Goal: Task Accomplishment & Management: Manage account settings

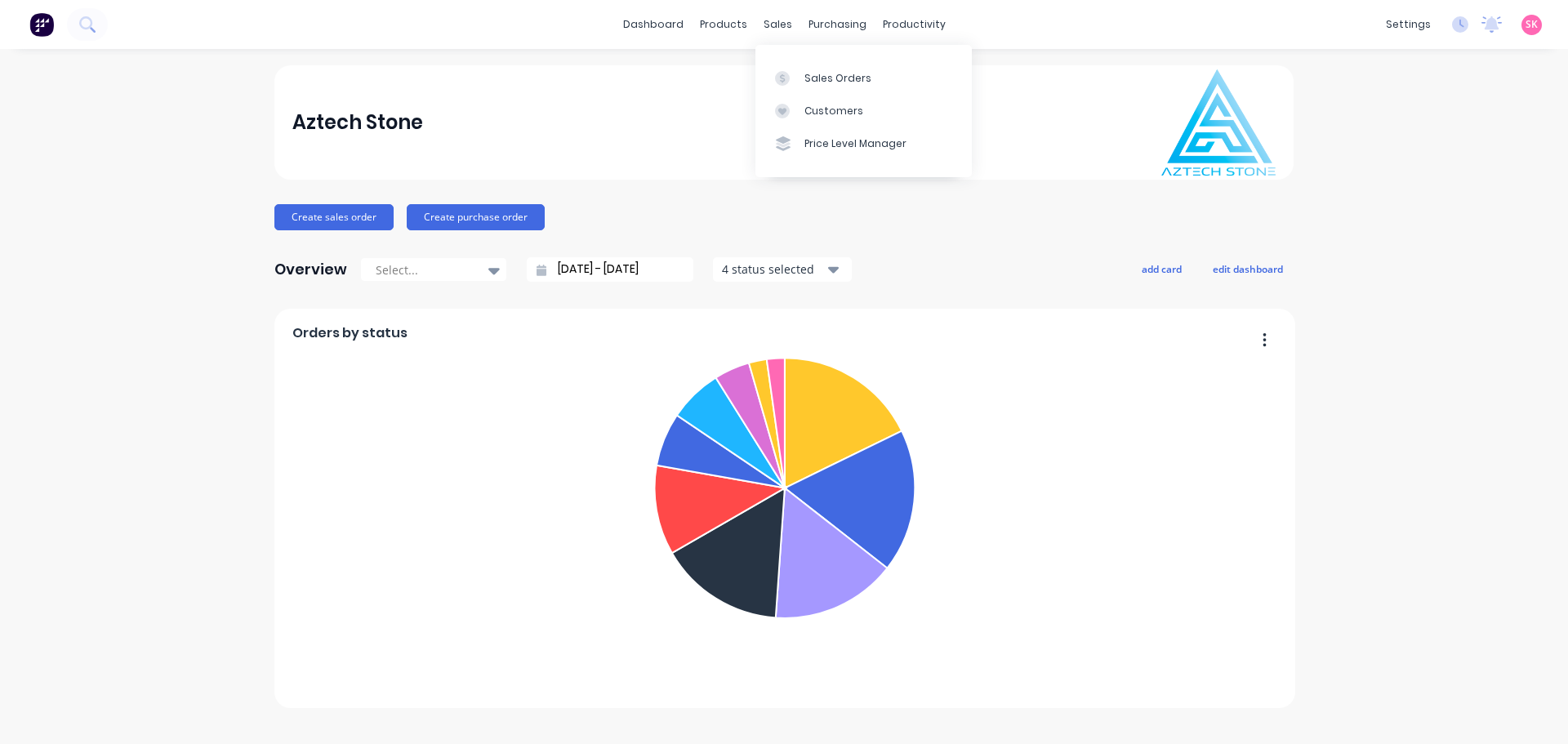
drag, startPoint x: 801, startPoint y: 66, endPoint x: 775, endPoint y: 57, distance: 27.5
click at [801, 66] on link "Sales Orders" at bounding box center [863, 77] width 216 height 32
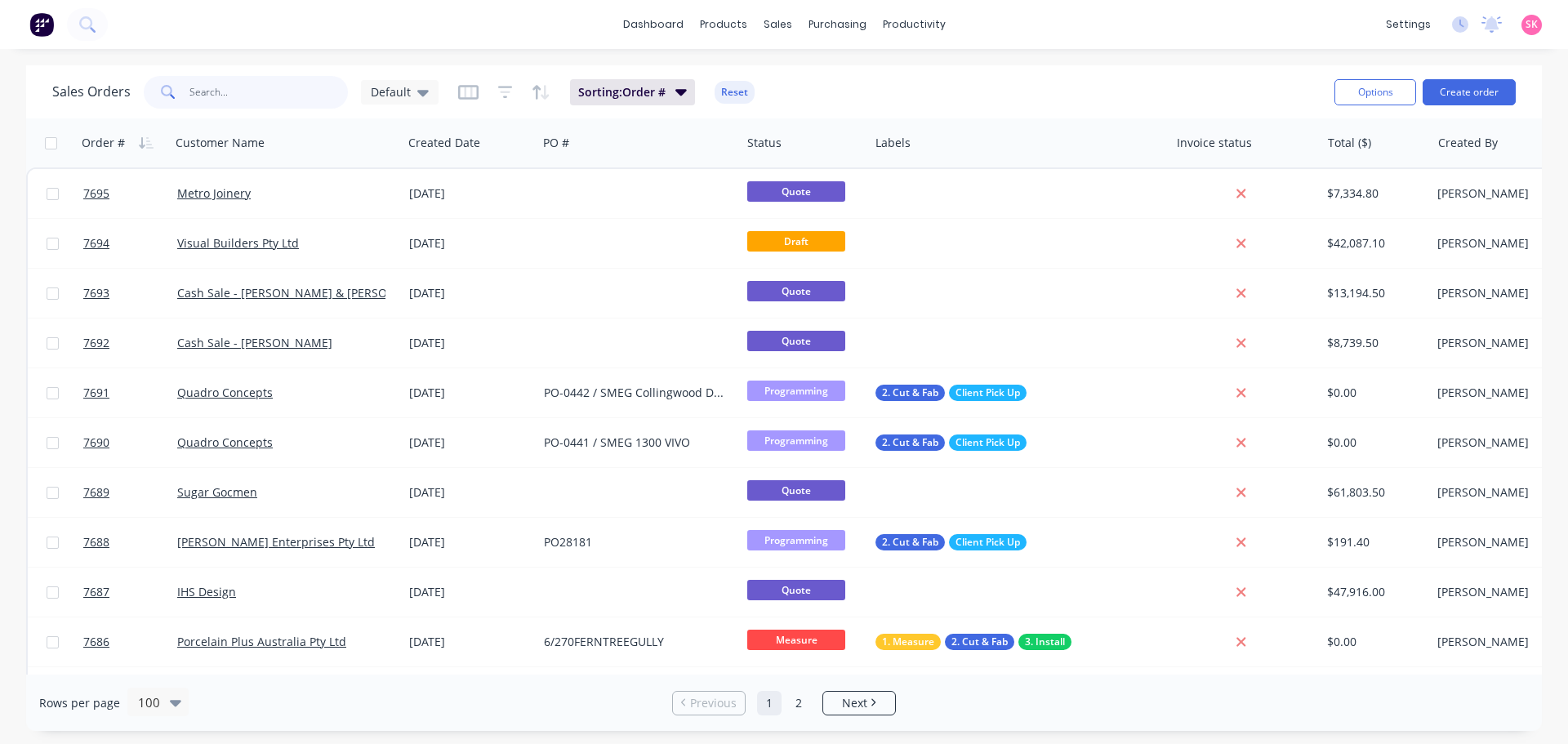
click at [294, 89] on input "text" at bounding box center [269, 92] width 159 height 32
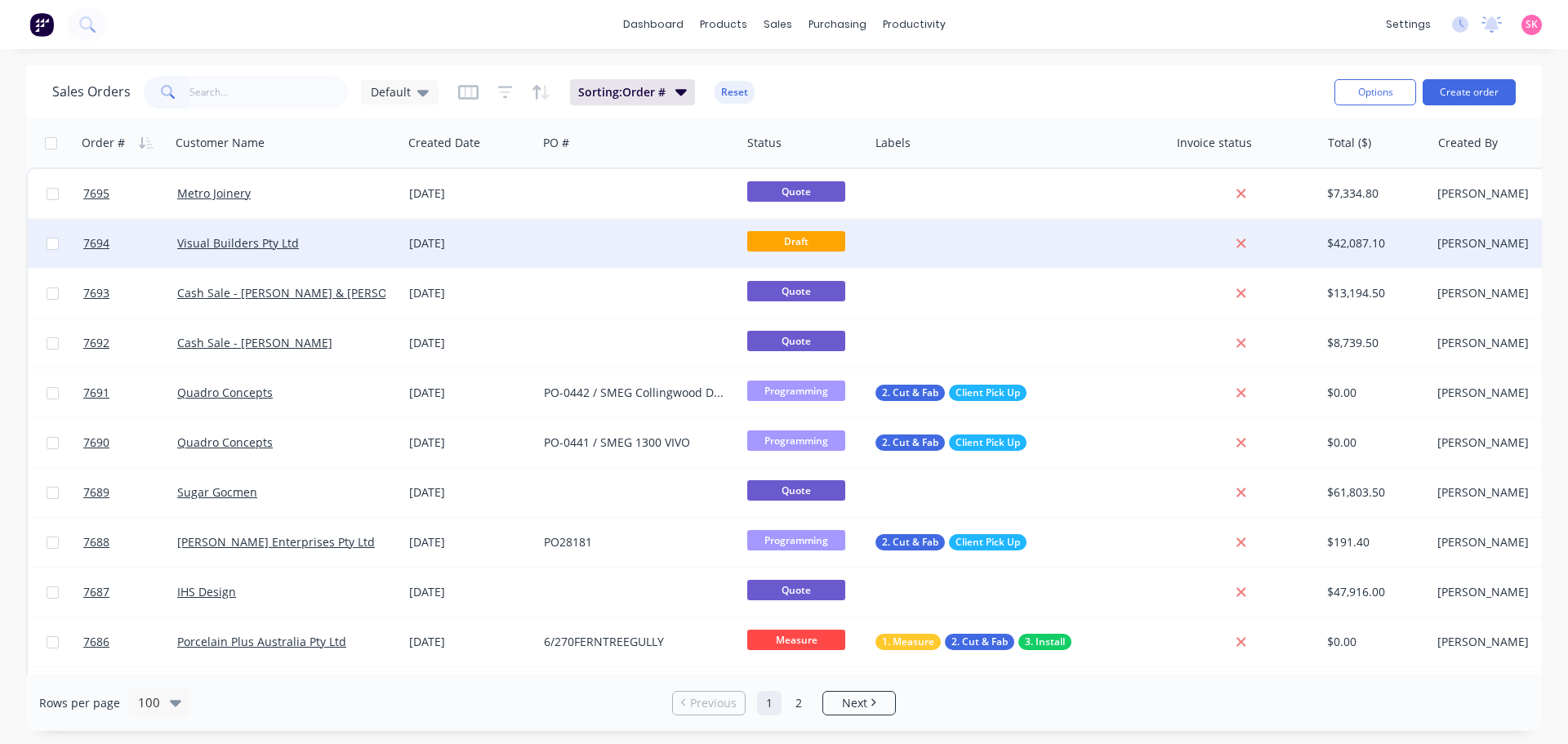
click at [487, 234] on div "[DATE]" at bounding box center [469, 242] width 135 height 49
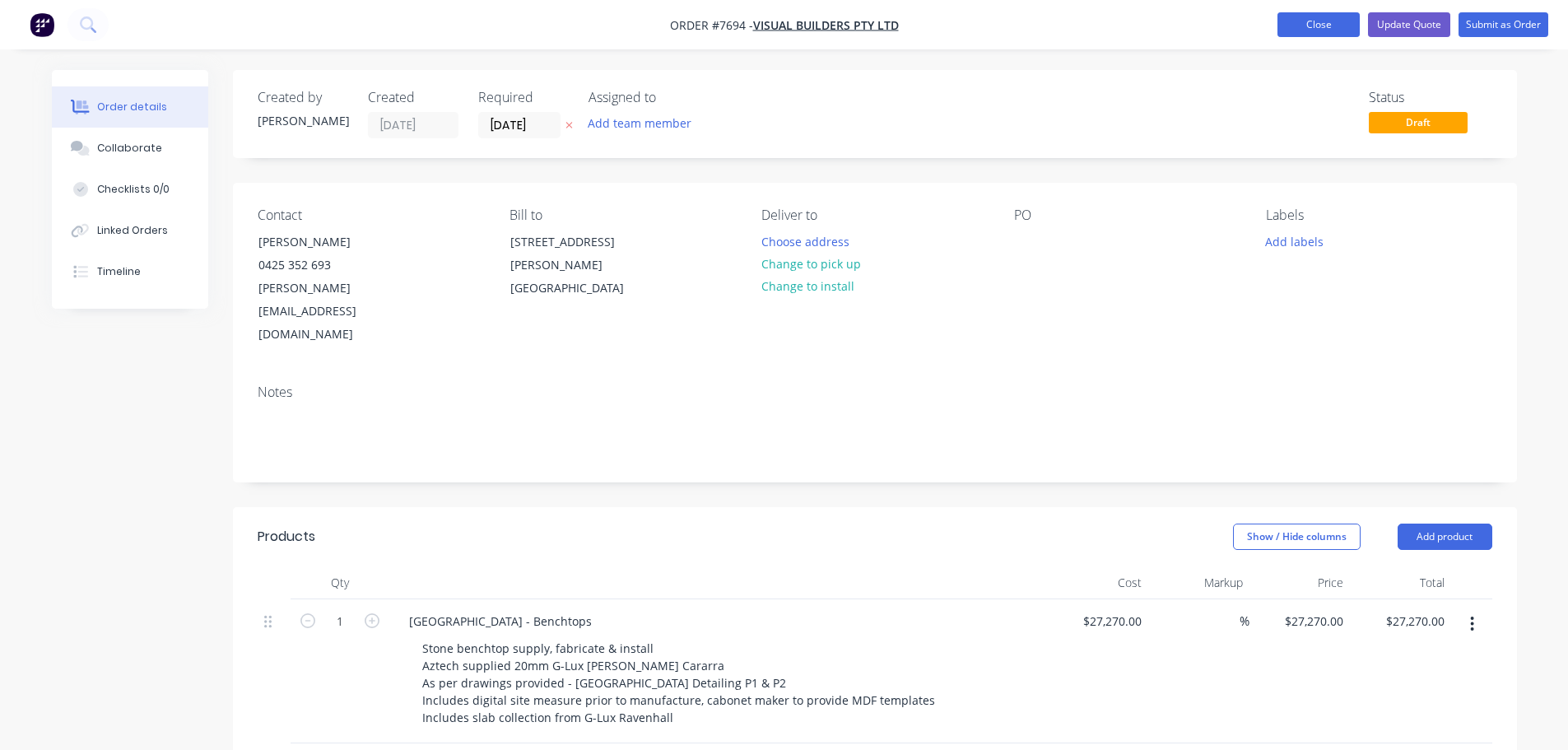
click at [1321, 26] on button "Close" at bounding box center [1318, 25] width 83 height 25
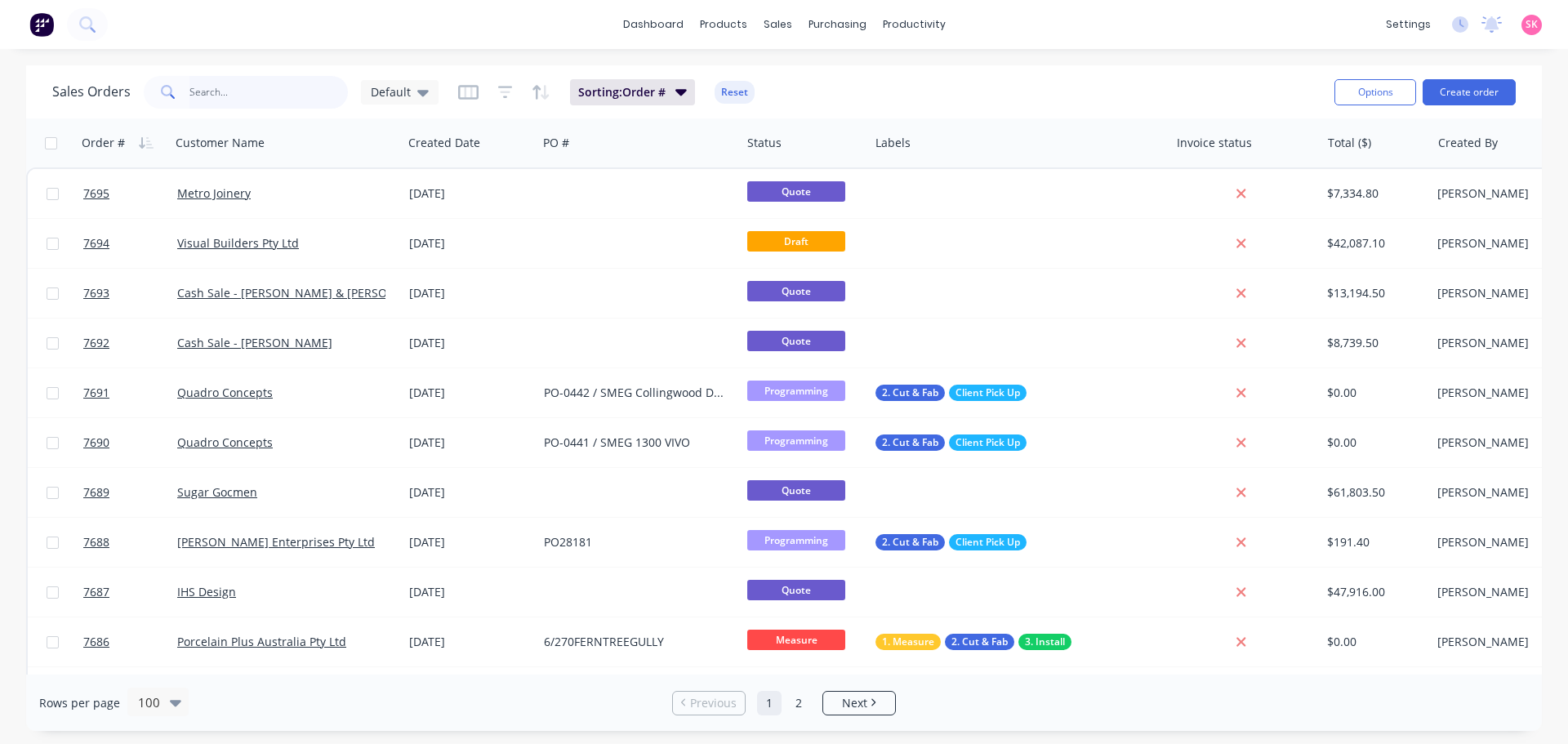
click at [277, 95] on input "text" at bounding box center [269, 92] width 159 height 32
click at [267, 95] on input "text" at bounding box center [269, 92] width 159 height 32
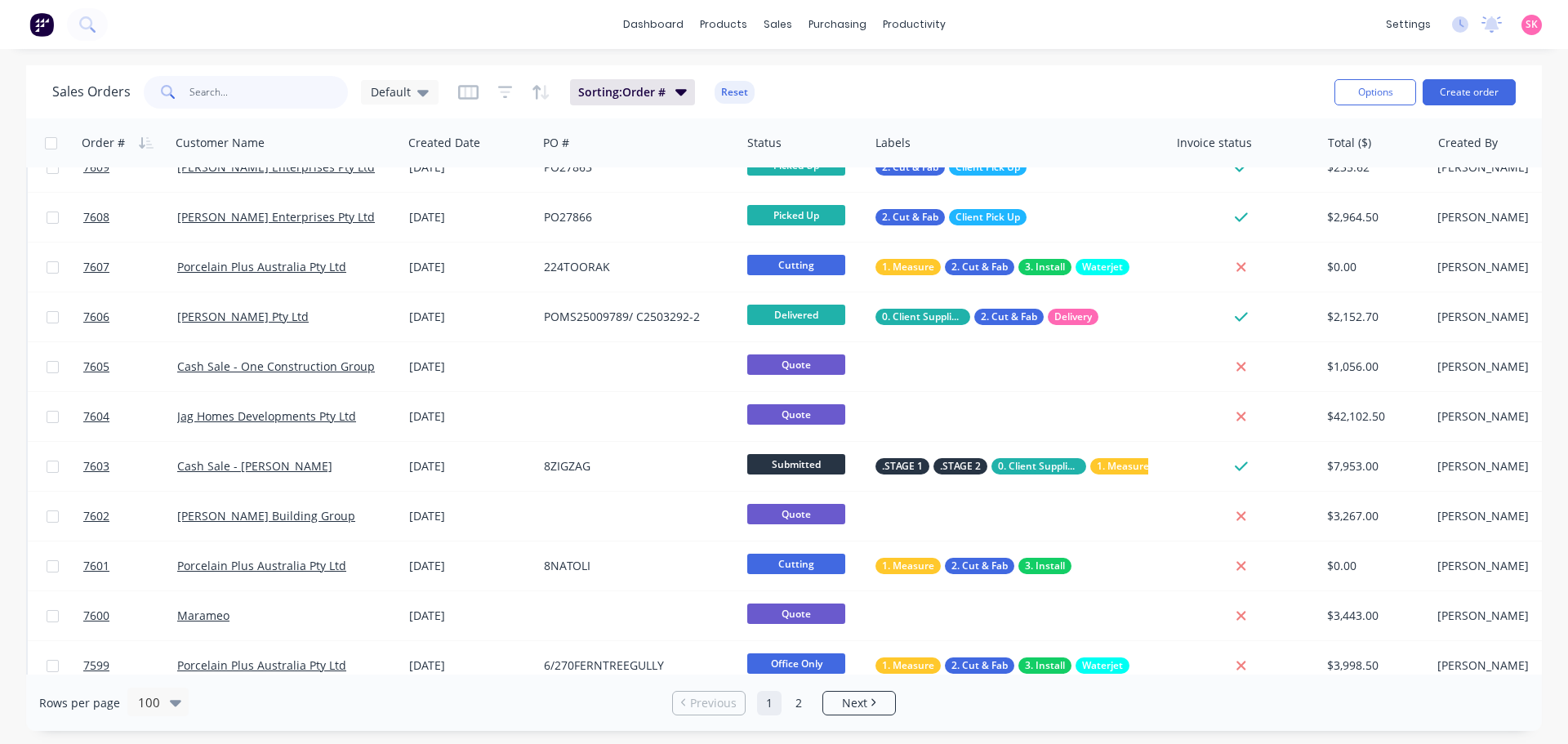
scroll to position [4481, 0]
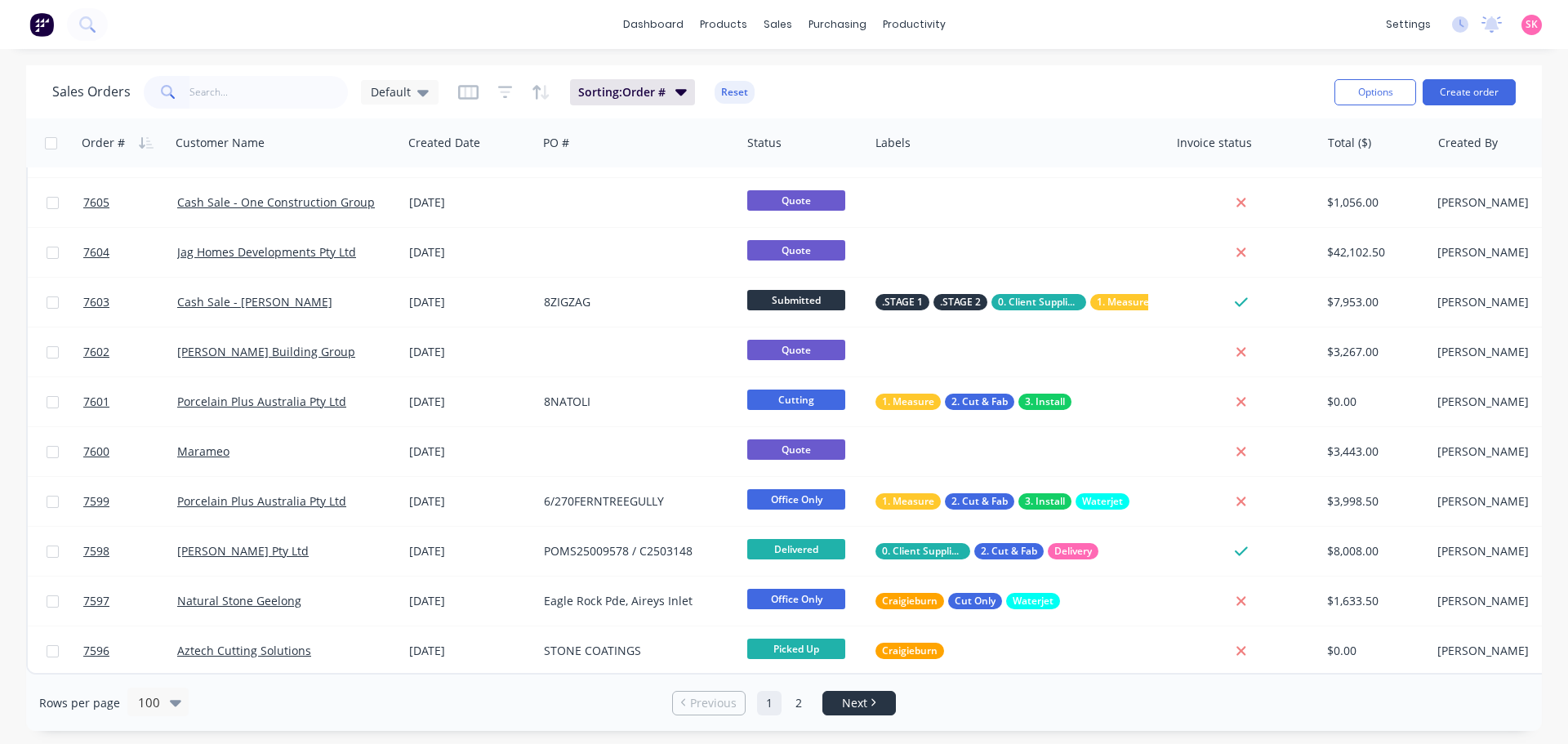
click at [850, 710] on span "Next" at bounding box center [854, 703] width 26 height 17
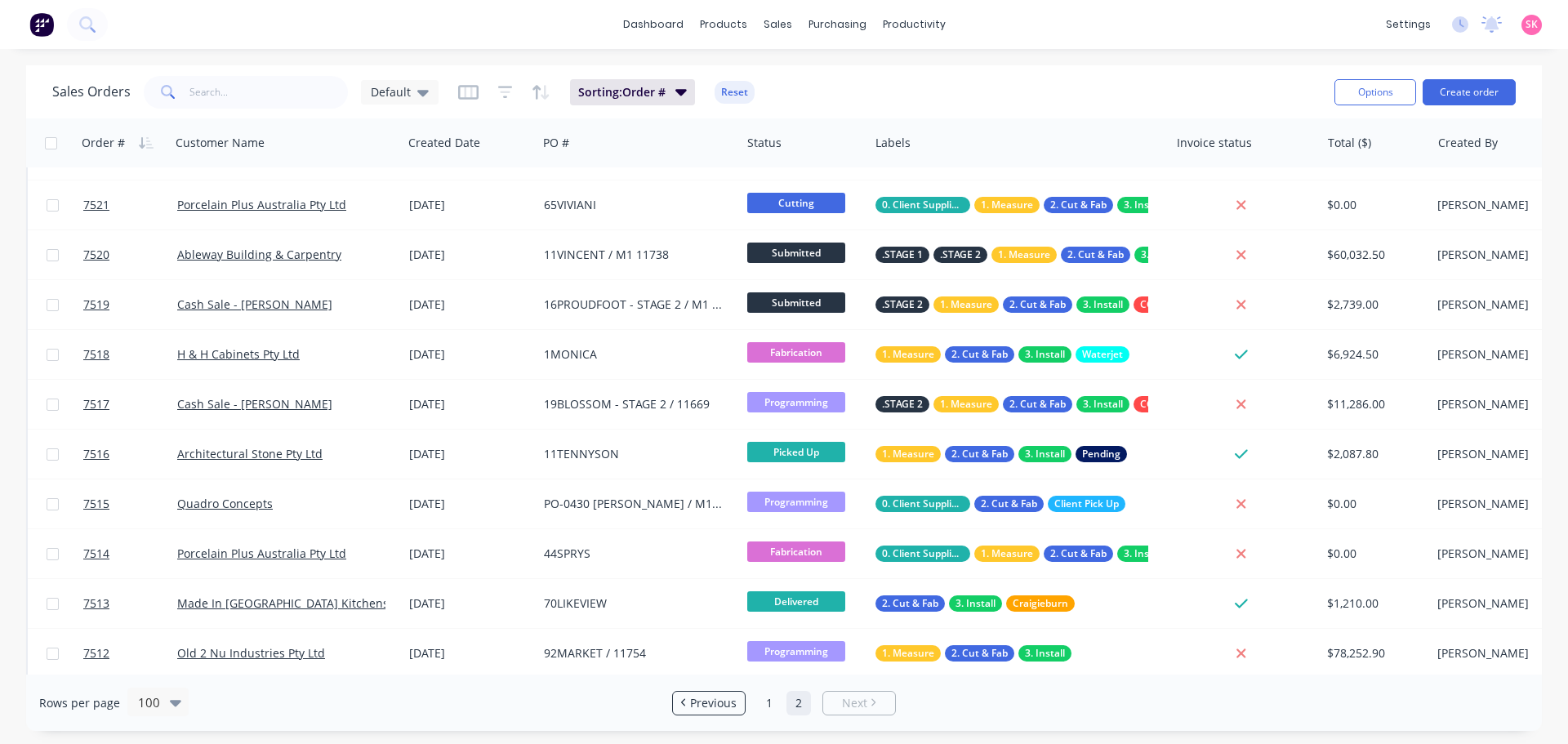
scroll to position [4232, 0]
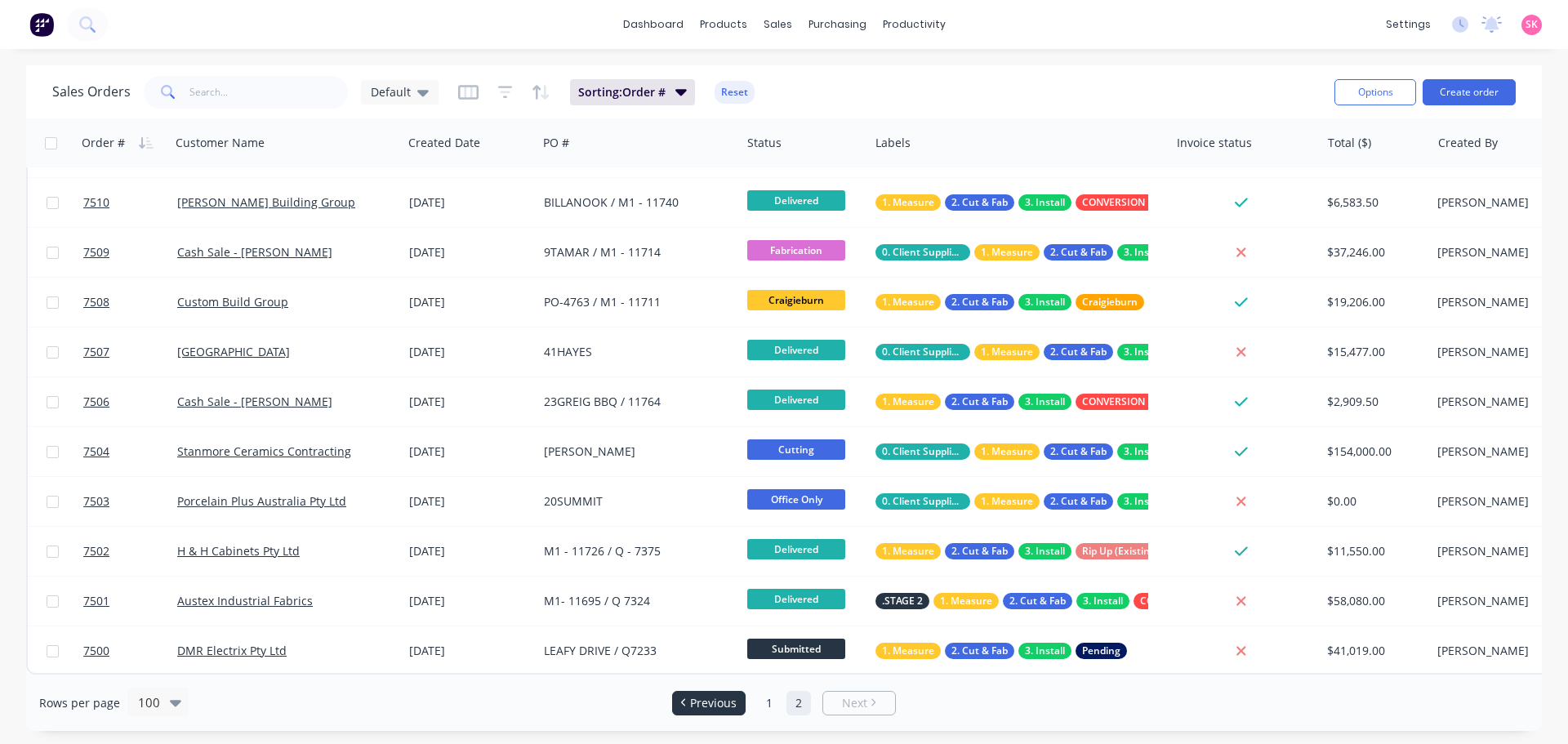
click at [743, 703] on link "Previous" at bounding box center [709, 703] width 72 height 17
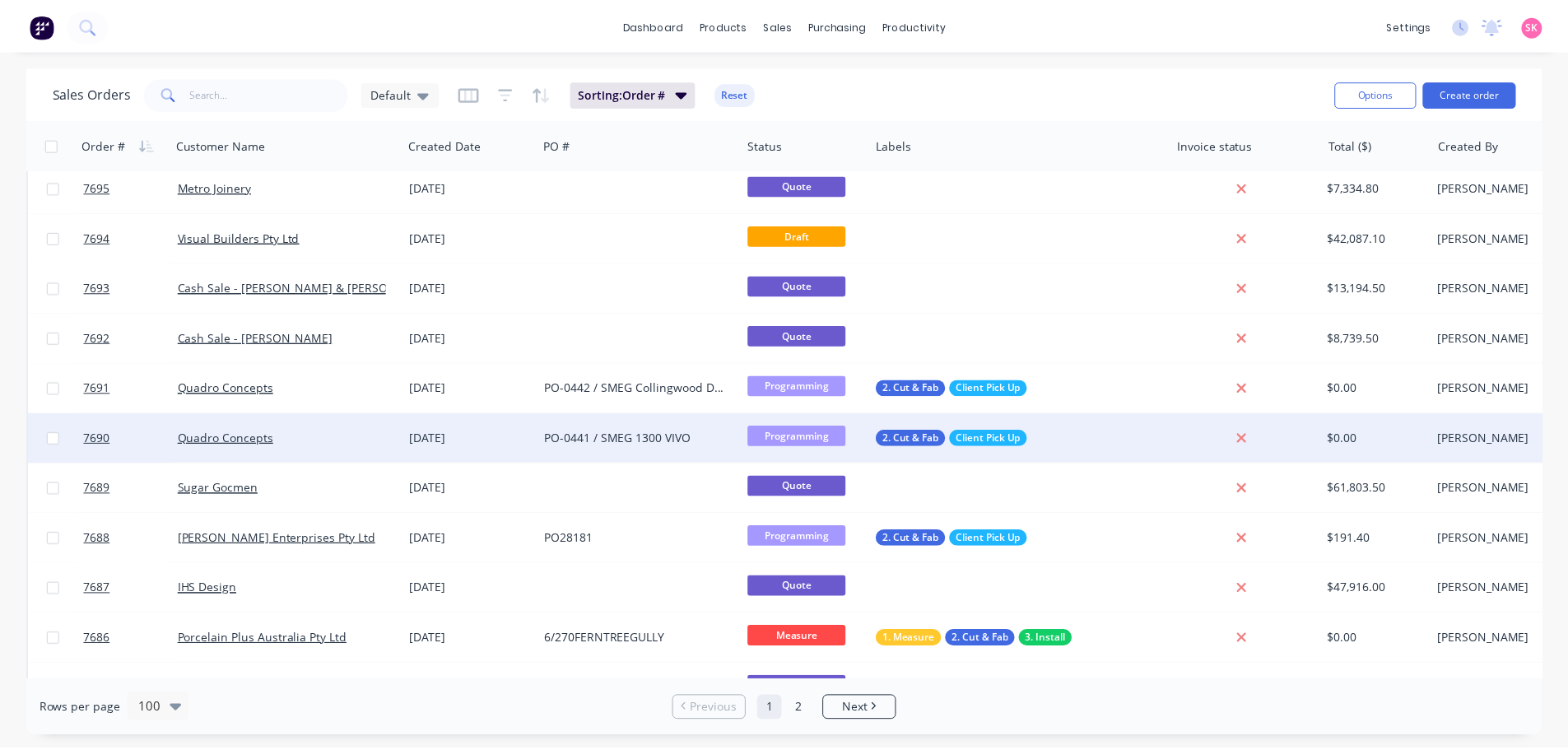
scroll to position [0, 0]
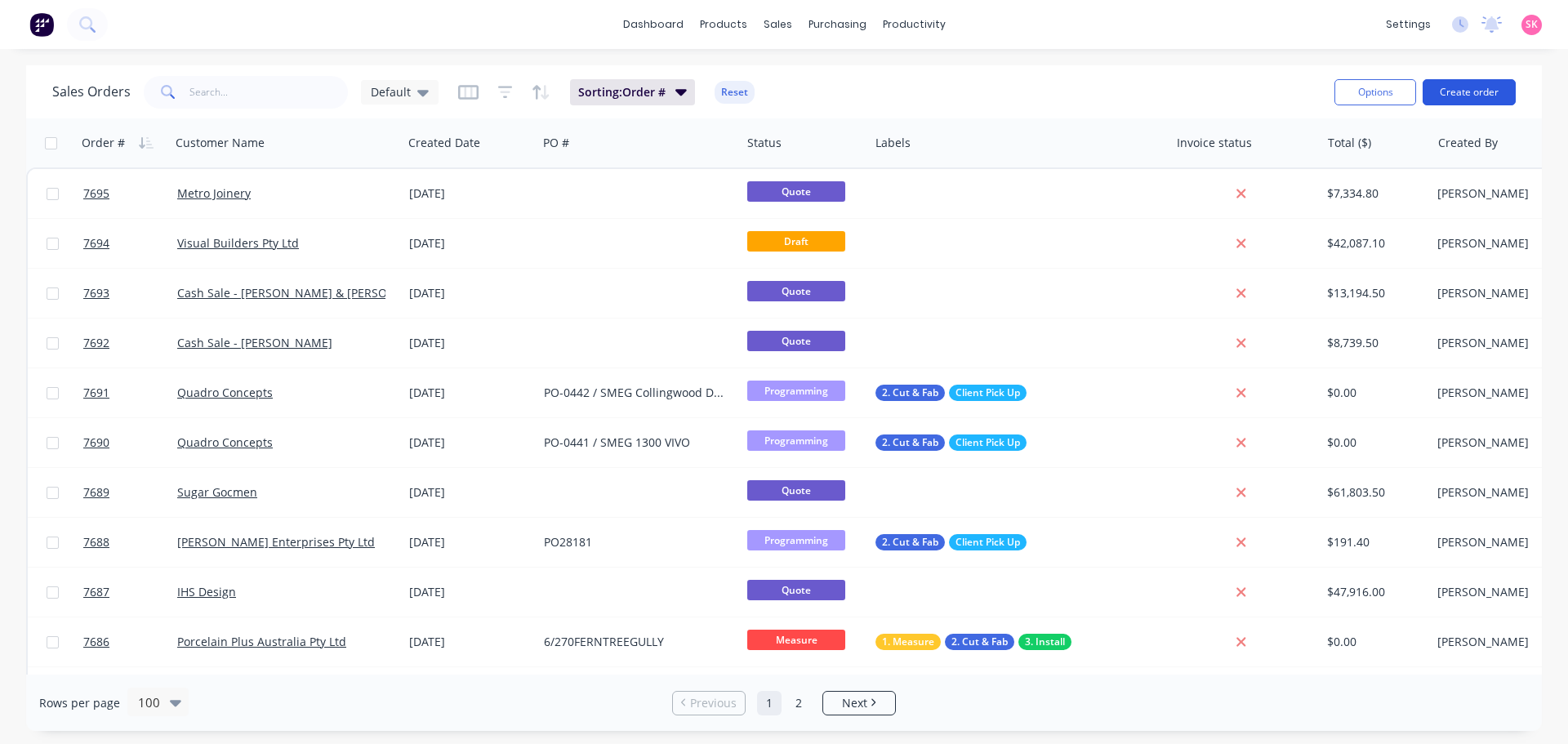
click at [1456, 103] on button "Create order" at bounding box center [1469, 93] width 93 height 26
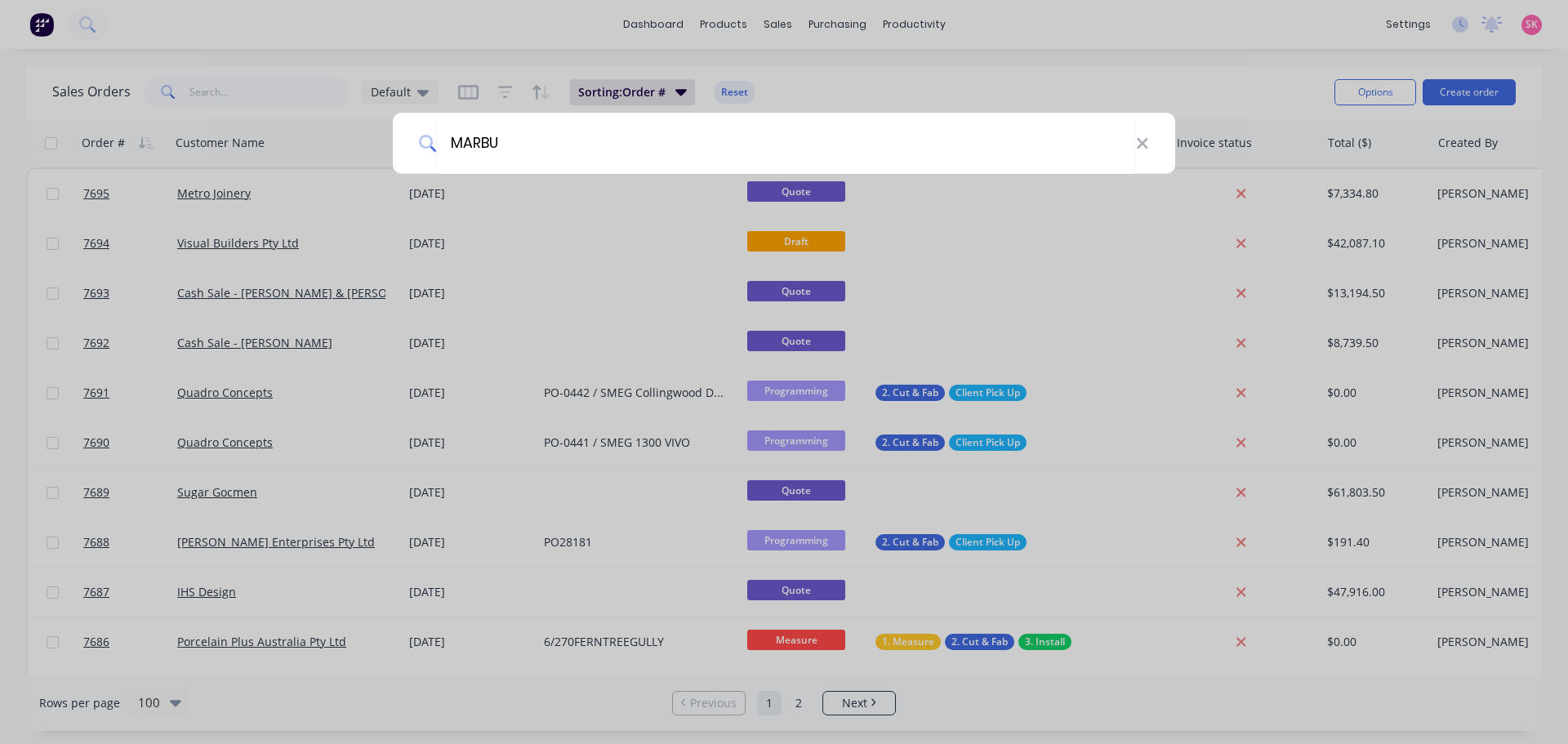
type input "MARBUT"
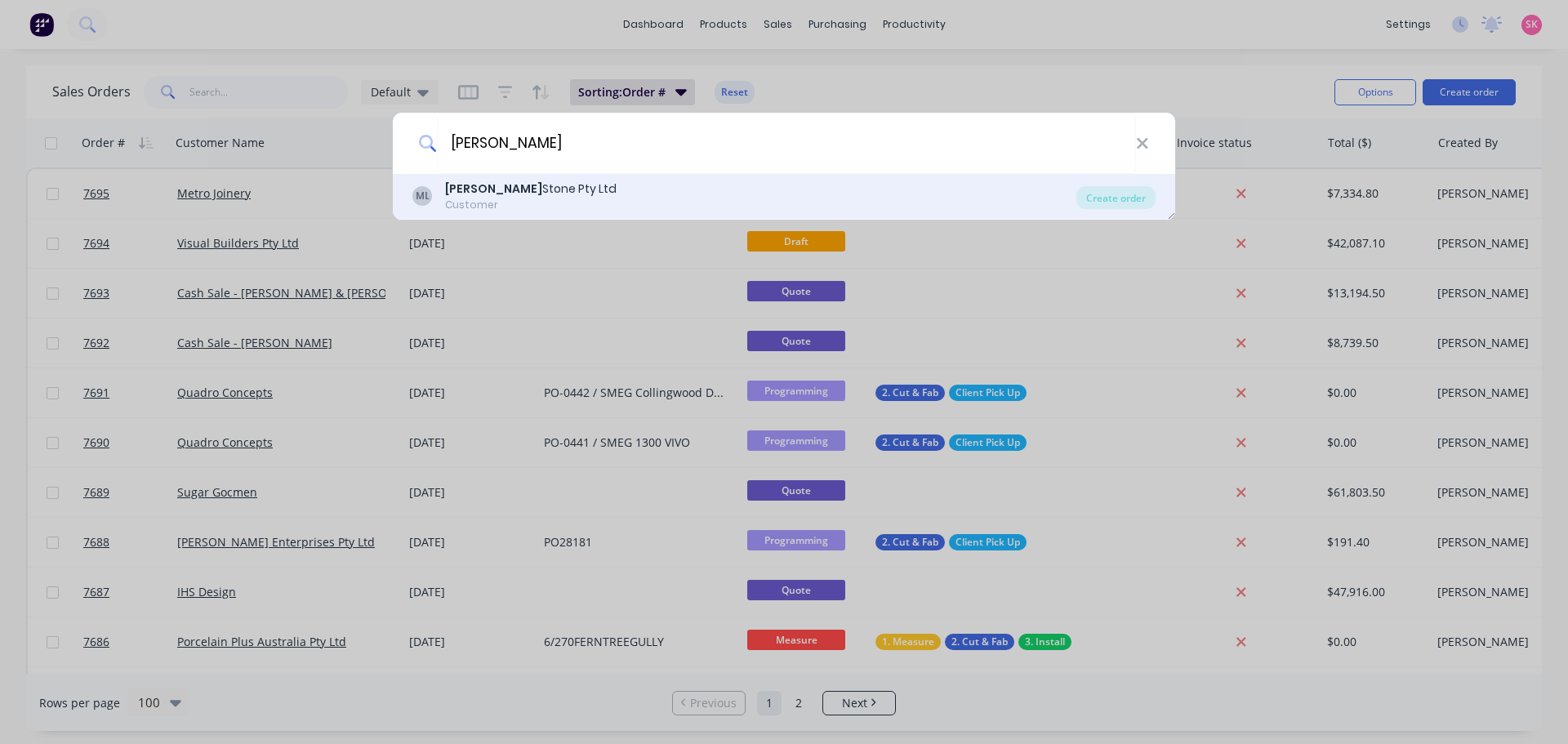
click at [657, 208] on div "ML Marbut Stone Pty Ltd Customer" at bounding box center [744, 196] width 664 height 31
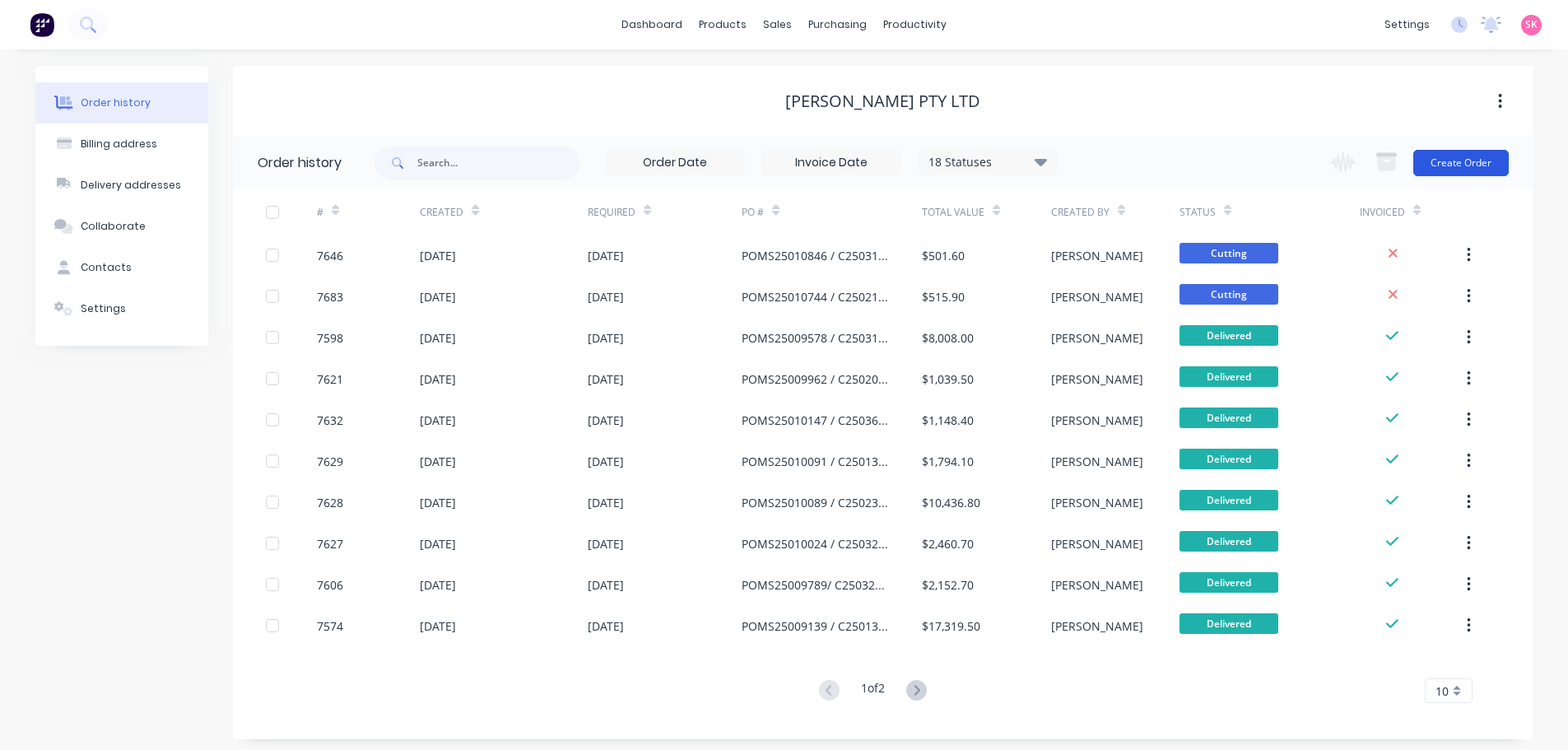
click at [1438, 156] on button "Create Order" at bounding box center [1461, 164] width 95 height 27
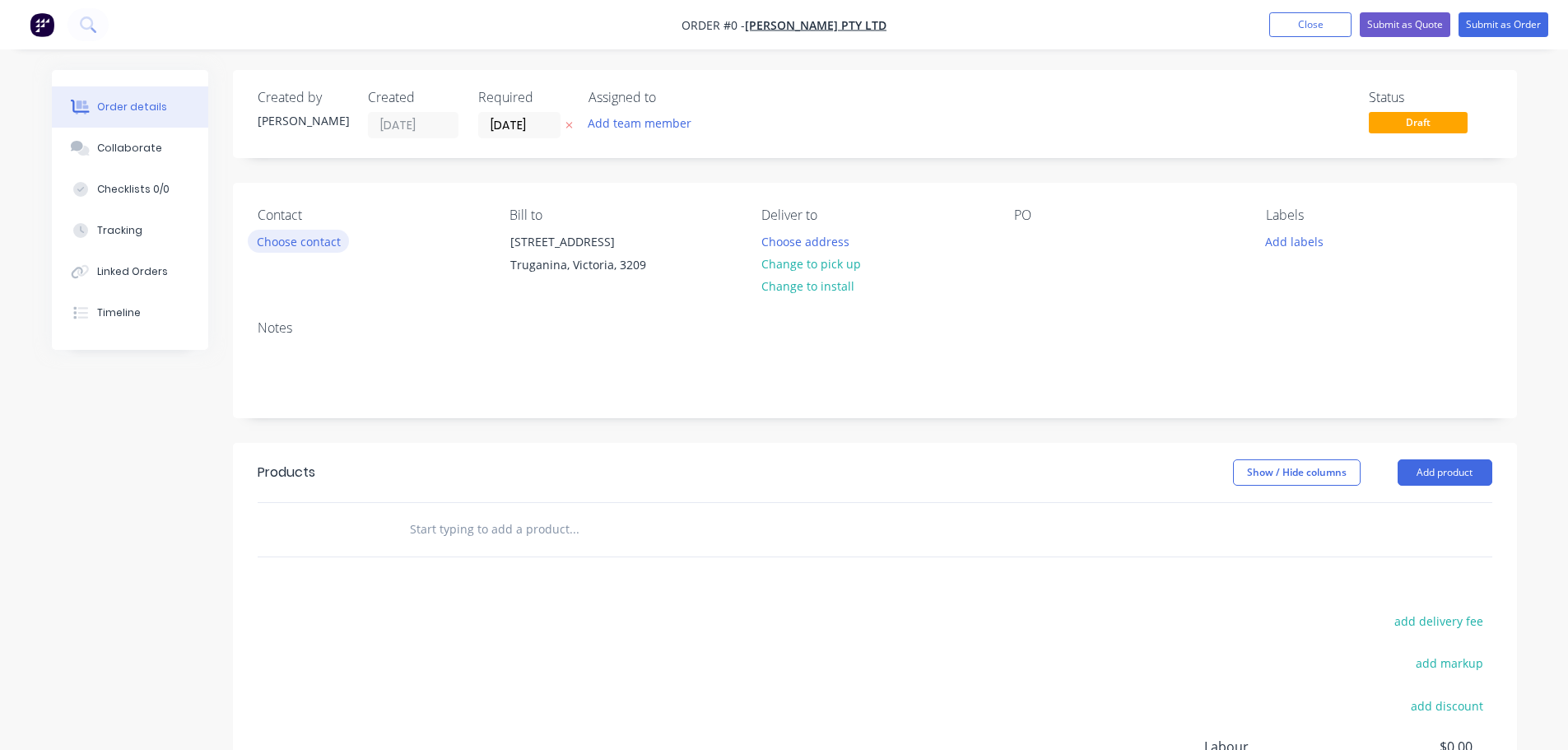
click at [285, 245] on button "Choose contact" at bounding box center [298, 240] width 101 height 23
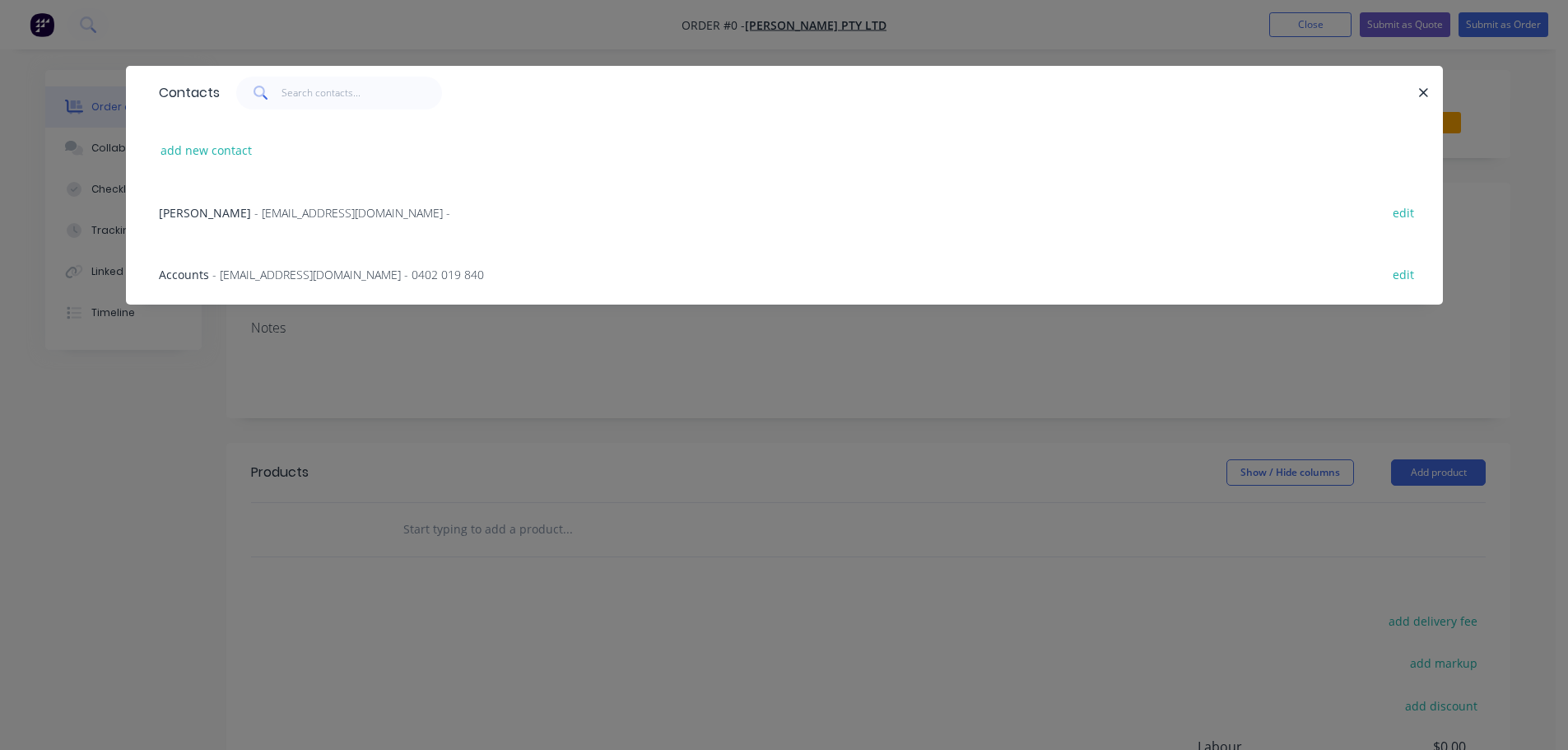
click at [340, 221] on div "Trinh Tran - purchasing@anmargroup.com.au - edit" at bounding box center [784, 212] width 1268 height 62
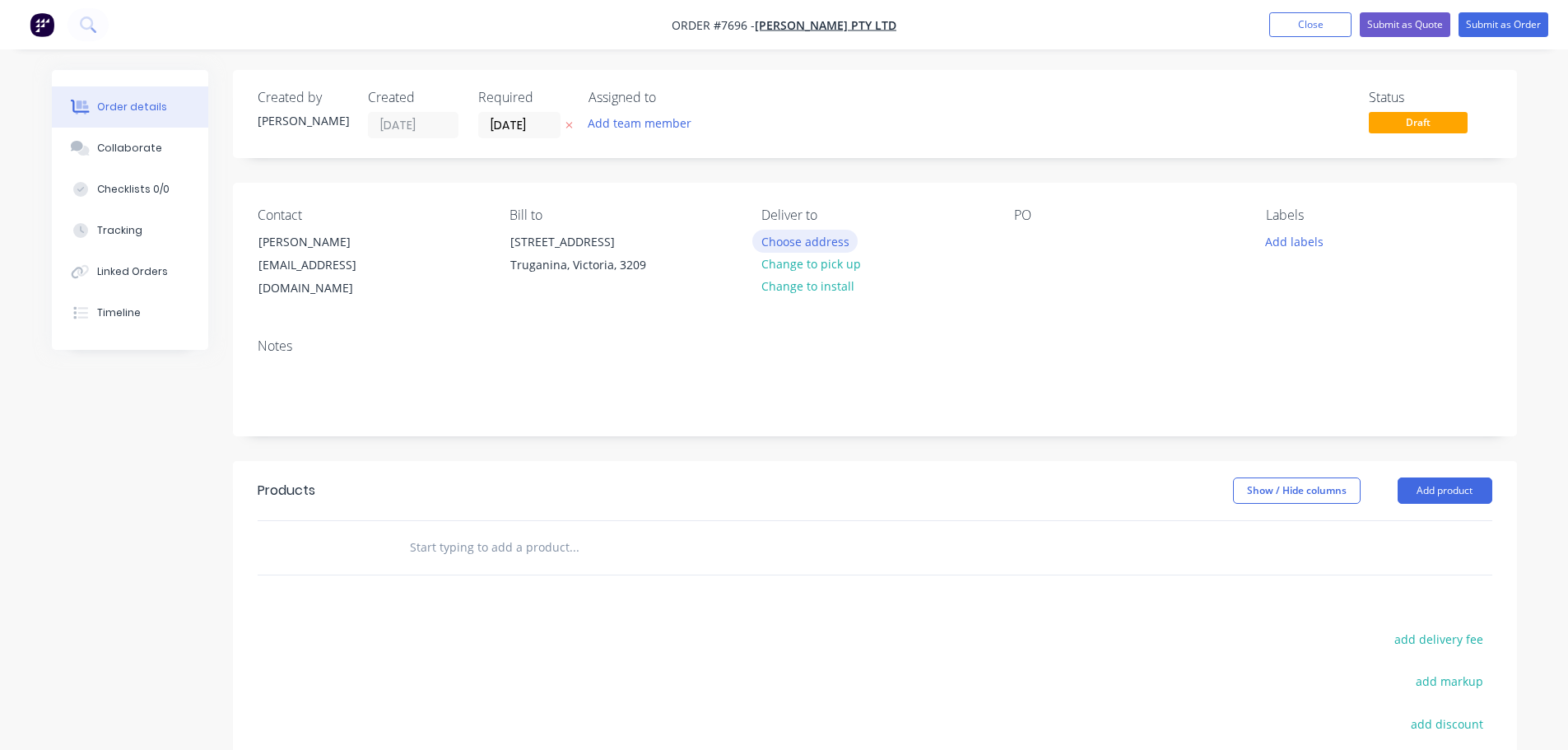
click at [824, 239] on button "Choose address" at bounding box center [805, 240] width 105 height 23
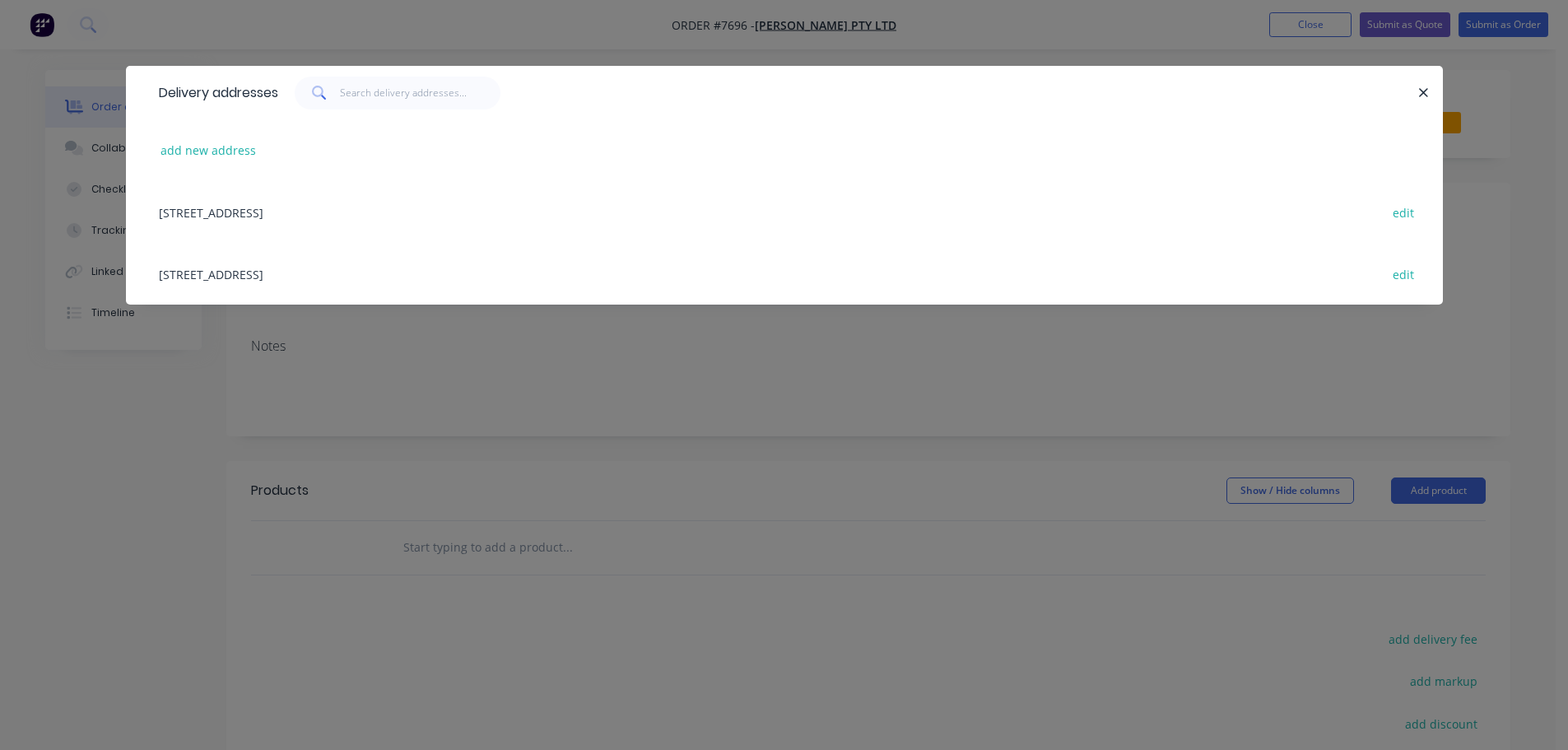
click at [335, 270] on div "122-126 National Blvd, Campbellfield, Victoria, Australia, 3061 edit" at bounding box center [784, 274] width 1268 height 62
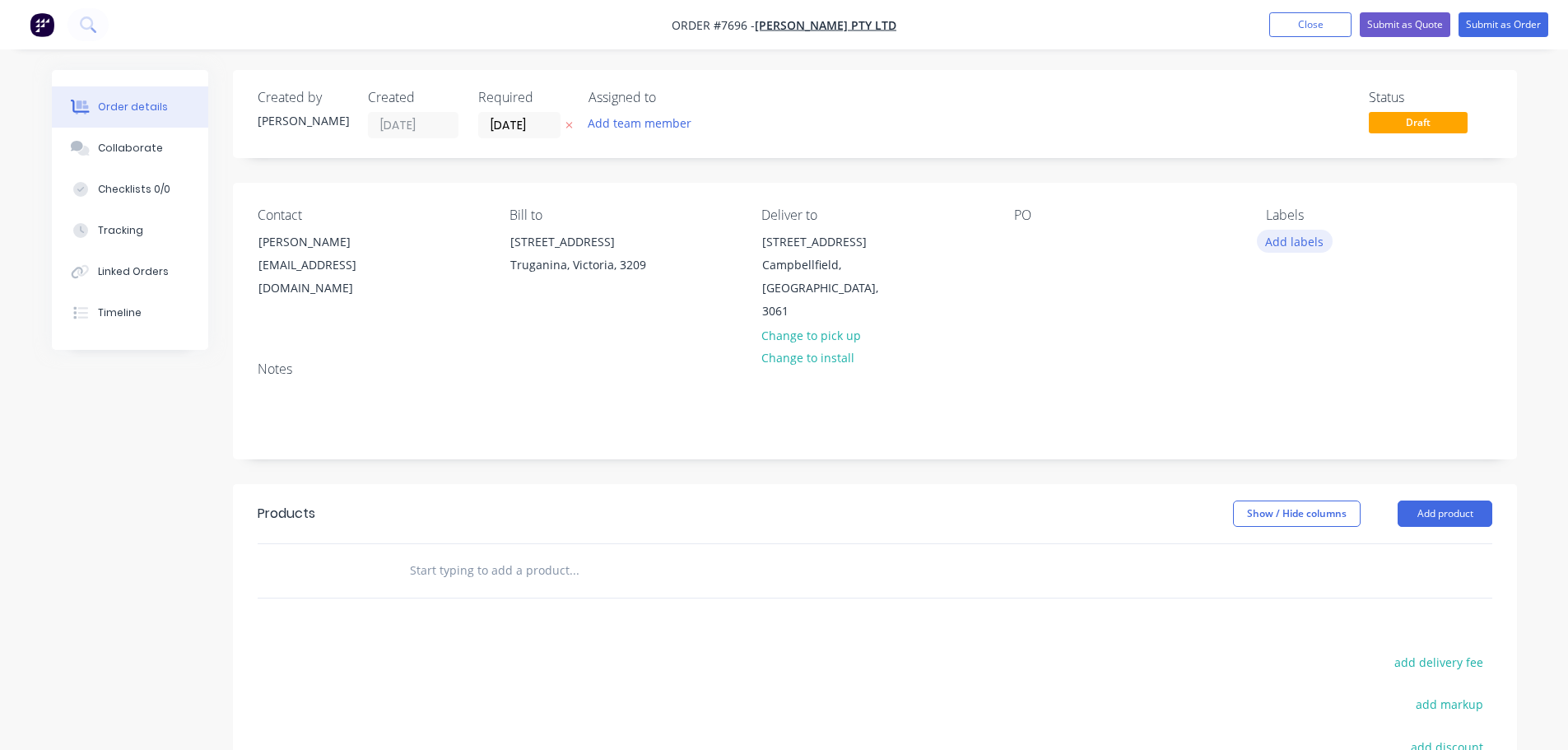
click at [1287, 243] on button "Add labels" at bounding box center [1294, 240] width 76 height 23
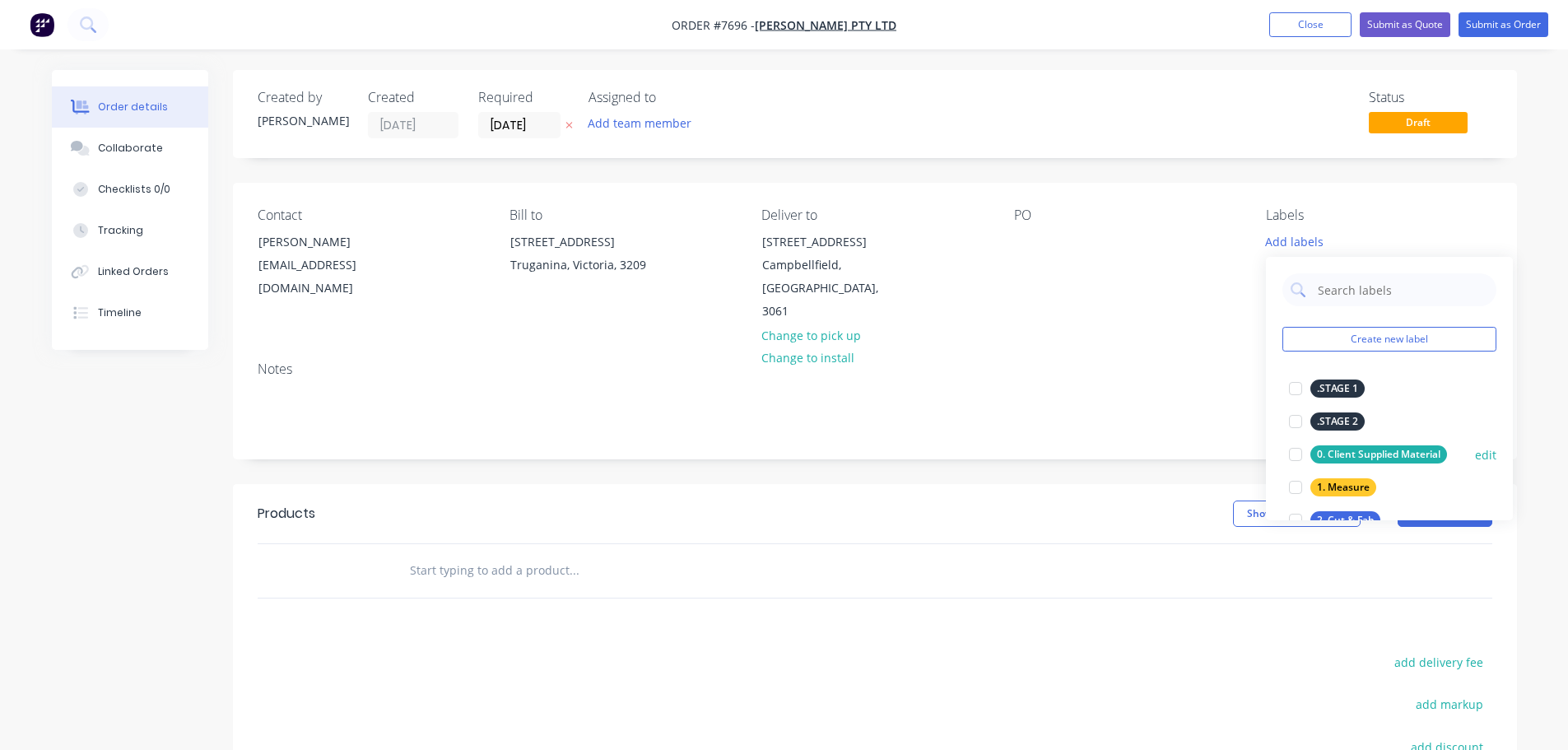
click at [1304, 454] on div at bounding box center [1295, 454] width 33 height 33
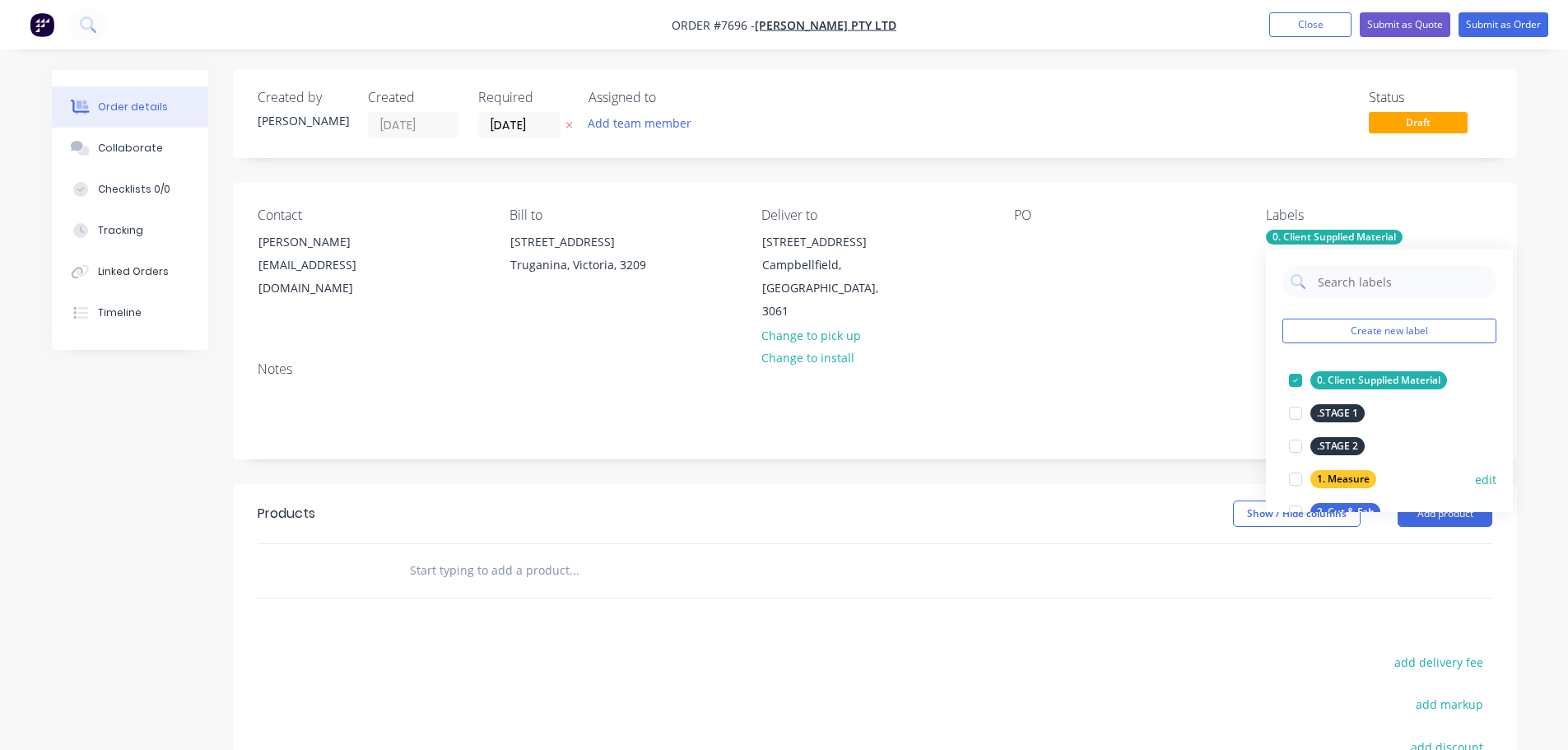
click at [1298, 477] on div at bounding box center [1295, 478] width 33 height 33
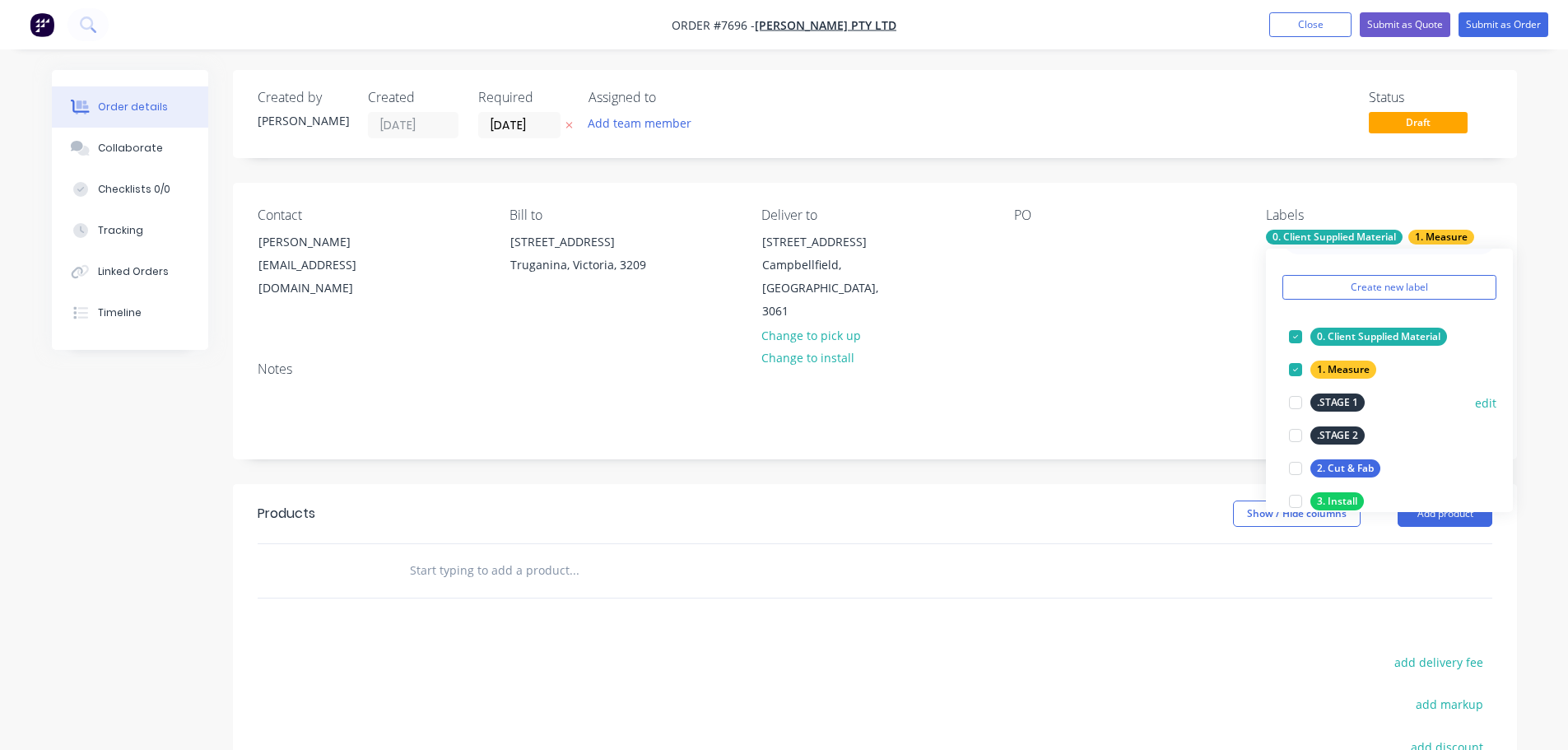
scroll to position [83, 0]
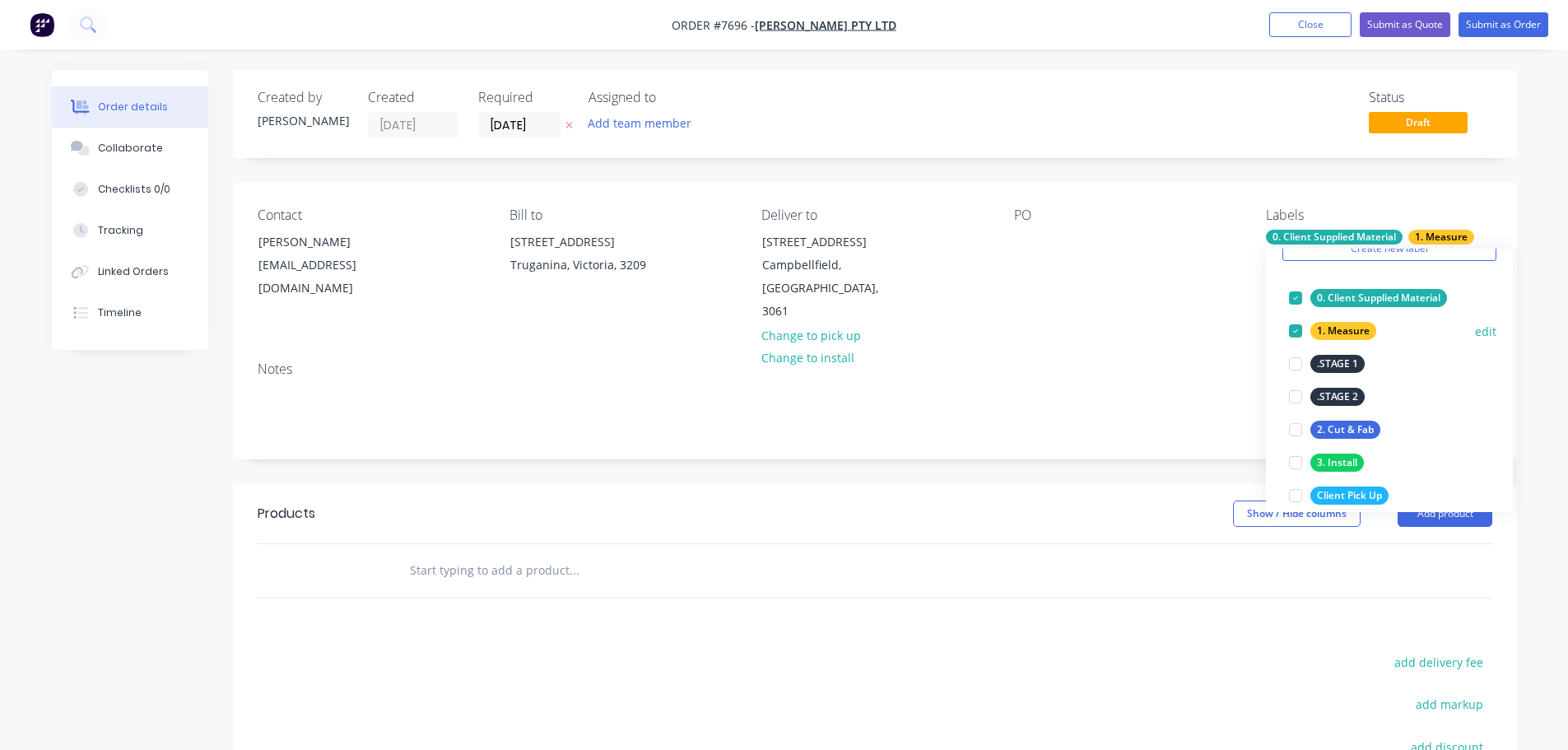
click at [1301, 330] on div at bounding box center [1295, 330] width 33 height 33
click at [1289, 435] on div at bounding box center [1295, 429] width 33 height 33
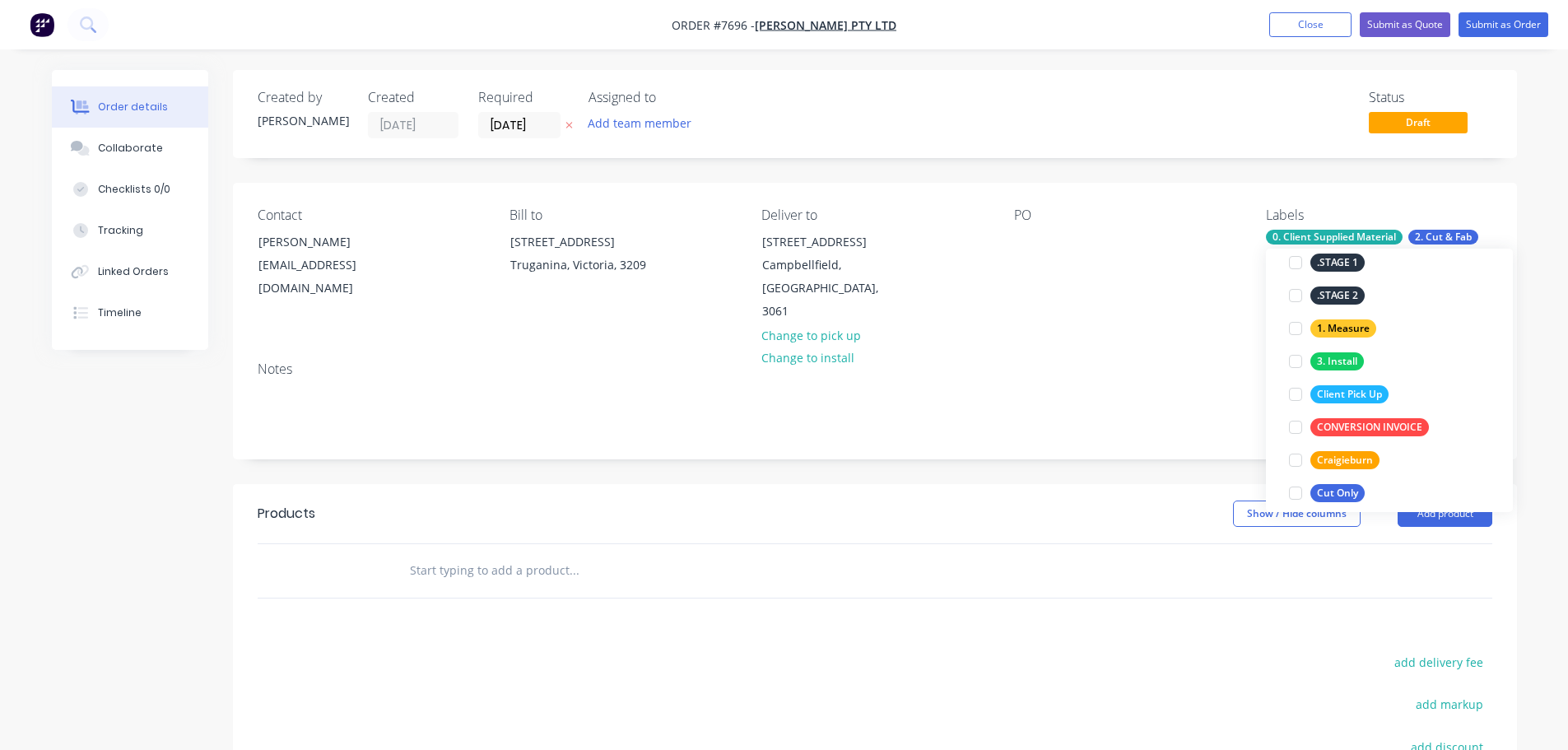
scroll to position [330, 0]
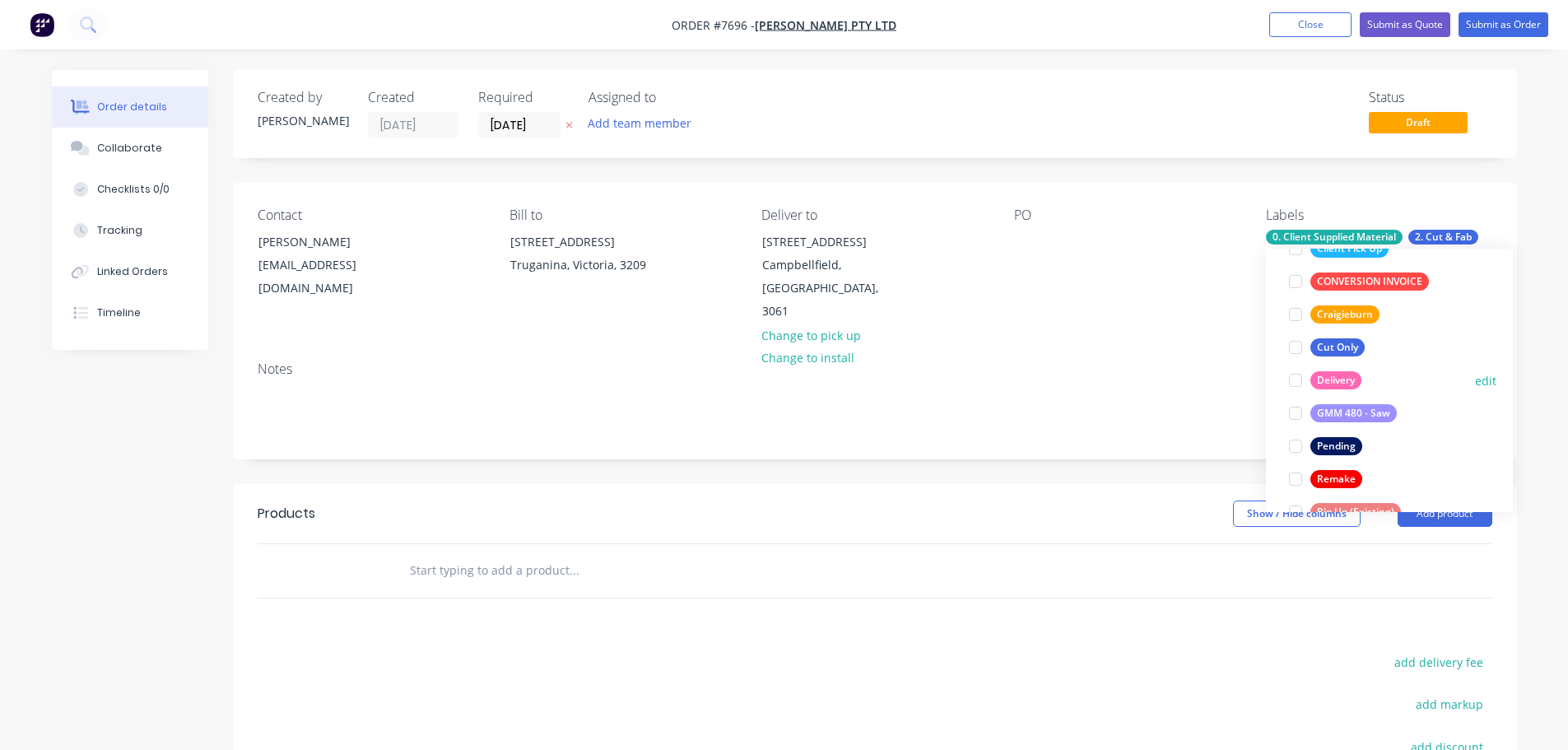
click at [1293, 371] on div at bounding box center [1295, 380] width 33 height 33
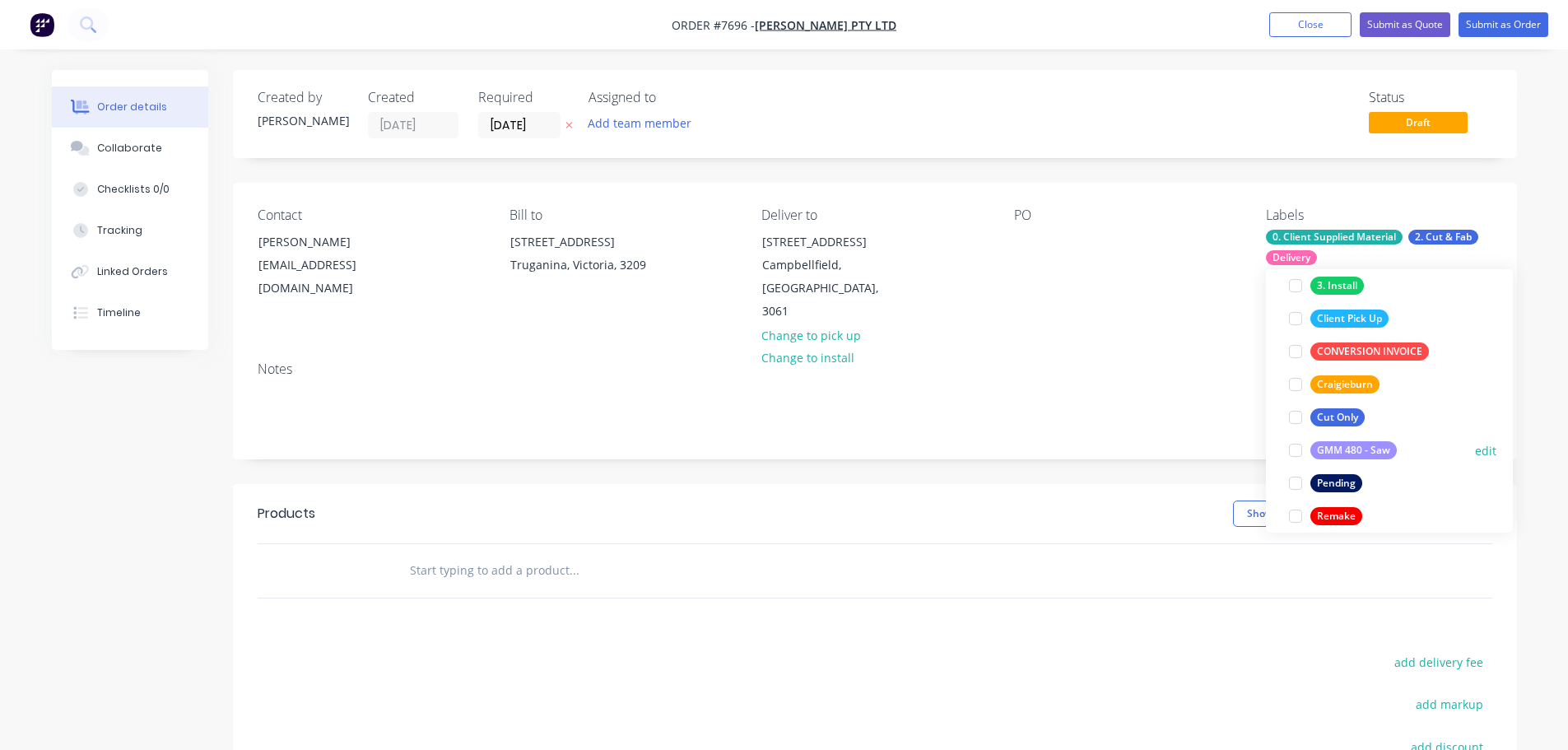
scroll to position [428, 0]
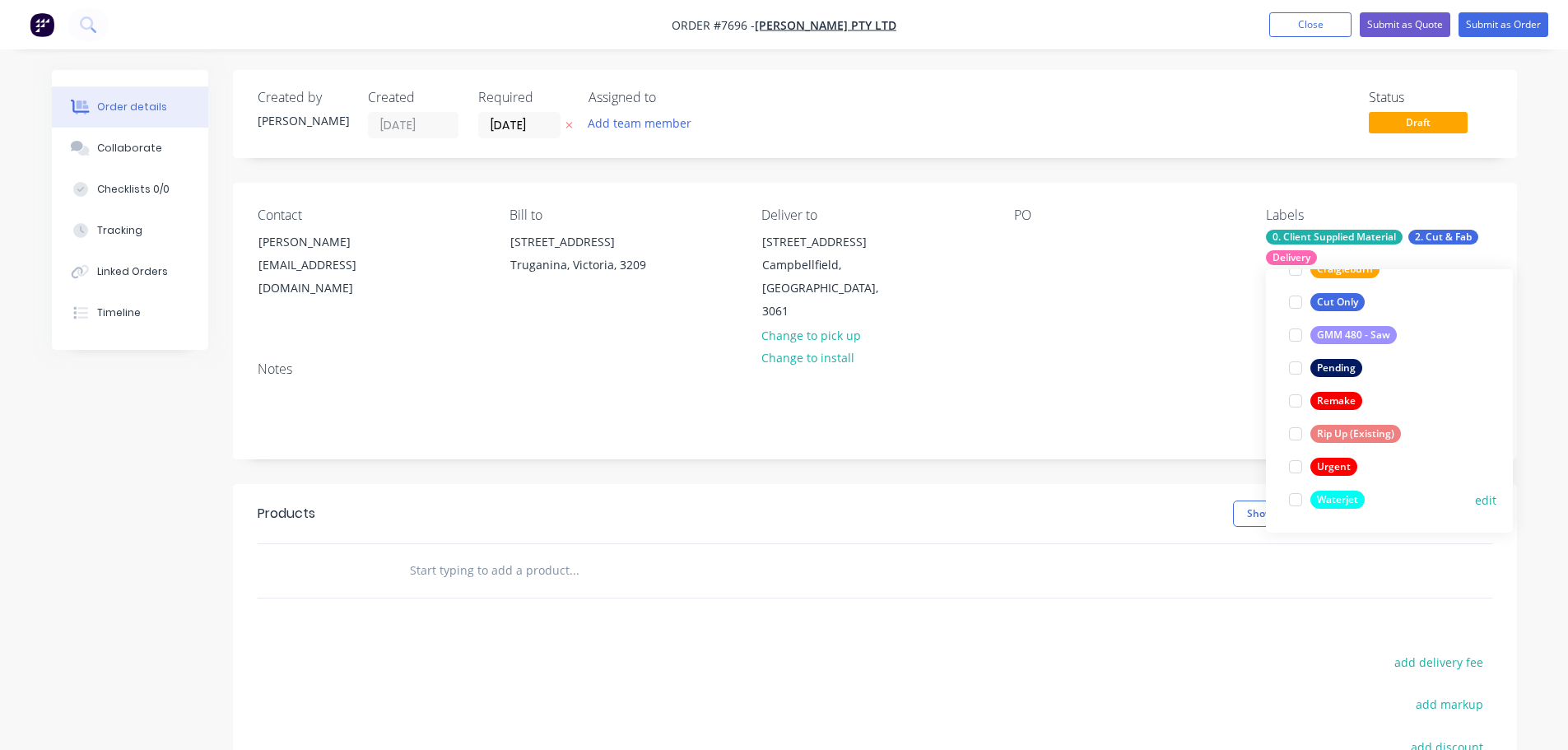
click at [1298, 498] on div at bounding box center [1295, 499] width 33 height 33
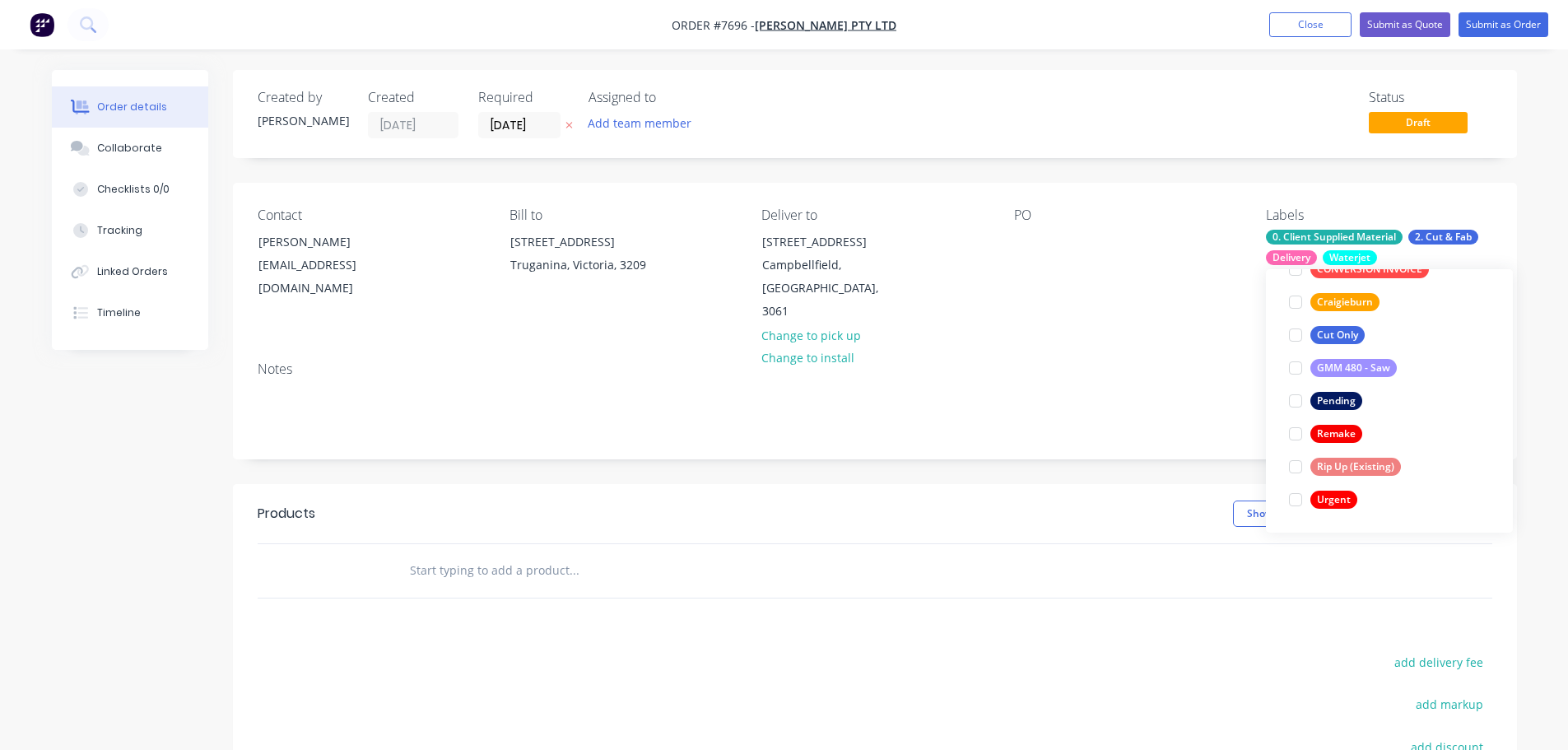
scroll to position [0, 0]
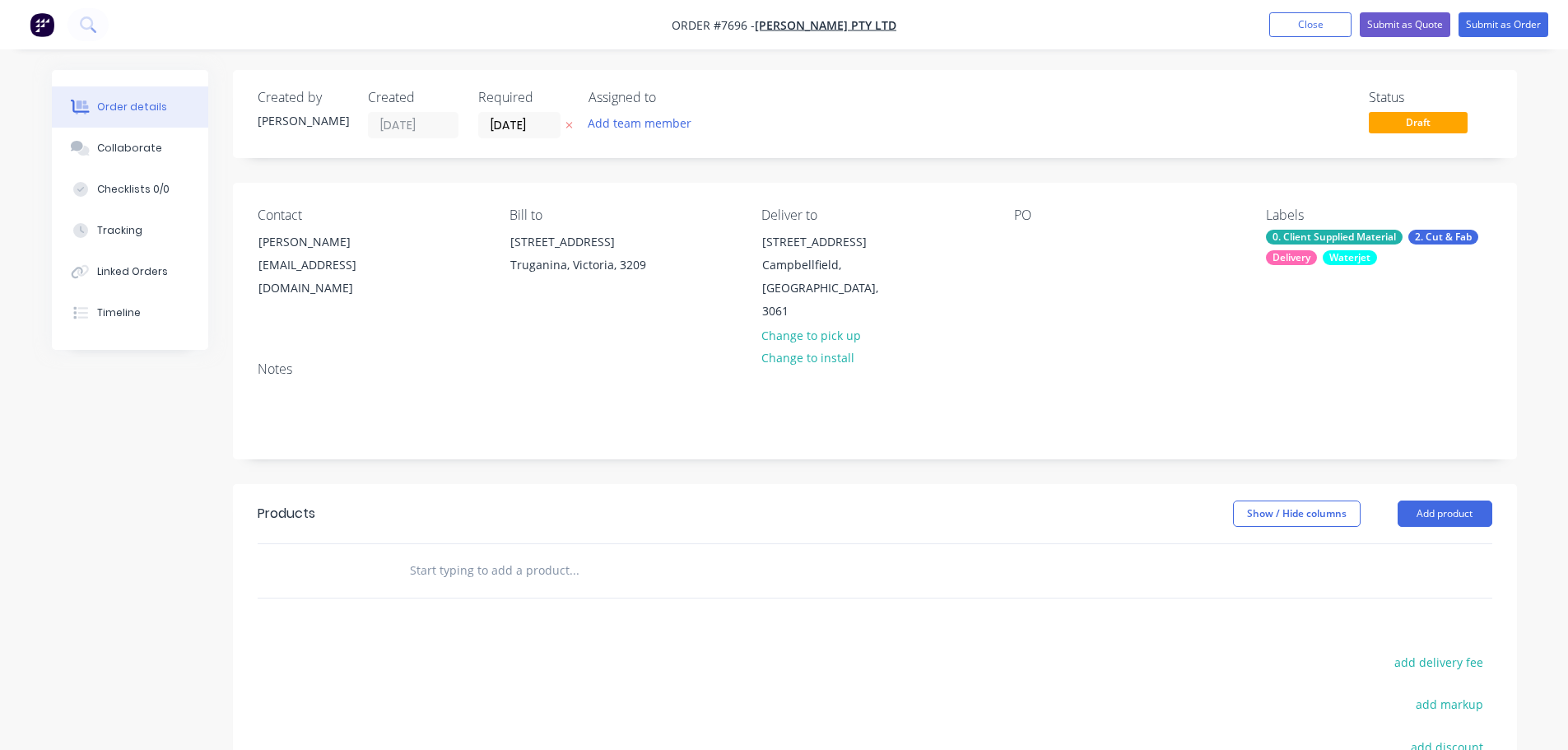
click at [903, 484] on header "Products Show / Hide columns Add product" at bounding box center [875, 513] width 1284 height 59
click at [455, 556] on input "text" at bounding box center [573, 570] width 330 height 33
click at [549, 554] on input "text" at bounding box center [573, 570] width 330 height 33
paste input "C2503524-3"
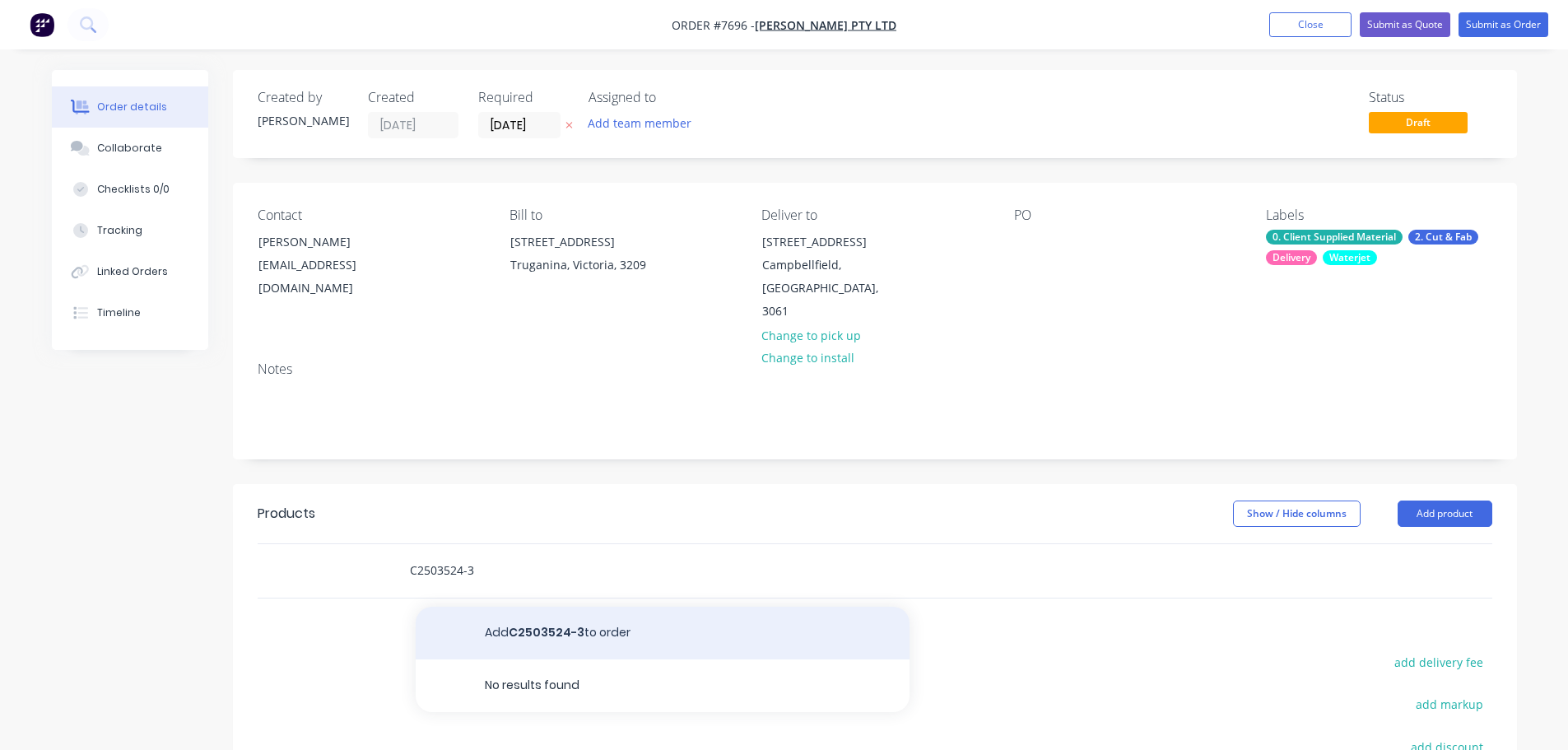
type input "C2503524-3"
click at [580, 607] on button "Add C2503524-3 to order" at bounding box center [663, 632] width 494 height 53
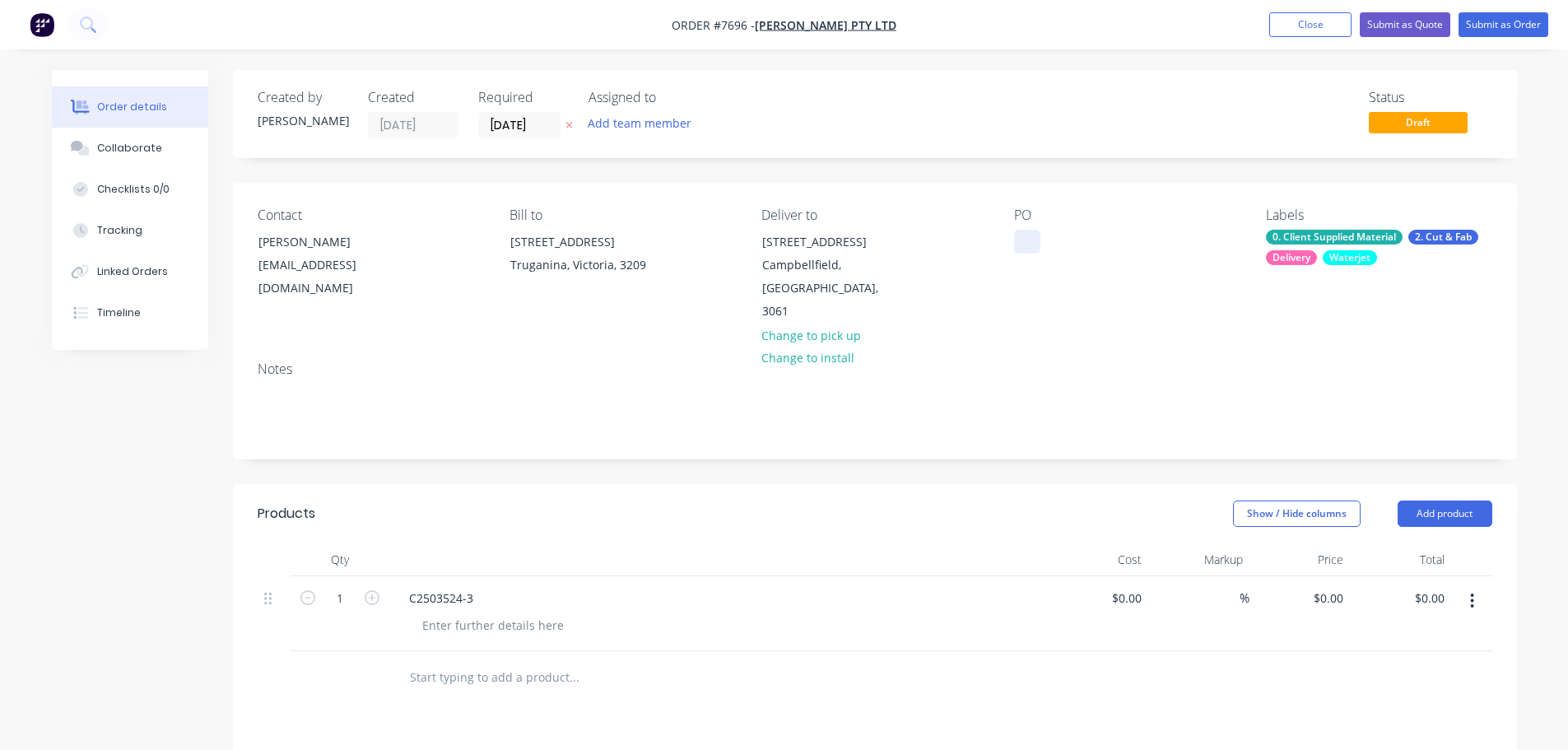
click at [1026, 246] on div at bounding box center [1027, 241] width 27 height 24
paste div
click at [1133, 244] on div "POMS25011004 /" at bounding box center [1073, 241] width 119 height 24
click at [1161, 501] on div "Show / Hide columns Add product" at bounding box center [1005, 514] width 972 height 27
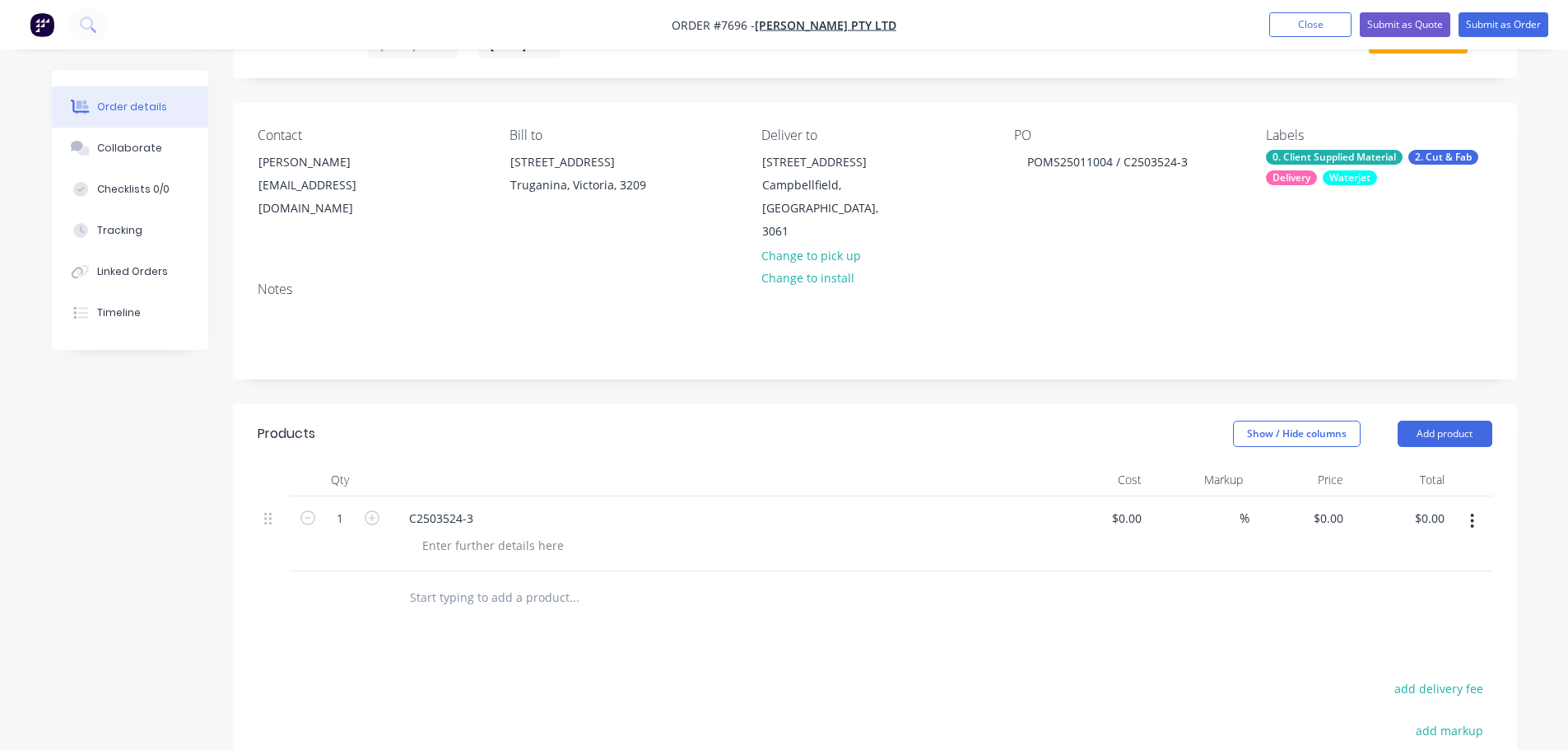
scroll to position [164, 0]
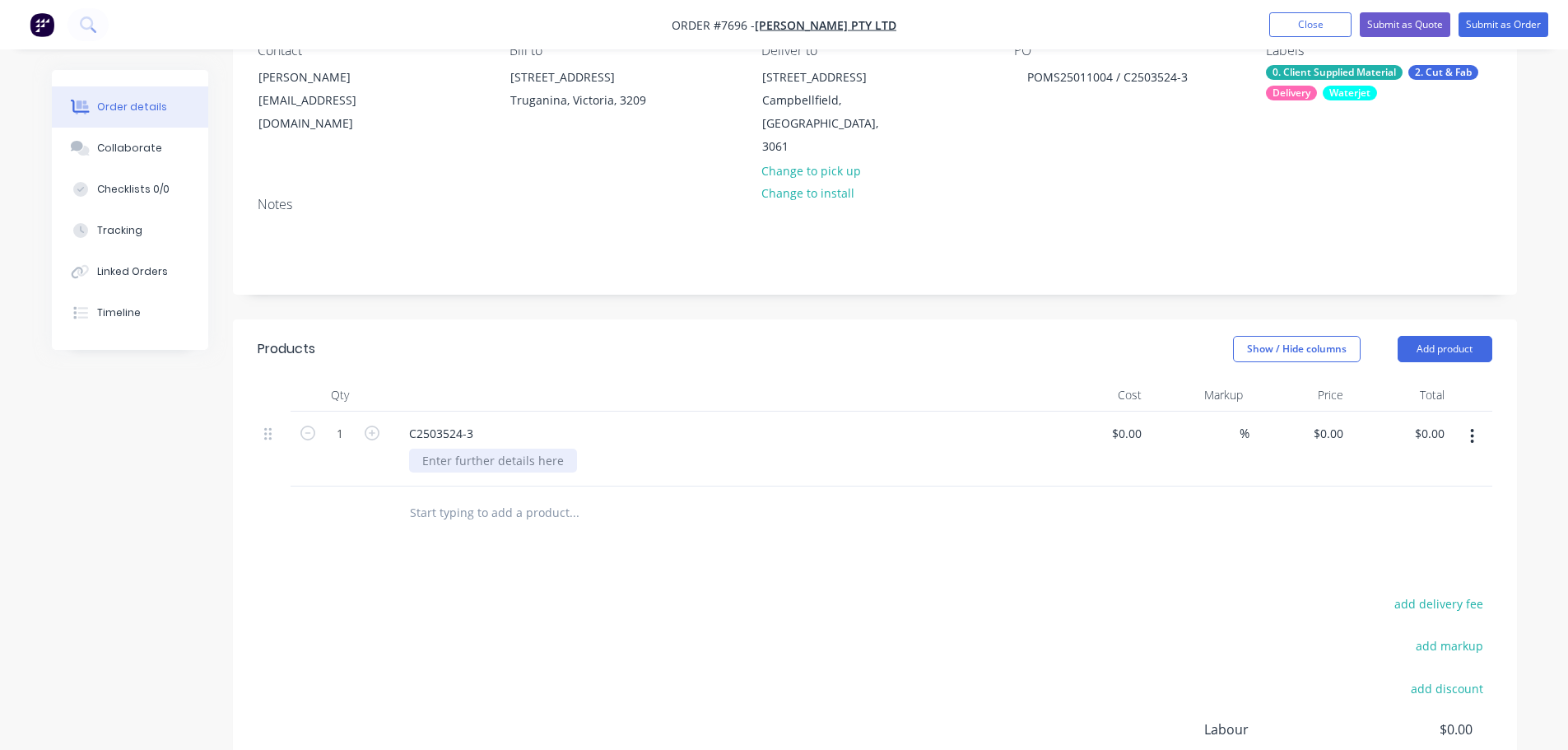
click at [455, 449] on div at bounding box center [492, 461] width 168 height 24
click at [443, 449] on div at bounding box center [492, 461] width 168 height 24
click at [479, 496] on input "text" at bounding box center [573, 512] width 330 height 33
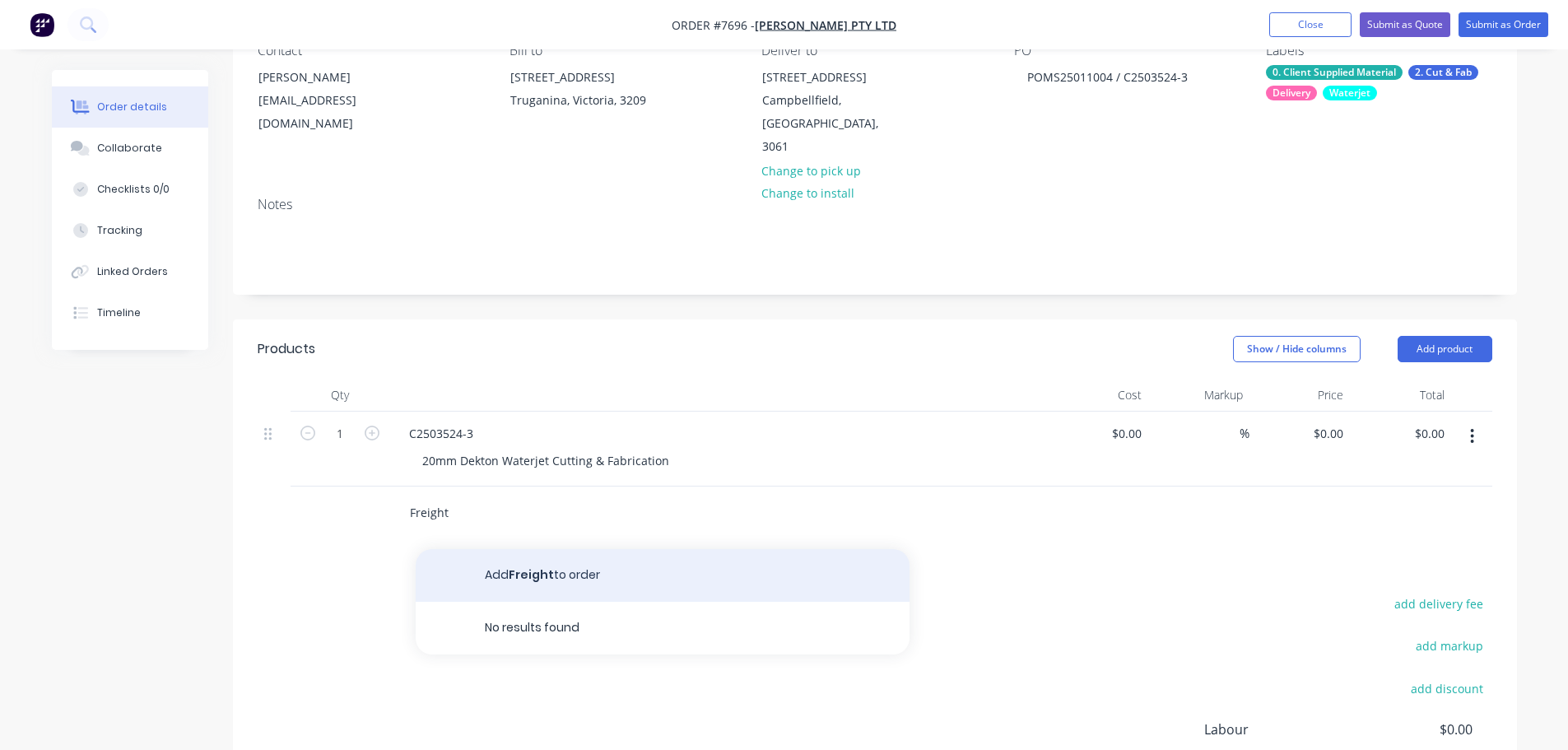
type input "Freight"
click at [527, 549] on button "Add Freight to order" at bounding box center [663, 575] width 494 height 53
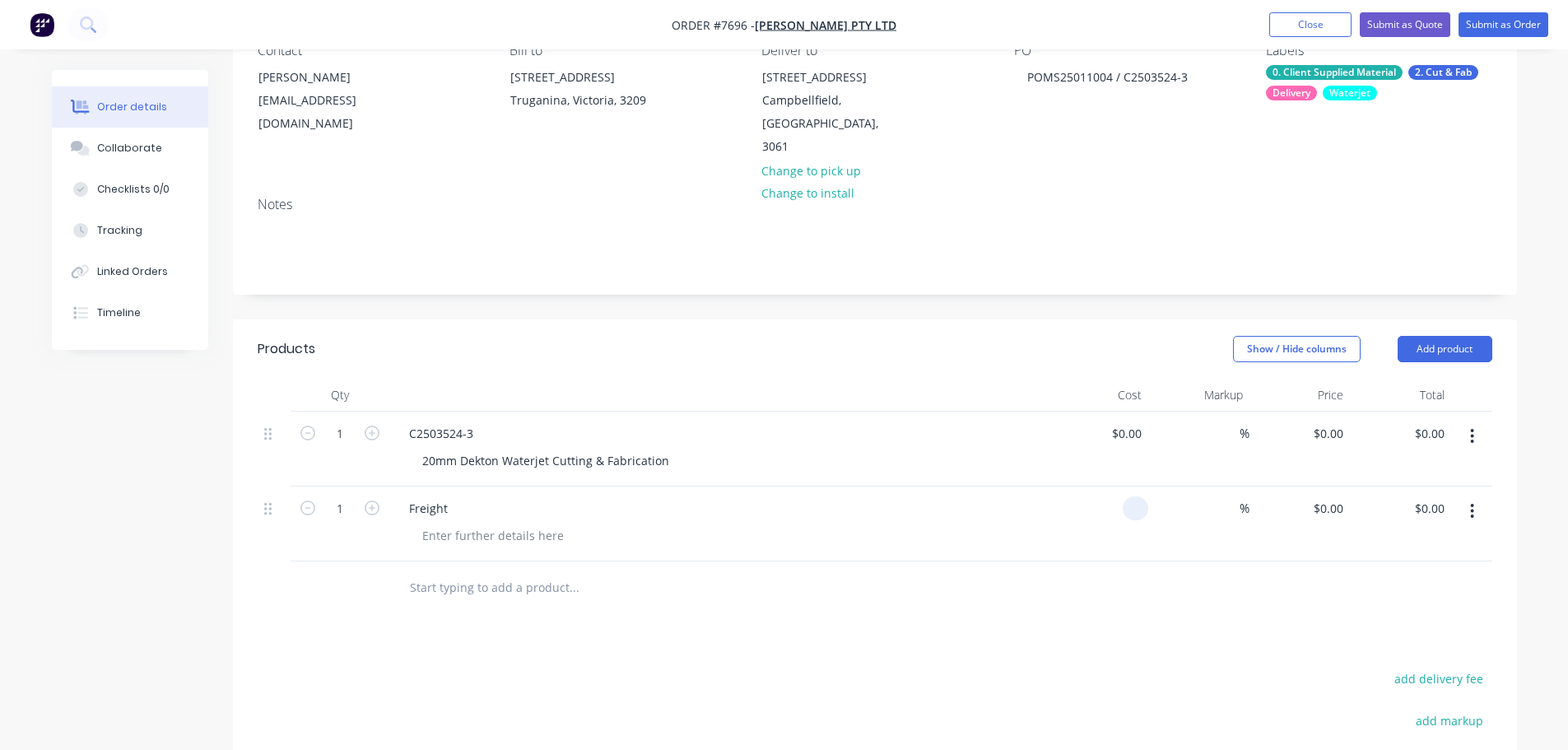
click at [1109, 486] on div at bounding box center [1098, 524] width 101 height 75
type input "$65.00"
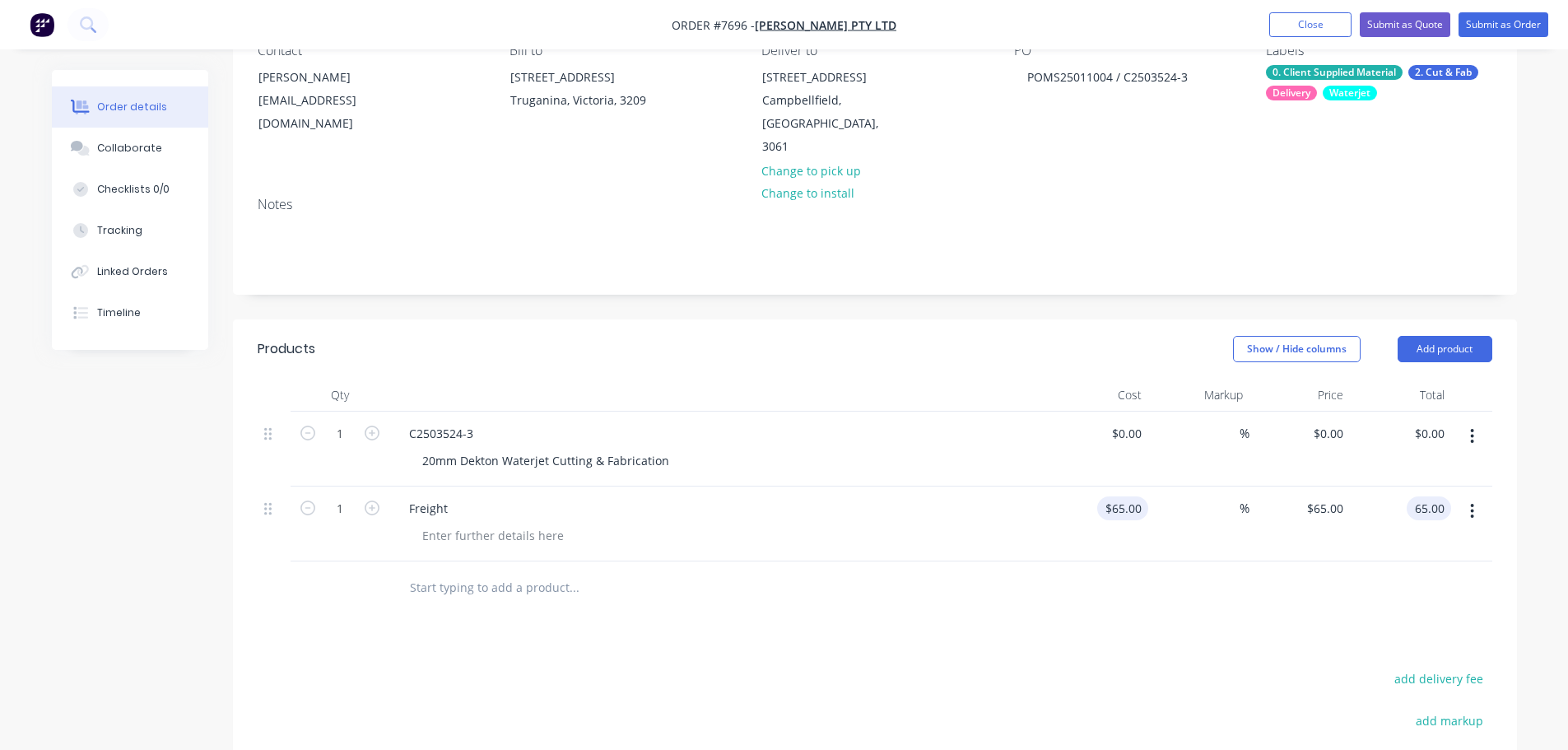
type input "$65.00"
click at [669, 449] on div "20mm Dekton Waterjet Cutting & Fabrication" at bounding box center [545, 461] width 273 height 24
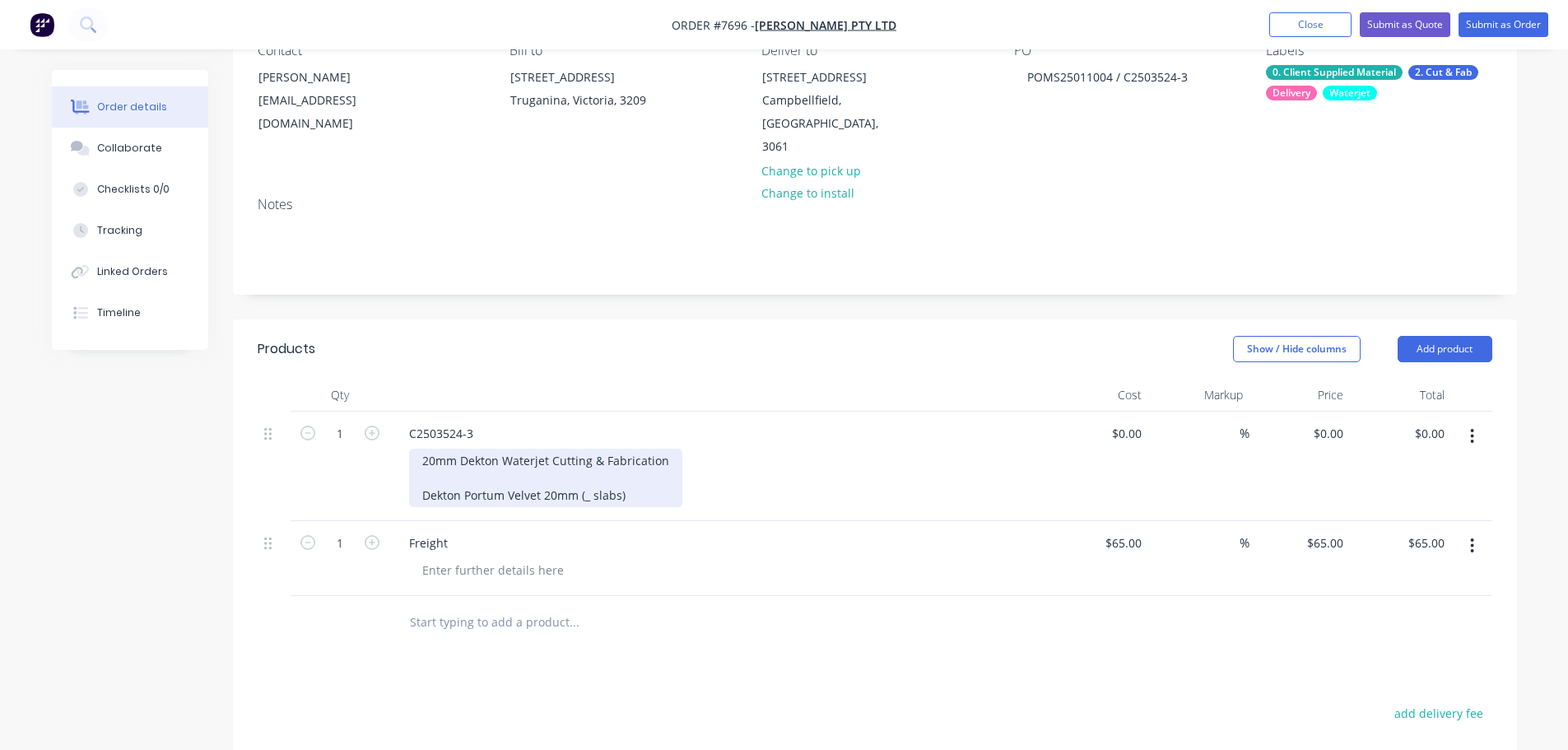
drag, startPoint x: 593, startPoint y: 470, endPoint x: 622, endPoint y: 469, distance: 29.0
click at [595, 471] on div "20mm Dekton Waterjet Cutting & Fabrication Dekton Portum Velvet 20mm (_ slabs)" at bounding box center [545, 478] width 273 height 58
click at [642, 479] on div "20mm Dekton Waterjet Cutting & Fabrication Dekton Portum Velvet 20mm (2 slabs)" at bounding box center [545, 478] width 273 height 58
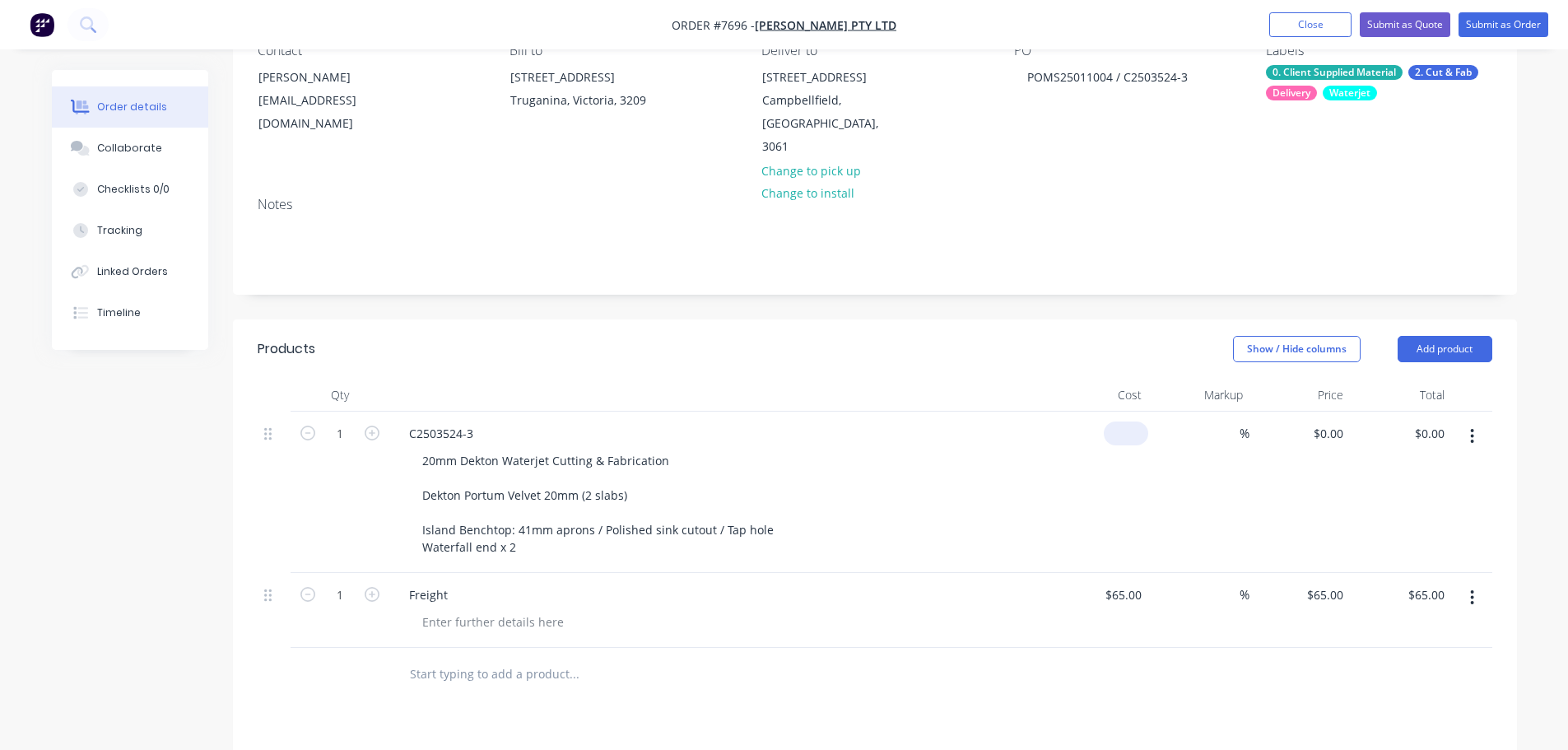
click at [1143, 421] on input at bounding box center [1129, 433] width 38 height 24
type input "$3,377.00"
type input "0"
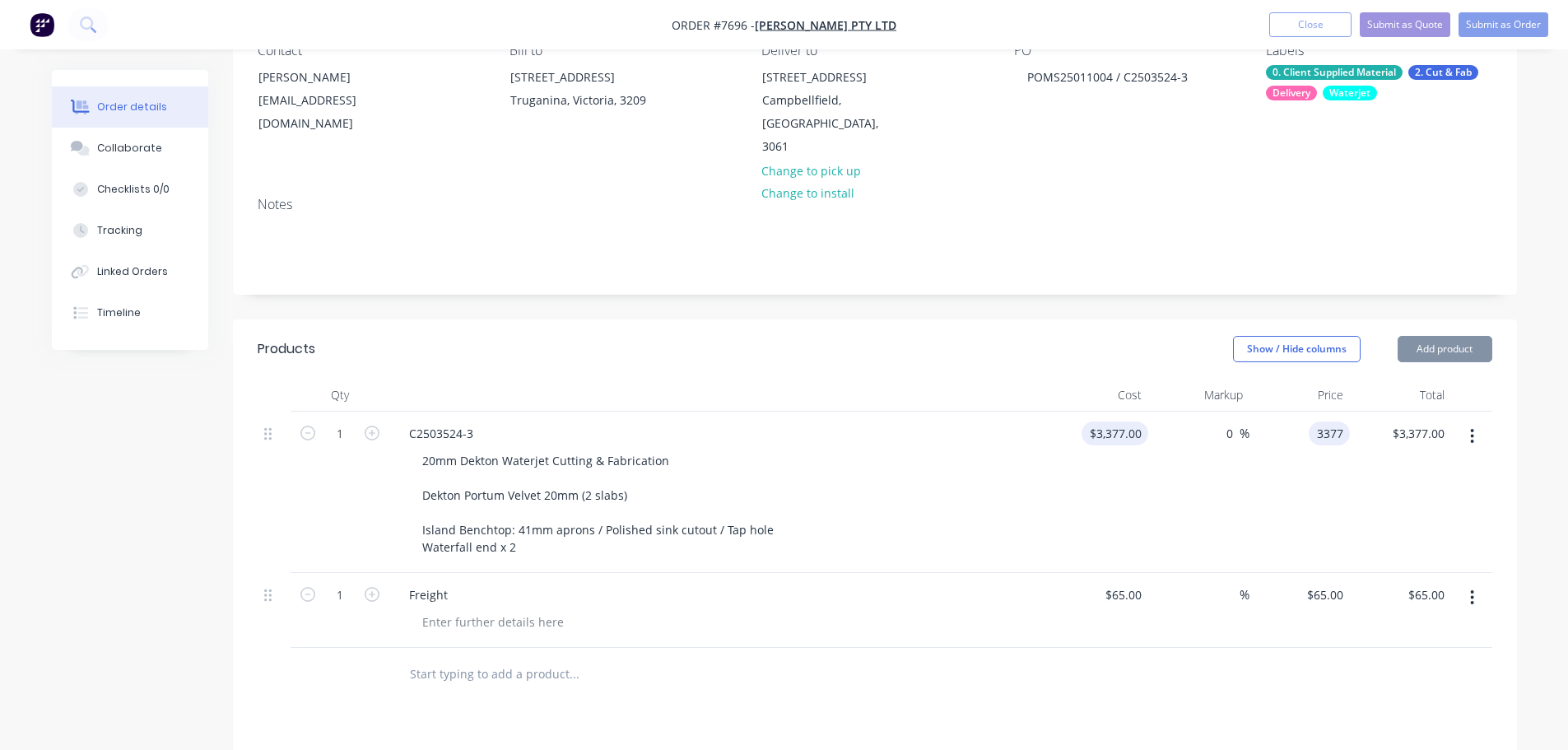
type input "$3,377.00"
type input "$65.00"
type input "0"
type input "$65.00"
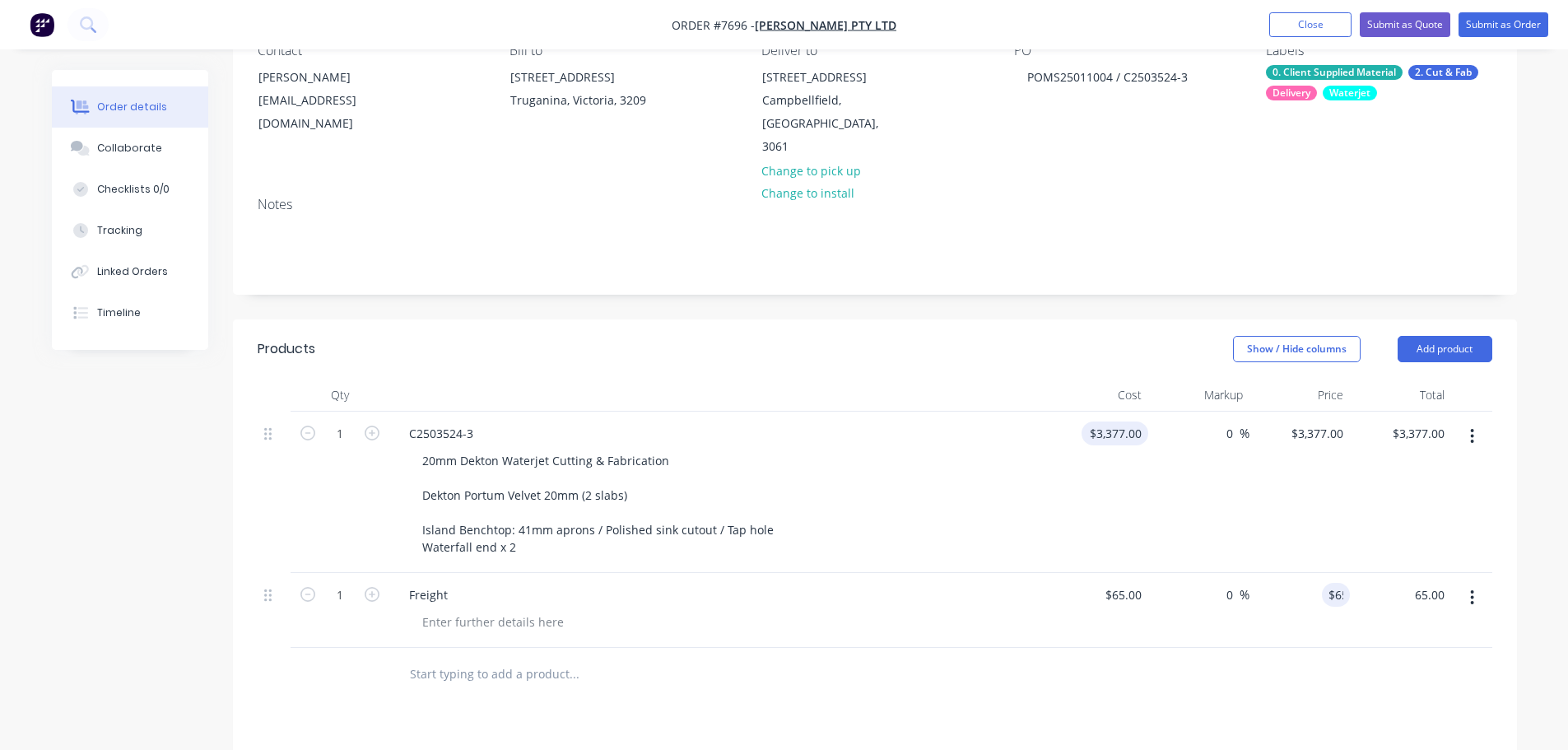
type input "$65.00"
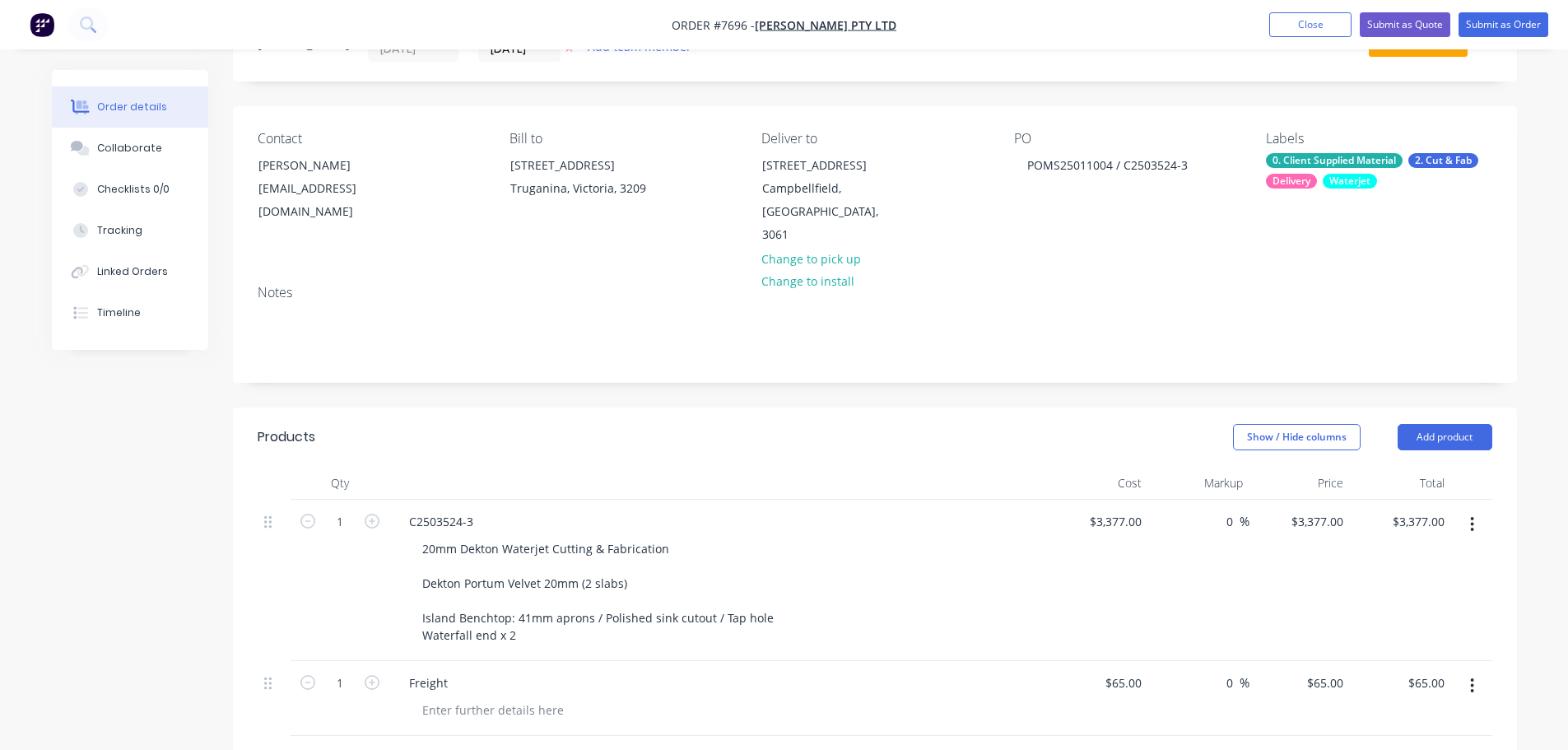
scroll to position [0, 0]
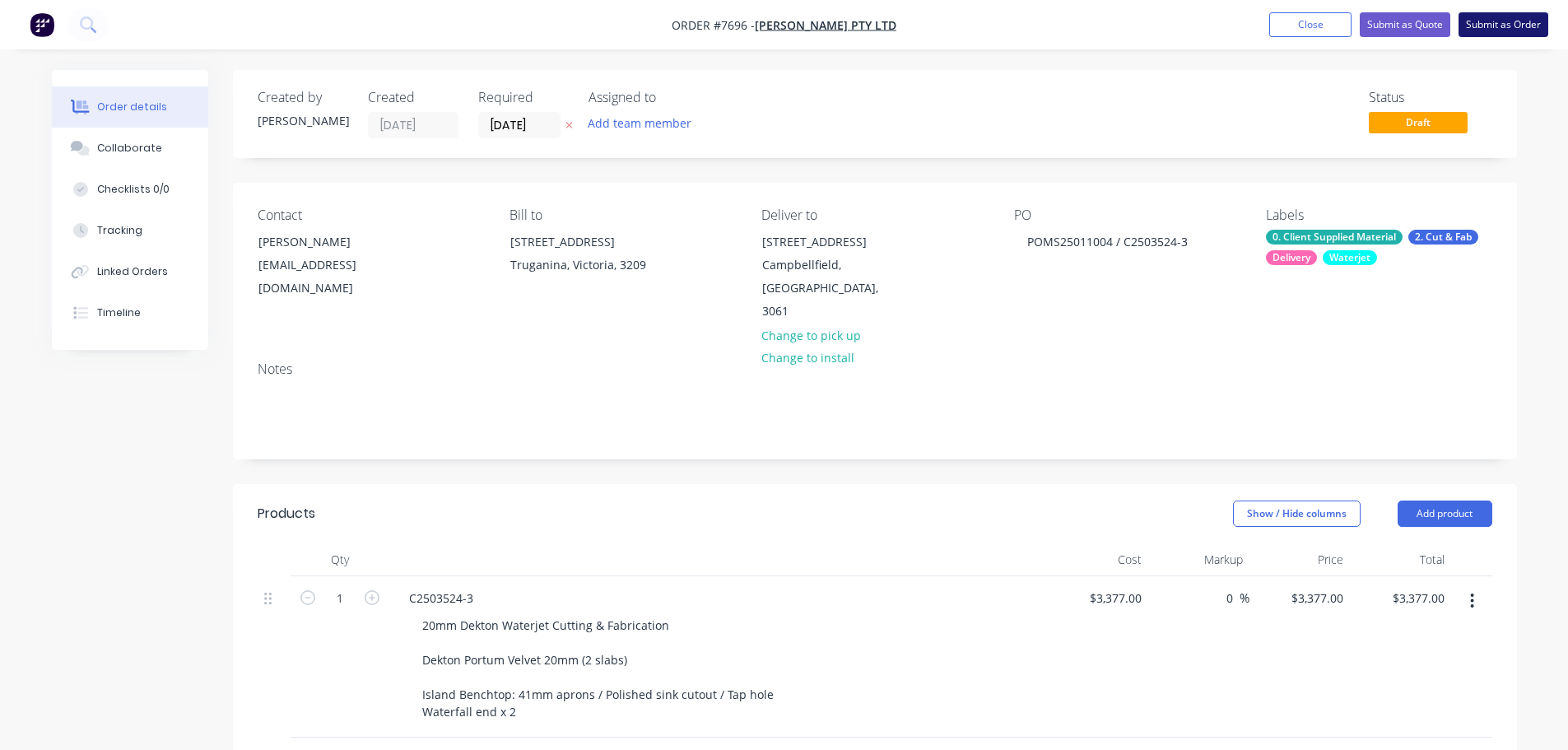
click at [1504, 22] on button "Submit as Order" at bounding box center [1504, 25] width 90 height 25
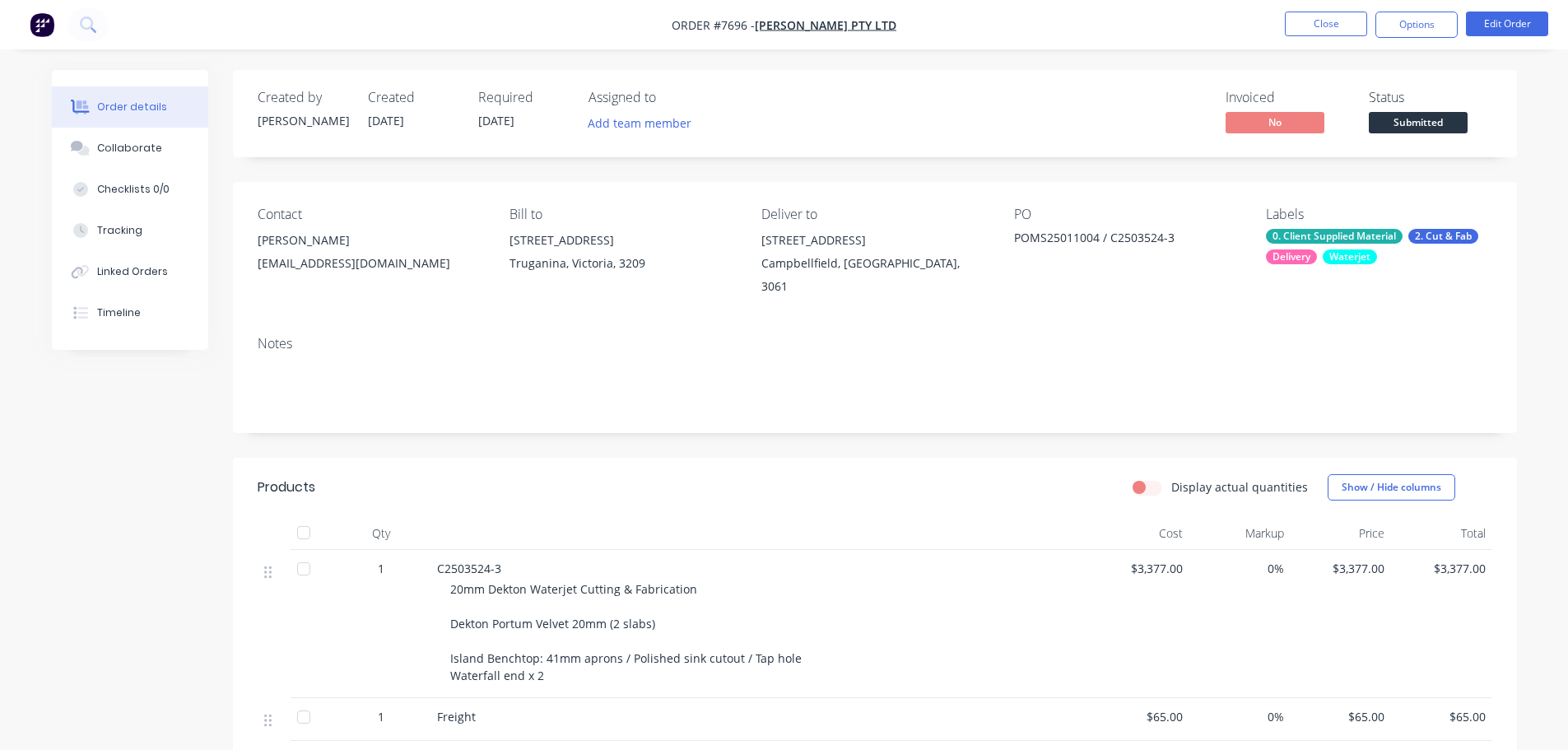
click at [1434, 29] on button "Options" at bounding box center [1416, 25] width 83 height 27
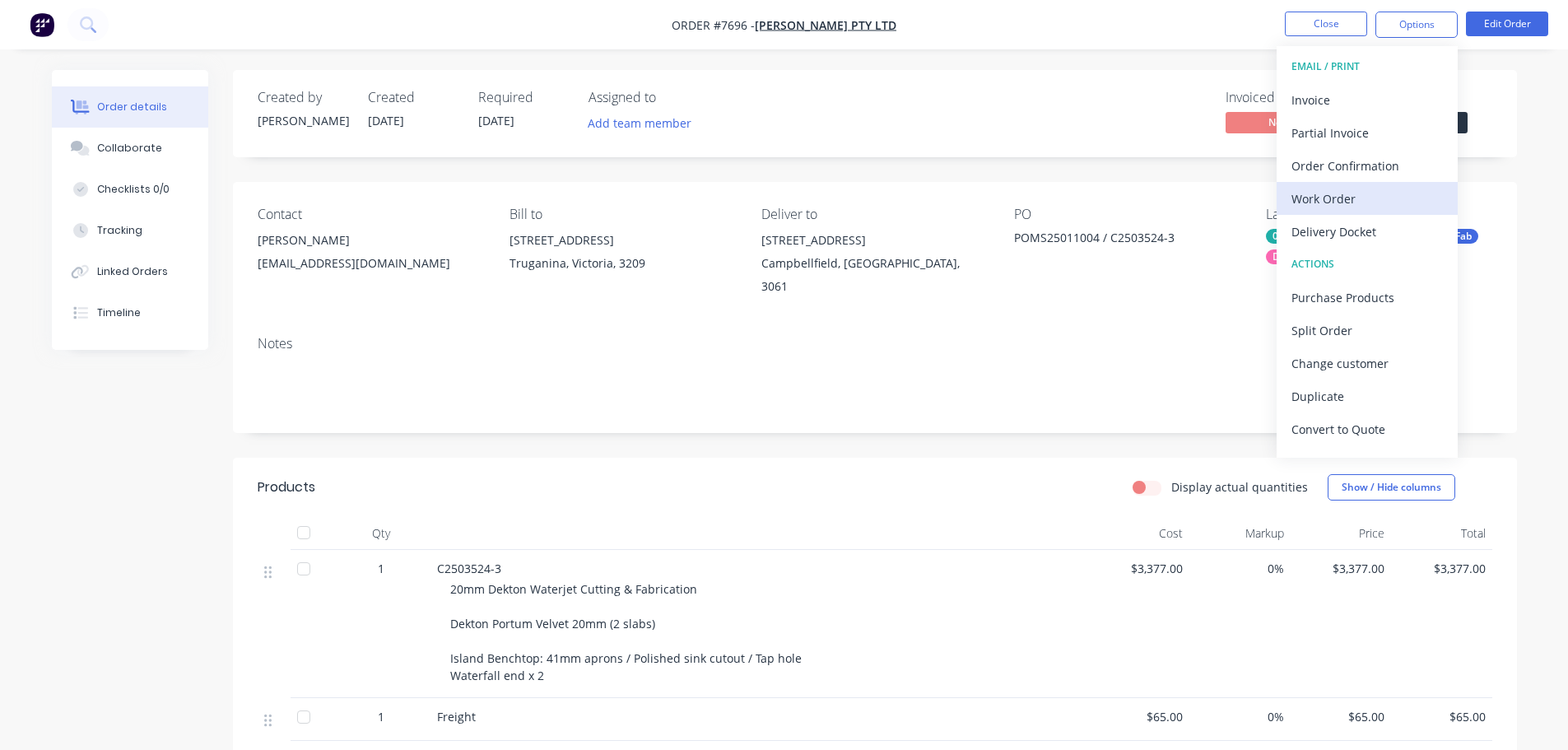
click at [1389, 208] on div "Work Order" at bounding box center [1367, 199] width 151 height 24
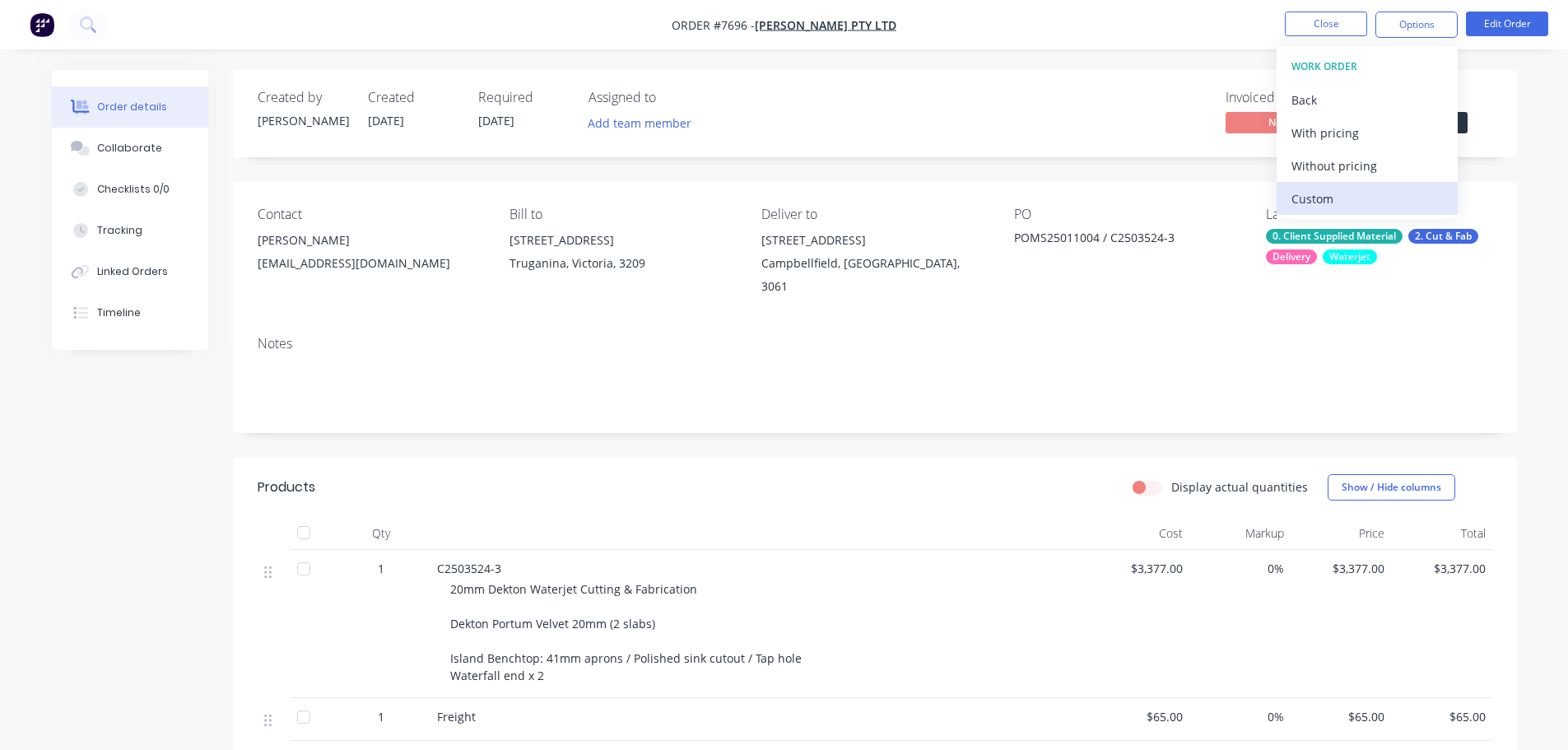
click at [1383, 199] on div "Custom" at bounding box center [1367, 199] width 151 height 24
click at [1389, 164] on div "Without pricing" at bounding box center [1367, 165] width 151 height 24
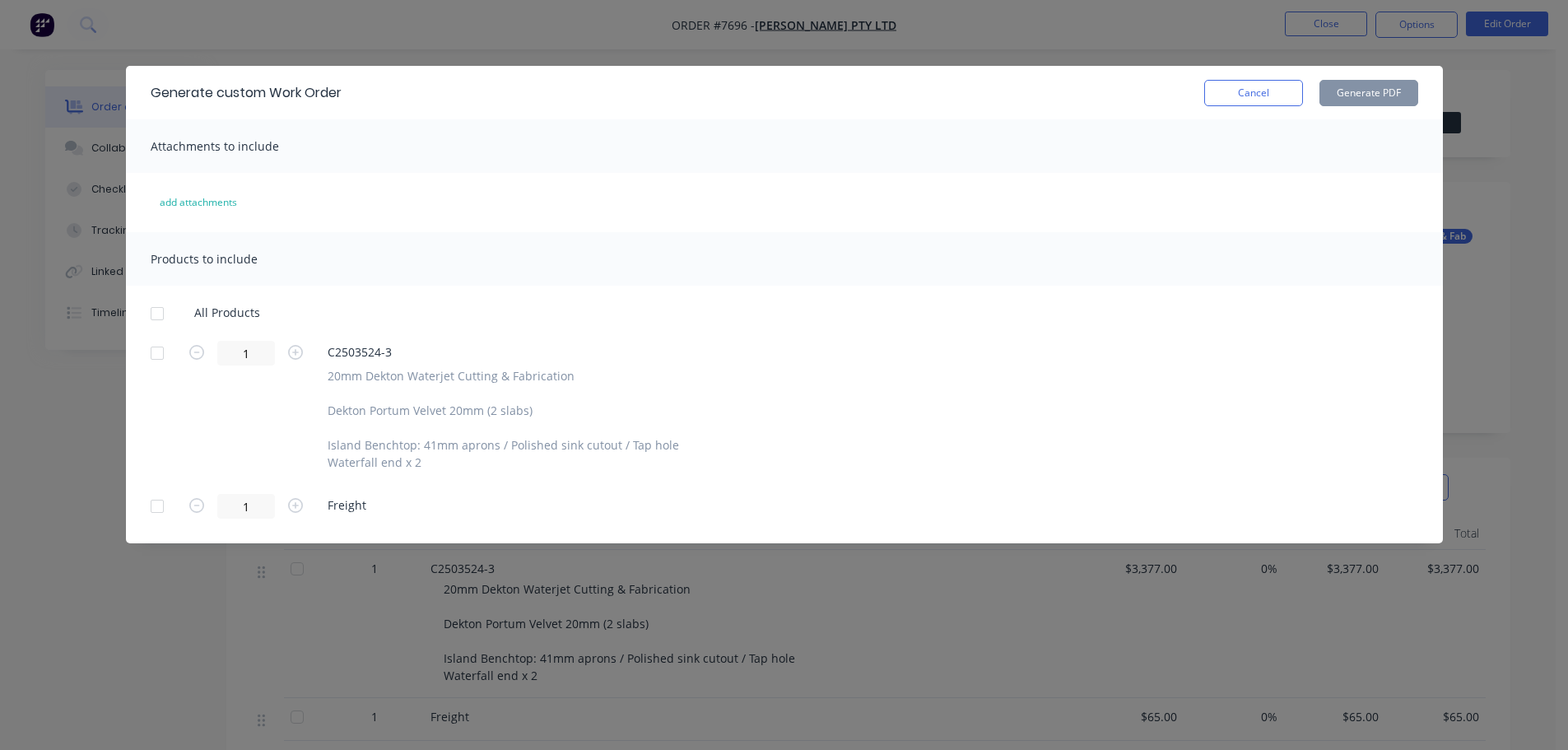
click at [159, 355] on div at bounding box center [157, 352] width 33 height 33
click at [1363, 95] on button "Generate PDF" at bounding box center [1369, 93] width 98 height 27
click at [1258, 91] on button "Cancel" at bounding box center [1253, 93] width 98 height 27
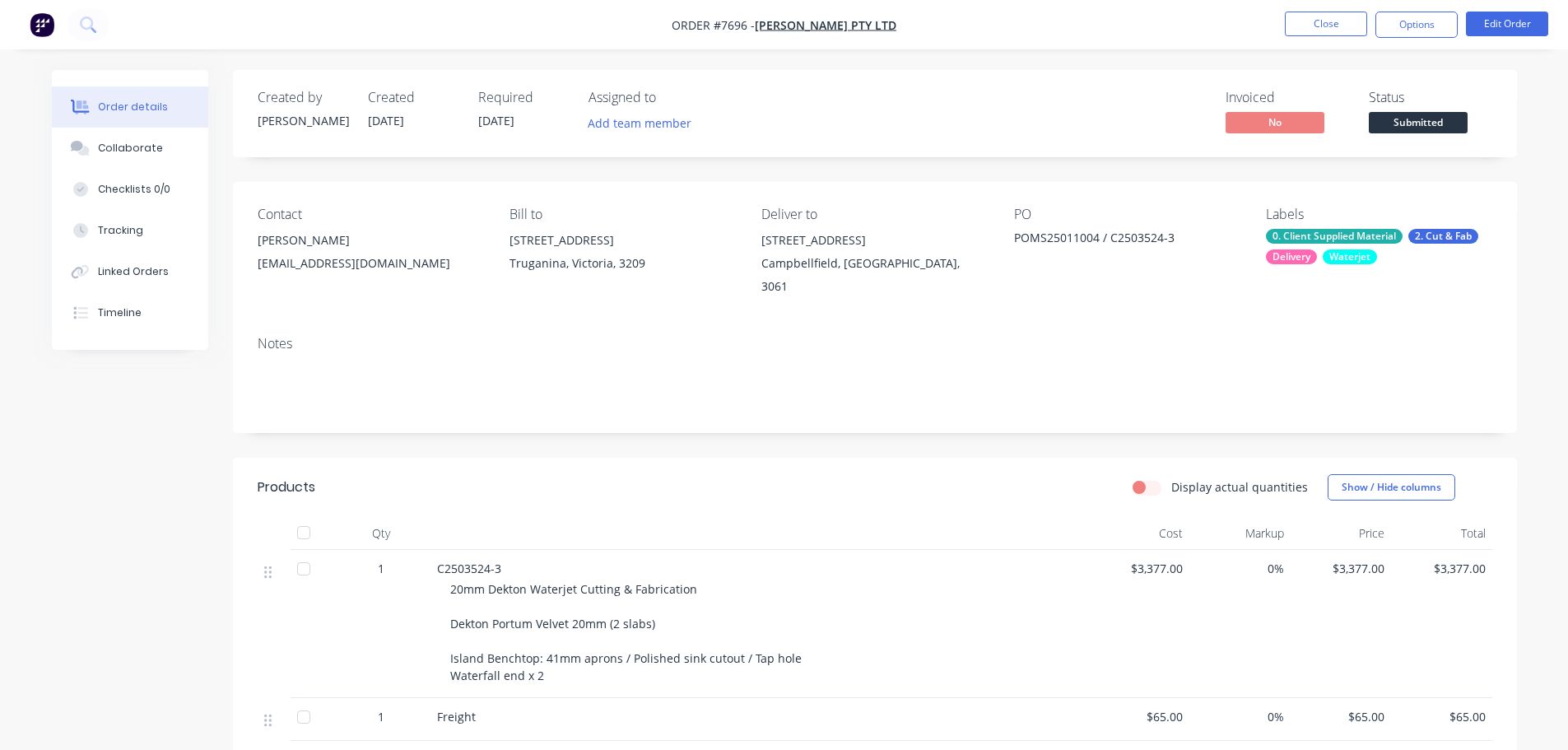
click at [1384, 129] on span "Submitted" at bounding box center [1418, 122] width 98 height 21
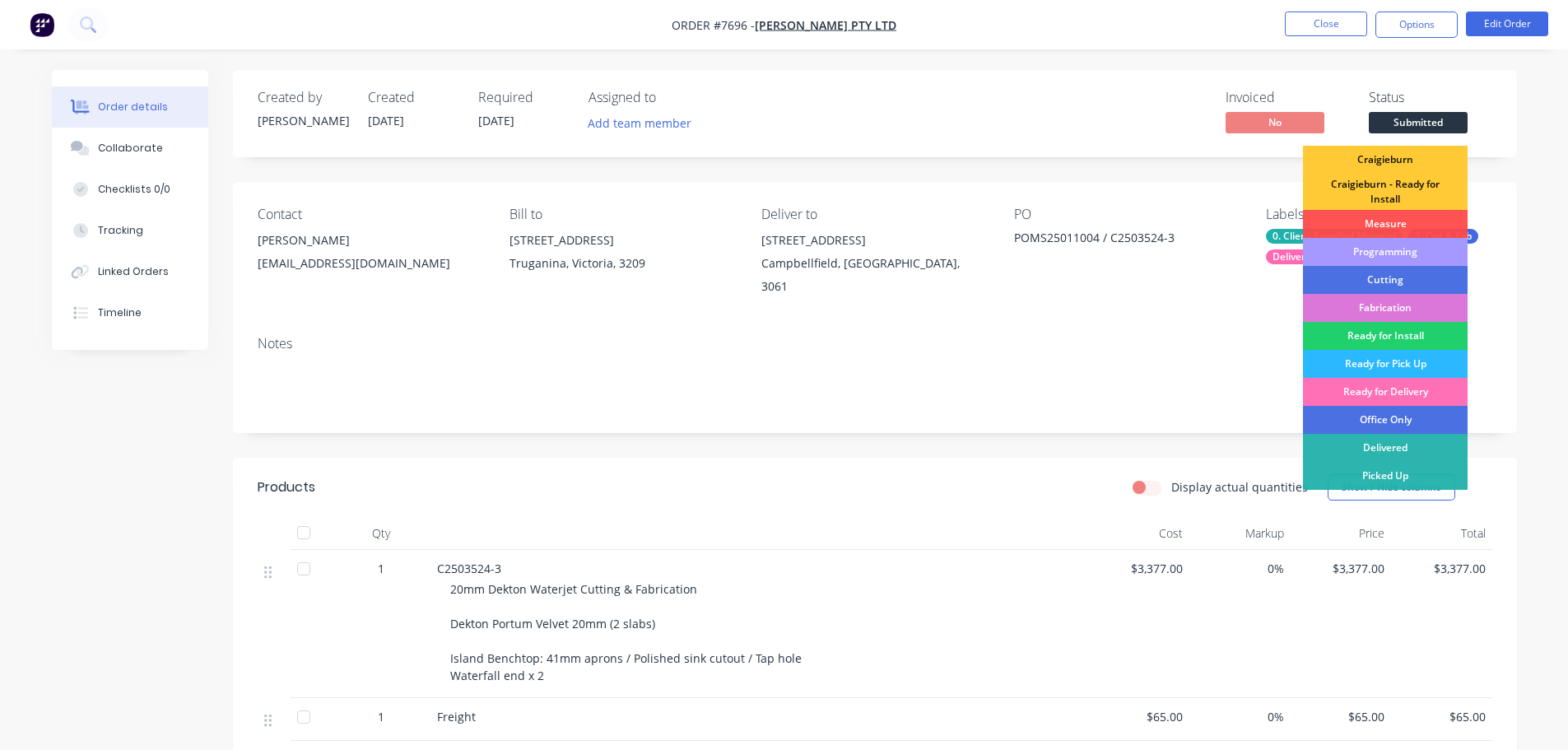
click at [1369, 253] on div "Programming" at bounding box center [1384, 252] width 164 height 28
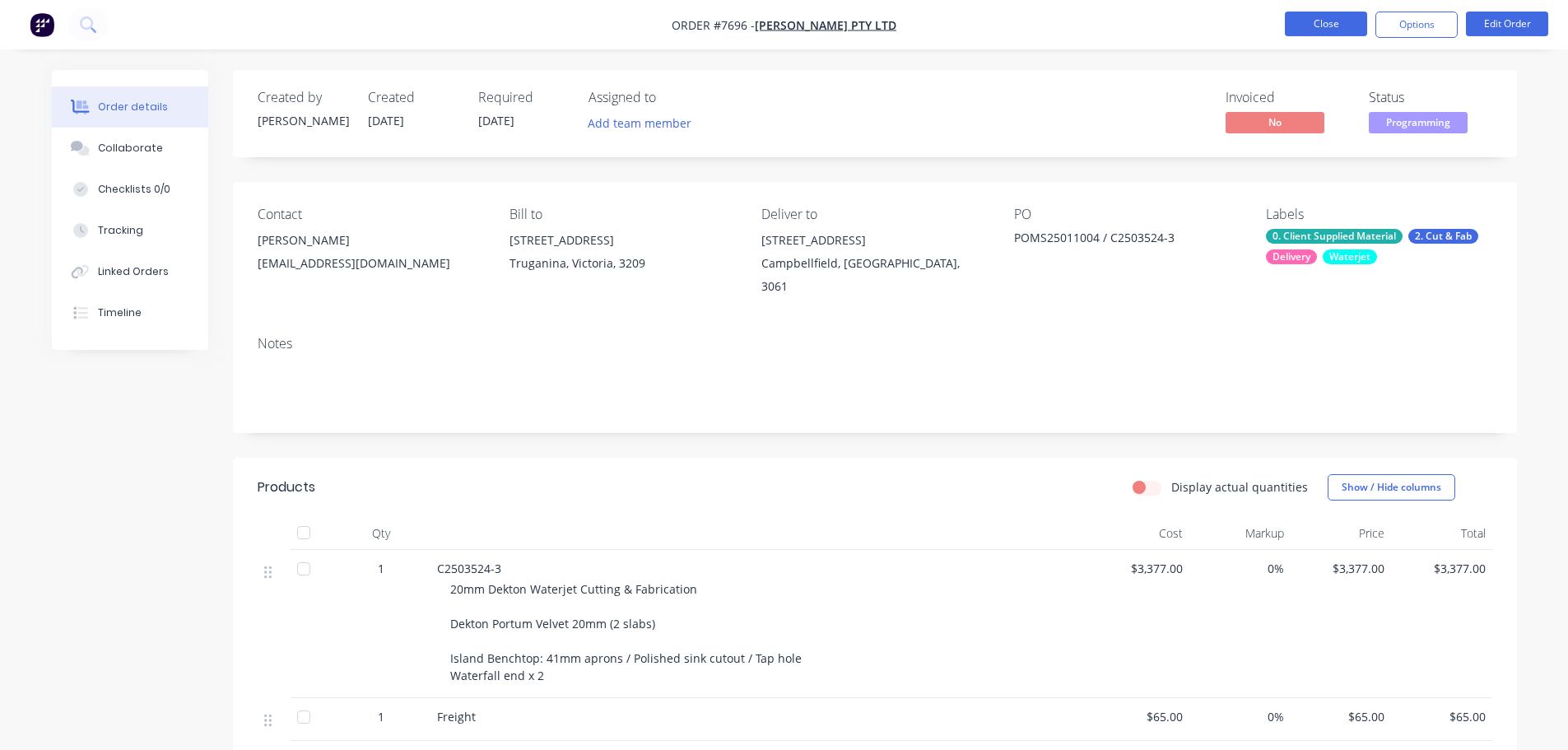
click at [1312, 35] on button "Close" at bounding box center [1326, 24] width 83 height 25
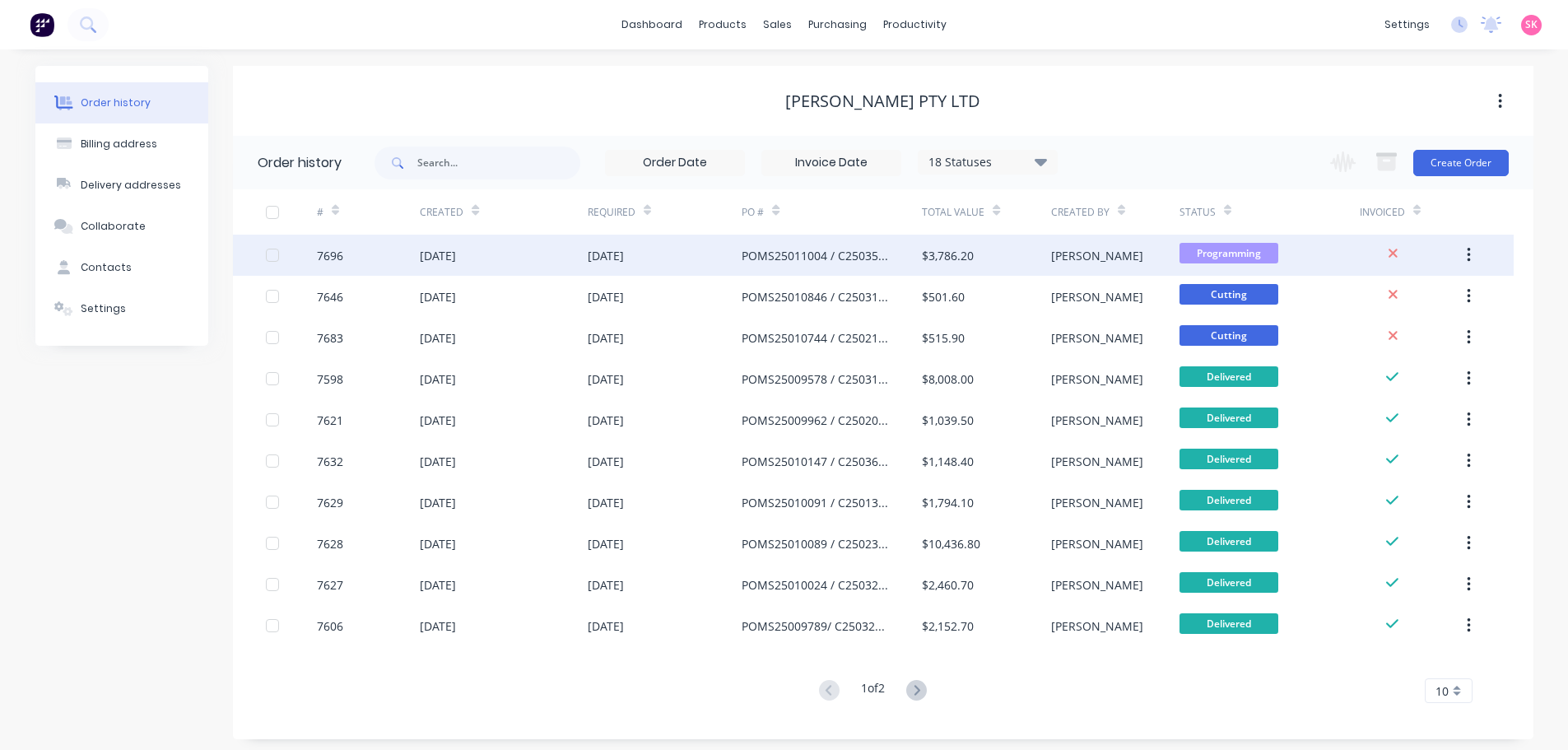
click at [624, 261] on div "[DATE]" at bounding box center [605, 255] width 36 height 18
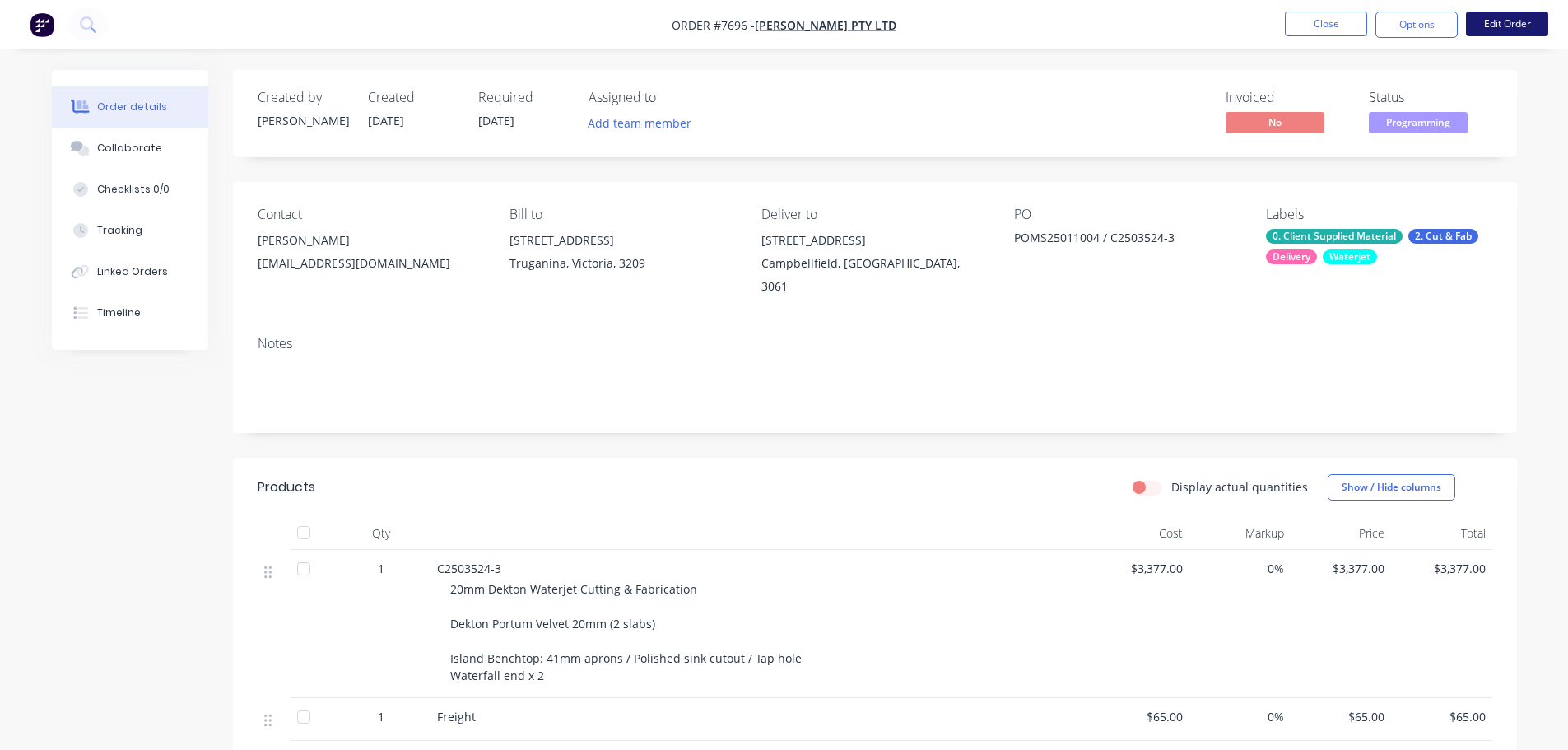
click at [1491, 29] on button "Edit Order" at bounding box center [1507, 24] width 83 height 25
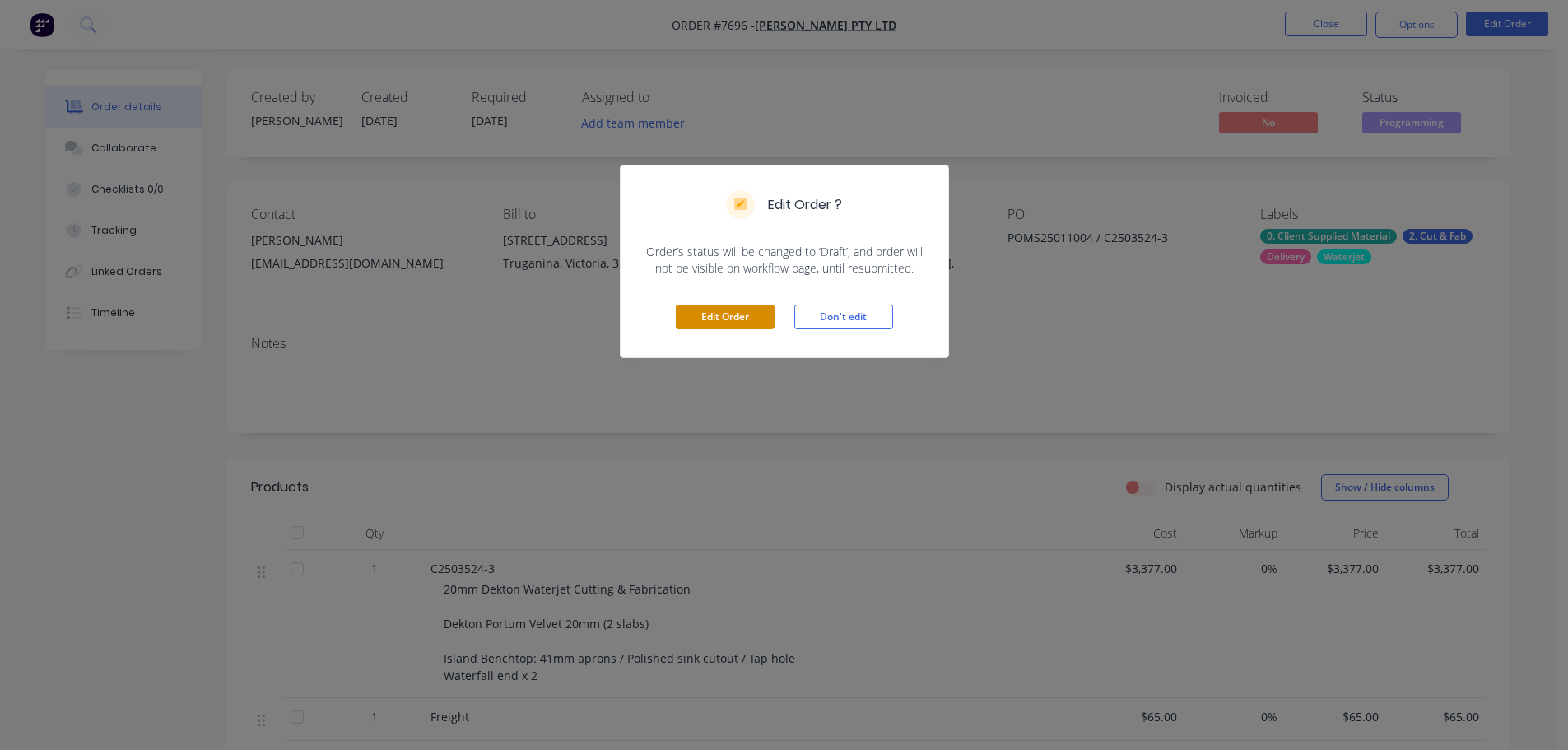
click at [731, 320] on button "Edit Order" at bounding box center [725, 317] width 98 height 25
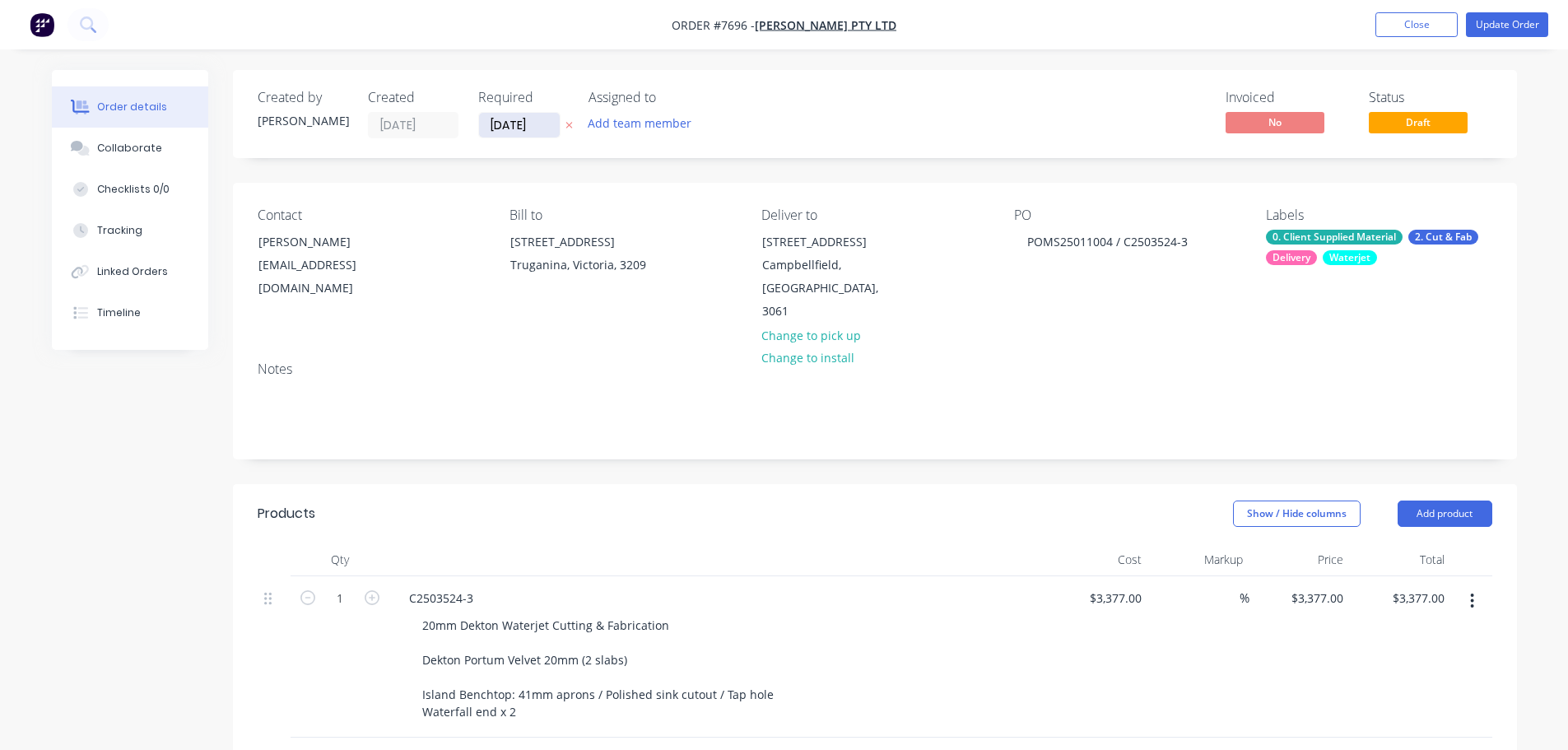
click at [521, 118] on input "[DATE]" at bounding box center [519, 125] width 81 height 25
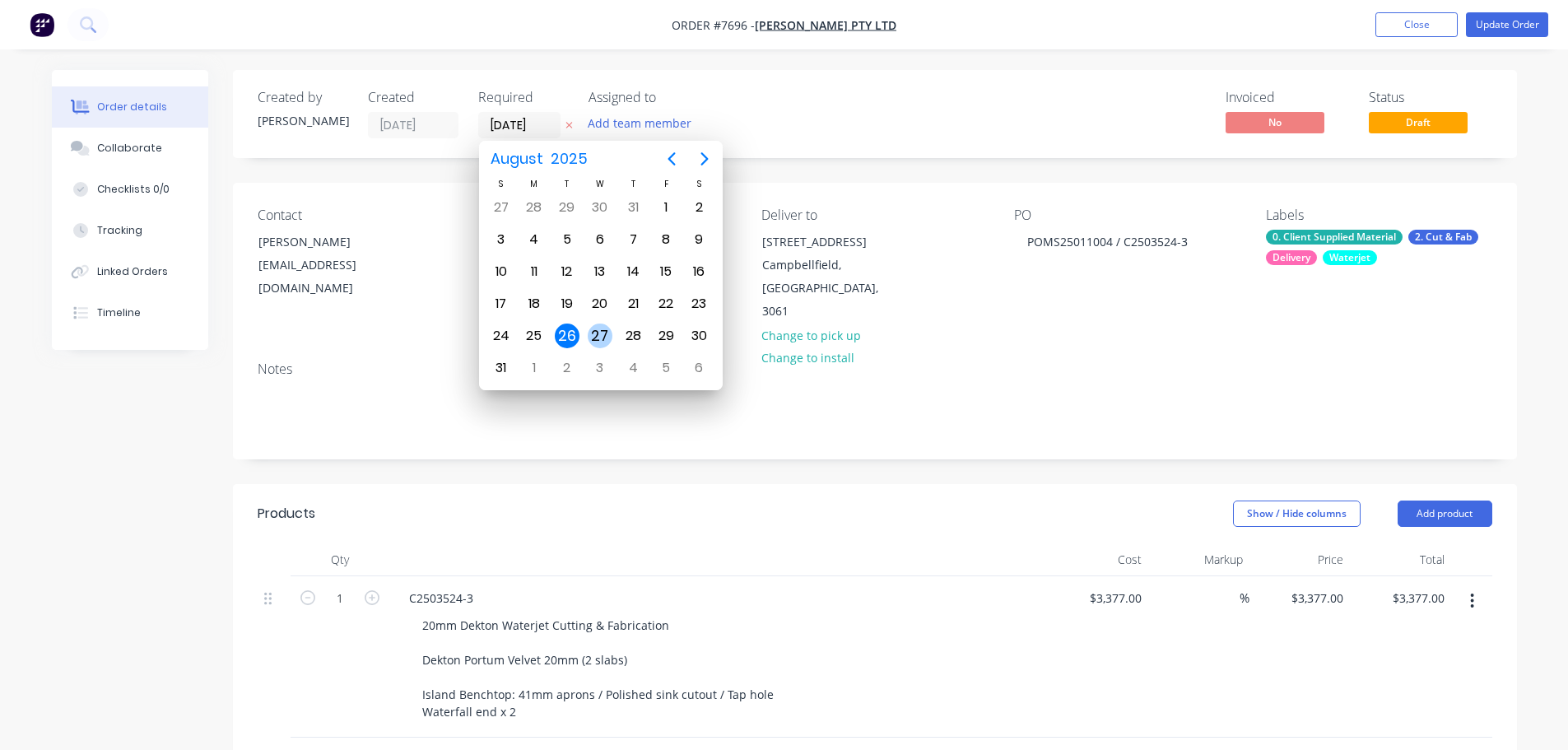
click at [599, 343] on div "27" at bounding box center [600, 336] width 25 height 25
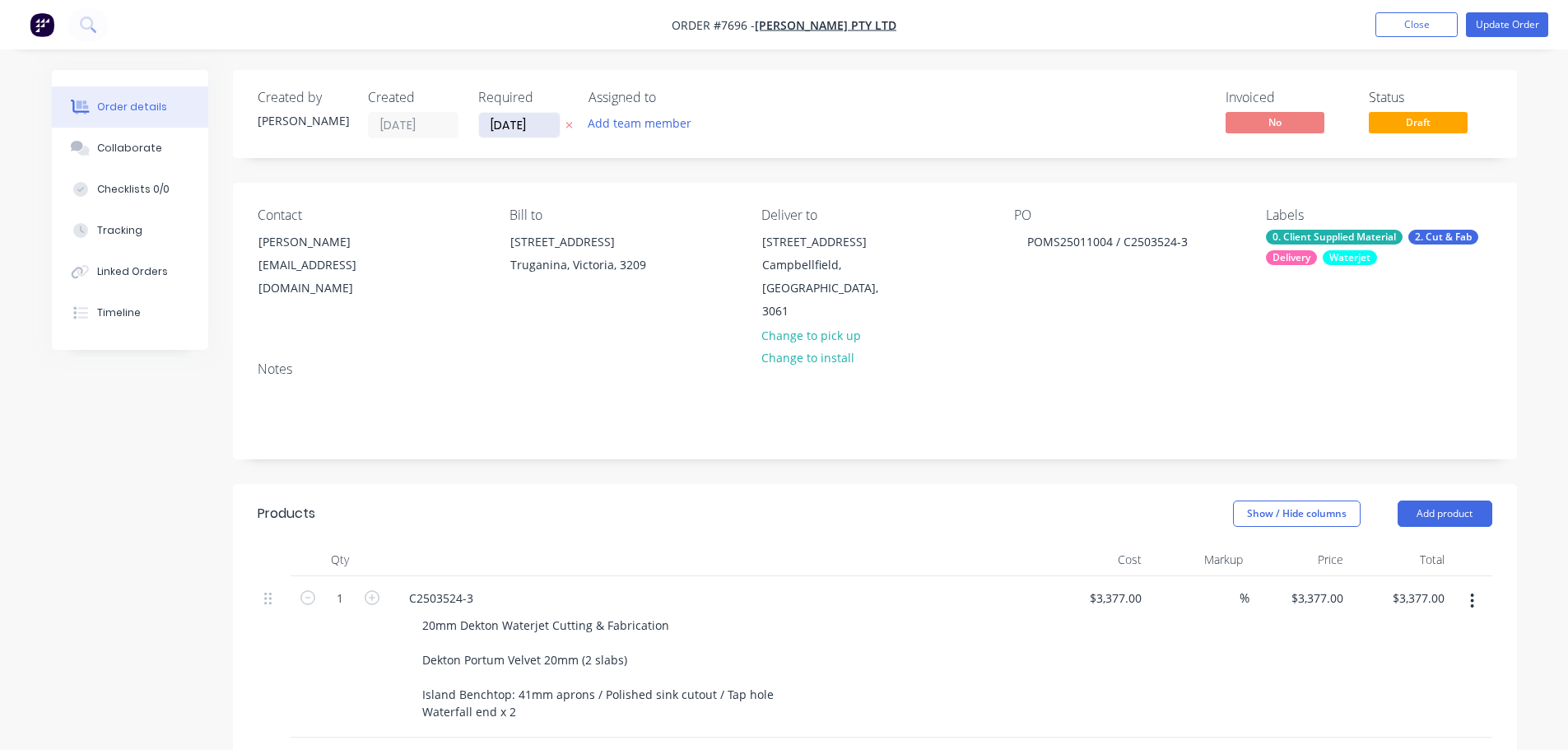
click at [532, 122] on input "27/08/25" at bounding box center [519, 125] width 81 height 25
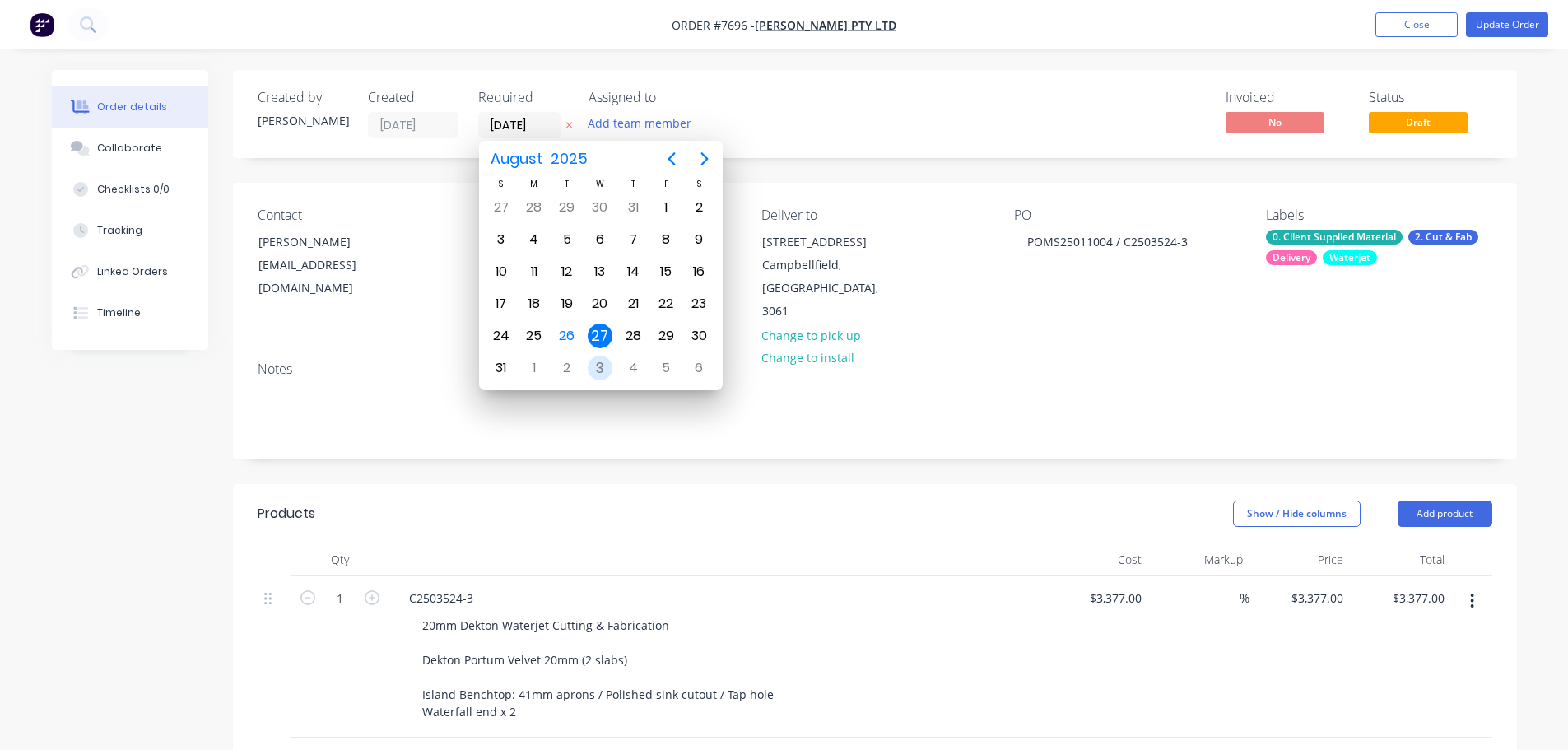
click at [599, 363] on div "3" at bounding box center [600, 368] width 25 height 25
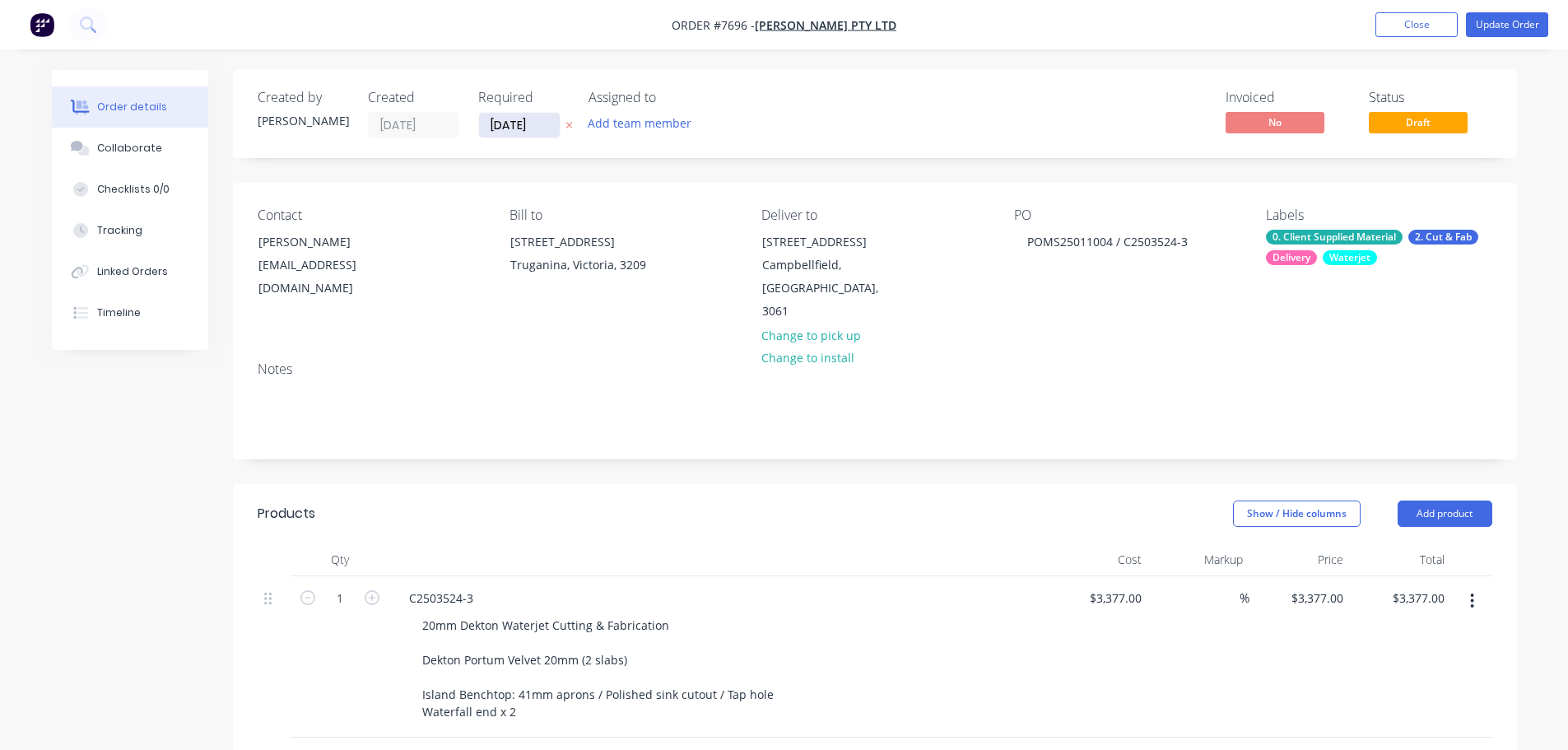
click at [544, 128] on input "[DATE]" at bounding box center [519, 125] width 81 height 25
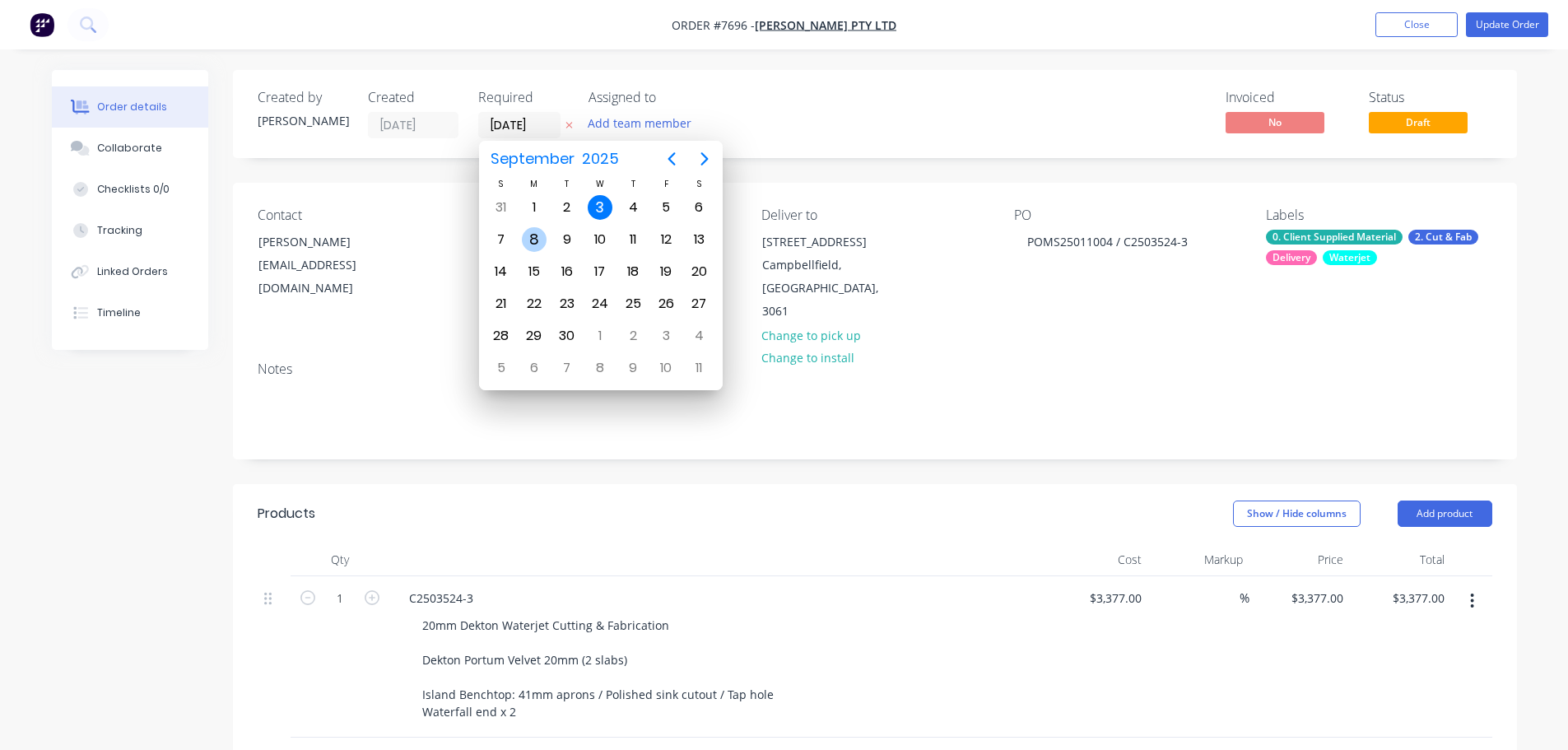
click at [538, 240] on div "8" at bounding box center [534, 239] width 25 height 25
type input "[DATE]"
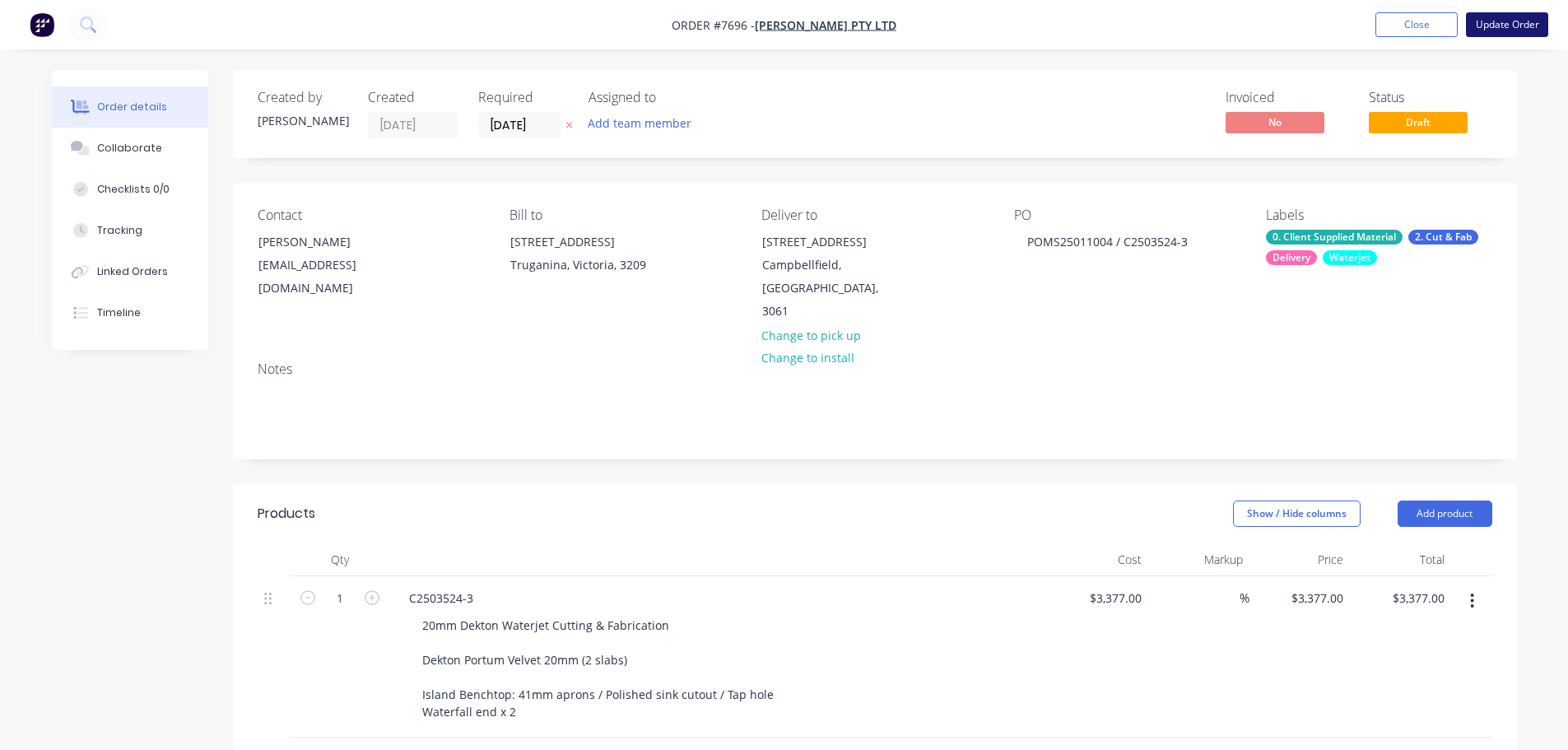
click at [1505, 22] on button "Update Order" at bounding box center [1507, 25] width 83 height 25
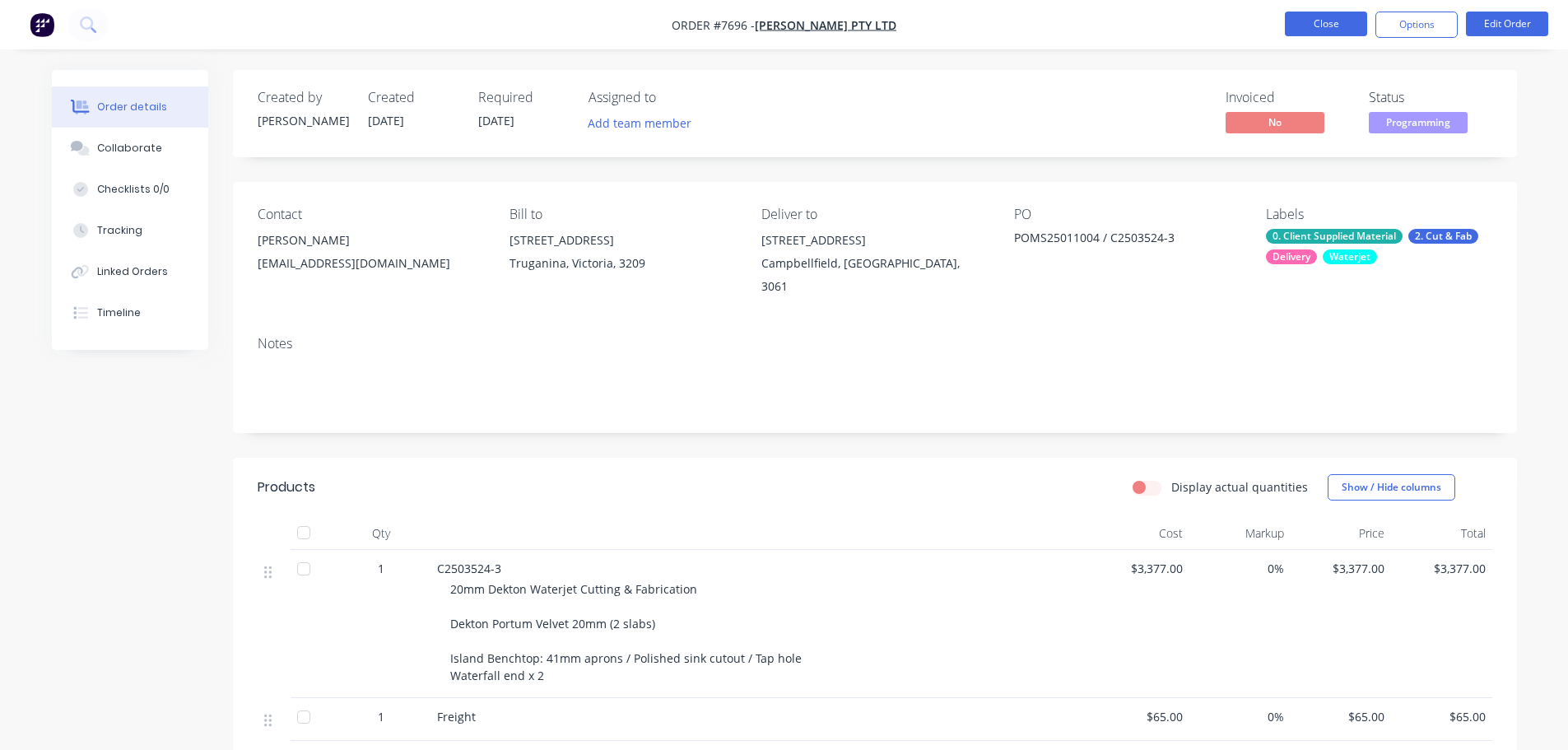
click at [1303, 13] on button "Close" at bounding box center [1326, 24] width 83 height 25
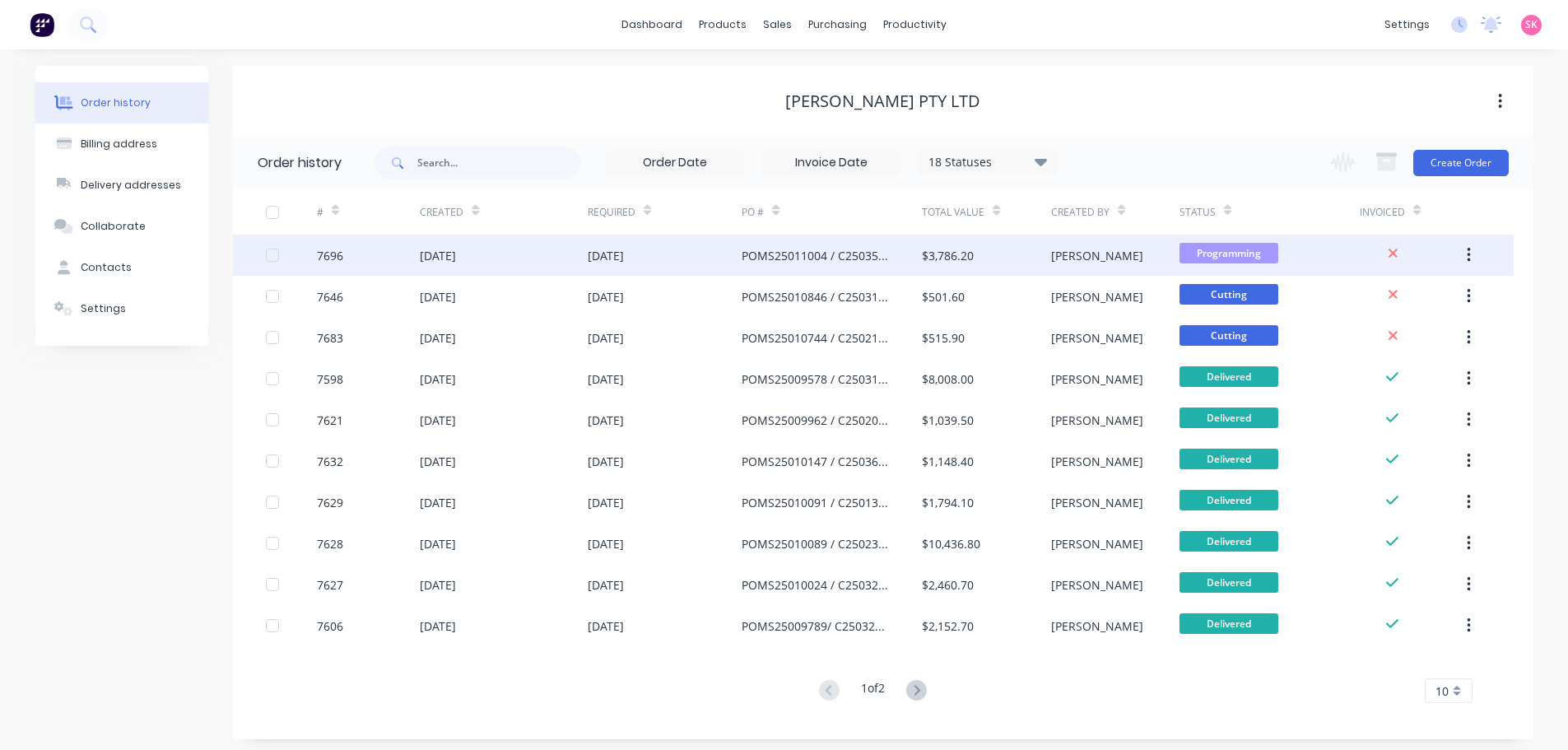
click at [493, 243] on div "[DATE]" at bounding box center [503, 254] width 167 height 41
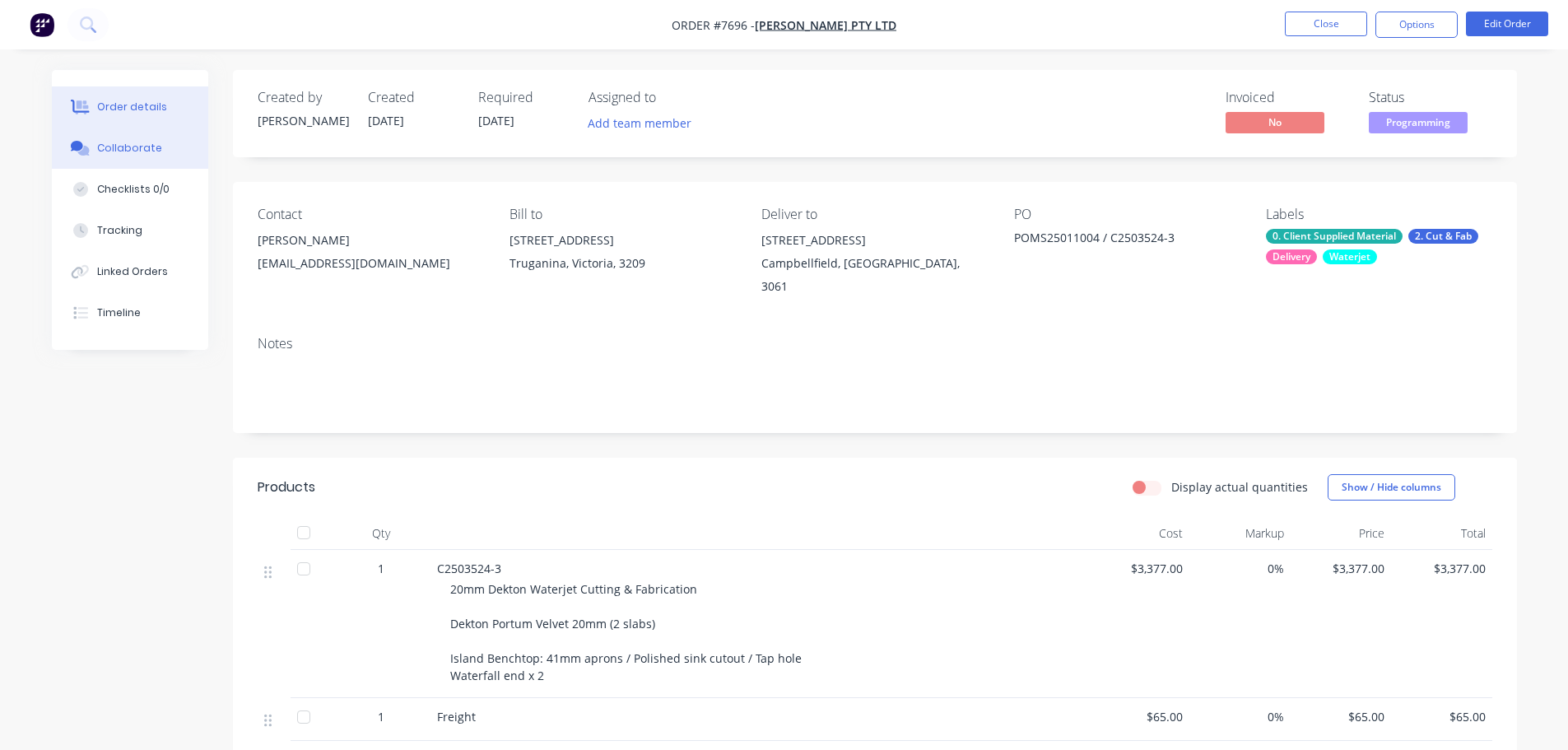
click at [169, 155] on button "Collaborate" at bounding box center [129, 148] width 156 height 41
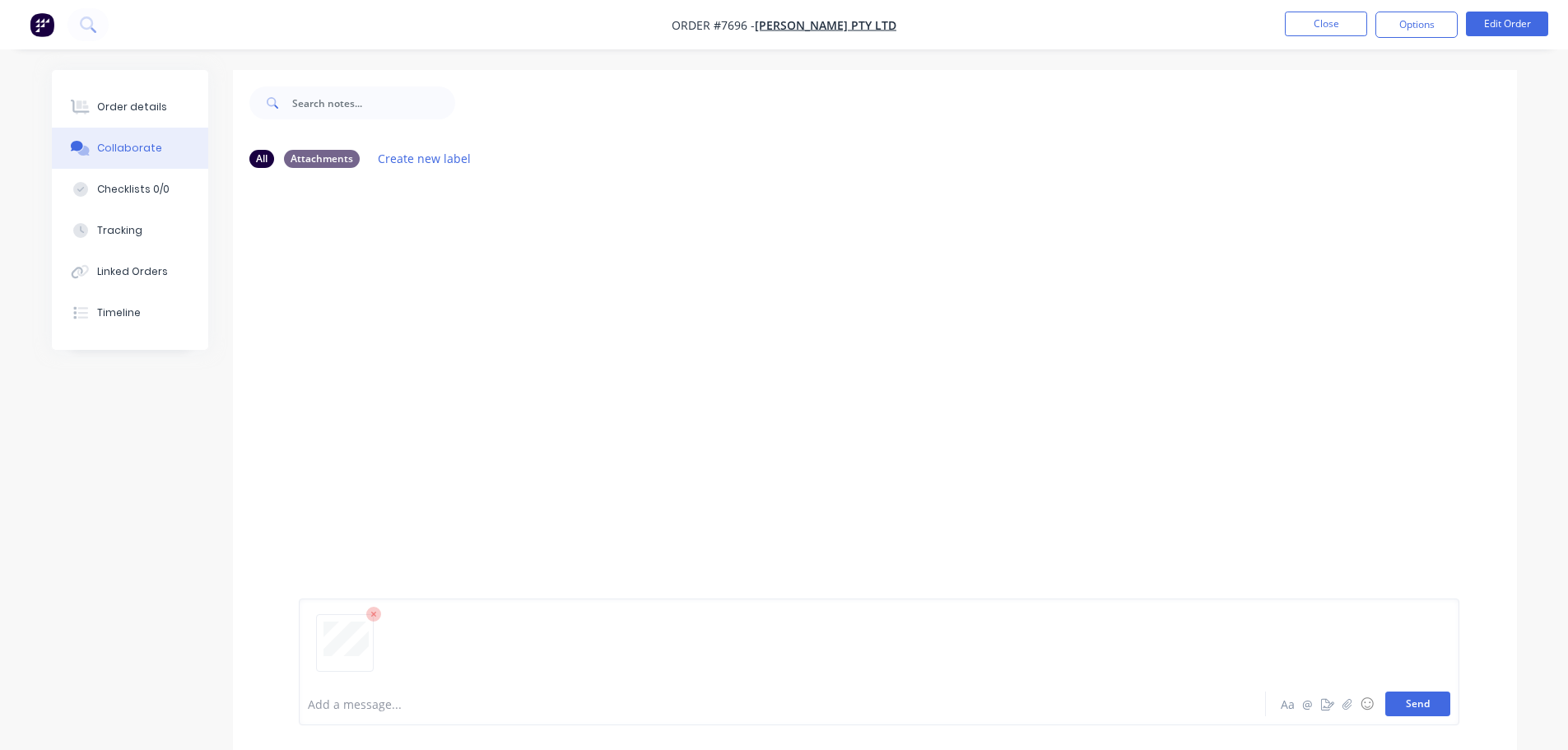
click at [1421, 701] on button "Send" at bounding box center [1418, 704] width 65 height 25
click at [1333, 17] on button "Close" at bounding box center [1326, 24] width 83 height 25
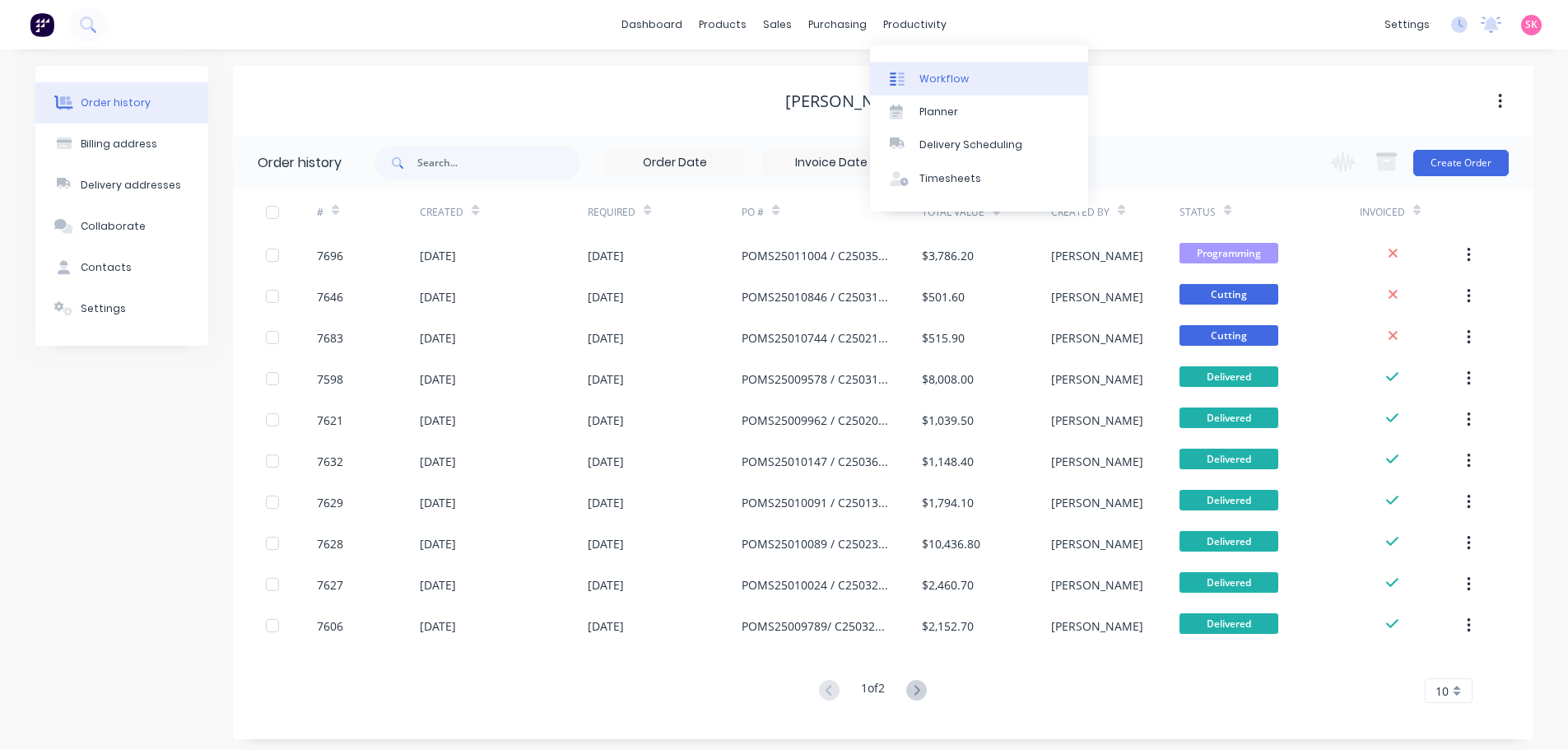
click at [922, 73] on div "Workflow" at bounding box center [944, 79] width 49 height 15
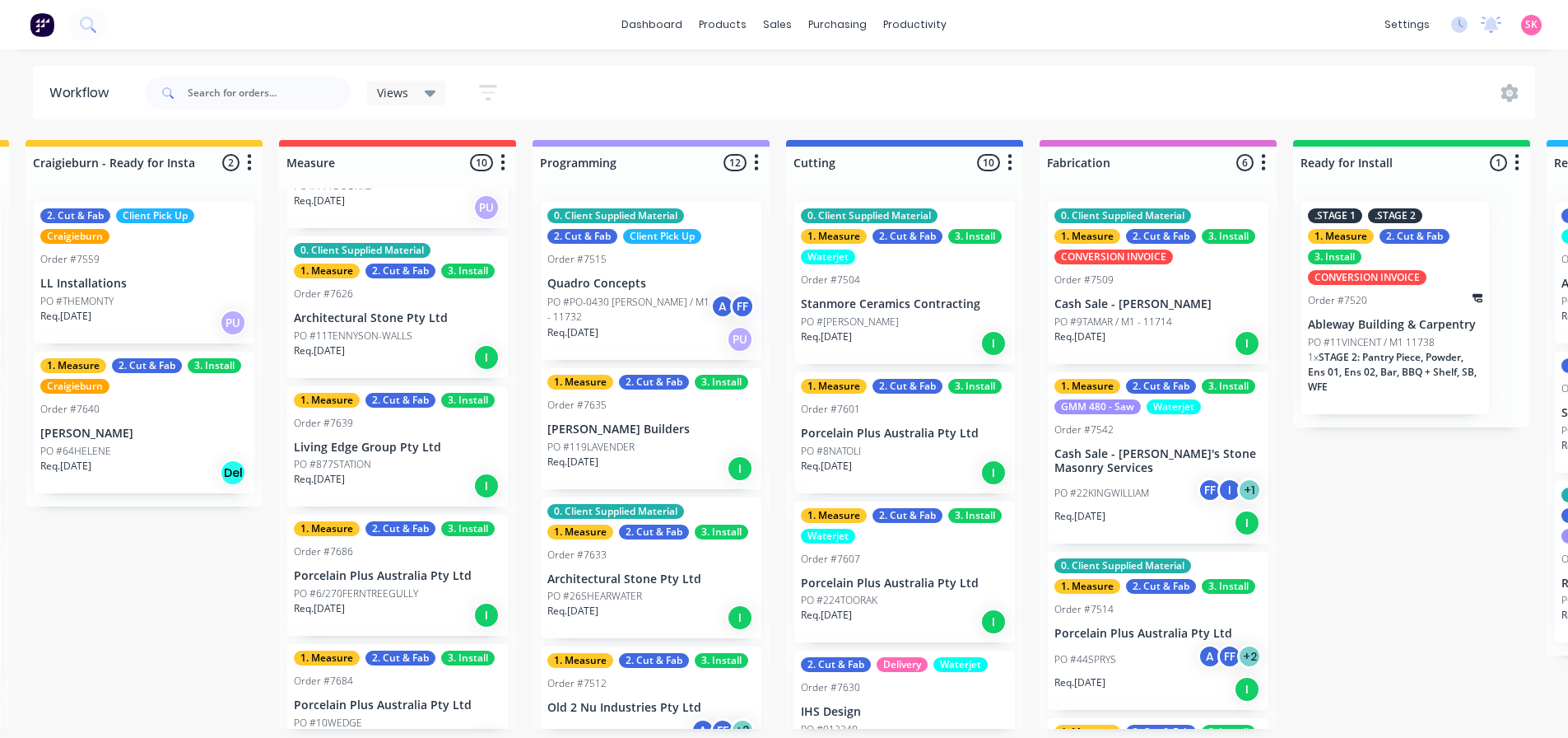
scroll to position [164, 0]
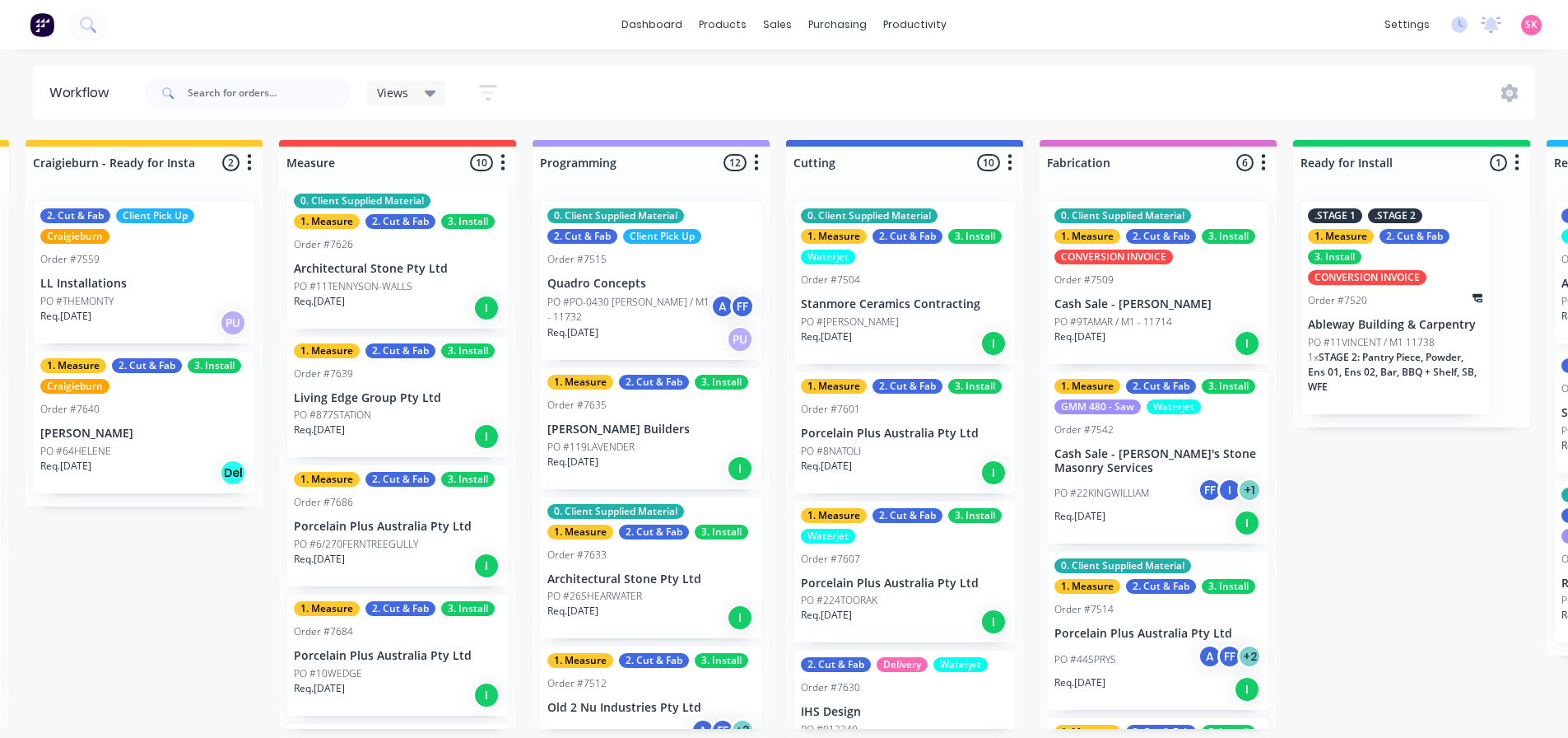
click at [384, 442] on div "Req. 08/08/25 I" at bounding box center [397, 437] width 208 height 28
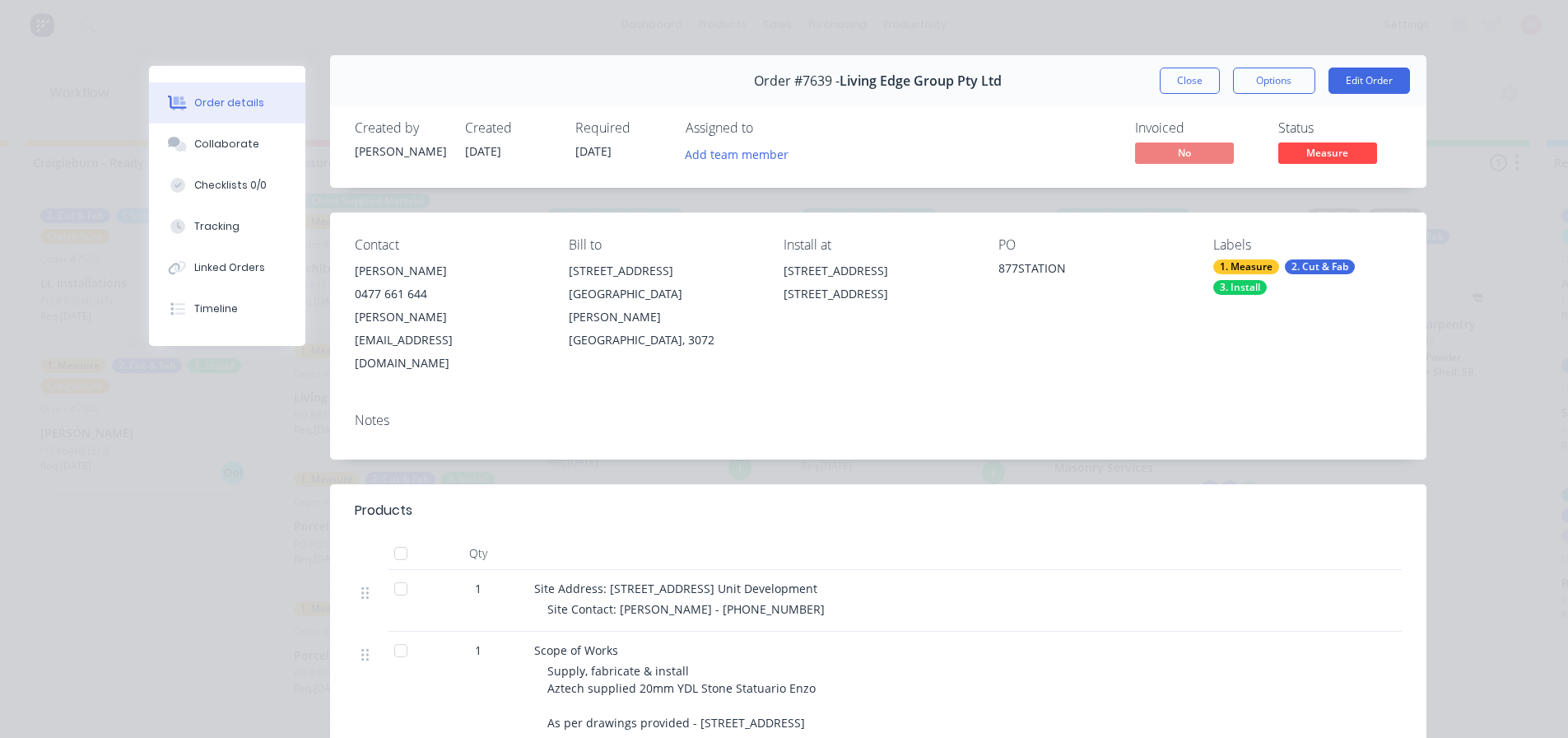
scroll to position [0, 0]
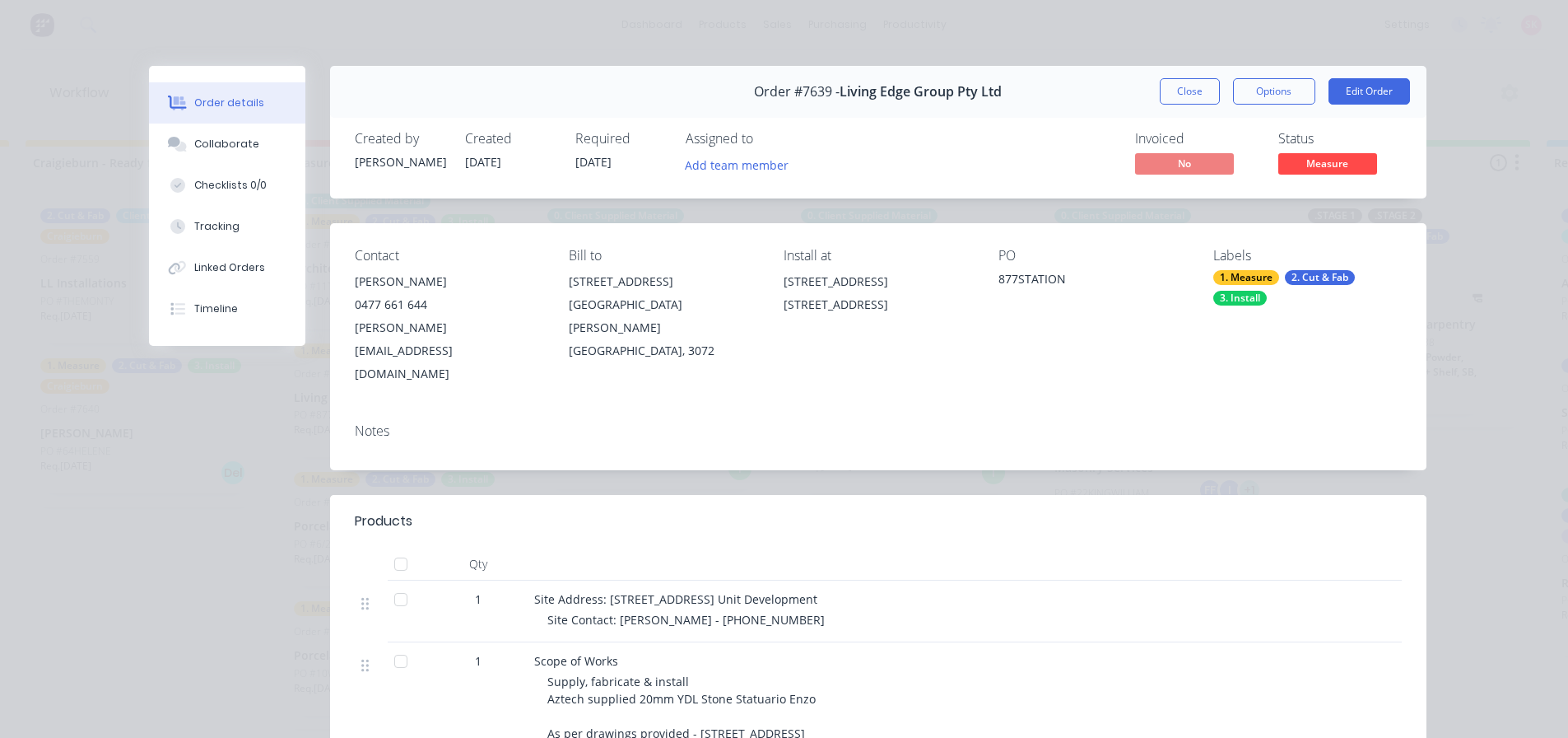
drag, startPoint x: 1167, startPoint y: 90, endPoint x: 1160, endPoint y: 94, distance: 8.1
click at [1168, 90] on button "Close" at bounding box center [1190, 92] width 60 height 27
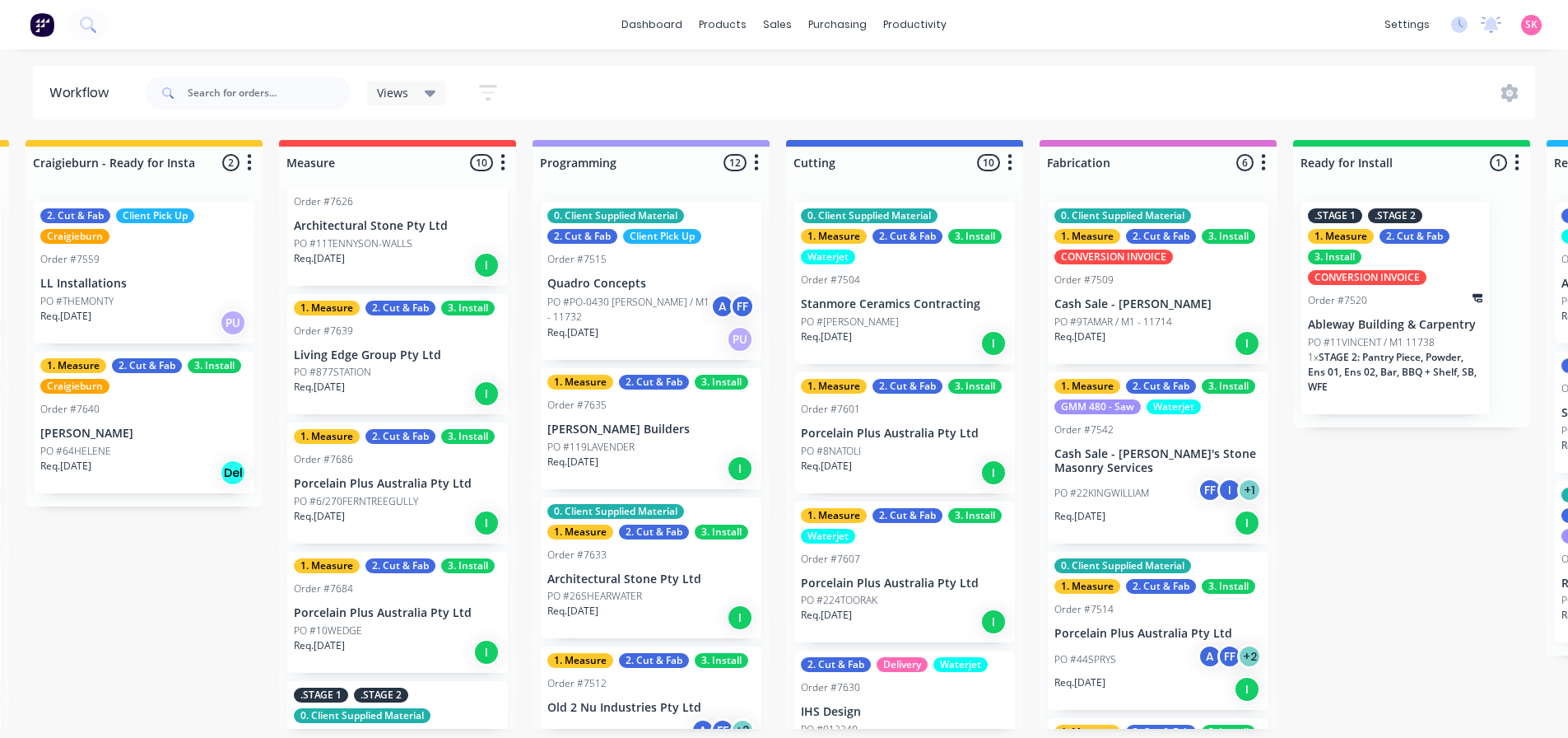
scroll to position [247, 0]
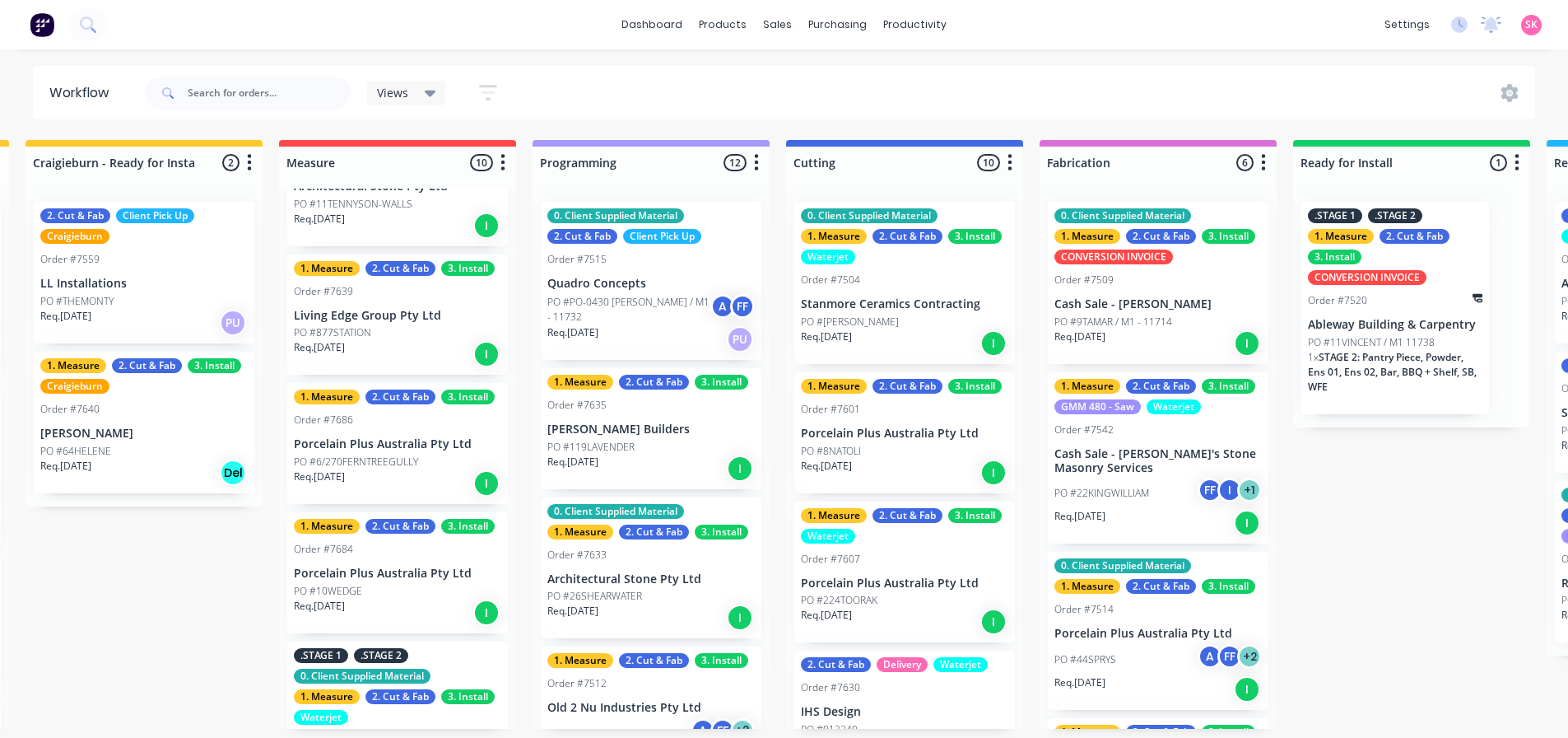
click at [379, 454] on p "PO #6/270FERNTREEGULLY" at bounding box center [355, 462] width 124 height 15
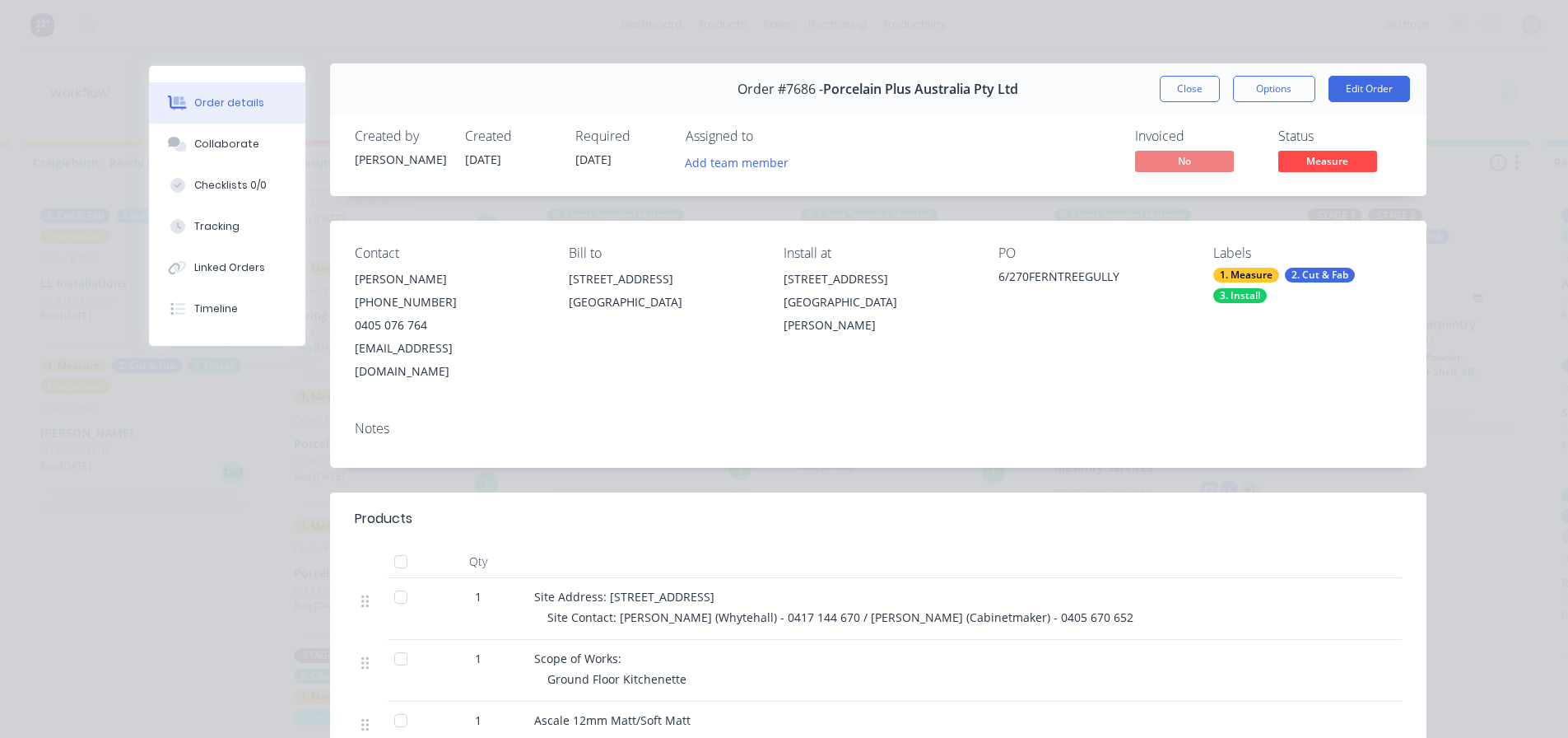
scroll to position [0, 0]
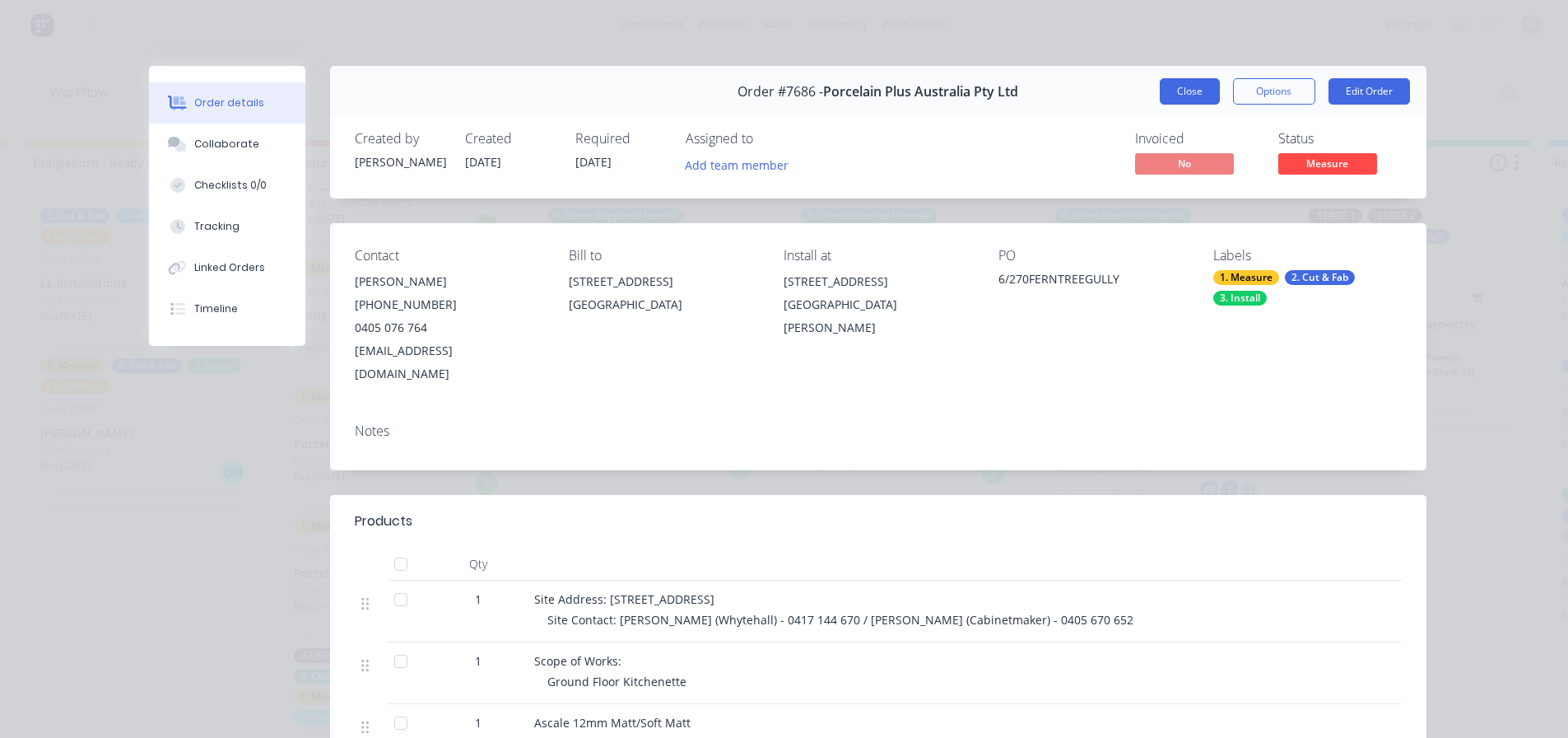
click at [1173, 86] on button "Close" at bounding box center [1190, 92] width 60 height 27
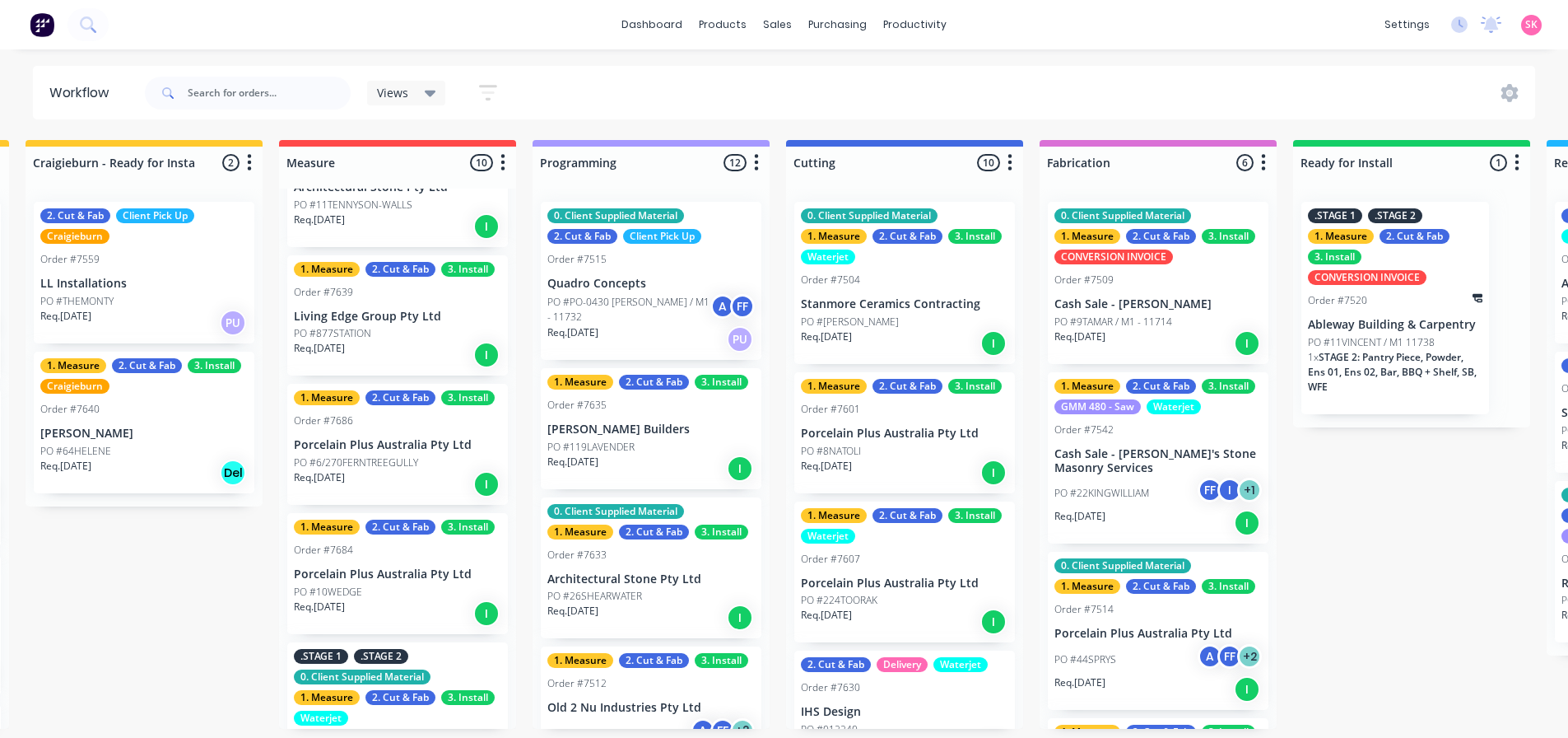
scroll to position [247, 0]
click at [381, 345] on div "Req. 08/08/25 I" at bounding box center [397, 354] width 208 height 28
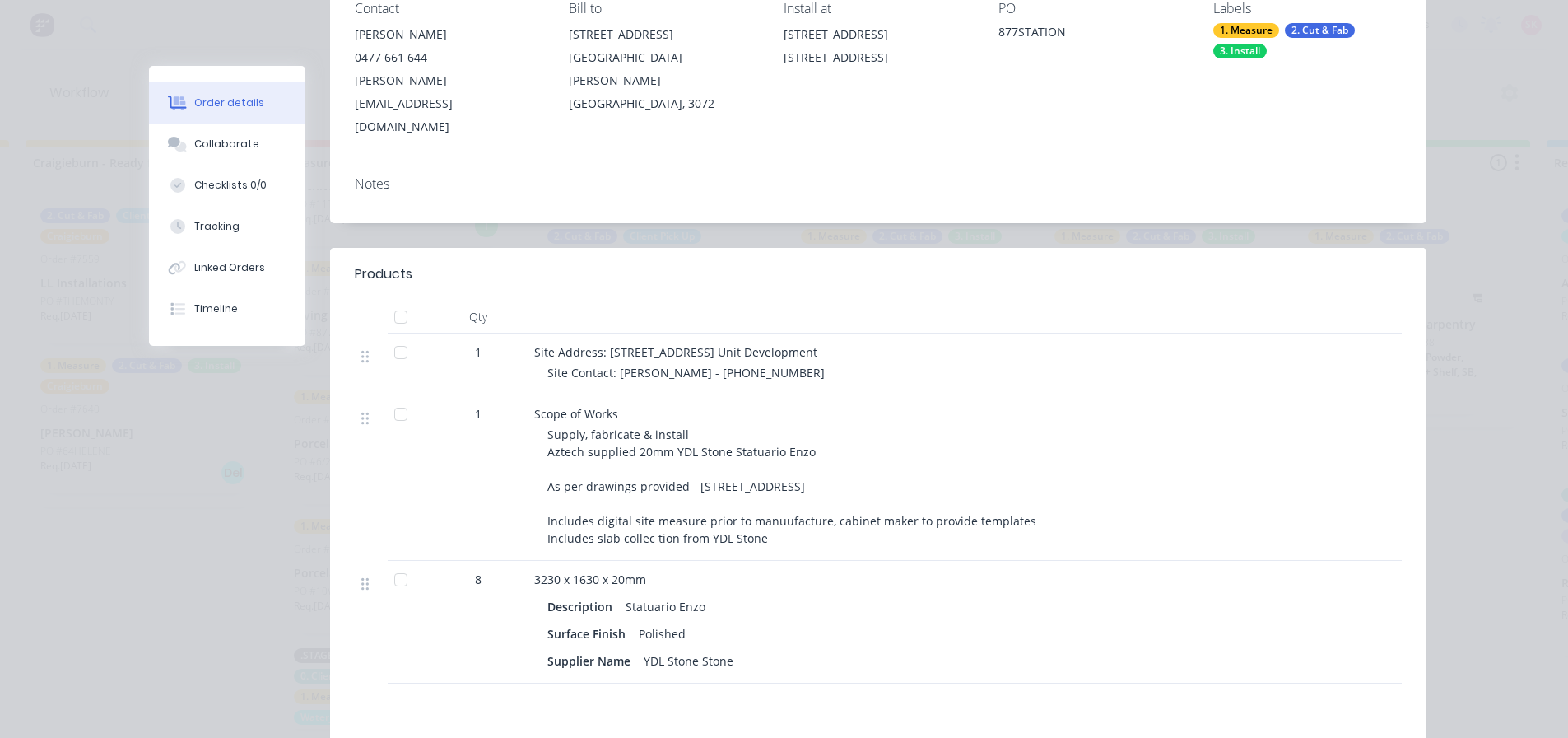
scroll to position [0, 0]
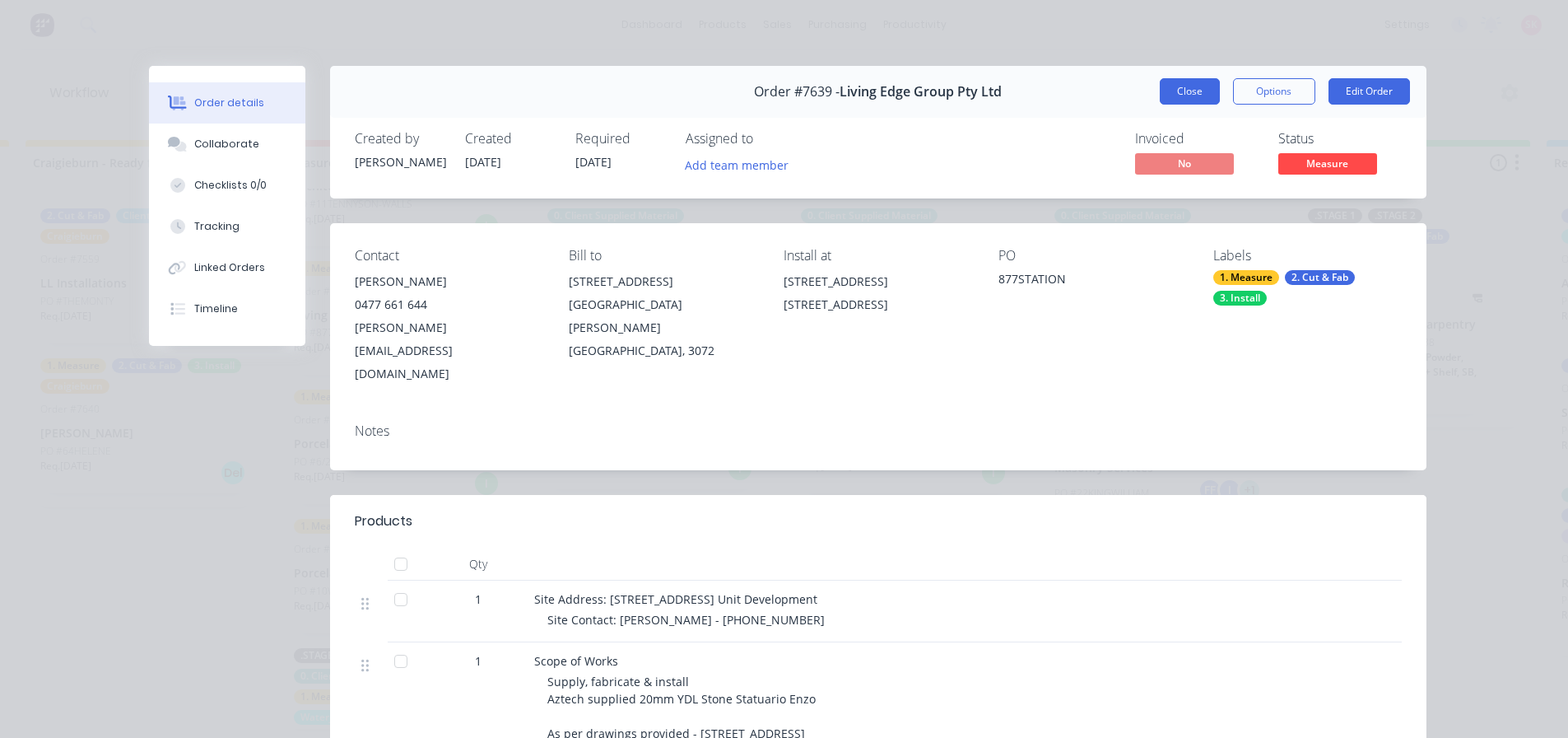
click at [1202, 86] on button "Close" at bounding box center [1190, 92] width 60 height 27
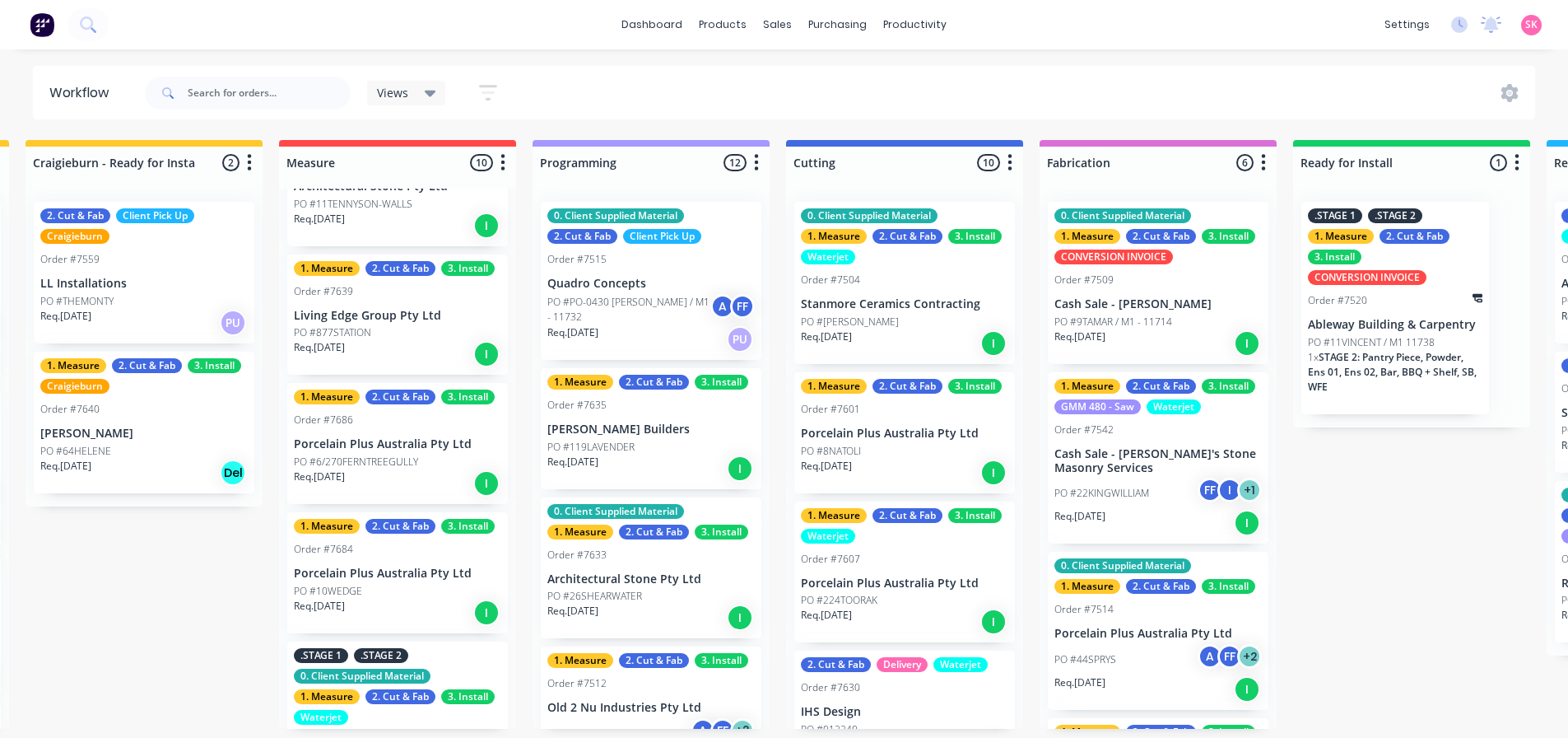
click at [437, 459] on div "PO #6/270FERNTREEGULLY" at bounding box center [397, 462] width 208 height 15
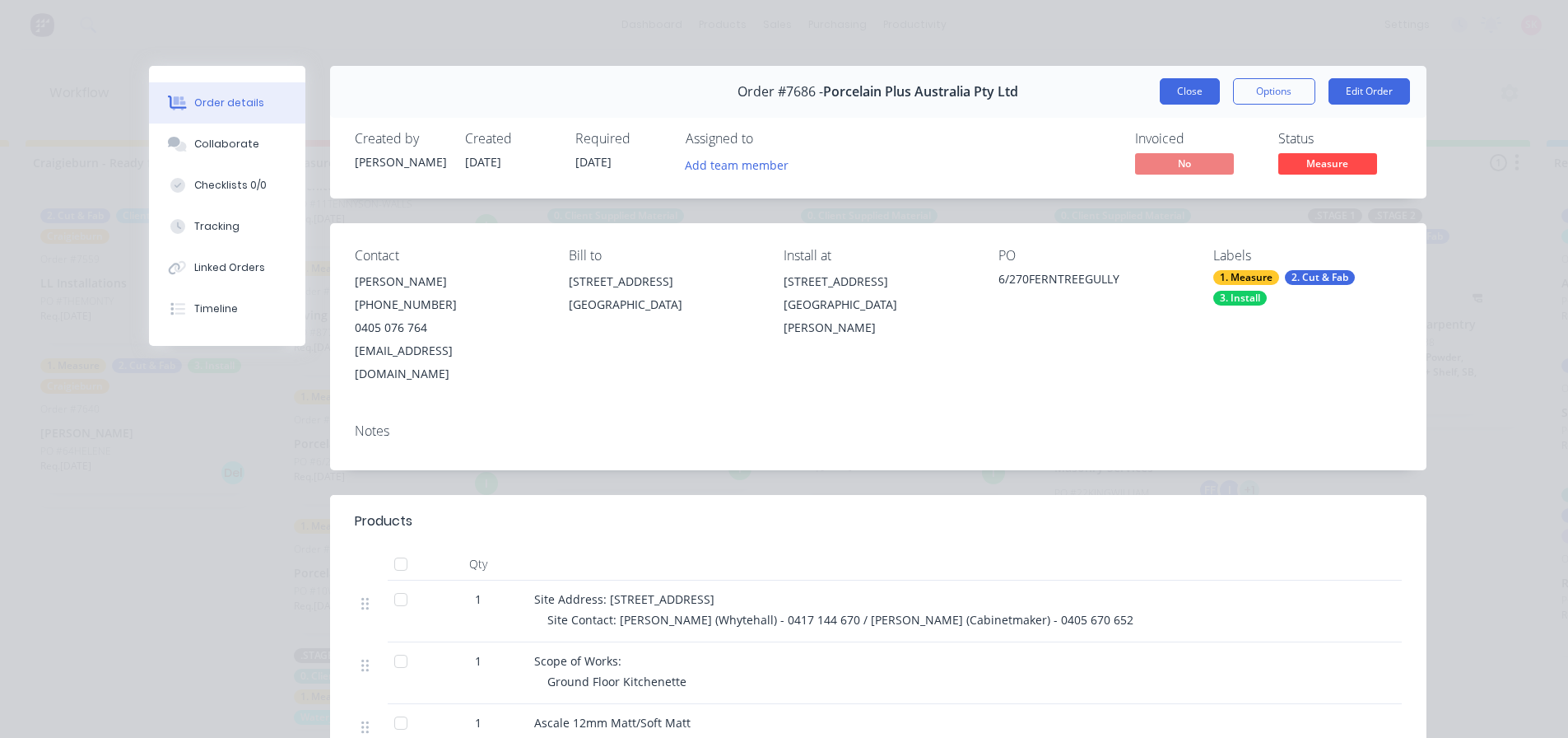
click at [1193, 91] on button "Close" at bounding box center [1190, 92] width 60 height 27
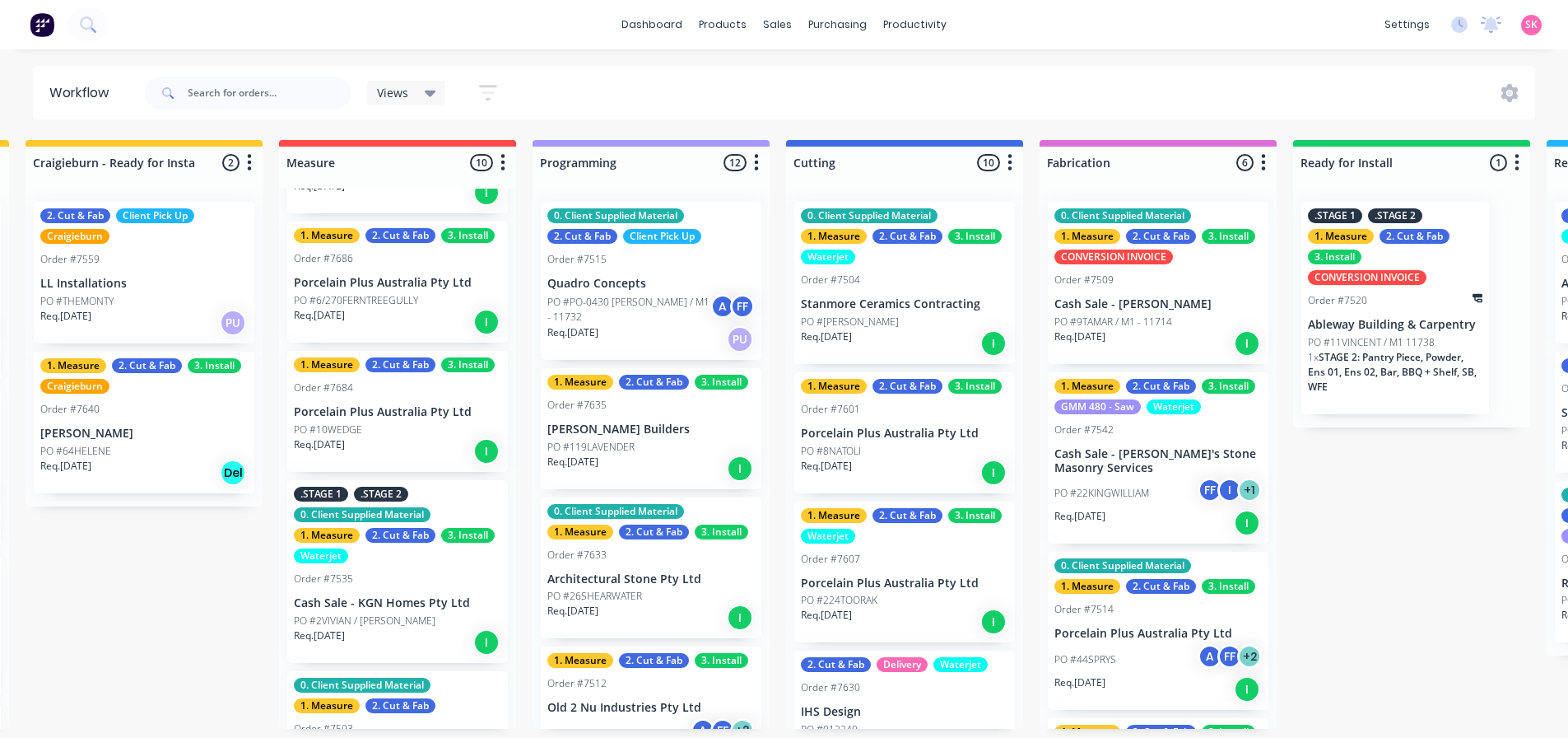
scroll to position [412, 0]
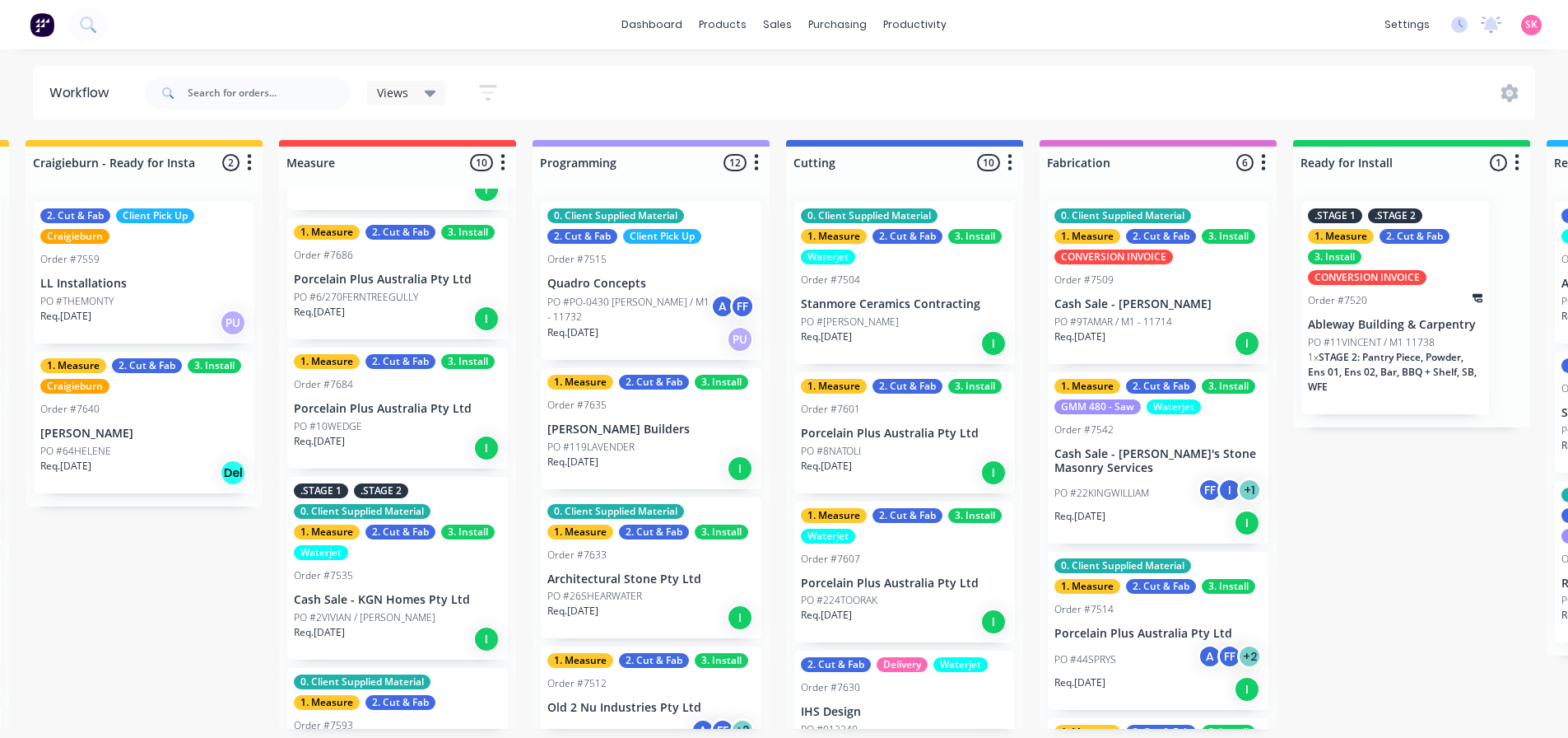
click at [416, 382] on div "Order #7684" at bounding box center [397, 385] width 208 height 15
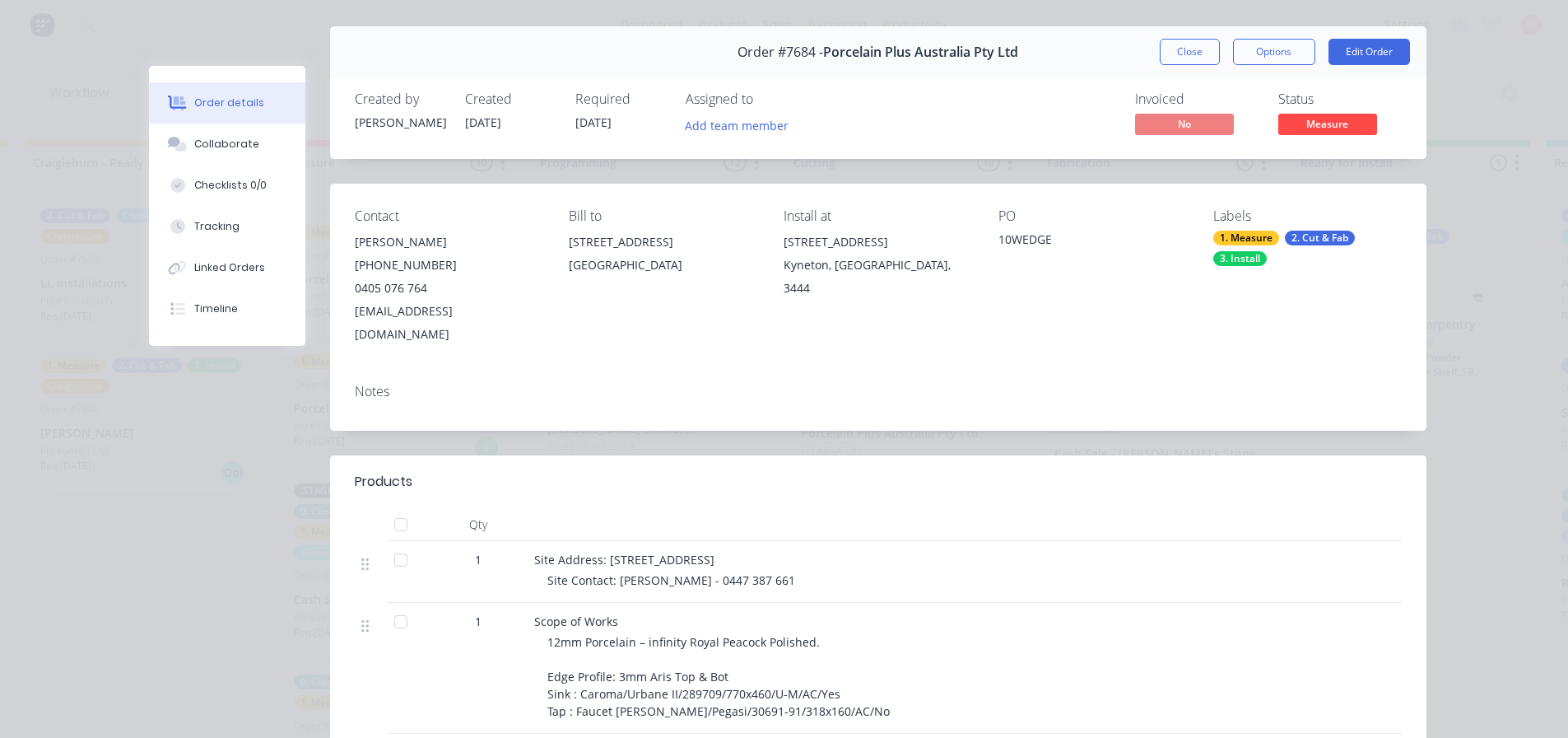
scroll to position [0, 0]
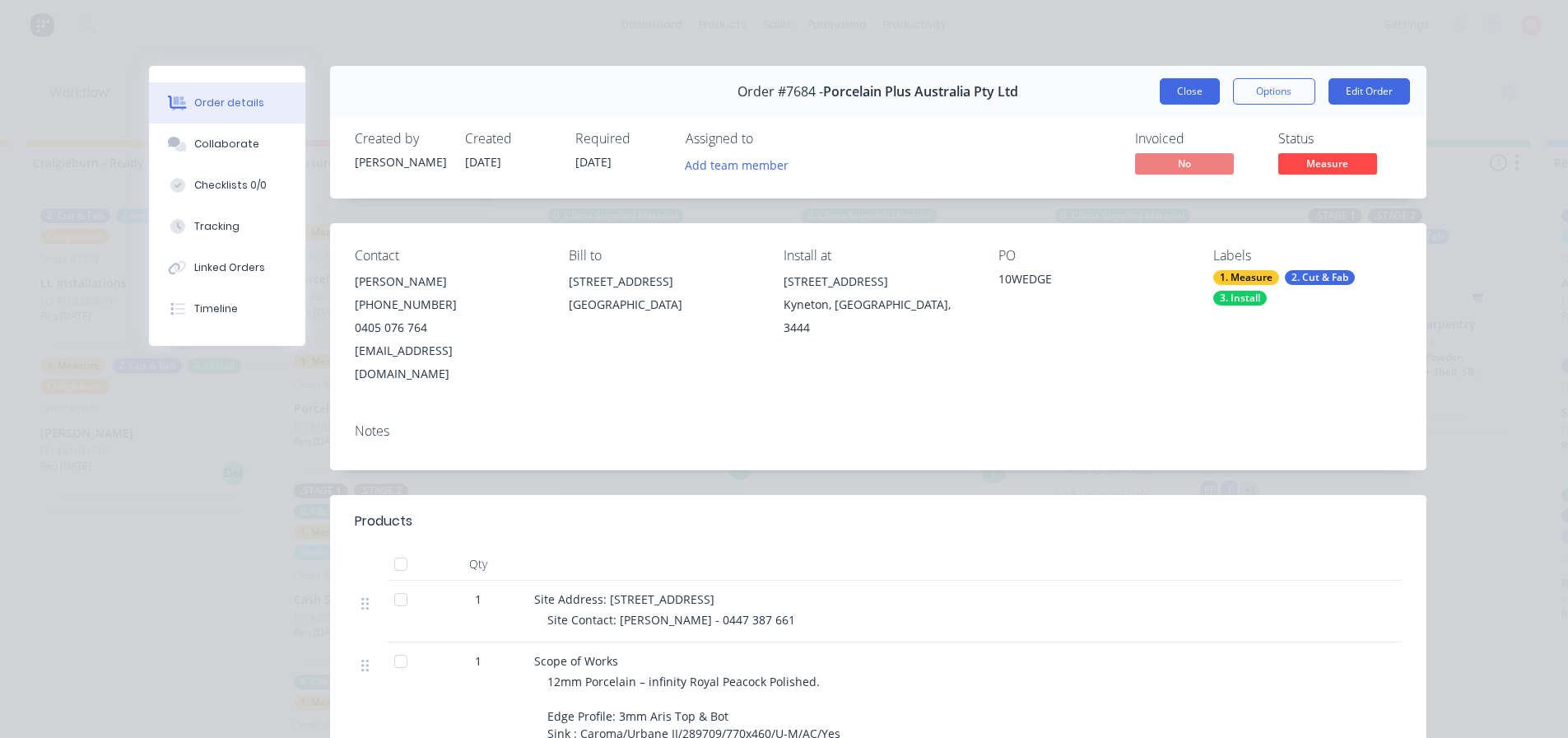
click at [1182, 81] on button "Close" at bounding box center [1190, 92] width 60 height 27
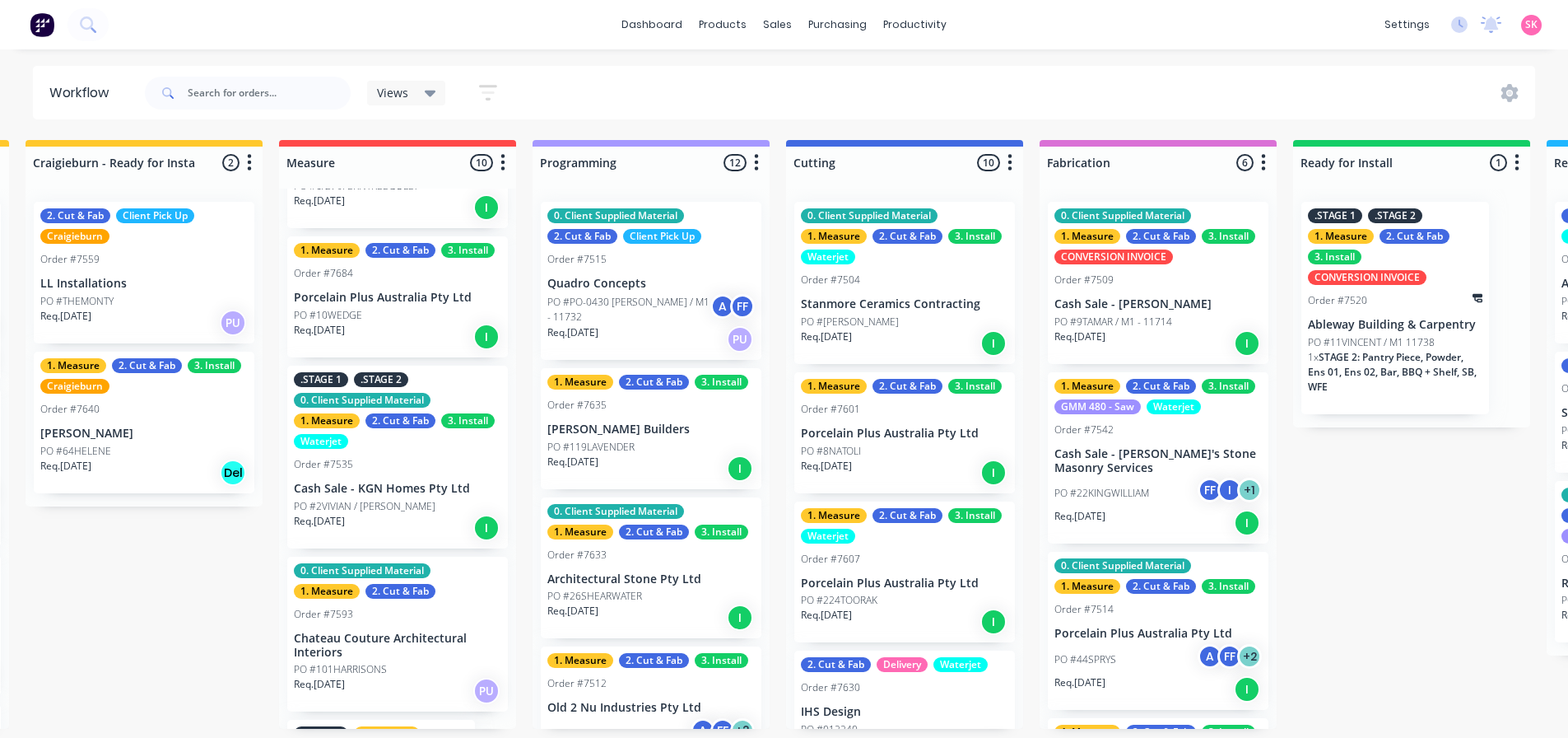
scroll to position [494, 0]
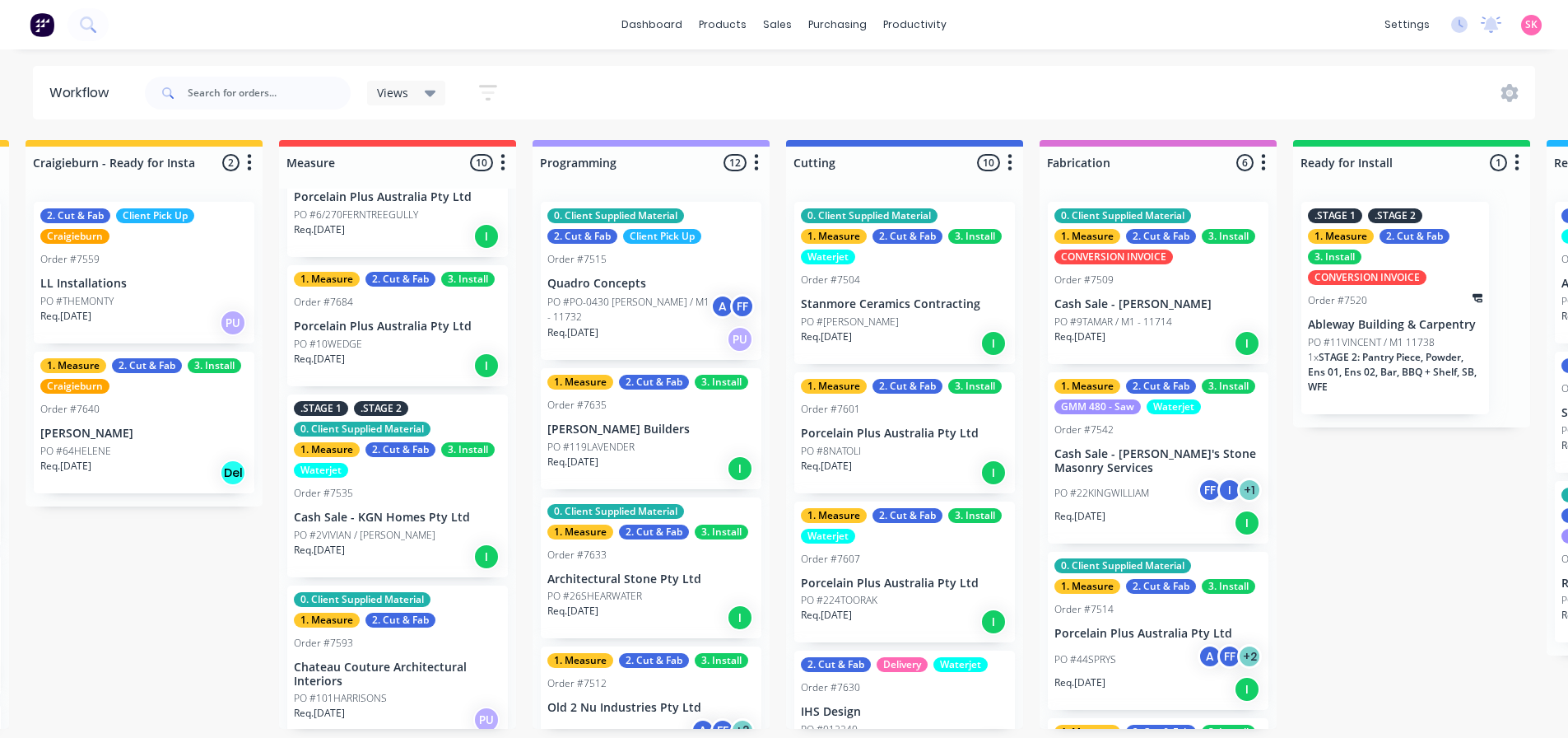
click at [410, 494] on div "Order #7535" at bounding box center [397, 493] width 208 height 15
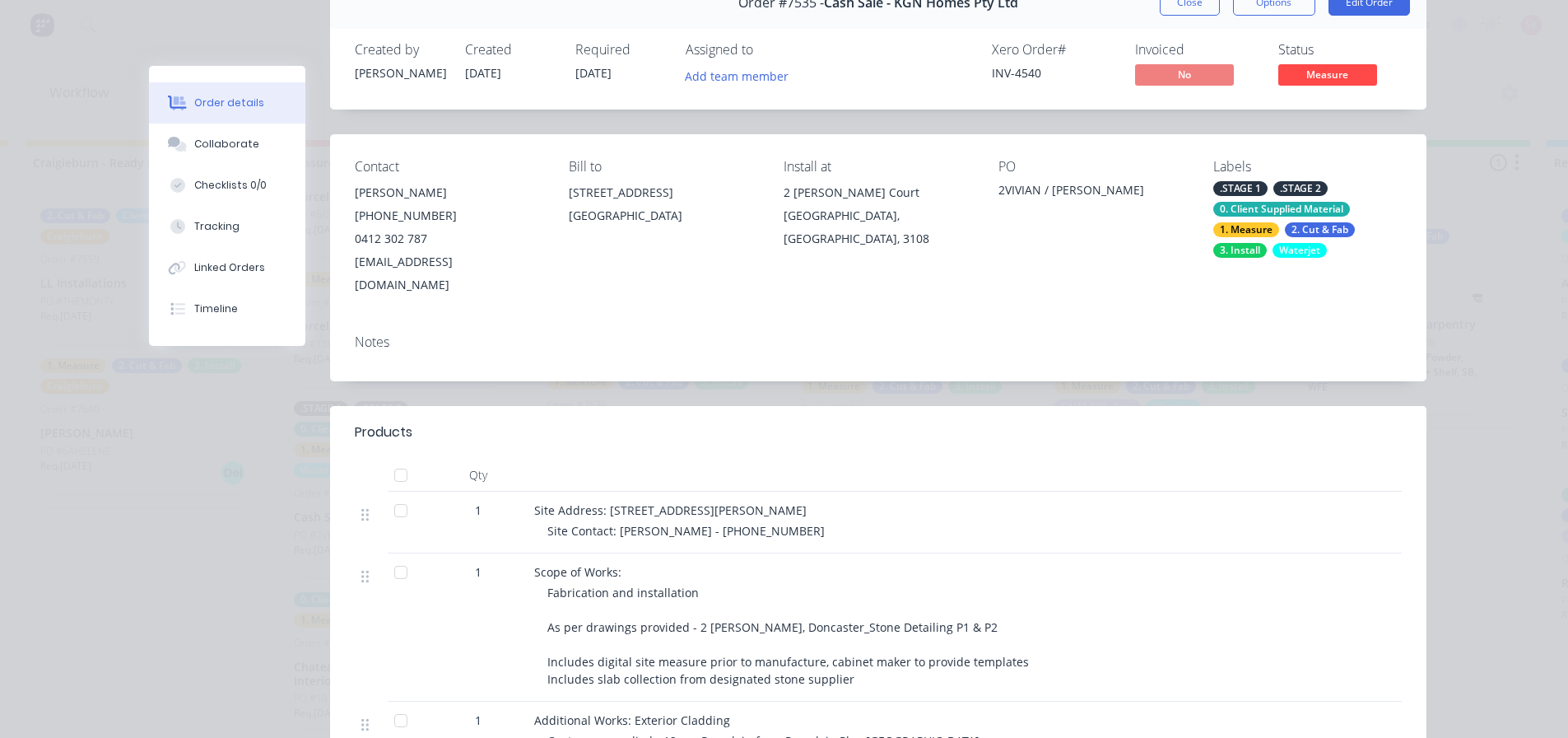
scroll to position [0, 0]
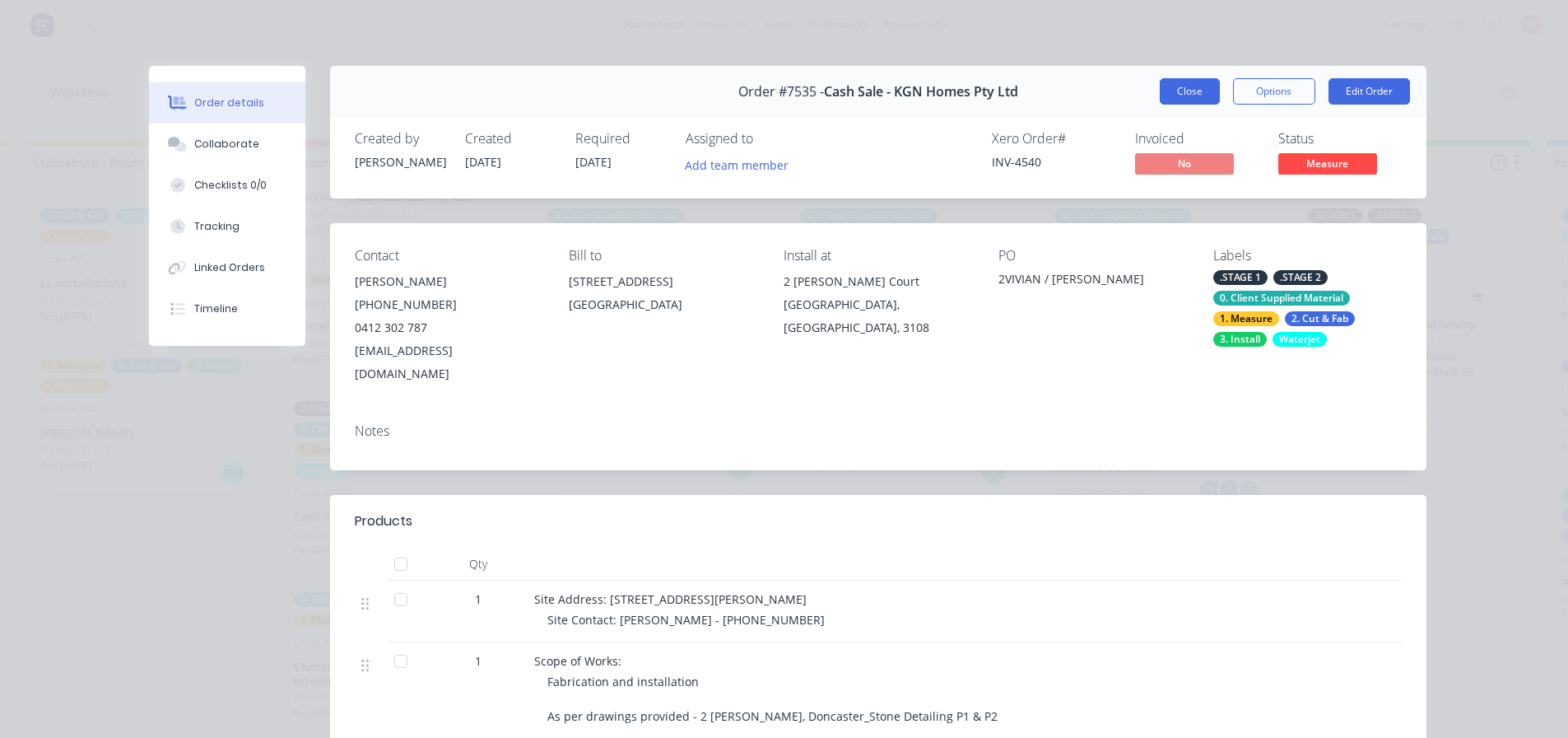
click at [1178, 83] on button "Close" at bounding box center [1190, 92] width 60 height 27
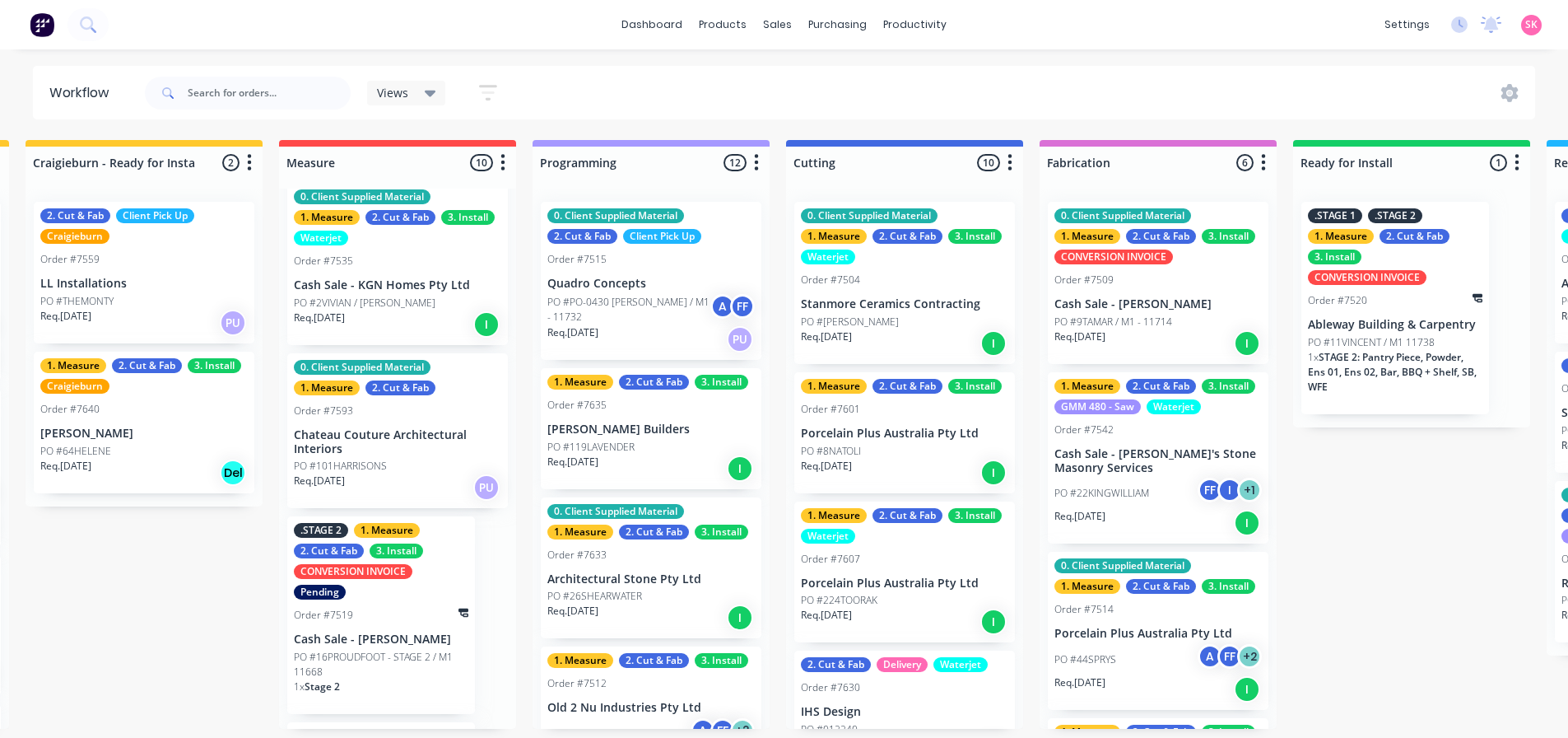
scroll to position [741, 0]
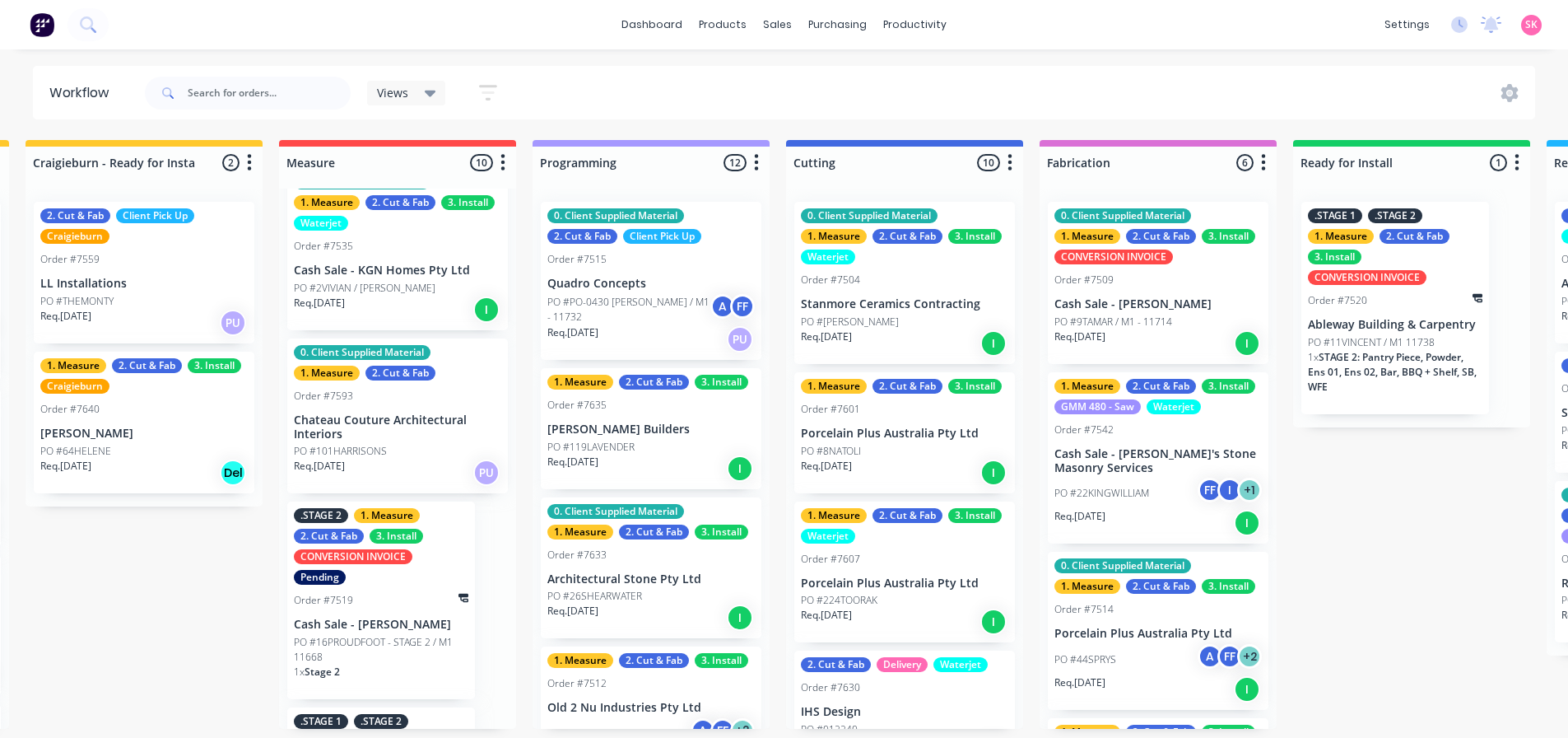
click at [402, 467] on div "Req. 10/10/25 PU" at bounding box center [397, 473] width 208 height 28
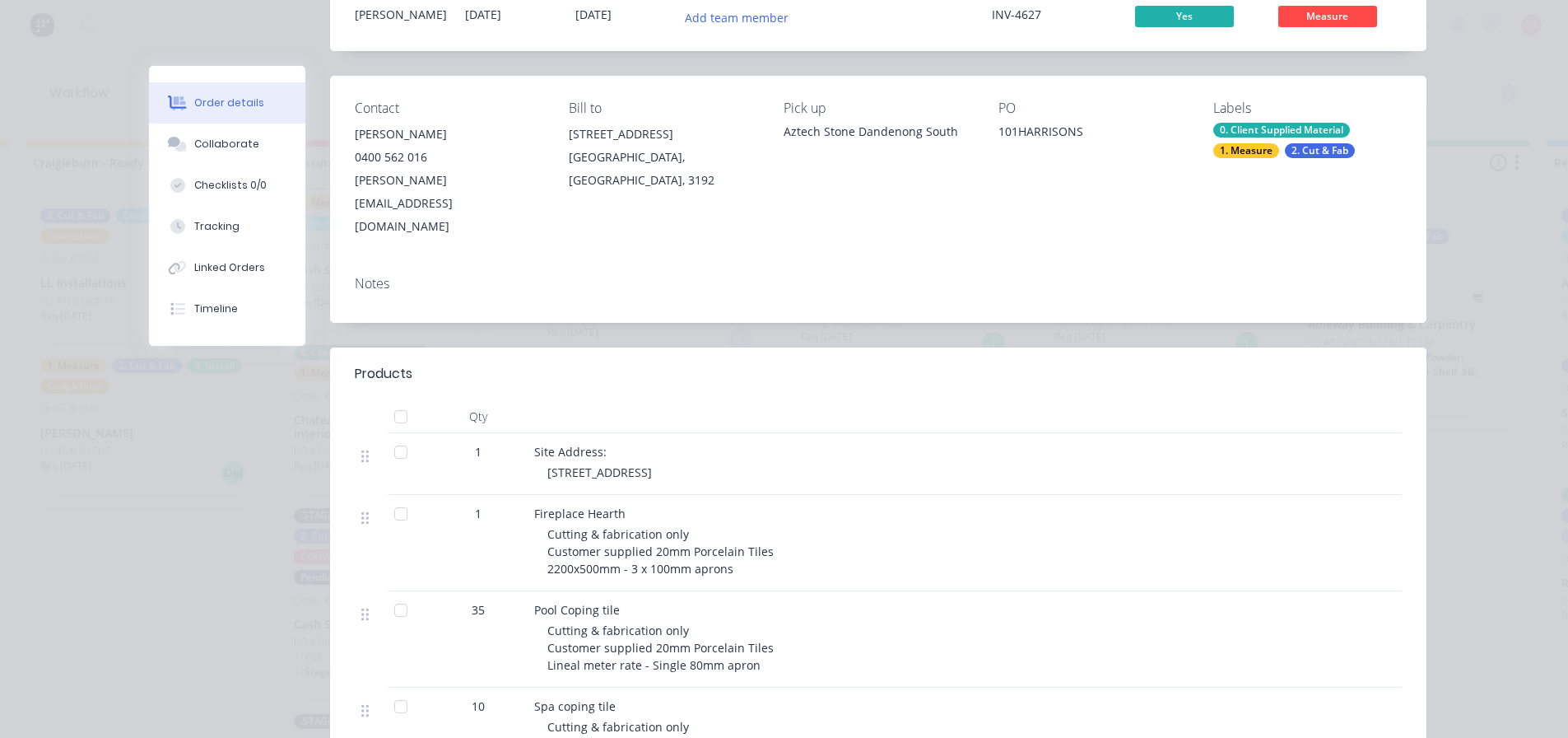
scroll to position [0, 0]
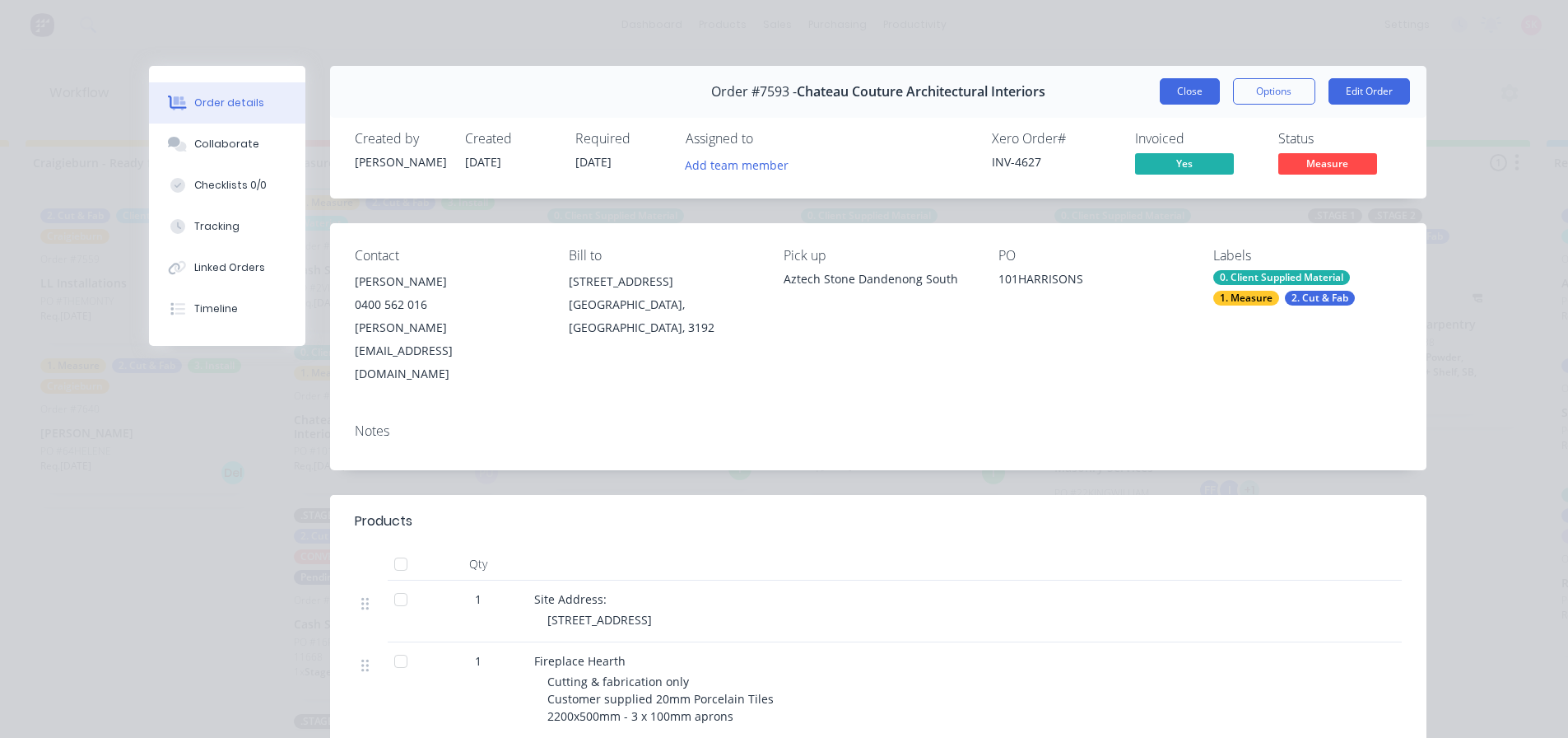
click at [1181, 95] on button "Close" at bounding box center [1190, 92] width 60 height 27
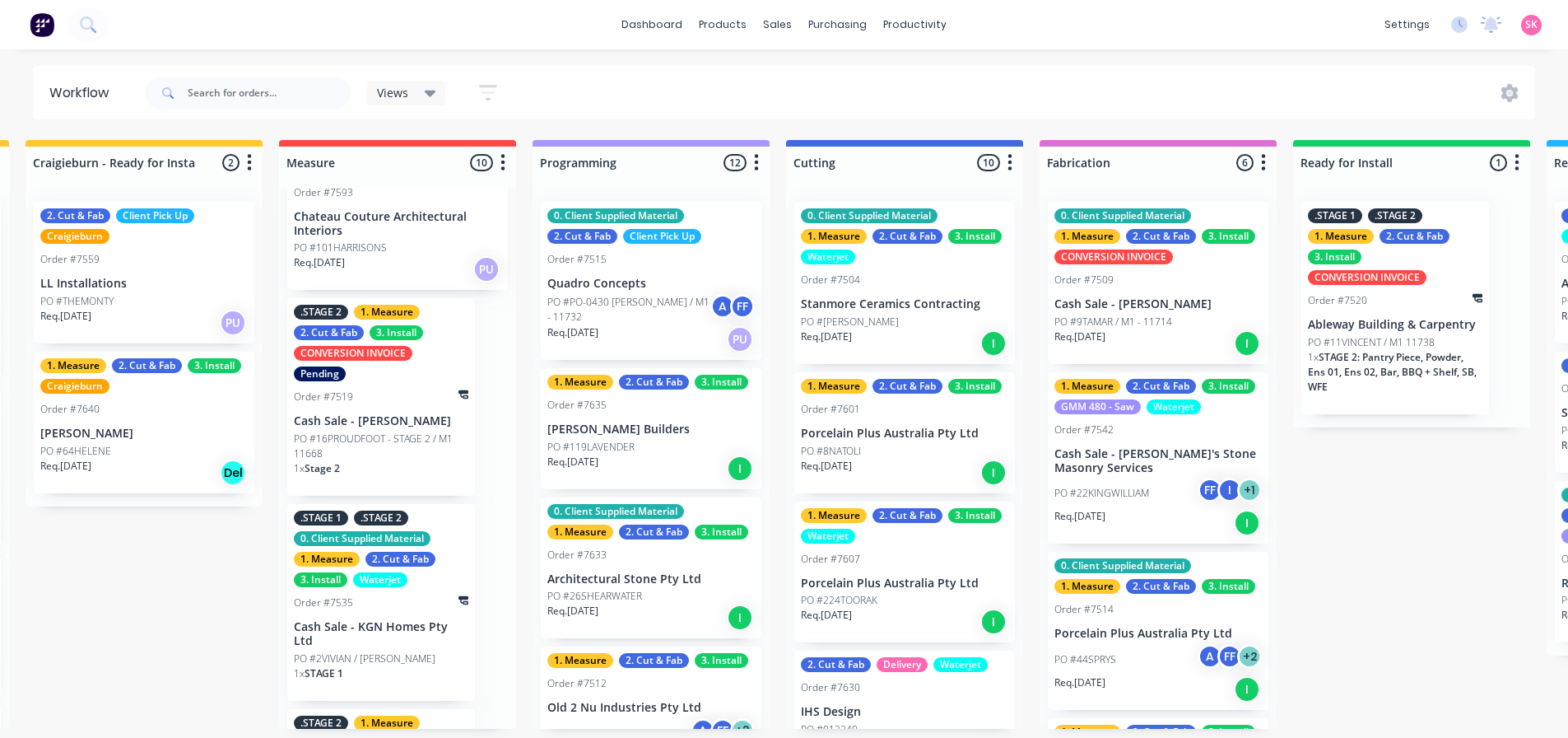
scroll to position [988, 0]
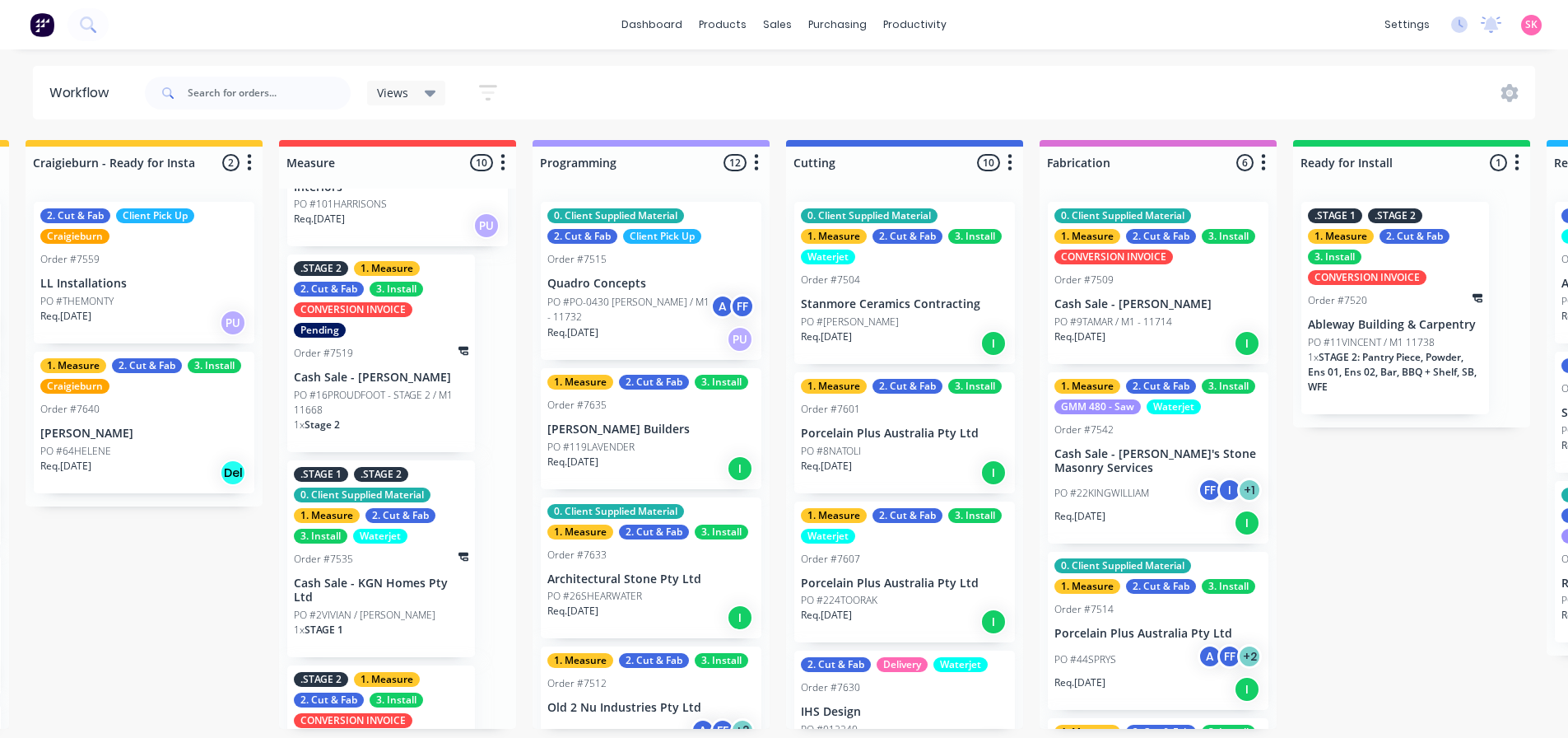
click at [412, 439] on div "1 x Stage 2" at bounding box center [381, 432] width 174 height 28
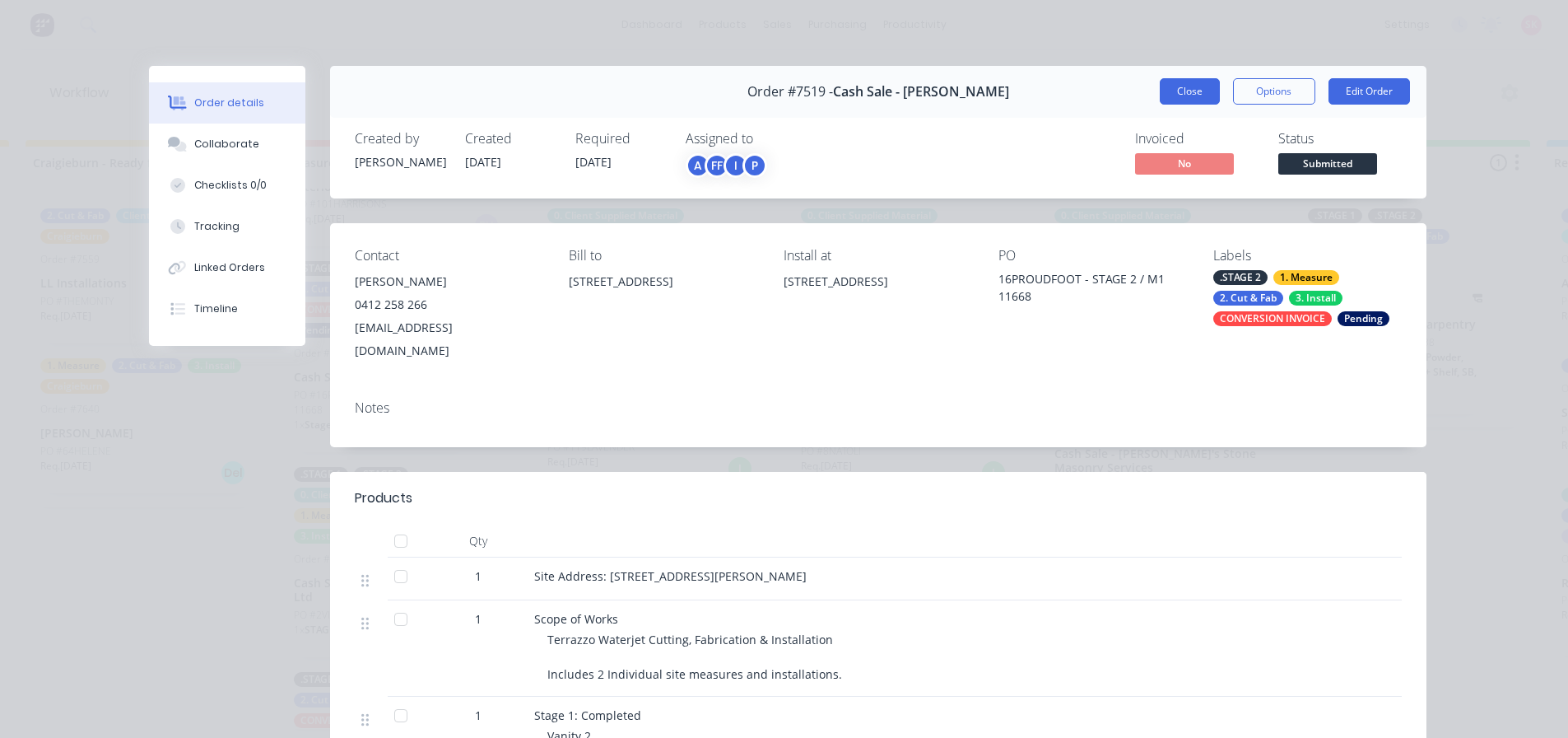
click at [1181, 88] on button "Close" at bounding box center [1190, 92] width 60 height 27
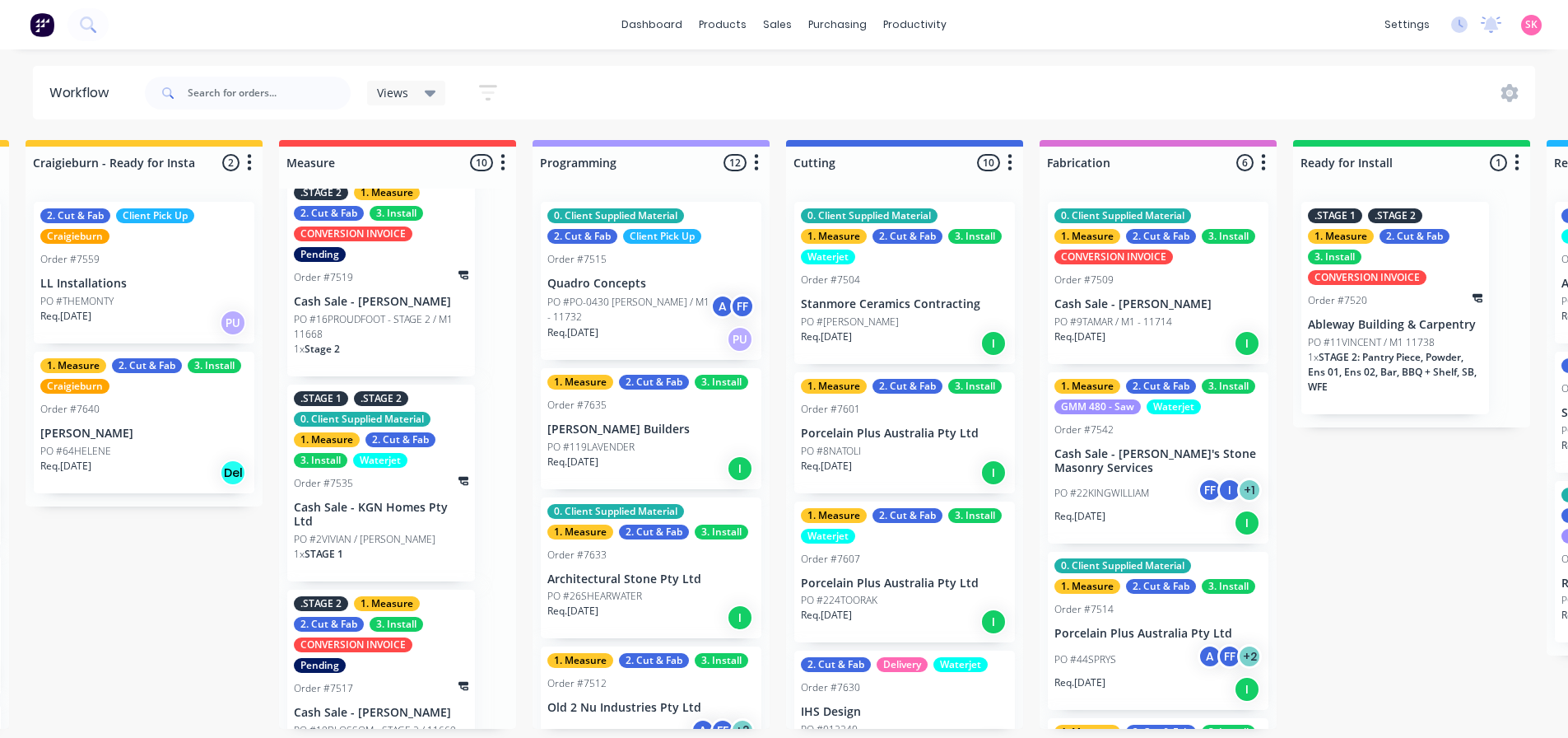
scroll to position [1026, 0]
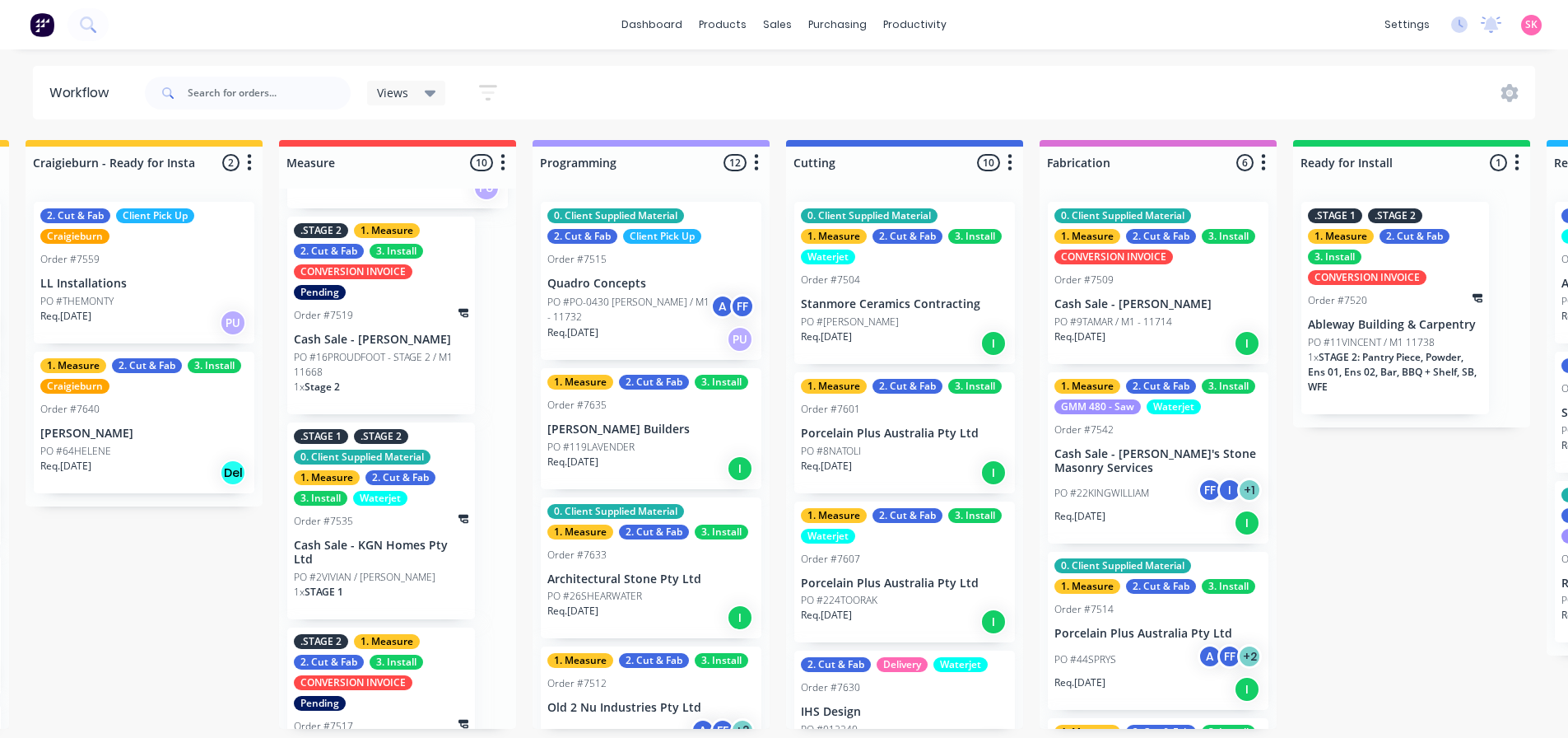
click at [416, 399] on div "1 x Stage 2" at bounding box center [381, 394] width 174 height 28
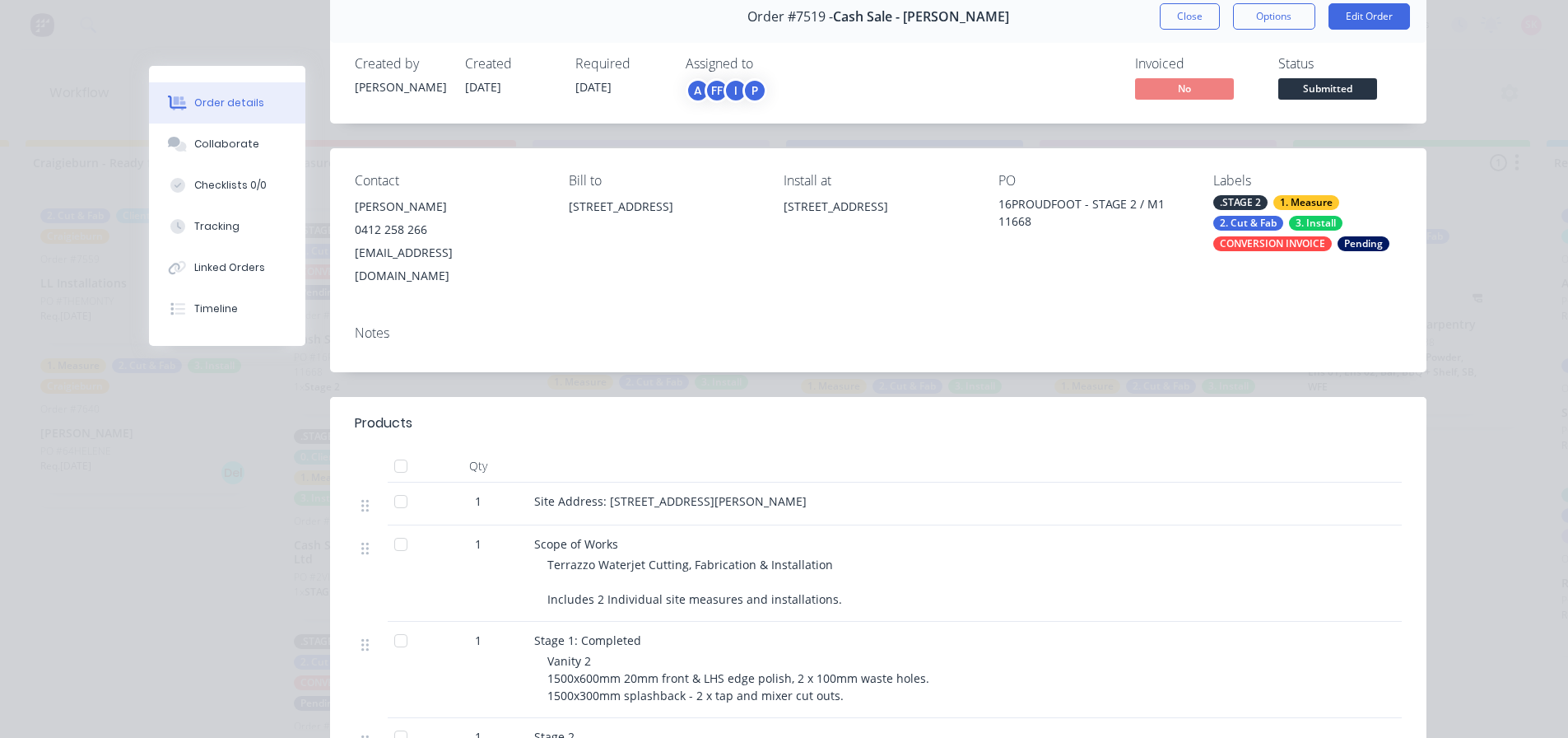
scroll to position [0, 0]
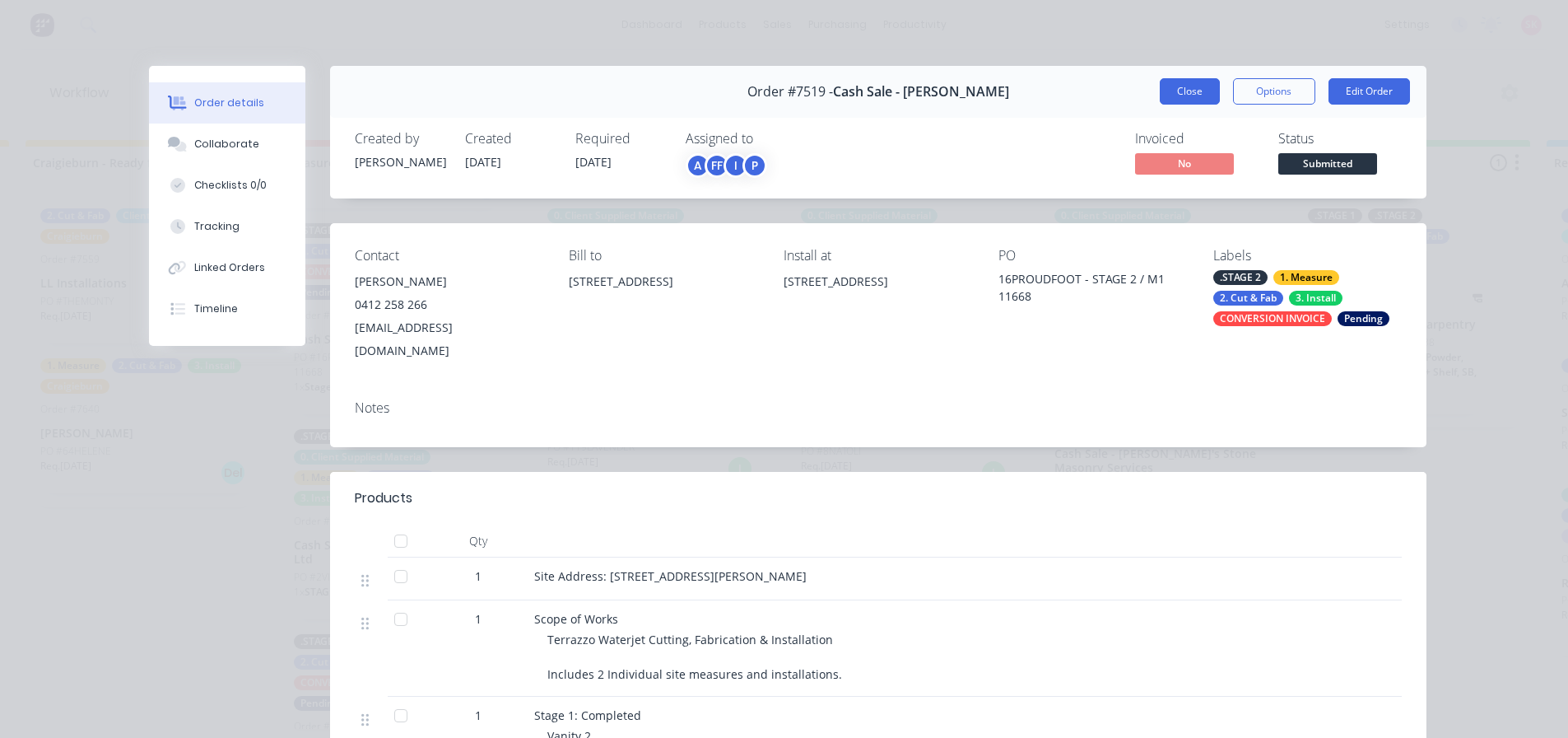
click at [1163, 84] on button "Close" at bounding box center [1190, 92] width 60 height 27
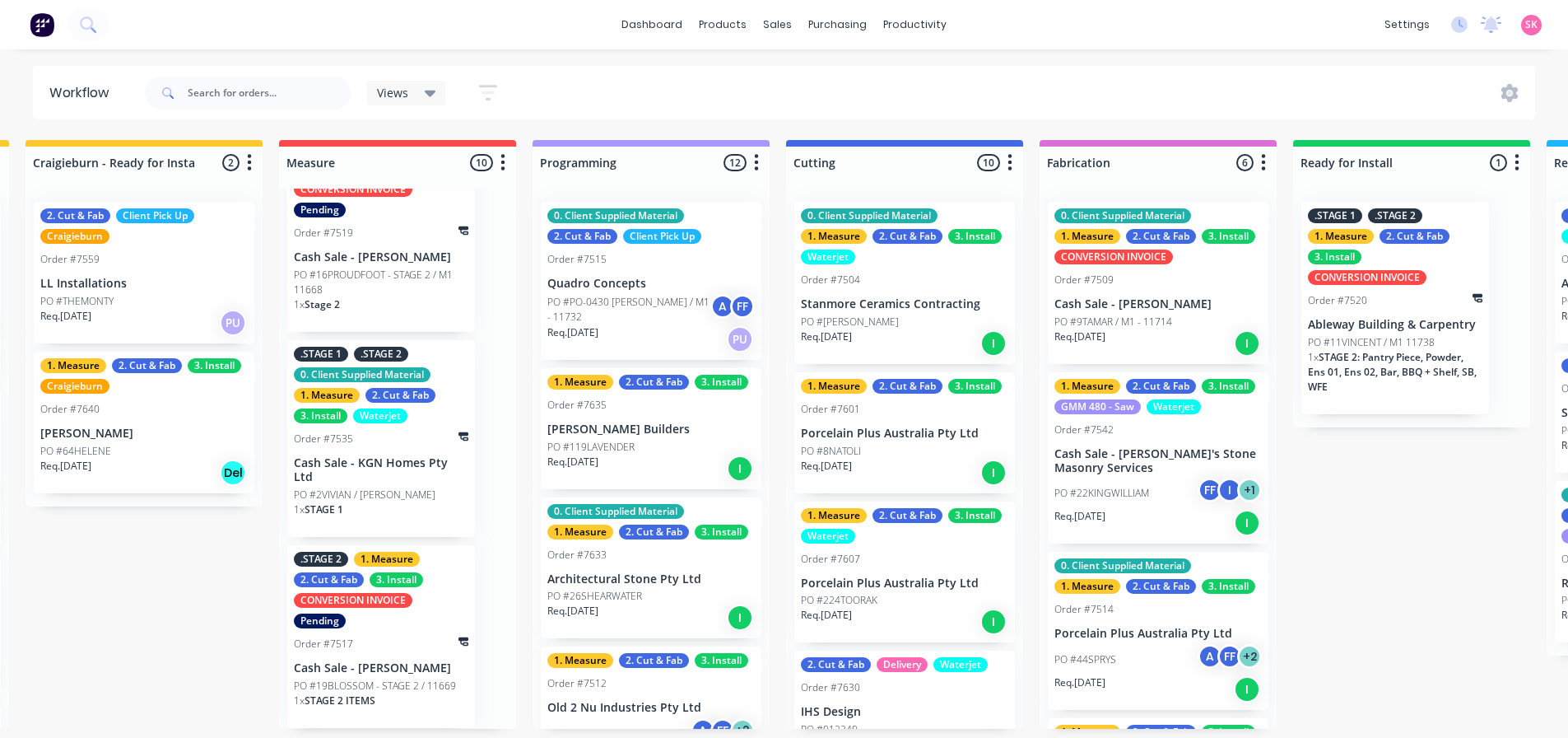
scroll to position [3, 517]
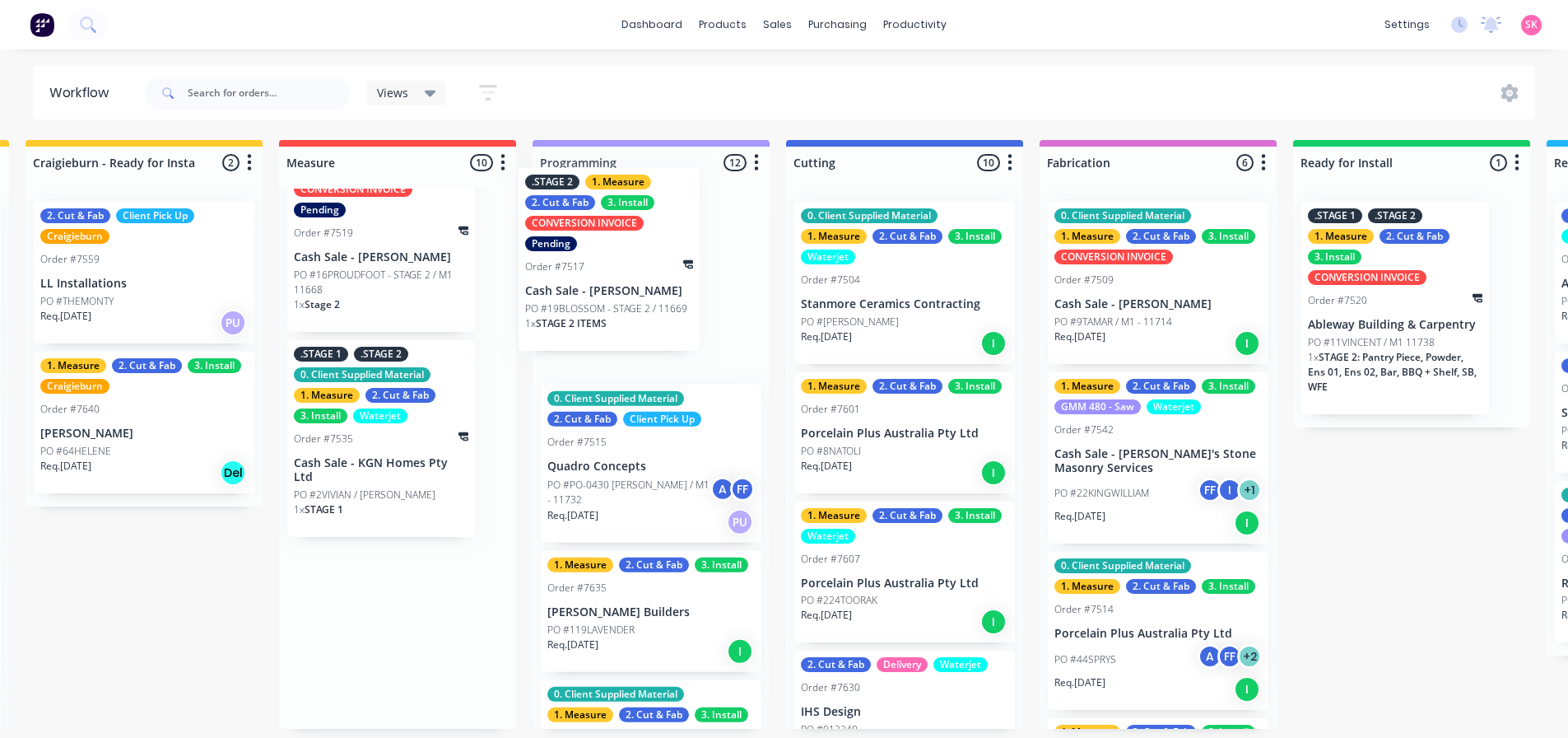
drag, startPoint x: 397, startPoint y: 683, endPoint x: 643, endPoint y: 308, distance: 448.5
click at [643, 308] on div "Submitted 16 Status colour #273444 hex #273444 Save Cancel Summaries Total orde…" at bounding box center [1082, 434] width 3223 height 589
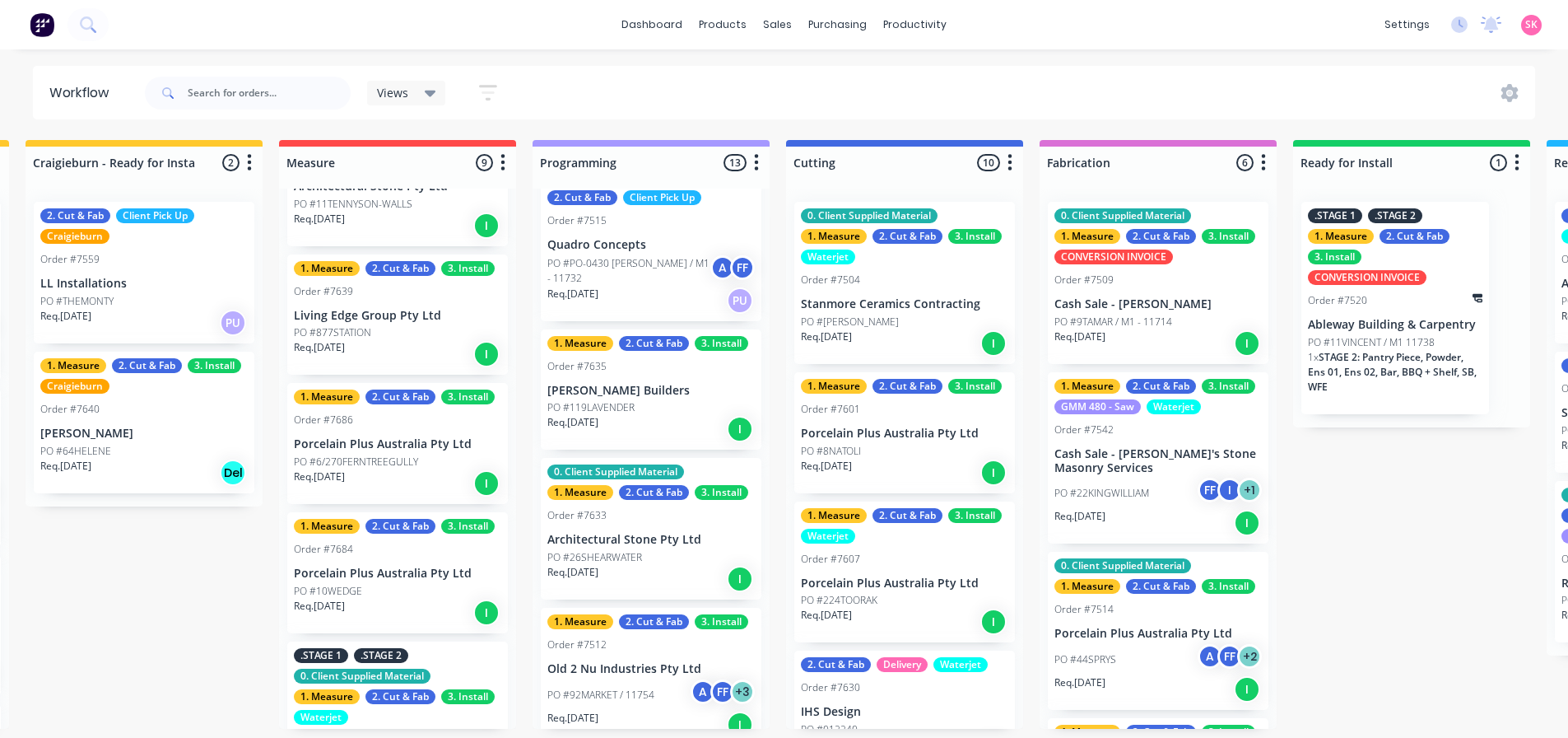
scroll to position [247, 0]
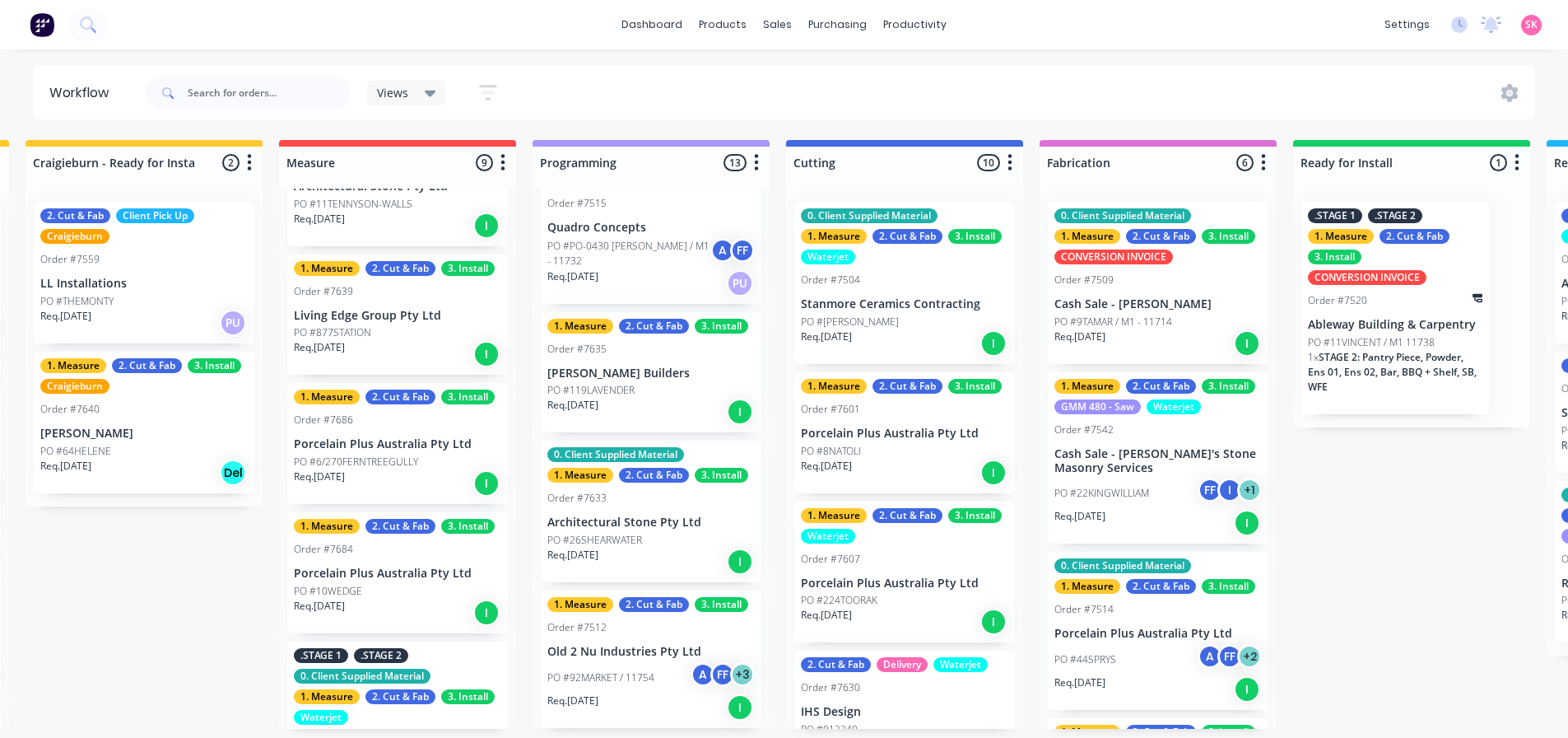
click at [623, 374] on p "Connelly Builders" at bounding box center [651, 373] width 208 height 14
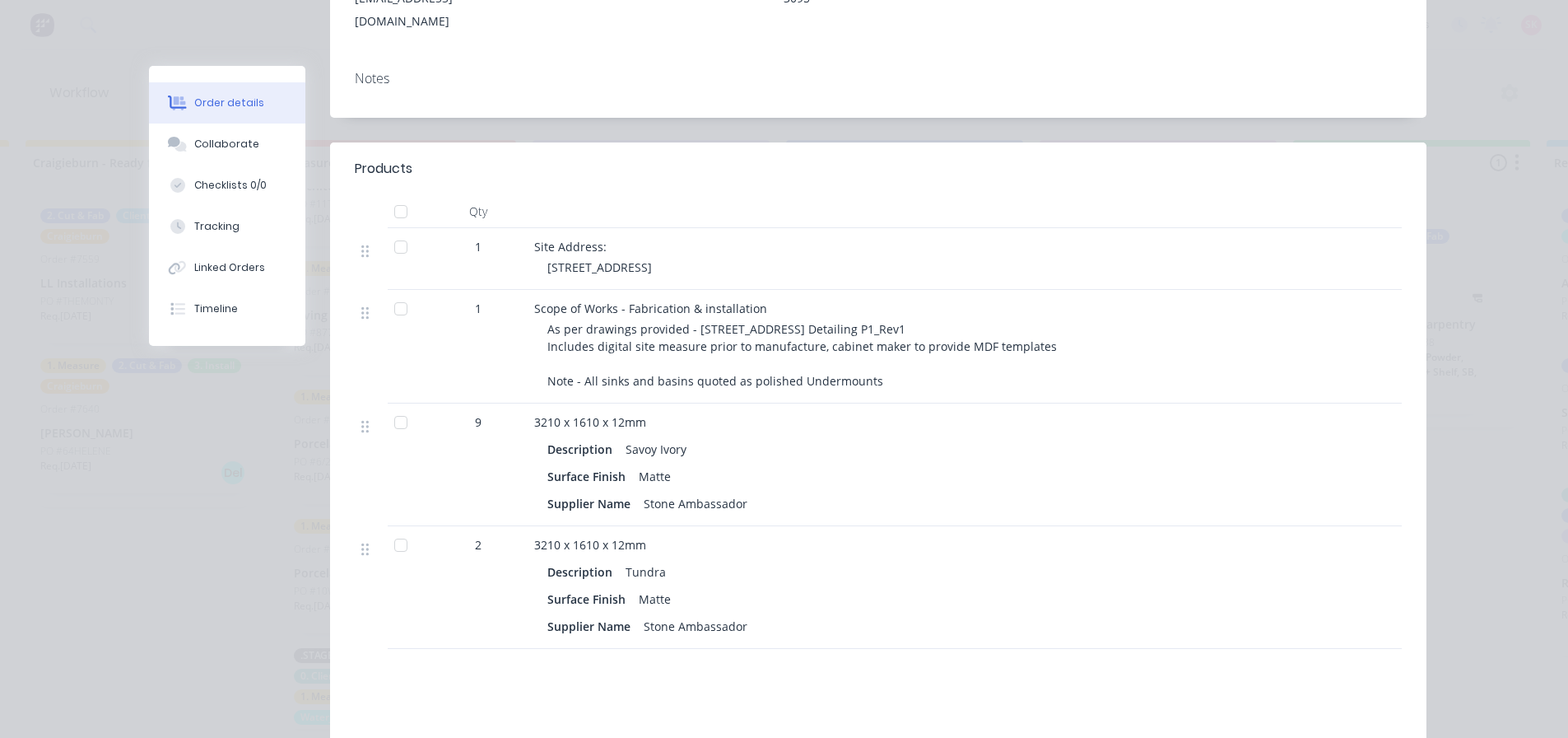
scroll to position [0, 0]
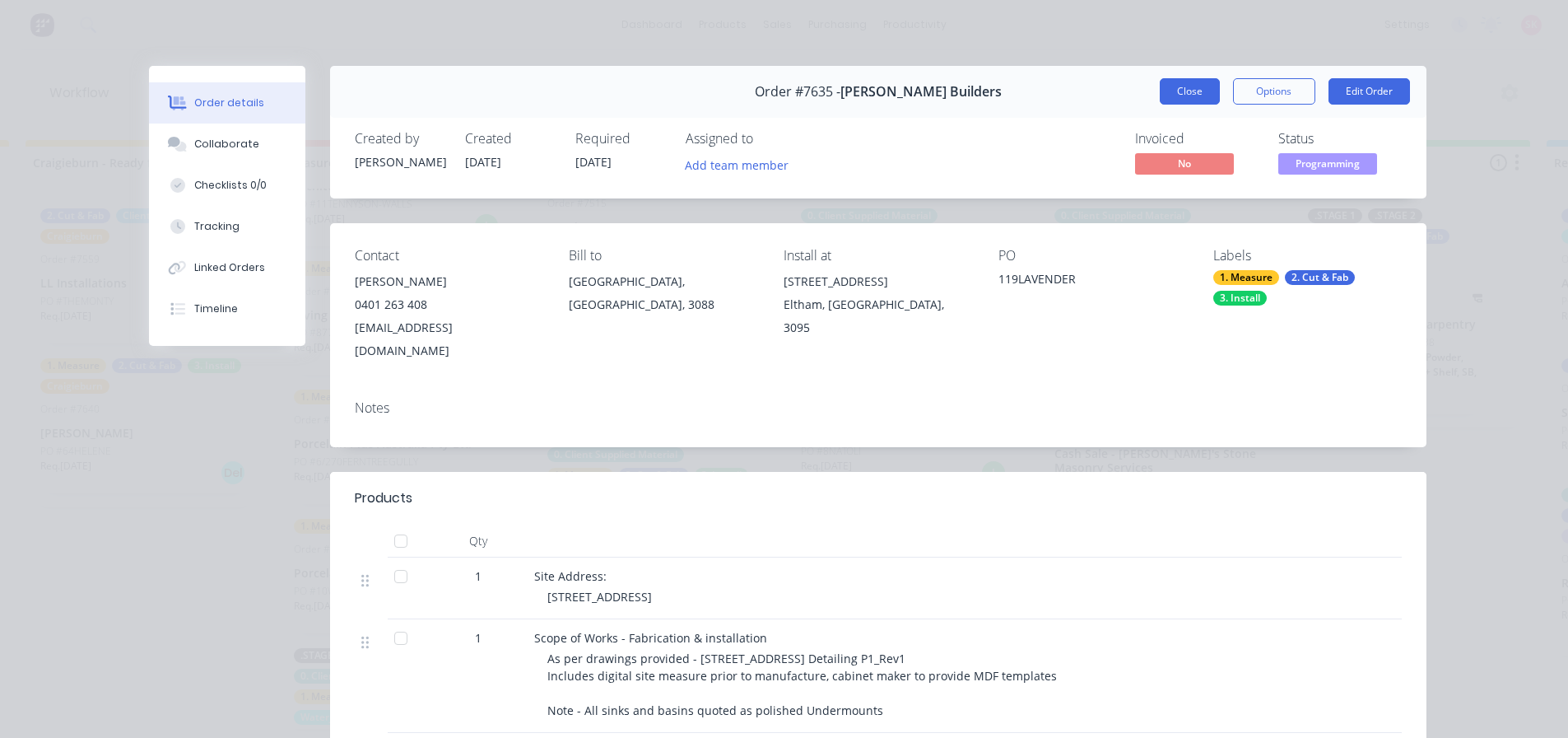
click at [1172, 91] on button "Close" at bounding box center [1190, 92] width 60 height 27
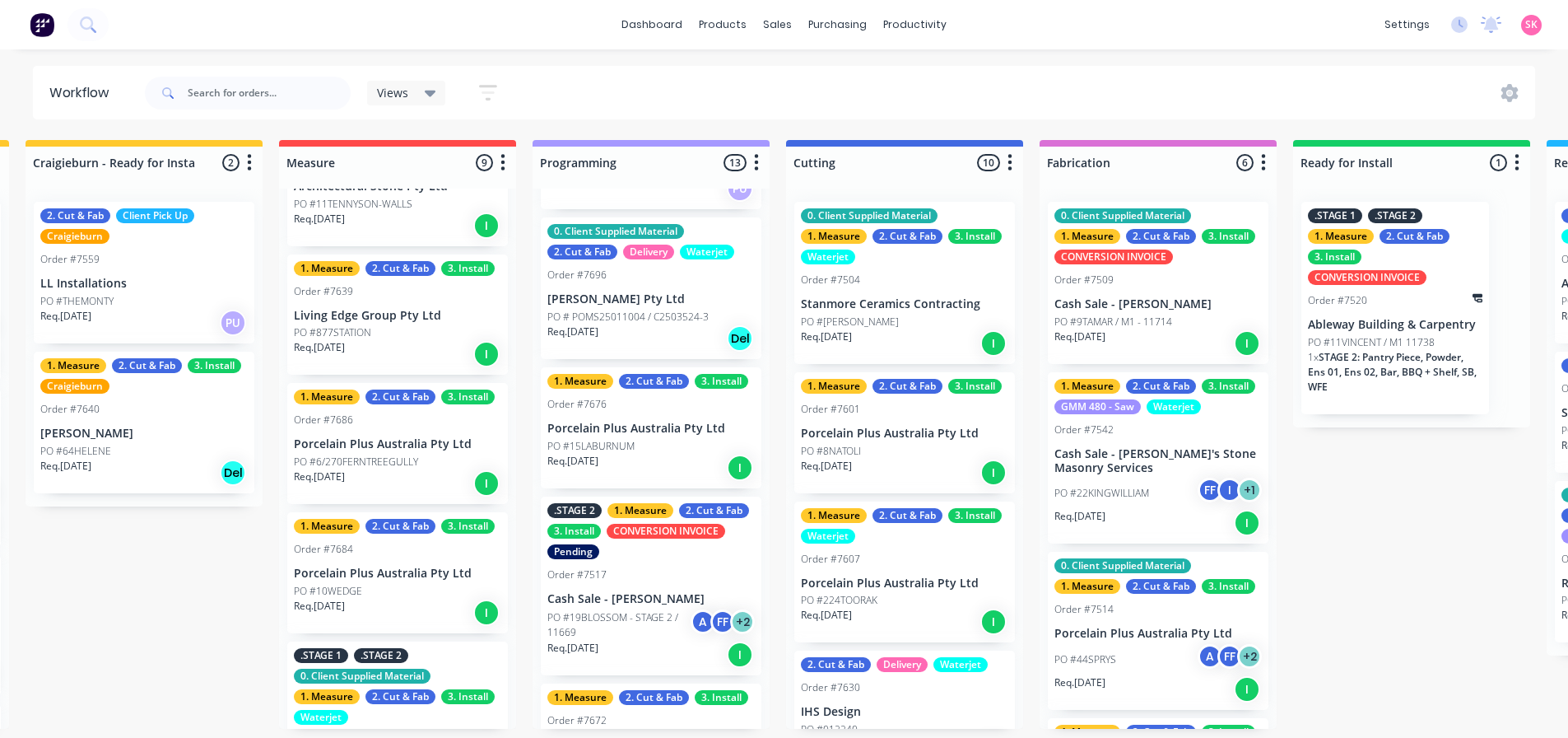
scroll to position [1236, 0]
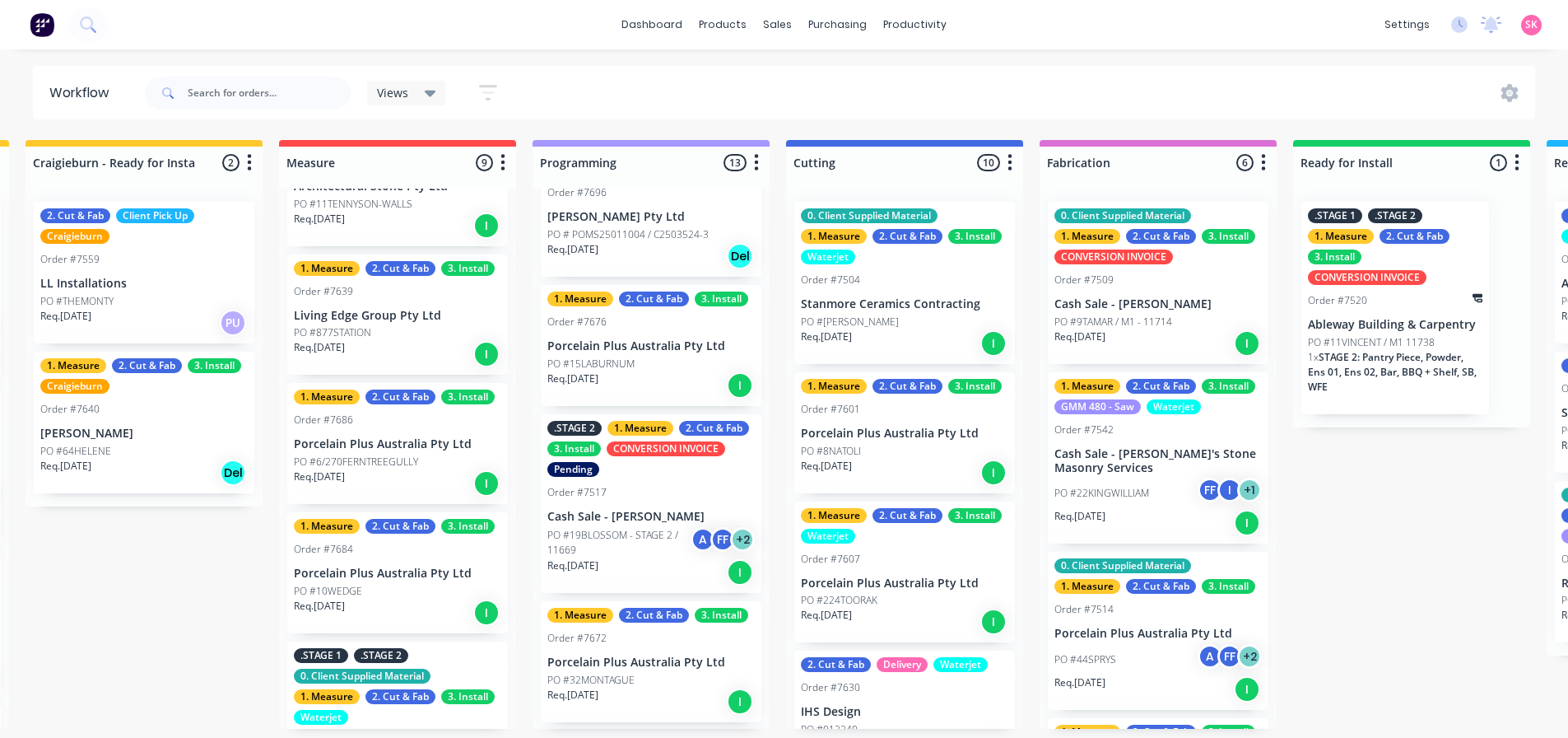
click at [678, 372] on div "Req. 11/09/25 I" at bounding box center [651, 386] width 208 height 28
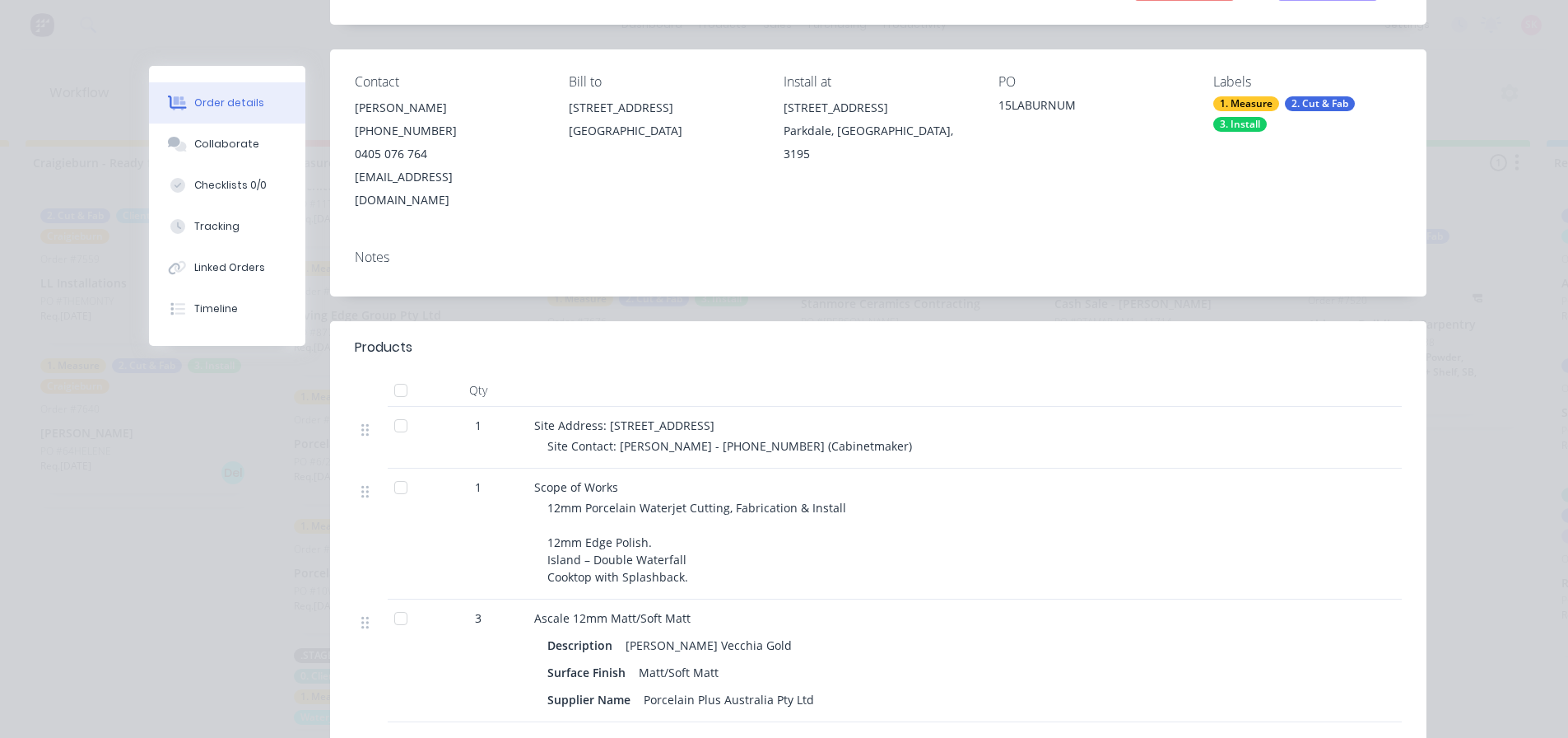
scroll to position [0, 0]
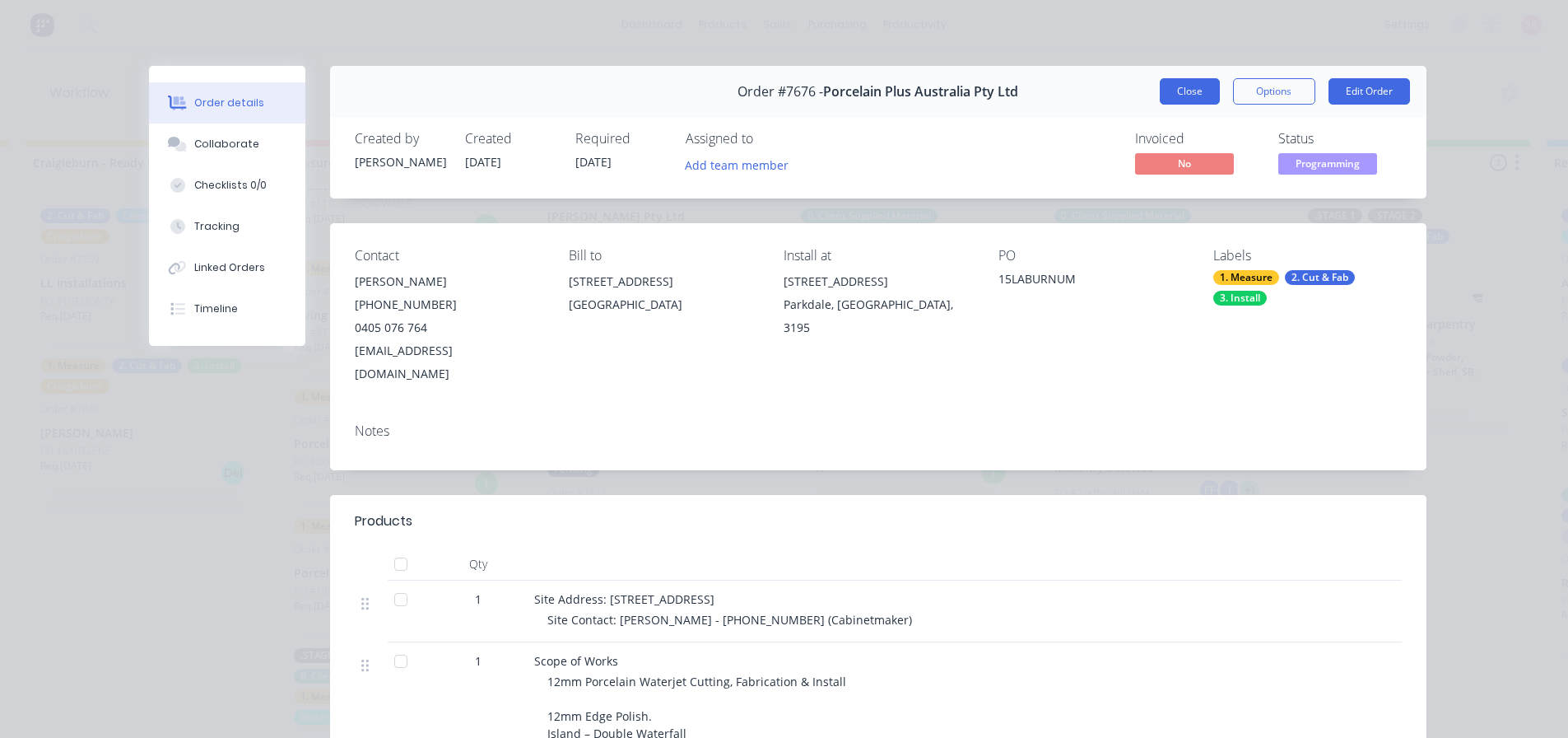
click at [1160, 94] on button "Close" at bounding box center [1190, 92] width 60 height 27
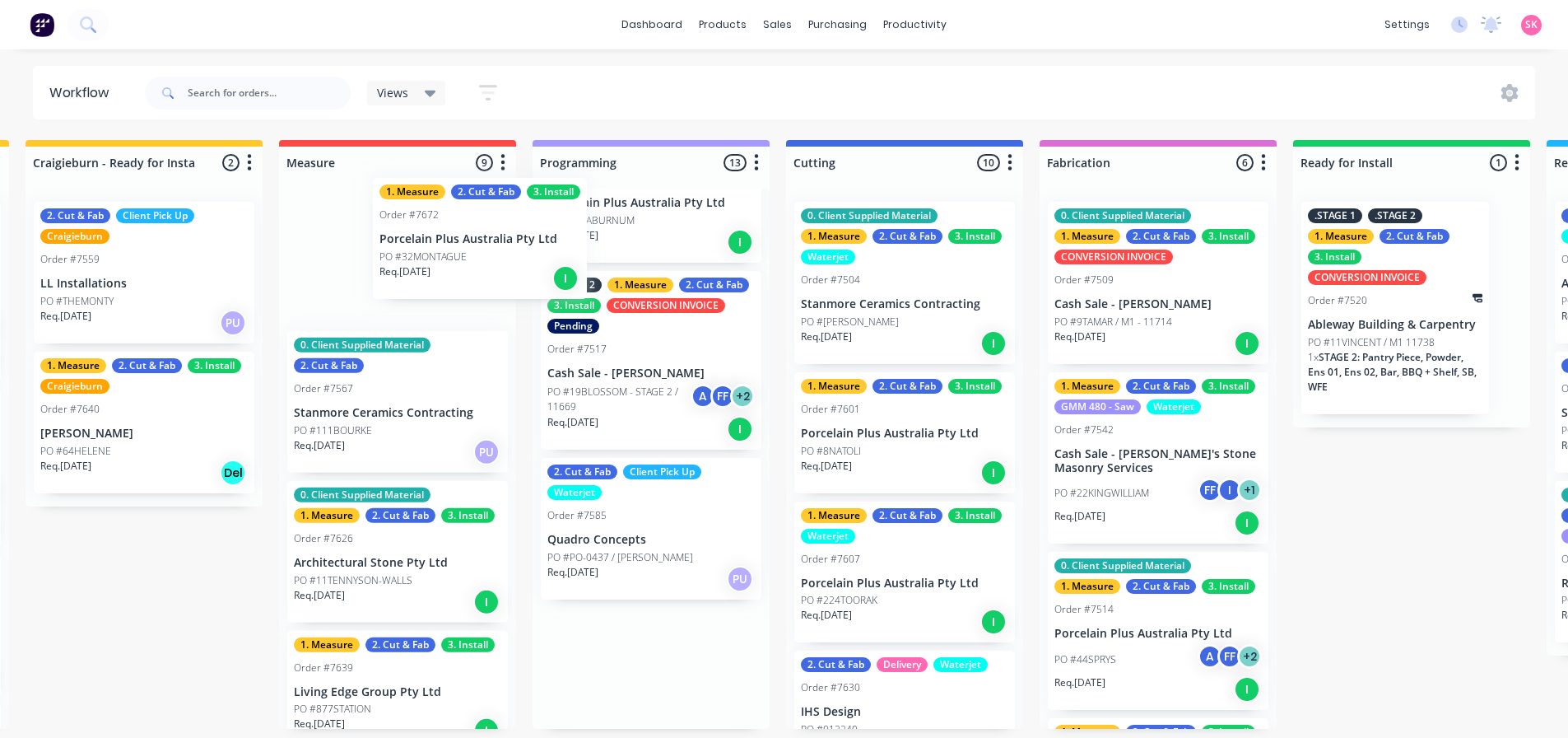
drag, startPoint x: 628, startPoint y: 519, endPoint x: 416, endPoint y: 236, distance: 353.6
click at [416, 235] on div "Submitted 16 Status colour #273444 hex #273444 Save Cancel Summaries Total orde…" at bounding box center [1082, 434] width 3223 height 589
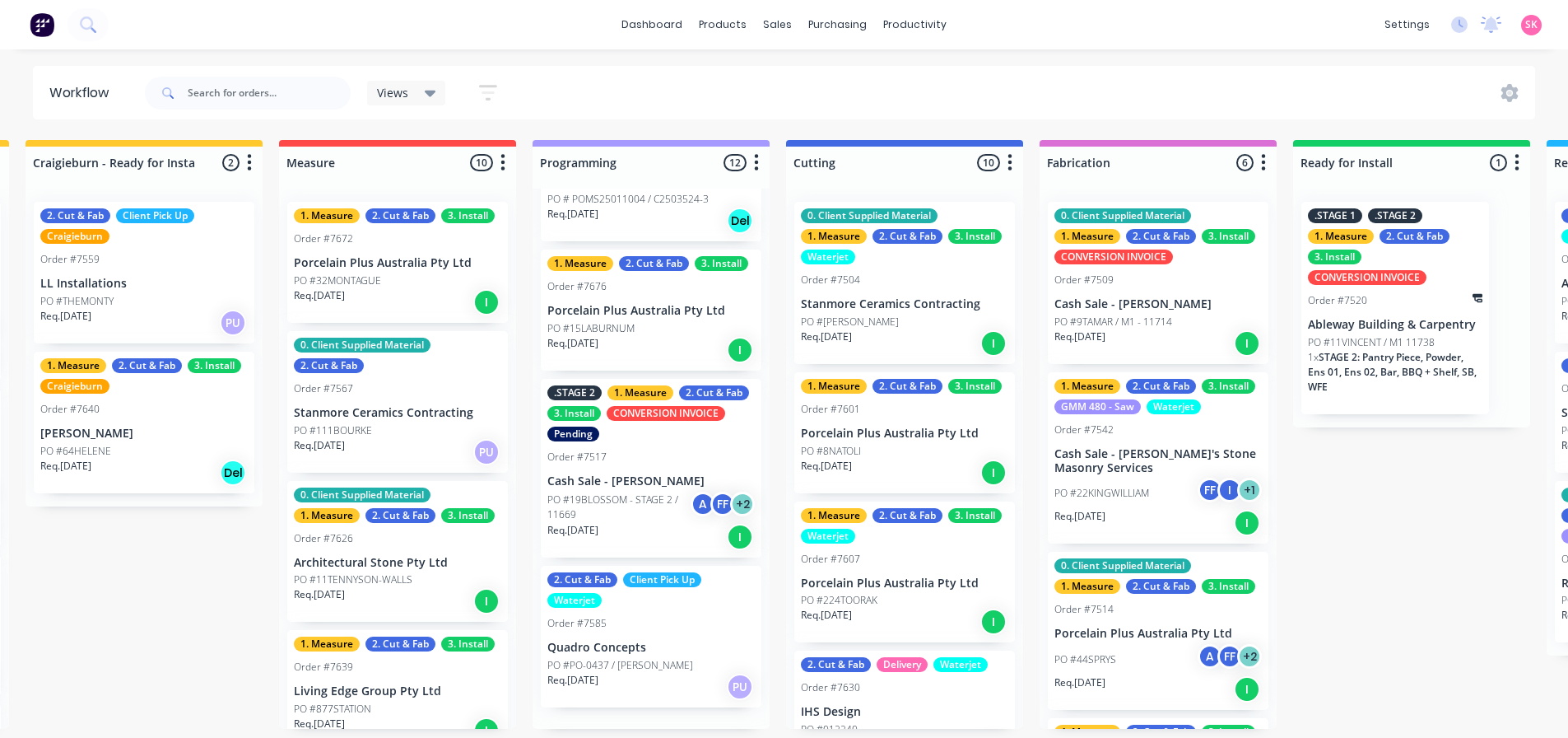
scroll to position [1250, 0]
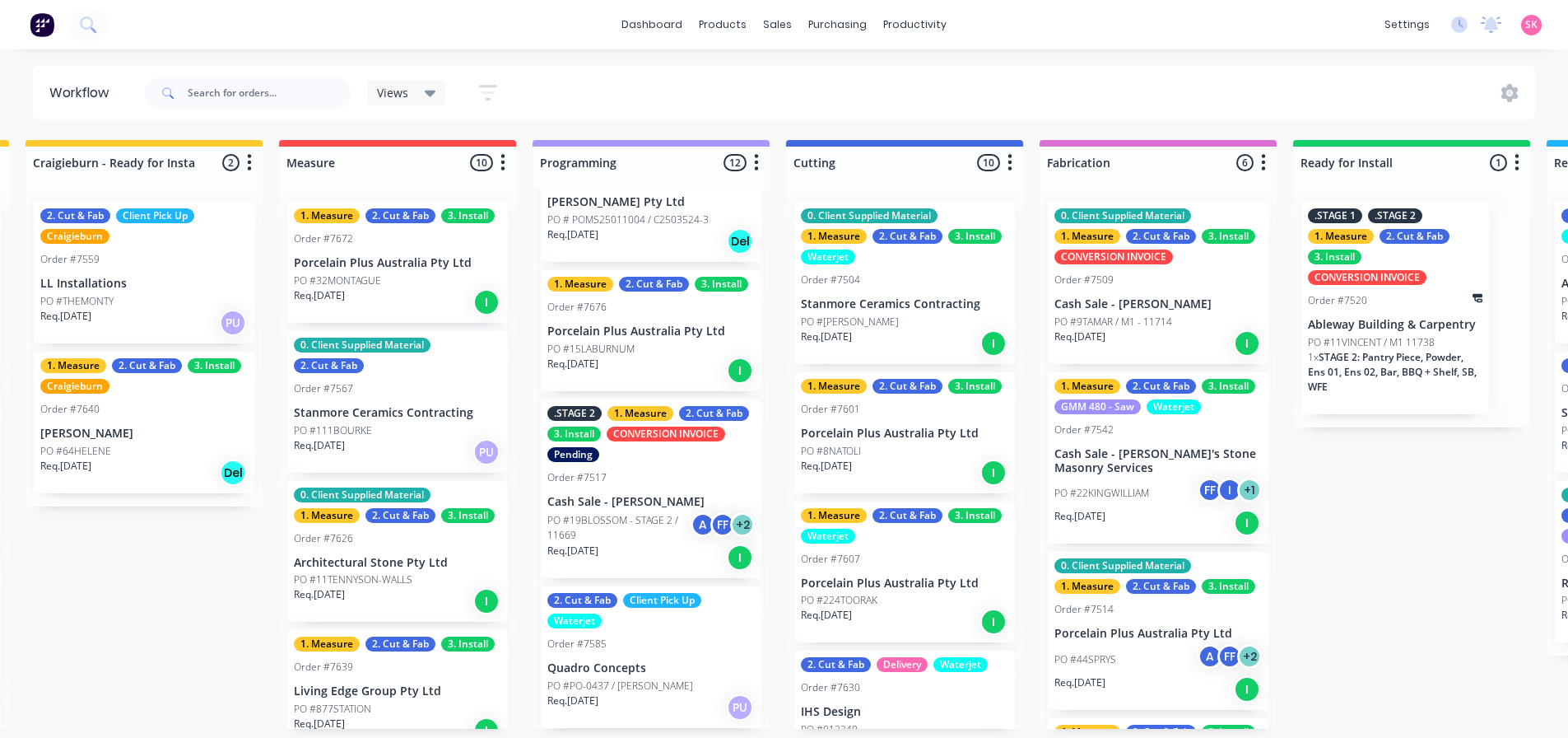
click at [366, 220] on div "1. Measure 2. Cut & Fab 3. Install Order #7672 Porcelain Plus Australia Pty Ltd…" at bounding box center [397, 262] width 220 height 121
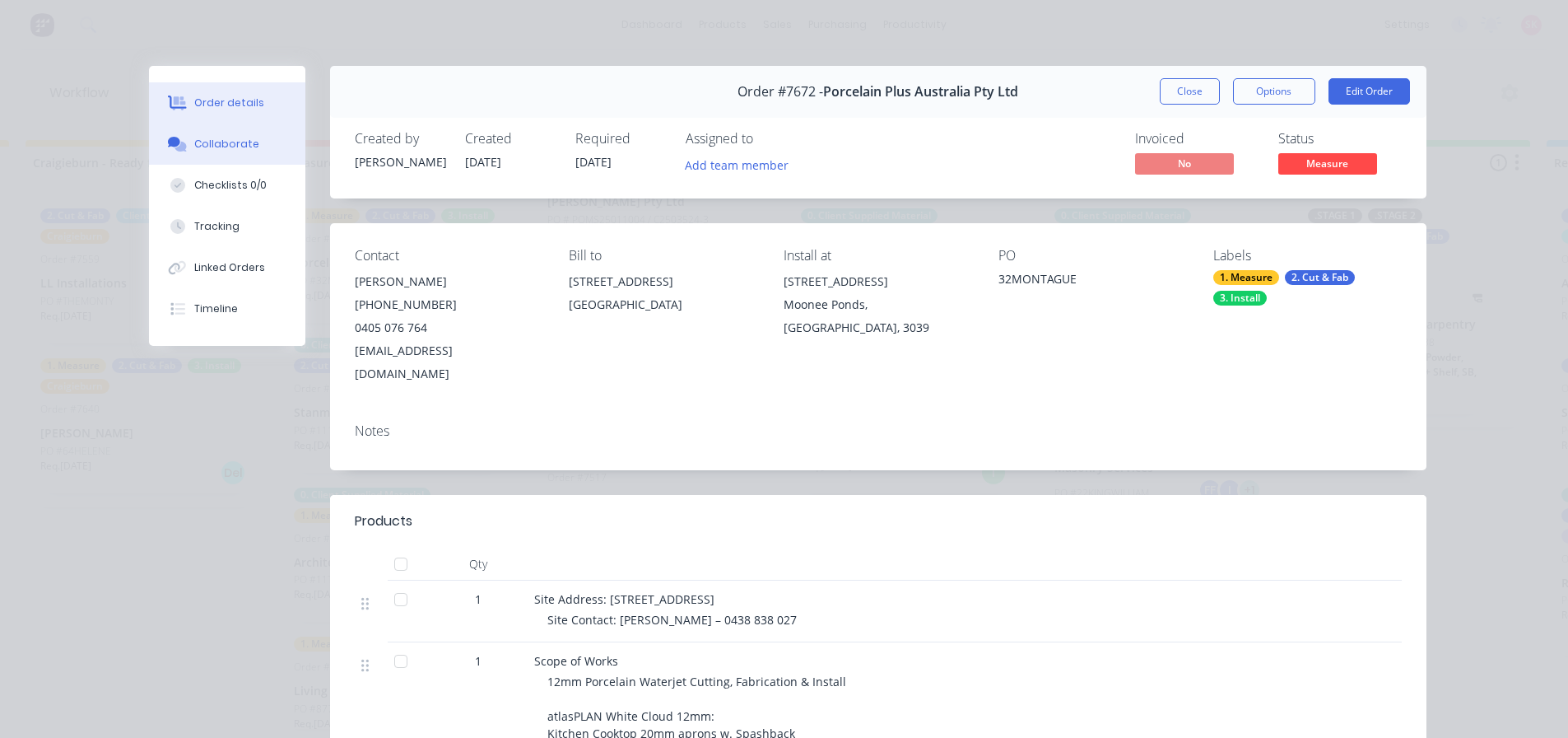
click at [215, 147] on div "Collaborate" at bounding box center [227, 144] width 65 height 15
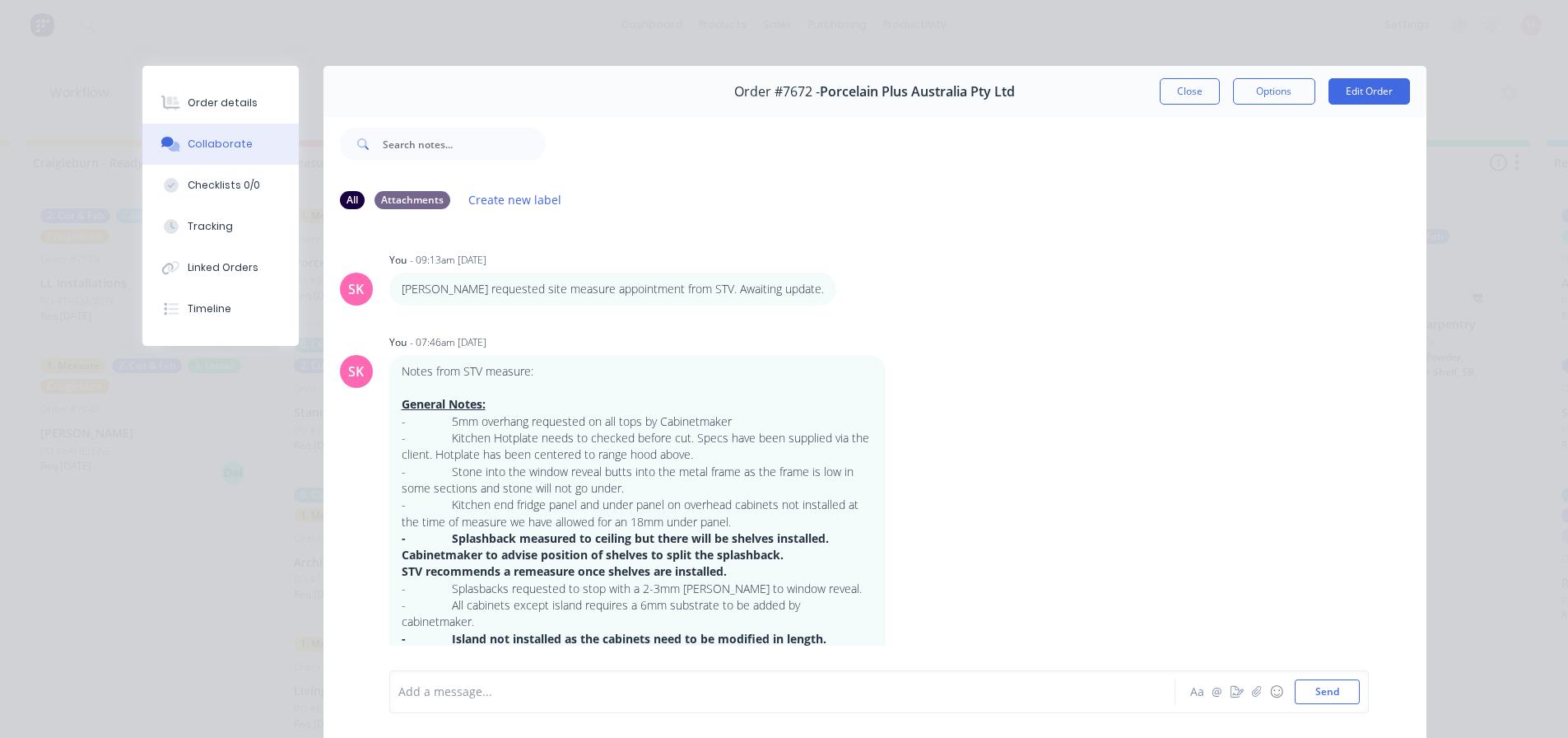
click at [592, 694] on div at bounding box center [759, 692] width 720 height 18
click at [602, 694] on span "Bryce Confirmed remeasure required - pending further update." at bounding box center [606, 692] width 414 height 16
click at [592, 691] on span "Bryce Confirmed remeasure required - order pending further update." at bounding box center [592, 692] width 386 height 16
click at [1316, 700] on button "Send" at bounding box center [1328, 692] width 65 height 25
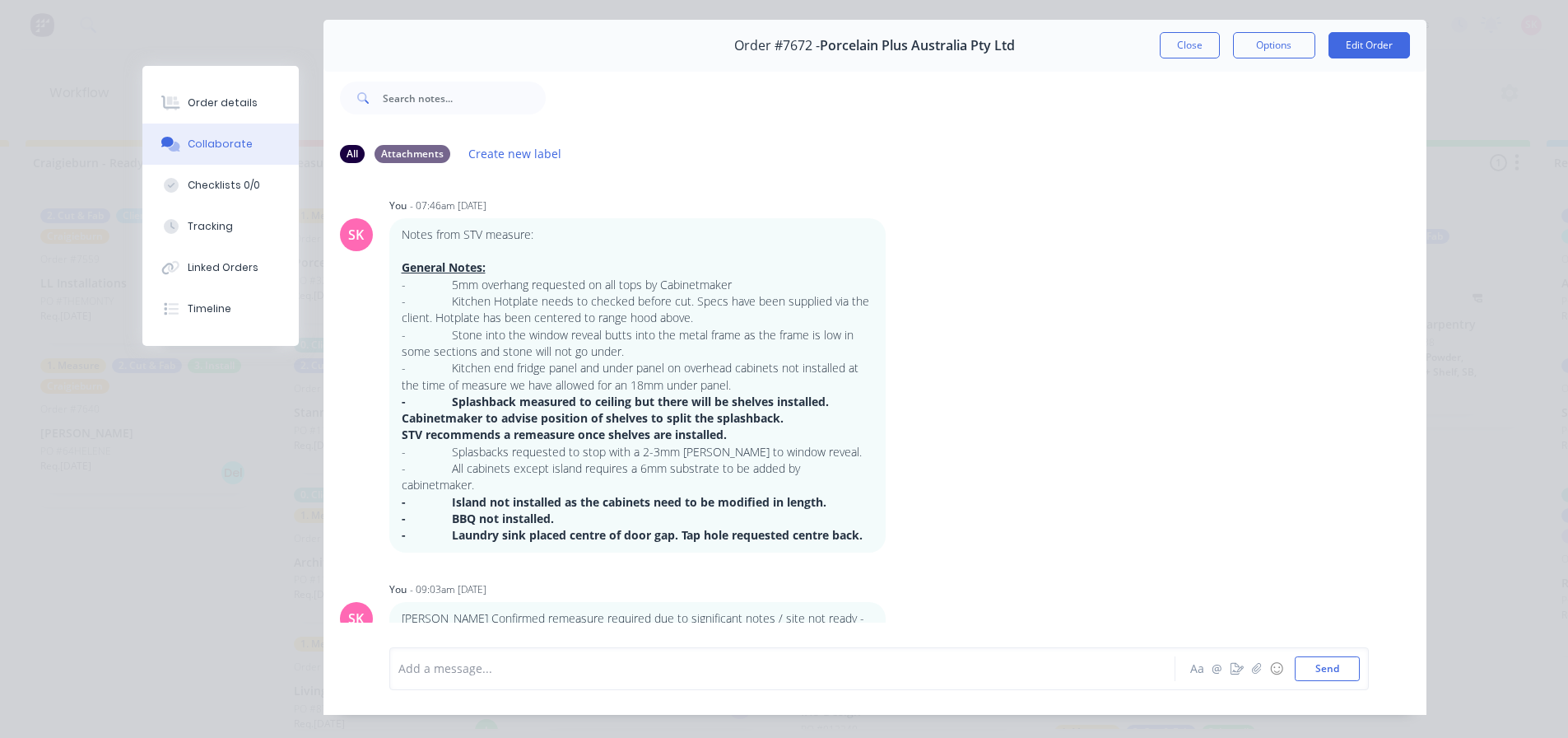
scroll to position [88, 0]
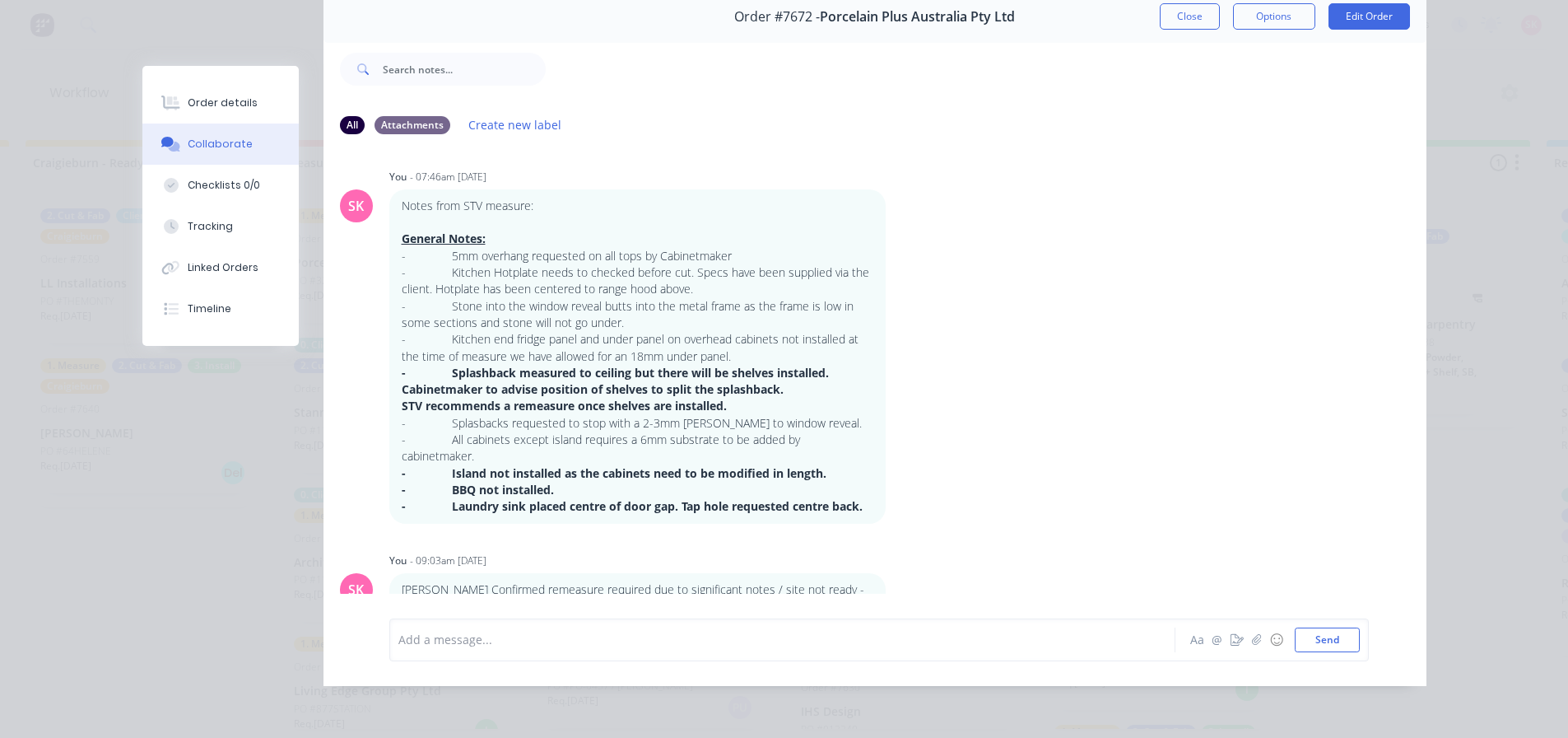
click at [754, 634] on div at bounding box center [759, 639] width 720 height 18
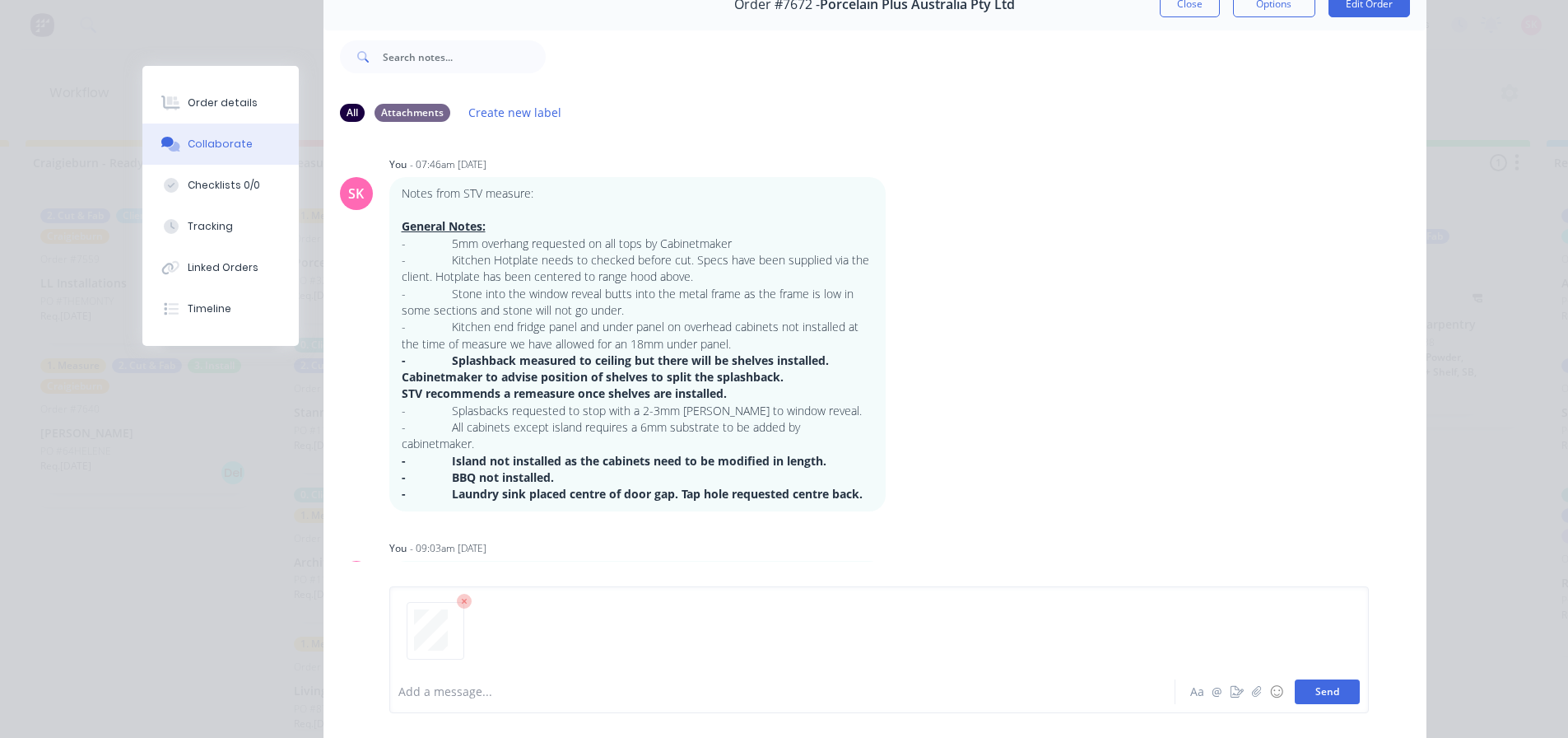
click at [1345, 697] on button "Send" at bounding box center [1328, 692] width 65 height 25
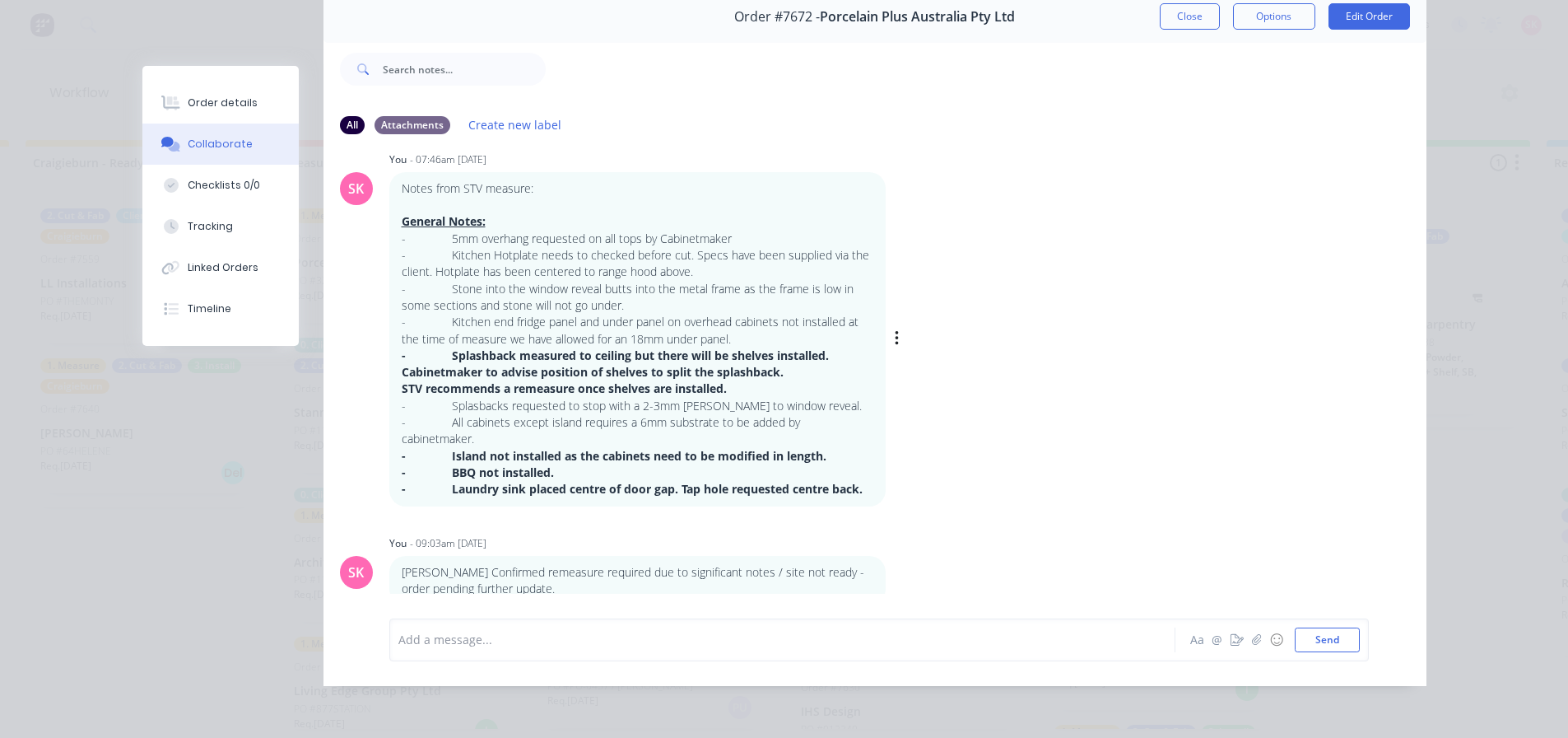
scroll to position [0, 0]
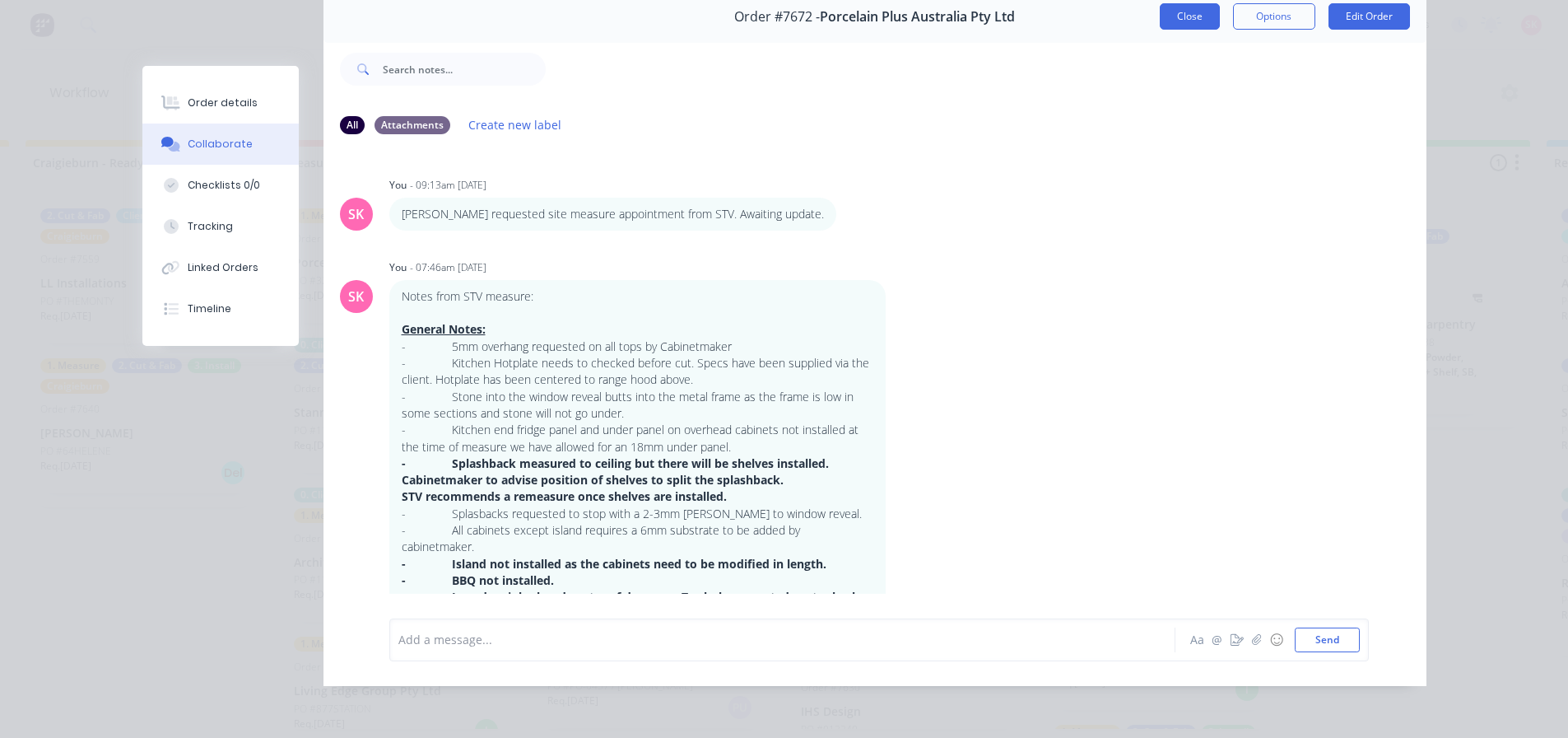
click at [1181, 7] on button "Close" at bounding box center [1190, 17] width 60 height 27
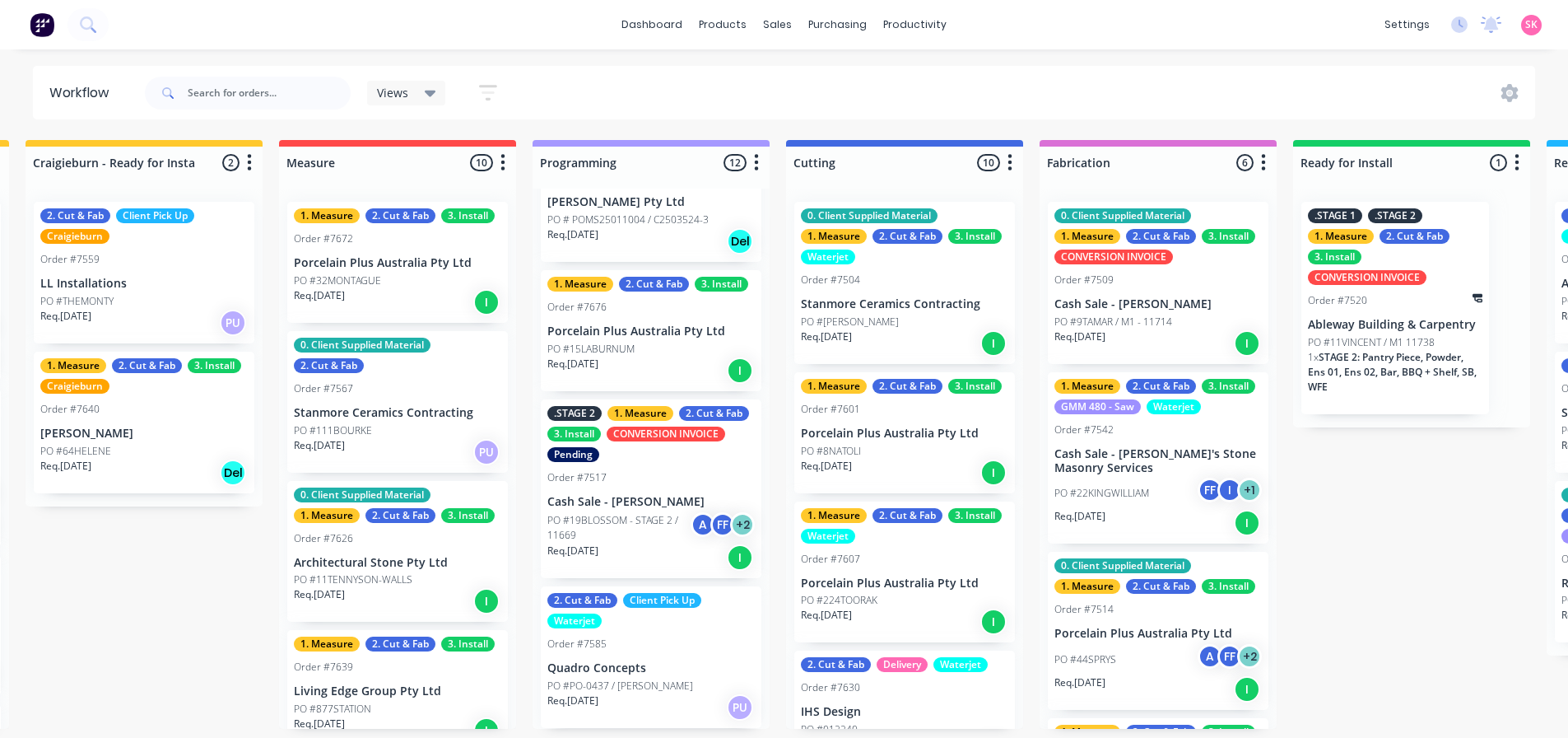
scroll to position [0, 517]
click at [805, 79] on div "Sales Orders" at bounding box center [839, 79] width 68 height 15
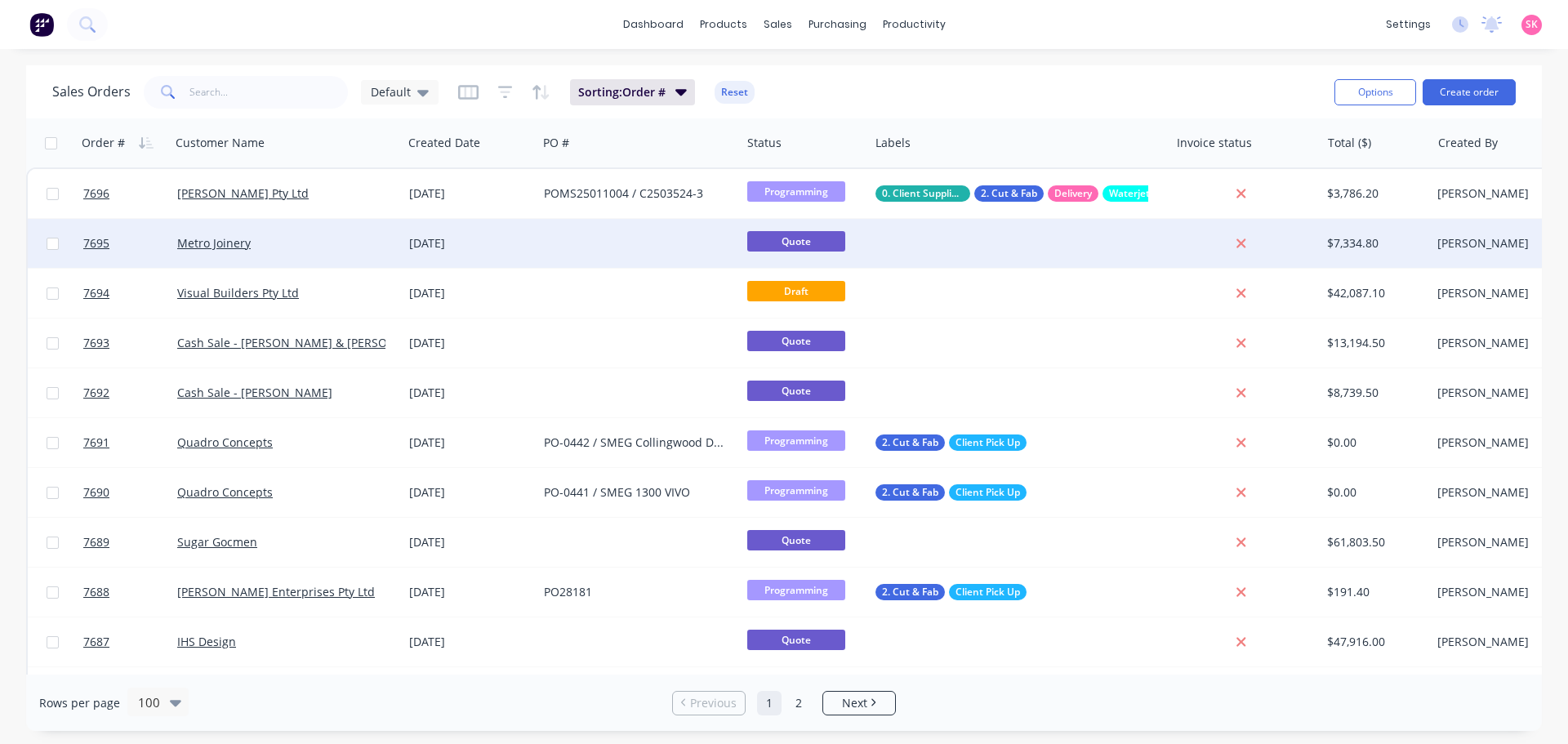
click at [330, 249] on div "Metro Joinery" at bounding box center [281, 243] width 209 height 17
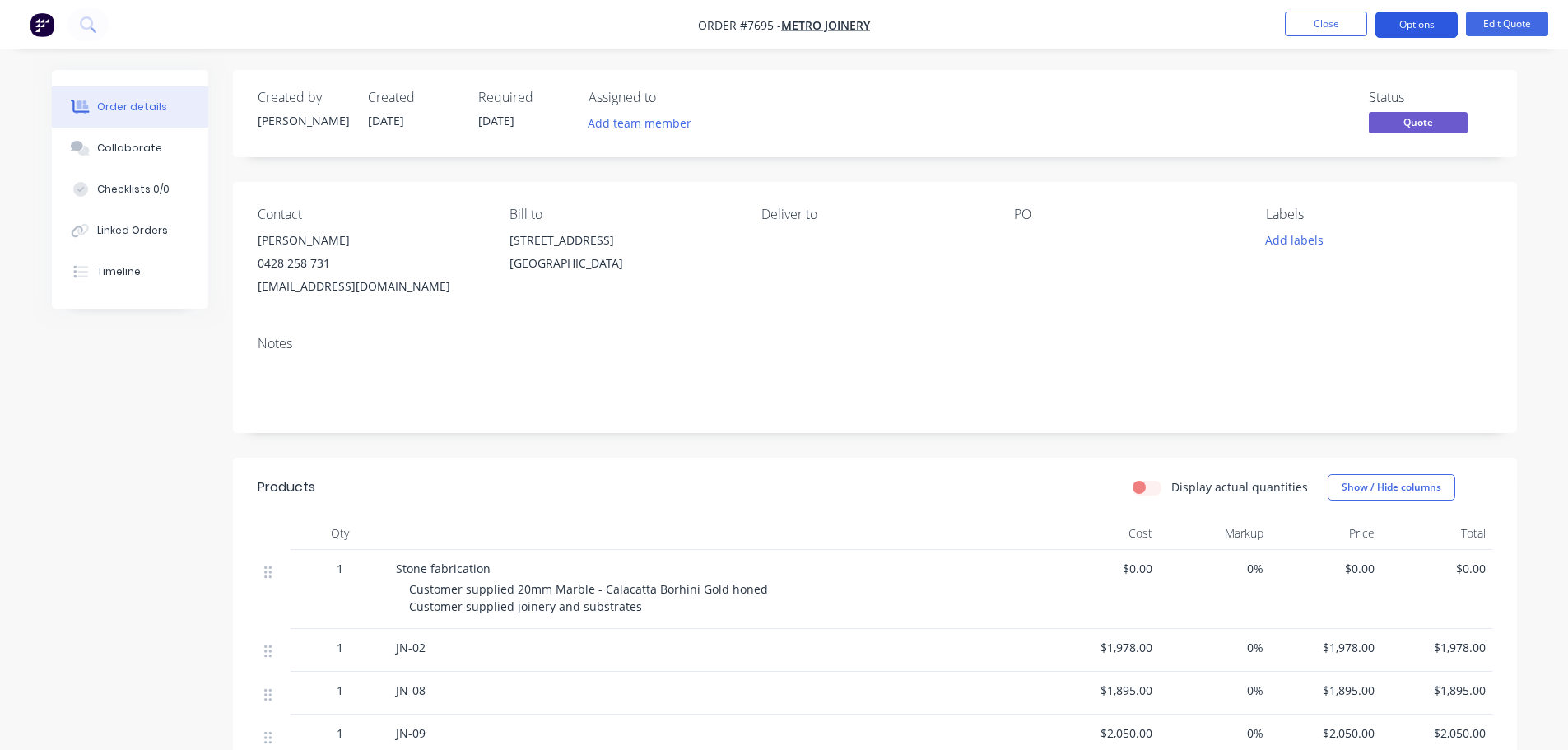
click at [1455, 19] on button "Options" at bounding box center [1416, 25] width 83 height 27
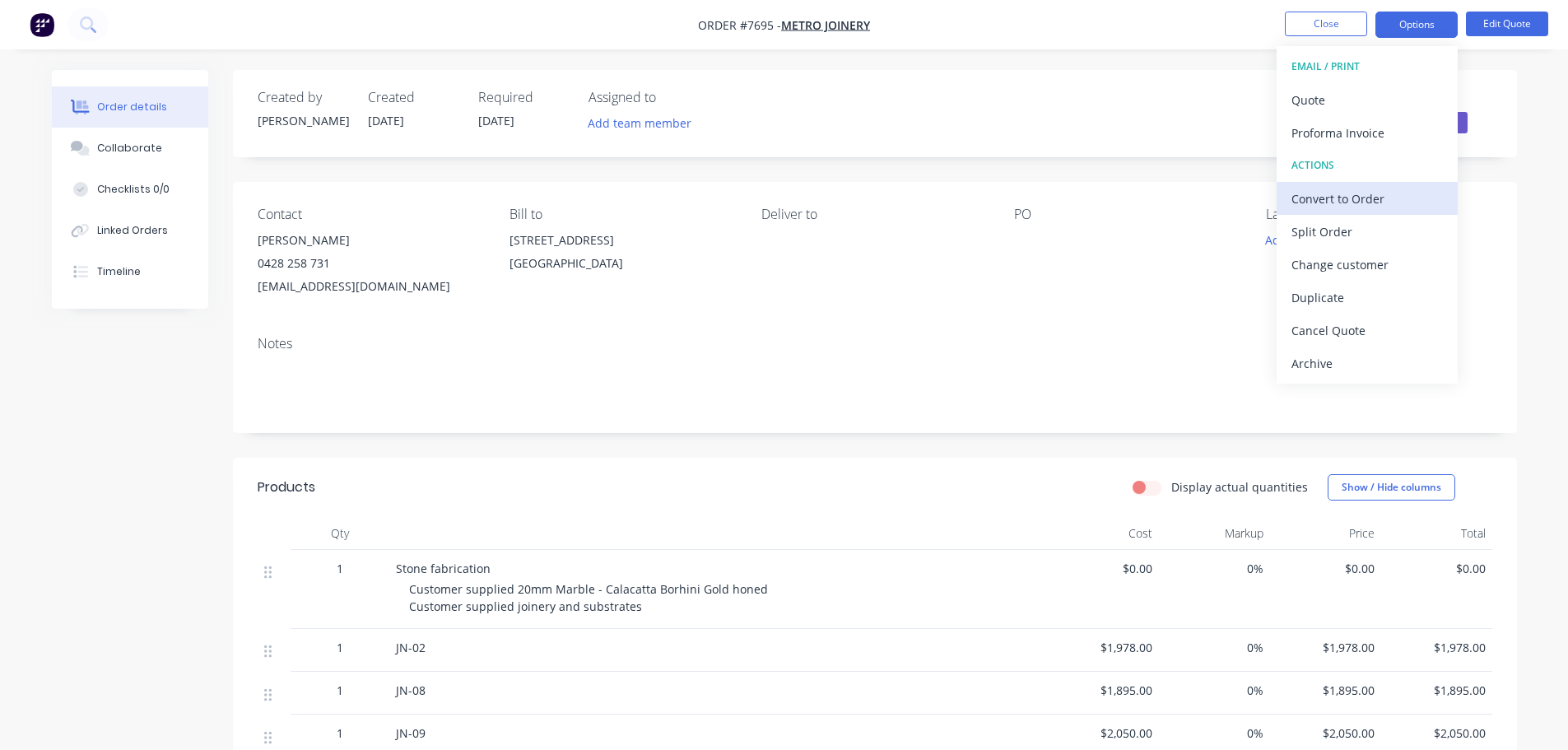
click at [1389, 190] on div "Convert to Order" at bounding box center [1367, 199] width 151 height 24
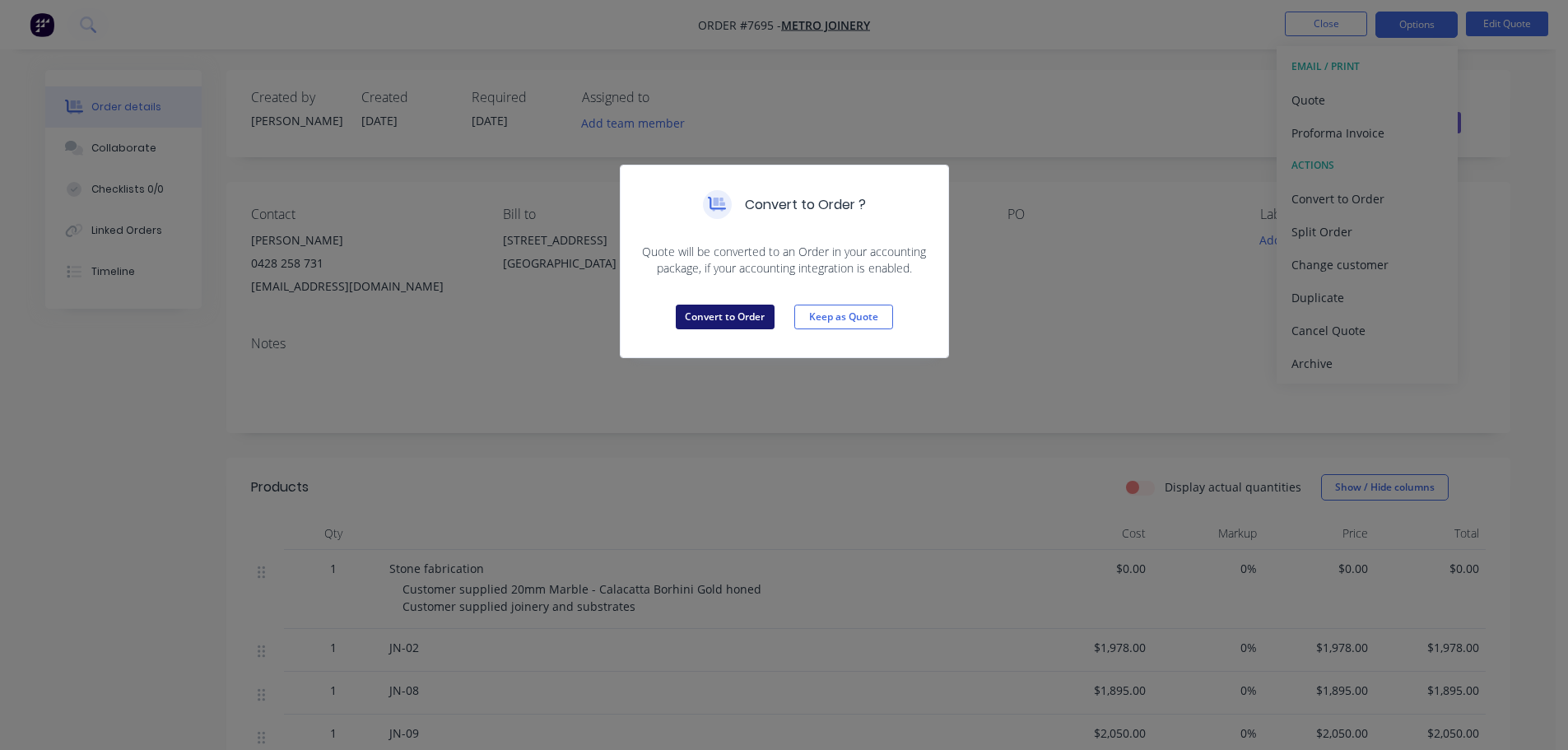
click at [721, 310] on button "Convert to Order" at bounding box center [725, 317] width 98 height 25
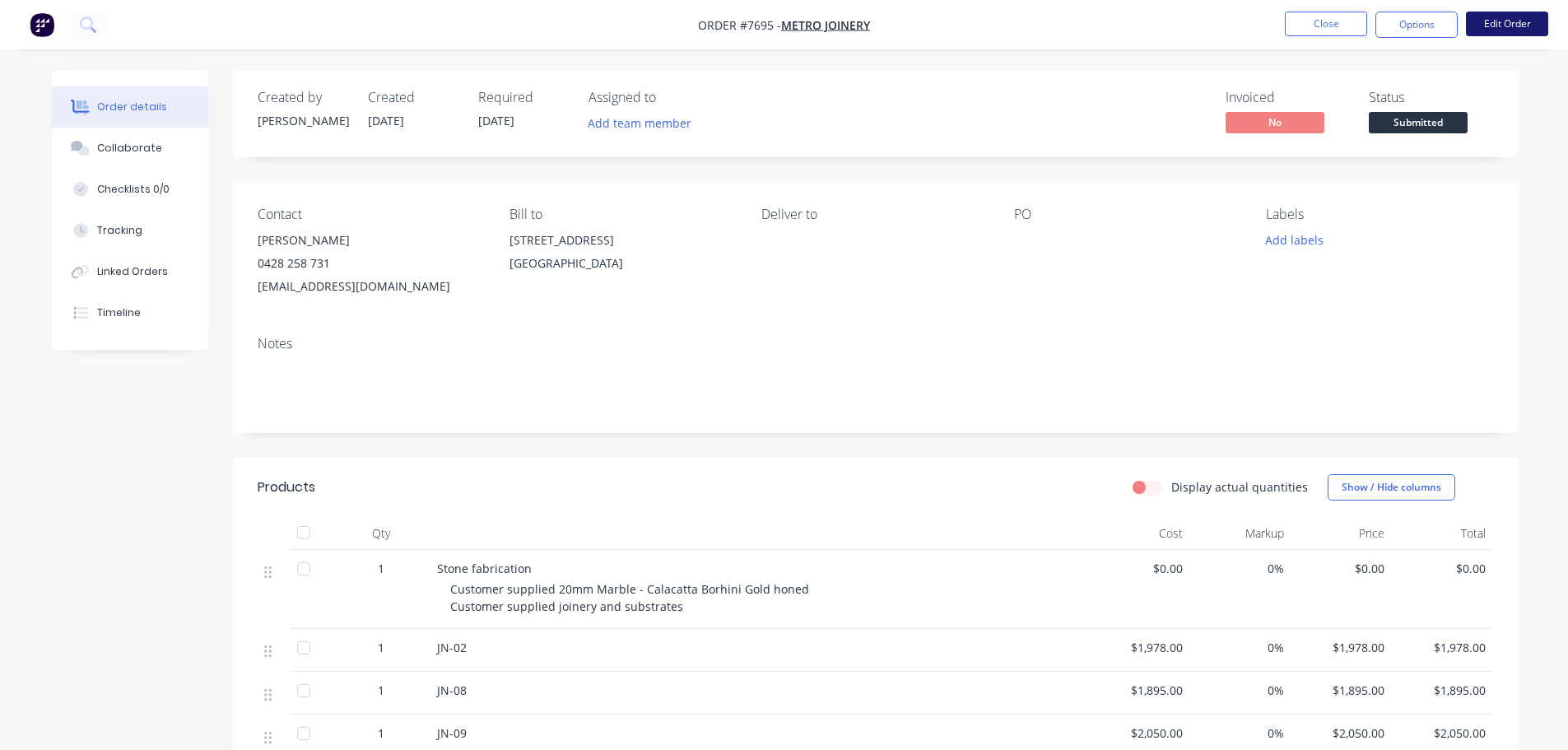
click at [1525, 24] on button "Edit Order" at bounding box center [1507, 24] width 83 height 25
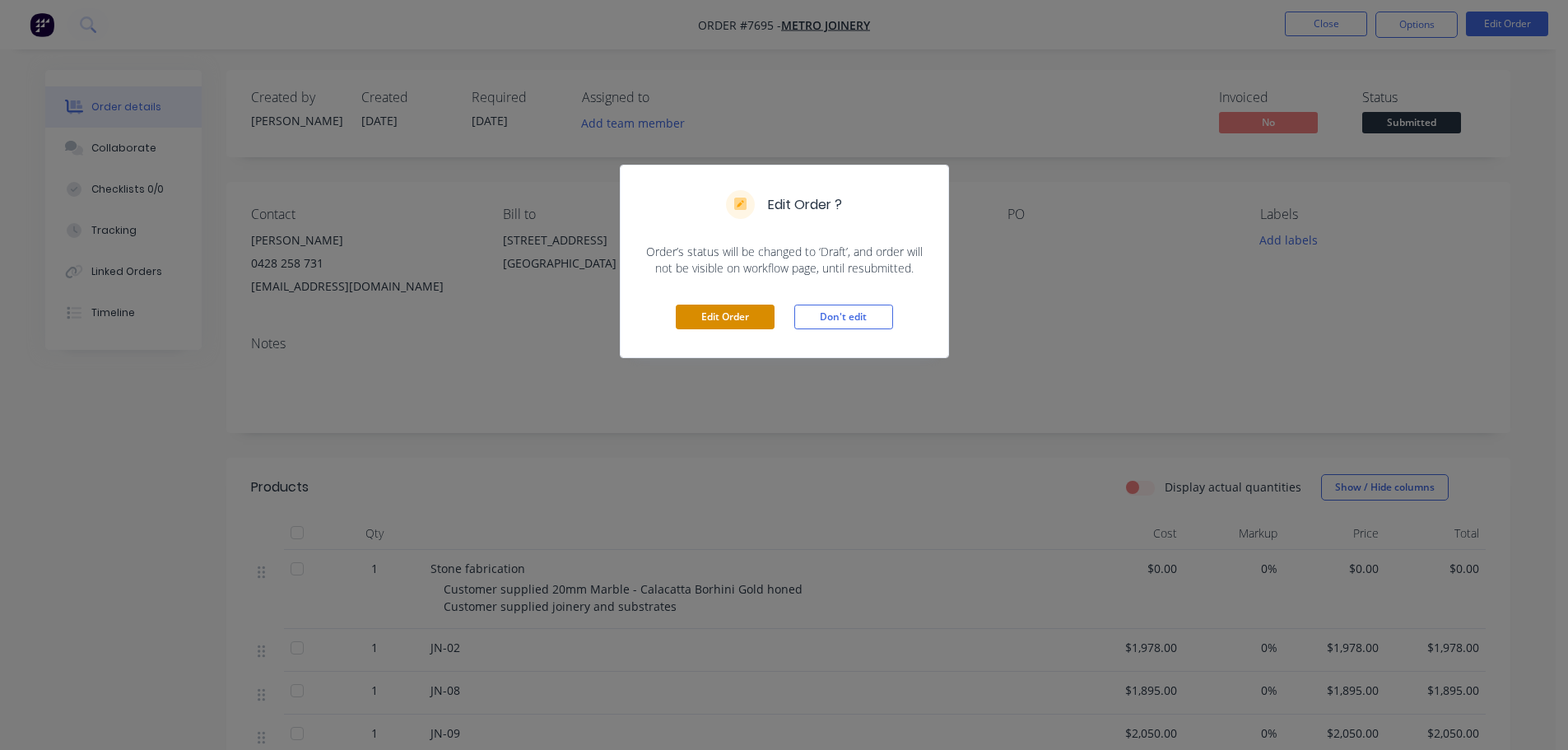
click at [734, 321] on button "Edit Order" at bounding box center [725, 317] width 98 height 25
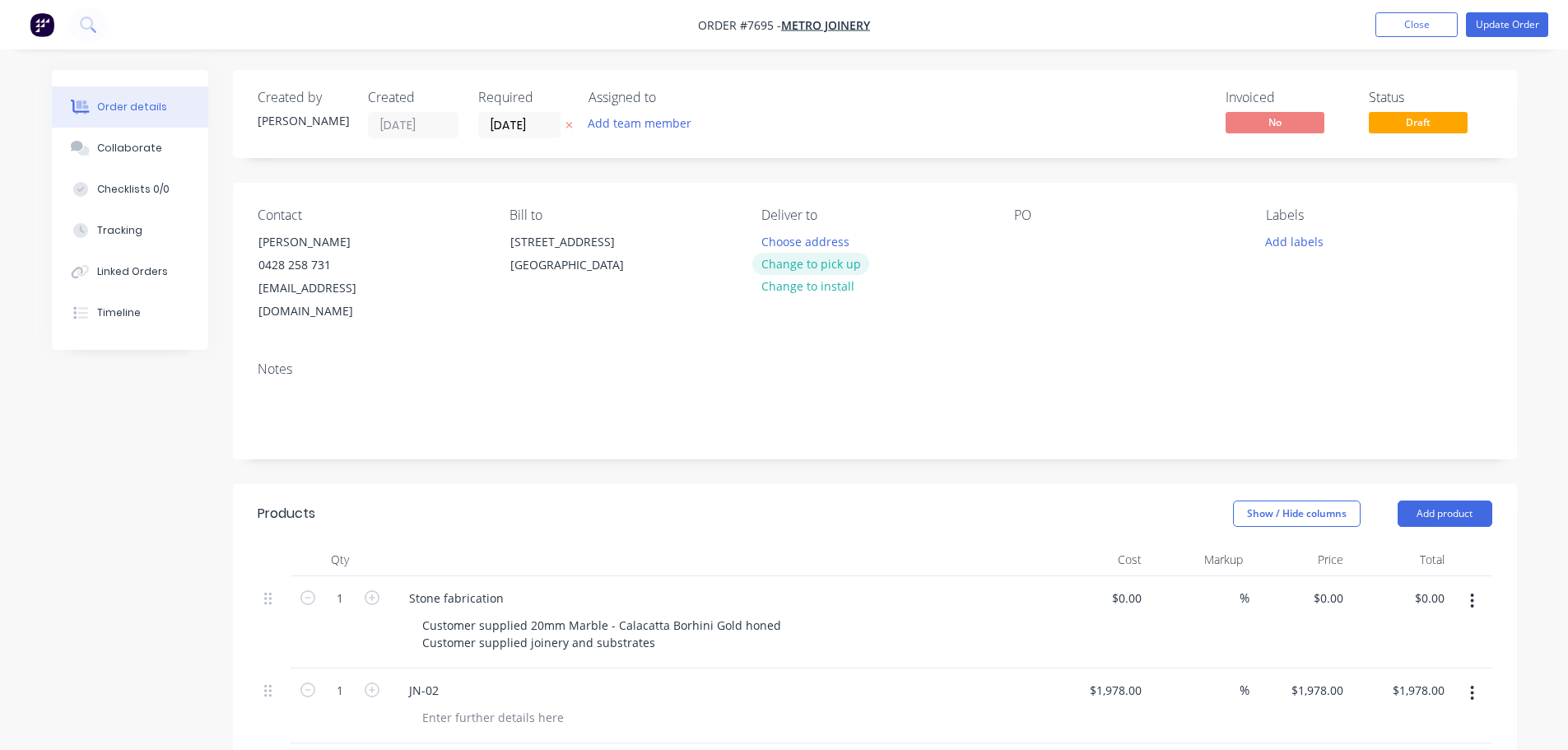
click at [805, 261] on button "Change to pick up" at bounding box center [811, 264] width 117 height 23
click at [782, 232] on div at bounding box center [774, 241] width 27 height 24
click at [1026, 239] on div at bounding box center [1027, 241] width 27 height 24
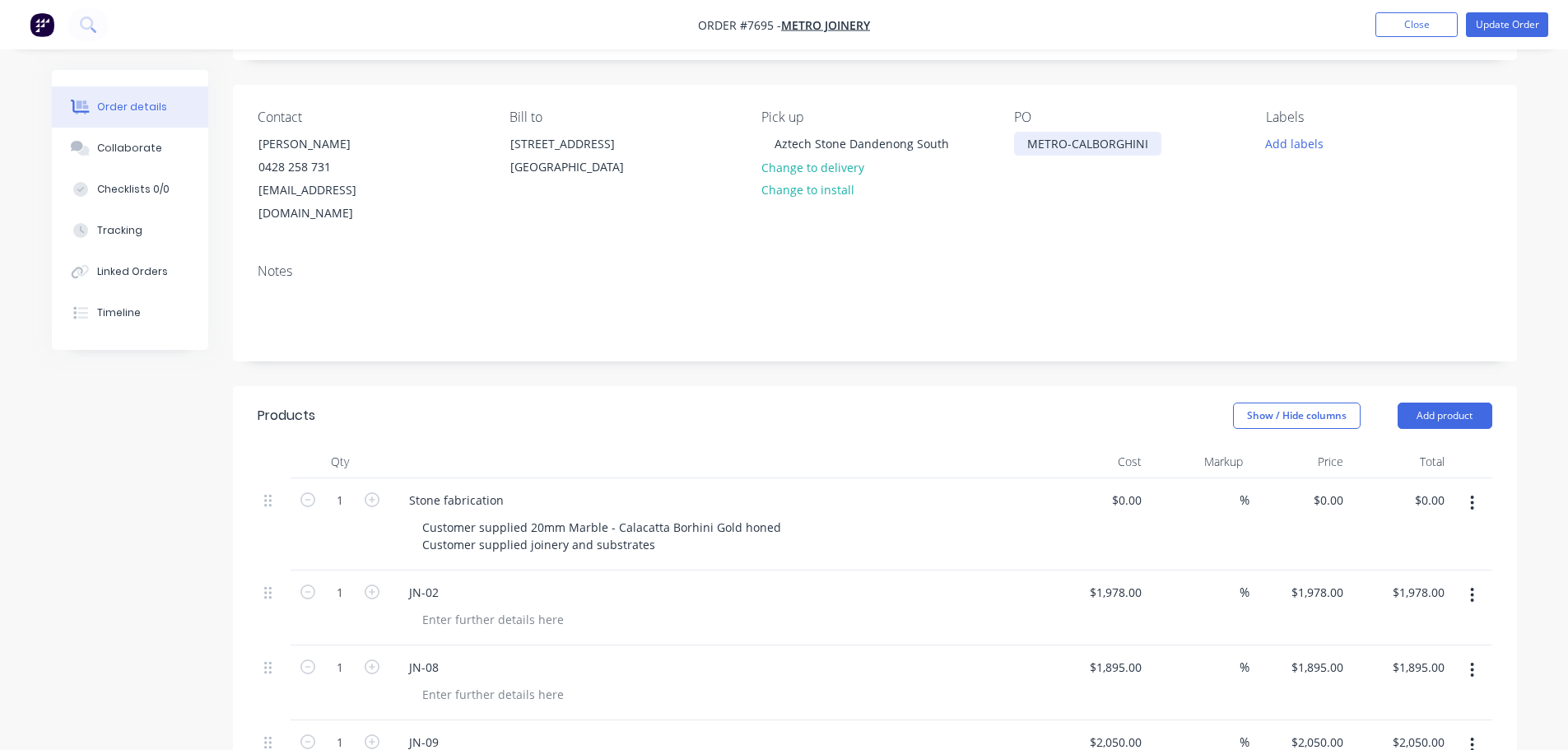
scroll to position [247, 0]
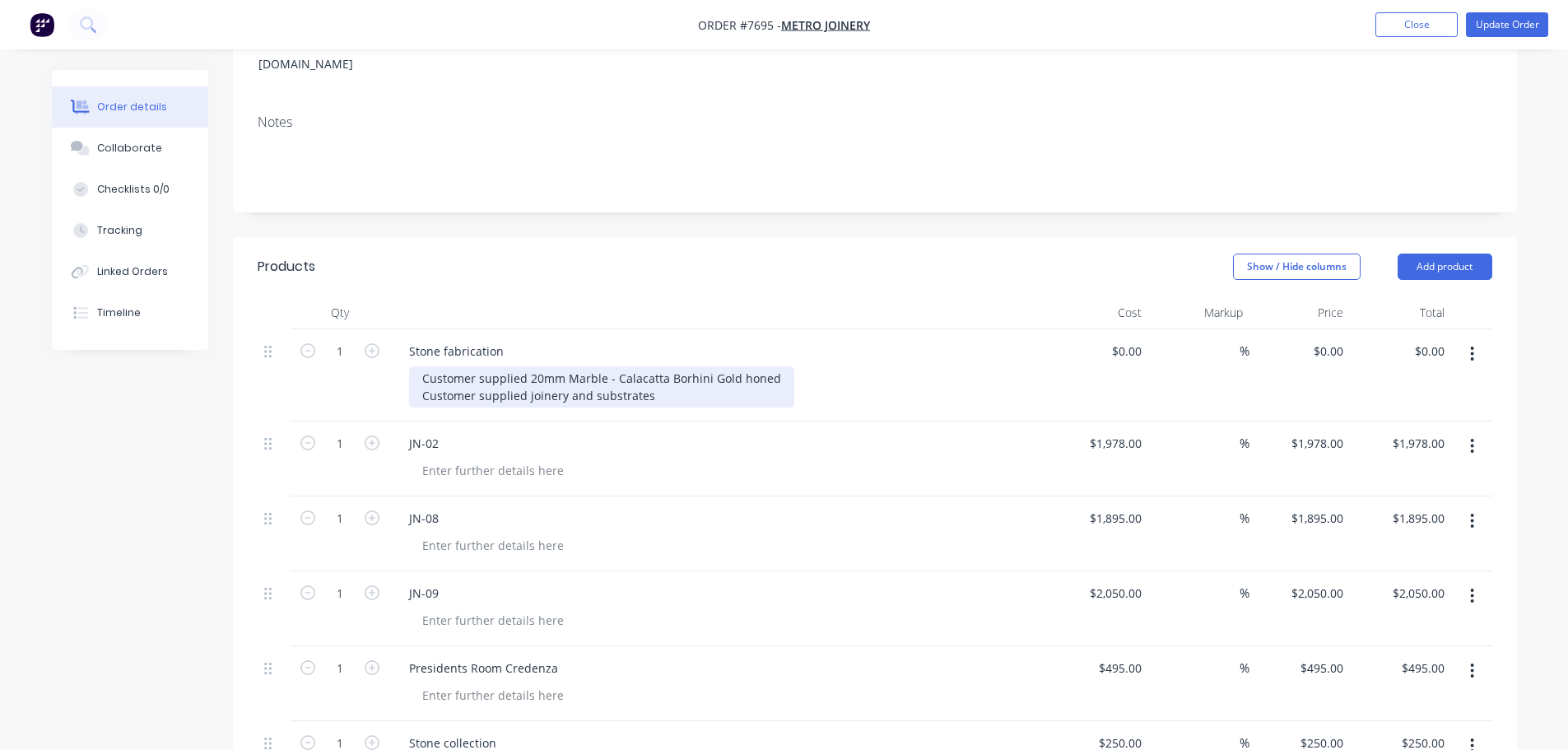
click at [681, 366] on div "Customer supplied 20mm Marble - Calacatta Borhini Gold honed Customer supplied …" at bounding box center [602, 386] width 386 height 41
click at [695, 370] on div "Customer supplied 20mm Marble - Calacatta Borhini Gold honed Customer supplied …" at bounding box center [602, 386] width 386 height 41
click at [684, 366] on div "Customer supplied 20mm Marble - Calacatta Borhini Gold honed Customer supplied …" at bounding box center [602, 386] width 386 height 41
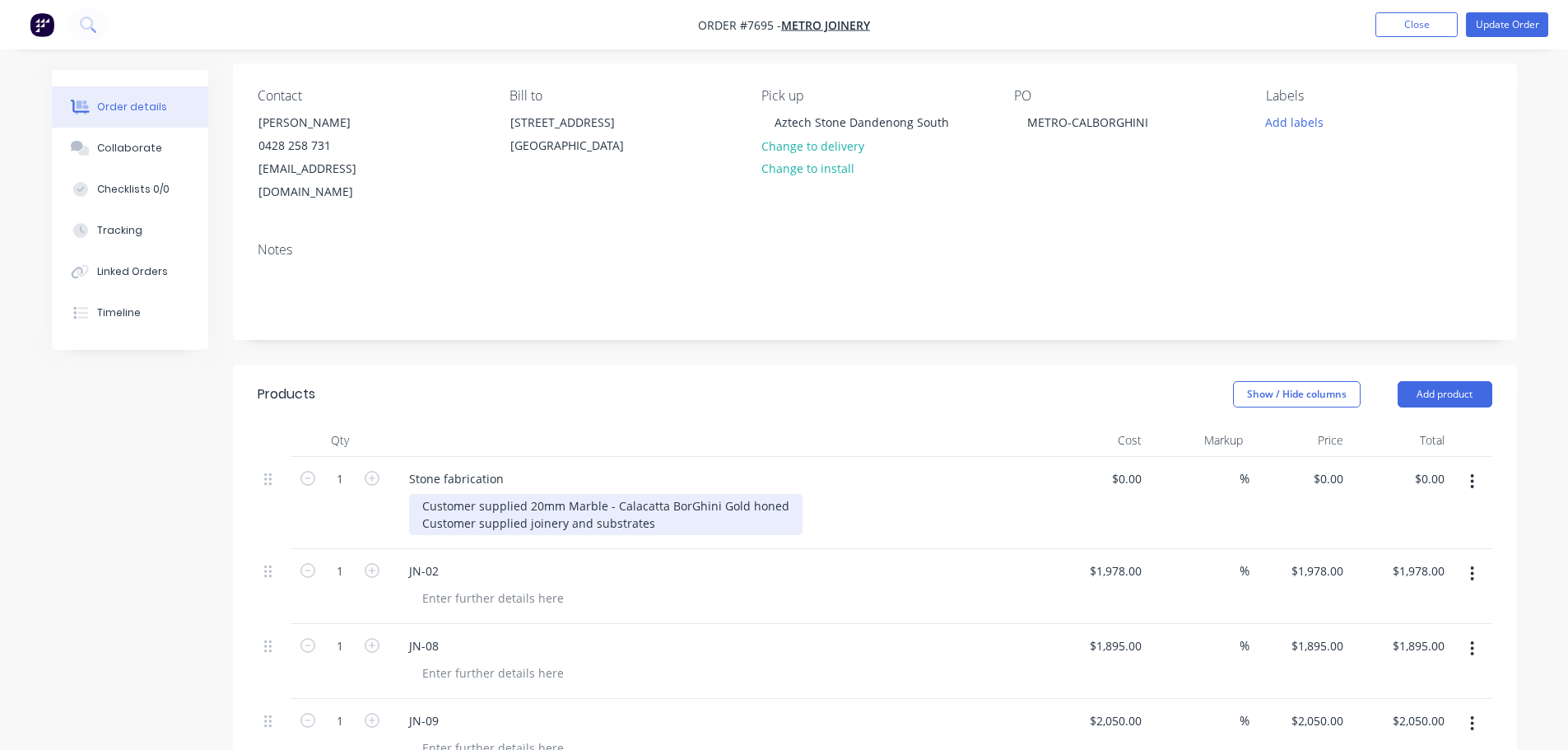
scroll to position [164, 0]
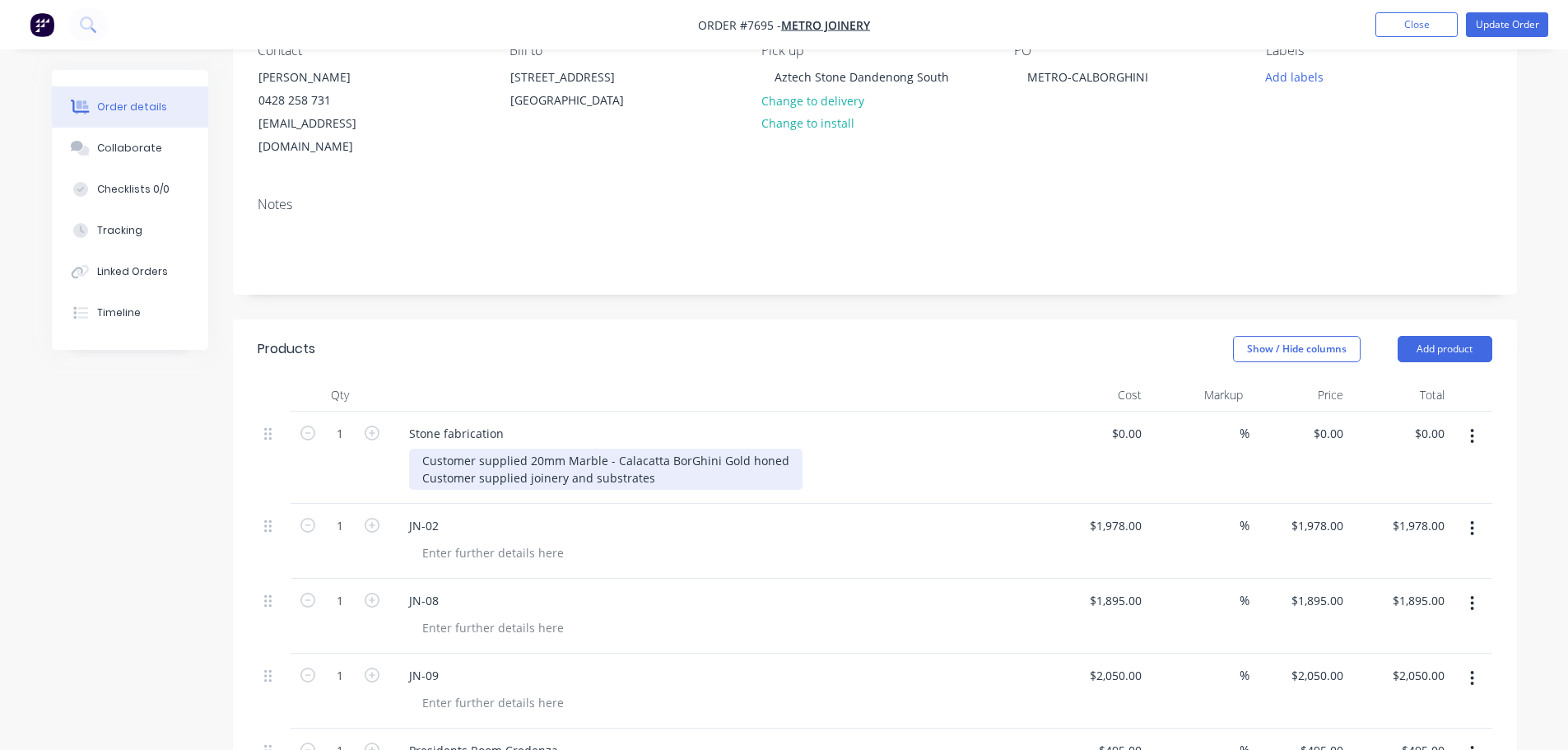
click at [693, 449] on div "Customer supplied 20mm Marble - Calacatta BorGhini Gold honed Customer supplied…" at bounding box center [606, 469] width 394 height 41
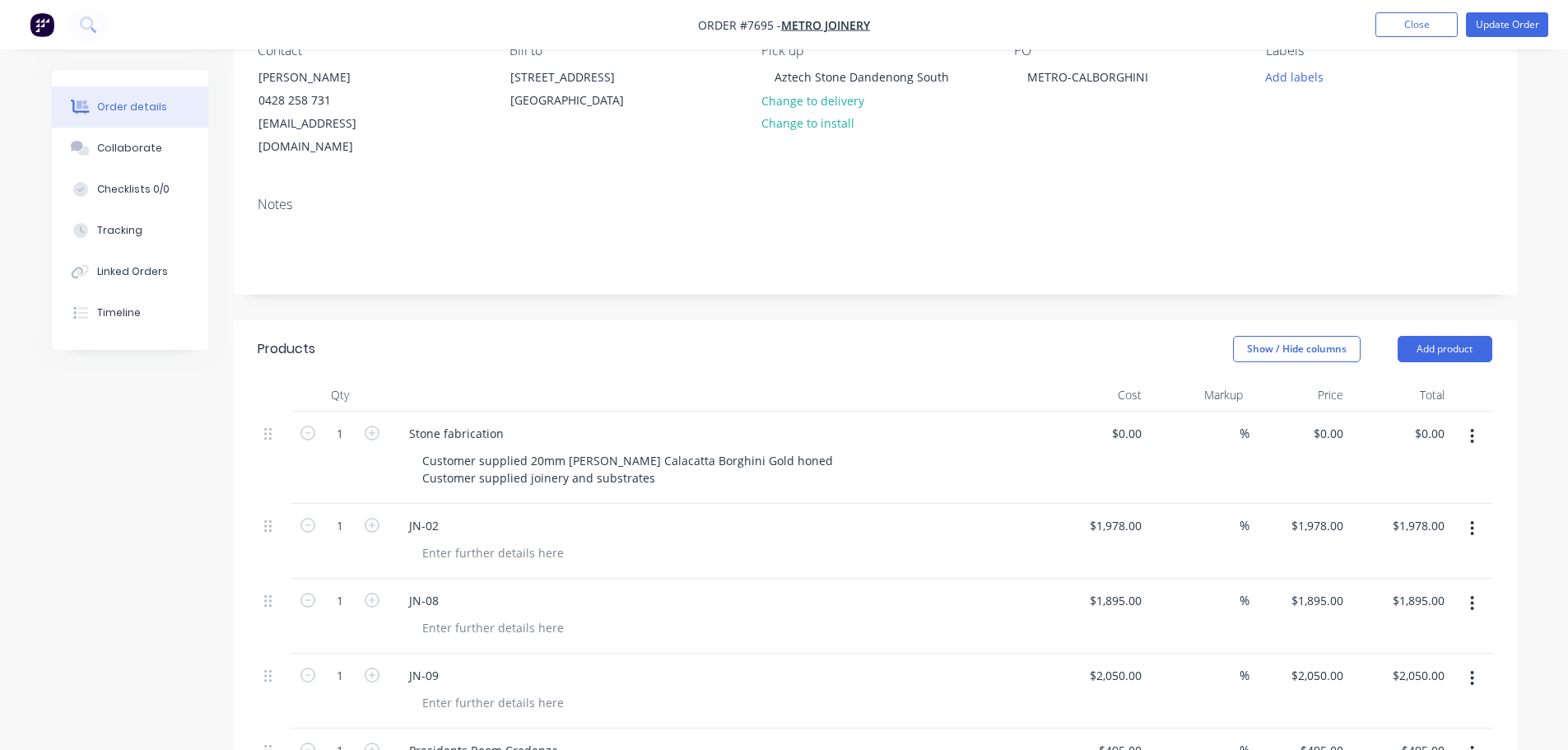
click at [938, 335] on div "Show / Hide columns Add product" at bounding box center [1005, 349] width 972 height 27
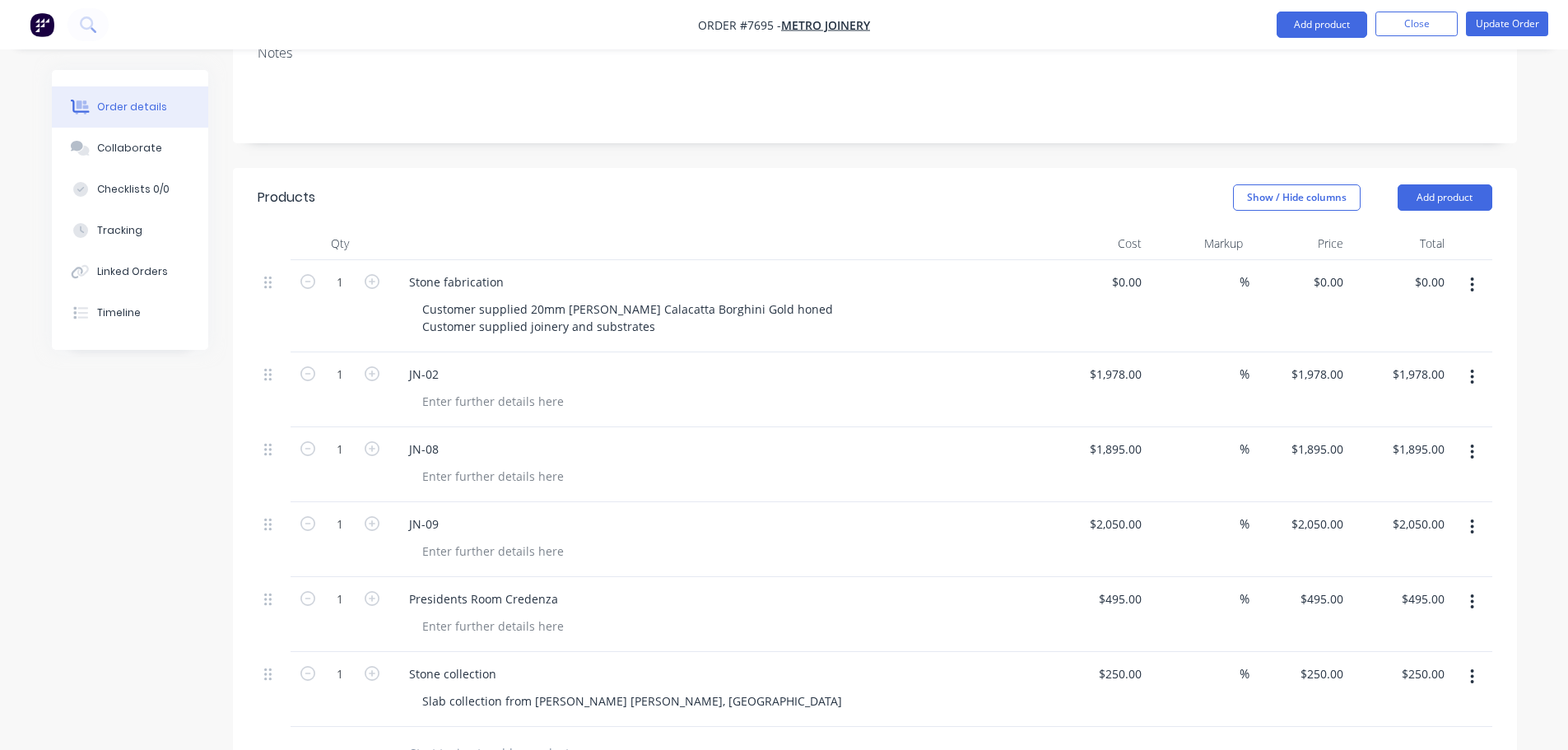
scroll to position [0, 0]
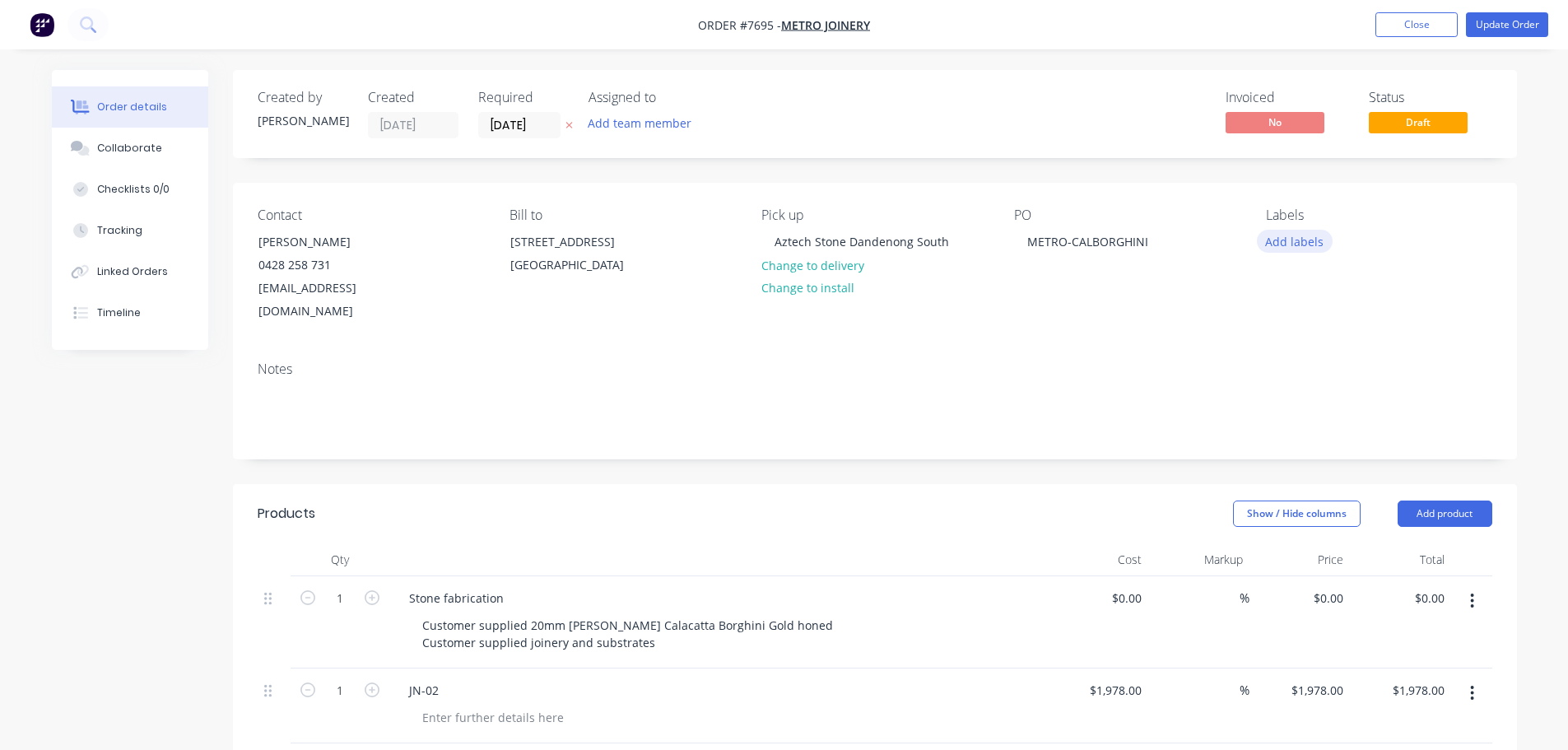
click at [1314, 244] on button "Add labels" at bounding box center [1294, 240] width 76 height 23
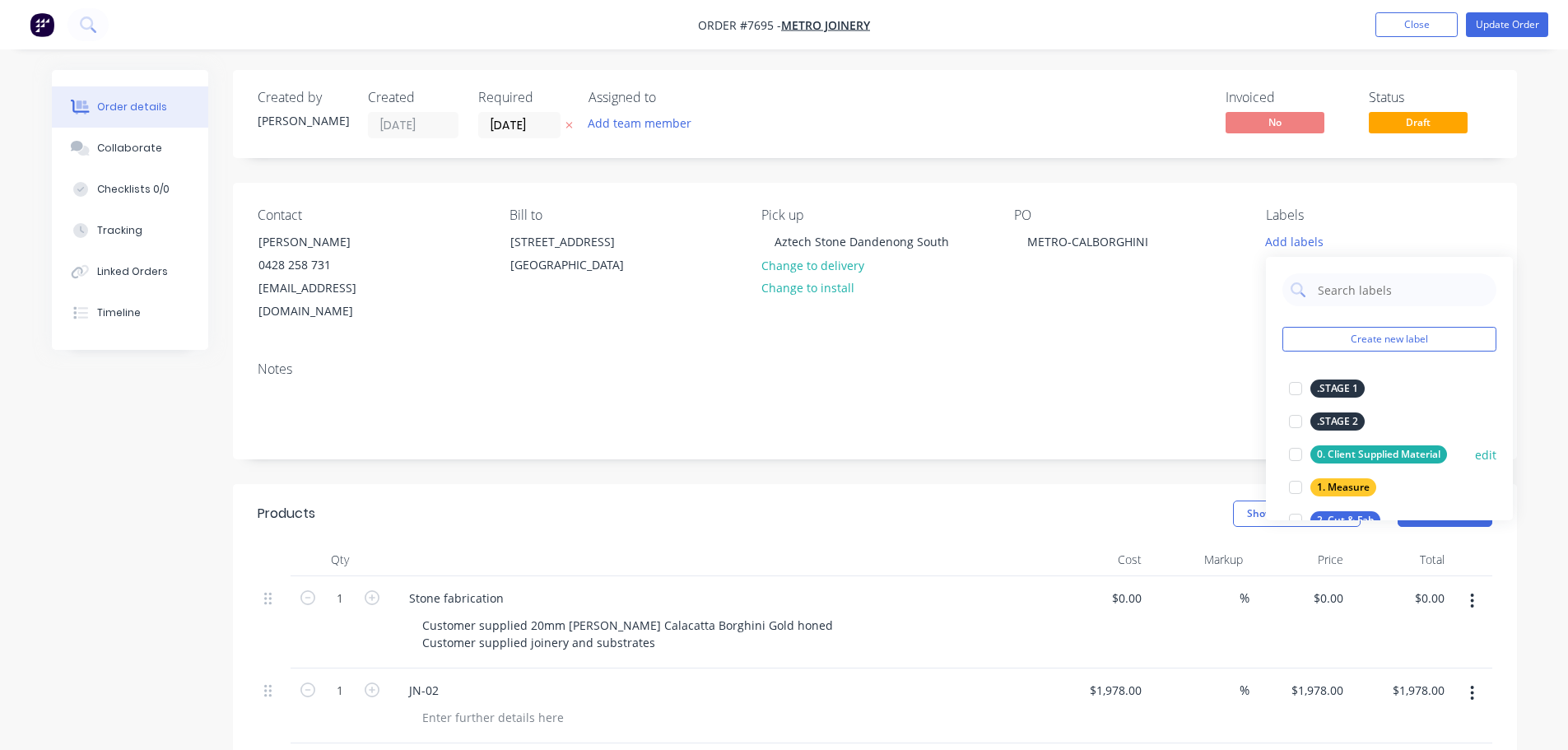
click at [1303, 451] on div at bounding box center [1295, 454] width 33 height 33
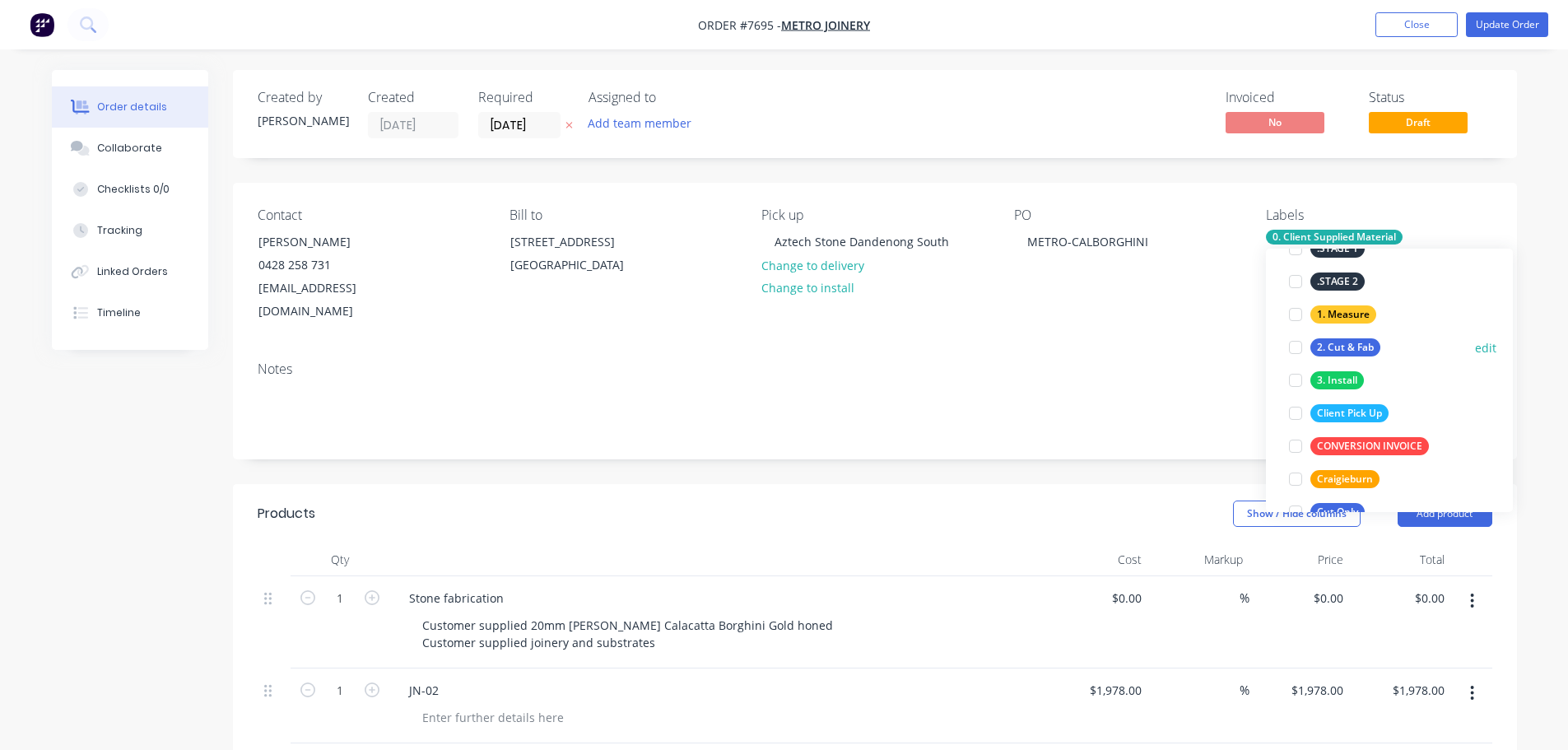
click at [1296, 345] on div at bounding box center [1295, 347] width 33 height 33
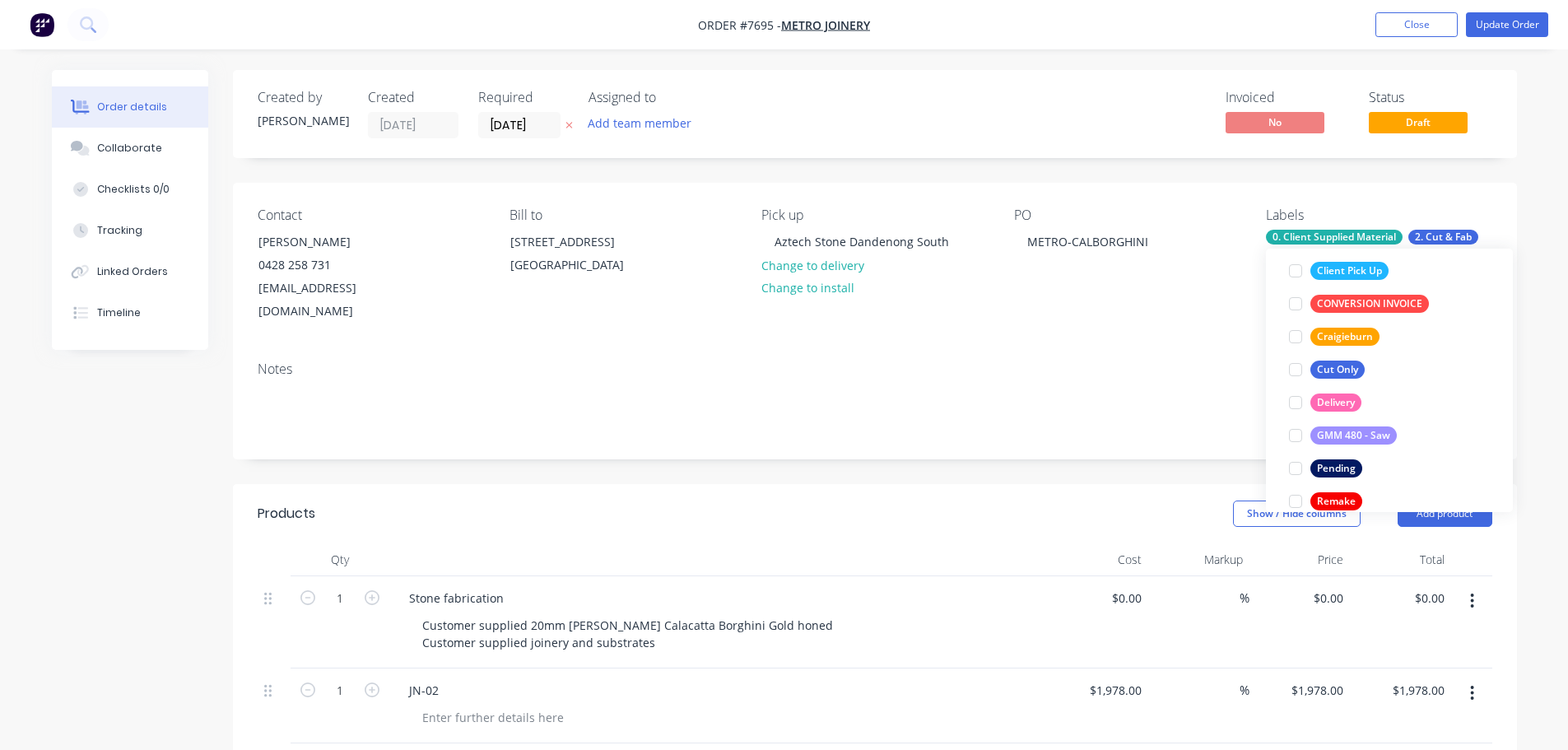
scroll to position [313, 0]
click at [1298, 265] on div at bounding box center [1295, 264] width 33 height 33
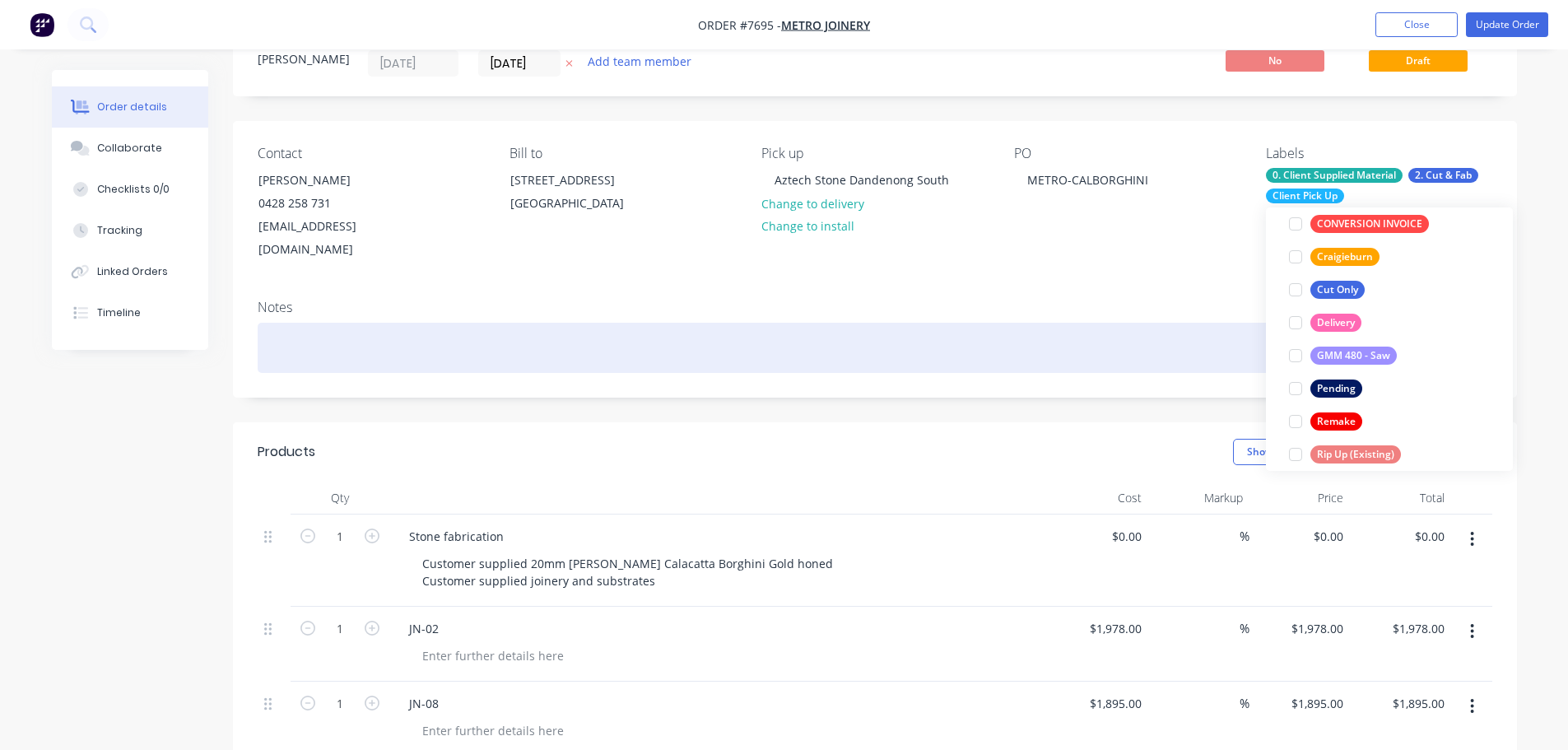
scroll to position [0, 0]
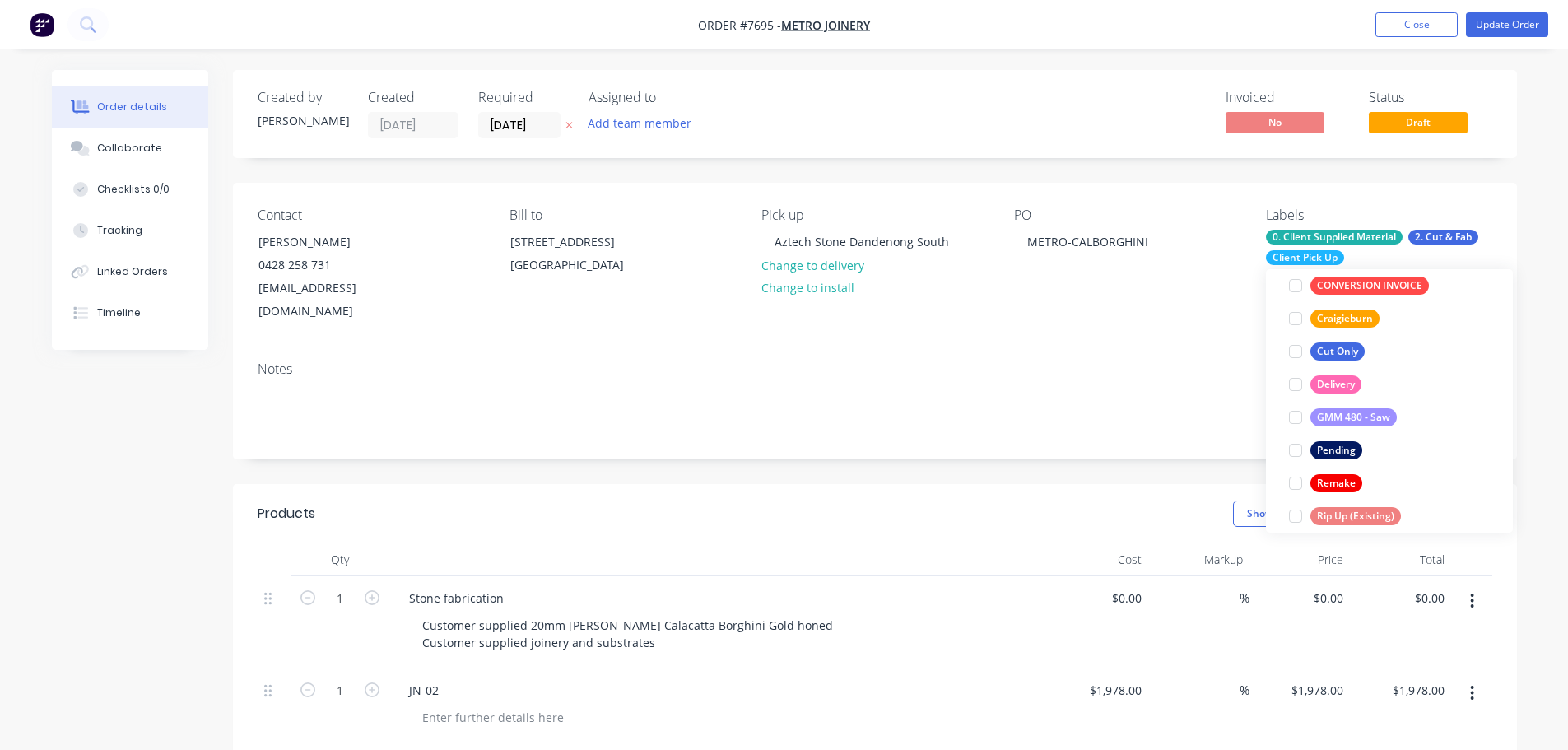
click at [1136, 418] on div "Notes" at bounding box center [875, 403] width 1284 height 110
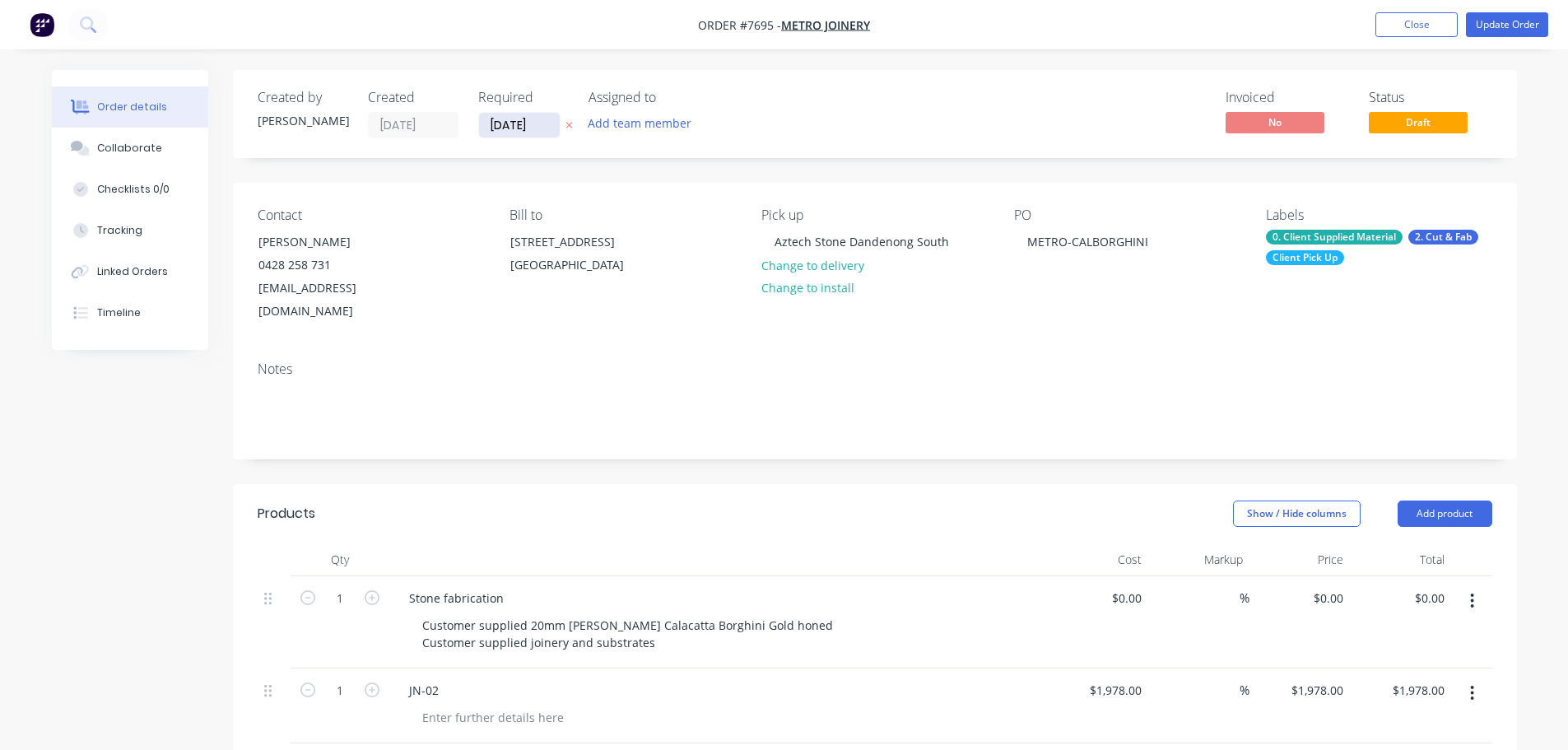
click at [479, 130] on input "[DATE]" at bounding box center [519, 125] width 81 height 25
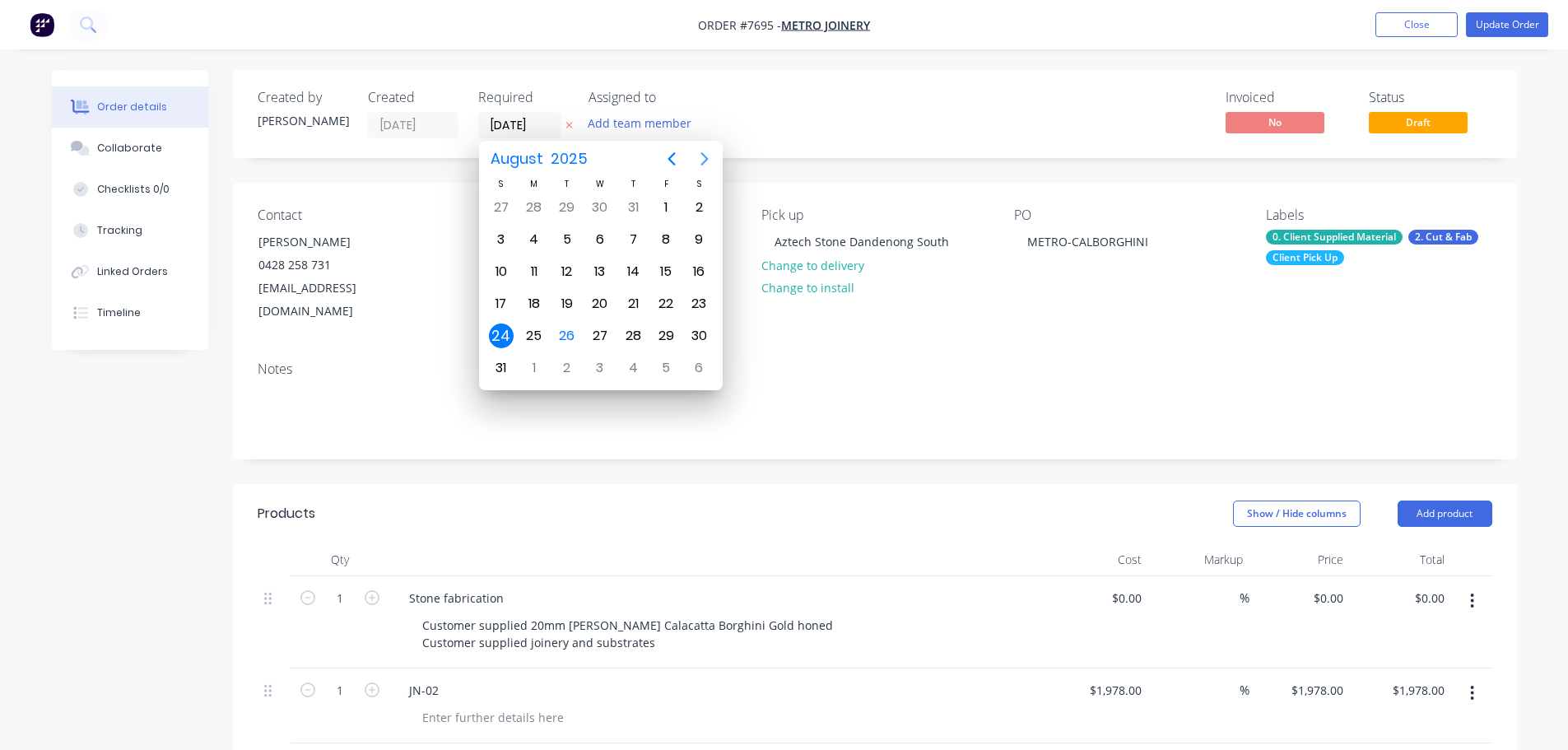
click at [710, 154] on icon "Next page" at bounding box center [705, 159] width 20 height 20
click at [676, 160] on icon "Previous page" at bounding box center [672, 159] width 20 height 20
click at [557, 336] on div "26" at bounding box center [567, 336] width 25 height 25
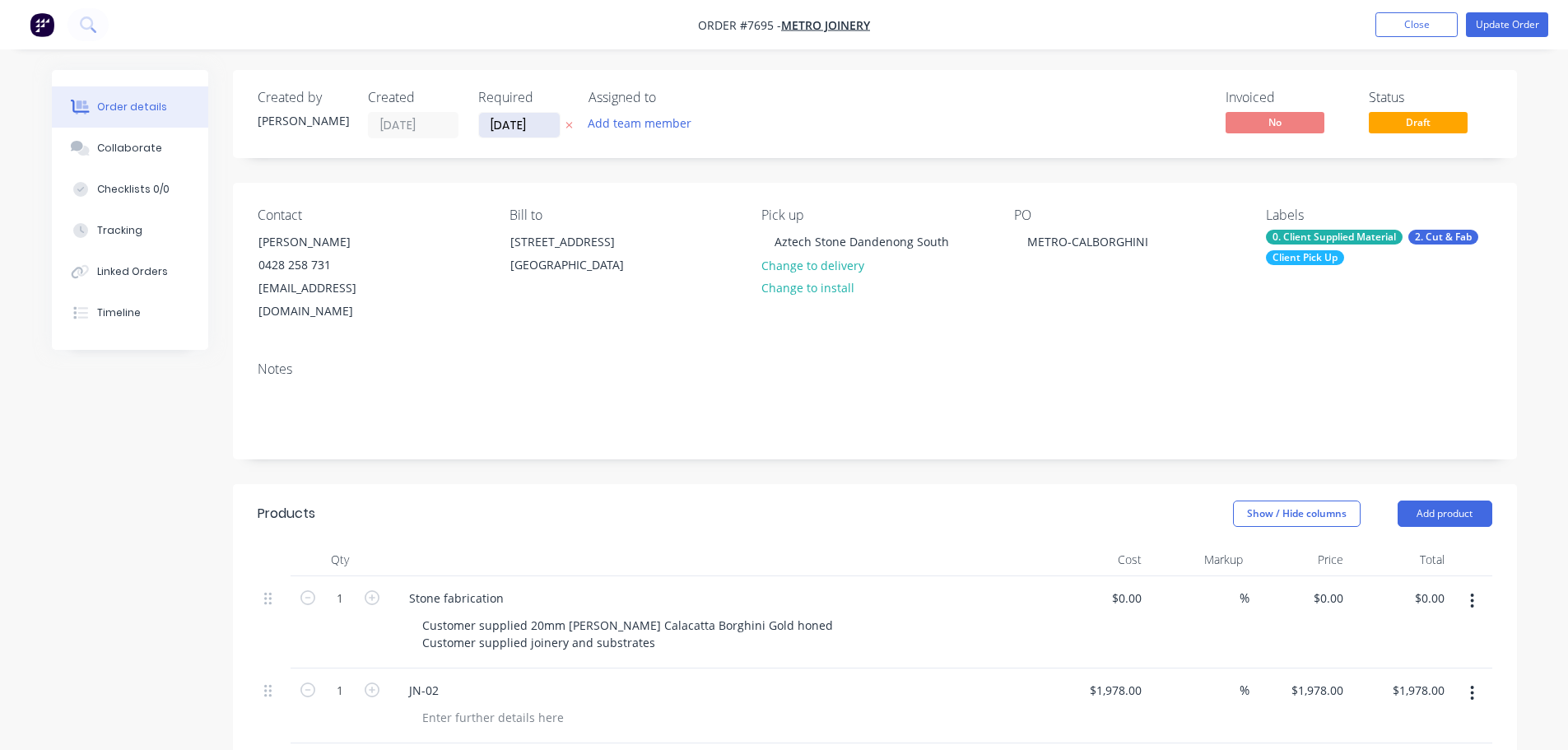
click at [528, 125] on input "[DATE]" at bounding box center [519, 125] width 81 height 25
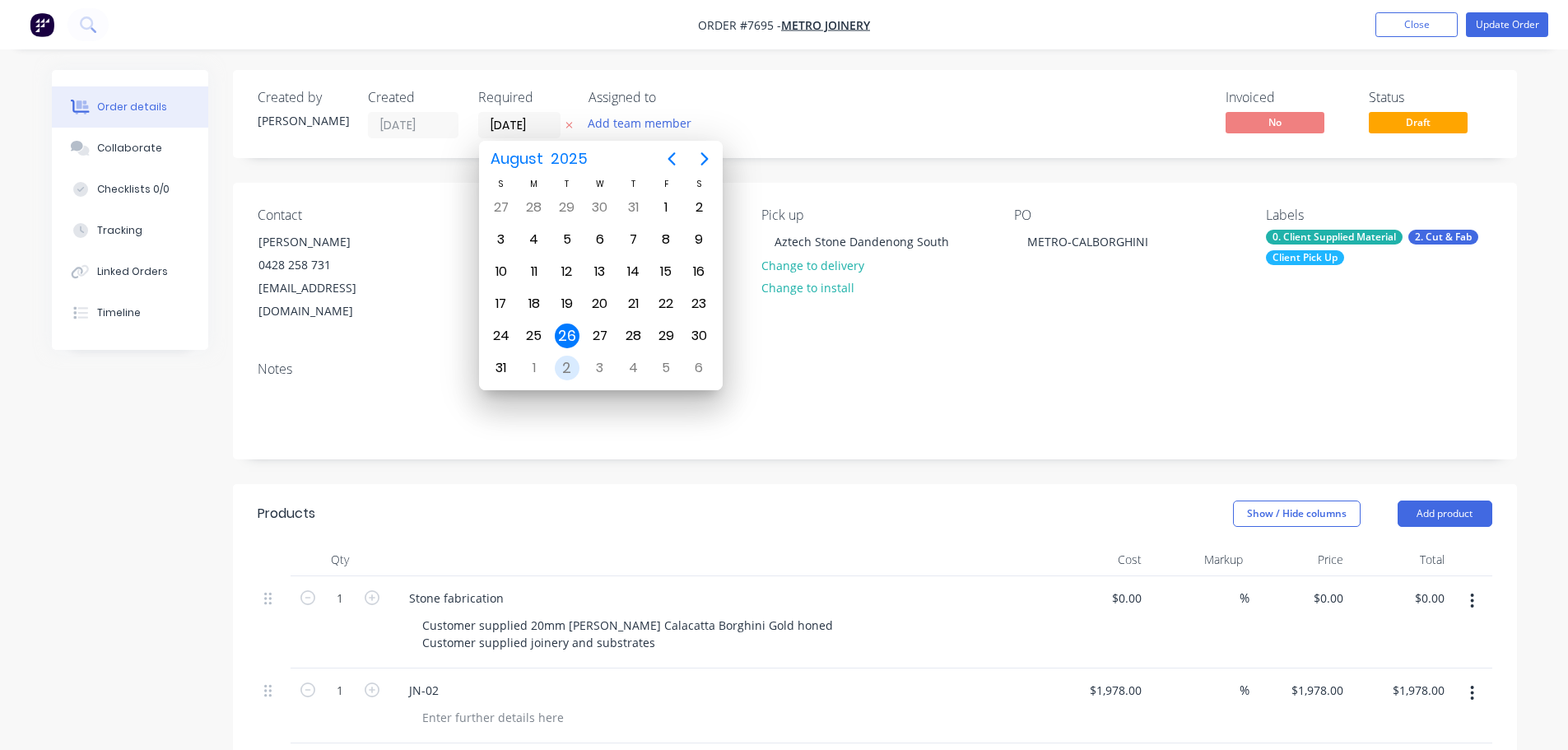
click at [562, 370] on div "2" at bounding box center [567, 368] width 25 height 25
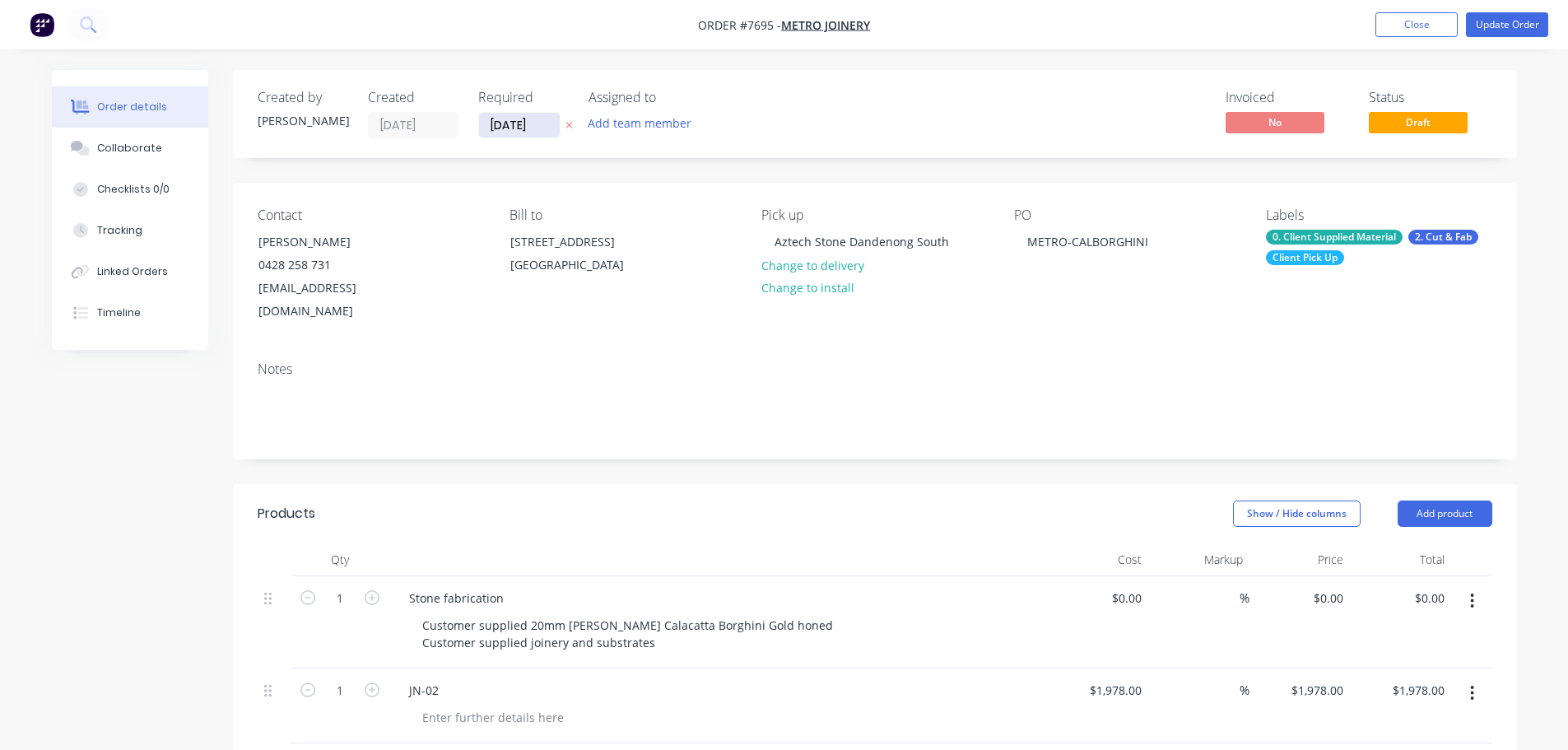
click at [523, 126] on input "02/09/25" at bounding box center [519, 125] width 81 height 25
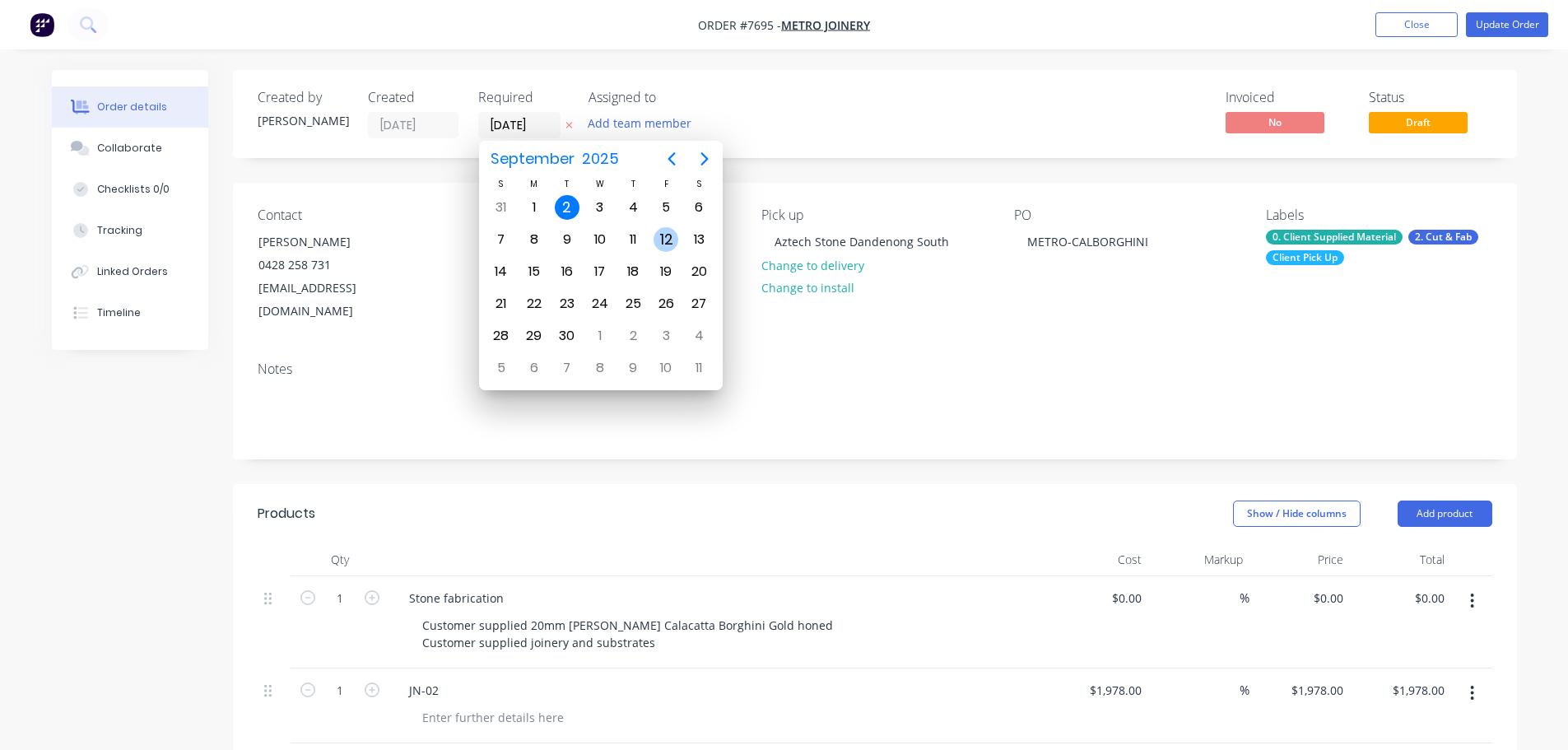
click at [654, 239] on div "12" at bounding box center [666, 239] width 25 height 25
type input "12/09/25"
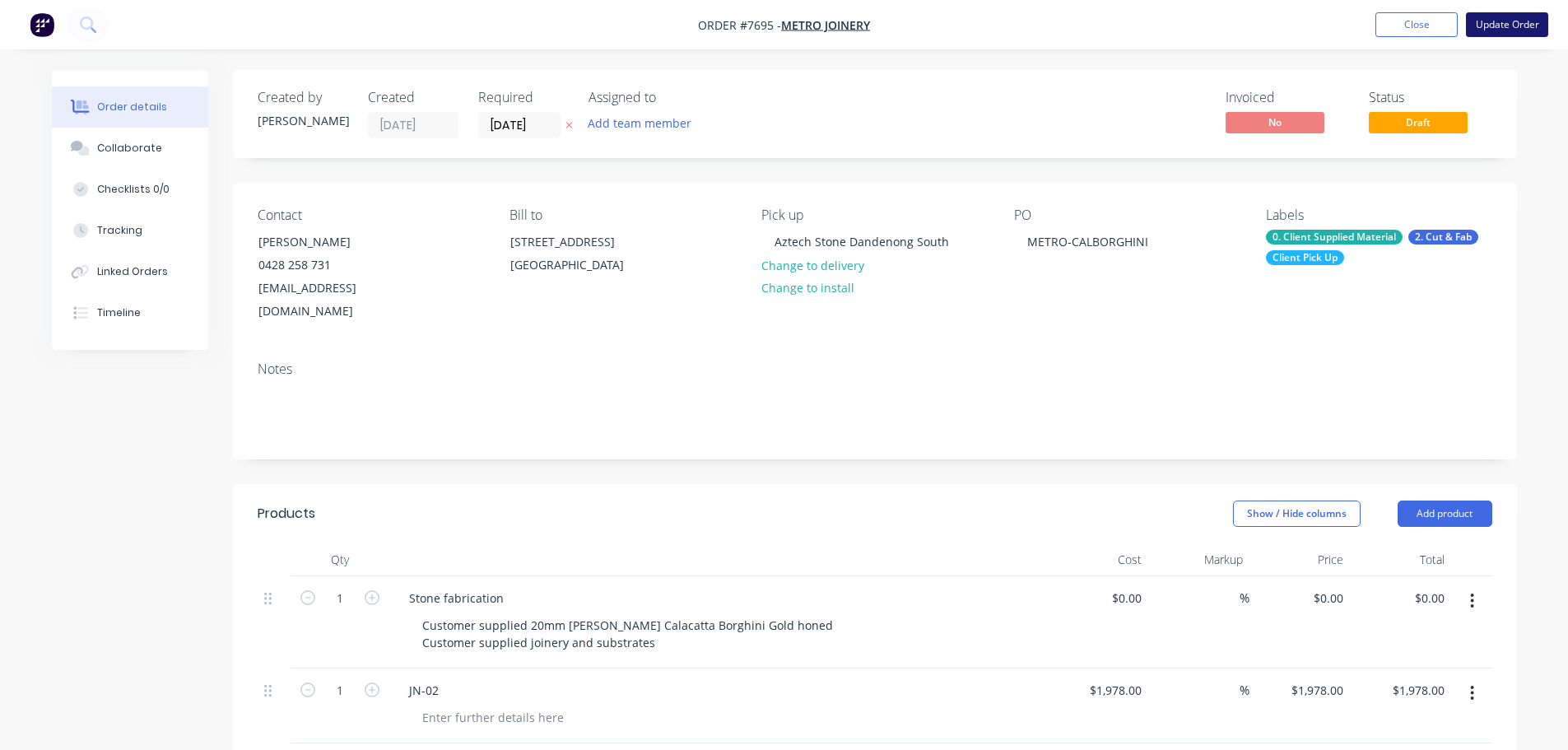
click at [1530, 26] on button "Update Order" at bounding box center [1507, 25] width 83 height 25
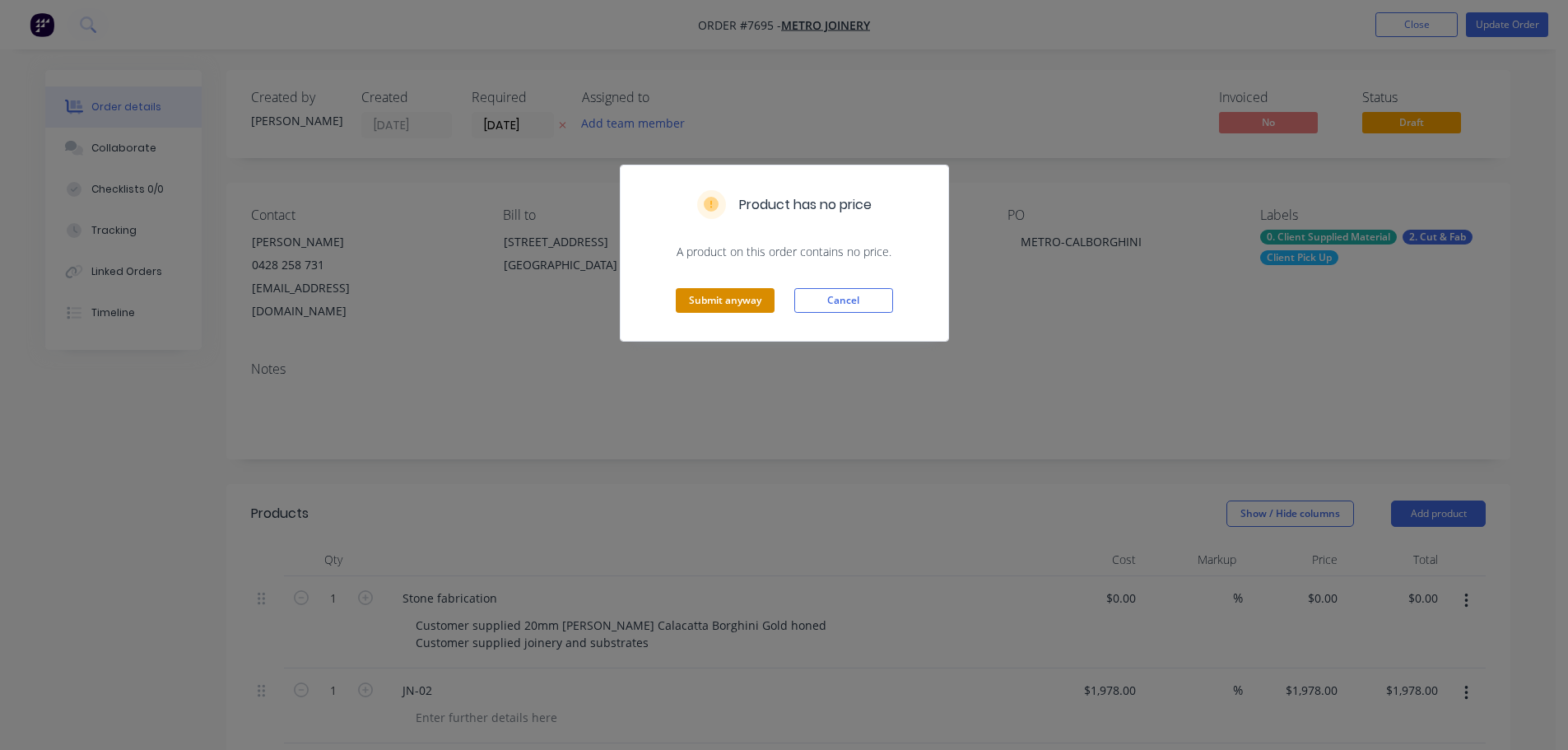
click at [734, 293] on button "Submit anyway" at bounding box center [725, 300] width 98 height 25
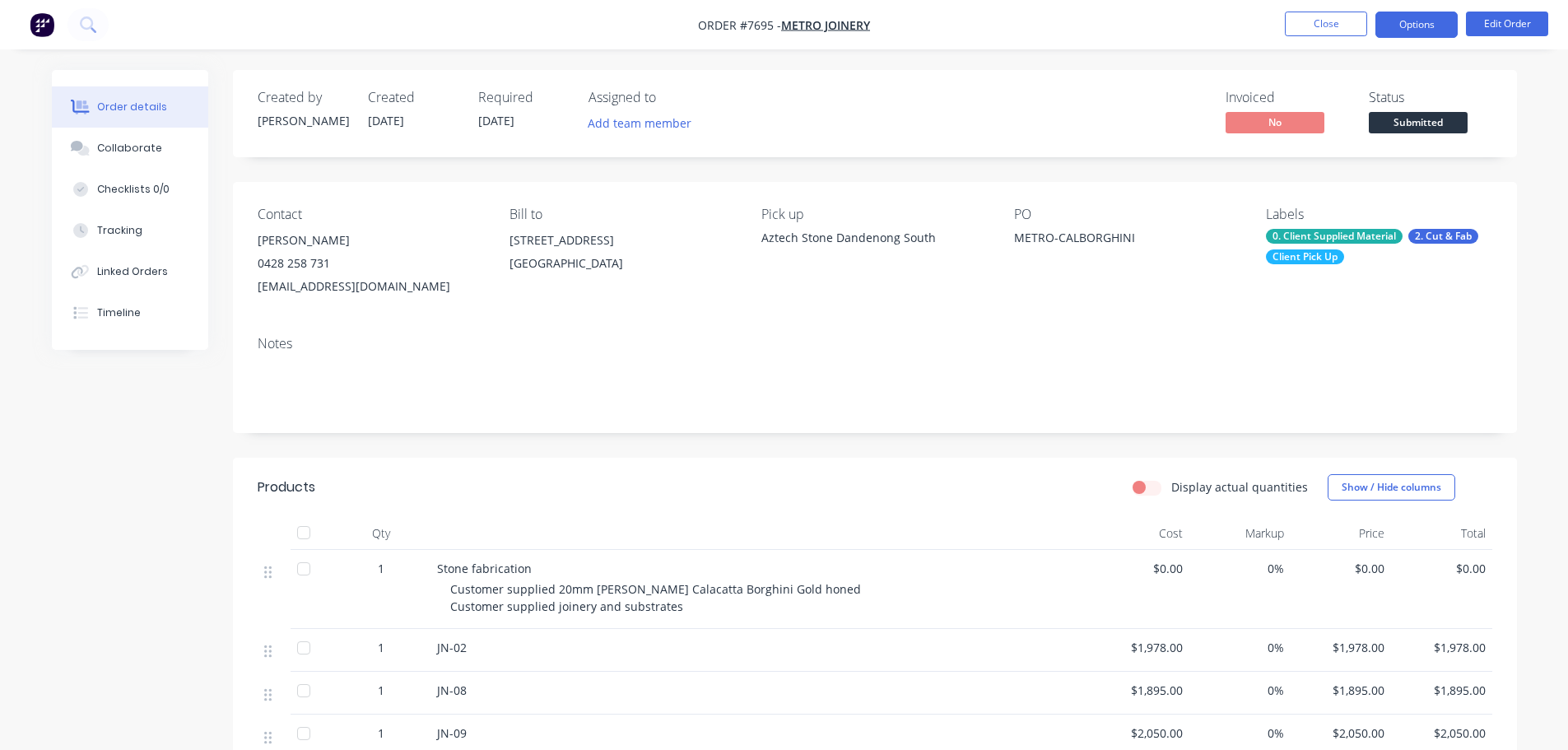
click at [1438, 20] on button "Options" at bounding box center [1416, 25] width 83 height 27
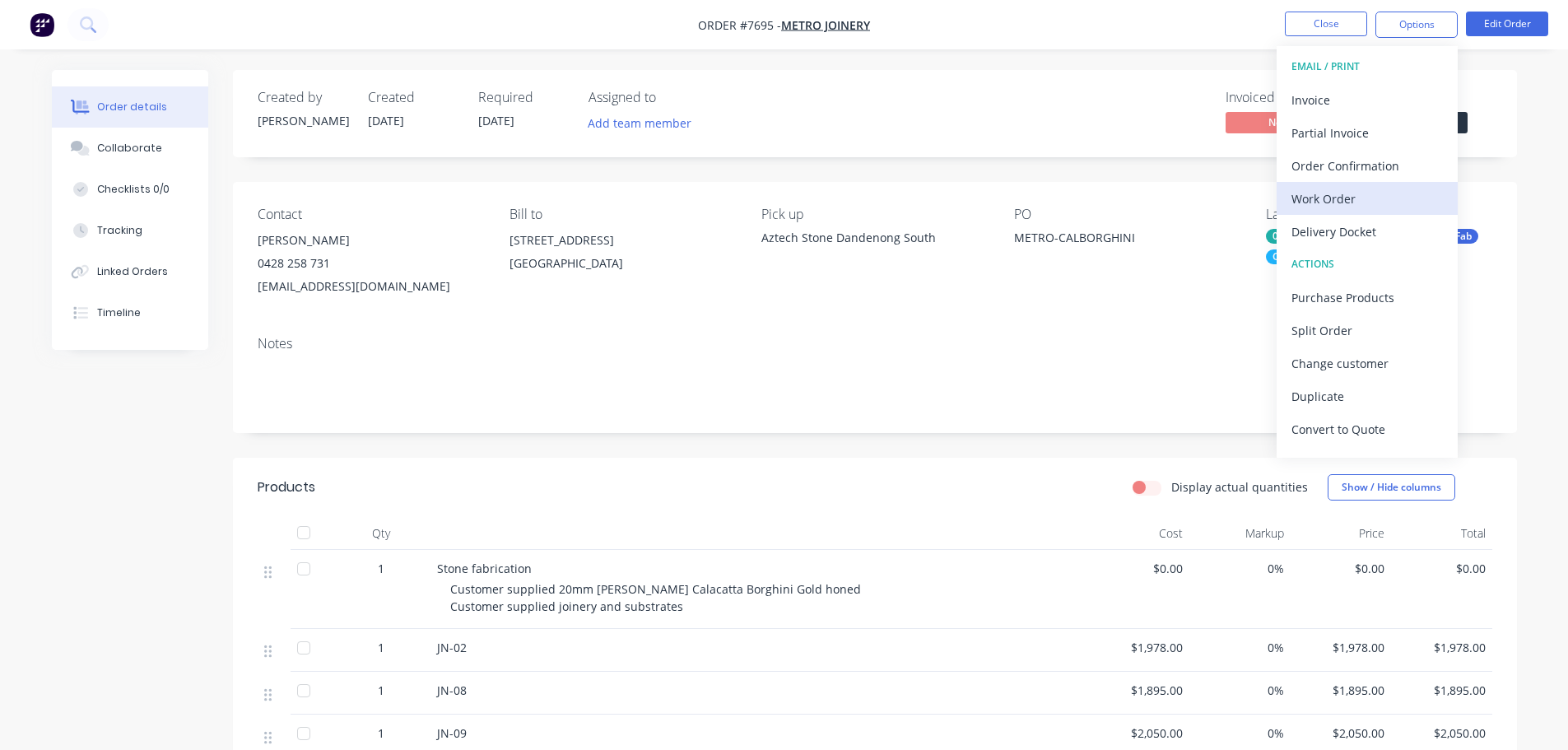
click at [1357, 200] on div "Work Order" at bounding box center [1367, 199] width 151 height 24
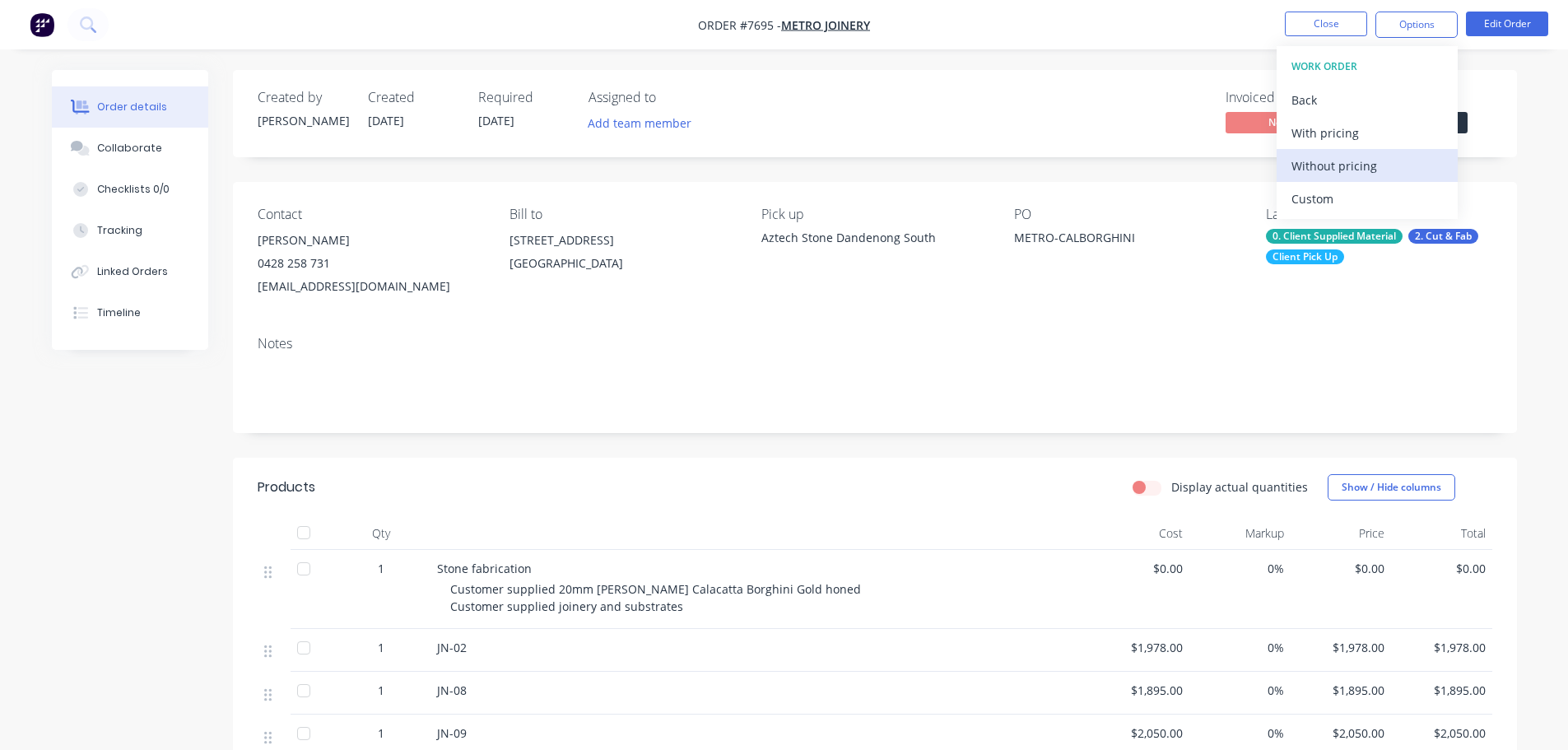
click at [1332, 194] on div "Custom" at bounding box center [1367, 199] width 151 height 24
click at [1341, 163] on div "Without pricing" at bounding box center [1367, 165] width 151 height 24
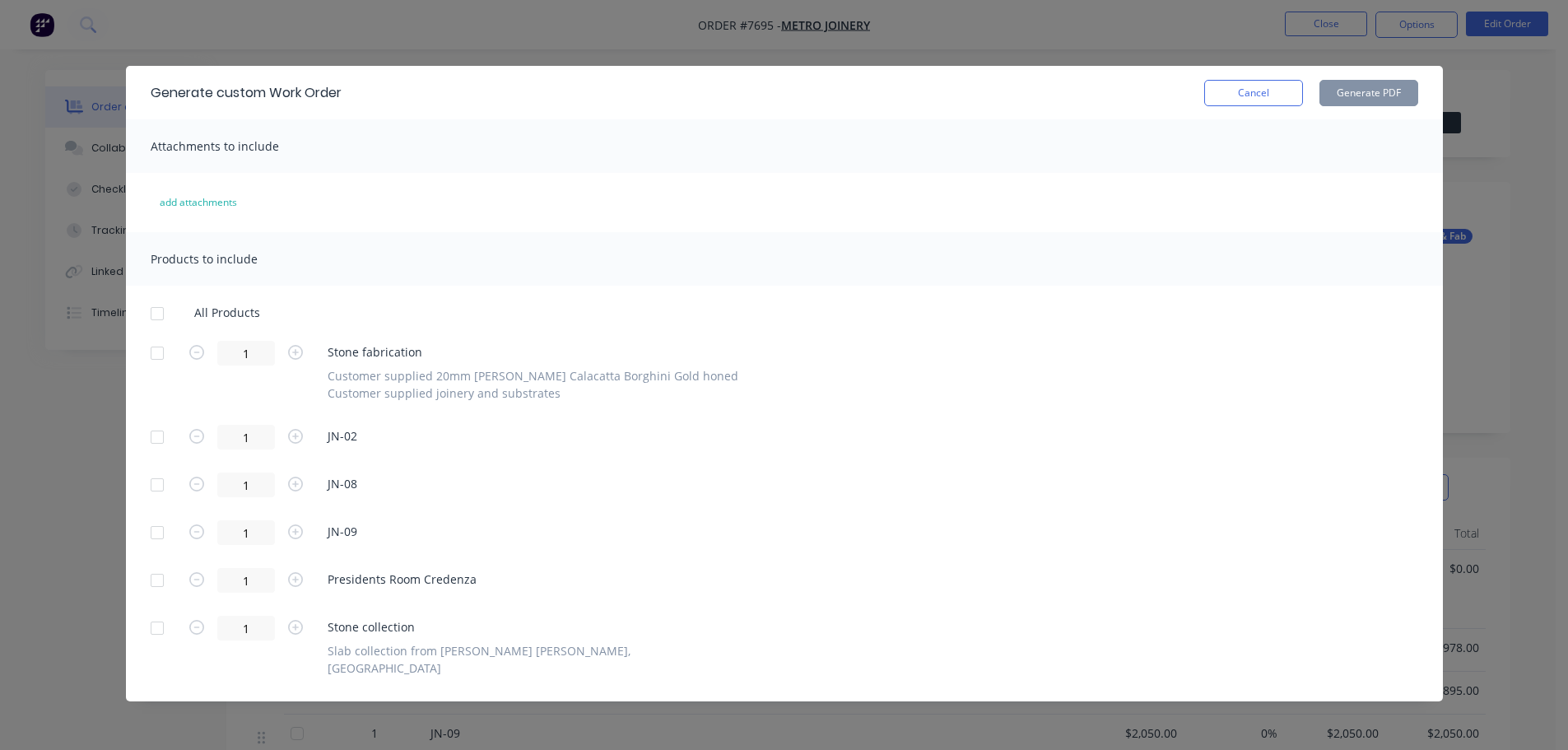
click at [152, 315] on div at bounding box center [157, 313] width 33 height 33
click at [152, 353] on div at bounding box center [157, 352] width 33 height 33
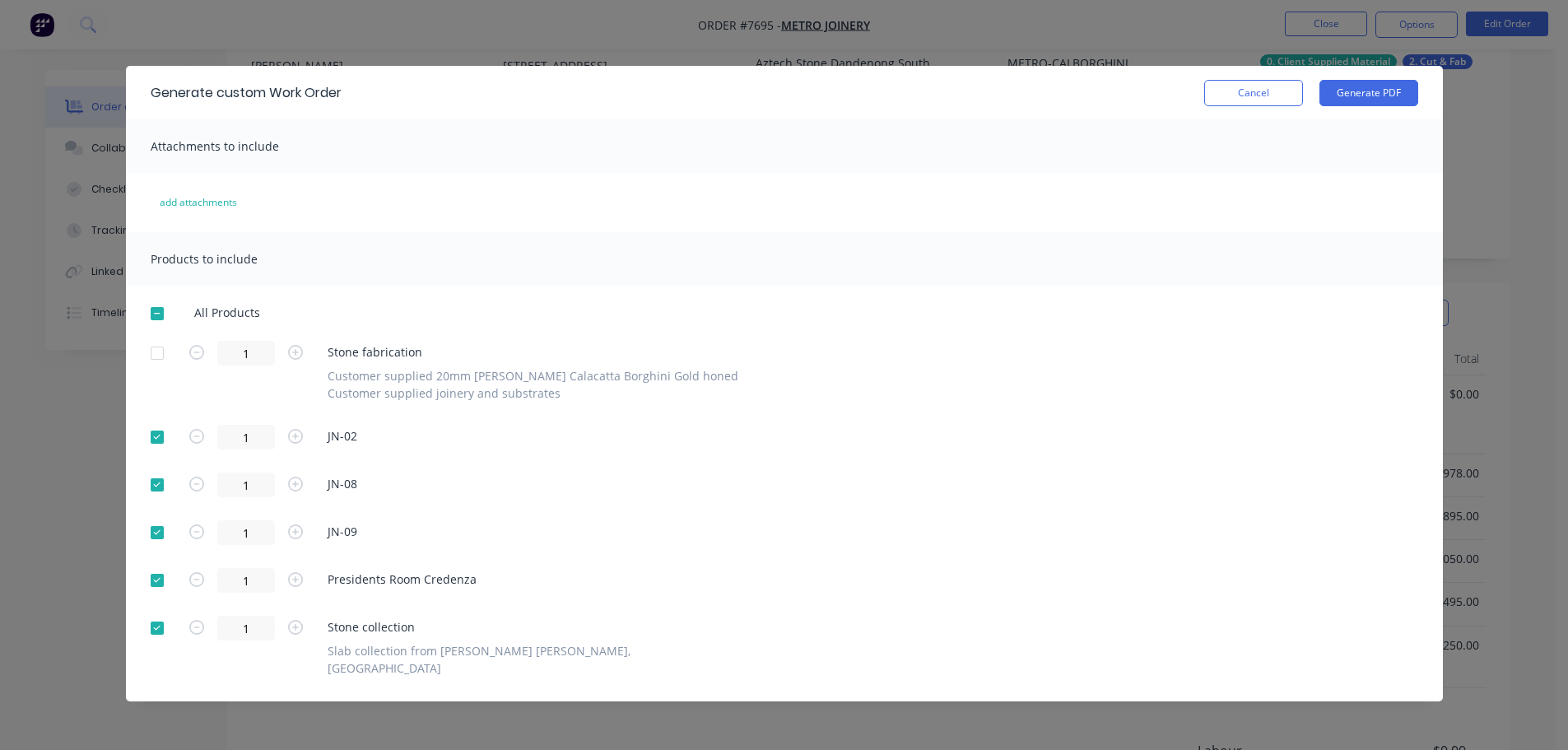
scroll to position [405, 0]
click at [162, 624] on div at bounding box center [157, 627] width 33 height 33
click at [157, 357] on div at bounding box center [157, 352] width 33 height 33
click at [1246, 89] on button "Cancel" at bounding box center [1253, 93] width 98 height 27
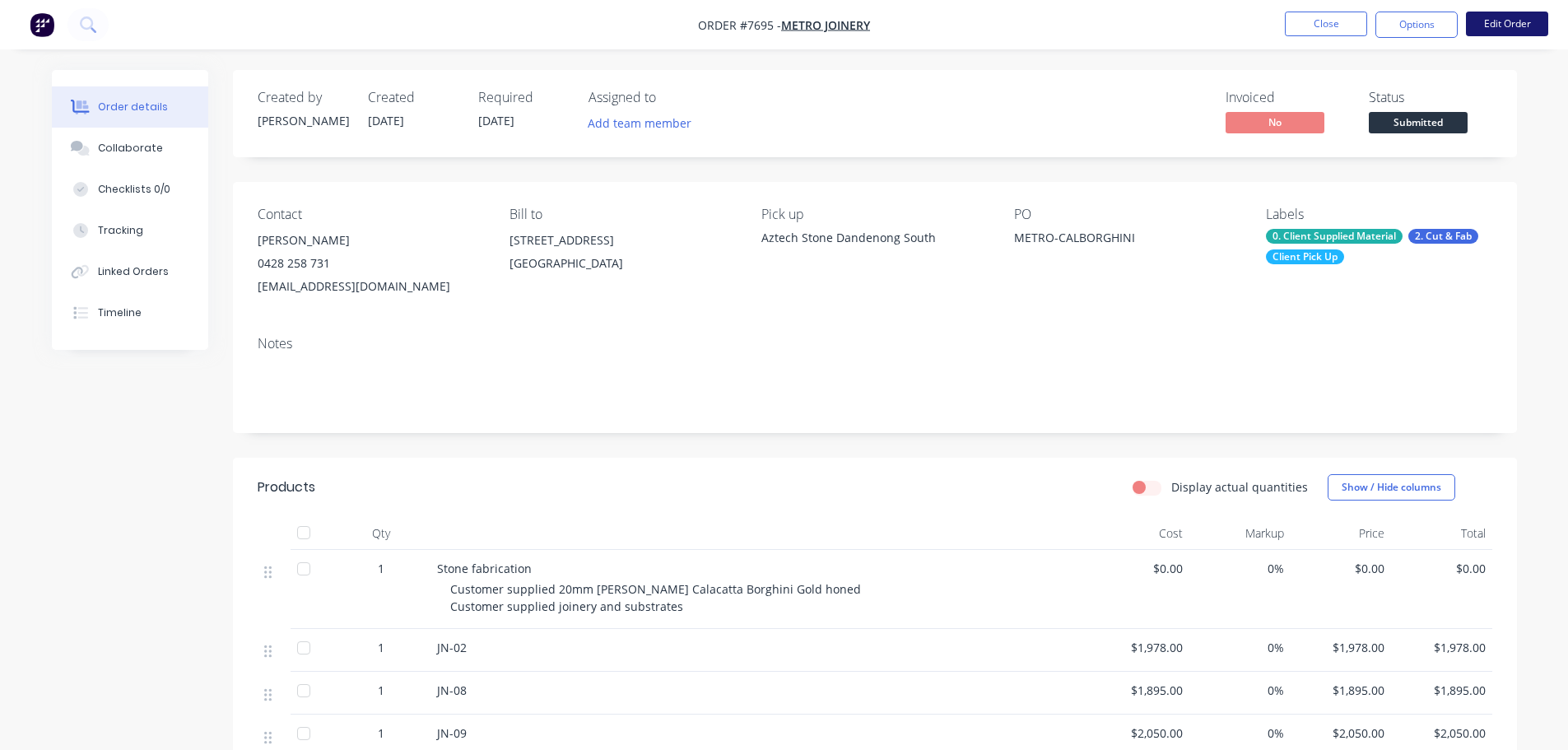
click at [1517, 19] on button "Edit Order" at bounding box center [1507, 24] width 83 height 25
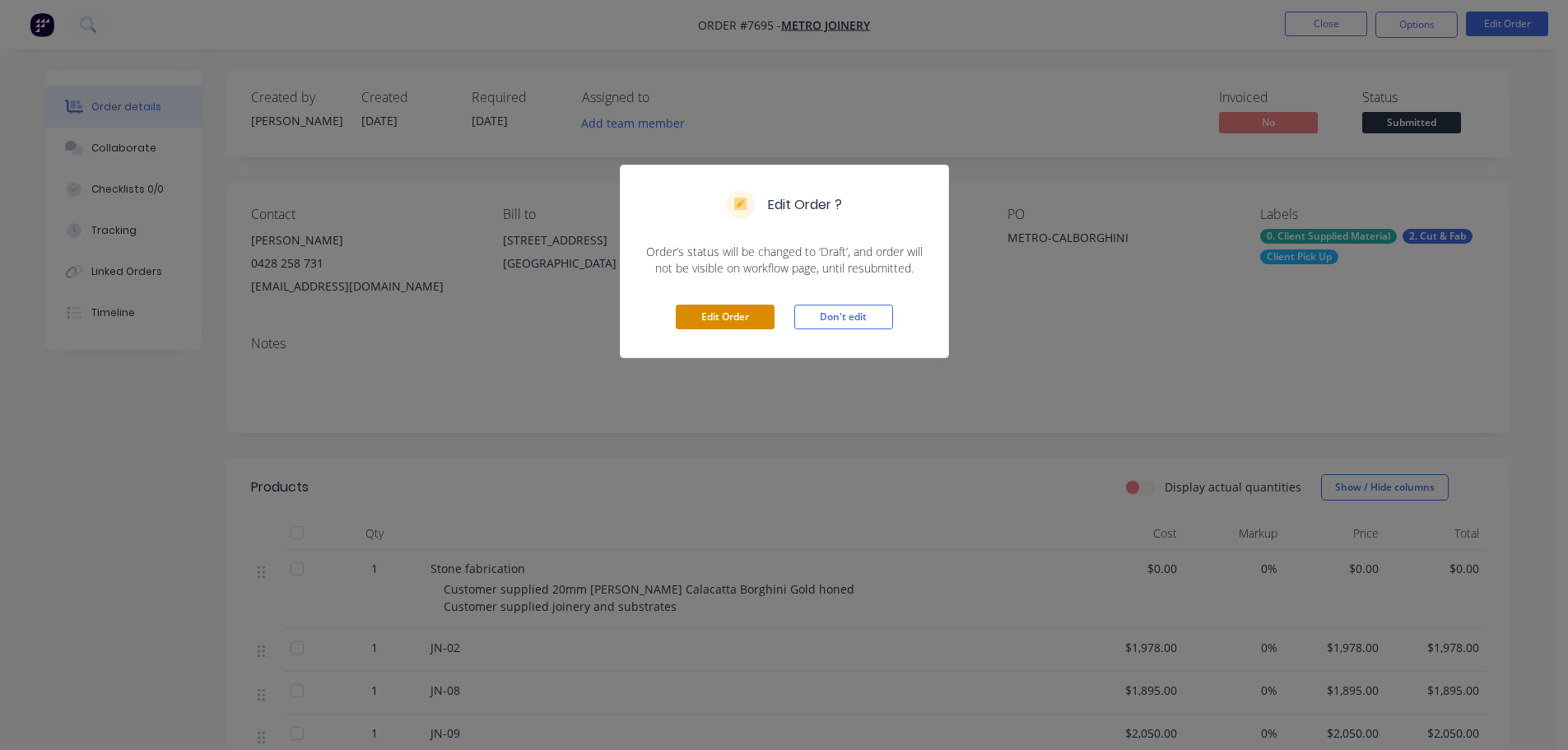
click at [683, 319] on button "Edit Order" at bounding box center [725, 317] width 98 height 25
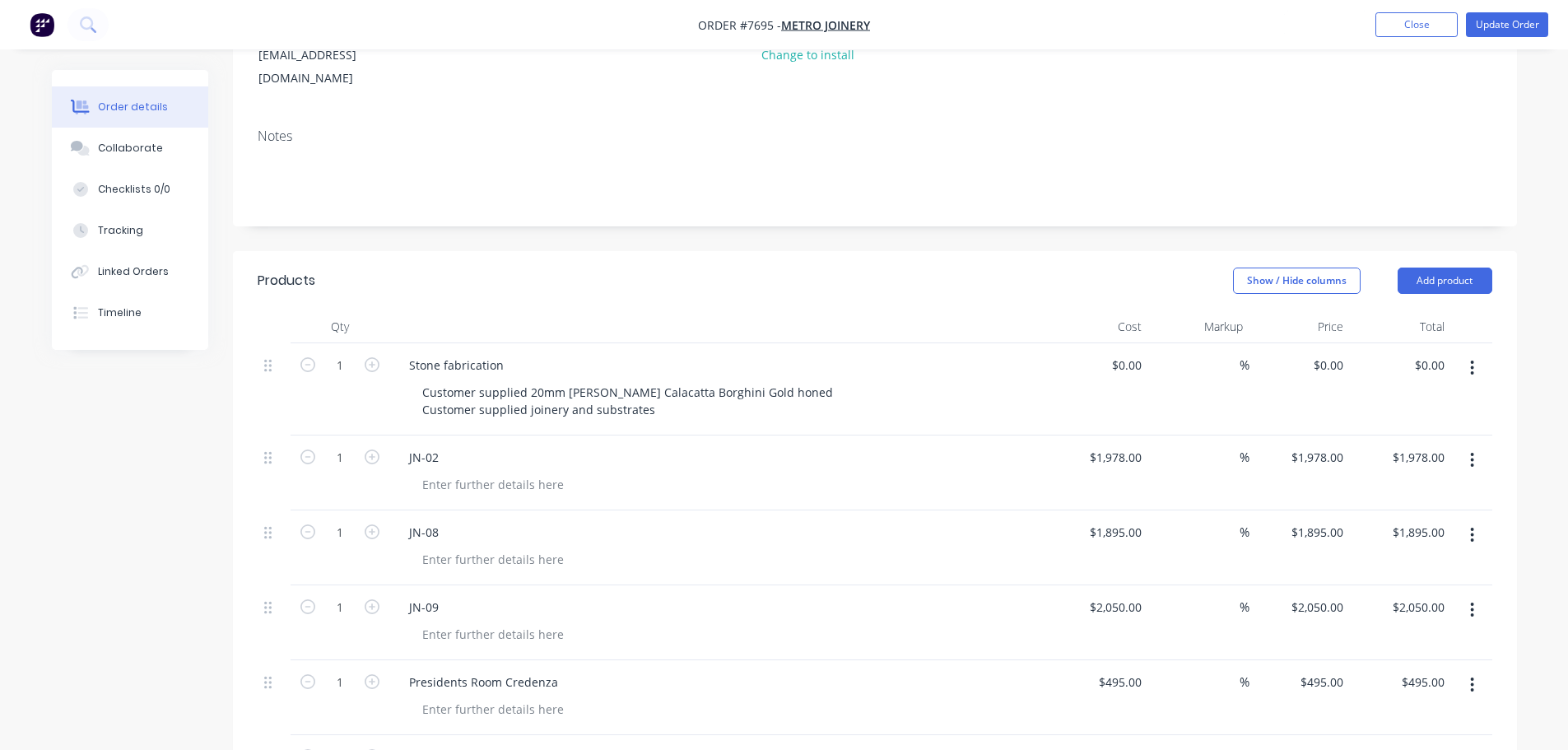
scroll to position [411, 0]
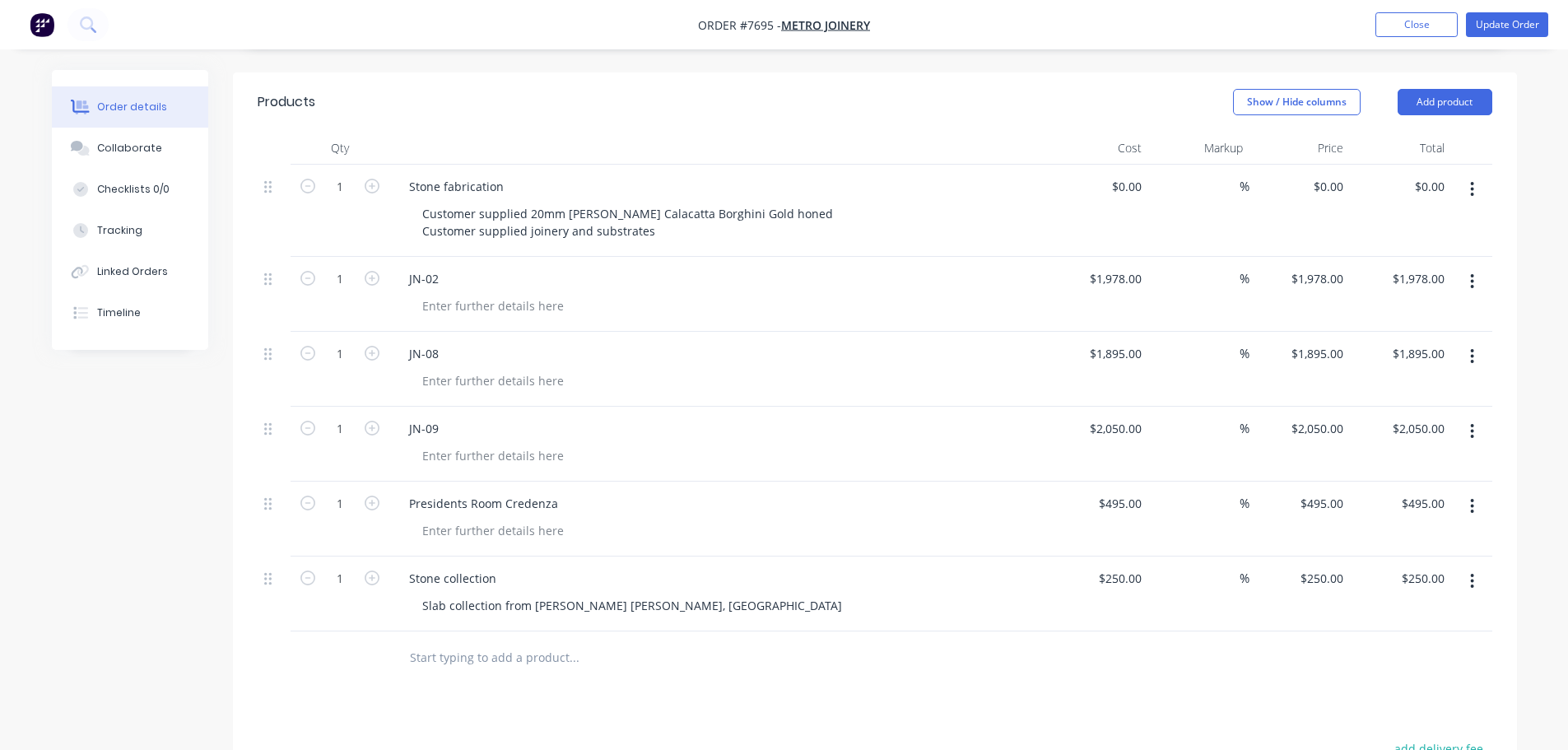
click at [452, 652] on div at bounding box center [686, 658] width 592 height 53
click at [470, 641] on input "text" at bounding box center [573, 657] width 330 height 33
click at [594, 641] on input "Signorino Calacatta Borghini" at bounding box center [573, 657] width 330 height 33
type input "Signorino Calacatta Borghini Gold"
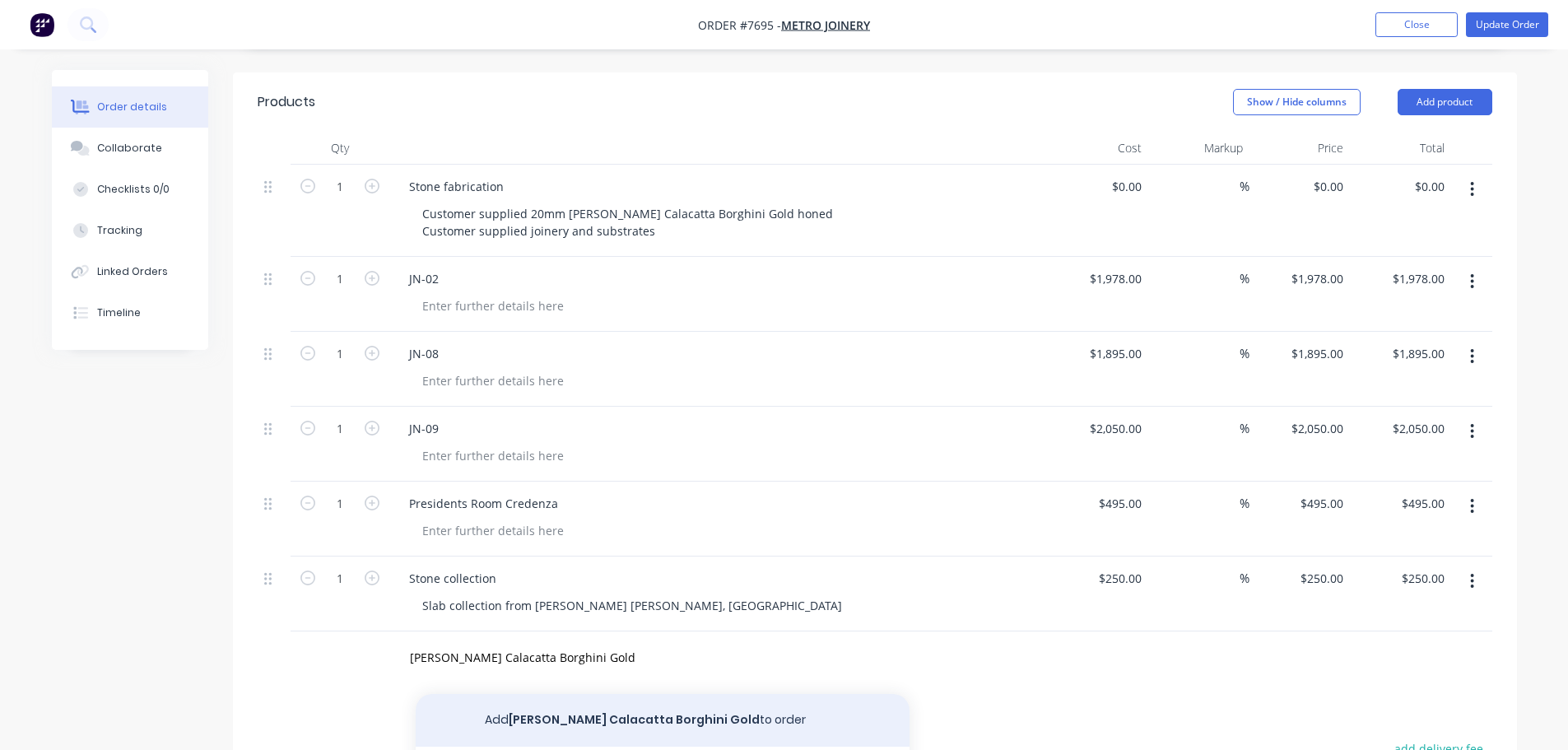
click at [594, 696] on button "Add Signorino Calacatta Borghini Gold to order" at bounding box center [663, 720] width 494 height 53
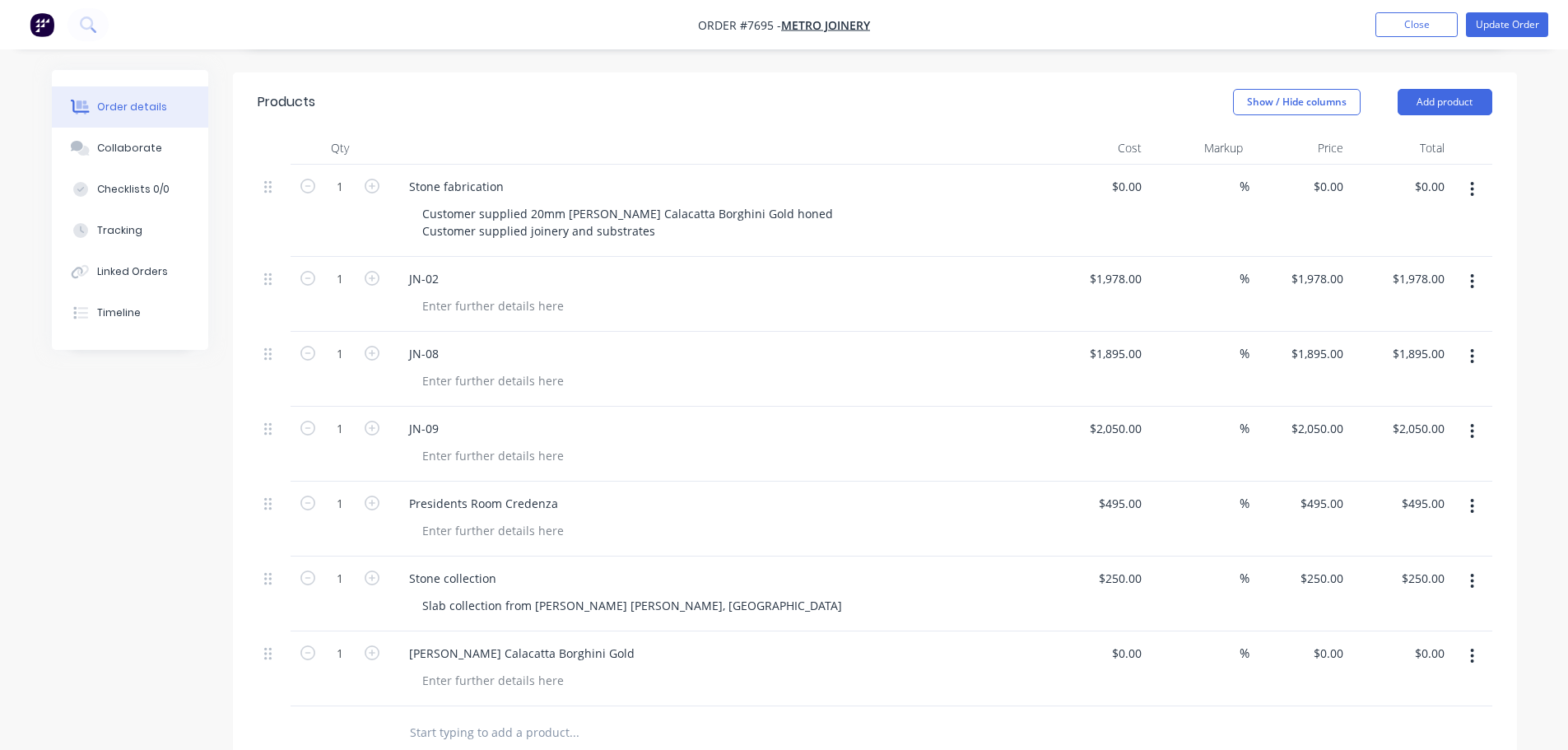
scroll to position [415, 0]
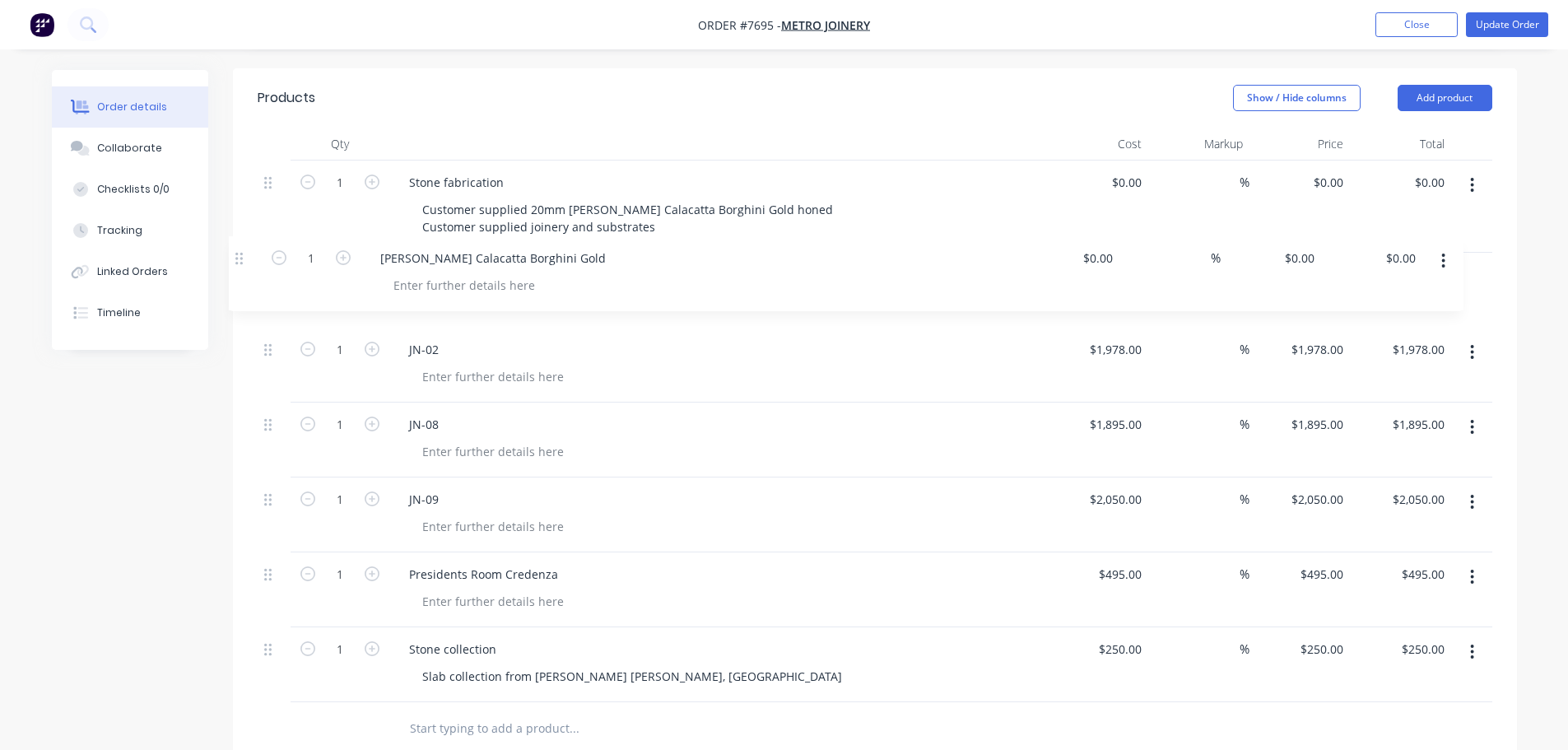
drag, startPoint x: 269, startPoint y: 638, endPoint x: 239, endPoint y: 263, distance: 376.2
click at [239, 263] on div "Qty Cost Markup Price Total 1 Stone fabrication Customer supplied 20mm Marble -…" at bounding box center [875, 441] width 1284 height 628
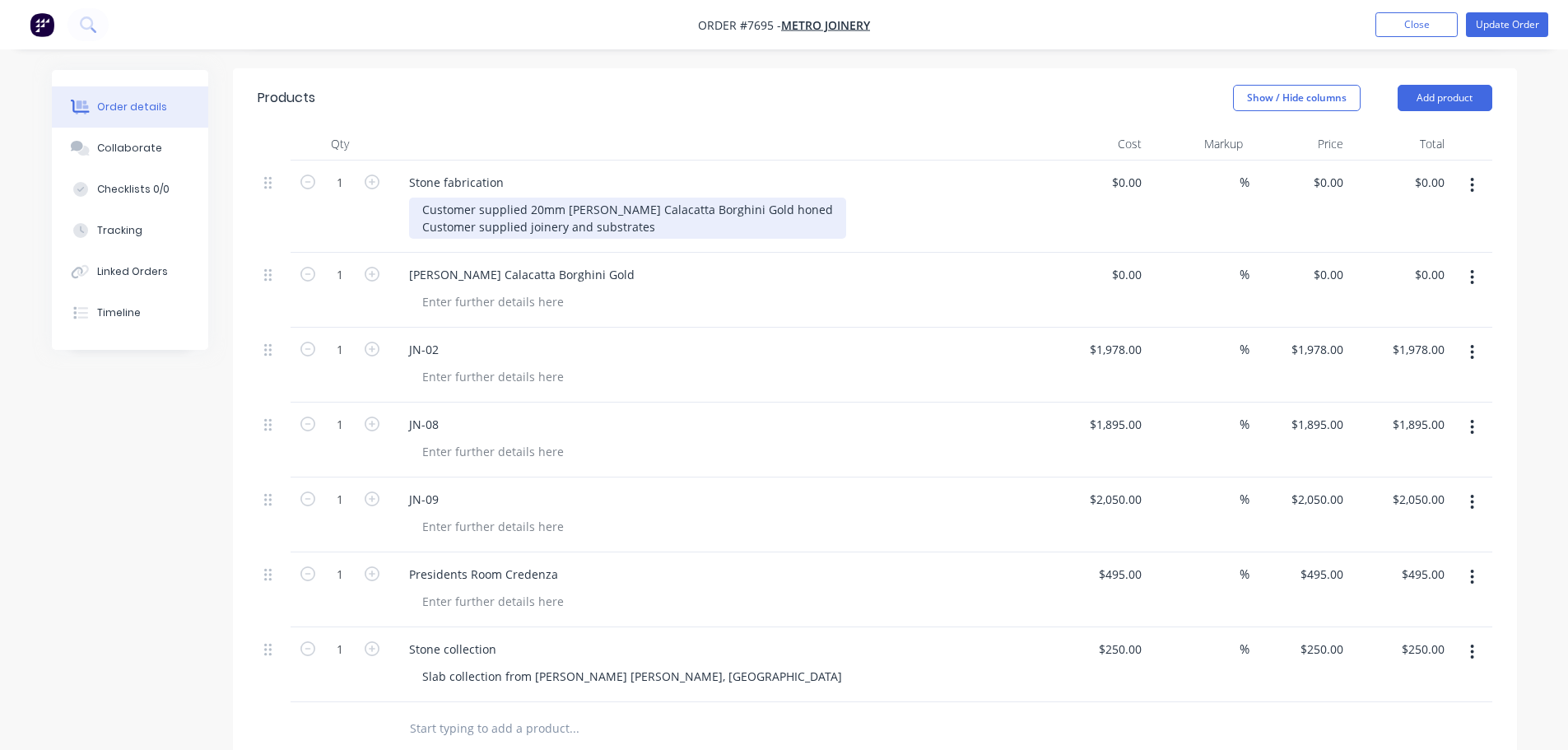
drag, startPoint x: 667, startPoint y: 198, endPoint x: 401, endPoint y: 184, distance: 266.4
click at [422, 198] on div "Customer supplied 20mm Marble - Signorino Calacatta Borghini Gold honed Custome…" at bounding box center [628, 218] width 437 height 41
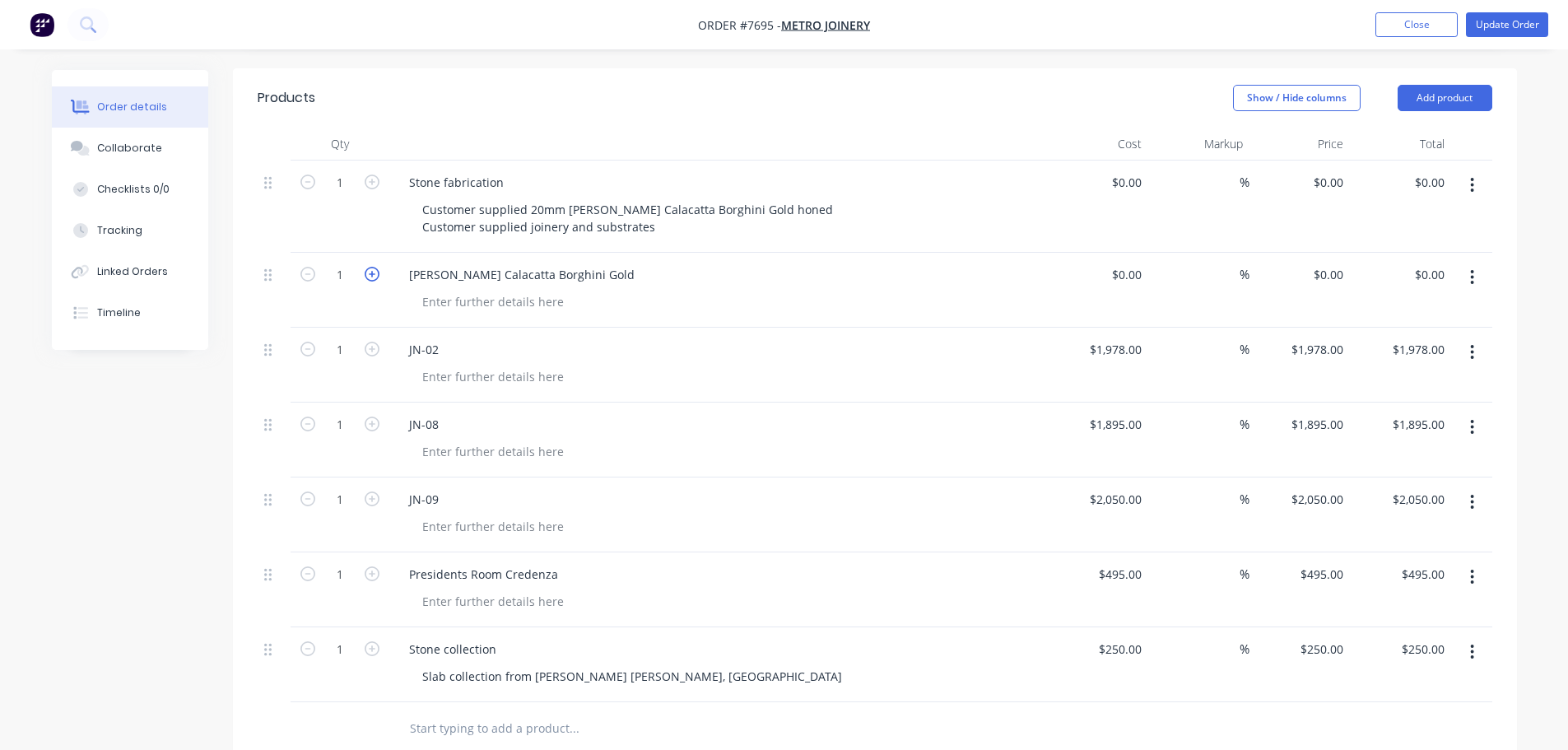
click at [365, 267] on icon "button" at bounding box center [372, 274] width 15 height 15
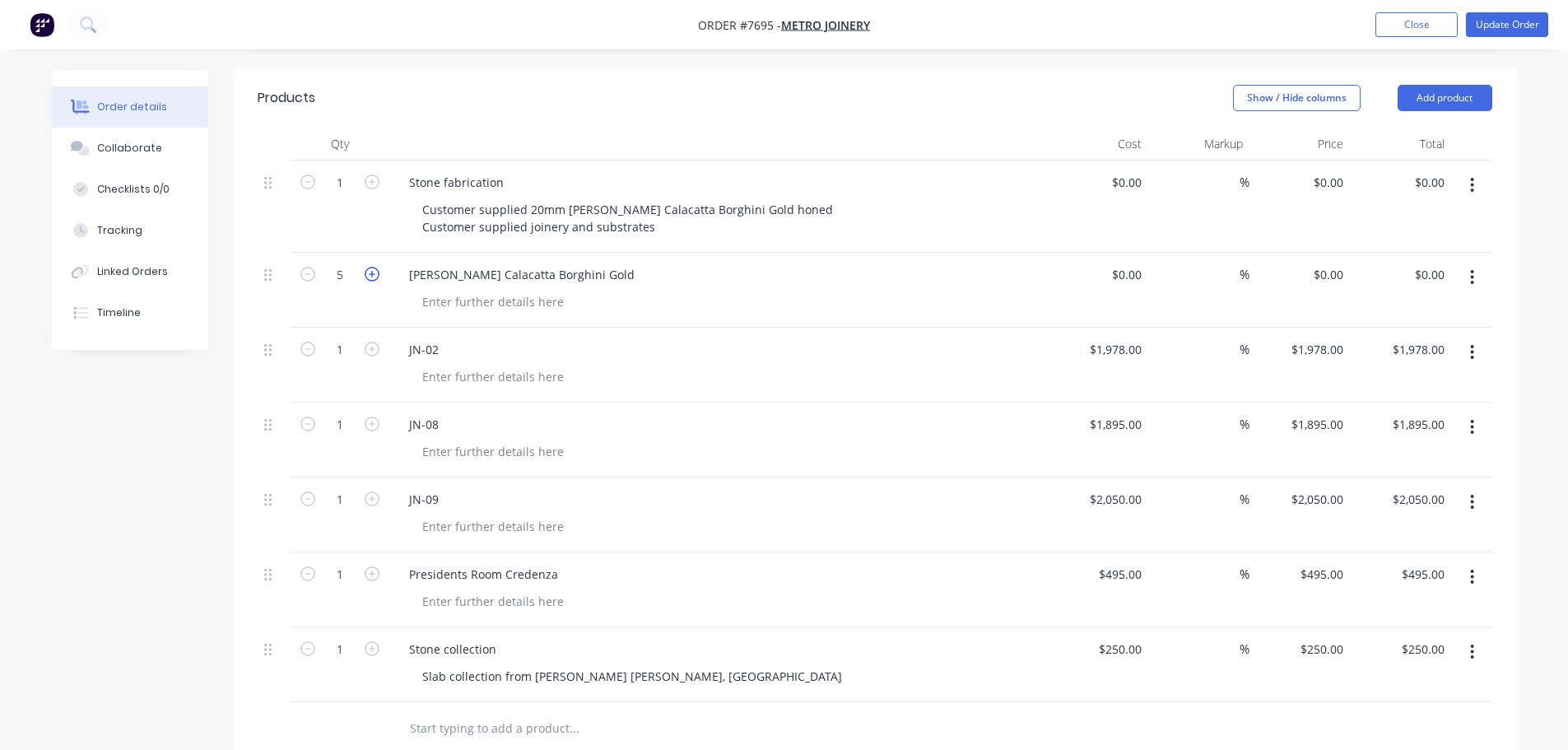
type input "6"
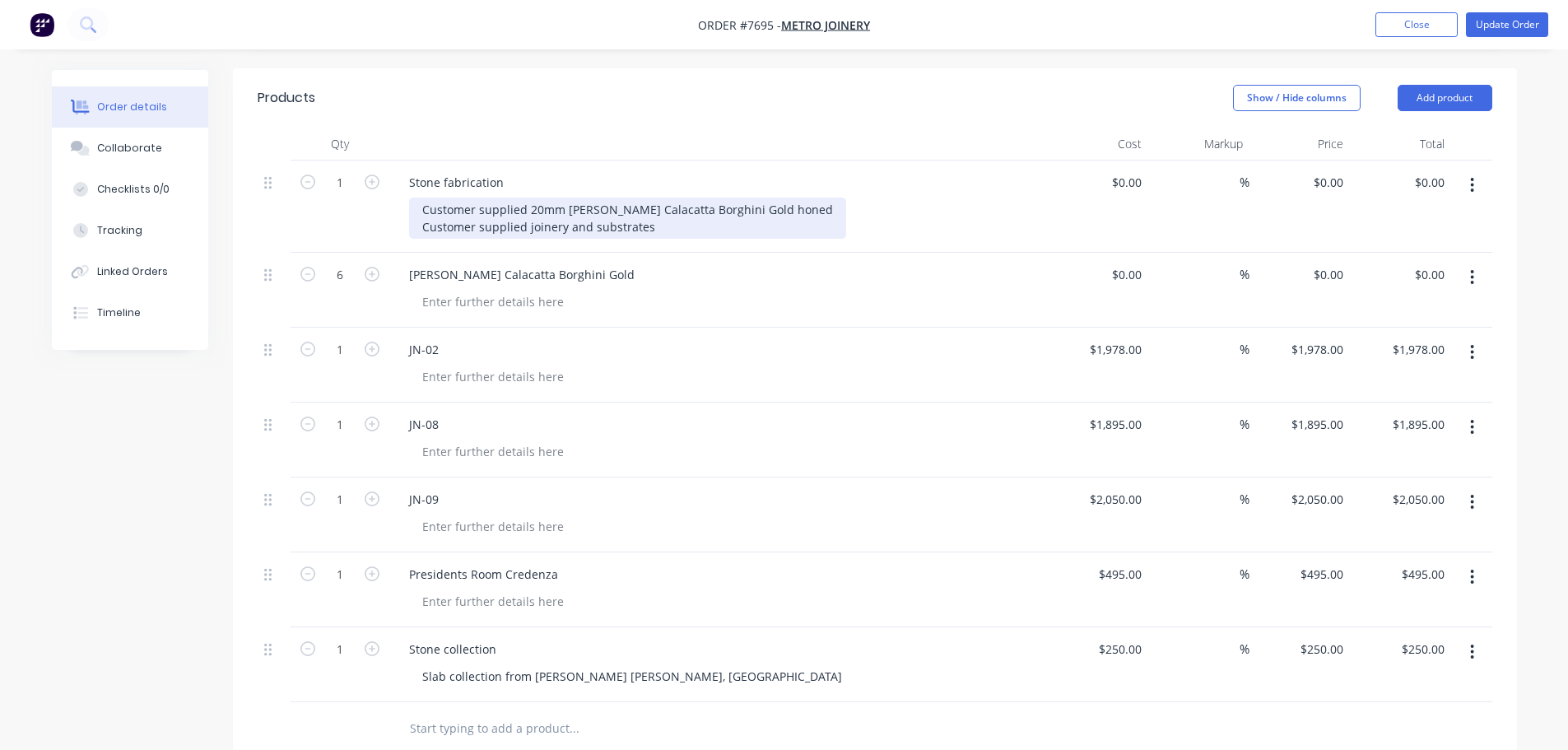
click at [530, 198] on div "Customer supplied 20mm Marble - Signorino Calacatta Borghini Gold honed Custome…" at bounding box center [628, 218] width 437 height 41
drag, startPoint x: 653, startPoint y: 198, endPoint x: 380, endPoint y: 169, distance: 274.5
click at [380, 169] on div "1 Stone fabrication Customer supplied 20mm Marble - Signorino Calacatta Borghin…" at bounding box center [875, 206] width 1235 height 92
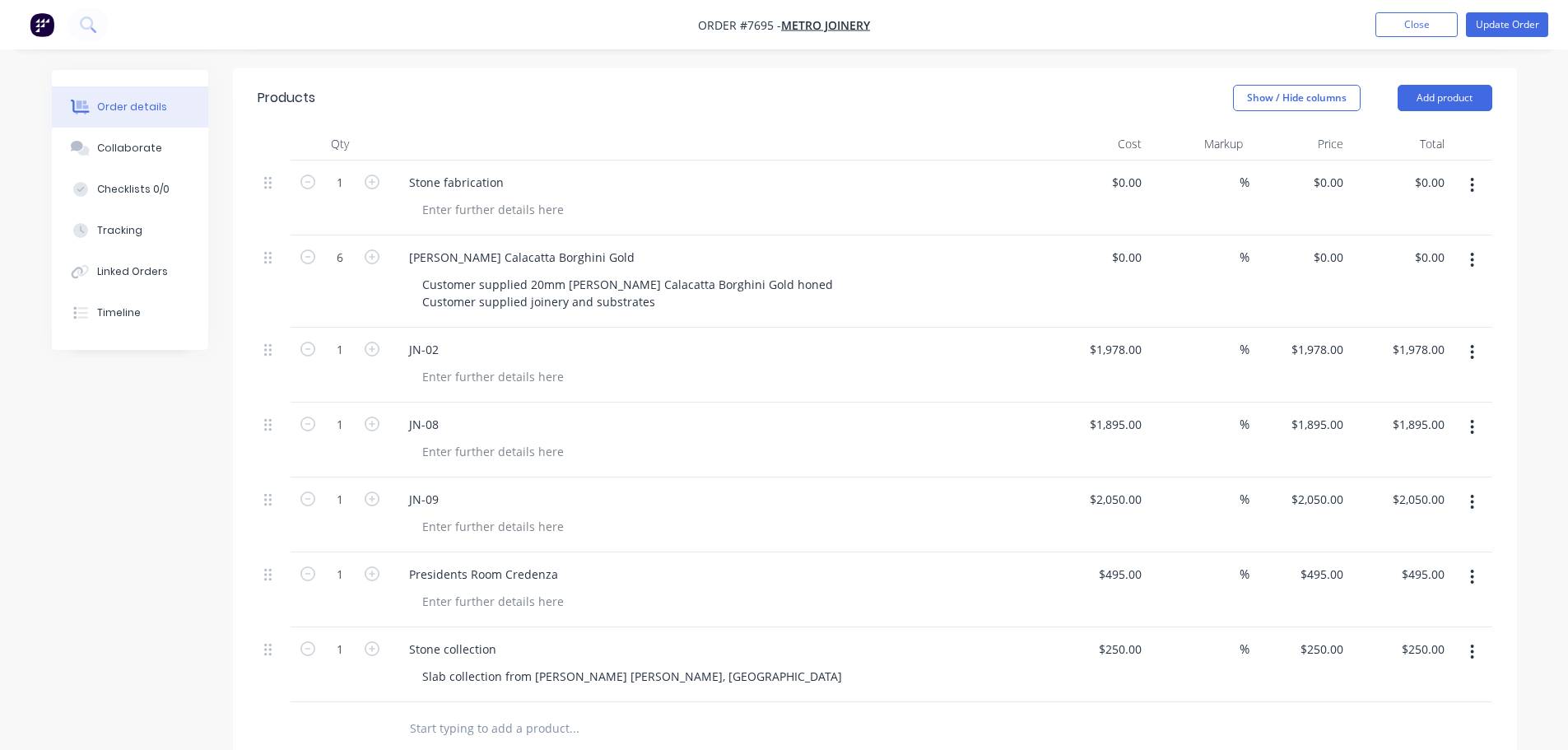
click at [682, 294] on div "Signorino Calacatta Borghini Gold Customer supplied 20mm Marble - Signorino Cal…" at bounding box center [718, 281] width 658 height 92
drag, startPoint x: 674, startPoint y: 279, endPoint x: 345, endPoint y: 247, distance: 330.6
click at [350, 249] on div "6 Signorino Calacatta Borghini Gold Customer supplied 20mm Marble - Signorino C…" at bounding box center [875, 281] width 1235 height 92
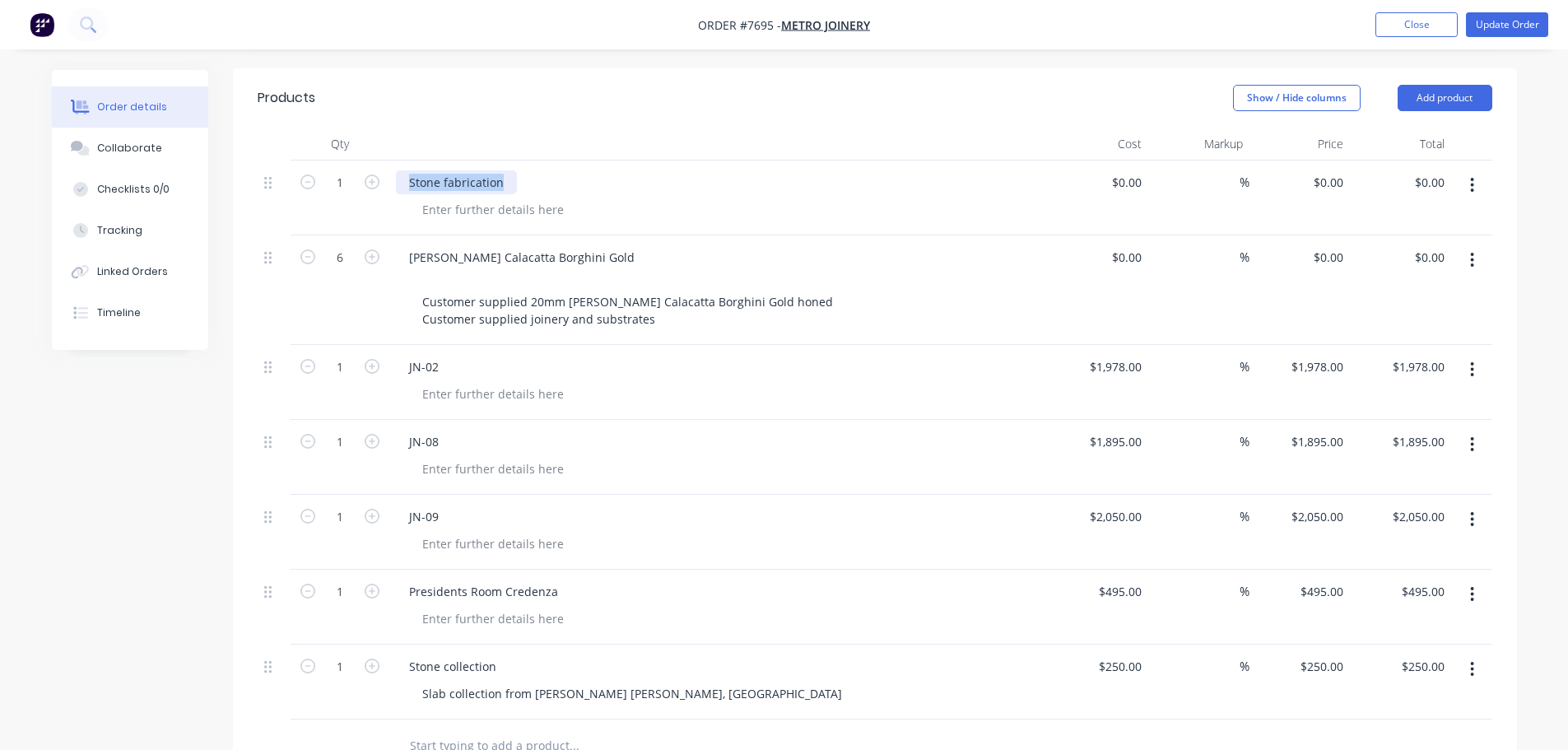
drag, startPoint x: 505, startPoint y: 158, endPoint x: 394, endPoint y: 156, distance: 111.0
click at [394, 160] on div "Stone fabrication" at bounding box center [718, 198] width 658 height 75
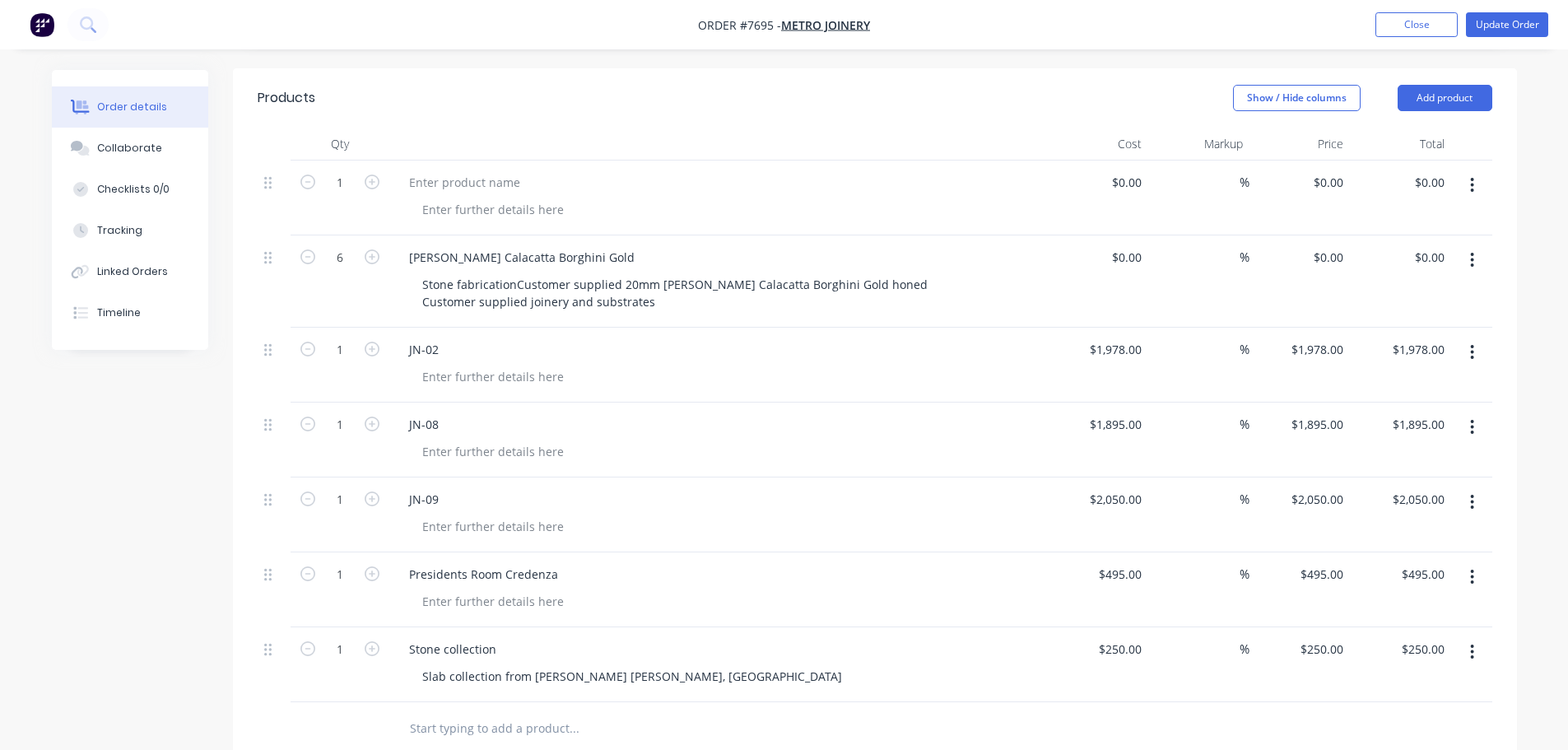
click at [203, 397] on div "Created by Warrick Created 26/08/25 Required 12/09/25 Assigned to Add team memb…" at bounding box center [784, 415] width 1465 height 1521
click at [1474, 178] on icon "button" at bounding box center [1473, 185] width 3 height 15
click at [1406, 315] on div "Delete" at bounding box center [1414, 327] width 127 height 24
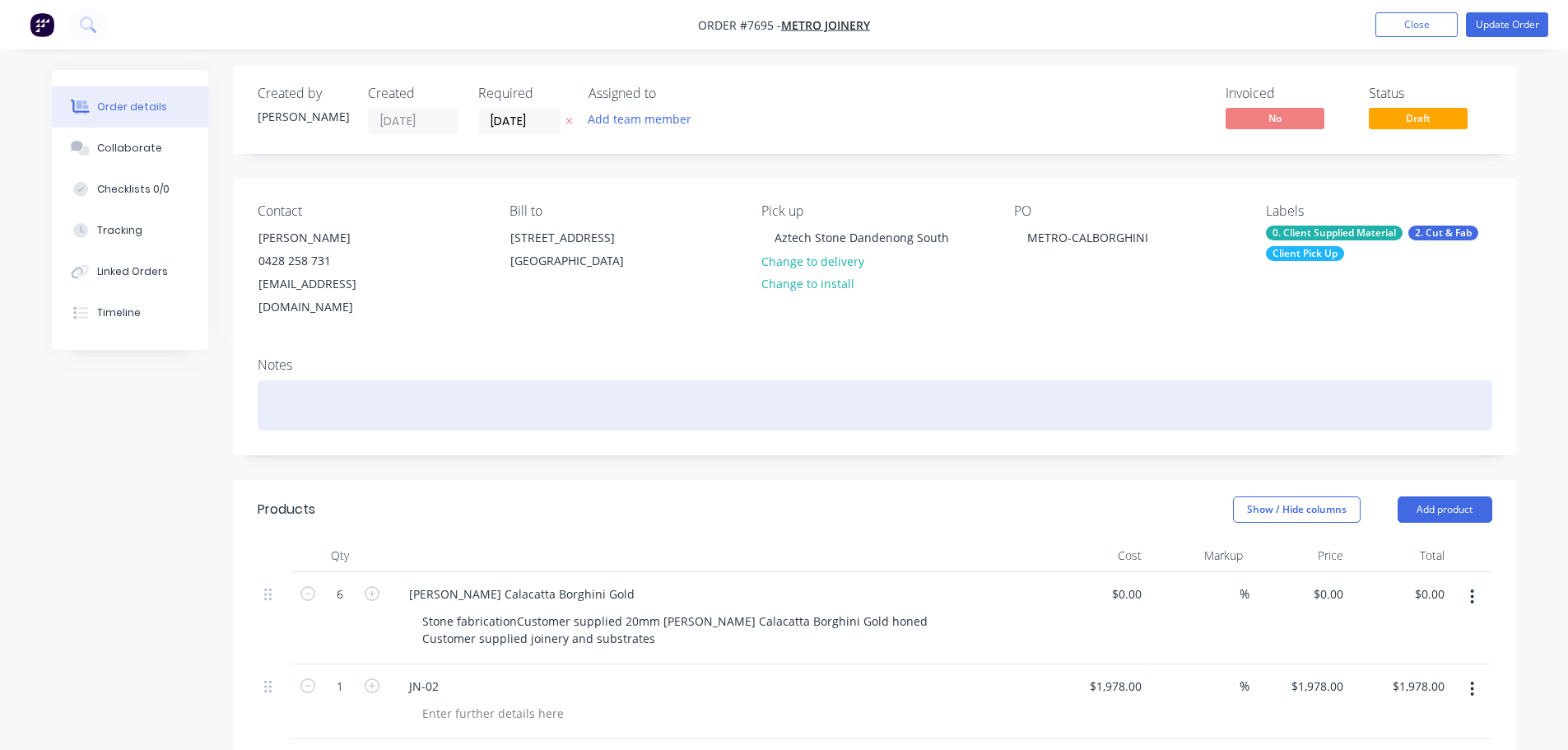
click at [918, 404] on div at bounding box center [875, 405] width 1235 height 50
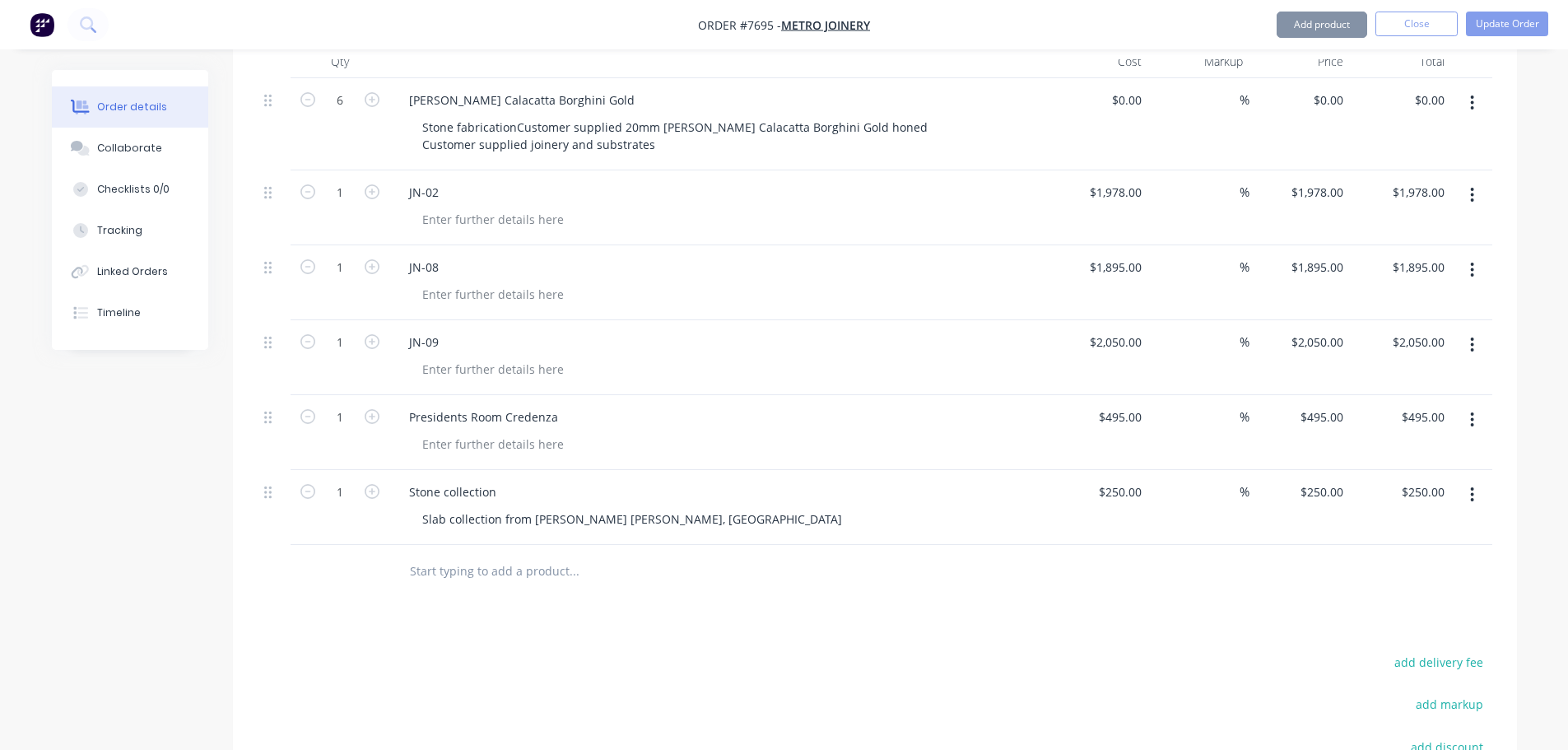
click at [799, 619] on div "Products Show / Hide columns Add product Qty Cost Markup Price Total 6 Signorin…" at bounding box center [875, 489] width 1284 height 1007
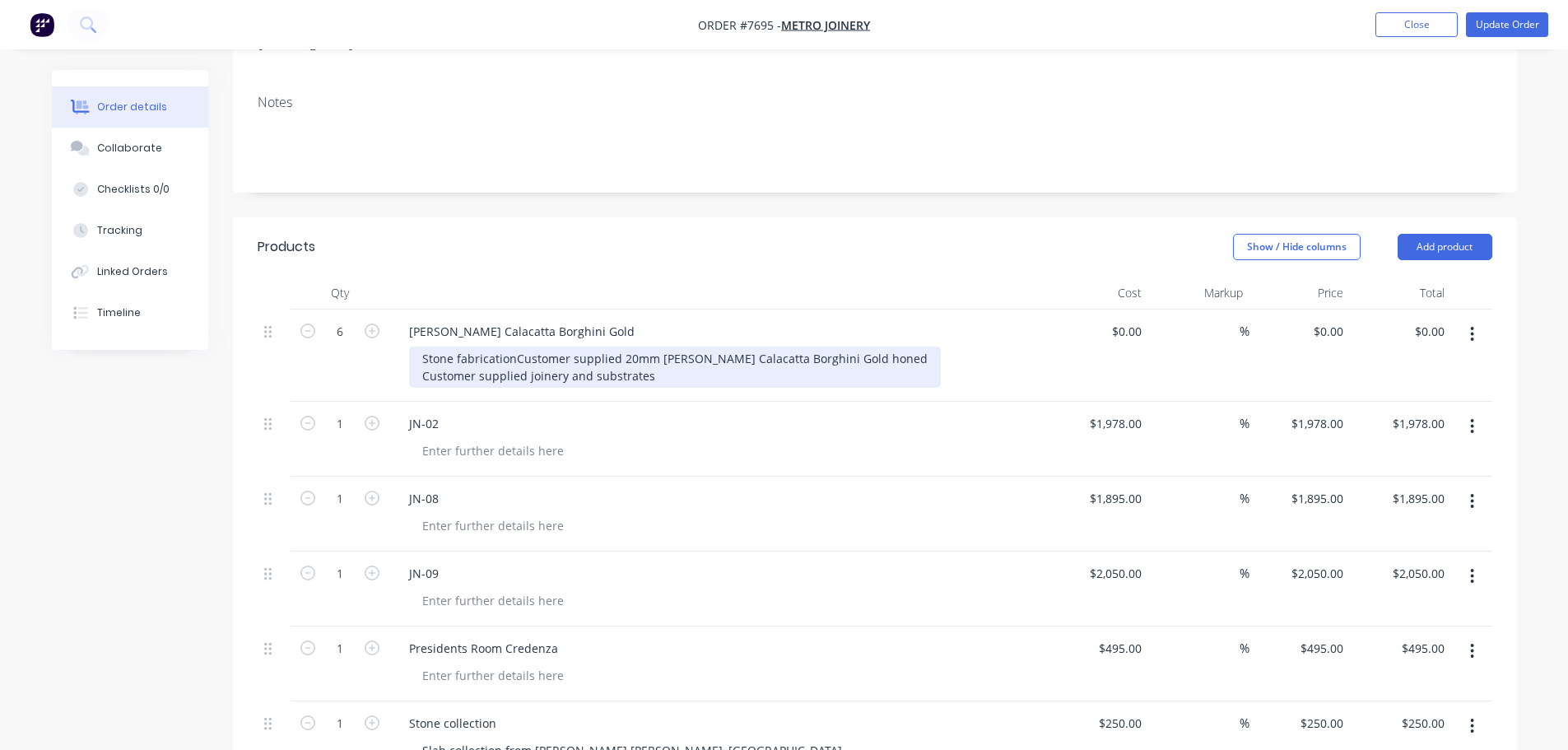
scroll to position [169, 0]
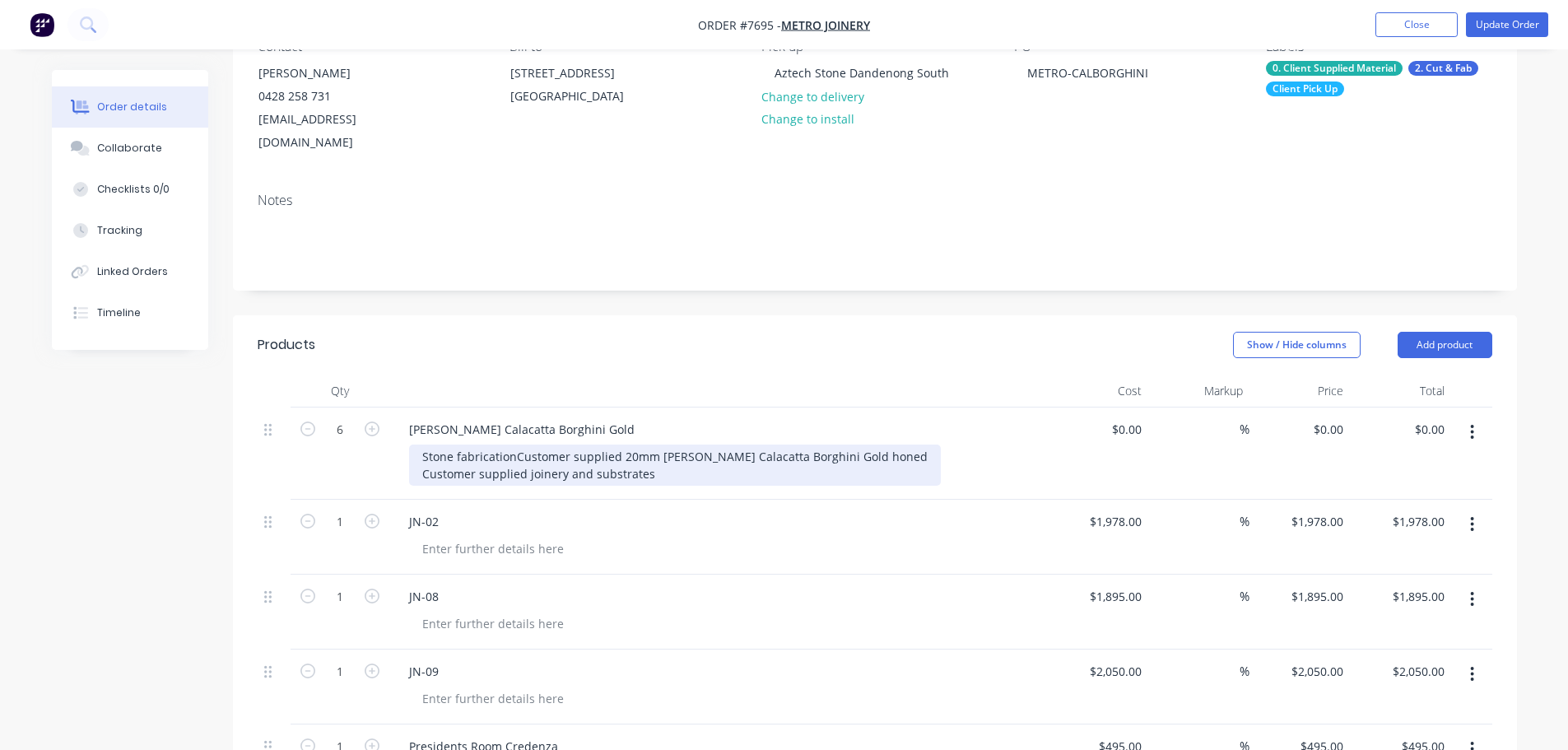
click at [554, 445] on div "Stone fabrication Customer supplied 20mm Marble - Signorino Calacatta Borghini …" at bounding box center [674, 465] width 532 height 41
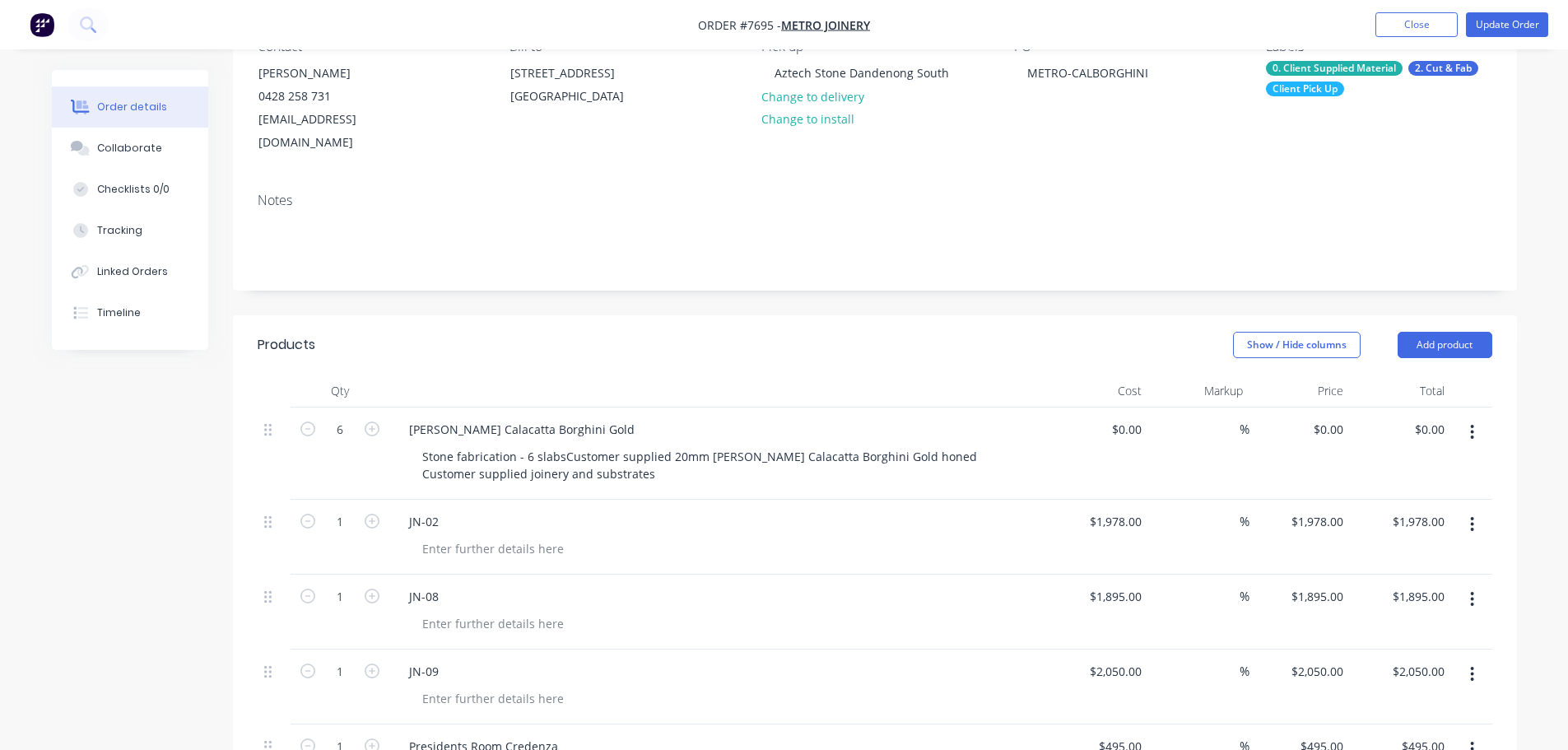
click at [907, 264] on div "Notes" at bounding box center [875, 234] width 1284 height 110
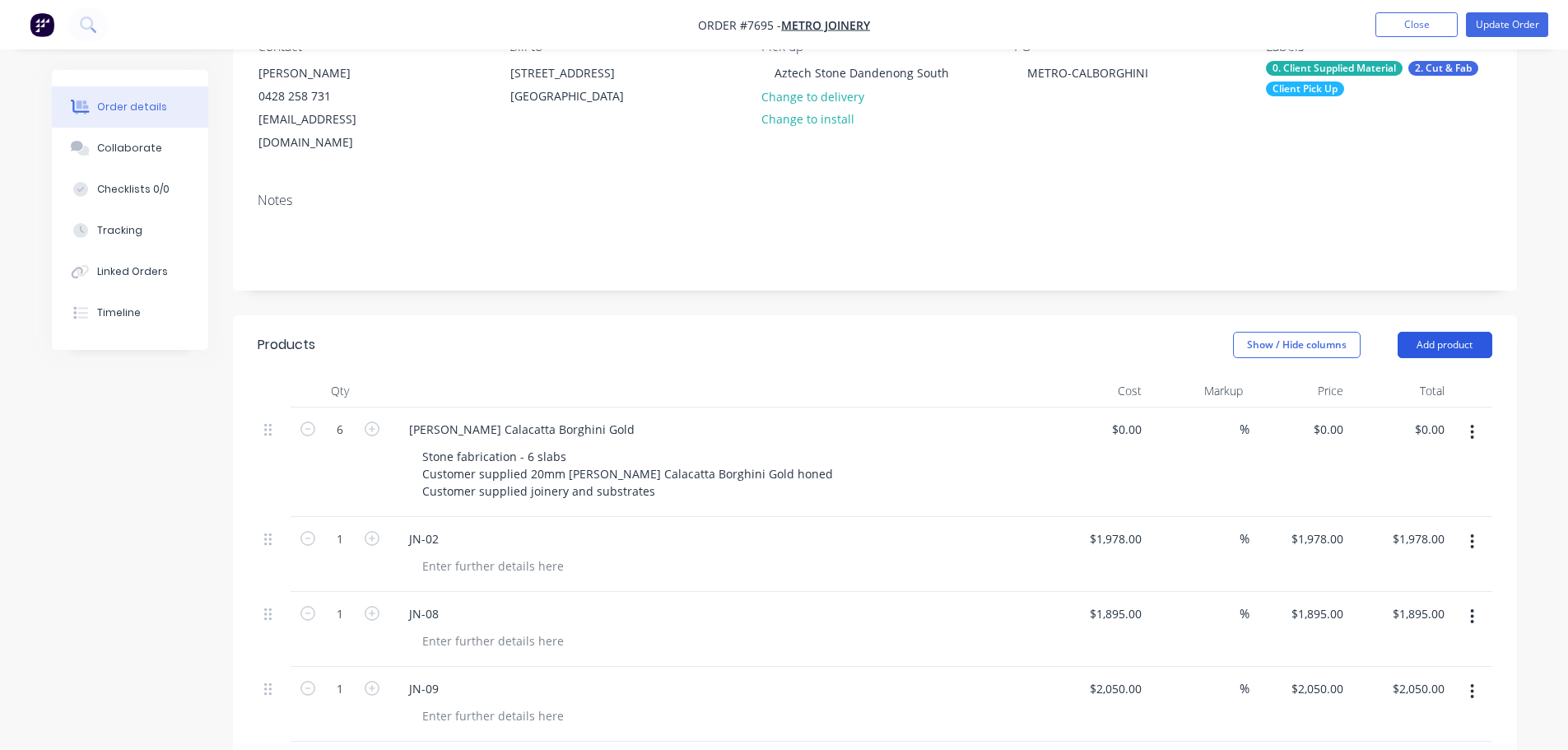
click at [1423, 332] on button "Add product" at bounding box center [1444, 345] width 94 height 27
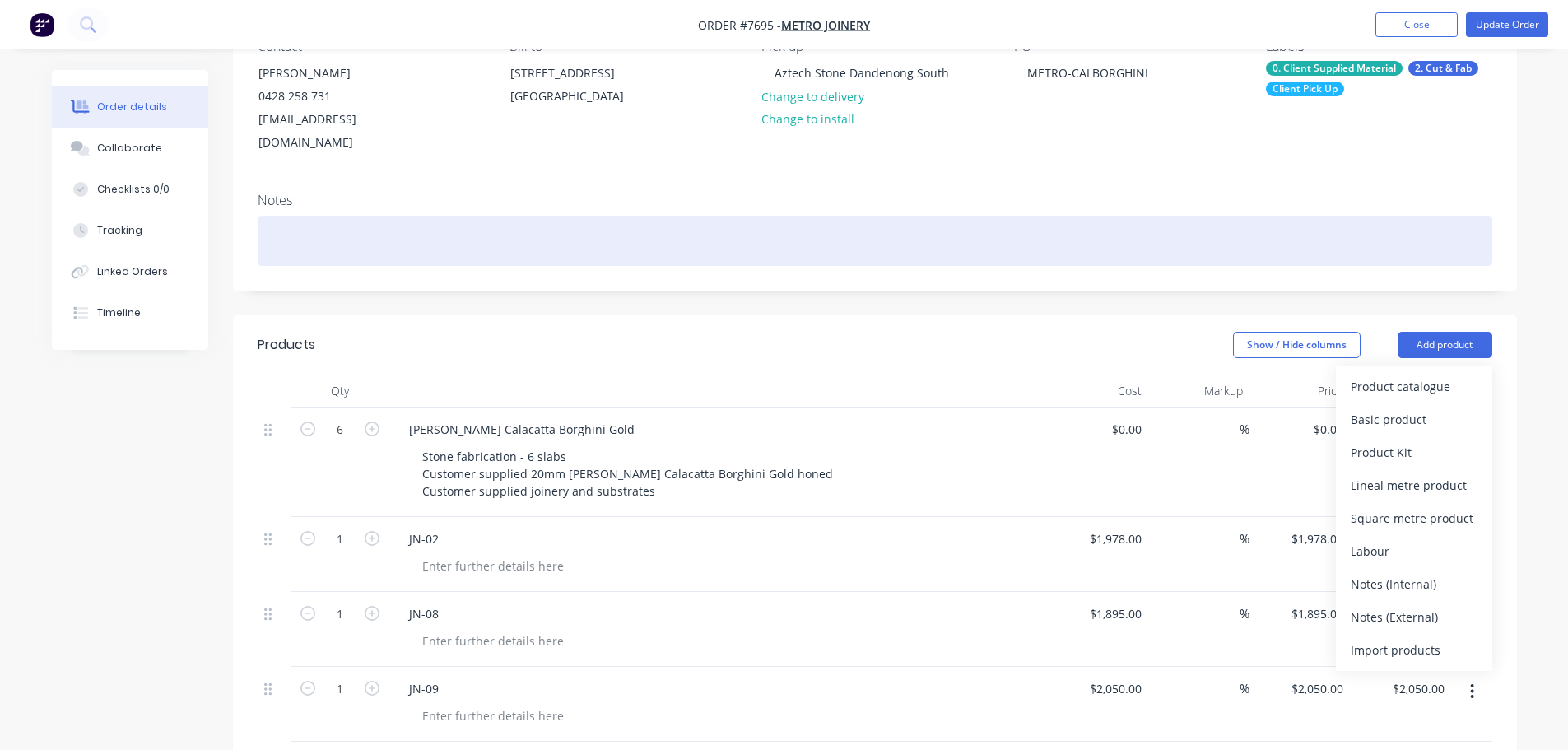
click at [1249, 239] on div at bounding box center [875, 240] width 1235 height 50
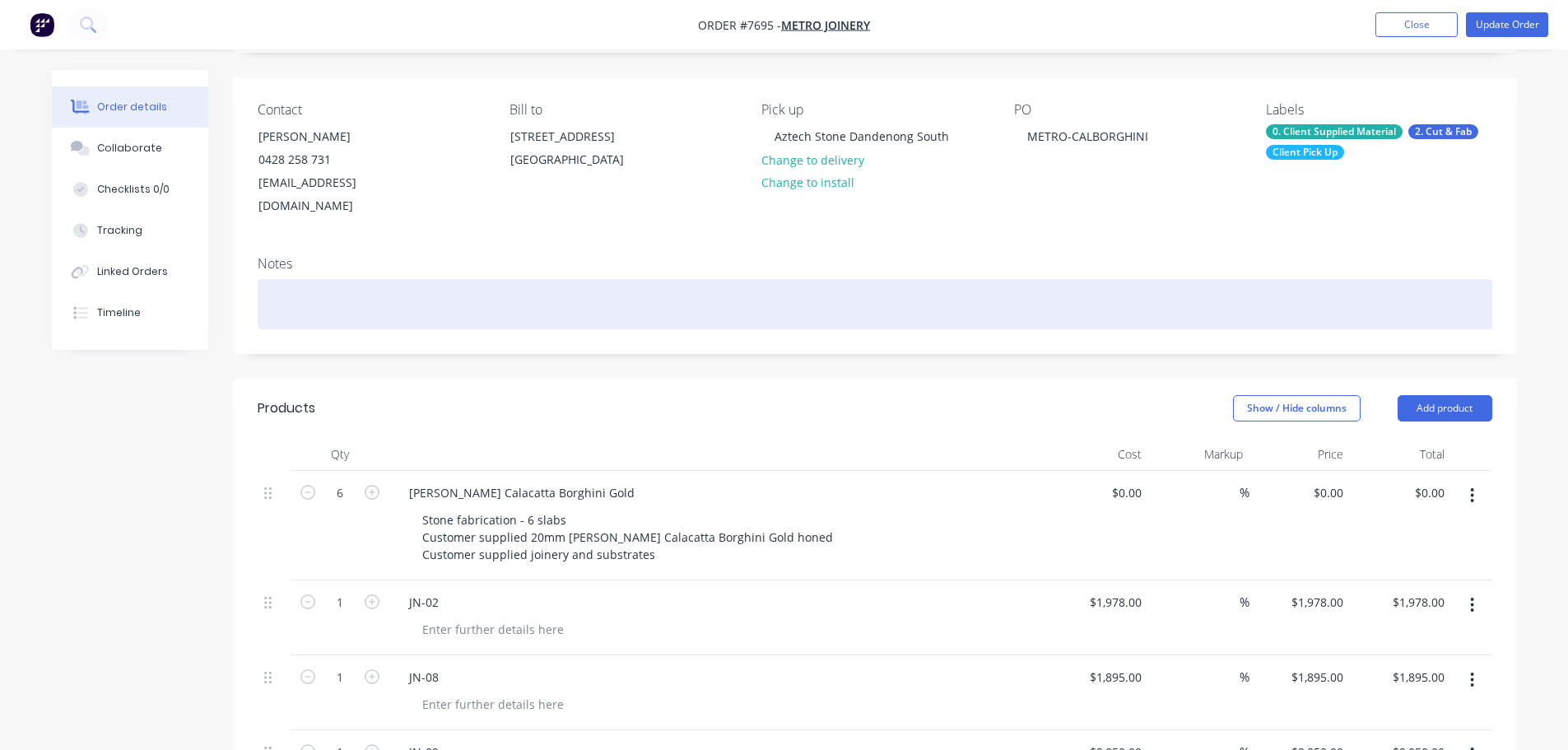
scroll to position [0, 0]
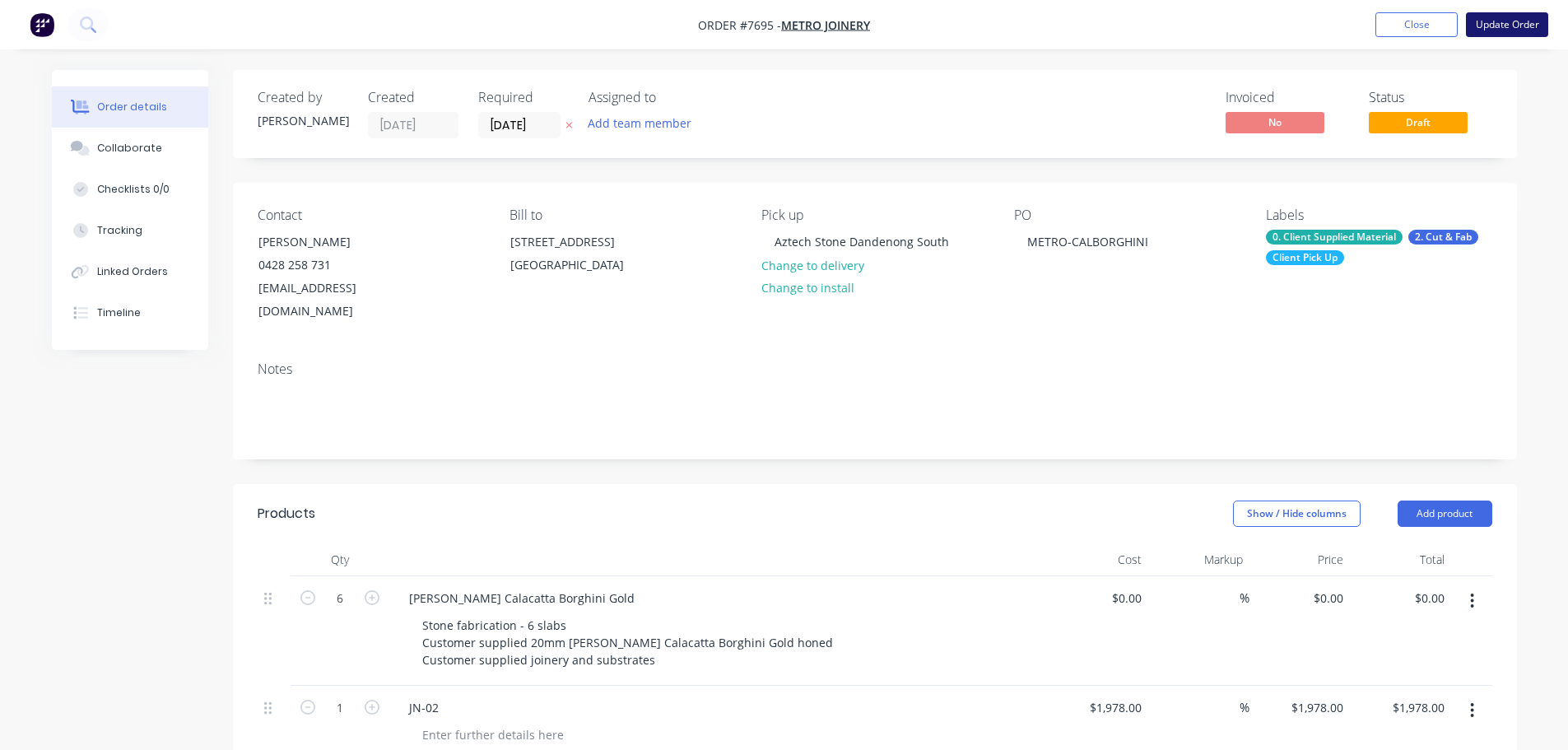
click at [1500, 22] on button "Update Order" at bounding box center [1507, 25] width 83 height 25
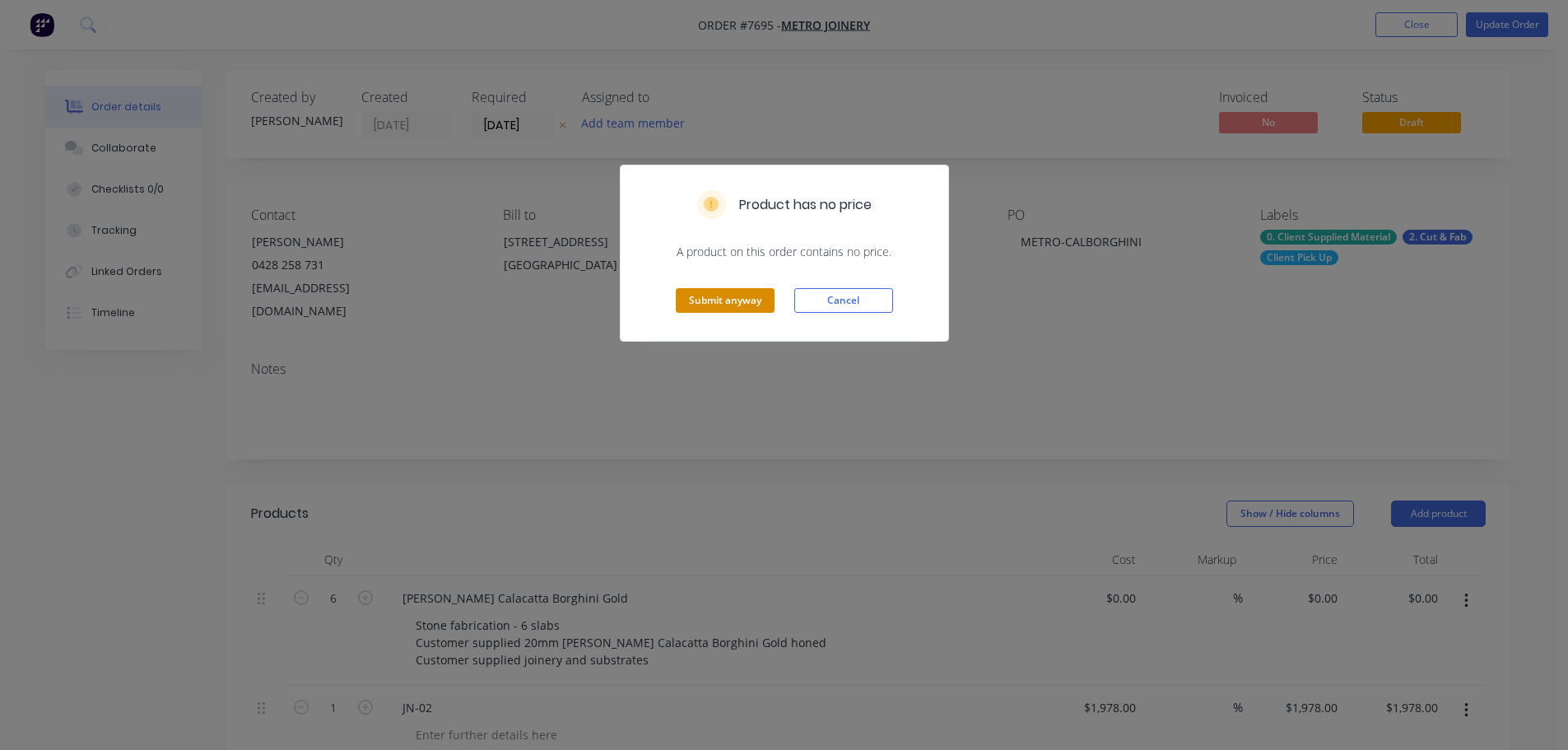
click at [754, 298] on button "Submit anyway" at bounding box center [725, 300] width 98 height 25
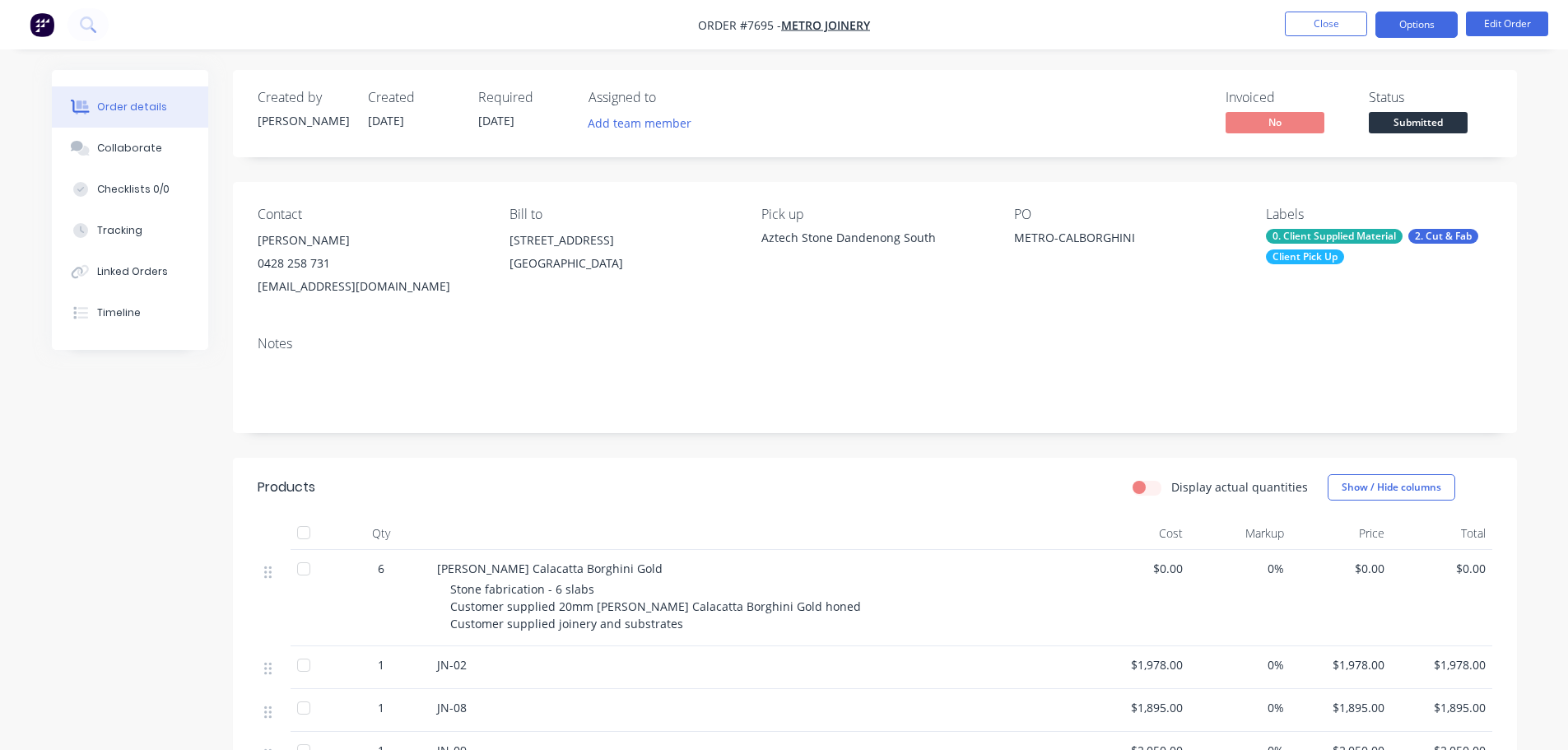
click at [1439, 29] on button "Options" at bounding box center [1416, 25] width 83 height 27
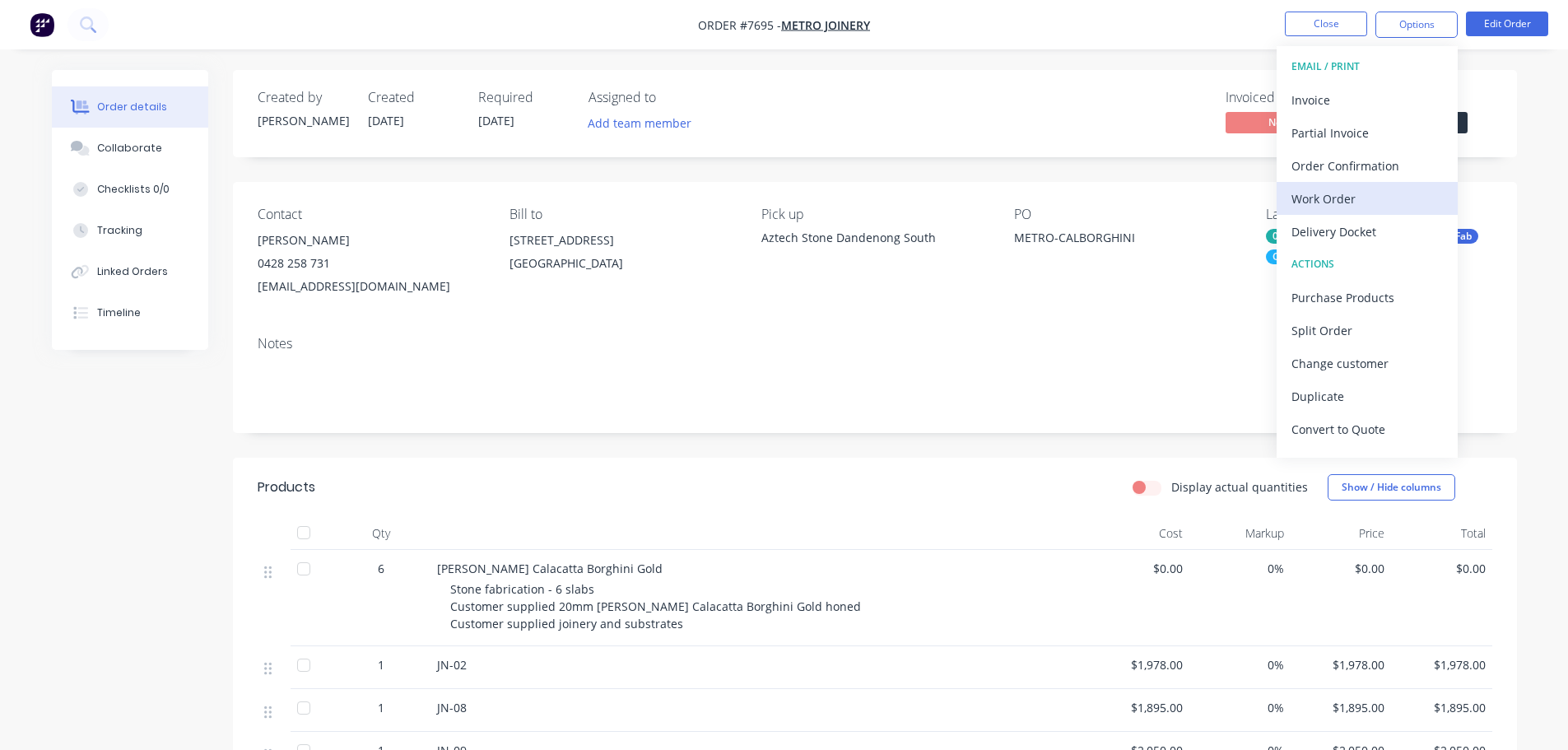
click at [1385, 200] on div "Work Order" at bounding box center [1367, 199] width 151 height 24
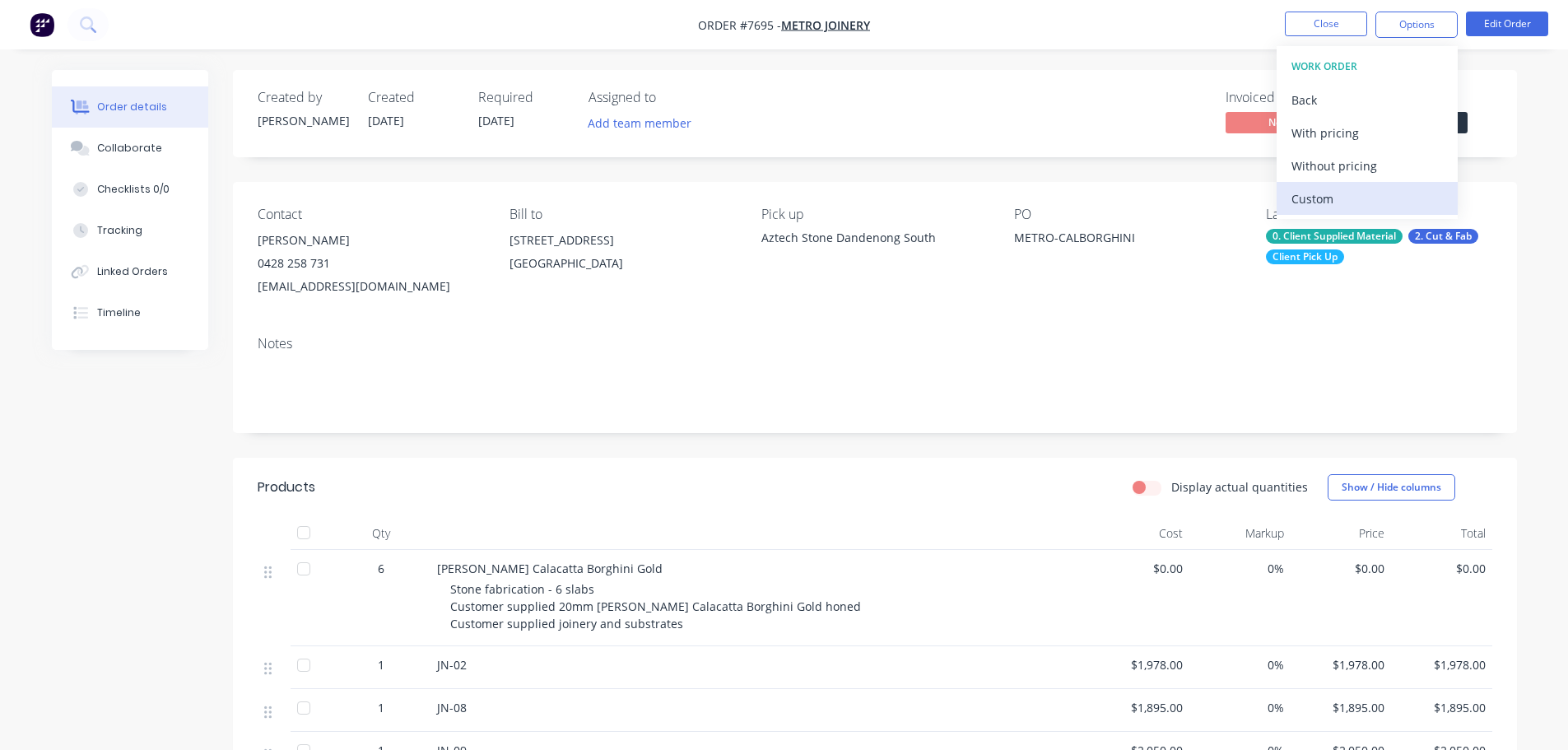
click at [1375, 187] on div "Custom" at bounding box center [1367, 199] width 151 height 24
click at [1379, 162] on div "Without pricing" at bounding box center [1367, 165] width 151 height 24
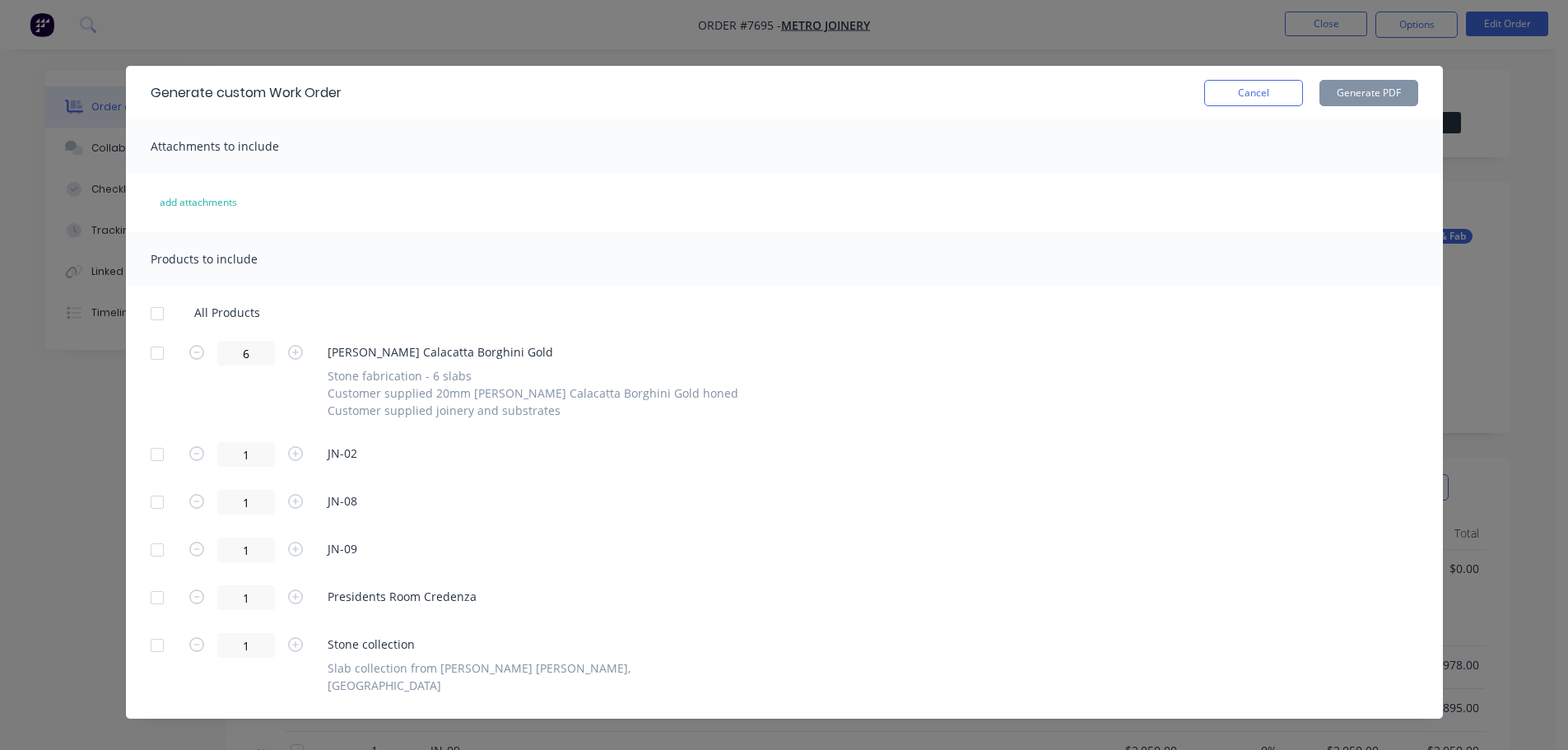
click at [156, 350] on div at bounding box center [157, 352] width 33 height 33
click at [150, 454] on div at bounding box center [157, 454] width 33 height 33
click at [152, 502] on div at bounding box center [157, 501] width 33 height 33
click at [152, 535] on div at bounding box center [157, 549] width 33 height 33
click at [159, 586] on div at bounding box center [157, 596] width 33 height 33
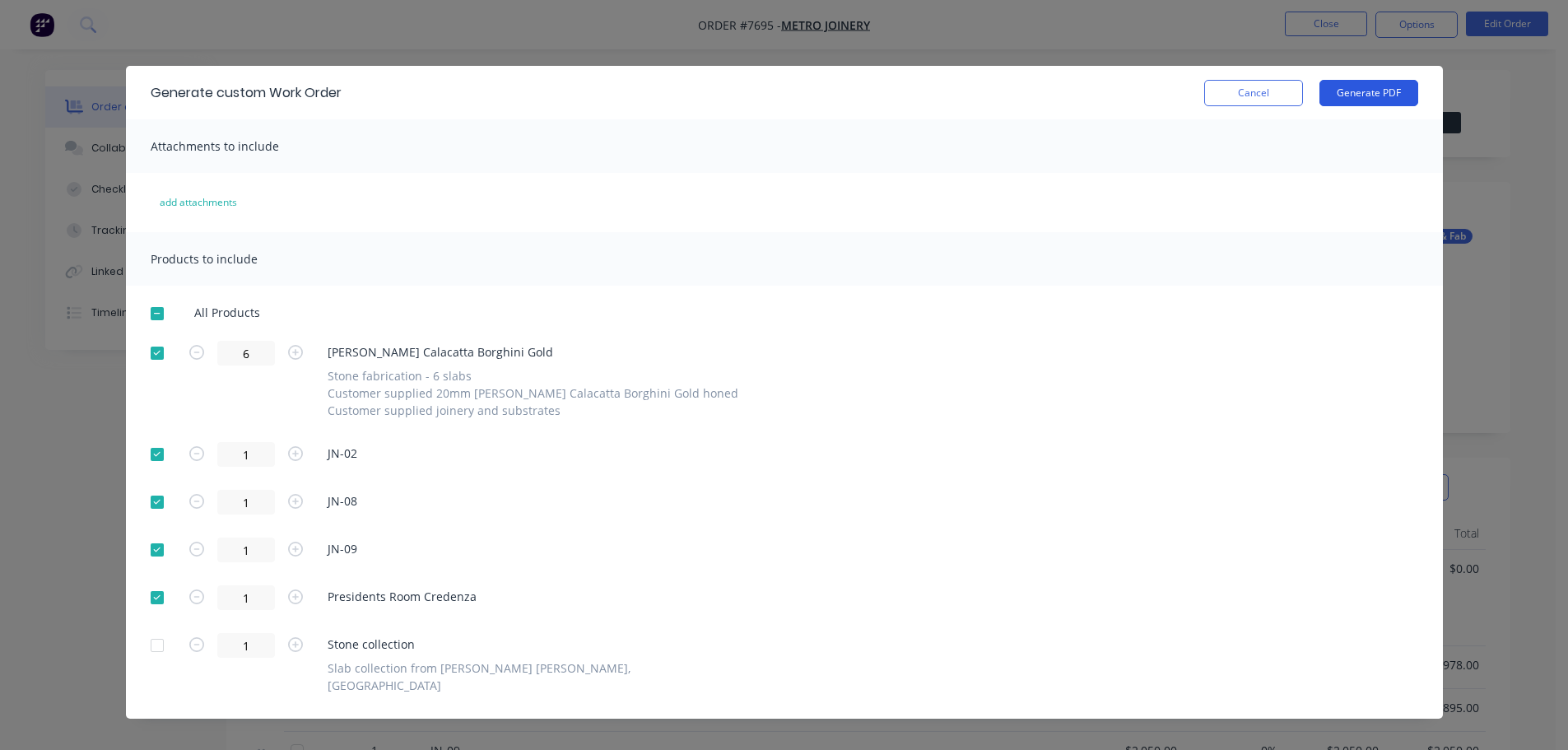
click at [1344, 87] on button "Generate PDF" at bounding box center [1369, 93] width 98 height 27
click at [1268, 88] on button "Cancel" at bounding box center [1253, 93] width 98 height 27
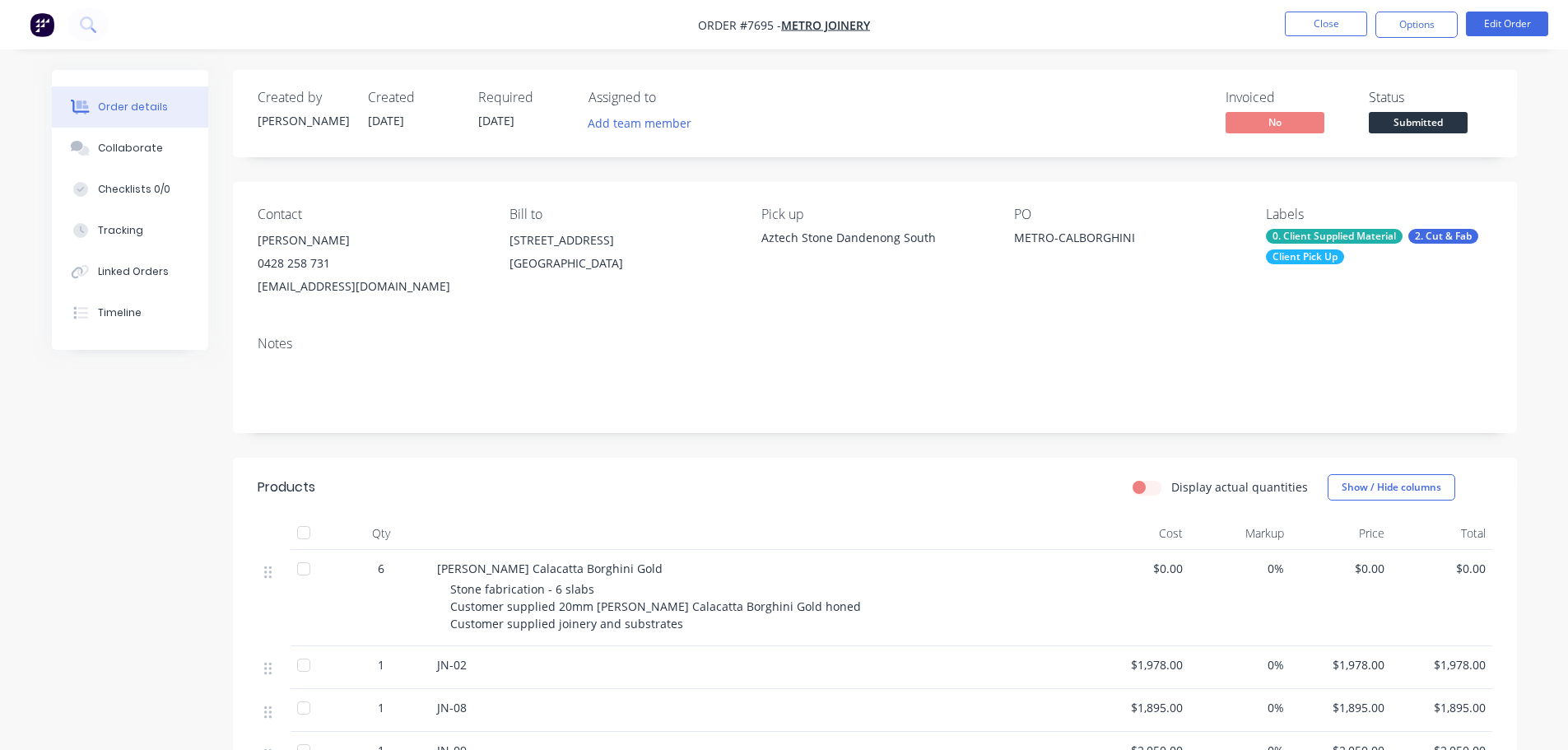
click at [1414, 111] on div "Status Submitted" at bounding box center [1430, 113] width 124 height 48
click at [1411, 114] on span "Submitted" at bounding box center [1418, 122] width 98 height 21
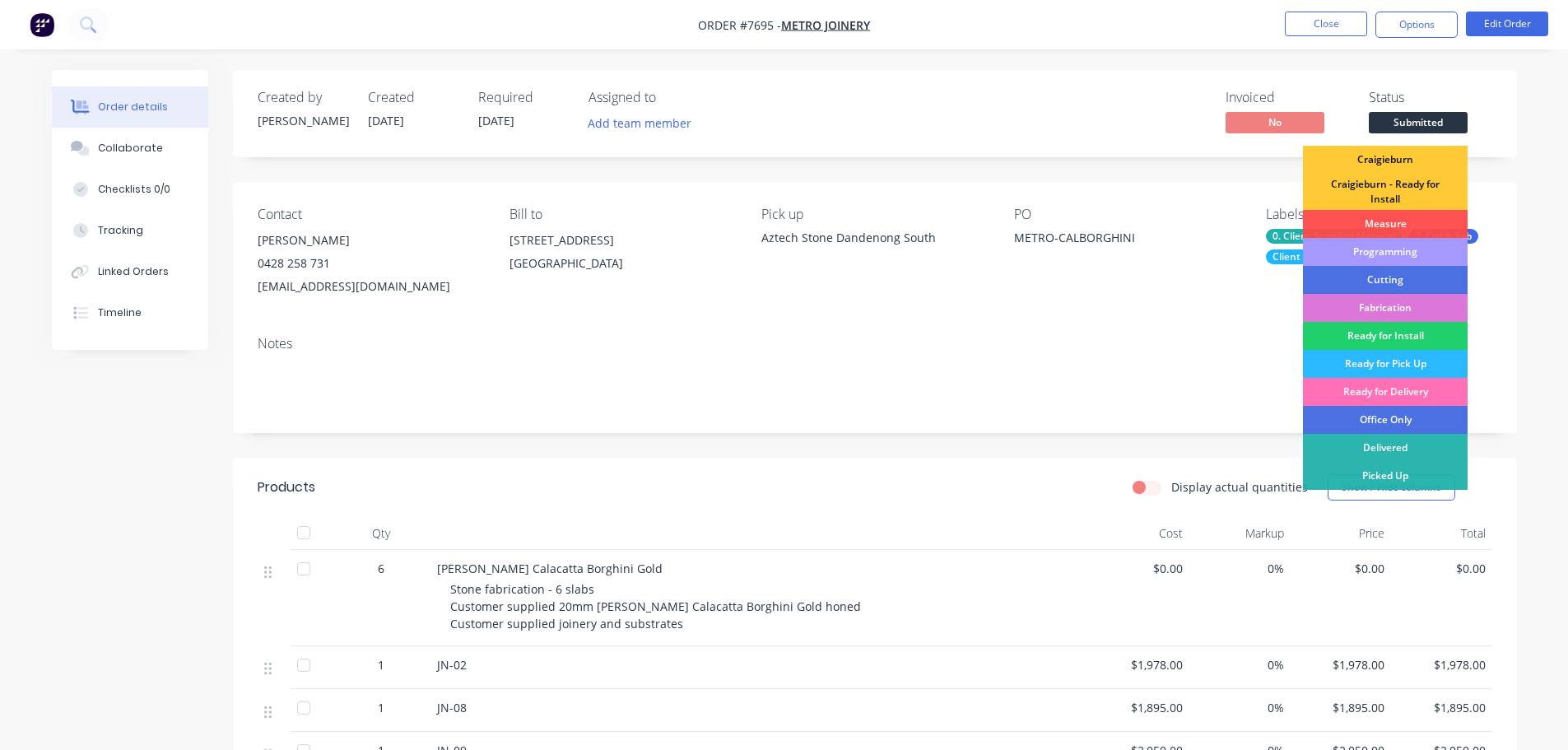
click at [1385, 250] on div "Programming" at bounding box center [1384, 252] width 164 height 28
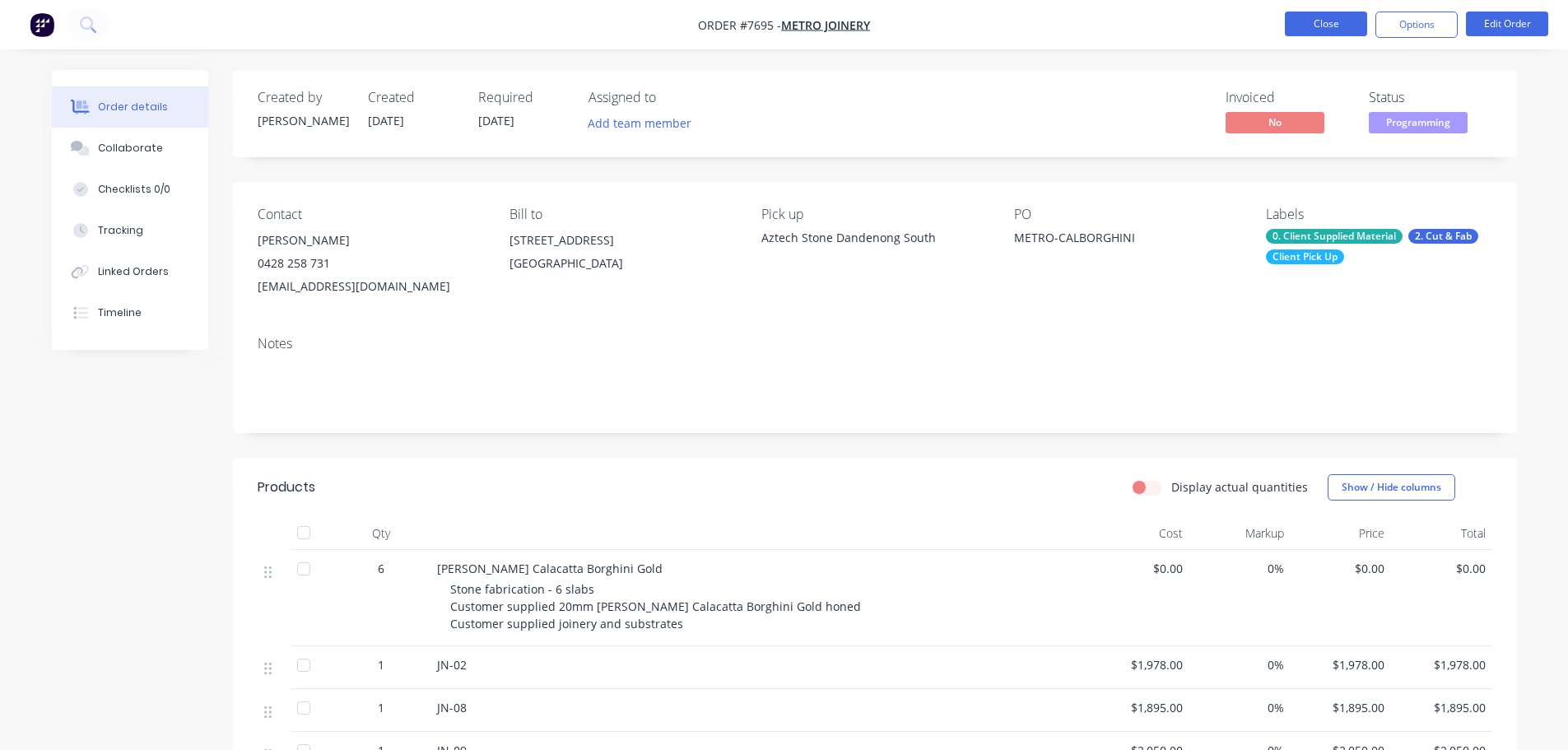
click at [1349, 23] on button "Close" at bounding box center [1326, 24] width 83 height 25
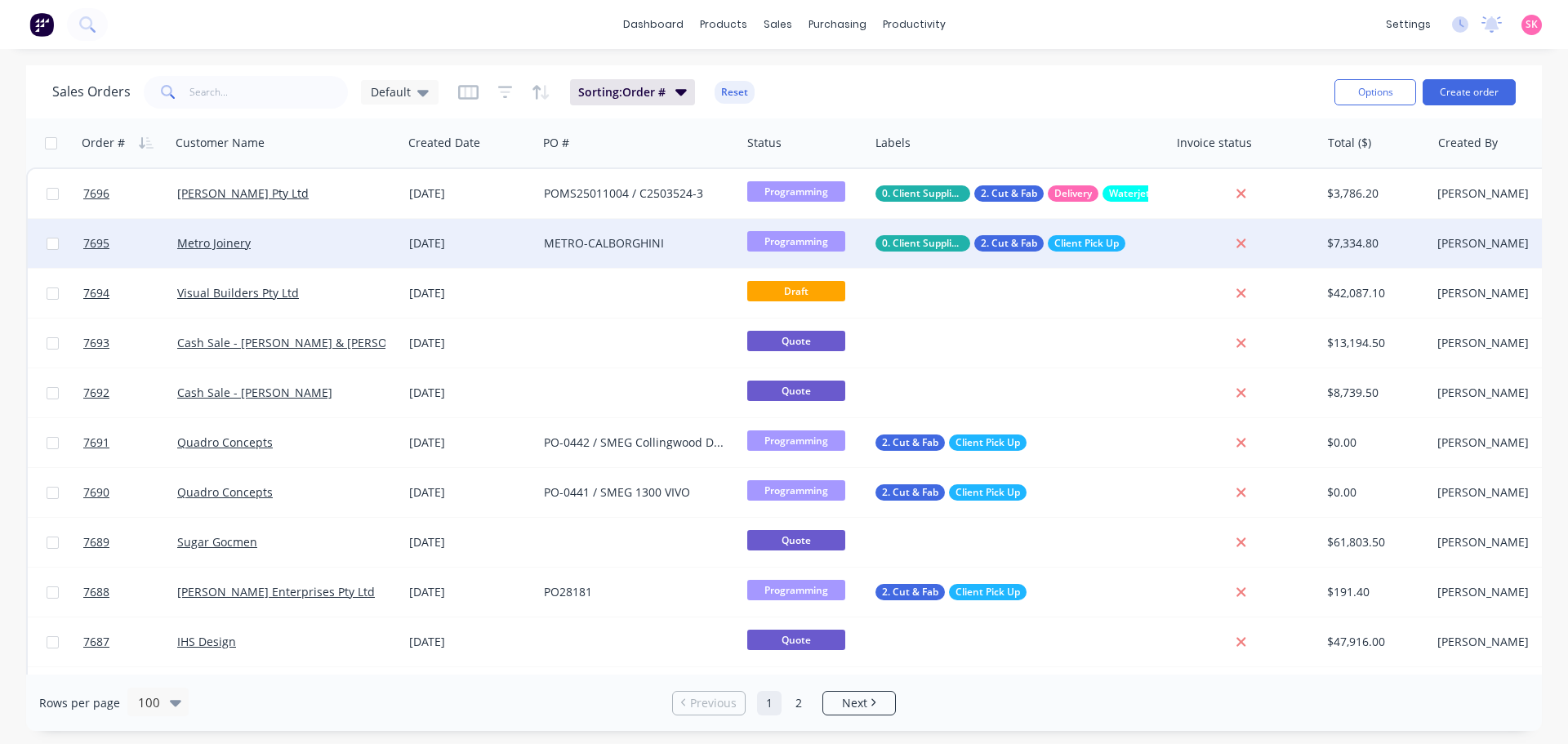
click at [349, 256] on div "Metro Joinery" at bounding box center [286, 242] width 232 height 49
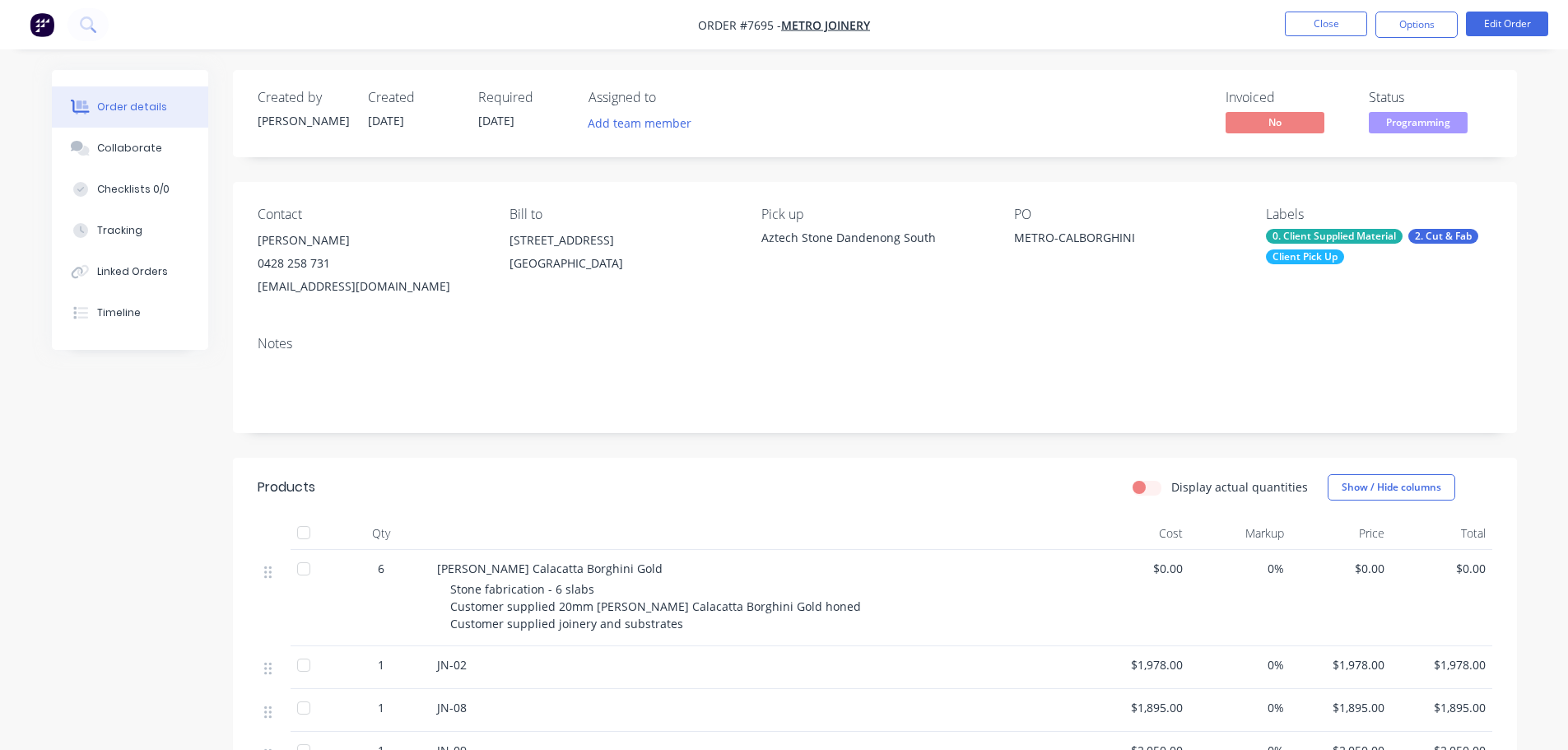
click at [1346, 8] on nav "Order #7695 - Metro Joinery Close Options Edit Order" at bounding box center [784, 24] width 1568 height 49
click at [1339, 16] on button "Close" at bounding box center [1326, 24] width 83 height 25
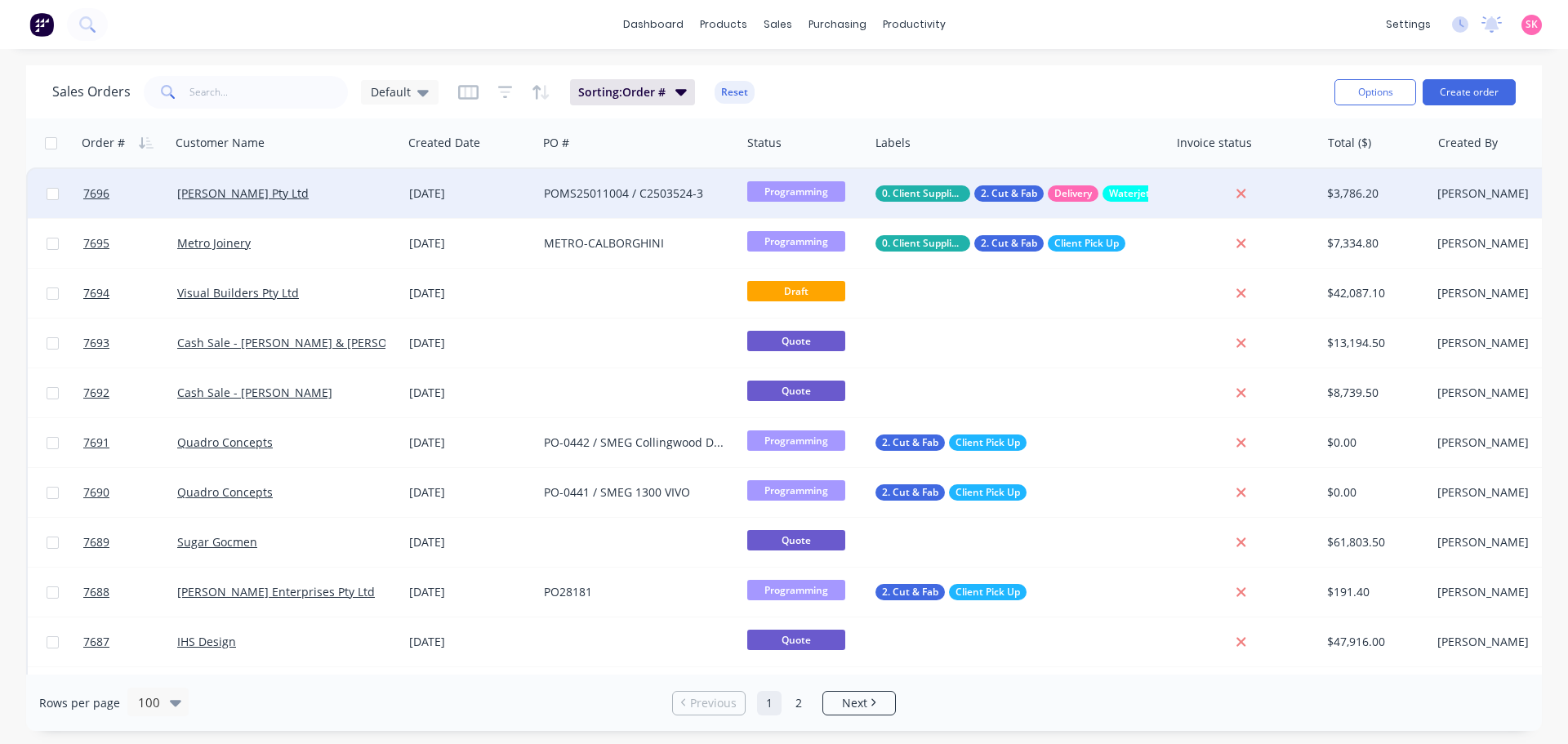
click at [309, 188] on div "[PERSON_NAME] Pty Ltd" at bounding box center [281, 194] width 209 height 17
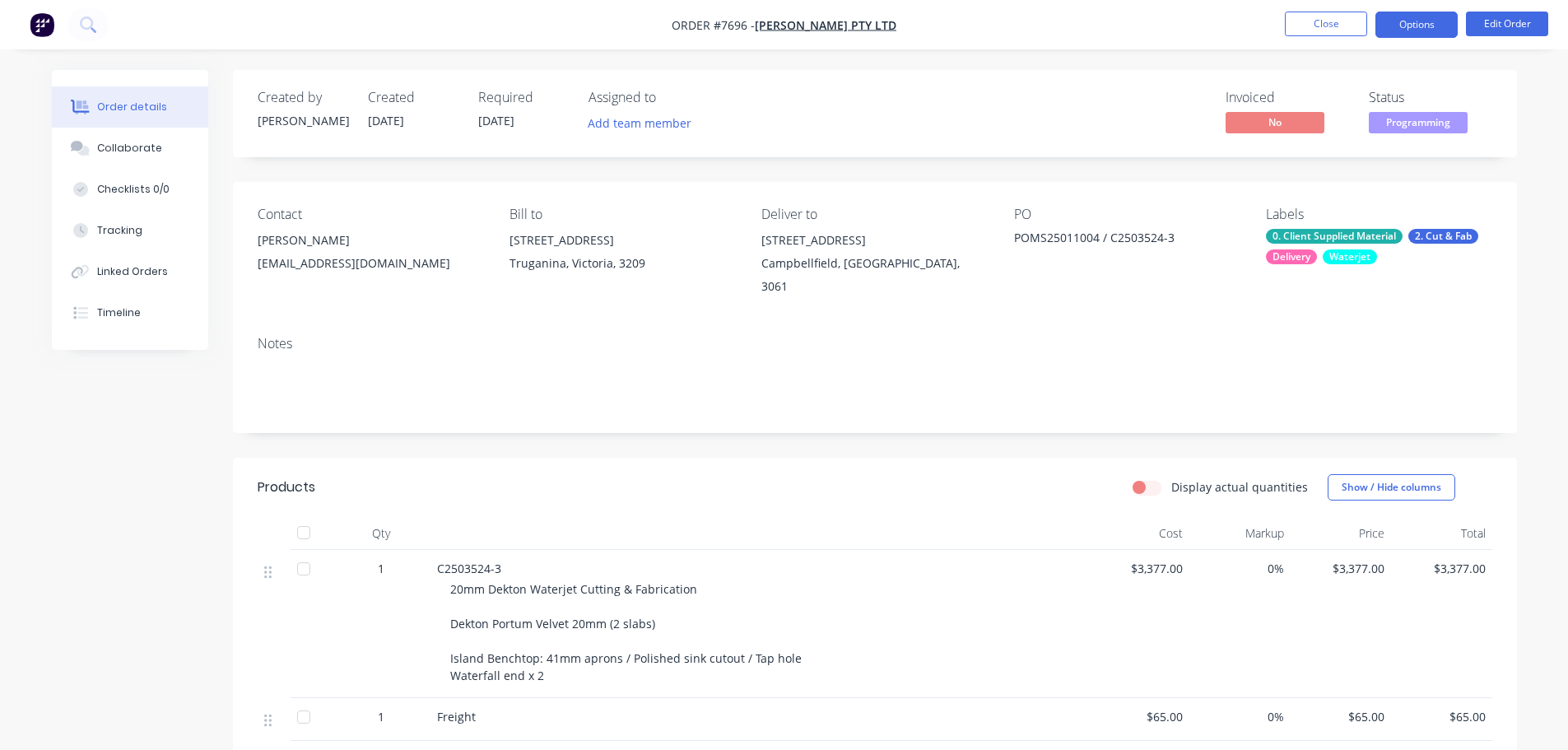
click at [1427, 30] on button "Options" at bounding box center [1416, 25] width 83 height 27
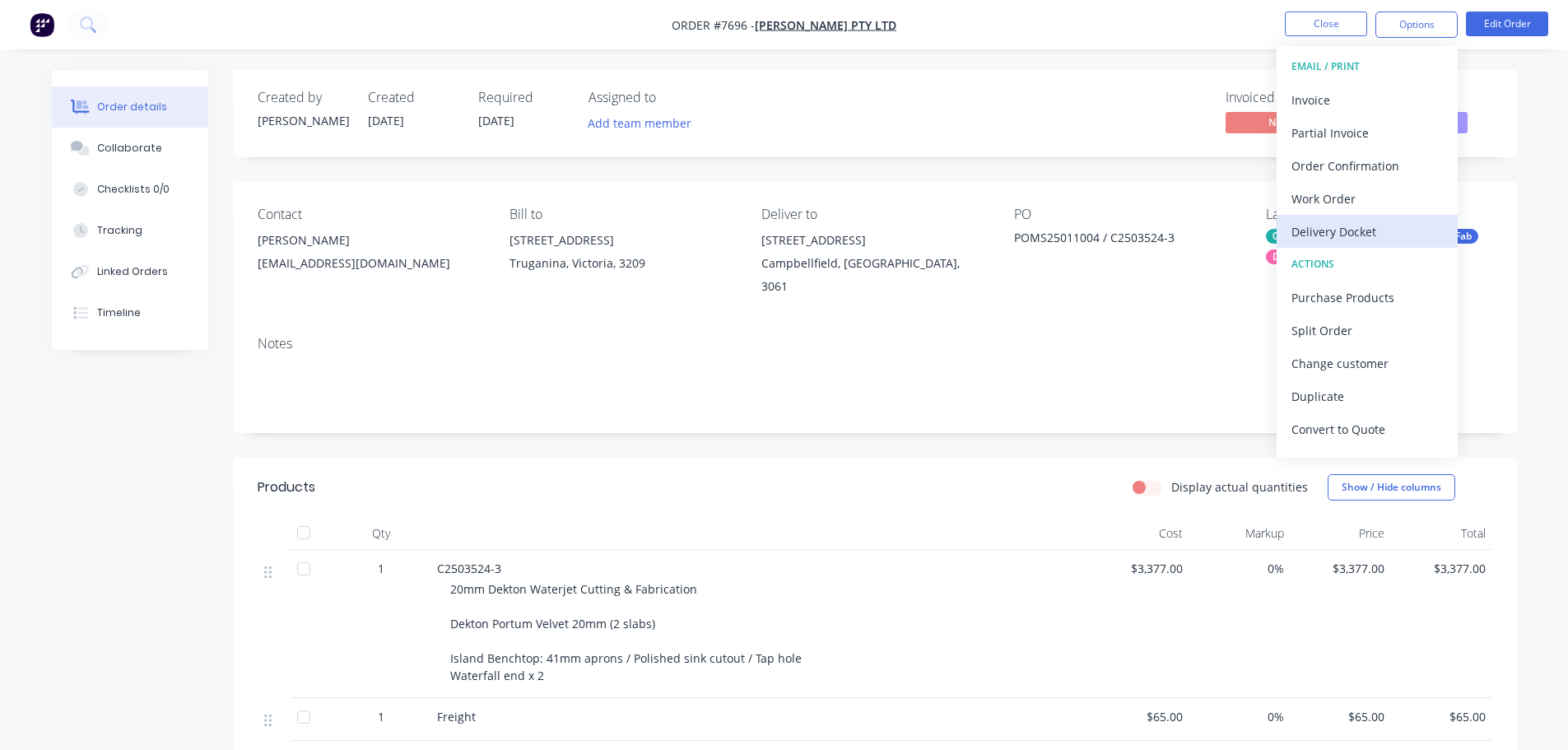
click at [1378, 232] on div "Delivery Docket" at bounding box center [1367, 231] width 151 height 24
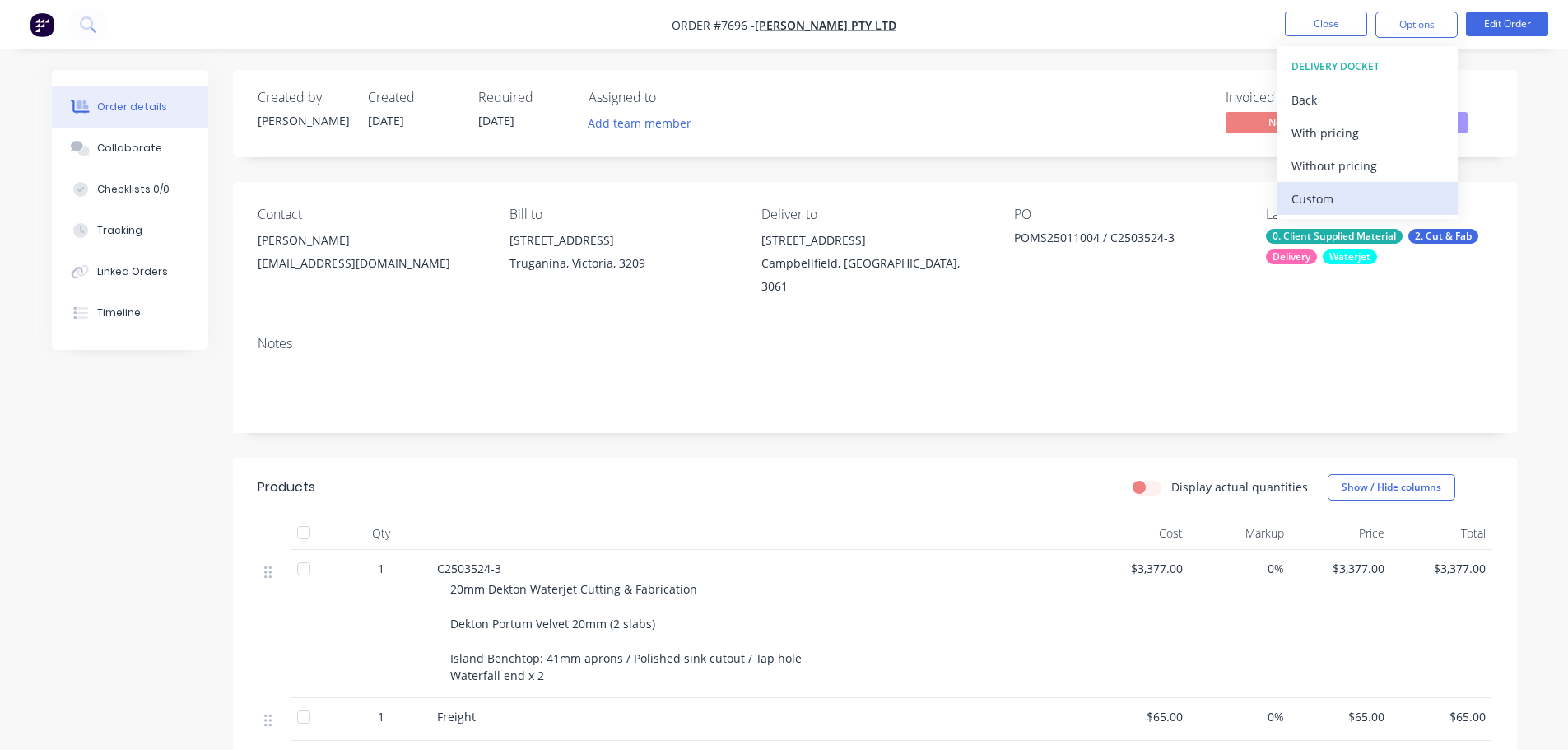
click at [1369, 198] on div "Custom" at bounding box center [1367, 199] width 151 height 24
click at [1364, 169] on div "Without pricing" at bounding box center [1367, 165] width 151 height 24
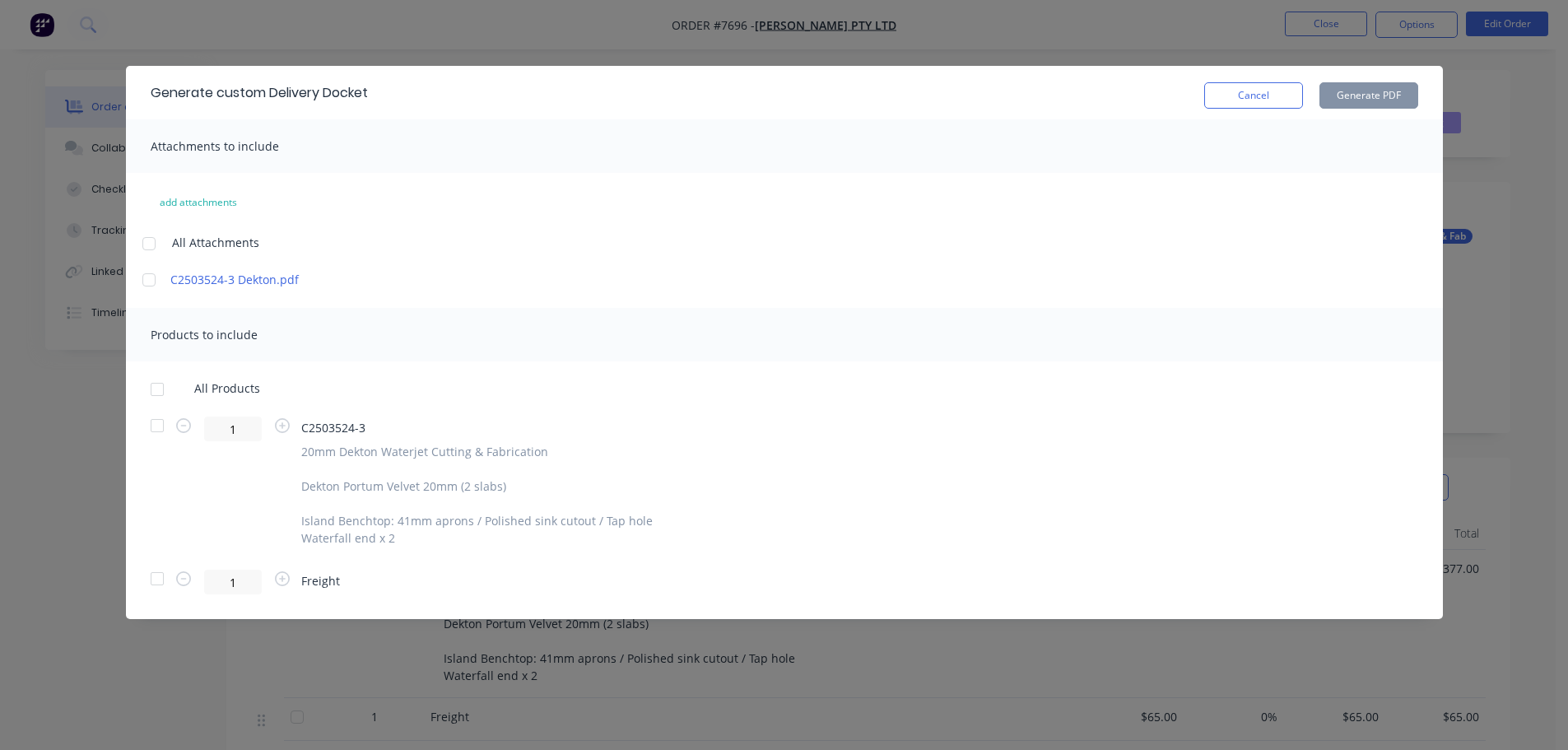
click at [150, 236] on div at bounding box center [149, 243] width 33 height 33
click at [154, 236] on div at bounding box center [149, 243] width 33 height 33
click at [152, 387] on div at bounding box center [157, 389] width 33 height 33
click at [1366, 99] on button "Generate PDF" at bounding box center [1369, 96] width 98 height 27
click at [1255, 93] on button "Cancel" at bounding box center [1253, 96] width 98 height 27
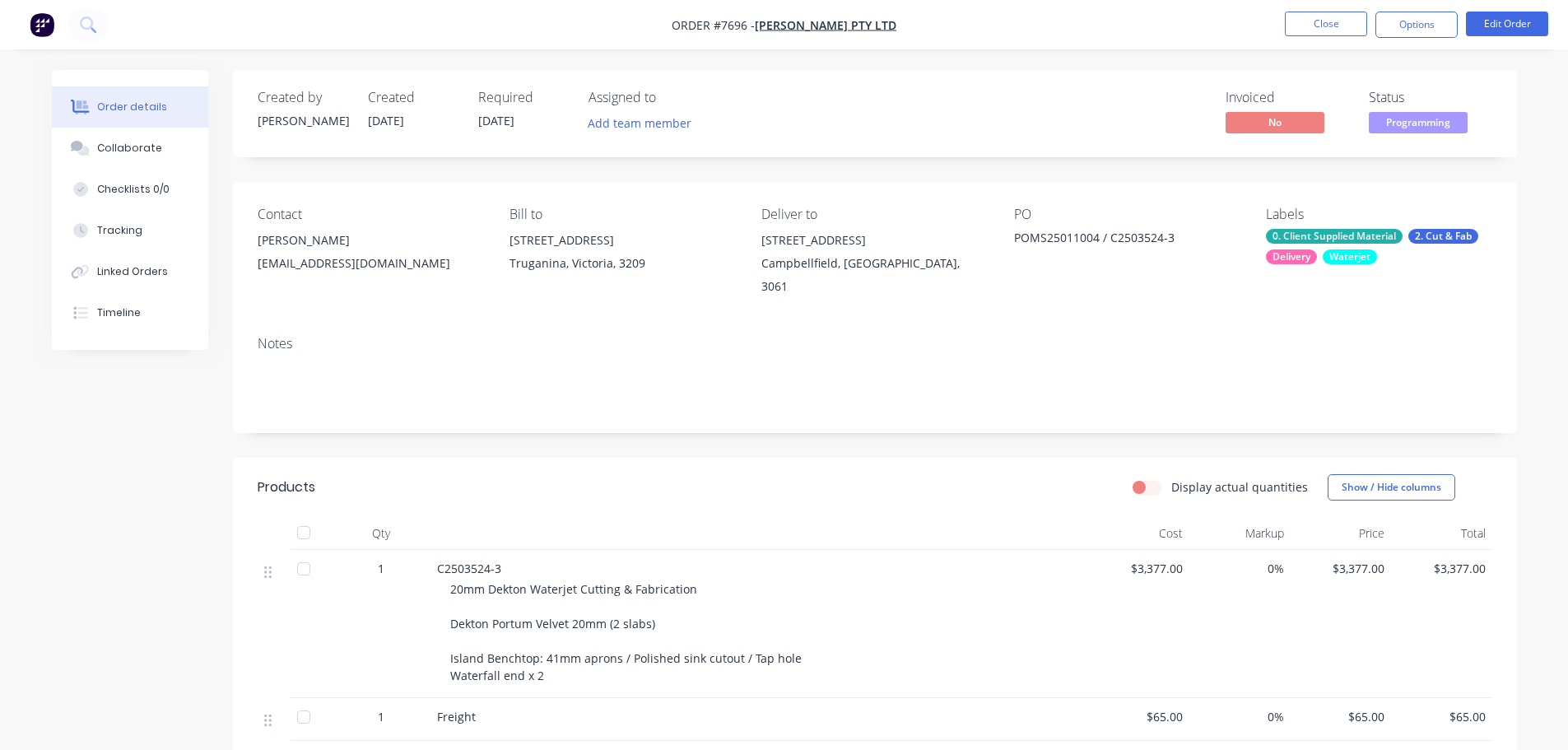
click at [1437, 11] on nav "Order #7696 - Marbut Stone Pty Ltd Close Options Edit Order" at bounding box center [784, 24] width 1568 height 49
click at [1436, 19] on button "Options" at bounding box center [1416, 25] width 83 height 27
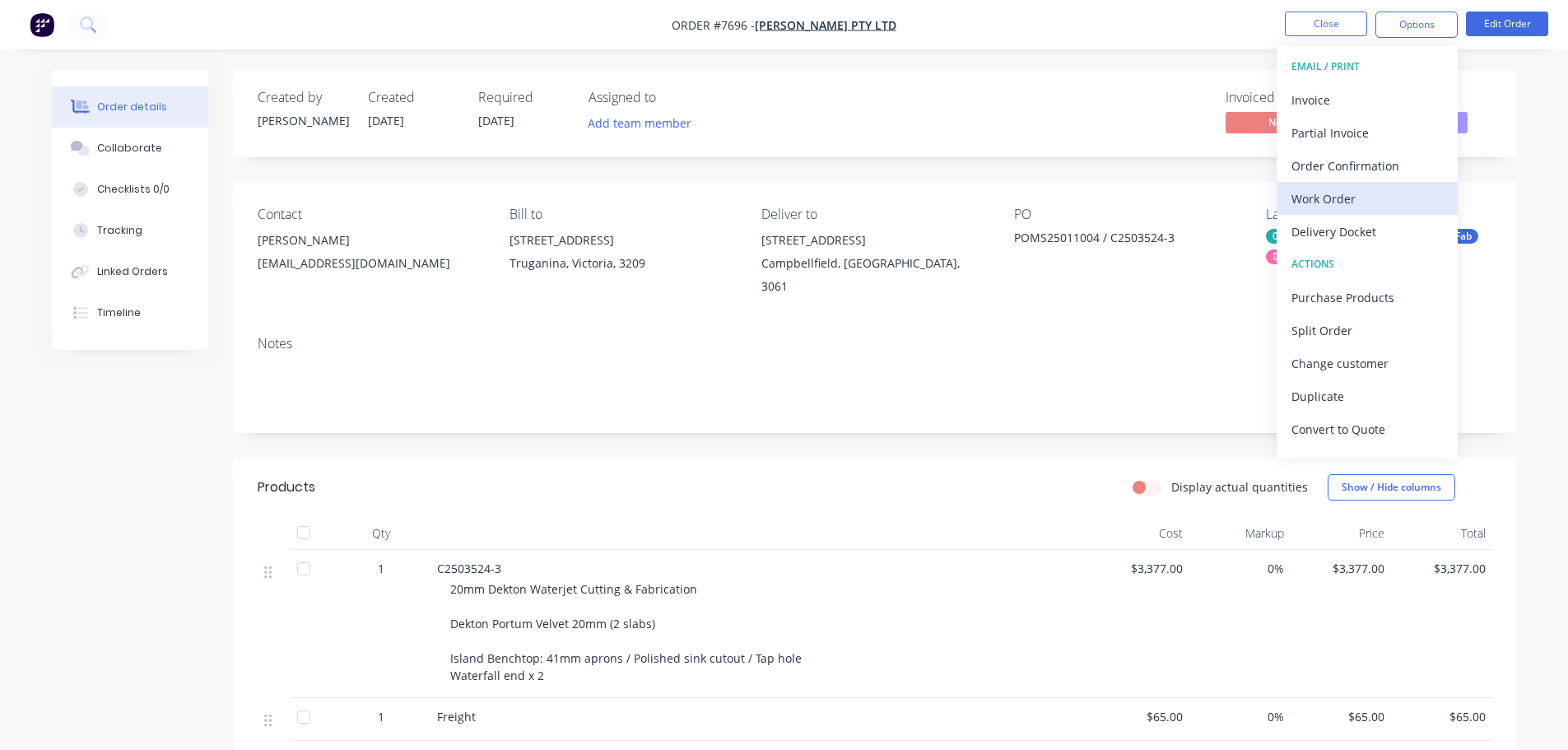
click at [1390, 206] on div "Work Order" at bounding box center [1367, 199] width 151 height 24
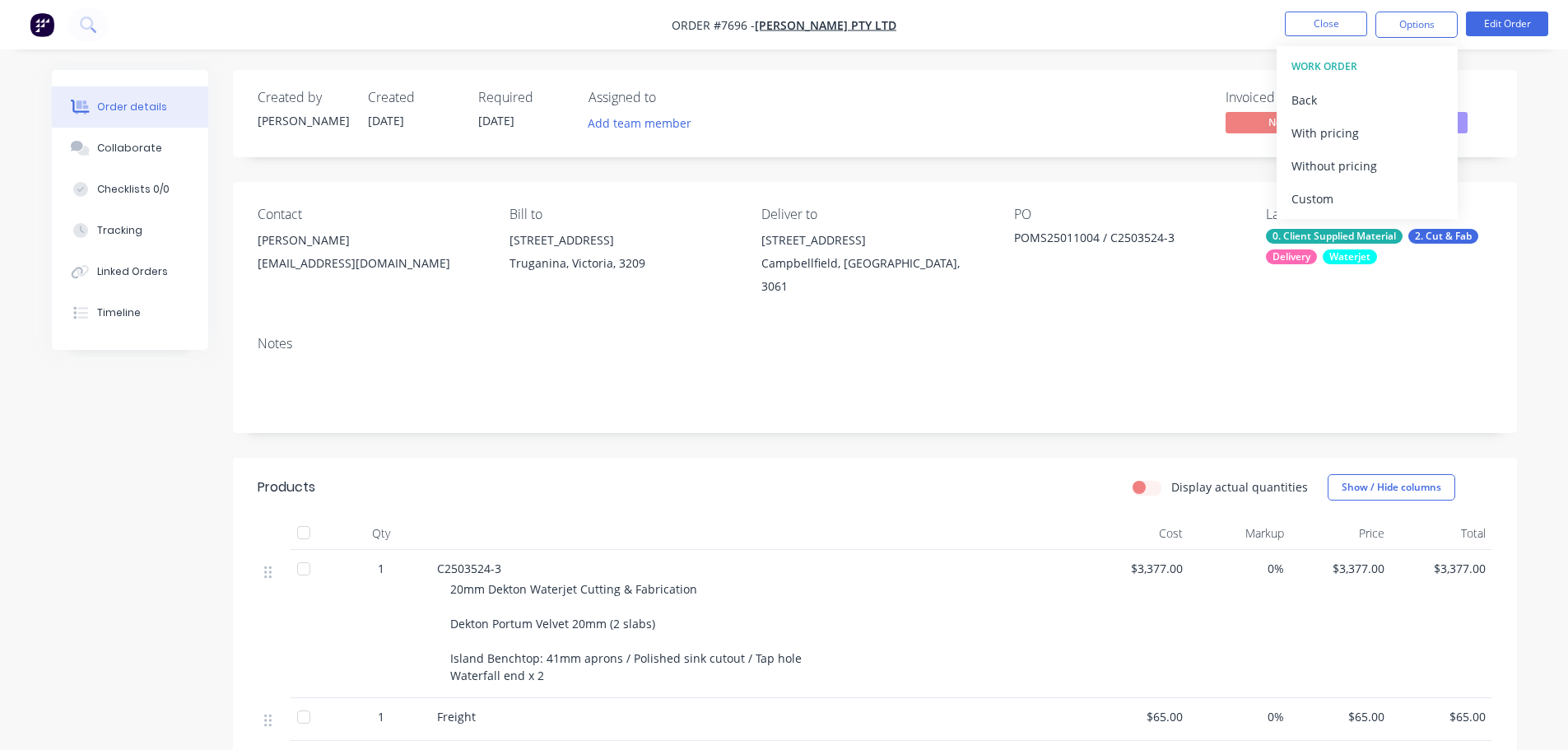
click at [1389, 203] on div "Custom" at bounding box center [1367, 199] width 151 height 24
click at [1379, 171] on div "Without pricing" at bounding box center [1367, 165] width 151 height 24
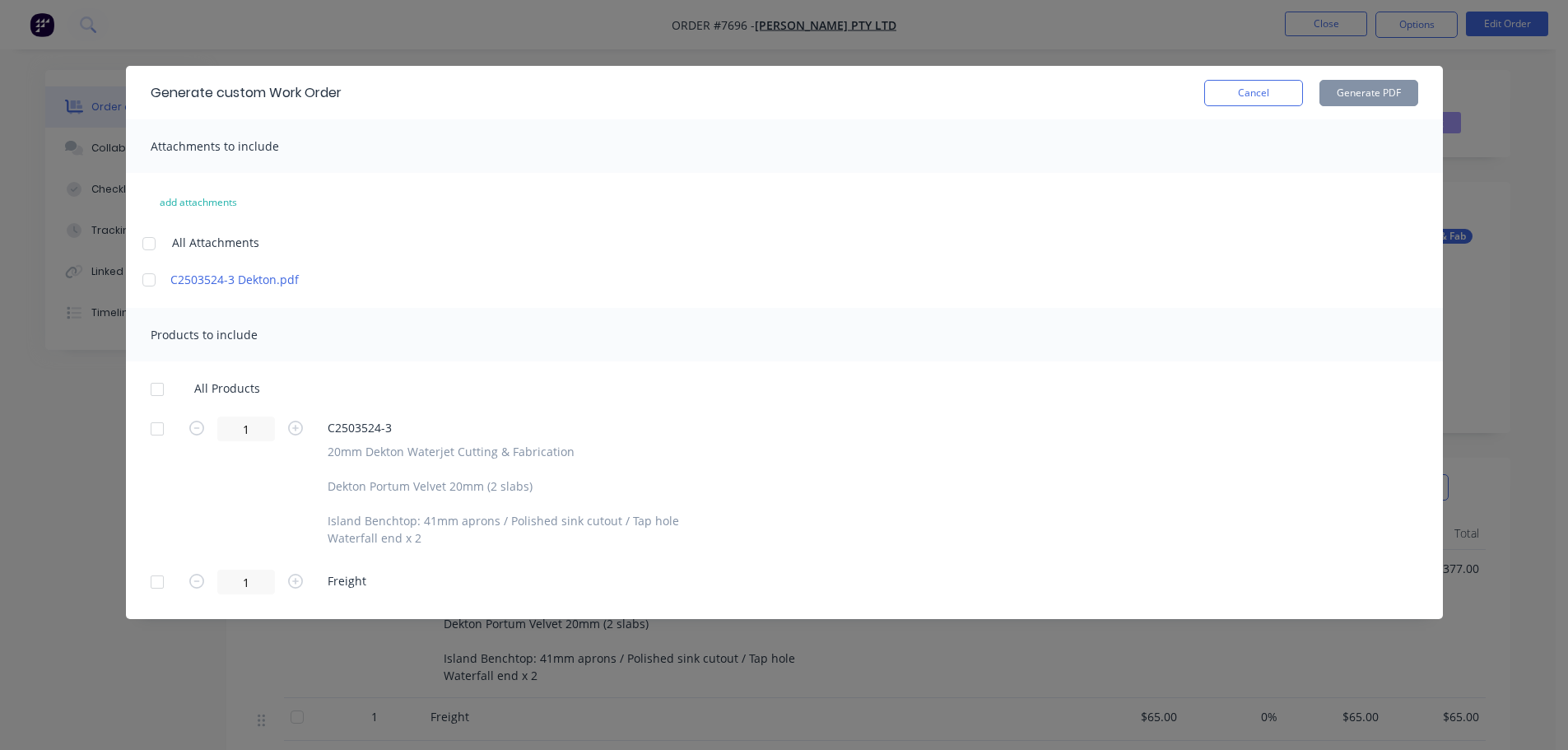
click at [151, 394] on div at bounding box center [157, 389] width 33 height 33
click at [1361, 89] on button "Generate PDF" at bounding box center [1369, 93] width 98 height 27
click at [1228, 110] on div "Generate custom Work Order Cancel Generate PDF" at bounding box center [784, 93] width 1317 height 53
click at [1239, 89] on button "Cancel" at bounding box center [1253, 93] width 98 height 27
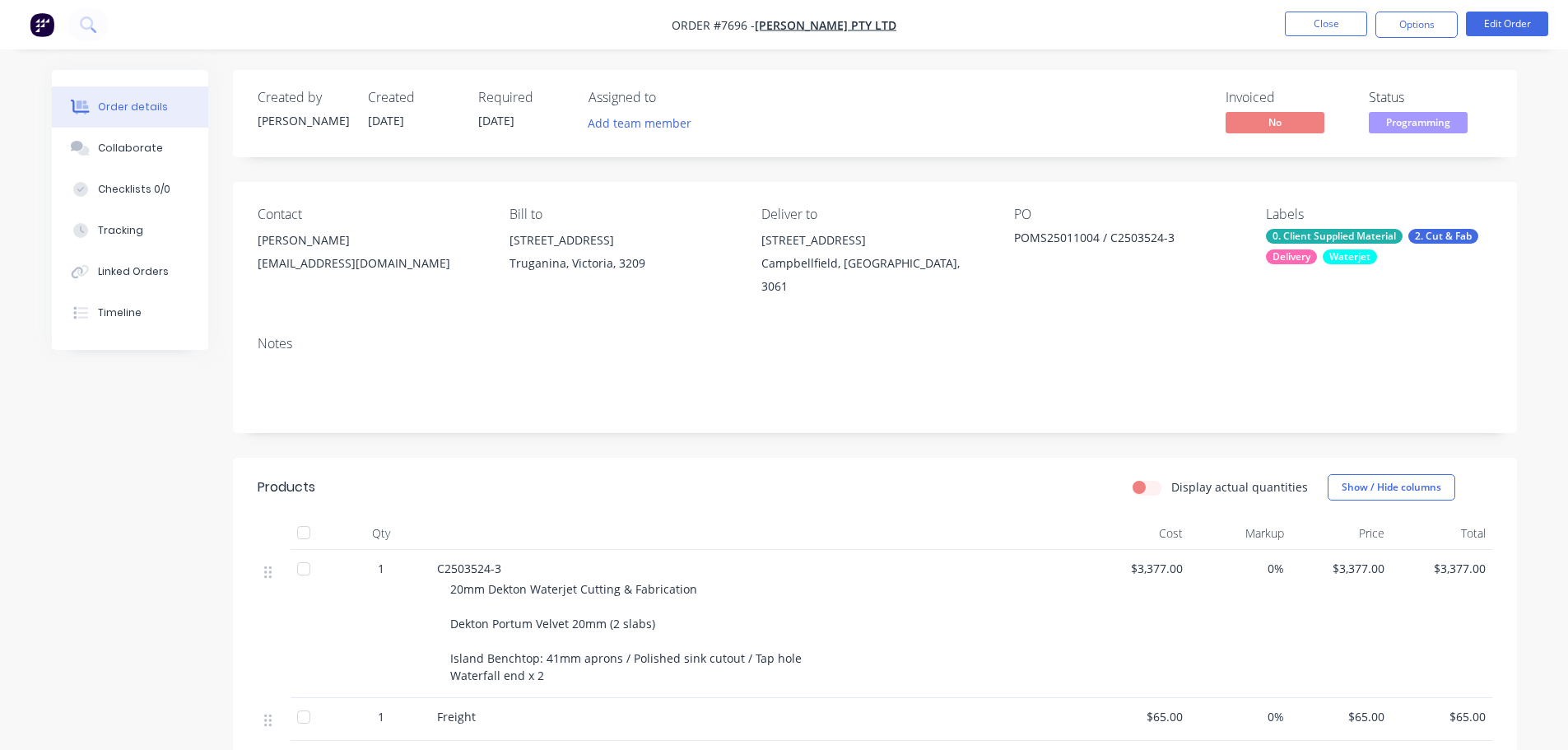
click at [1345, 36] on li "Close" at bounding box center [1326, 25] width 83 height 27
click at [1347, 21] on button "Close" at bounding box center [1326, 24] width 83 height 25
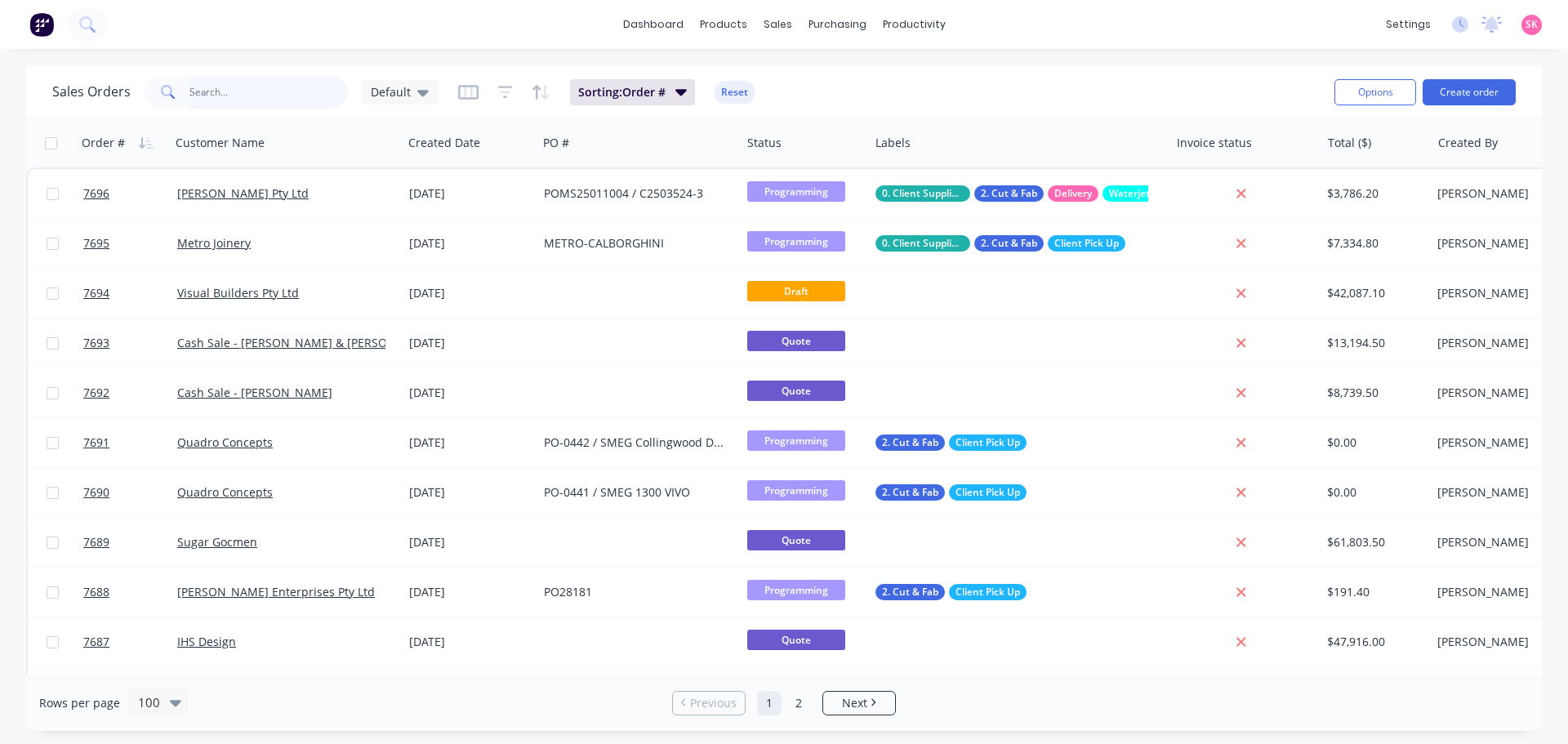
click at [234, 99] on input "text" at bounding box center [269, 92] width 159 height 32
type input "king"
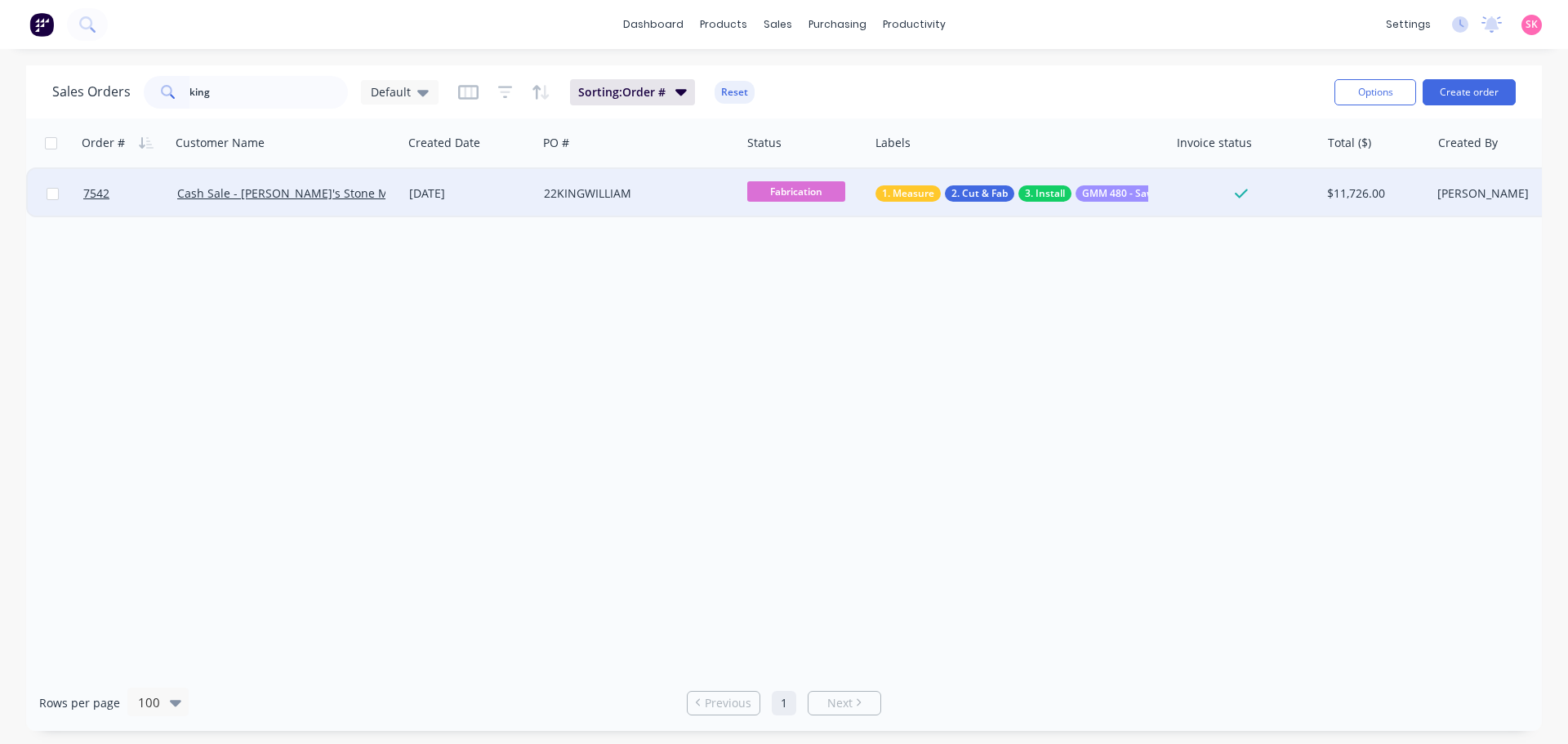
click at [642, 210] on div "22KINGWILLIAM" at bounding box center [639, 193] width 204 height 49
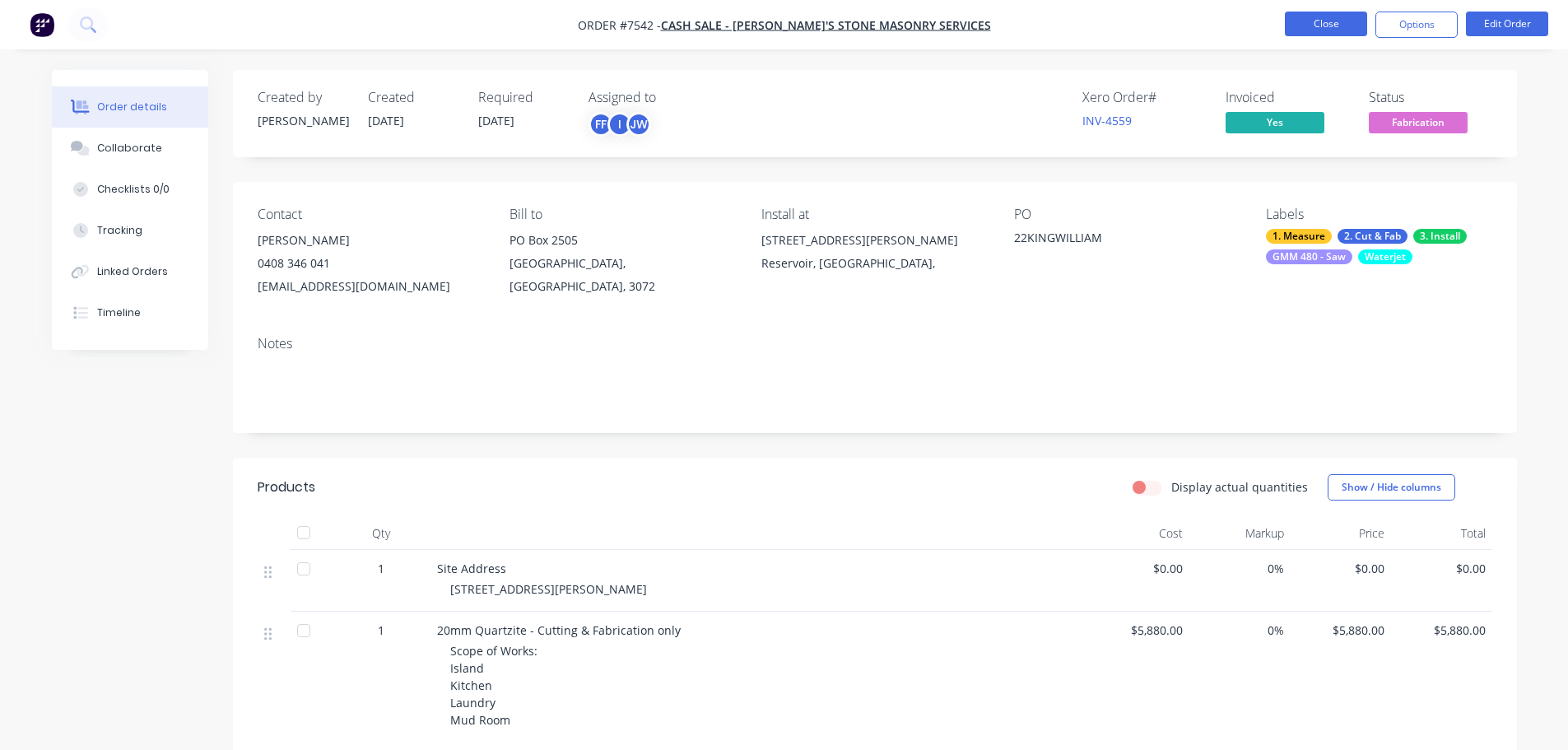
click at [1318, 22] on button "Close" at bounding box center [1326, 24] width 83 height 25
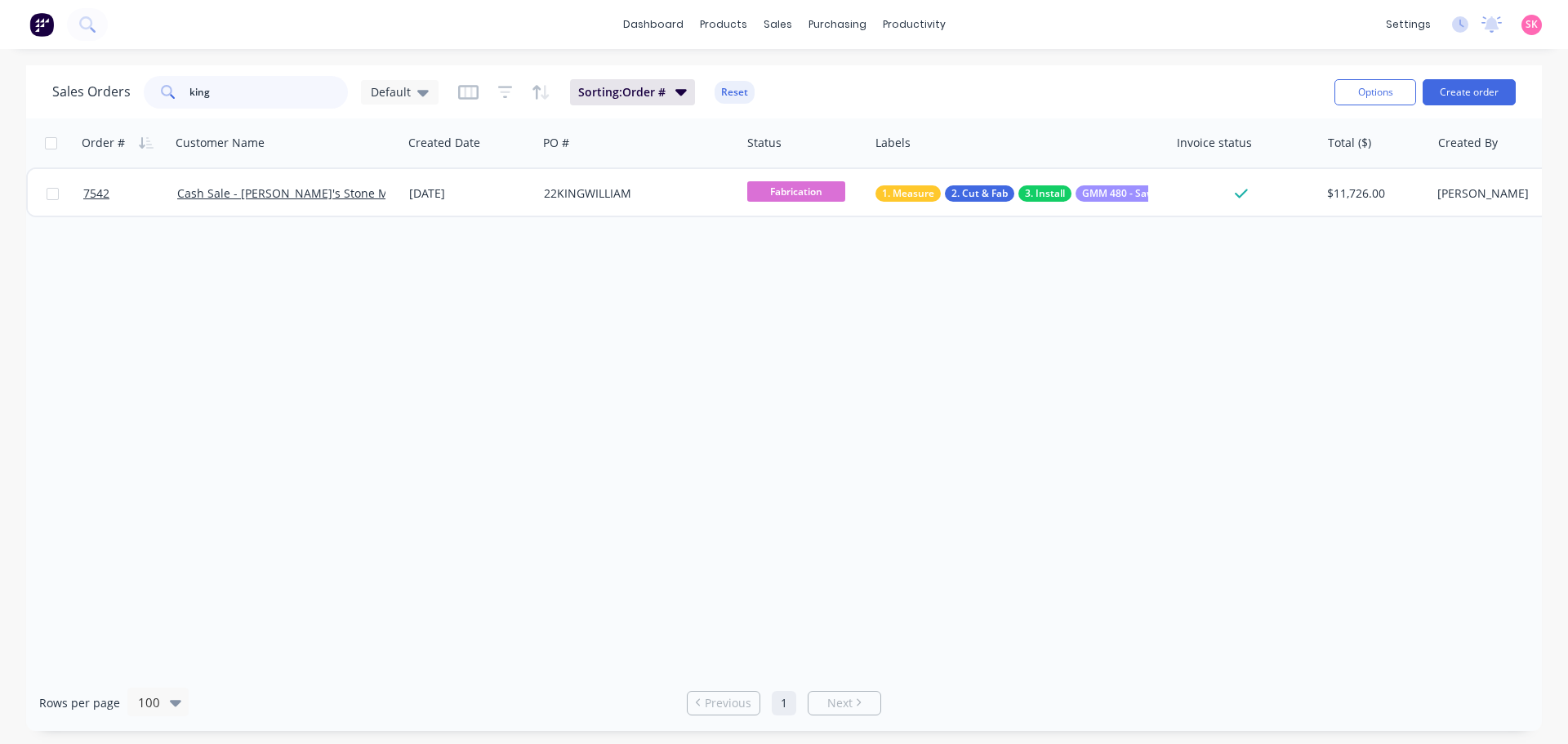
drag, startPoint x: 265, startPoint y: 88, endPoint x: 75, endPoint y: 111, distance: 191.4
click at [77, 111] on div "Sales Orders king Default Sorting: Order # Reset" at bounding box center [686, 92] width 1269 height 40
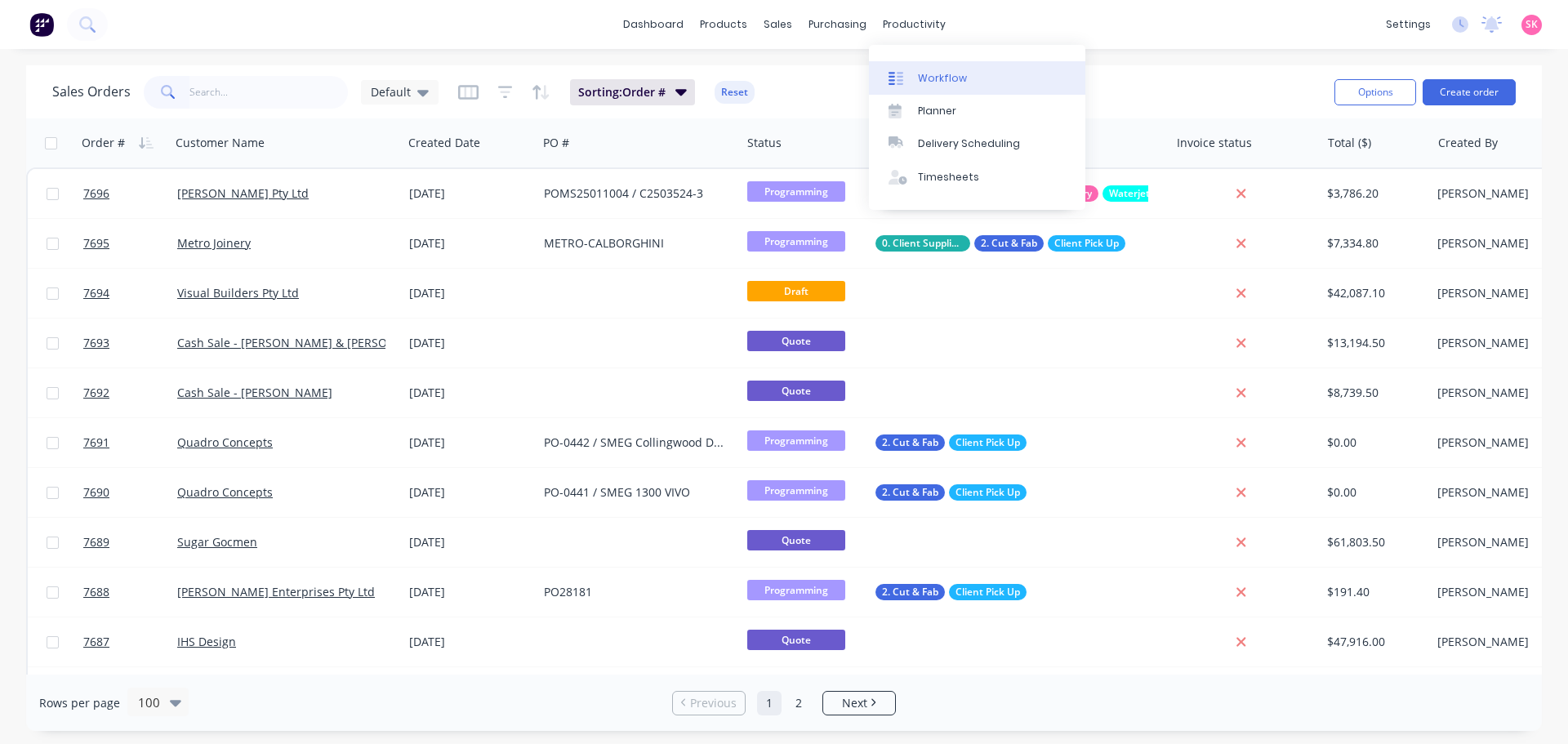
click at [934, 68] on link "Workflow" at bounding box center [977, 77] width 216 height 32
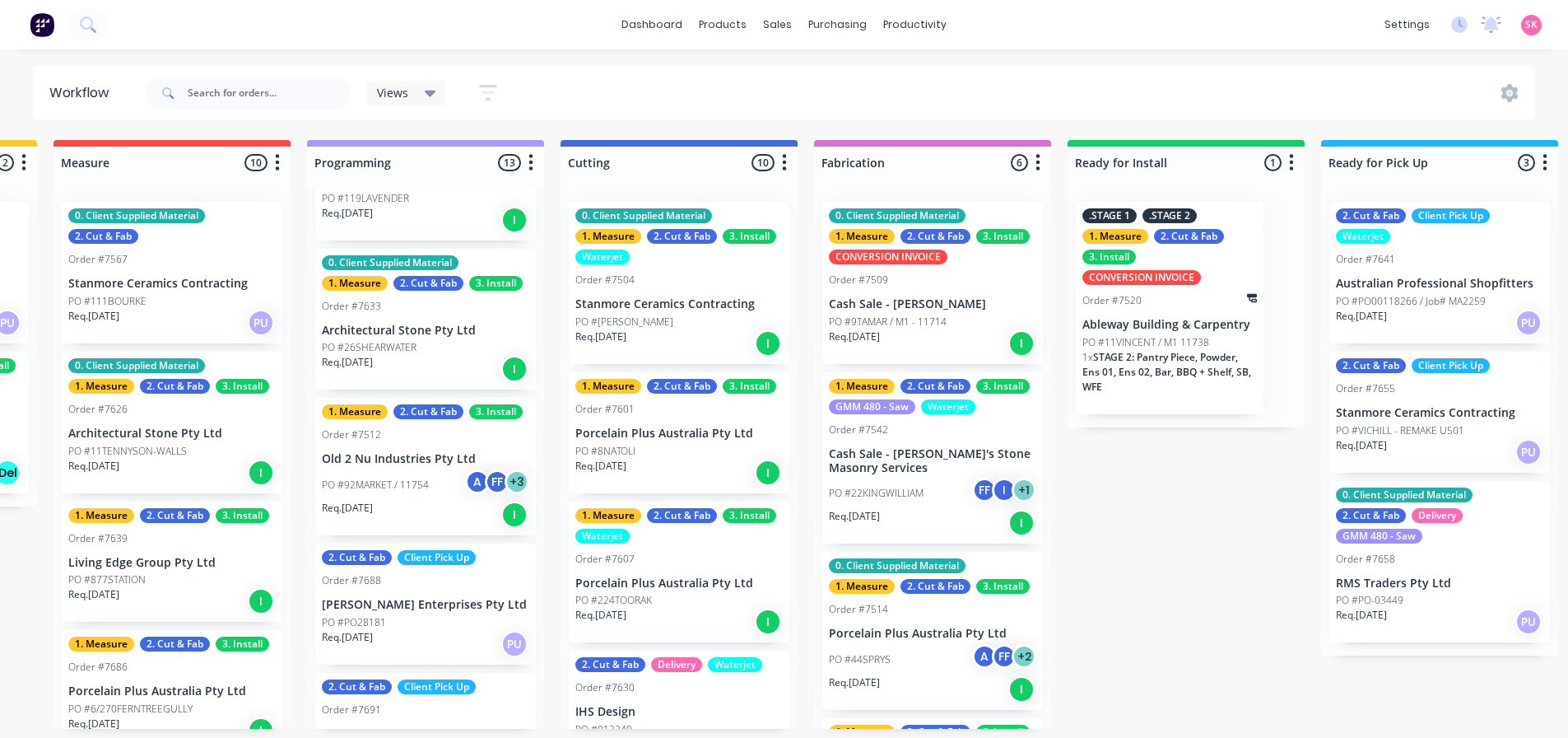
scroll to position [330, 0]
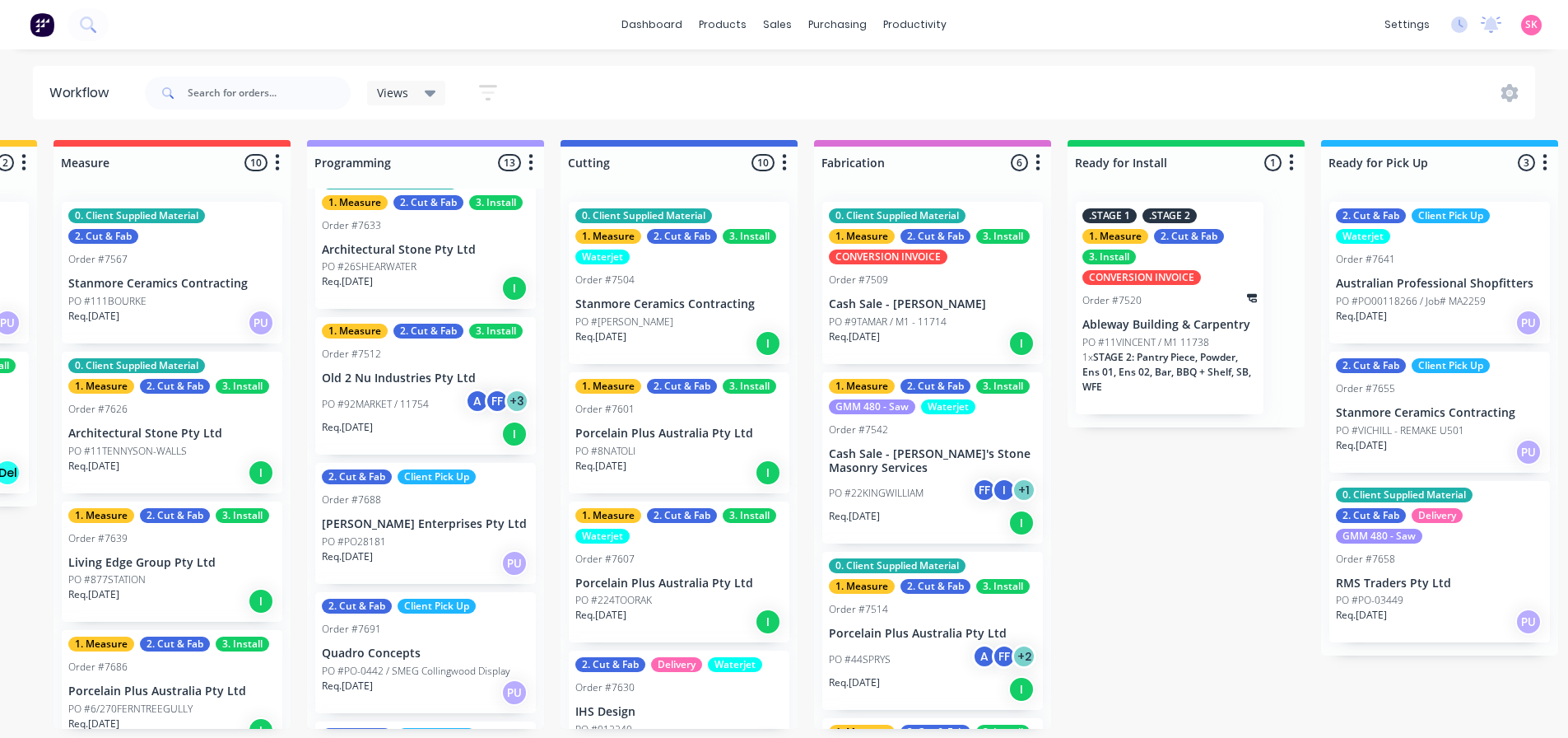
click at [423, 278] on div "Req. 08/08/25 I" at bounding box center [426, 288] width 208 height 28
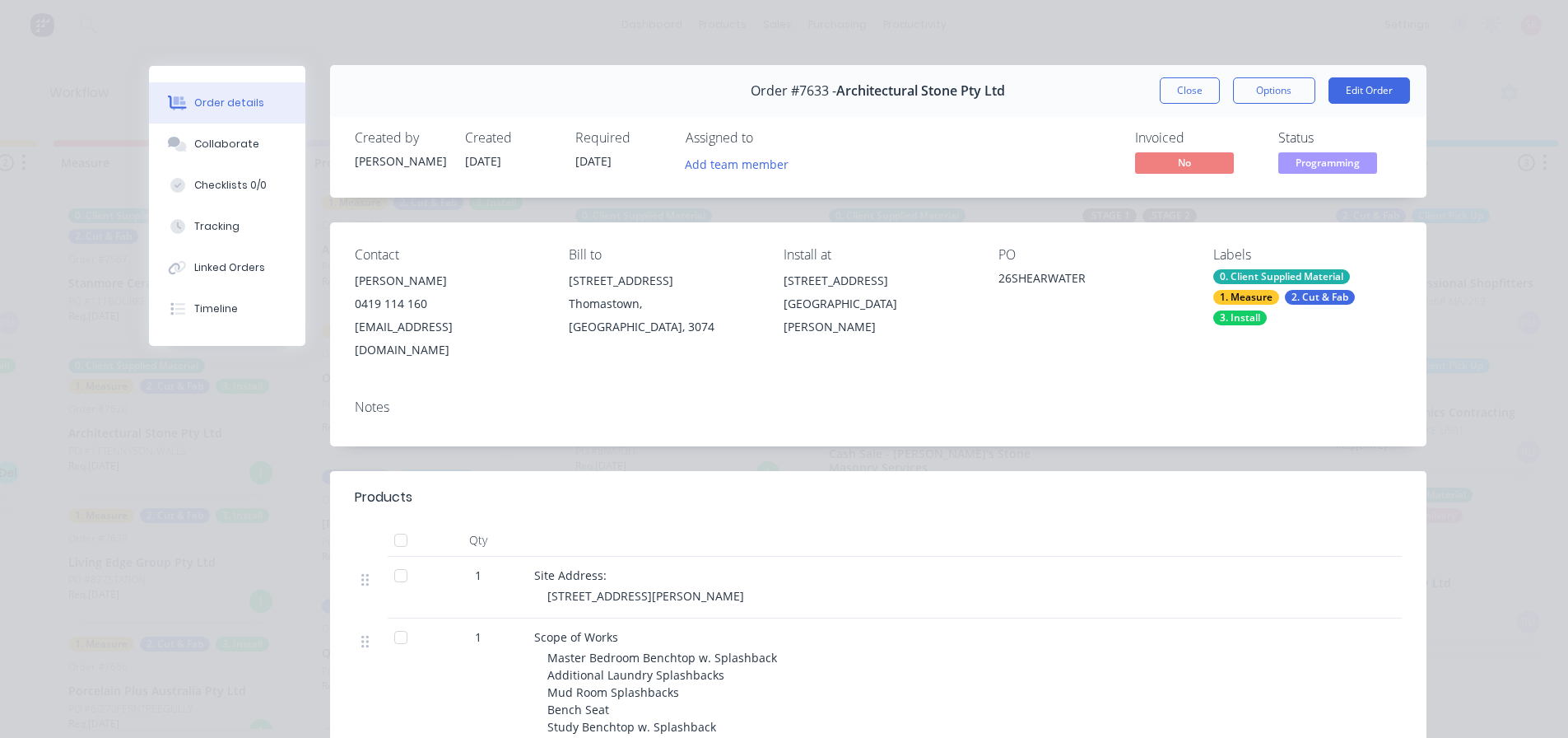
scroll to position [0, 0]
click at [1195, 95] on button "Close" at bounding box center [1190, 92] width 60 height 27
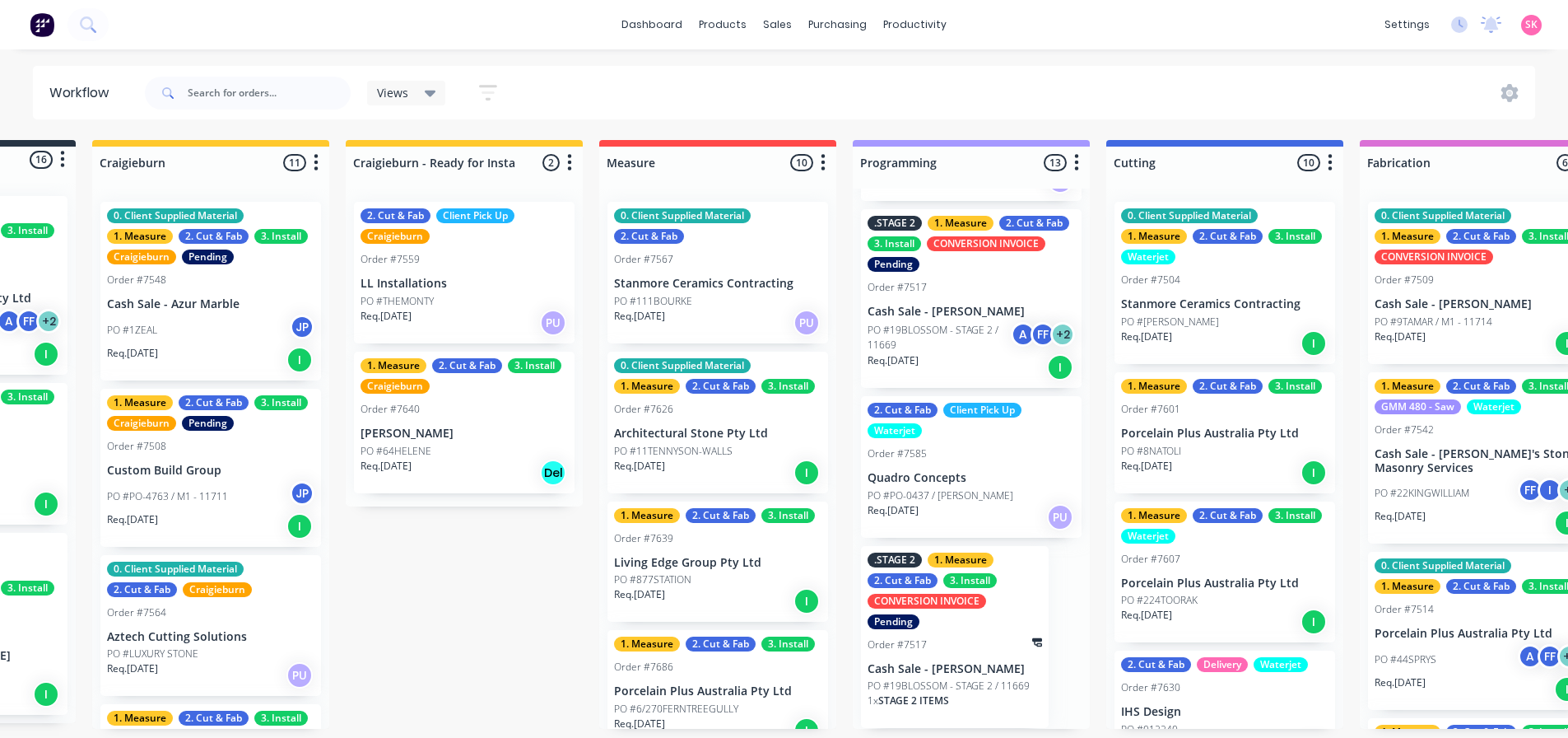
scroll to position [3, 0]
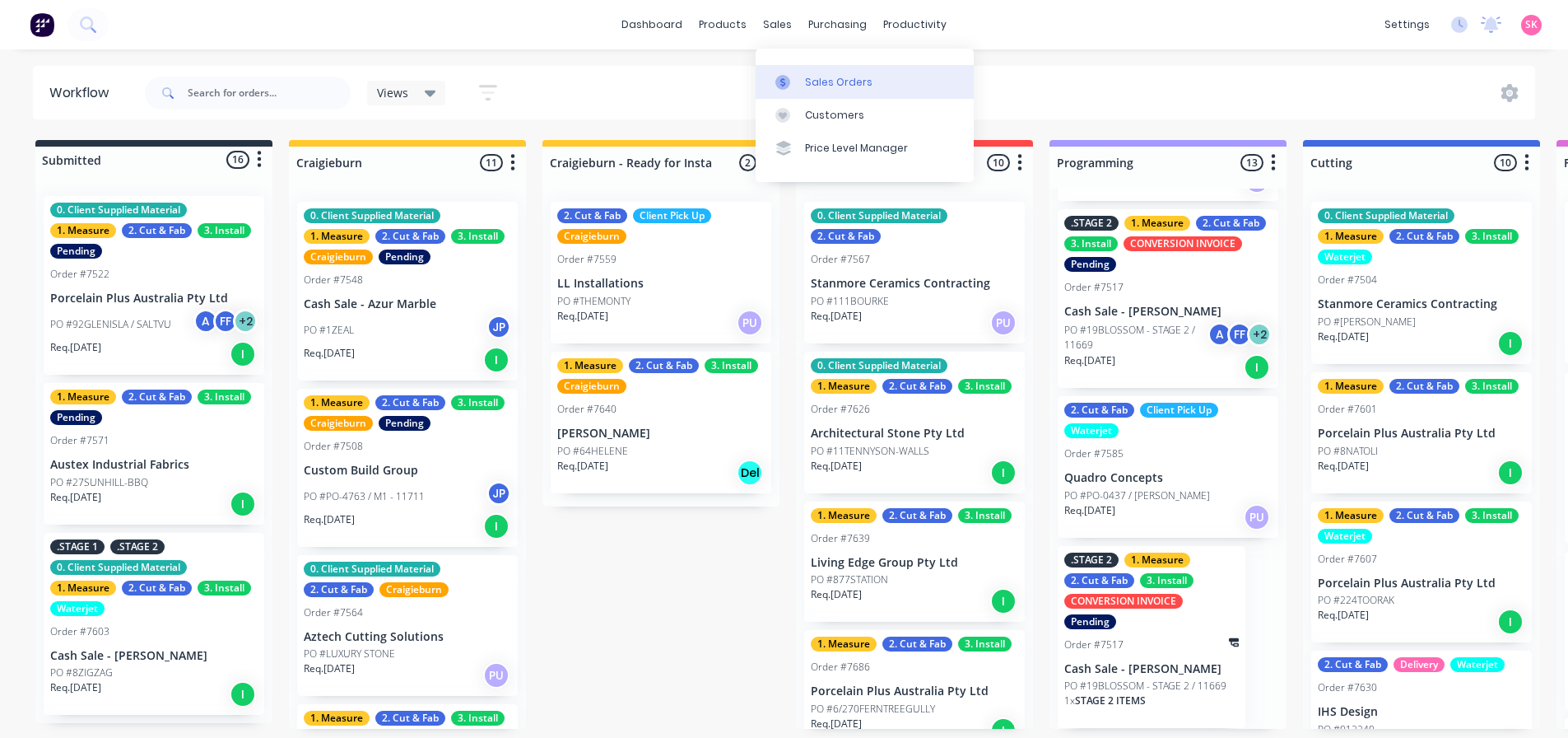
click at [780, 75] on icon at bounding box center [783, 83] width 15 height 15
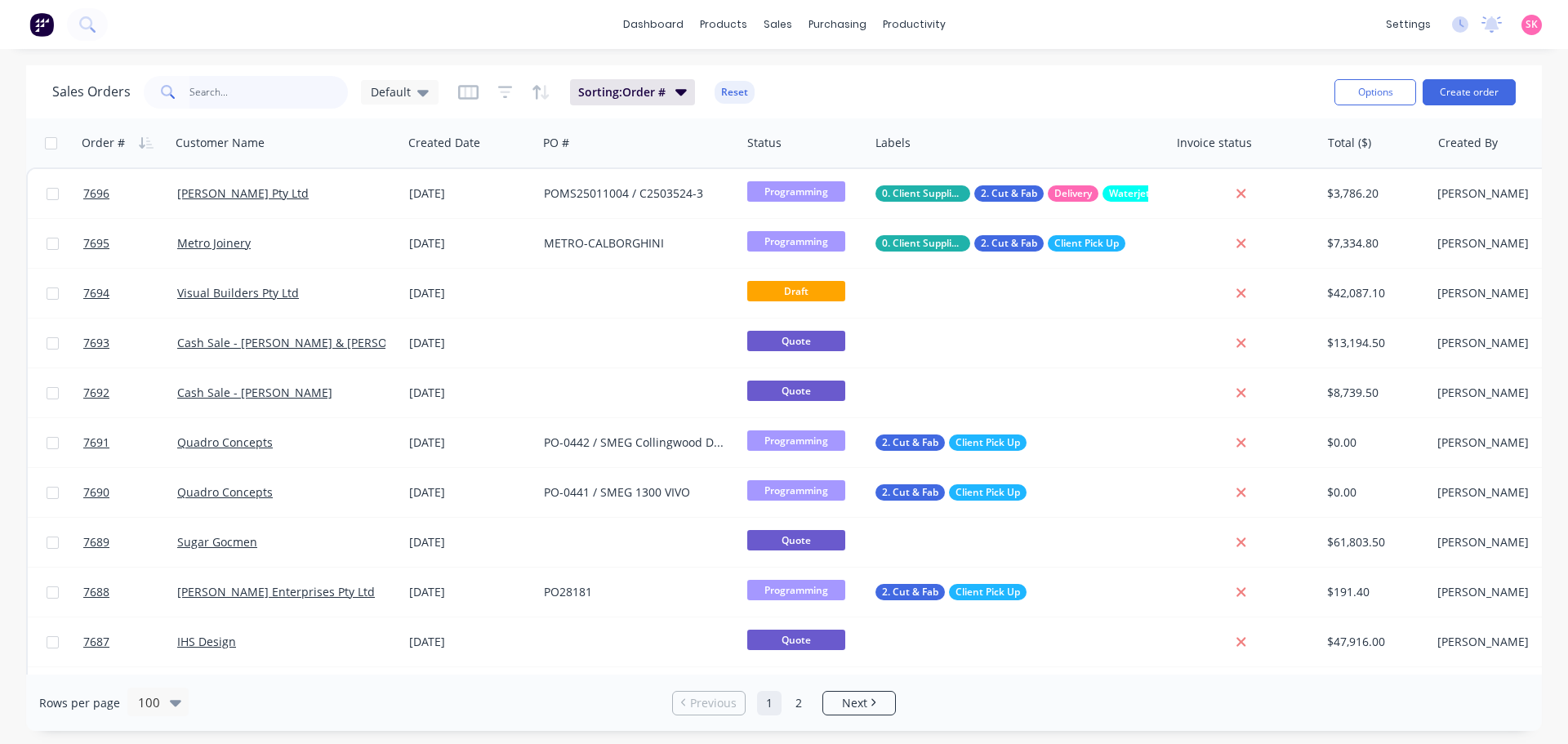
click at [251, 100] on input "text" at bounding box center [269, 92] width 159 height 32
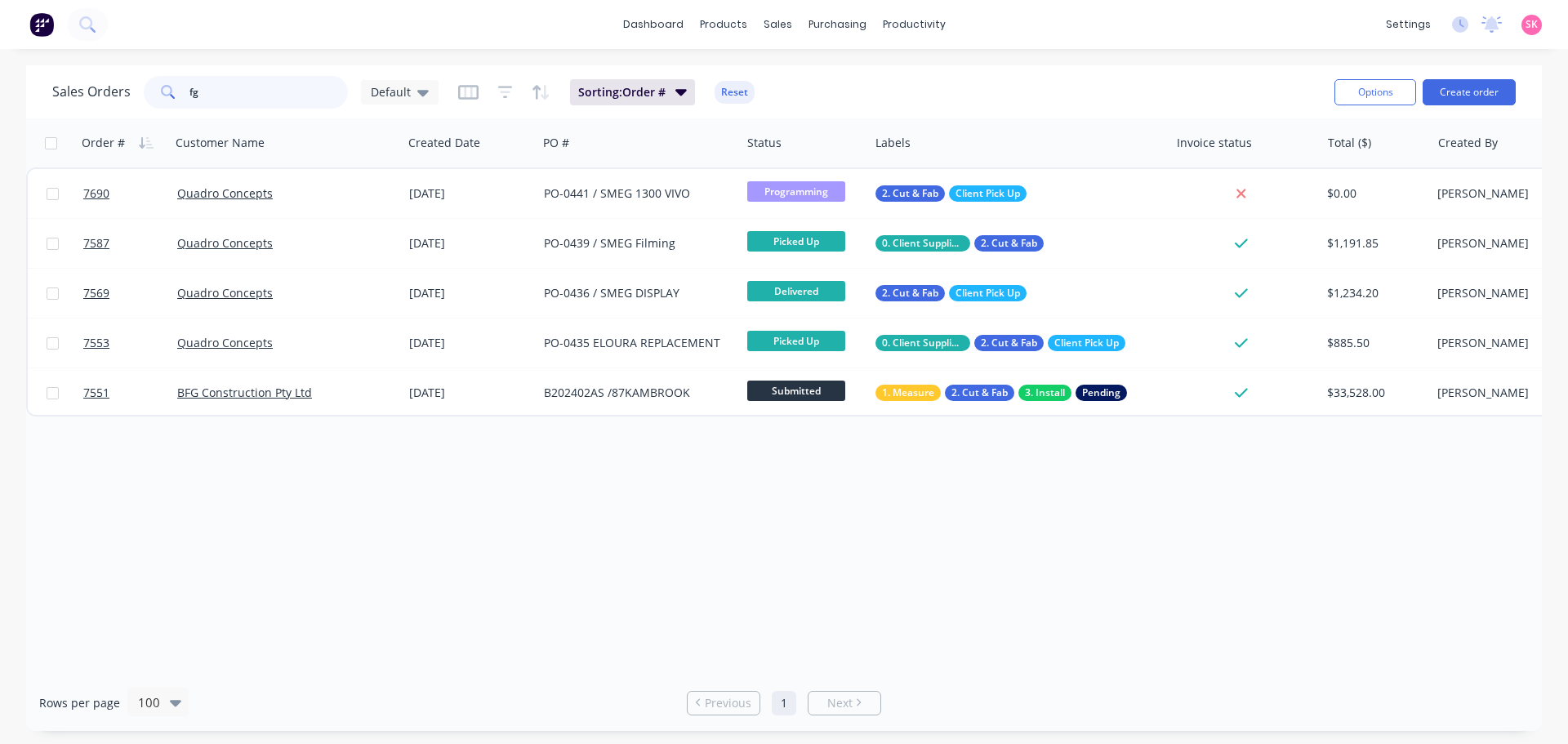
type input "f"
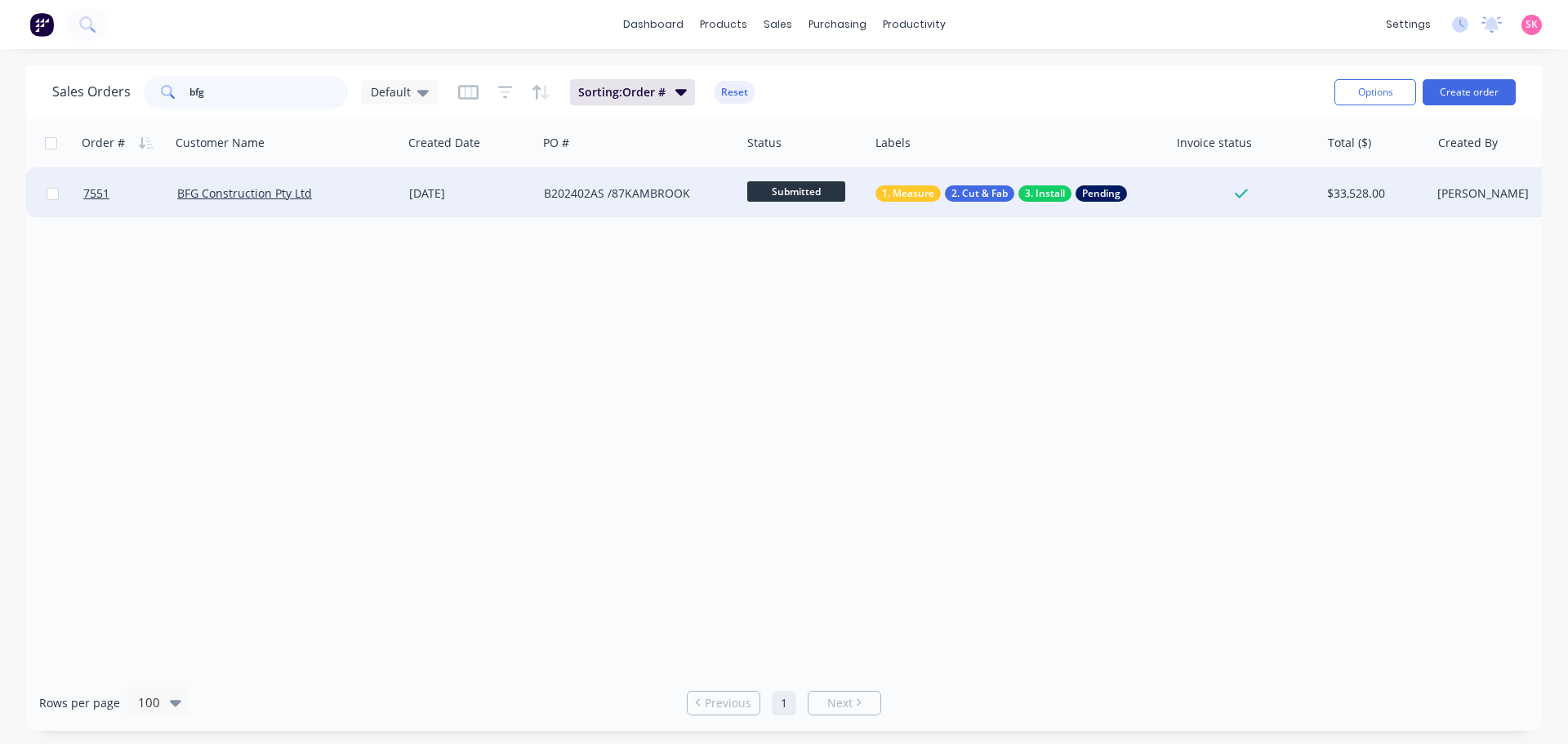
type input "bfg"
click at [562, 194] on div "B202402AS /87KAMBROOK" at bounding box center [634, 194] width 181 height 17
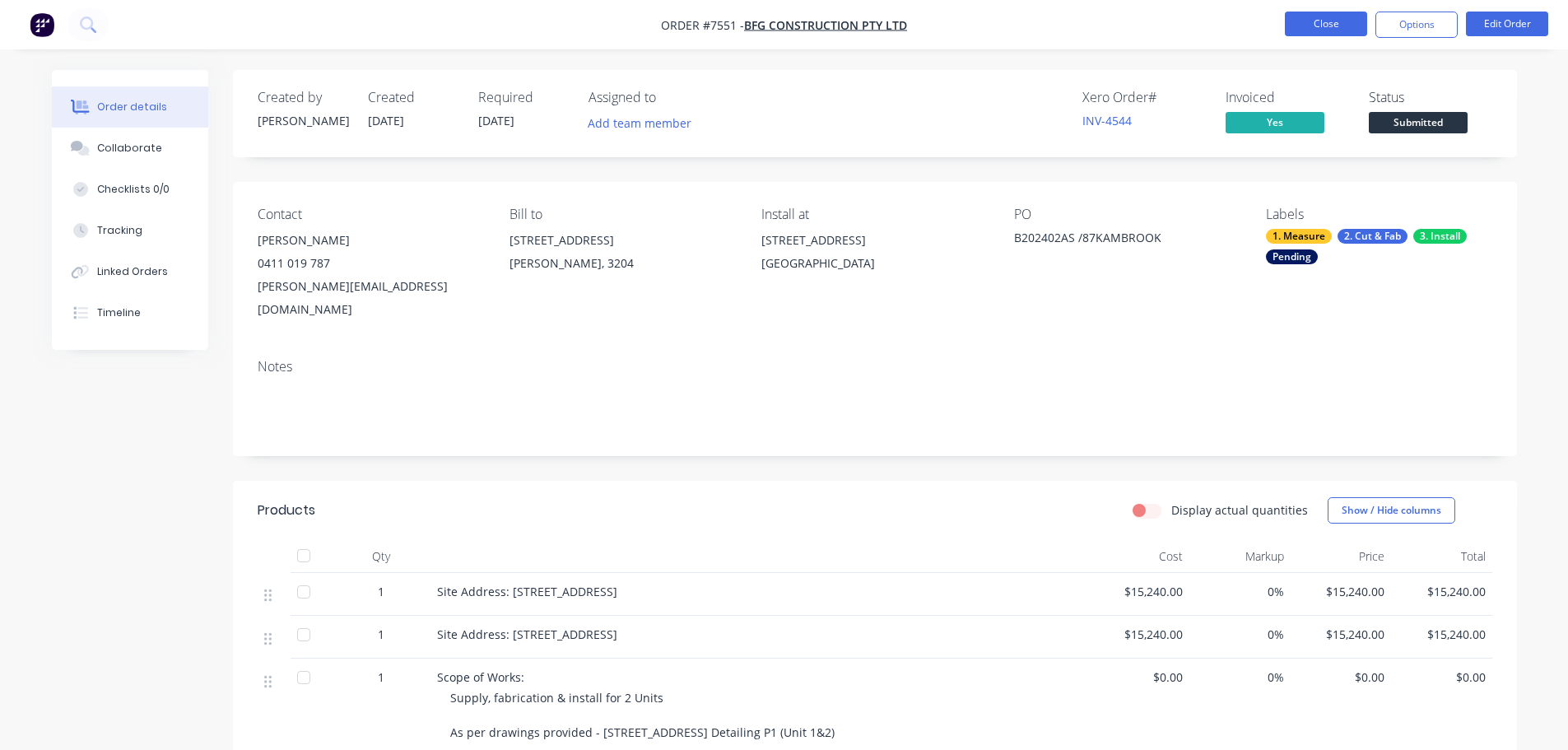
click at [1304, 30] on button "Close" at bounding box center [1326, 24] width 83 height 25
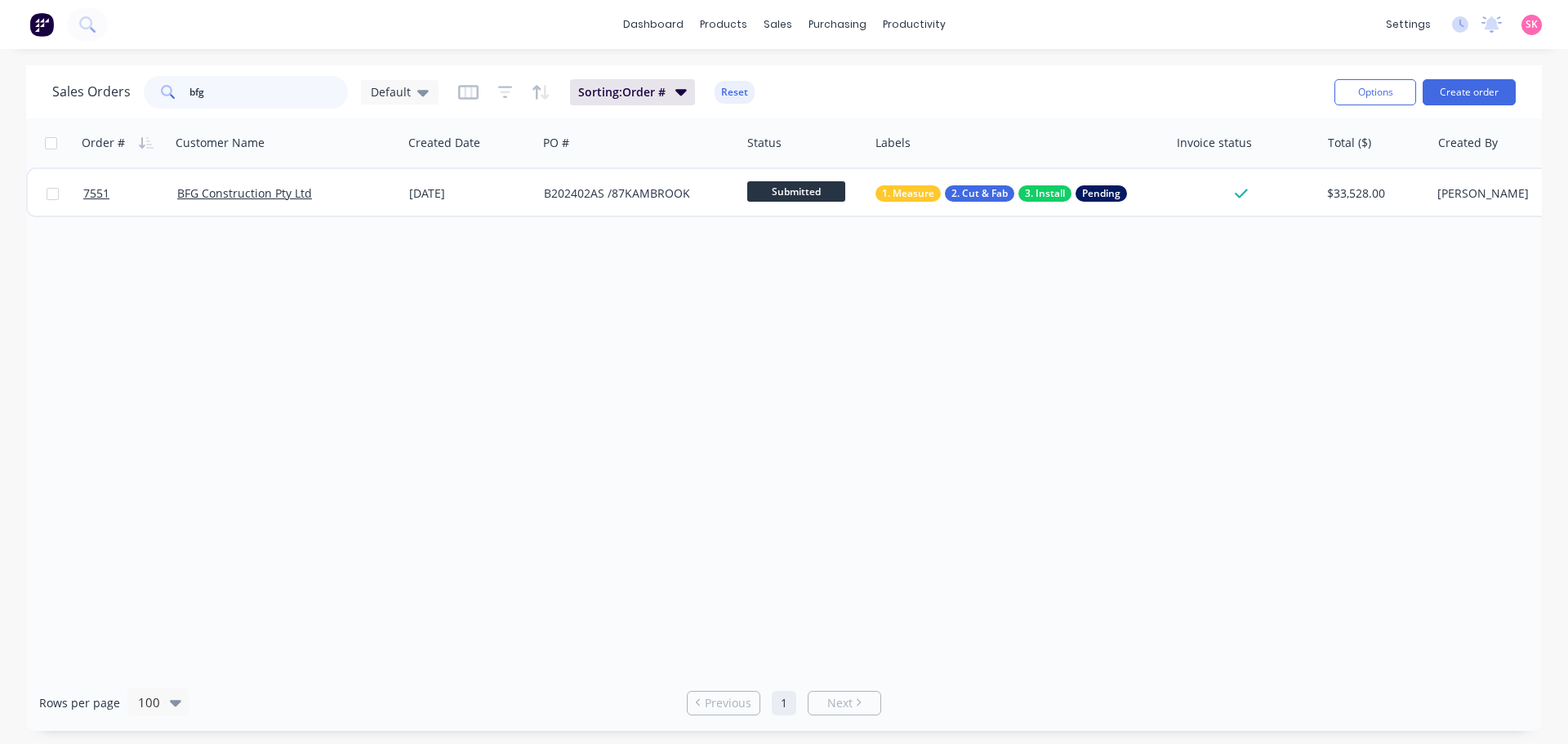
drag, startPoint x: 248, startPoint y: 92, endPoint x: 106, endPoint y: 84, distance: 142.2
click at [104, 90] on div "Sales Orders bfg Default" at bounding box center [245, 92] width 387 height 32
click at [201, 94] on input "7639" at bounding box center [269, 92] width 159 height 32
type input "7"
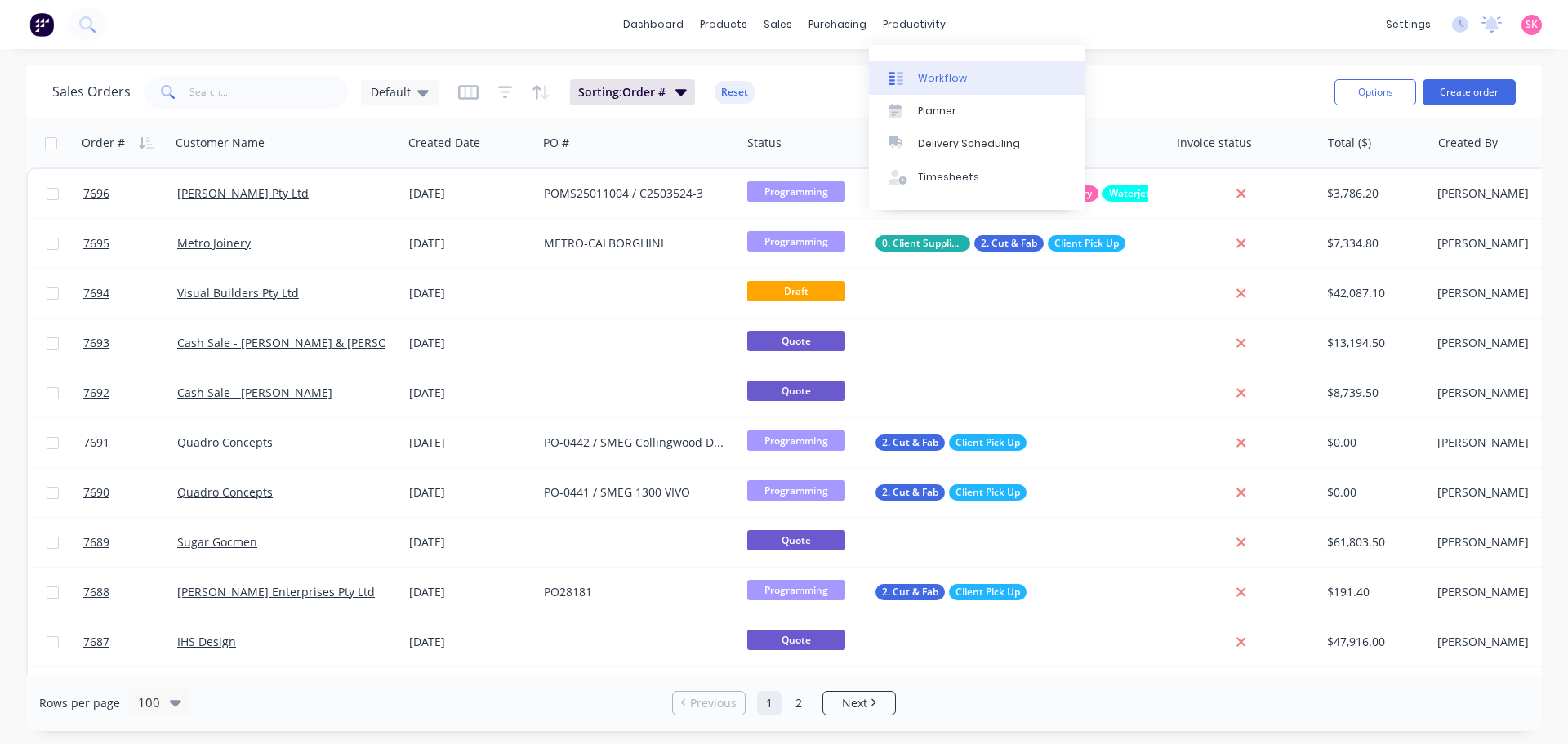
click at [939, 70] on link "Workflow" at bounding box center [977, 77] width 216 height 32
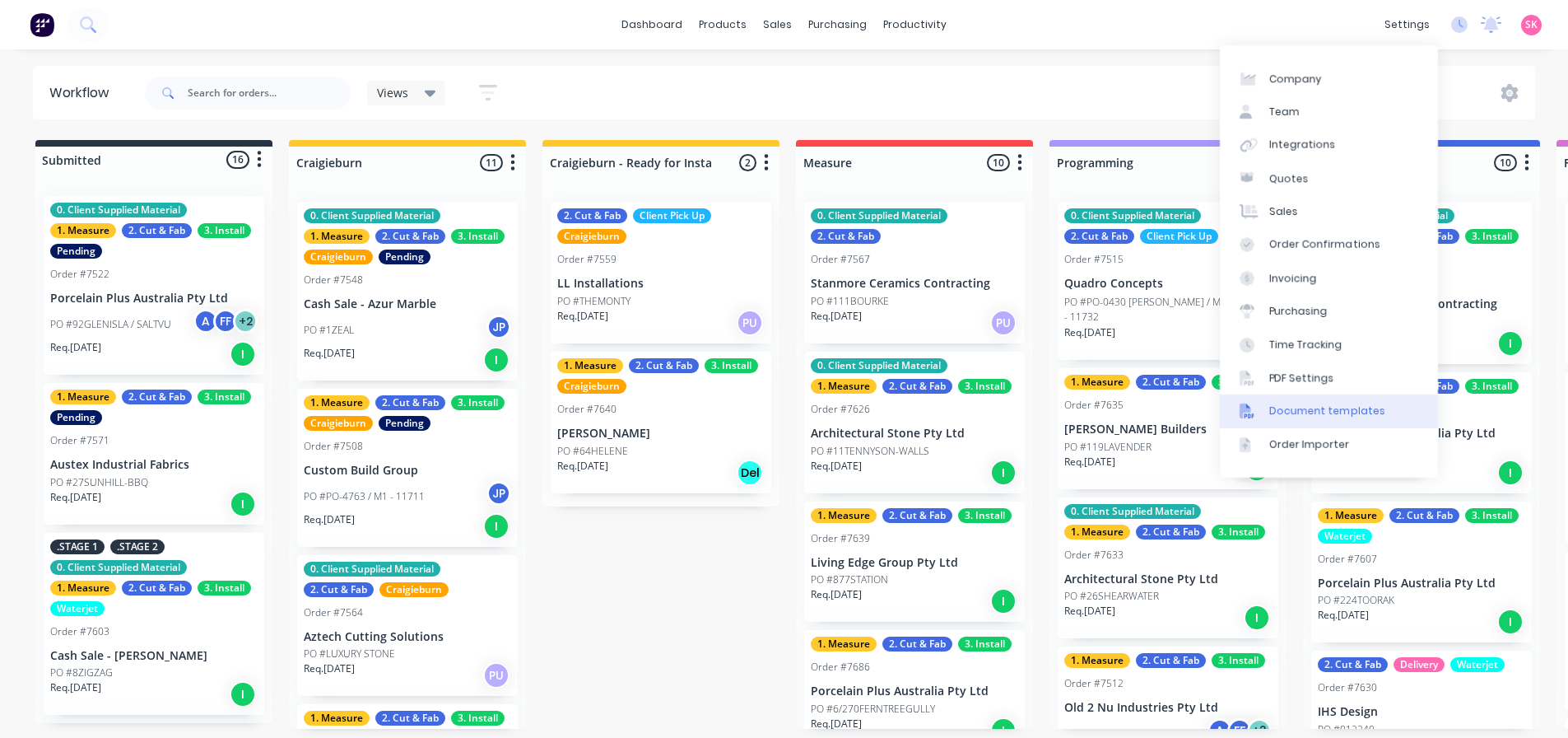
click at [1331, 396] on link "Document templates" at bounding box center [1329, 410] width 218 height 33
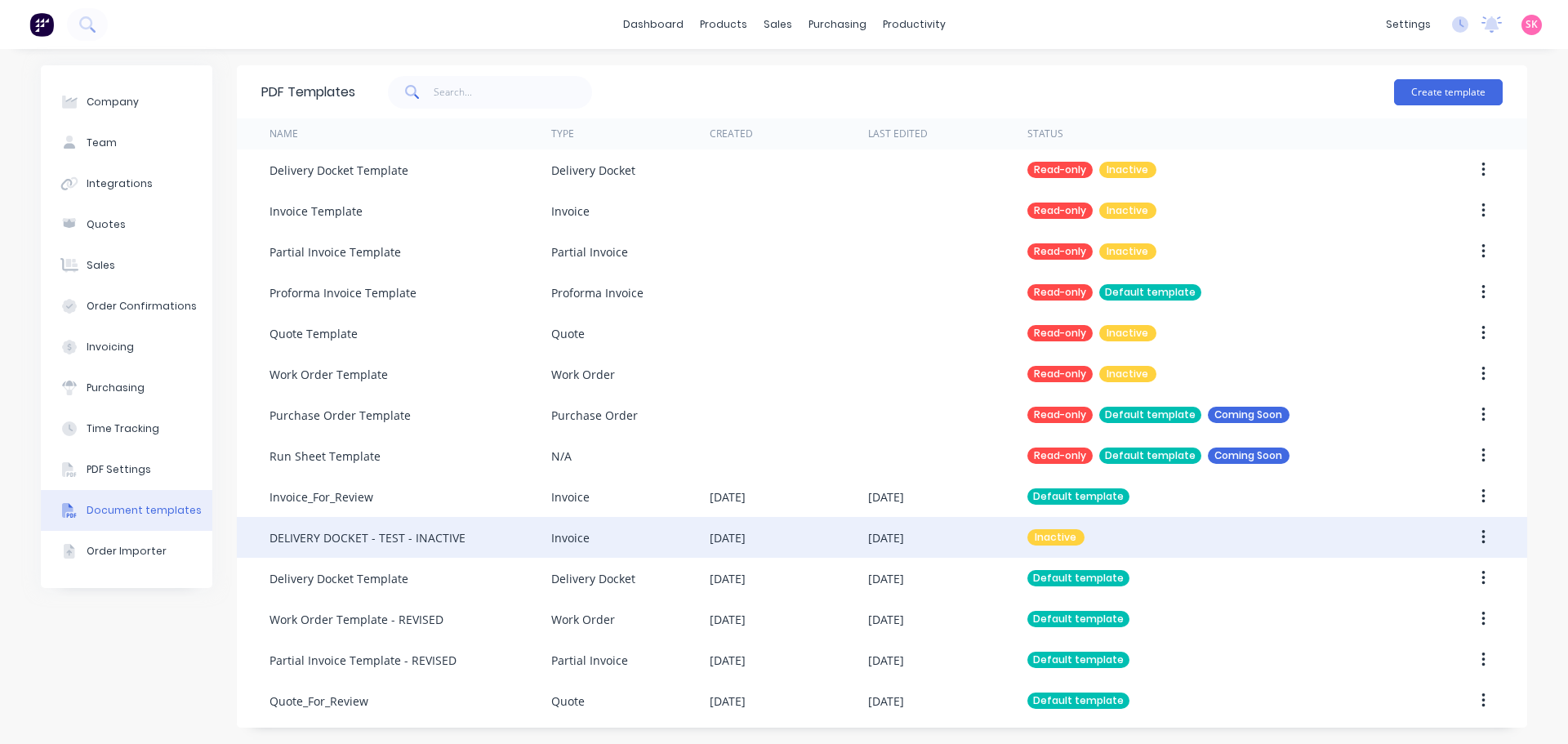
click at [1479, 540] on button "button" at bounding box center [1484, 537] width 38 height 30
click at [1429, 666] on div "Archive" at bounding box center [1425, 678] width 126 height 24
click at [1489, 536] on button "button" at bounding box center [1484, 537] width 38 height 30
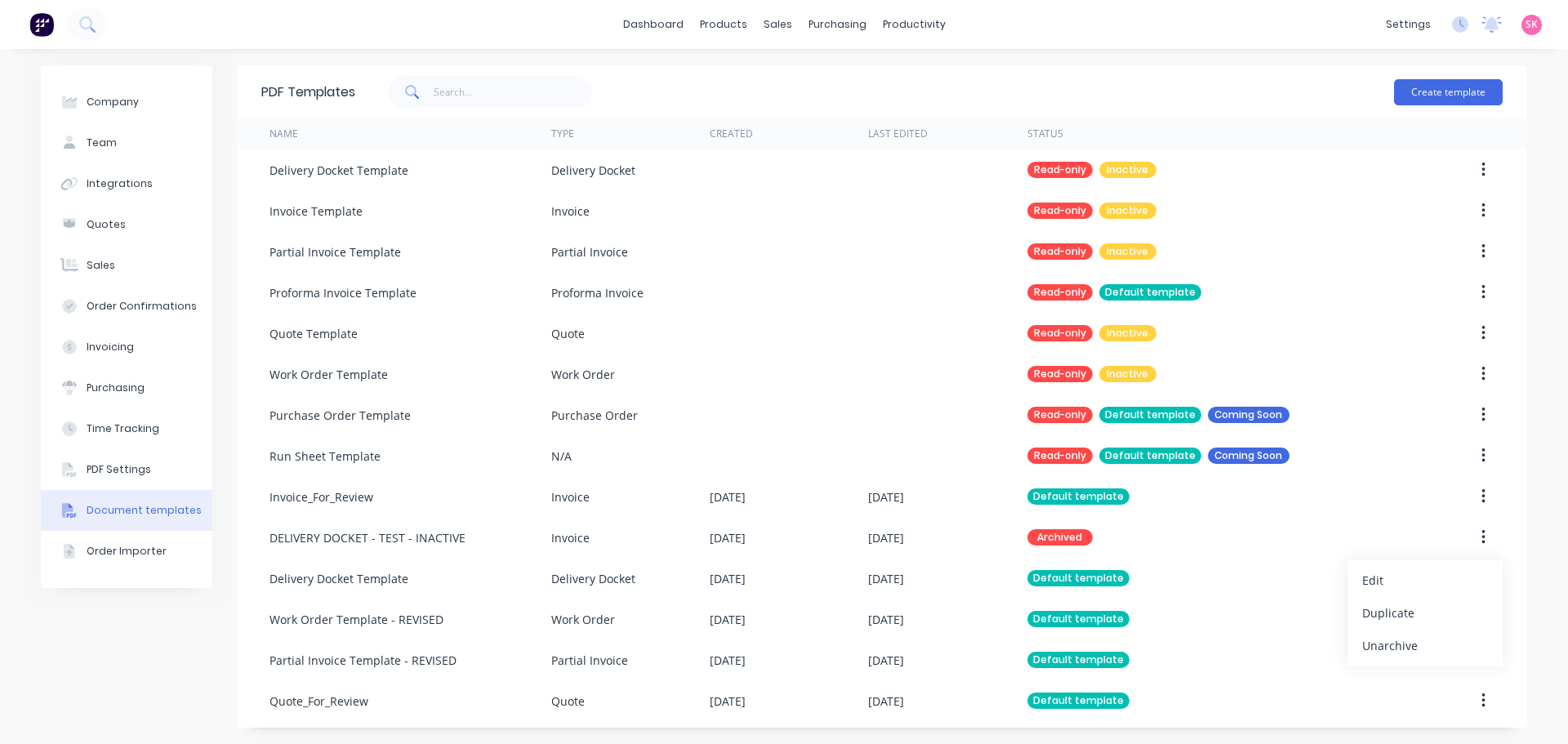
click at [1546, 425] on div "Company Team Integrations Quotes Sales Order Confirmations Invoicing Purchasing…" at bounding box center [784, 396] width 1568 height 694
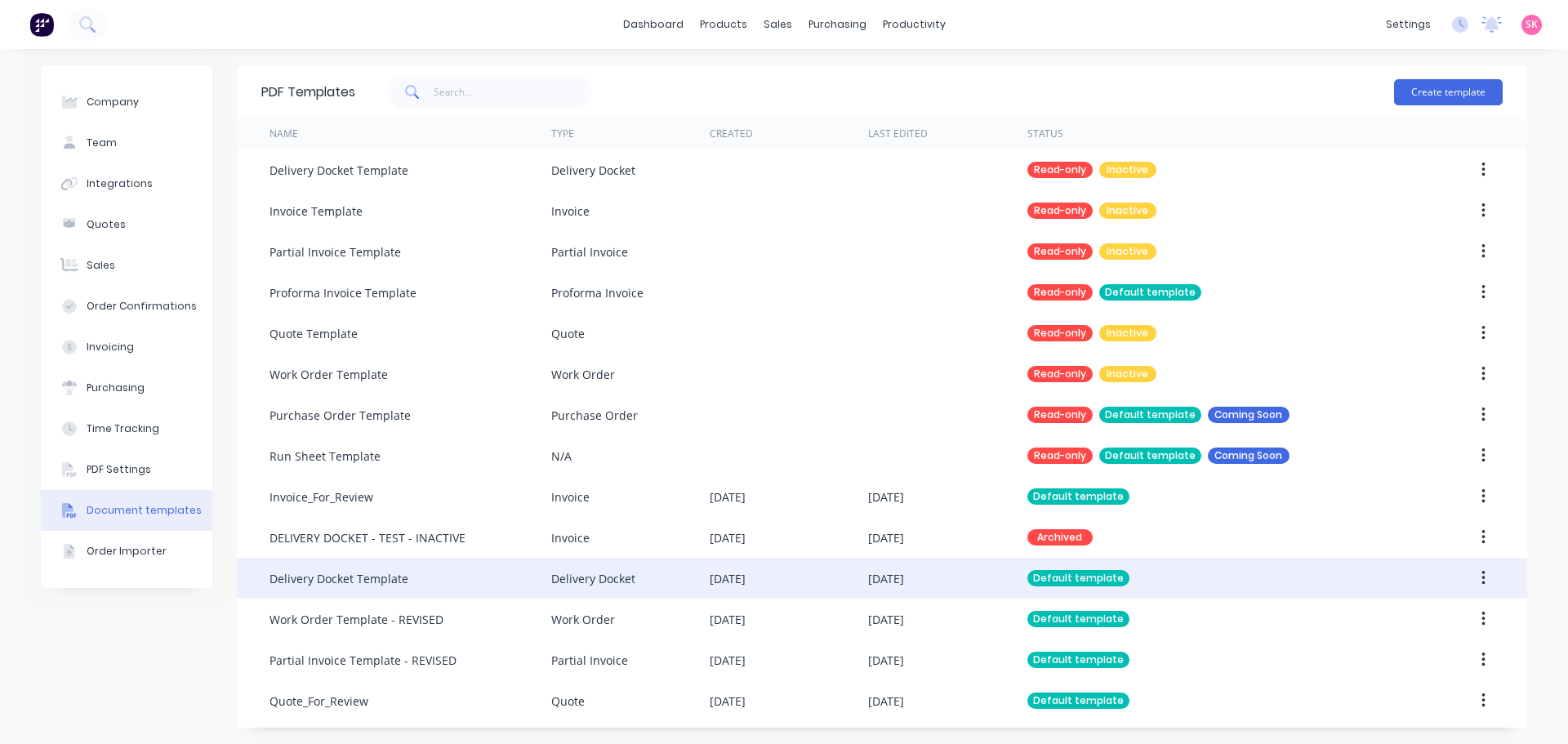
click at [890, 575] on div "26 Aug 2025" at bounding box center [886, 578] width 36 height 17
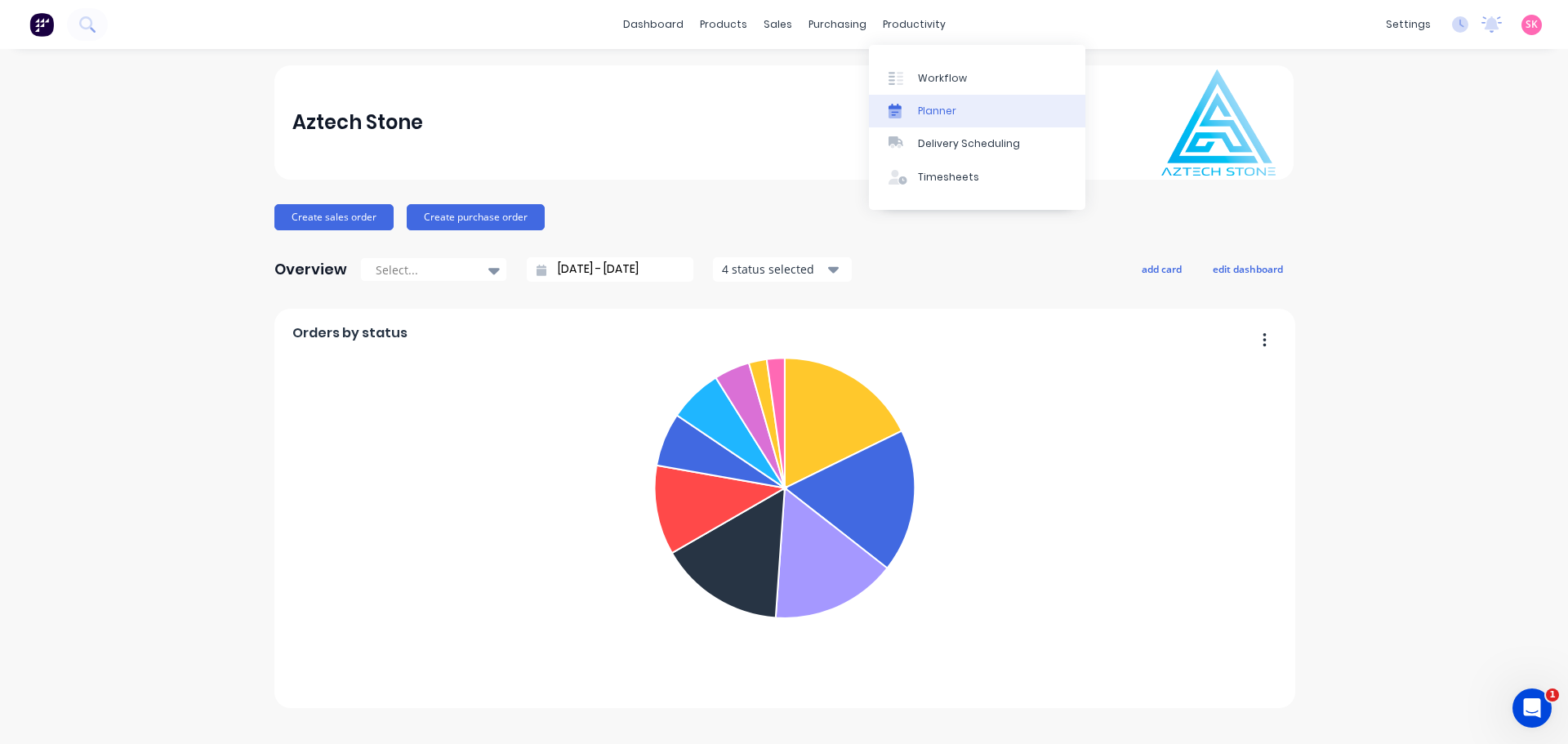
click at [907, 102] on link "Planner" at bounding box center [977, 110] width 216 height 32
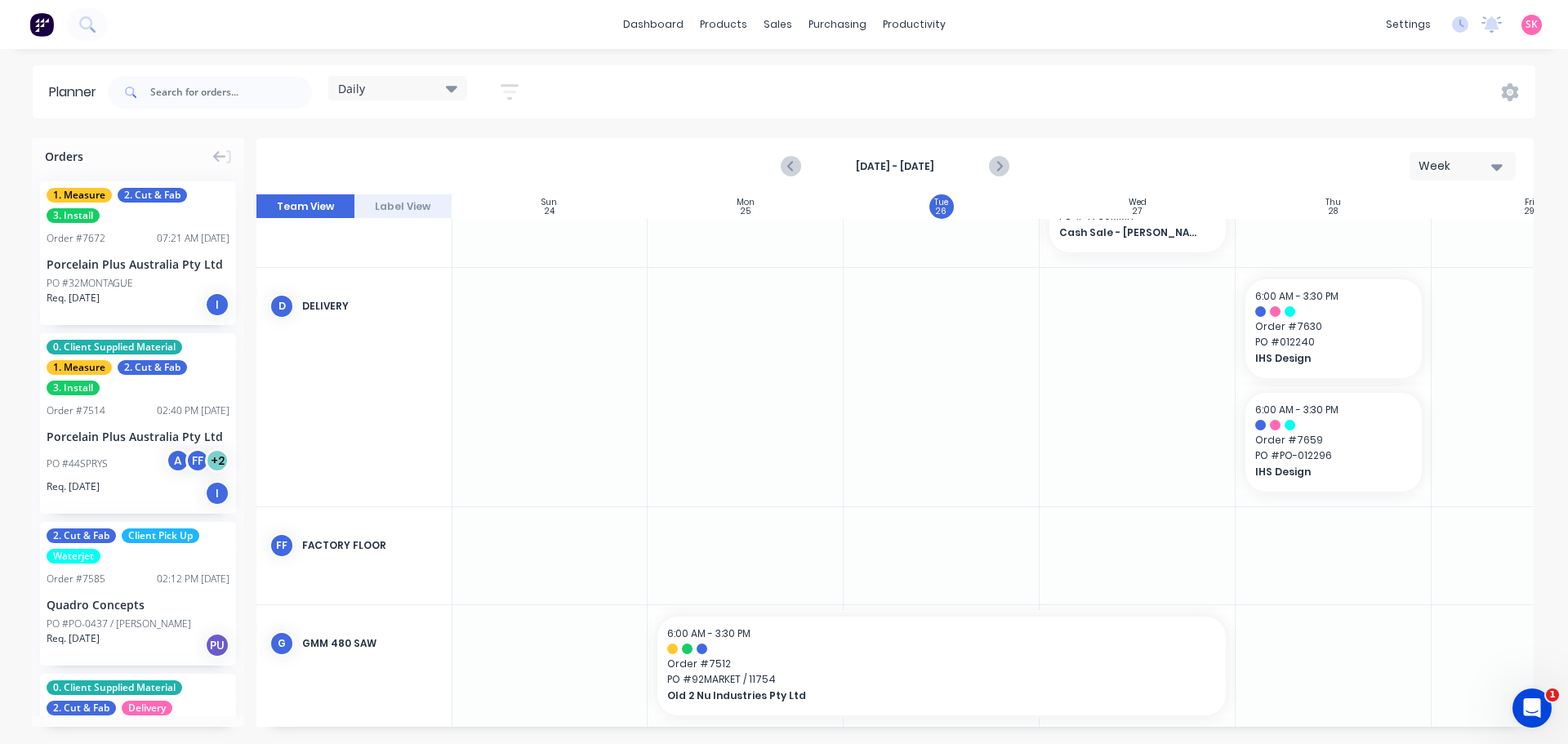
scroll to position [1730, 1]
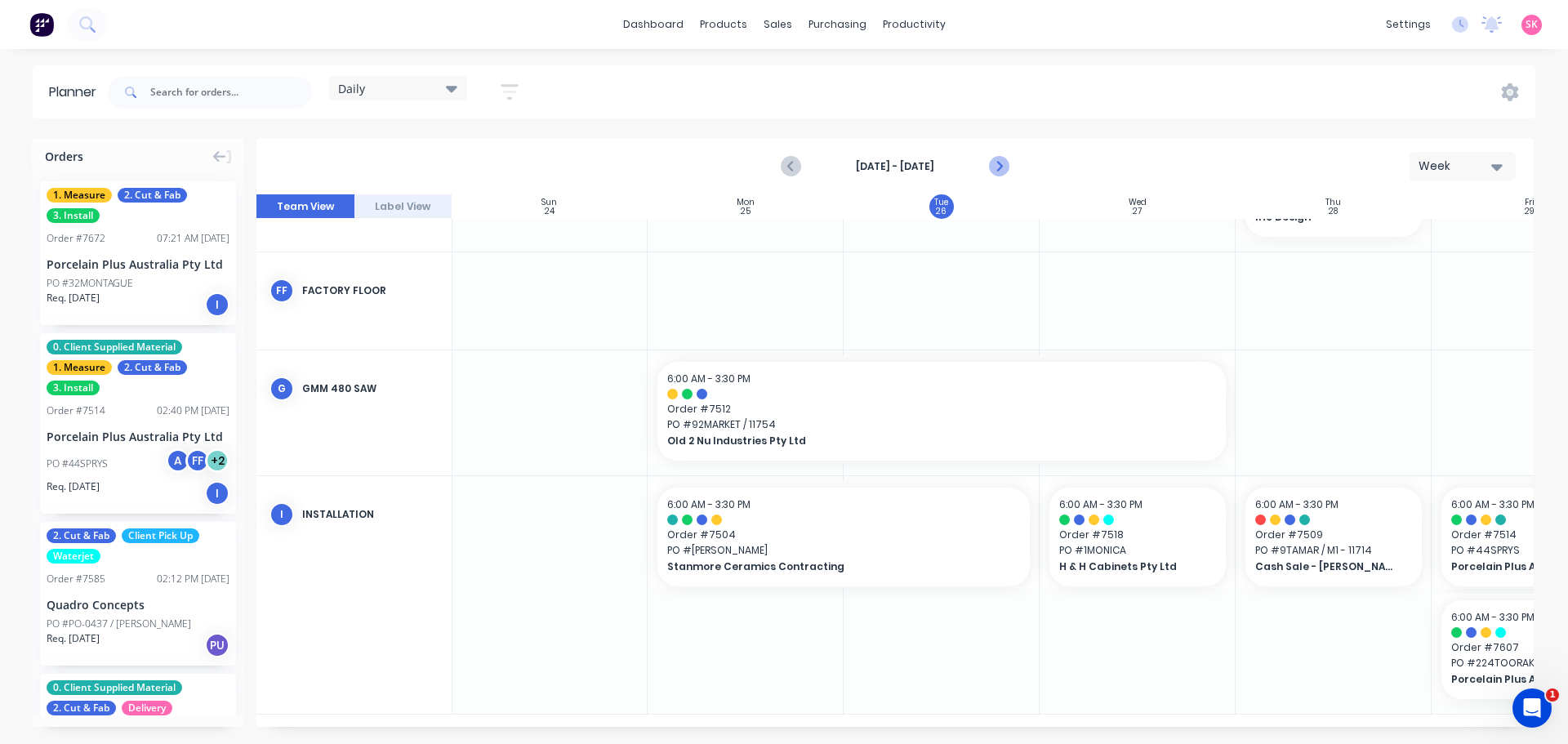
click at [1008, 170] on button "Next page" at bounding box center [998, 166] width 32 height 32
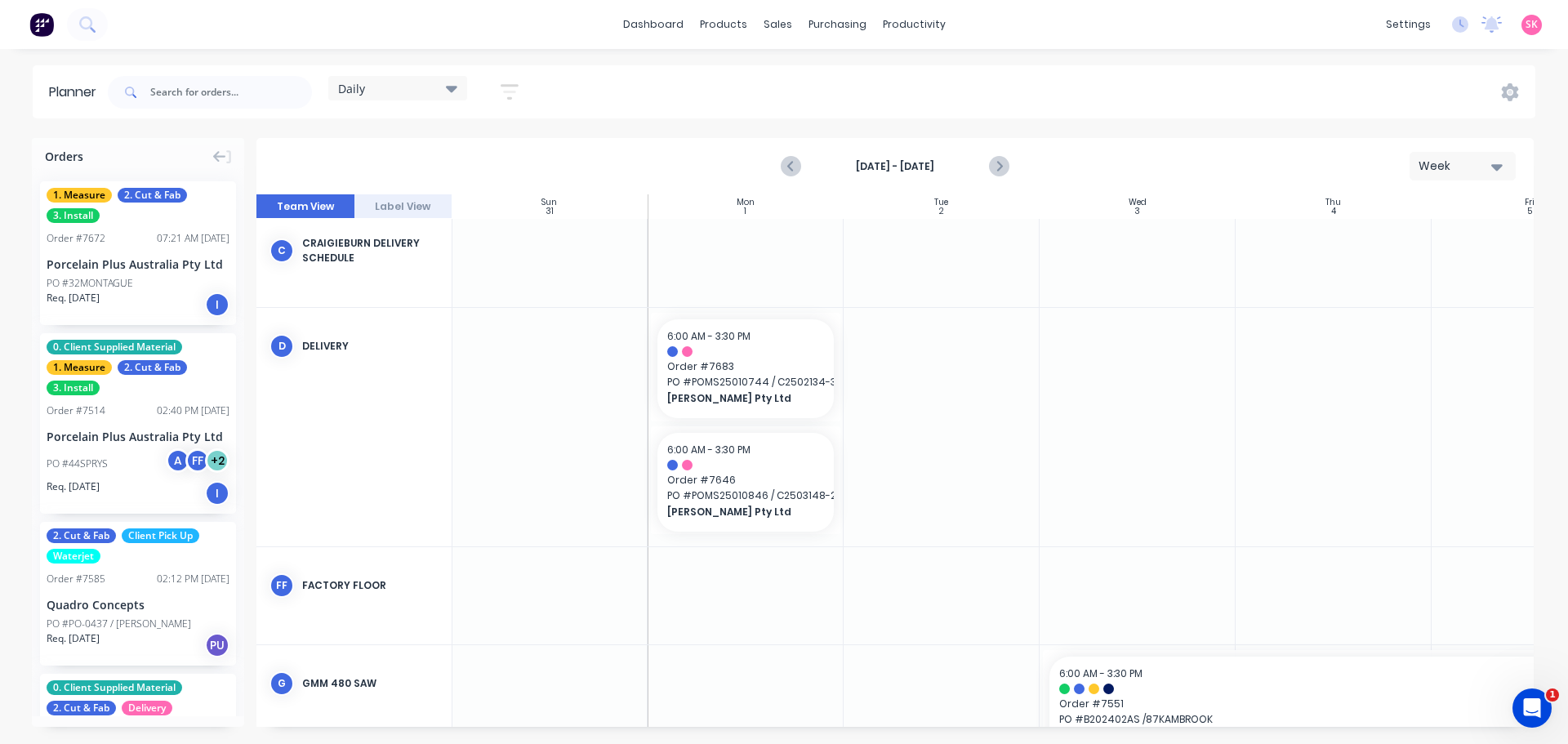
scroll to position [245, 1]
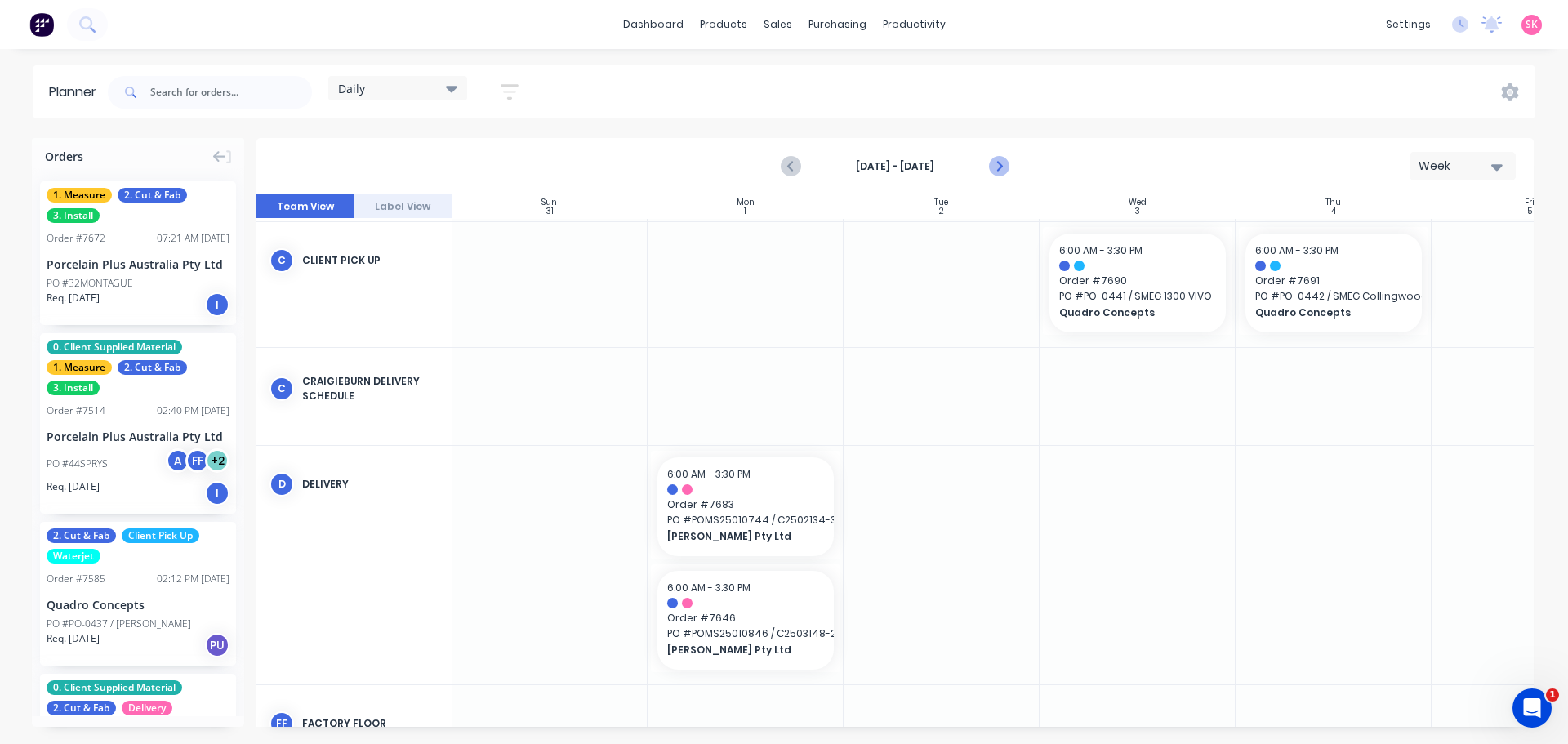
click at [989, 163] on button "Next page" at bounding box center [998, 166] width 32 height 32
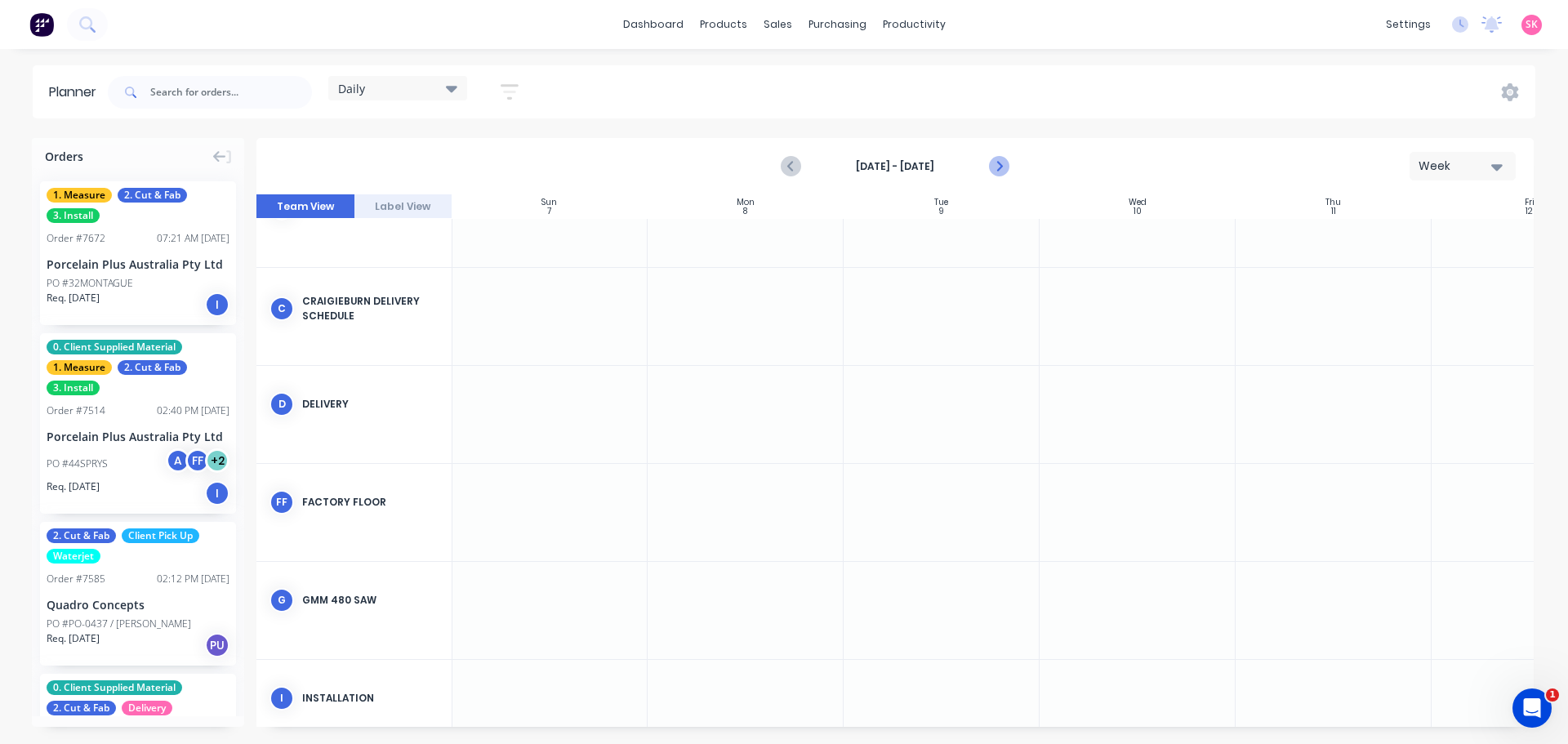
scroll to position [193, 1]
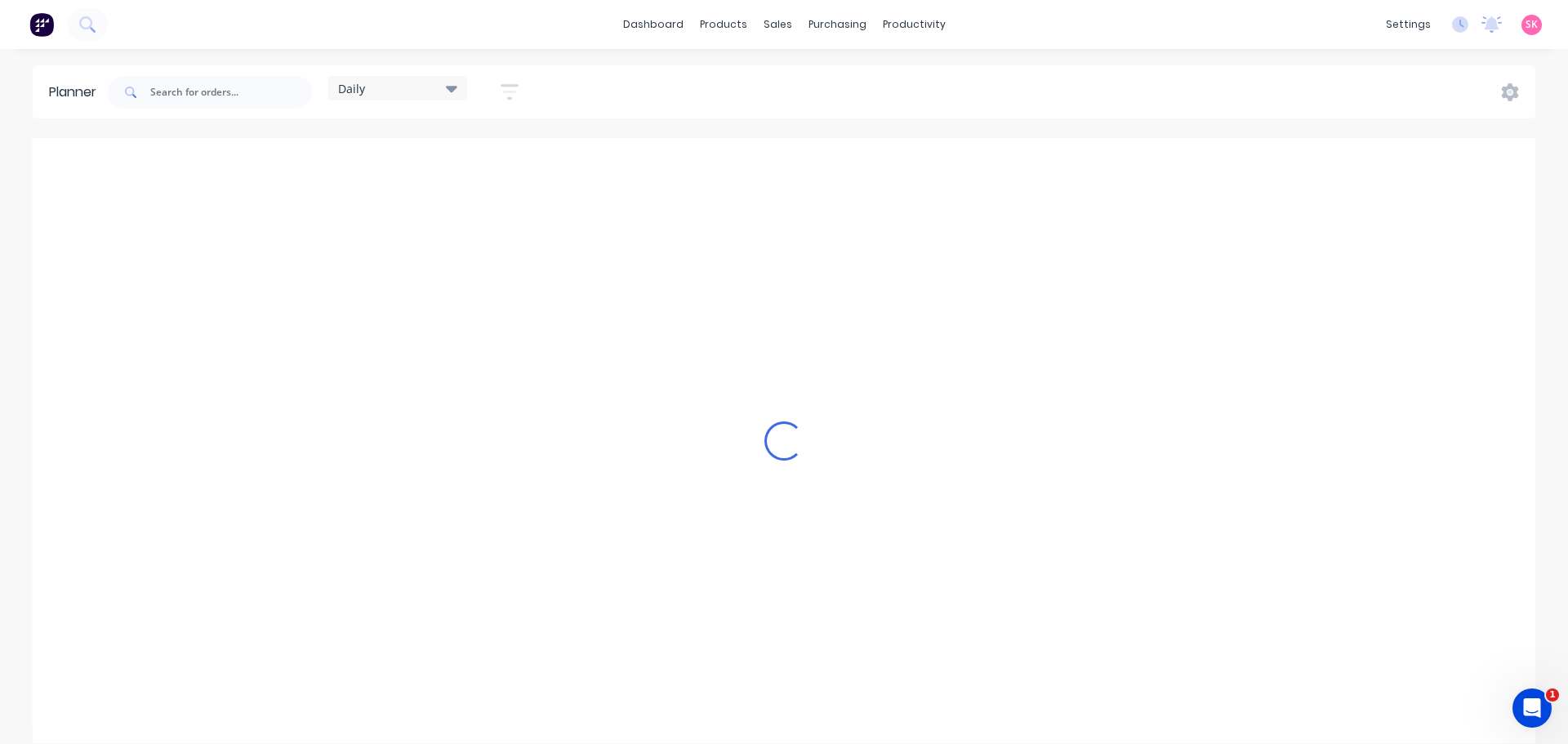
scroll to position [0, 1]
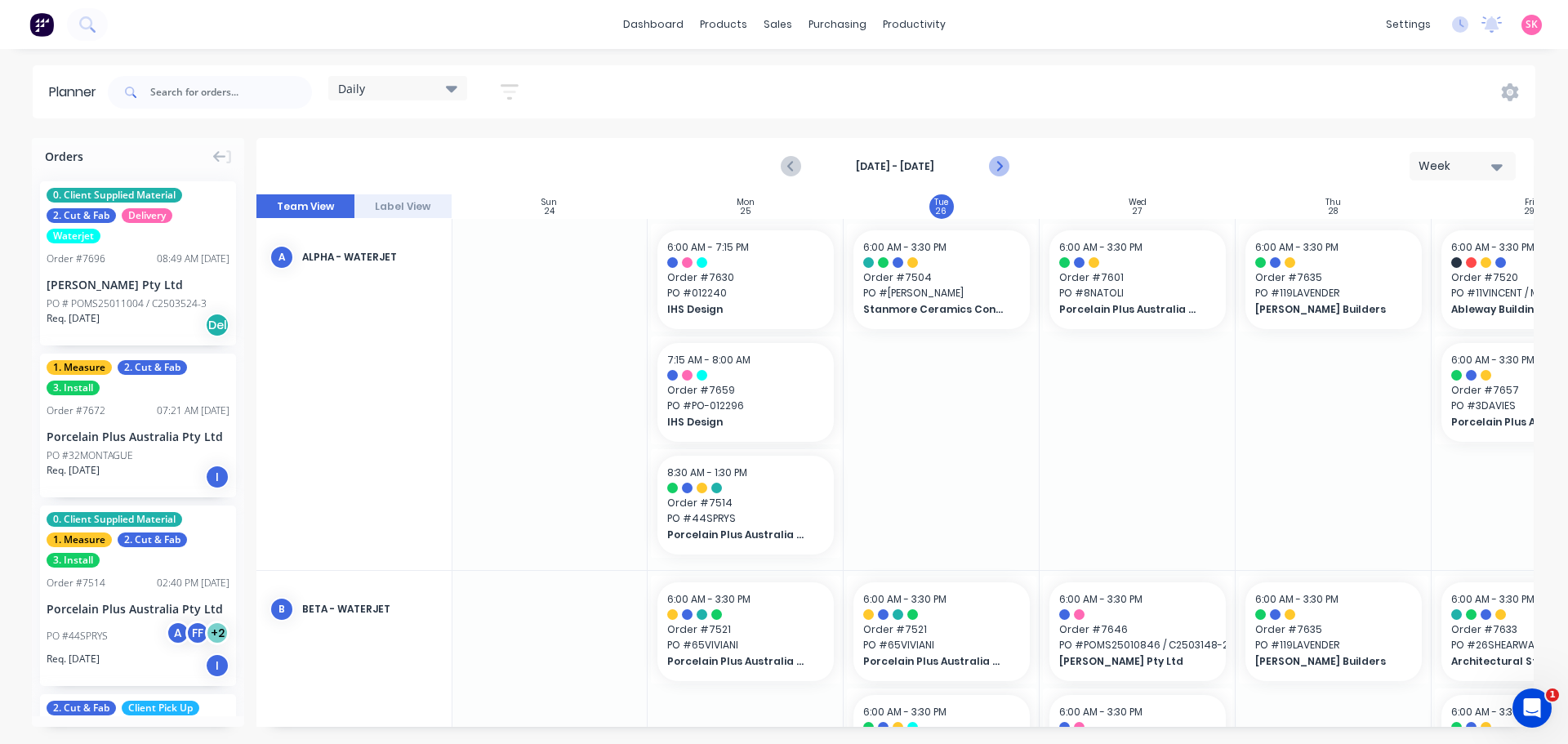
click at [992, 164] on icon "Next page" at bounding box center [998, 166] width 20 height 20
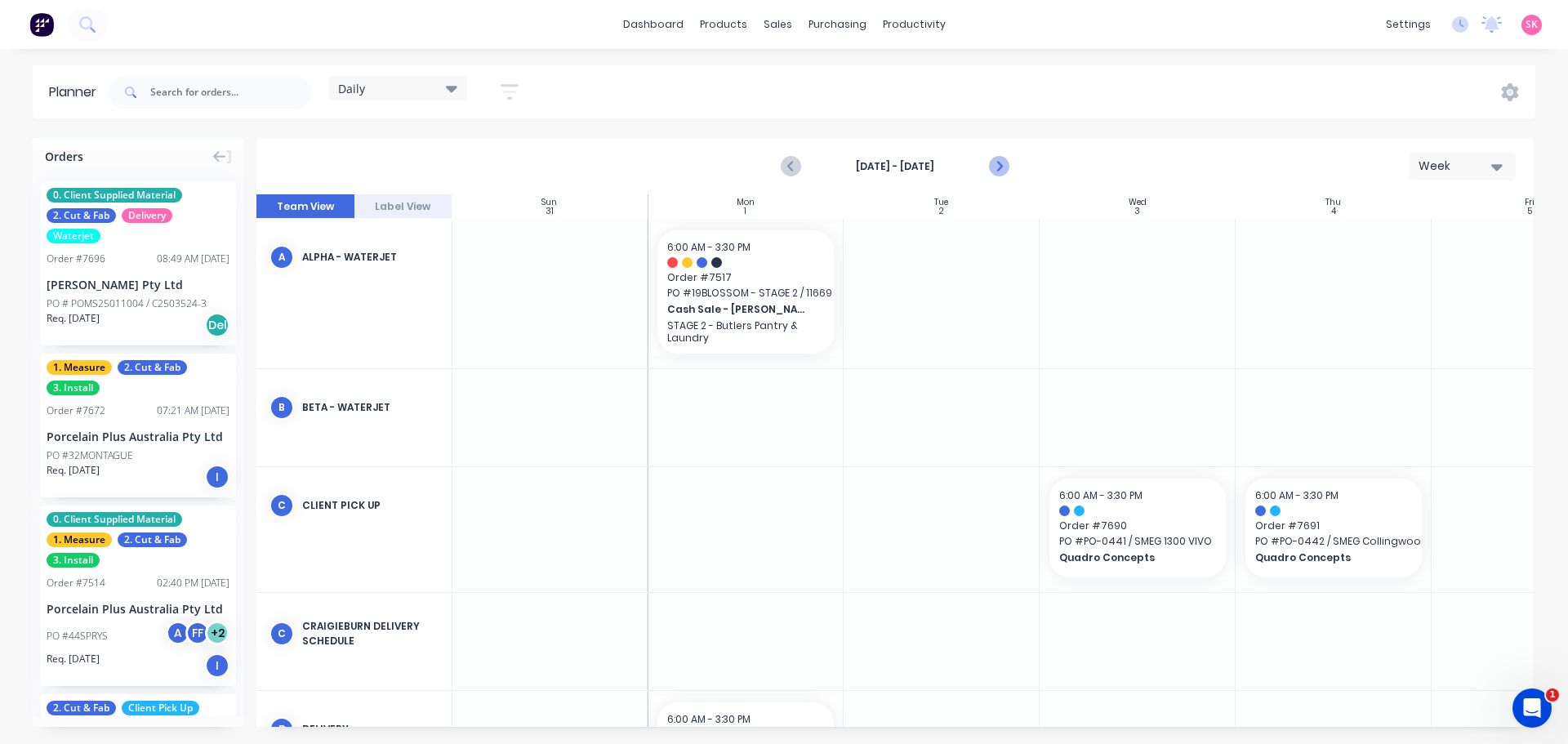
click at [992, 164] on icon "Next page" at bounding box center [998, 166] width 20 height 20
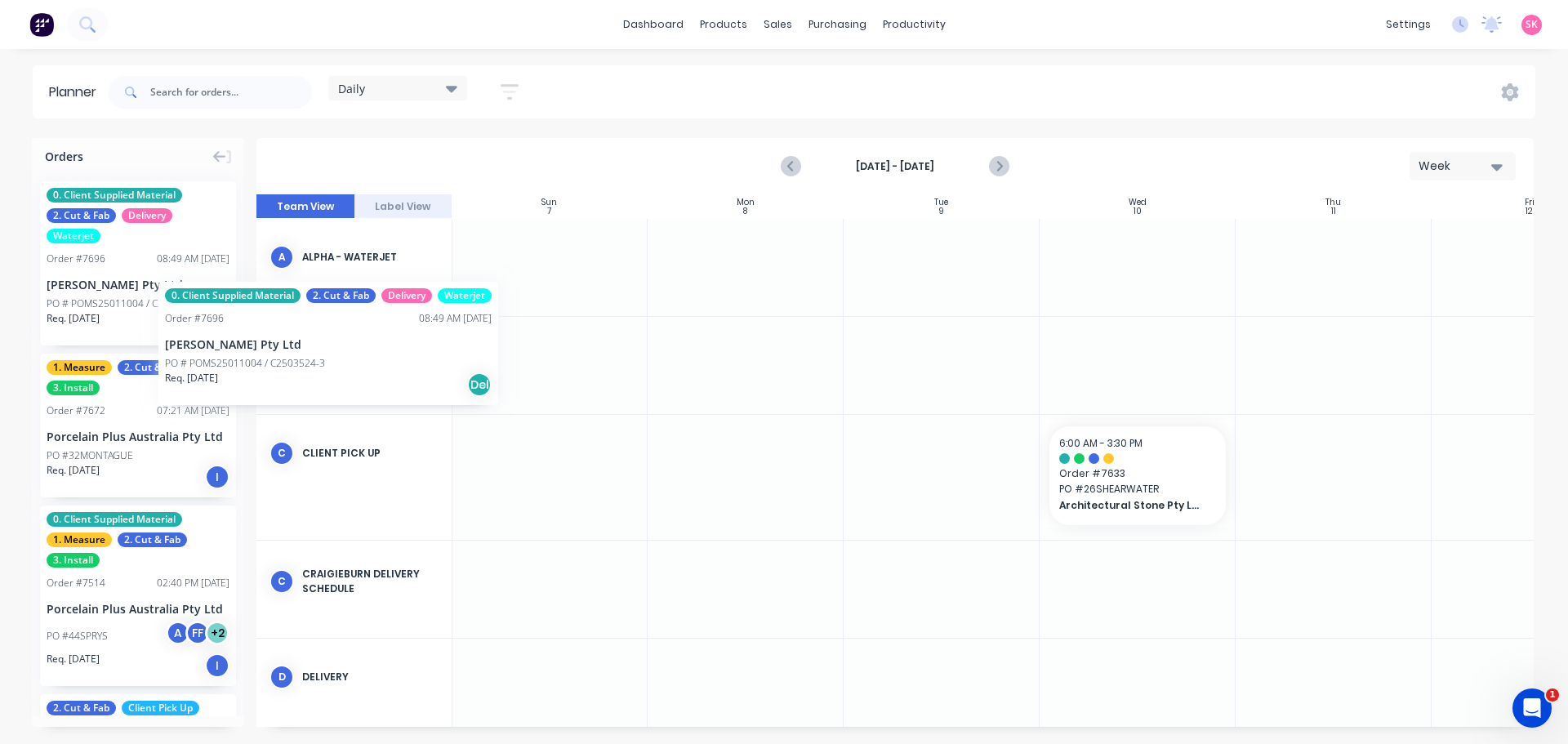
scroll to position [0, 0]
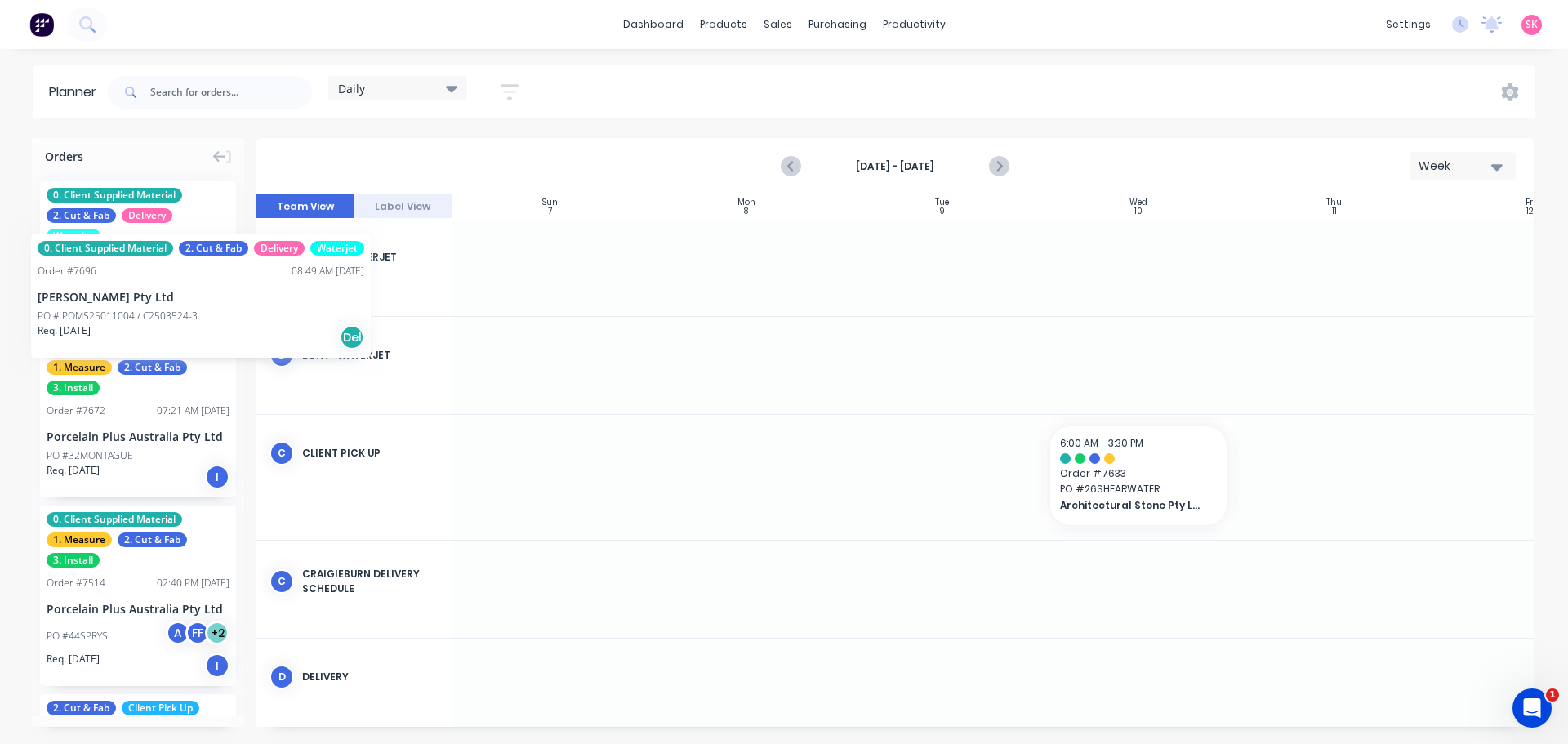
drag, startPoint x: 123, startPoint y: 264, endPoint x: 31, endPoint y: 222, distance: 101.1
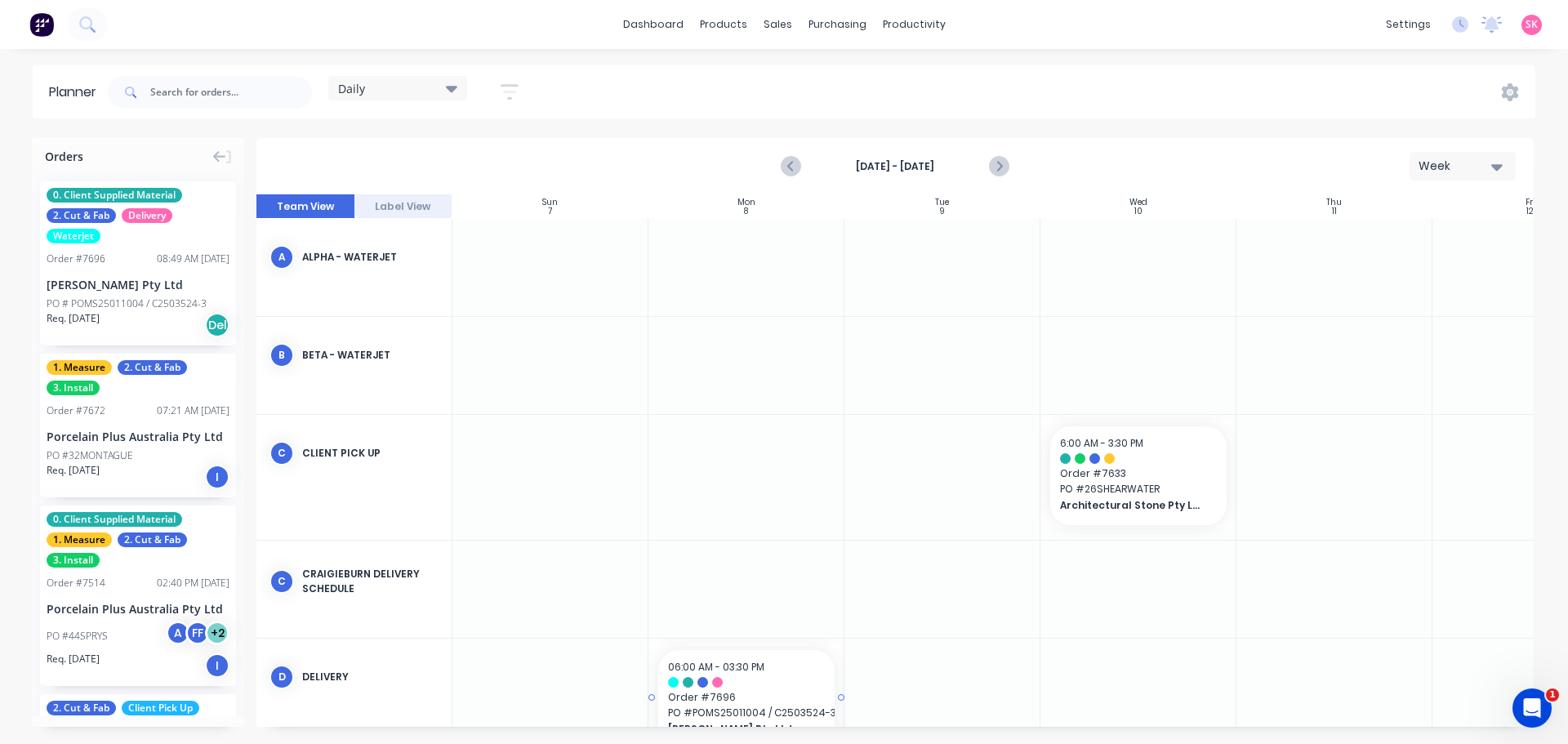
drag, startPoint x: 118, startPoint y: 279, endPoint x: 748, endPoint y: 681, distance: 747.3
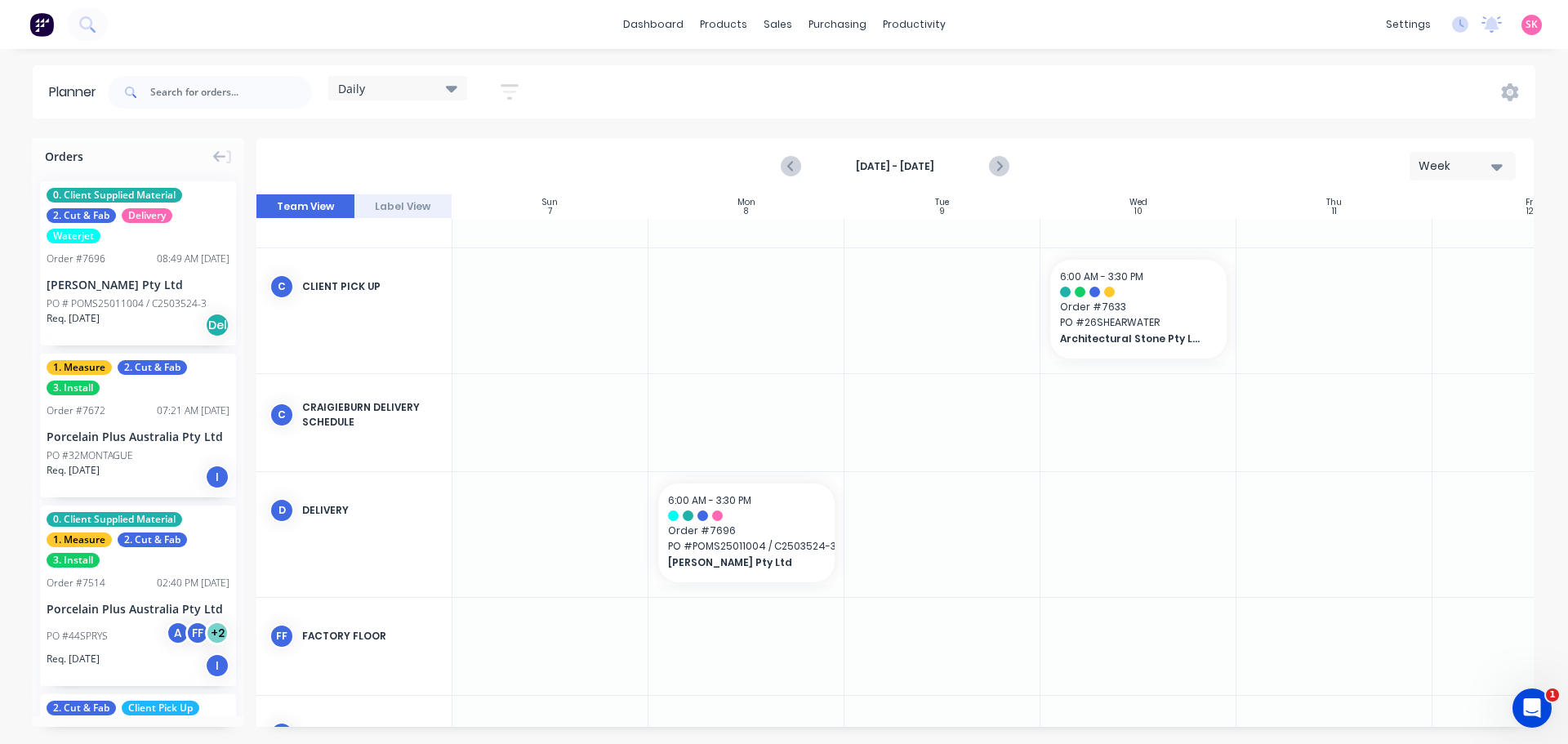
scroll to position [327, 0]
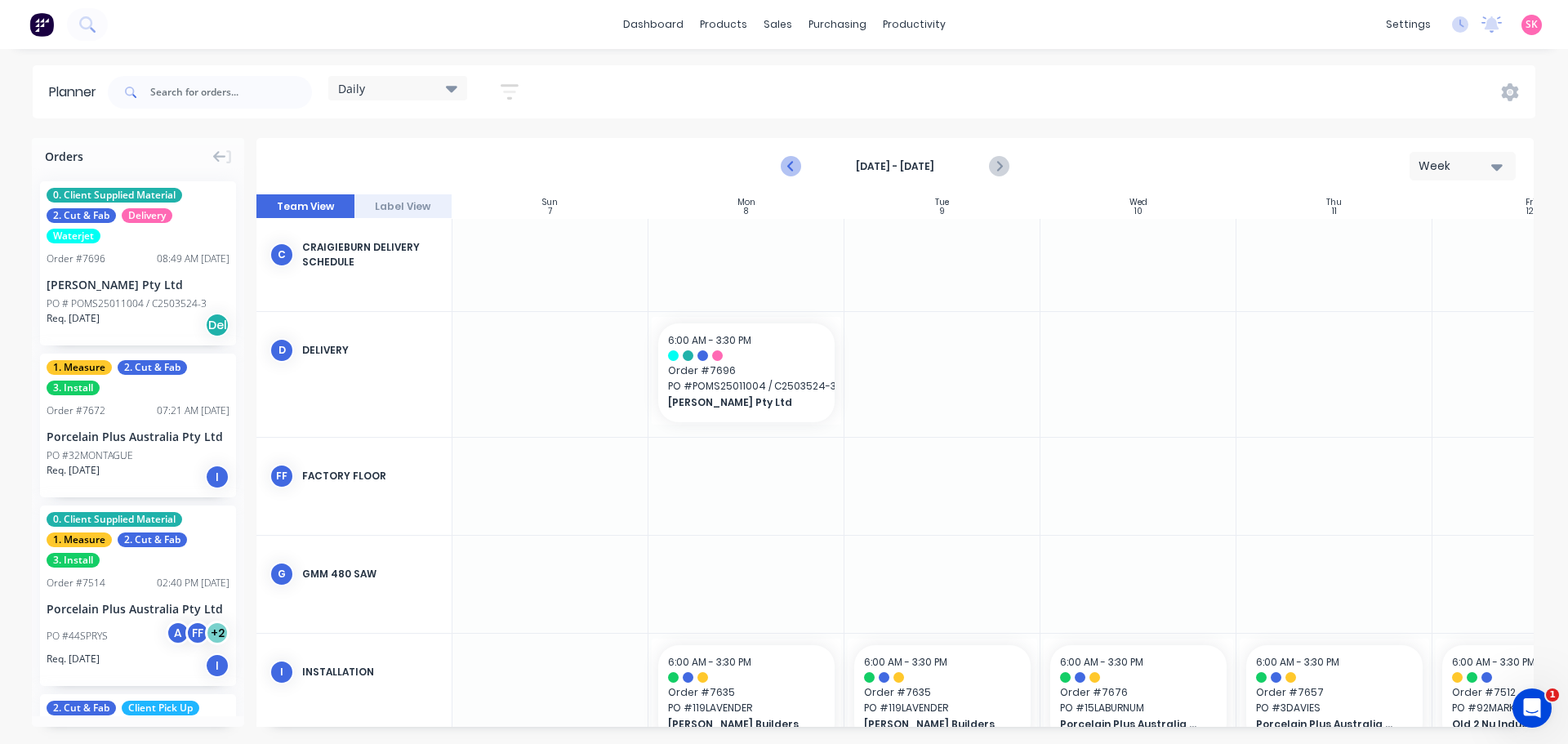
click at [794, 168] on icon "Previous page" at bounding box center [791, 166] width 20 height 20
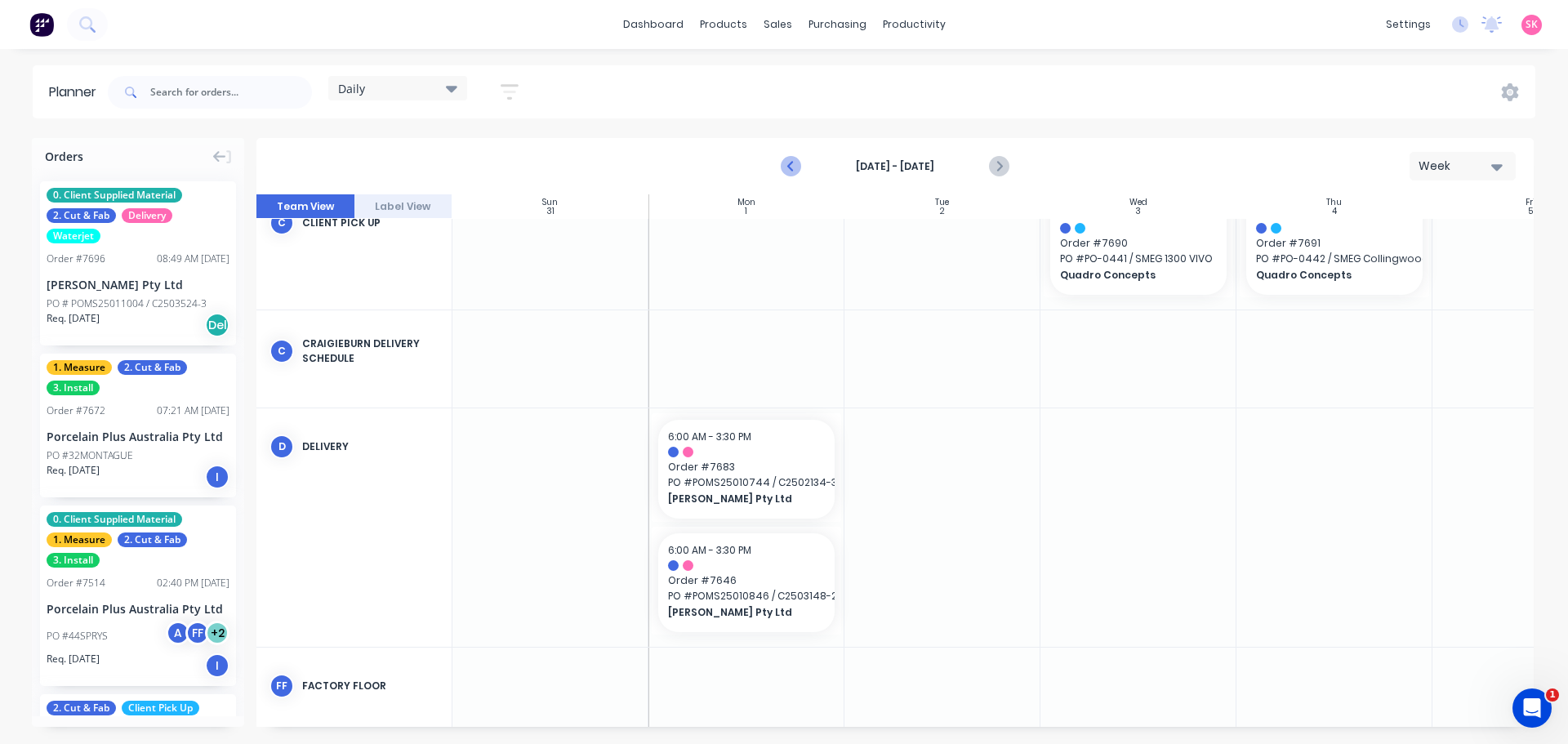
click at [794, 168] on icon "Previous page" at bounding box center [791, 166] width 20 height 20
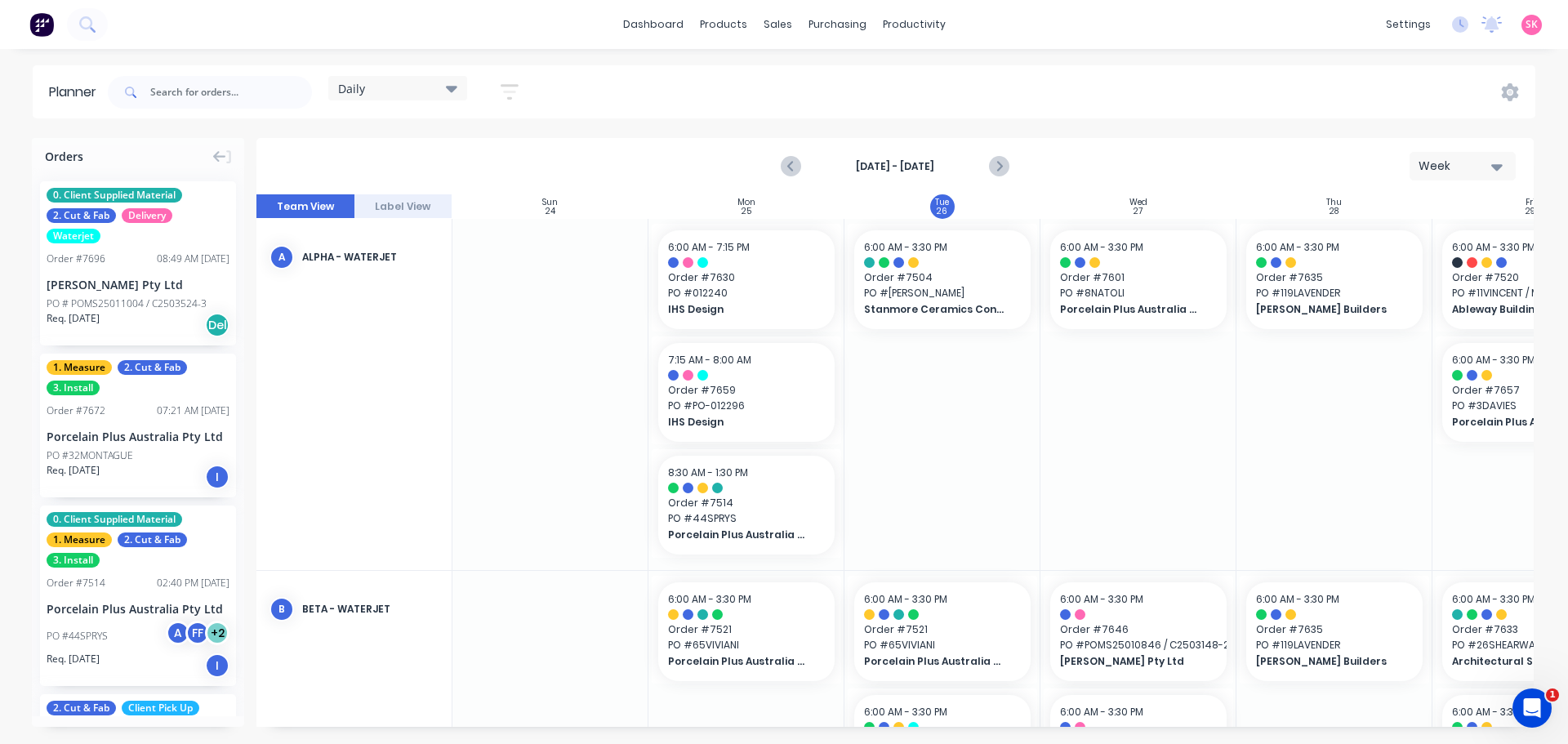
scroll to position [408, 0]
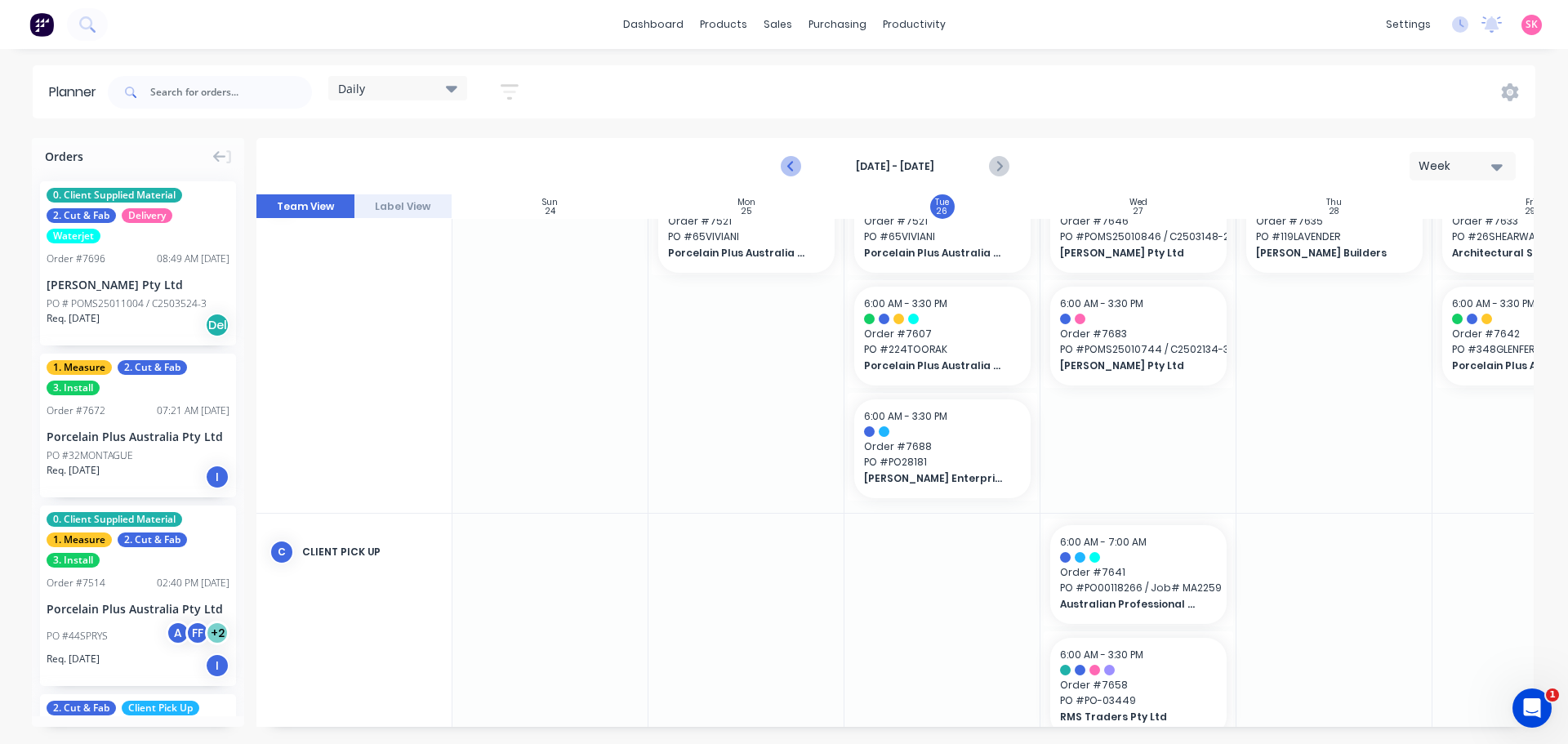
click at [790, 159] on icon "Previous page" at bounding box center [791, 166] width 20 height 20
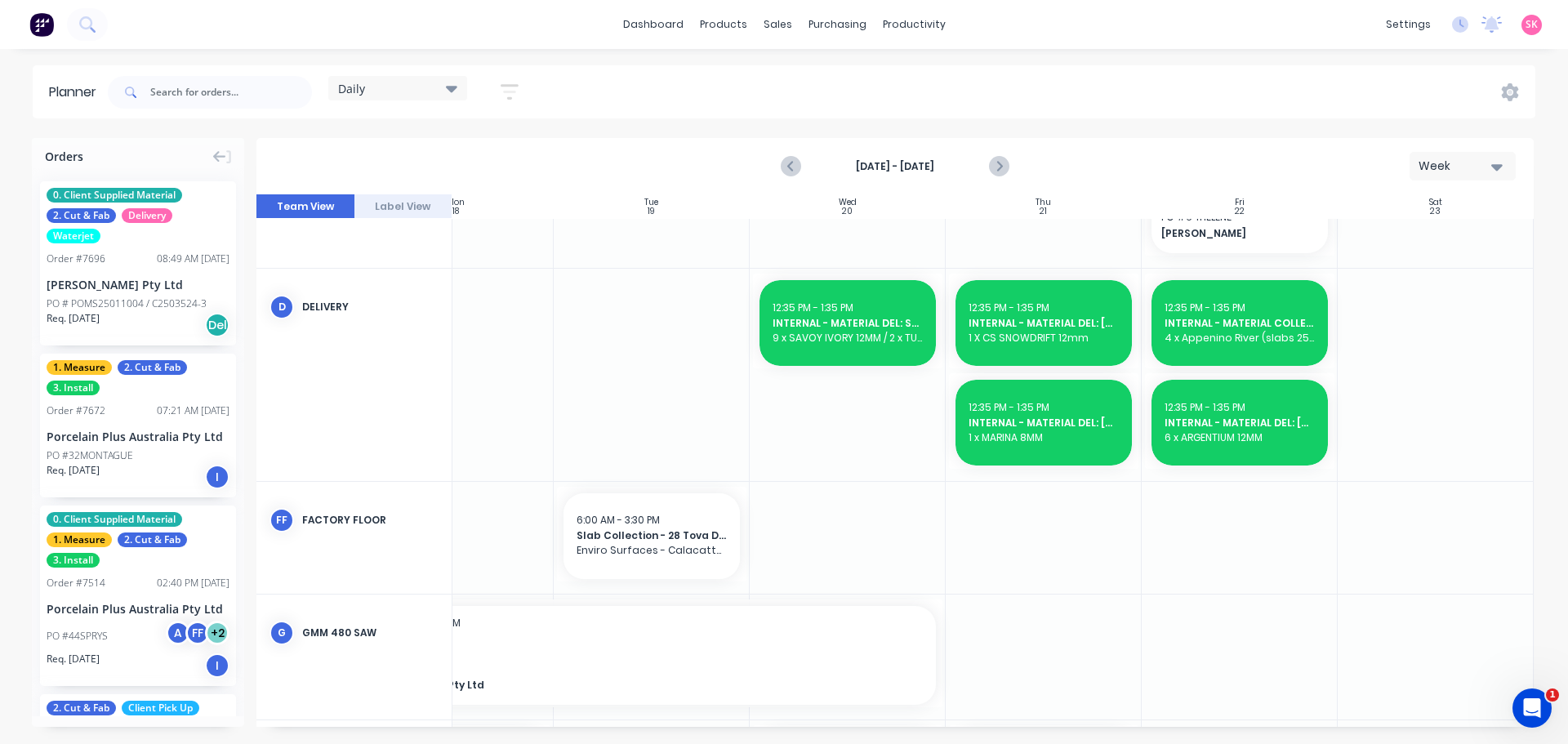
scroll to position [735, 297]
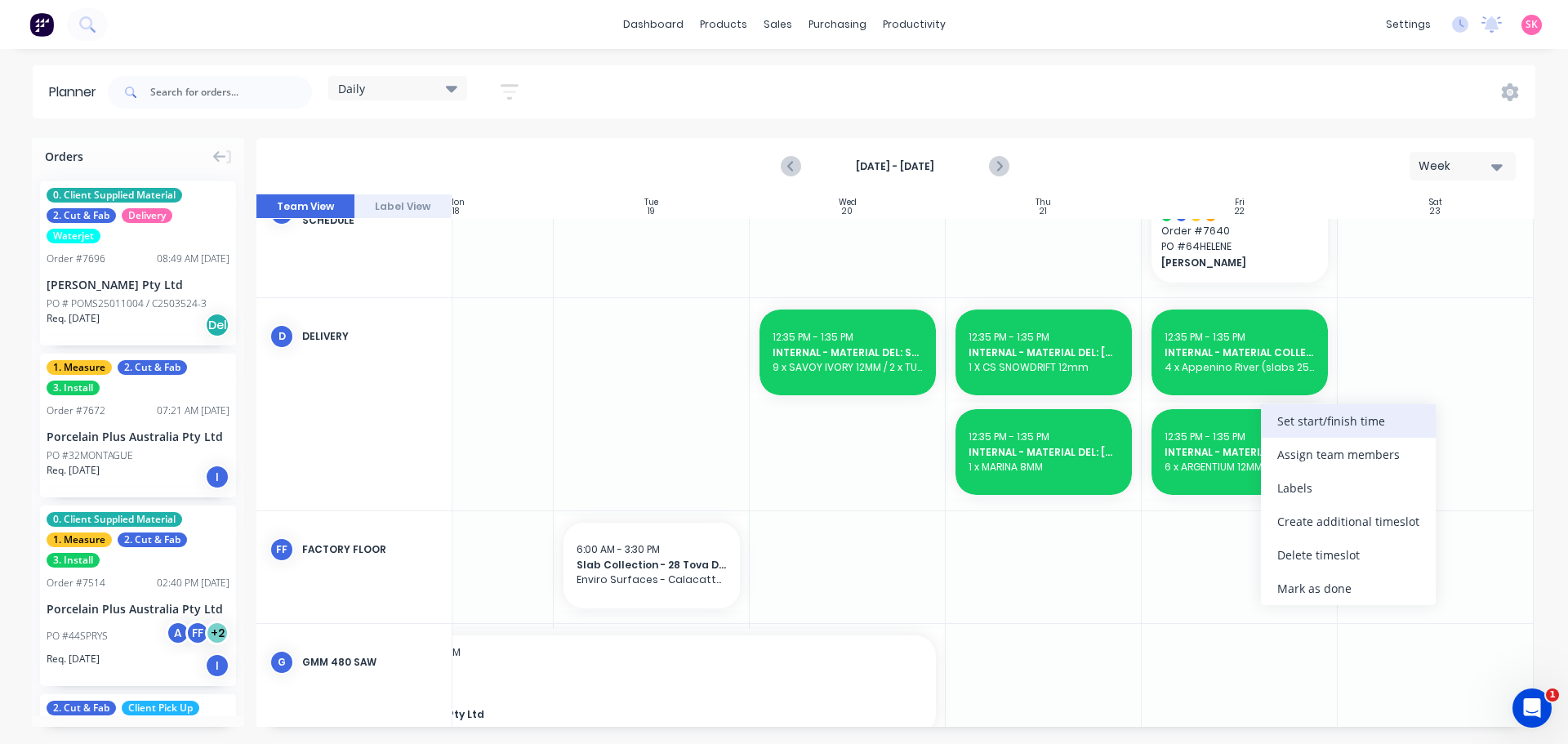
click at [1316, 412] on div "Set start/finish time" at bounding box center [1348, 420] width 175 height 33
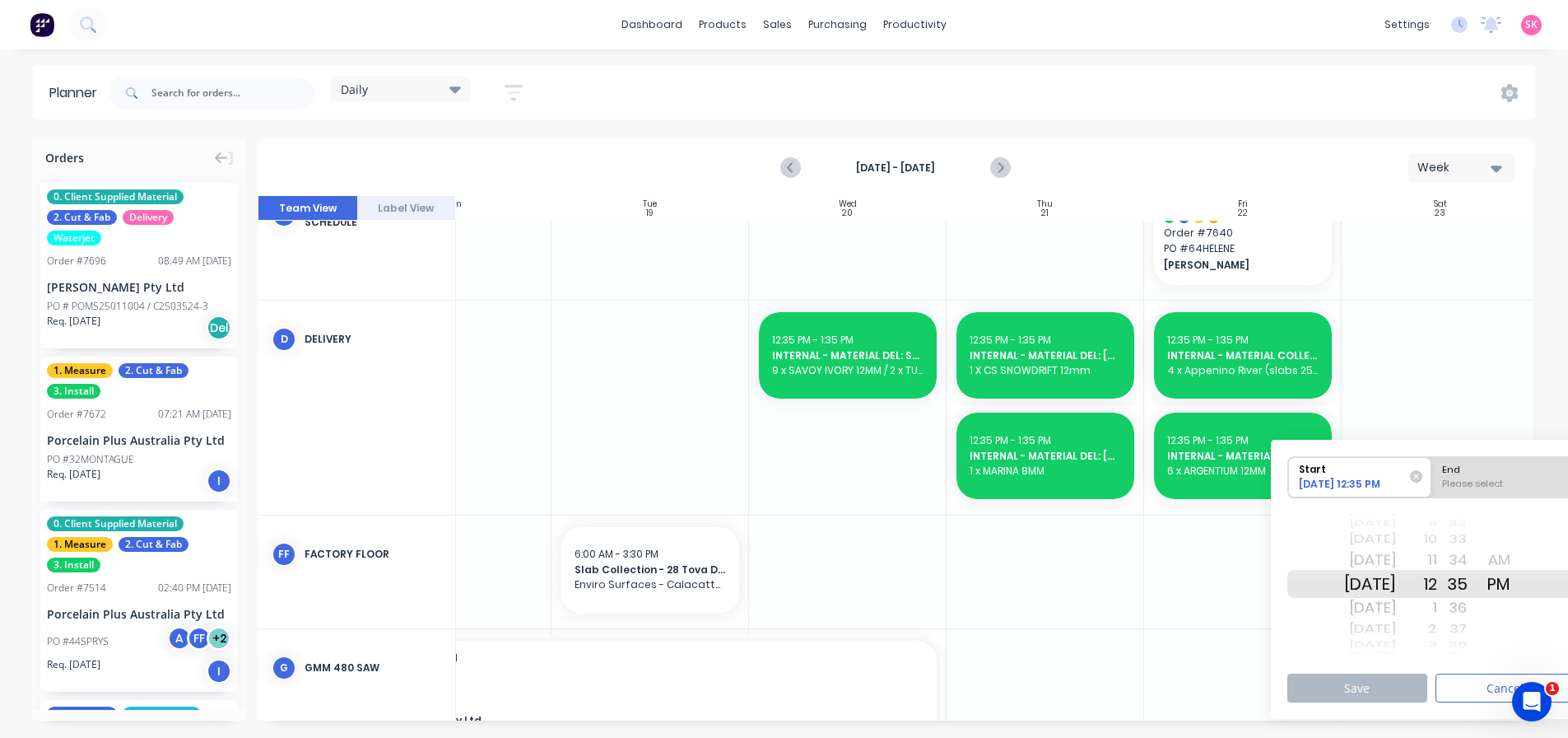
click at [1394, 580] on div "Wed Aug 27" at bounding box center [1370, 584] width 52 height 28
click at [1491, 470] on div "End" at bounding box center [1503, 467] width 134 height 21
click at [1432, 470] on input "End Please select" at bounding box center [1431, 477] width 1 height 40
radio input "true"
click at [1437, 614] on div "1" at bounding box center [1416, 608] width 41 height 27
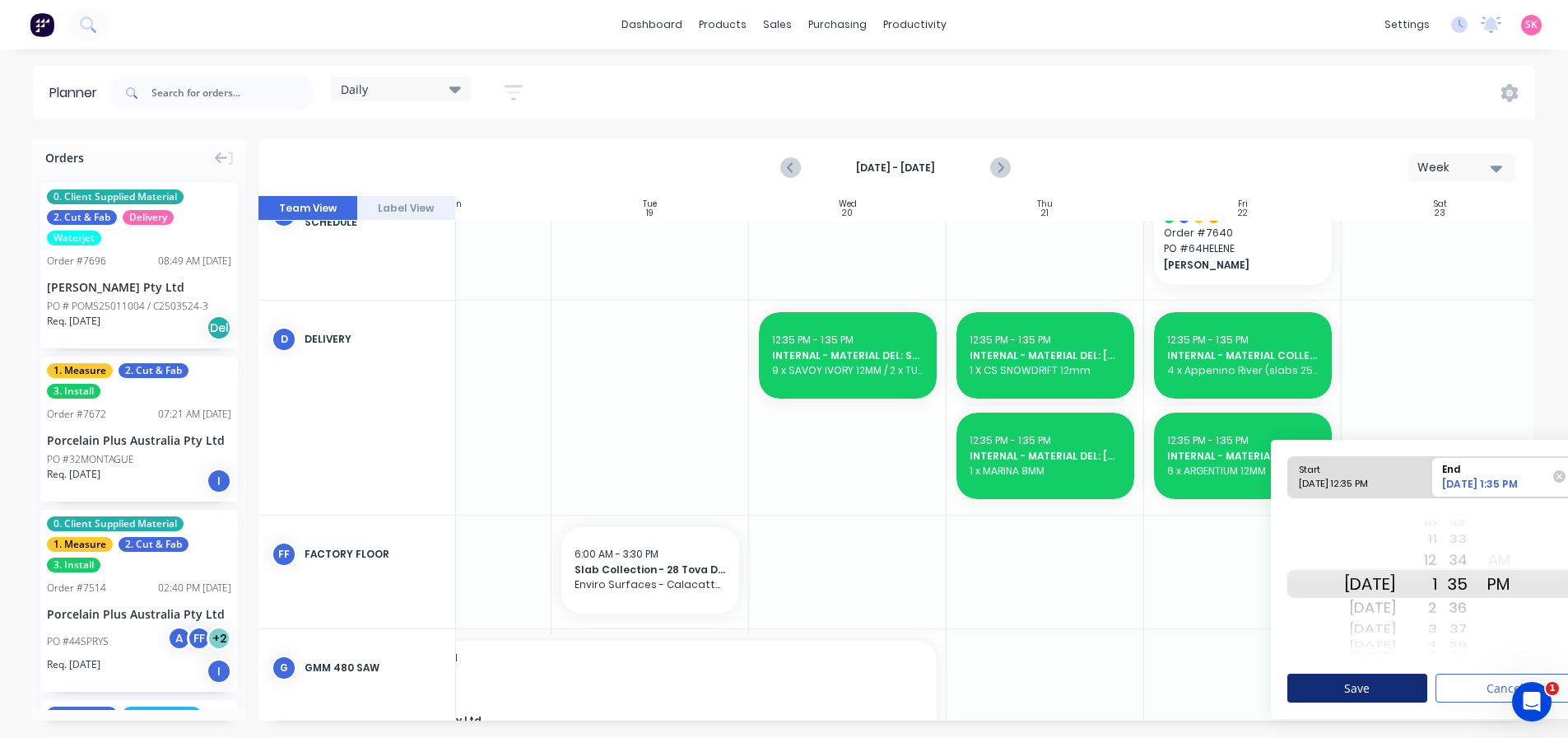
click at [1389, 686] on button "Save" at bounding box center [1358, 688] width 140 height 29
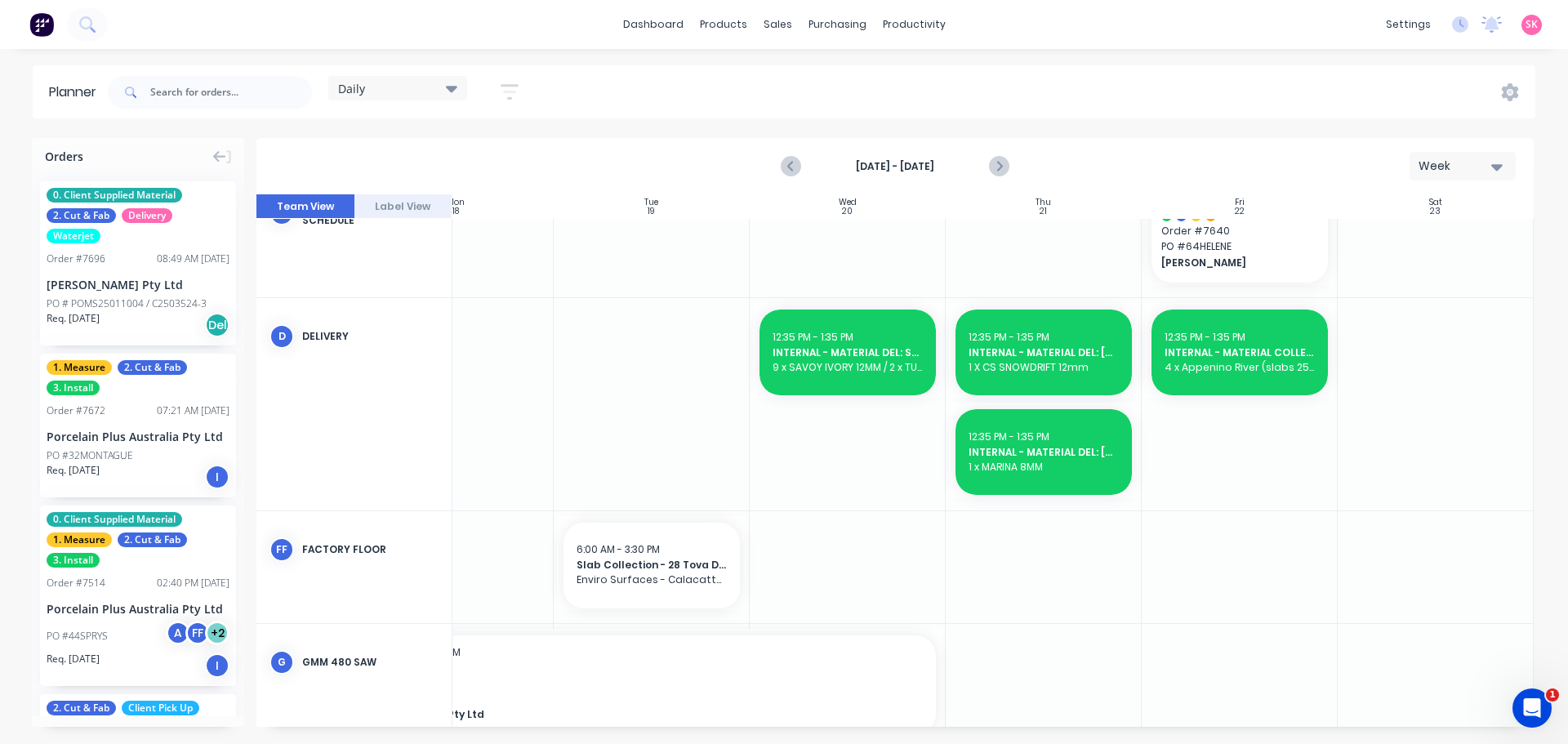
click at [984, 156] on div "Aug 17th - Aug 23rd" at bounding box center [895, 166] width 225 height 29
click at [993, 162] on icon "Next page" at bounding box center [998, 166] width 20 height 20
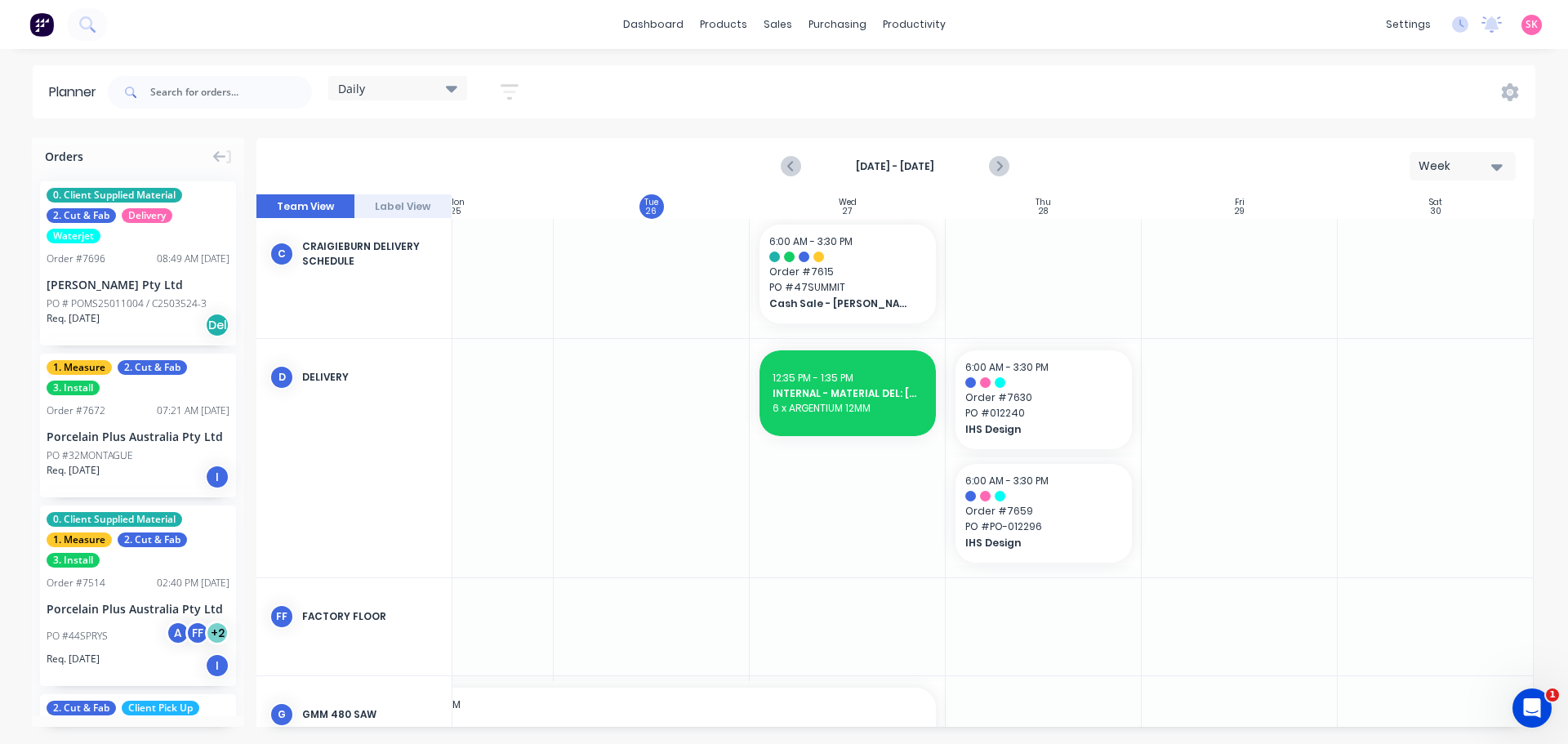
scroll to position [1394, 297]
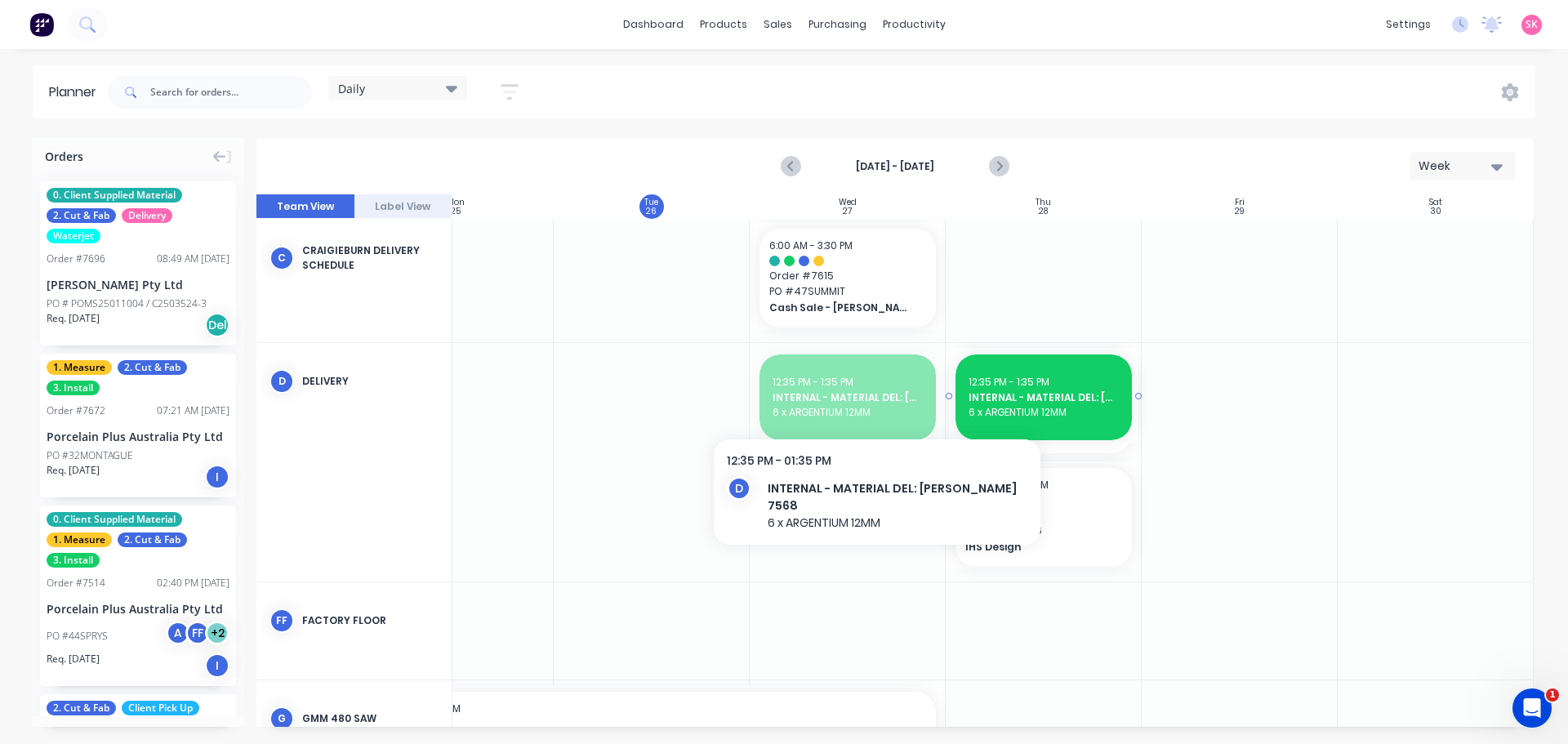
drag, startPoint x: 822, startPoint y: 392, endPoint x: 865, endPoint y: 414, distance: 48.3
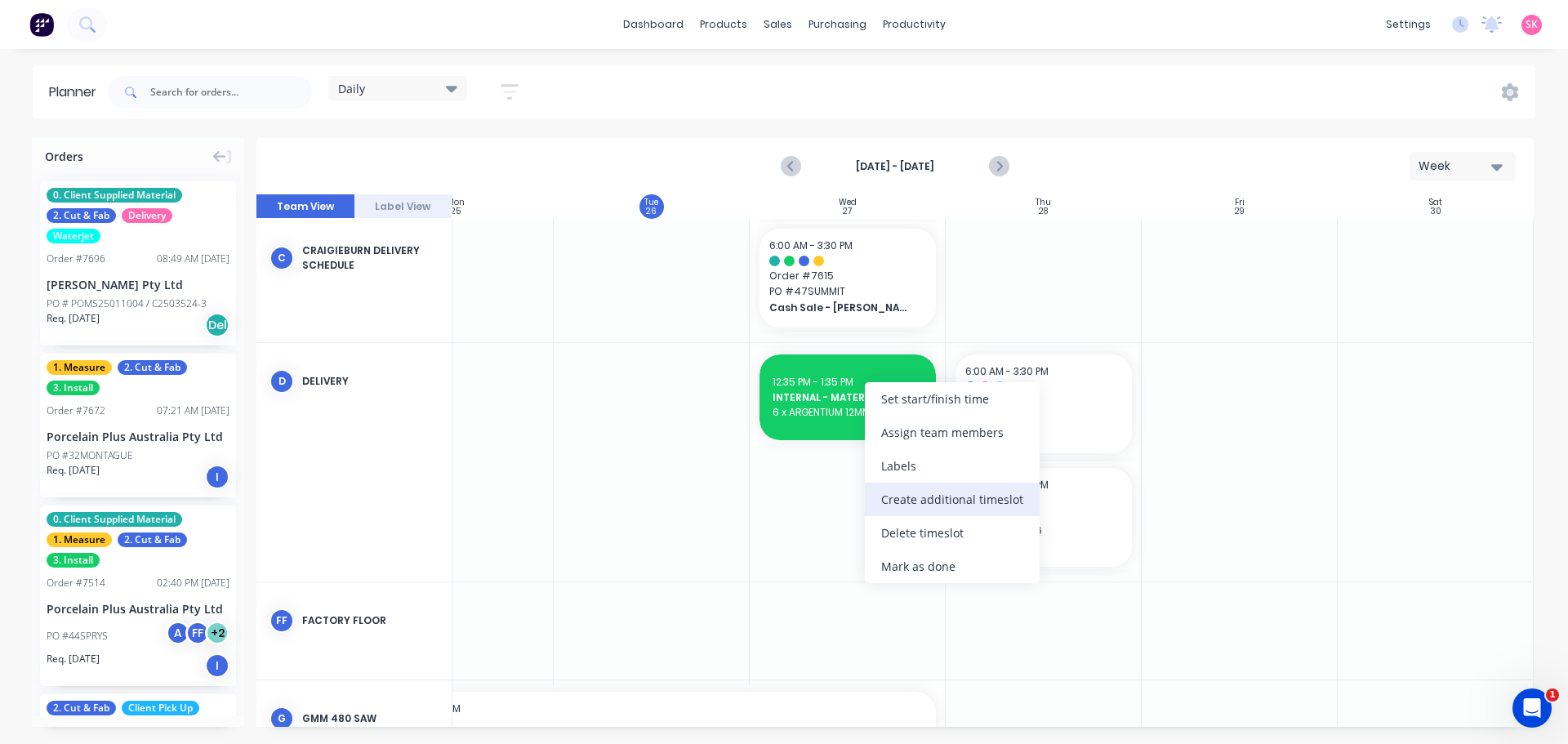
click at [950, 497] on div "Create additional timeslot" at bounding box center [952, 499] width 175 height 33
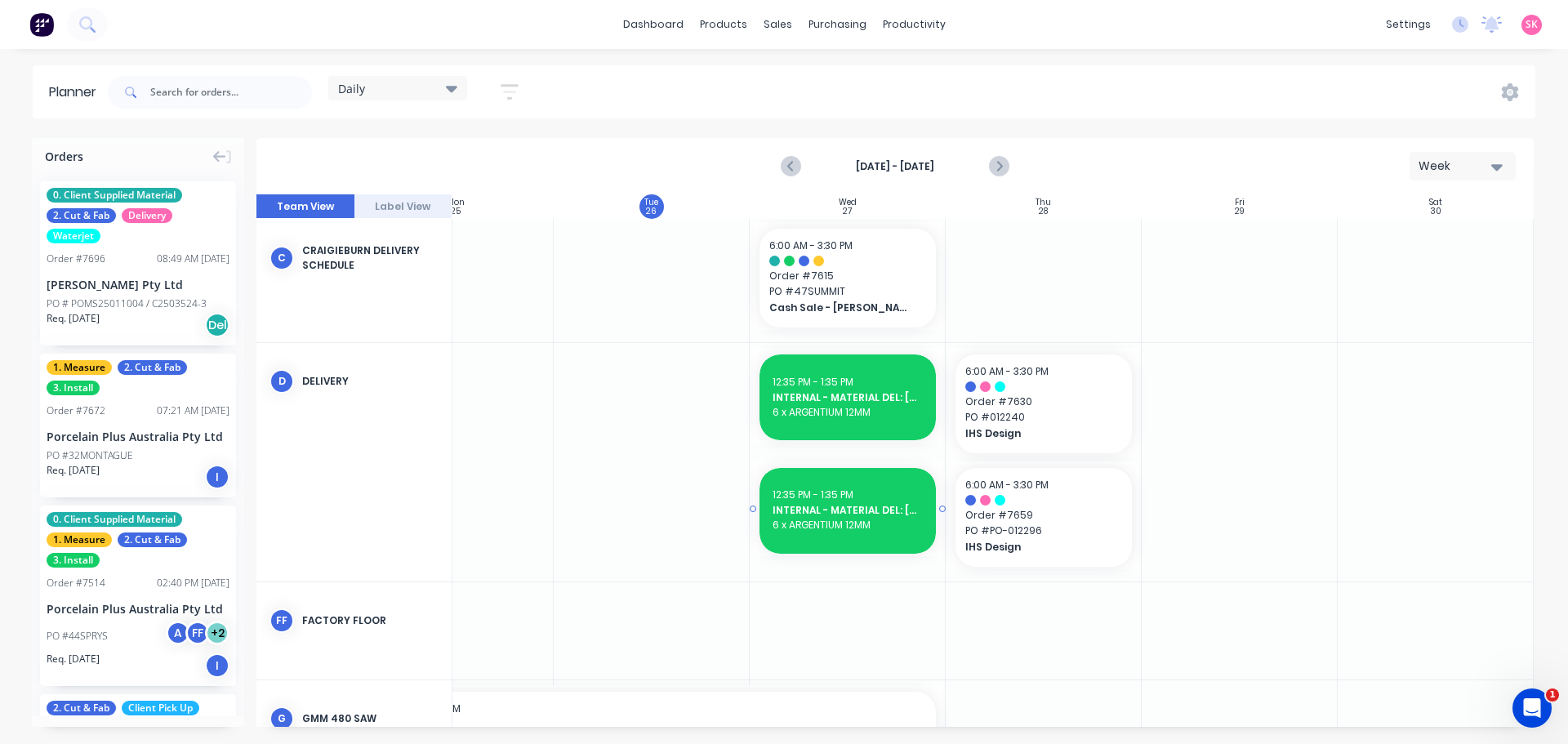
click at [862, 496] on div "12:35 PM - 1:35 PM" at bounding box center [847, 495] width 150 height 15
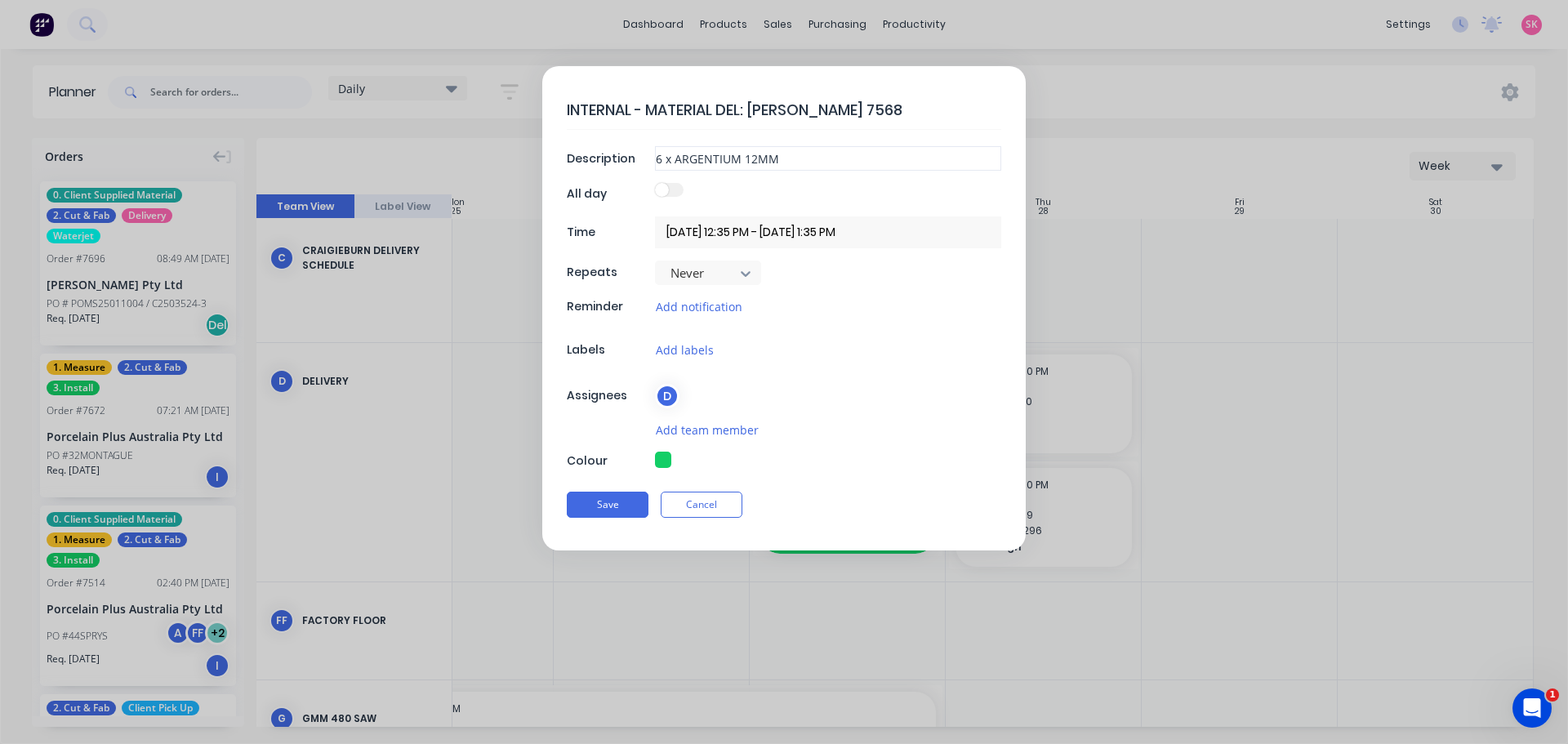
type textarea "x"
drag, startPoint x: 859, startPoint y: 105, endPoint x: 751, endPoint y: 113, distance: 108.3
click at [751, 113] on textarea "INTERNAL - MATERIAL DEL: [PERSON_NAME] 7568" at bounding box center [784, 109] width 435 height 38
type textarea "INTERNAL - MATERIAL DEL: M"
type textarea "x"
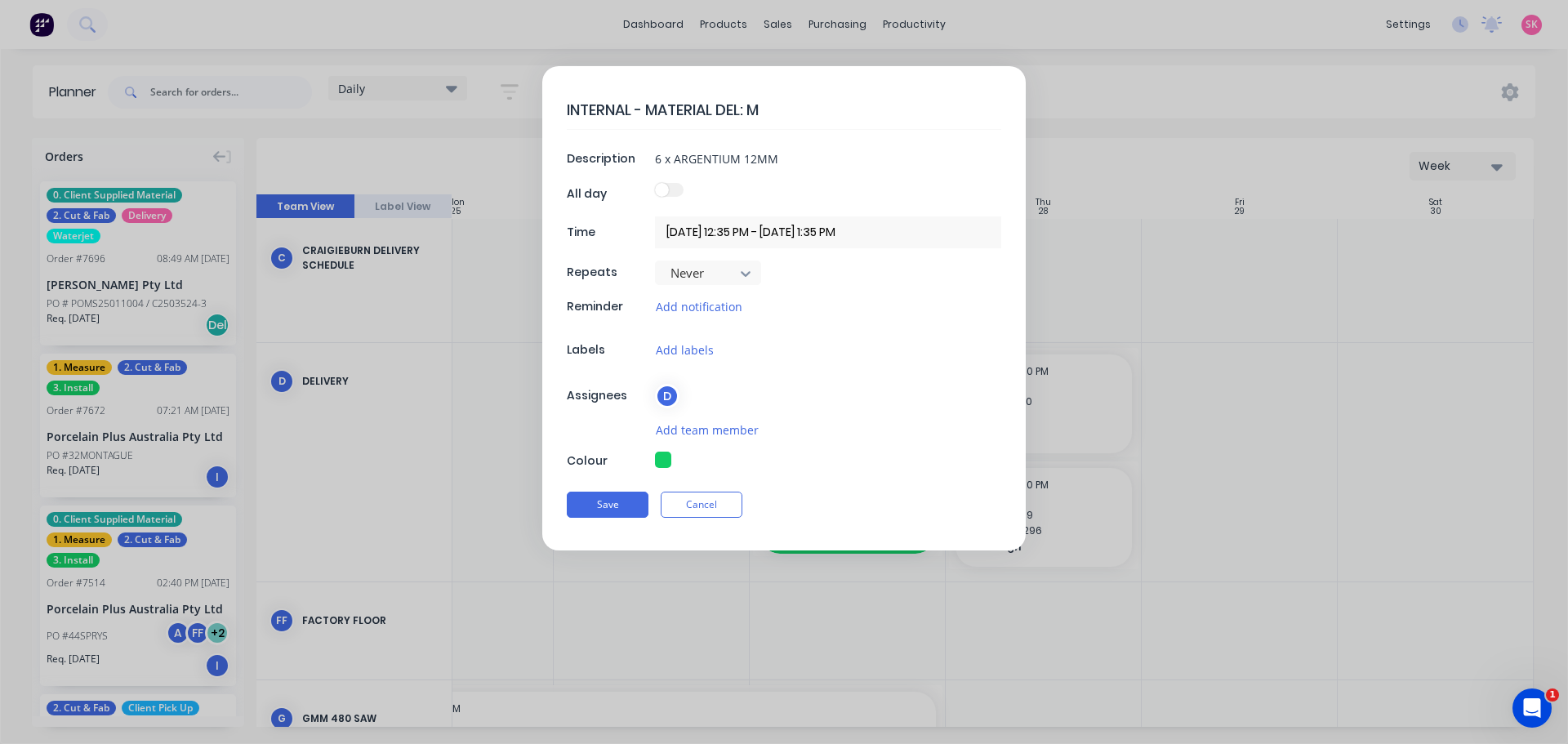
type textarea "INTERNAL - MATERIAL DEL: MA"
type textarea "x"
type textarea "INTERNAL - MATERIAL DEL: MAR"
type textarea "x"
type textarea "INTERNAL - MATERIAL DEL: MARB"
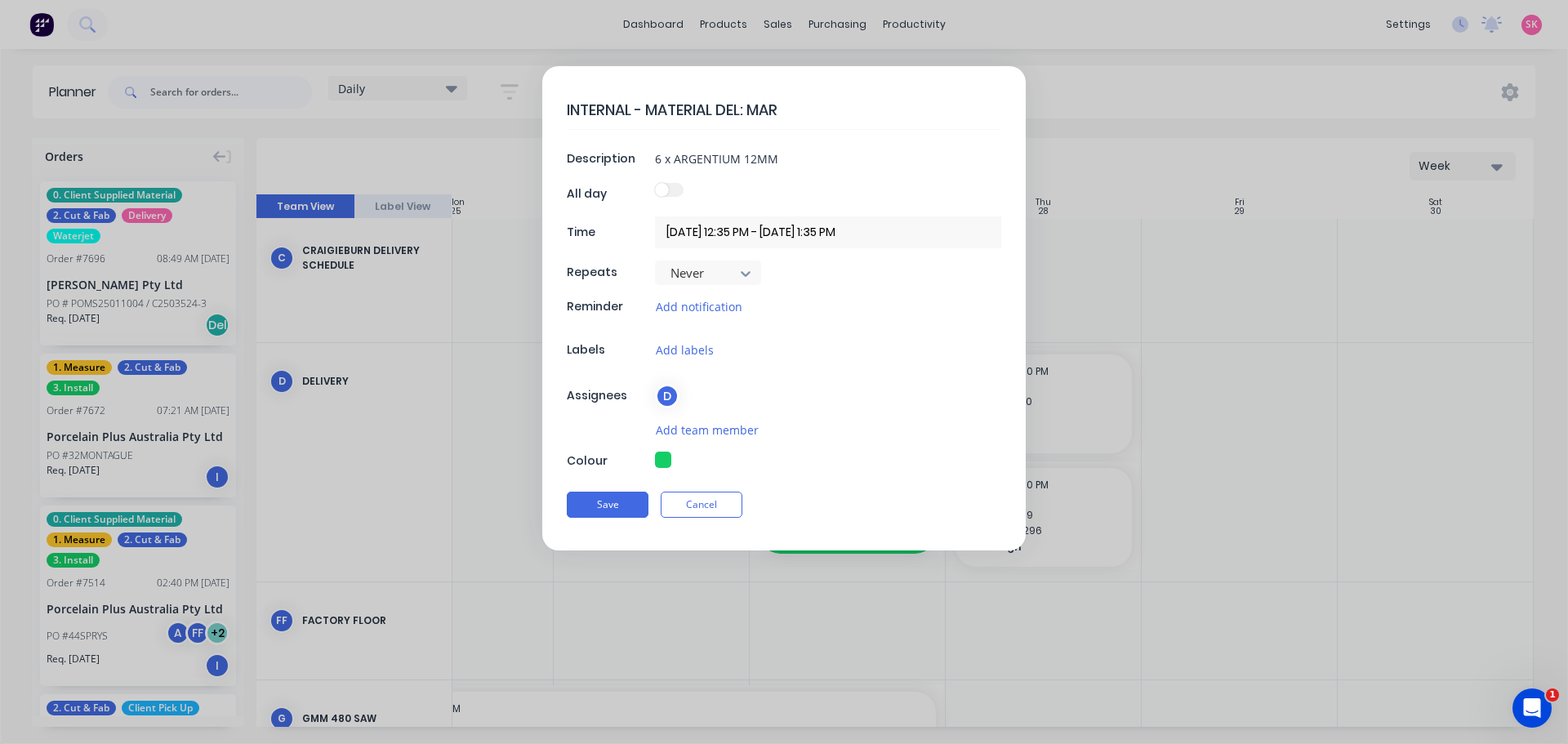
type textarea "x"
type textarea "INTERNAL - MATERIAL DEL: MARBU"
type textarea "x"
type textarea "INTERNAL - MATERIAL DEL: MARBUT"
type textarea "x"
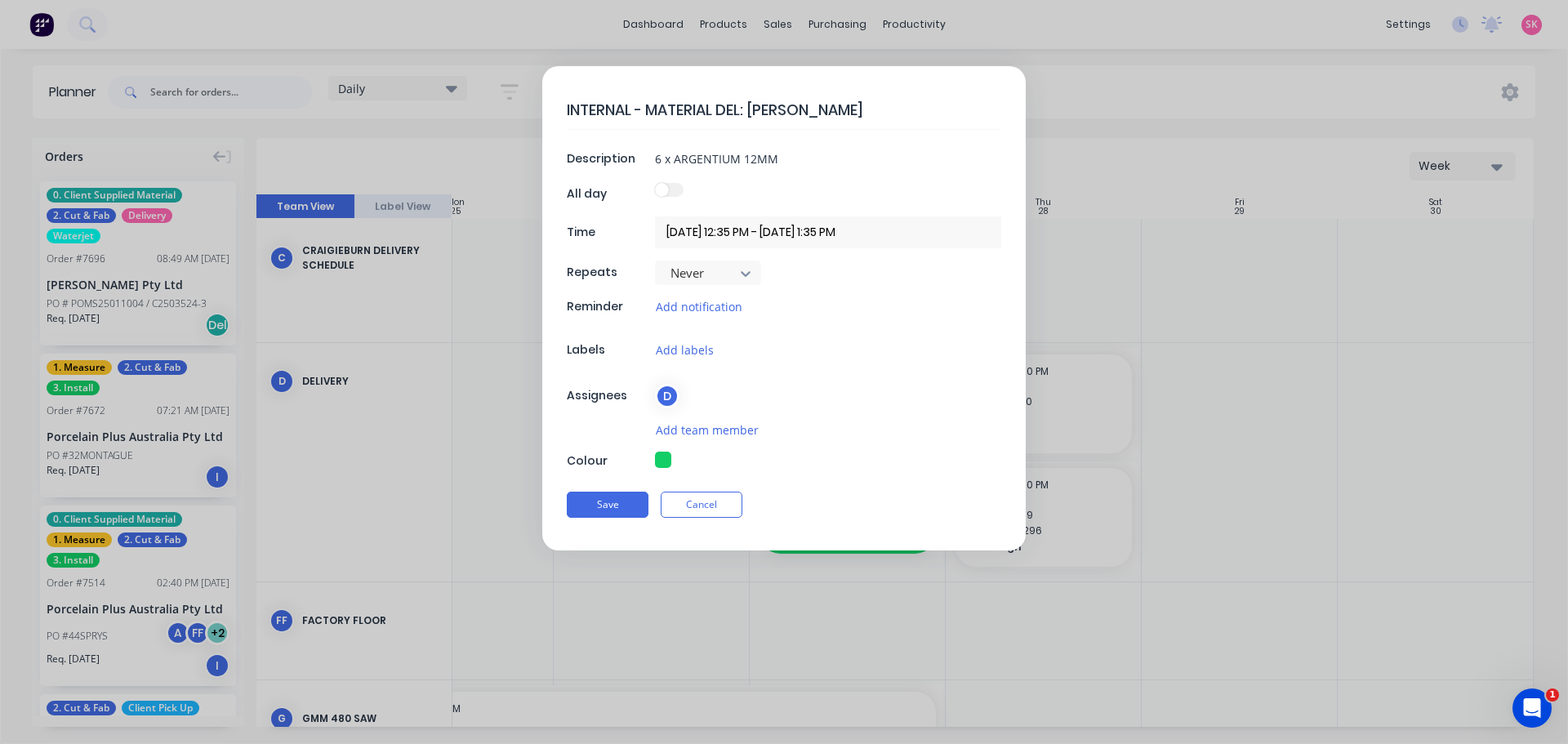
type textarea "INTERNAL - MATERIAL DEL: MARBUT"
type textarea "x"
type textarea "INTERNAL - MATERIAL DEL: MARBUT 7"
type textarea "x"
type textarea "INTERNAL - MATERIAL DEL: MARBUT 76"
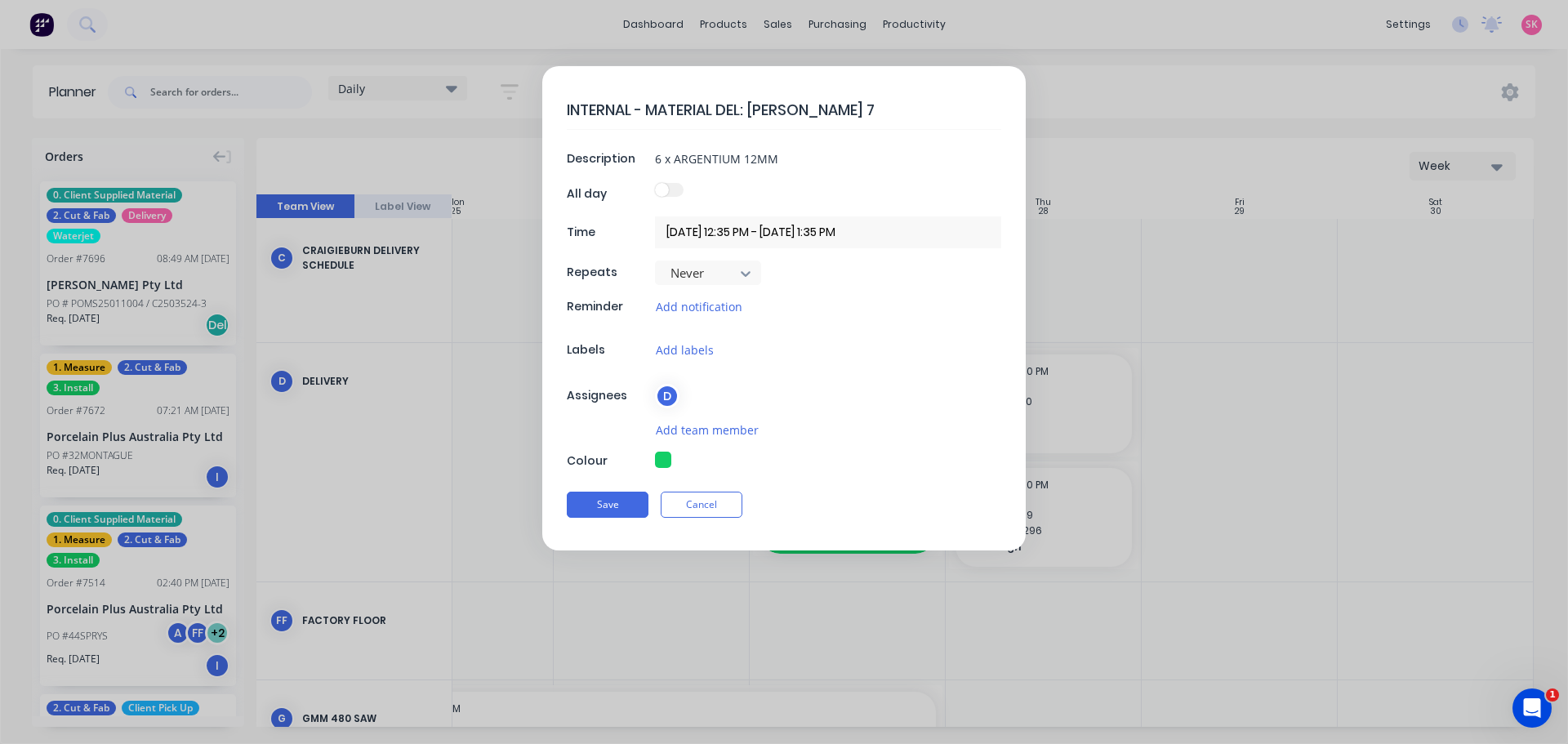
type textarea "x"
type textarea "INTERNAL - MATERIAL DEL: MARBUT 769"
type textarea "x"
type textarea "INTERNAL - MATERIAL DEL: MARBUT 7696"
type textarea "x"
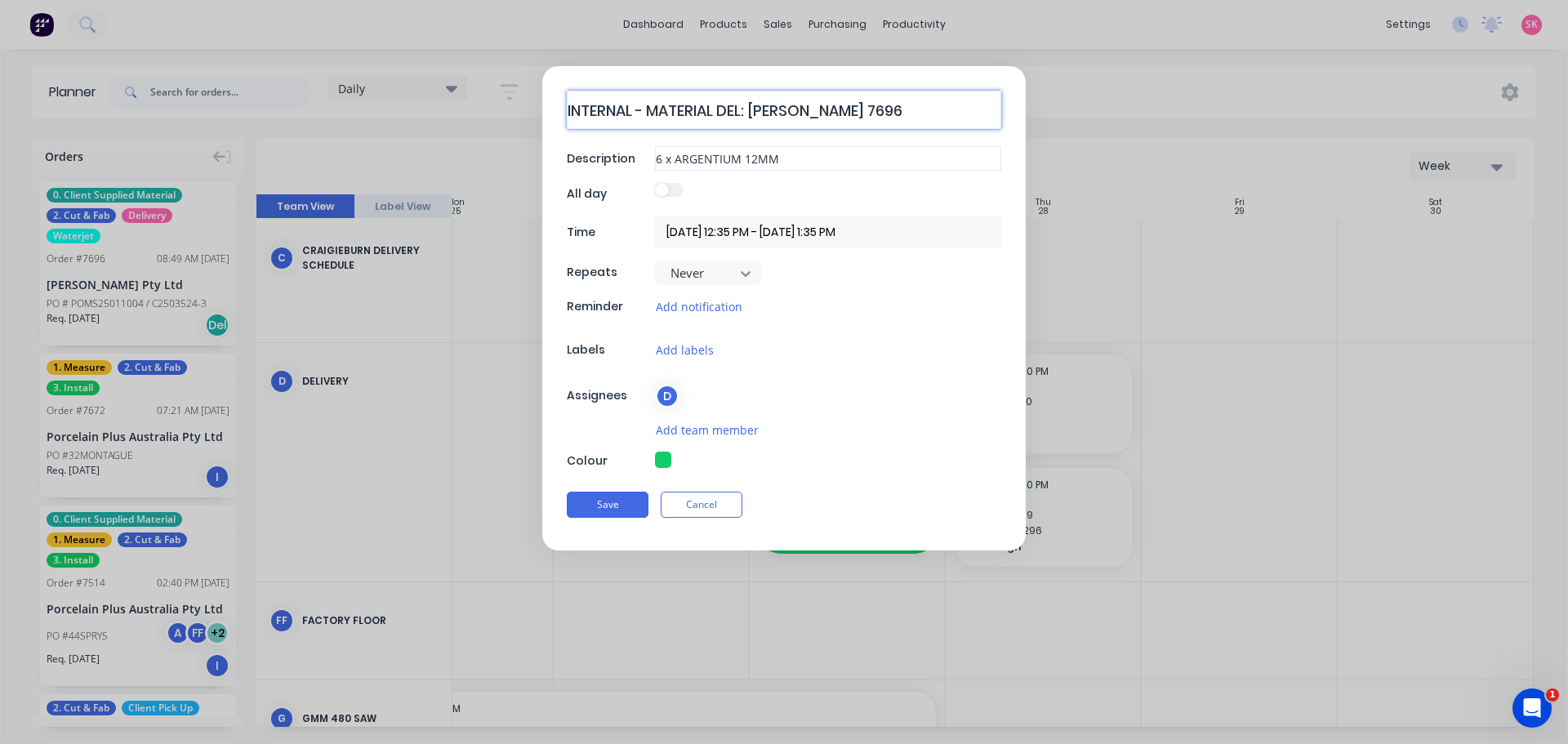
type textarea "INTERNAL - MATERIAL DEL: MARBUT 7696"
type textarea "x"
drag, startPoint x: 786, startPoint y: 154, endPoint x: 479, endPoint y: 165, distance: 307.2
click at [497, 167] on form "INTERNAL - MATERIAL DEL: MARBUT 7696 Description 6 x ARGENTIUM 12MM All day Tim…" at bounding box center [784, 308] width 1533 height 484
type input "2"
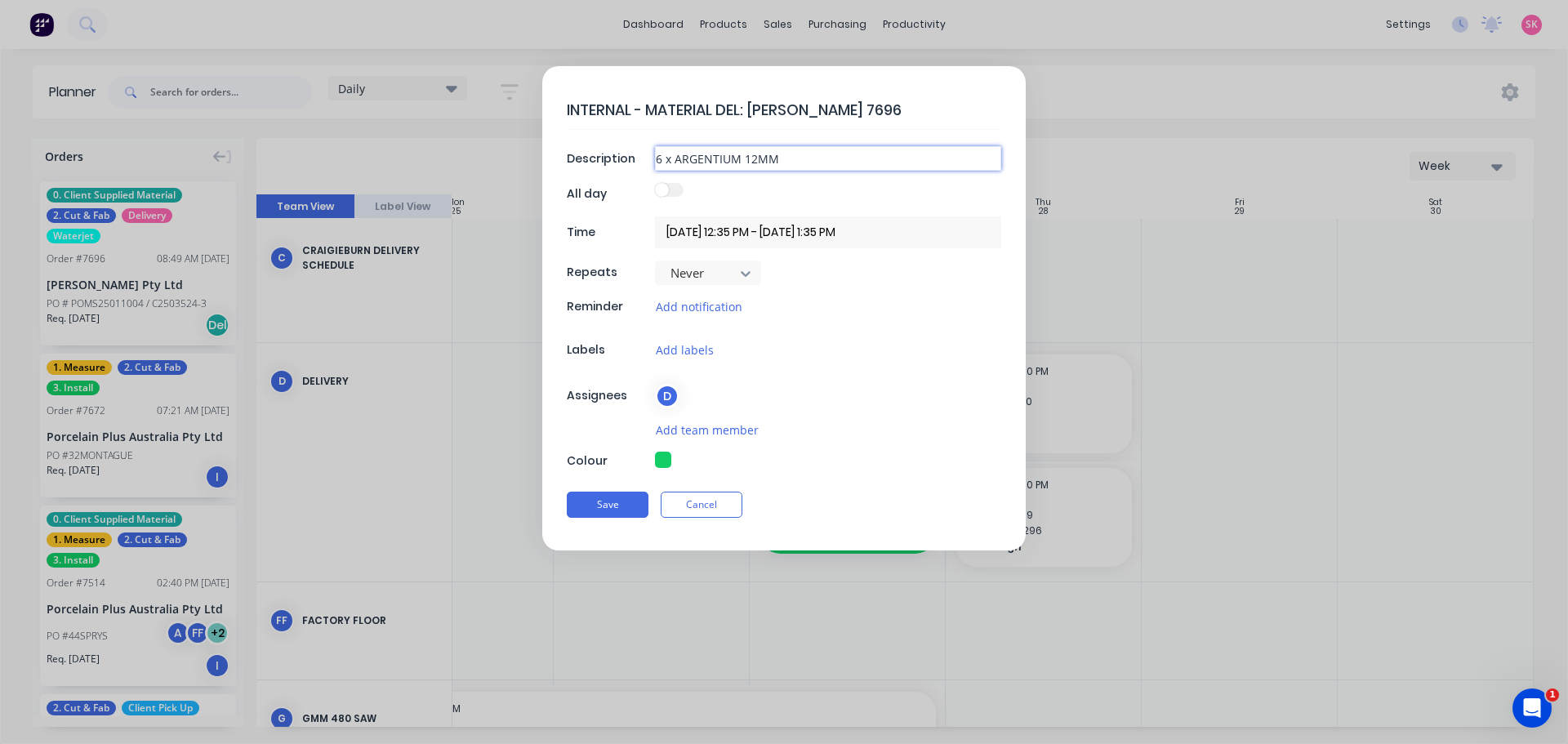
type textarea "x"
type input "2"
type textarea "x"
type input "2 X"
type textarea "x"
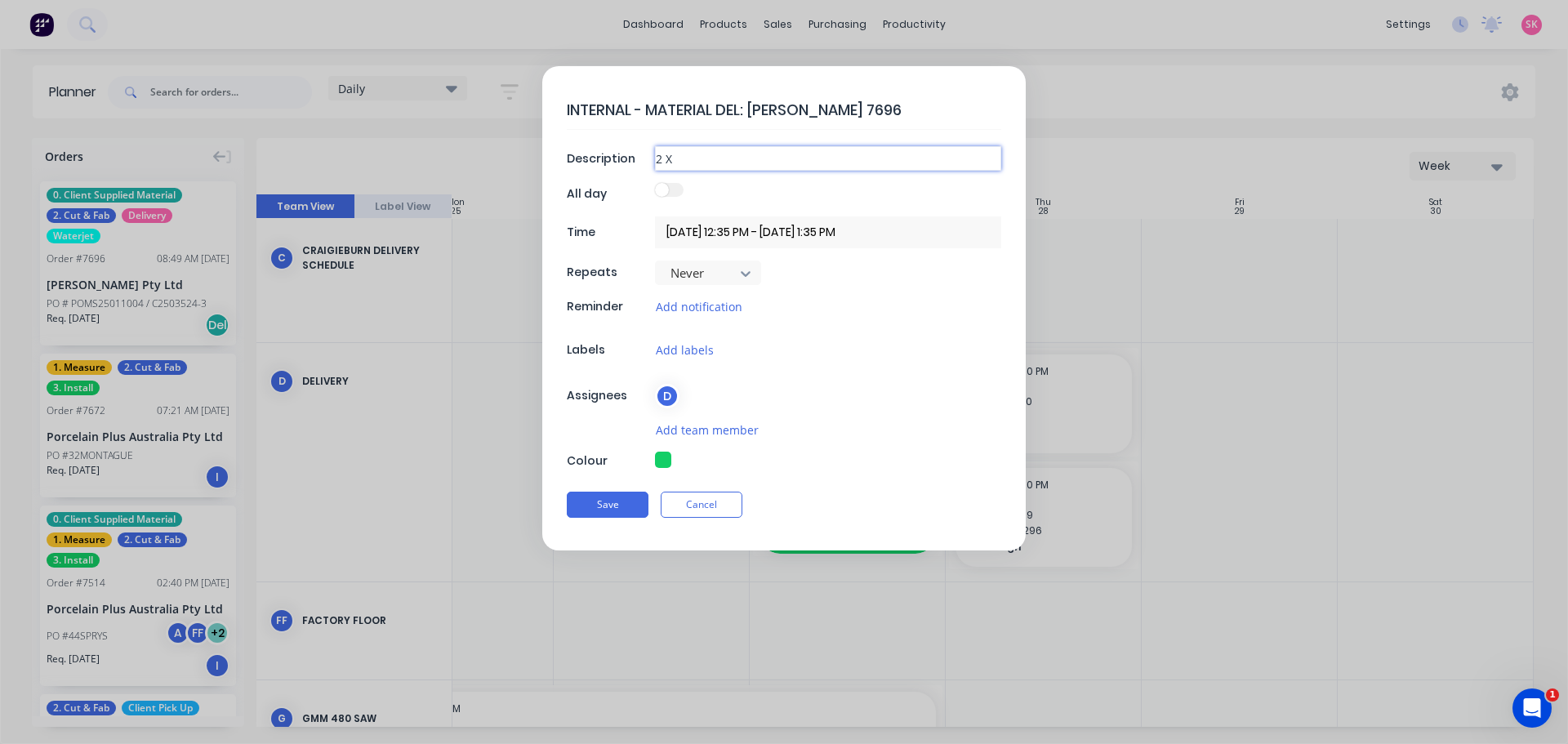
type input "2 X"
type textarea "x"
type input "2 X P"
type textarea "x"
type input "2 X PO"
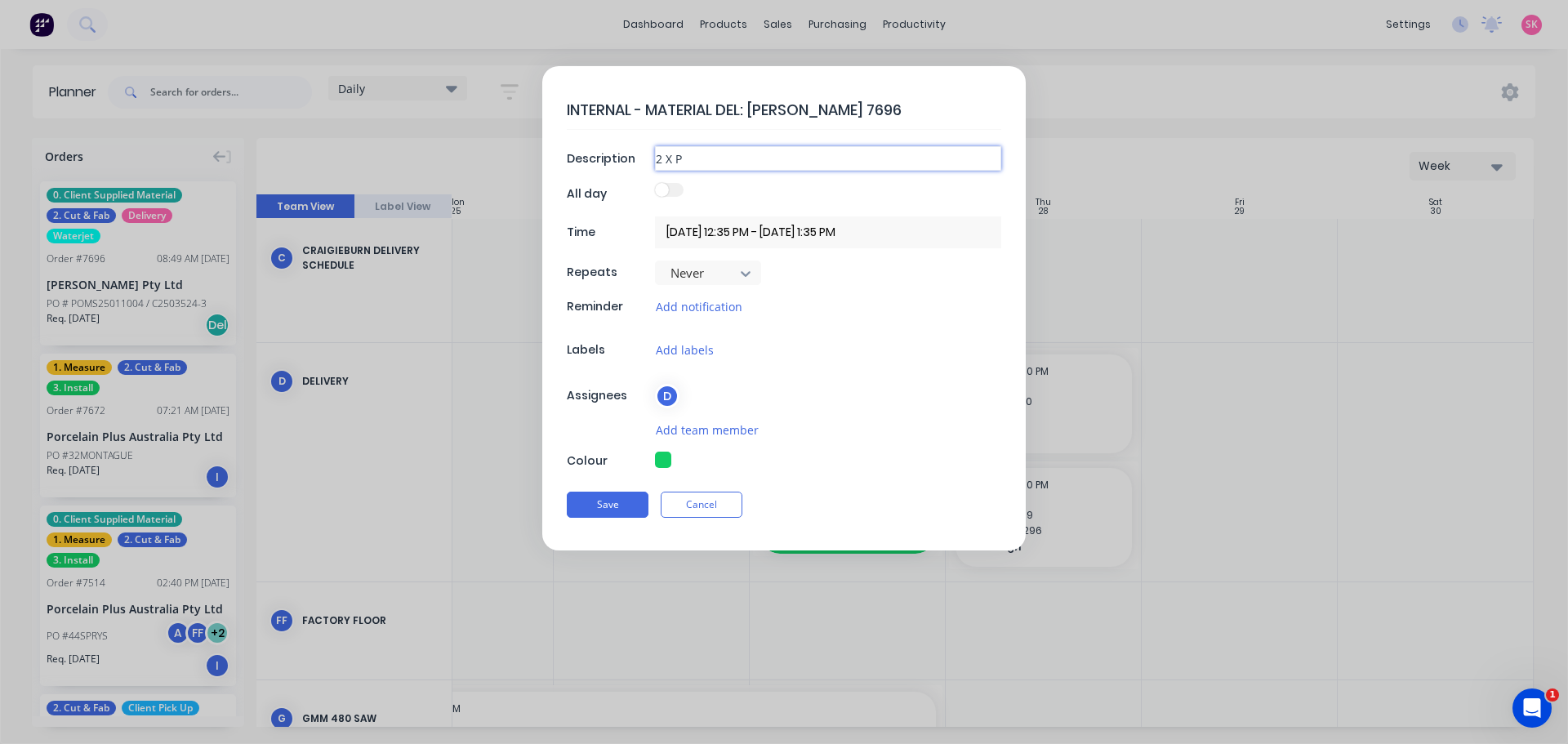
type textarea "x"
type input "2 X POR"
type textarea "x"
type input "2 X PORT"
type textarea "x"
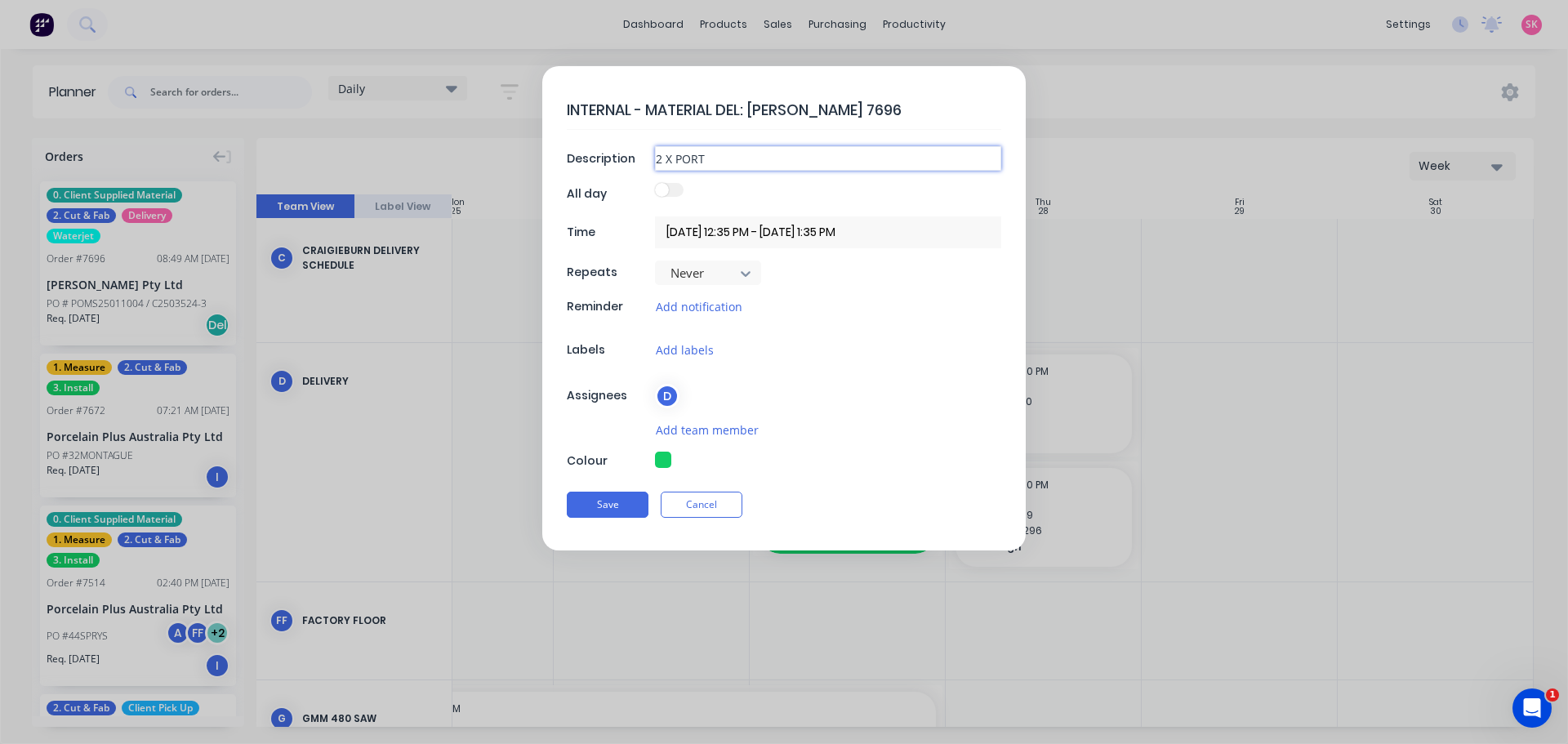
type input "2 X PORTU"
type textarea "x"
type input "2 X PORTUM"
type textarea "x"
type input "2 X PORTUM"
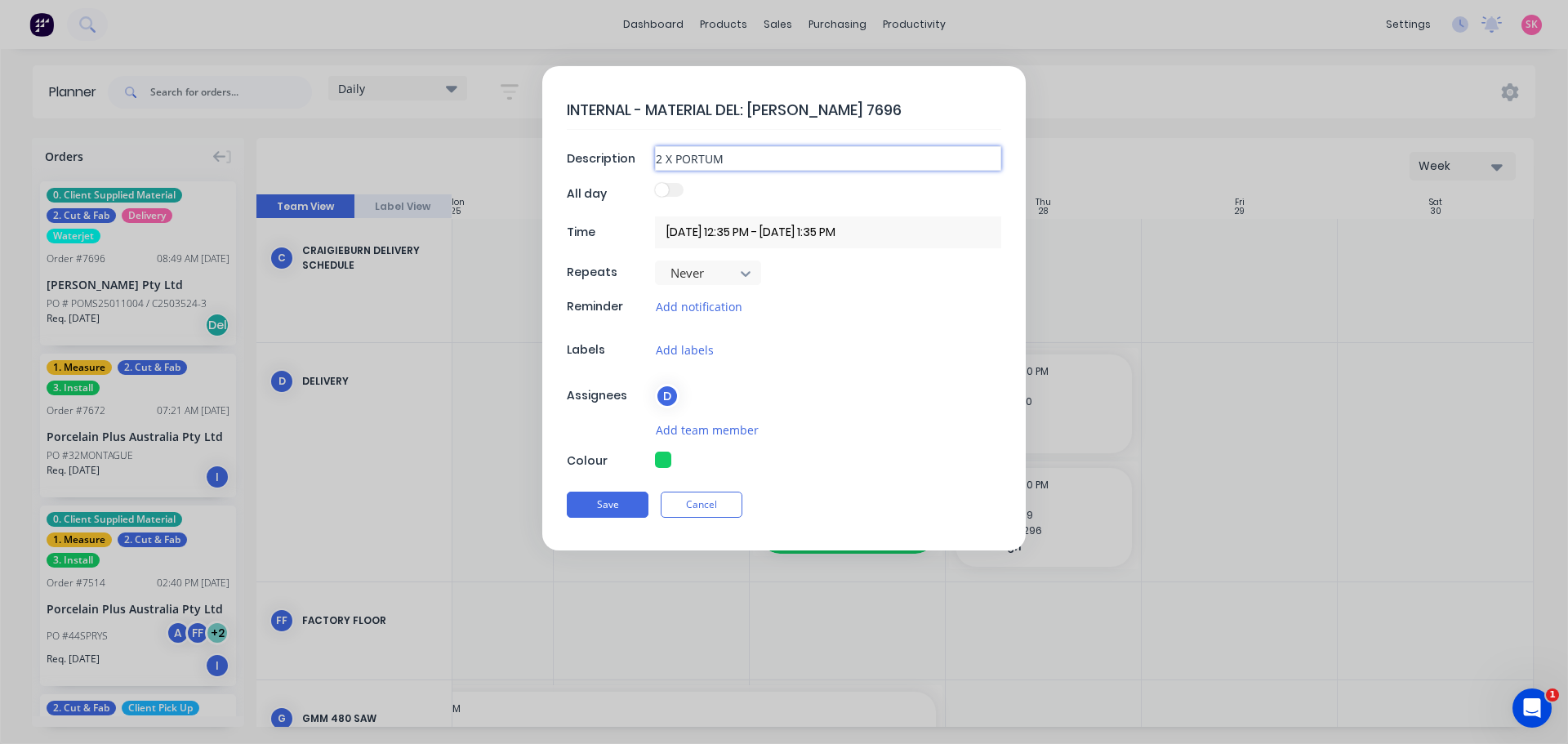
type textarea "x"
type input "2 X PORTUM V"
type textarea "x"
type input "2 X PORTUM VE"
type textarea "x"
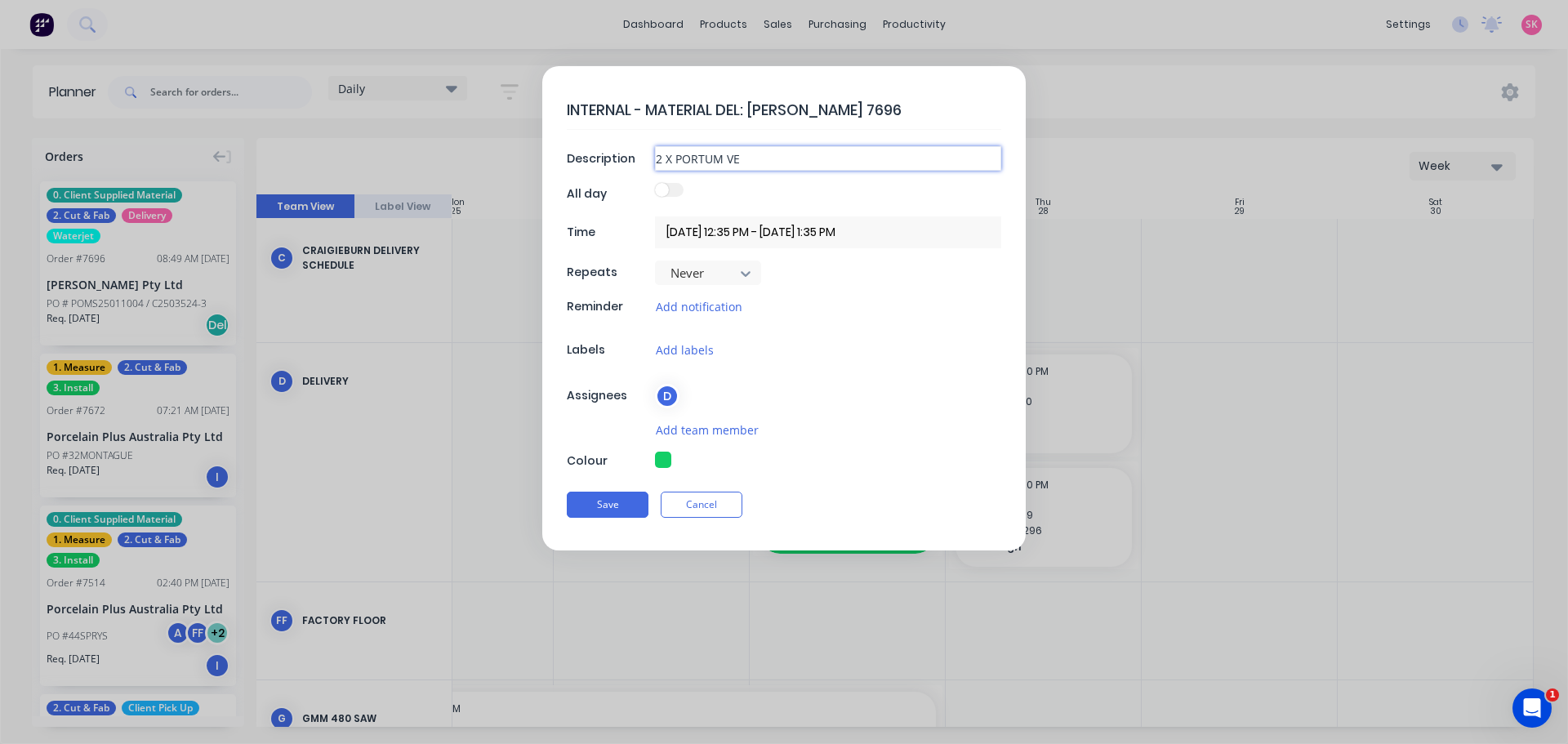
type input "2 X PORTUM VEL"
type textarea "x"
type input "2 X PORTUM VELV"
type textarea "x"
type input "2 X PORTUM VELVE"
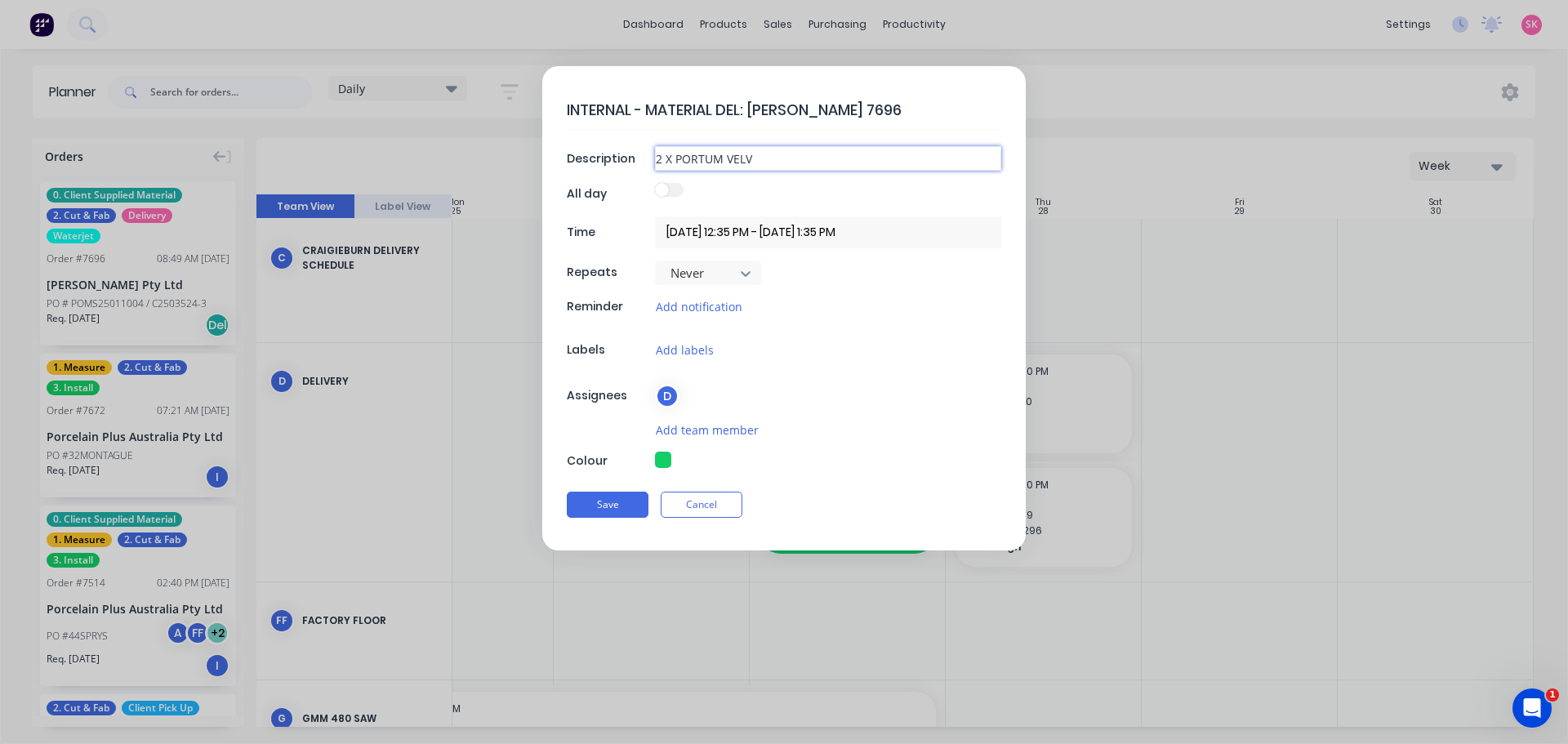
type textarea "x"
type input "2 X PORTUM VELVET"
type textarea "x"
type input "2 X PORTUM VELVET"
type textarea "x"
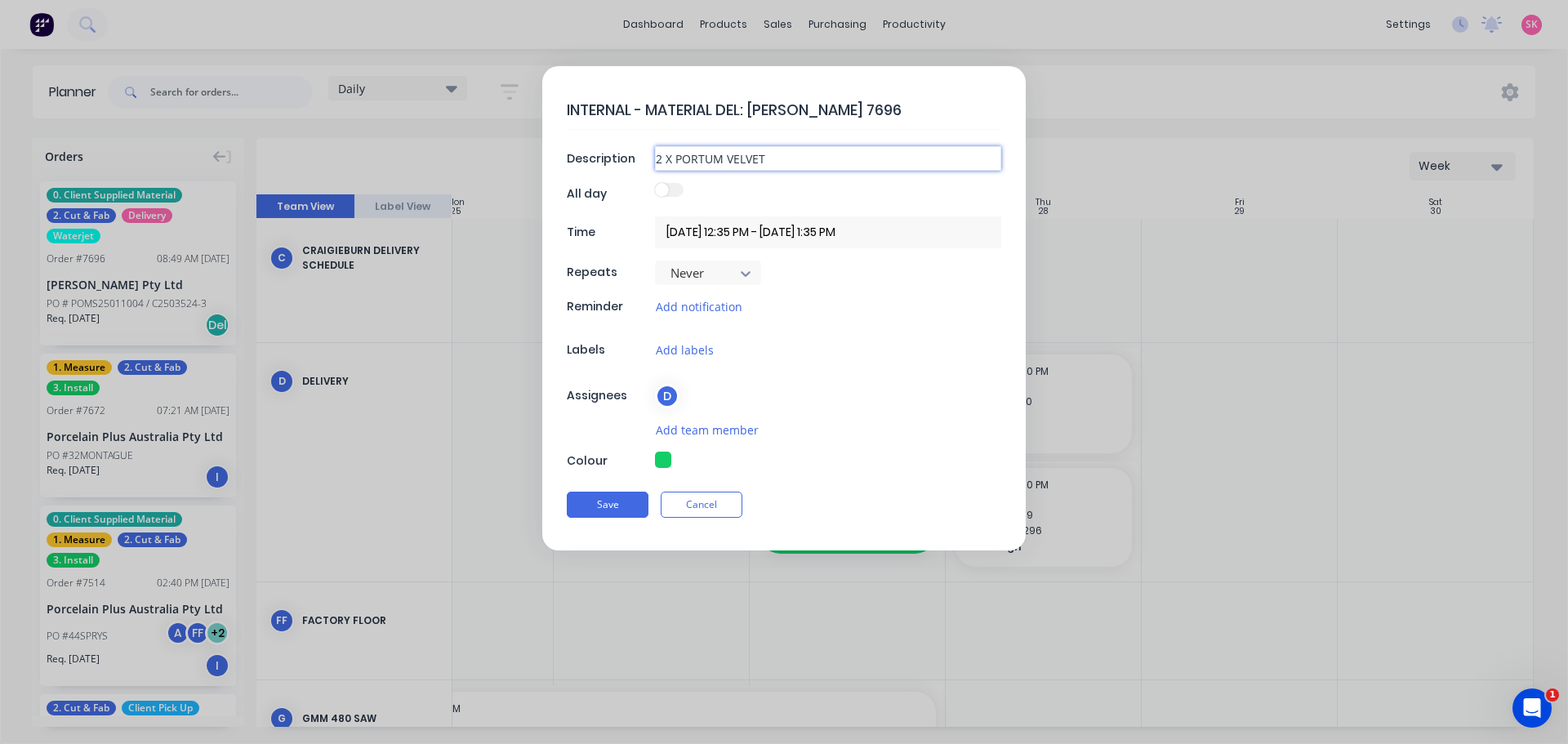
type input "2 X PORTUM VELVET 2"
type textarea "x"
type input "2 X PORTUM VELVET 20"
type textarea "x"
type input "2 X PORTUM VELVET 20M"
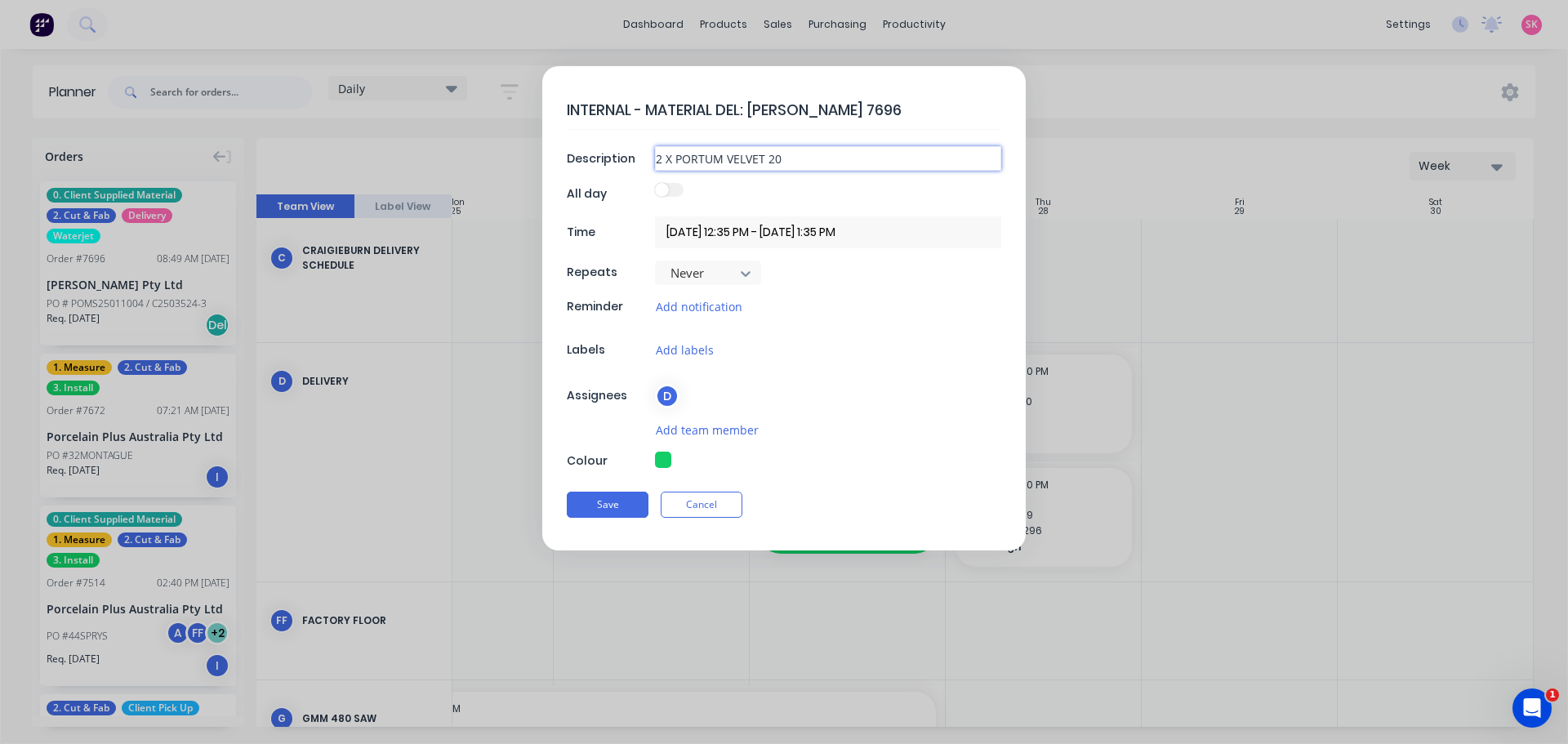
type textarea "x"
type input "2 X PORTUM VELVET 20MM"
type textarea "x"
type input "2 X PORTUM VELVET 20MM"
click at [614, 504] on button "Save" at bounding box center [608, 505] width 82 height 26
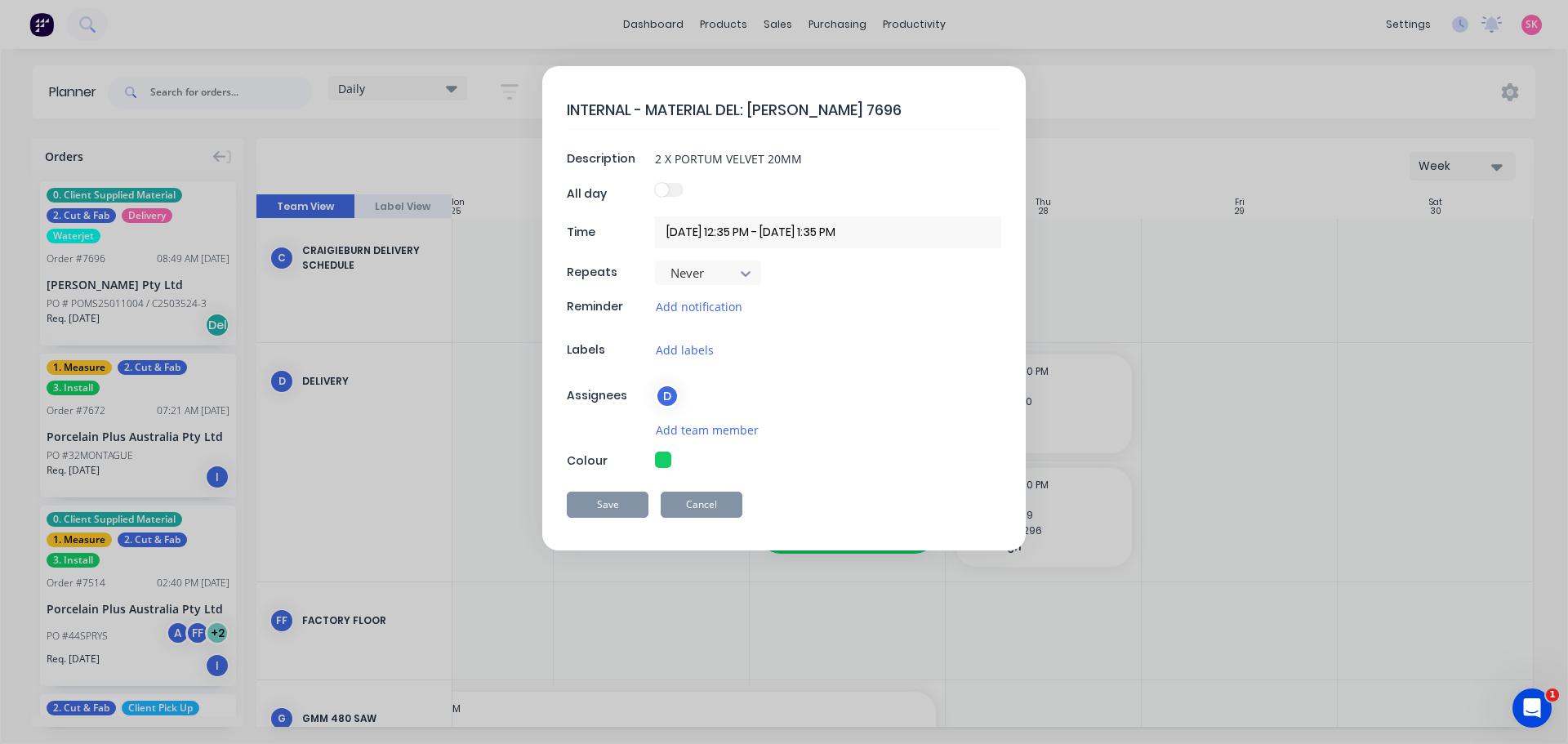
type textarea "x"
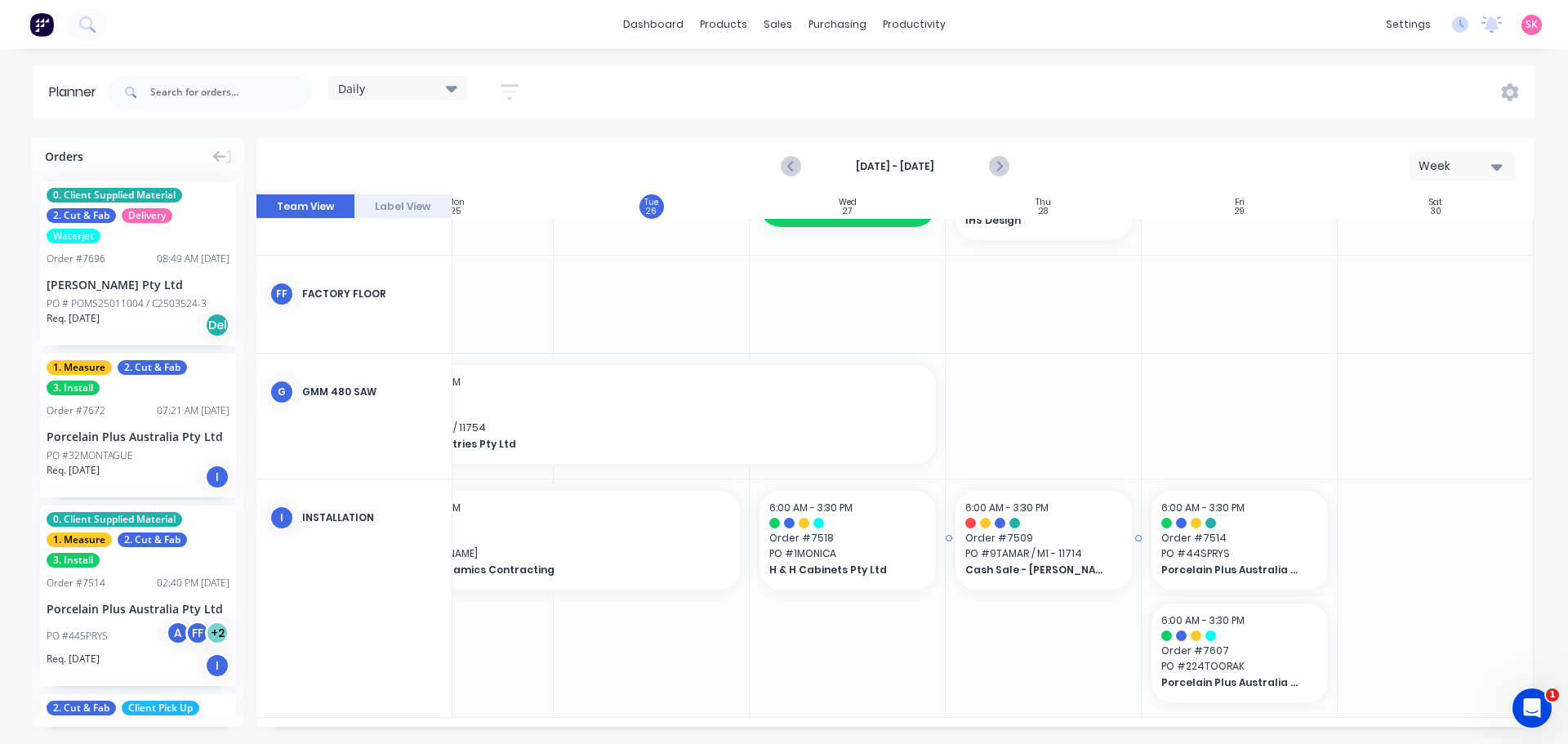
scroll to position [1730, 297]
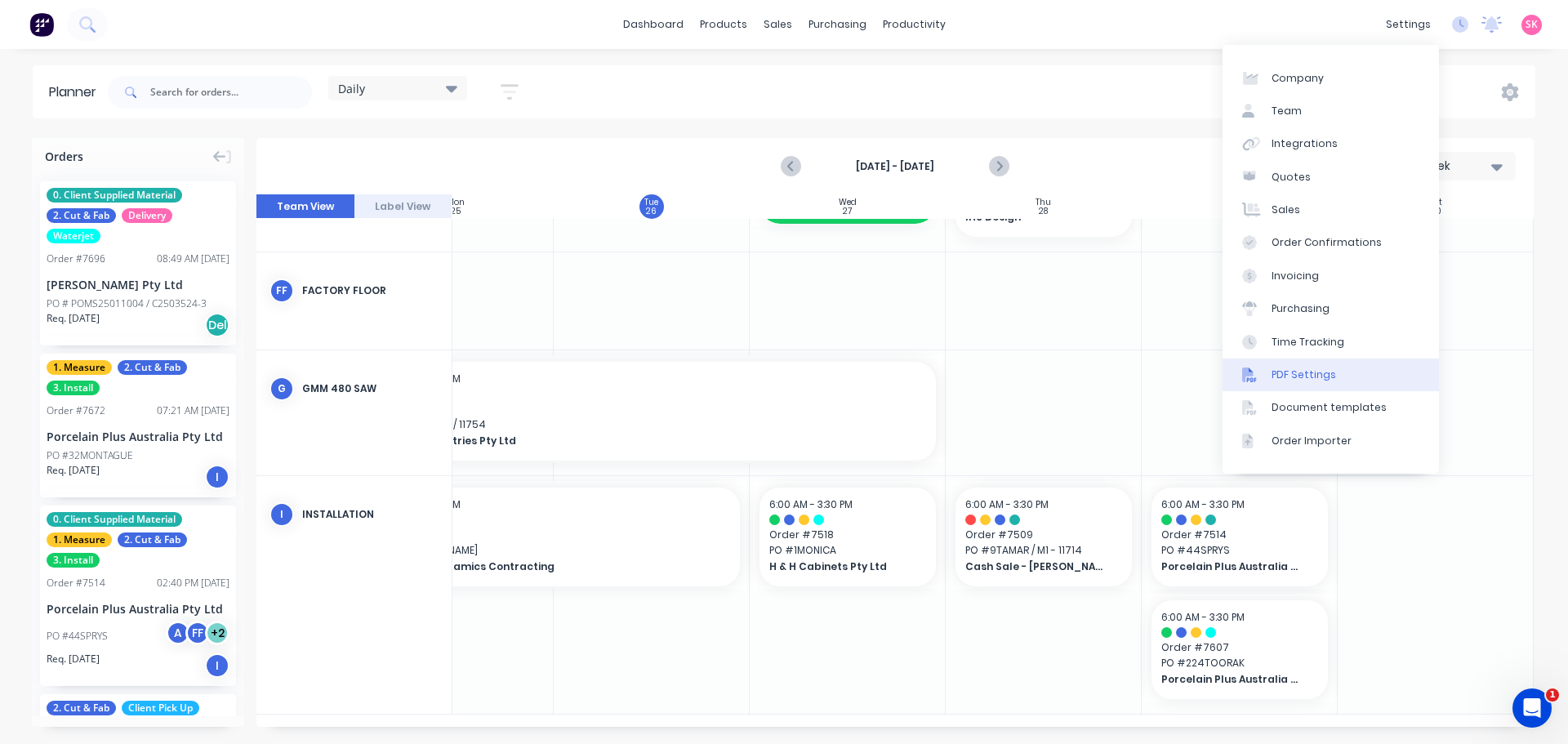
click at [1367, 367] on link "PDF Settings" at bounding box center [1330, 374] width 216 height 32
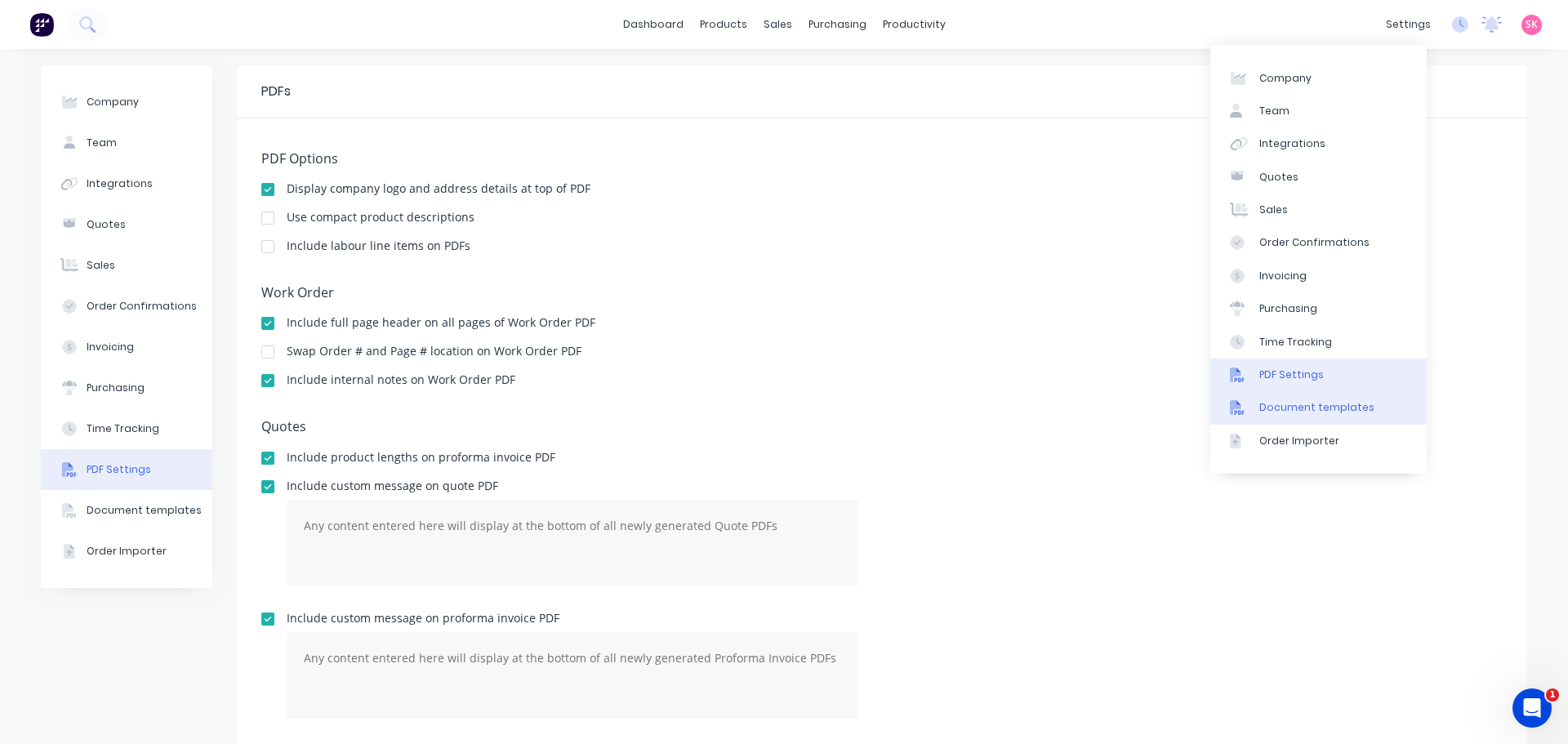
click at [1322, 403] on div "Document templates" at bounding box center [1316, 407] width 115 height 15
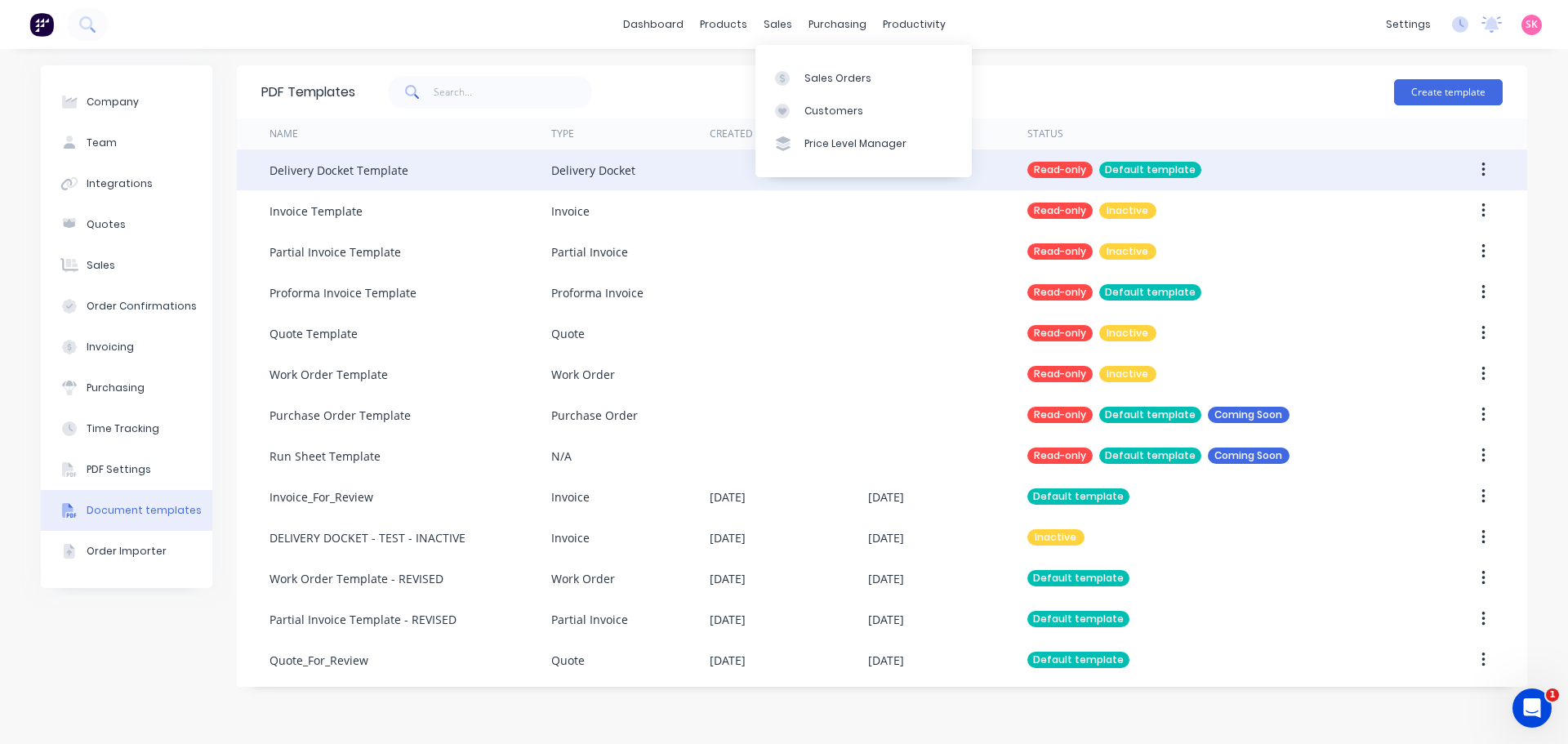
click at [644, 163] on div "Delivery Docket" at bounding box center [630, 170] width 158 height 41
click at [640, 177] on div "Delivery Docket" at bounding box center [630, 170] width 158 height 41
click at [1123, 175] on div "Default template" at bounding box center [1150, 170] width 102 height 17
click at [740, 168] on div at bounding box center [788, 170] width 158 height 41
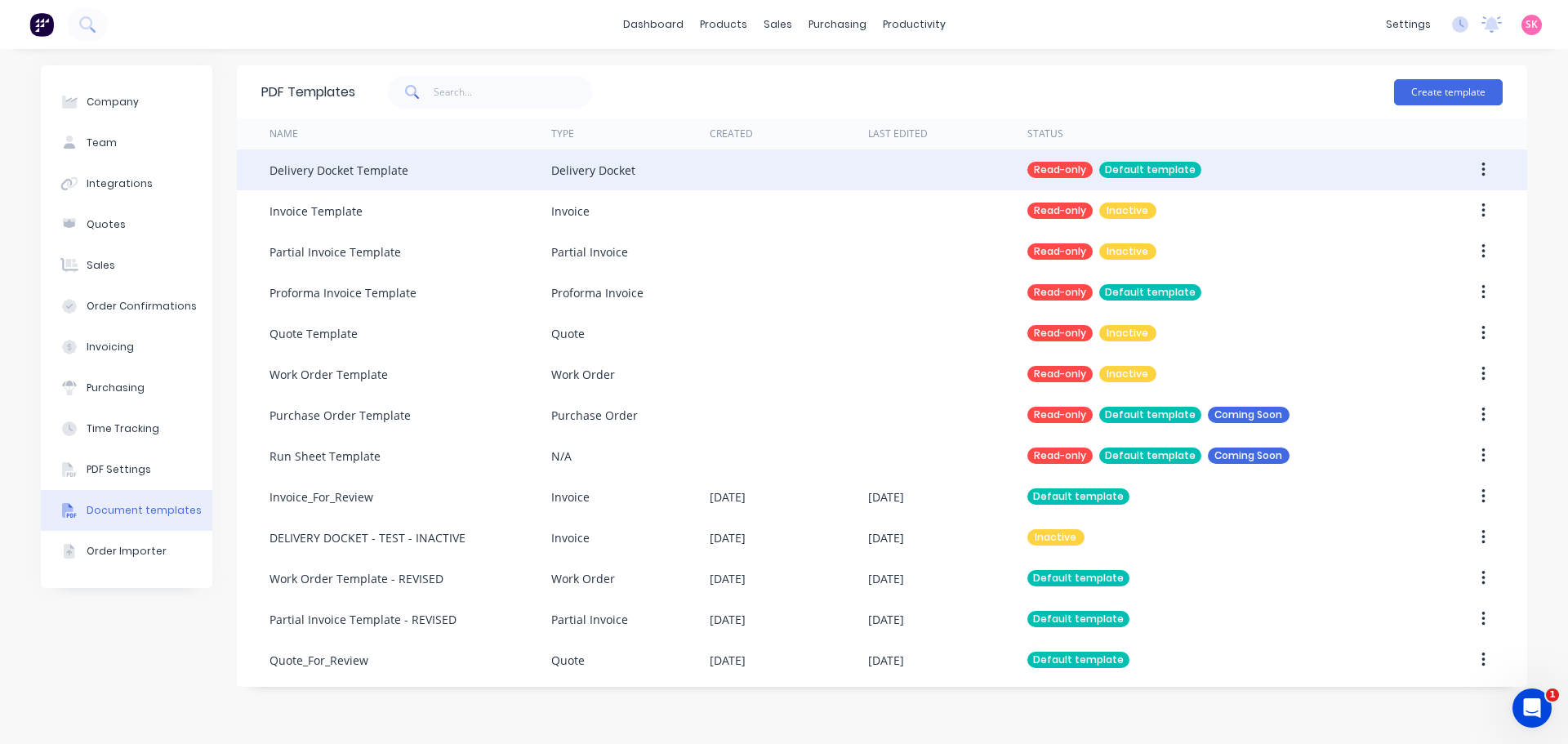
drag, startPoint x: 464, startPoint y: 153, endPoint x: 333, endPoint y: 183, distance: 134.4
click at [333, 183] on div "Delivery Docket Template" at bounding box center [411, 170] width 281 height 41
click at [337, 182] on div "Delivery Docket Template" at bounding box center [411, 170] width 281 height 41
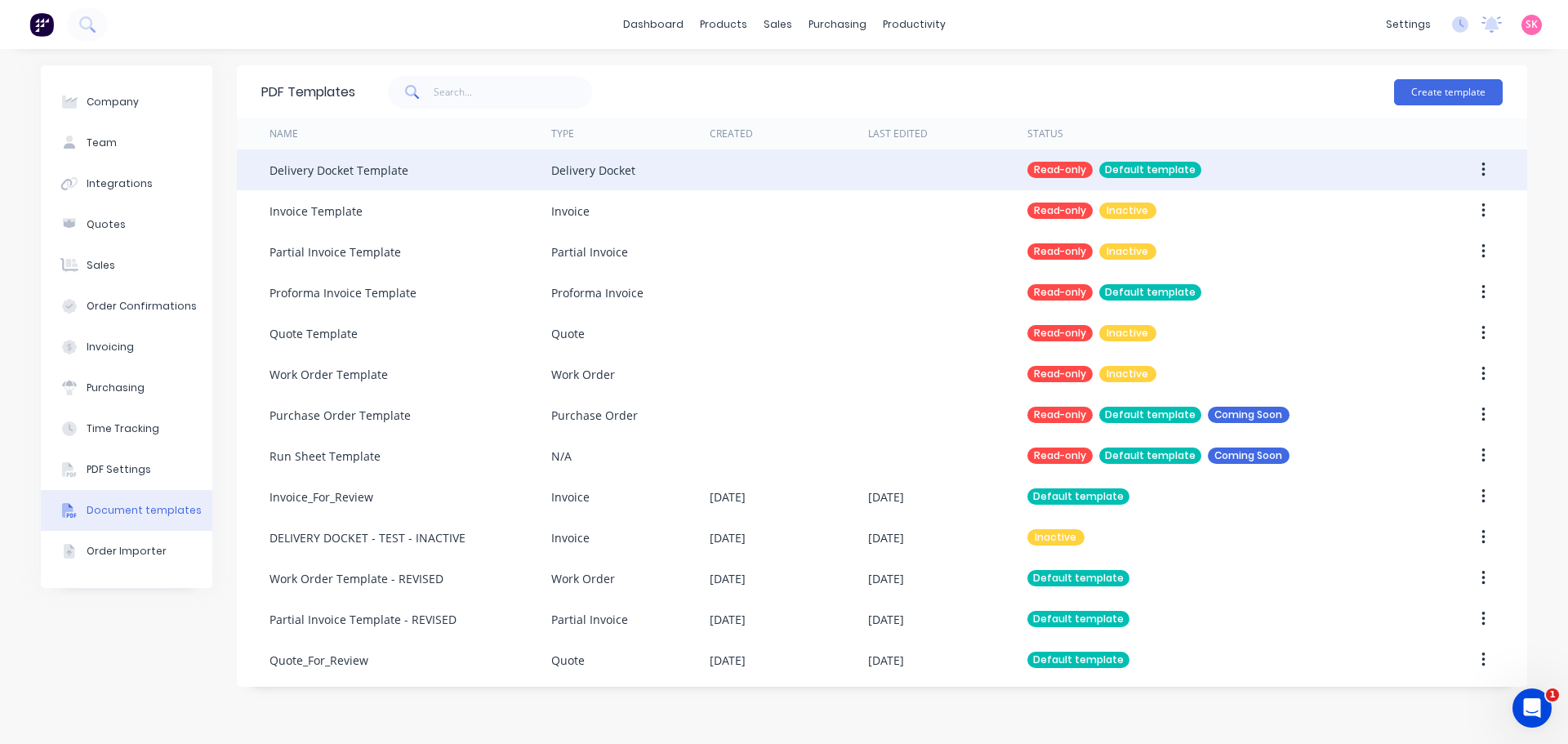
click at [507, 186] on div "Delivery Docket Template" at bounding box center [411, 170] width 281 height 41
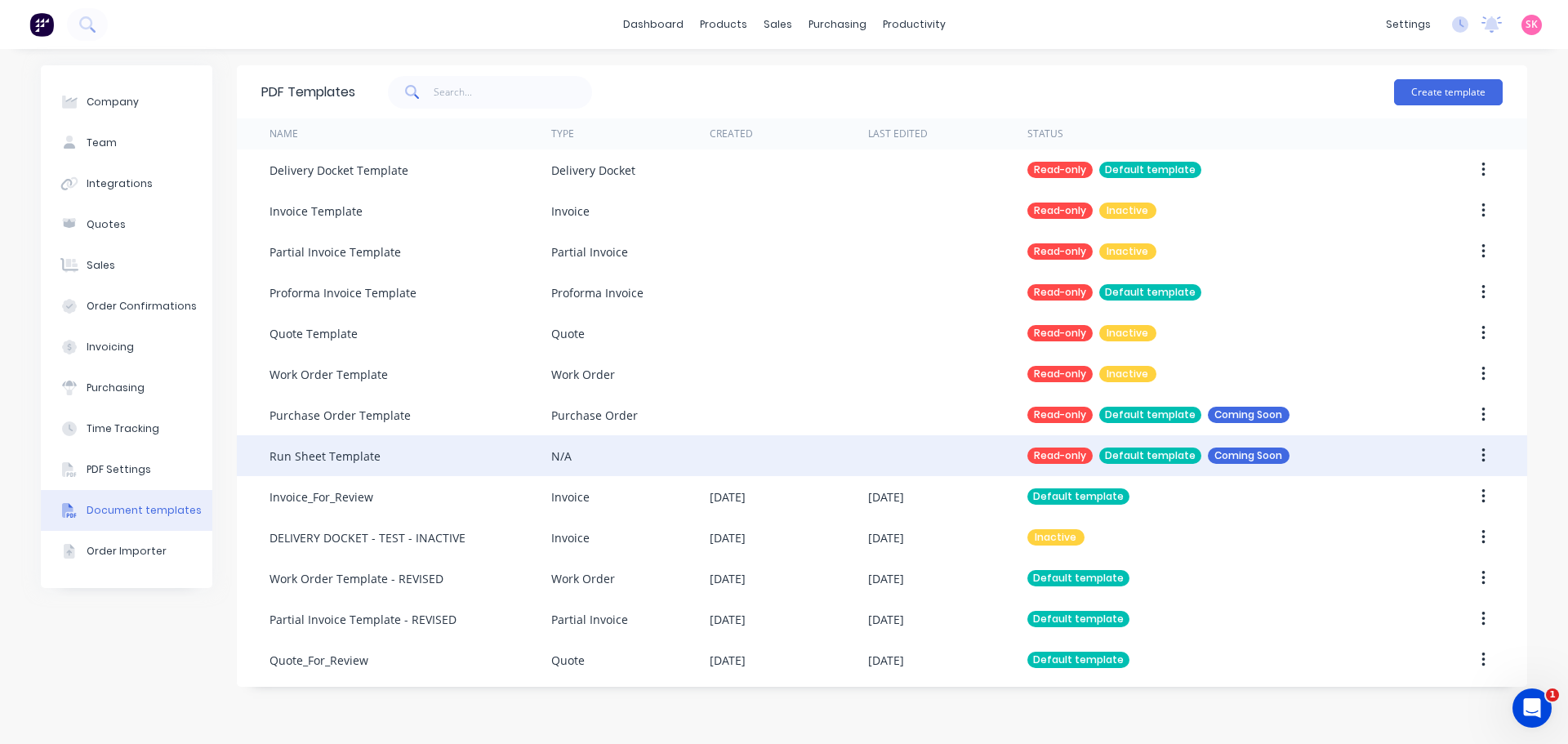
click at [1098, 444] on div "Read-only Default template Coming Soon" at bounding box center [1212, 455] width 370 height 41
click at [955, 453] on div at bounding box center [947, 455] width 158 height 41
click at [474, 475] on div "Run Sheet Template" at bounding box center [411, 455] width 281 height 41
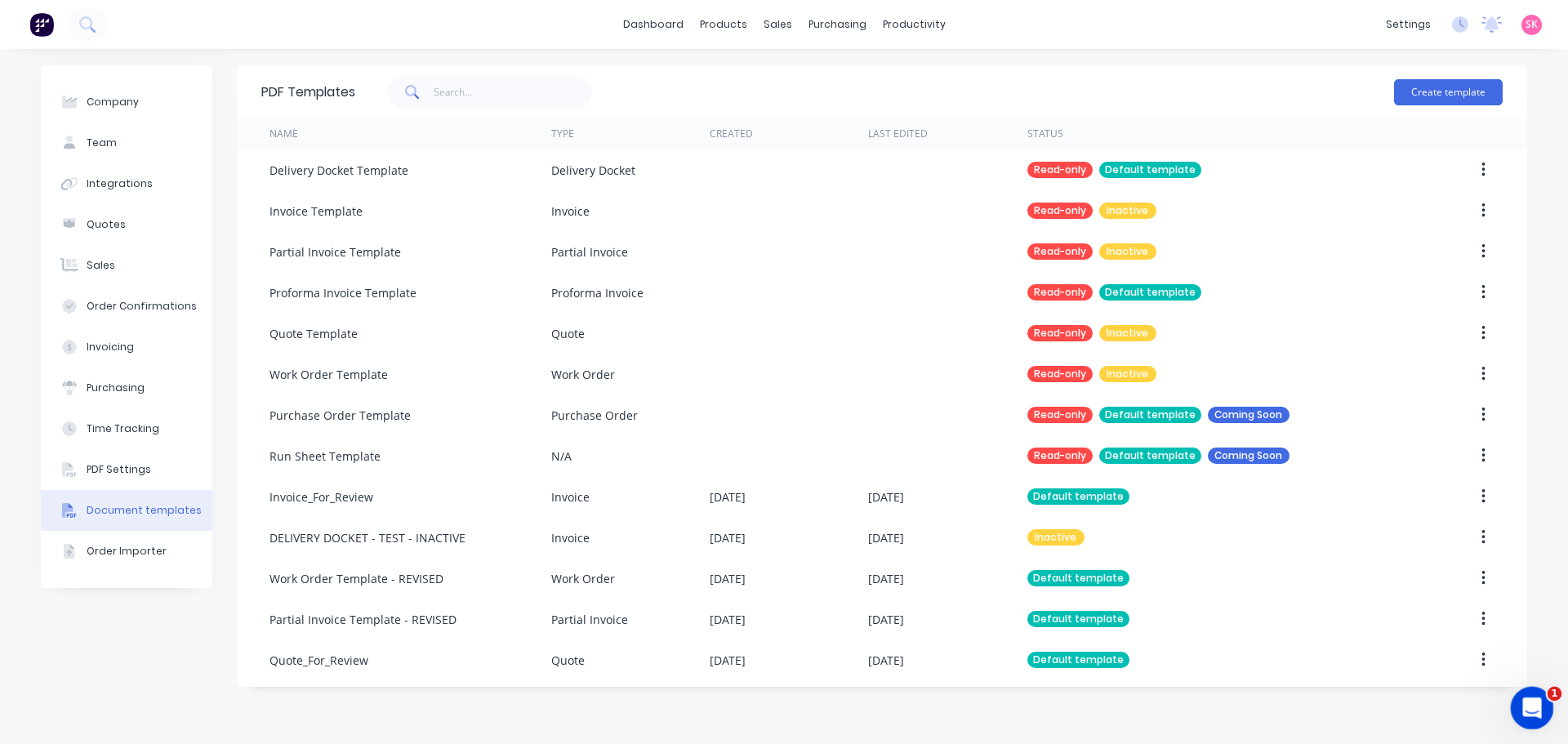
click at [1545, 706] on div "Open Intercom Messenger" at bounding box center [1529, 705] width 54 height 54
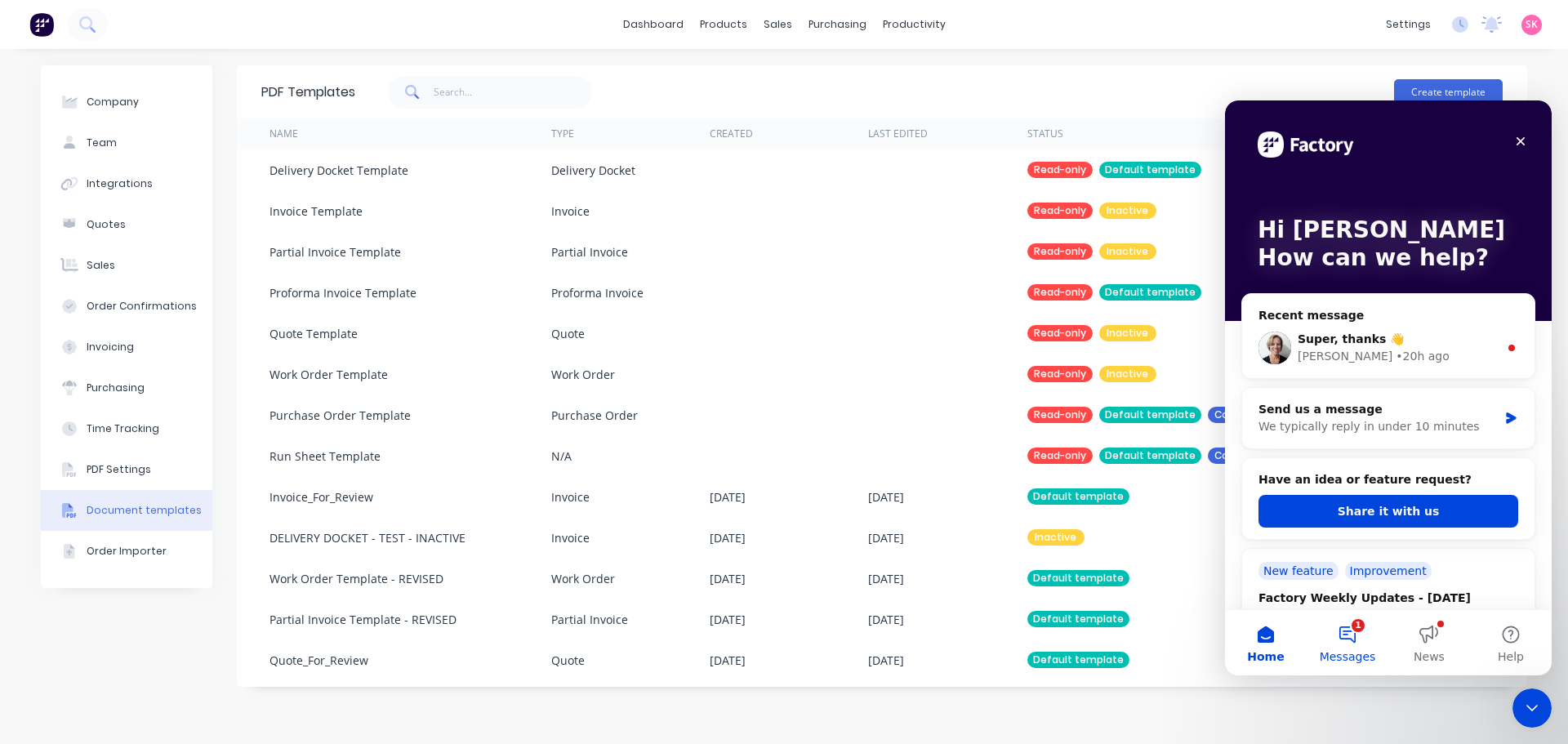
click at [1347, 625] on button "1 Messages" at bounding box center [1347, 642] width 82 height 65
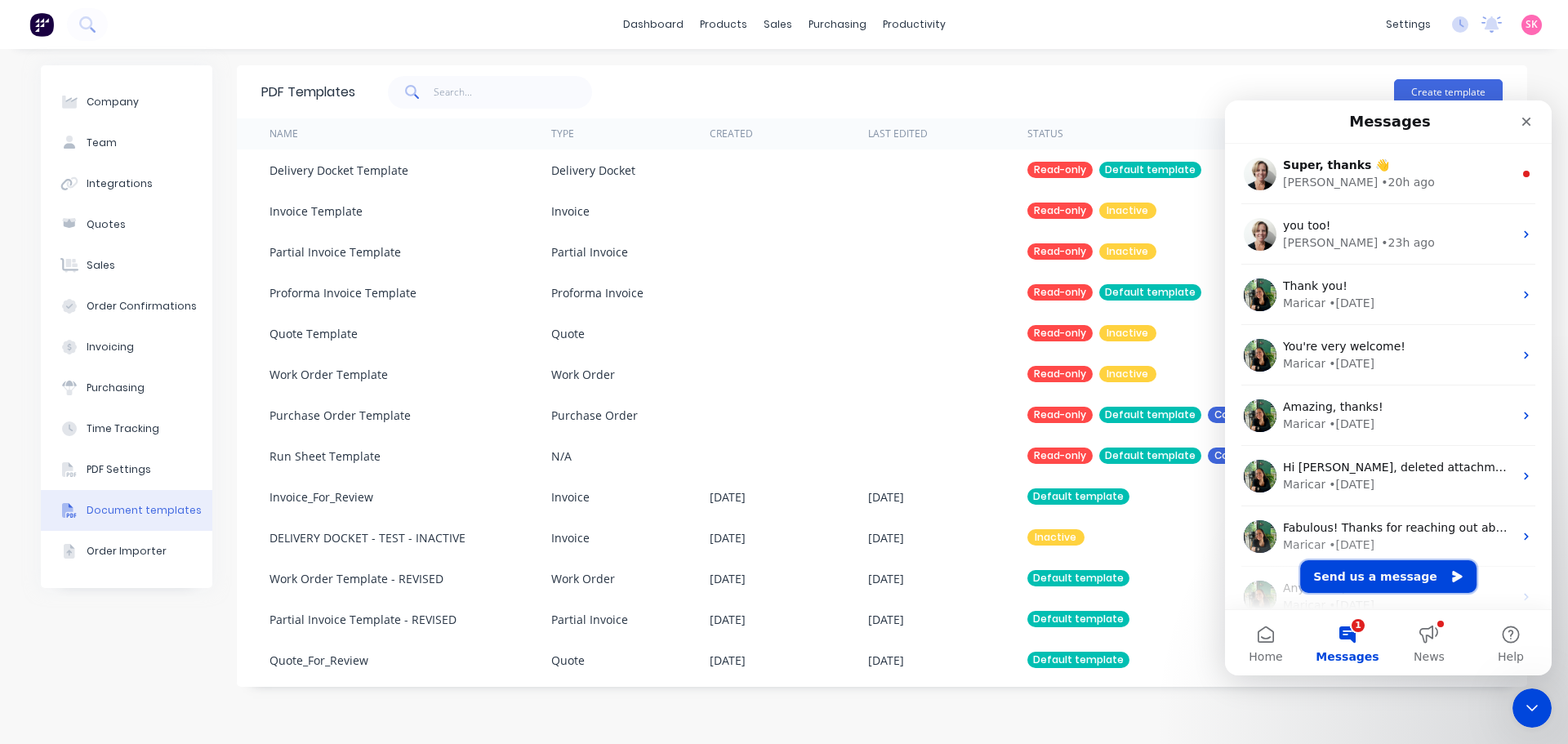
click at [1377, 584] on button "Send us a message" at bounding box center [1388, 576] width 176 height 32
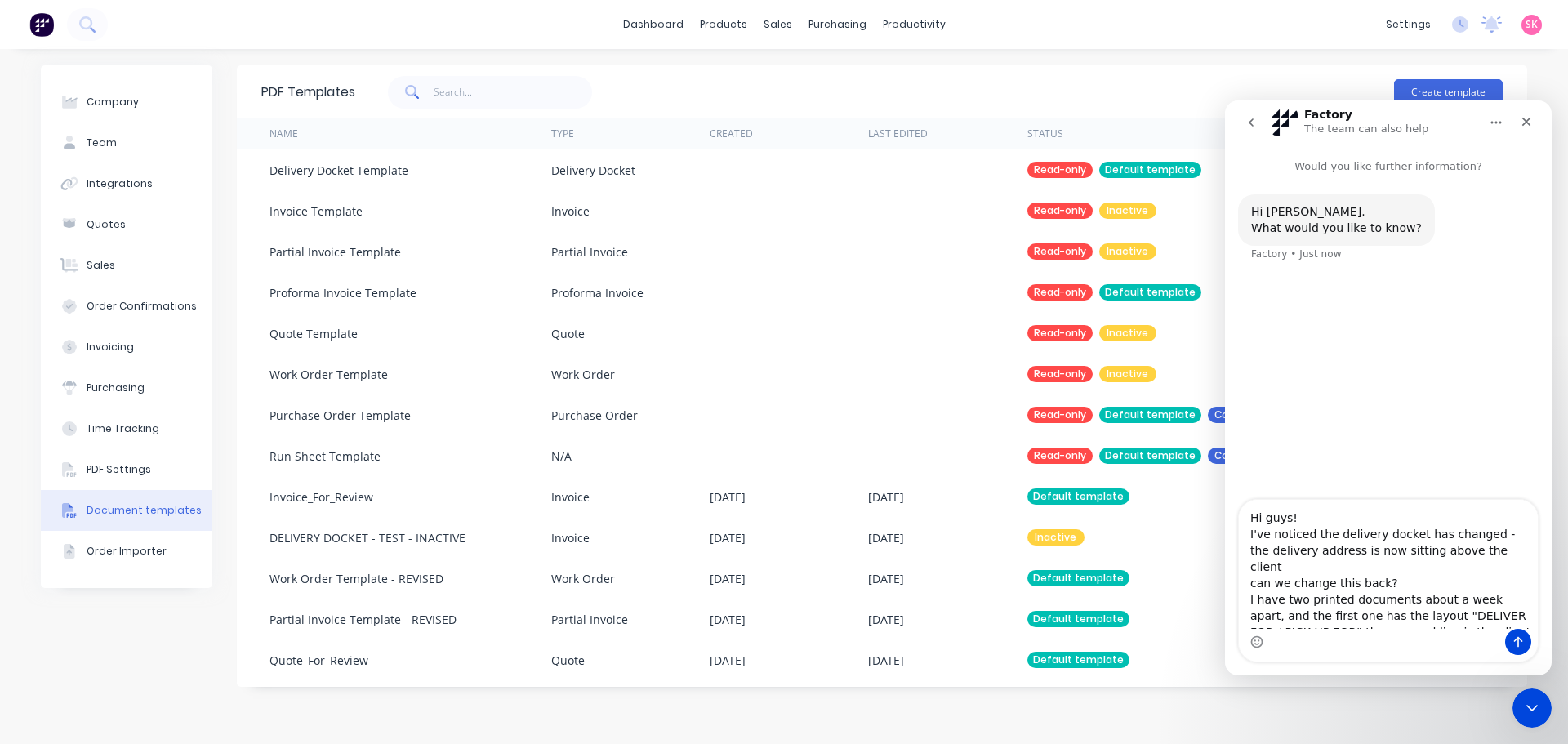
scroll to position [11, 0]
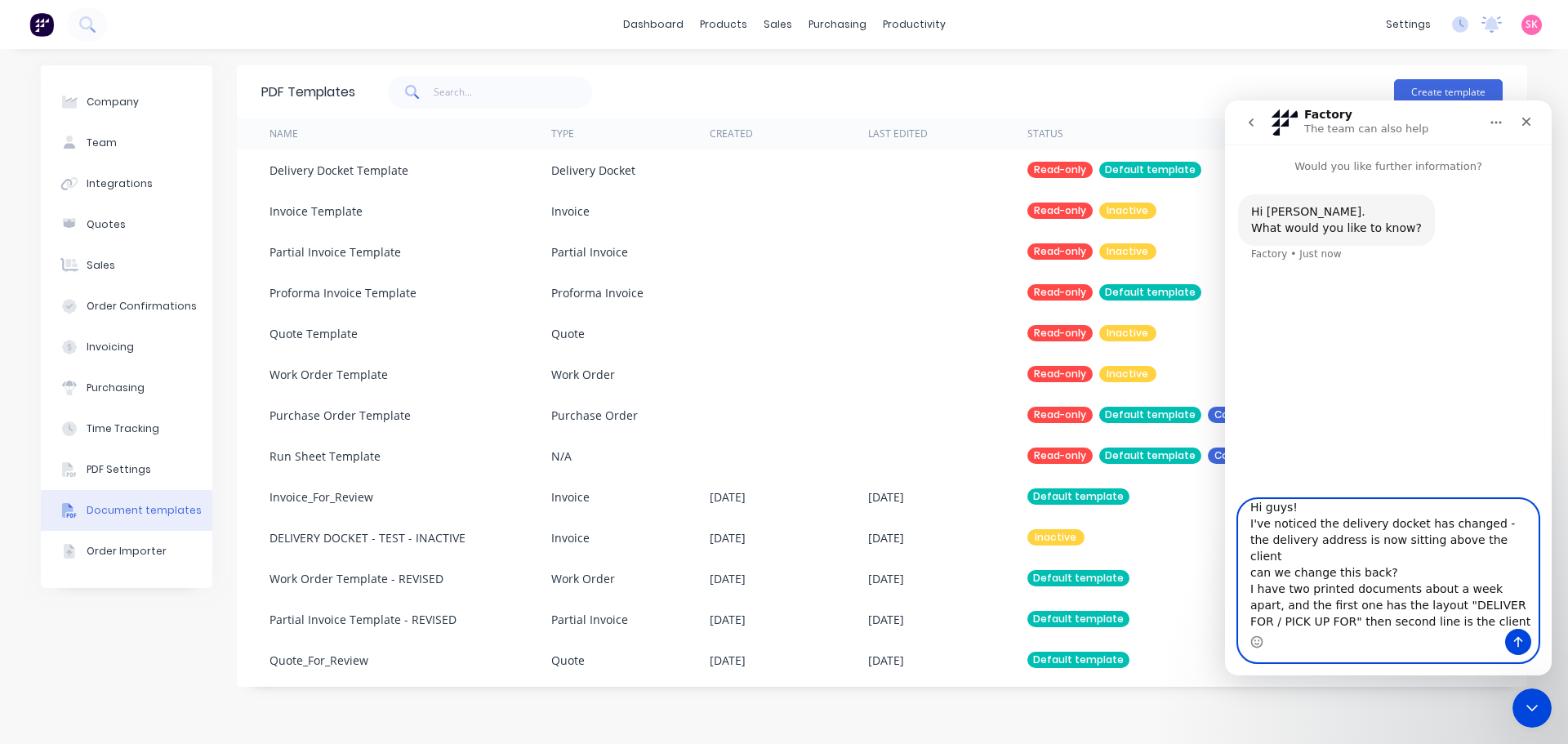
click at [1503, 623] on textarea "Hi guys! I've noticed the delivery docket has changed - the delivery address is…" at bounding box center [1388, 564] width 299 height 129
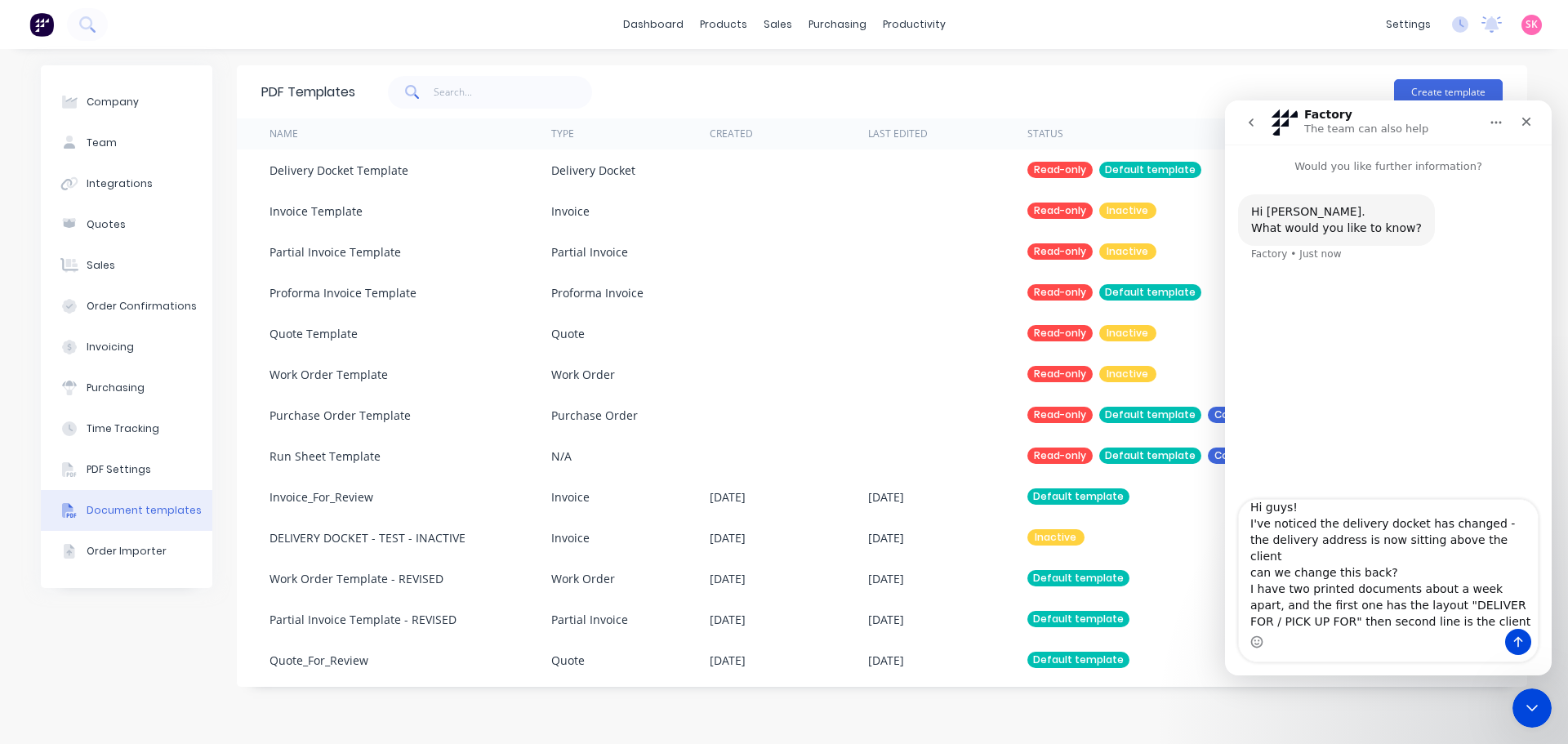
scroll to position [13, 0]
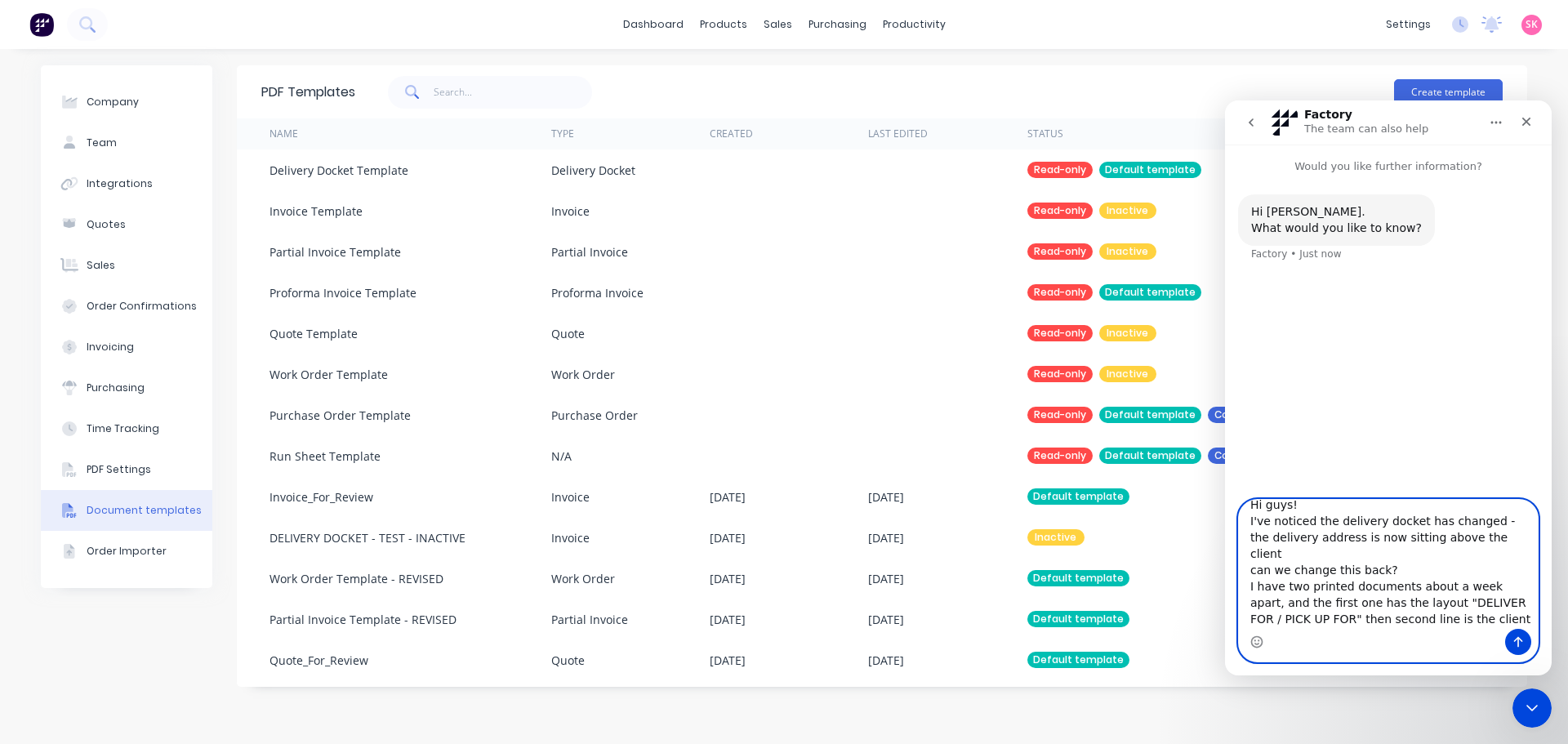
click at [1514, 622] on textarea "Hi guys! I've noticed the delivery docket has changed - the delivery address is…" at bounding box center [1388, 564] width 299 height 129
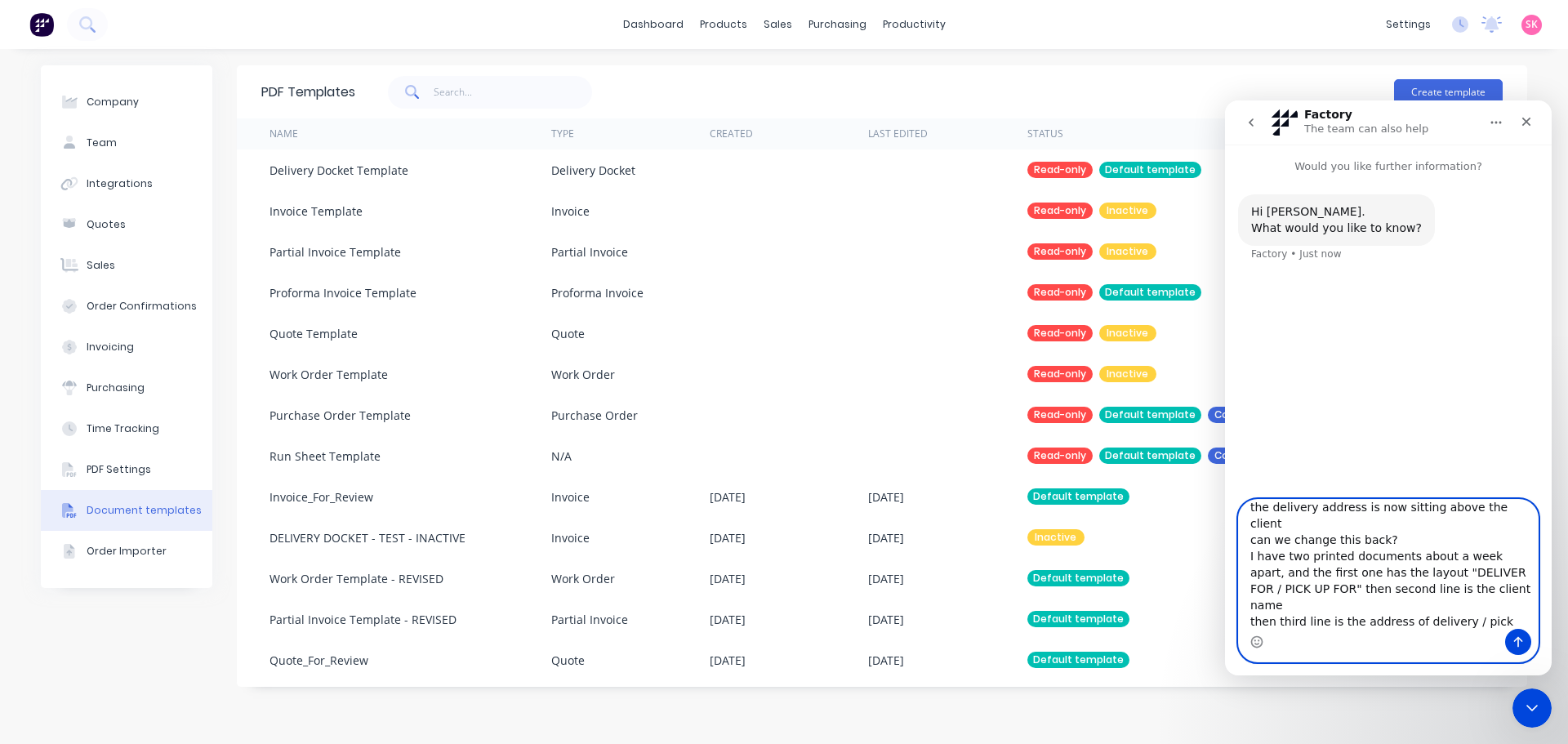
scroll to position [60, 0]
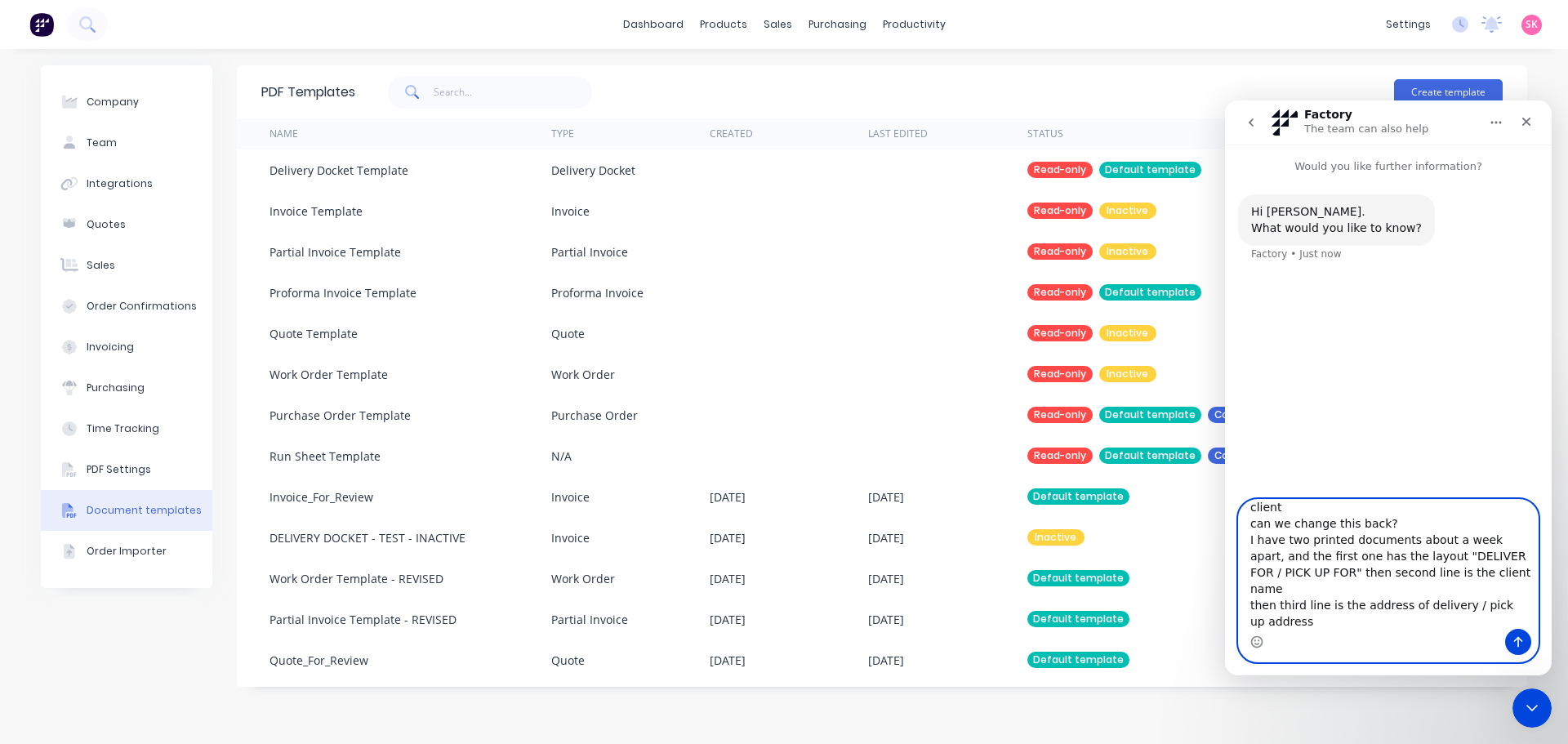
type textarea "Hi guys! I've noticed the delivery docket has changed - the delivery address is…"
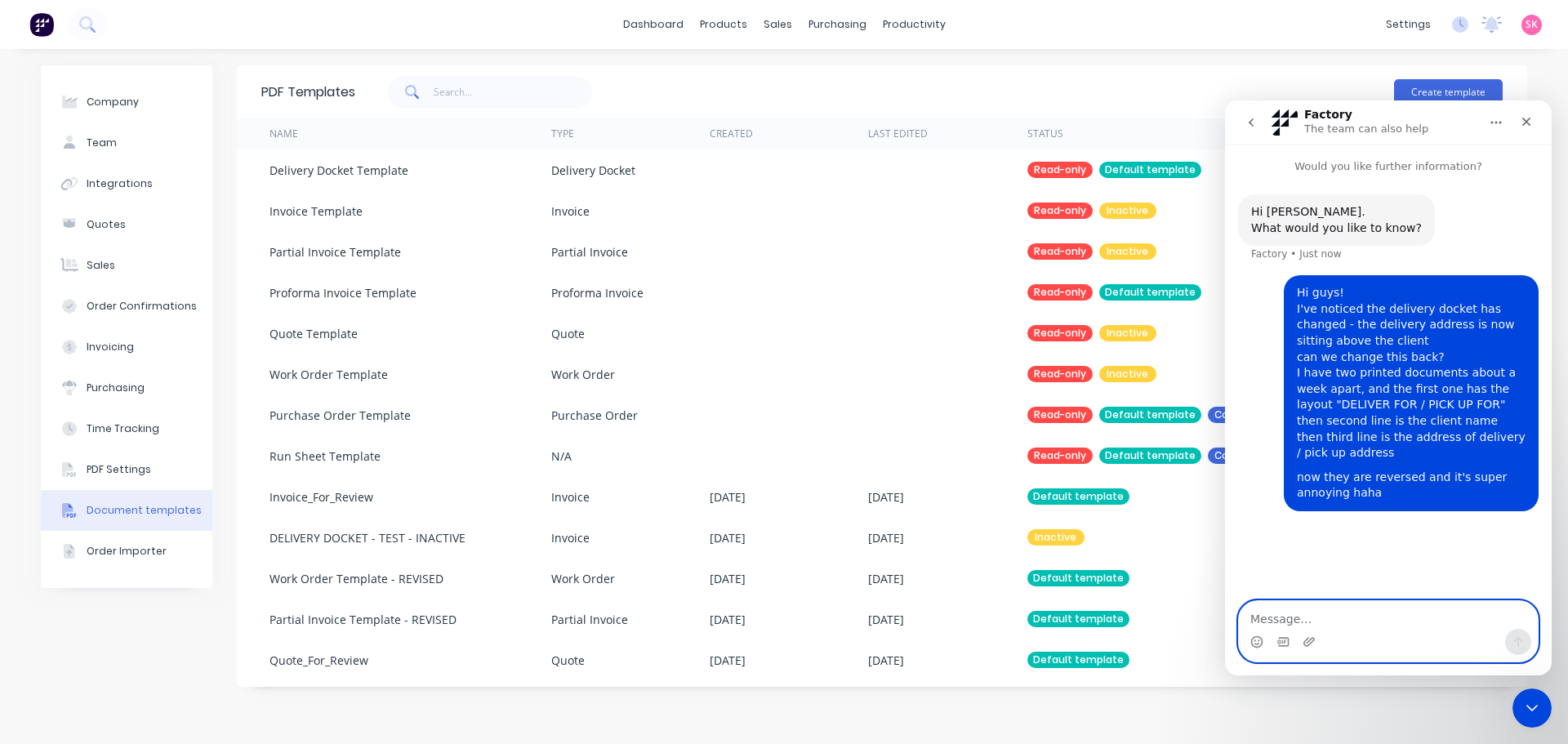
scroll to position [0, 0]
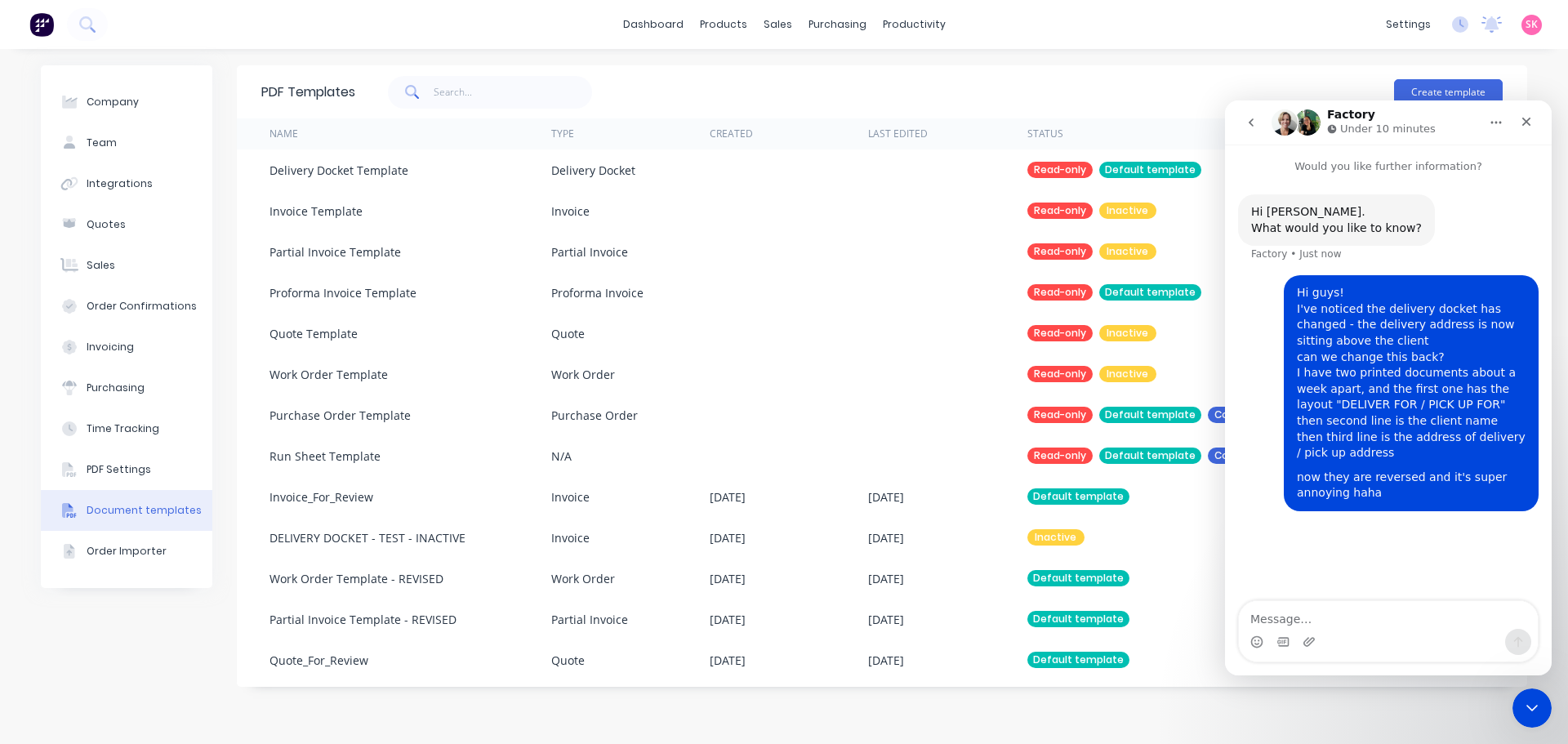
drag, startPoint x: 1359, startPoint y: 642, endPoint x: 1362, endPoint y: 631, distance: 11.4
click at [1359, 642] on div "Intercom messenger" at bounding box center [1388, 642] width 299 height 26
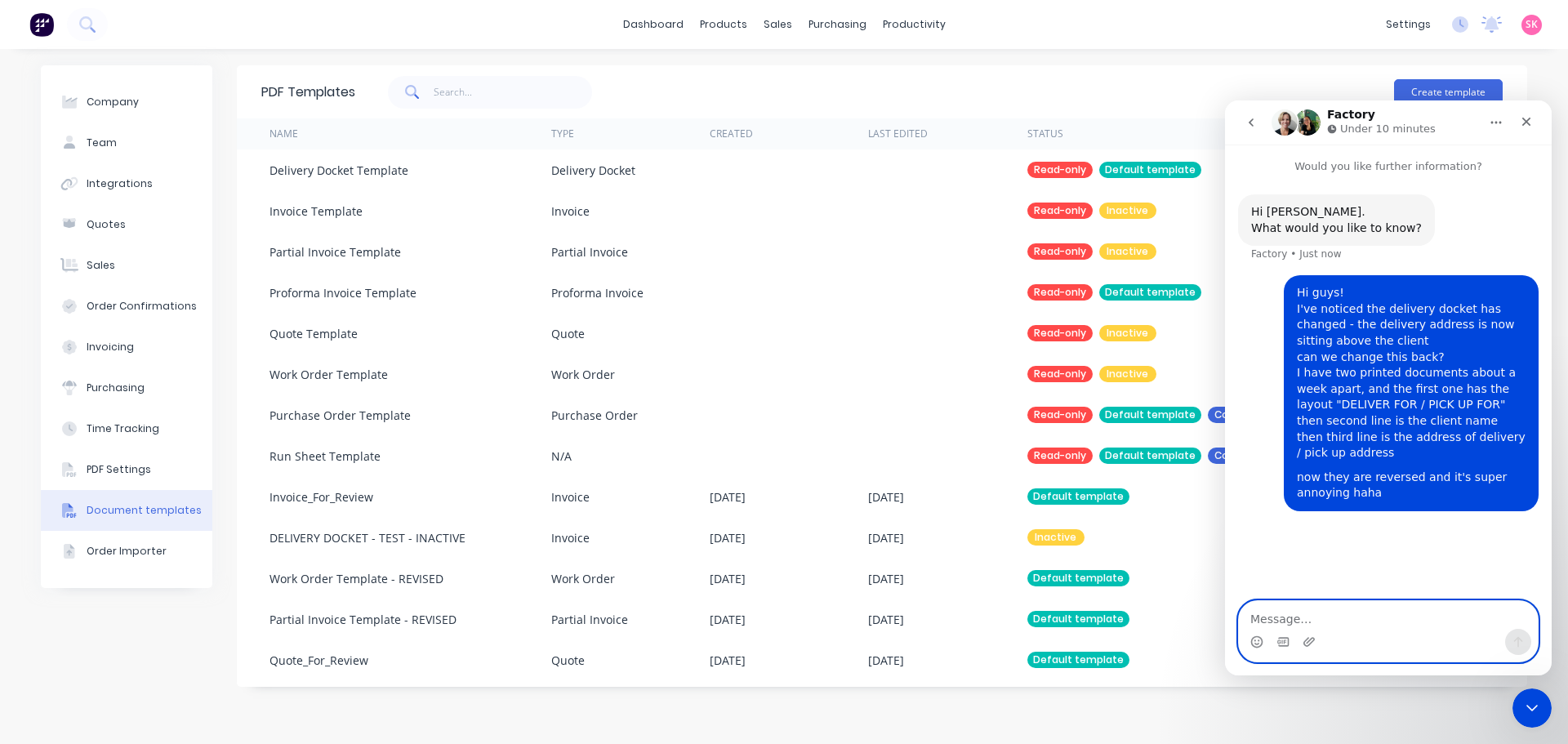
click at [1364, 616] on textarea "Message…" at bounding box center [1388, 615] width 299 height 28
paste textarea "Message…"
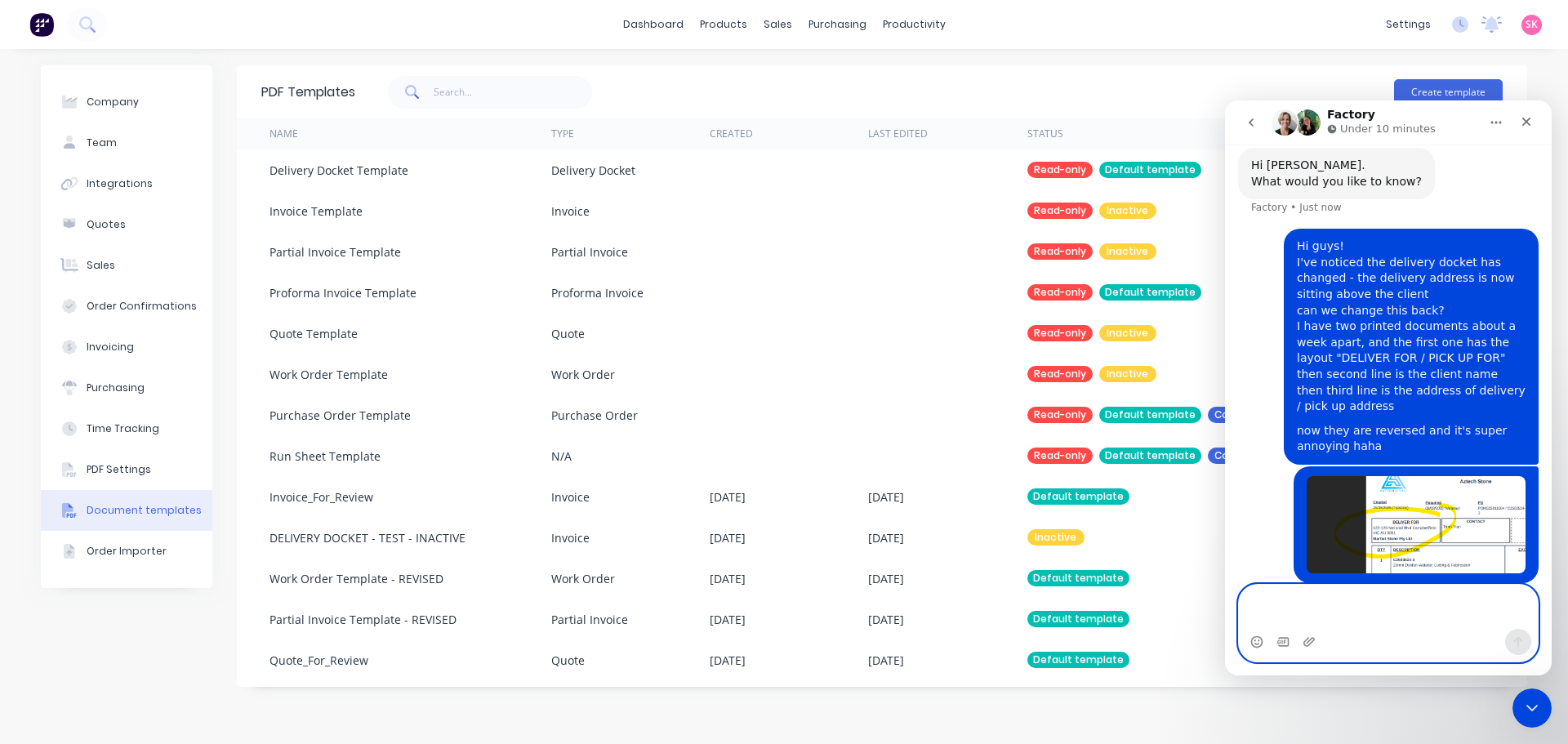
scroll to position [63, 0]
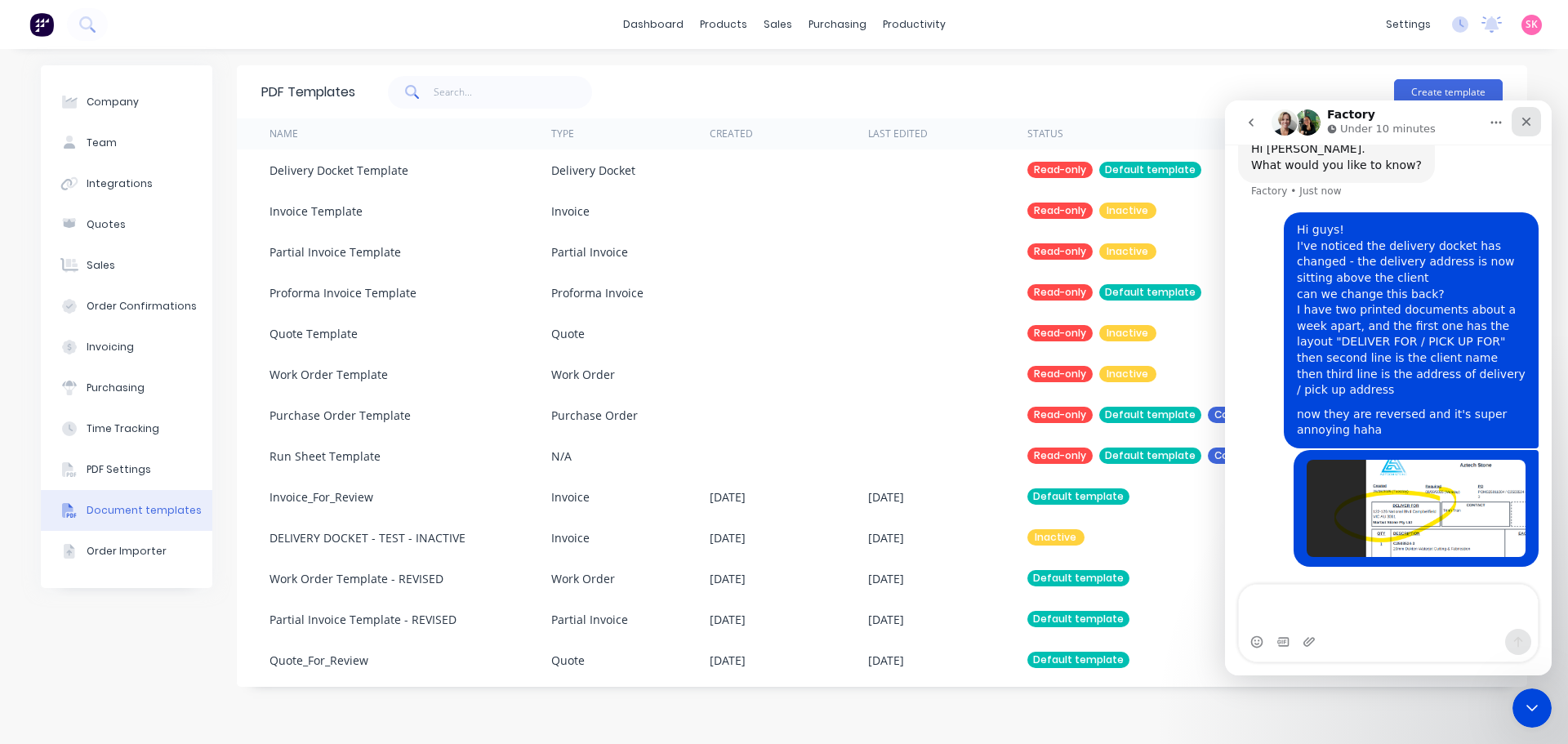
click at [1527, 121] on icon "Close" at bounding box center [1527, 122] width 9 height 9
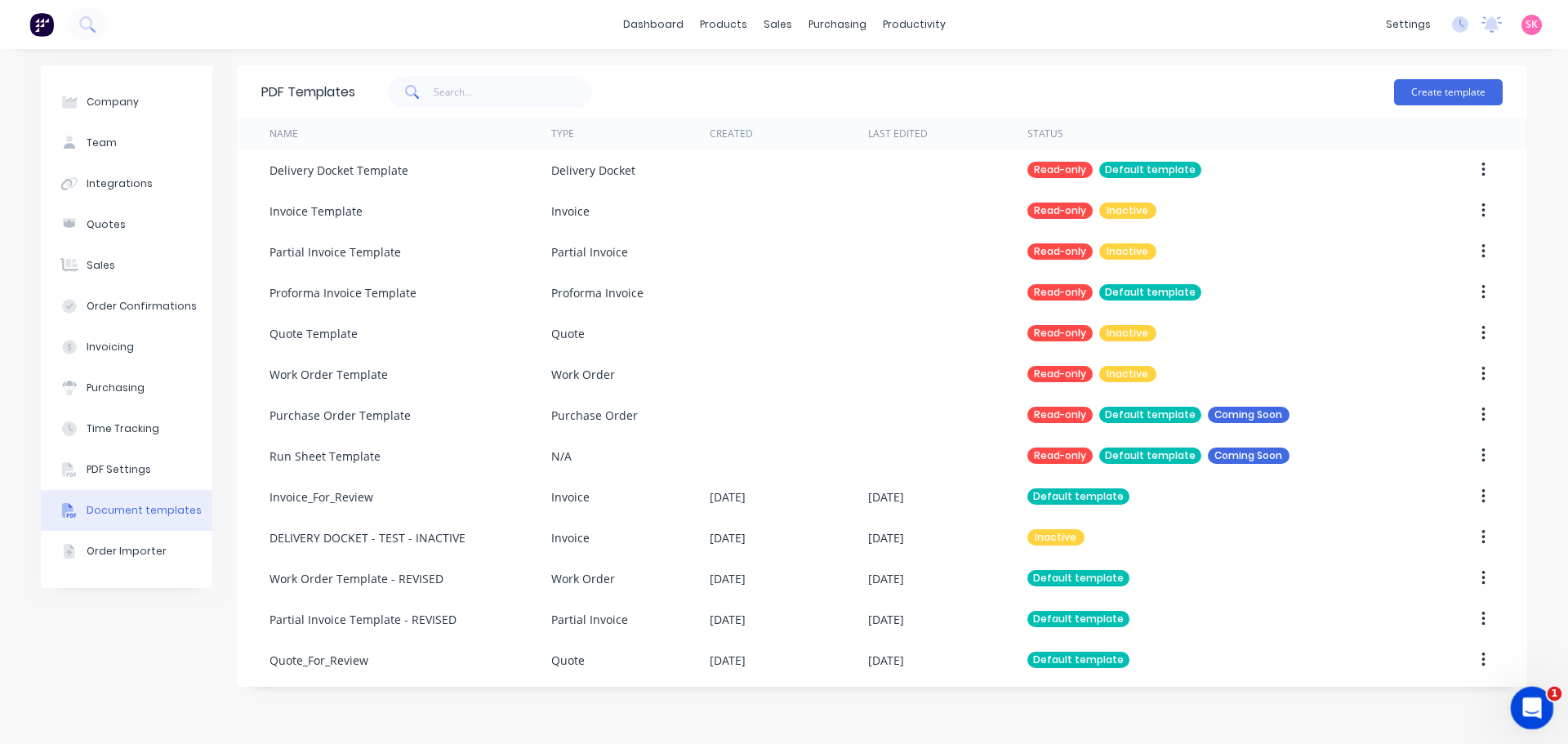
click at [1519, 709] on icon "Open Intercom Messenger" at bounding box center [1530, 705] width 27 height 27
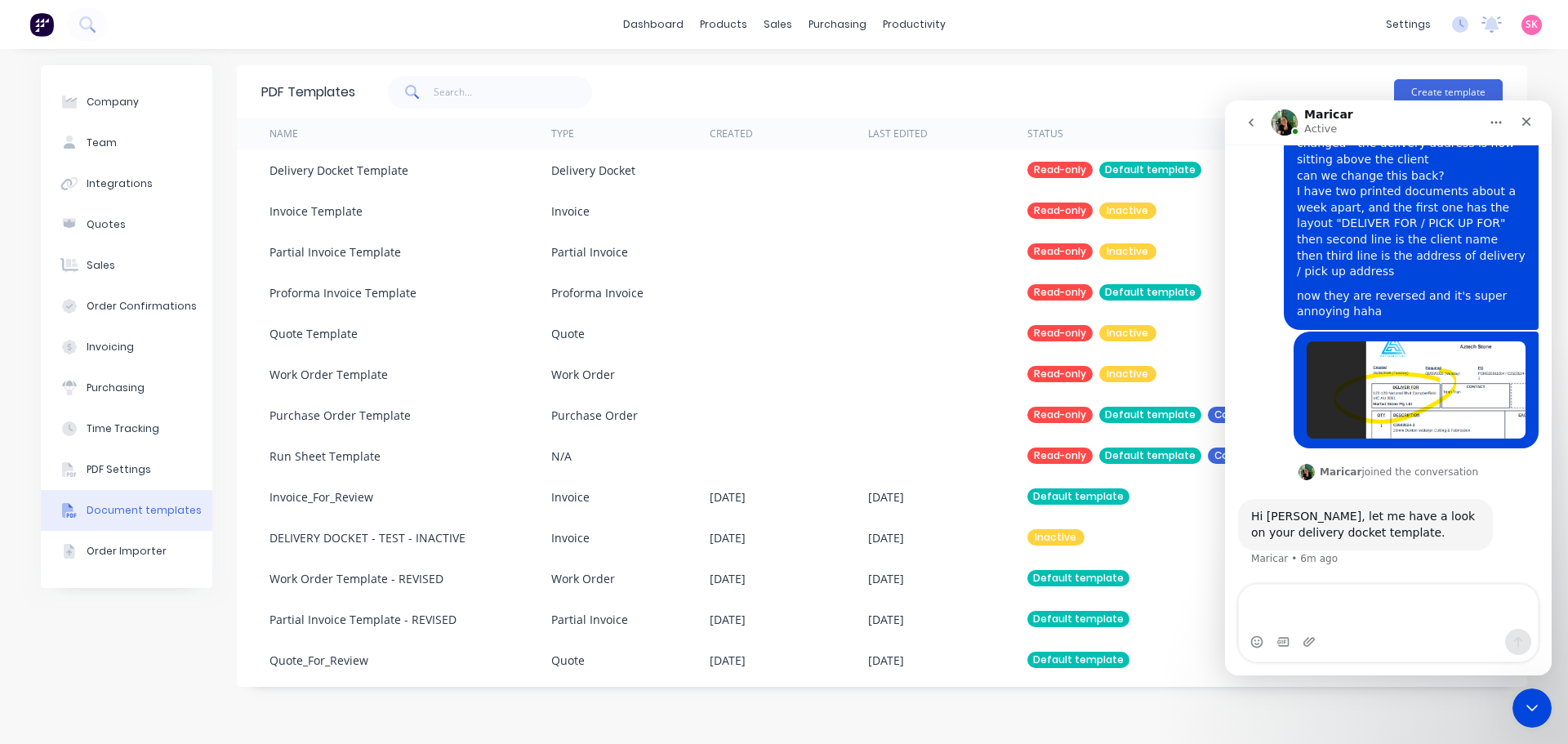
scroll to position [228, 0]
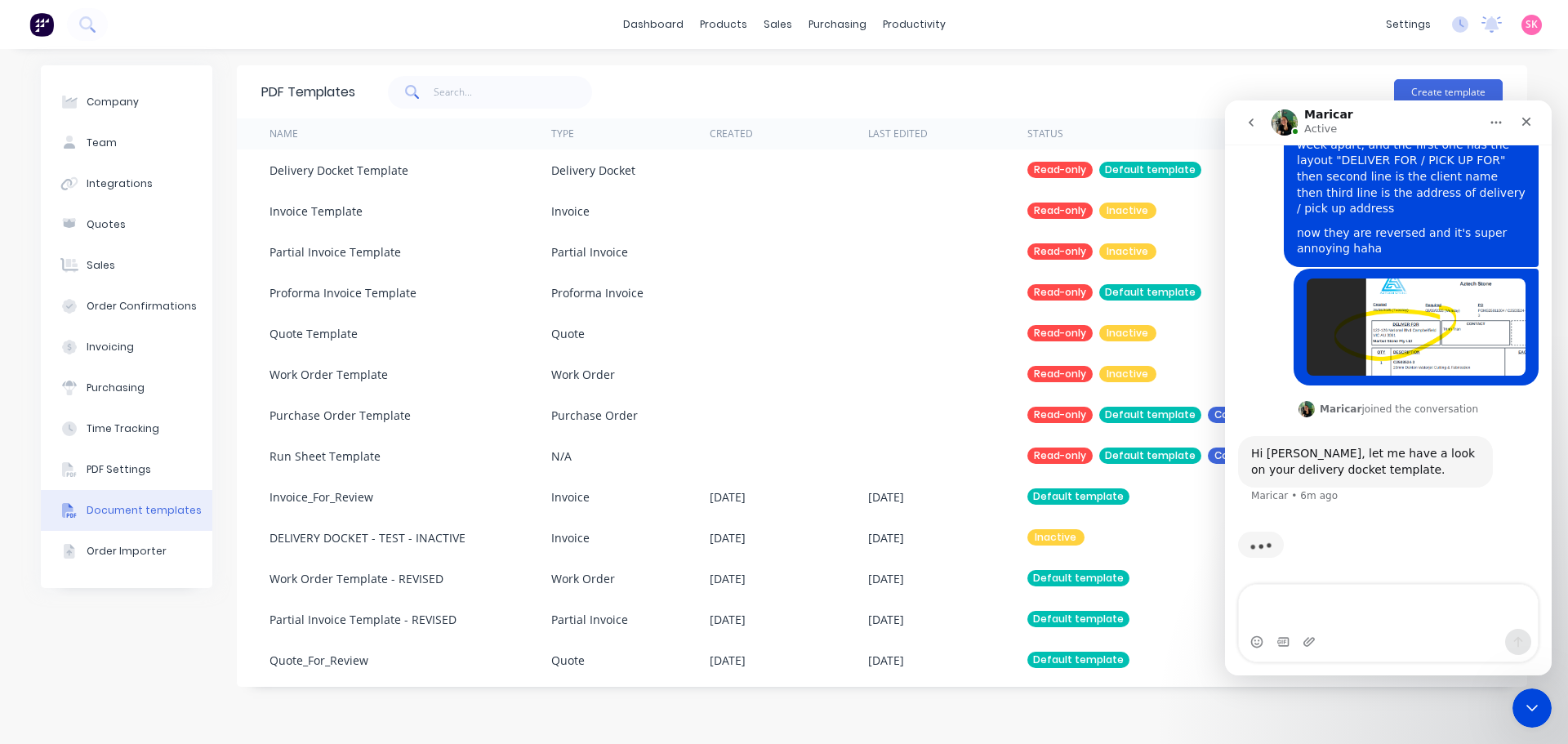
click at [1426, 630] on div "Intercom messenger" at bounding box center [1388, 642] width 299 height 26
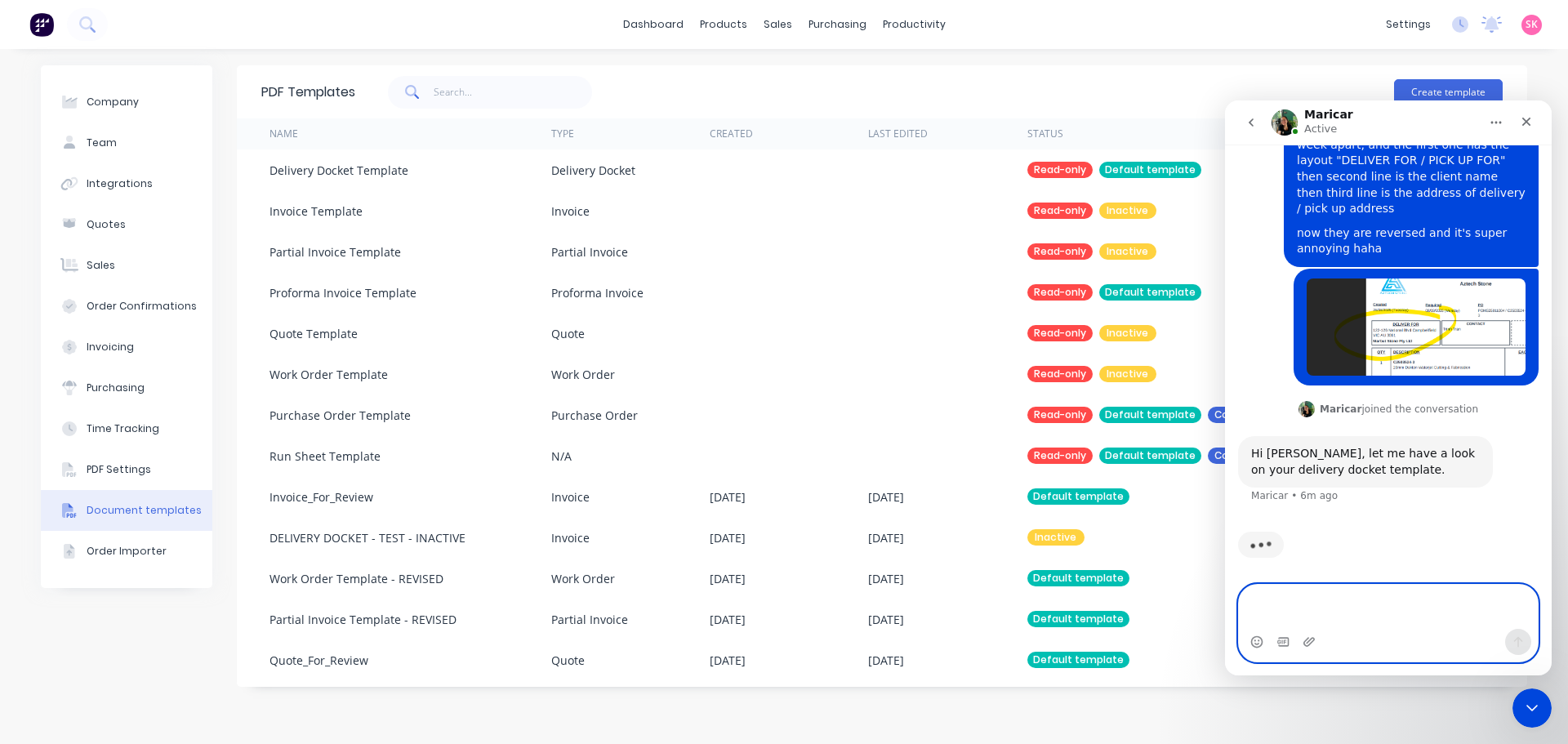
click at [1296, 615] on textarea "Message…" at bounding box center [1388, 606] width 299 height 44
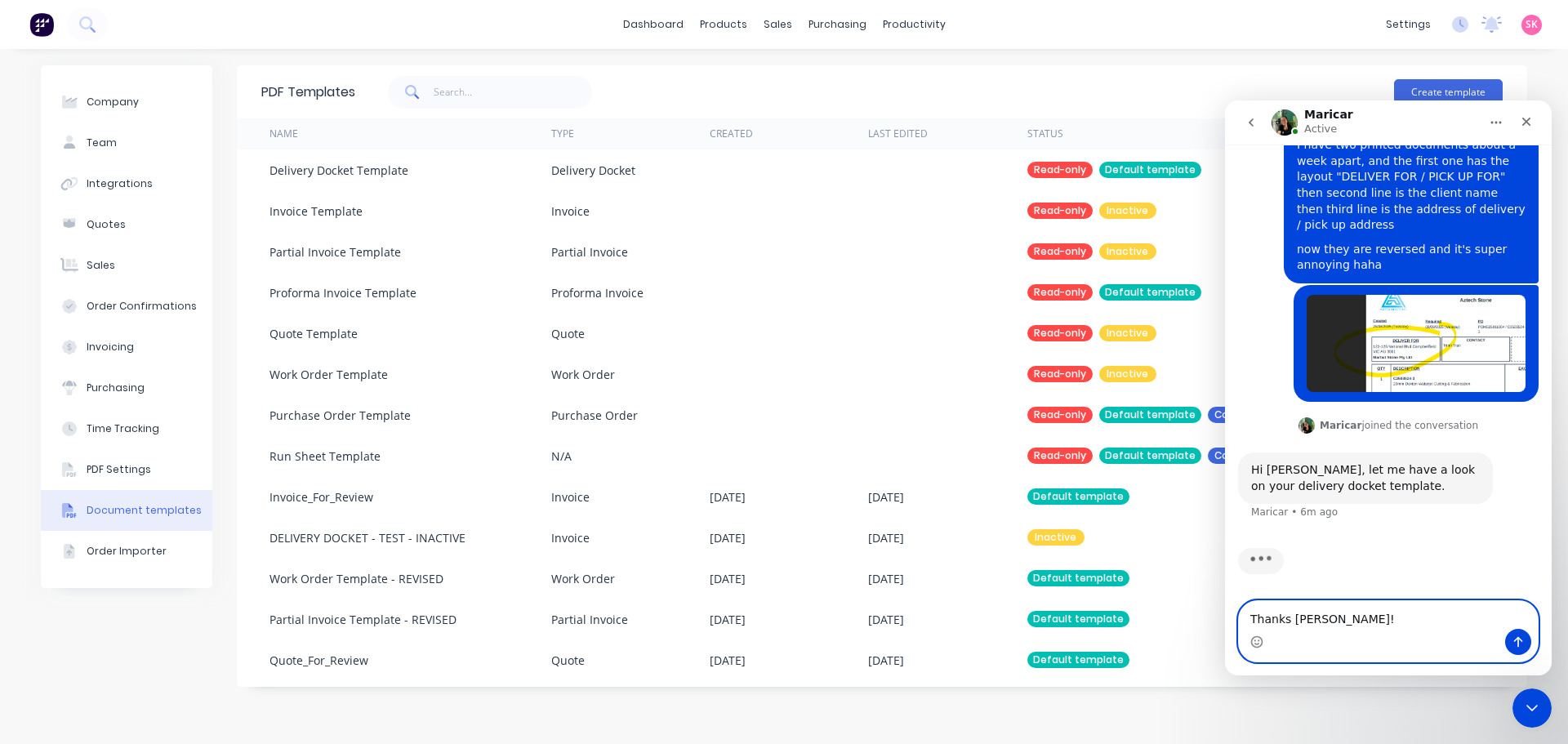
type textarea "Thanks Maricar!"
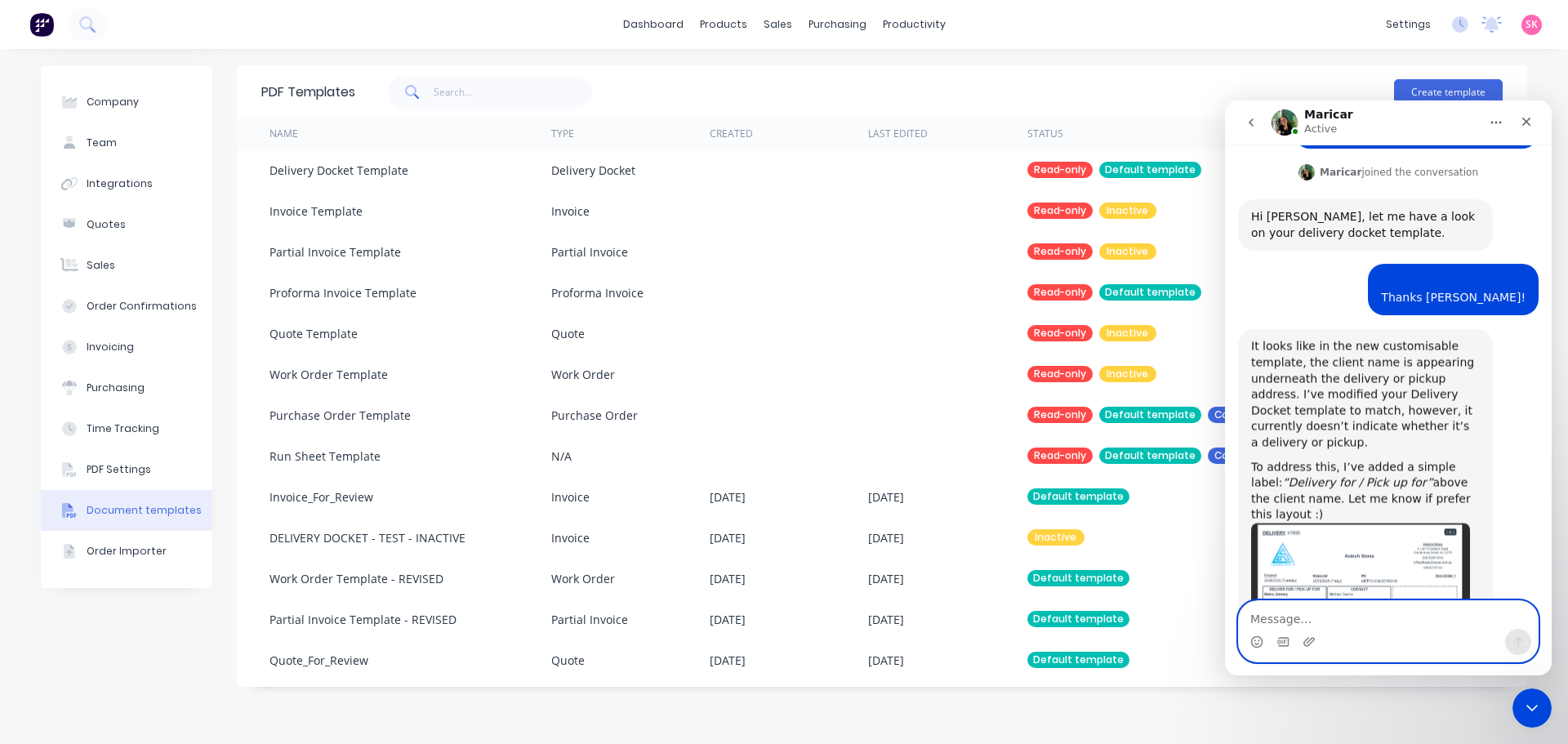
scroll to position [503, 0]
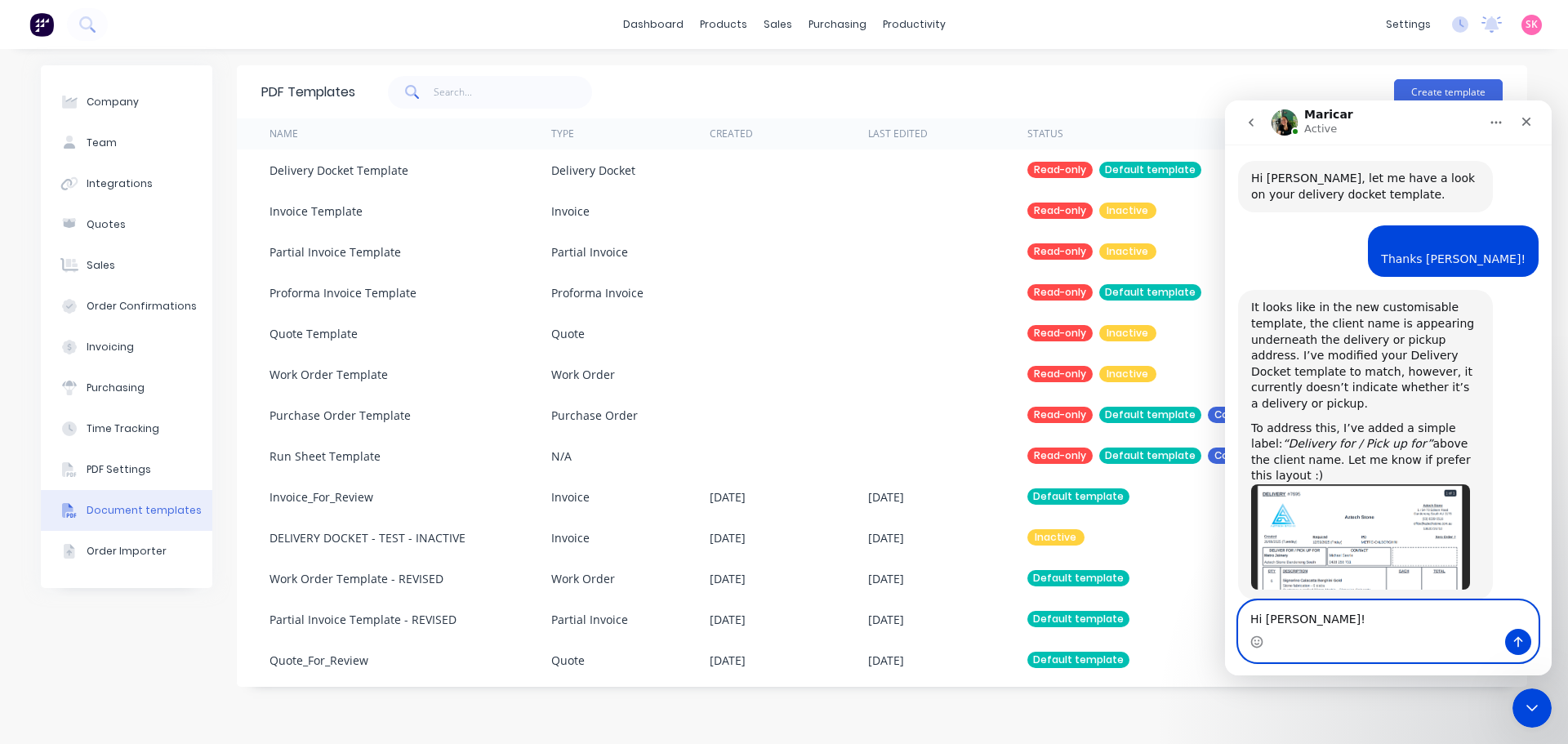
type textarea "Hi Maricar!"
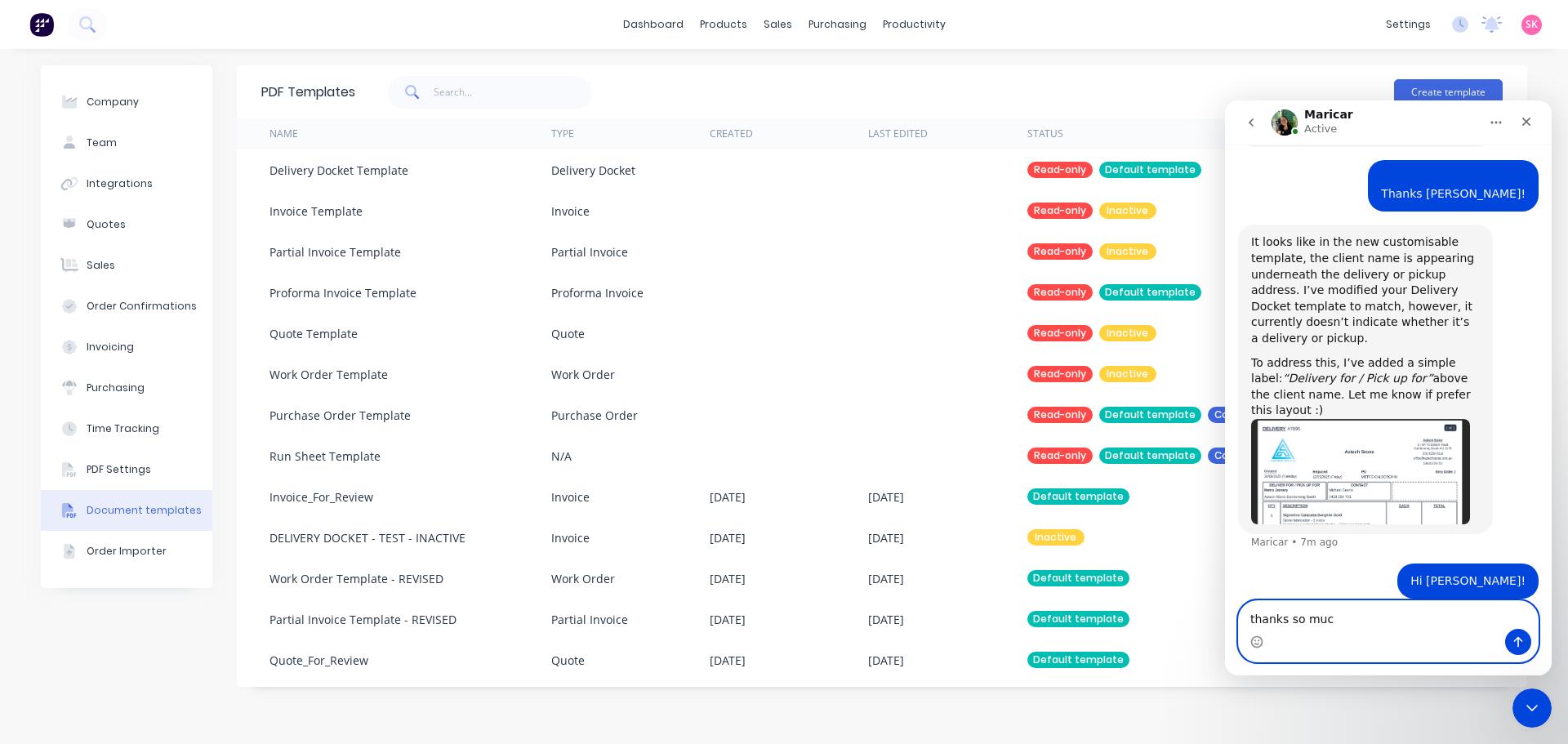
type textarea "thanks so much"
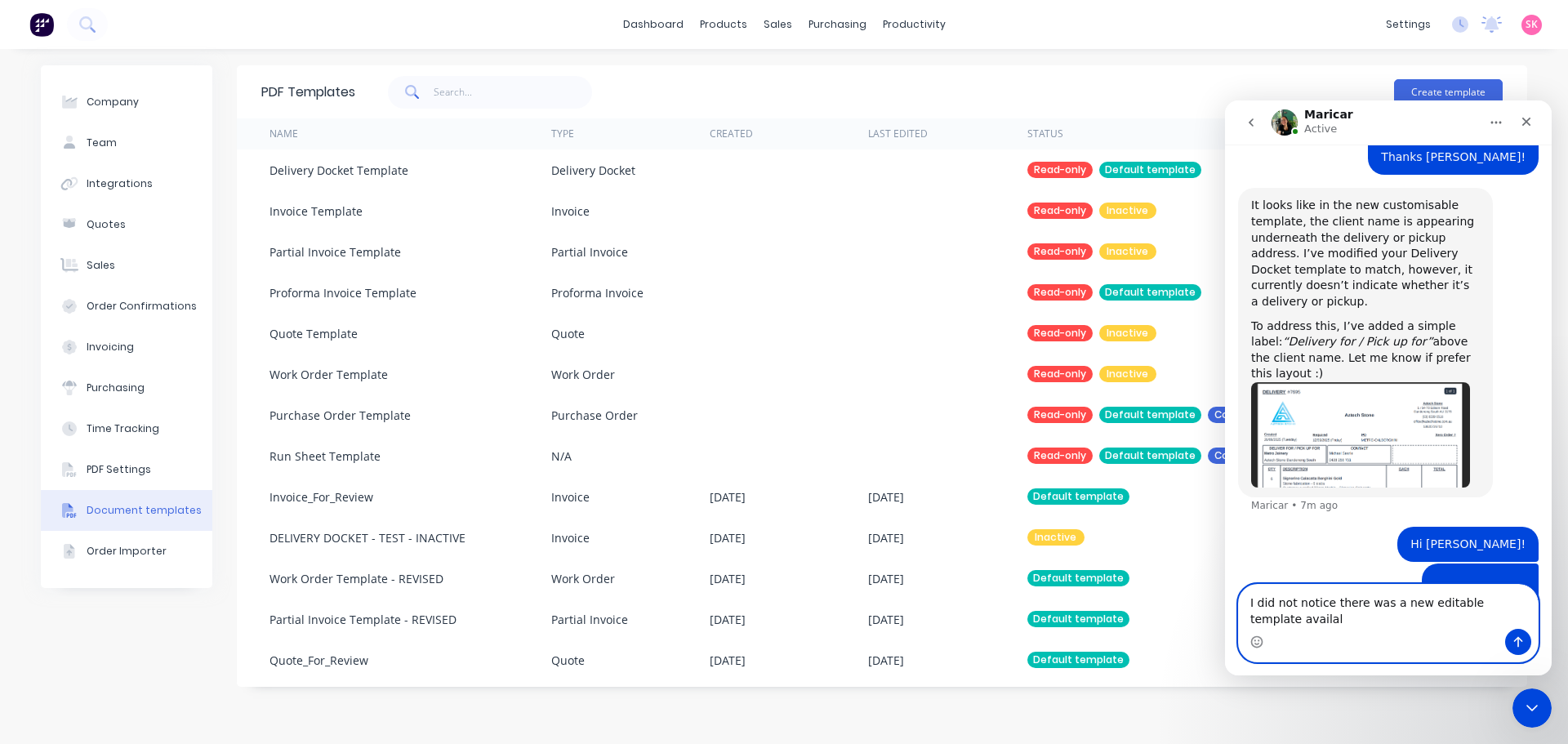
scroll to position [622, 0]
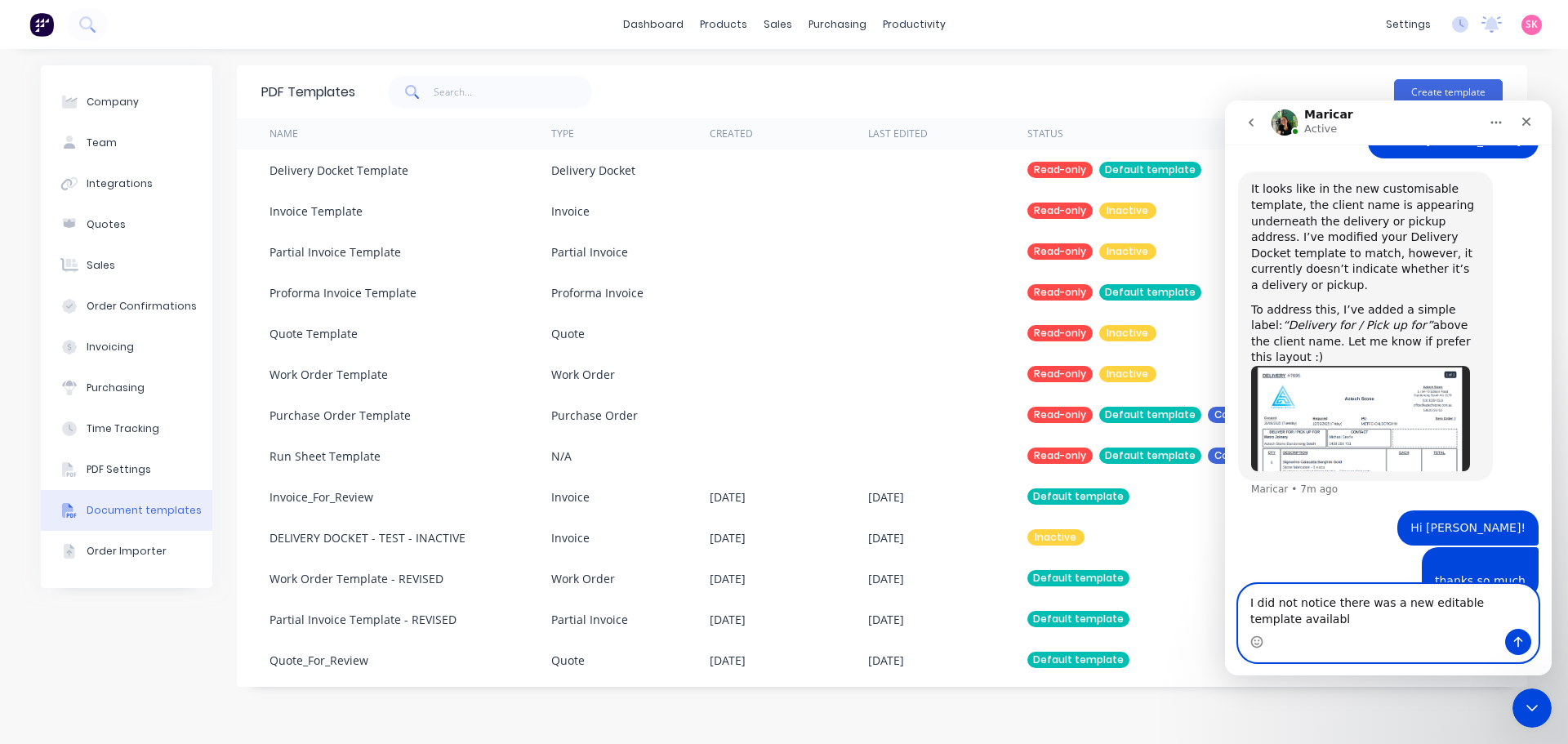
type textarea "I did not notice there was a new editable template available"
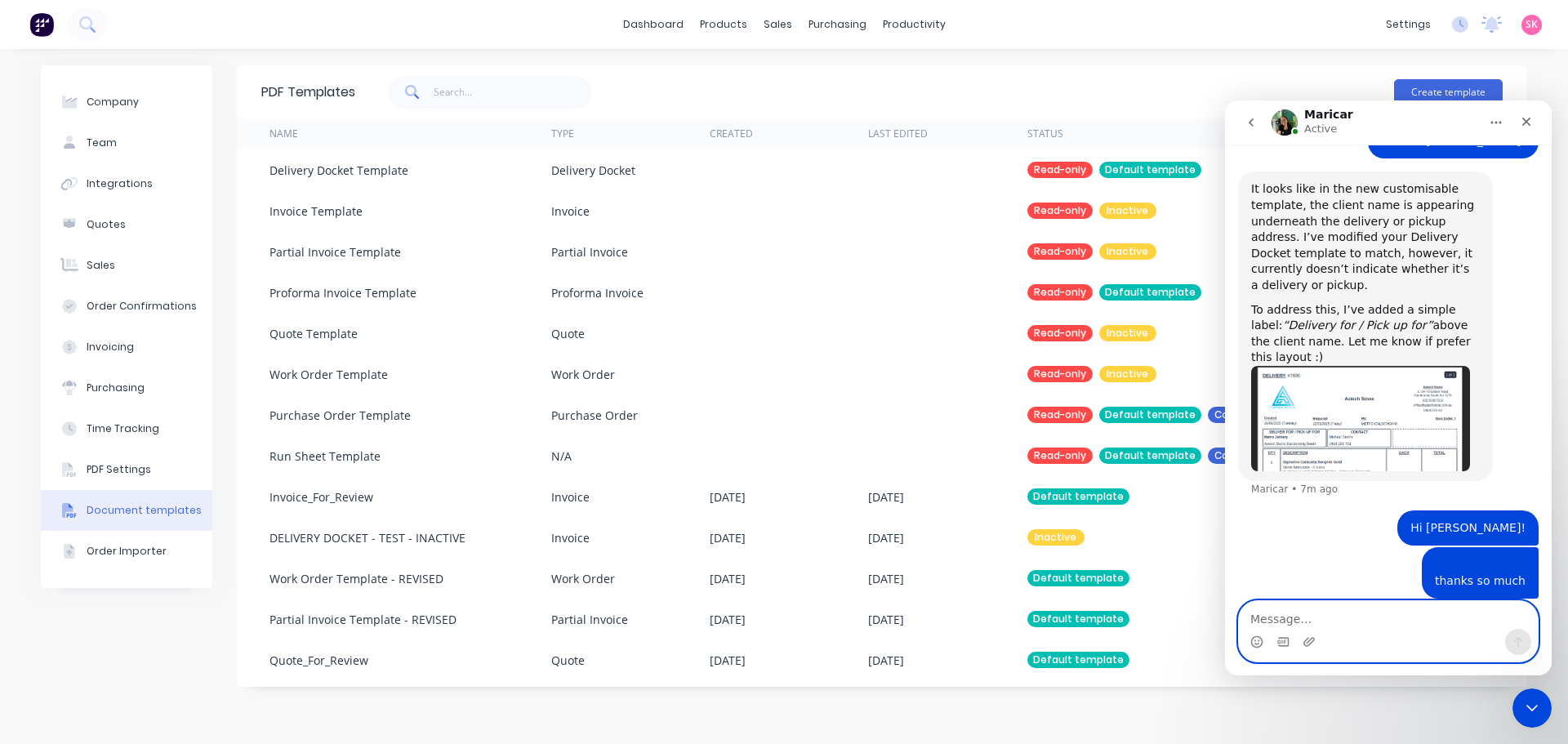
scroll to position [658, 0]
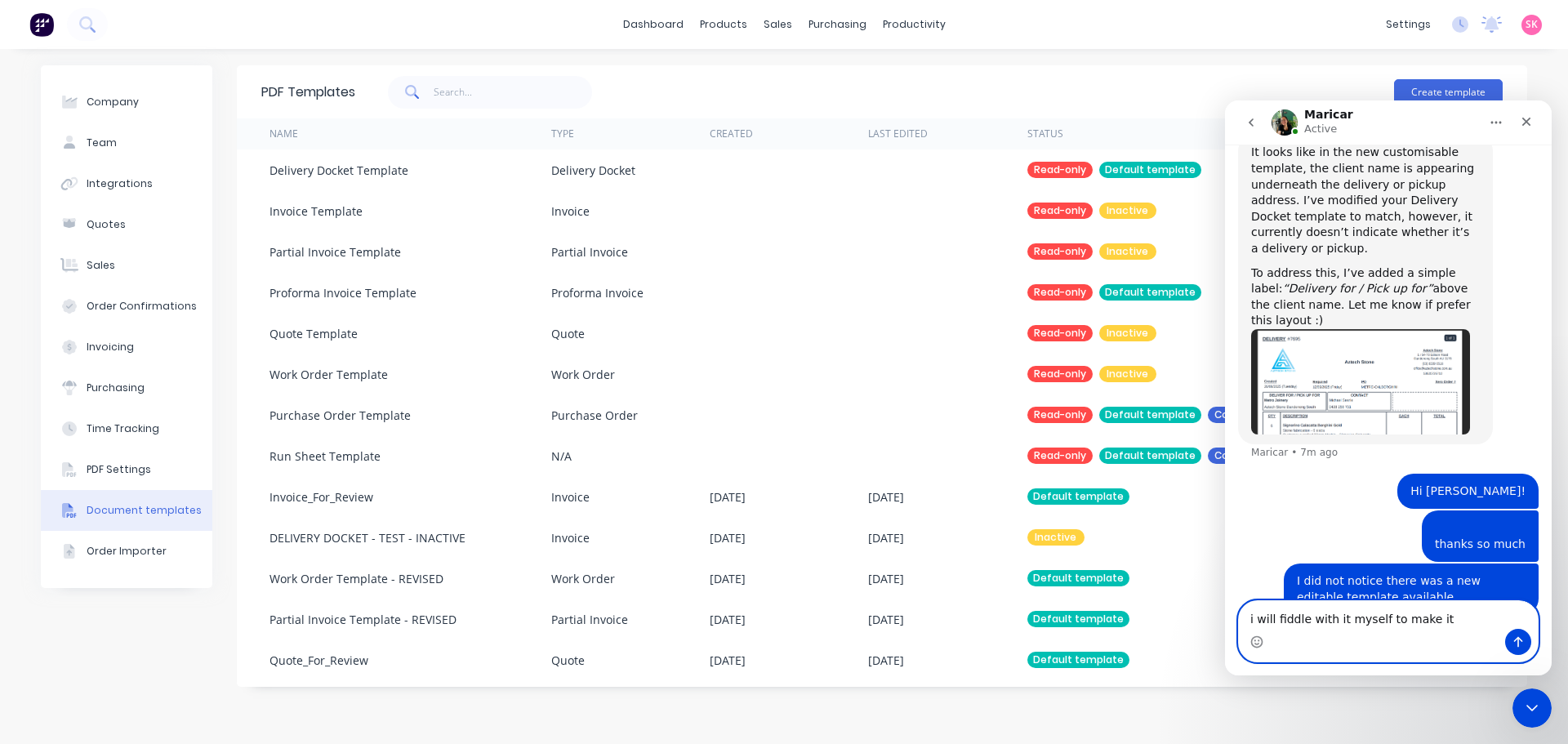
type textarea "i will fiddle with it myself to make it"
type textarea "I will check over it and make any further edits as requiredf"
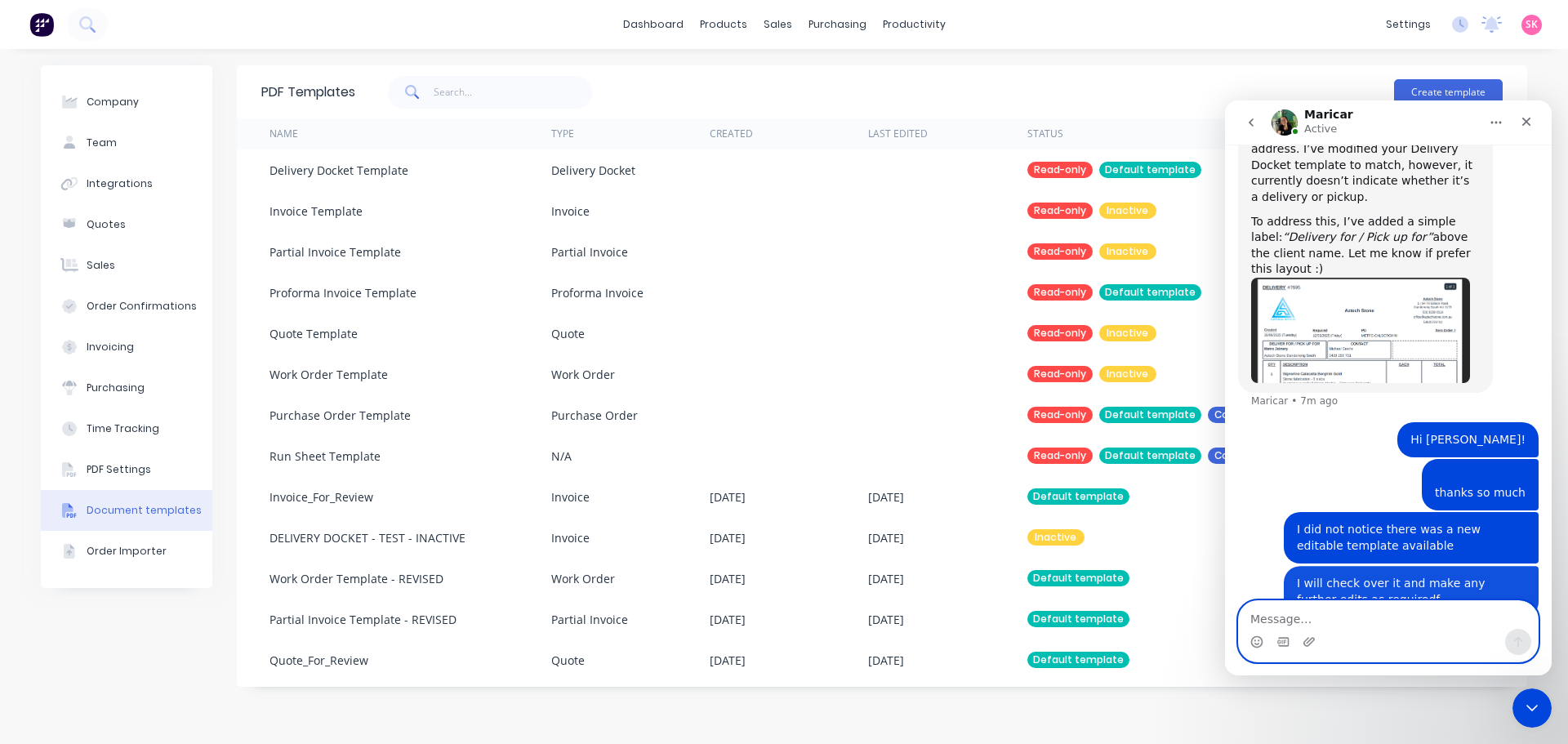
scroll to position [711, 0]
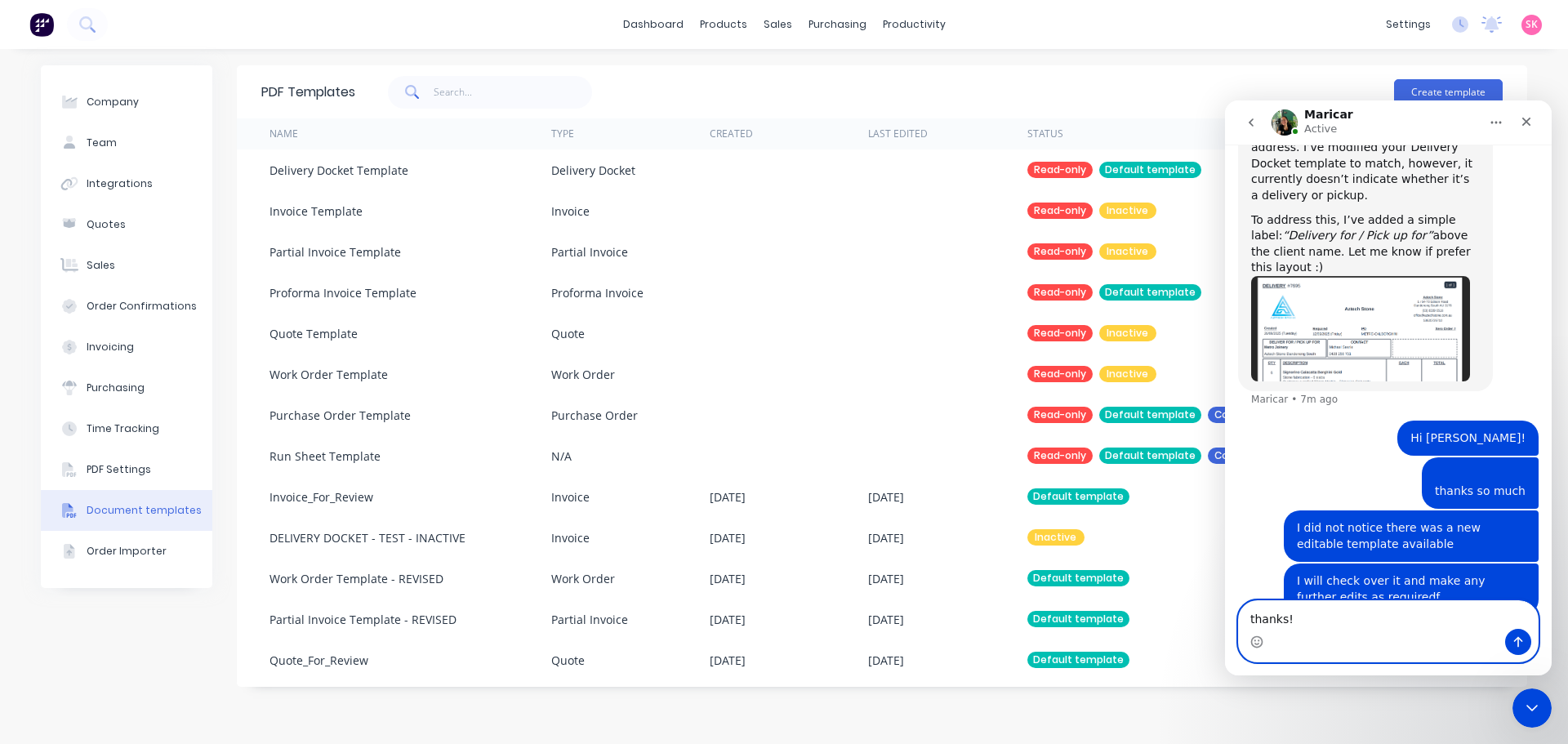
type textarea "thanks!"
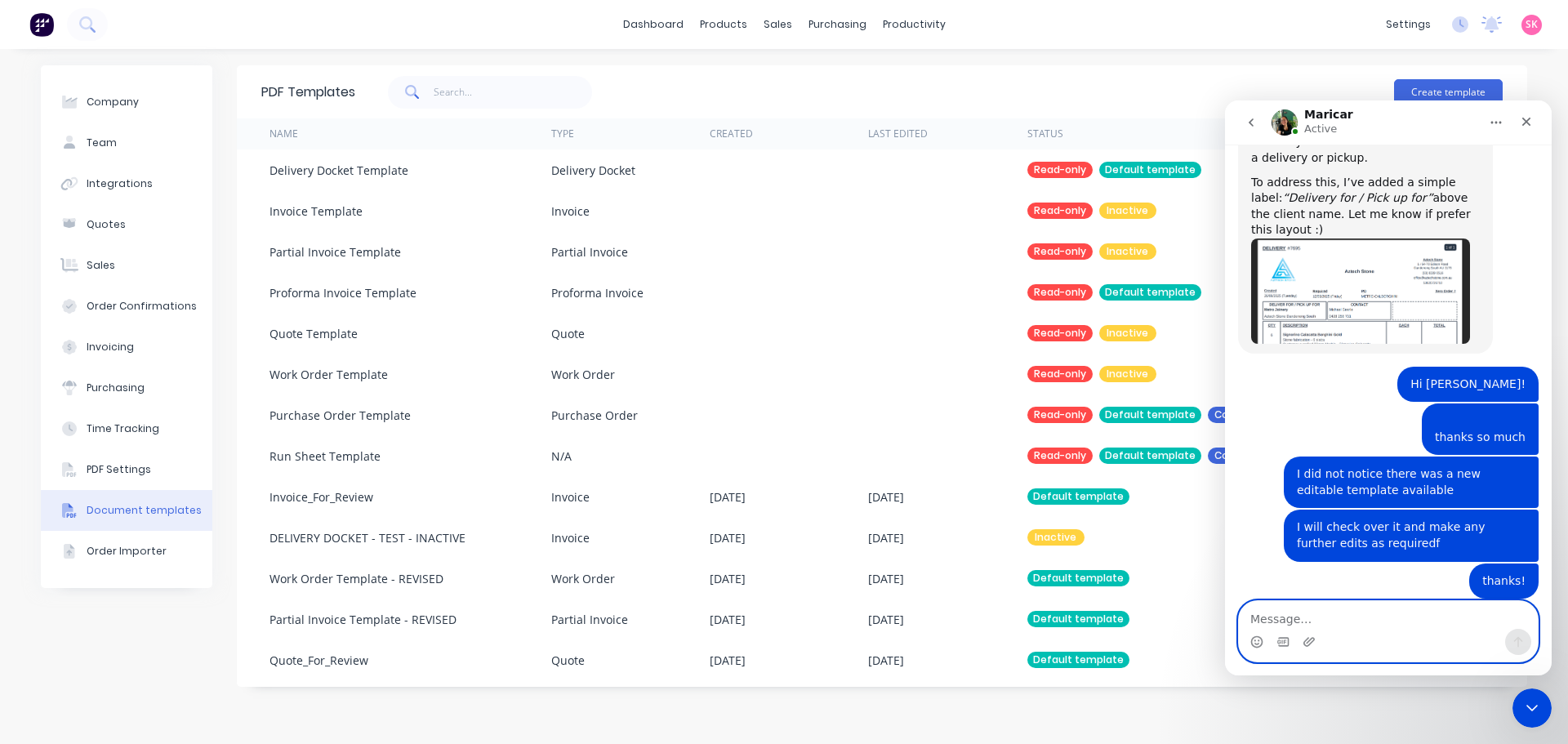
scroll to position [798, 0]
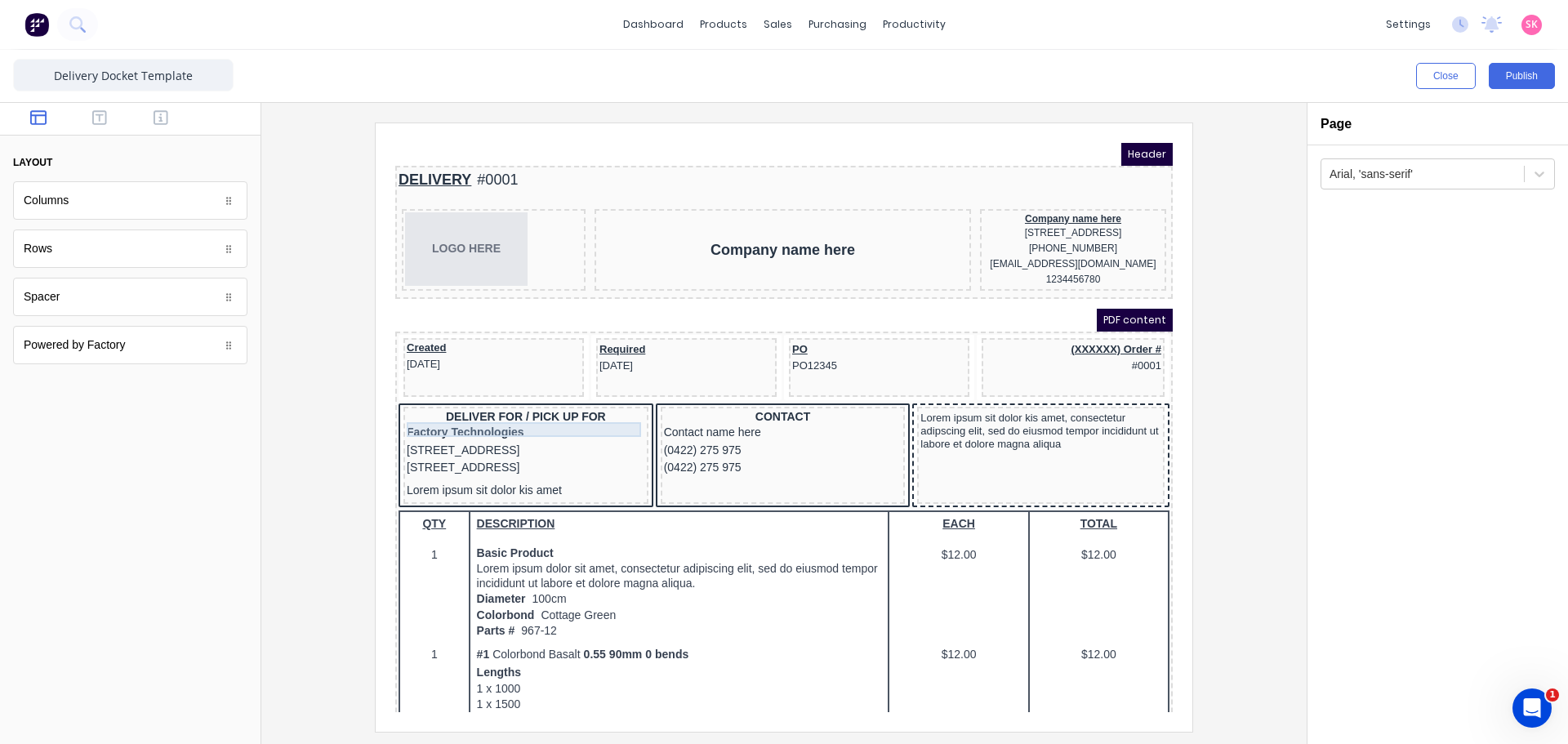
click at [488, 405] on div "DELIVER FOR / PICK UP FOR" at bounding box center [507, 398] width 238 height 15
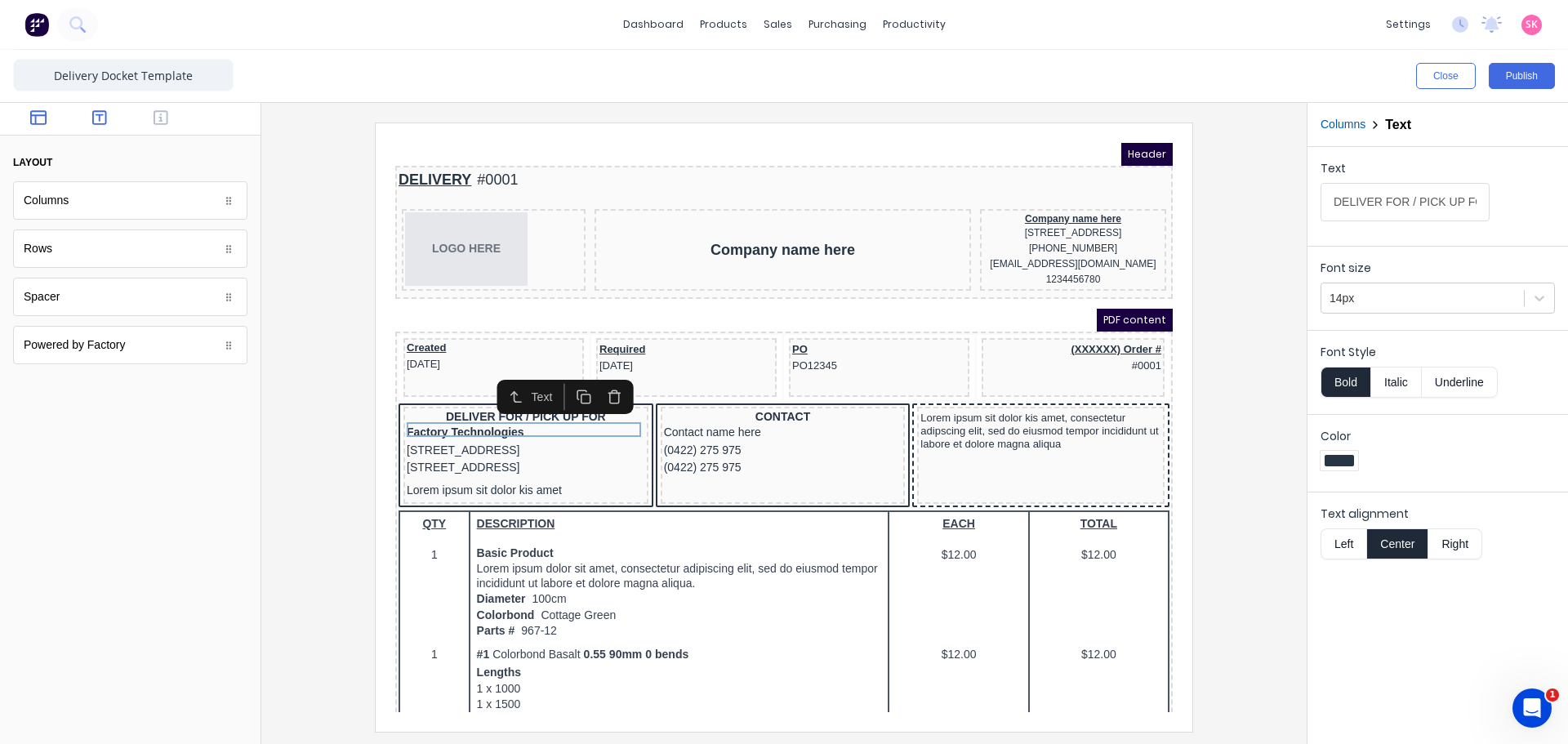
click at [94, 113] on icon "button" at bounding box center [99, 118] width 15 height 15
click at [167, 114] on icon "button" at bounding box center [161, 118] width 15 height 15
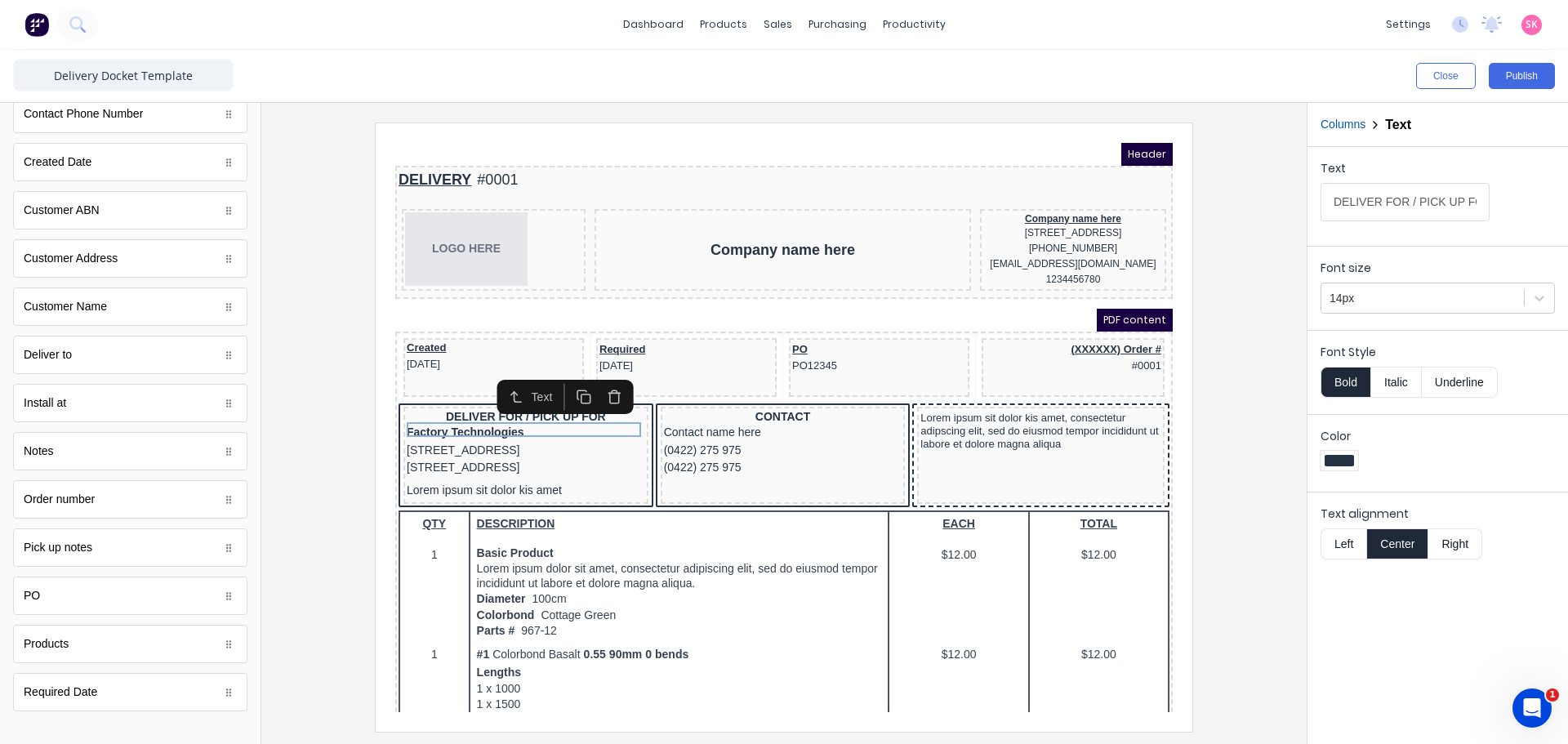
scroll to position [584, 0]
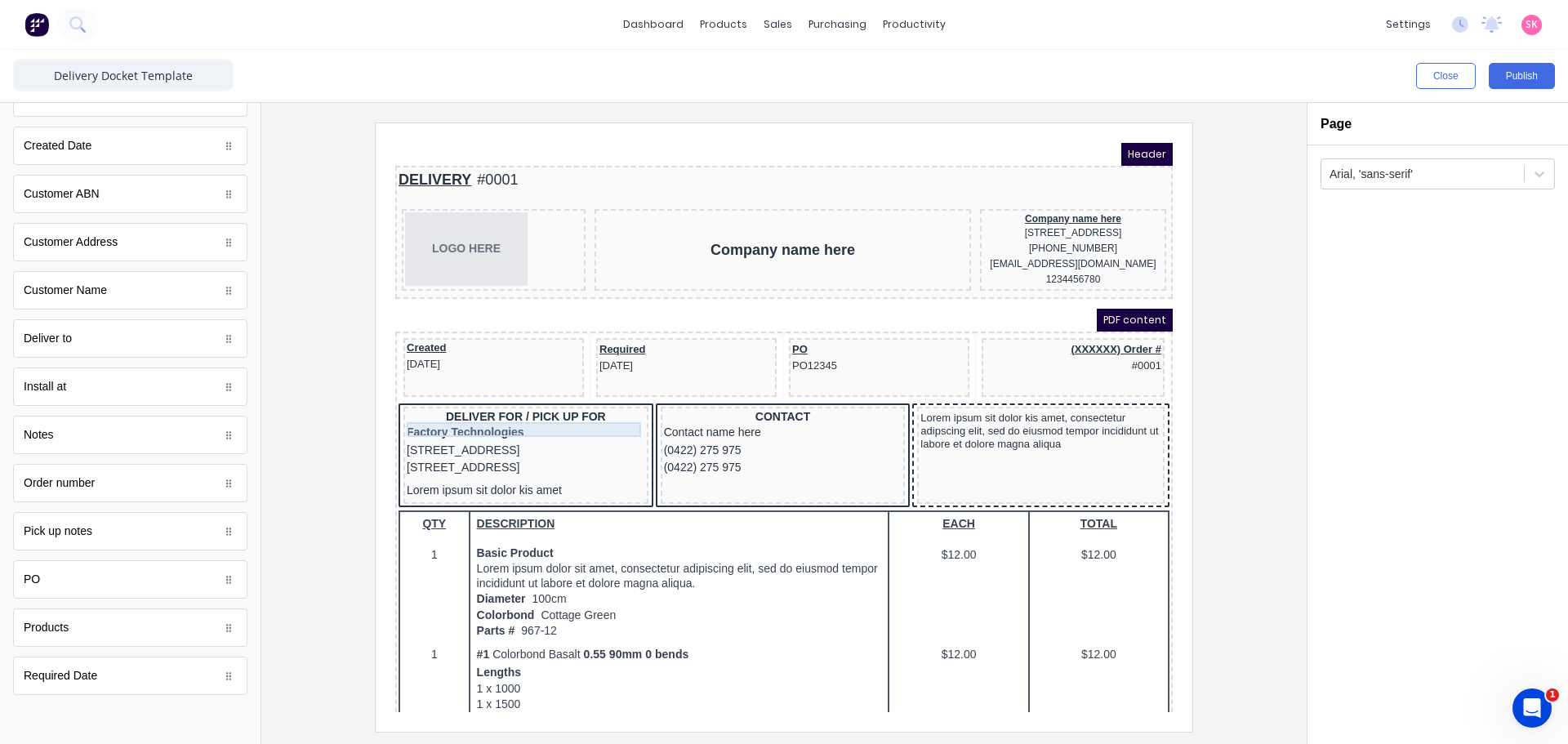
click at [464, 405] on div "DELIVER FOR / PICK UP FOR" at bounding box center [507, 398] width 238 height 15
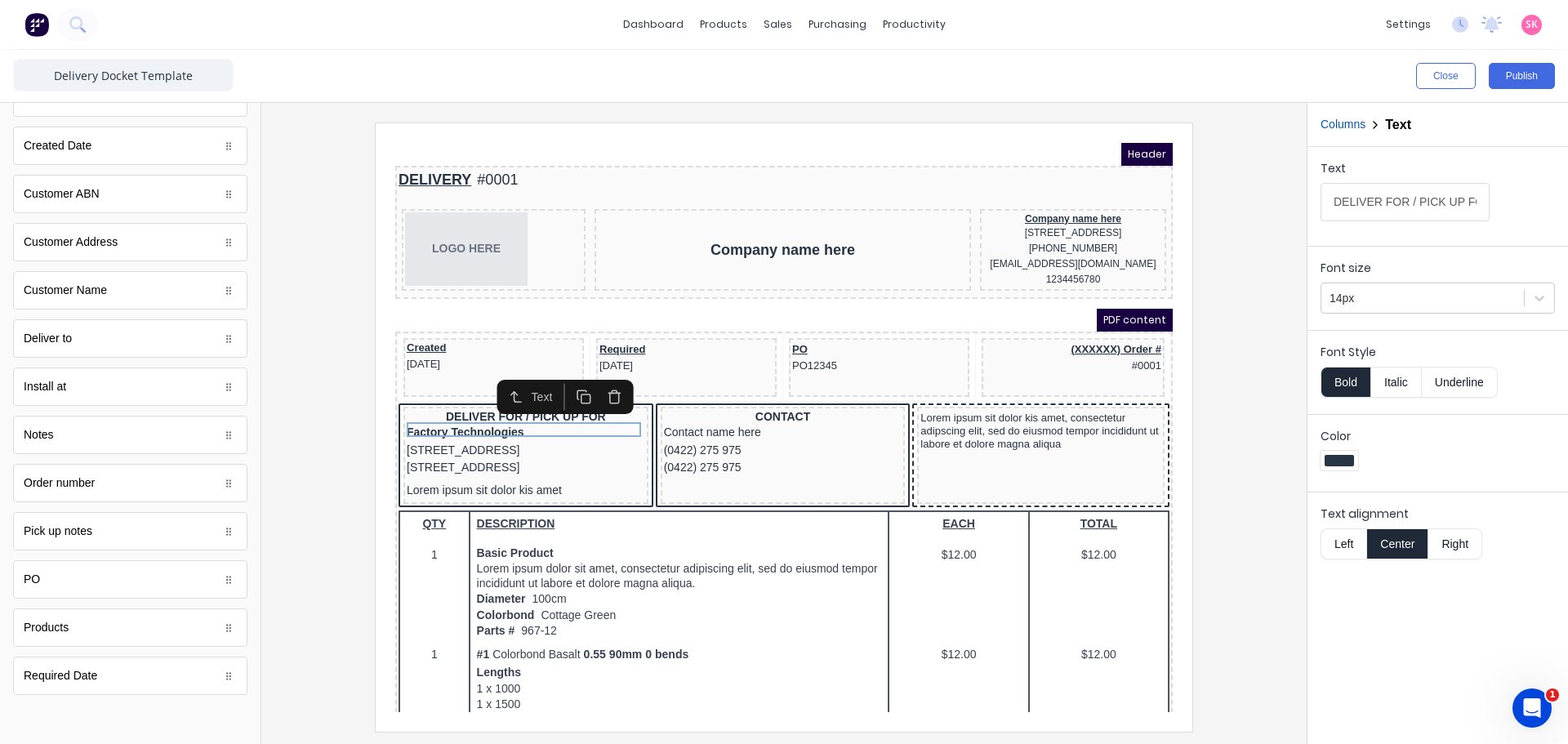
click at [596, 376] on icon "button" at bounding box center [594, 377] width 16 height 16
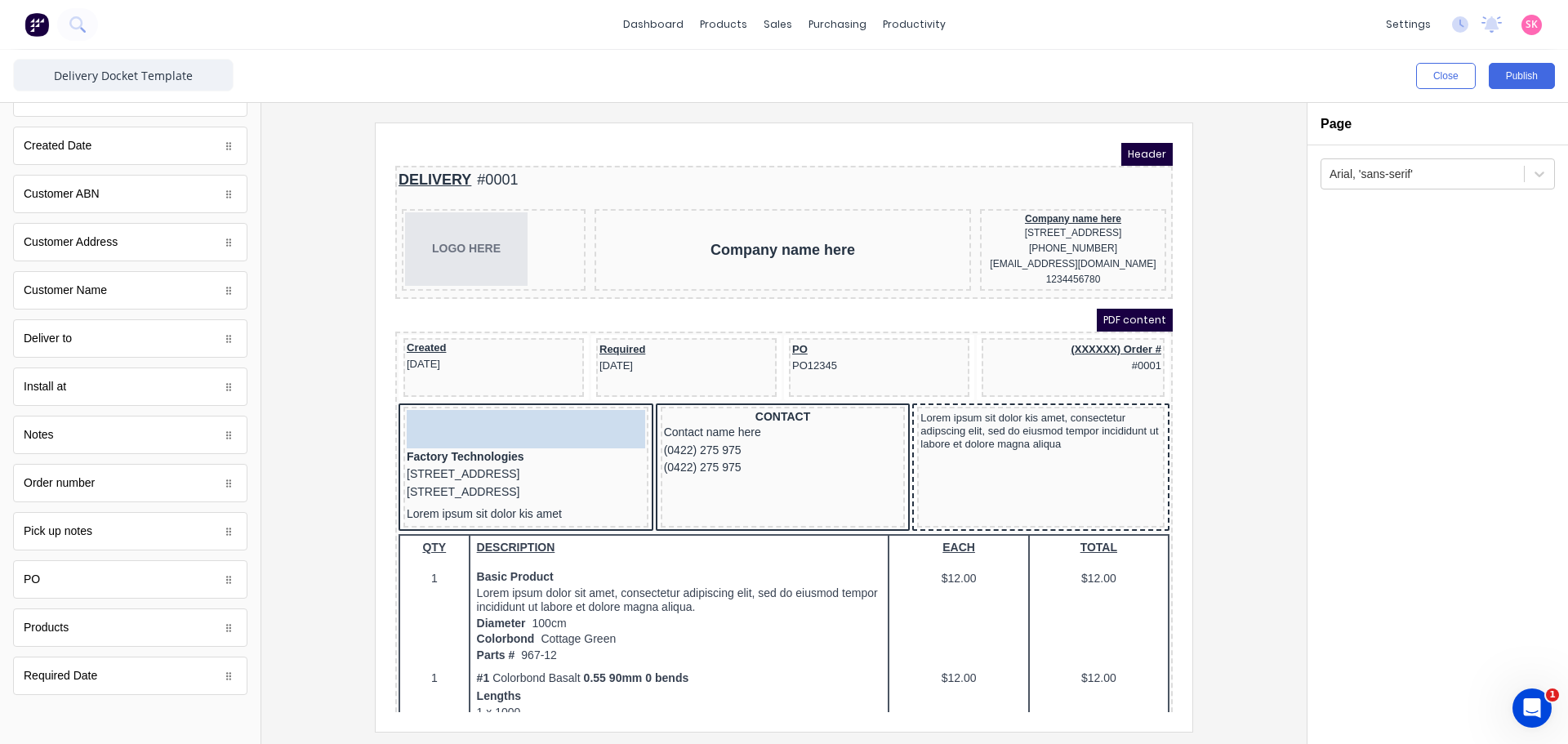
drag, startPoint x: 84, startPoint y: 342, endPoint x: 138, endPoint y: 281, distance: 81.5
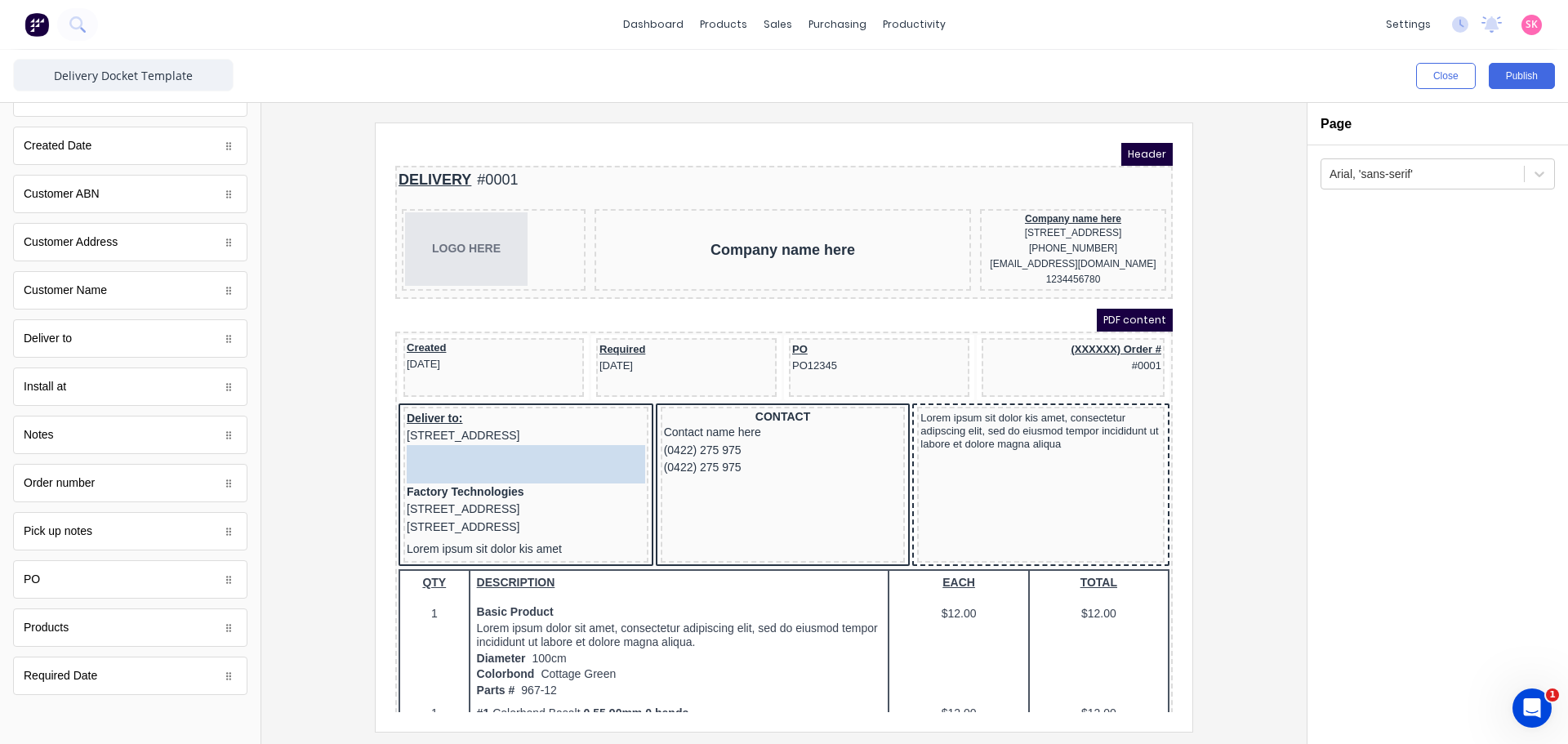
drag, startPoint x: 91, startPoint y: 535, endPoint x: 118, endPoint y: 330, distance: 206.8
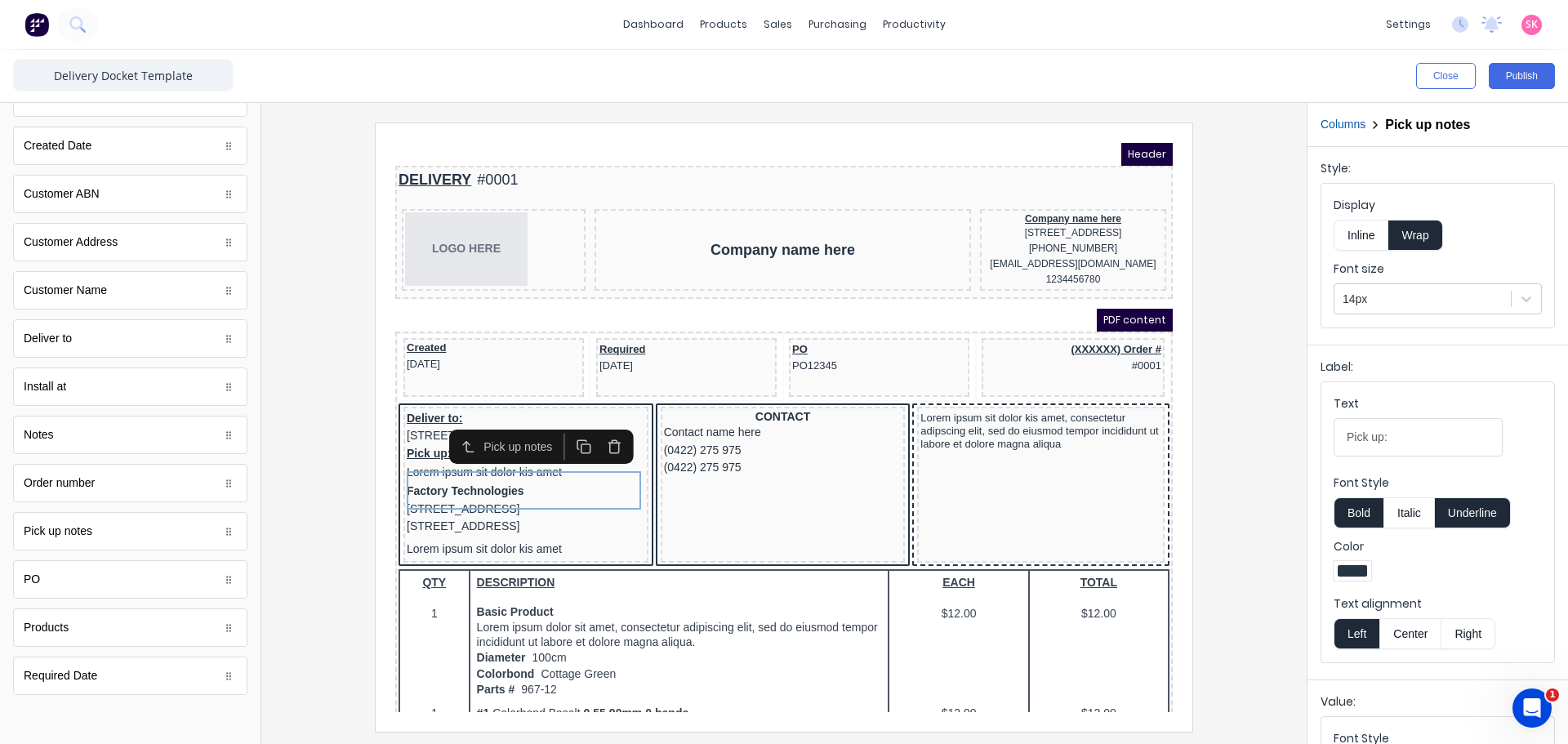
click at [1234, 353] on div at bounding box center [783, 426] width 1019 height 608
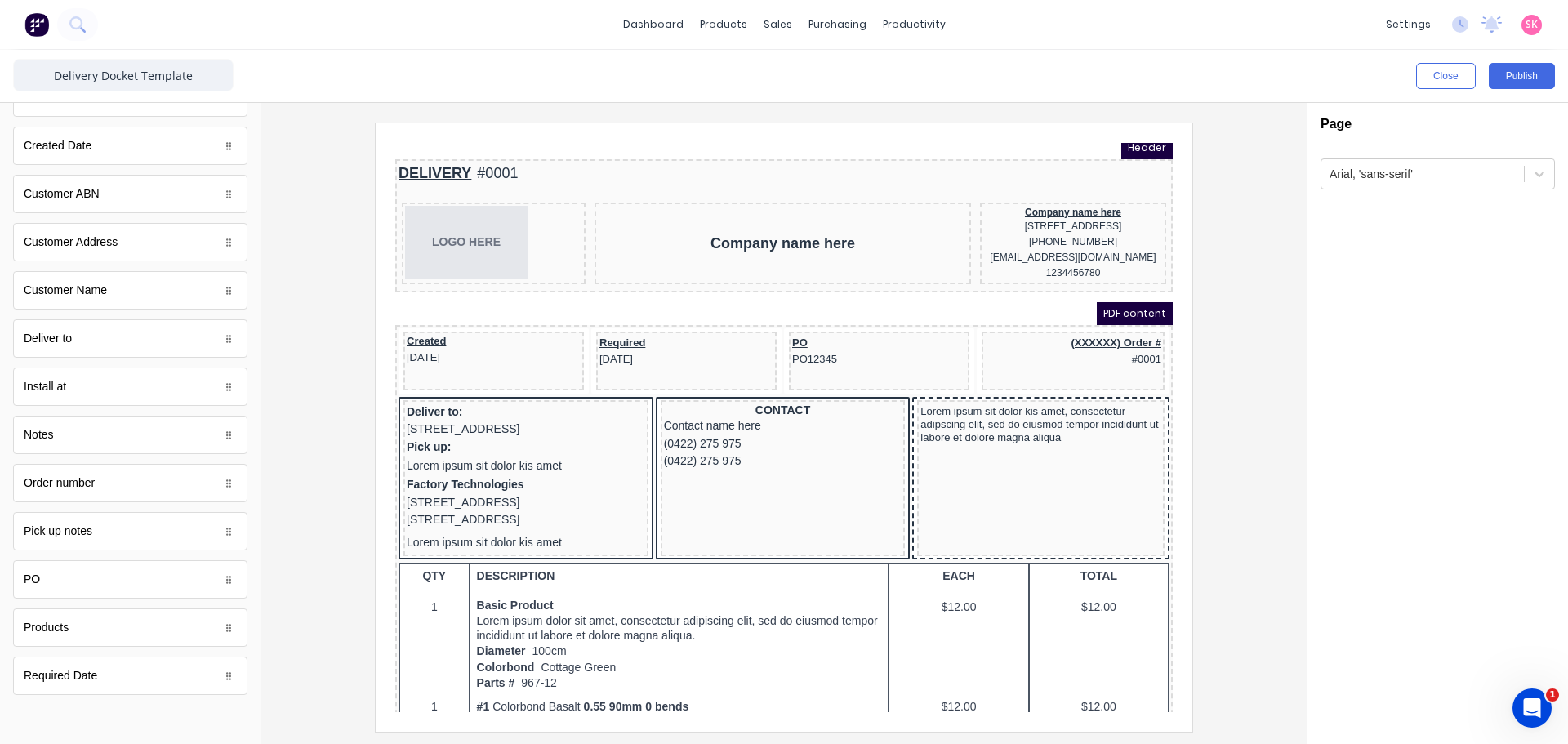
scroll to position [0, 0]
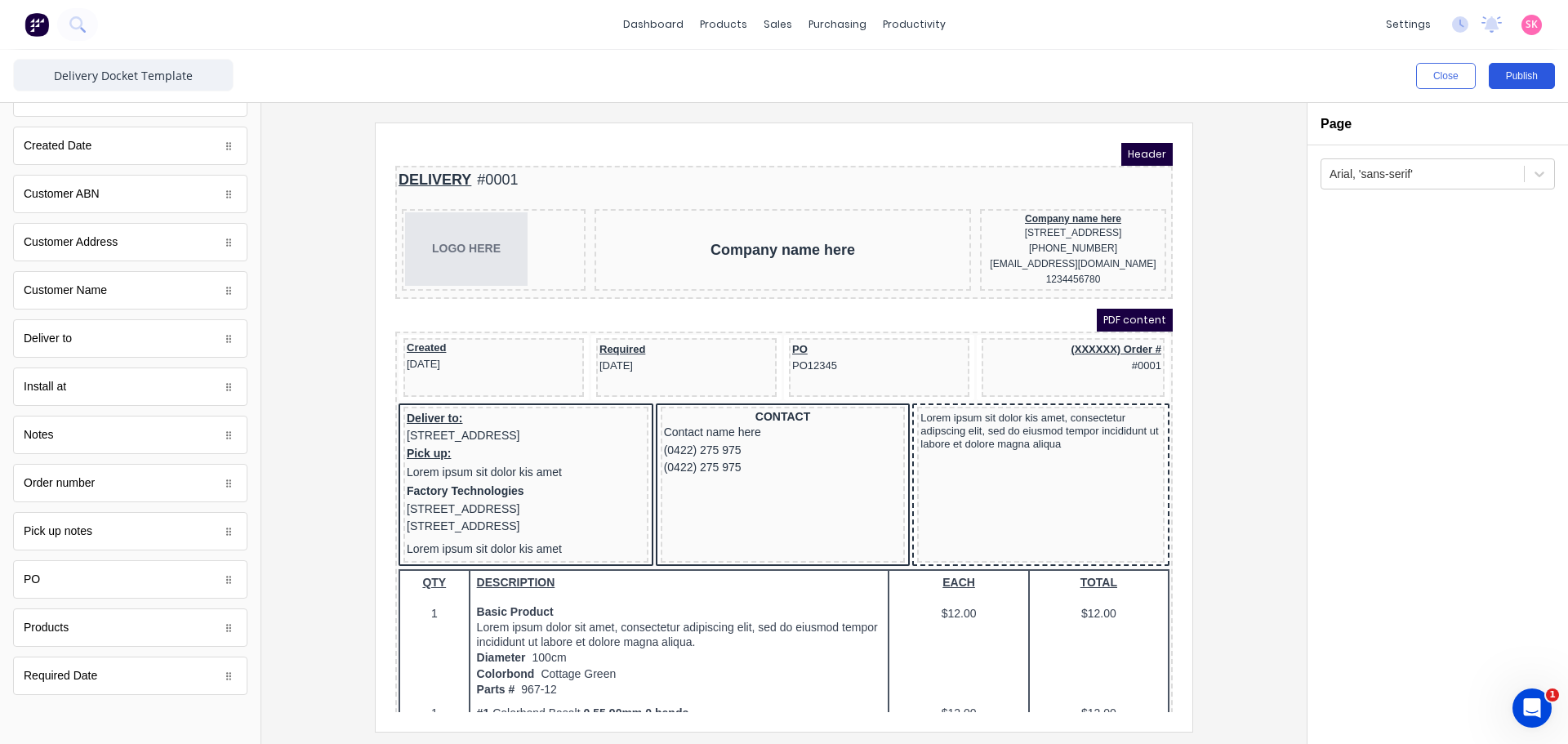
click at [1527, 77] on button "Publish" at bounding box center [1522, 76] width 66 height 26
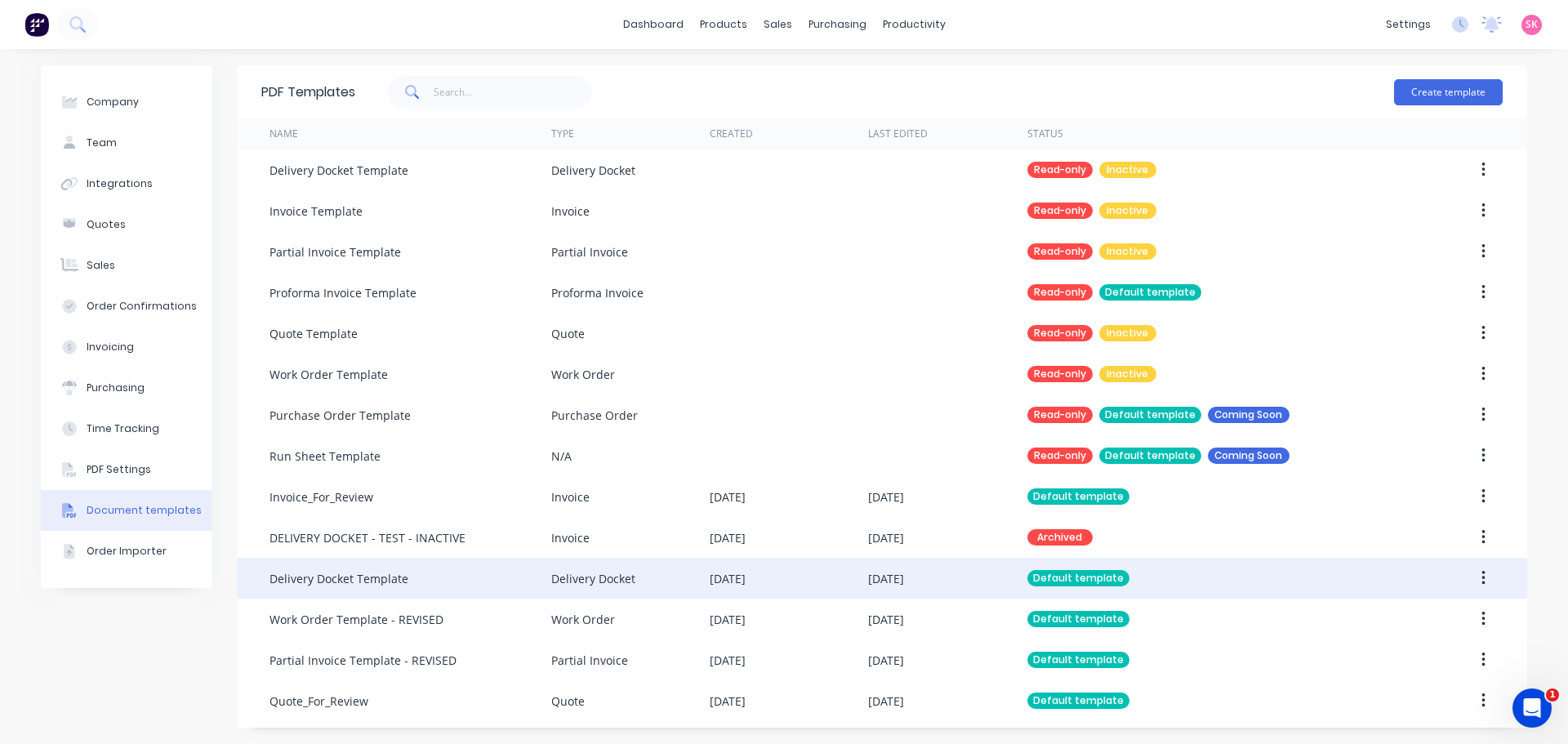
click at [849, 597] on div "[DATE]" at bounding box center [788, 578] width 158 height 41
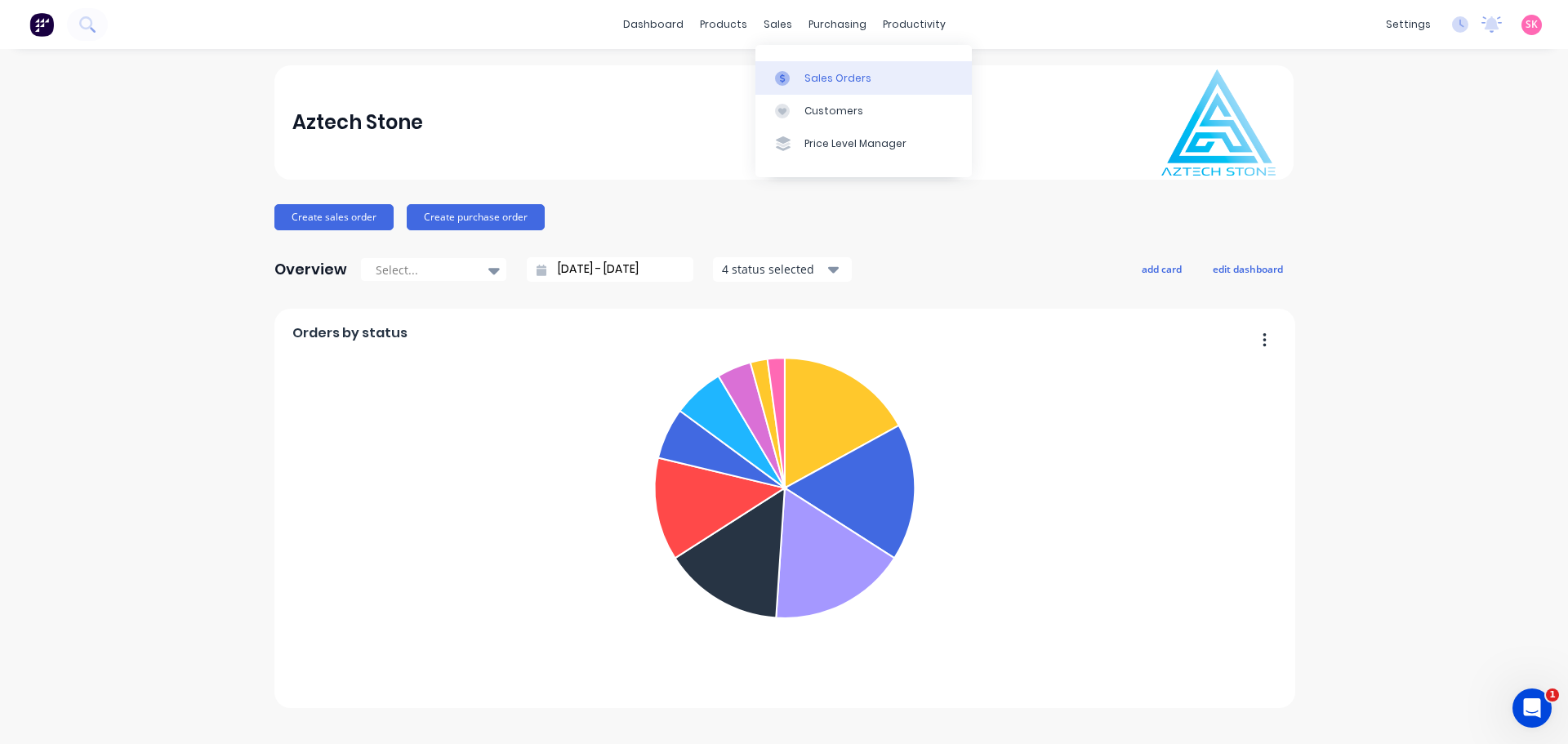
click at [787, 88] on link "Sales Orders" at bounding box center [863, 77] width 216 height 32
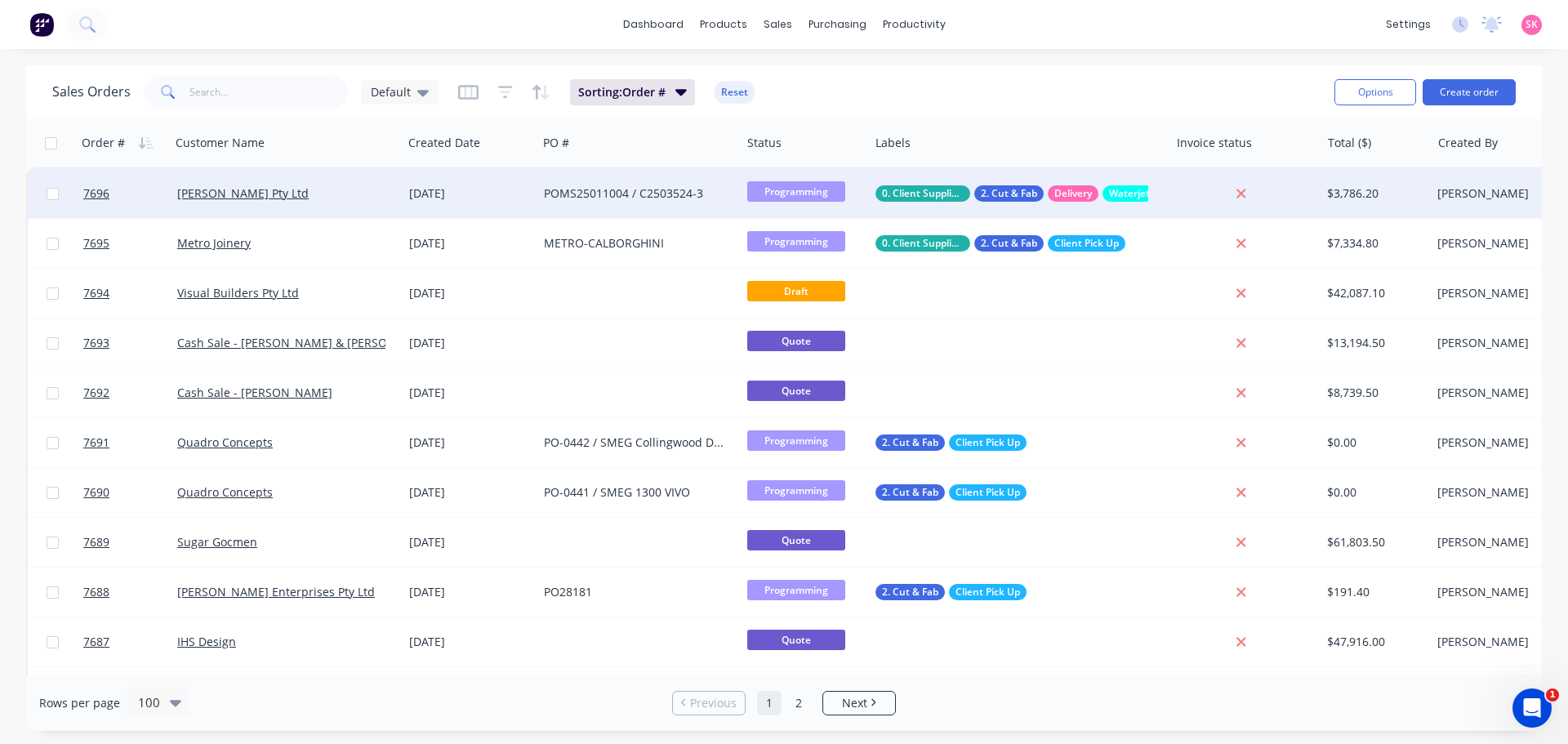
click at [314, 181] on div "[PERSON_NAME] Pty Ltd" at bounding box center [286, 193] width 232 height 49
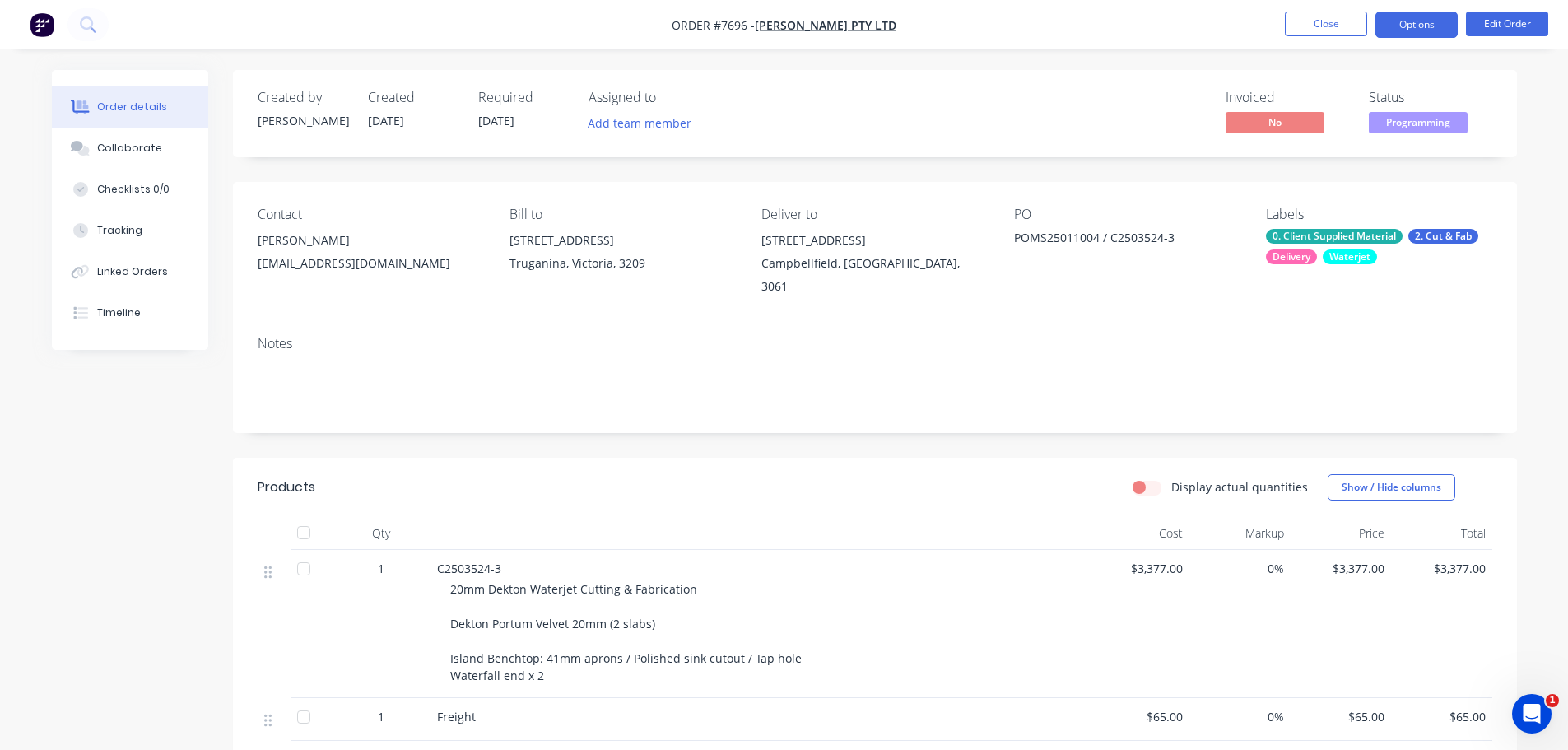
click at [1431, 30] on button "Options" at bounding box center [1416, 25] width 83 height 27
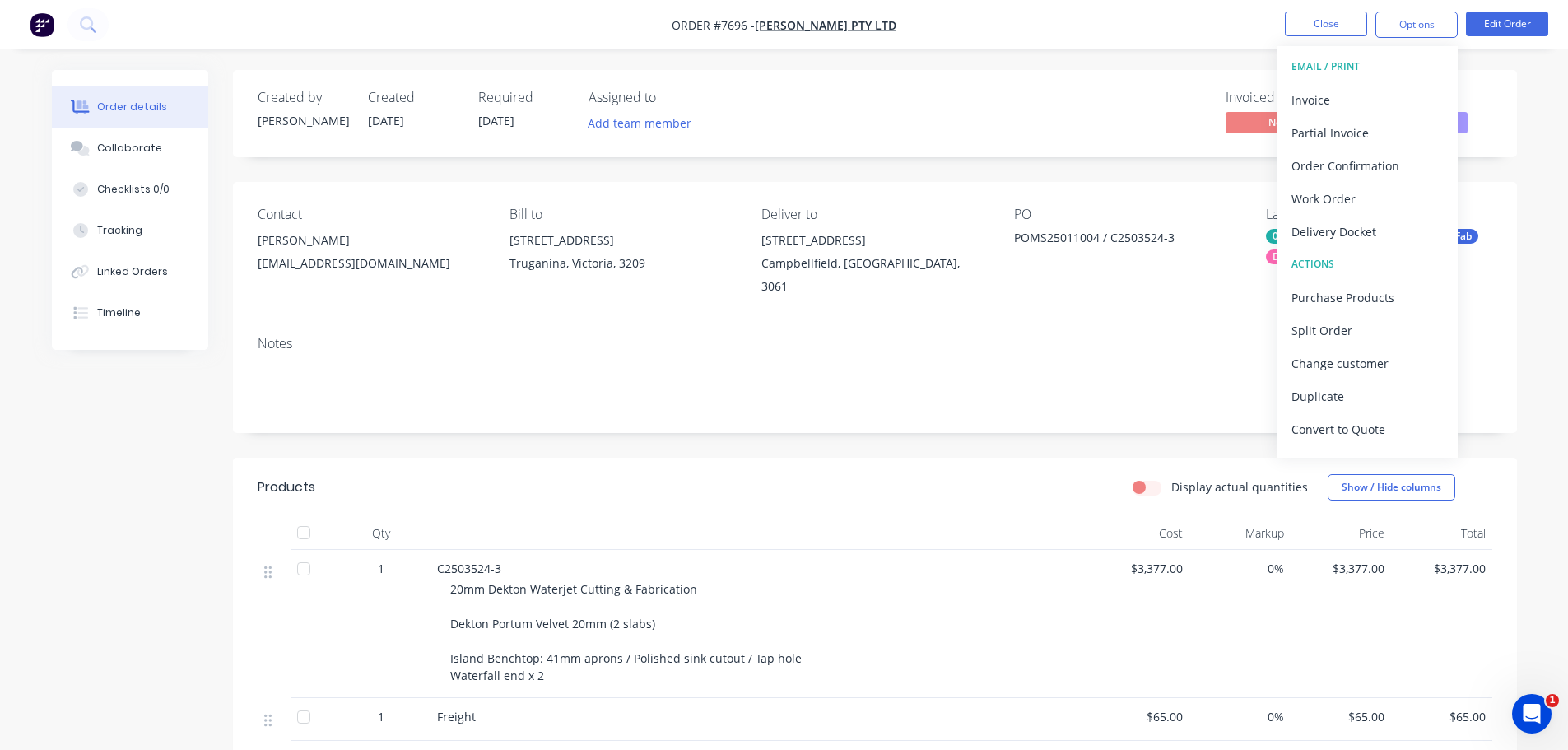
click at [1373, 221] on div "Delivery Docket" at bounding box center [1367, 231] width 151 height 24
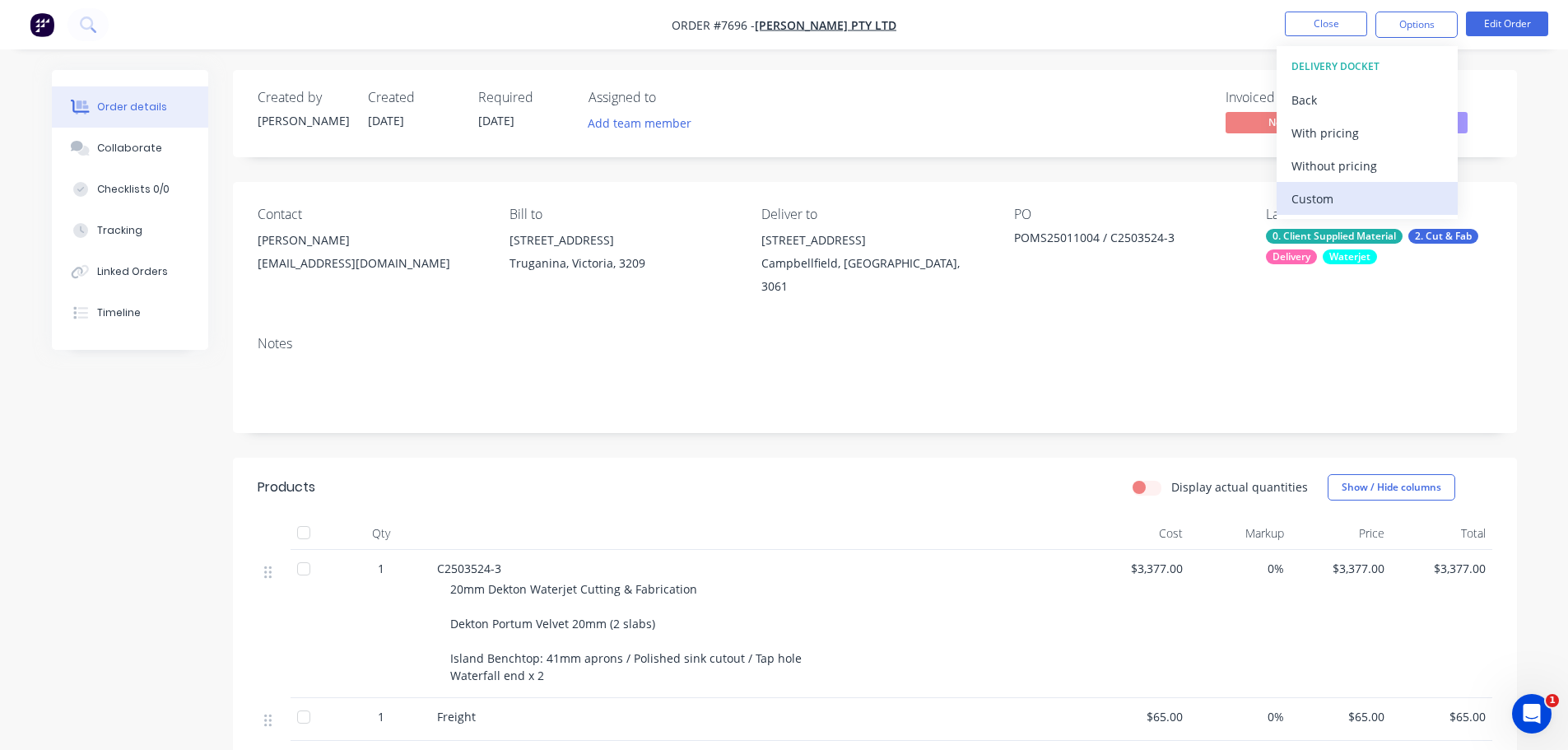
click at [1356, 194] on div "Custom" at bounding box center [1367, 199] width 151 height 24
click at [1362, 160] on div "Without pricing" at bounding box center [1367, 165] width 151 height 24
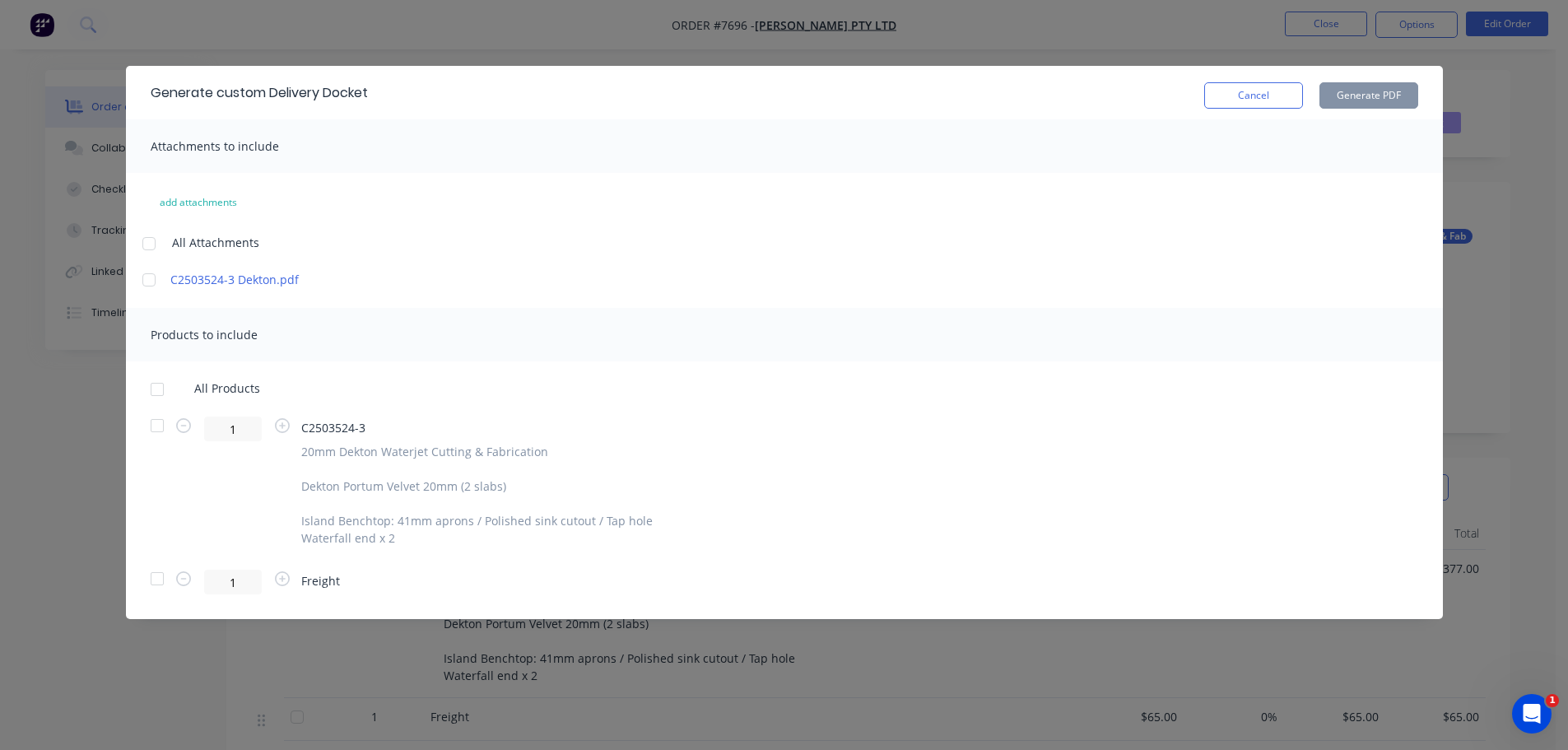
click at [162, 389] on div at bounding box center [157, 389] width 33 height 33
click at [1347, 101] on button "Generate PDF" at bounding box center [1369, 96] width 98 height 27
click at [155, 391] on div at bounding box center [157, 389] width 33 height 33
click at [1387, 93] on button "Generate PDF" at bounding box center [1369, 96] width 98 height 27
click at [164, 392] on div at bounding box center [157, 389] width 33 height 33
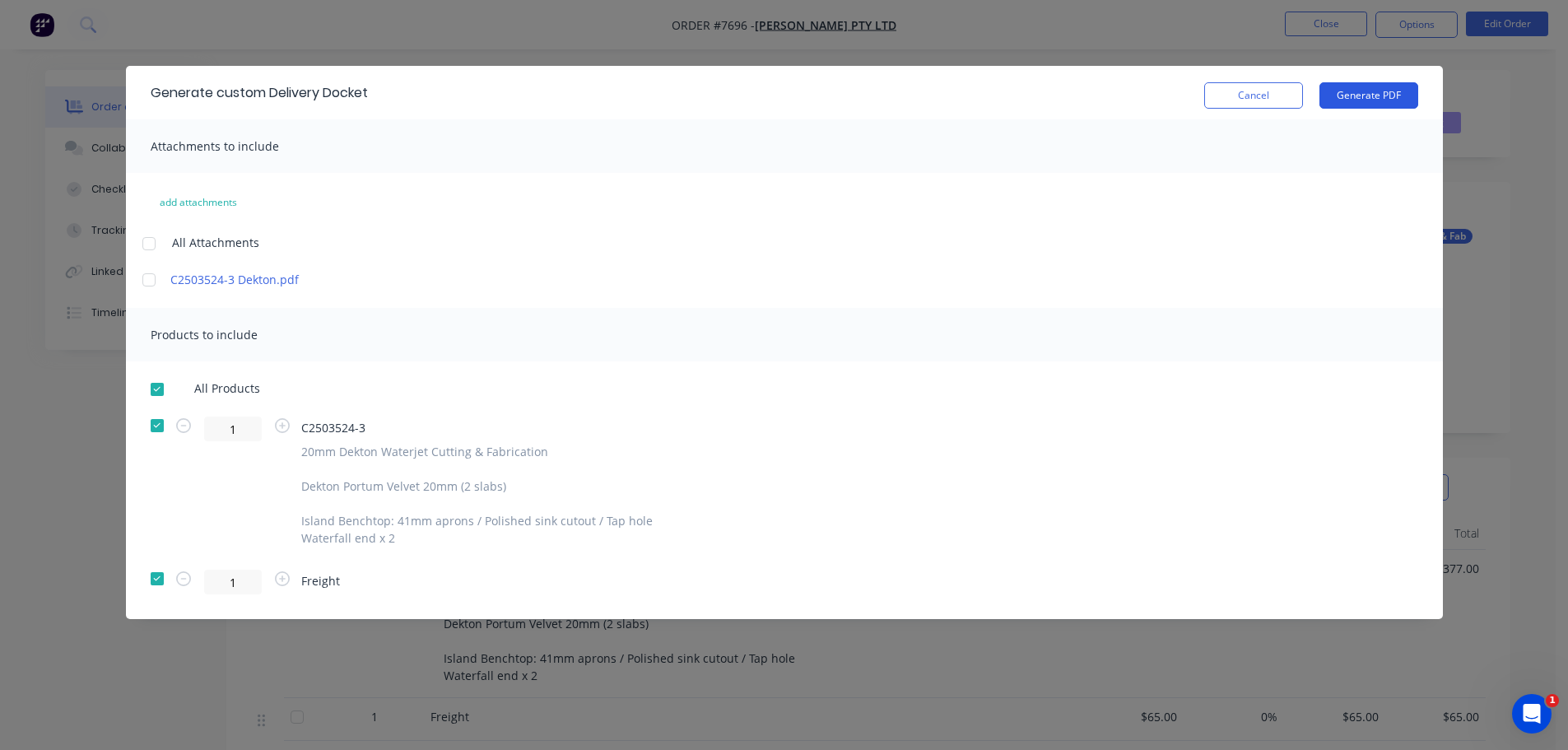
click at [1351, 86] on button "Generate PDF" at bounding box center [1369, 96] width 98 height 27
click at [159, 390] on div at bounding box center [157, 389] width 33 height 33
click at [1359, 95] on button "Generate PDF" at bounding box center [1369, 96] width 98 height 27
click at [1209, 98] on button "Cancel" at bounding box center [1253, 96] width 98 height 27
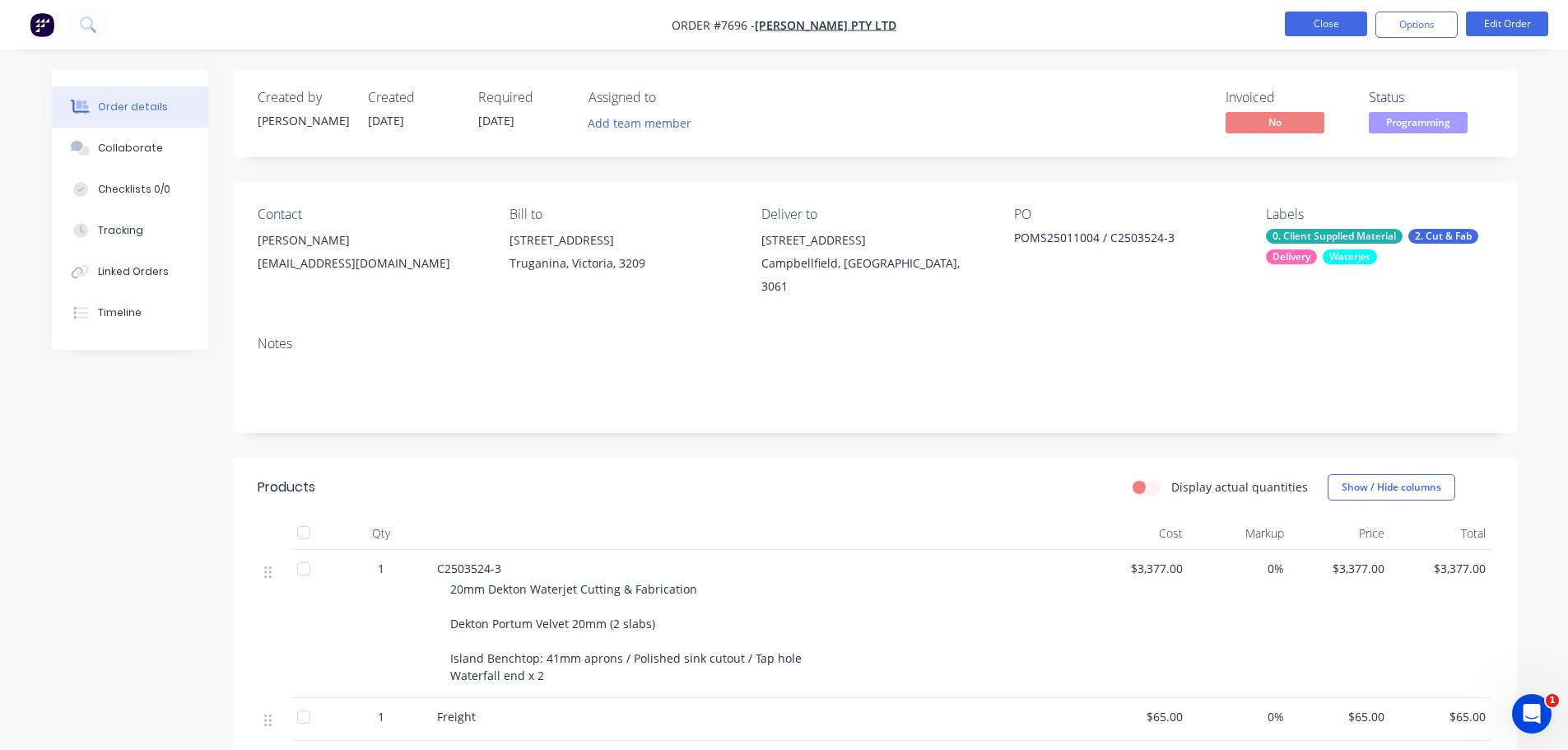
click at [1327, 33] on button "Close" at bounding box center [1326, 24] width 83 height 25
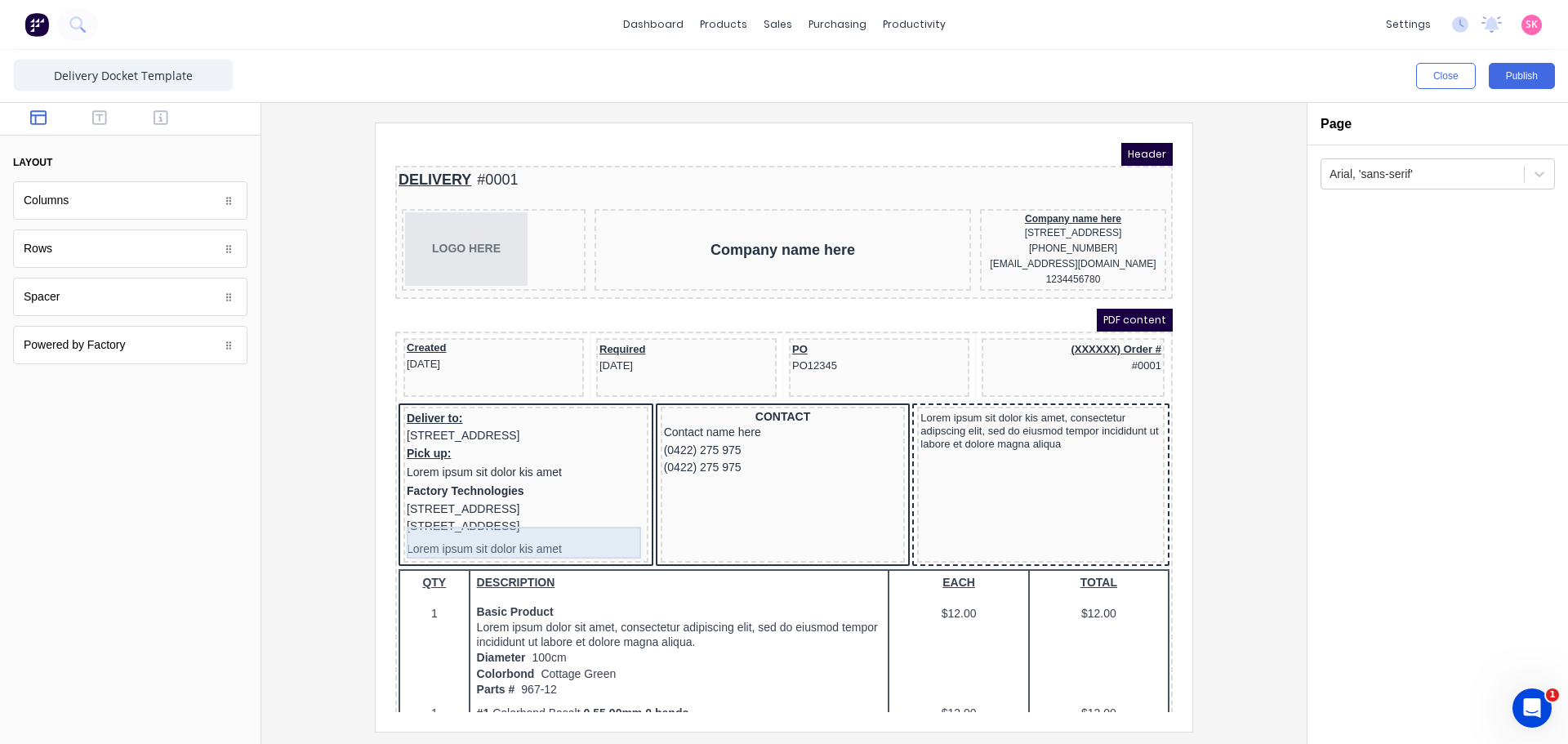
click at [469, 516] on div "[STREET_ADDRESS]" at bounding box center [507, 507] width 238 height 18
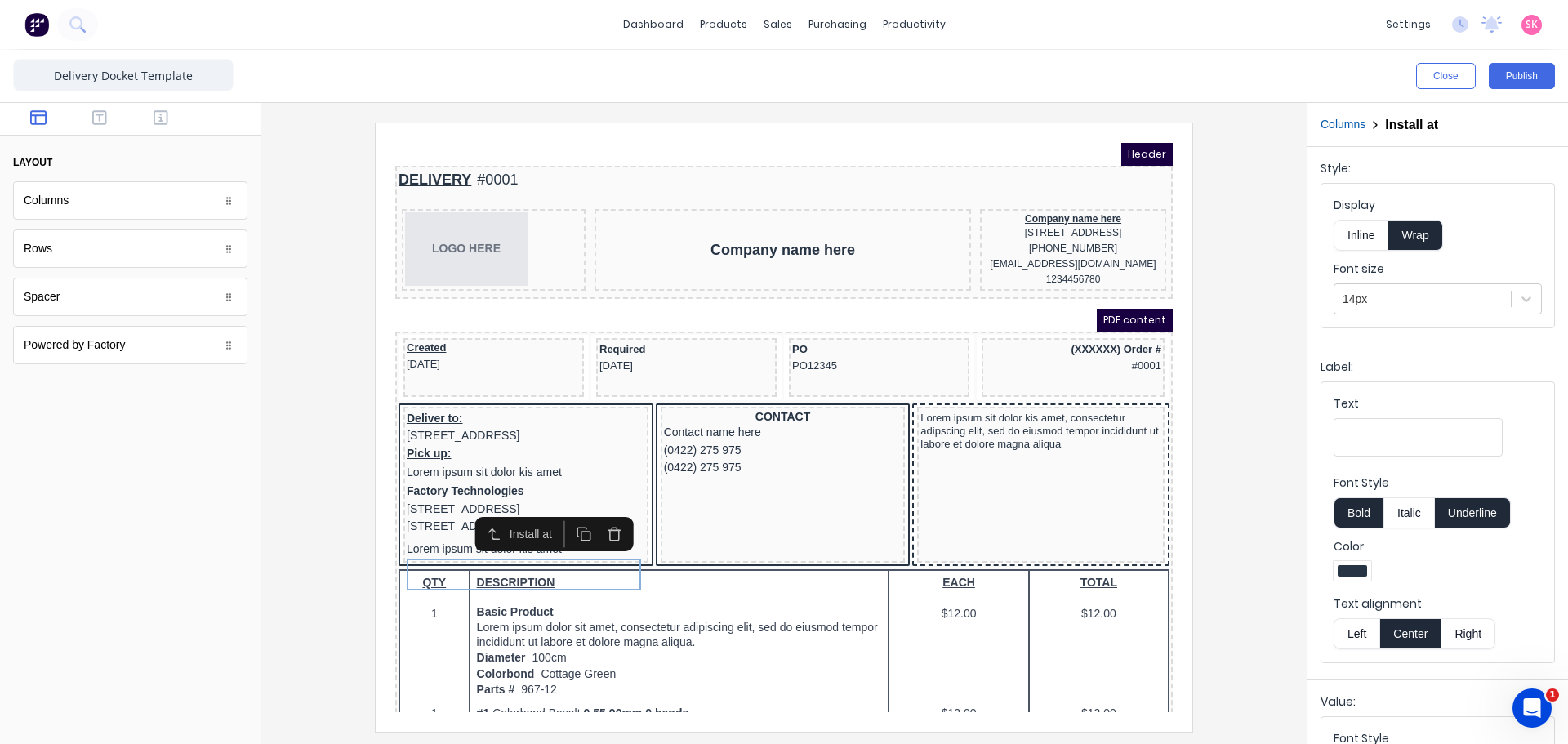
click at [594, 516] on icon "button" at bounding box center [594, 514] width 16 height 16
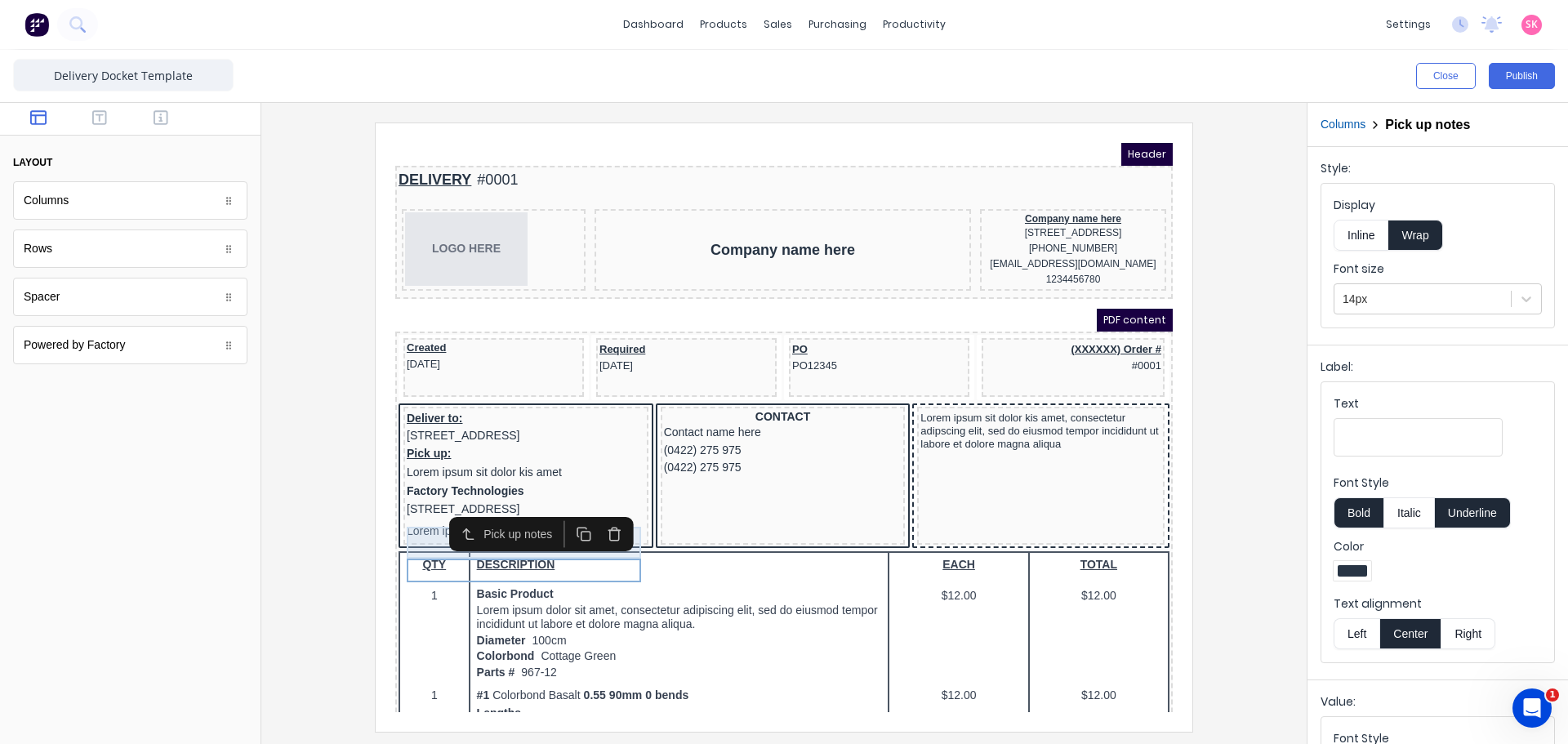
click at [402, 499] on div "[STREET_ADDRESS]" at bounding box center [507, 490] width 238 height 18
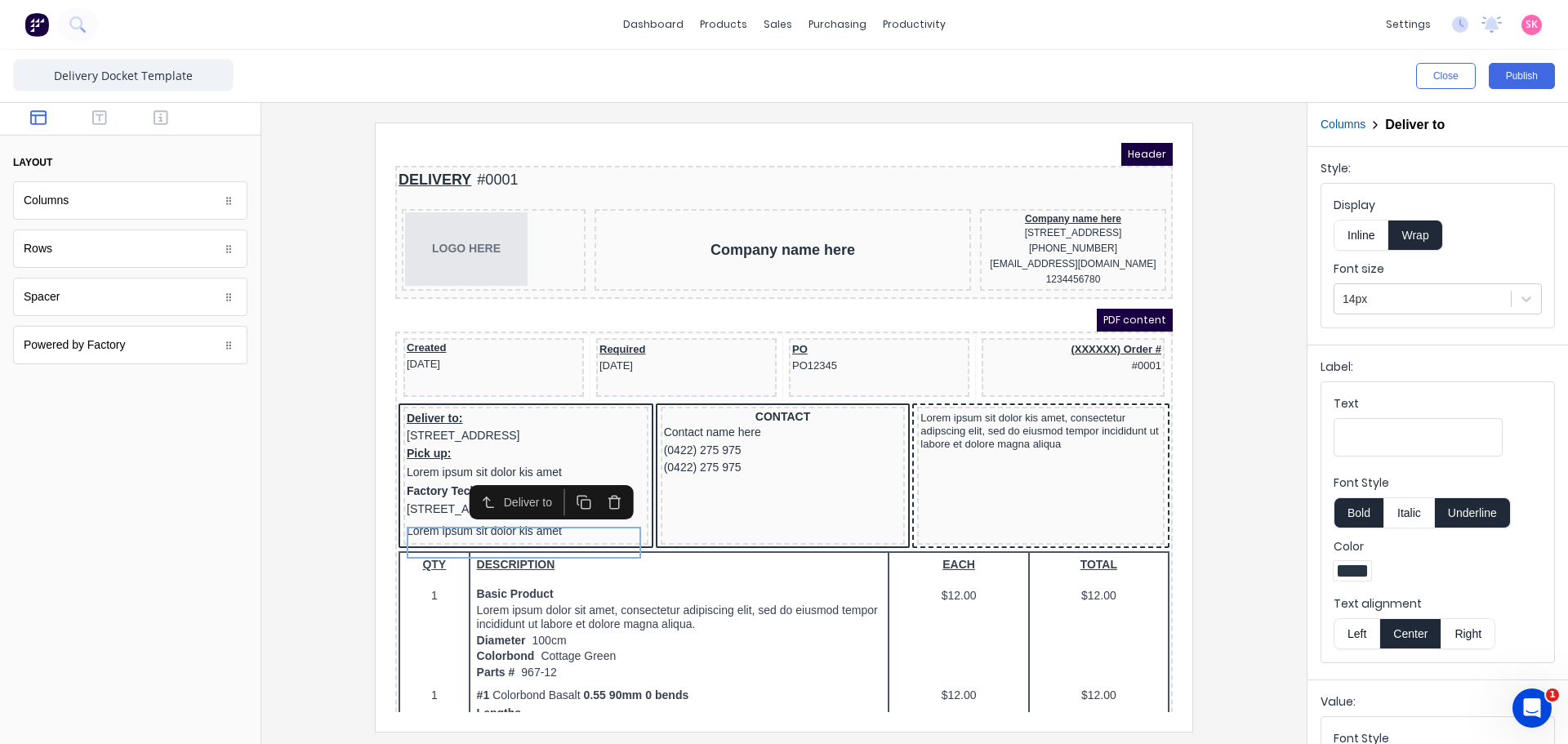
click at [587, 483] on icon "button" at bounding box center [594, 482] width 16 height 16
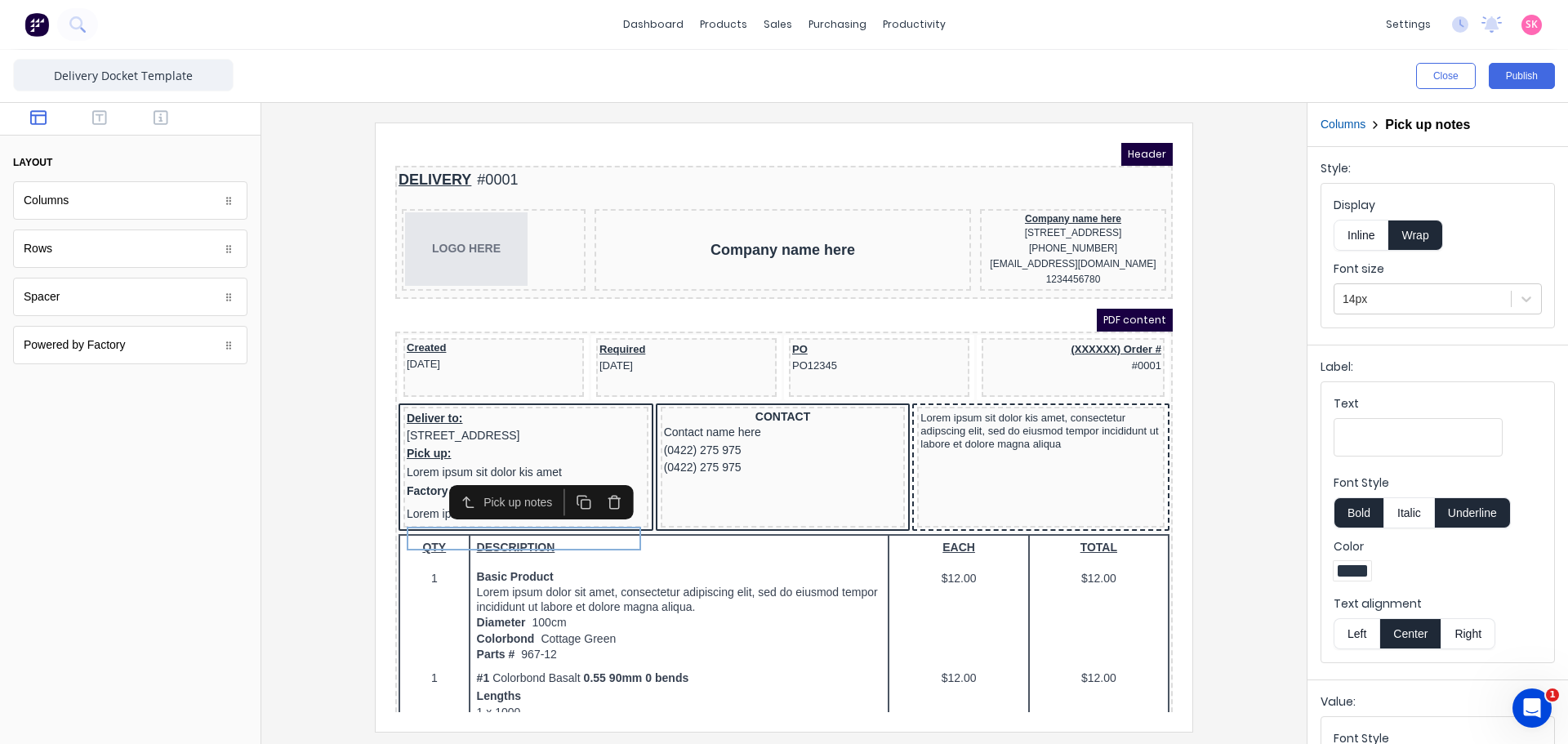
click at [345, 515] on div at bounding box center [783, 426] width 1019 height 608
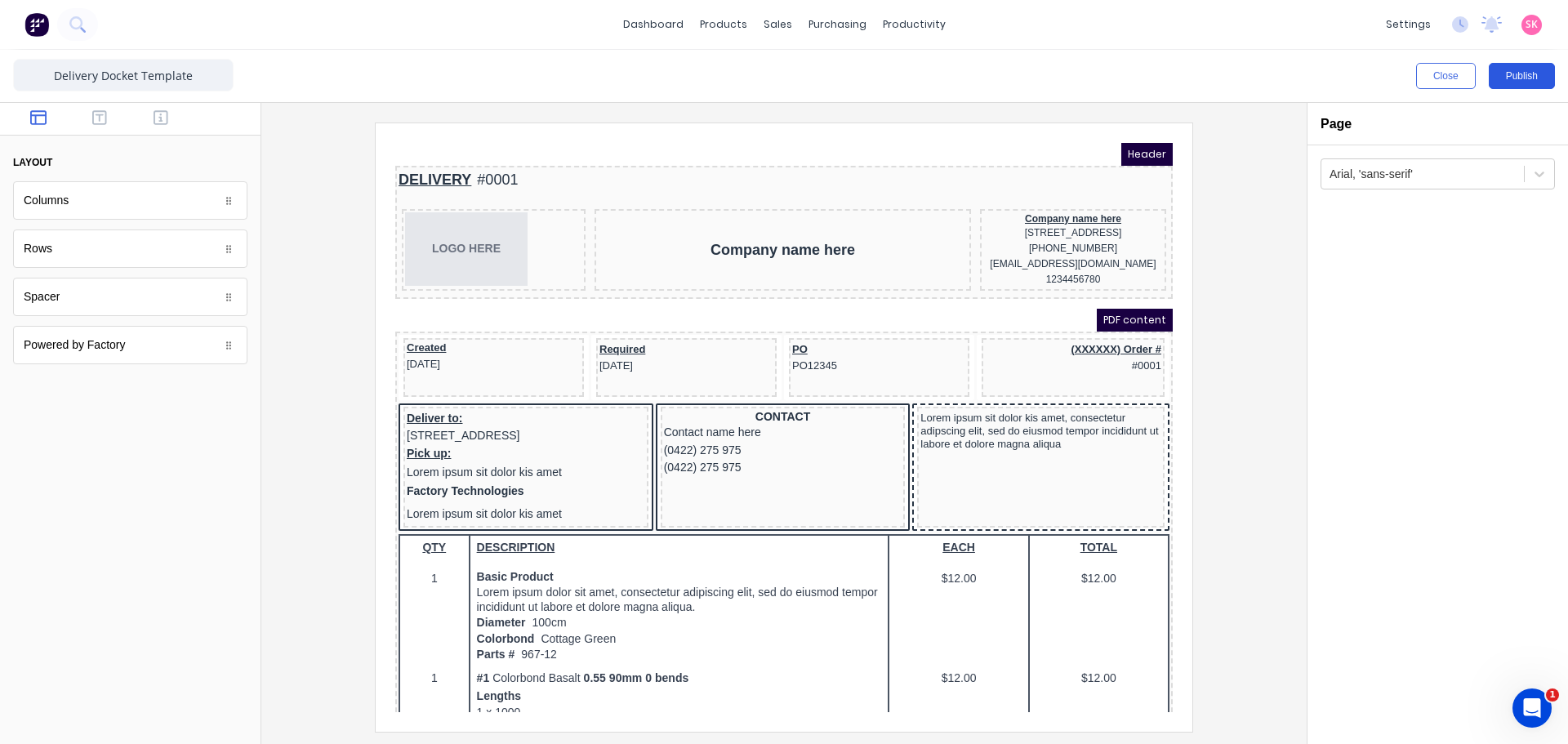
click at [1510, 84] on button "Publish" at bounding box center [1522, 76] width 66 height 26
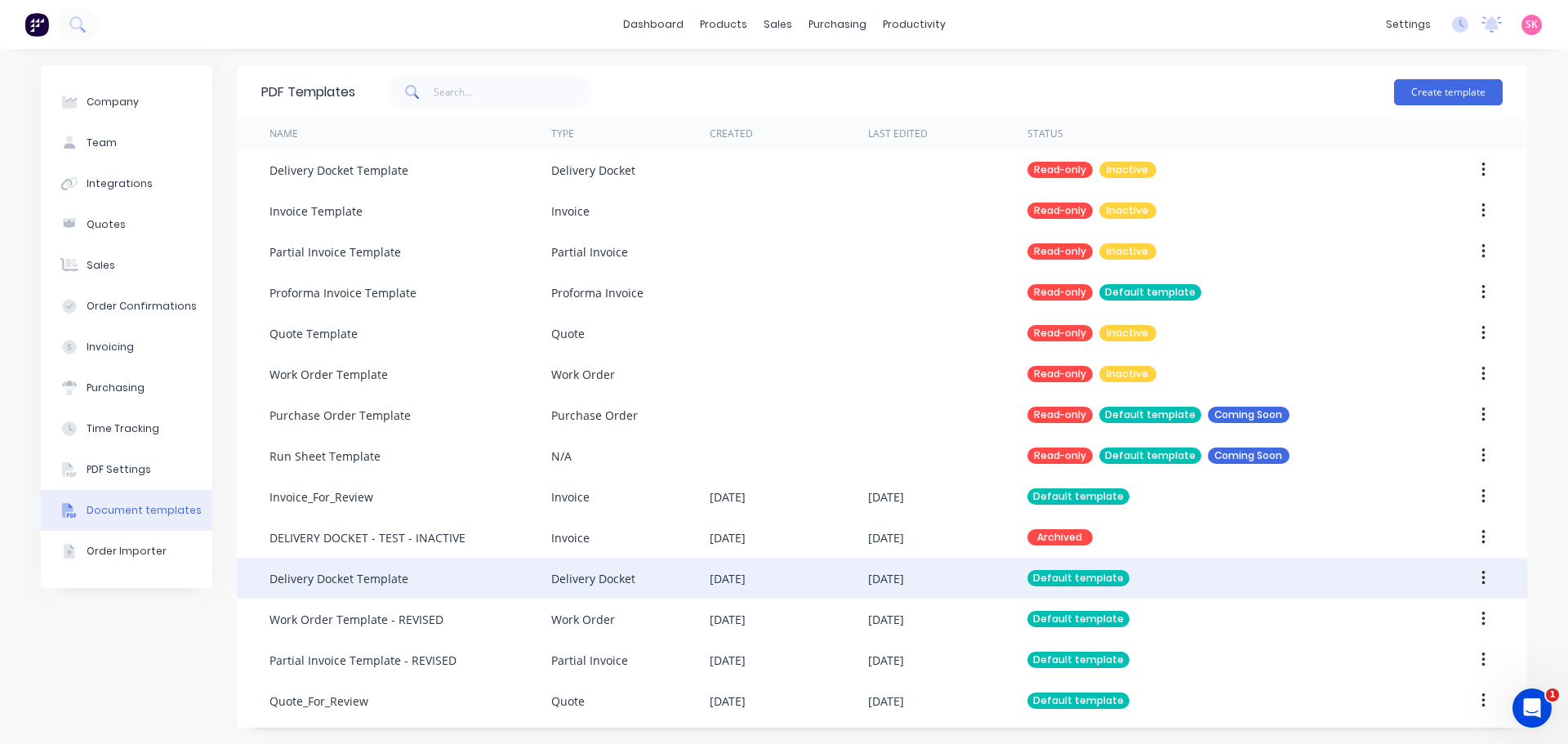
click at [940, 579] on div "[DATE]" at bounding box center [947, 578] width 158 height 41
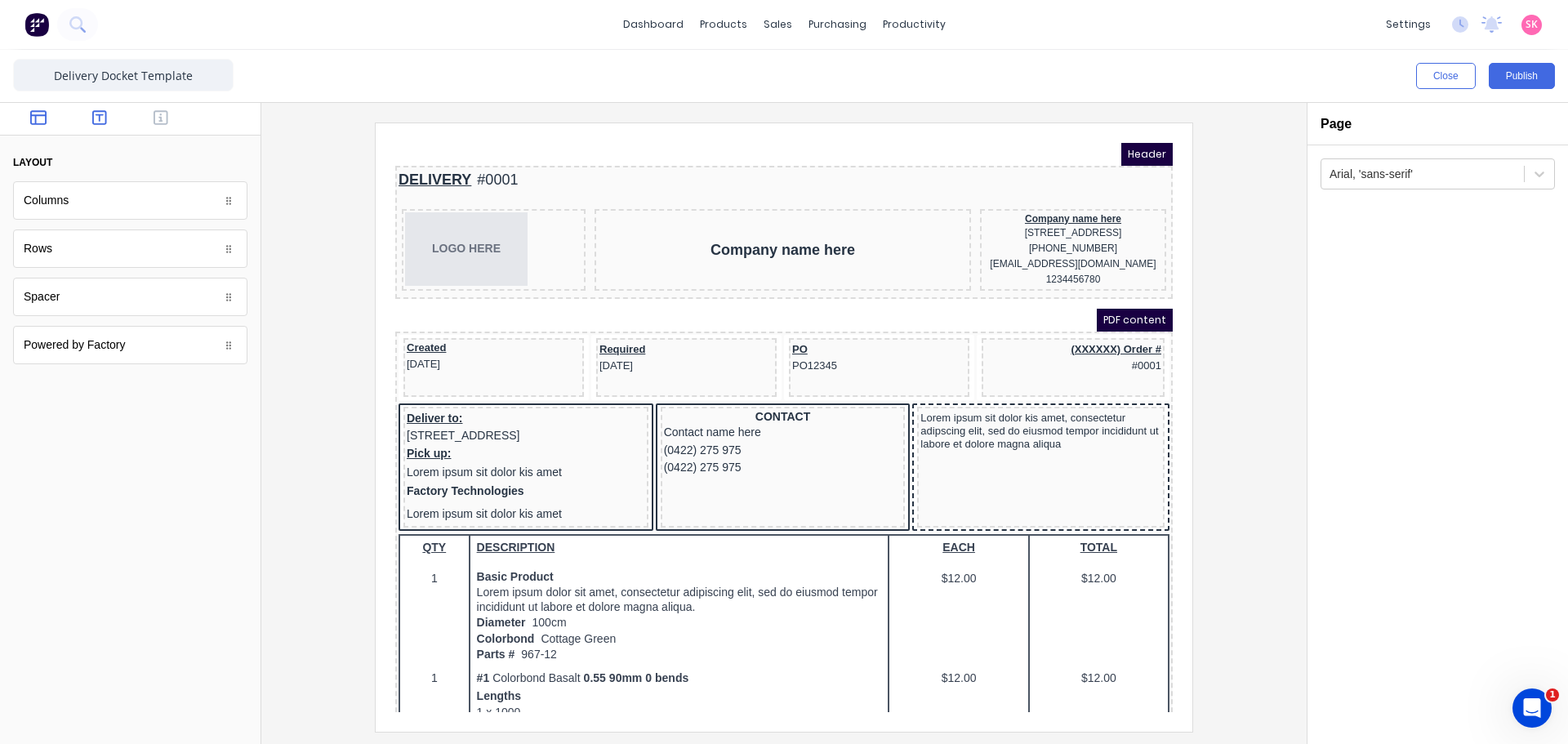
click at [105, 126] on icon "button" at bounding box center [99, 118] width 15 height 17
click at [155, 119] on icon "button" at bounding box center [161, 118] width 15 height 15
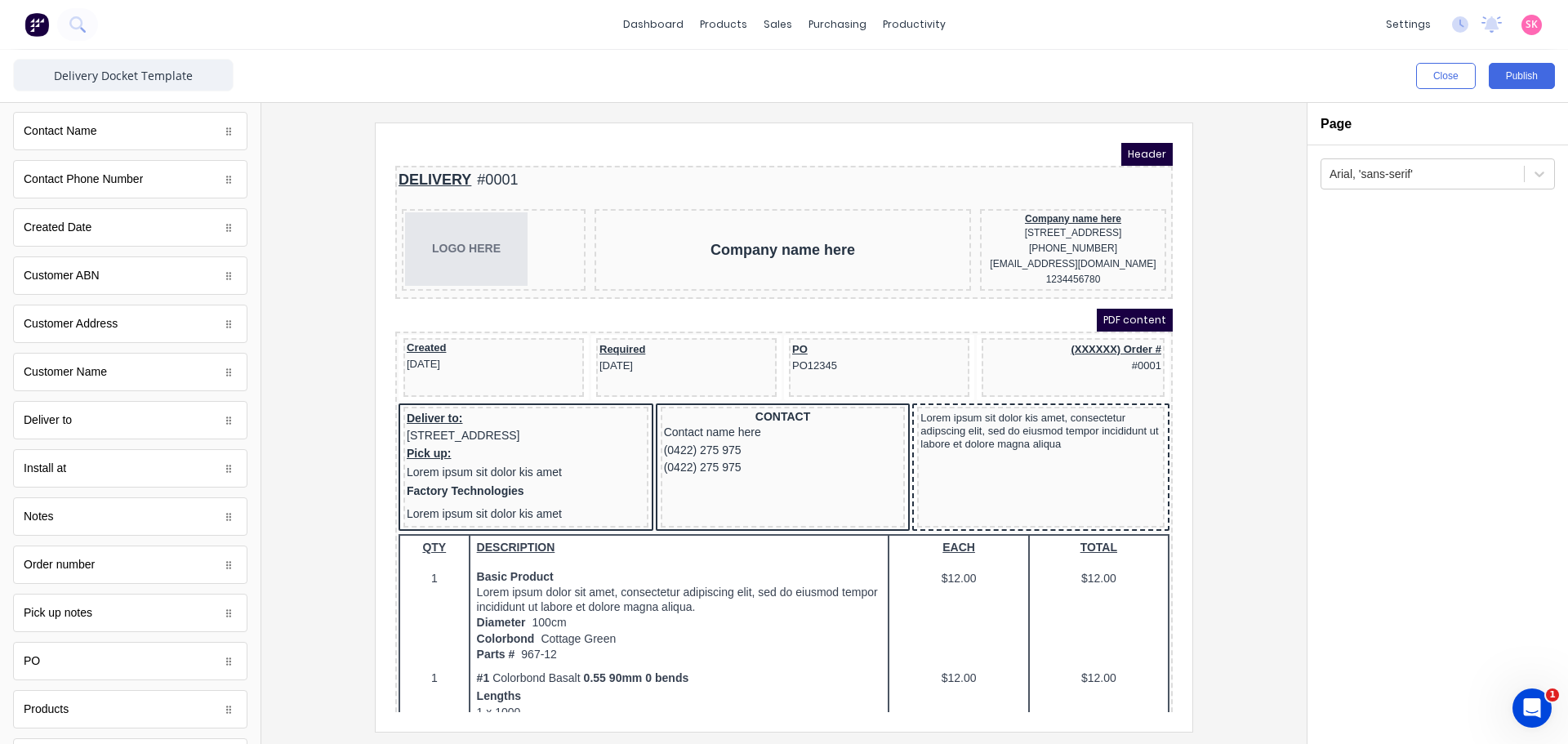
scroll to position [339, 0]
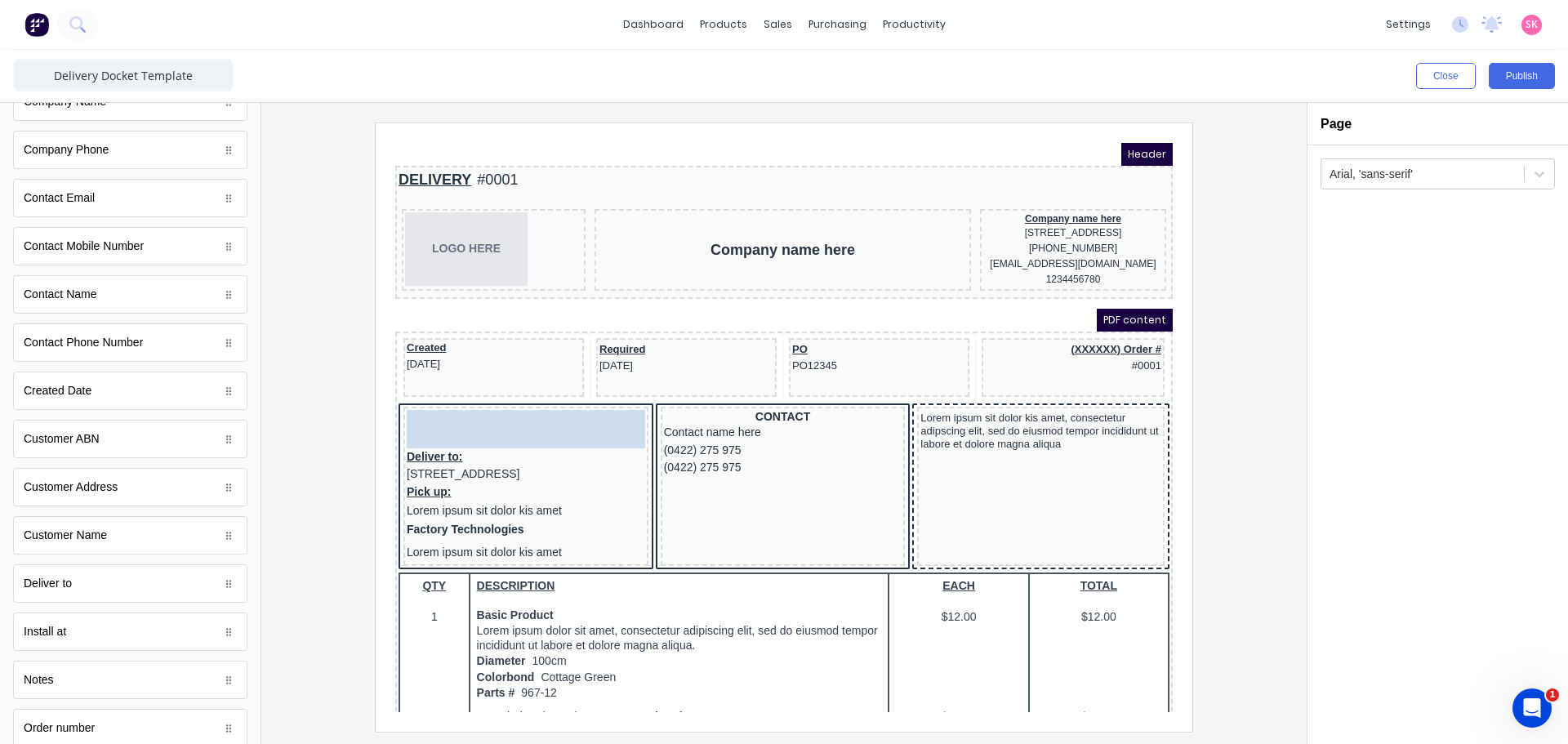
drag, startPoint x: 78, startPoint y: 544, endPoint x: 86, endPoint y: 299, distance: 245.1
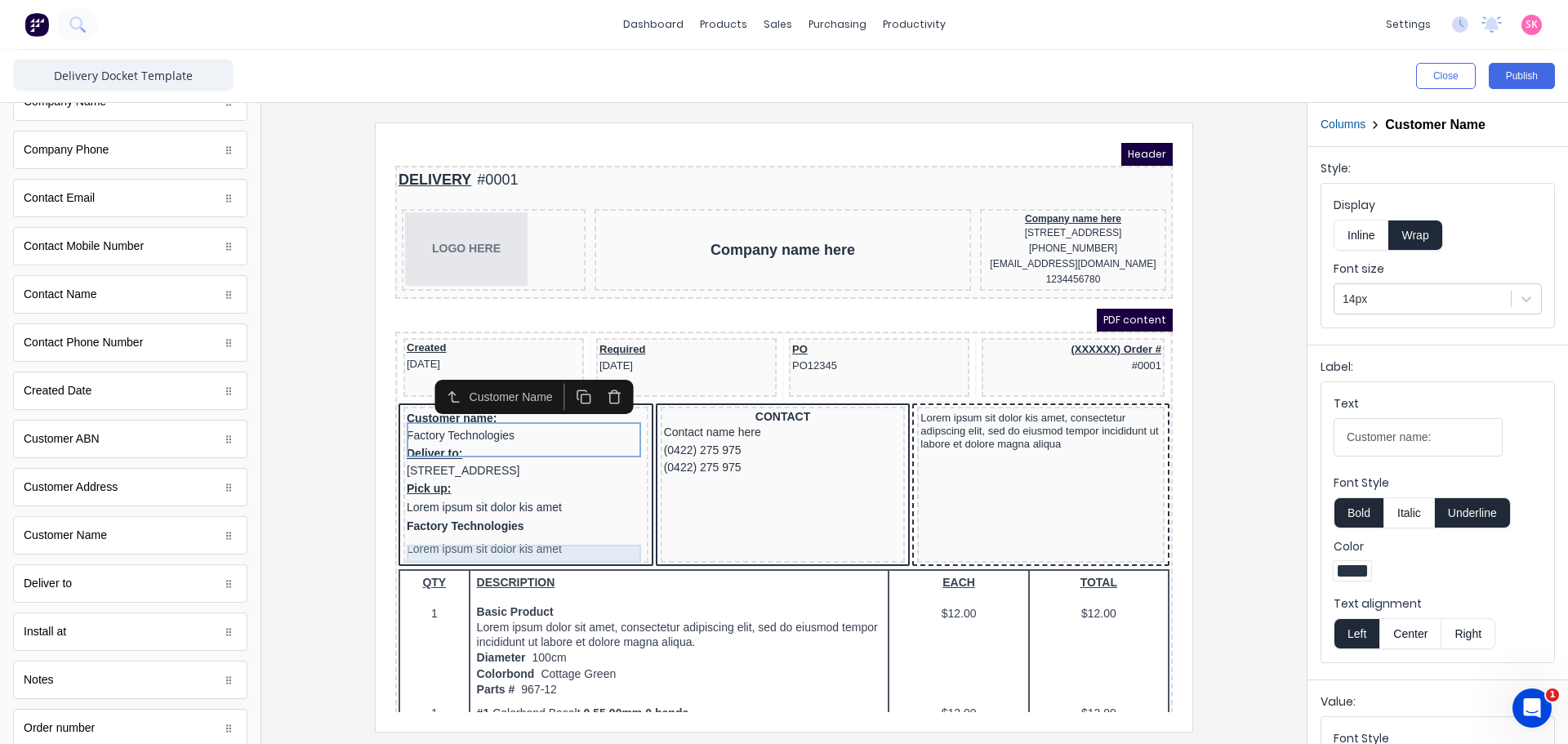
drag, startPoint x: 473, startPoint y: 539, endPoint x: 434, endPoint y: 531, distance: 39.8
click at [434, 516] on div "Factory Technologies" at bounding box center [507, 507] width 238 height 18
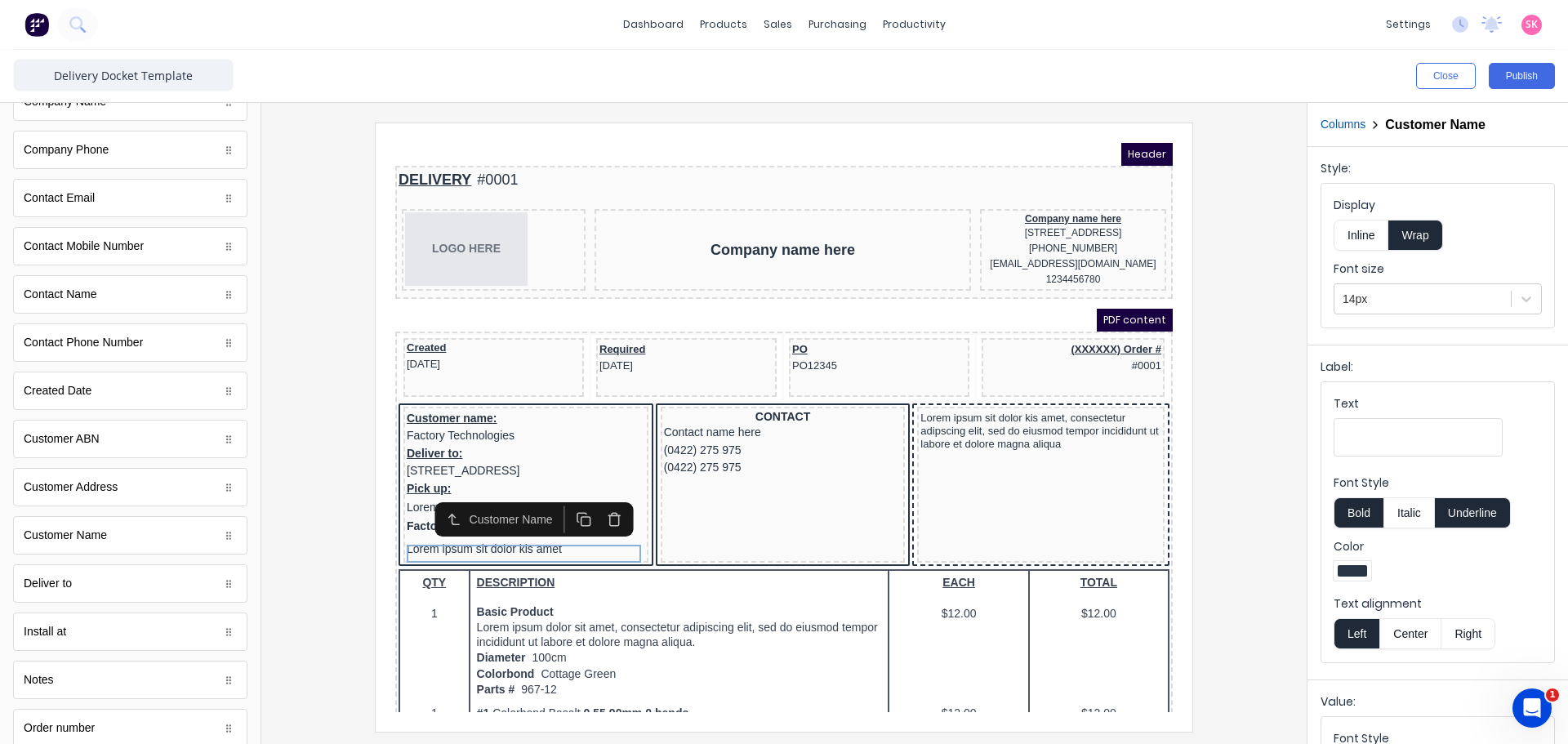
click at [590, 495] on icon "button" at bounding box center [594, 500] width 16 height 16
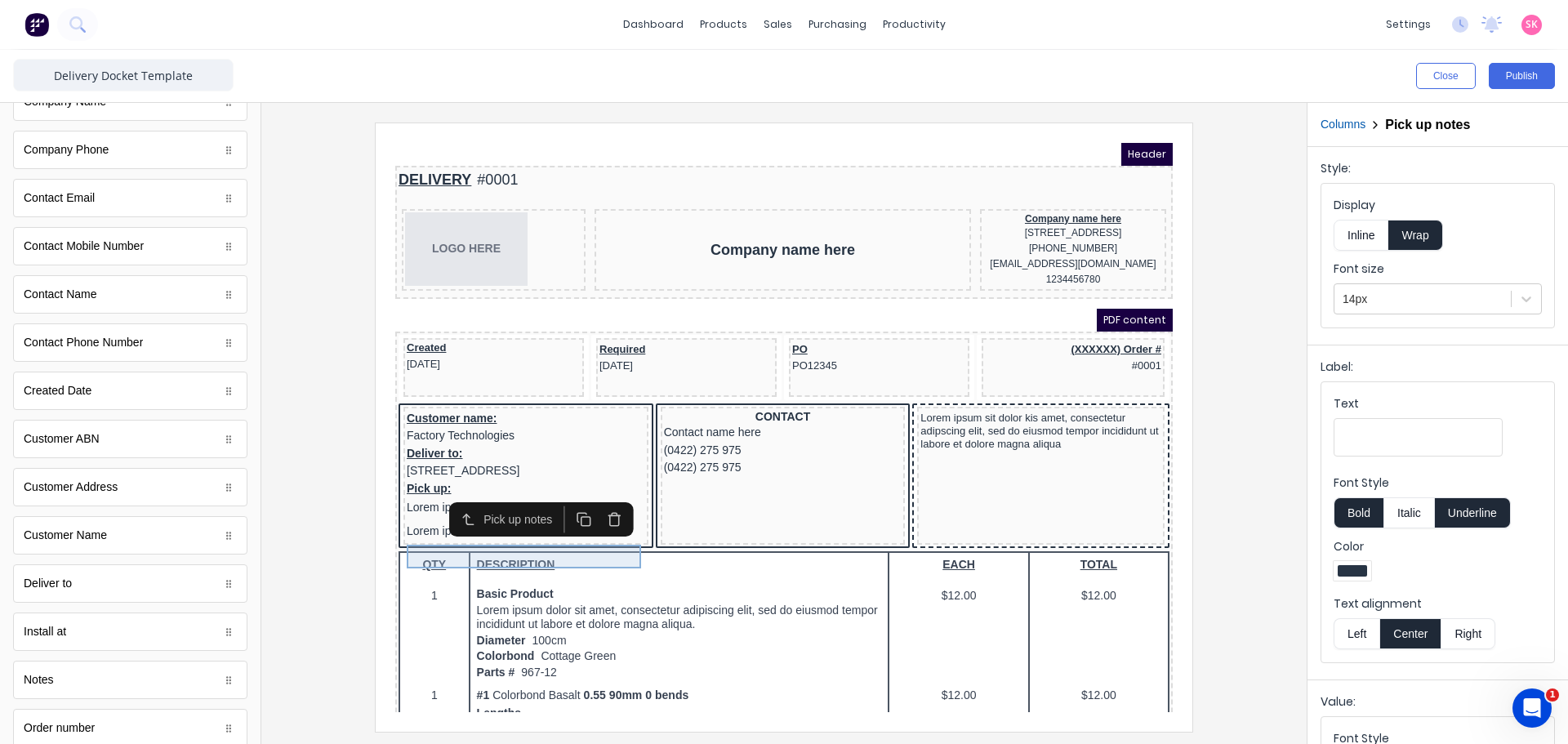
click at [531, 521] on div "Lorem ipsum sit dolor kis amet" at bounding box center [507, 510] width 238 height 24
click at [604, 496] on button "button" at bounding box center [594, 500] width 30 height 27
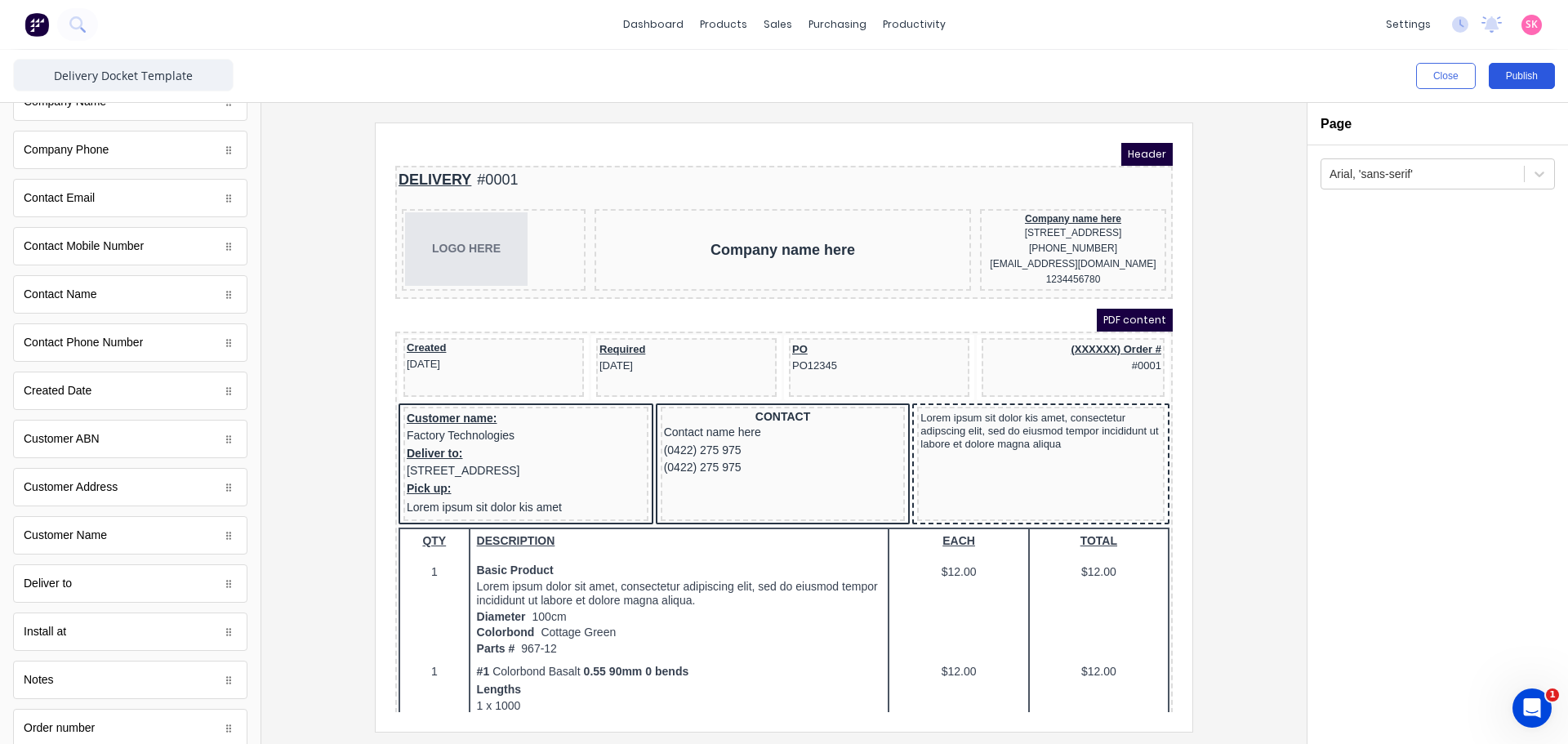
click at [1526, 84] on button "Publish" at bounding box center [1522, 76] width 66 height 26
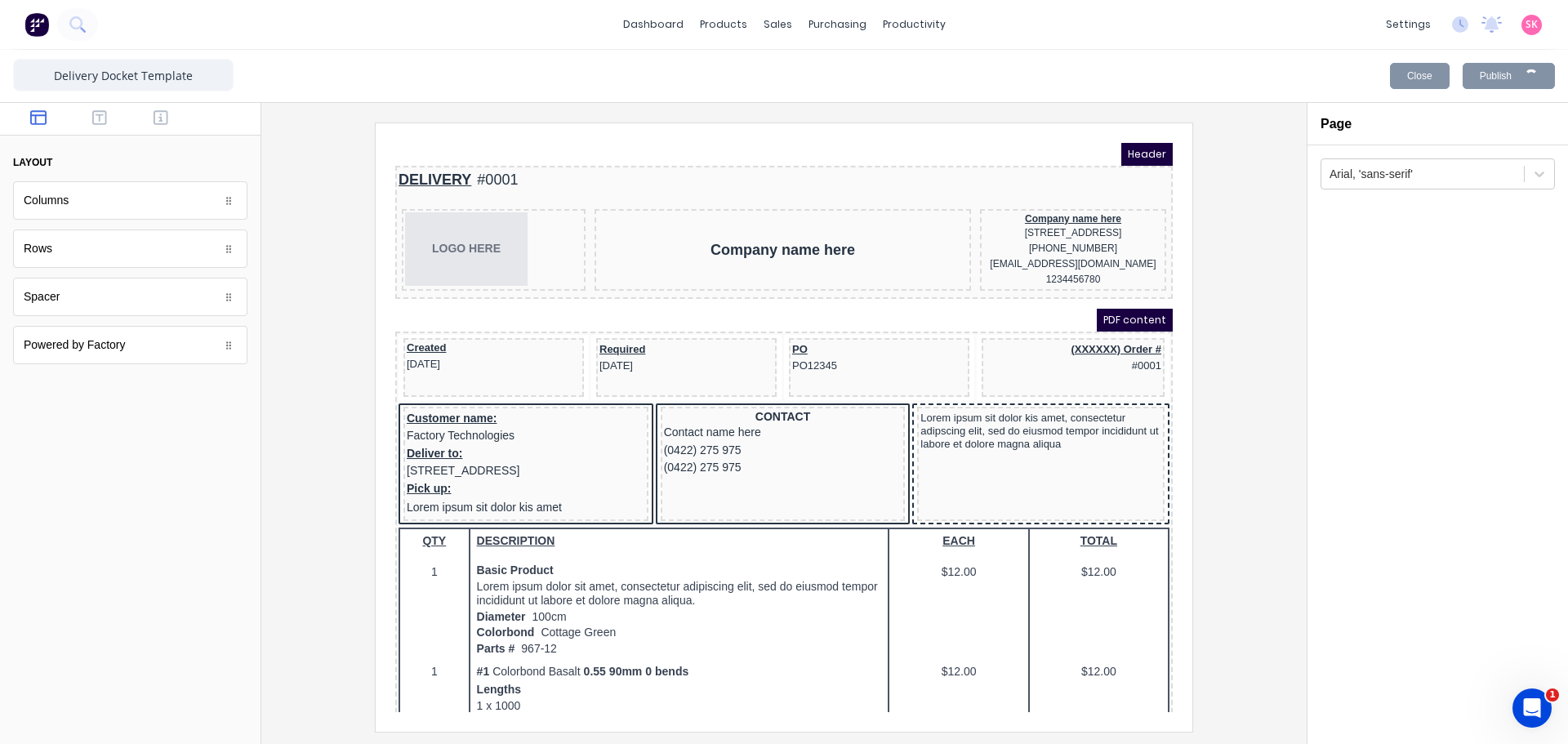
scroll to position [0, 0]
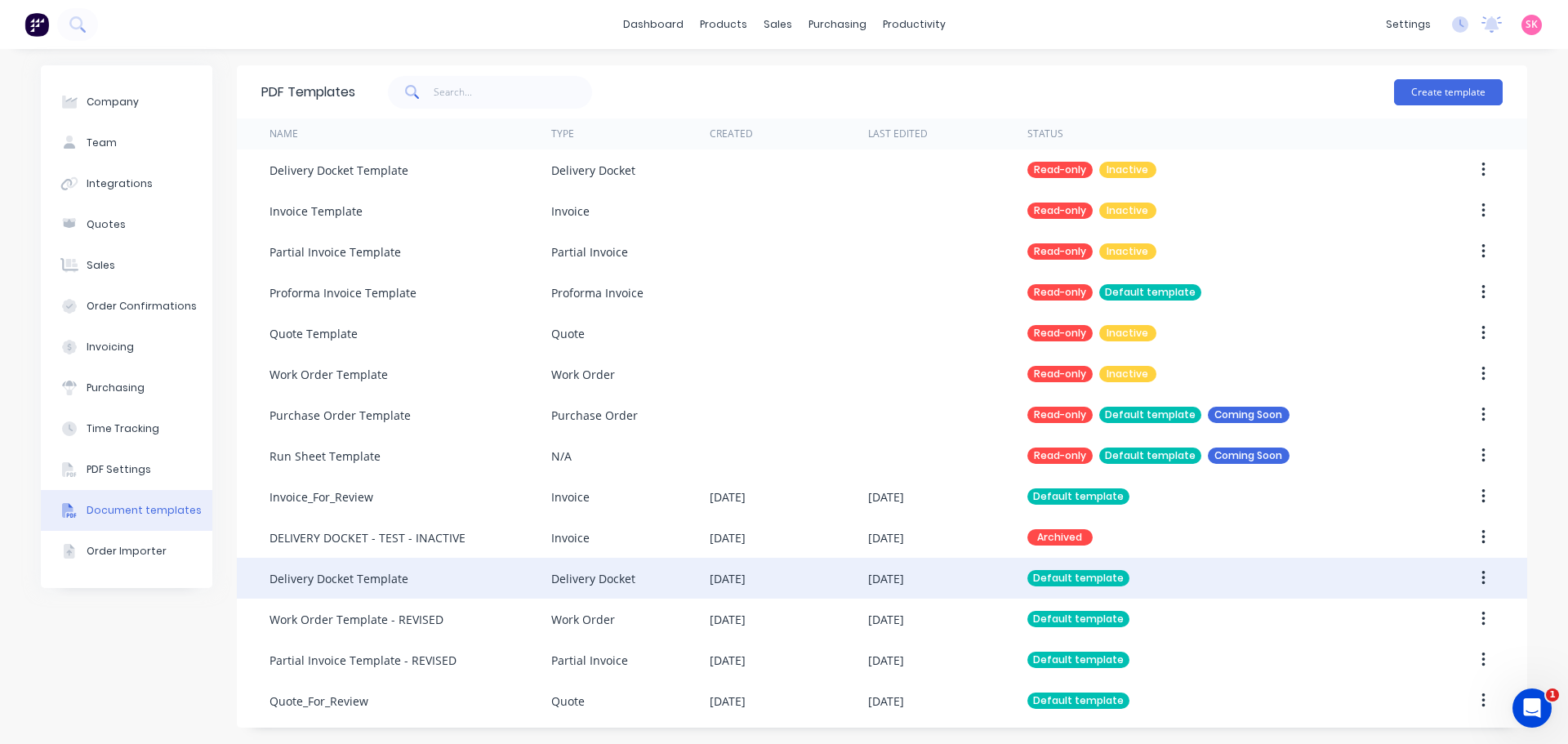
click at [640, 574] on div "Delivery Docket" at bounding box center [630, 578] width 158 height 41
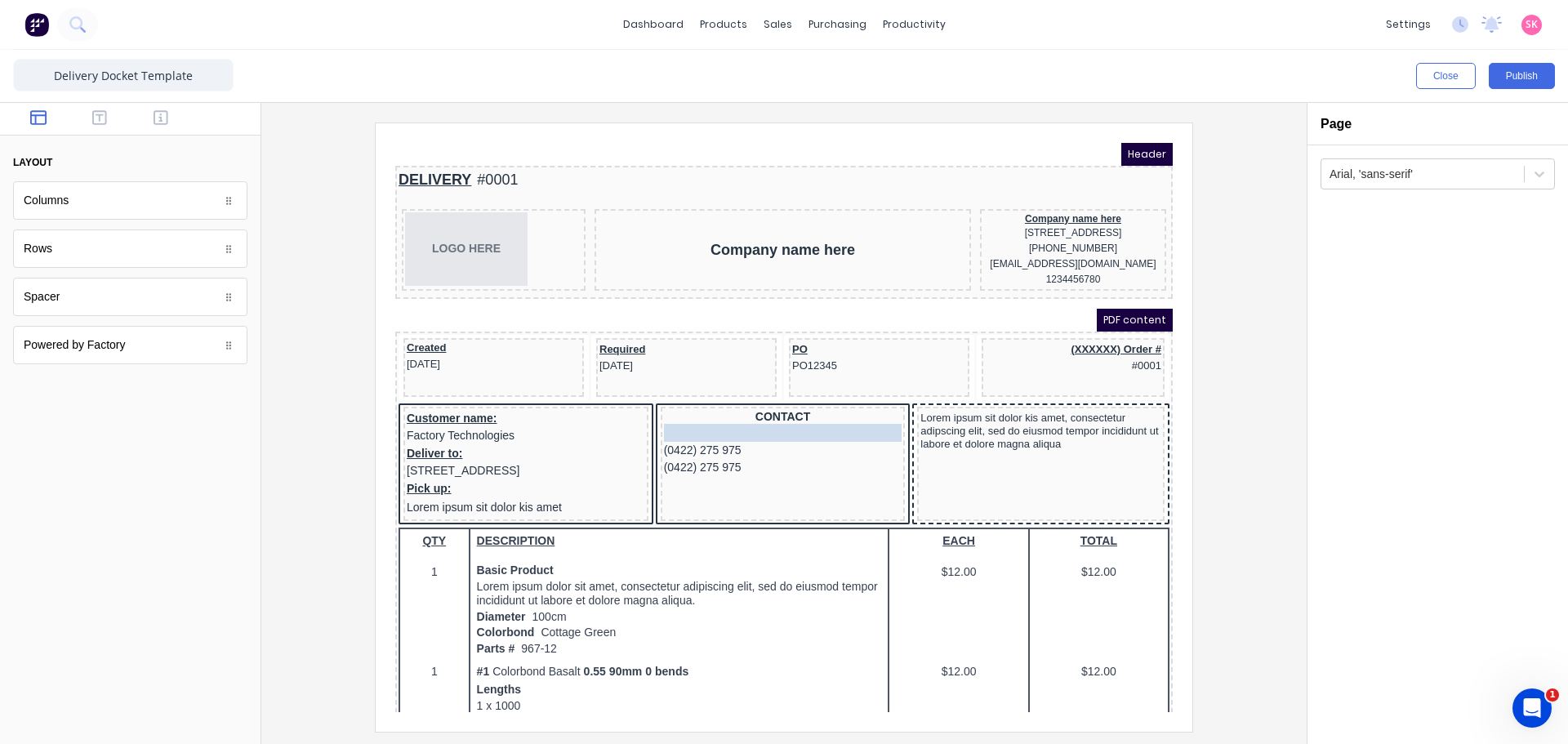
drag, startPoint x: 842, startPoint y: 419, endPoint x: 829, endPoint y: 418, distance: 13.0
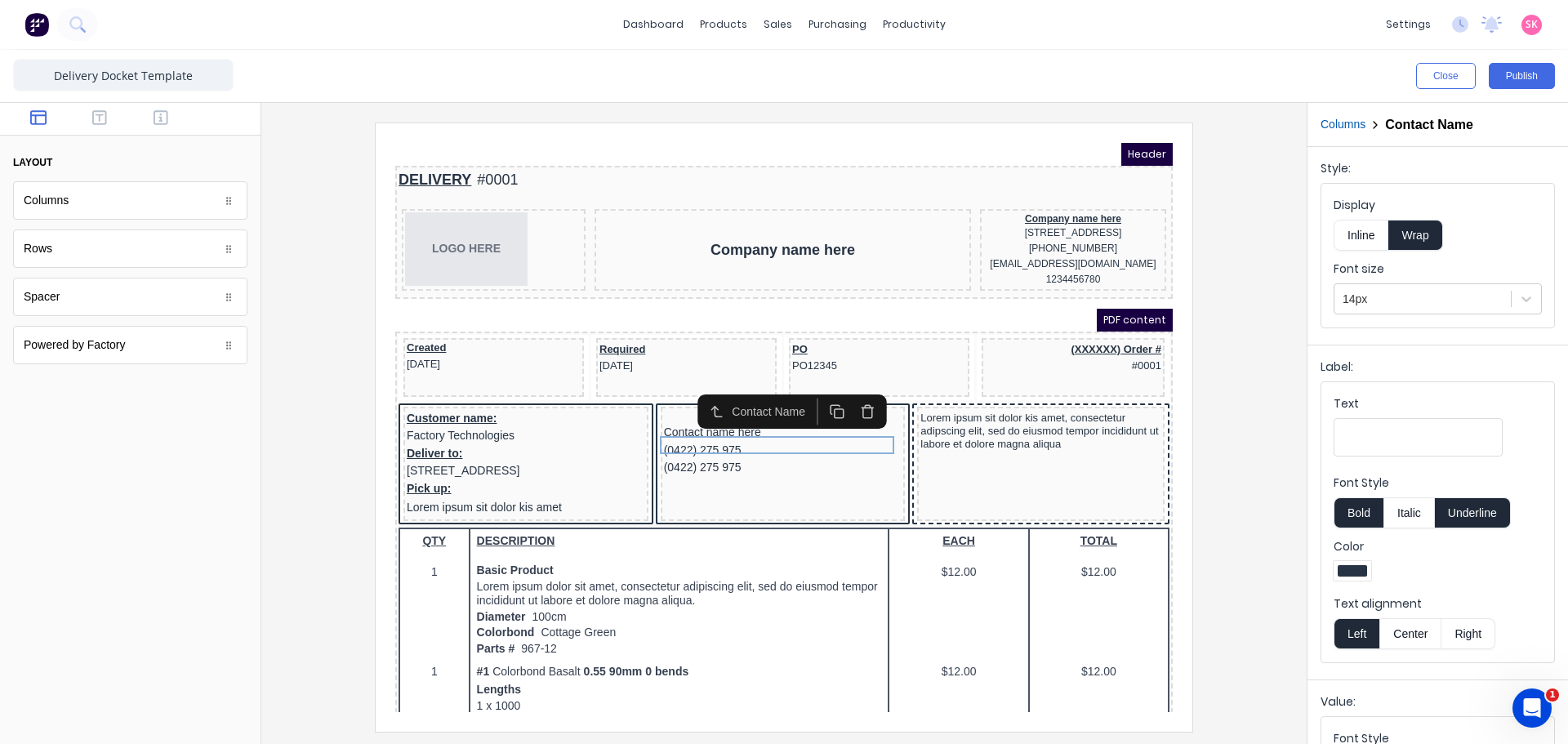
click at [1058, 434] on div "Lorem ipsum sit dolor kis amet, consectetur adipscing elit, sed do eiusmod temp…" at bounding box center [1021, 412] width 241 height 43
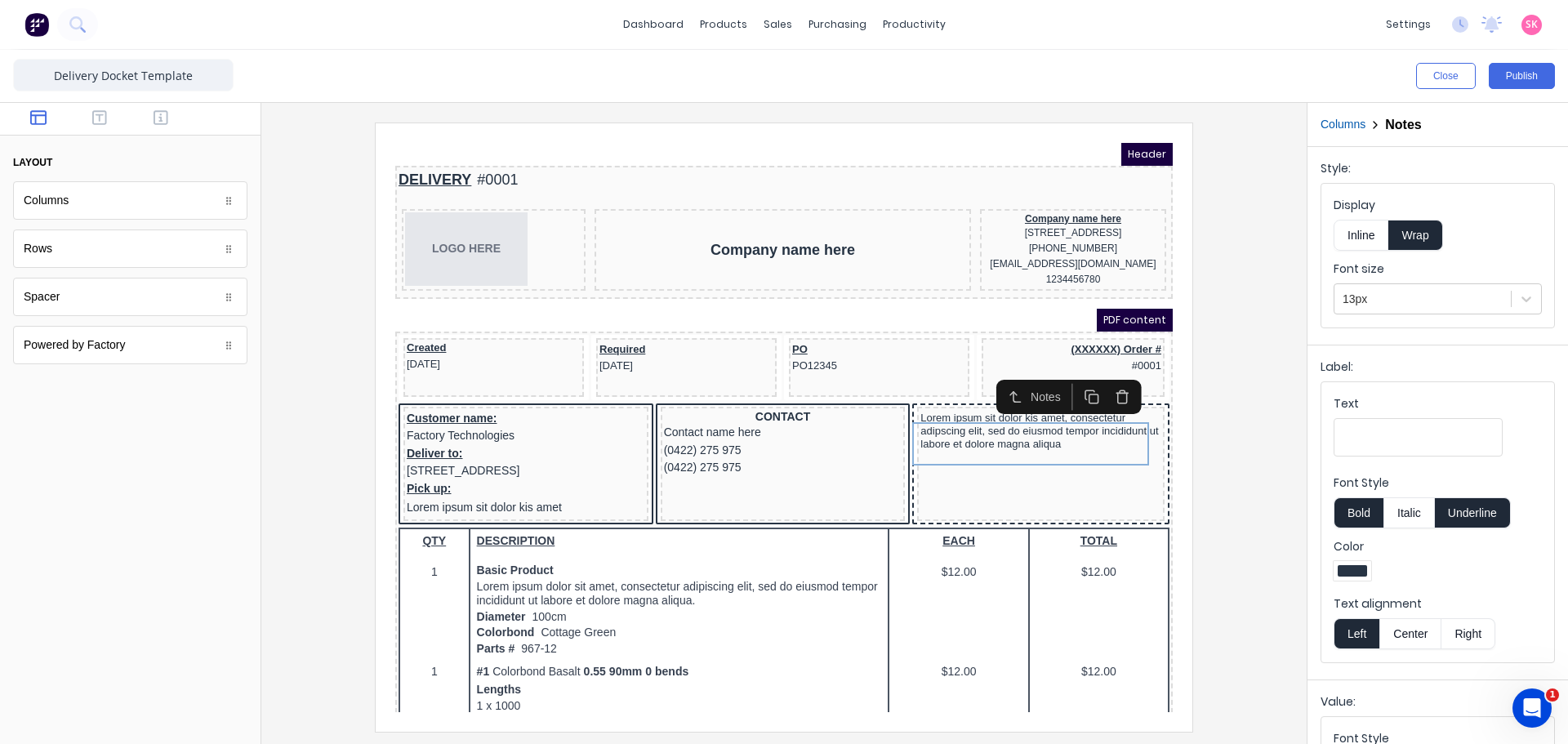
click at [1102, 373] on icon "button" at bounding box center [1104, 373] width 12 height 0
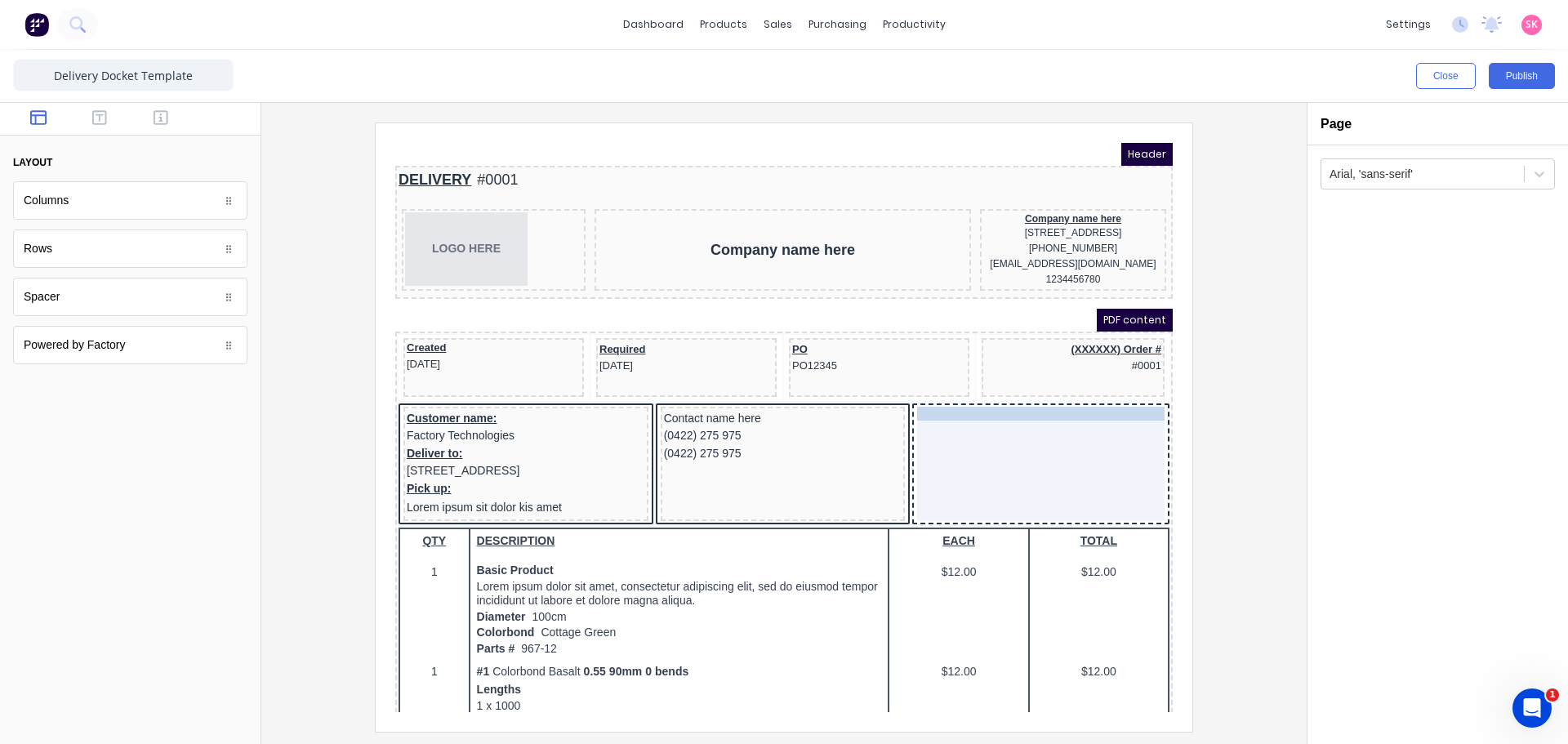
drag, startPoint x: 880, startPoint y: 406, endPoint x: 806, endPoint y: 401, distance: 74.2
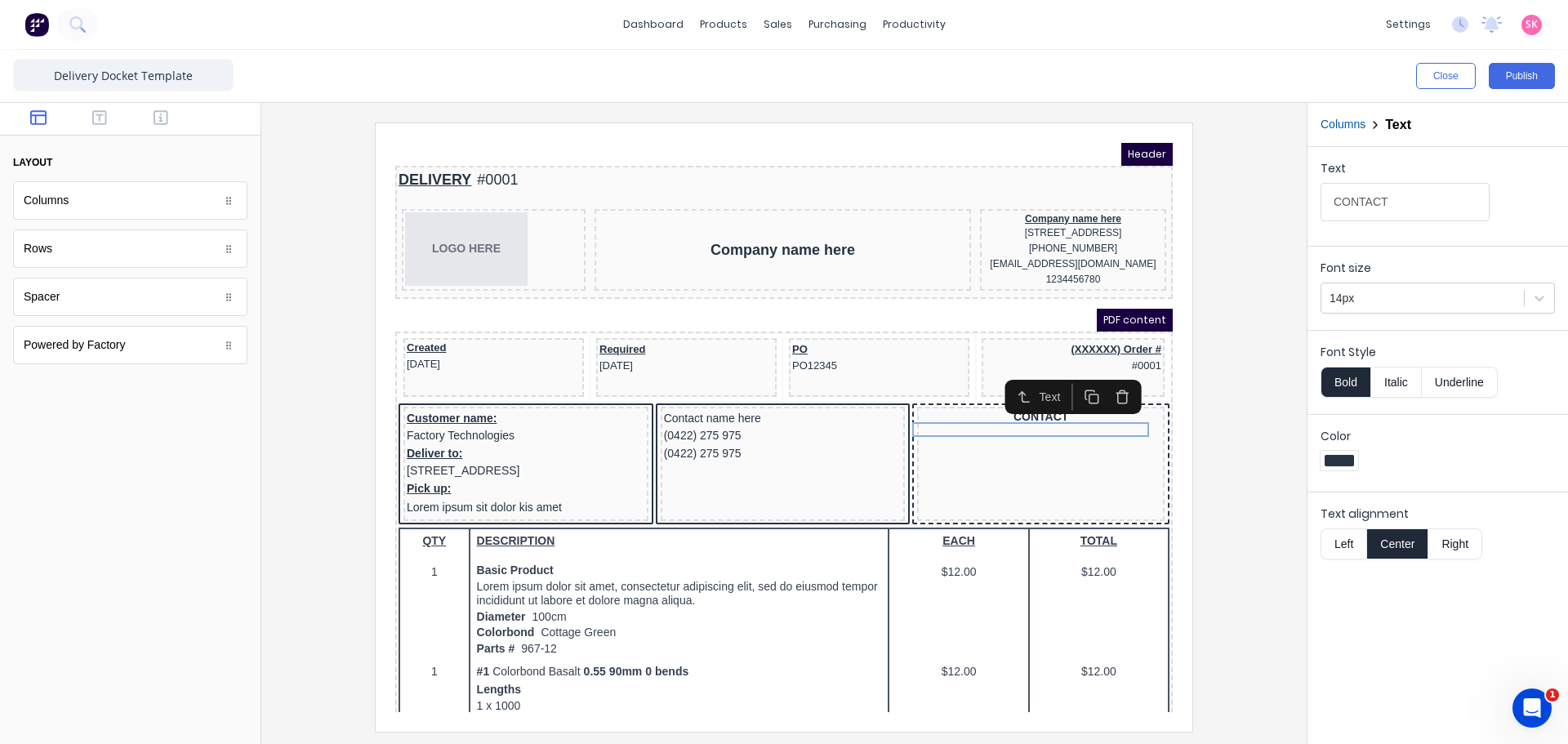
click at [1101, 378] on icon "button" at bounding box center [1103, 377] width 16 height 16
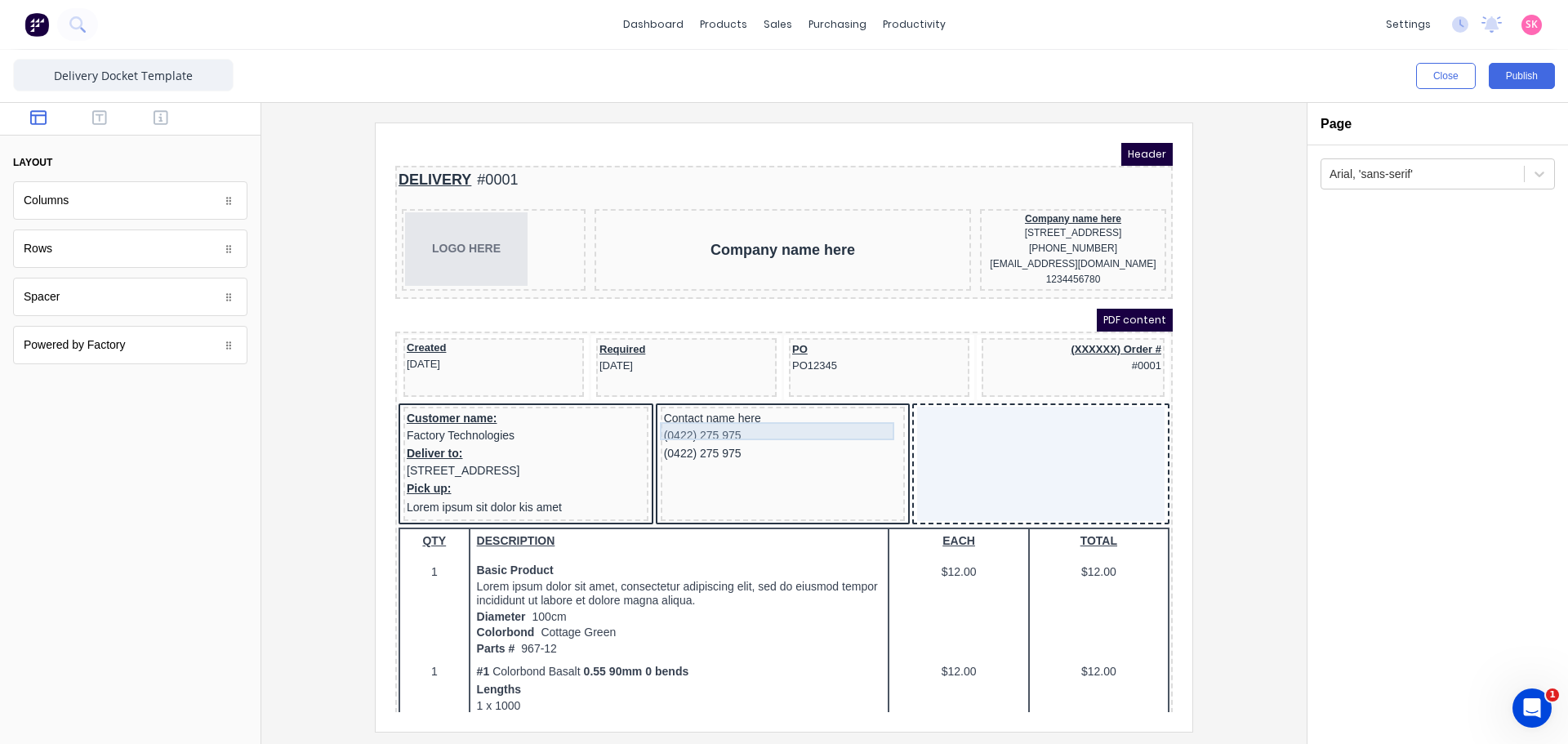
click at [720, 408] on div "Contact name here" at bounding box center [763, 400] width 238 height 18
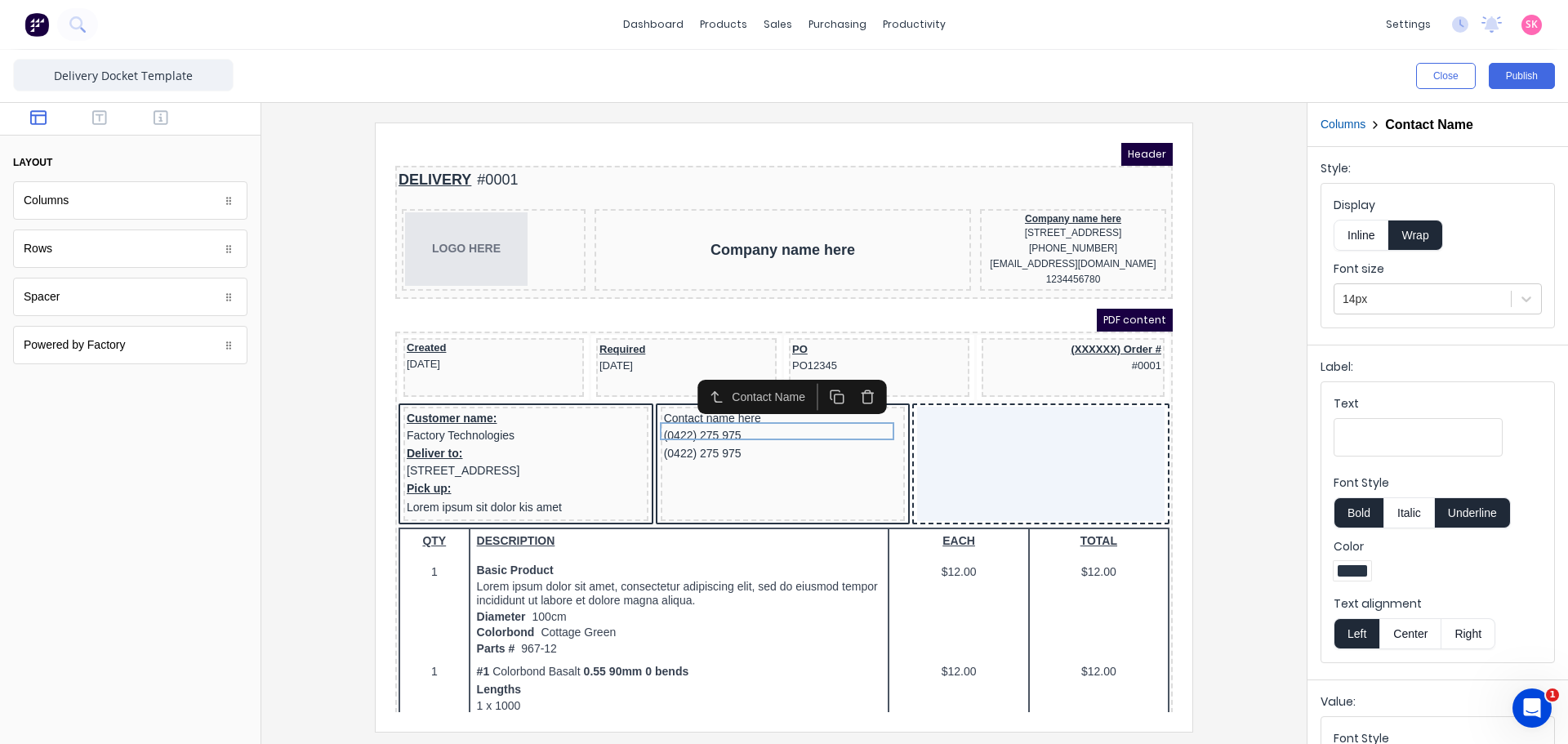
click at [846, 370] on icon "button" at bounding box center [848, 377] width 16 height 16
click at [845, 378] on icon "button" at bounding box center [848, 377] width 16 height 16
click at [849, 381] on icon "button" at bounding box center [848, 377] width 16 height 16
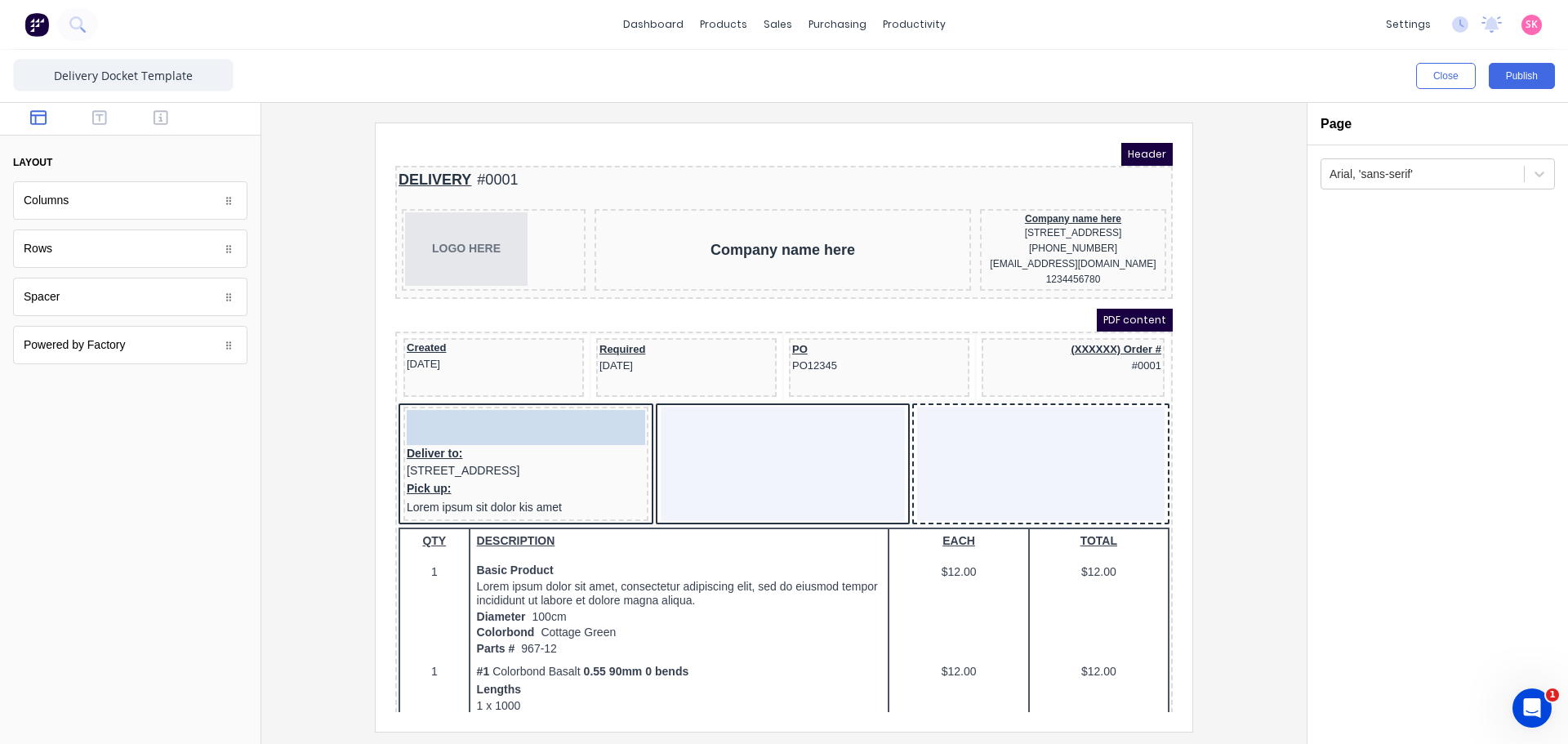
click at [450, 409] on body "Header DELIVERY #0001 LOGO HERE Company name here Company name here 234 Beach R…" at bounding box center [764, 408] width 777 height 569
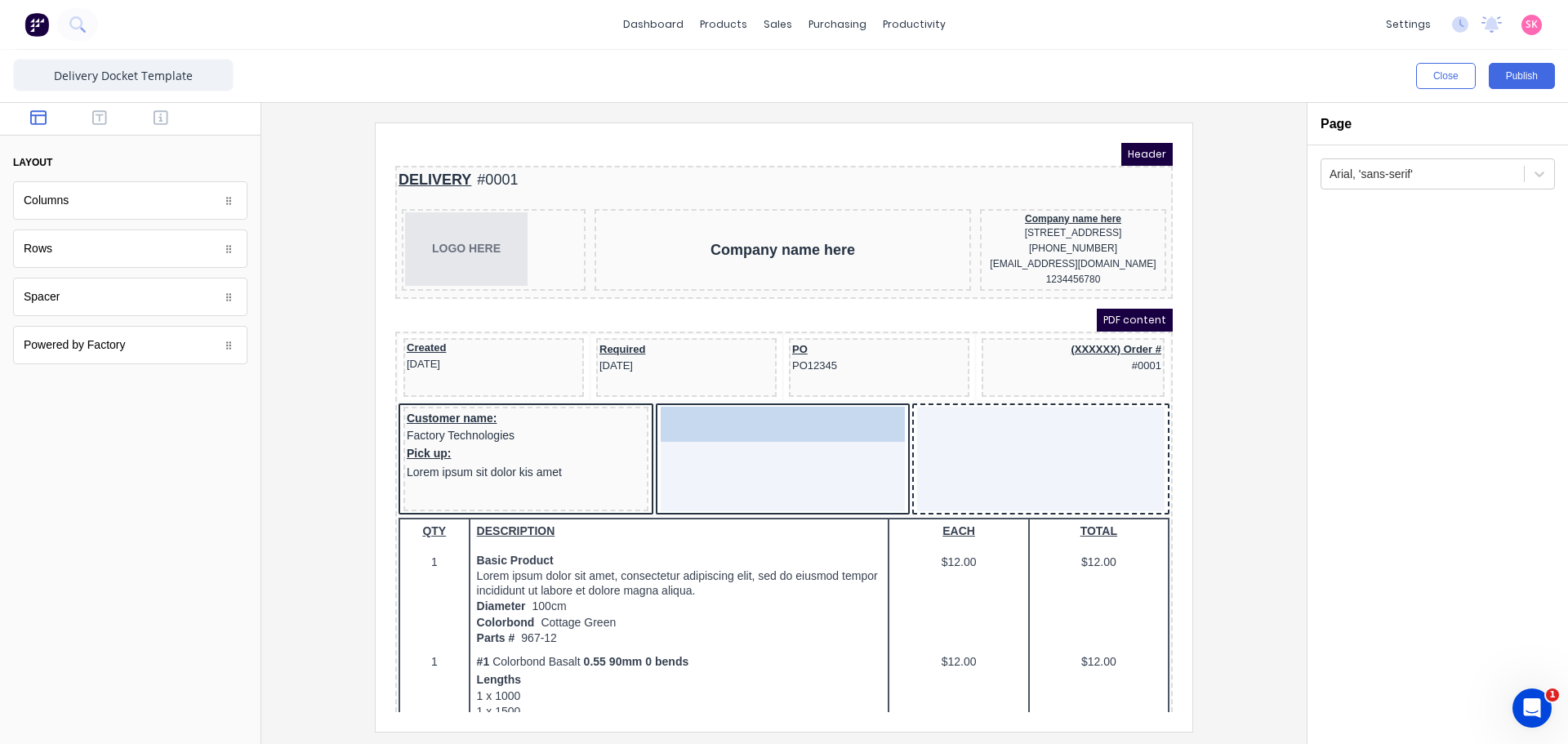
drag, startPoint x: 422, startPoint y: 459, endPoint x: 709, endPoint y: 422, distance: 289.4
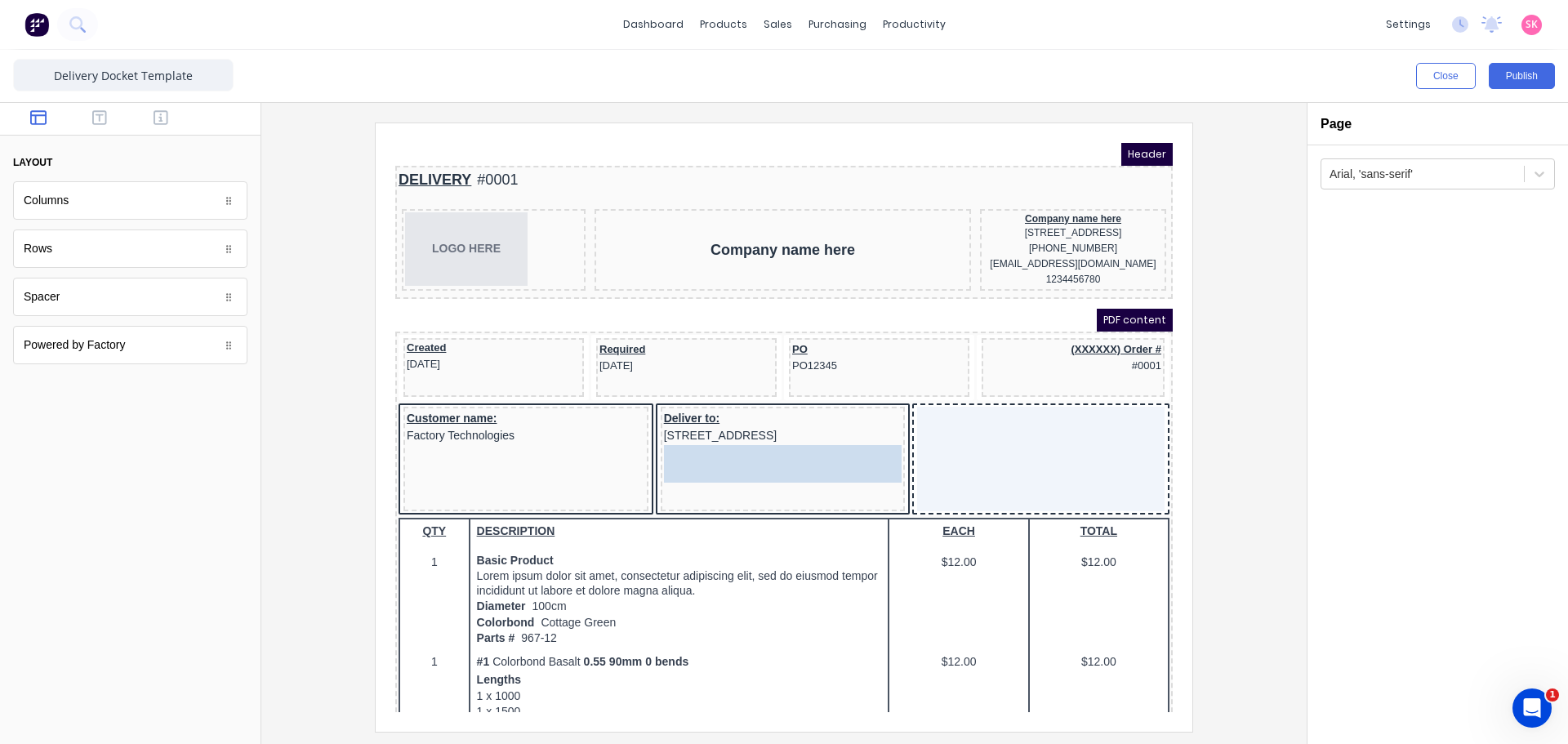
drag, startPoint x: 531, startPoint y: 468, endPoint x: 759, endPoint y: 483, distance: 228.5
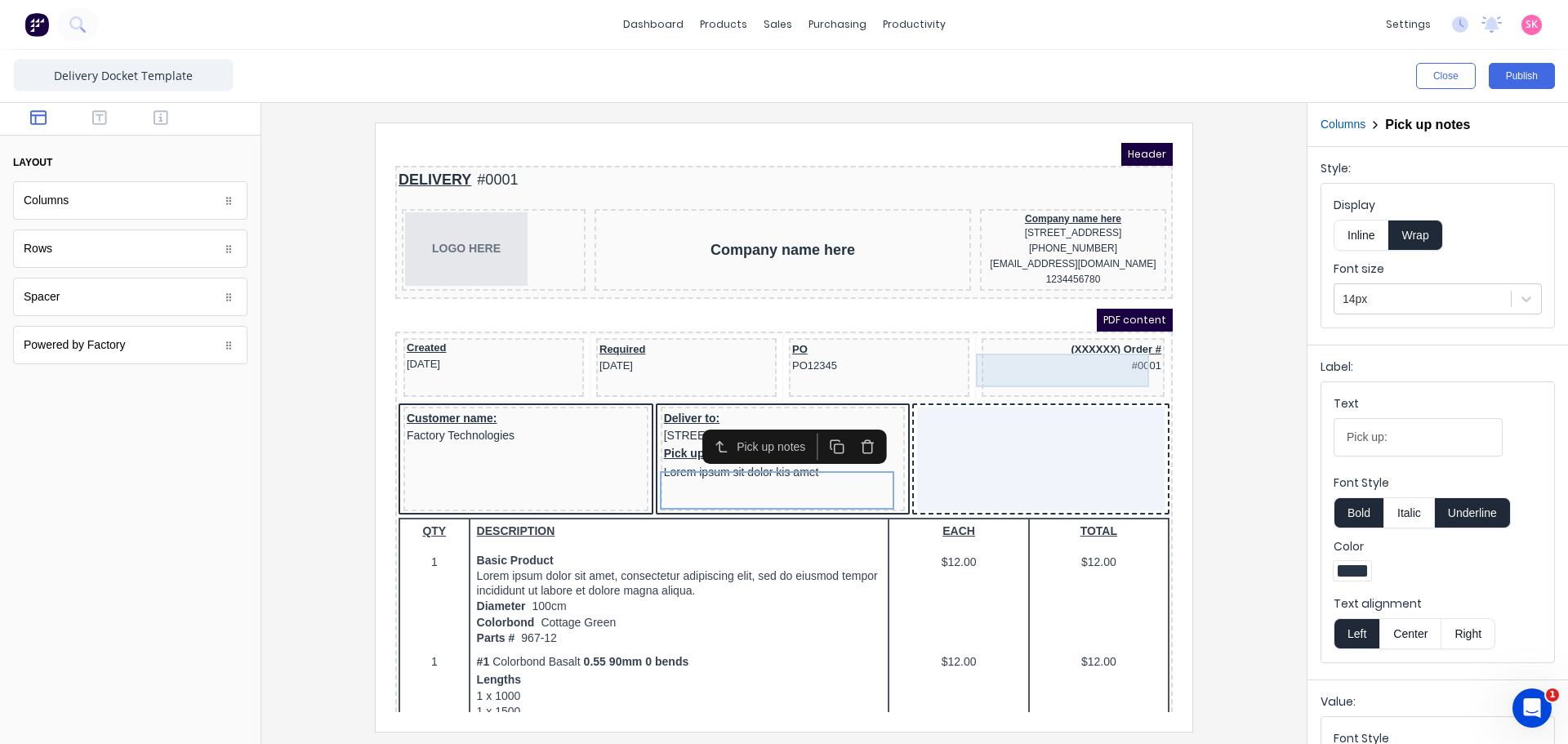
drag, startPoint x: 1065, startPoint y: 341, endPoint x: 1070, endPoint y: 351, distance: 11.2
click at [1067, 348] on div "(XXXXXX) Order # #0001" at bounding box center [1053, 338] width 176 height 33
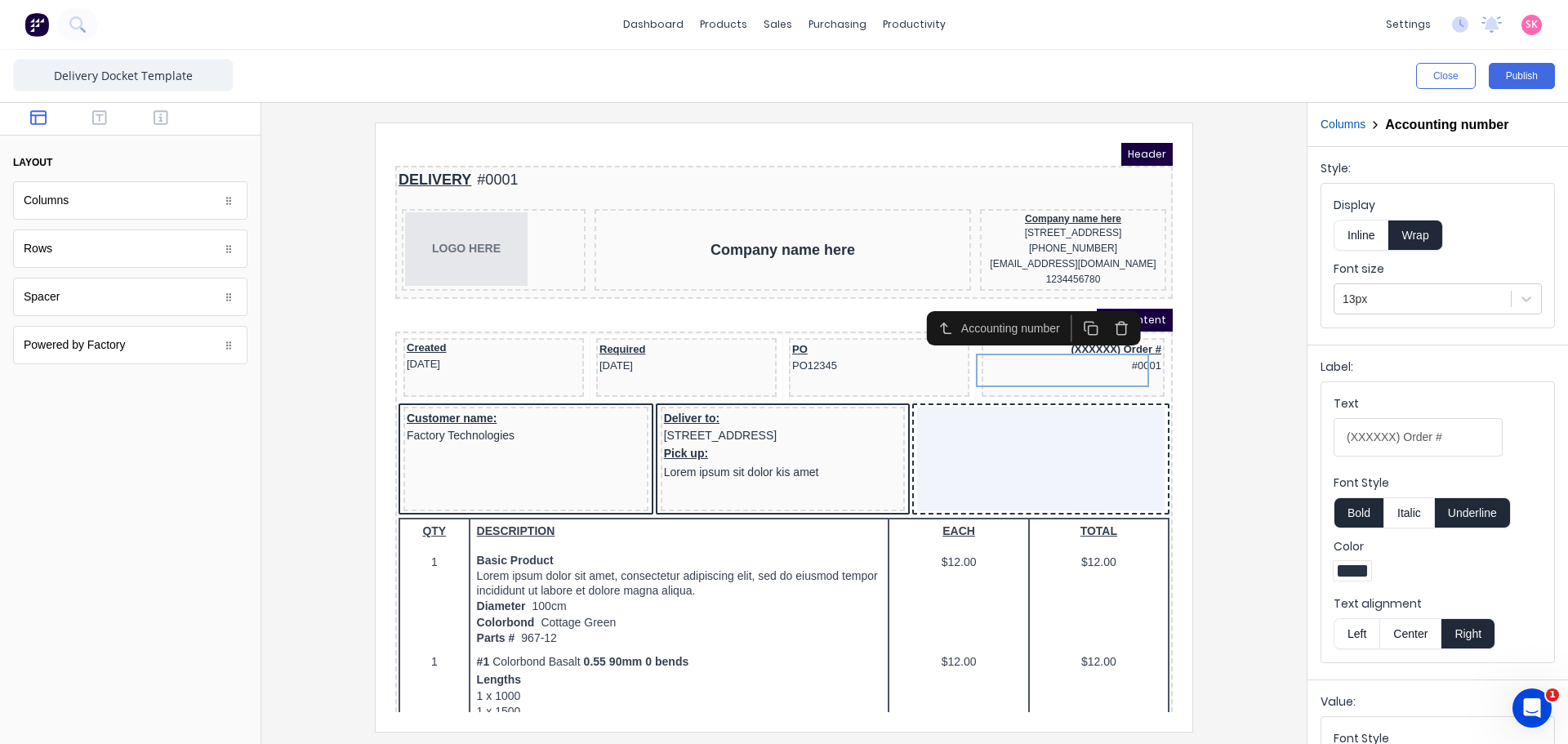
click at [1099, 306] on icon "button" at bounding box center [1103, 309] width 16 height 16
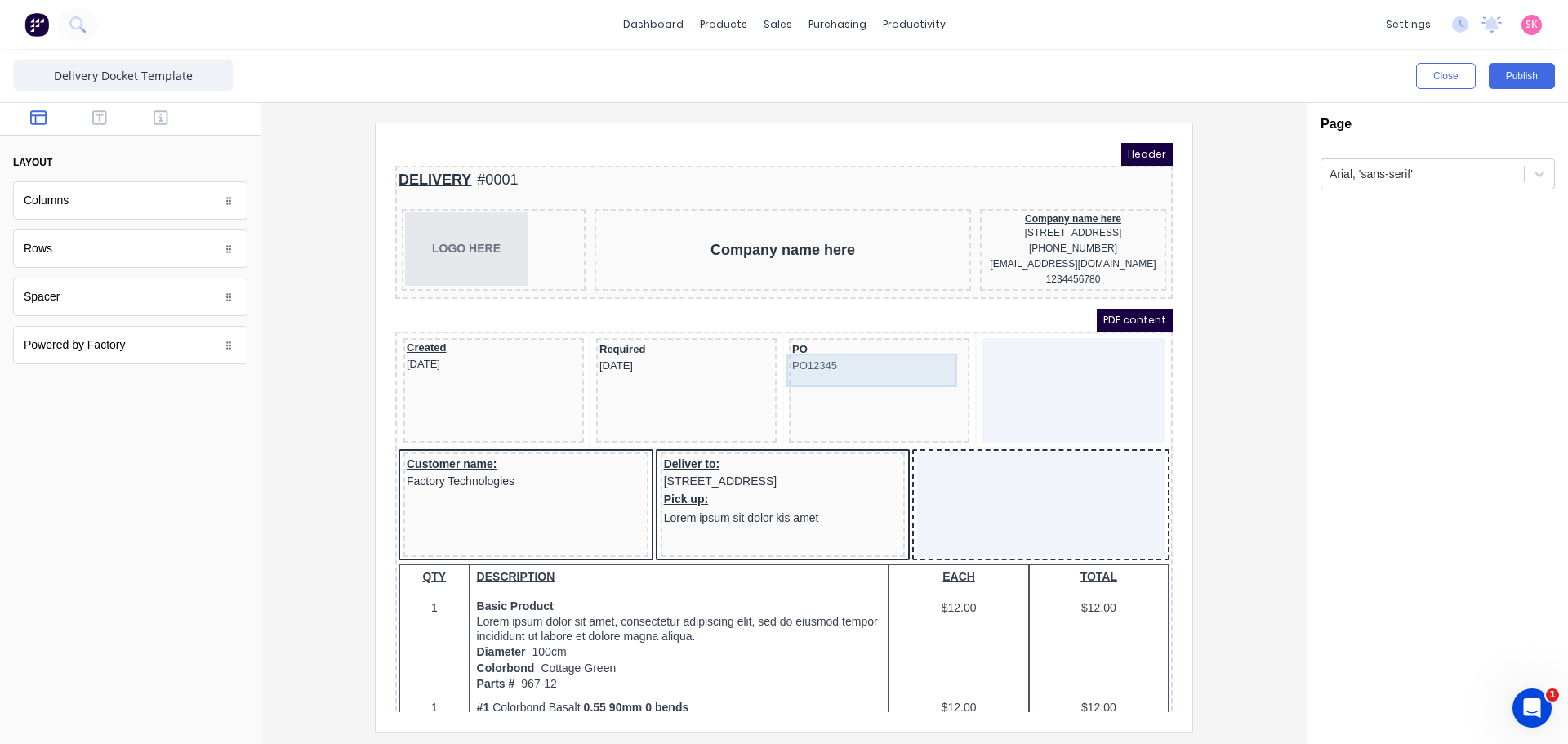
click at [936, 355] on div "PO PO12345" at bounding box center [859, 338] width 174 height 33
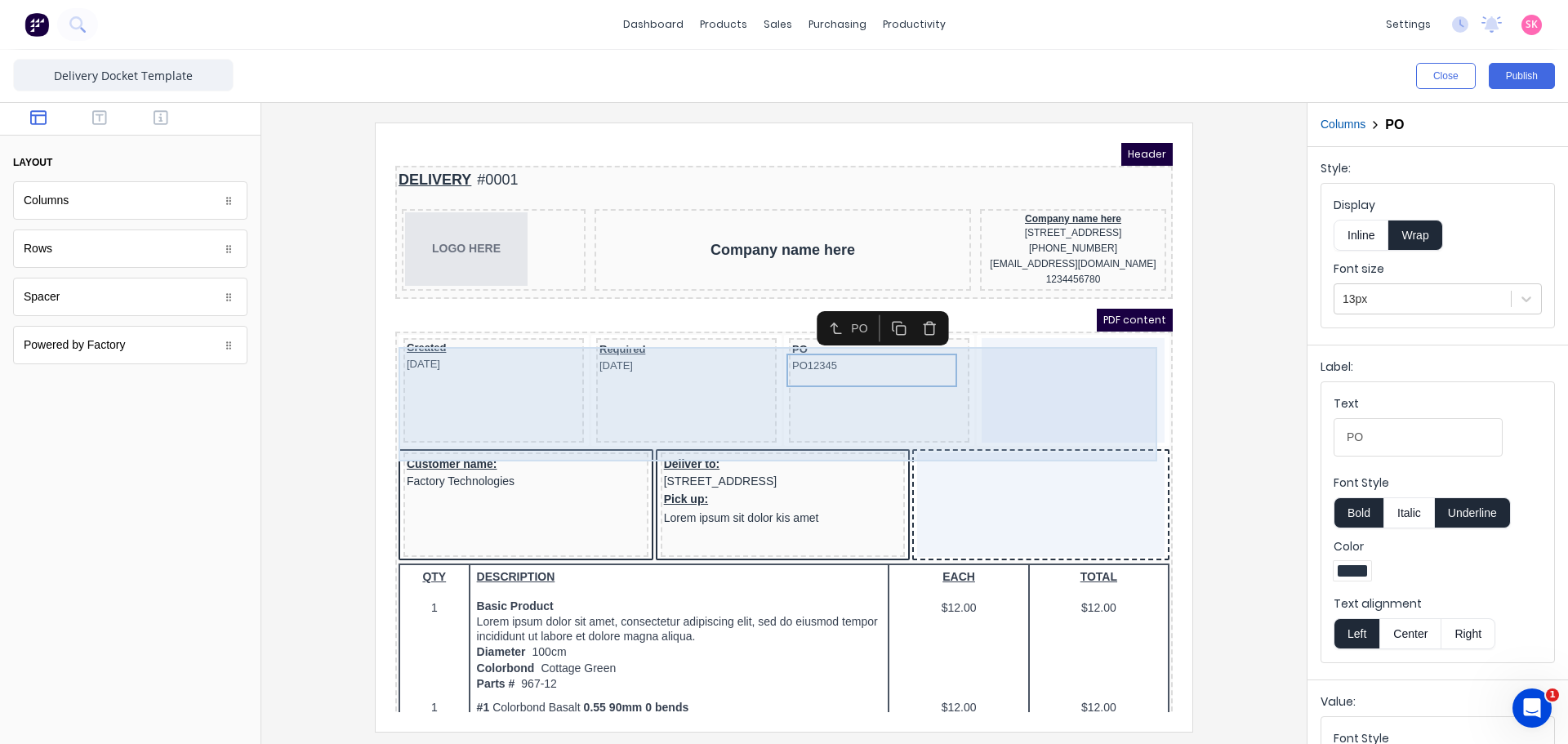
click at [947, 373] on div "Created 29/10/2024 Required 29/10/2024 PO PO12345" at bounding box center [764, 372] width 771 height 114
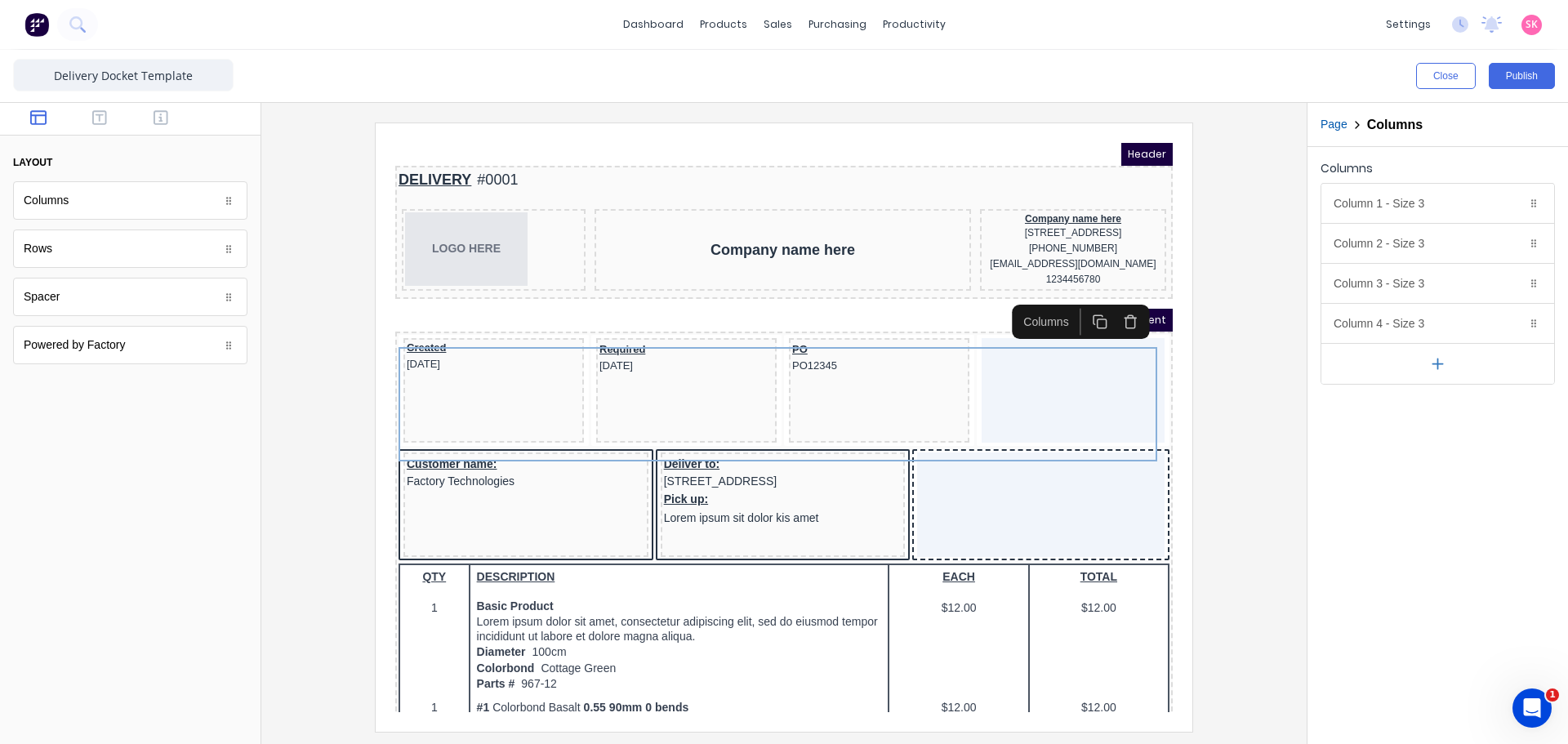
click at [1043, 300] on div "Columns" at bounding box center [1026, 302] width 60 height 17
click at [1078, 302] on rect "button" at bounding box center [1082, 304] width 9 height 9
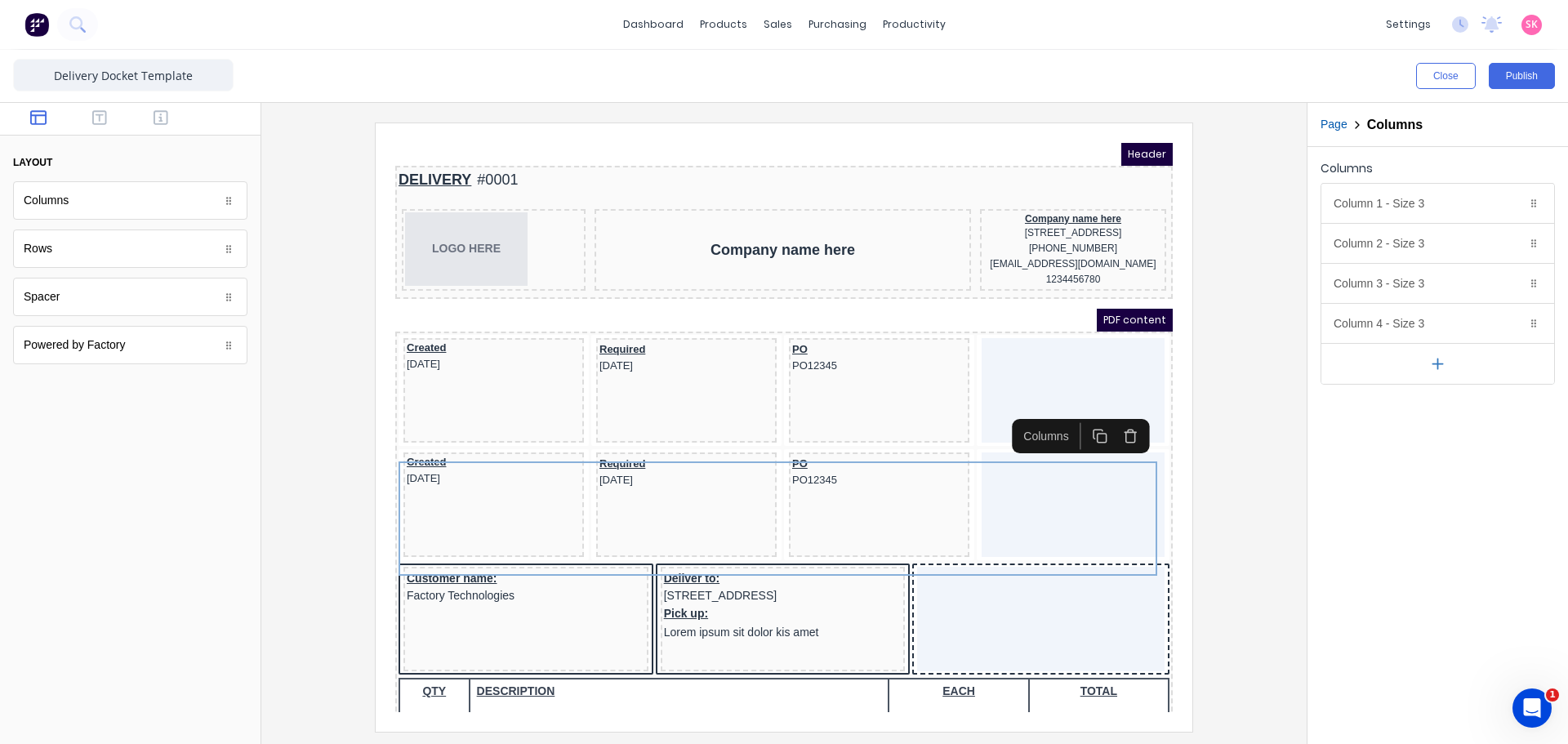
click at [1118, 414] on icon "button" at bounding box center [1111, 416] width 16 height 16
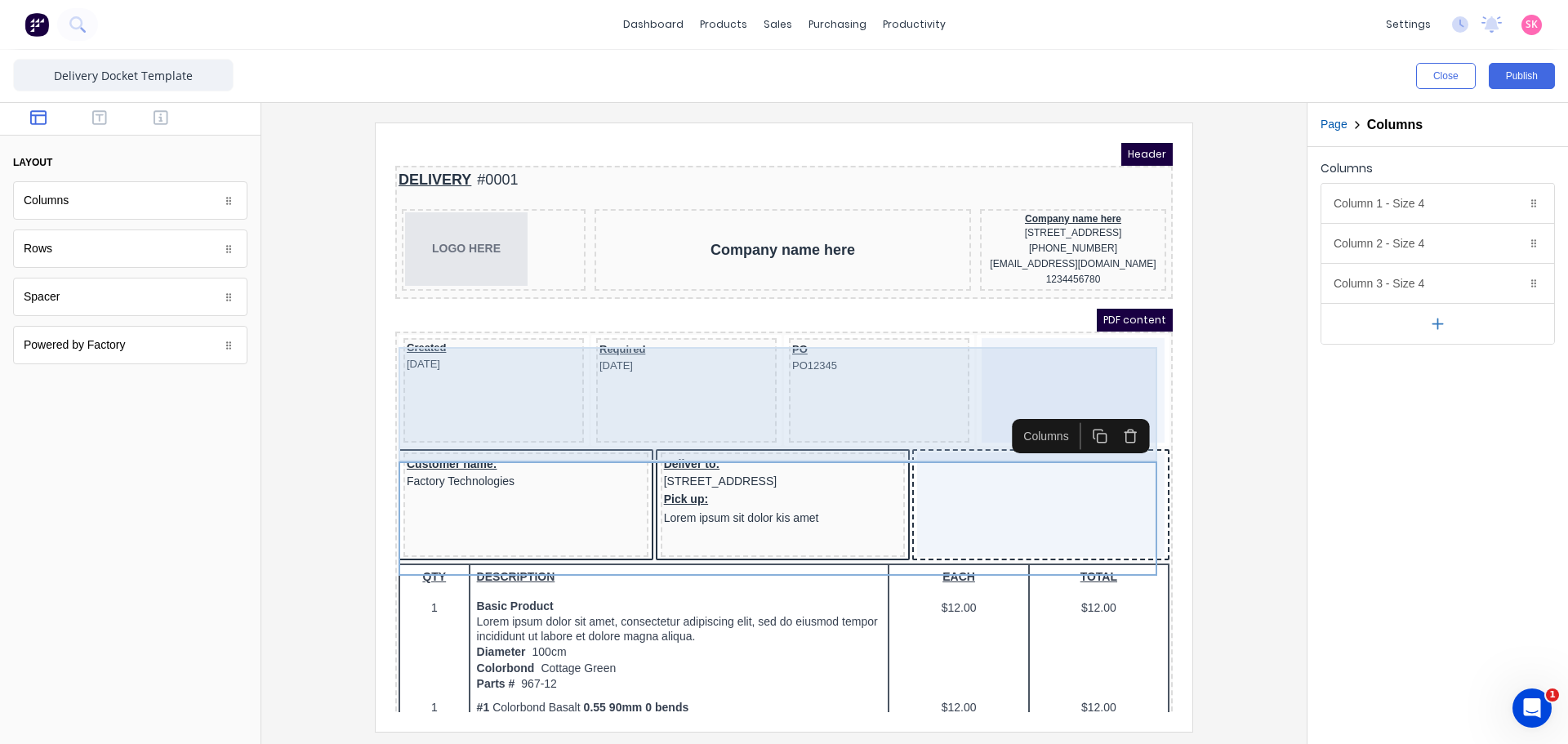
click at [1031, 373] on div at bounding box center [1053, 371] width 183 height 104
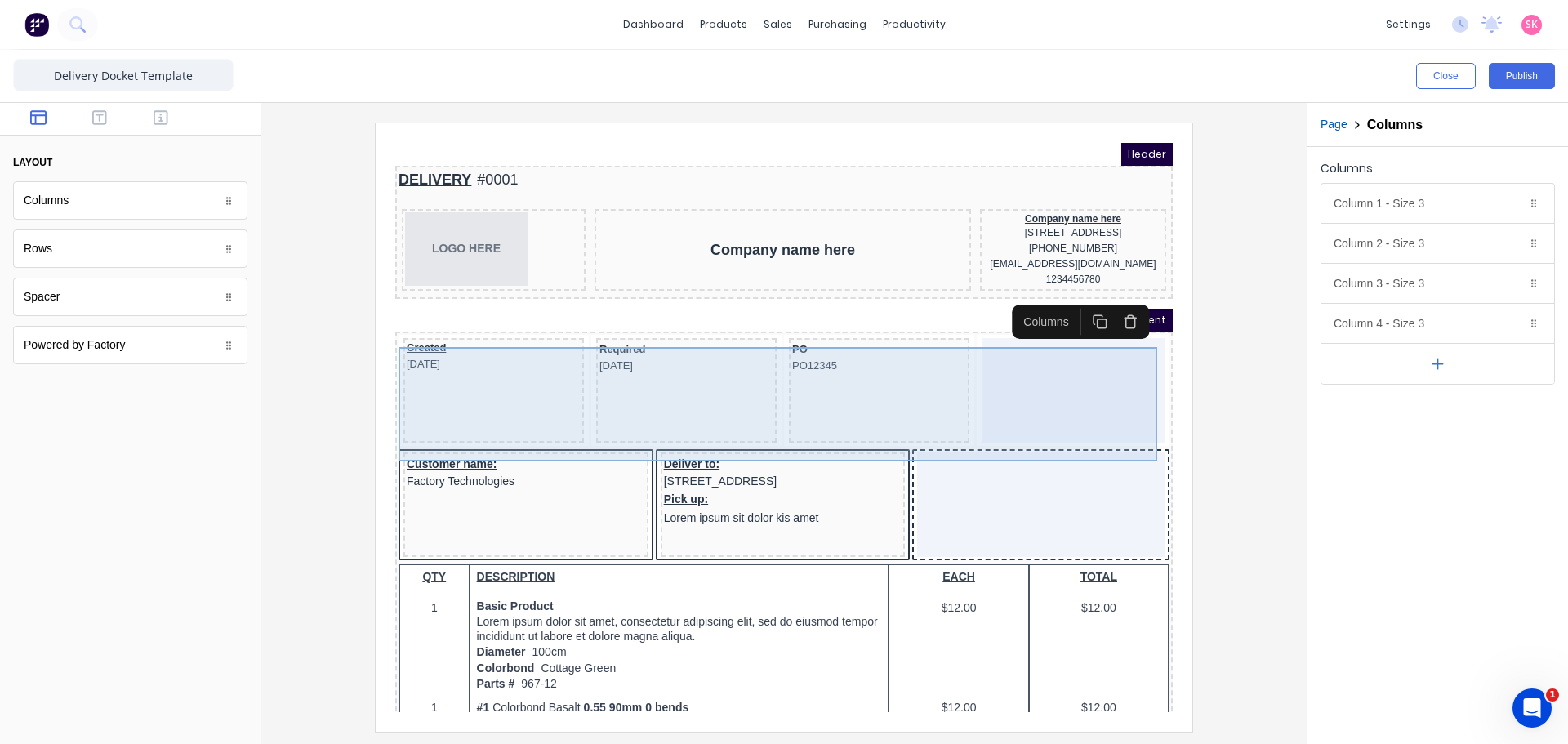
click at [983, 364] on div at bounding box center [1053, 371] width 183 height 104
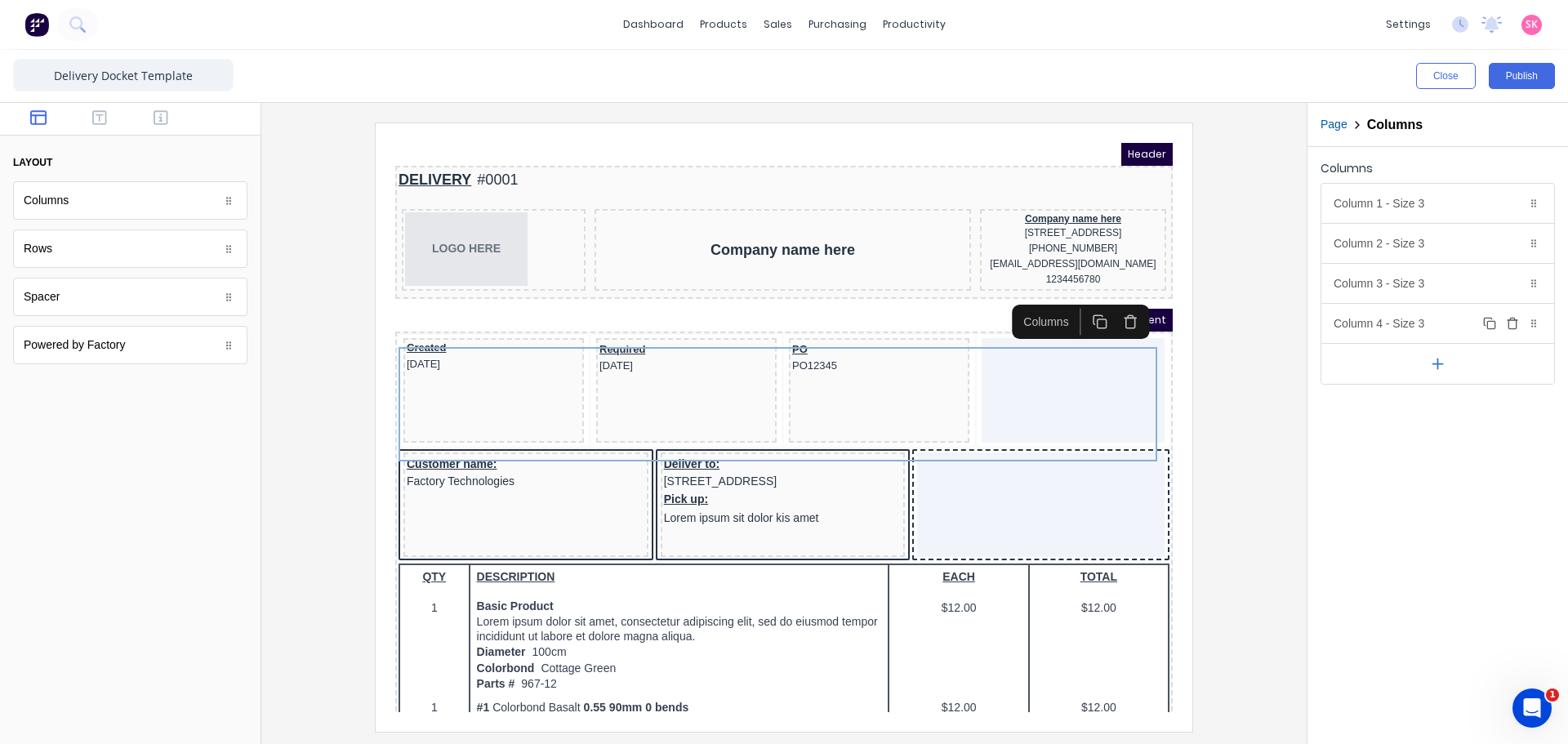
click at [1512, 325] on icon "button" at bounding box center [1513, 324] width 13 height 13
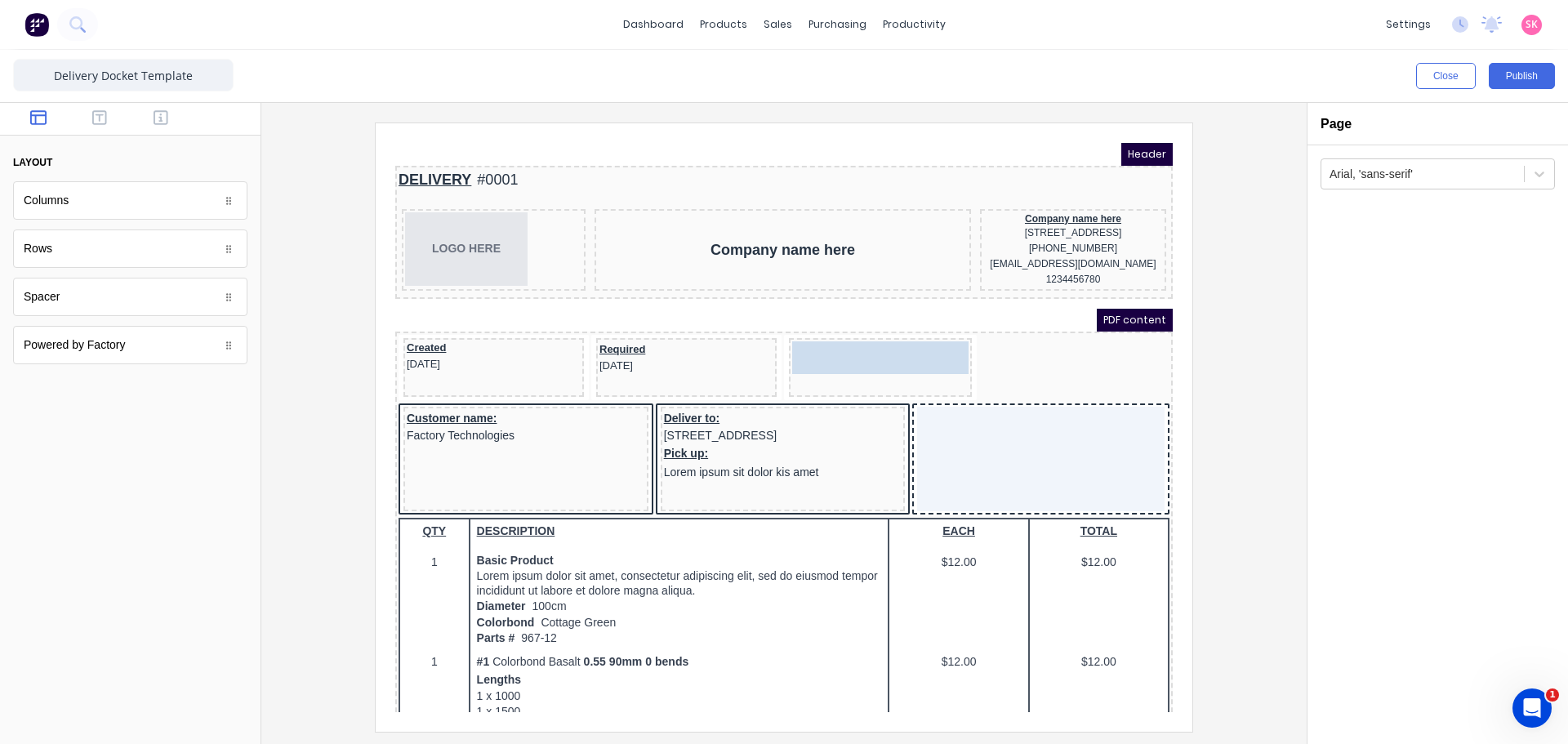
drag, startPoint x: 893, startPoint y: 361, endPoint x: 984, endPoint y: 361, distance: 91.0
click at [984, 361] on body "Header DELIVERY #0001 LOGO HERE Company name here Company name here 234 Beach R…" at bounding box center [764, 408] width 777 height 569
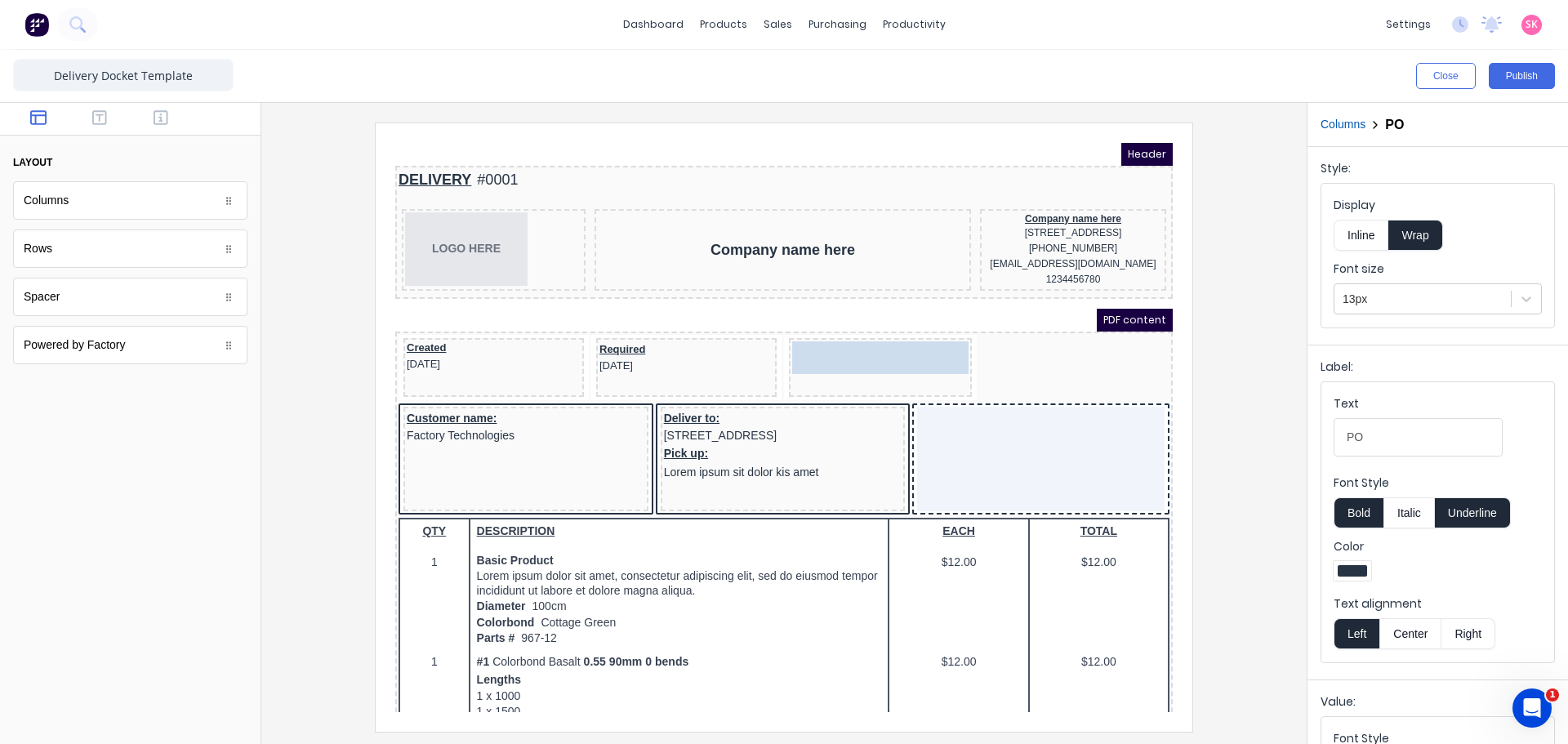
drag, startPoint x: 850, startPoint y: 348, endPoint x: 914, endPoint y: 343, distance: 64.2
click at [915, 343] on body "Header DELIVERY #0001 LOGO HERE Company name here Company name here 234 Beach R…" at bounding box center [764, 408] width 777 height 569
click at [1351, 118] on button "Columns" at bounding box center [1343, 124] width 45 height 17
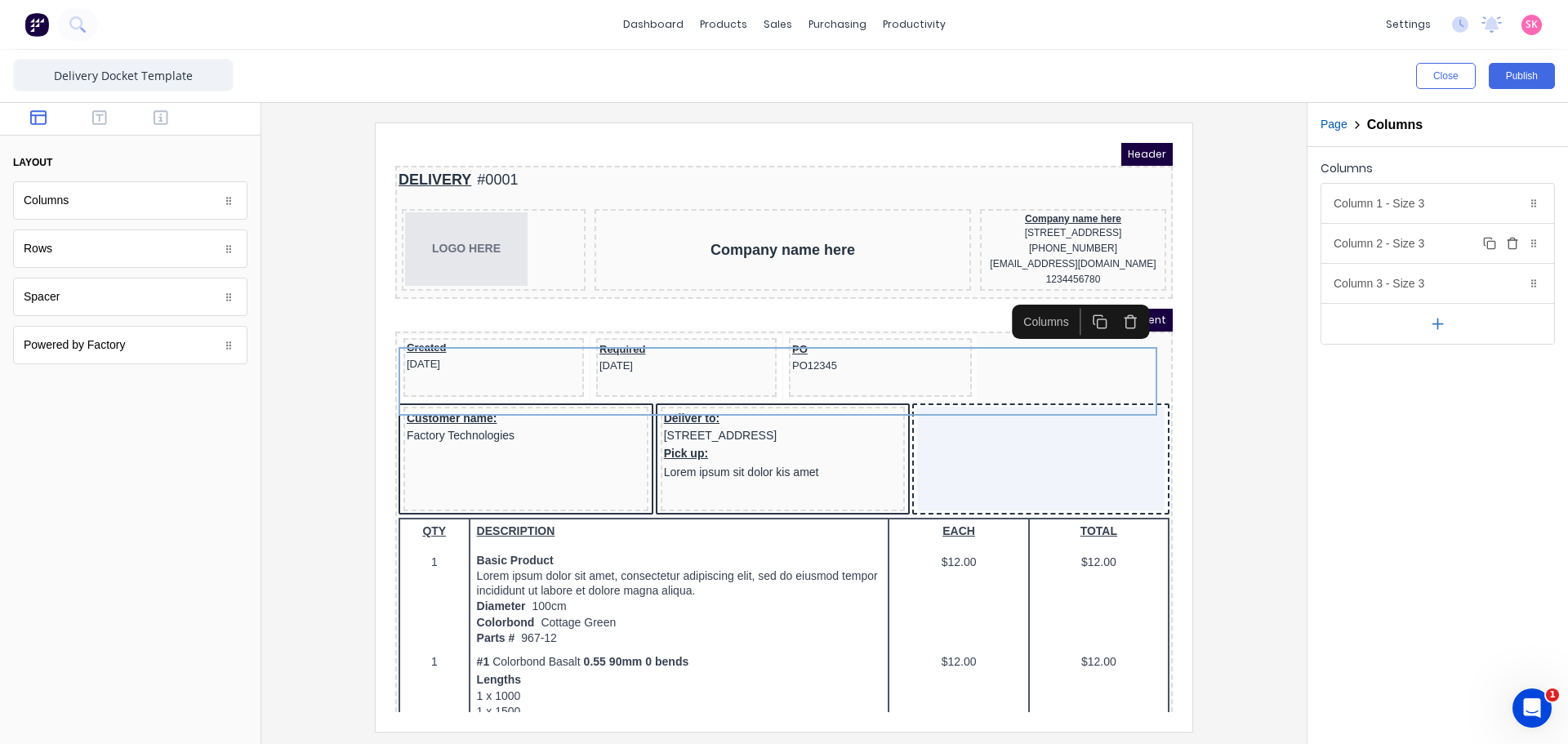
click at [1444, 253] on div "Column 2 - Size 3 Duplicate Delete" at bounding box center [1437, 242] width 233 height 39
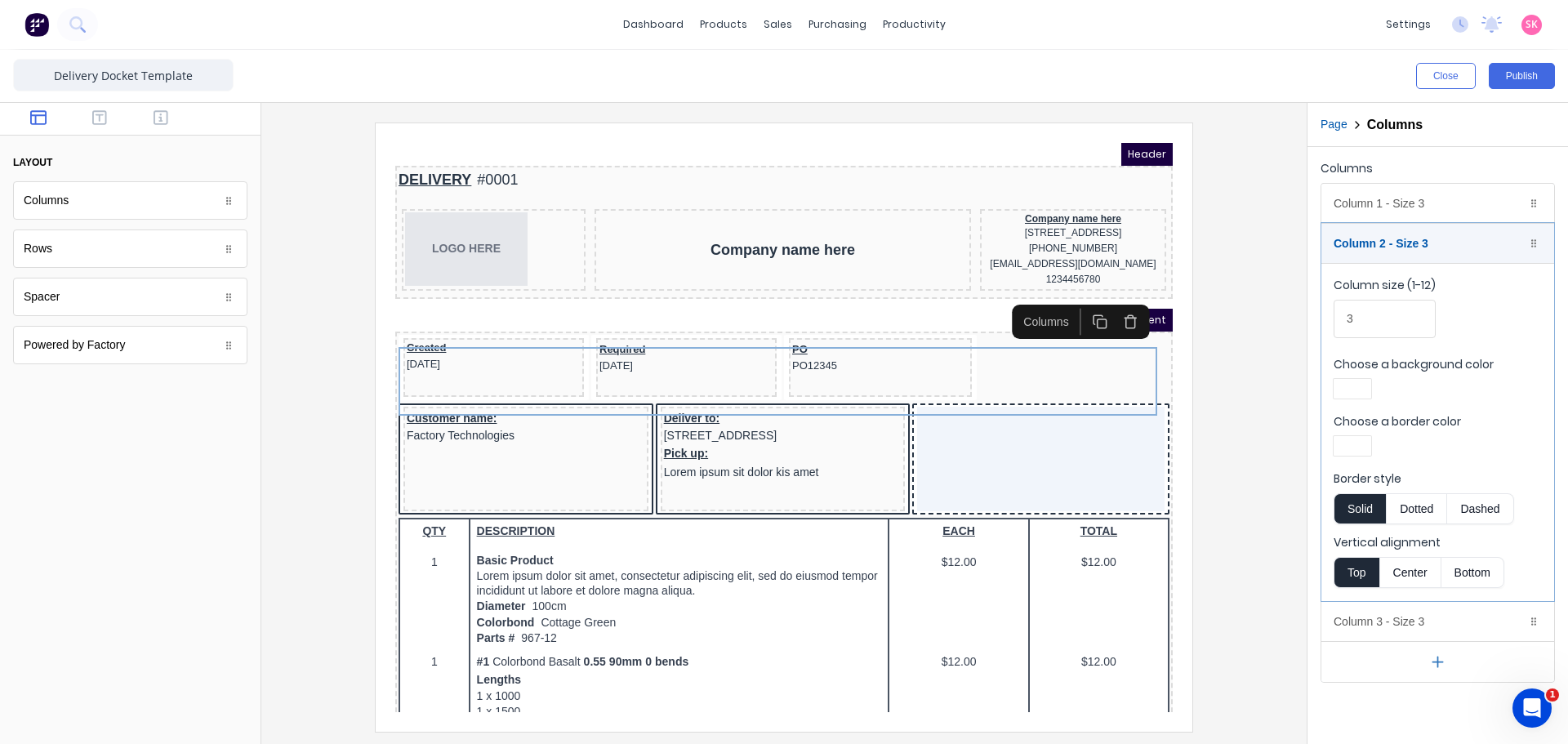
click at [1224, 460] on div at bounding box center [783, 426] width 1019 height 608
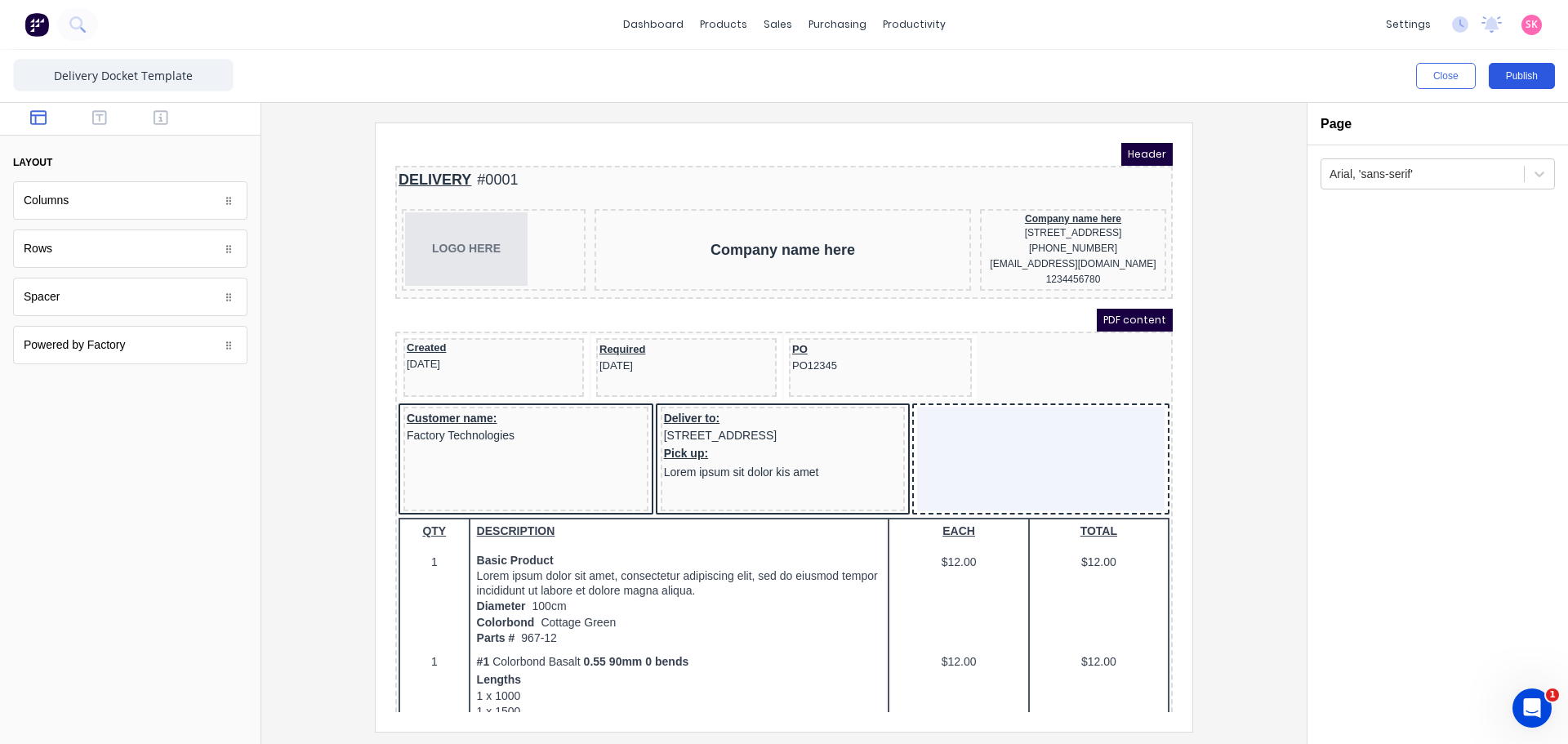
click at [1551, 69] on button "Publish" at bounding box center [1522, 76] width 66 height 26
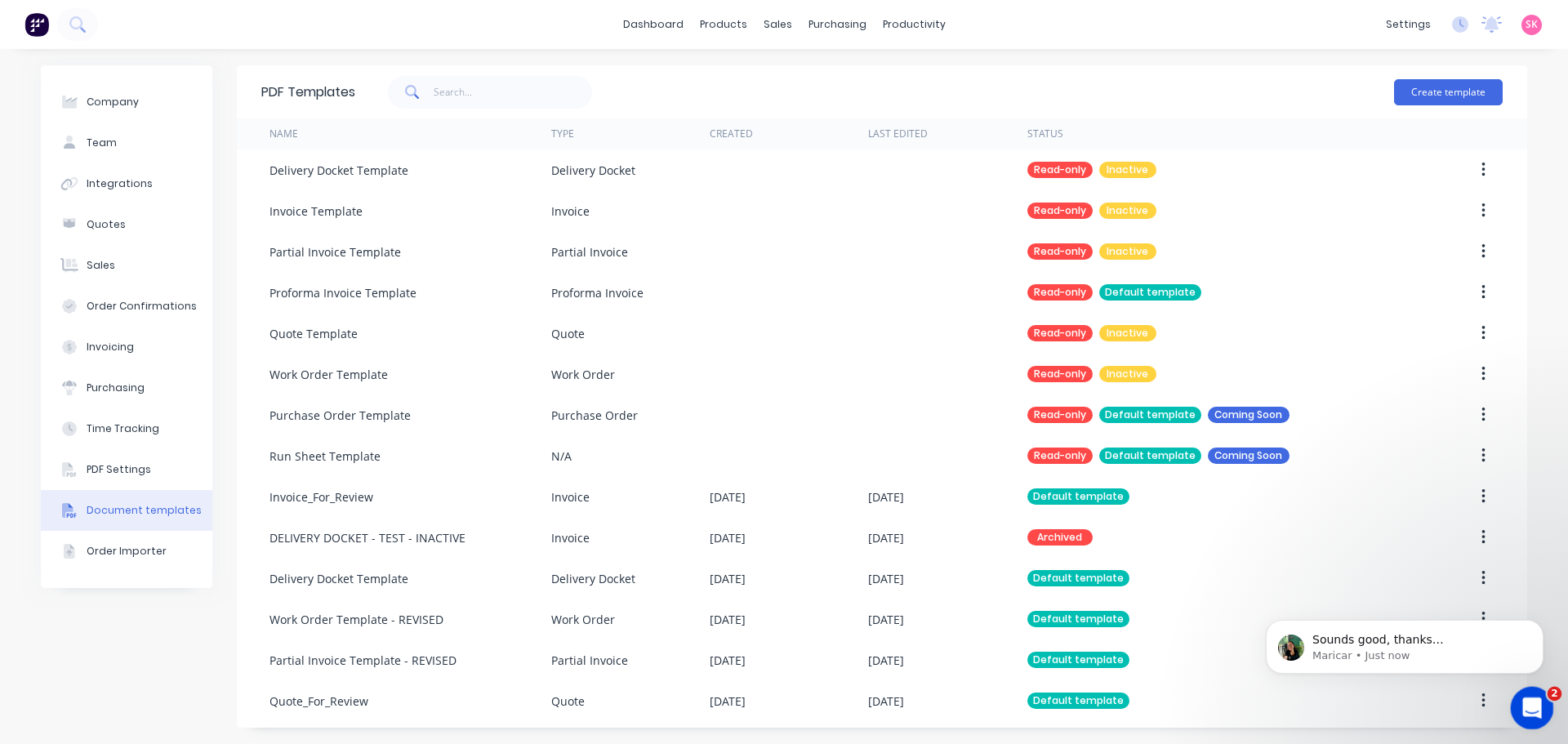
click at [1519, 703] on icon "Open Intercom Messenger" at bounding box center [1530, 705] width 27 height 27
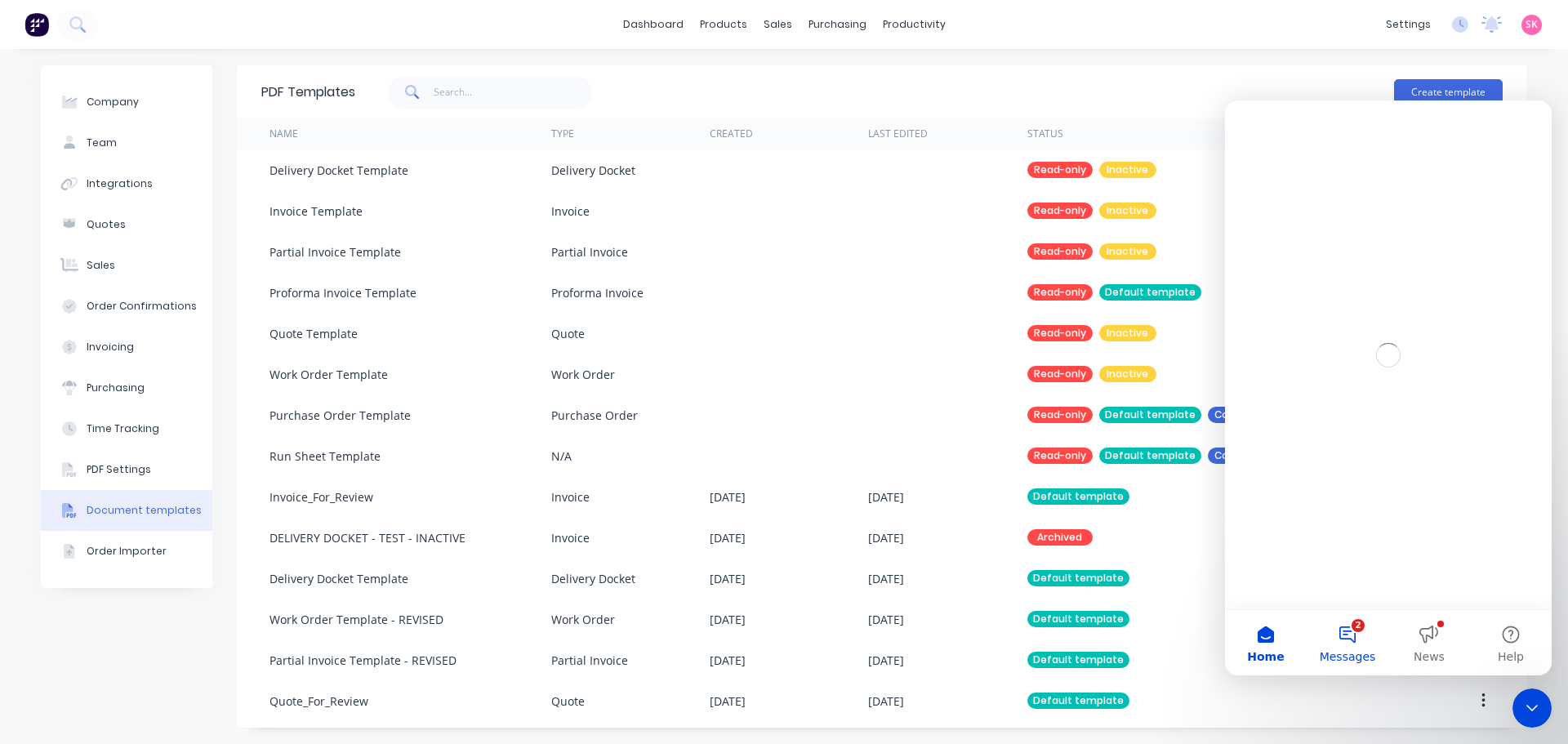
click at [1361, 621] on button "2 Messages" at bounding box center [1347, 642] width 82 height 65
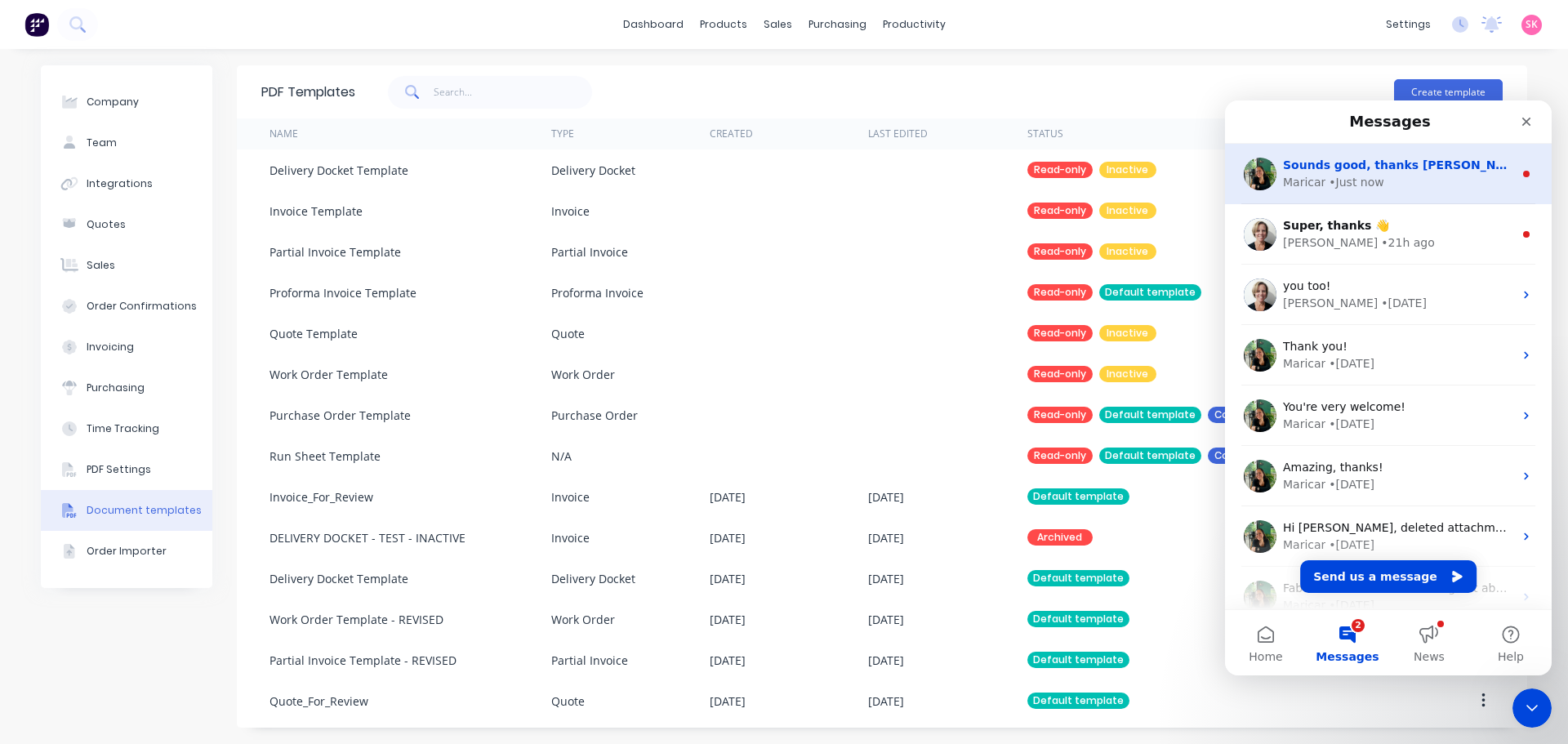
click at [1384, 188] on div "Maricar • Just now" at bounding box center [1398, 182] width 230 height 17
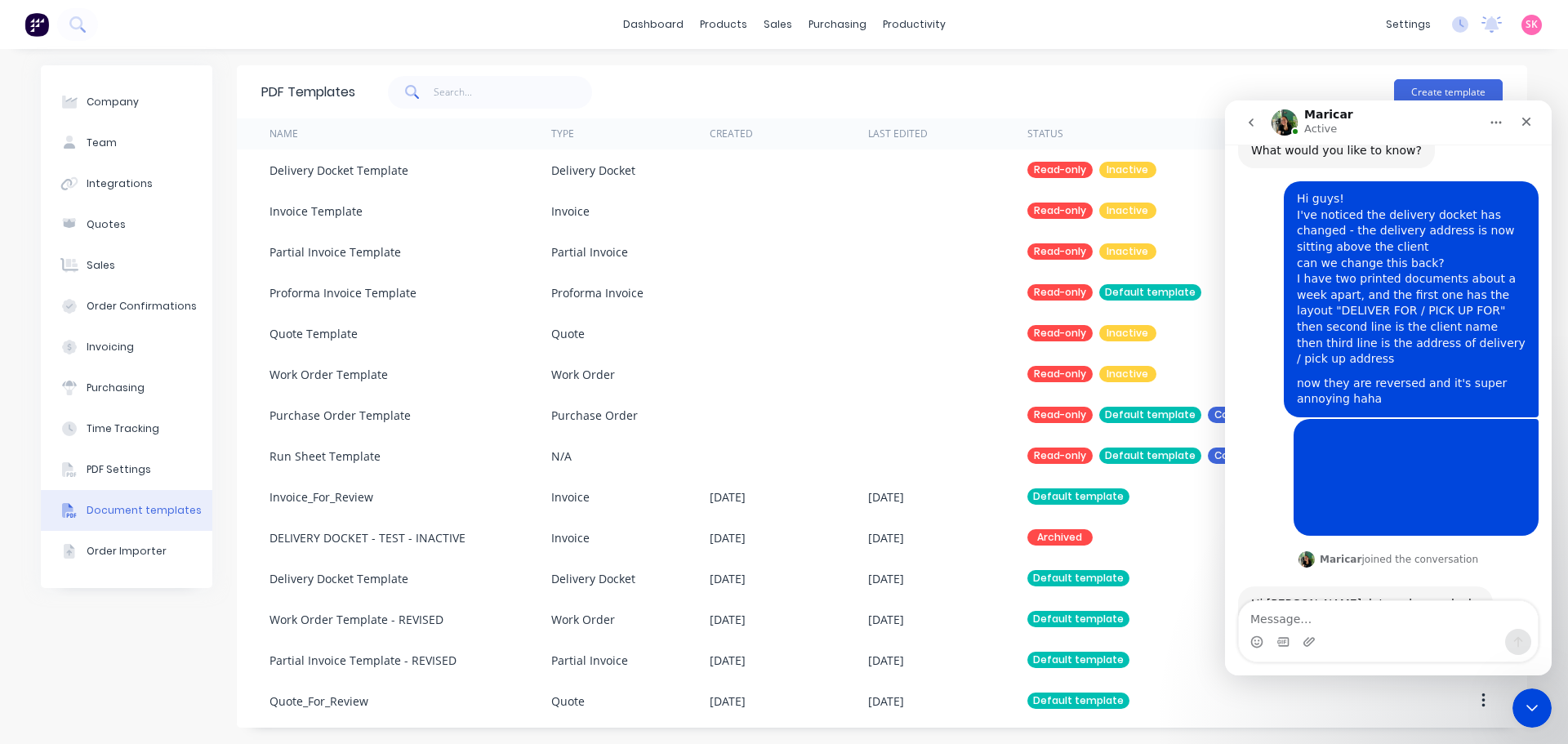
scroll to position [293, 0]
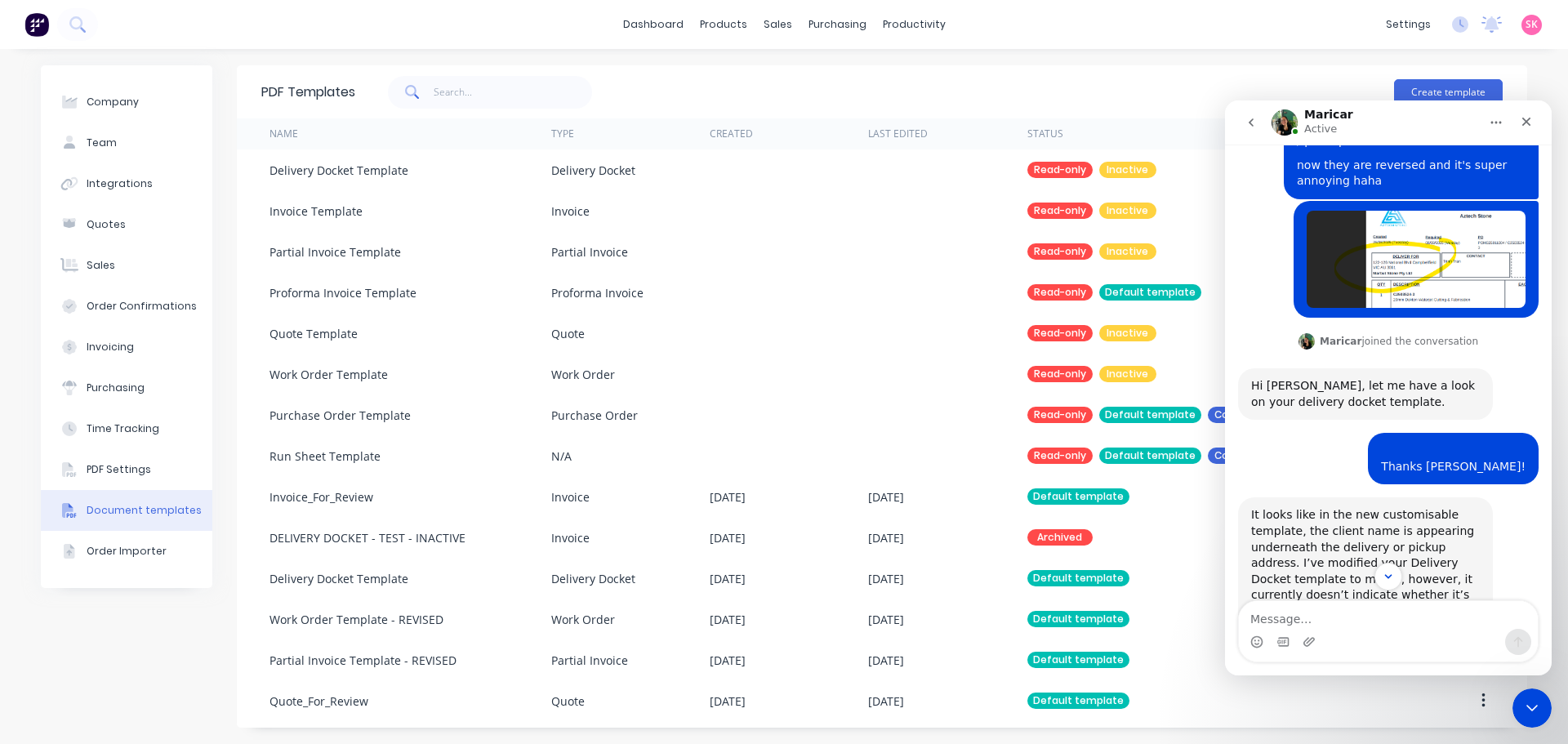
click at [1249, 127] on icon "go back" at bounding box center [1251, 122] width 13 height 13
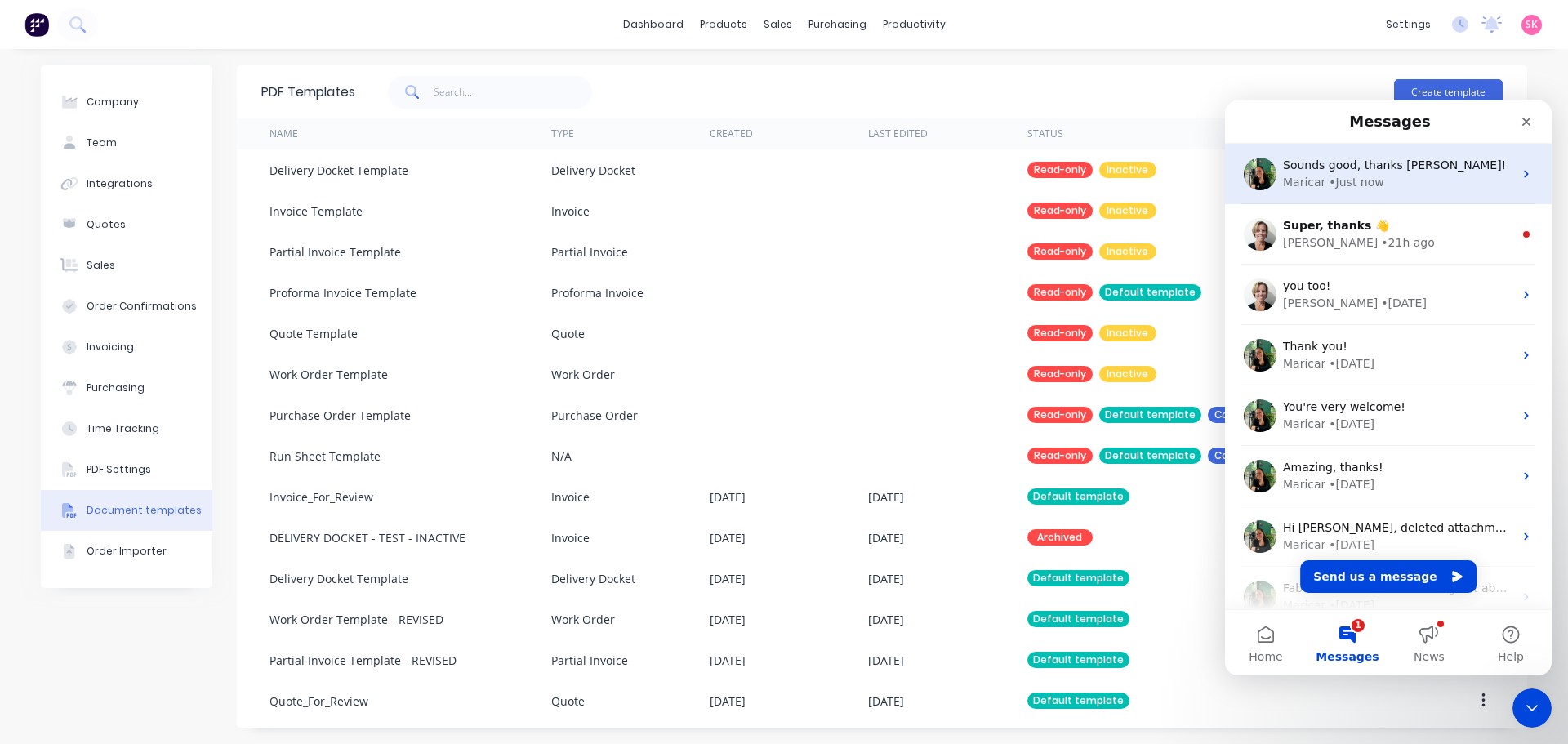
click at [1340, 185] on div "• Just now" at bounding box center [1356, 182] width 55 height 17
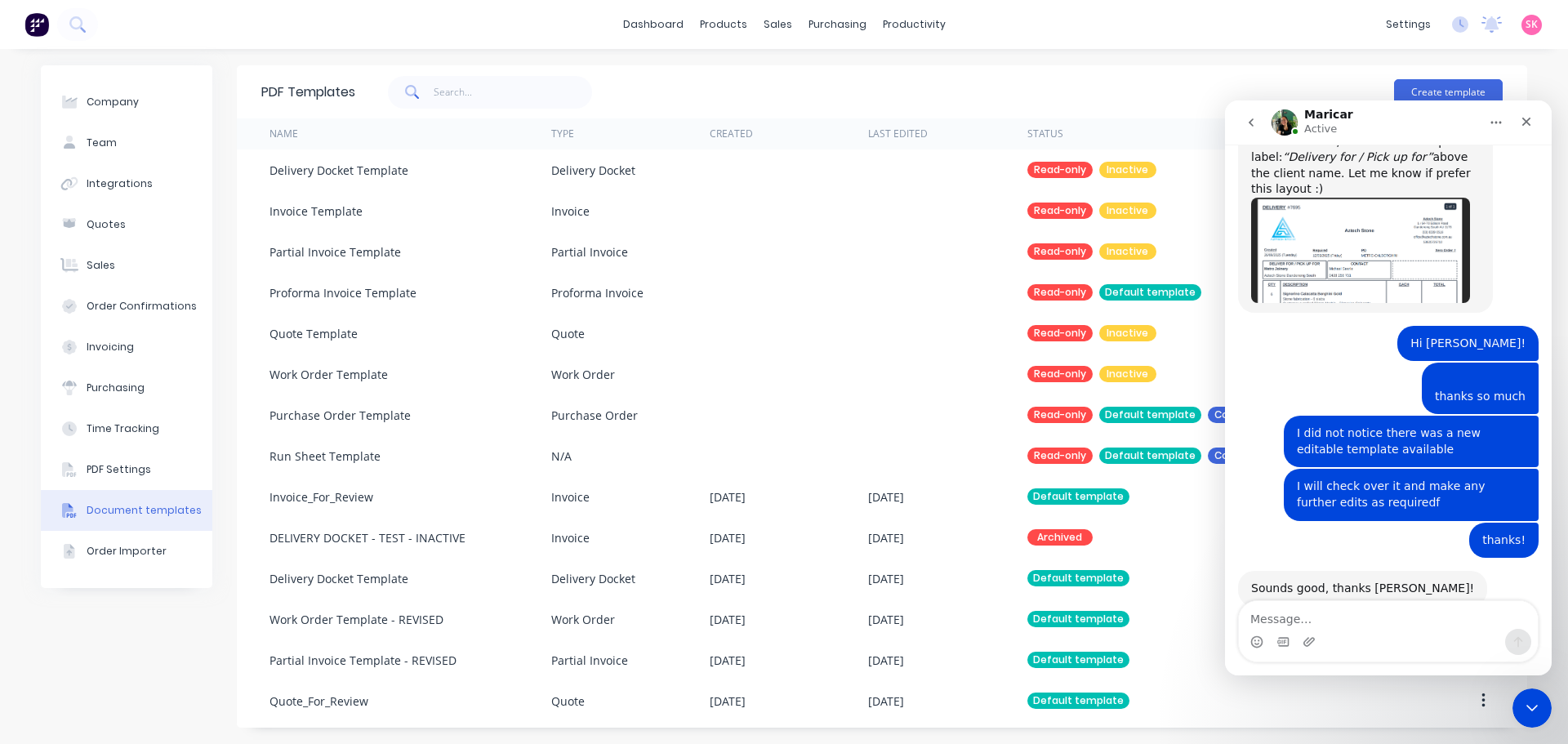
scroll to position [798, 0]
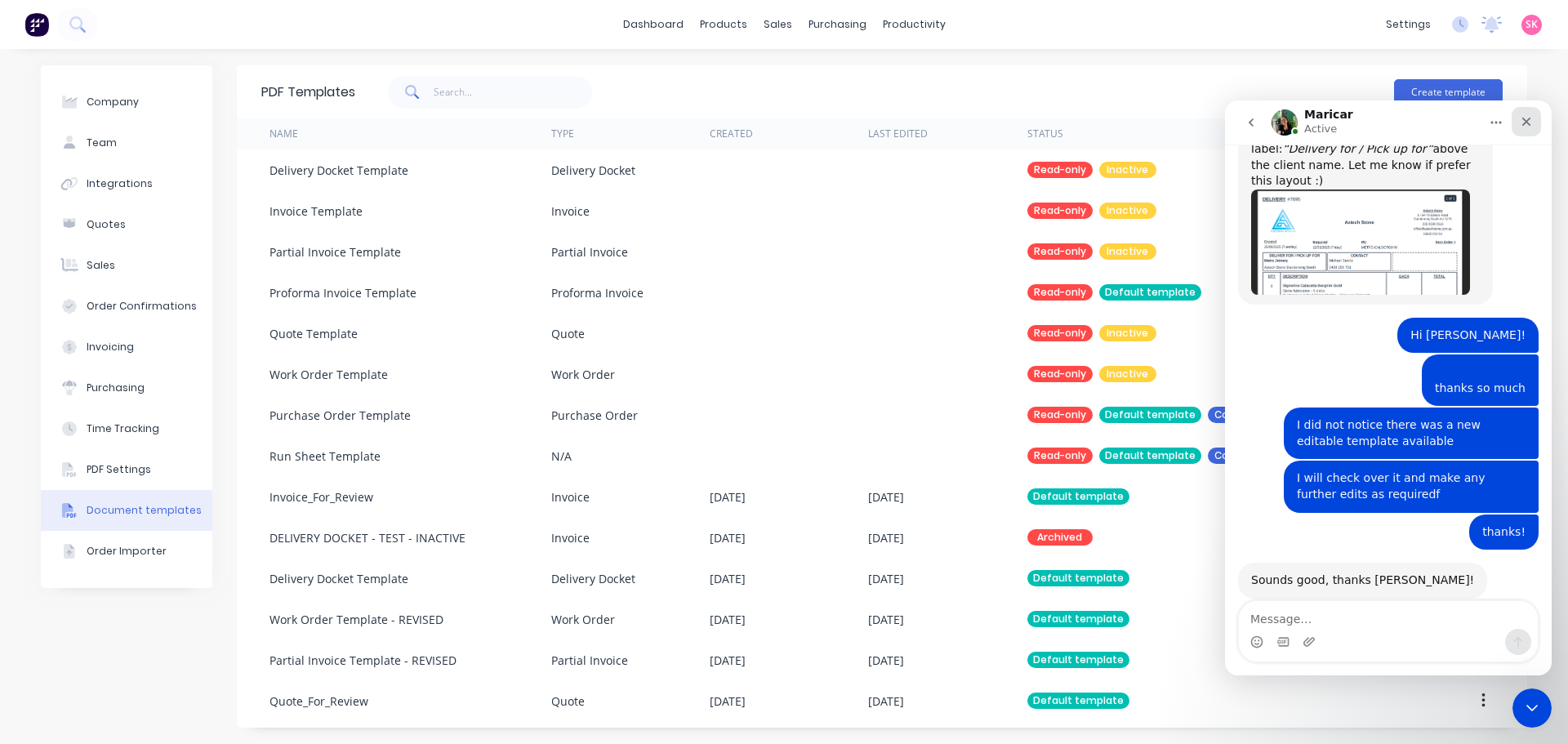
click at [1525, 125] on icon "Close" at bounding box center [1527, 122] width 13 height 13
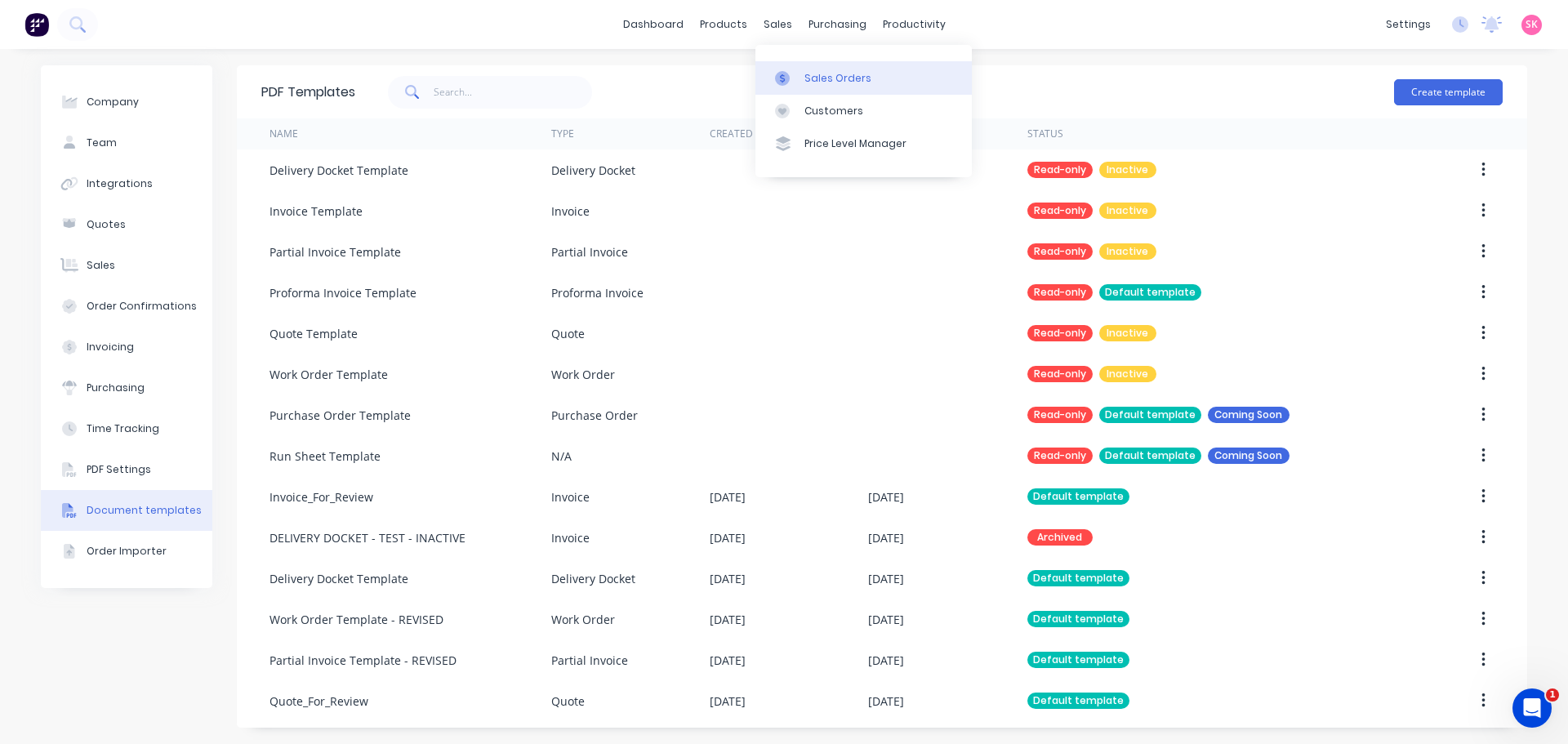
click at [790, 74] on div at bounding box center [787, 79] width 25 height 15
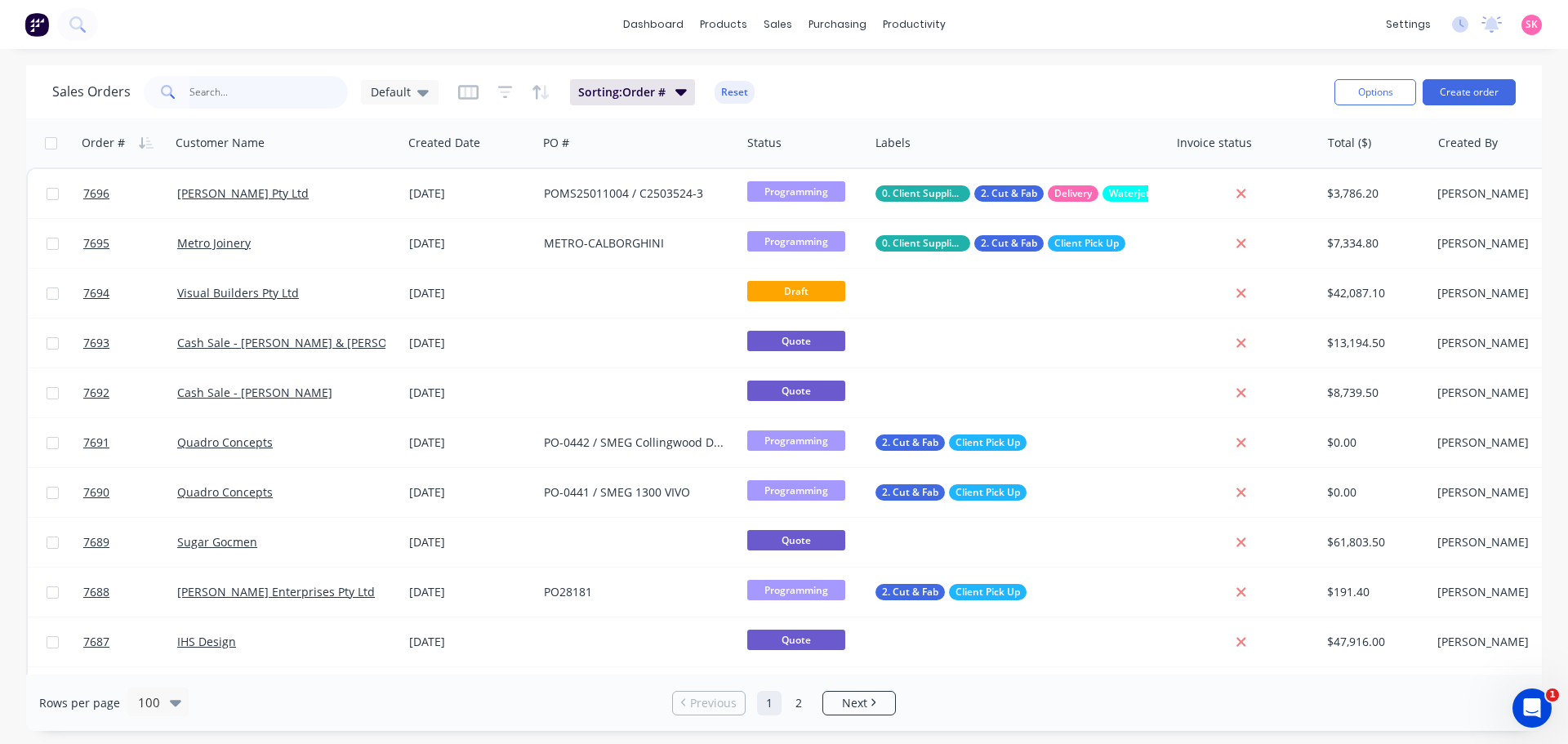
click at [256, 95] on input "text" at bounding box center [269, 92] width 159 height 32
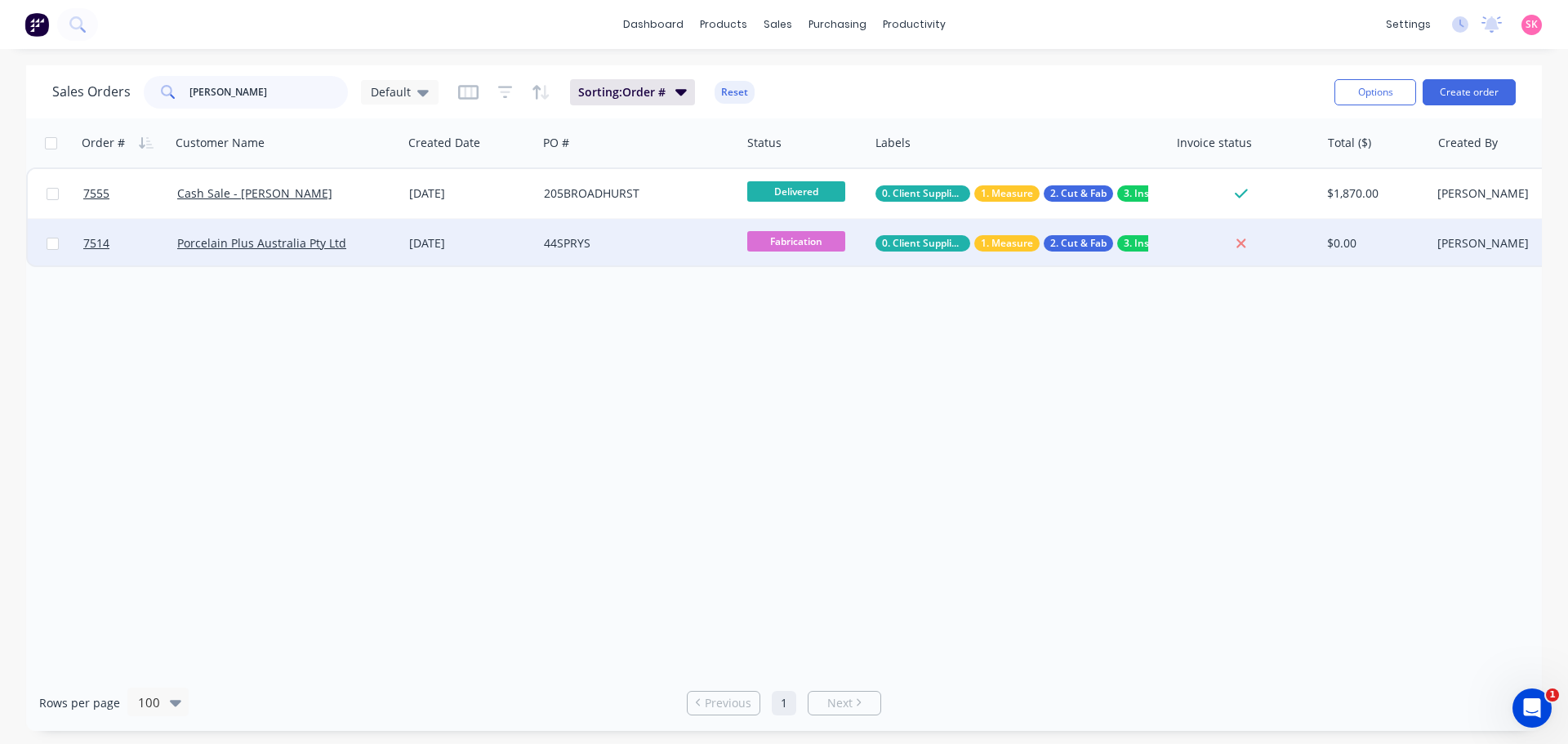
type input "hurst"
click at [395, 252] on div "Porcelain Plus Australia Pty Ltd" at bounding box center [286, 242] width 232 height 49
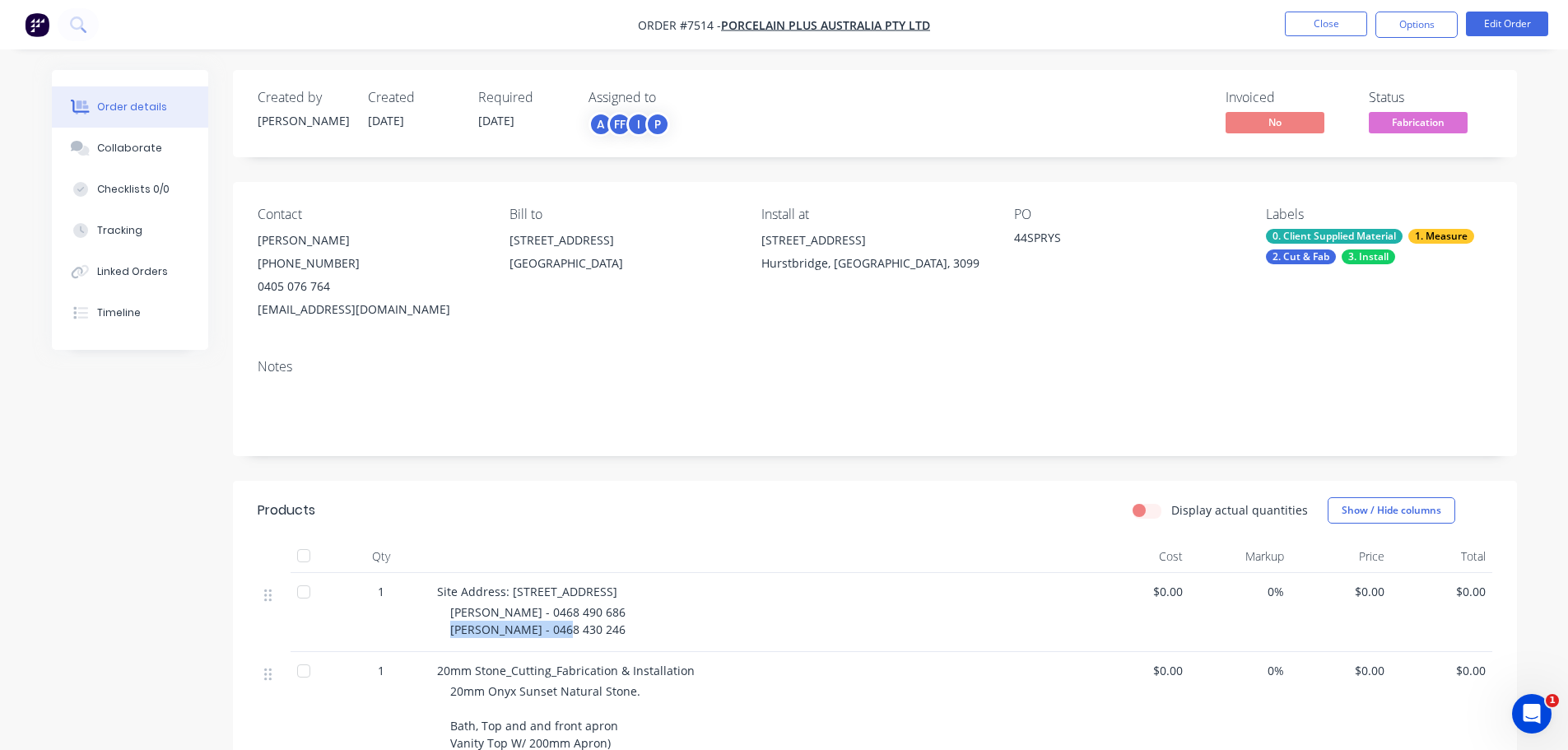
drag, startPoint x: 562, startPoint y: 632, endPoint x: 462, endPoint y: 635, distance: 100.0
click at [448, 637] on div "Site Address: 44 Sprys Lane, Hurstbridge Renate Leknes - 0468 490 686 Toby - 04…" at bounding box center [759, 612] width 658 height 79
copy span "Toby - 0468 430 246"
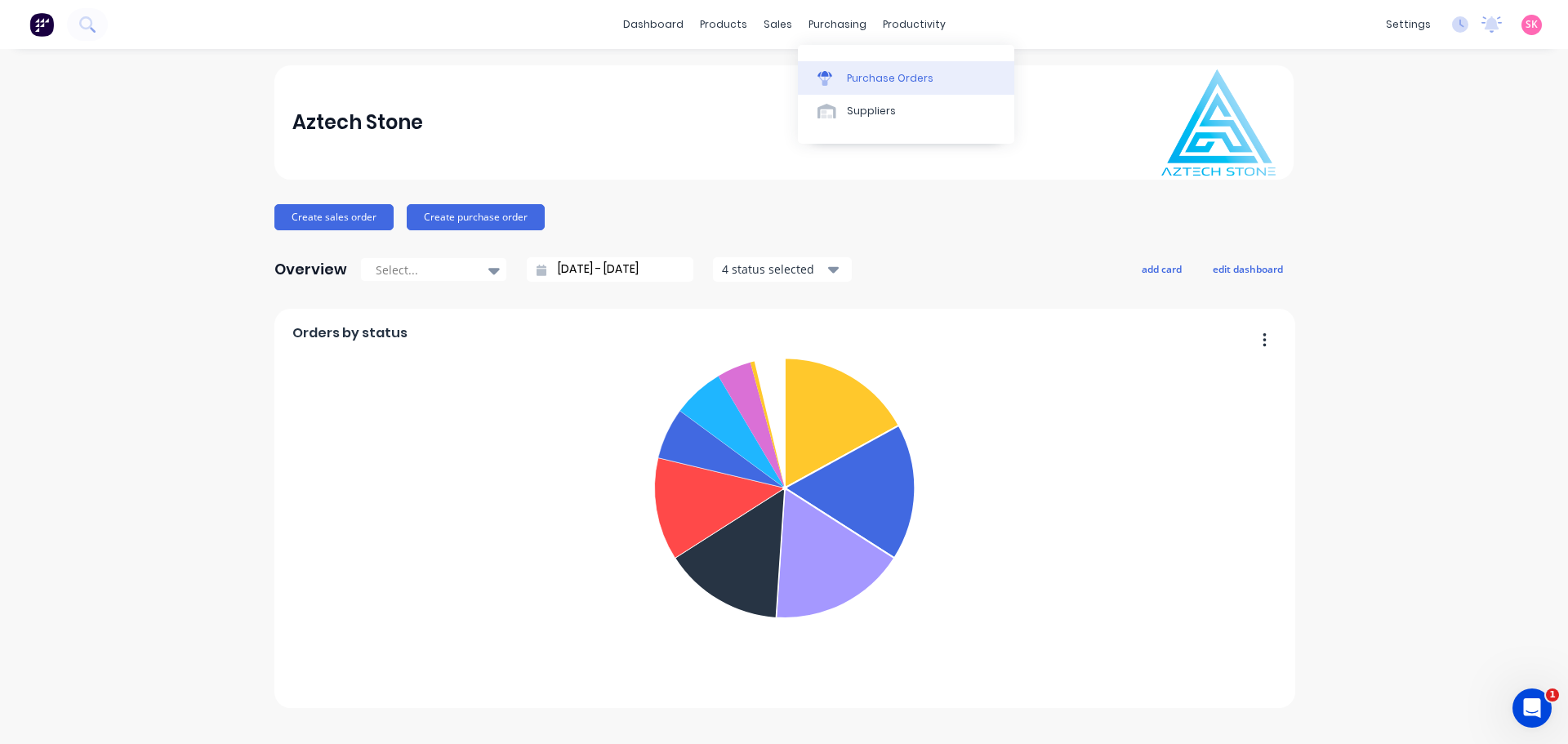
click at [873, 75] on div "Purchase Orders" at bounding box center [890, 79] width 87 height 15
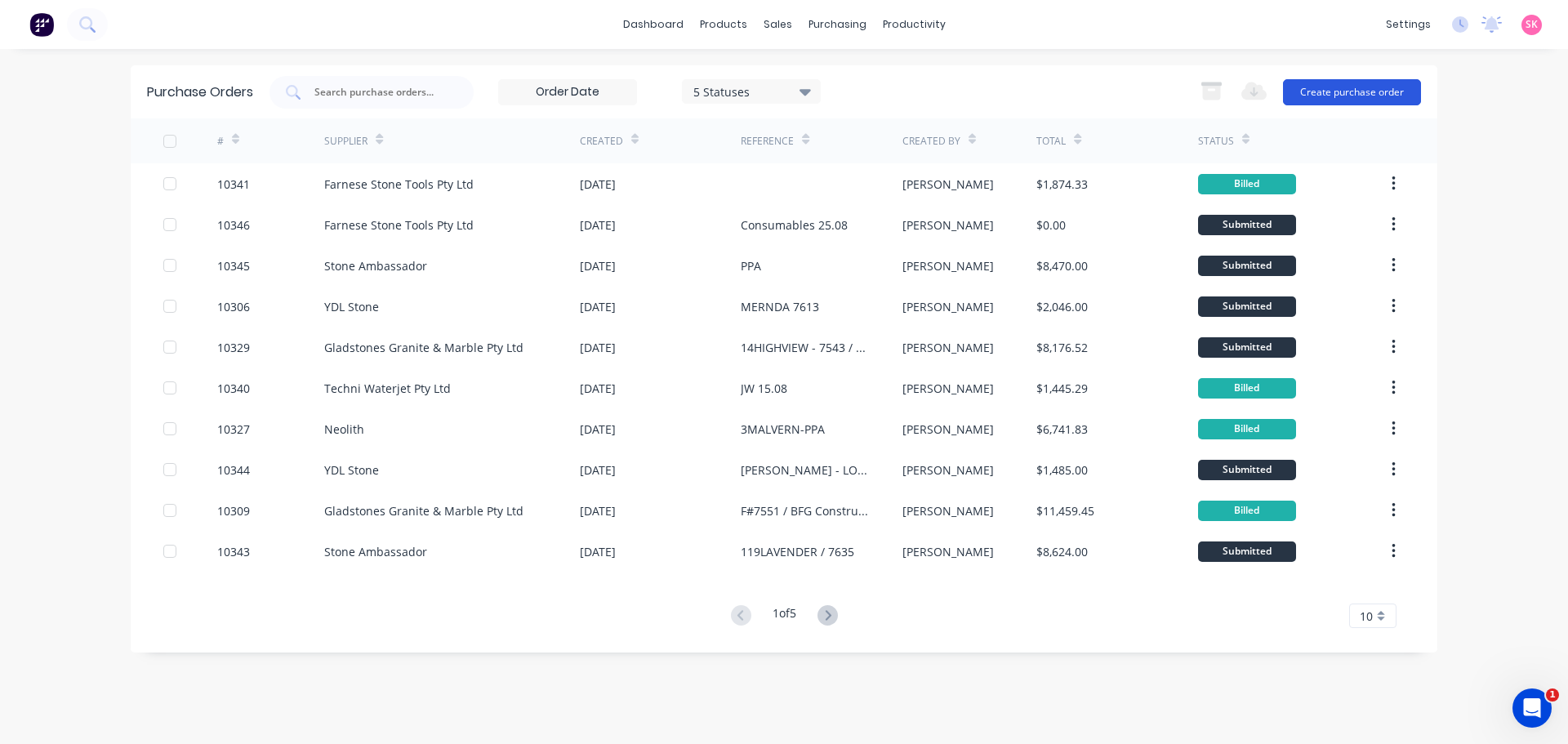
click at [1309, 79] on button "Create purchase order" at bounding box center [1352, 93] width 138 height 26
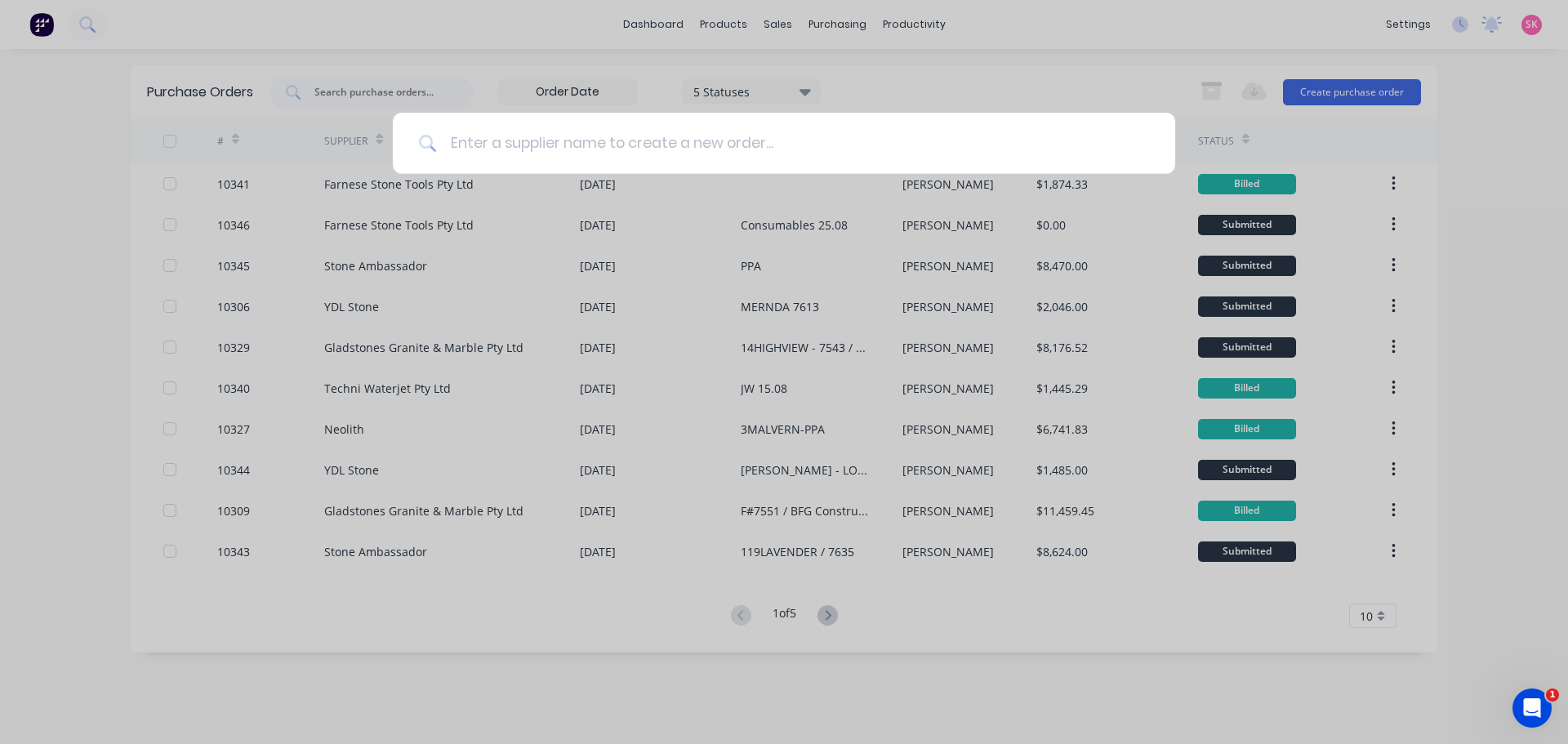
type input "y"
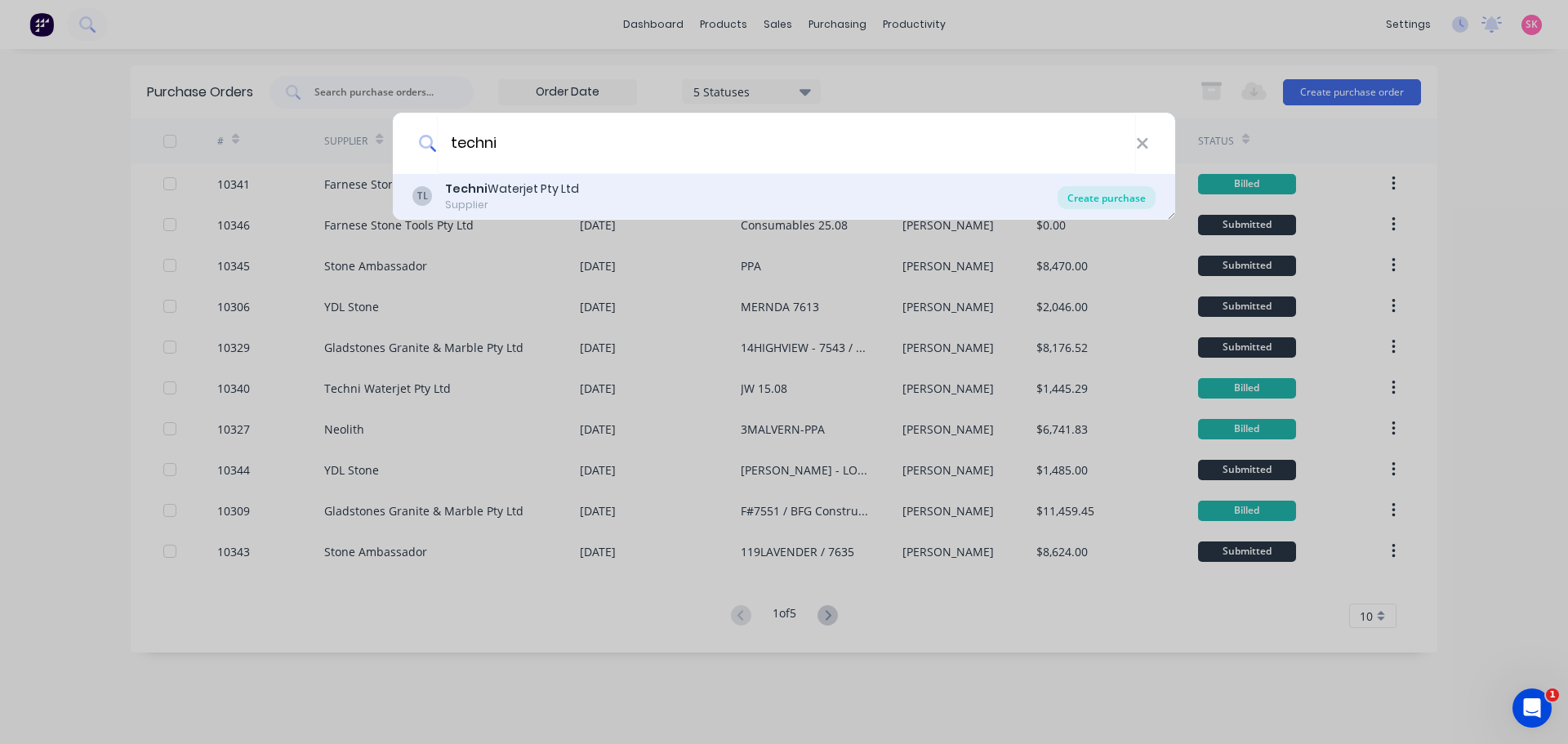
type input "techni"
click at [1090, 194] on div "Create purchase" at bounding box center [1106, 198] width 98 height 23
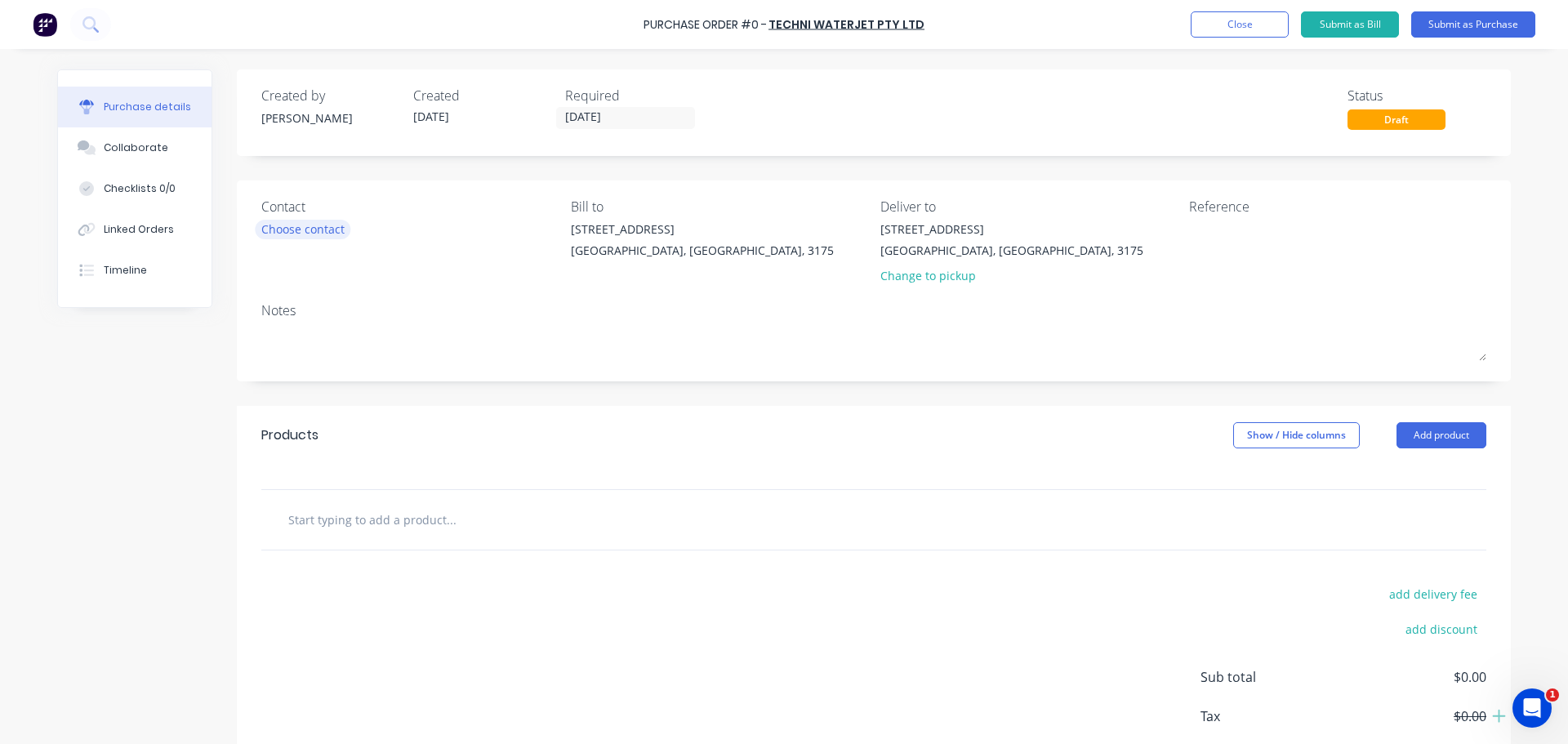
click at [280, 223] on div "Choose contact" at bounding box center [303, 228] width 84 height 17
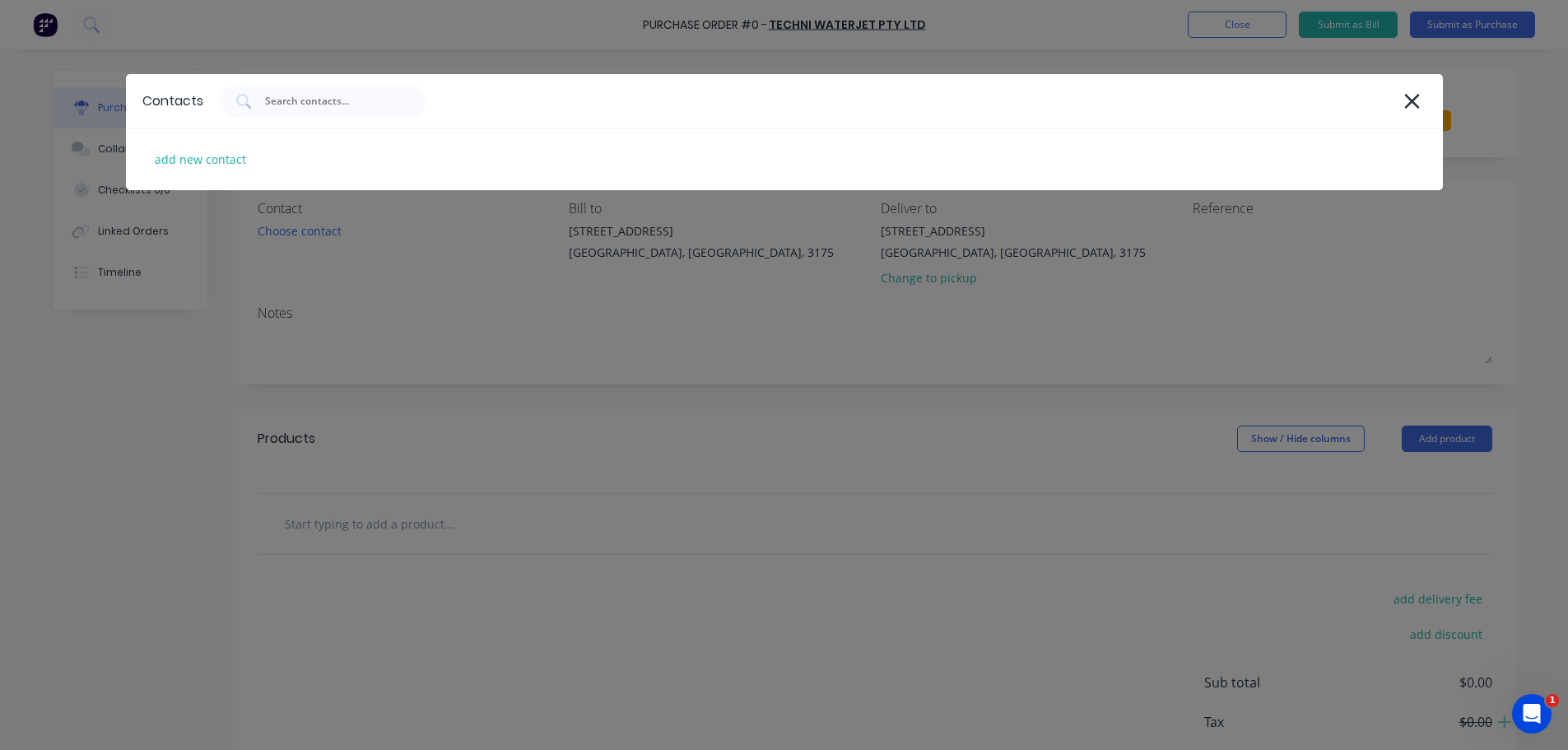
click at [618, 346] on div "Contacts add new contact" at bounding box center [784, 375] width 1568 height 750
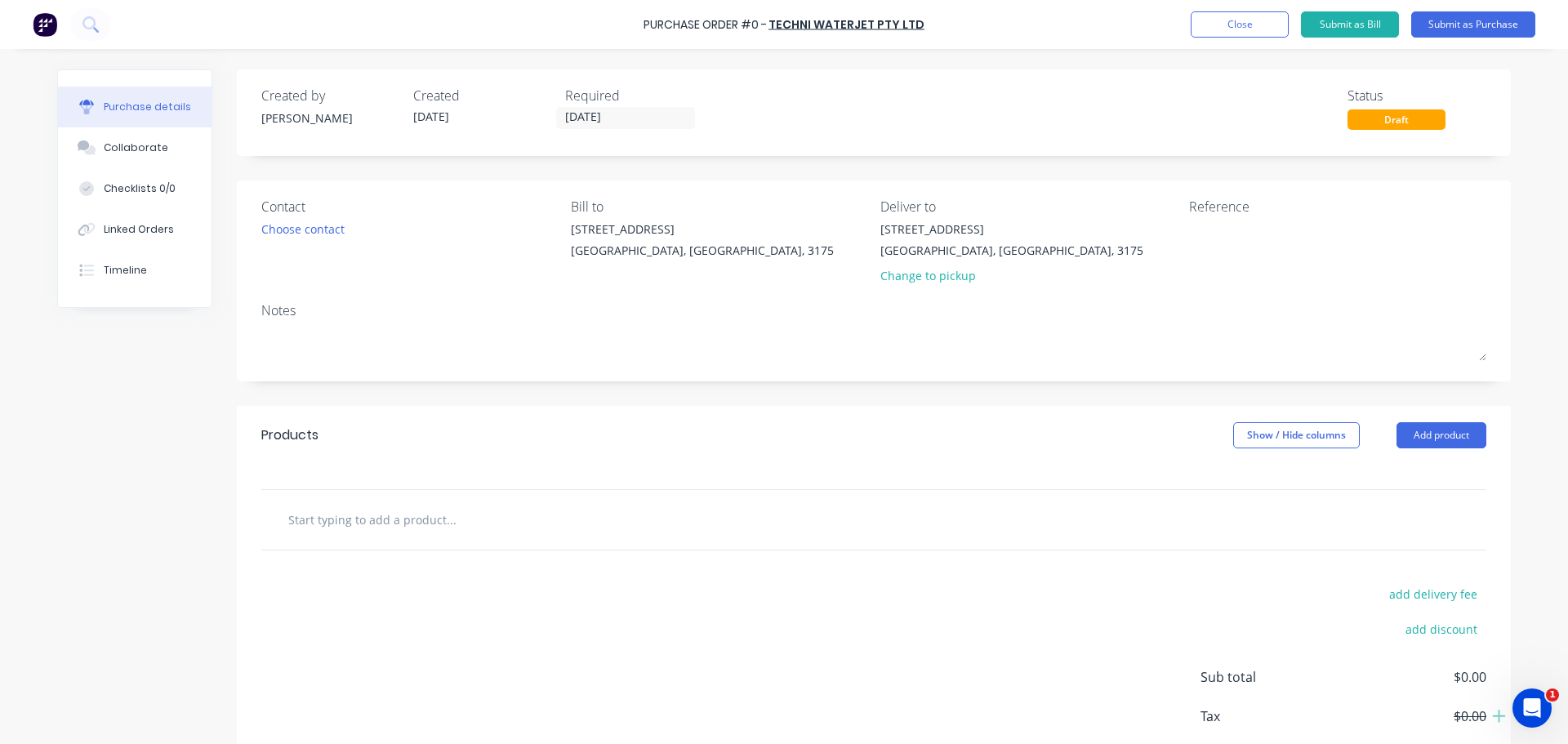
click at [353, 505] on input "text" at bounding box center [450, 519] width 327 height 32
click at [1455, 430] on button "Add product" at bounding box center [1441, 435] width 90 height 26
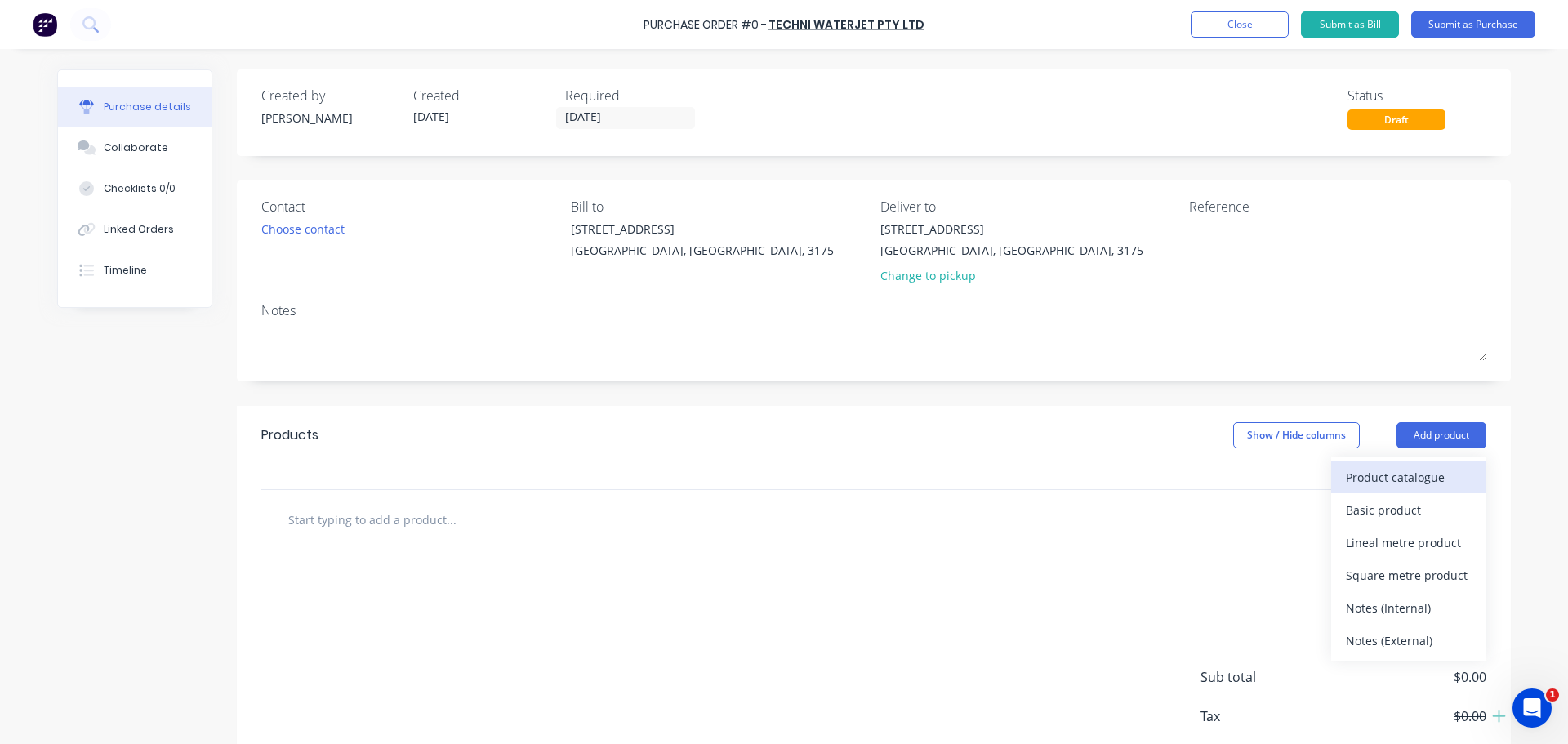
click at [1387, 478] on div "Product catalogue" at bounding box center [1409, 477] width 126 height 24
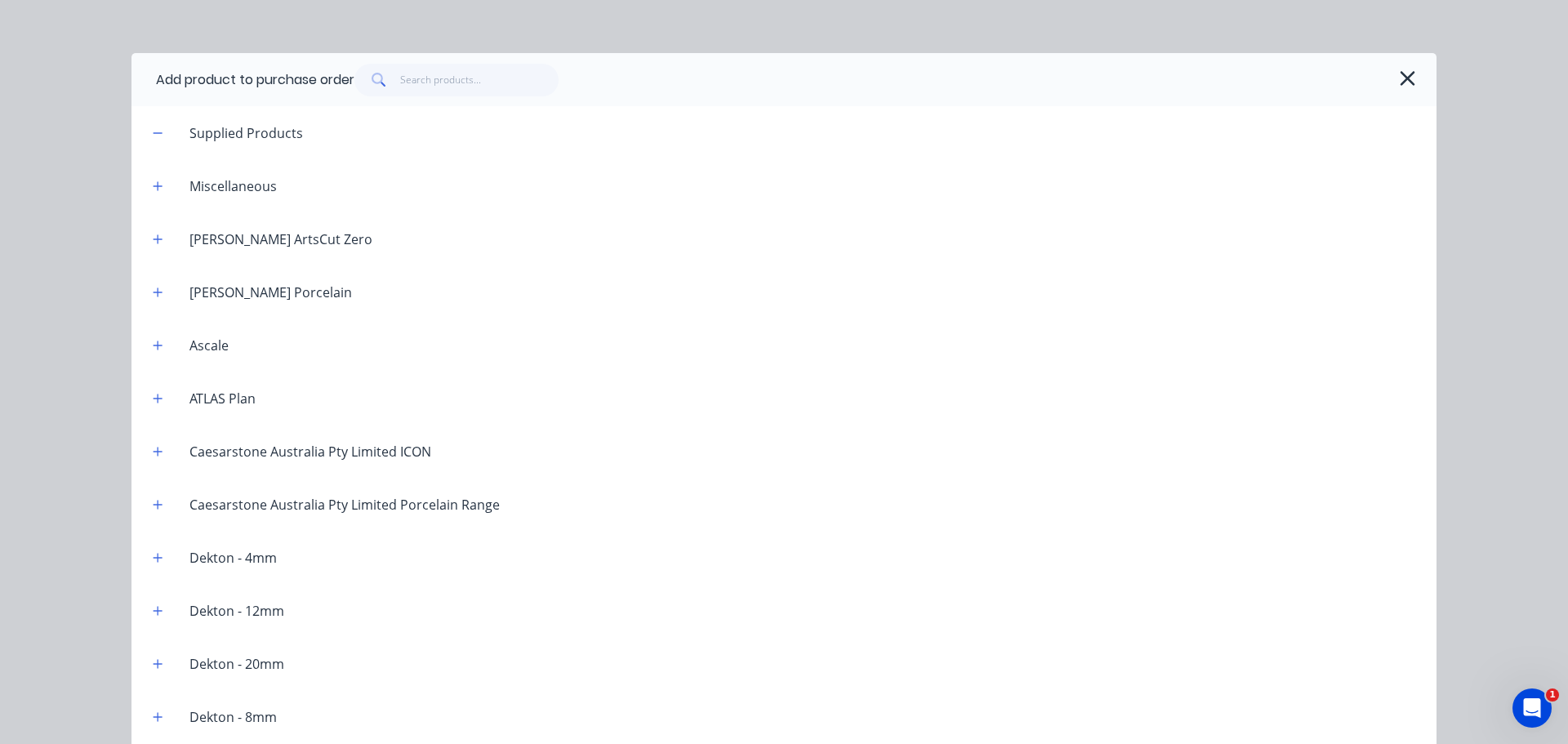
click at [1407, 89] on icon "button" at bounding box center [1407, 79] width 17 height 23
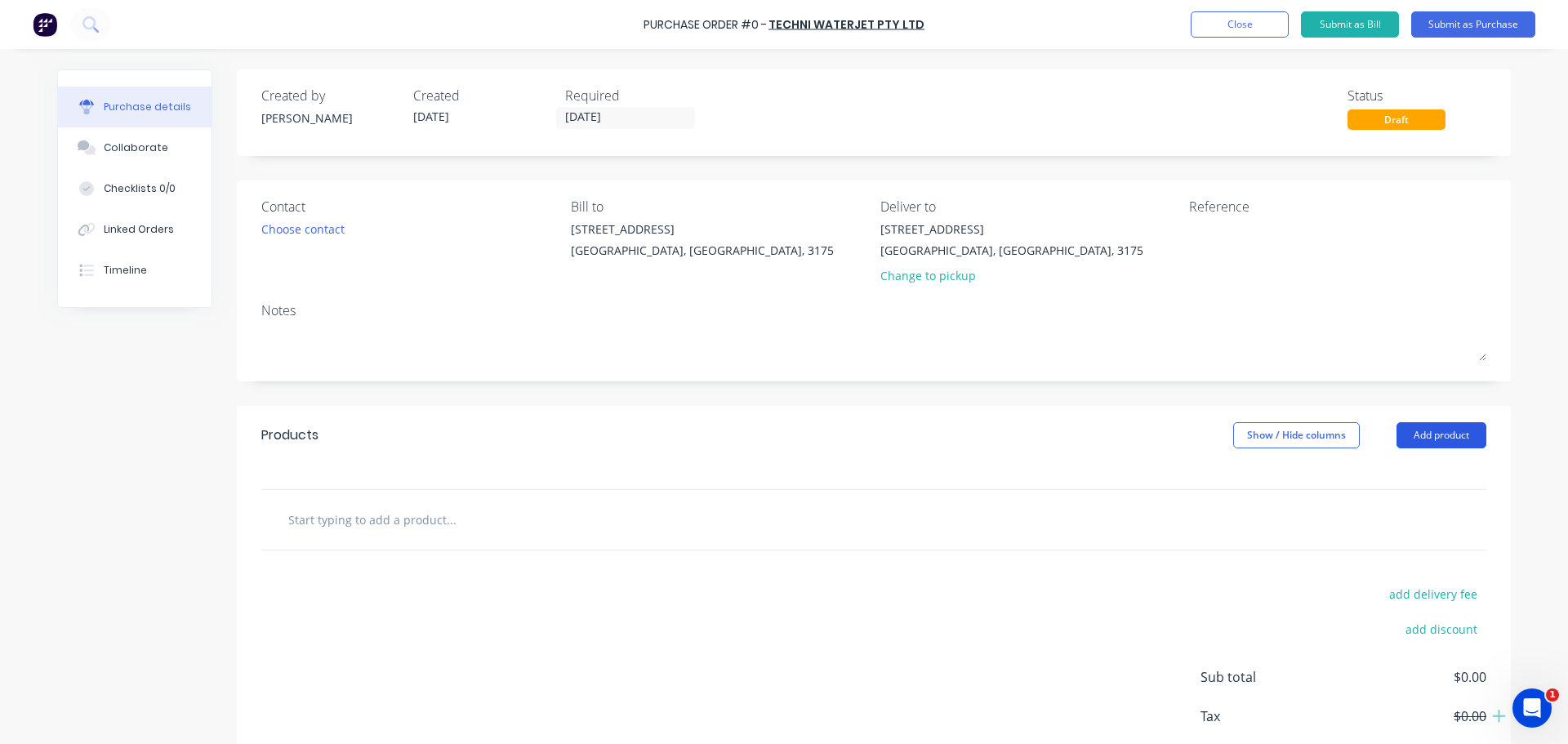
click at [1431, 427] on button "Add product" at bounding box center [1441, 435] width 90 height 26
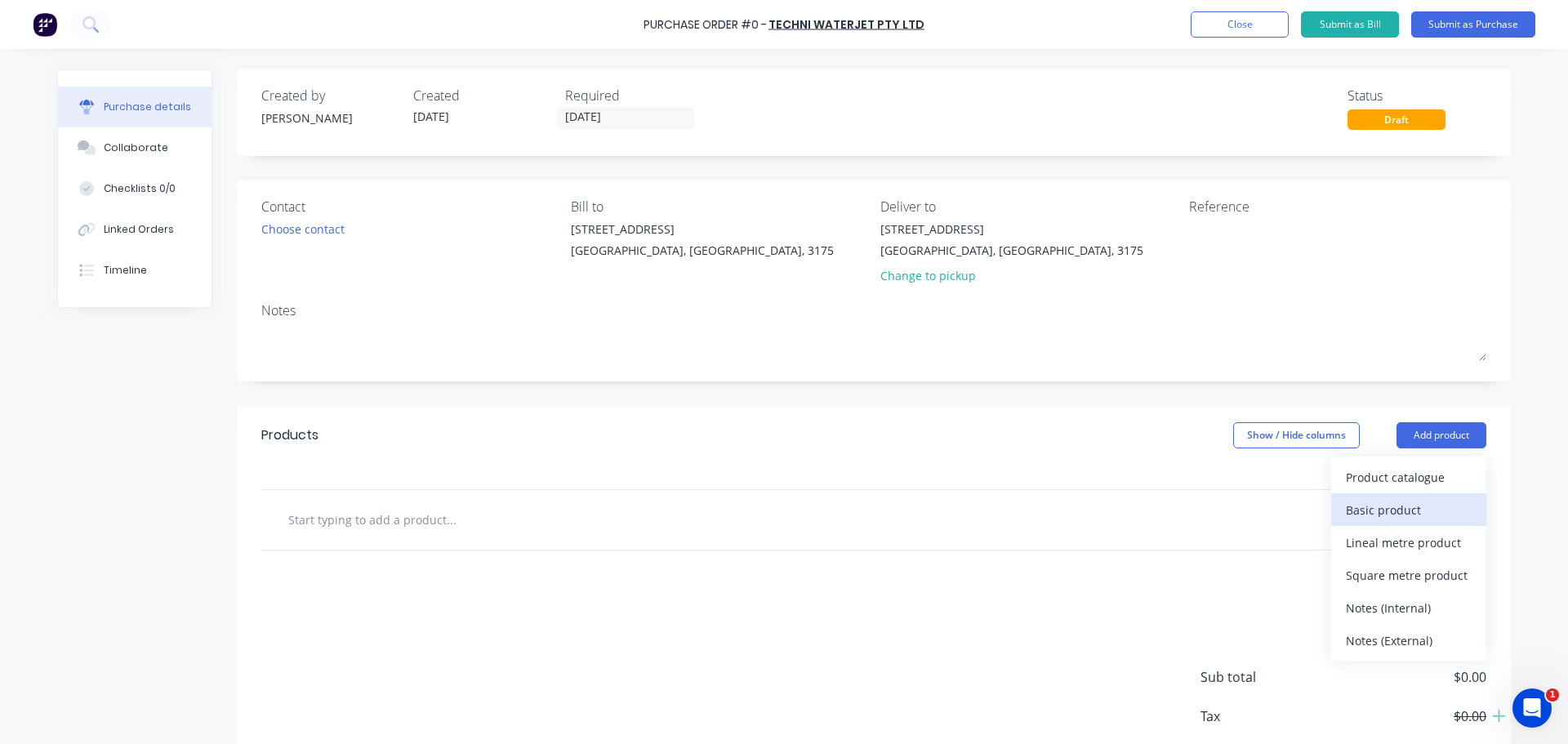
click at [1368, 513] on div "Basic product" at bounding box center [1409, 510] width 126 height 24
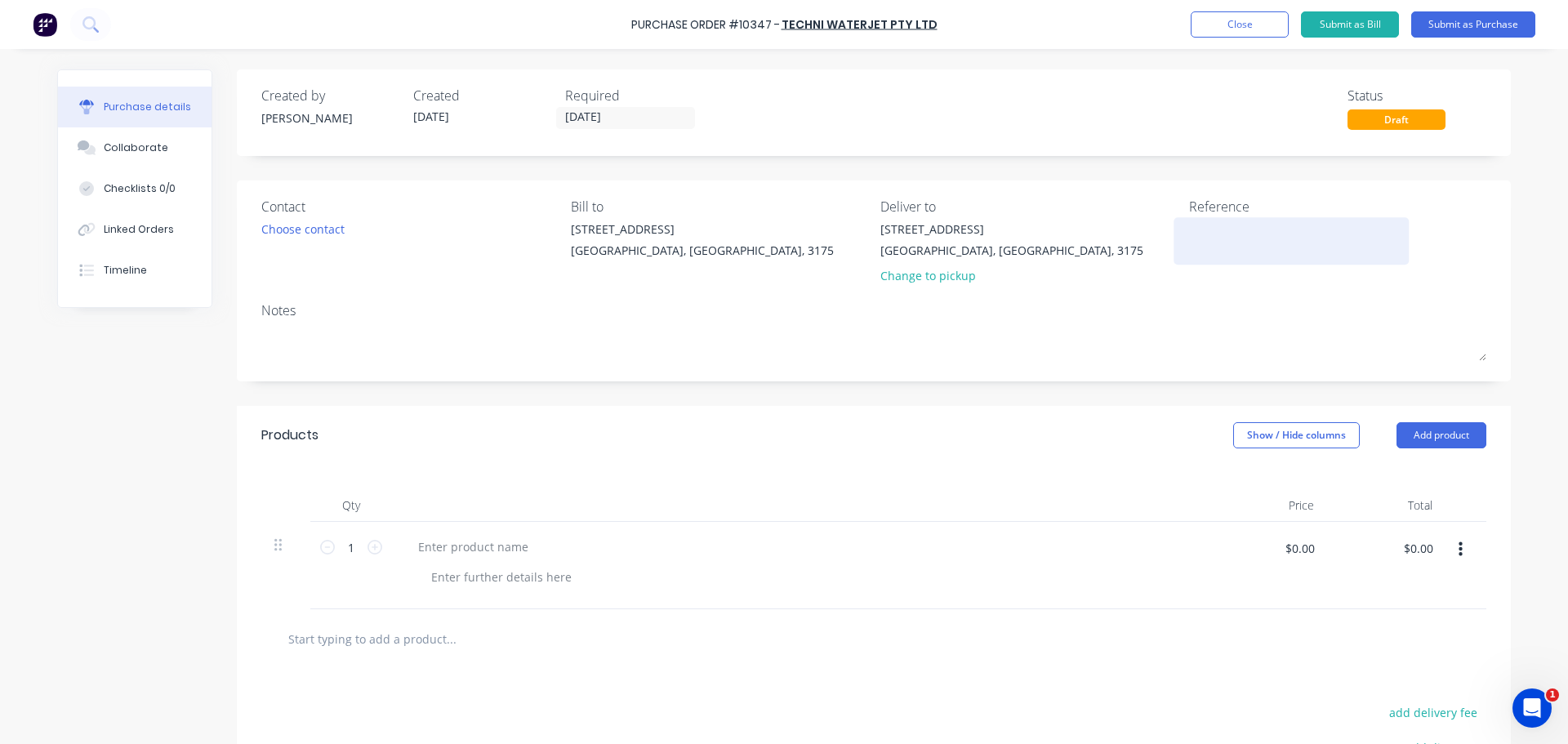
drag, startPoint x: 1187, startPoint y: 230, endPoint x: 1217, endPoint y: 233, distance: 30.1
click at [1190, 230] on textarea at bounding box center [1291, 238] width 204 height 36
type textarea "AA"
type textarea "x"
type textarea "AAR"
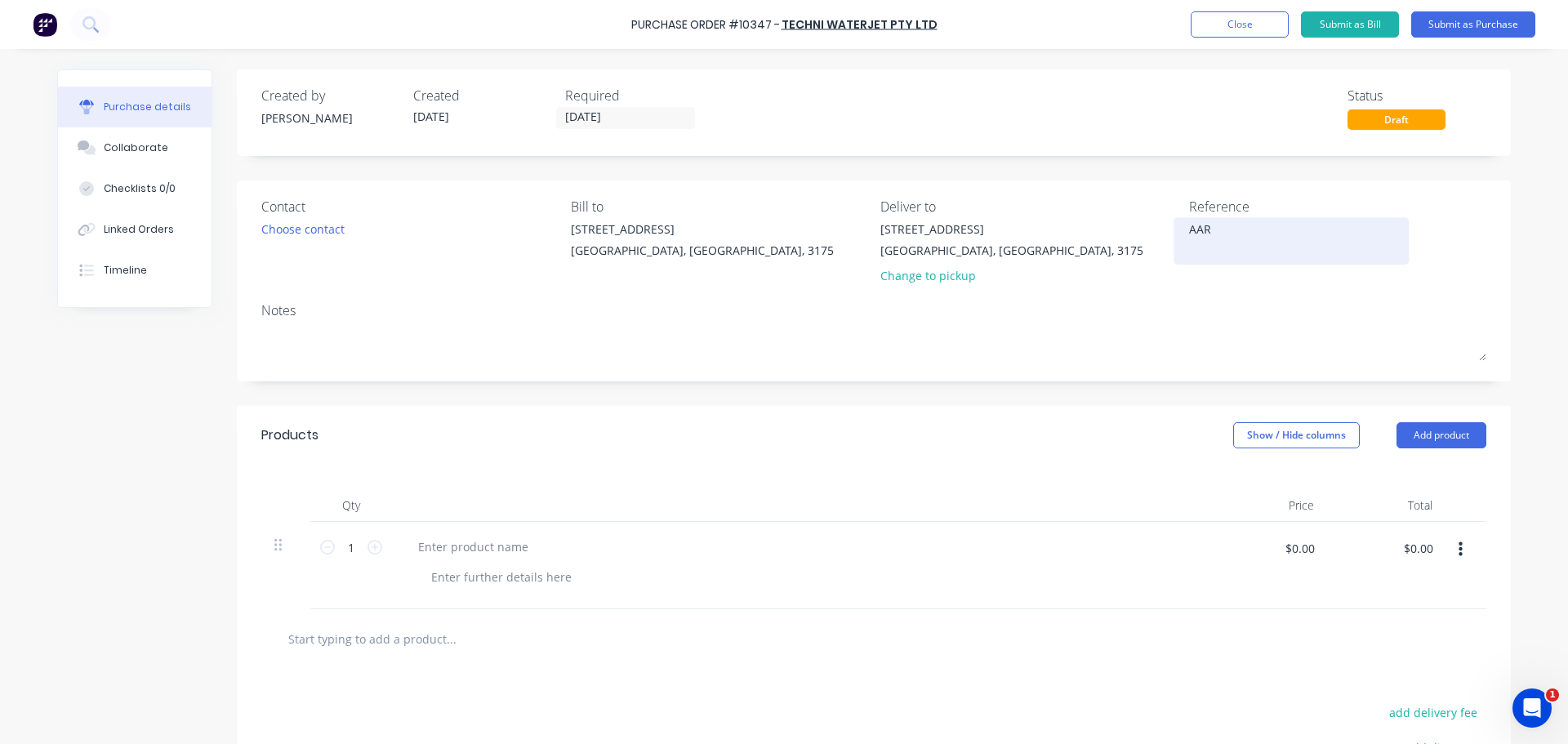
type textarea "x"
type textarea "AARO"
type textarea "x"
type textarea "[PERSON_NAME]"
type textarea "x"
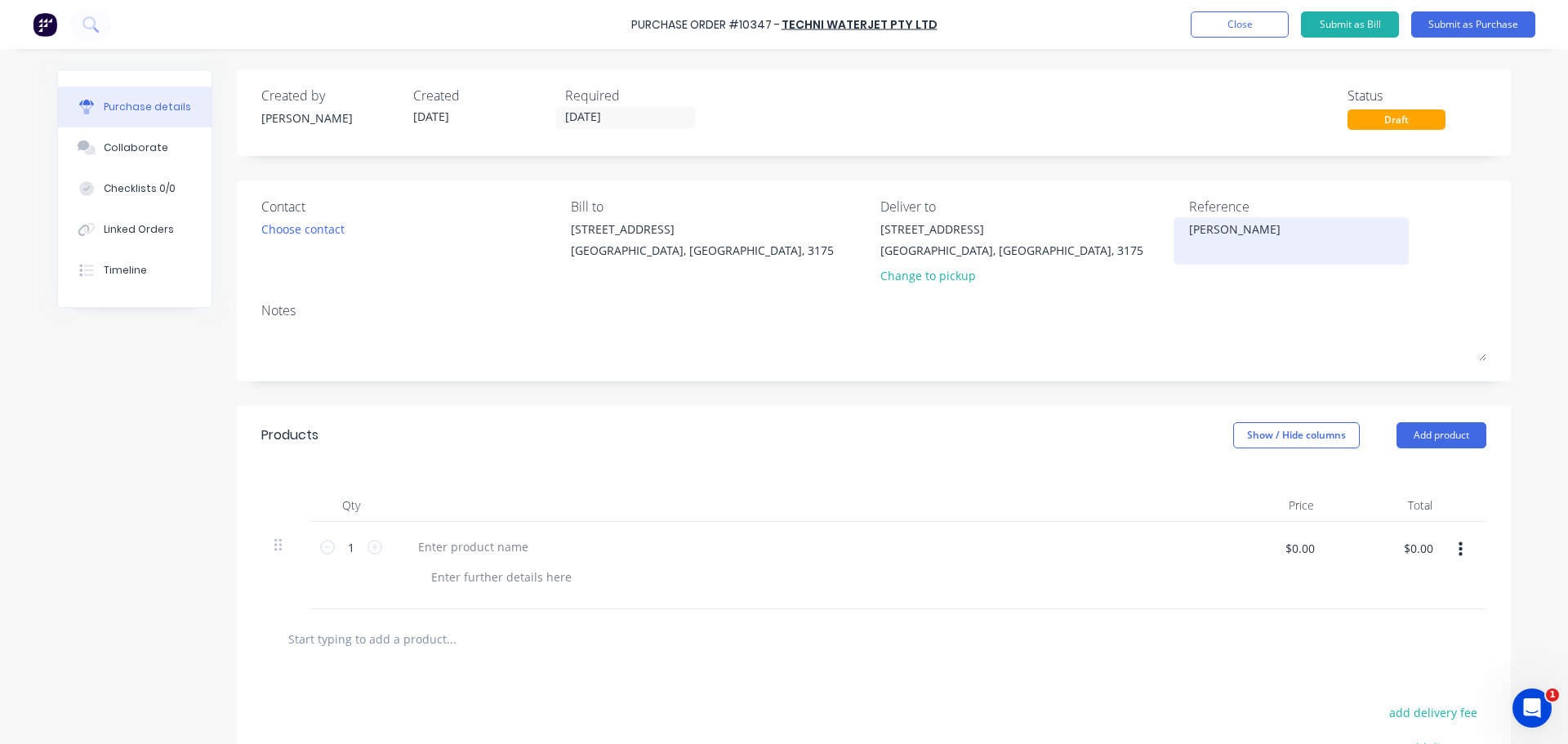
type textarea "[PERSON_NAME]"
type textarea "x"
type textarea "[PERSON_NAME] 2"
type textarea "x"
type textarea "[PERSON_NAME] 26"
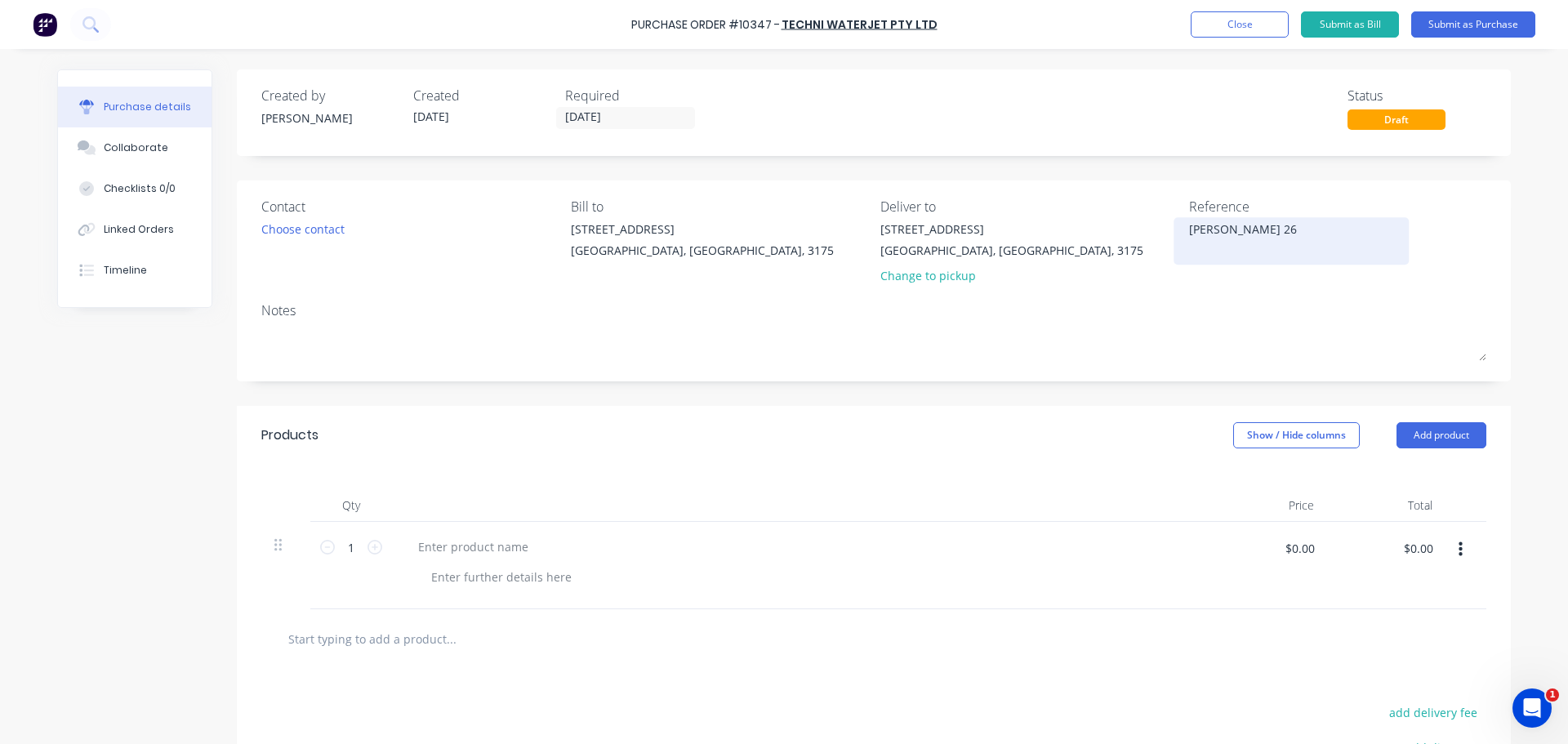
type textarea "x"
type textarea "[PERSON_NAME] 26."
type textarea "x"
type textarea "[PERSON_NAME] 26.0"
type textarea "x"
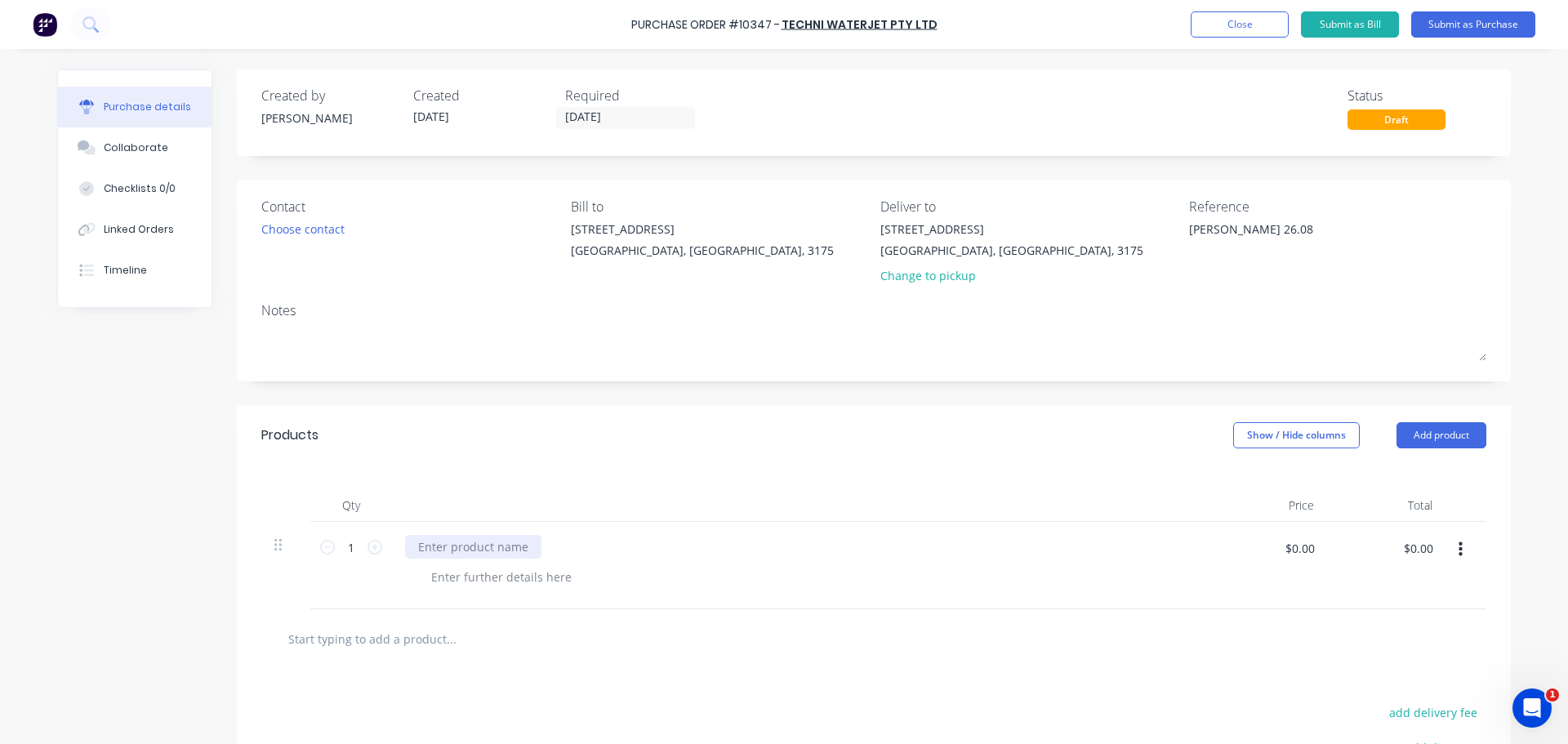
type textarea "[PERSON_NAME] 26.08"
type textarea "x"
type textarea "[PERSON_NAME] 26.08"
click at [510, 549] on div at bounding box center [473, 546] width 137 height 24
click at [1453, 33] on button "Submit as Purchase" at bounding box center [1474, 25] width 124 height 26
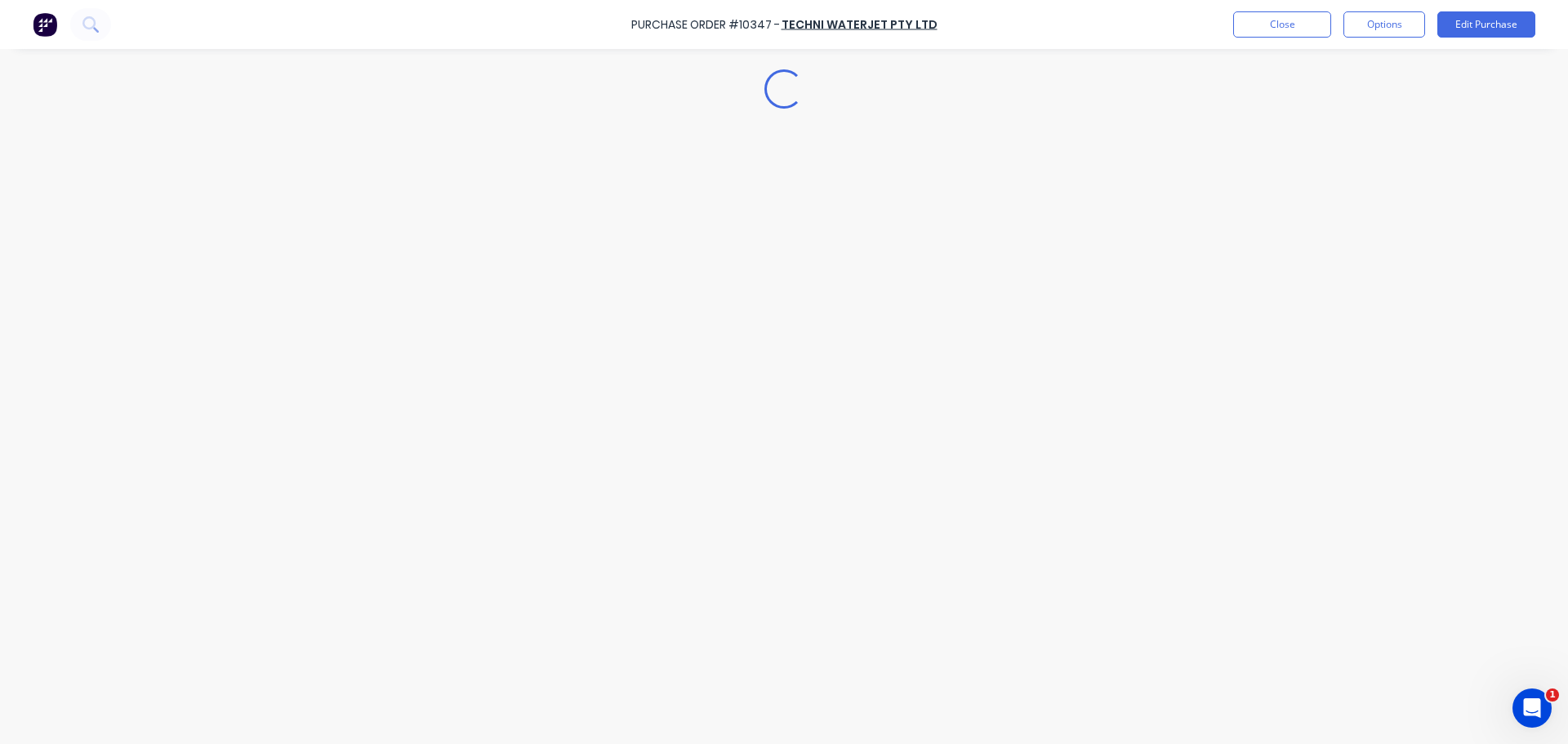
type textarea "x"
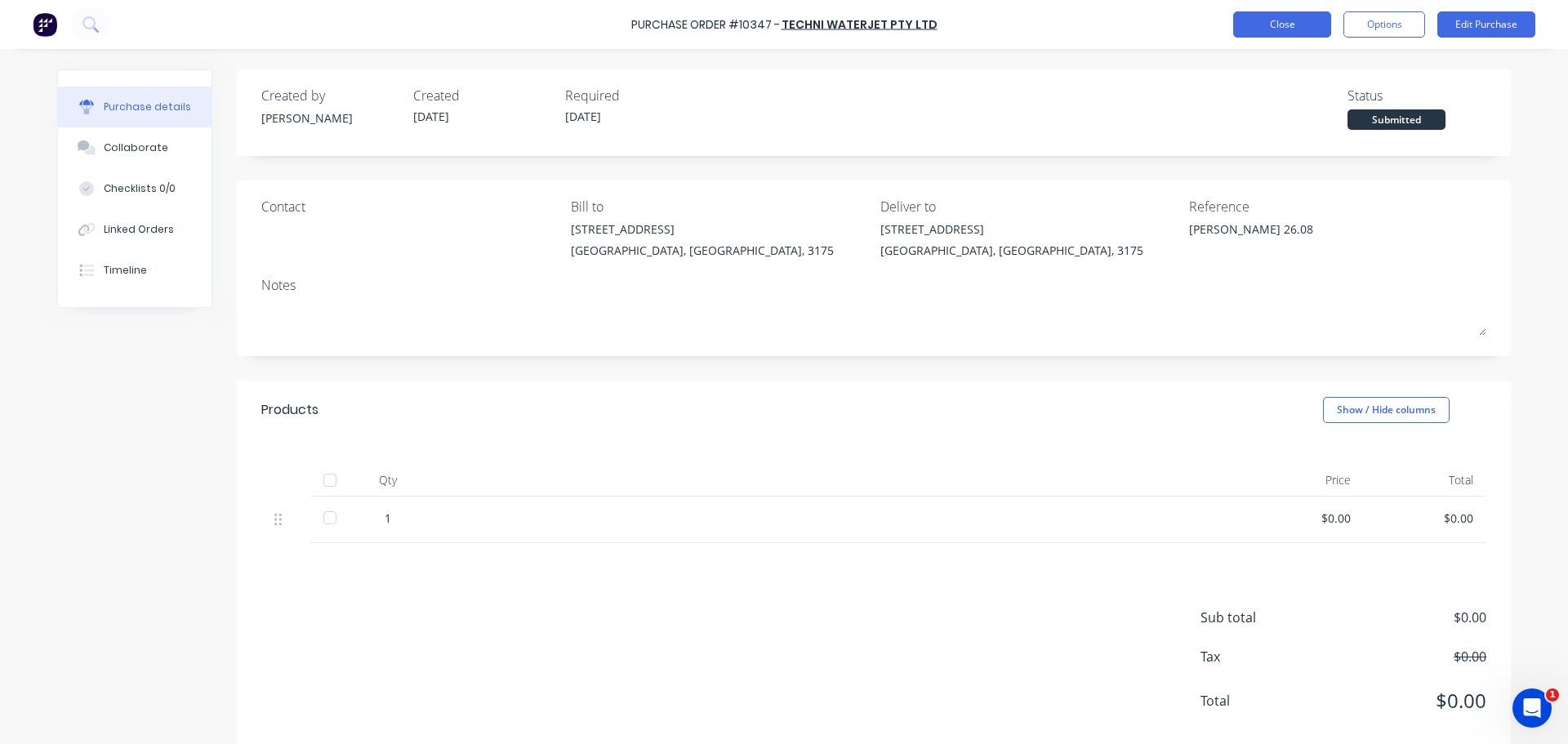
click at [1263, 26] on button "Close" at bounding box center [1282, 25] width 98 height 26
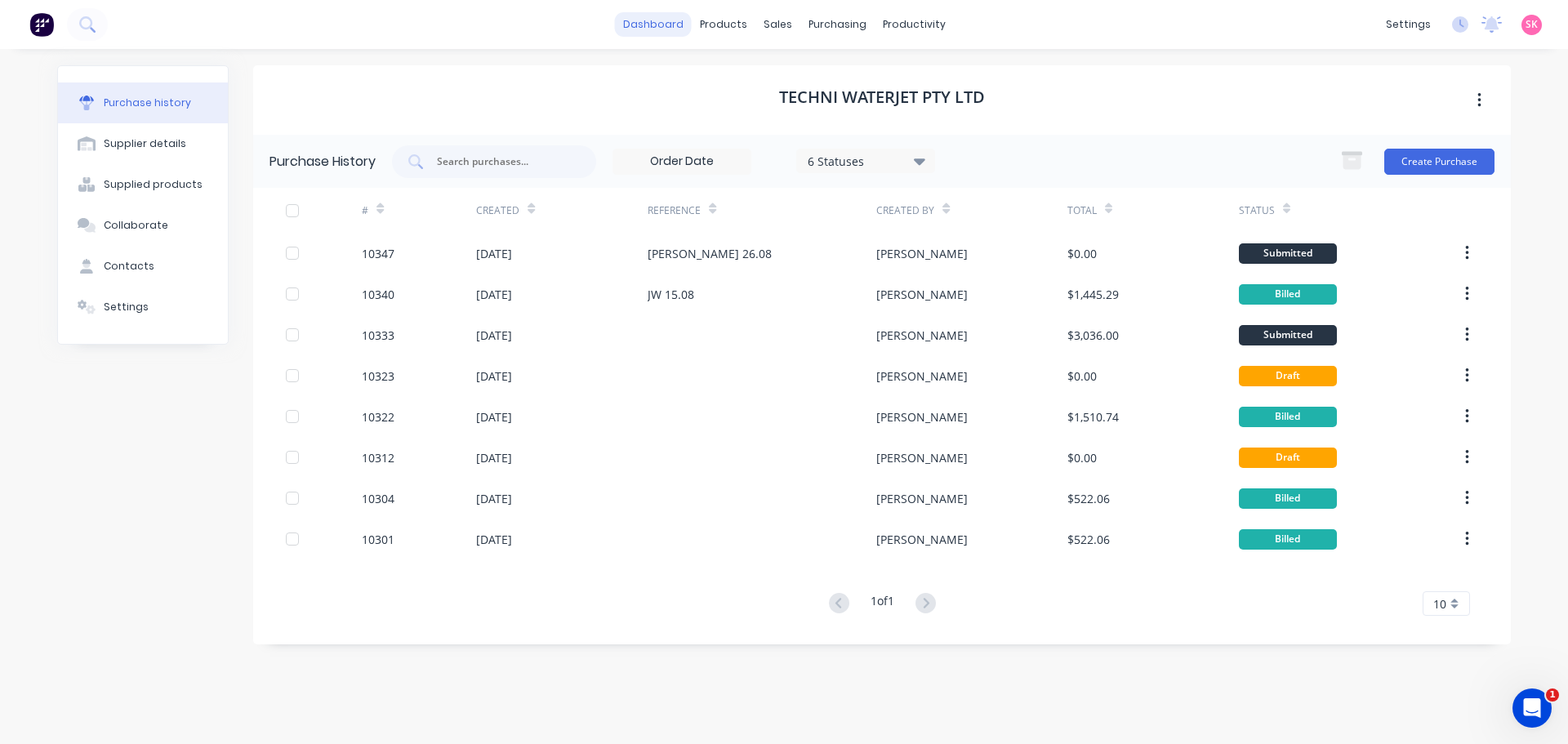
click at [661, 26] on link "dashboard" at bounding box center [653, 25] width 77 height 25
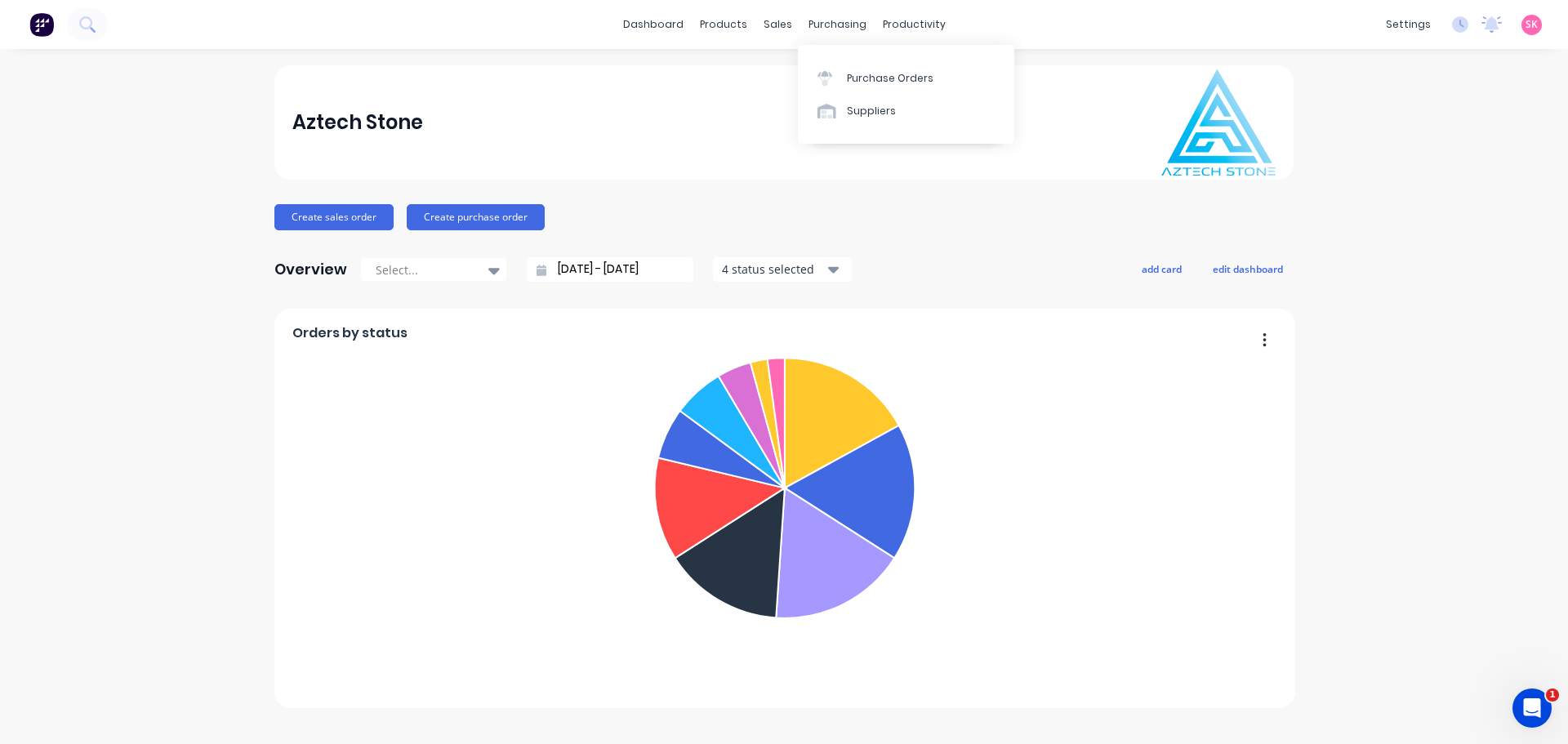
click at [875, 60] on div "Purchase Orders Suppliers" at bounding box center [906, 94] width 216 height 98
click at [878, 81] on div "Purchase Orders" at bounding box center [890, 79] width 87 height 15
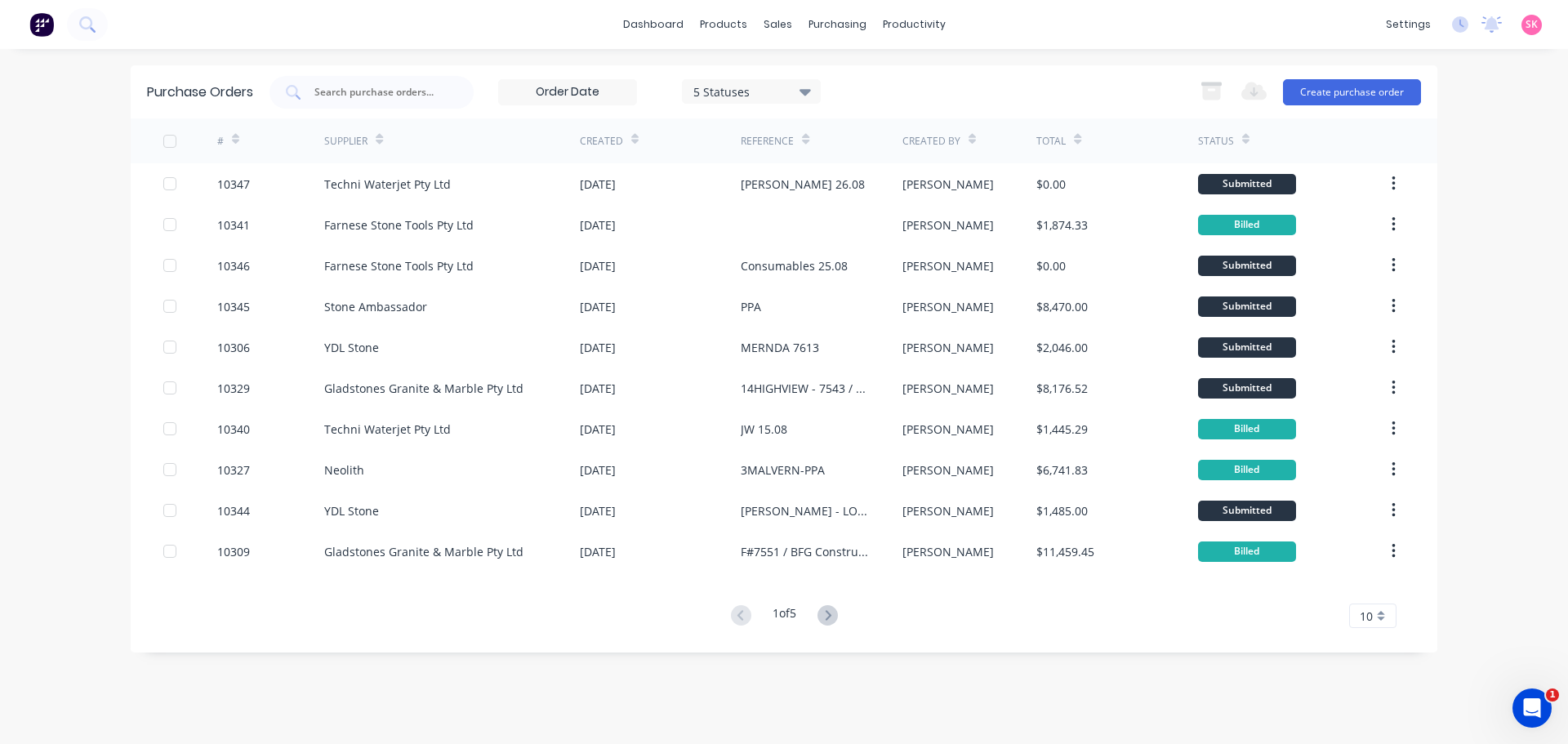
click at [1342, 110] on div "Purchase Orders 5 Statuses 5 Statuses Export to Excel (XLSX) Create purchase or…" at bounding box center [784, 92] width 1306 height 53
click at [1359, 79] on button "Create purchase order" at bounding box center [1352, 93] width 138 height 26
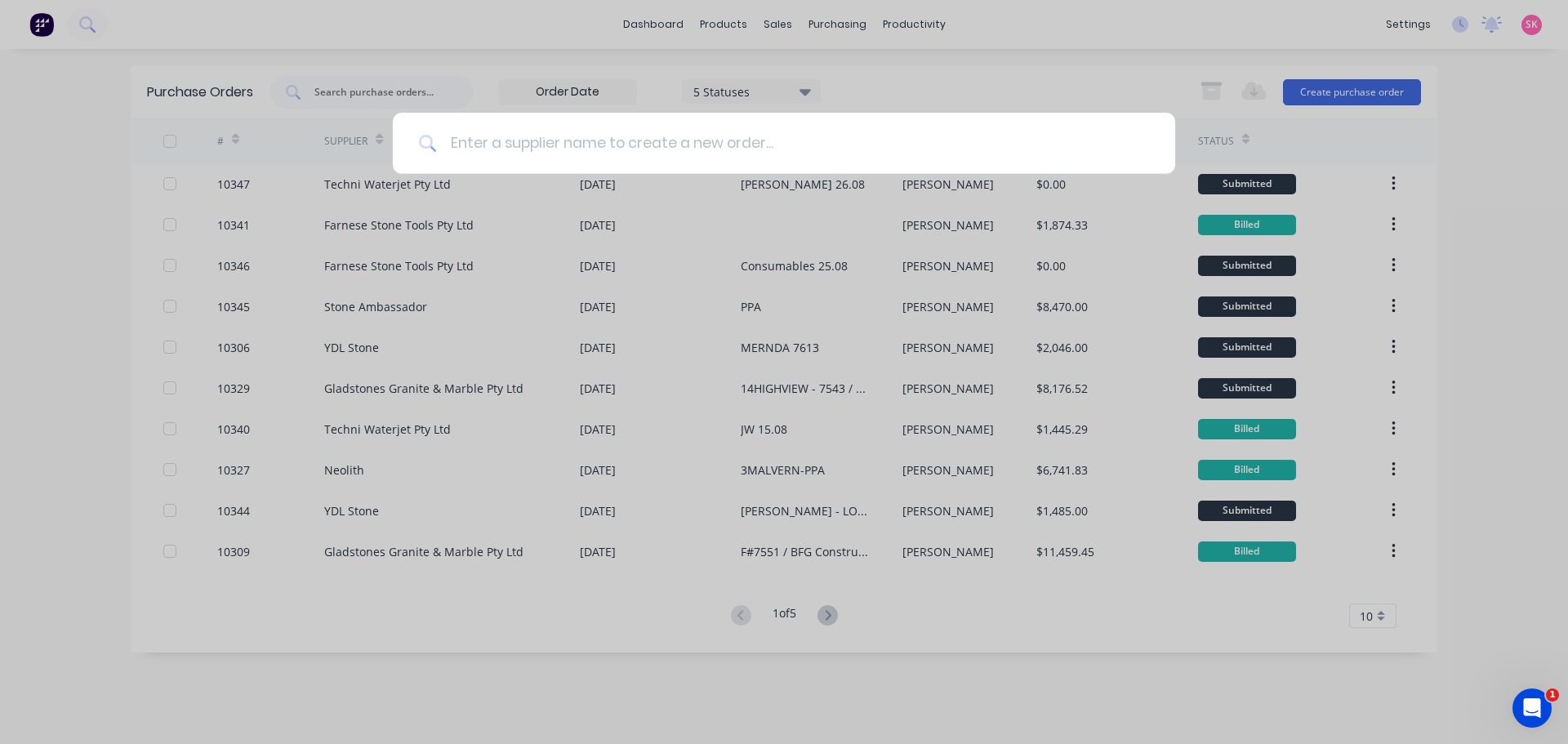
click at [604, 146] on input at bounding box center [793, 143] width 712 height 61
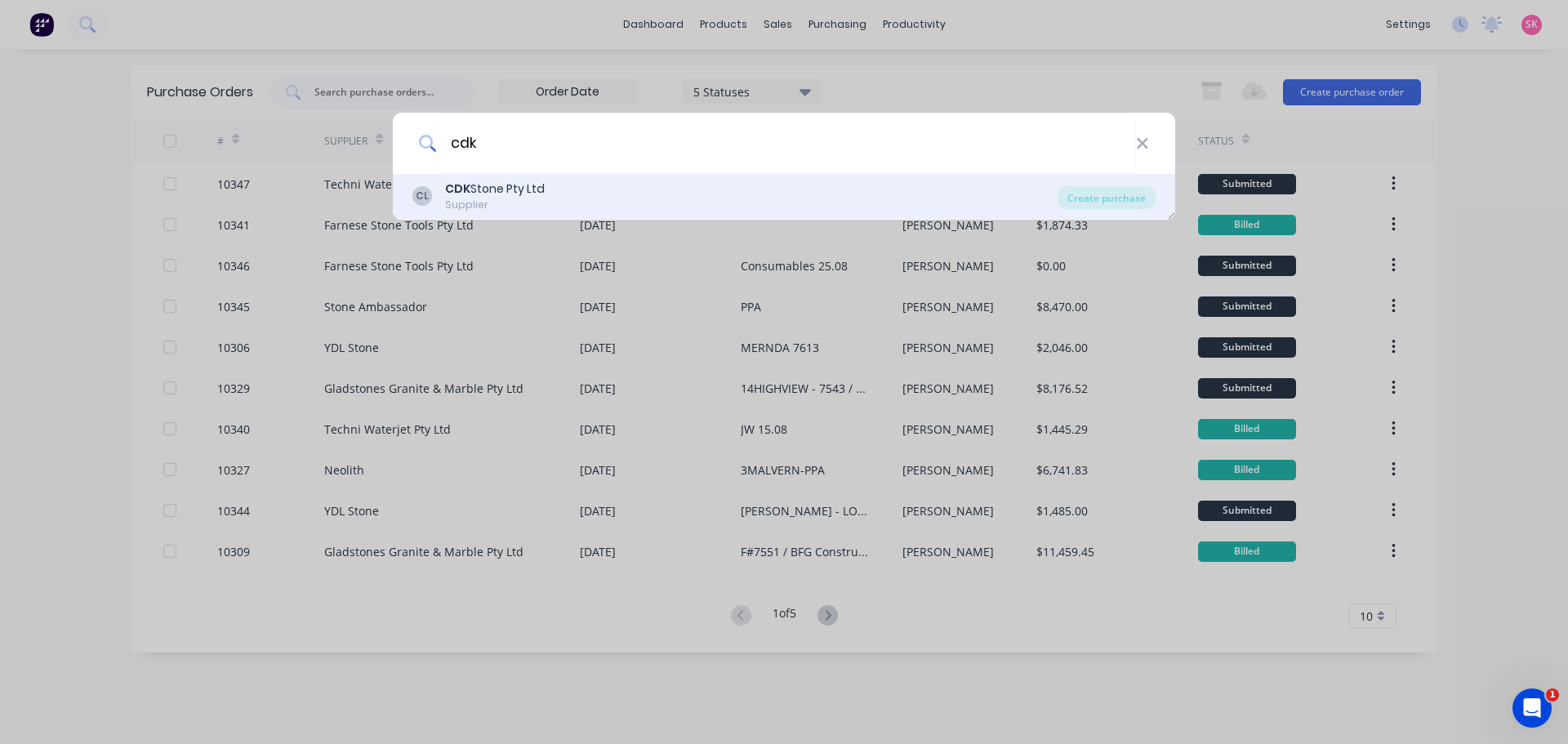
type input "cdk"
click at [584, 198] on div "CL CDK Stone Pty Ltd Supplier" at bounding box center [734, 196] width 645 height 31
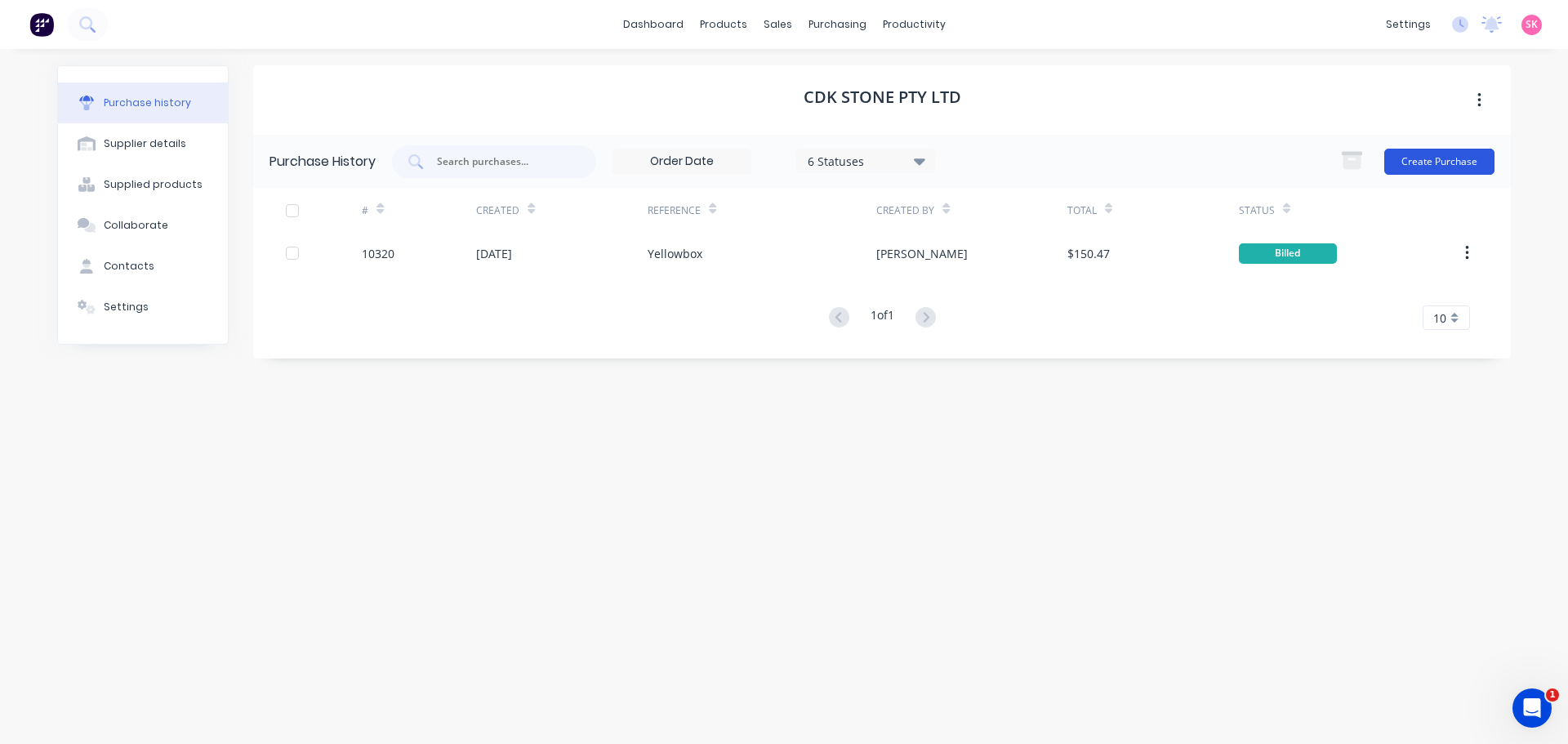
click at [1457, 155] on button "Create Purchase" at bounding box center [1439, 162] width 110 height 26
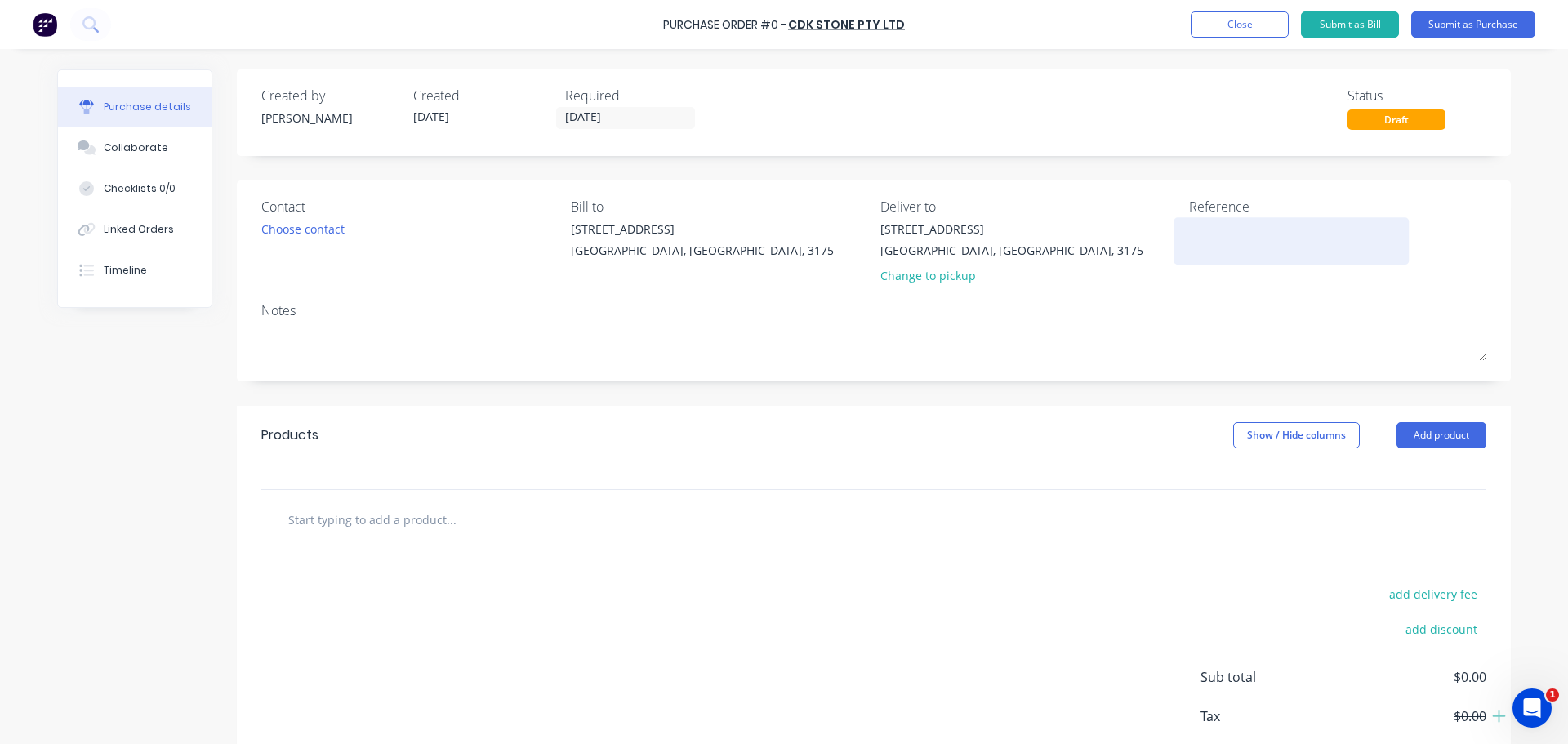
click at [1229, 225] on textarea at bounding box center [1291, 238] width 204 height 36
type textarea "[PERSON_NAME] 26.08"
type textarea "x"
type textarea "[PERSON_NAME] 26.08"
click at [440, 521] on input "text" at bounding box center [450, 519] width 327 height 32
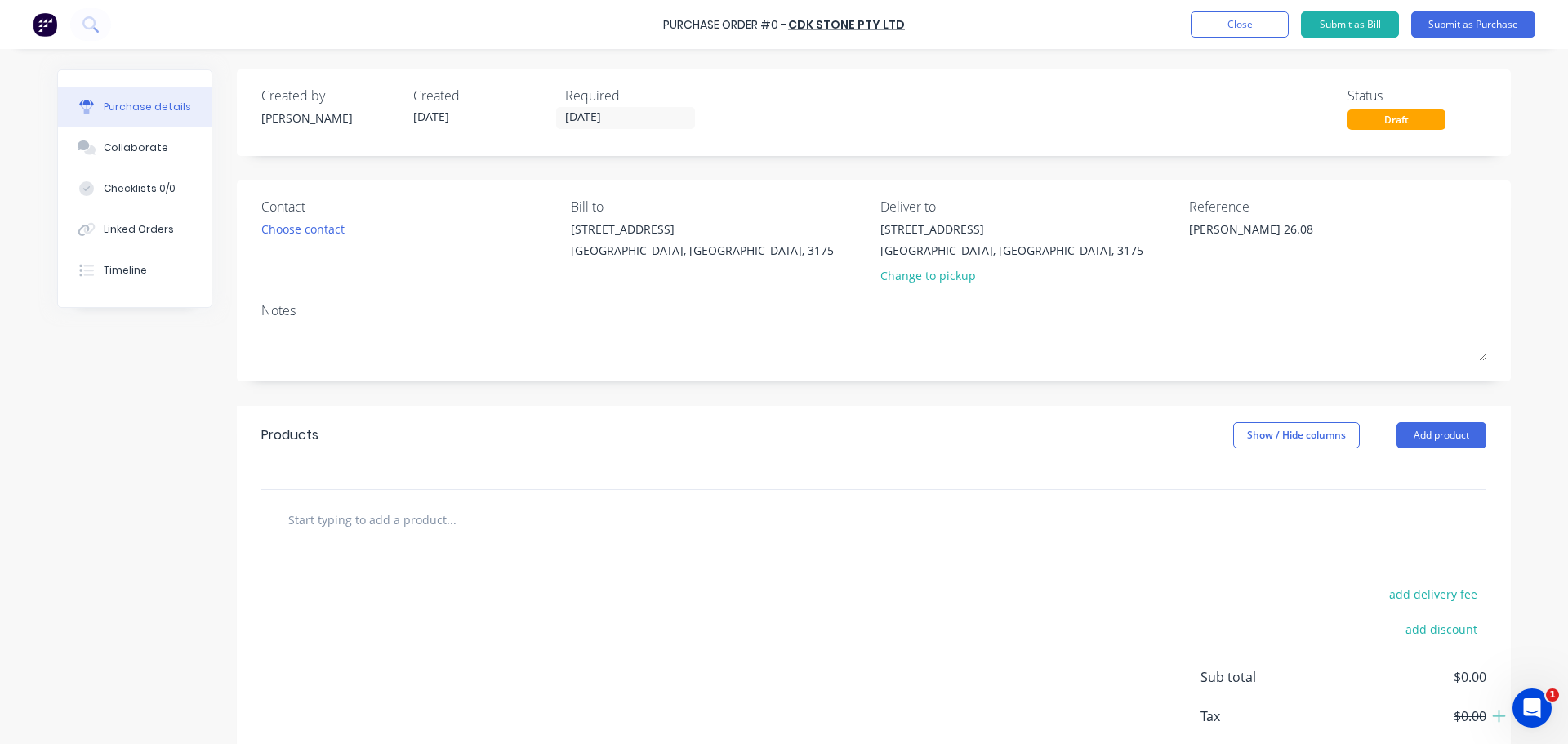
type textarea "x"
type input "g"
type textarea "x"
type input "gL"
type textarea "x"
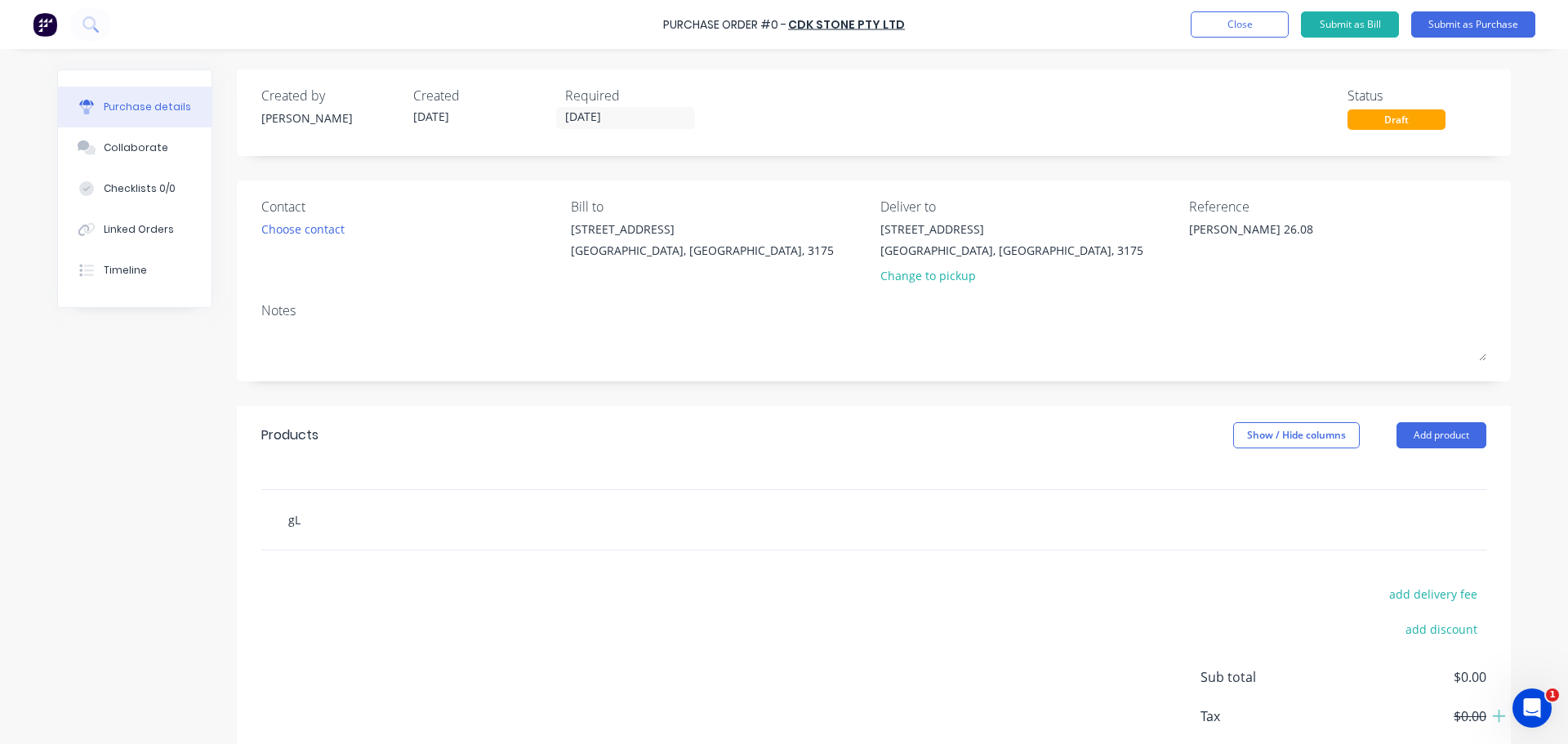
type input "gLU"
type textarea "x"
type input "gLUE"
type textarea "x"
type input "gLU"
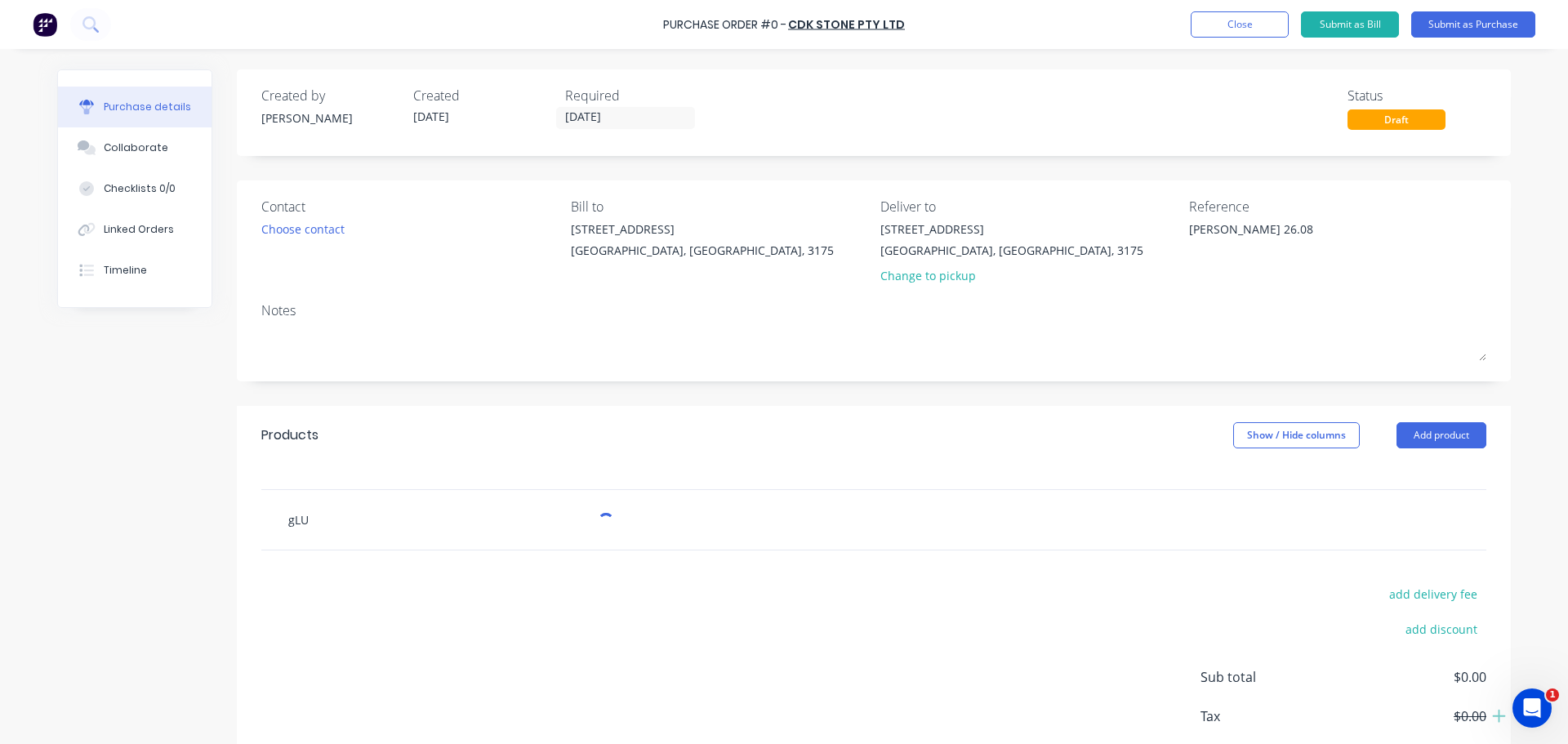
type textarea "x"
type input "gL"
type textarea "x"
type input "g"
type textarea "x"
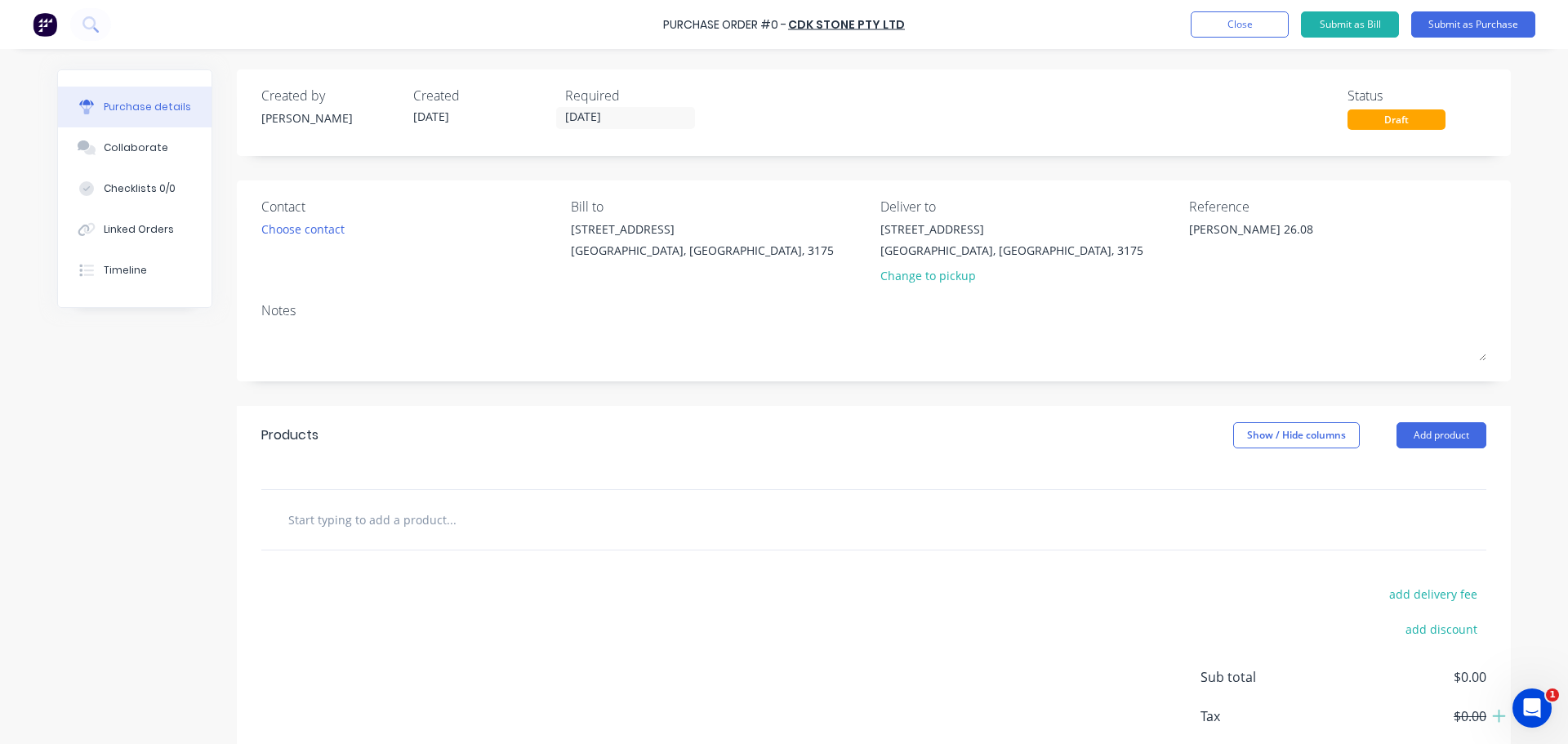
type textarea "x"
type input "G"
type textarea "x"
type input "Gl"
type textarea "x"
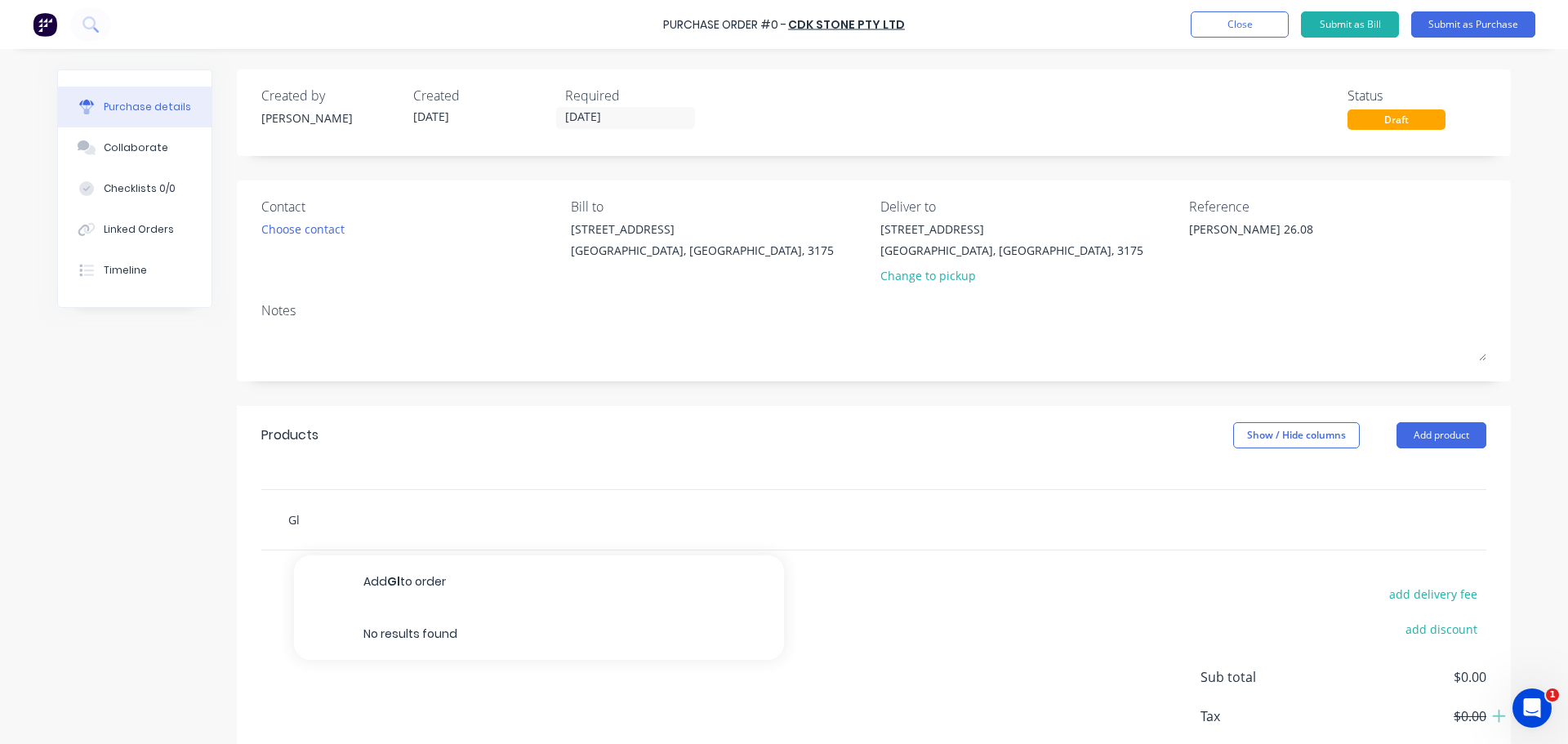
type input "Glu"
type textarea "x"
type input "Glue"
type textarea "x"
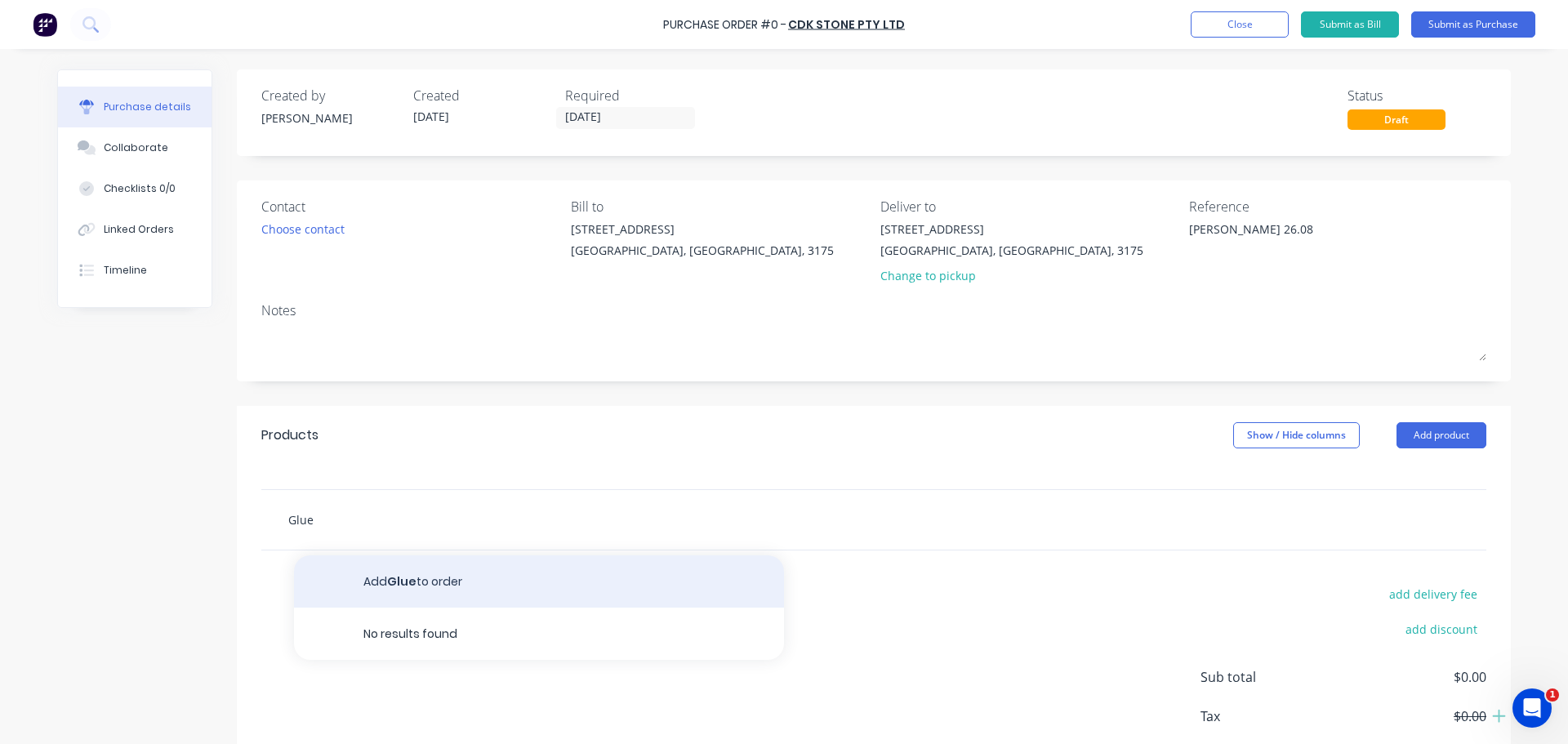
type input "Glue"
click at [455, 572] on button "Add Glue to order" at bounding box center [539, 581] width 490 height 52
type textarea "x"
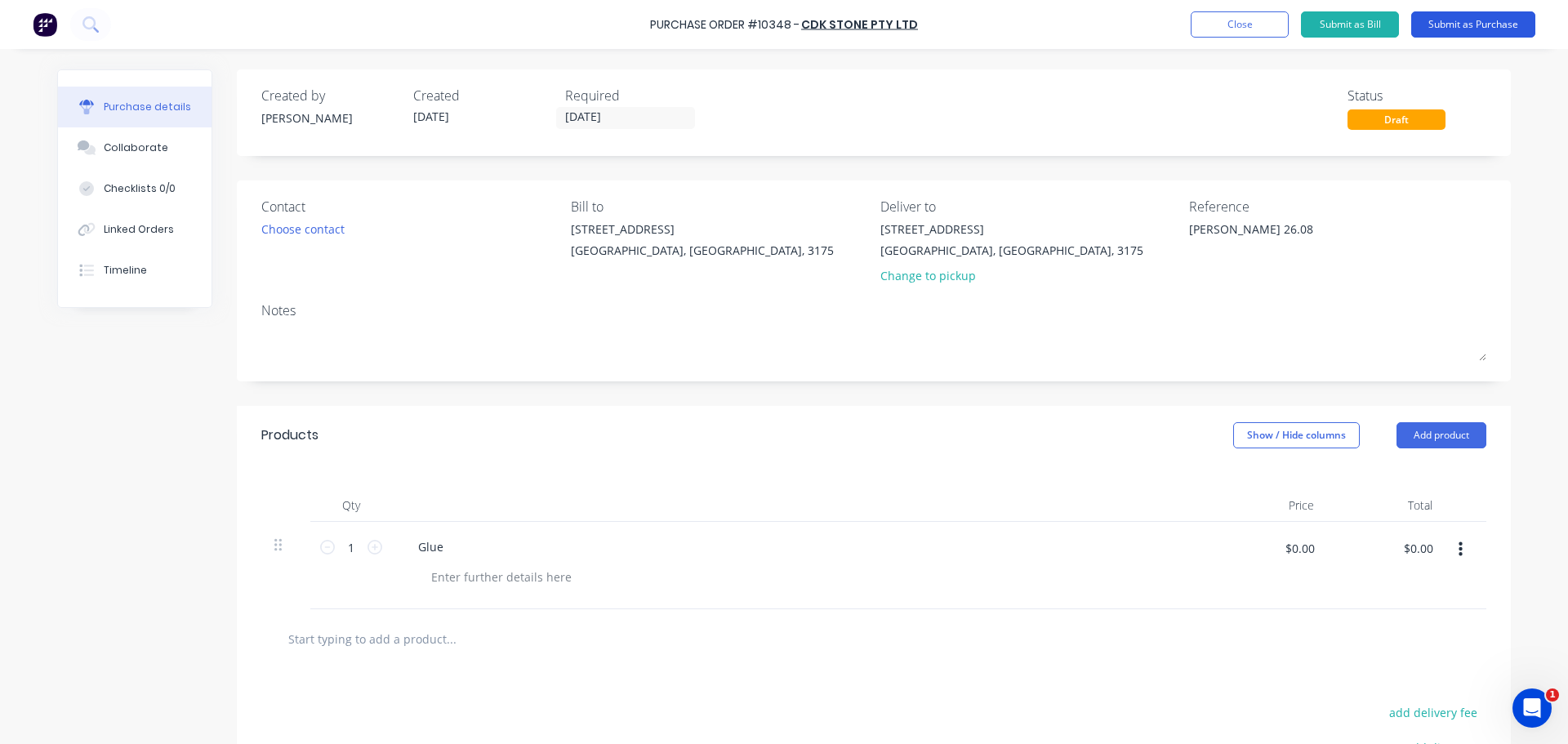
click at [1489, 29] on button "Submit as Purchase" at bounding box center [1474, 25] width 124 height 26
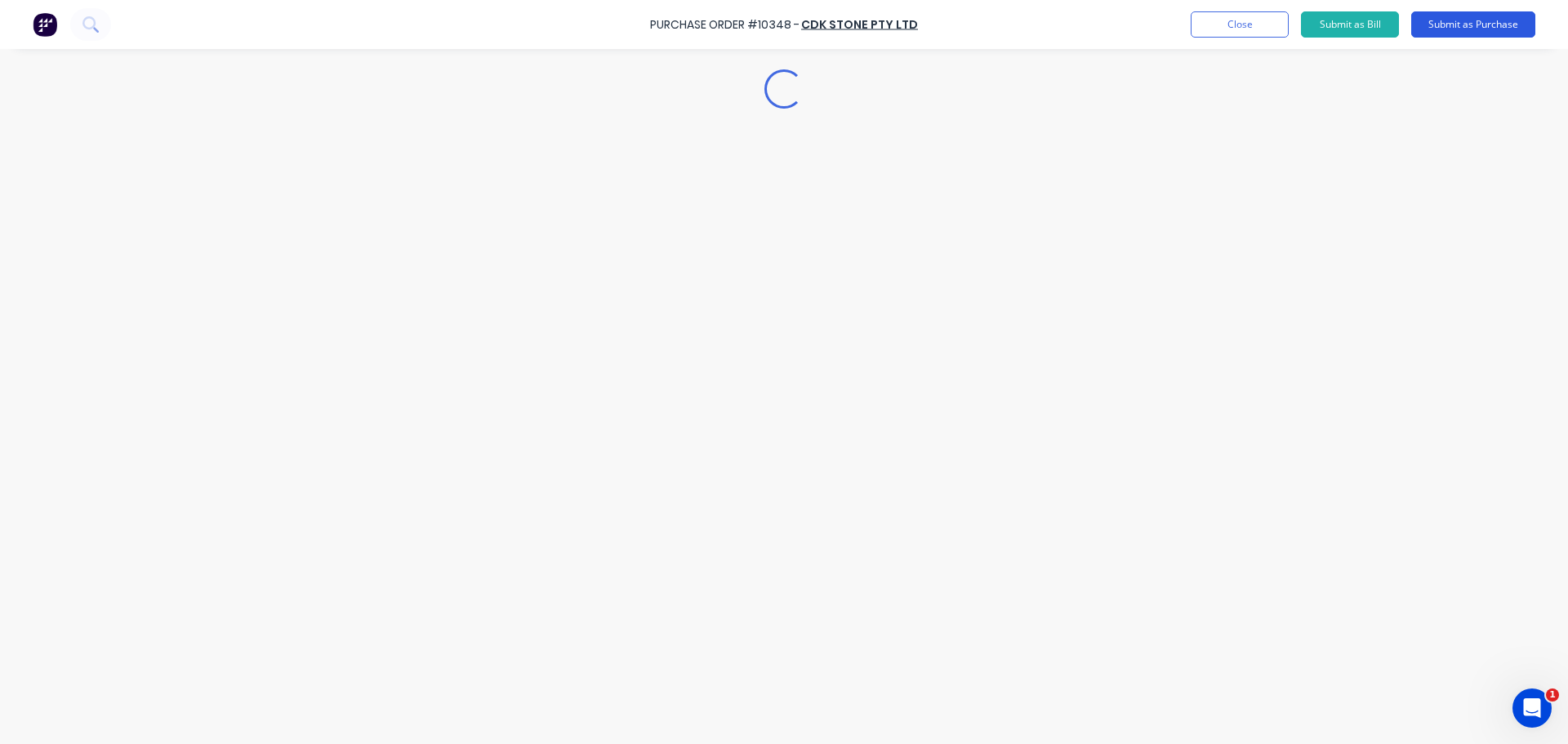
type textarea "x"
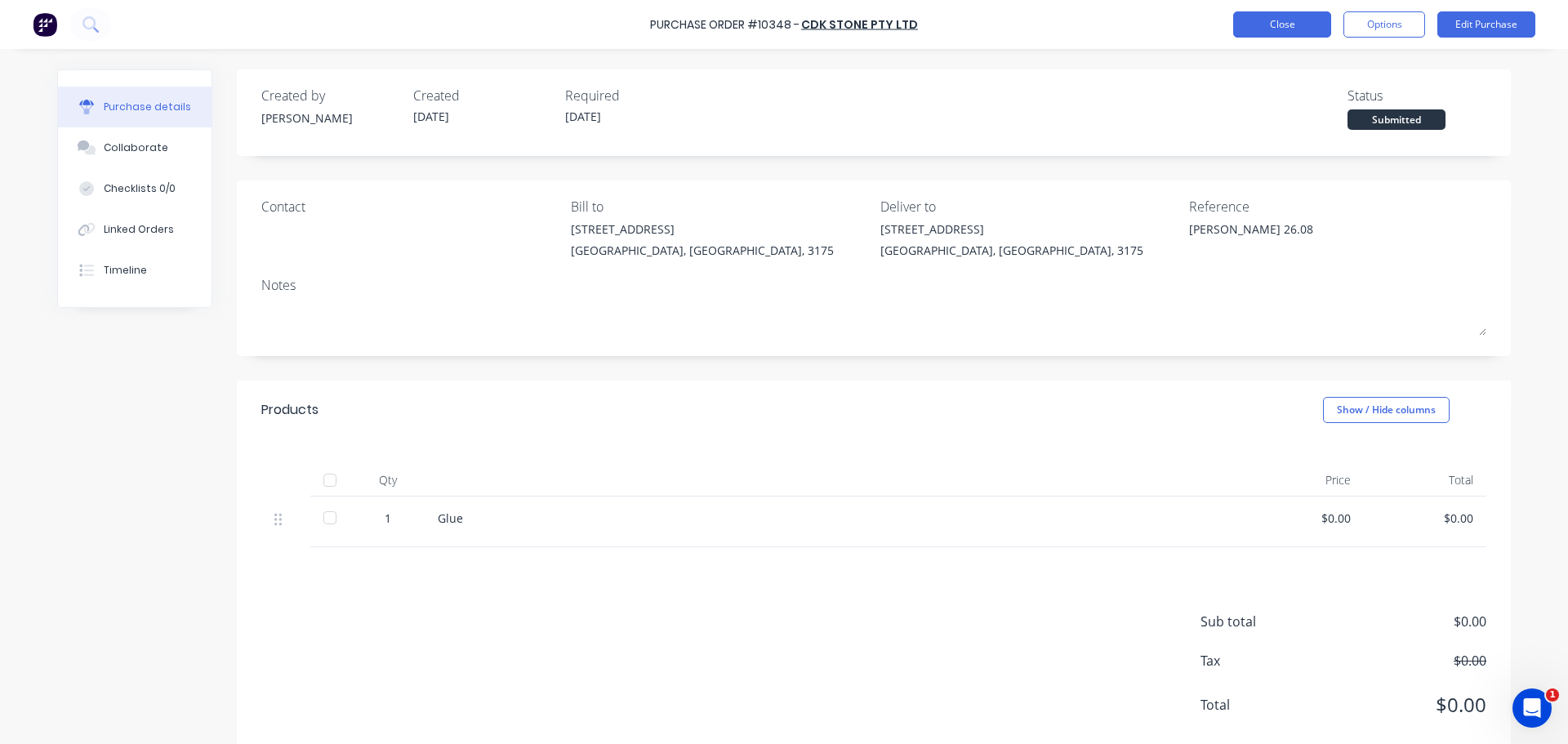
click at [1291, 16] on button "Close" at bounding box center [1282, 25] width 98 height 26
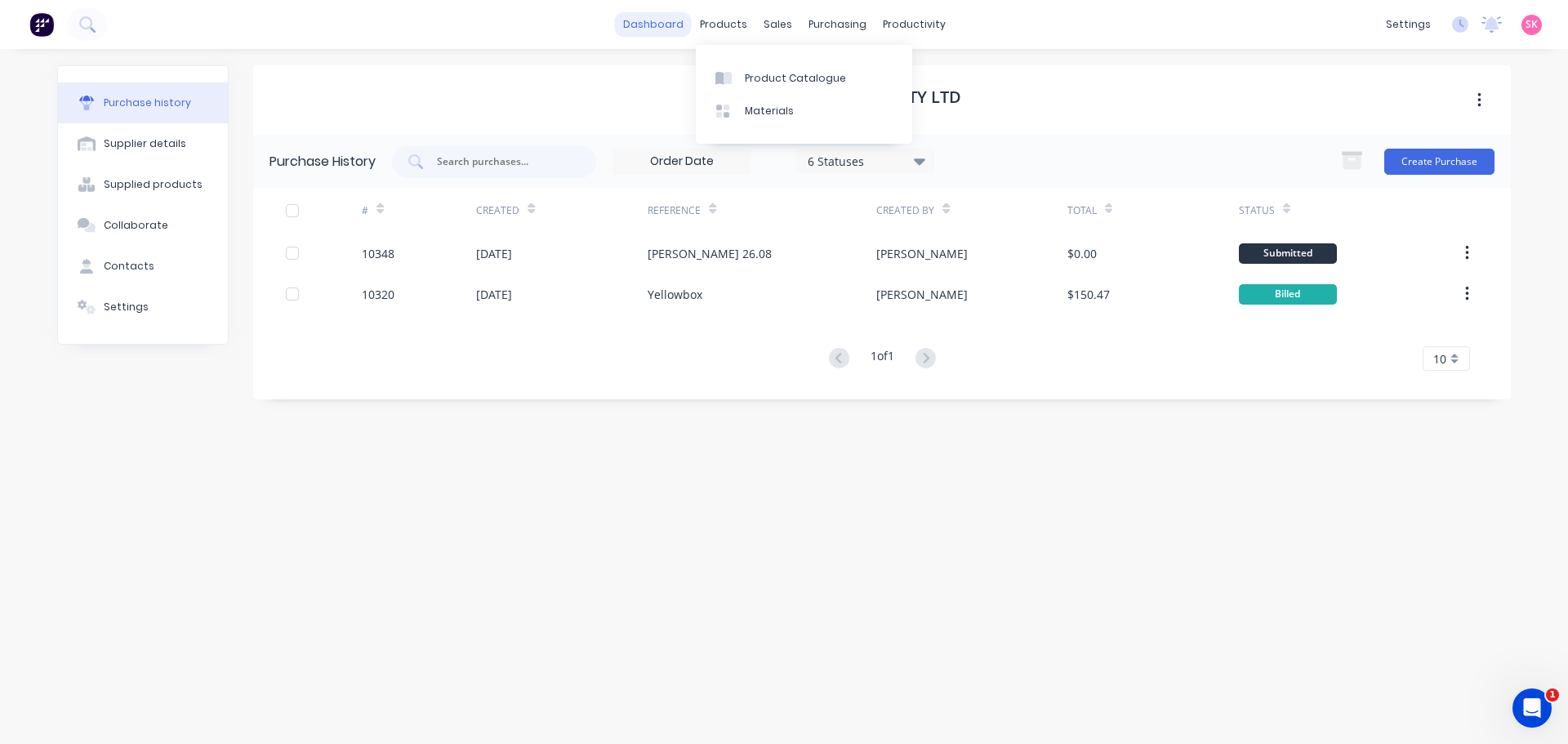
click at [661, 26] on link "dashboard" at bounding box center [653, 25] width 77 height 25
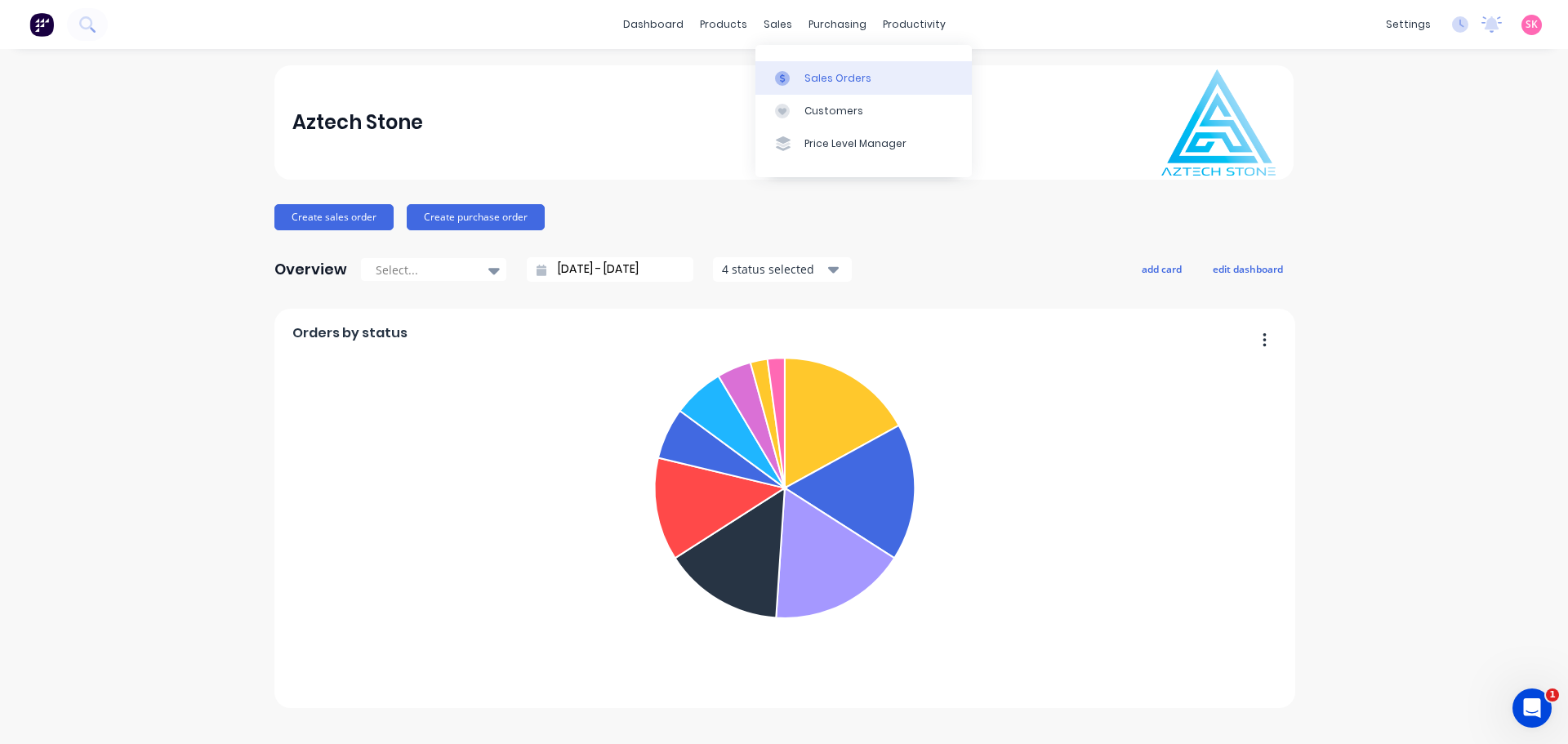
click at [767, 79] on link "Sales Orders" at bounding box center [863, 77] width 216 height 32
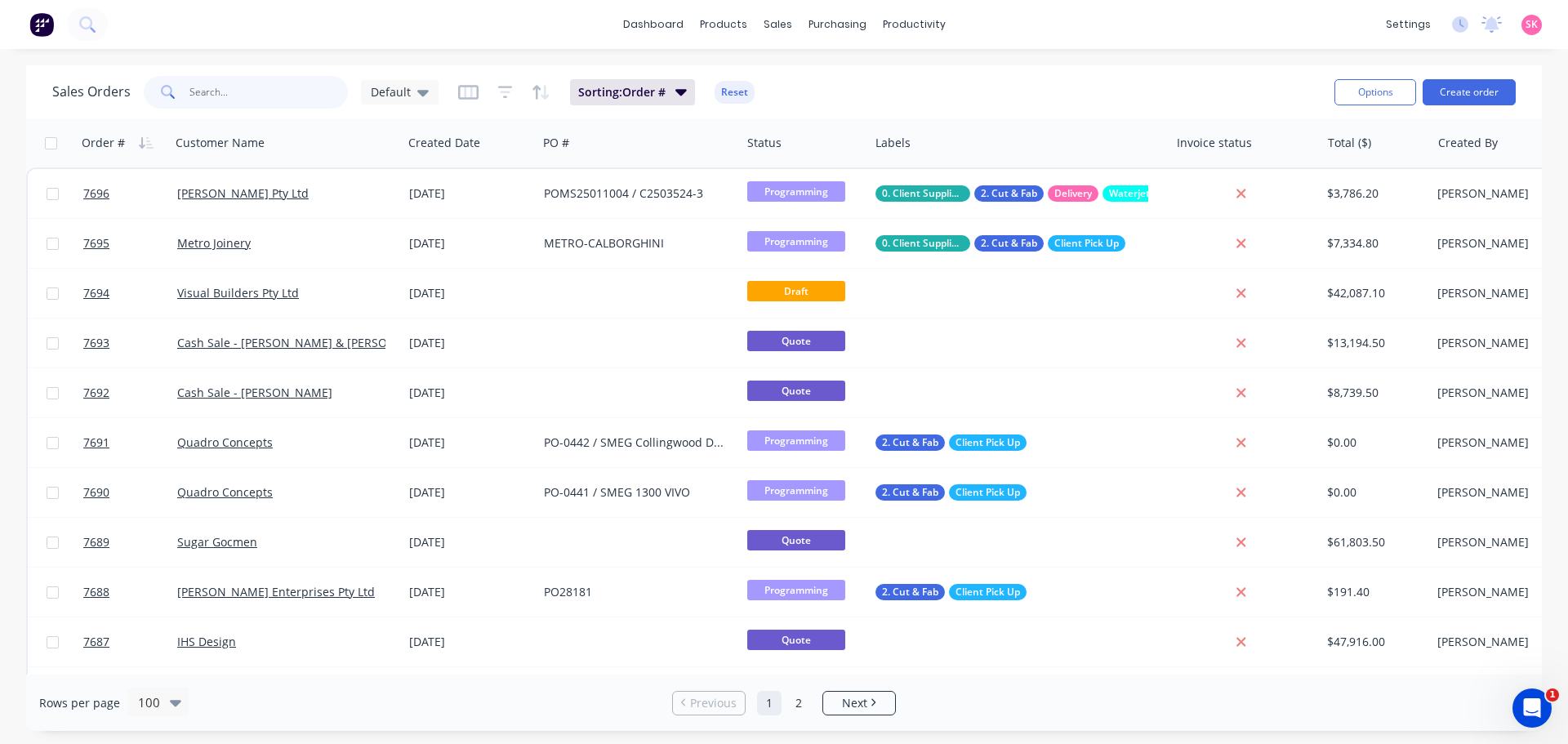
click at [285, 94] on input "text" at bounding box center [269, 92] width 159 height 32
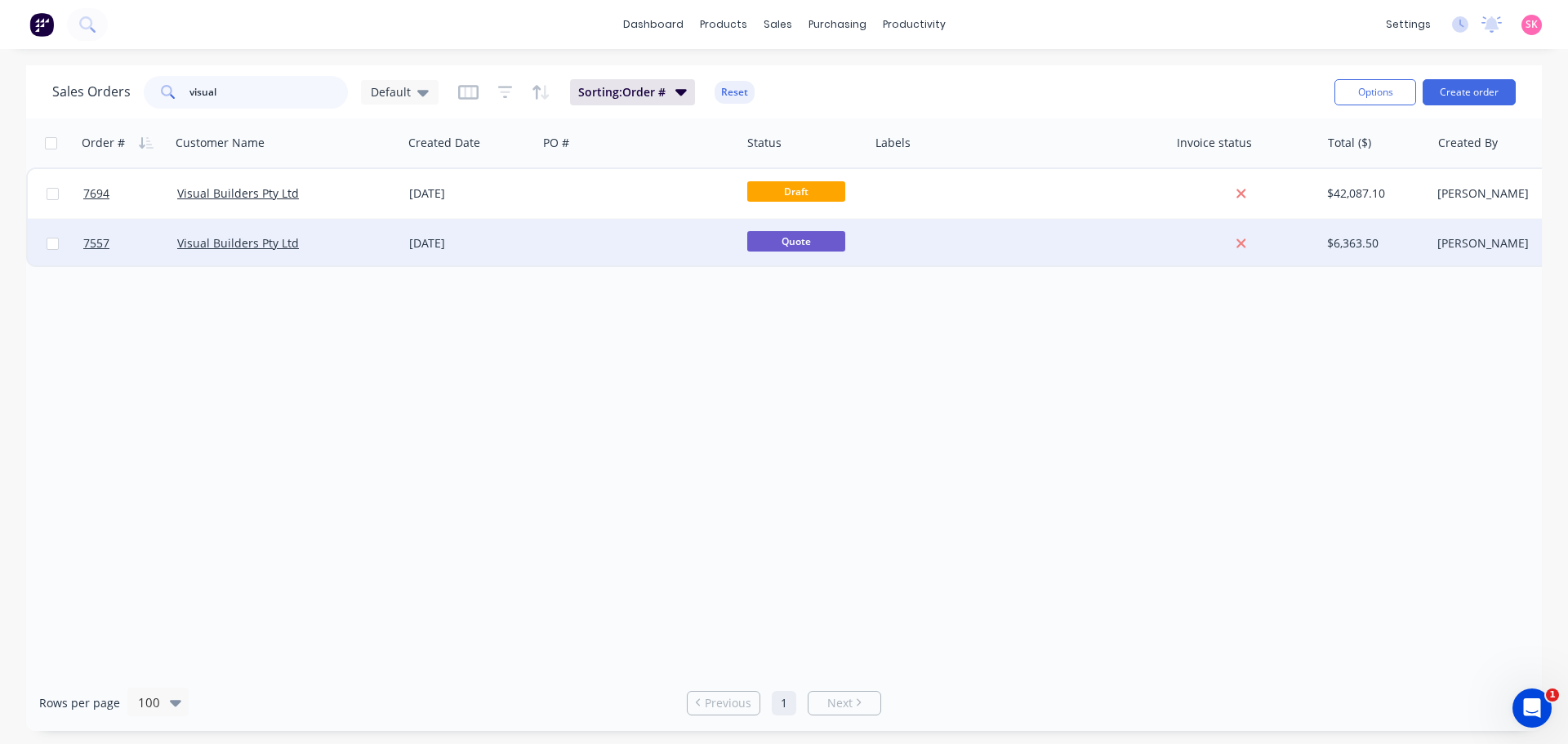
type input "visual"
click at [625, 256] on div at bounding box center [639, 242] width 204 height 49
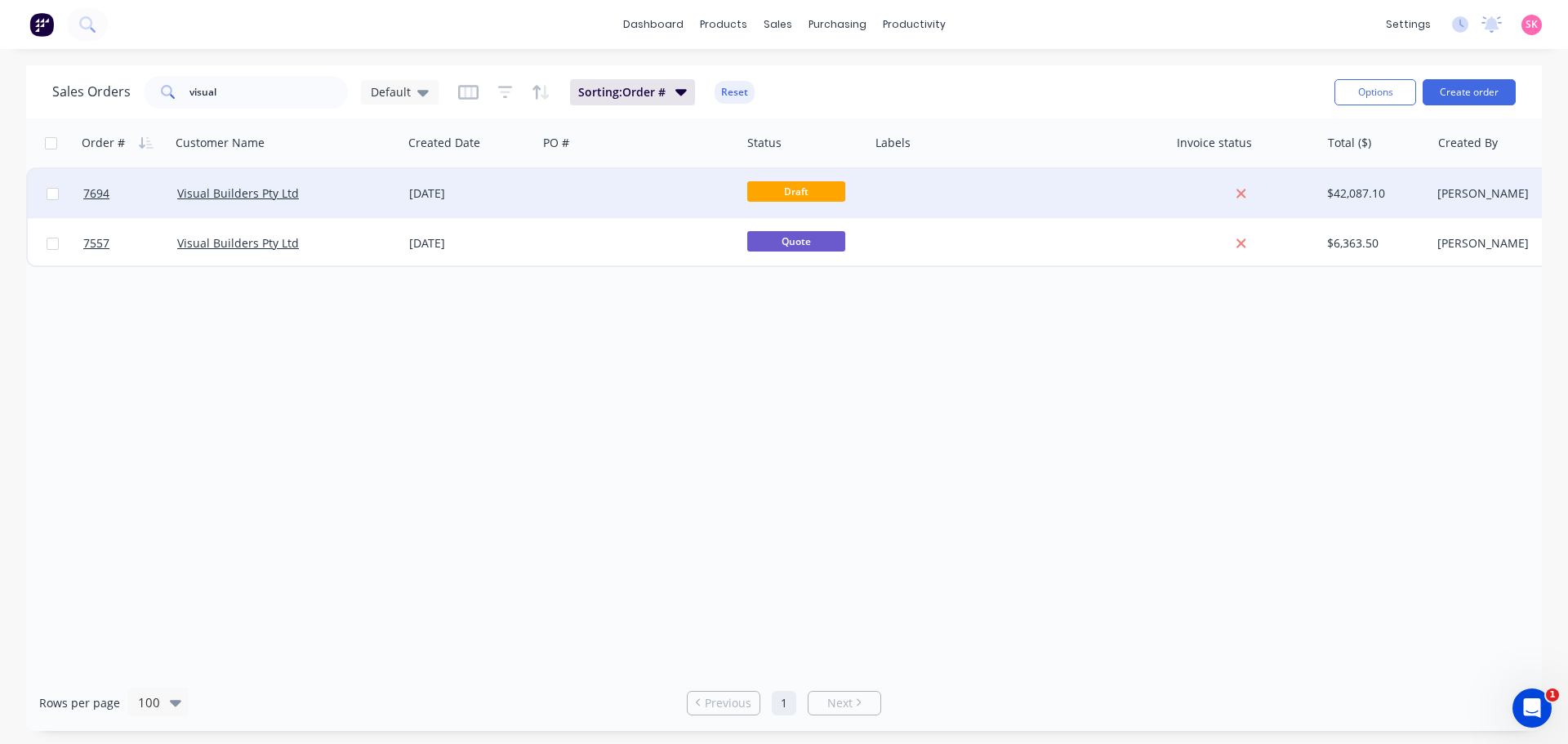
click at [560, 186] on div at bounding box center [639, 193] width 204 height 49
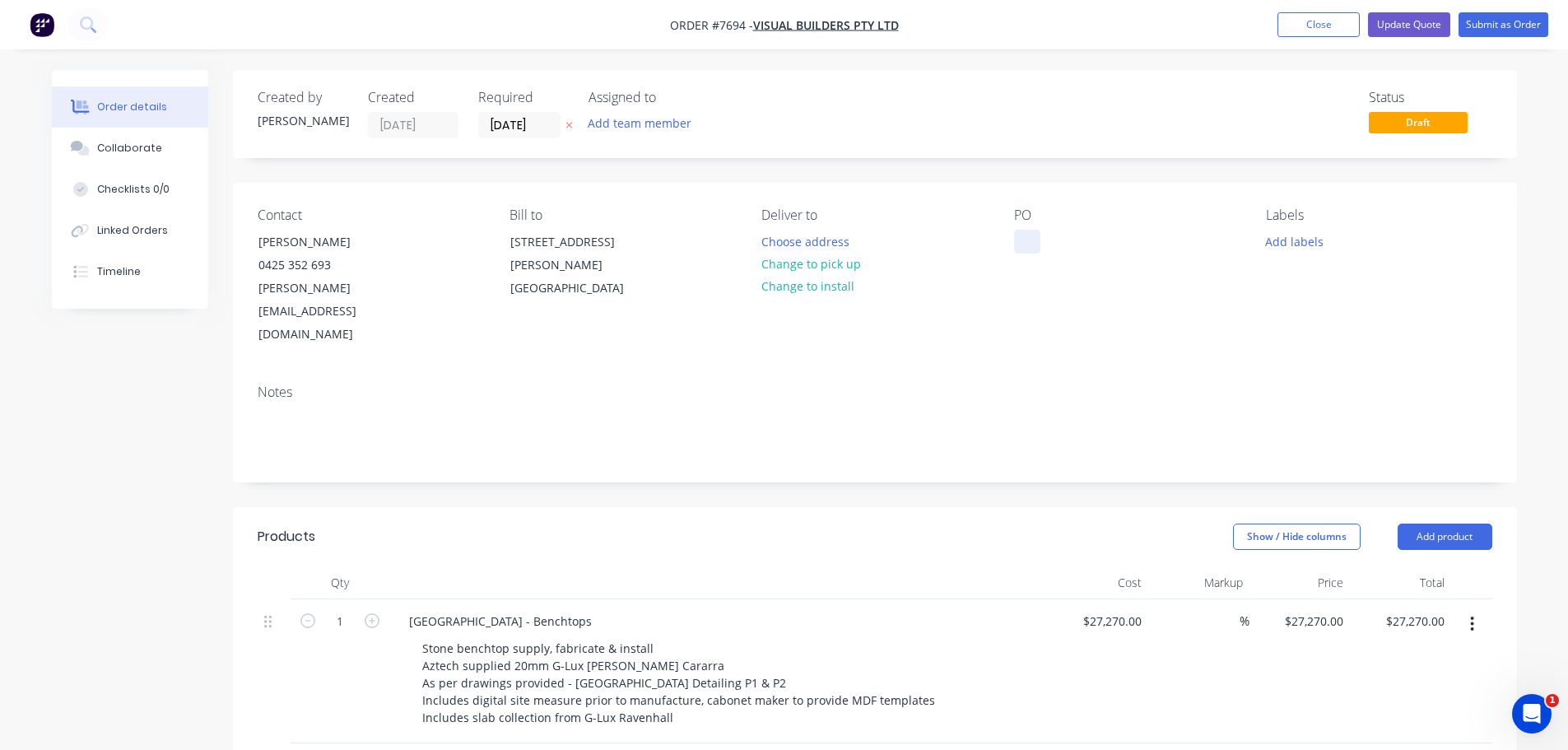
click at [1026, 253] on div at bounding box center [1027, 241] width 27 height 24
click at [818, 242] on button "Choose address" at bounding box center [805, 240] width 105 height 23
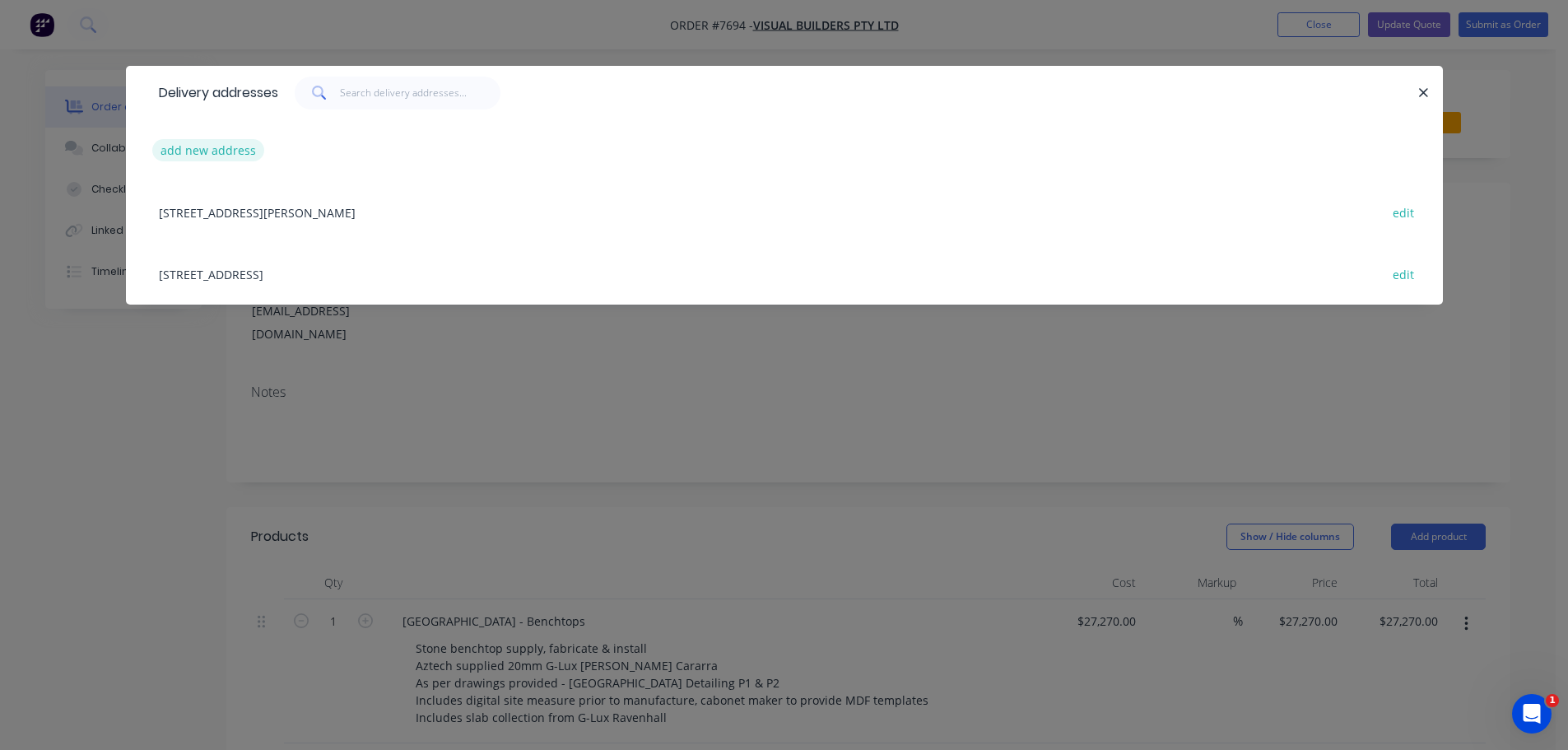
click at [206, 142] on button "add new address" at bounding box center [208, 150] width 113 height 23
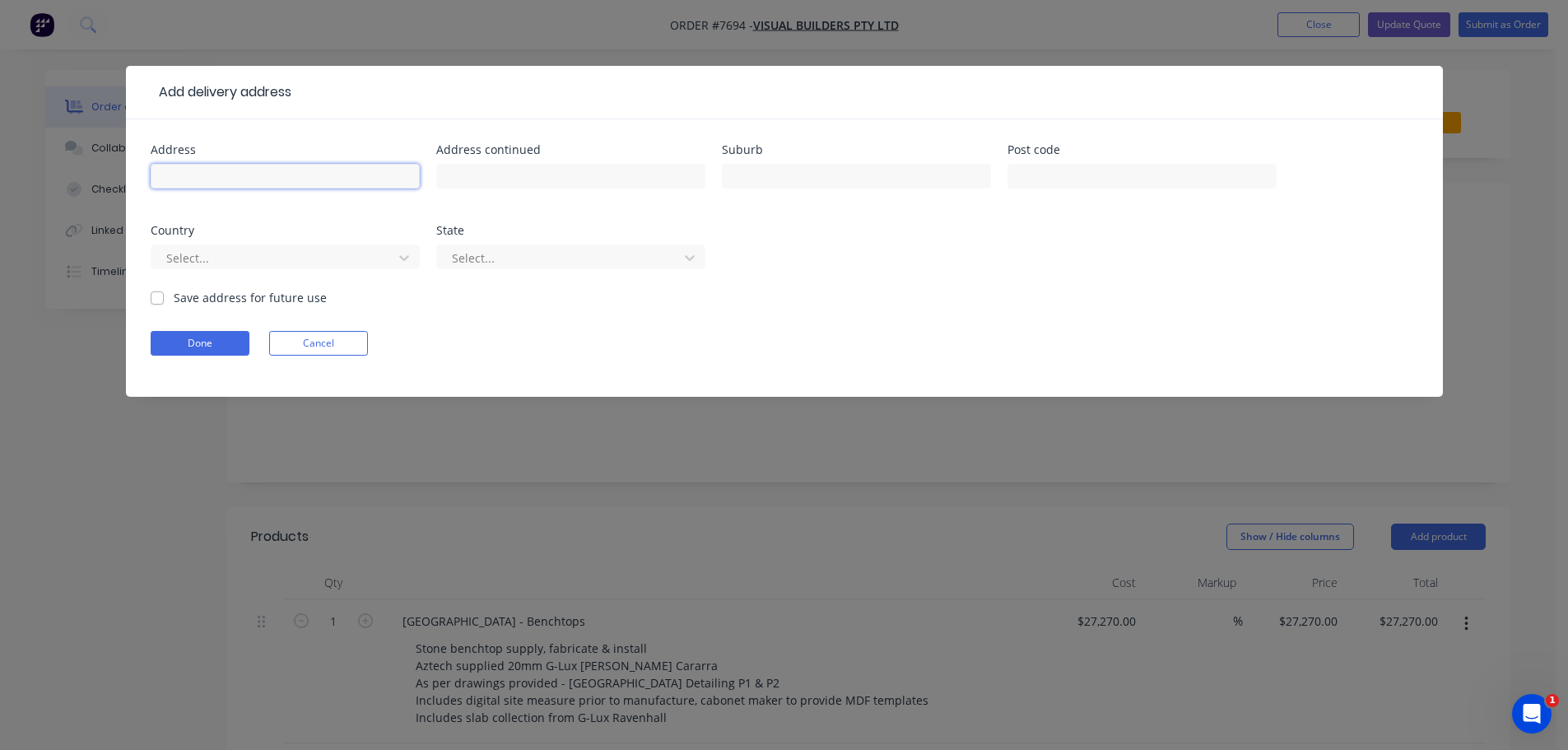
click at [228, 175] on input "text" at bounding box center [285, 176] width 270 height 25
click at [188, 182] on input "330A eaconsfield" at bounding box center [285, 176] width 270 height 25
click at [326, 179] on input "330A eaconsfield" at bounding box center [285, 176] width 270 height 25
click at [189, 178] on input "330A eaconsfield" at bounding box center [285, 176] width 270 height 25
click at [300, 172] on input "330A Beaconsfield" at bounding box center [285, 176] width 270 height 25
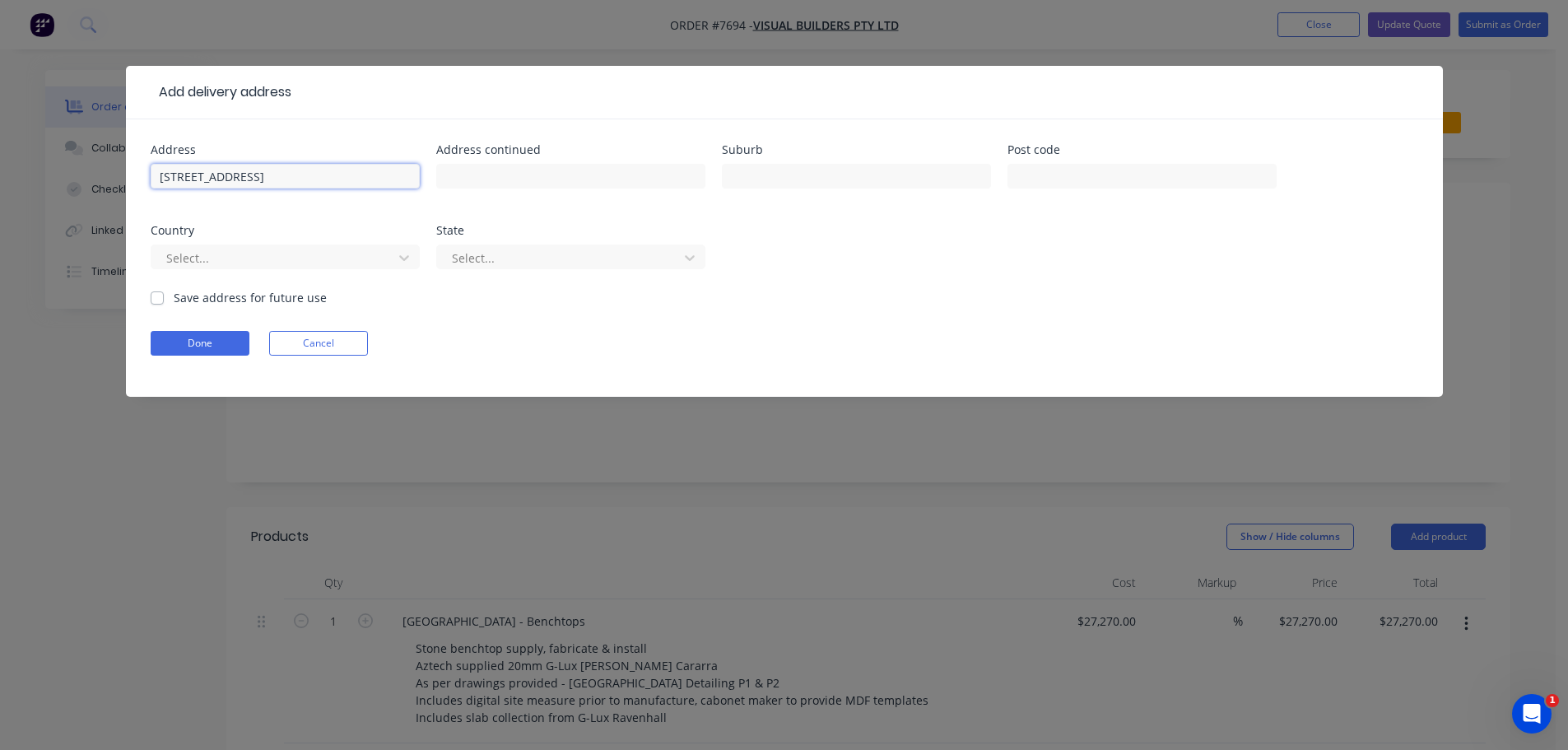
type input "330A Beaconsfield Parade"
type input "St Kilda West"
type input "3182"
click at [285, 246] on div "Select..." at bounding box center [274, 258] width 229 height 25
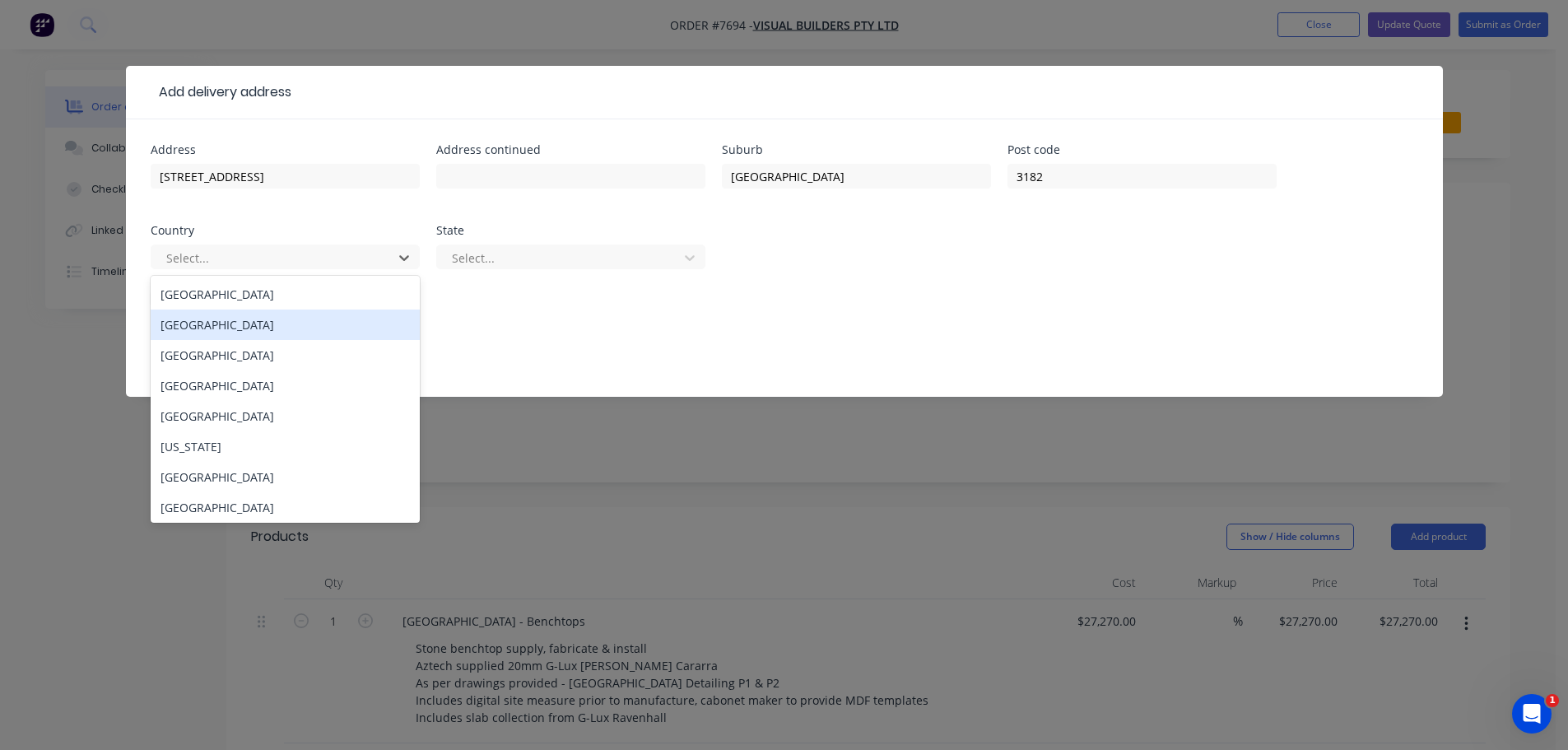
click at [317, 318] on div "Afghanistan" at bounding box center [285, 325] width 270 height 30
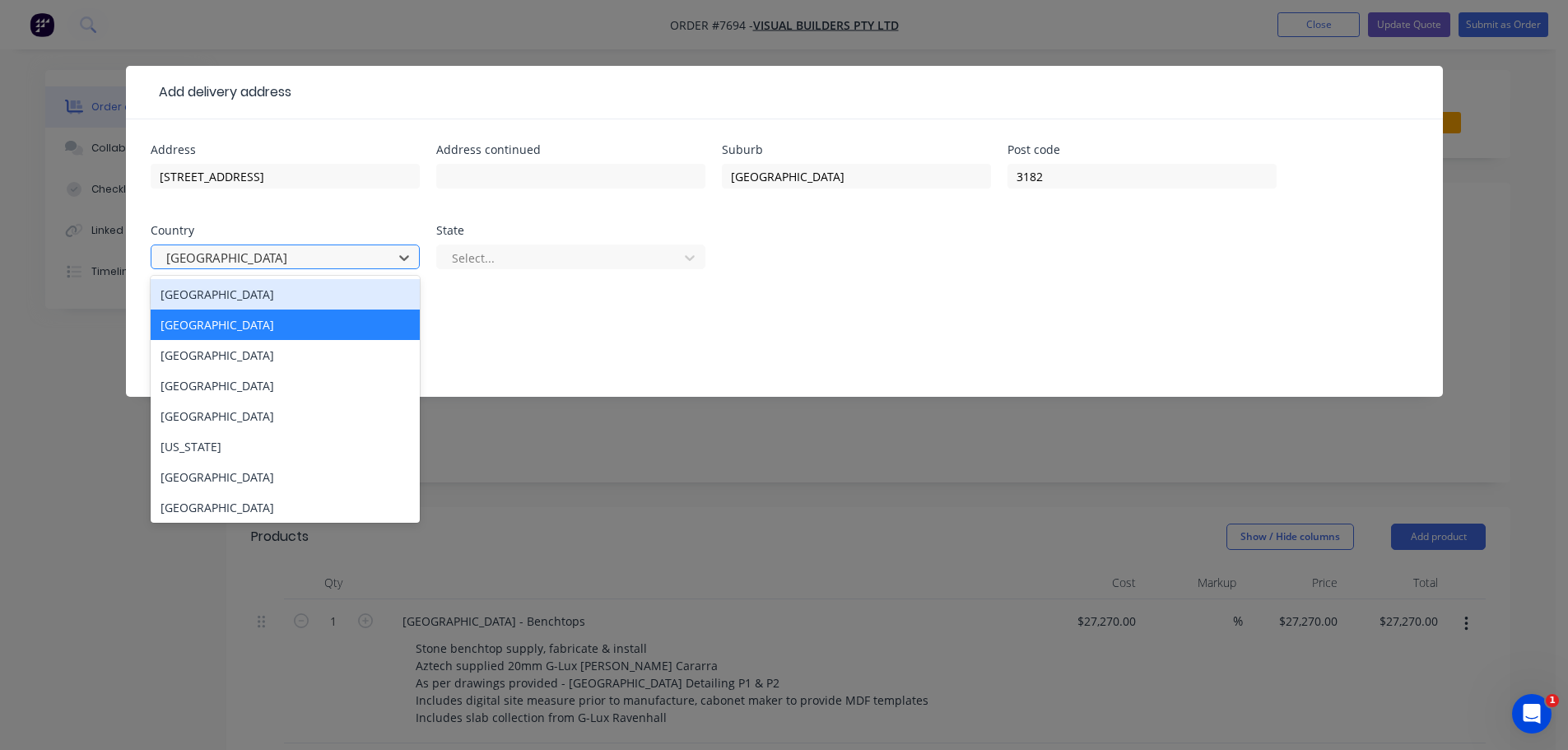
click at [337, 251] on div at bounding box center [274, 258] width 219 height 21
click at [300, 295] on div "Australia" at bounding box center [285, 294] width 270 height 30
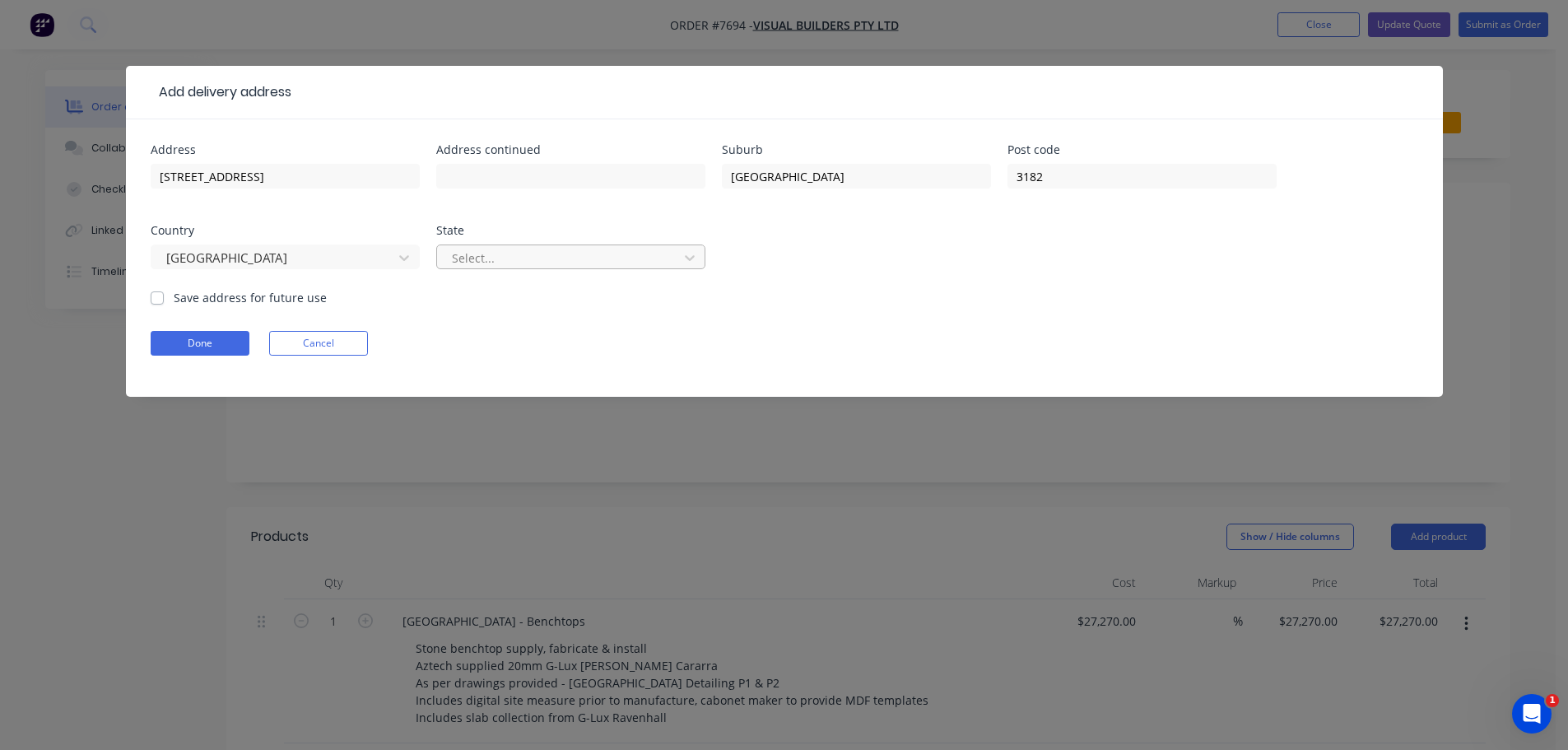
click at [523, 252] on div at bounding box center [560, 258] width 219 height 21
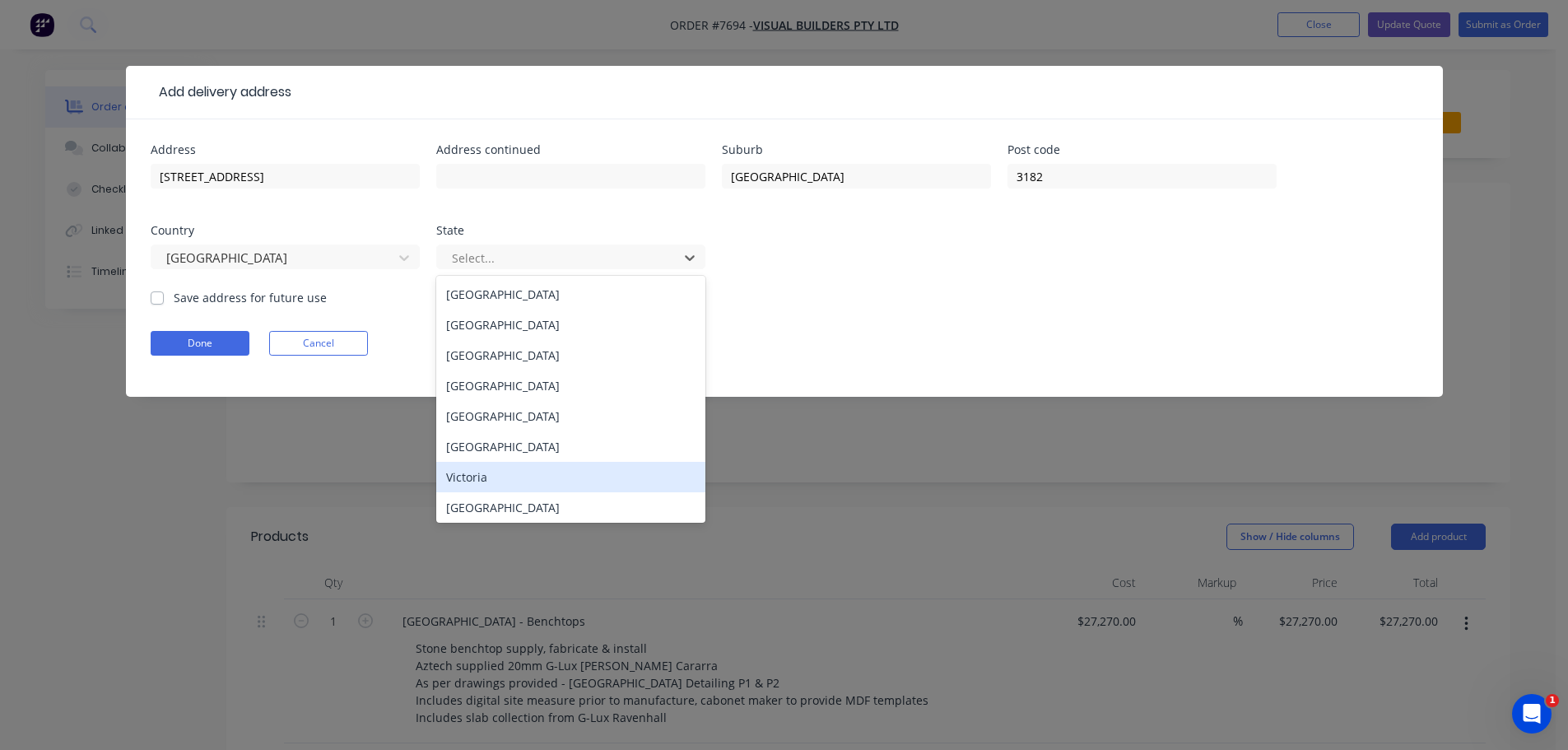
click at [493, 472] on div "Victoria" at bounding box center [571, 476] width 270 height 30
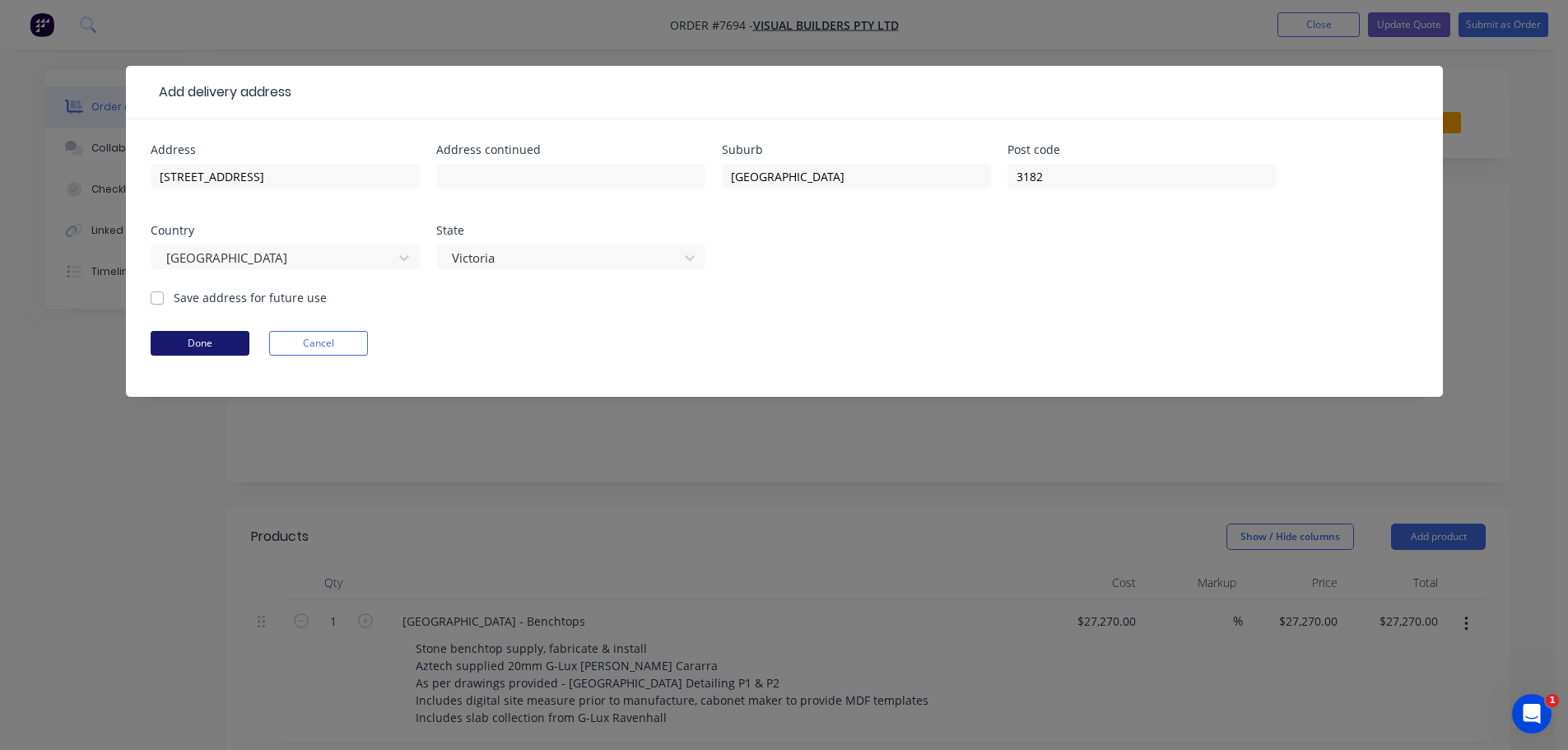
click at [209, 339] on button "Done" at bounding box center [200, 344] width 98 height 25
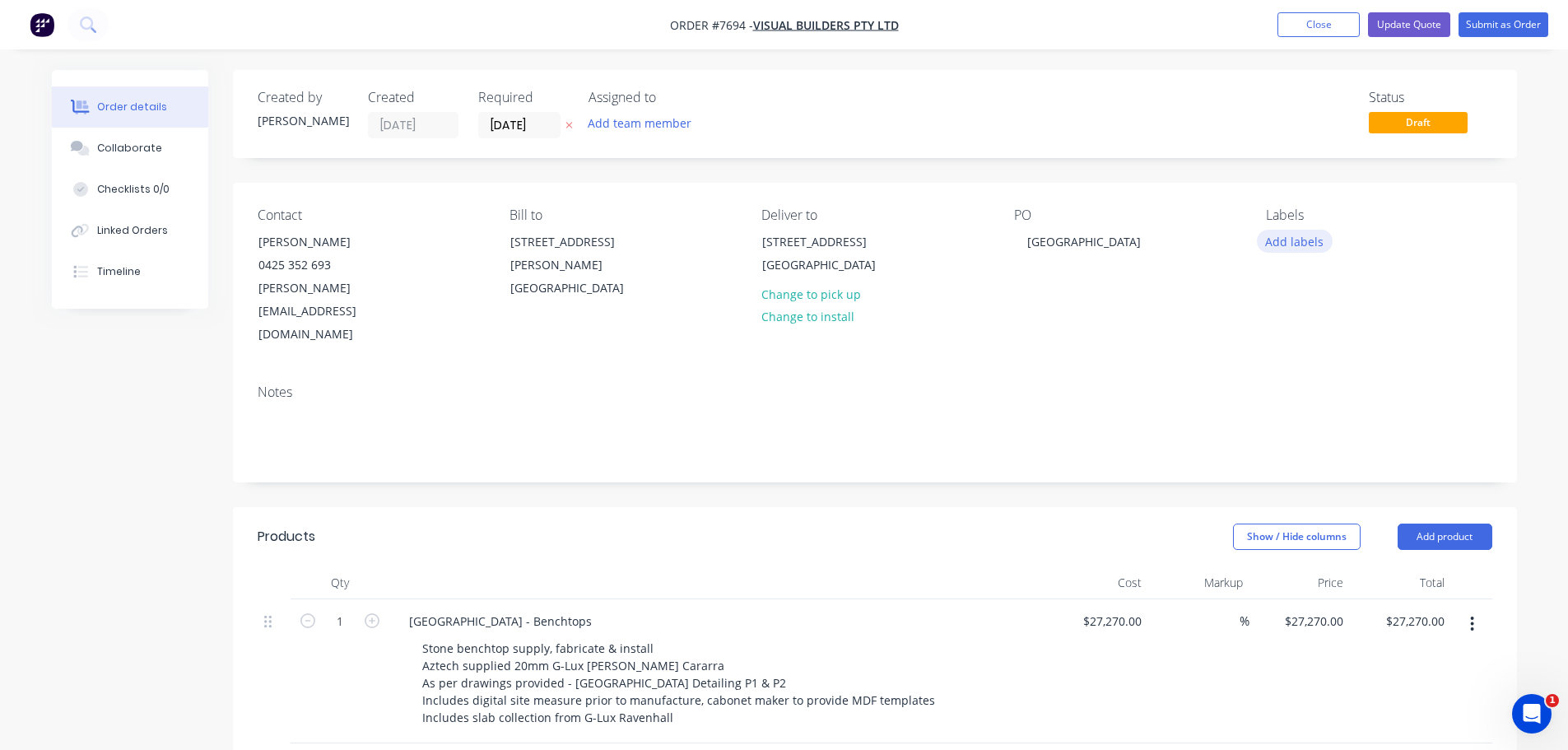
click at [1286, 239] on button "Add labels" at bounding box center [1294, 240] width 76 height 23
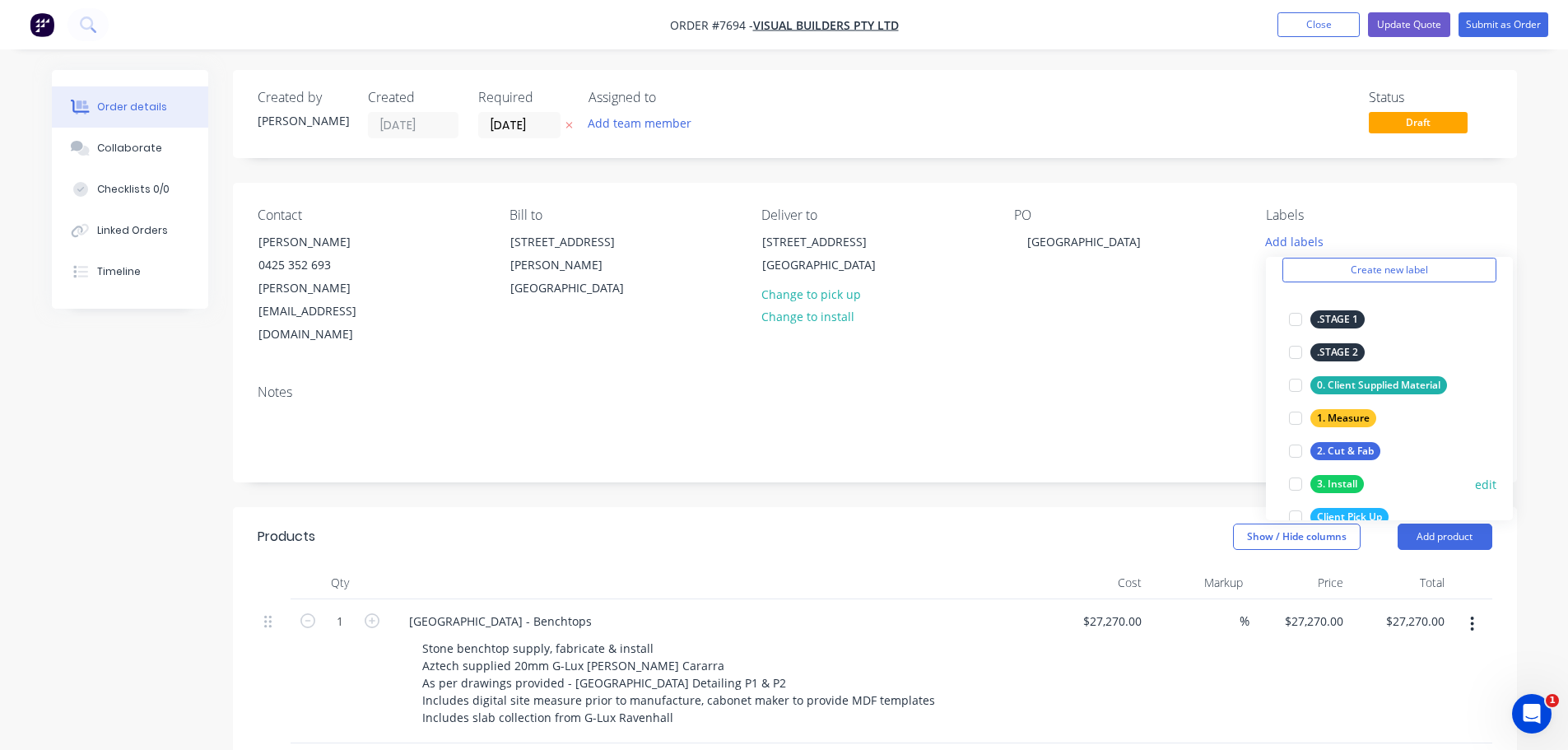
scroll to position [164, 0]
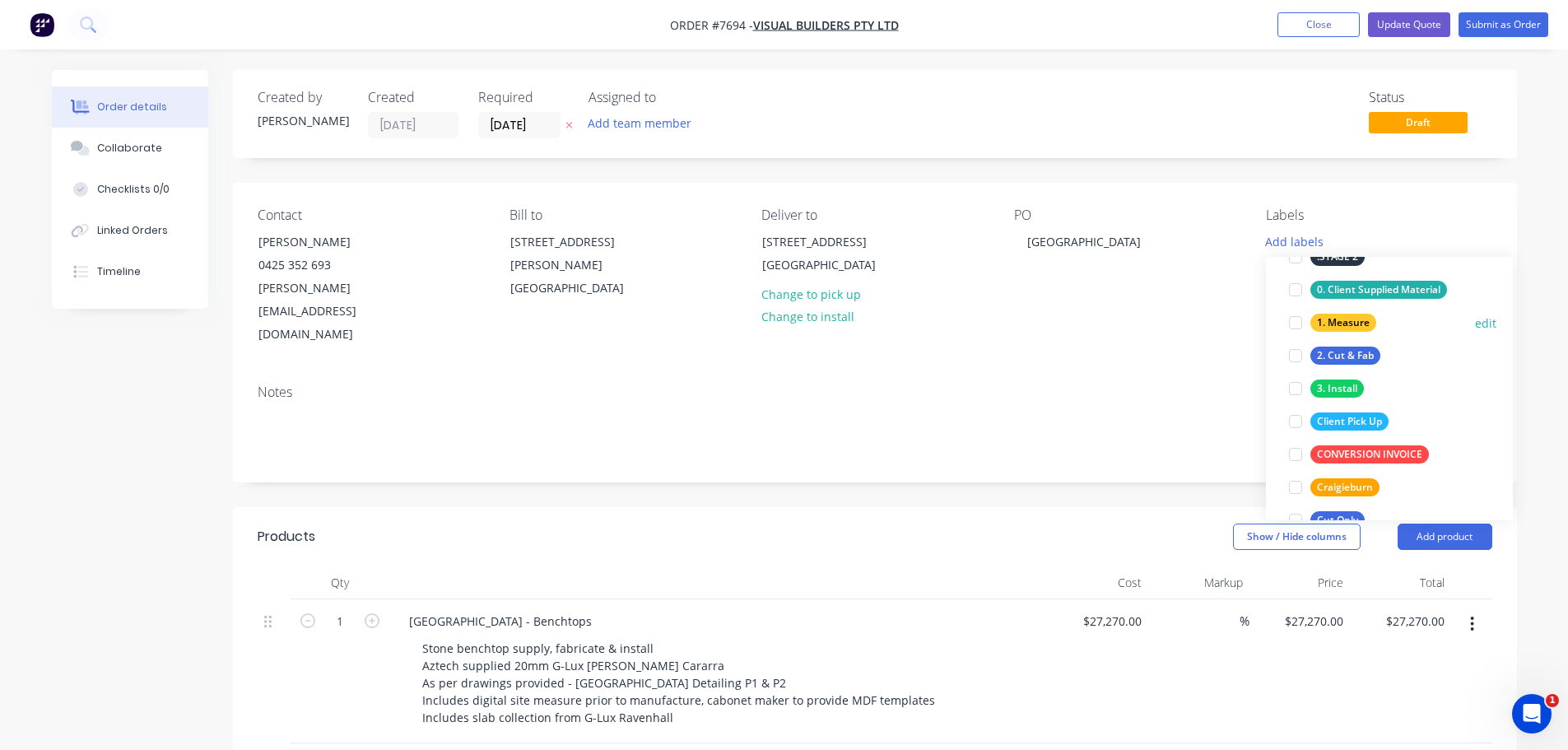
click at [1295, 326] on div at bounding box center [1295, 322] width 33 height 33
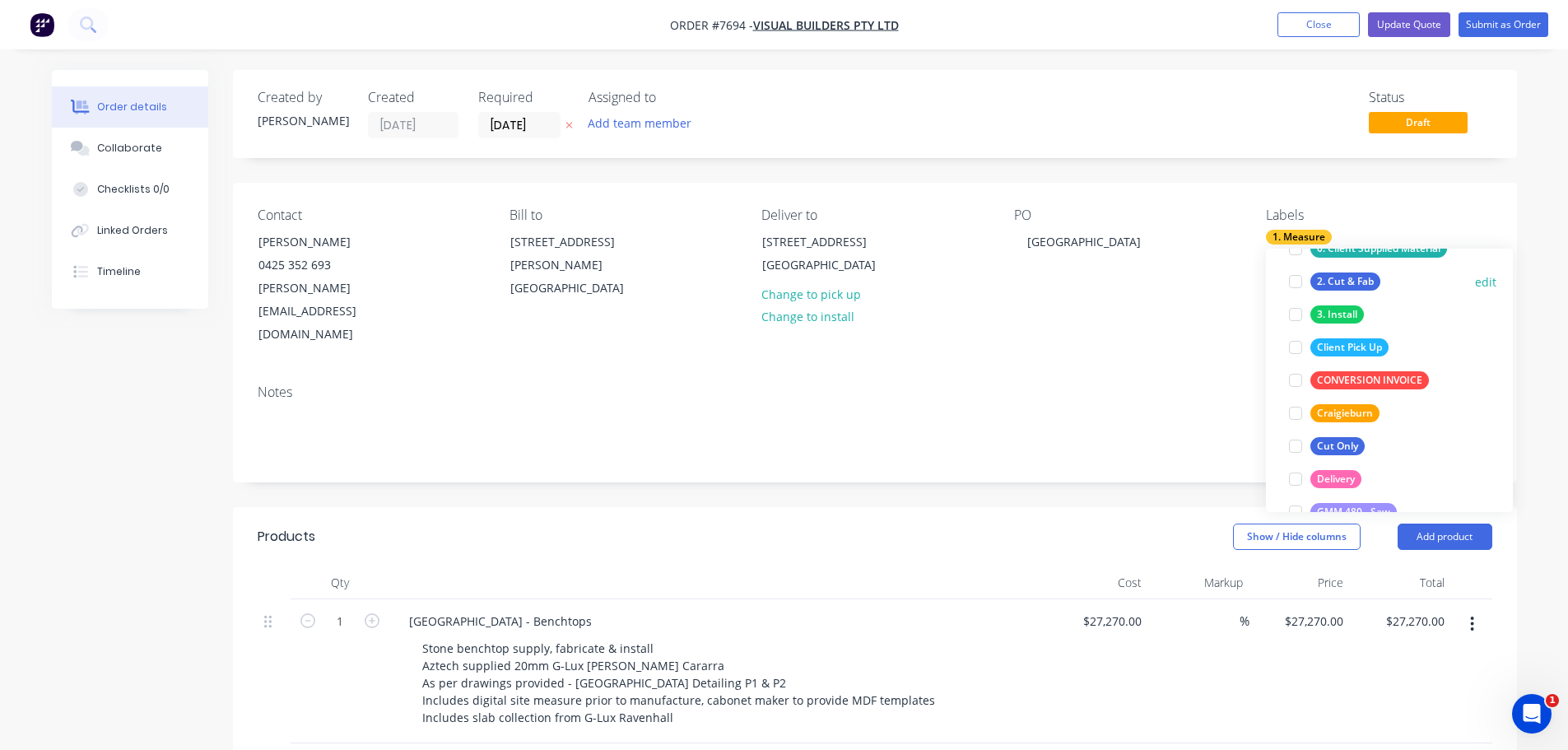
click at [1295, 280] on div at bounding box center [1295, 281] width 33 height 33
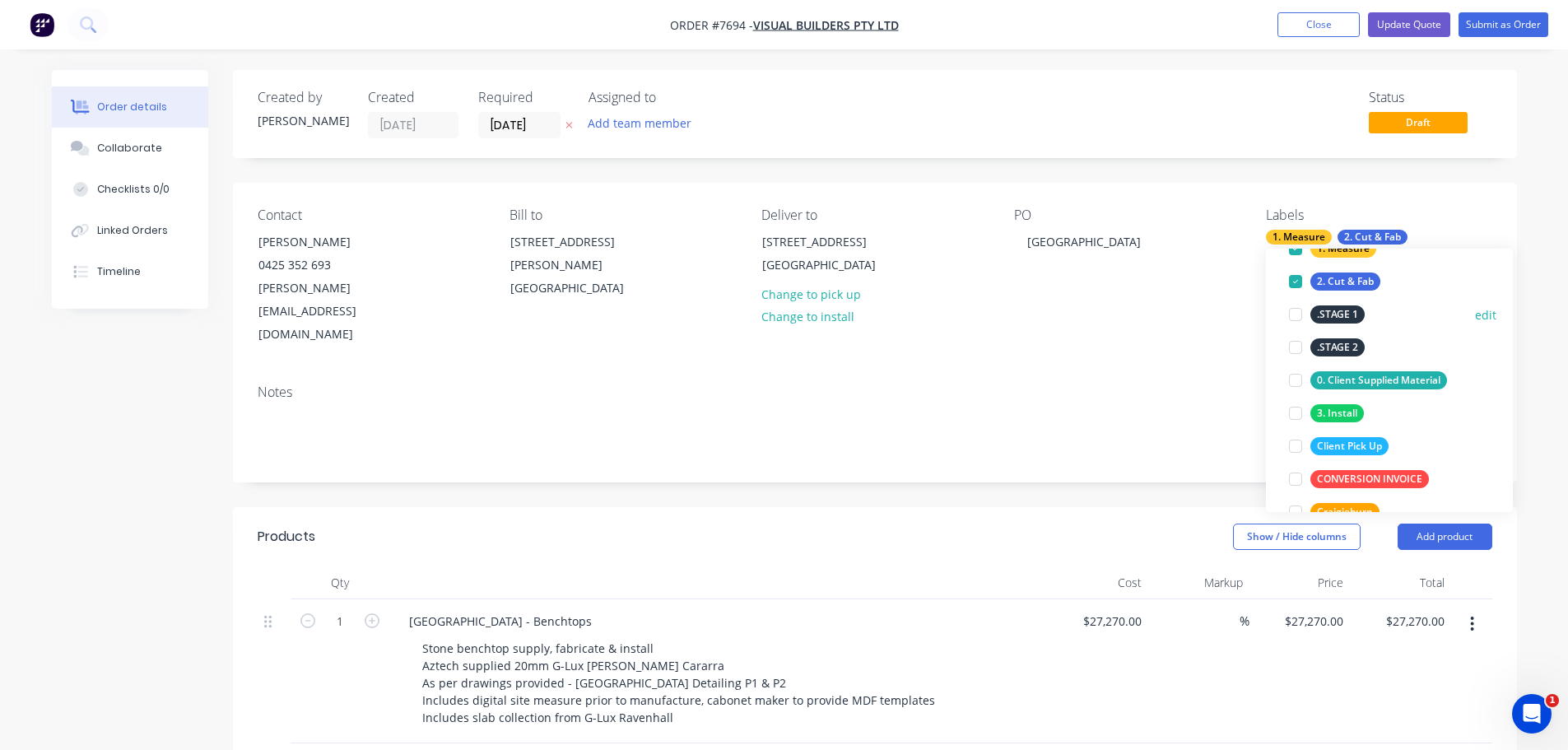
scroll to position [296, 0]
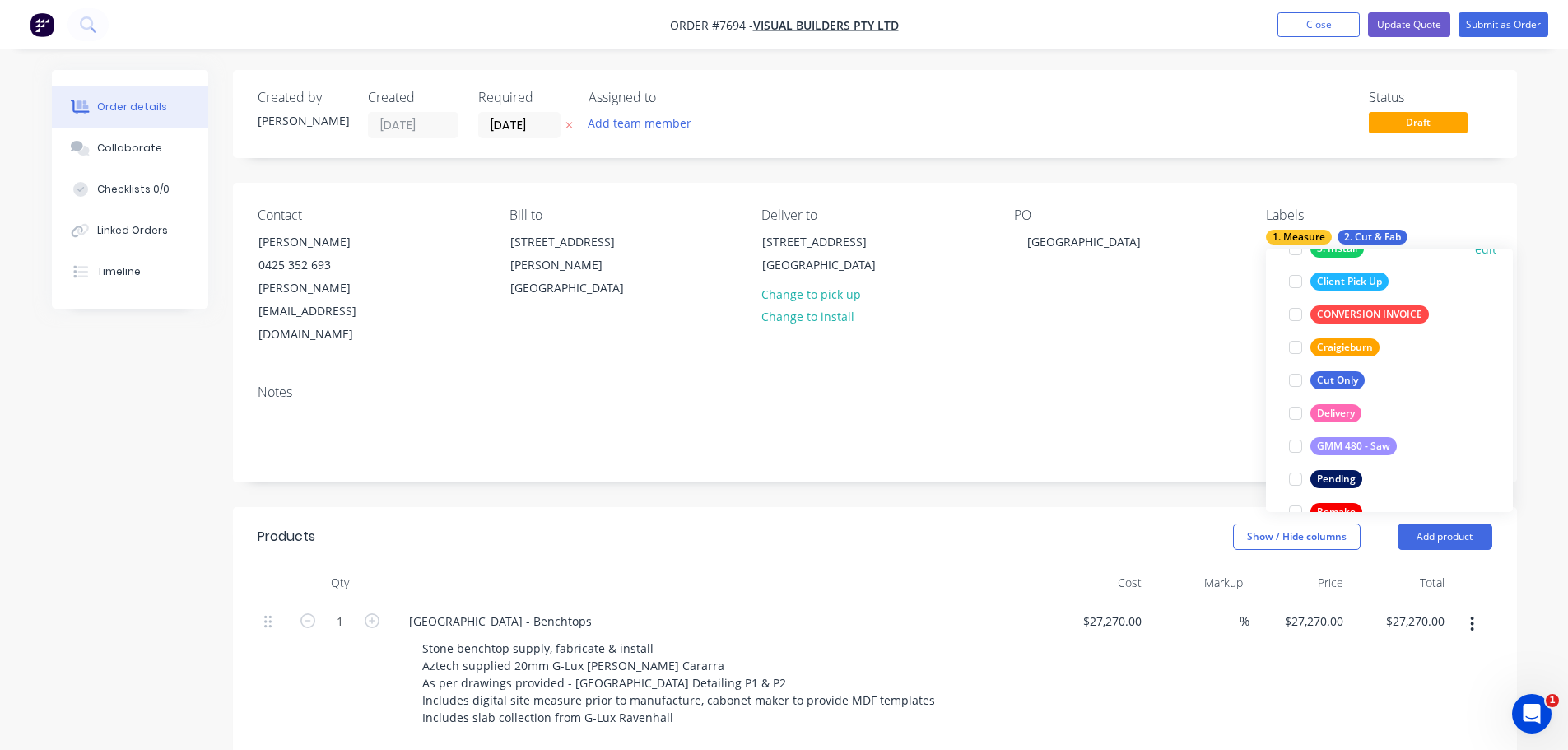
click at [1293, 251] on div at bounding box center [1295, 248] width 33 height 33
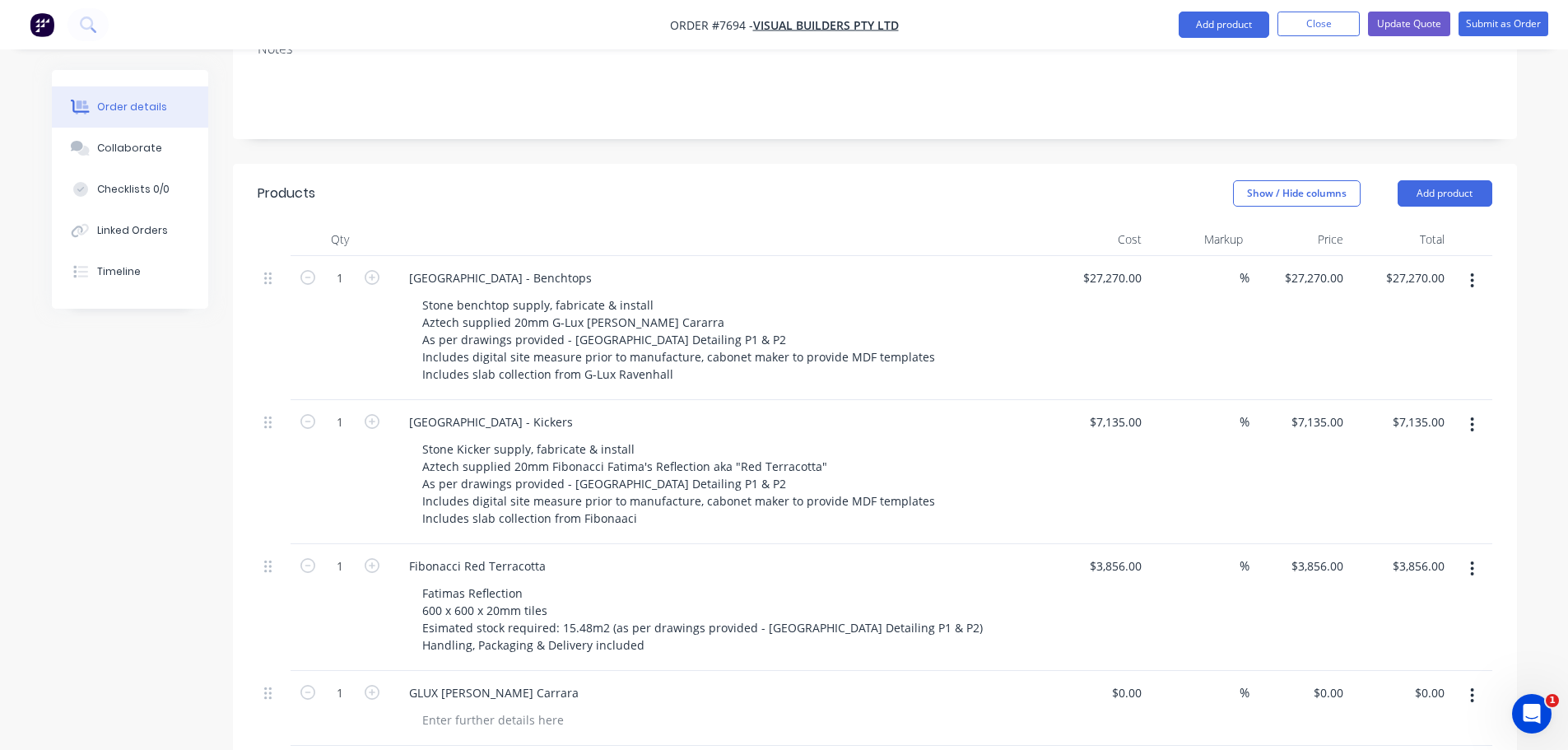
scroll to position [494, 0]
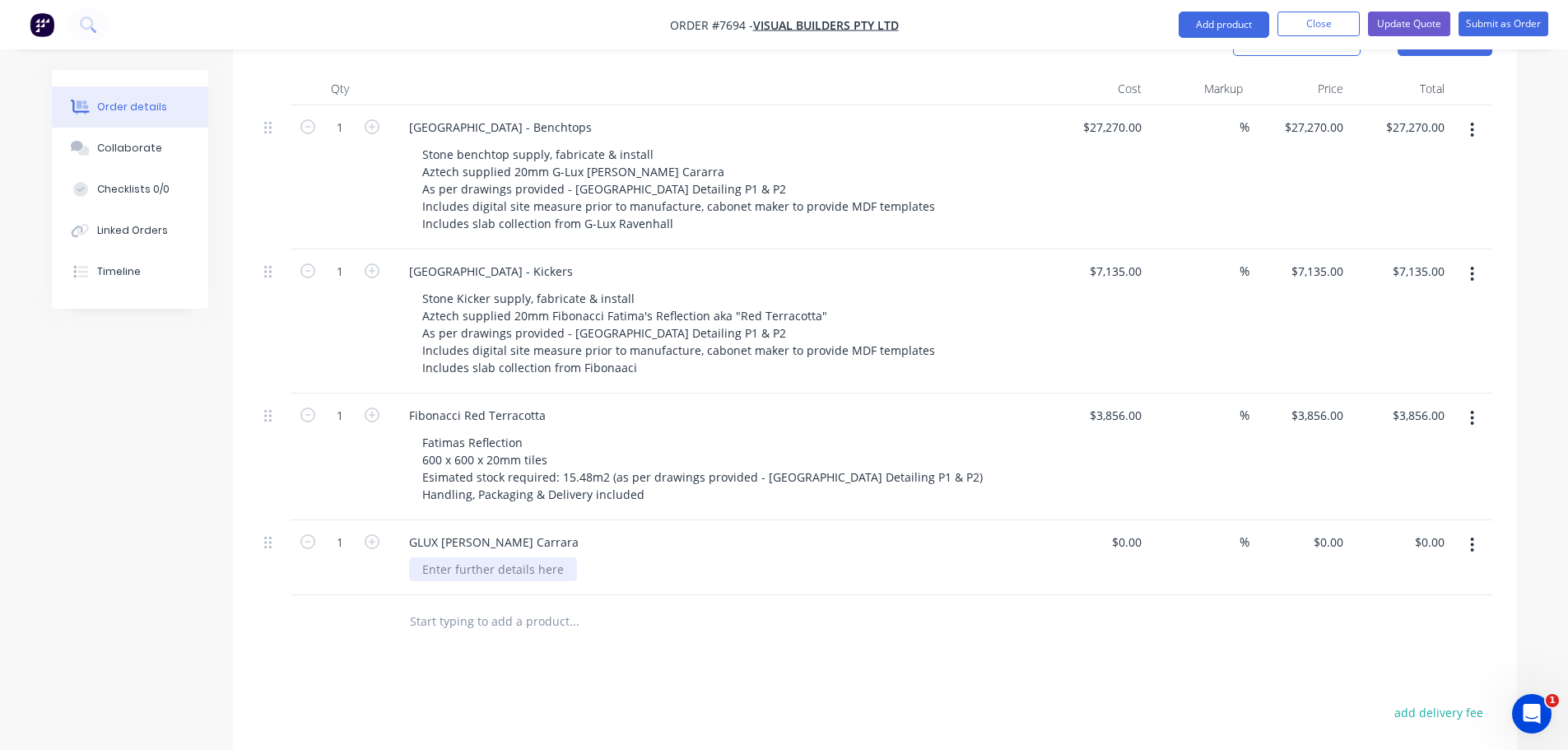
click at [516, 557] on div at bounding box center [492, 569] width 168 height 24
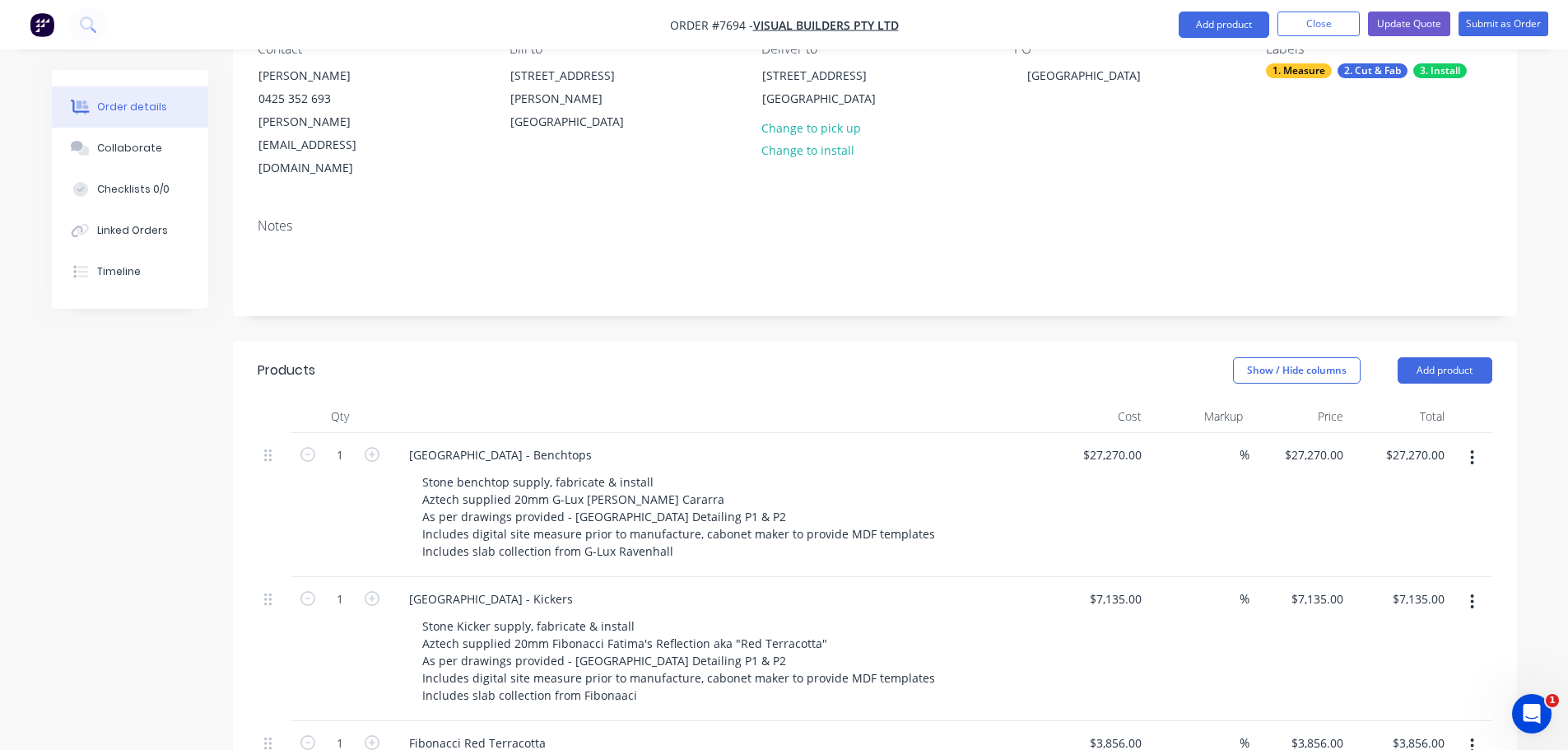
scroll to position [0, 0]
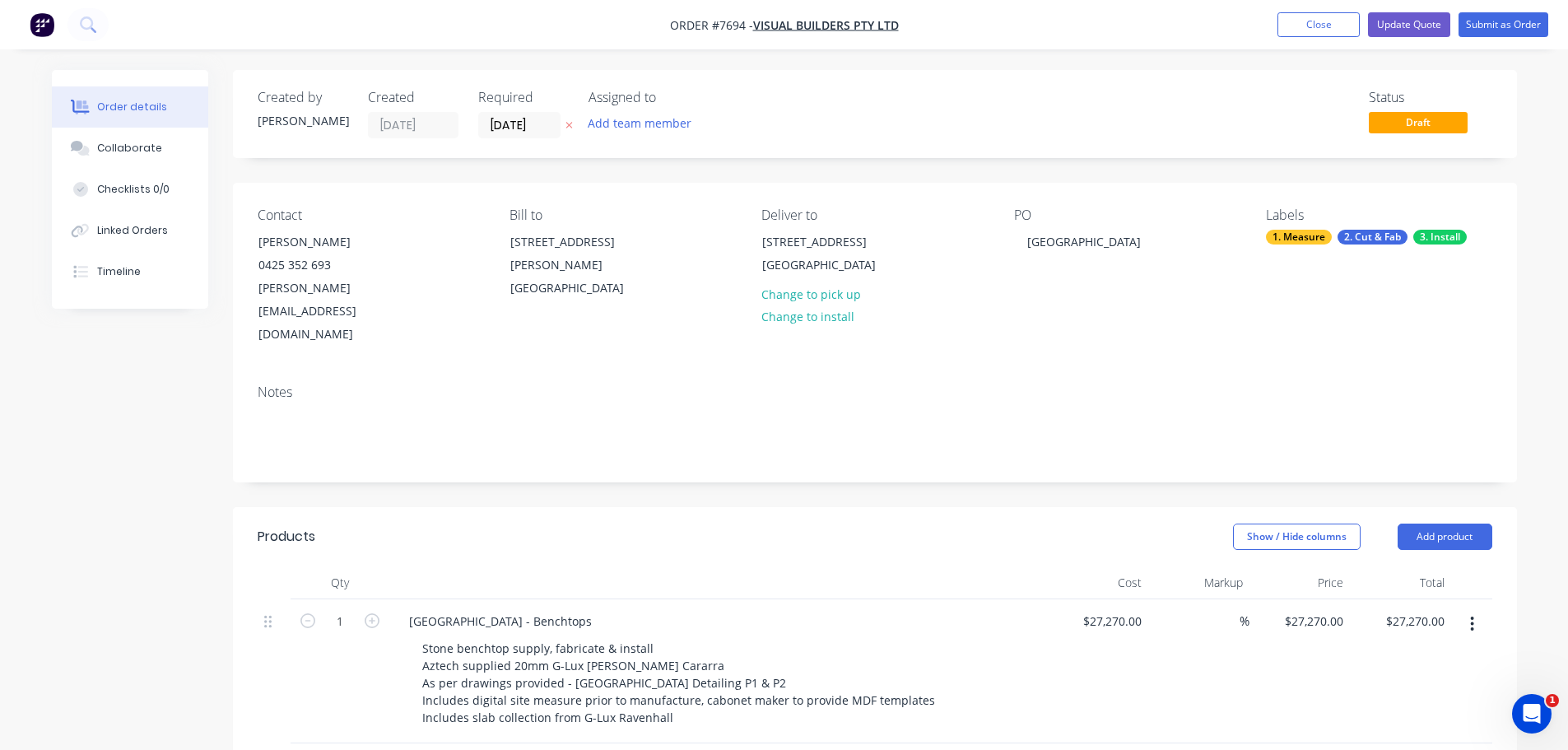
click at [1107, 315] on div "PO West Beach Pavillion" at bounding box center [1127, 277] width 225 height 139
click at [1336, 30] on button "Close" at bounding box center [1318, 25] width 83 height 25
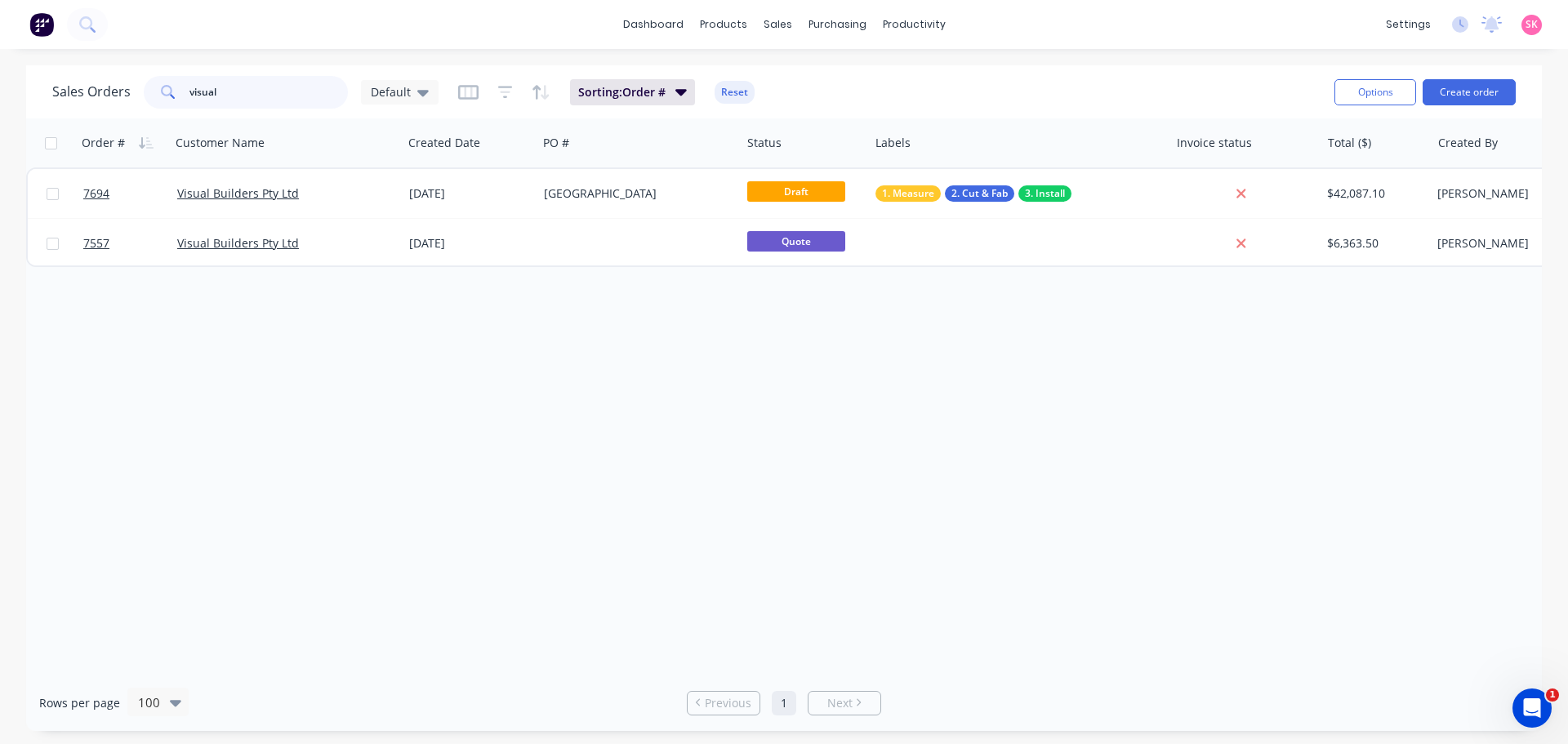
drag, startPoint x: 262, startPoint y: 91, endPoint x: 51, endPoint y: 113, distance: 212.1
click at [70, 102] on div "Sales Orders visual Default" at bounding box center [245, 92] width 387 height 32
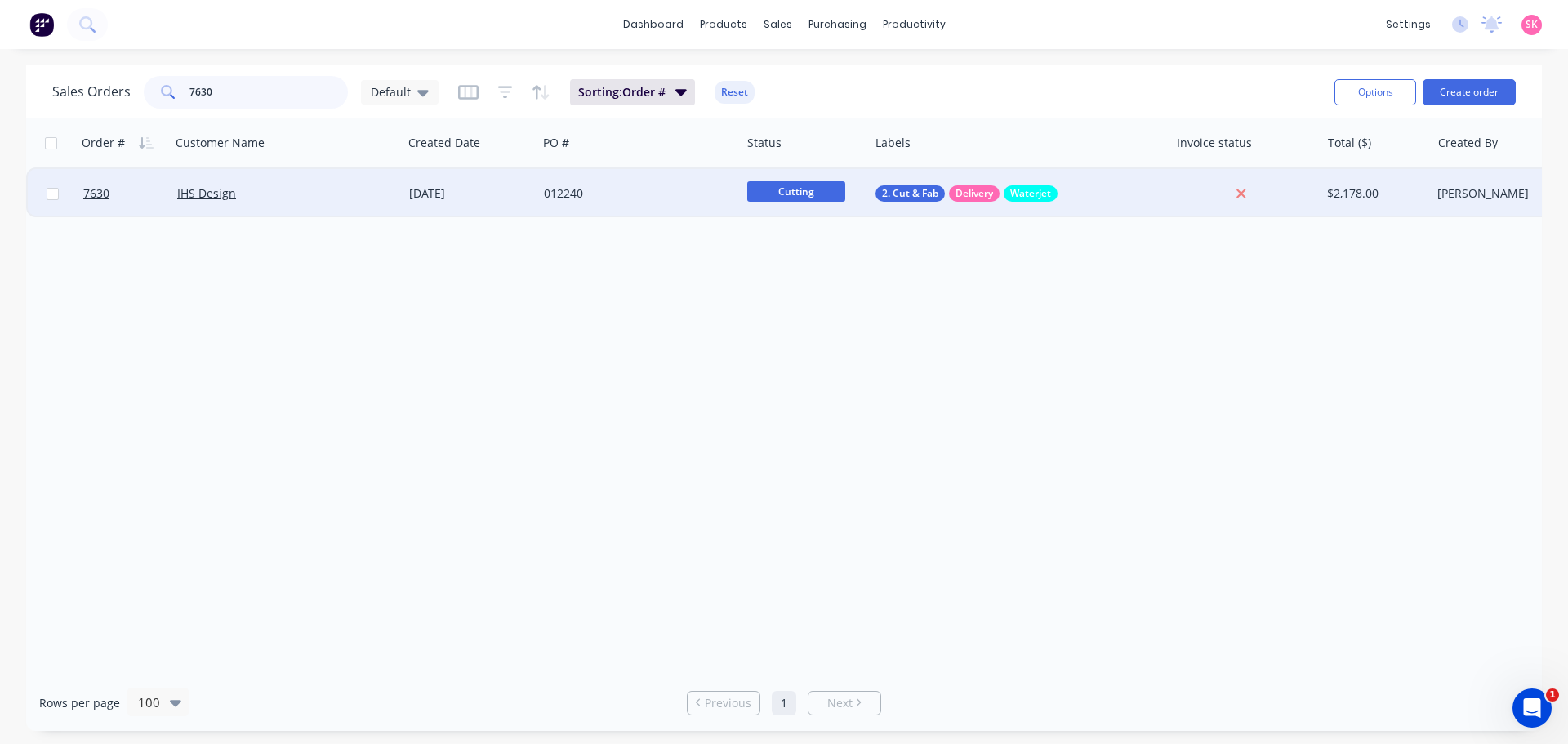
type input "7630"
click at [287, 199] on div "IHS Design" at bounding box center [281, 194] width 209 height 17
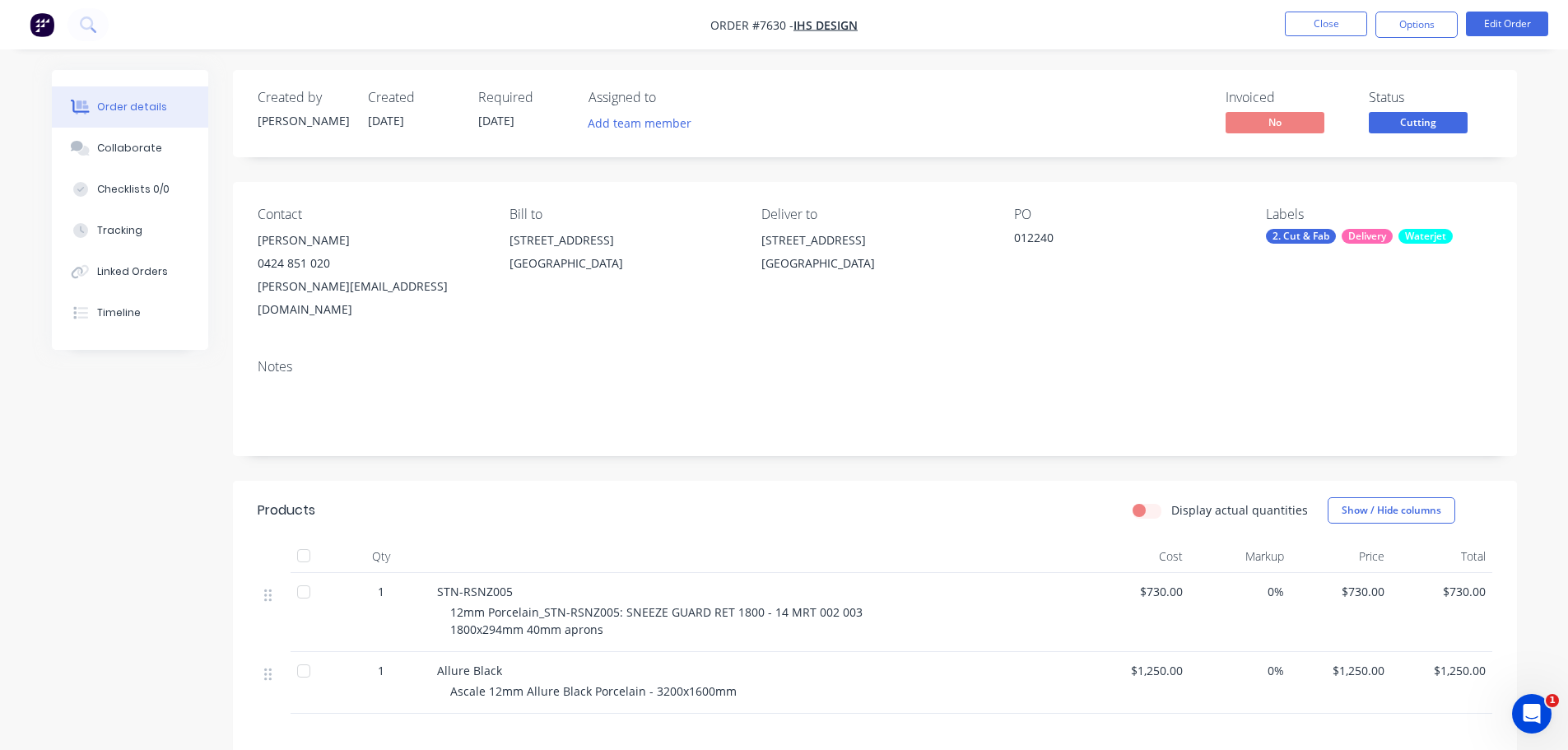
click at [1418, 118] on span "Cutting" at bounding box center [1418, 122] width 98 height 21
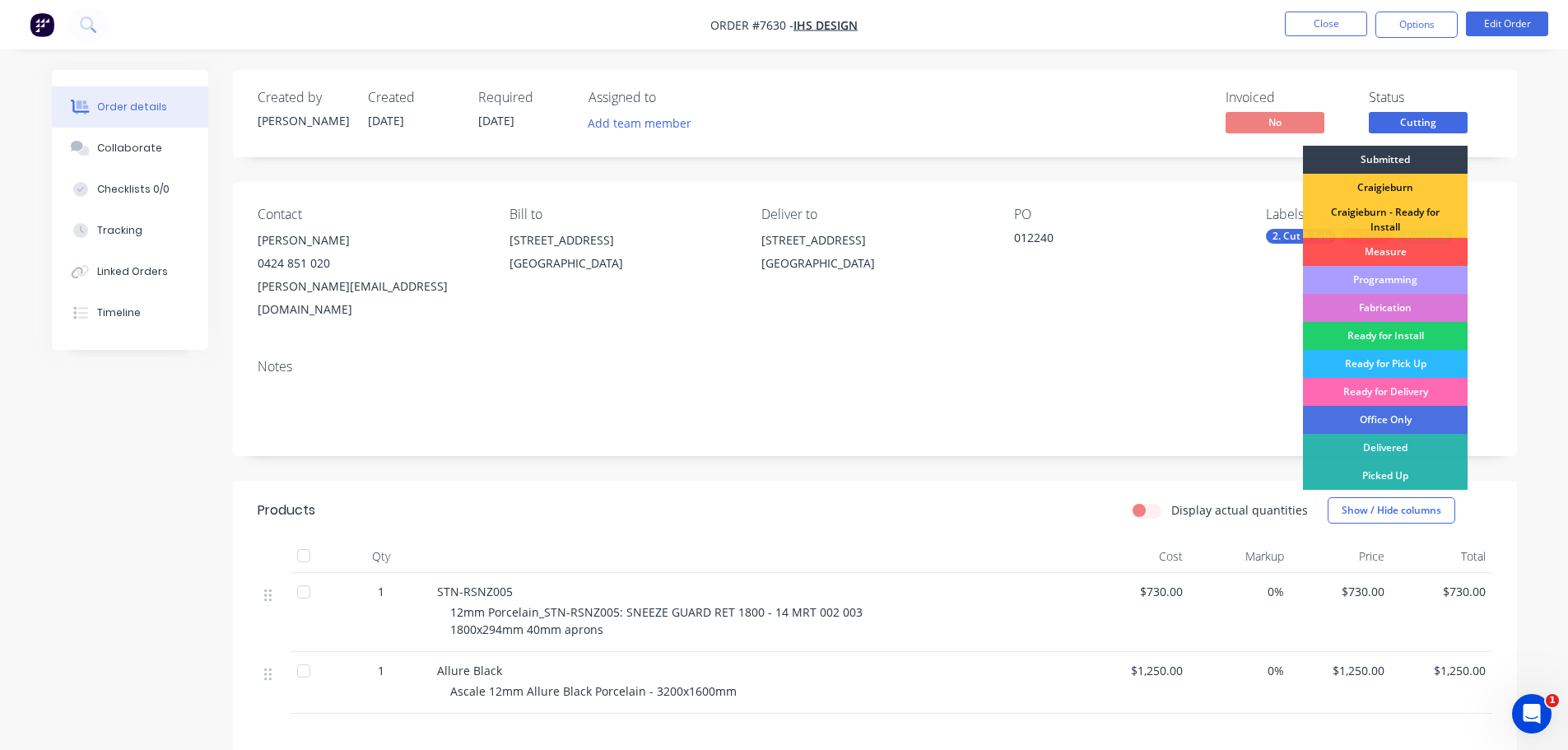
click at [1408, 384] on div "Ready for Delivery" at bounding box center [1384, 392] width 164 height 28
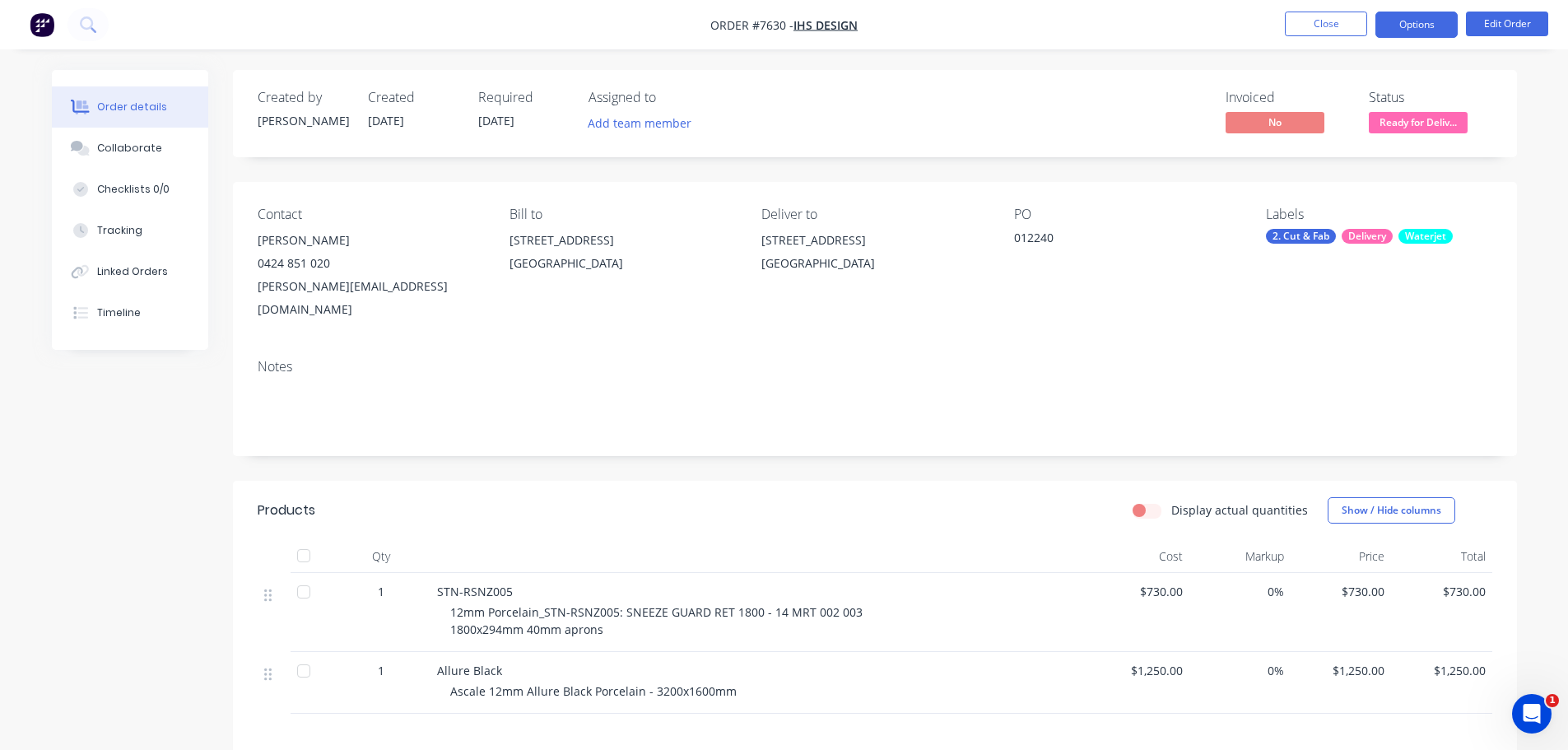
click at [1420, 28] on button "Options" at bounding box center [1416, 25] width 83 height 27
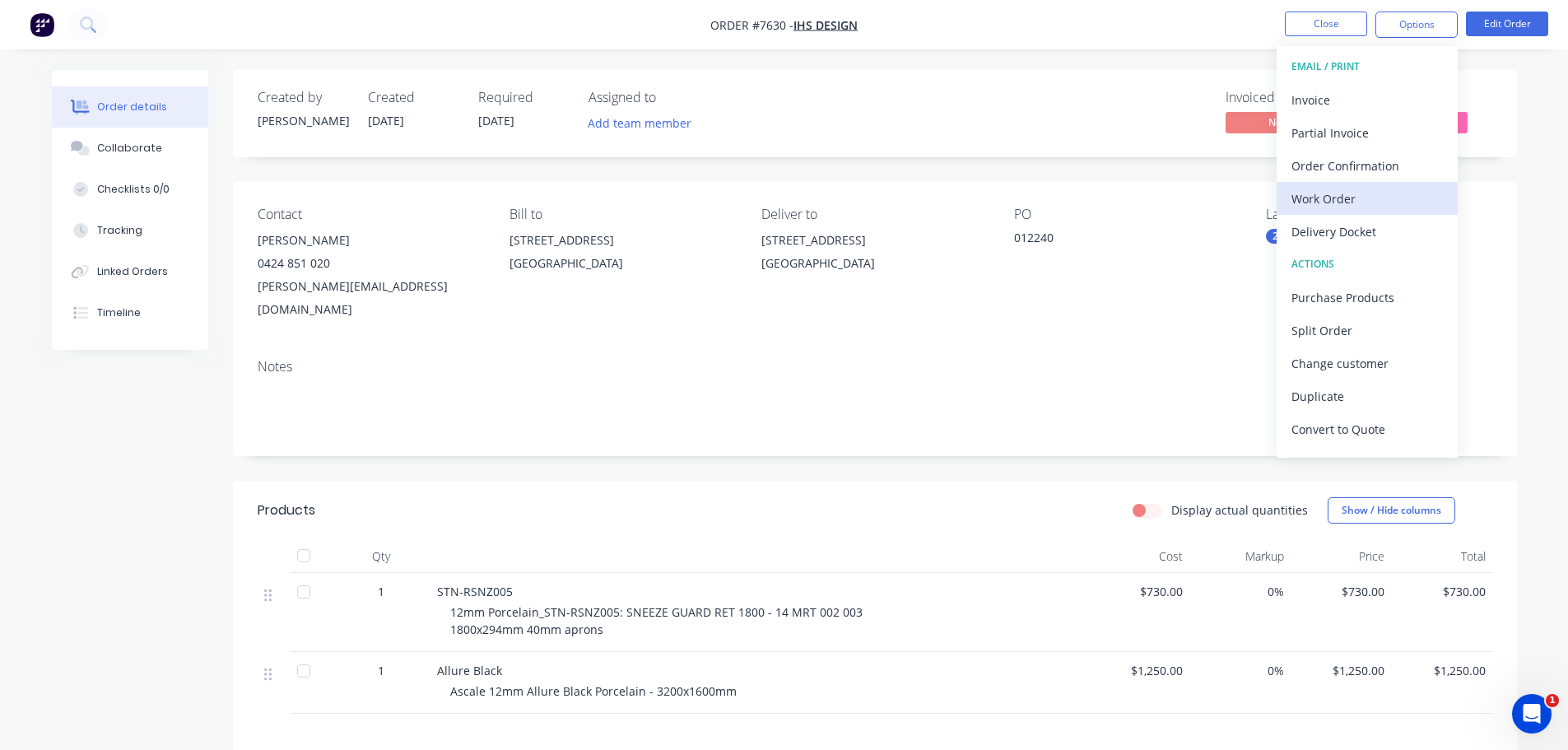
click at [1392, 206] on div "Work Order" at bounding box center [1367, 199] width 151 height 24
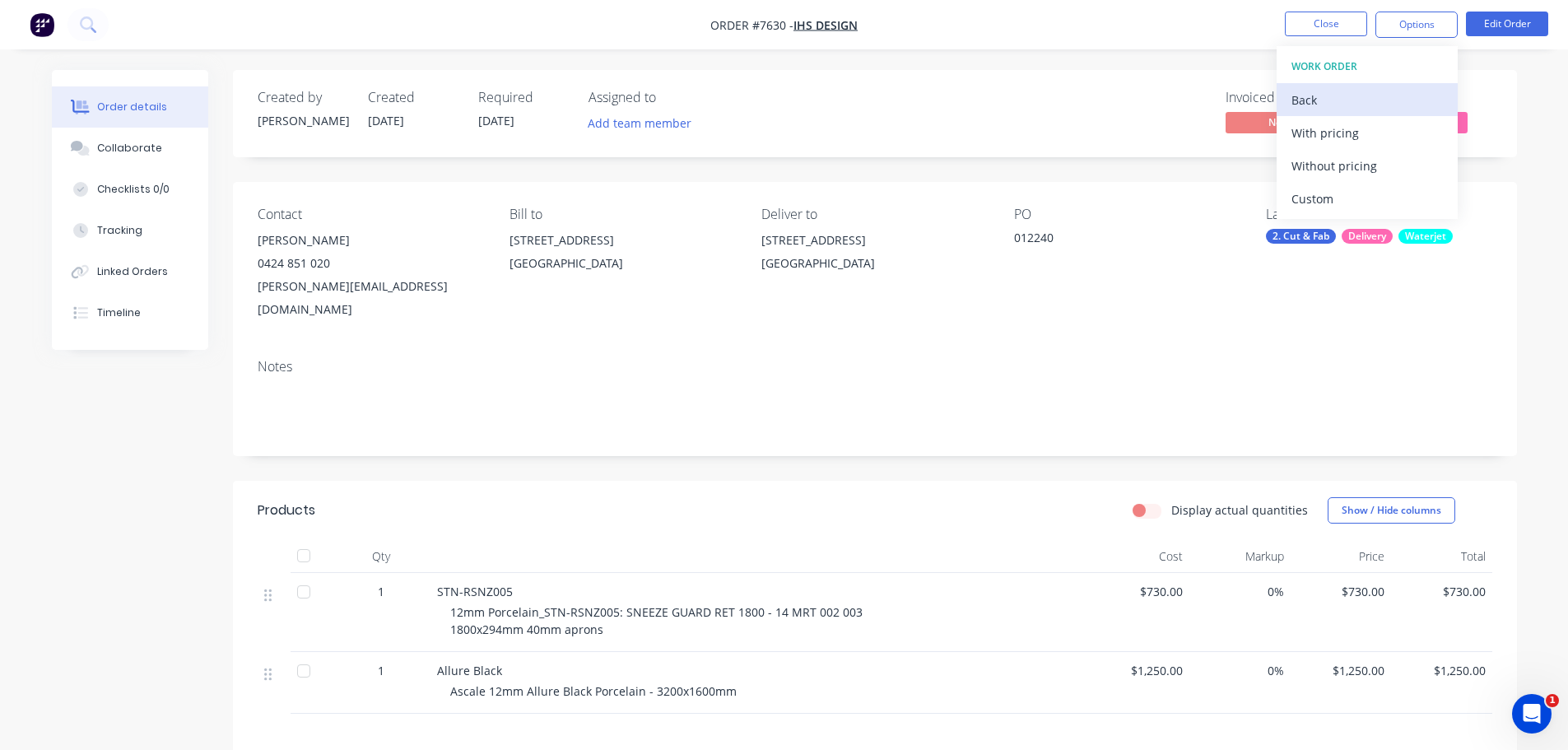
click at [1301, 93] on div "Back" at bounding box center [1367, 100] width 151 height 24
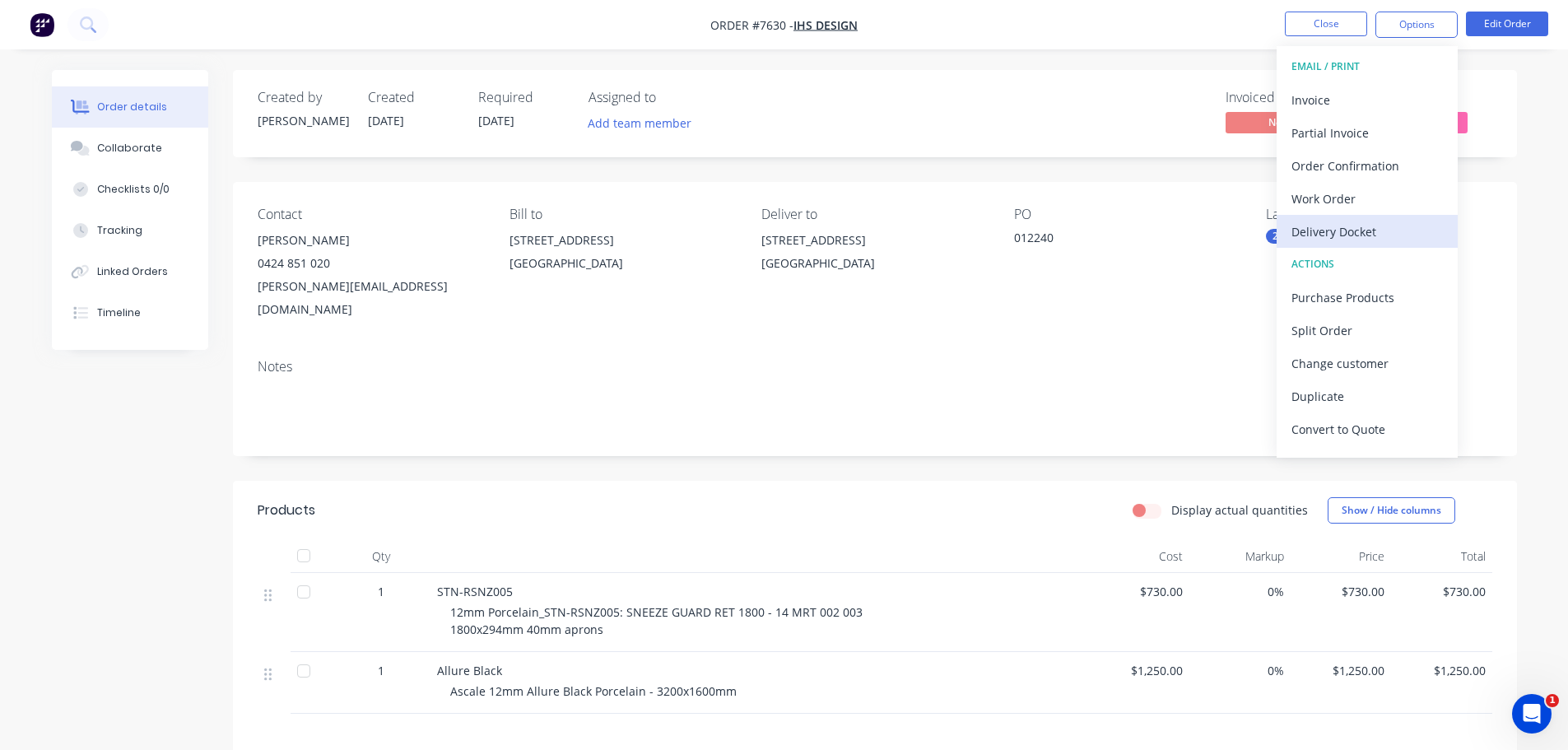
click at [1359, 228] on div "Delivery Docket" at bounding box center [1367, 231] width 151 height 24
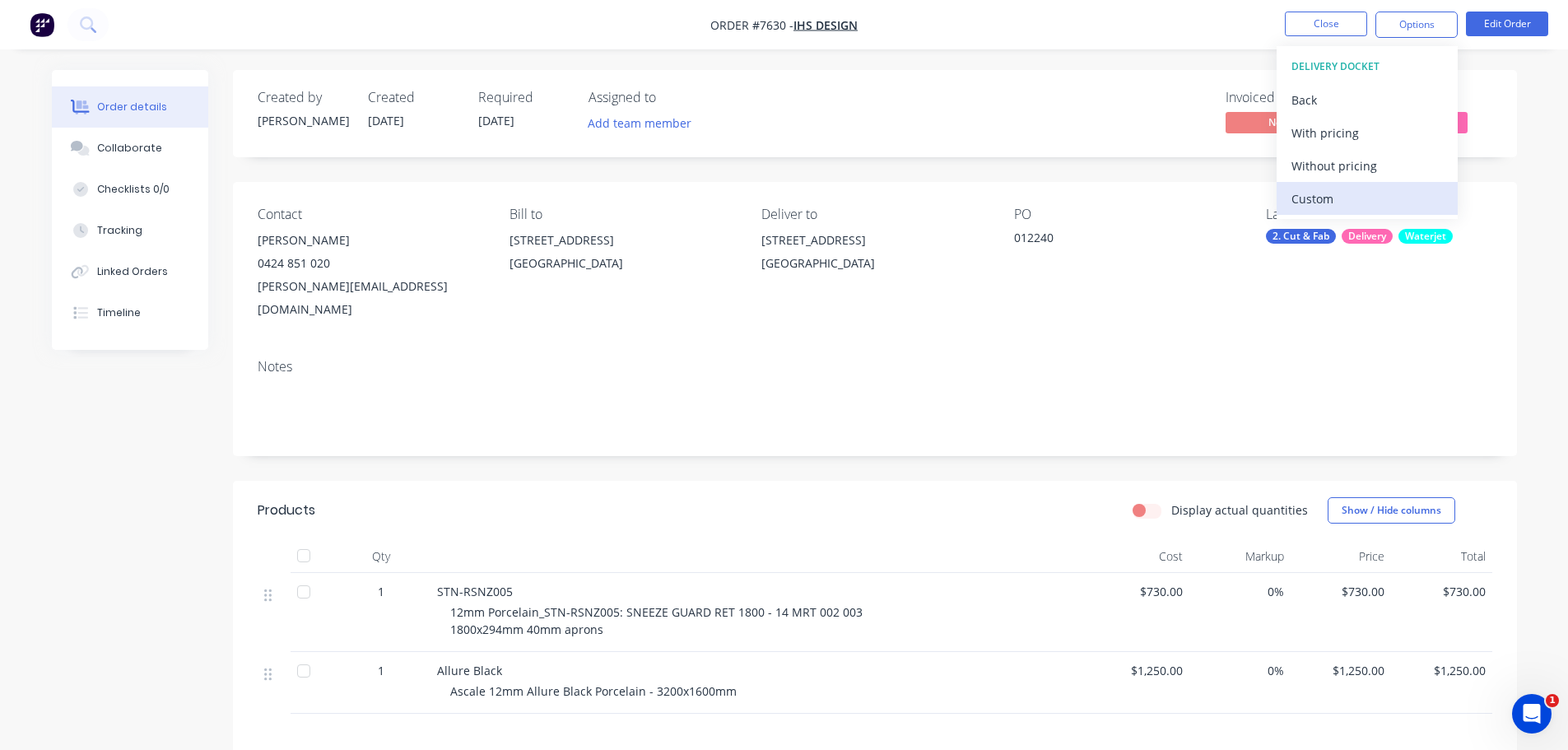
click at [1364, 199] on div "Custom" at bounding box center [1367, 199] width 151 height 24
click at [1372, 154] on div "Without pricing" at bounding box center [1367, 165] width 151 height 24
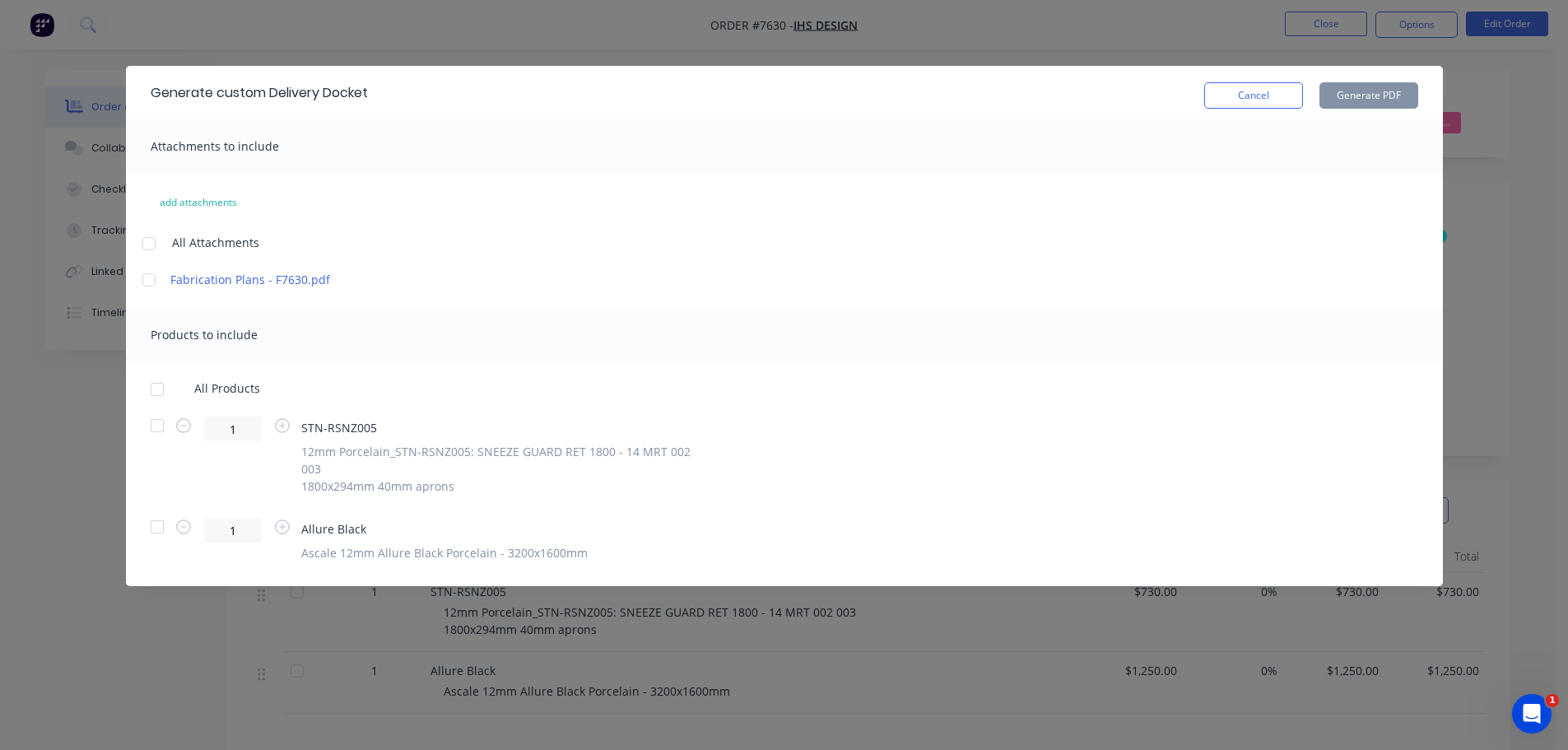
click at [156, 391] on div at bounding box center [157, 389] width 33 height 33
click at [159, 511] on div at bounding box center [157, 526] width 33 height 33
click at [1358, 91] on button "Generate PDF" at bounding box center [1369, 96] width 98 height 27
click at [1238, 93] on button "Cancel" at bounding box center [1253, 96] width 98 height 27
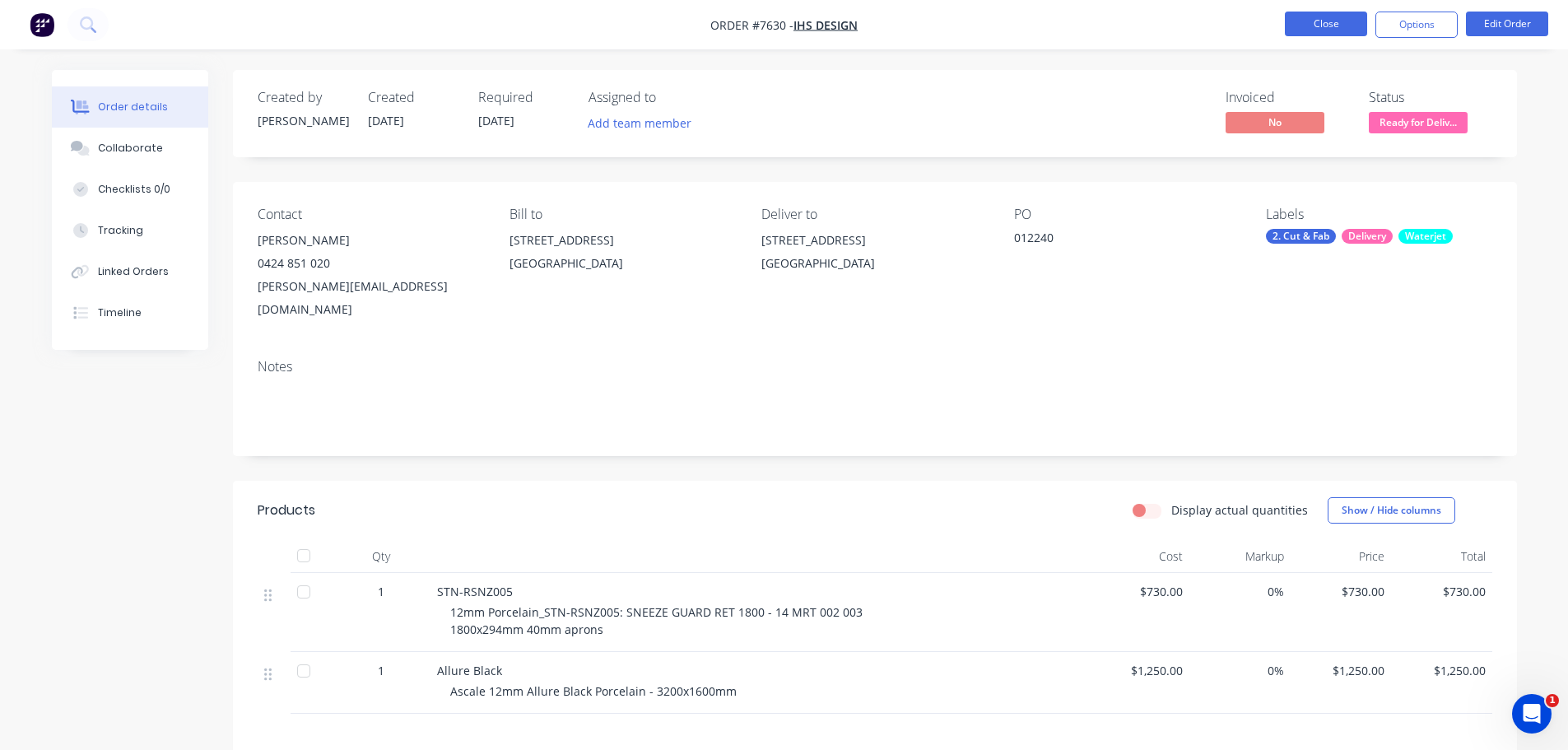
click at [1336, 14] on button "Close" at bounding box center [1326, 24] width 83 height 25
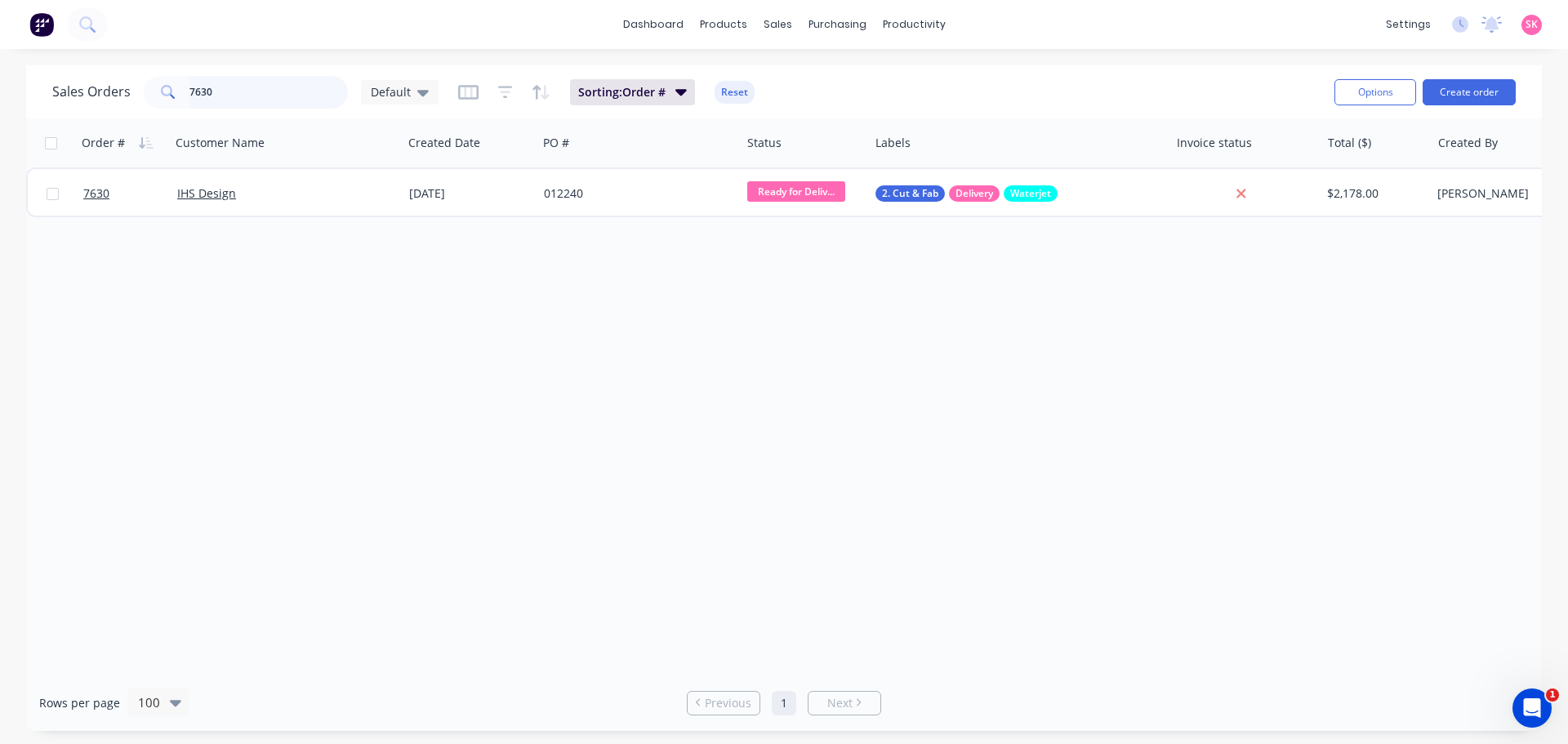
drag, startPoint x: 224, startPoint y: 85, endPoint x: 92, endPoint y: 87, distance: 132.0
click at [118, 95] on div "Sales Orders 7630 Default" at bounding box center [245, 92] width 387 height 32
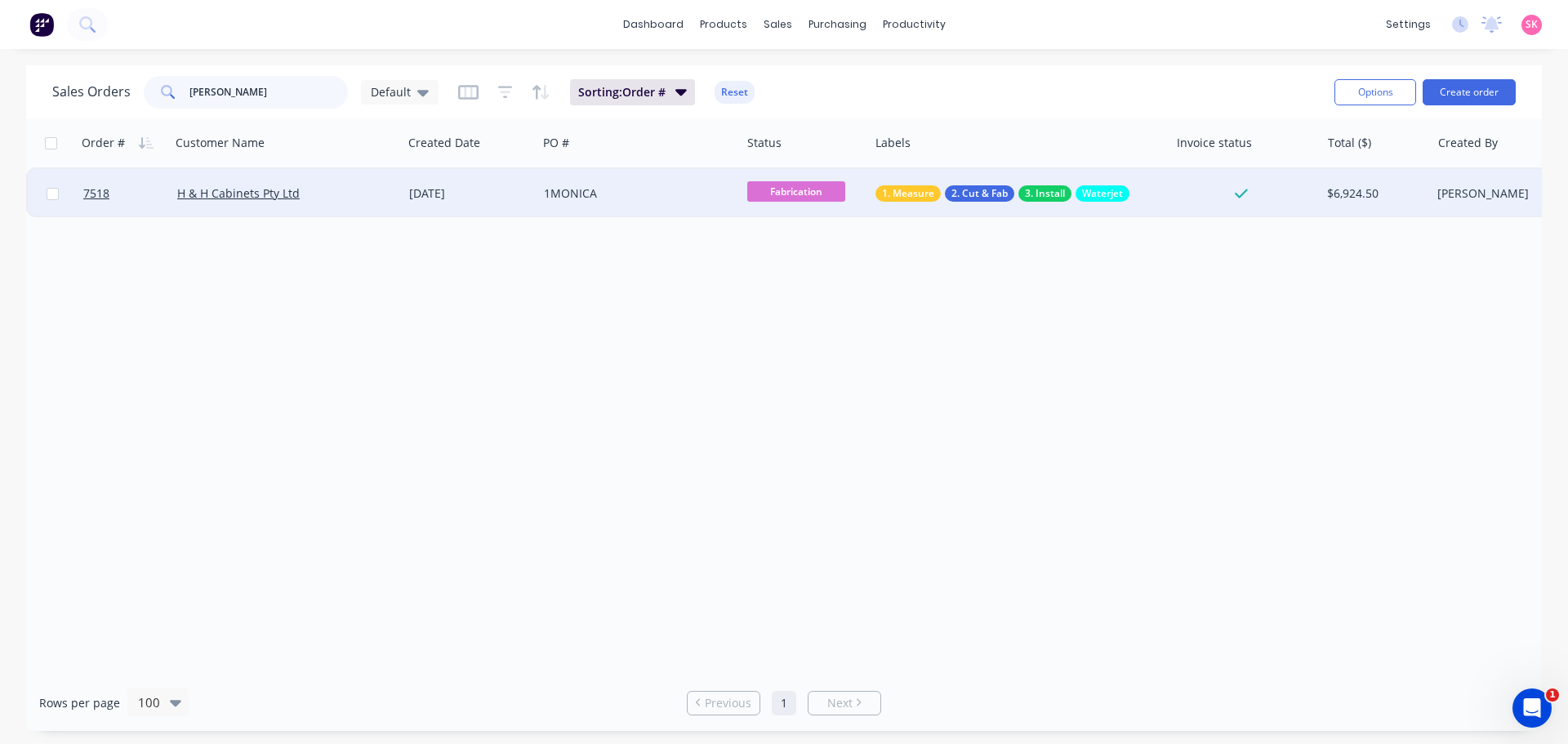
type input "monica"
click at [714, 204] on div "1MONICA" at bounding box center [639, 193] width 204 height 49
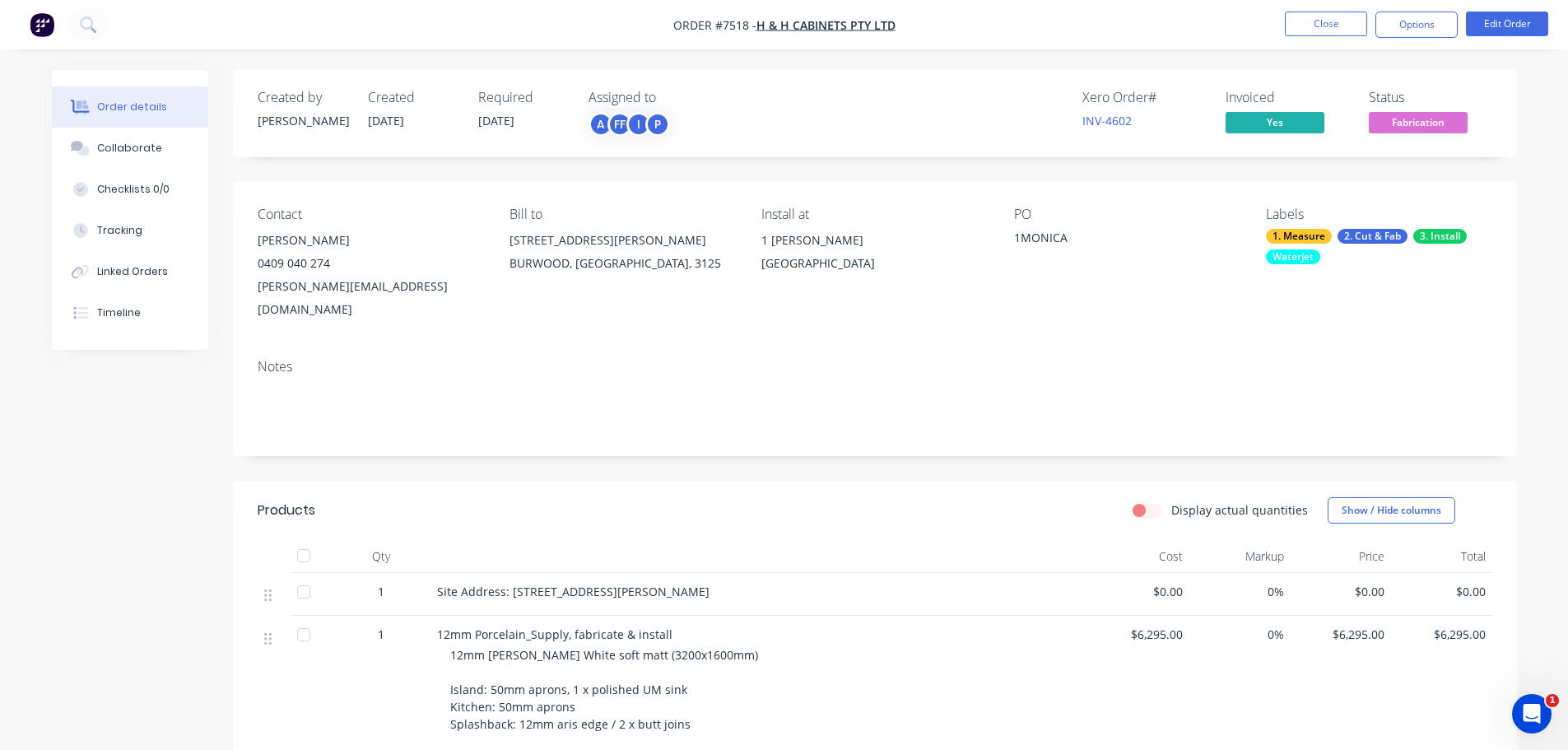
click at [1404, 127] on span "Fabrication" at bounding box center [1418, 122] width 98 height 21
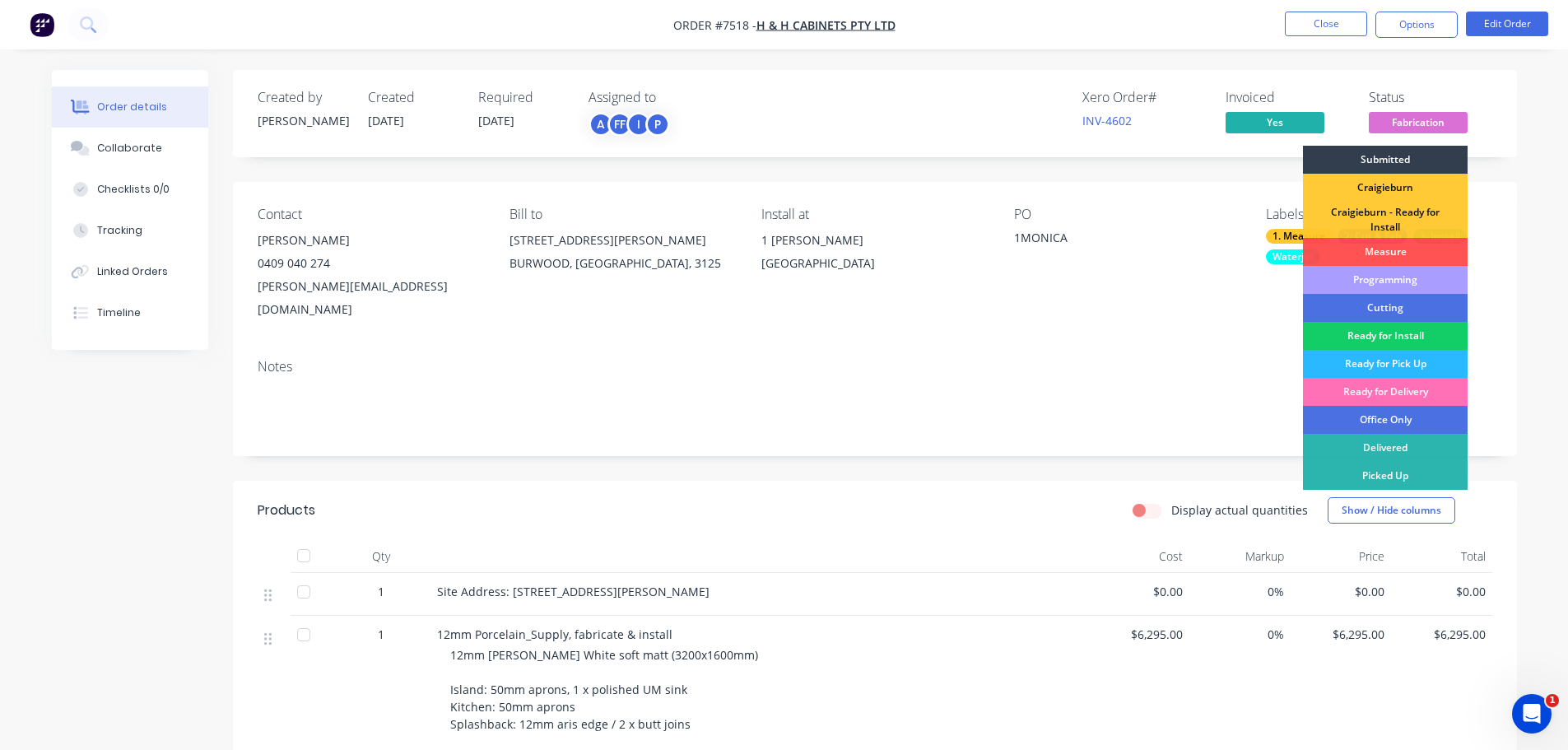
click at [1389, 333] on div "Ready for Install" at bounding box center [1384, 336] width 164 height 28
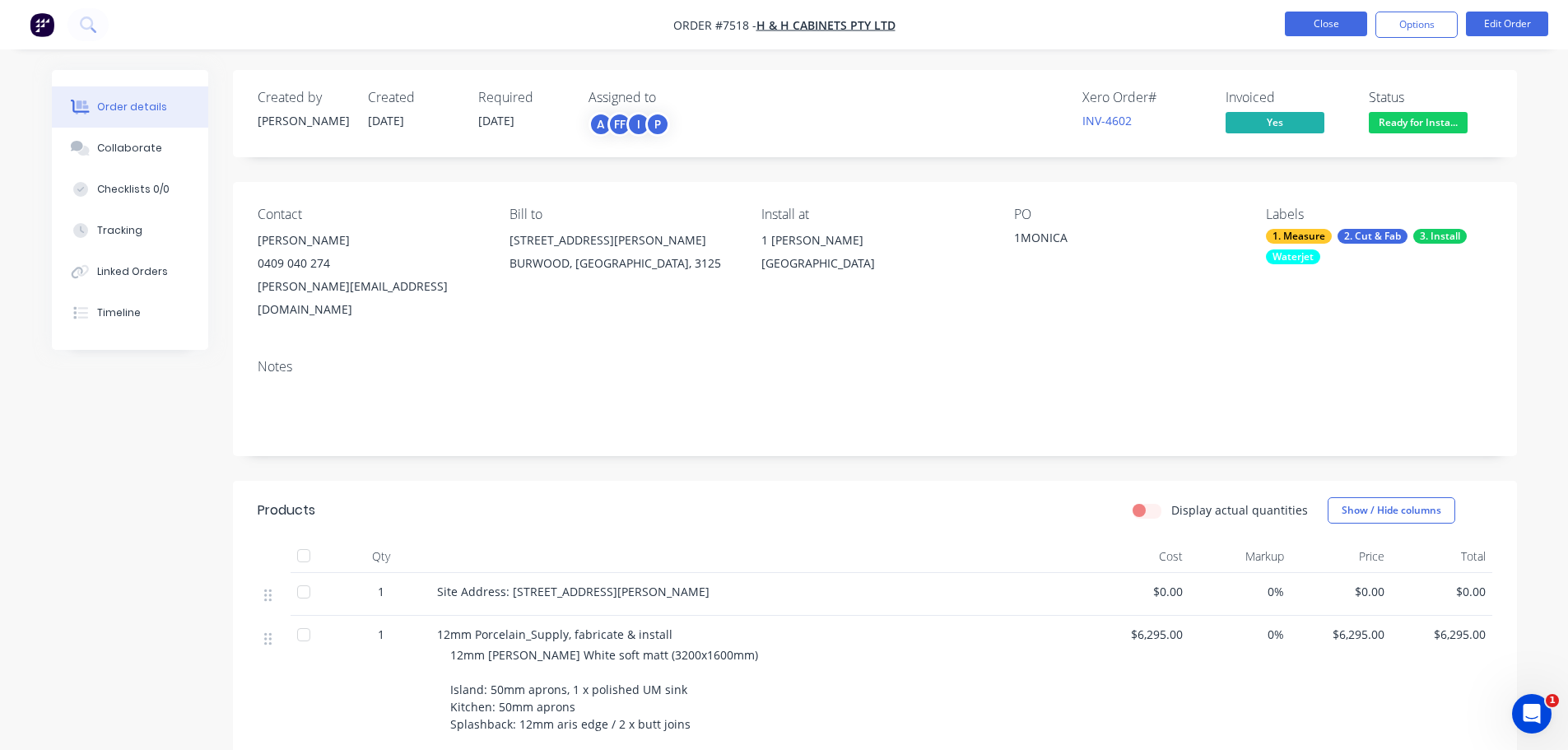
click at [1306, 27] on button "Close" at bounding box center [1326, 24] width 83 height 25
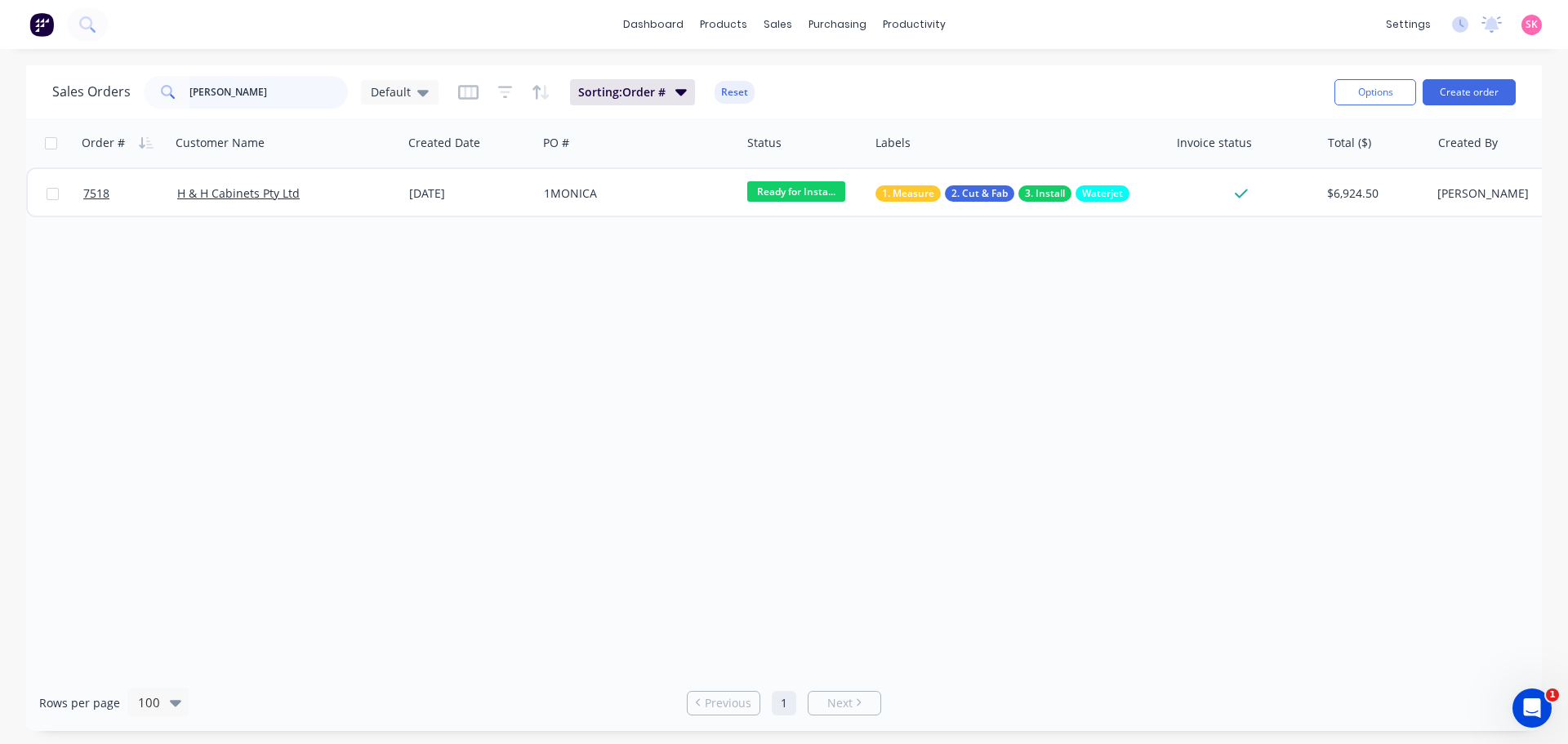
click at [0, 95] on html "dashboard products sales purchasing productivity dashboard products Product Cat…" at bounding box center [784, 372] width 1568 height 744
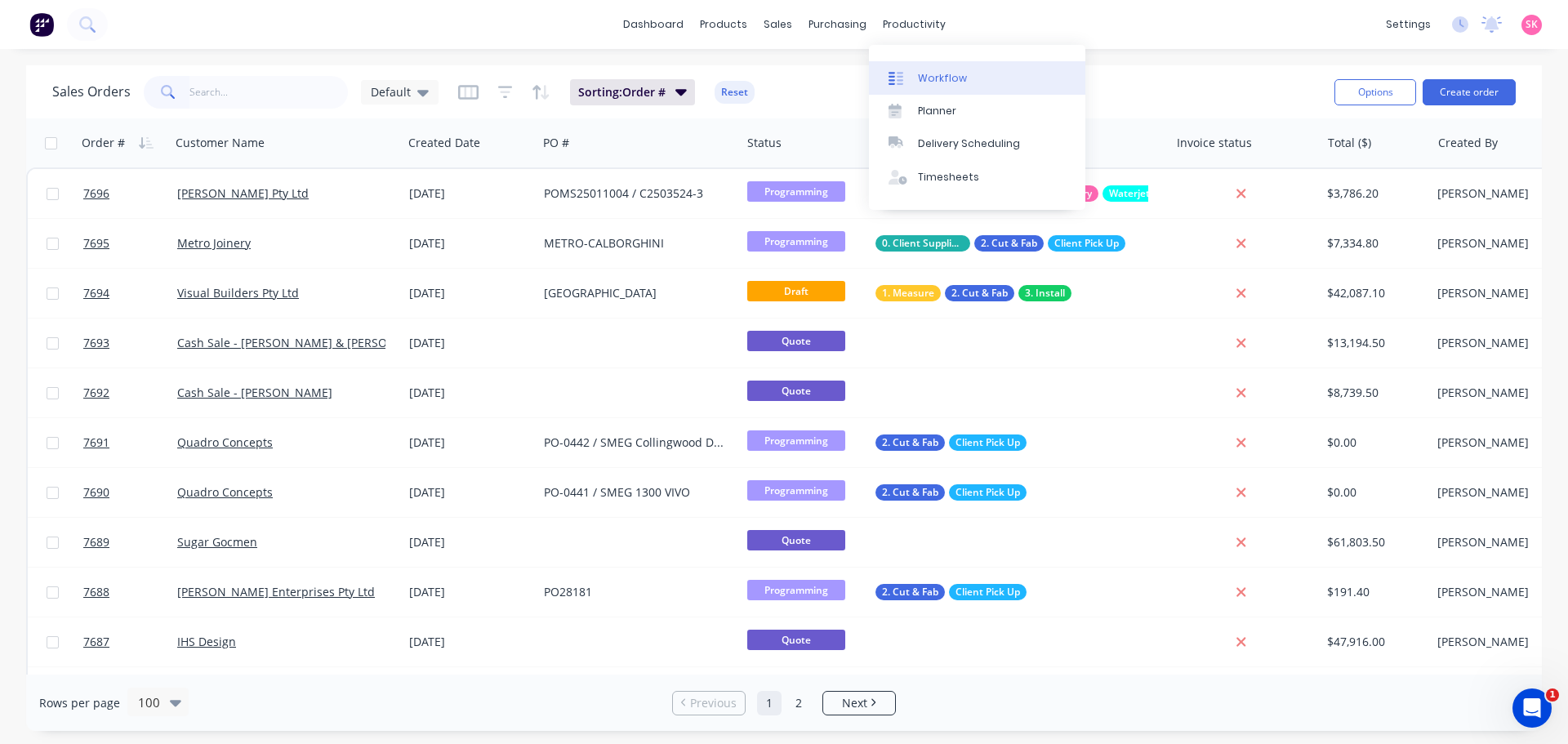
click at [940, 67] on link "Workflow" at bounding box center [977, 77] width 216 height 32
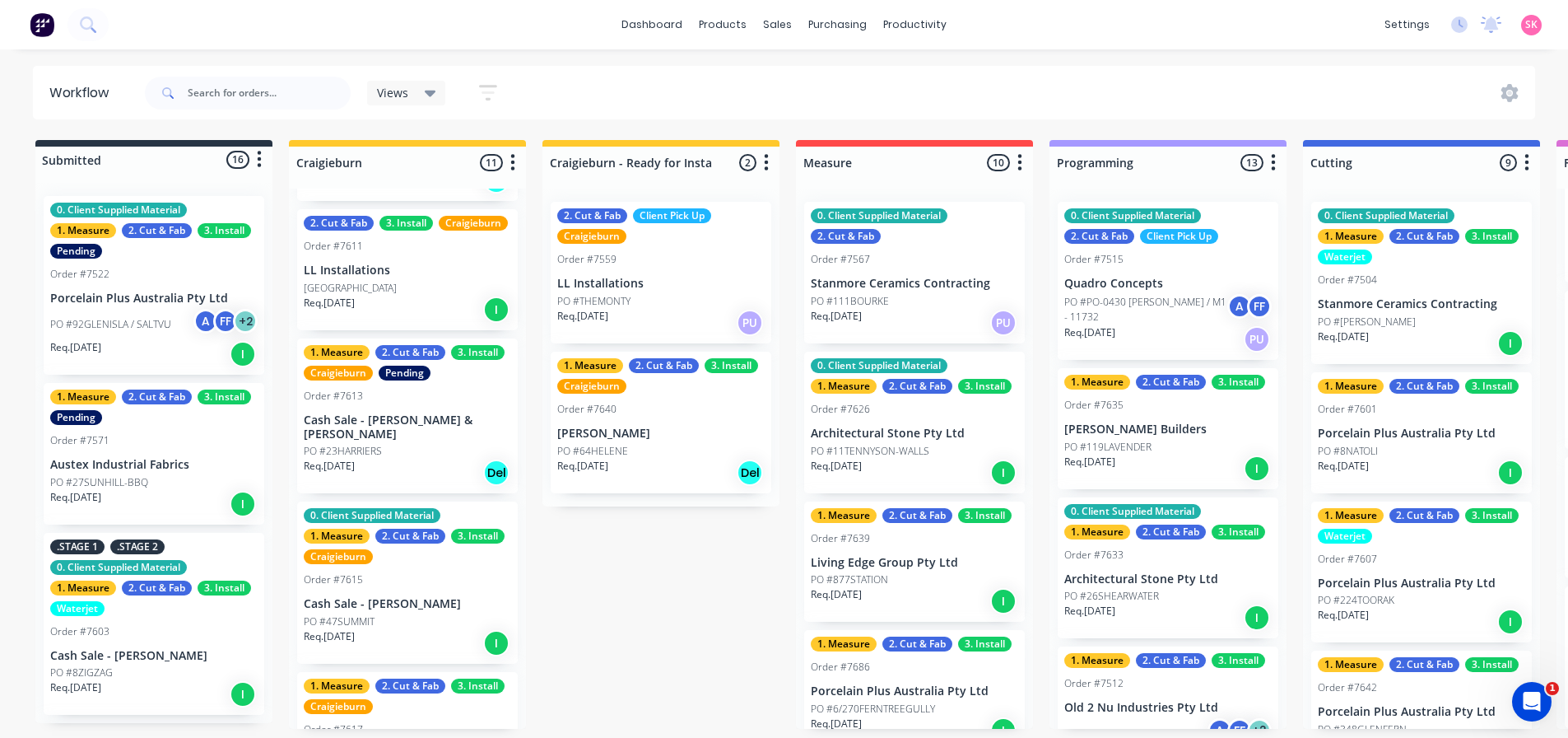
scroll to position [823, 0]
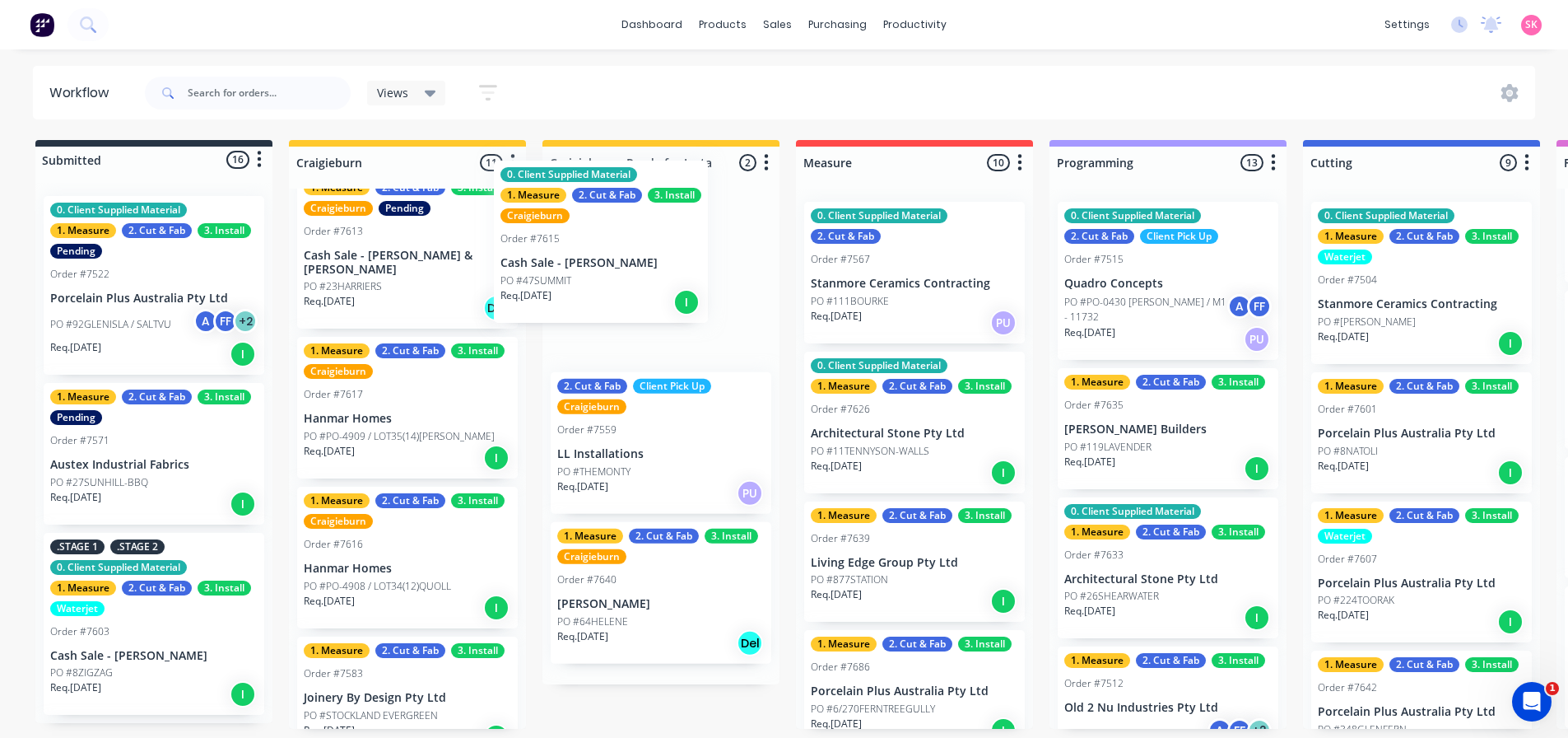
drag, startPoint x: 402, startPoint y: 445, endPoint x: 605, endPoint y: 275, distance: 264.8
click at [605, 275] on div "Submitted 16 Status colour #273444 hex #273444 Save Cancel Summaries Total orde…" at bounding box center [1599, 434] width 3223 height 589
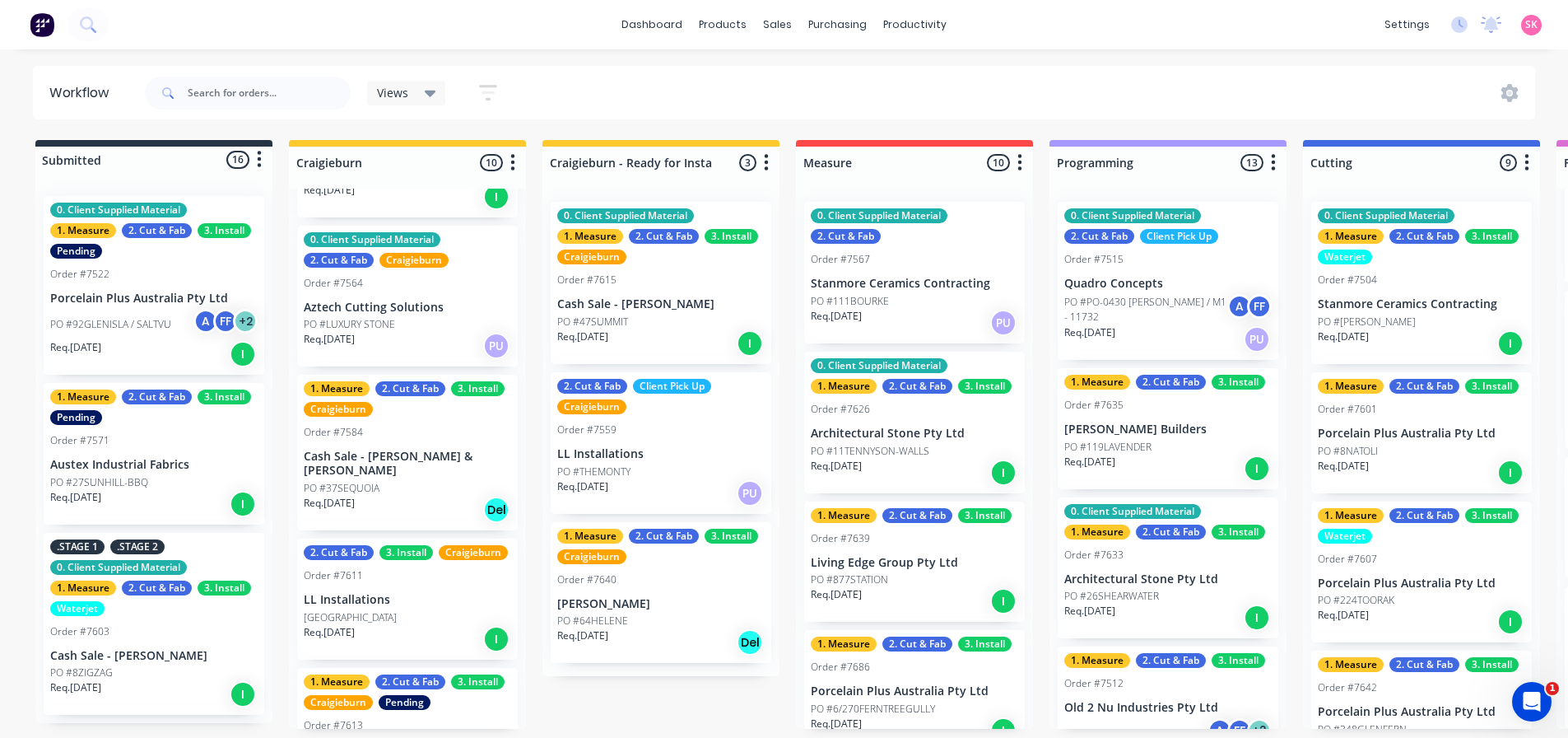
scroll to position [0, 0]
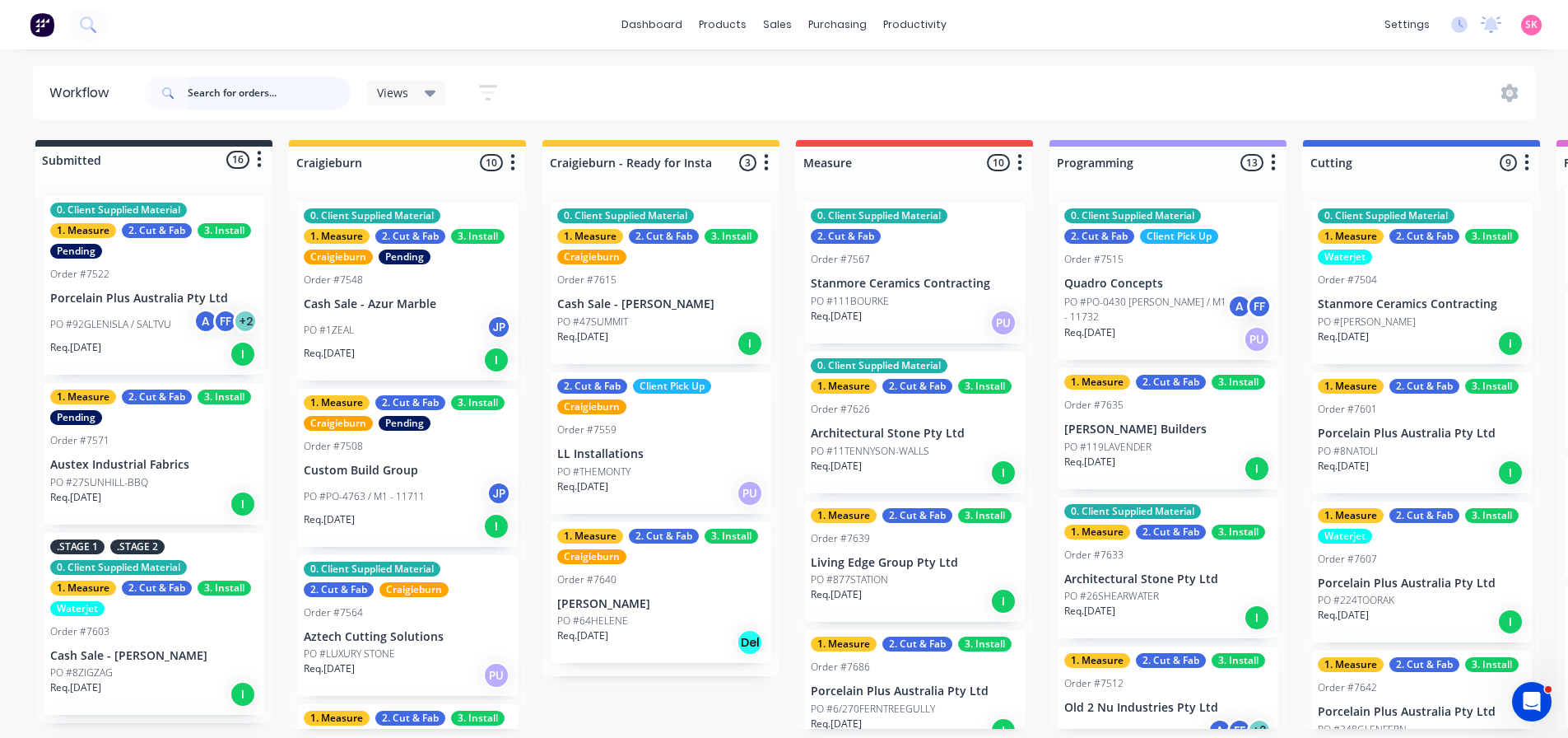
click at [214, 82] on input "text" at bounding box center [269, 93] width 163 height 33
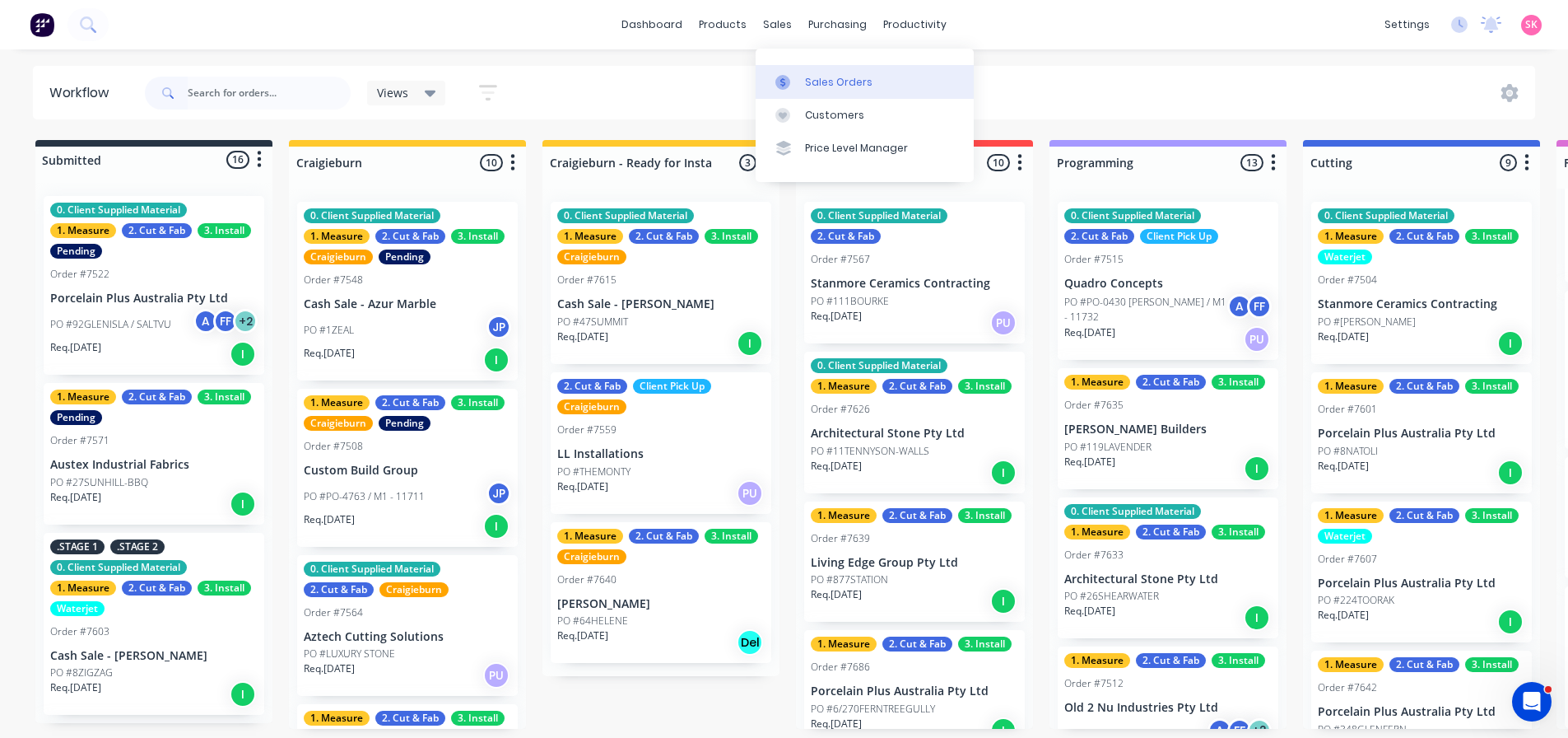
click at [799, 84] on div at bounding box center [788, 83] width 25 height 15
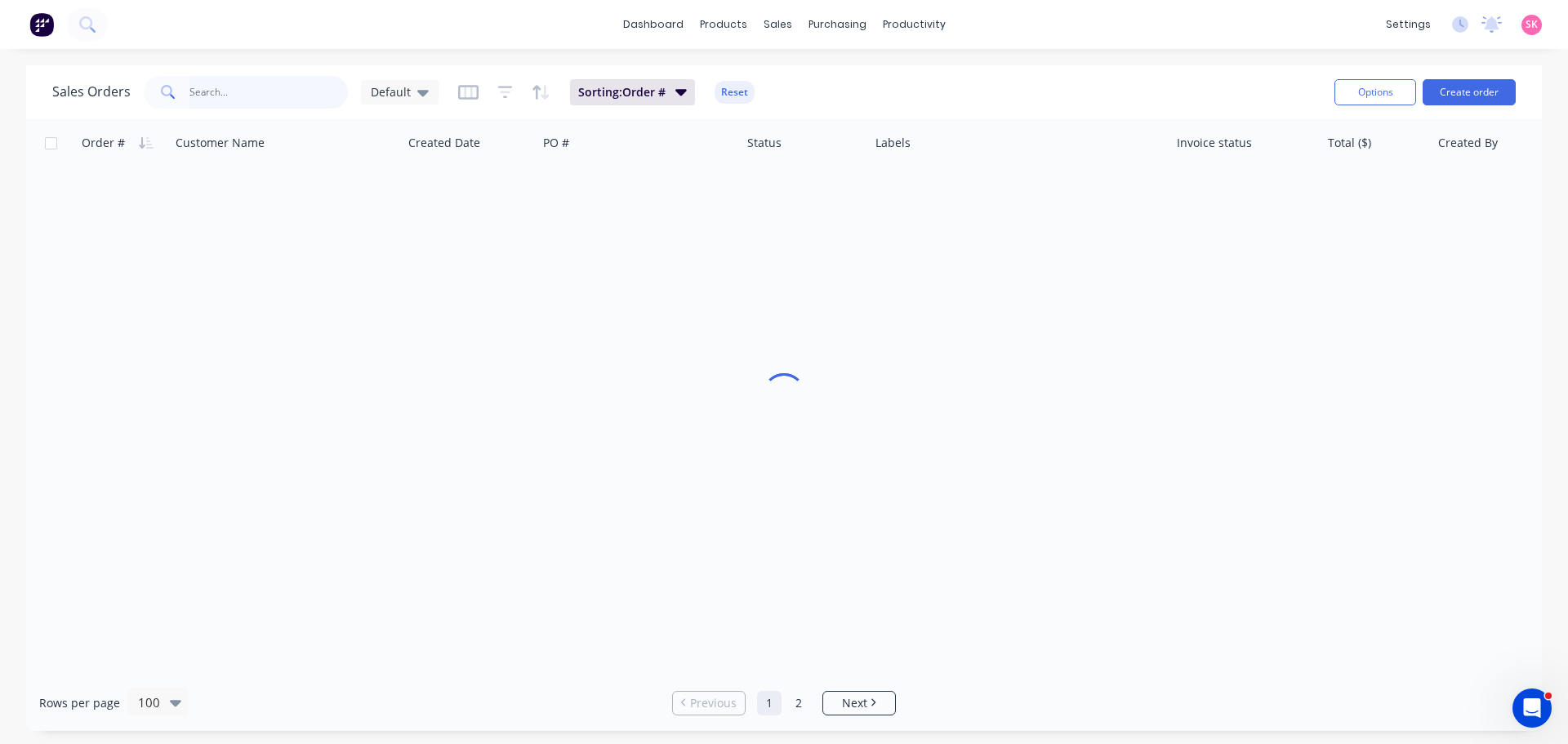
click at [271, 86] on input "text" at bounding box center [269, 92] width 159 height 32
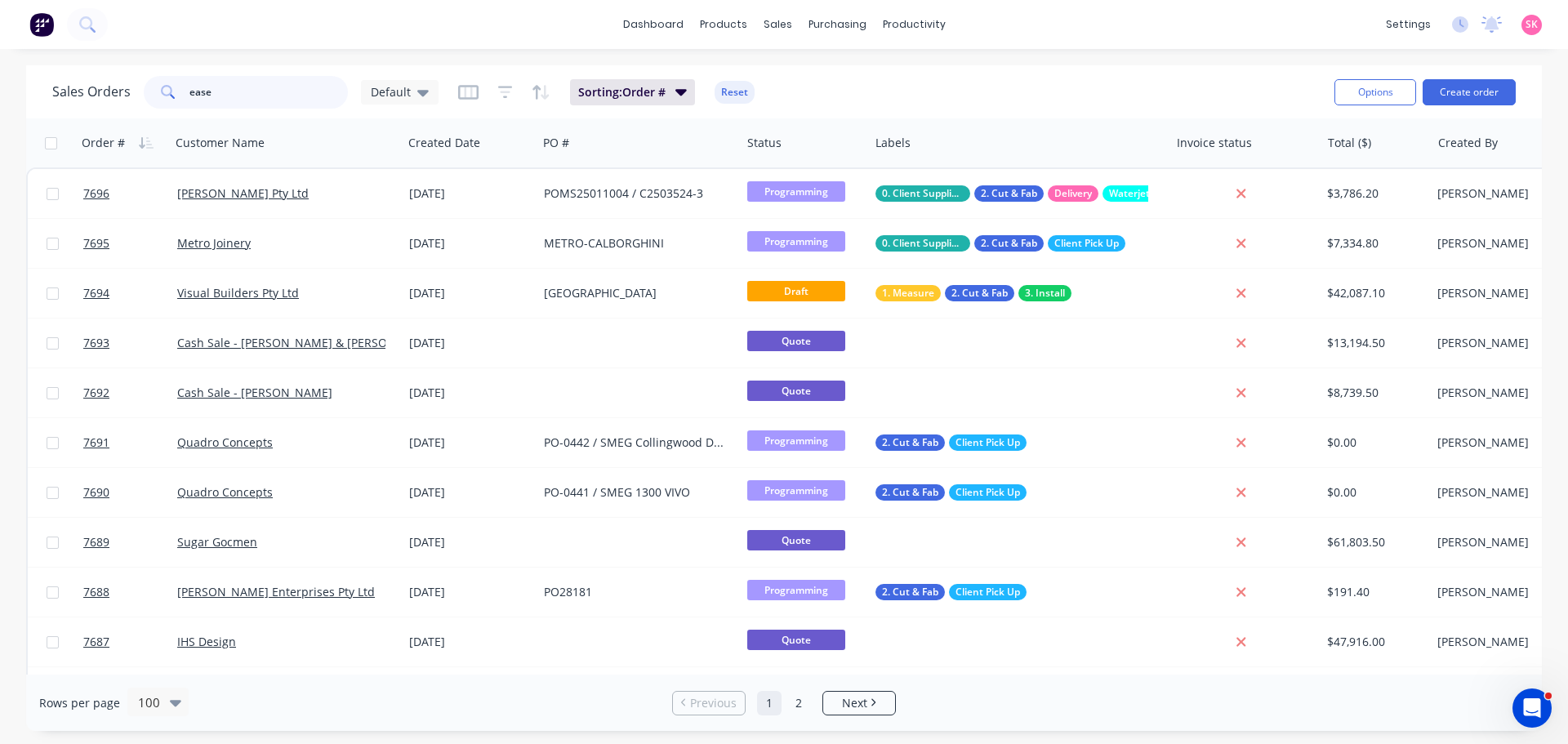
type input "easey"
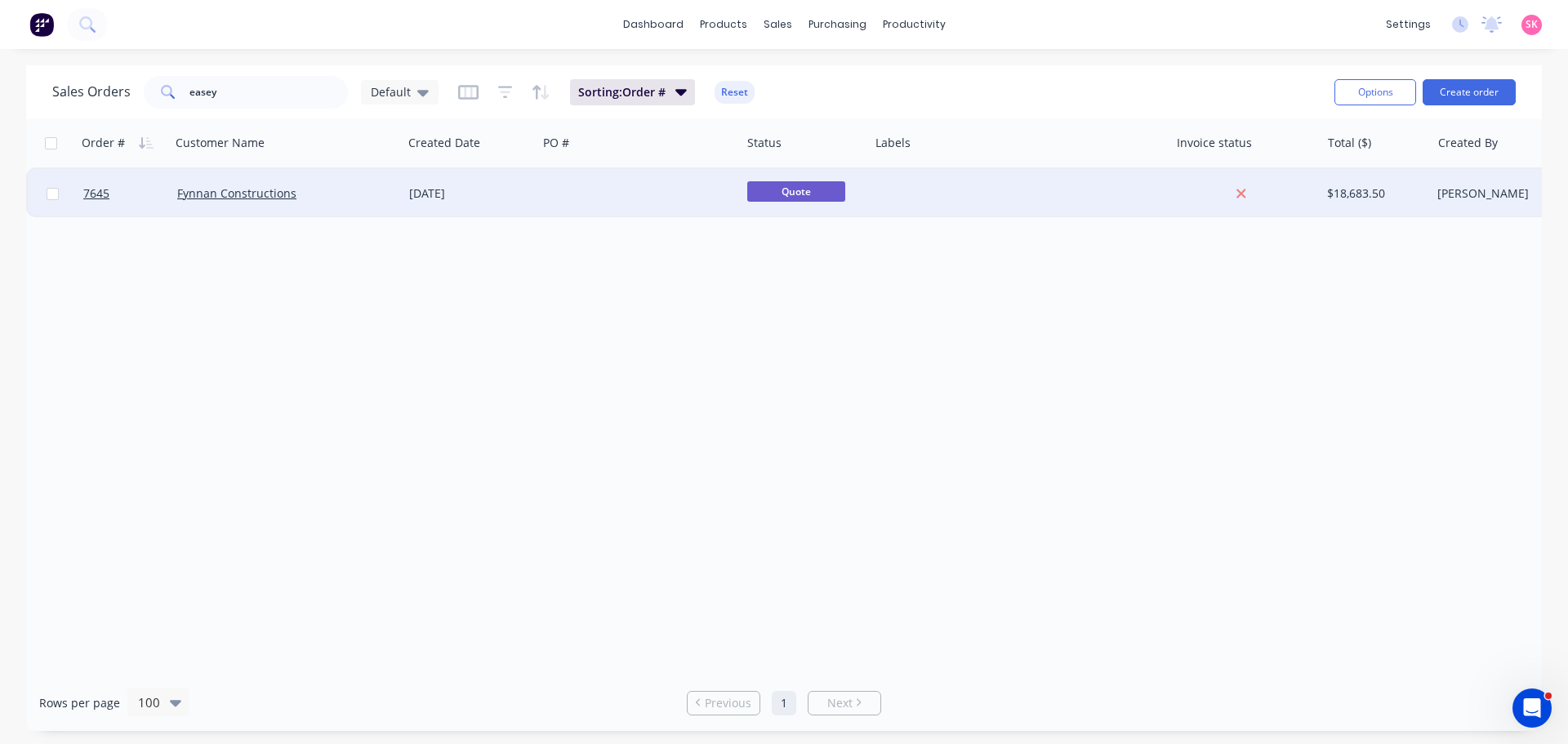
click at [417, 199] on div "[DATE]" at bounding box center [469, 194] width 122 height 17
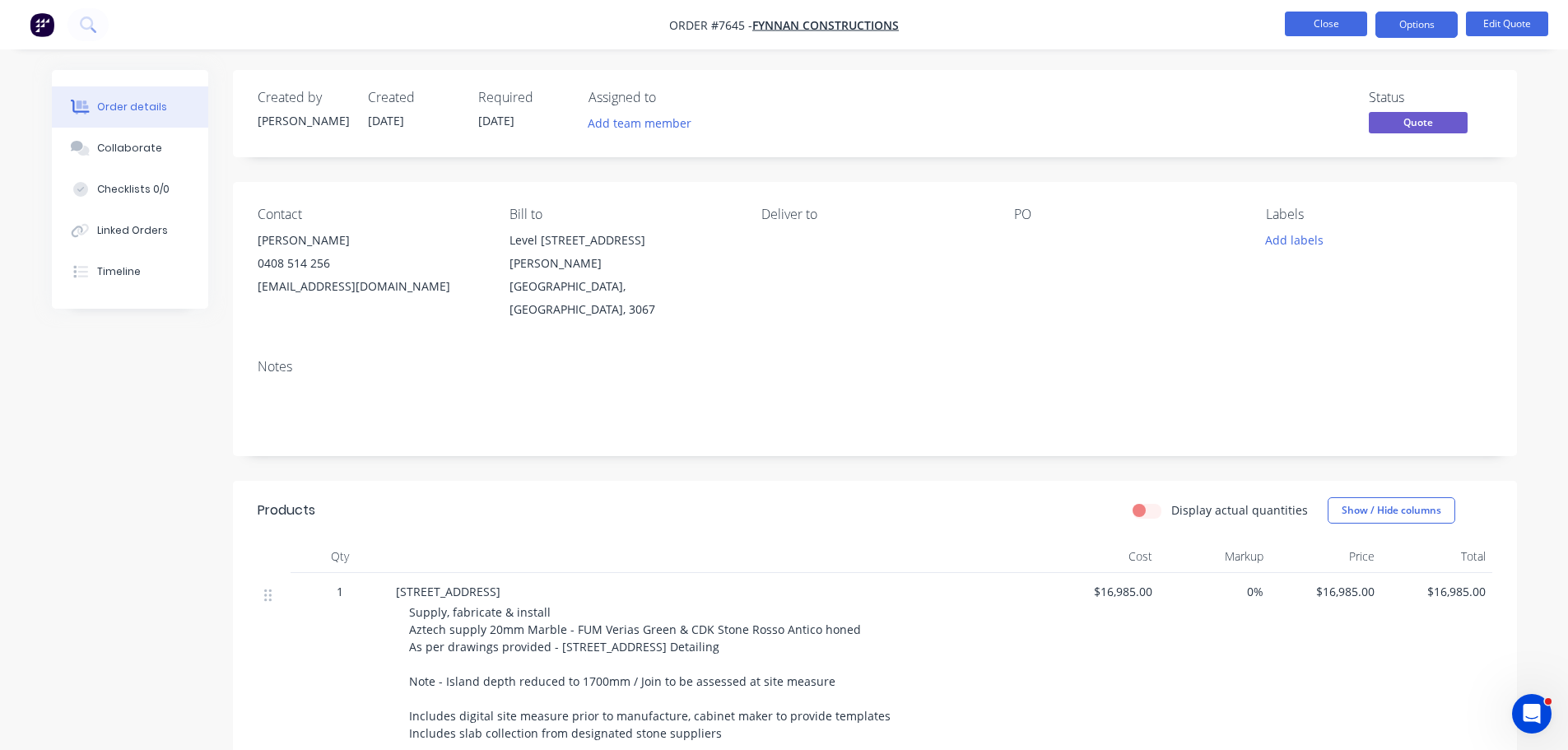
click at [1317, 35] on button "Close" at bounding box center [1326, 24] width 83 height 25
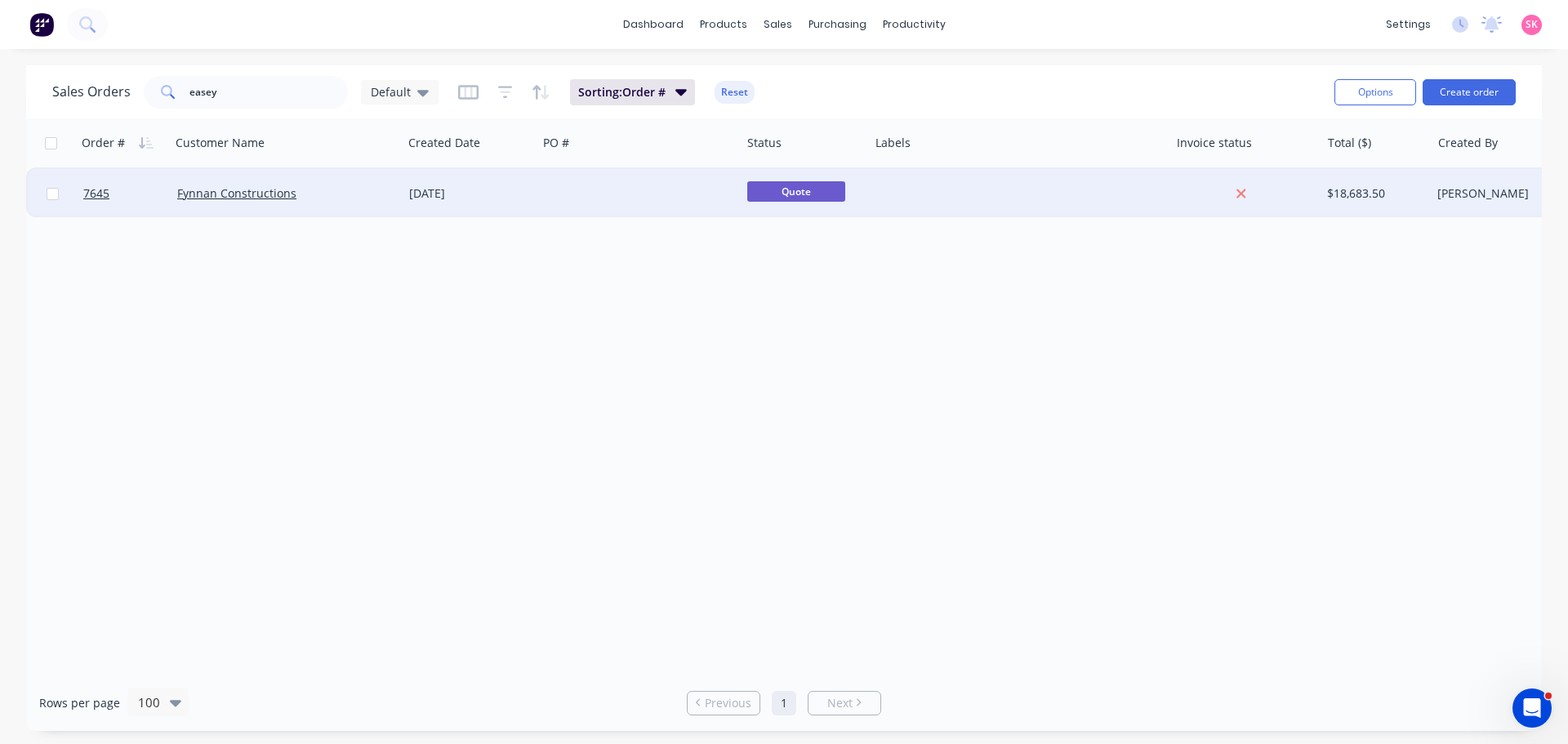
click at [385, 200] on div "Fynnan Constructions" at bounding box center [281, 194] width 209 height 17
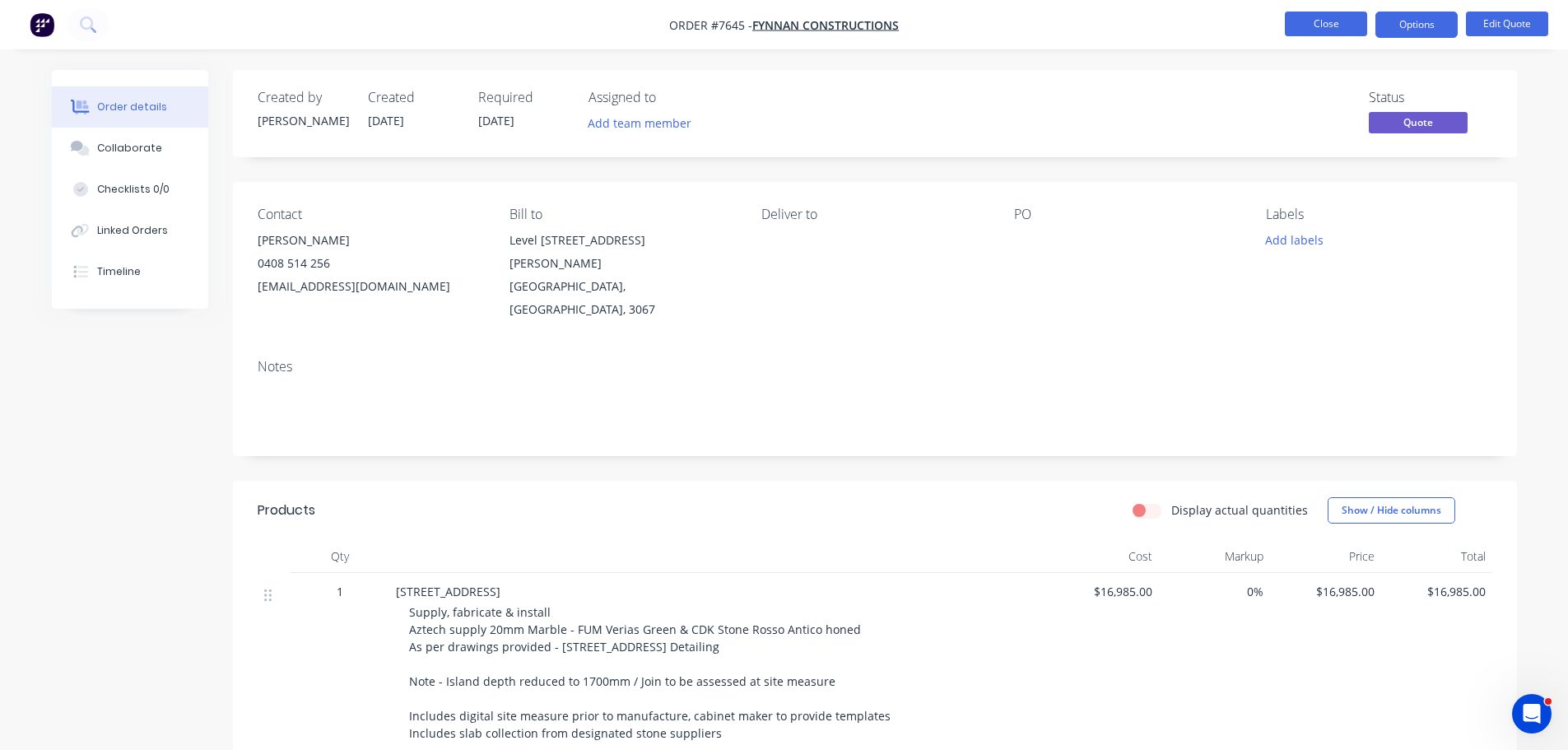
click at [1328, 29] on button "Close" at bounding box center [1326, 24] width 83 height 25
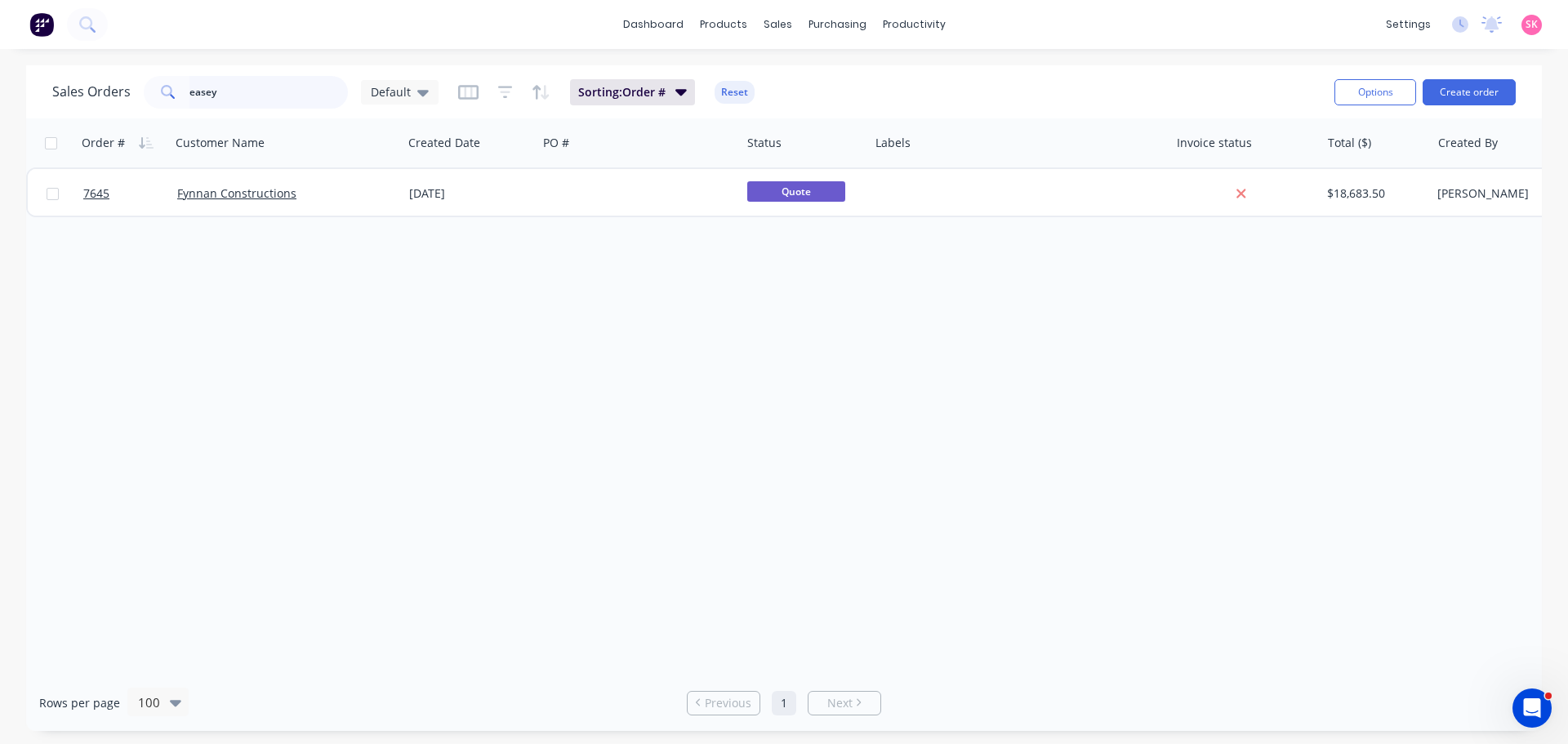
drag, startPoint x: 248, startPoint y: 103, endPoint x: 3, endPoint y: 113, distance: 245.2
click at [3, 113] on div "Sales Orders easey Default Sorting: Order # Reset Options Create order Order # …" at bounding box center [784, 398] width 1568 height 665
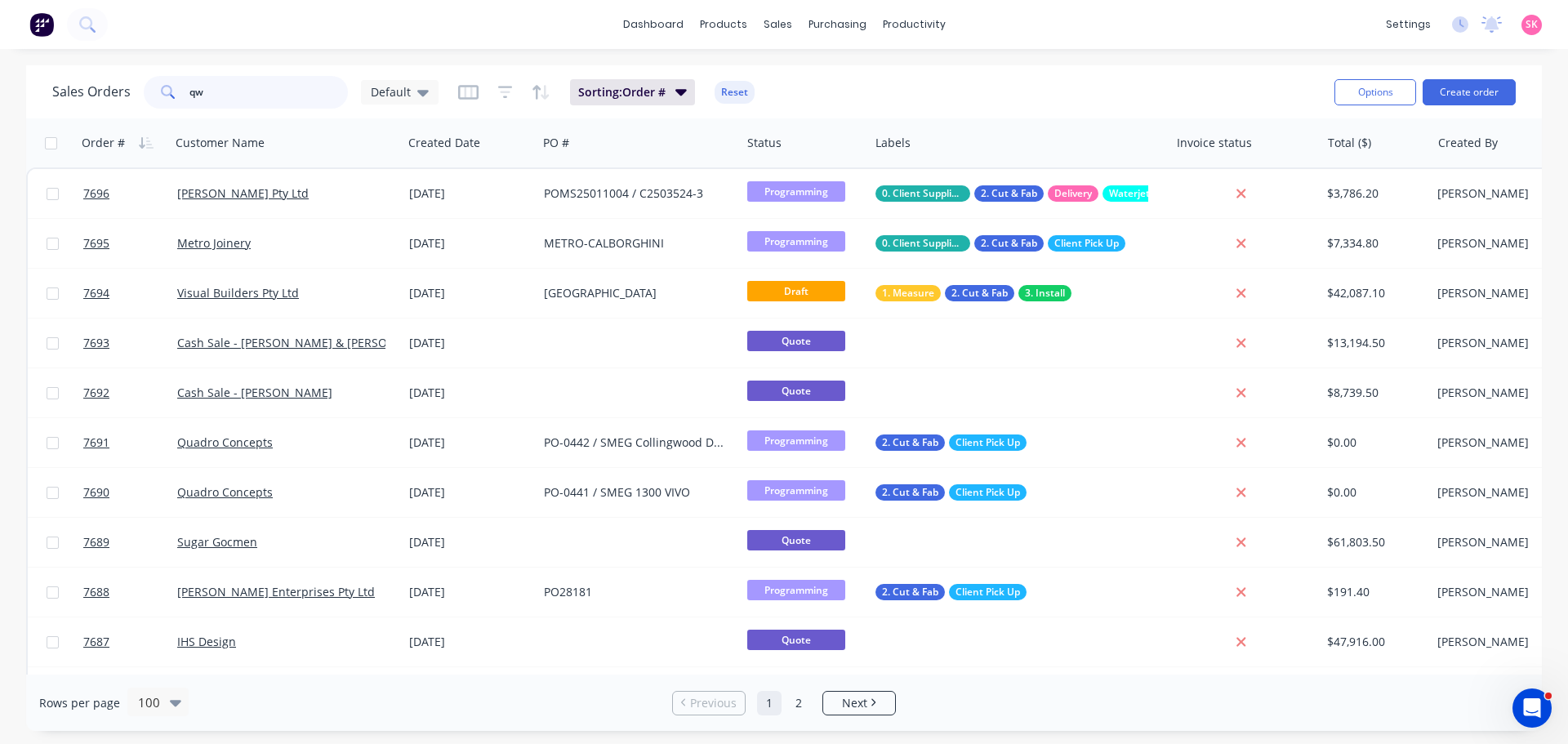
type input "q"
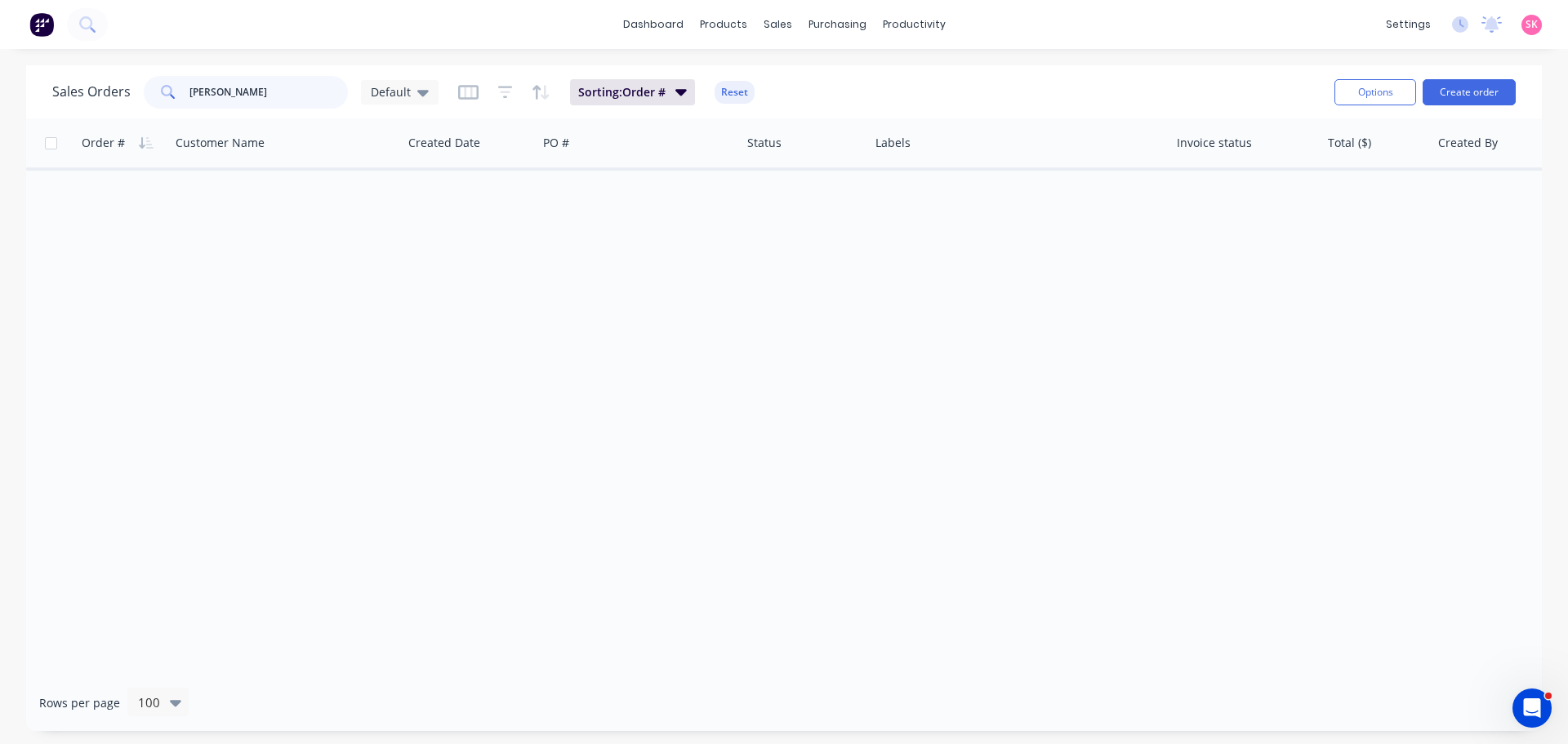
type input "west"
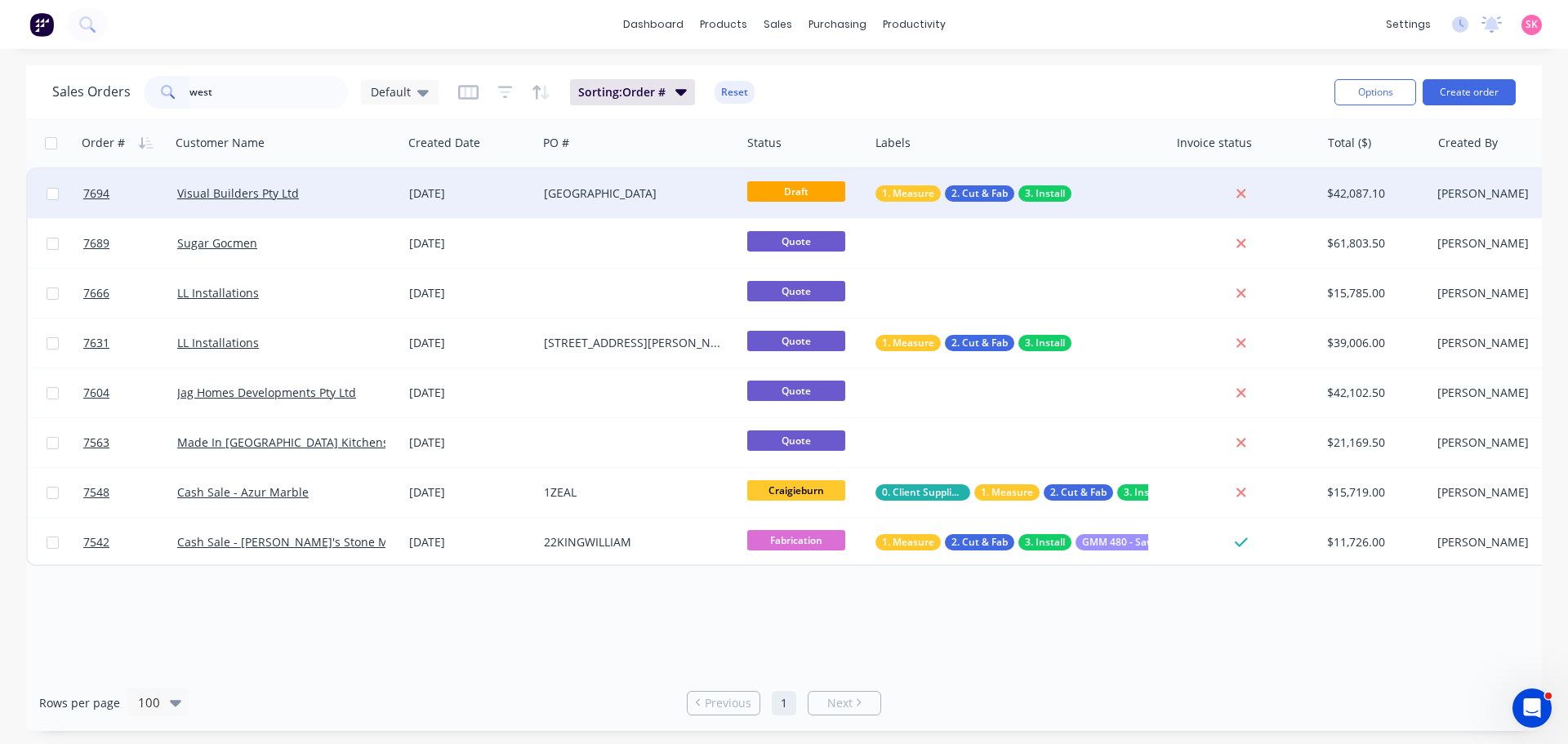
click at [563, 210] on div "[GEOGRAPHIC_DATA]" at bounding box center [639, 193] width 204 height 49
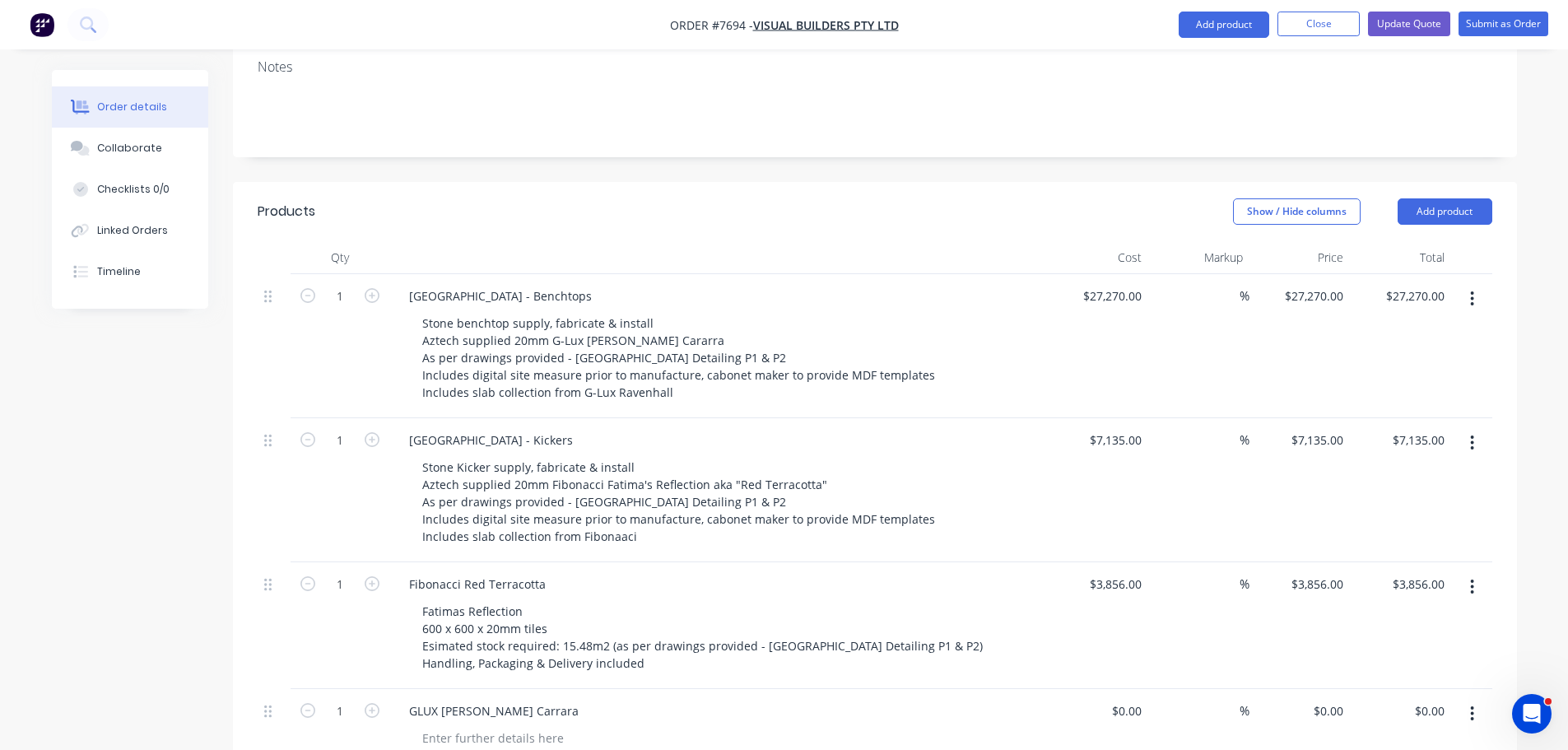
scroll to position [494, 0]
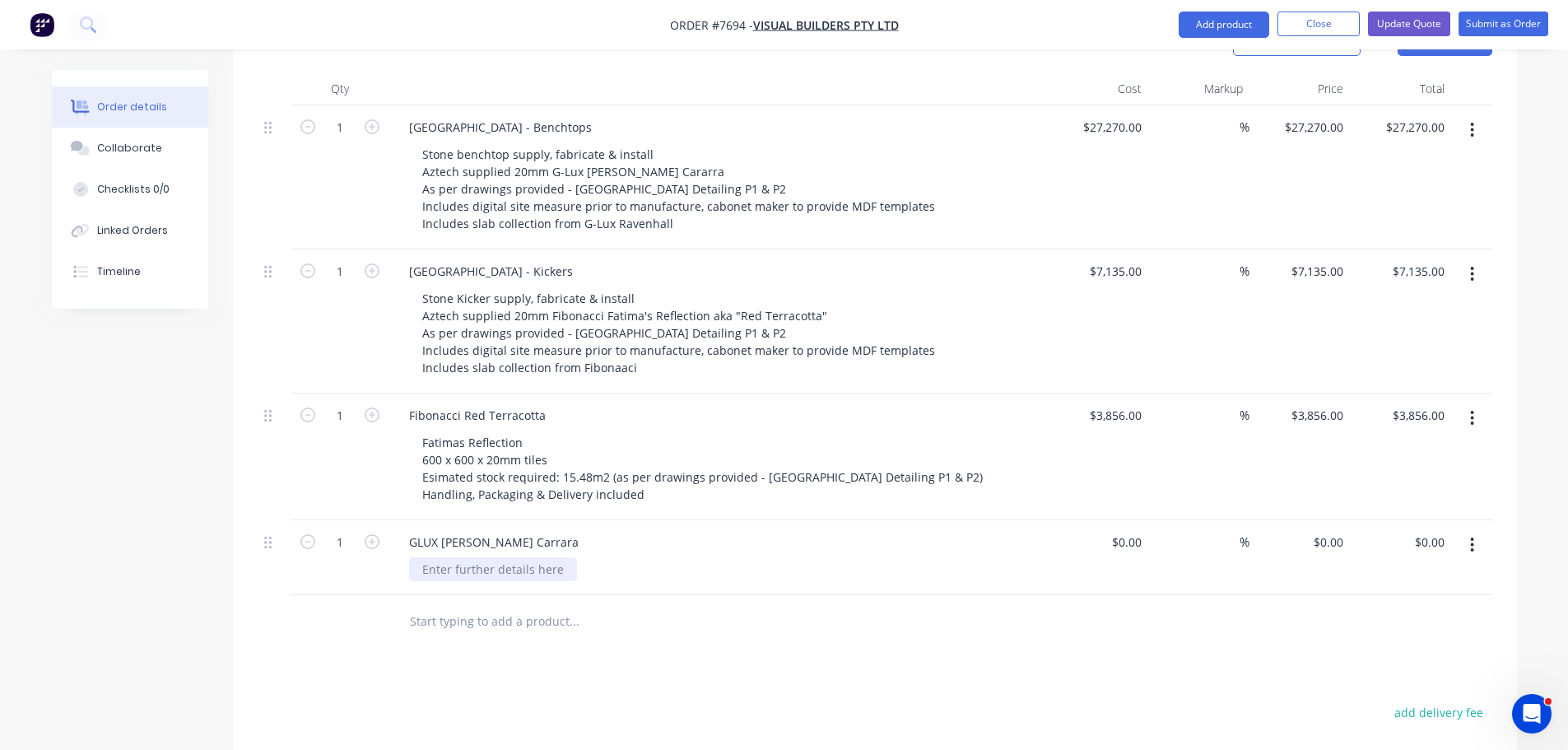
click at [524, 557] on div at bounding box center [492, 569] width 168 height 24
click at [533, 530] on div "GLUX Bianco Carrara" at bounding box center [493, 541] width 196 height 24
click at [514, 563] on div "GLUX [PERSON_NAME] Carrara Marble Honed" at bounding box center [718, 557] width 658 height 75
click at [520, 557] on div at bounding box center [492, 569] width 168 height 24
click at [519, 562] on div "GLUX [PERSON_NAME] Carrara Marble Honed" at bounding box center [718, 557] width 658 height 75
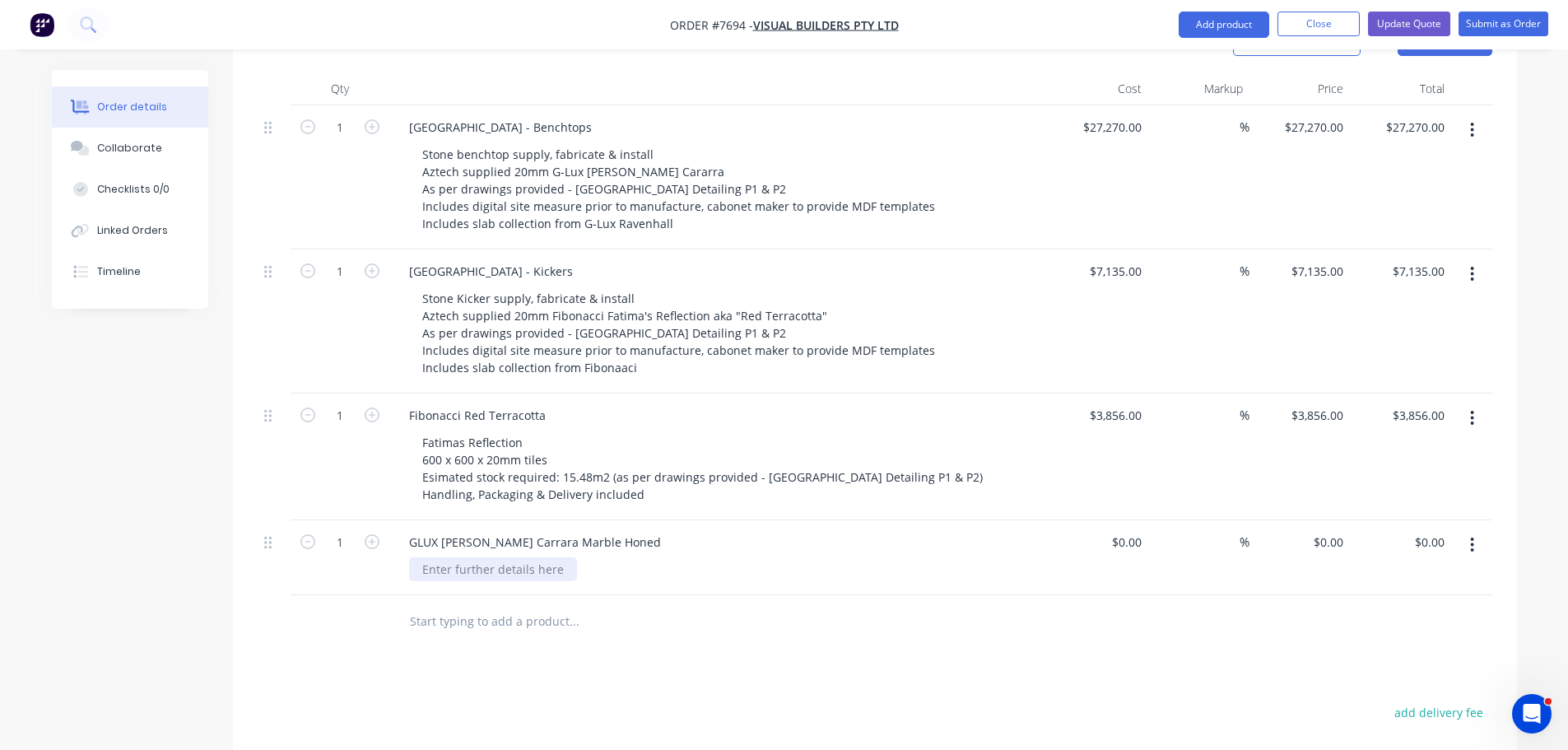
click at [486, 557] on div at bounding box center [492, 569] width 168 height 24
click at [608, 557] on div "Estimated stock required: 10 slabs" at bounding box center [517, 569] width 216 height 24
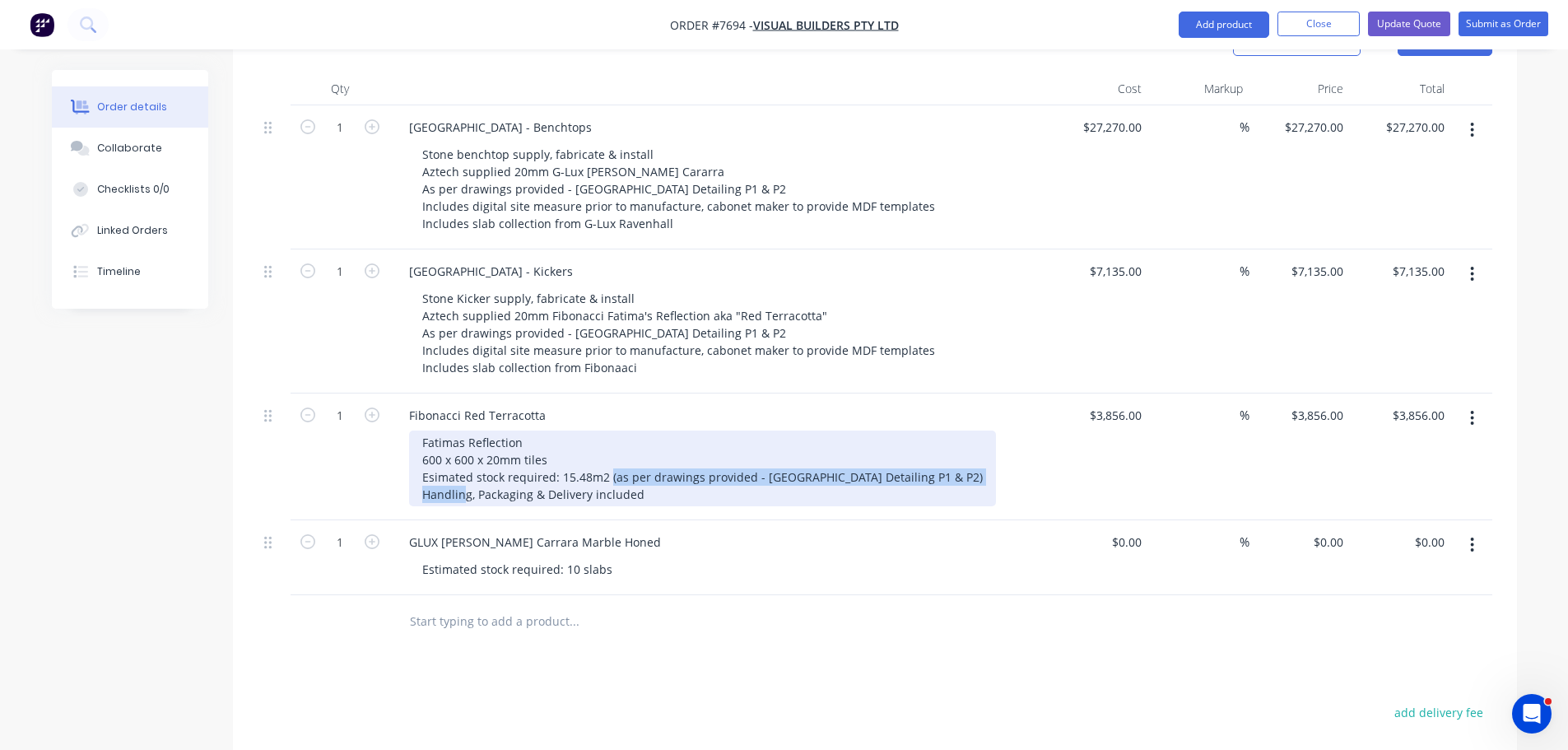
drag, startPoint x: 607, startPoint y: 454, endPoint x: 1012, endPoint y: 454, distance: 405.0
click at [1012, 454] on div "Fatimas Reflection 600 x 600 x 20mm tiles Esimated stock required: 15.48m2 (as …" at bounding box center [725, 468] width 633 height 76
copy div "(as per drawings provided - West Beach Pavilion_Stone Detailing P1 & P2)"
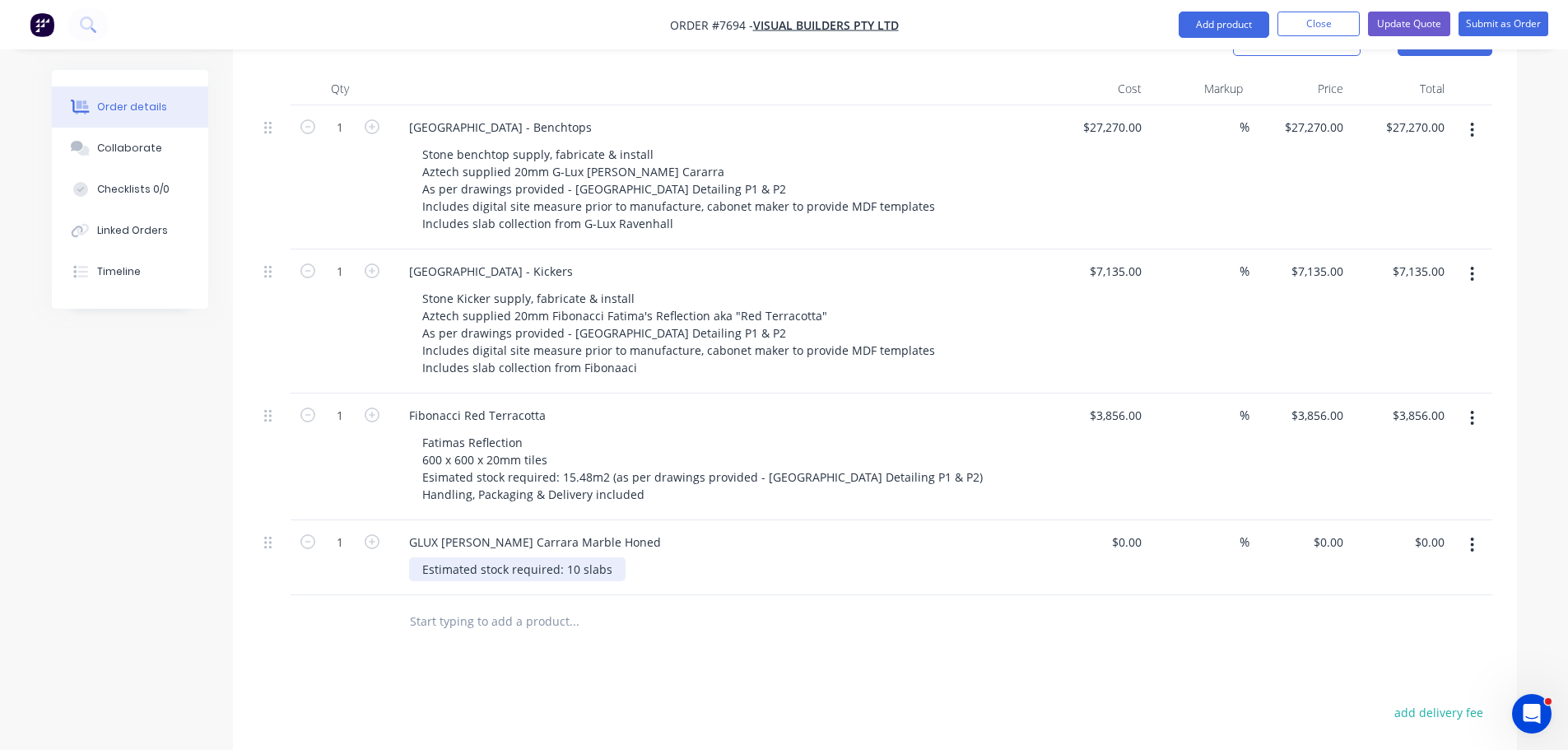
click at [612, 557] on div "Estimated stock required: 10 slabs" at bounding box center [517, 569] width 216 height 24
click at [606, 557] on div "Estimated stock required: 10 slabs(as per drawings provided - West Beach Pavili…" at bounding box center [702, 569] width 586 height 24
click at [995, 557] on div "Estimated stock required: 10 slabs (as per drawings provided - West Beach Pavil…" at bounding box center [703, 569] width 589 height 24
click at [999, 557] on div "Estimated stock required: 10 slabs (as per drawings provided - West Beach Pavil…" at bounding box center [703, 569] width 589 height 24
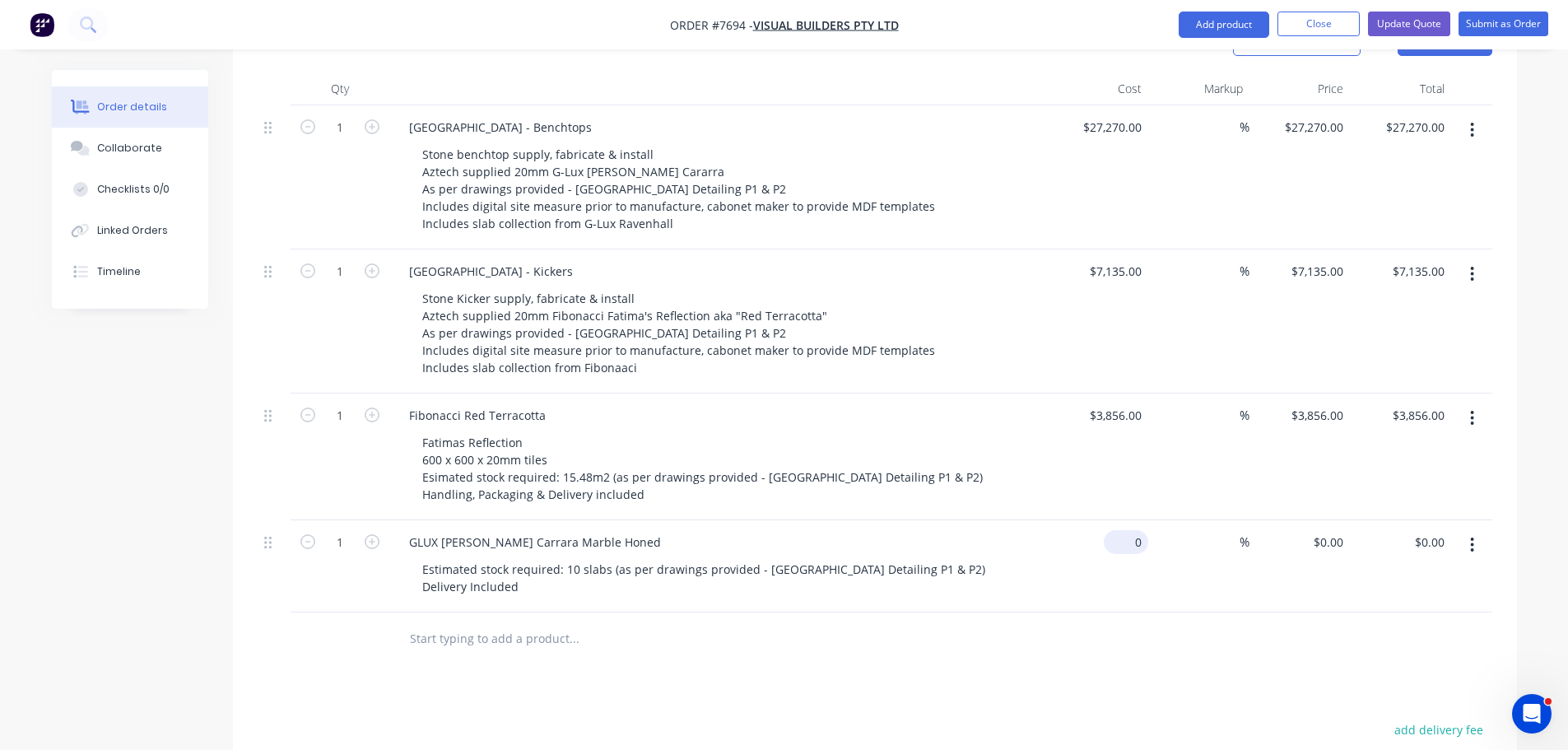
click at [1124, 530] on div "0 $0.00" at bounding box center [1126, 541] width 44 height 24
type input "$665.00"
type input "0"
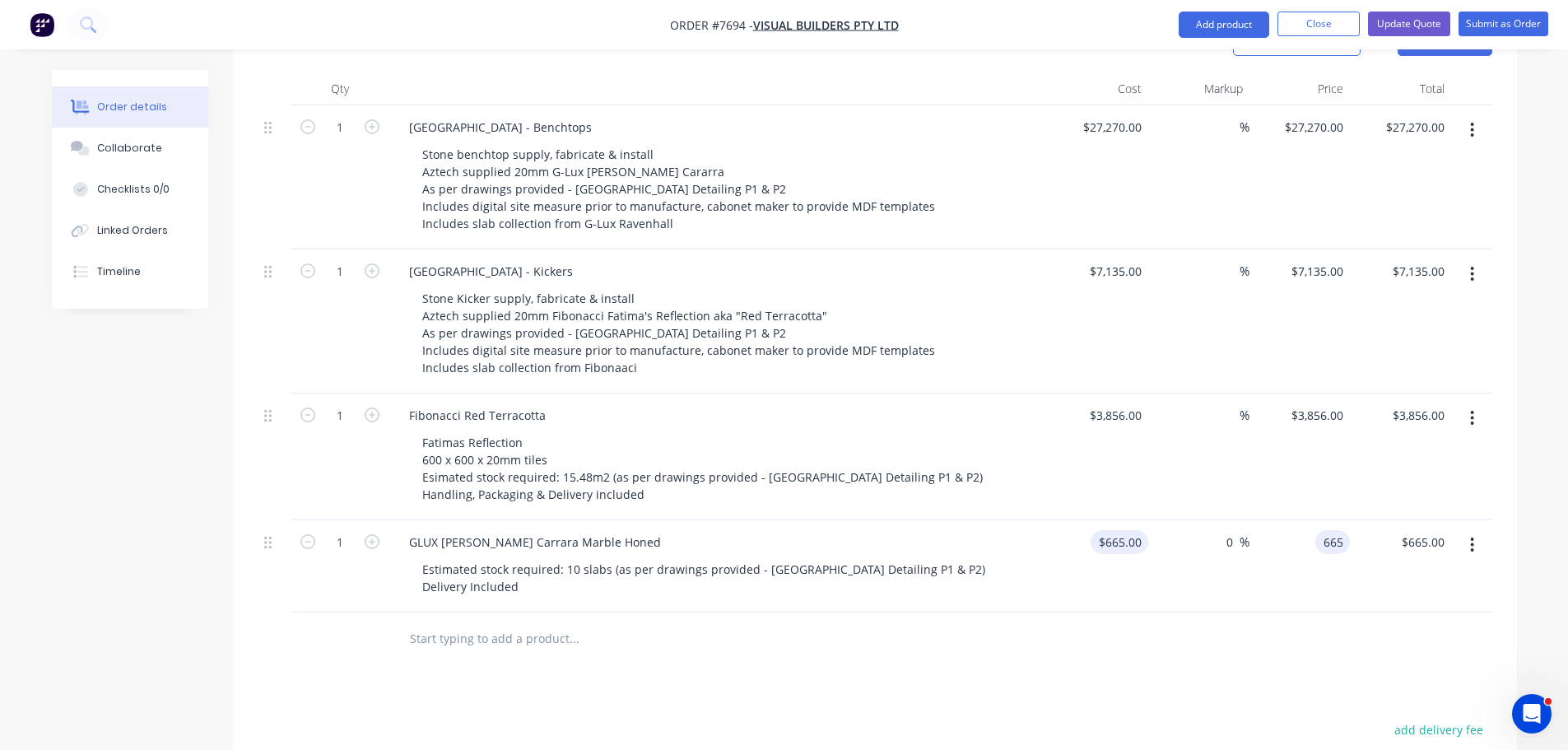
type input "$665.00"
click at [372, 534] on icon "button" at bounding box center [372, 541] width 15 height 15
type input "2"
type input "$1,330.00"
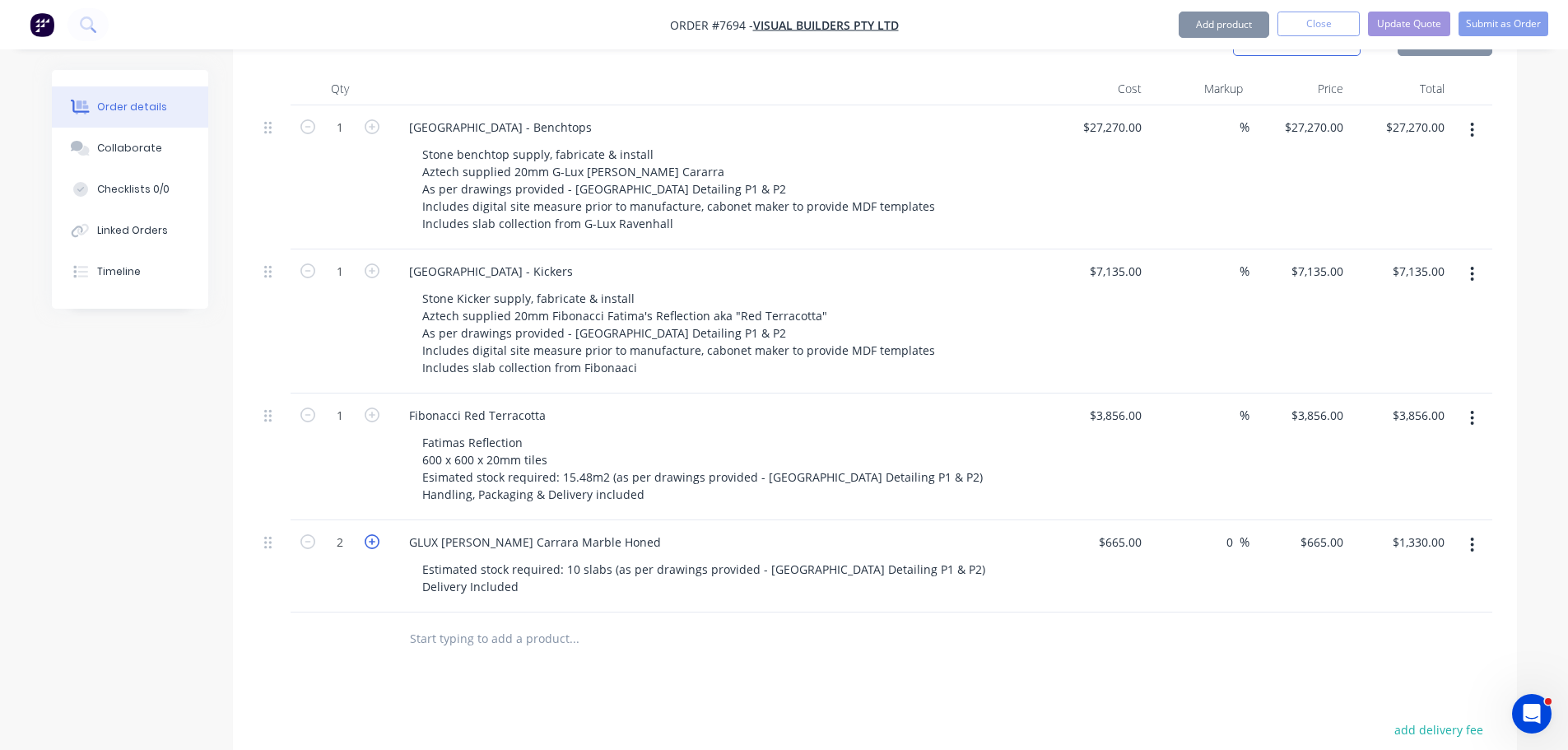
click at [372, 534] on icon "button" at bounding box center [372, 541] width 15 height 15
type input "3"
type input "$1,995.00"
click at [372, 534] on icon "button" at bounding box center [372, 541] width 15 height 15
type input "4"
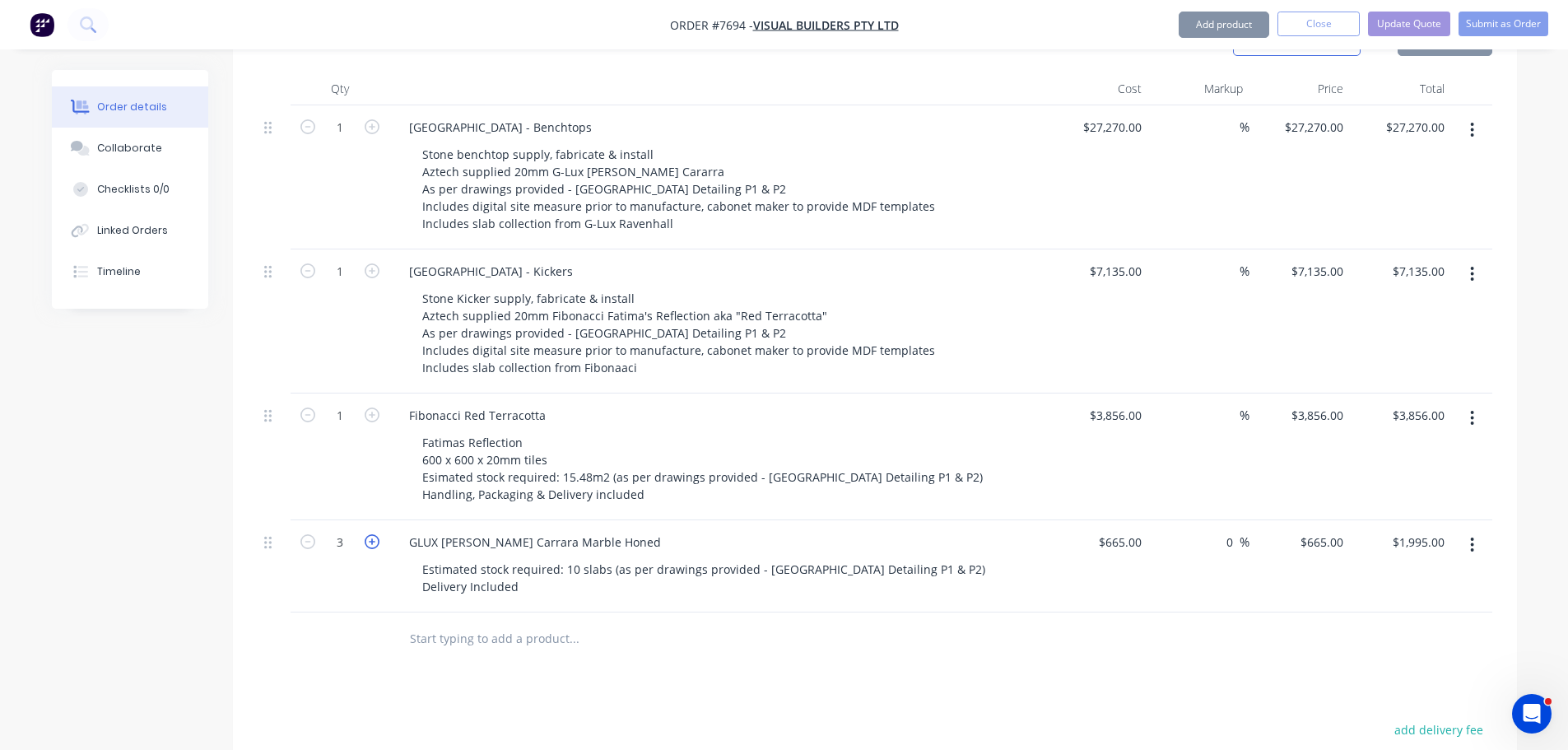
type input "$2,660.00"
click at [372, 534] on icon "button" at bounding box center [372, 541] width 15 height 15
type input "5"
type input "$3,325.00"
click at [372, 534] on icon "button" at bounding box center [372, 541] width 15 height 15
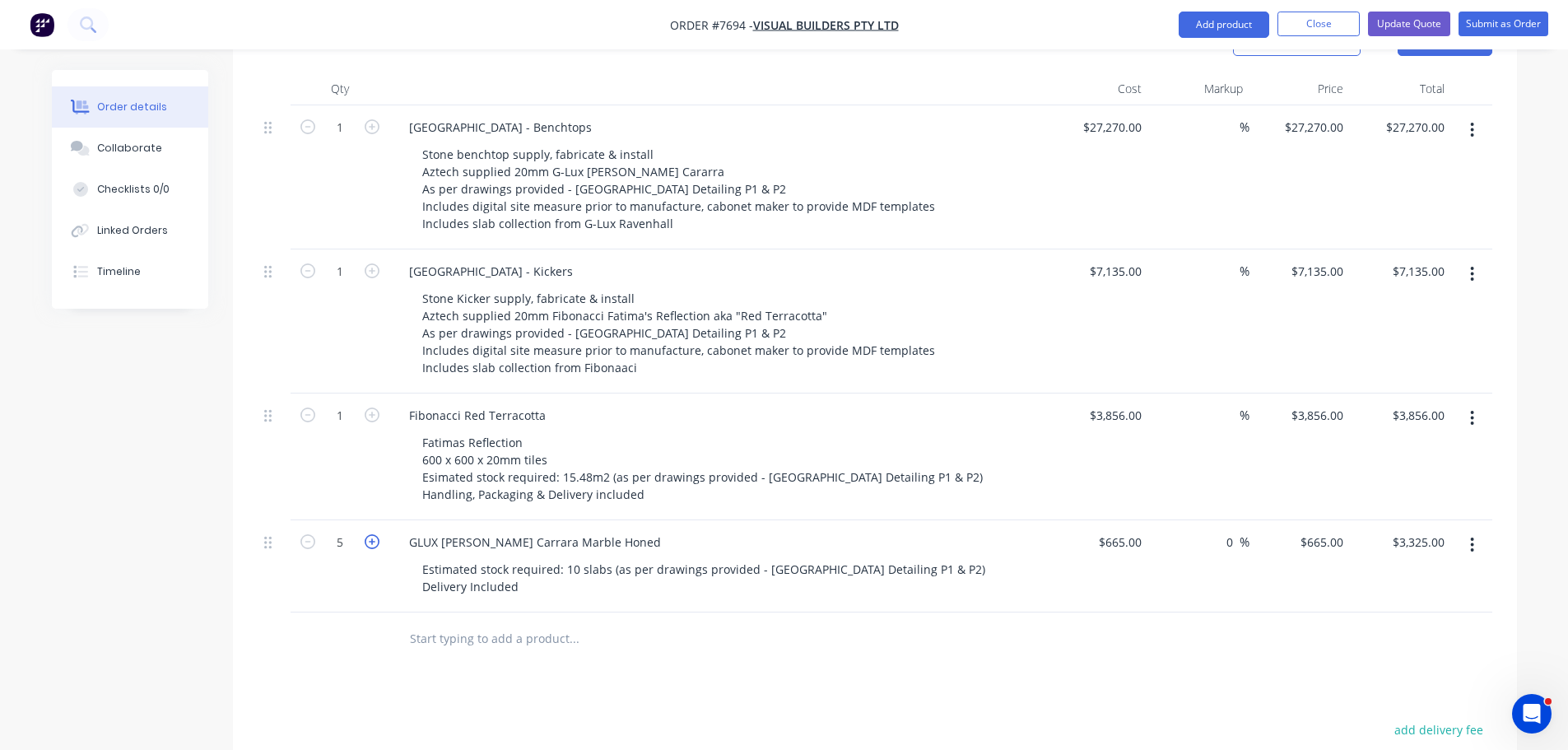
type input "6"
type input "$3,990.00"
click at [372, 534] on icon "button" at bounding box center [372, 541] width 15 height 15
type input "7"
type input "$4,655.00"
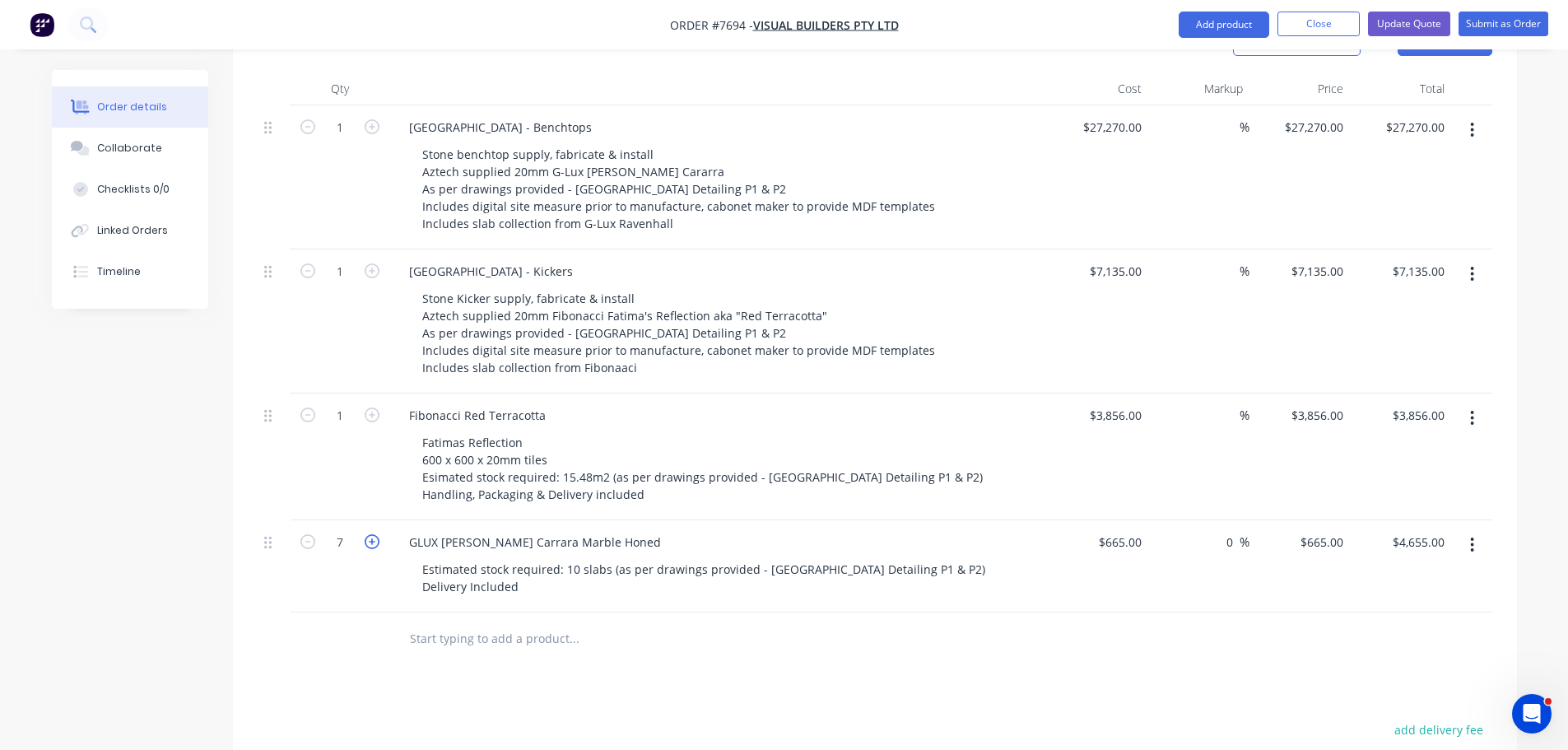
click at [372, 534] on icon "button" at bounding box center [372, 541] width 15 height 15
type input "8"
type input "$5,320.00"
click at [372, 534] on icon "button" at bounding box center [372, 541] width 15 height 15
type input "9"
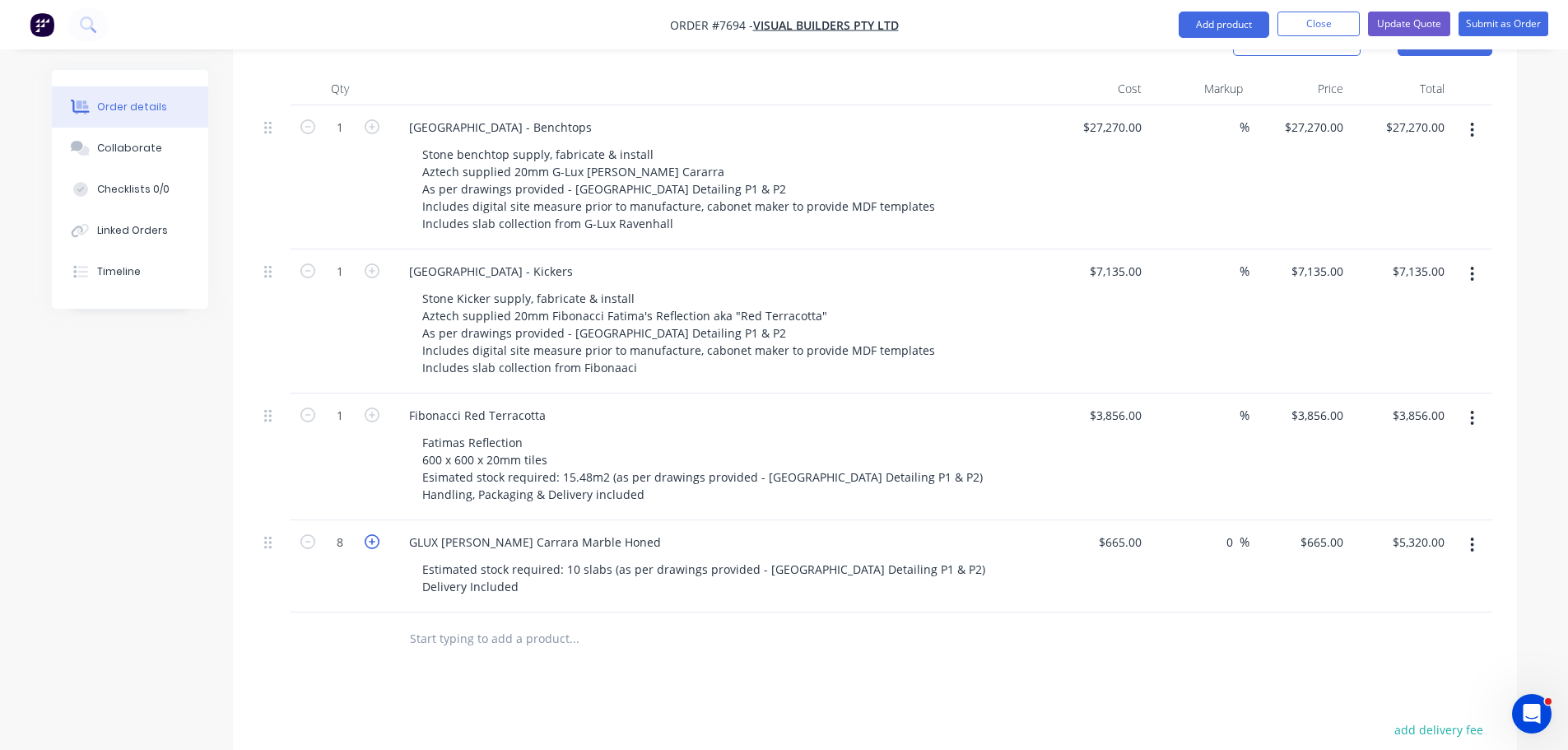
type input "$5,985.00"
click at [372, 534] on icon "button" at bounding box center [372, 541] width 15 height 15
type input "10"
type input "$6,650.00"
click at [929, 626] on div at bounding box center [685, 638] width 579 height 33
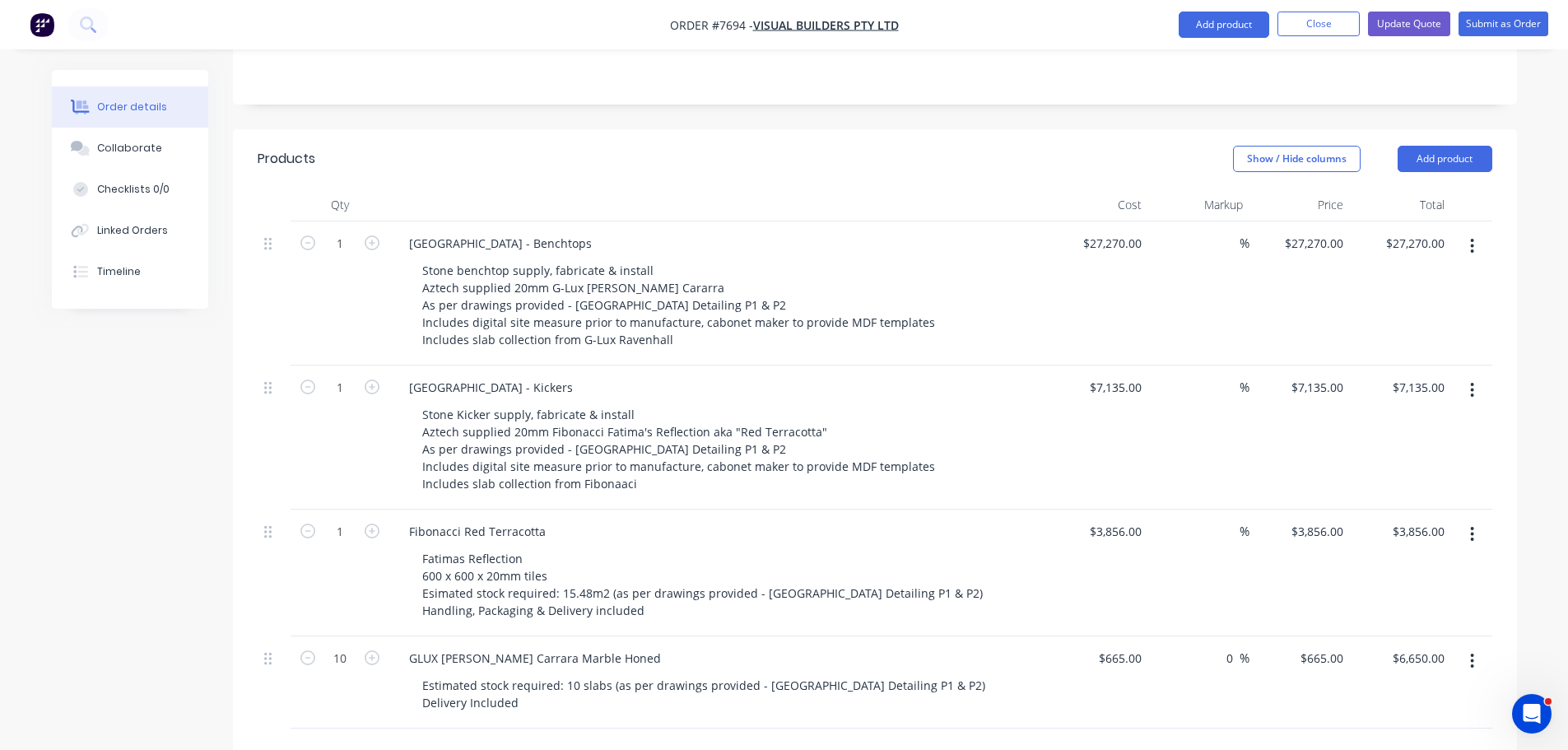
scroll to position [560, 0]
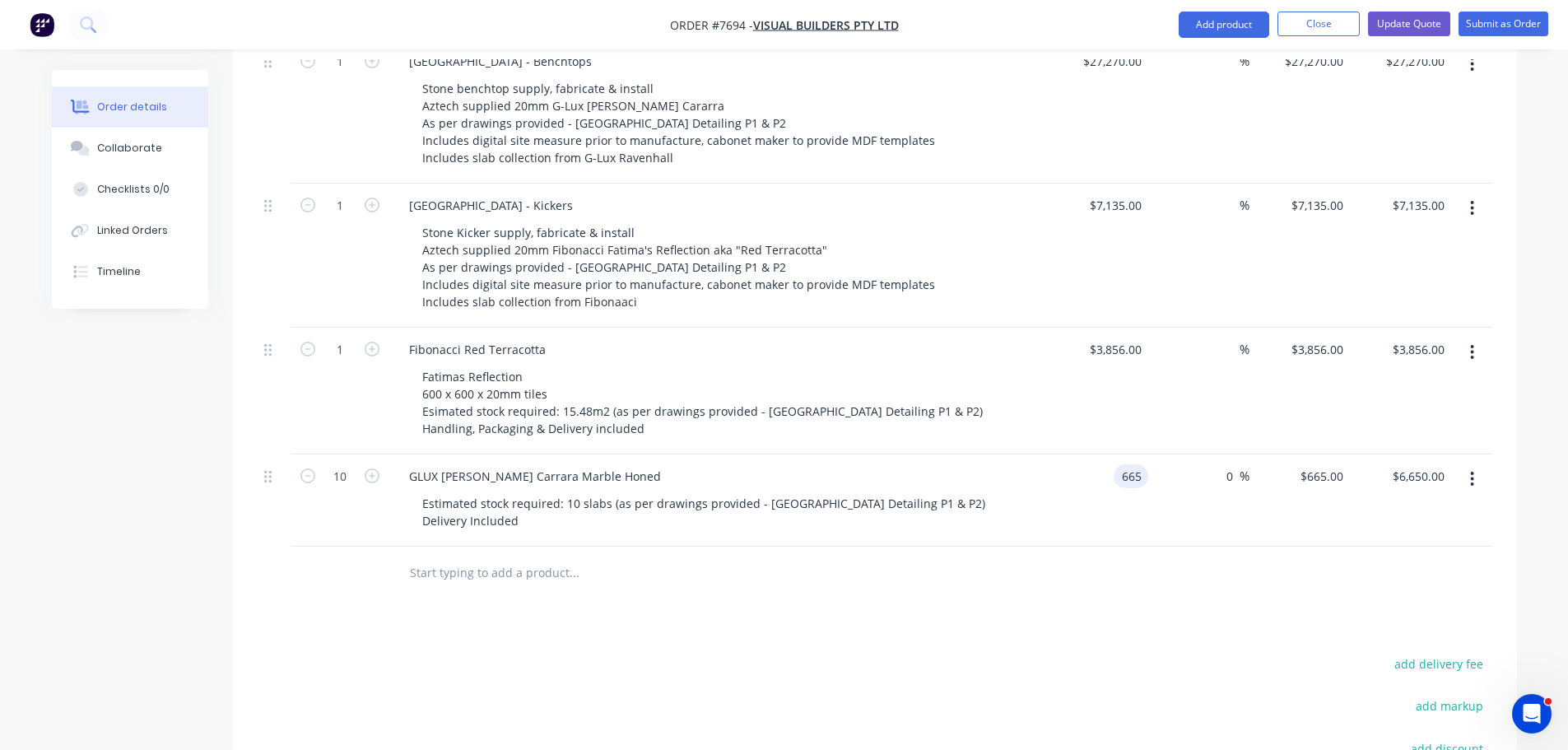
click at [1123, 464] on input "665" at bounding box center [1135, 476] width 28 height 24
type input "$1,772.00"
type input "$17,720.00"
type input "$1,772.00"
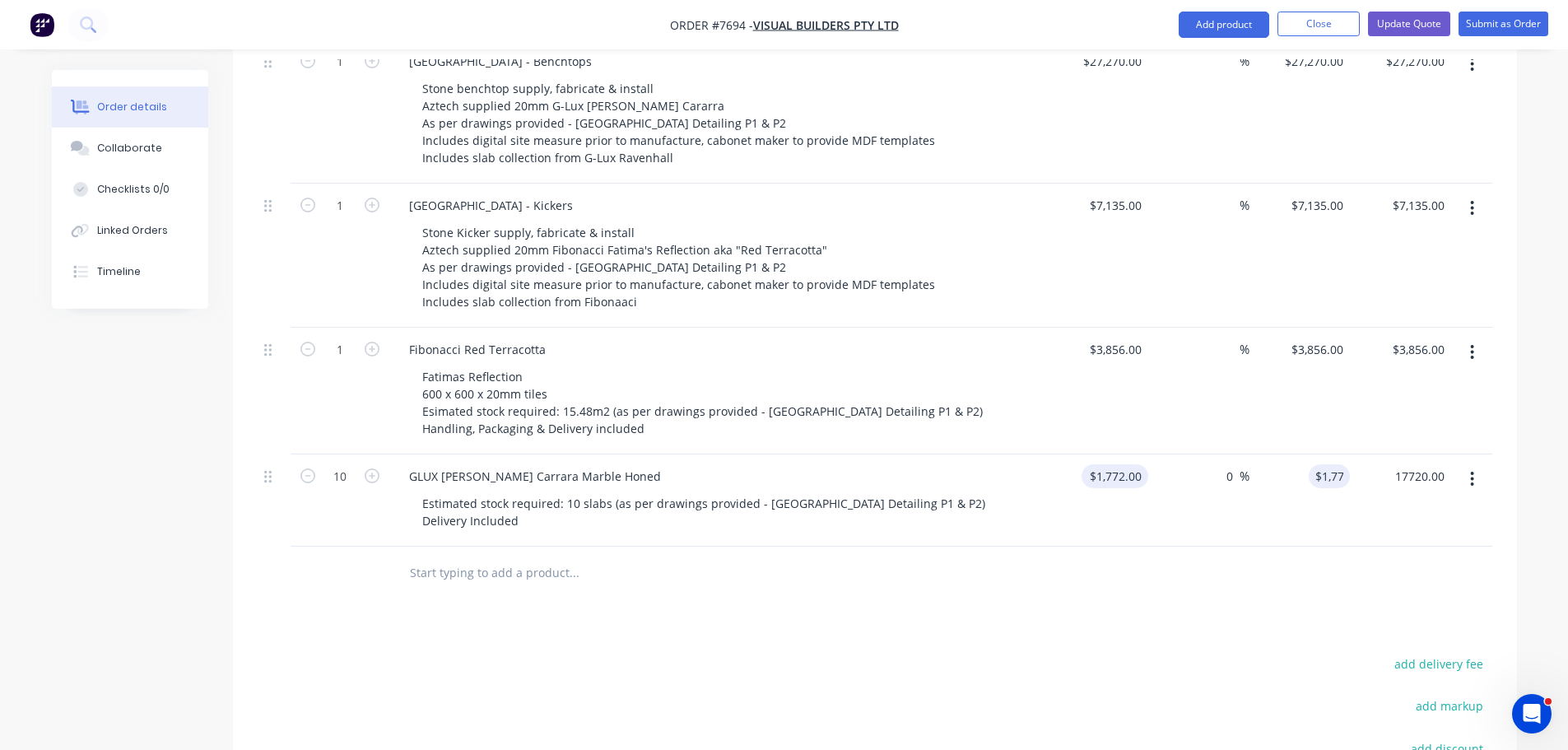
type input "$17,720.00"
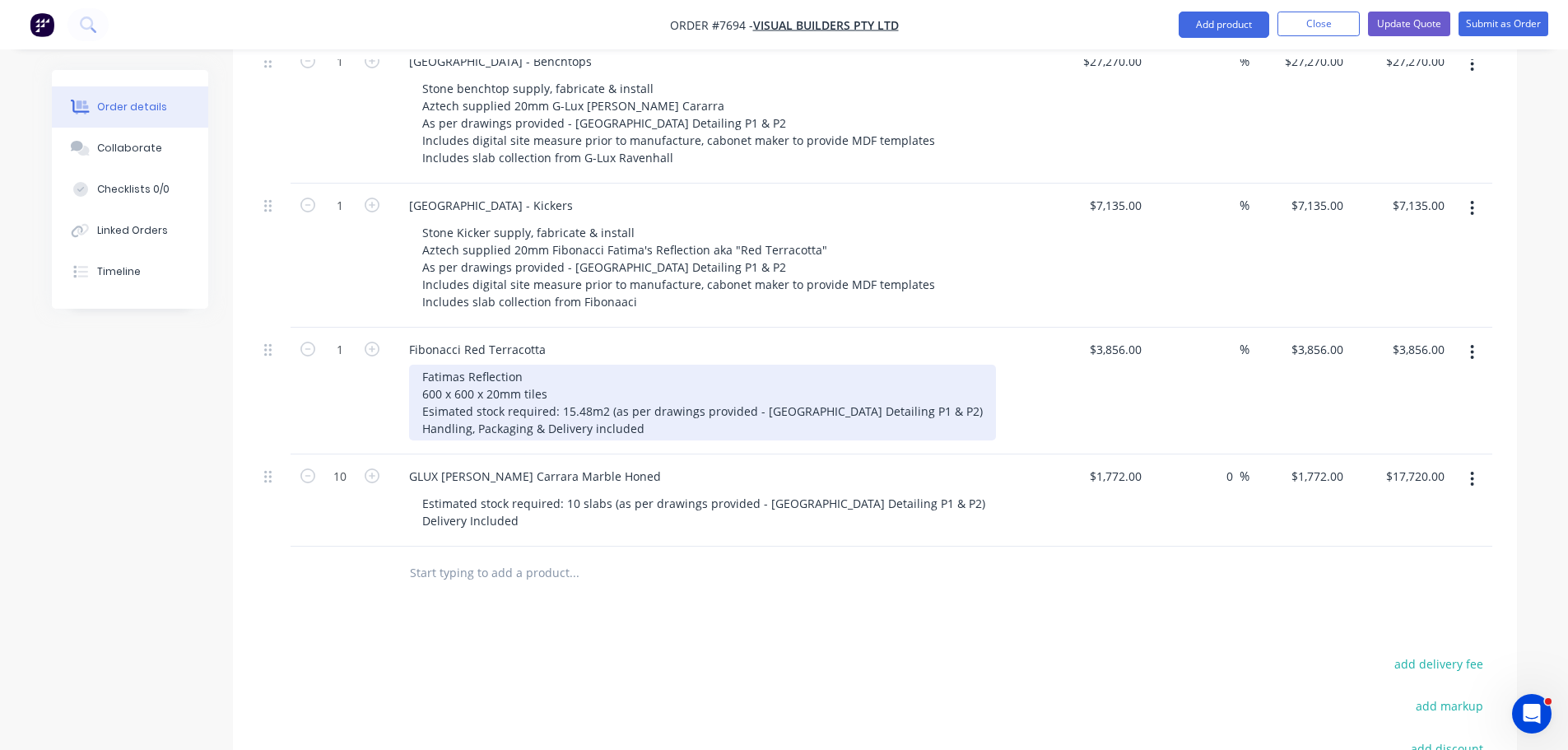
click at [590, 405] on div "Fatimas Reflection 600 x 600 x 20mm tiles Esimated stock required: 15.48m2 (as …" at bounding box center [702, 402] width 587 height 76
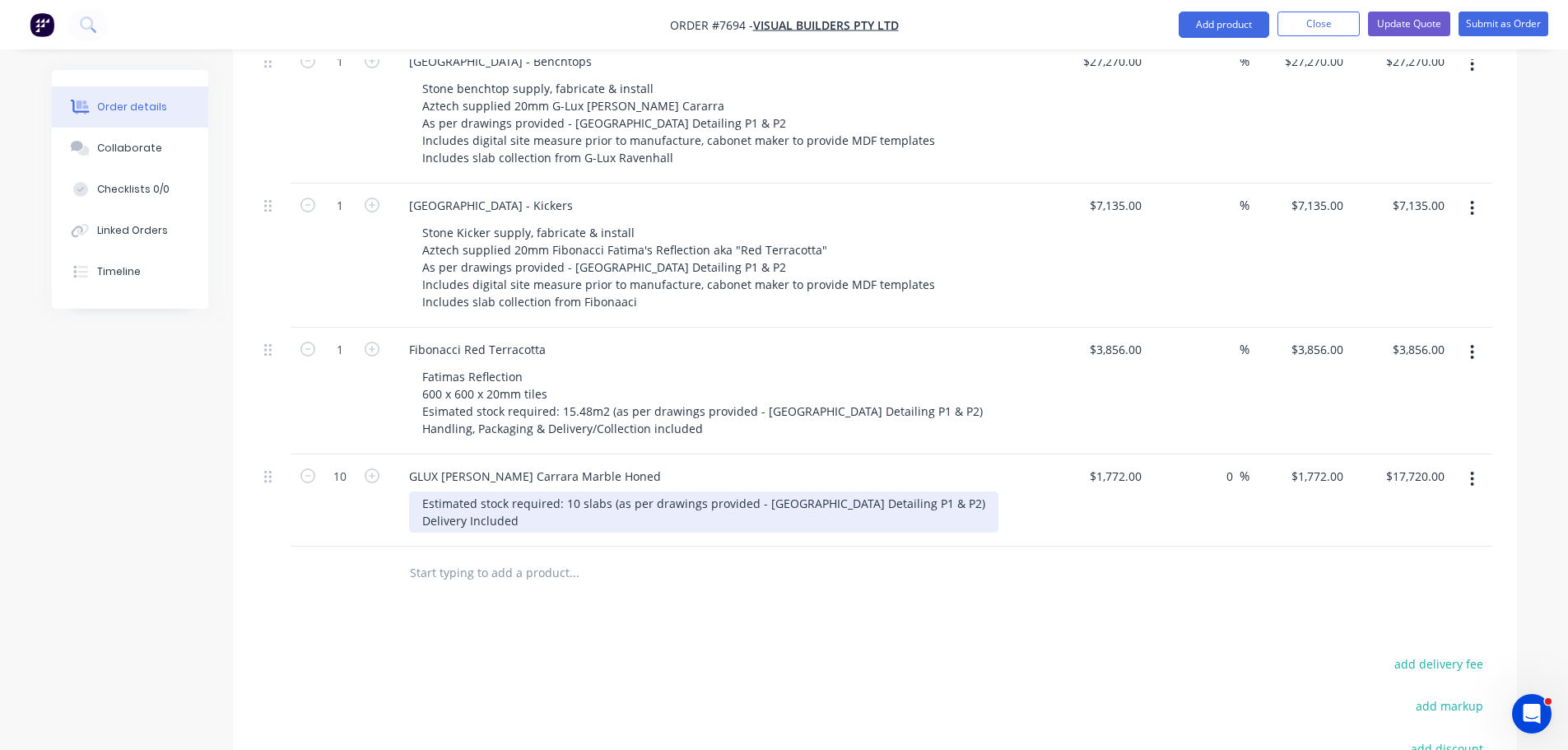
click at [464, 497] on div "Estimated stock required: 10 slabs (as per drawings provided - West Beach Pavil…" at bounding box center [703, 511] width 589 height 41
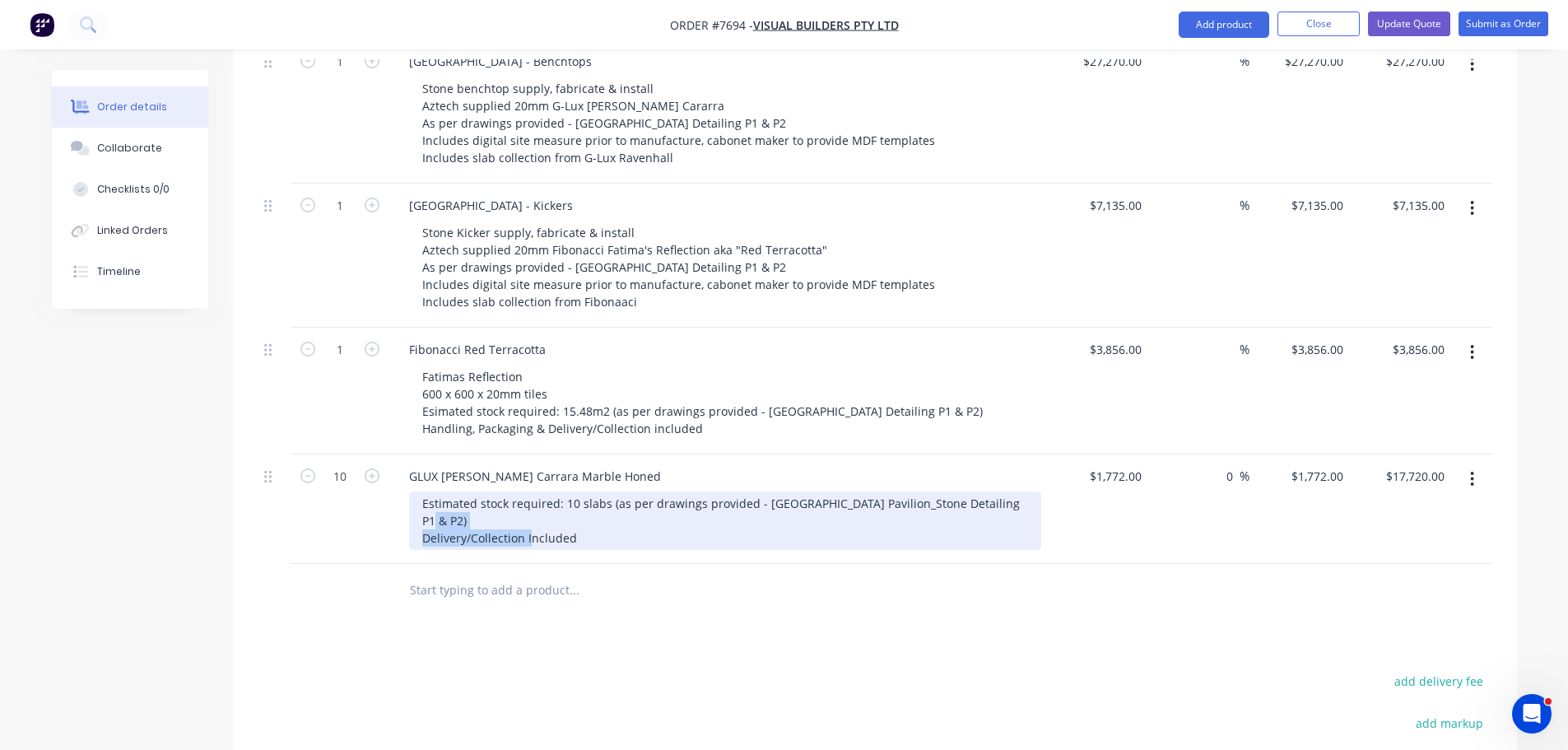
drag, startPoint x: 612, startPoint y: 496, endPoint x: 358, endPoint y: 499, distance: 254.0
click at [358, 499] on div "10 GLUX Bianco Carrara Marble Honed Estimated stock required: 10 slabs (as per …" at bounding box center [875, 508] width 1235 height 109
click at [468, 498] on div "Estimated stock required: 10 slabs (as per drawings provided - West Beach Pavil…" at bounding box center [725, 521] width 633 height 58
drag, startPoint x: 454, startPoint y: 502, endPoint x: 352, endPoint y: 500, distance: 102.0
click at [352, 500] on div "10 GLUX Bianco Carrara Marble Honed Estimated stock required: 10 slabs (as per …" at bounding box center [875, 508] width 1235 height 109
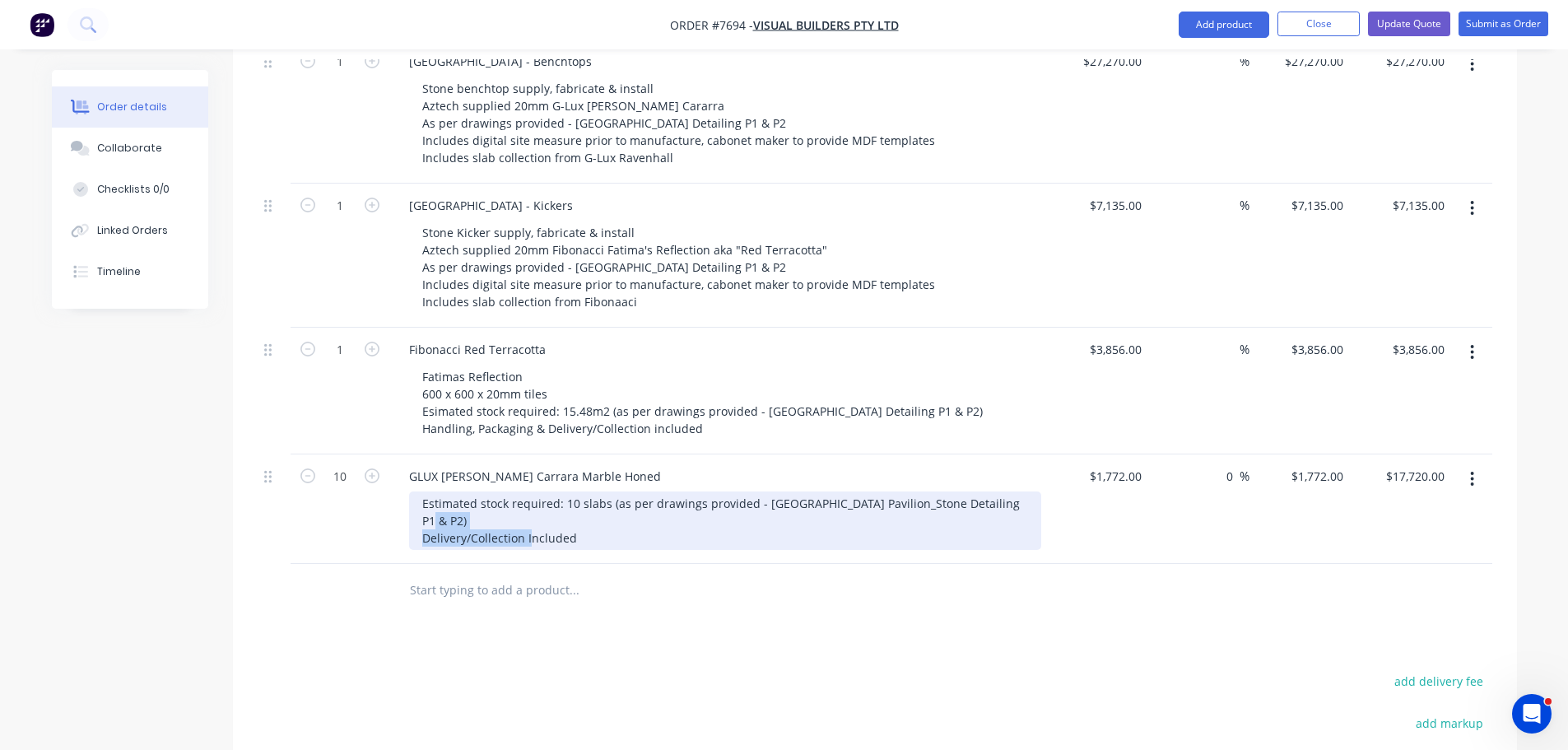
drag, startPoint x: 653, startPoint y: 500, endPoint x: 221, endPoint y: 482, distance: 432.4
click at [222, 483] on div "Created by Warrick Created 24/08/25 Required 24/08/25 Assigned to Add team memb…" at bounding box center [784, 274] width 1465 height 1527
click at [572, 496] on div "Estimated stock required: 10 slabs (as per drawings provided - West Beach Pavil…" at bounding box center [725, 521] width 633 height 58
drag, startPoint x: 323, startPoint y: 499, endPoint x: 235, endPoint y: 495, distance: 88.1
click at [239, 495] on div "Qty Cost Markup Price Total 1 West Beach Pavilion - Benchtops Stone benchtop su…" at bounding box center [875, 312] width 1284 height 611
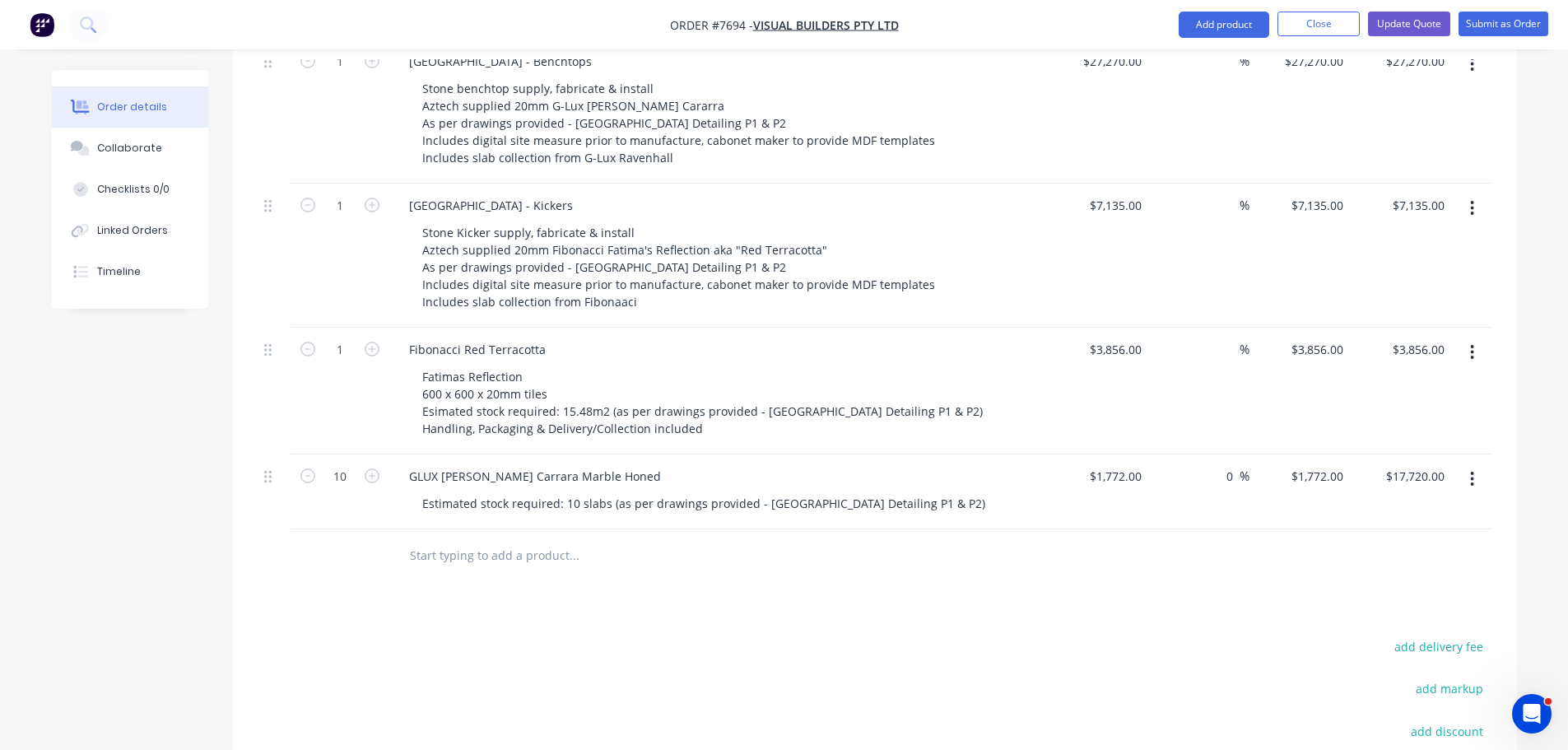
click at [569, 575] on div "Products Show / Hide columns Add product Qty Cost Markup Price Total 1 West Bea…" at bounding box center [875, 462] width 1284 height 1030
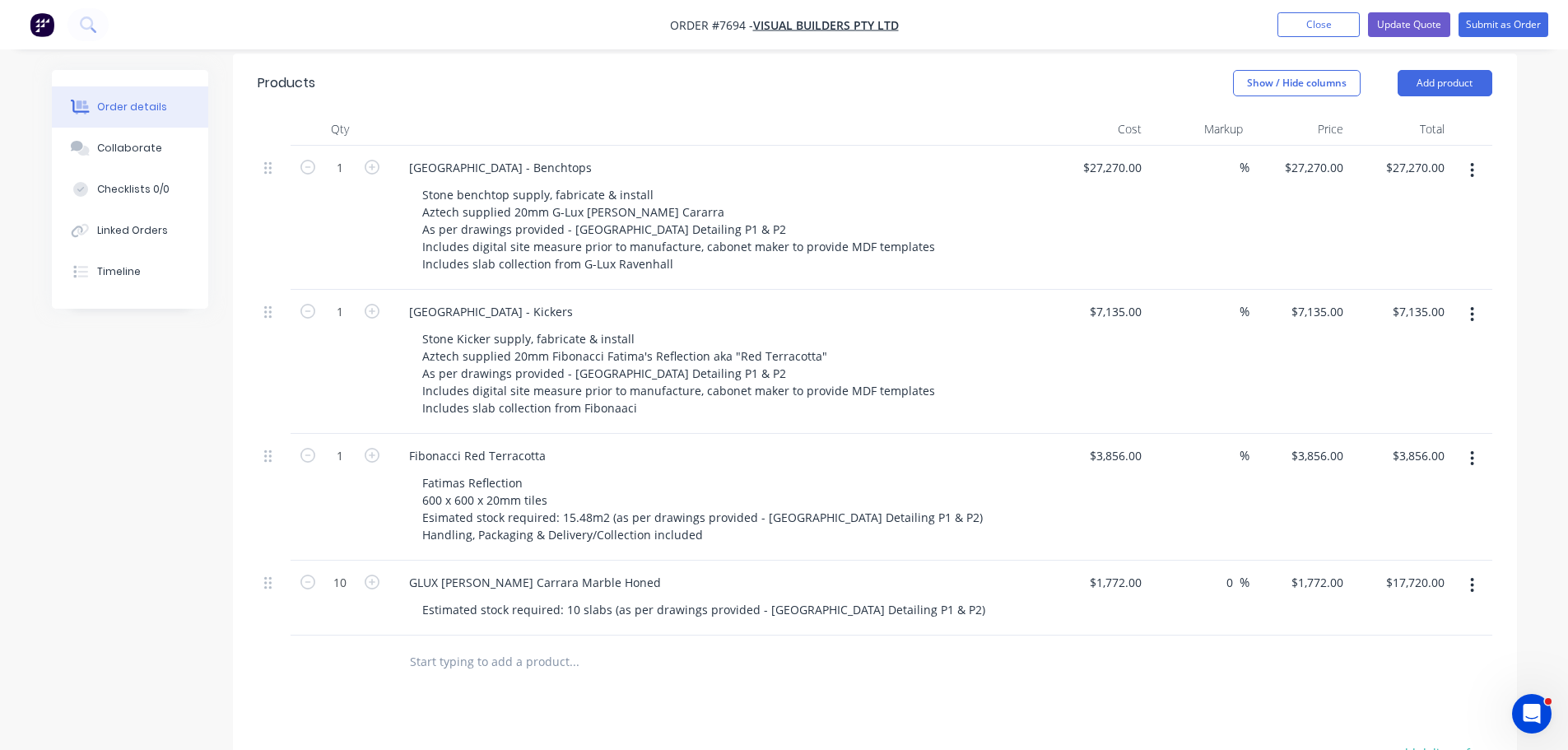
scroll to position [313, 0]
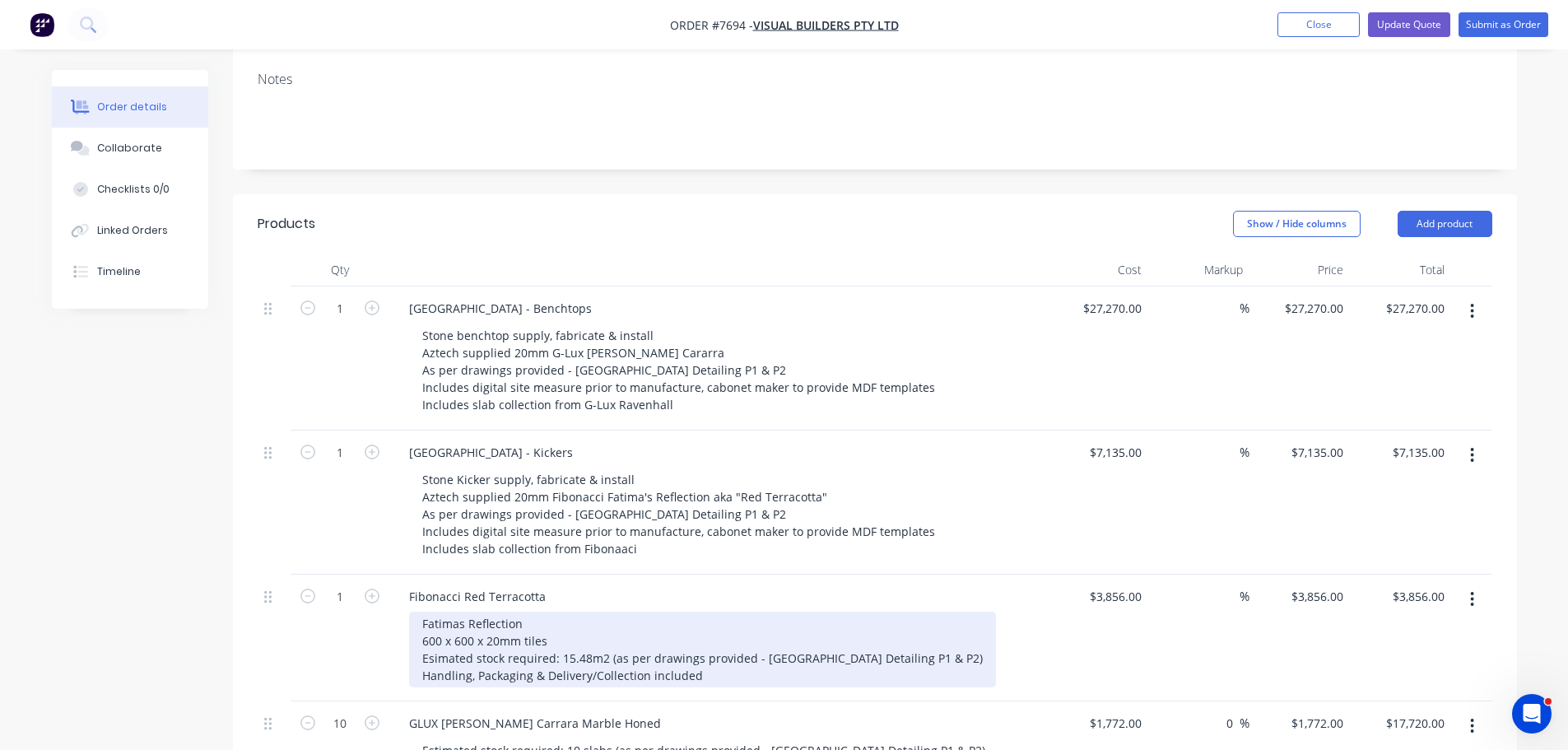
click at [698, 634] on div "Fatimas Reflection 600 x 600 x 20mm tiles Esimated stock required: 15.48m2 (as …" at bounding box center [702, 649] width 587 height 76
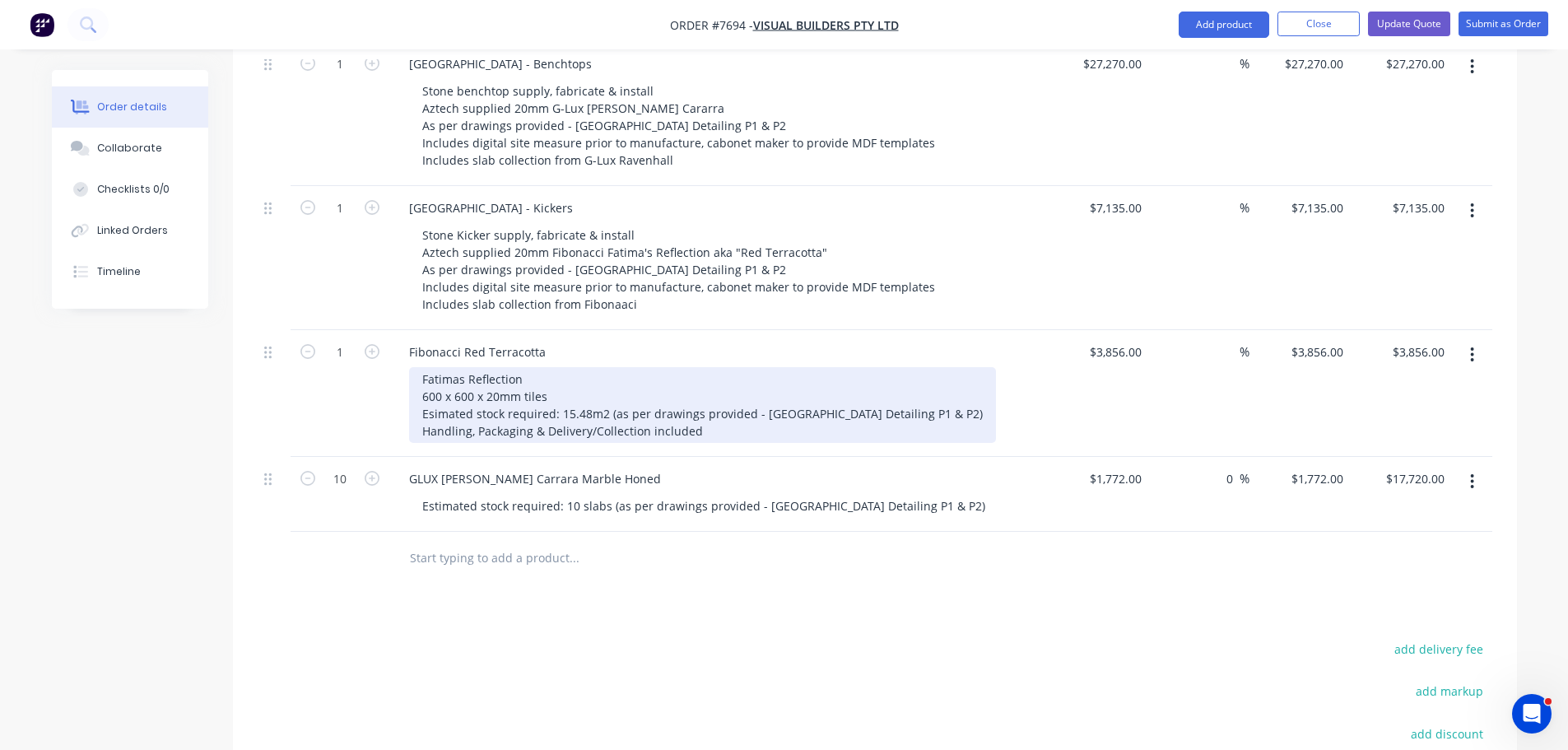
scroll to position [560, 0]
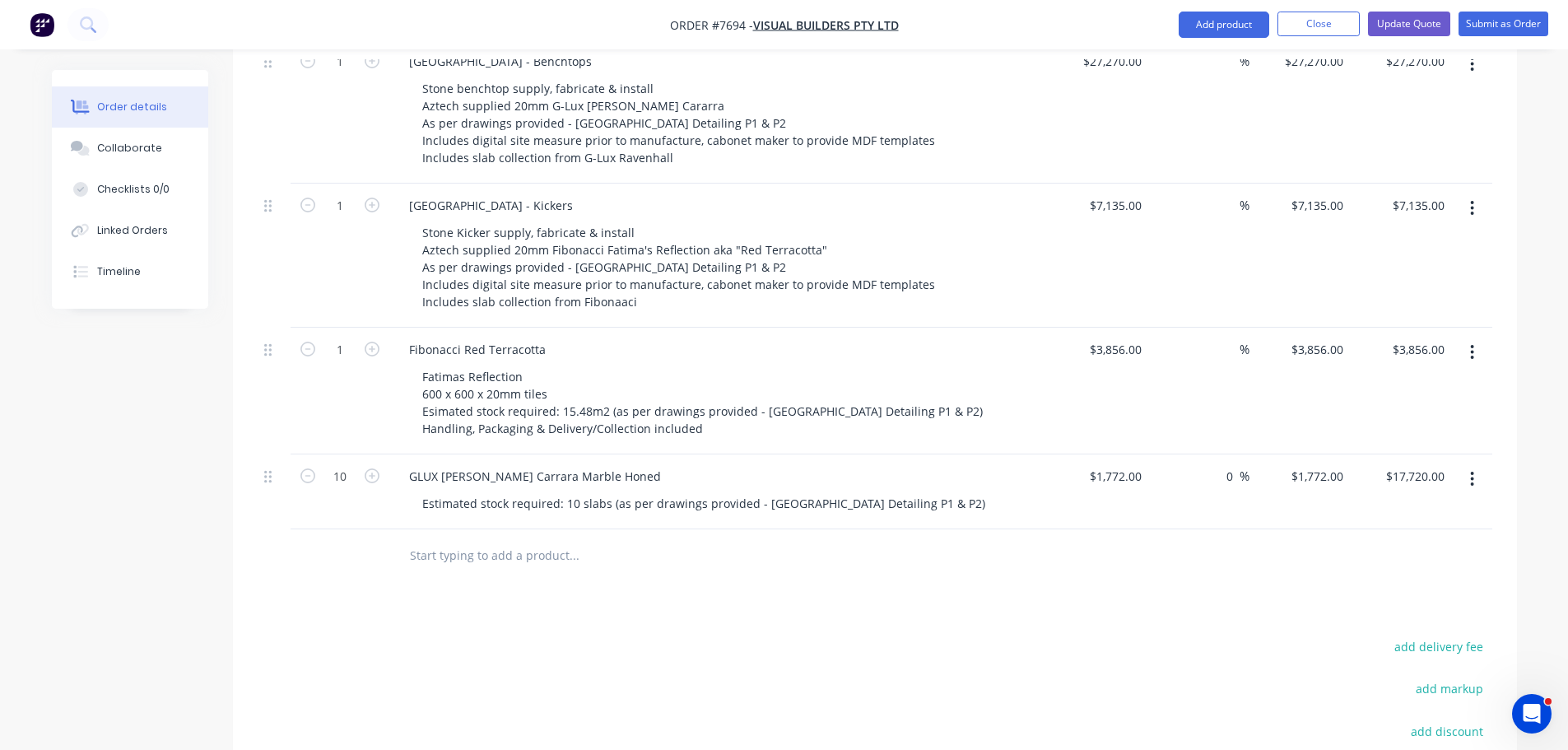
click at [885, 578] on div "Products Show / Hide columns Add product Qty Cost Markup Price Total 1 West Bea…" at bounding box center [875, 462] width 1284 height 1030
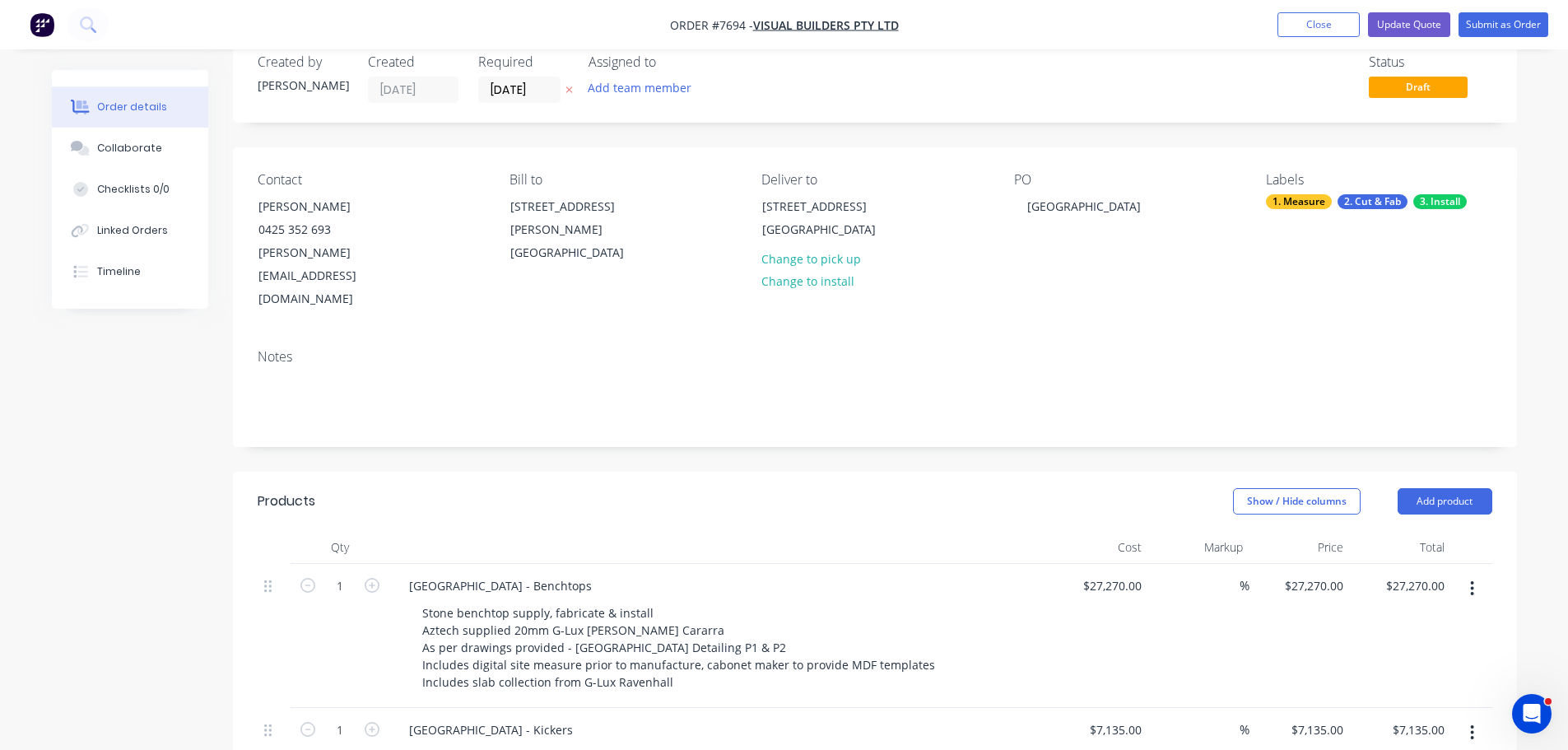
scroll to position [0, 0]
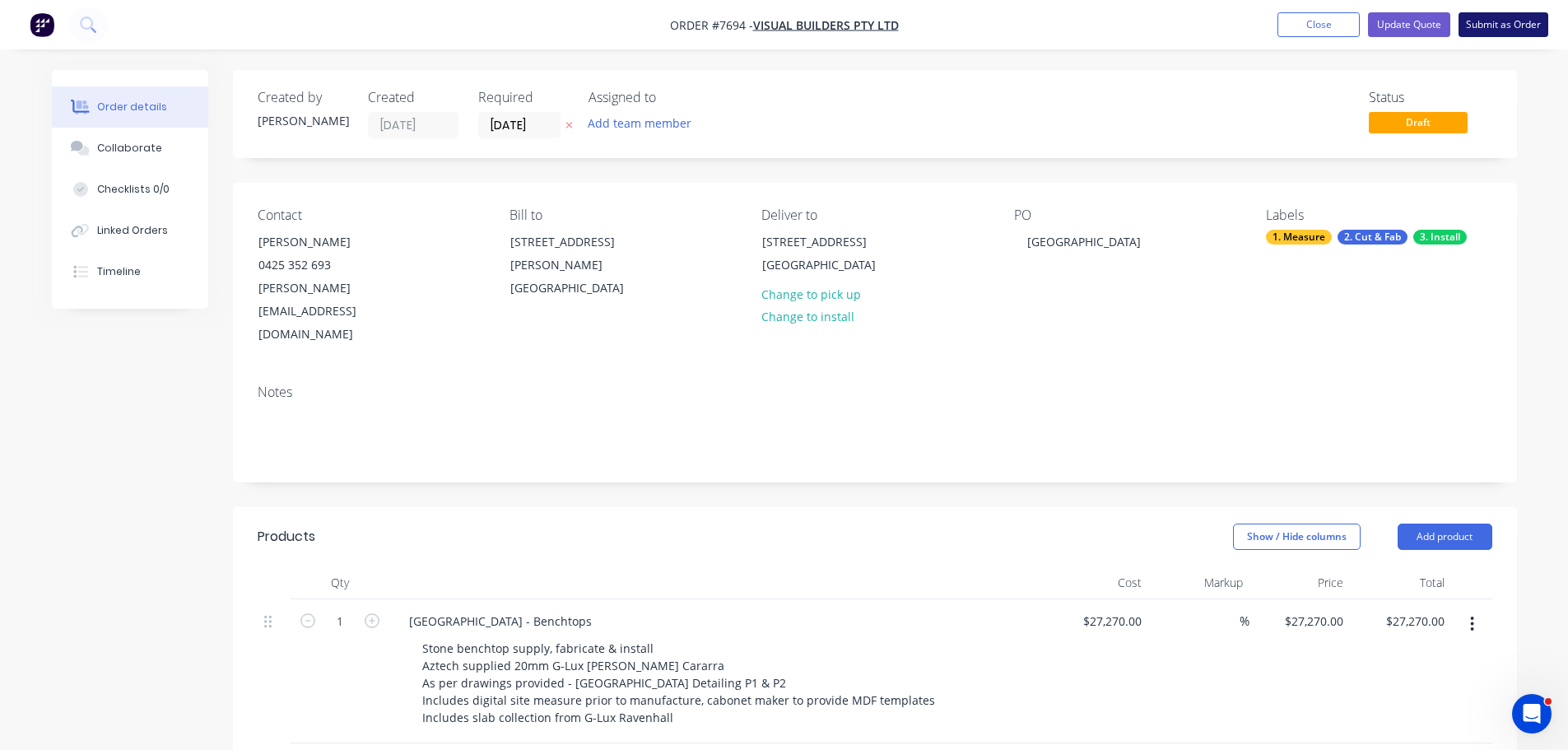
click at [1492, 16] on button "Submit as Order" at bounding box center [1504, 25] width 90 height 25
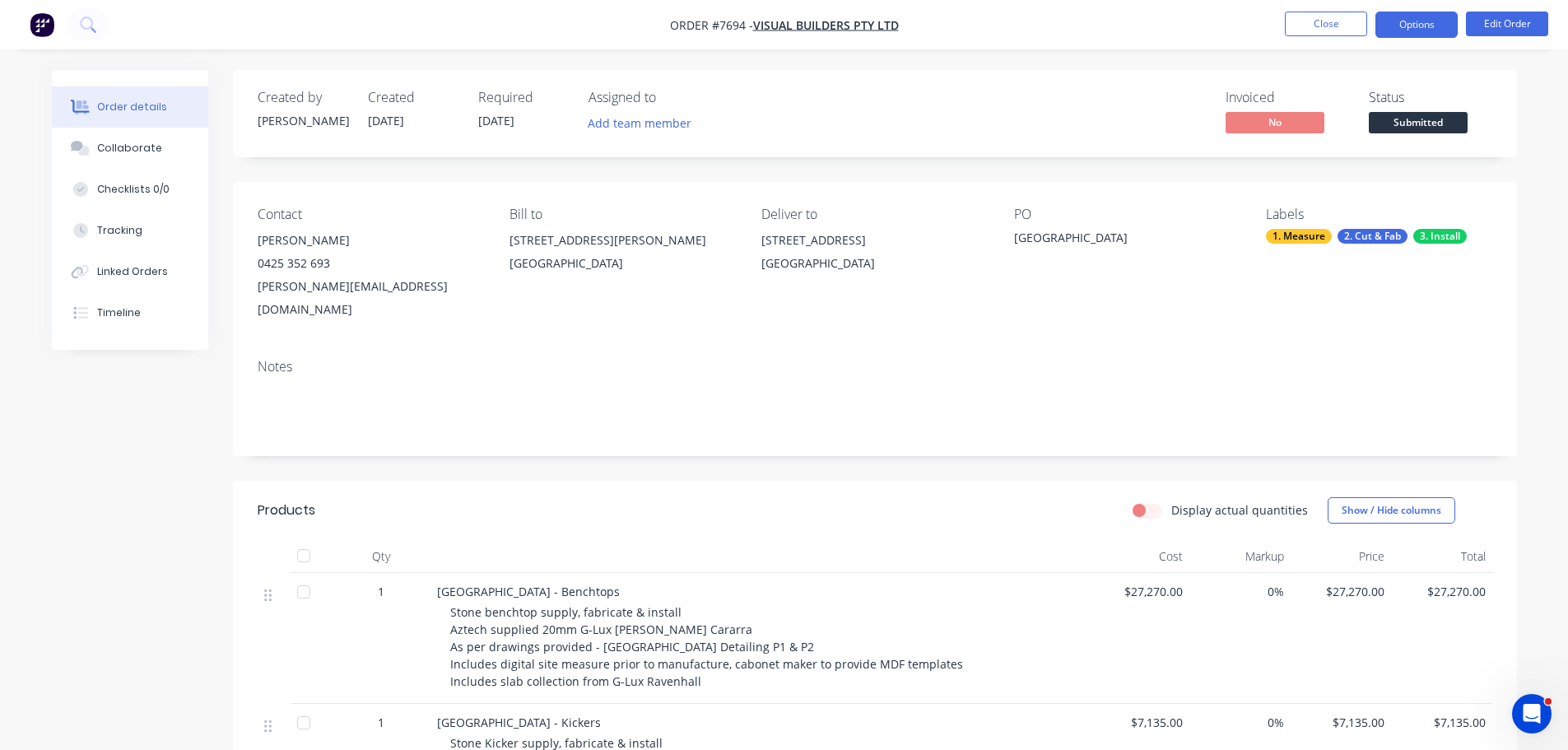
click at [1420, 15] on button "Options" at bounding box center [1416, 25] width 83 height 27
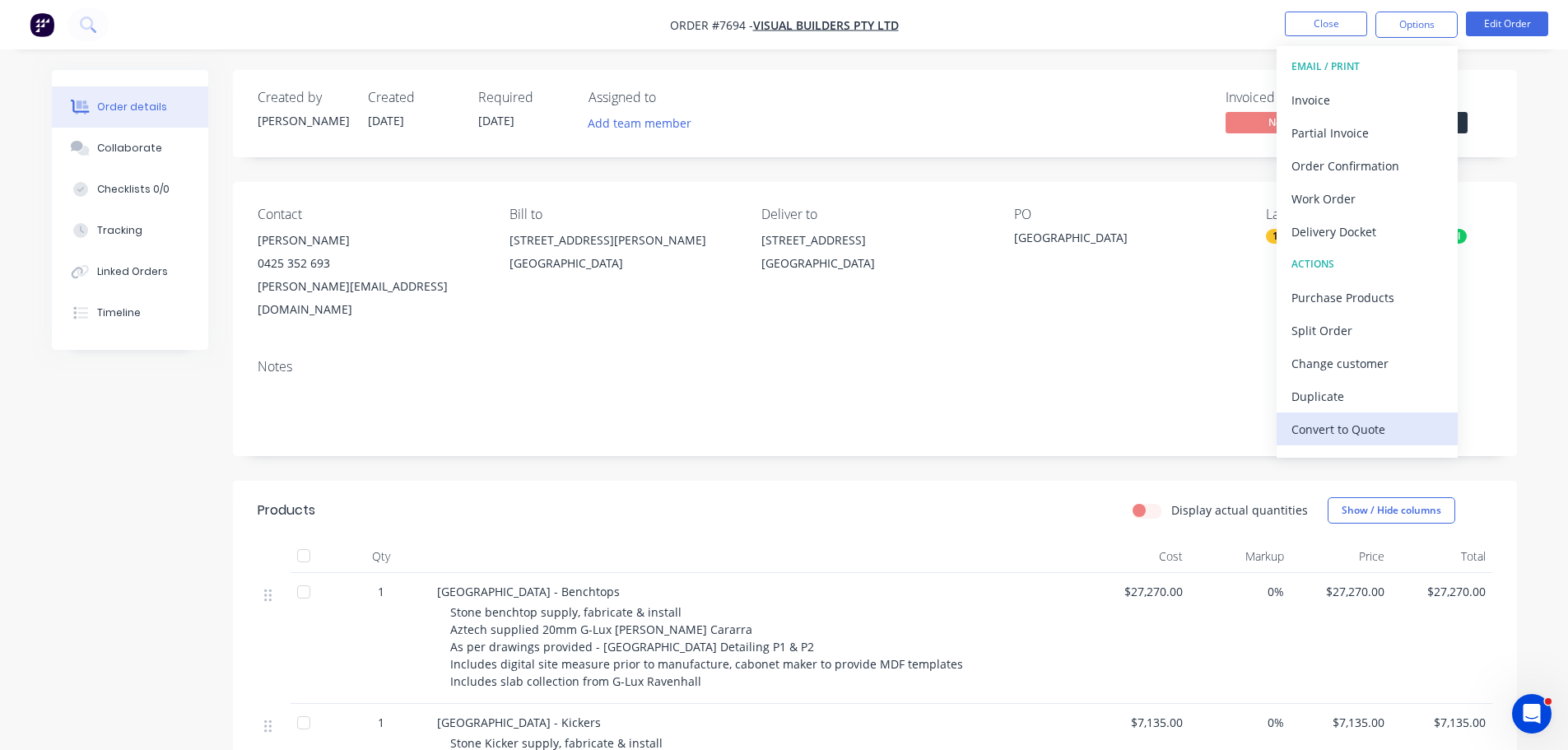
click at [1347, 428] on div "Convert to Quote" at bounding box center [1367, 429] width 151 height 24
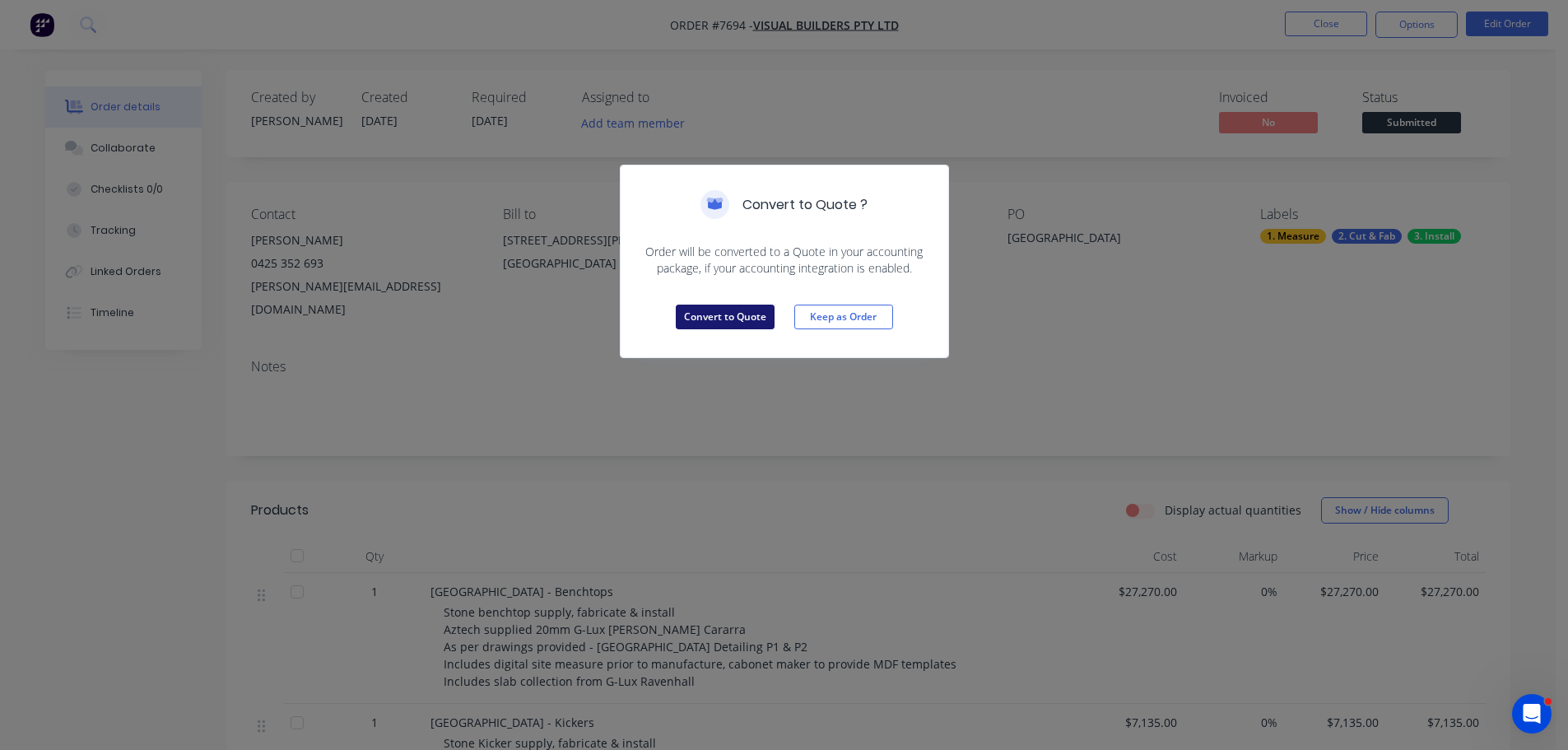
click at [696, 323] on button "Convert to Quote" at bounding box center [725, 317] width 98 height 25
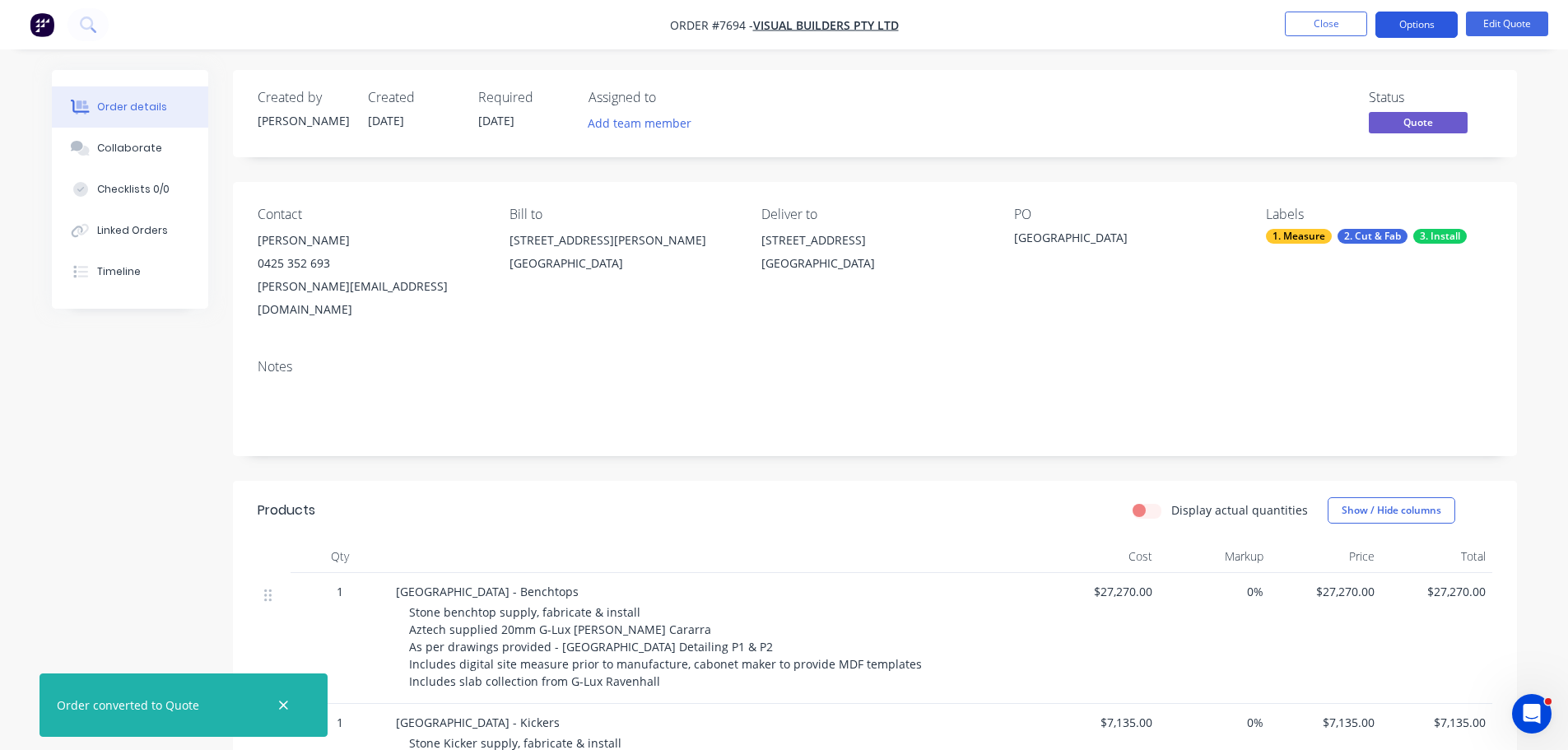
click at [1445, 27] on button "Options" at bounding box center [1416, 25] width 83 height 27
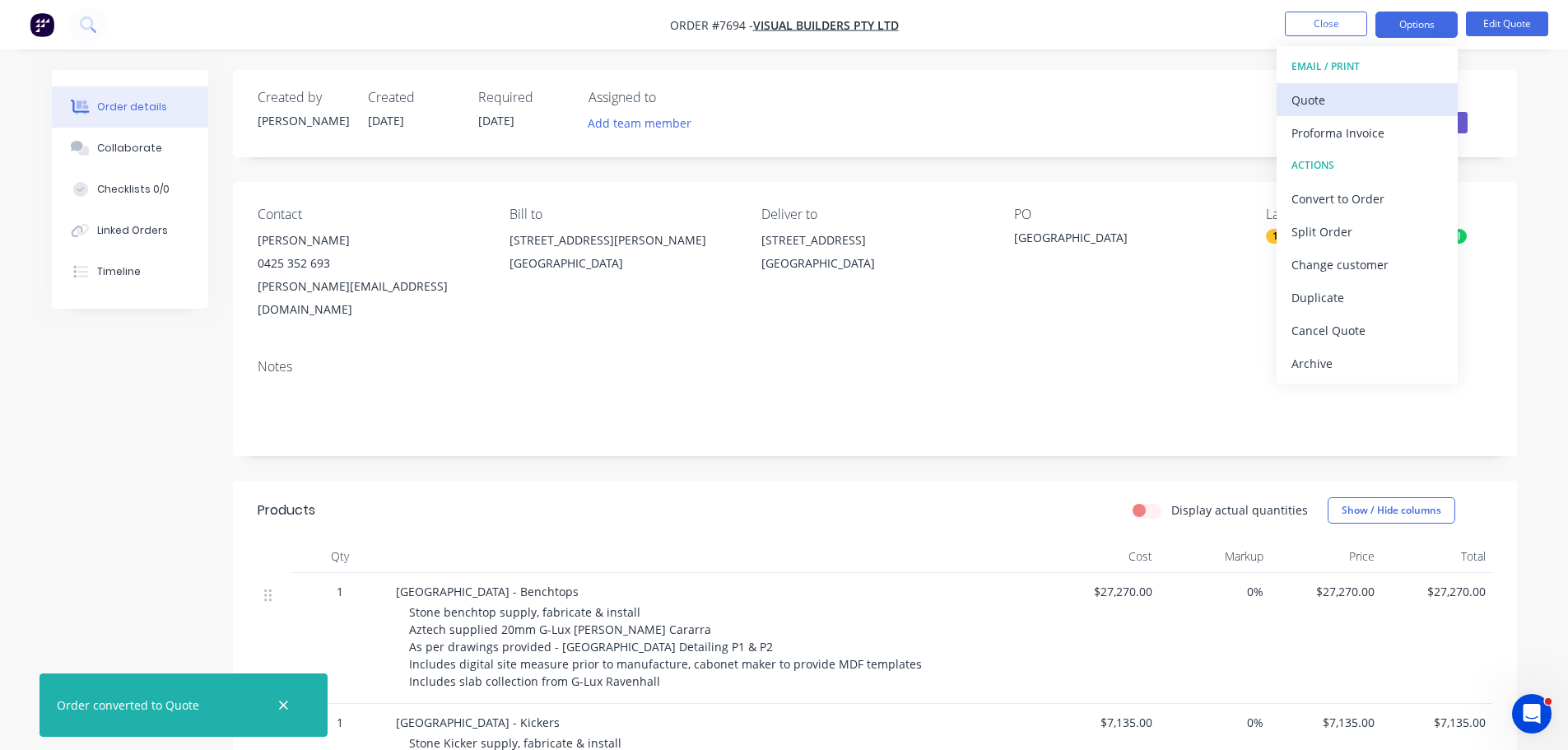
click at [1378, 106] on div "Quote" at bounding box center [1367, 100] width 151 height 24
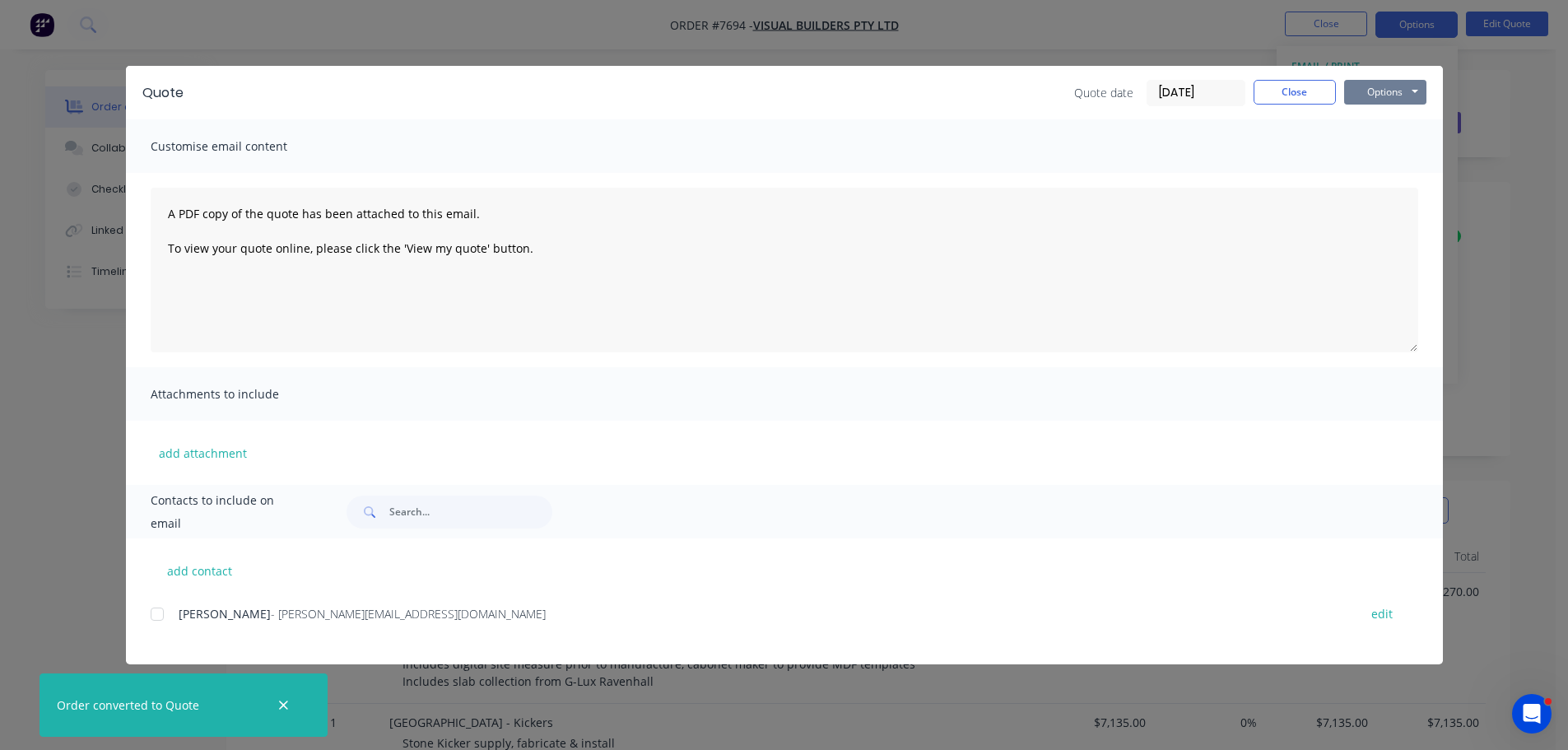
click at [1363, 93] on button "Options" at bounding box center [1385, 93] width 83 height 25
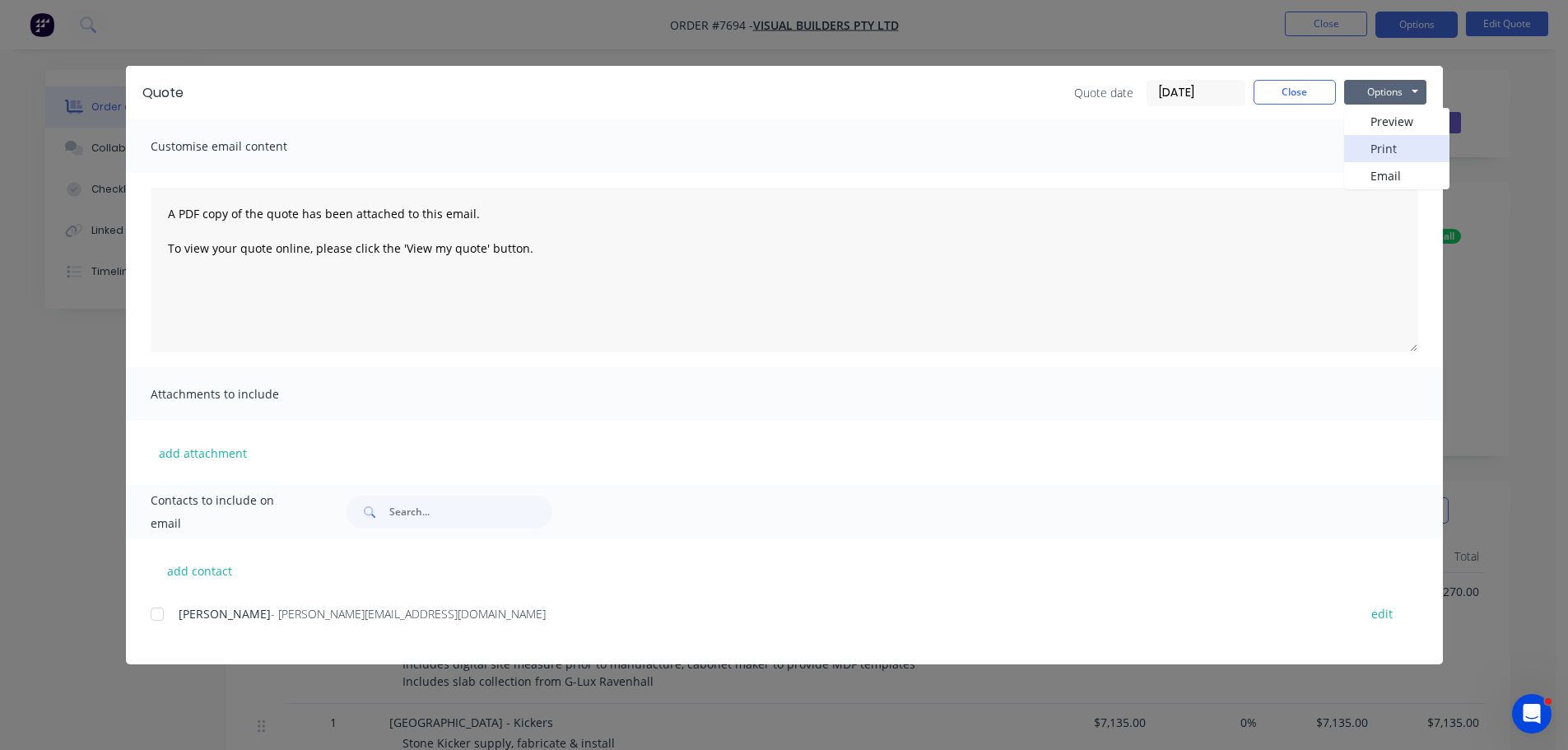
click at [1389, 154] on button "Print" at bounding box center [1397, 148] width 105 height 28
click at [1250, 89] on div "Quote date 26/08/25 Close Options Preview Print Email" at bounding box center [1250, 93] width 352 height 27
click at [1278, 92] on button "Close" at bounding box center [1294, 93] width 83 height 25
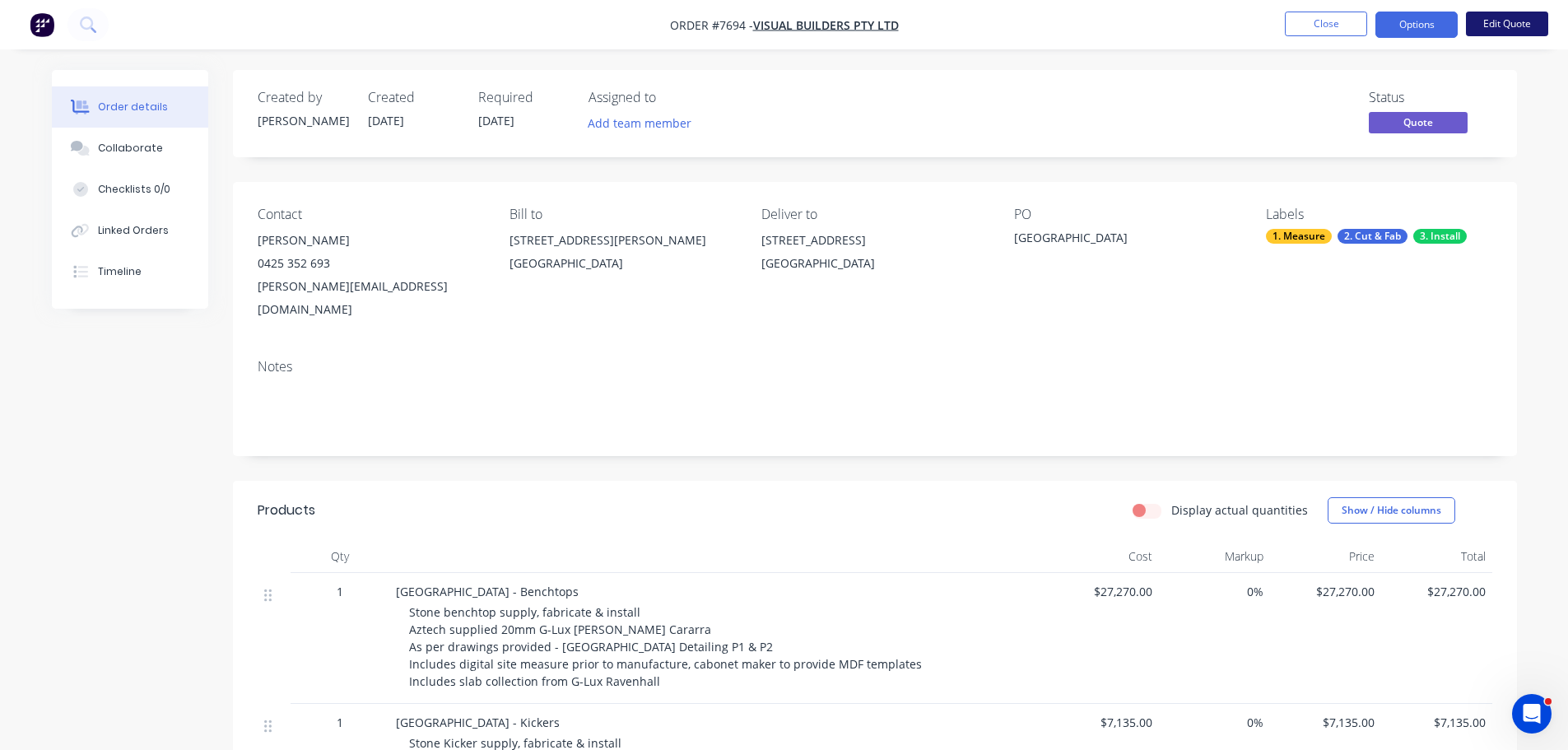
click at [1504, 27] on button "Edit Quote" at bounding box center [1507, 24] width 83 height 25
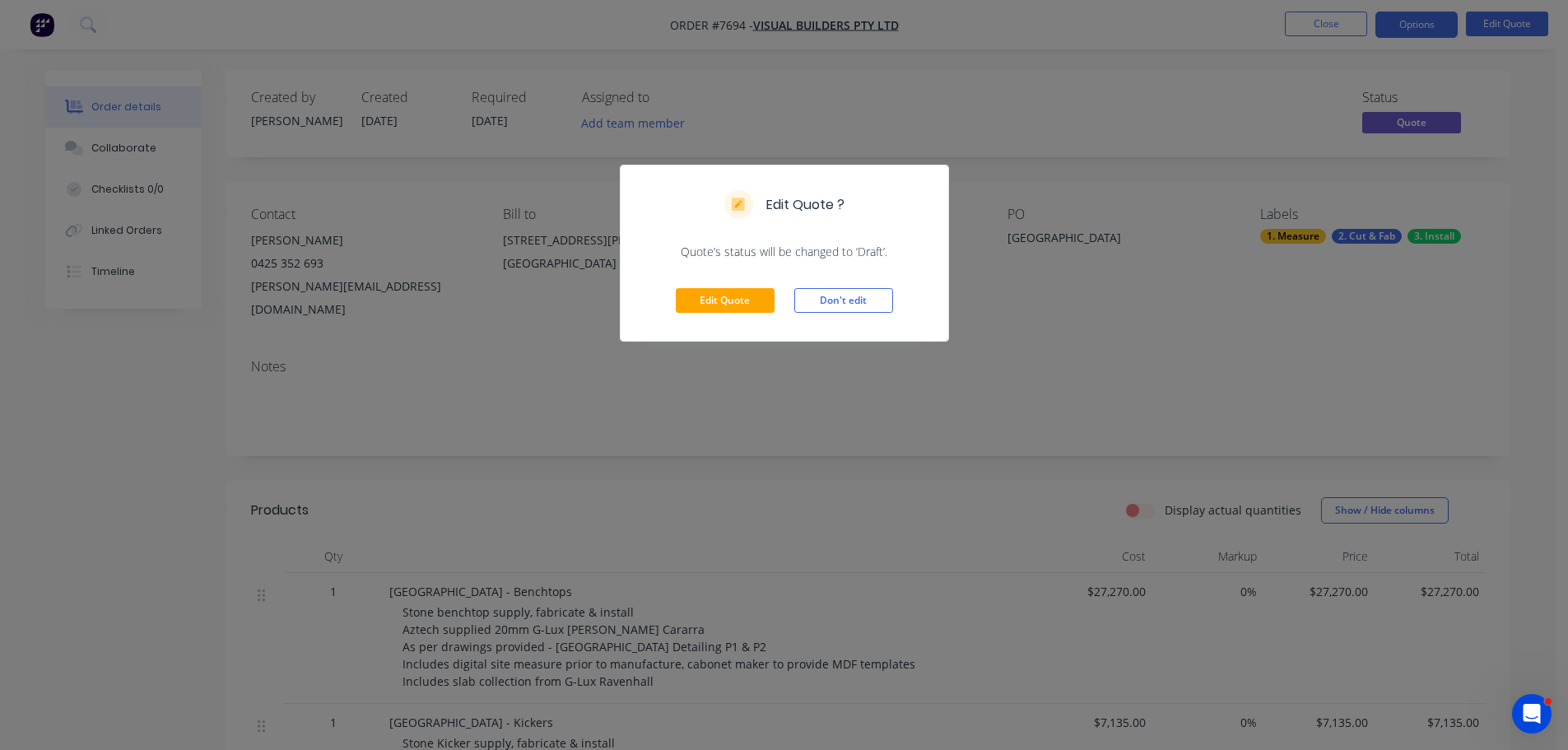
click at [749, 273] on div "Edit Quote Don't edit" at bounding box center [784, 300] width 328 height 81
click at [753, 293] on button "Edit Quote" at bounding box center [725, 300] width 98 height 25
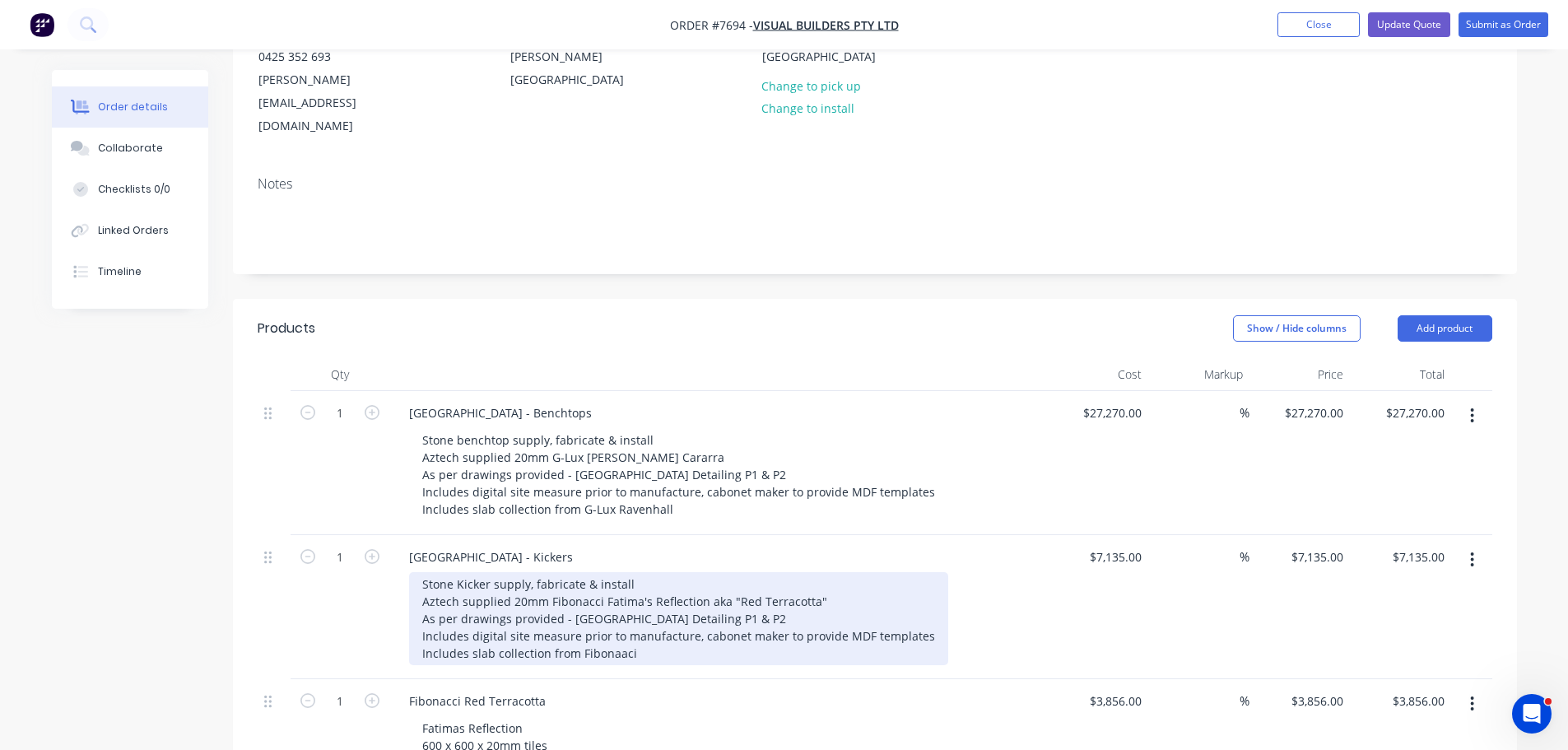
scroll to position [330, 0]
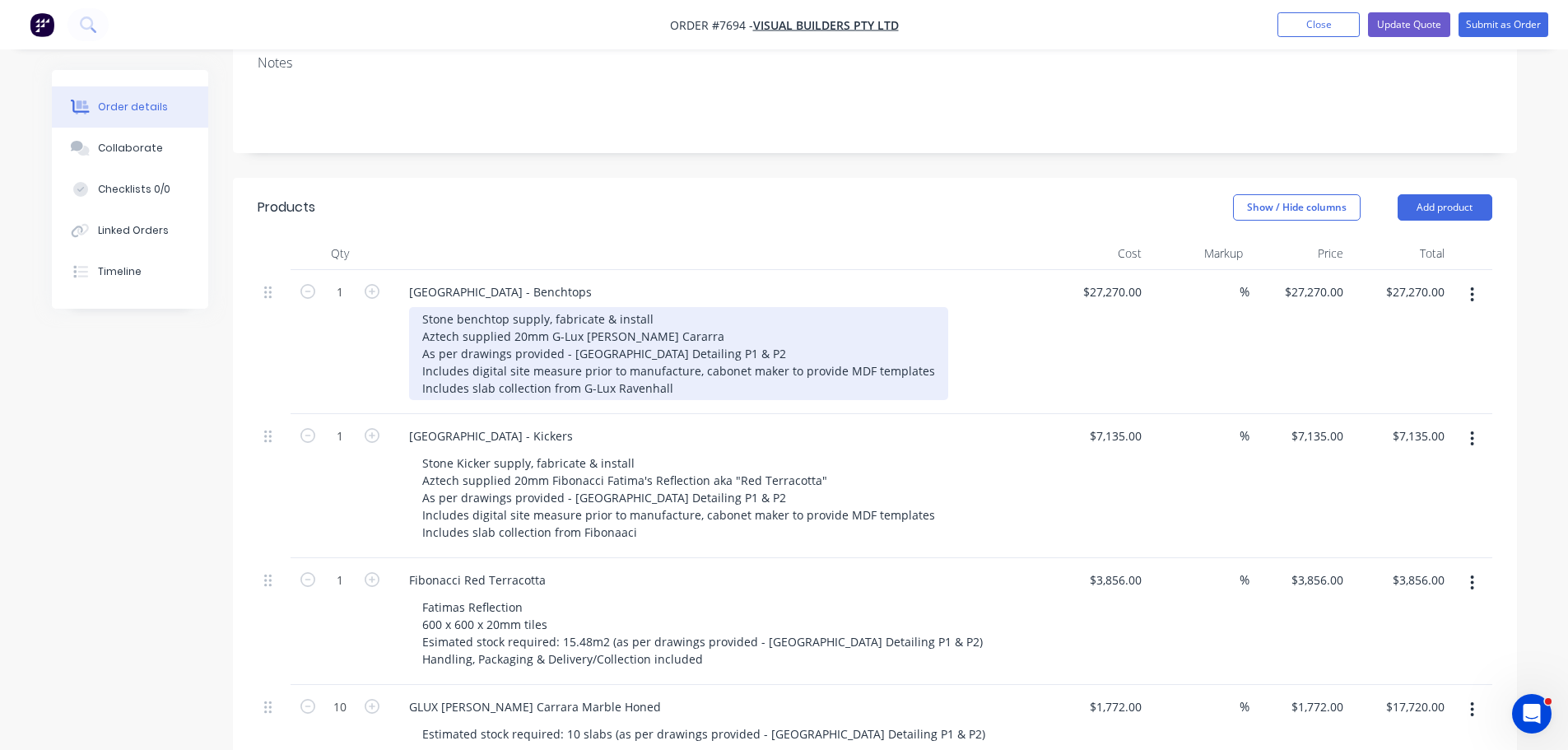
drag, startPoint x: 686, startPoint y: 364, endPoint x: 386, endPoint y: 359, distance: 300.0
click at [386, 359] on div "1 West Beach Pavilion - Benchtops Stone benchtop supply, fabricate & install Az…" at bounding box center [875, 342] width 1235 height 144
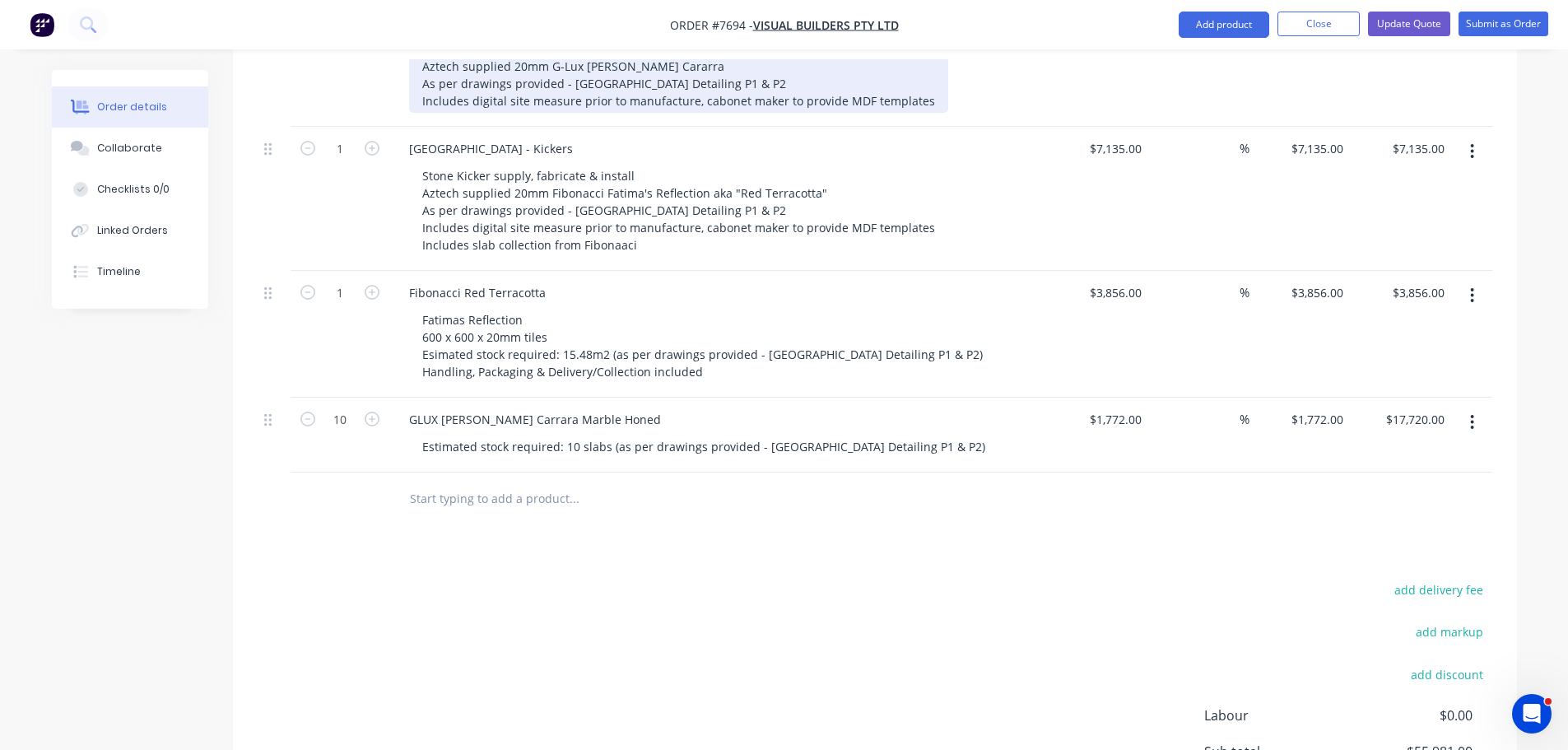
scroll to position [741, 0]
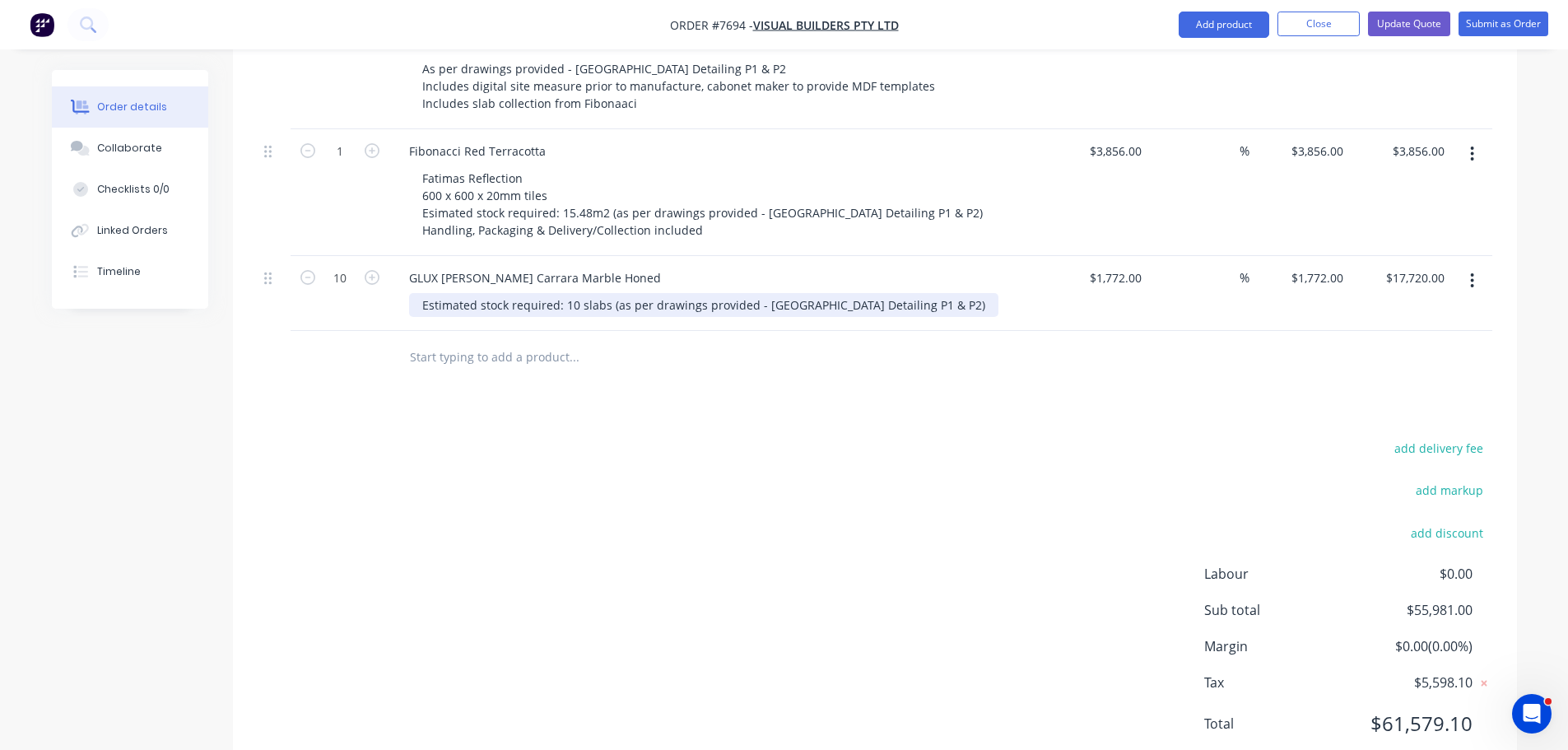
click at [999, 299] on div "GLUX Bianco Carrara Marble Honed Estimated stock required: 10 slabs (as per dra…" at bounding box center [718, 294] width 658 height 75
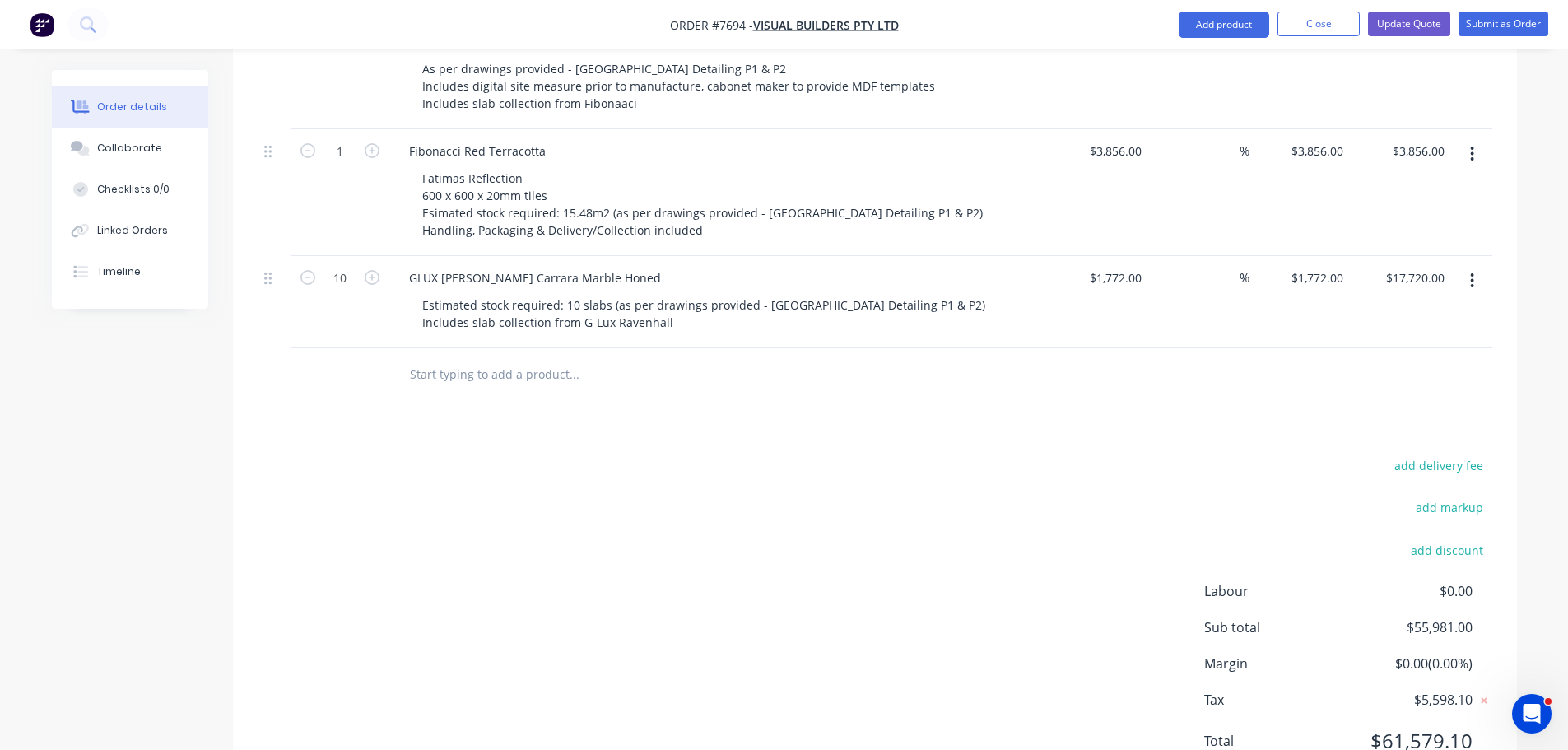
click at [778, 454] on div "add delivery fee add markup add discount Labour $0.00 Sub total $55,981.00 Marg…" at bounding box center [875, 612] width 1235 height 318
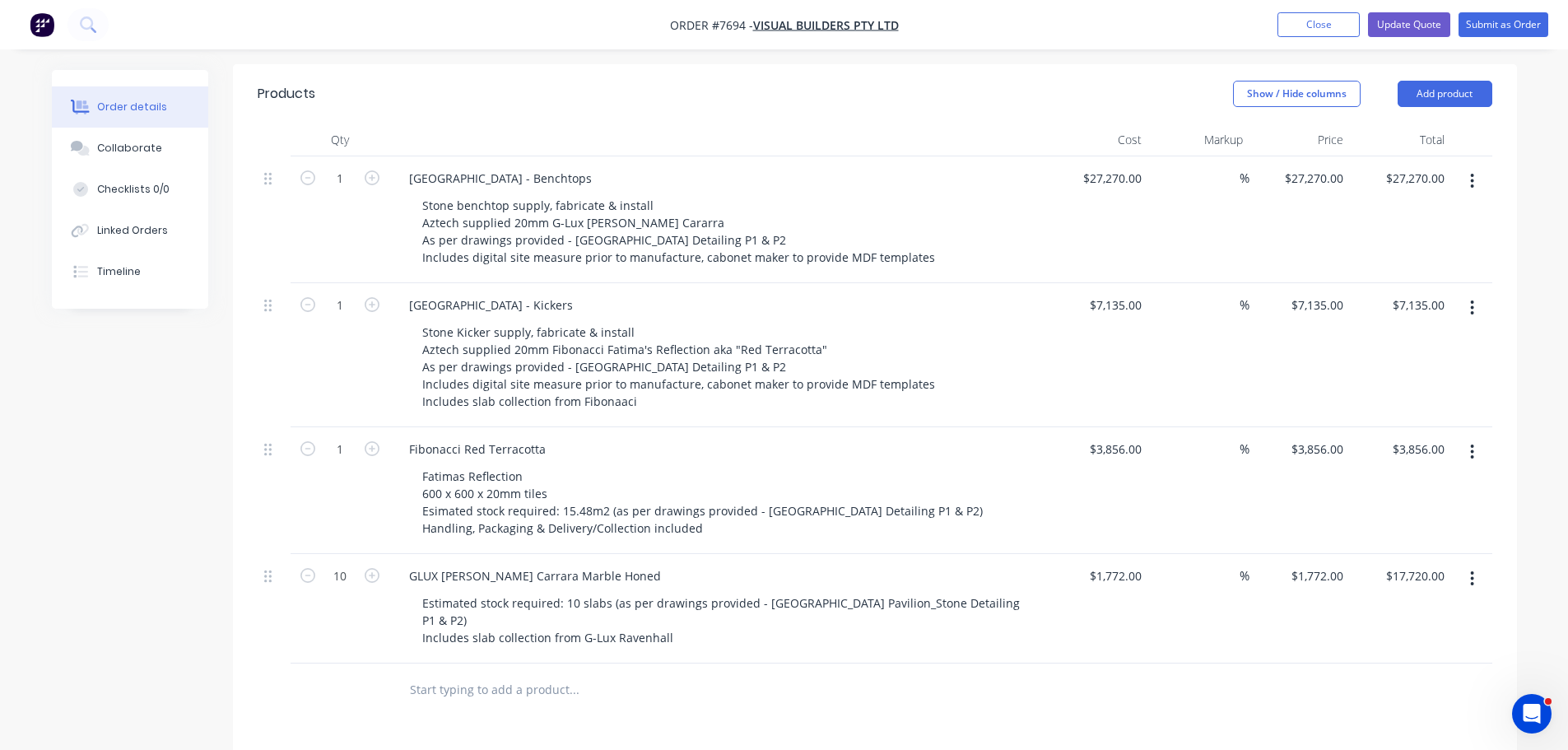
scroll to position [411, 0]
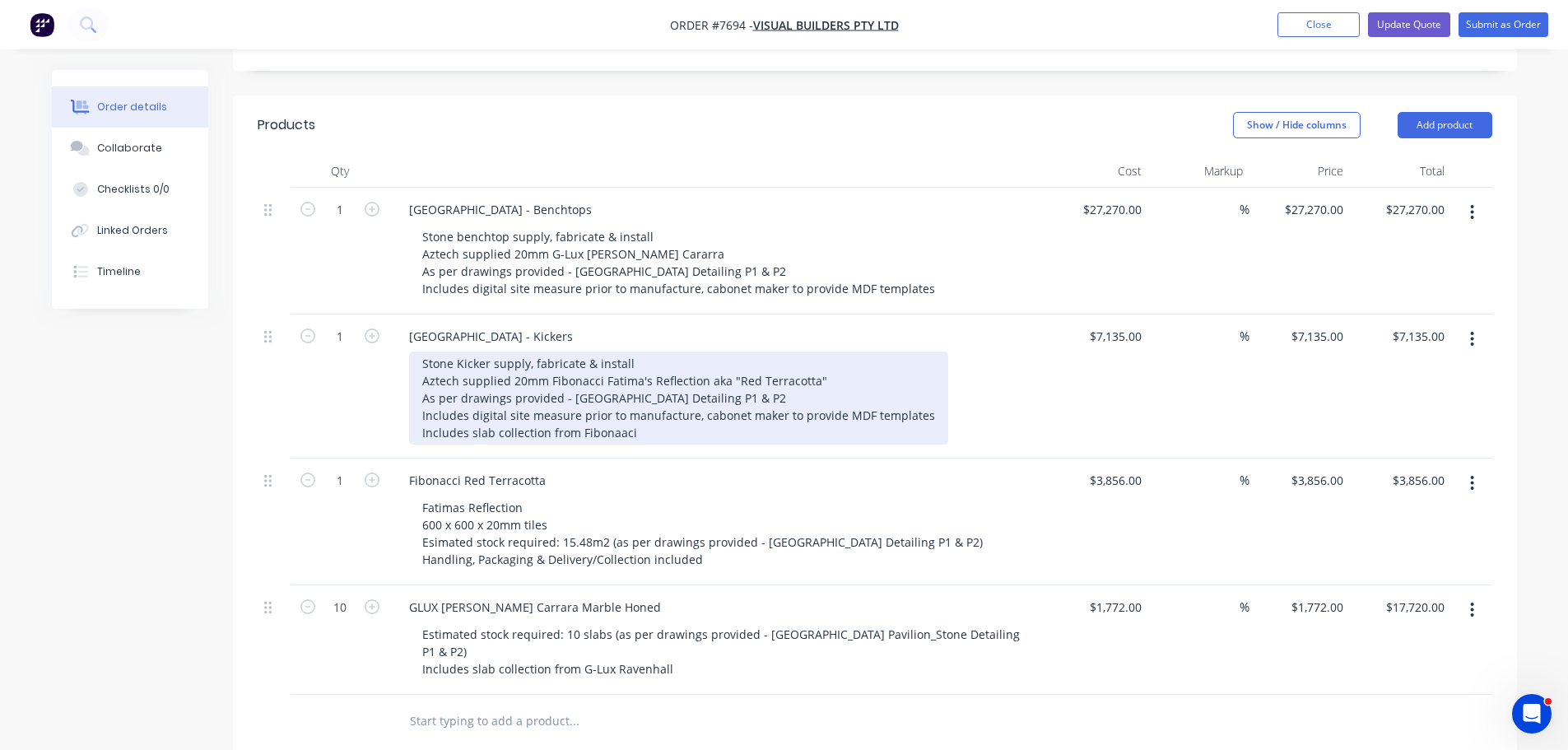
drag, startPoint x: 640, startPoint y: 407, endPoint x: 333, endPoint y: 407, distance: 307.0
click at [334, 407] on div "1 West Beach Pavilion - Kickers Stone Kicker supply, fabricate & install Aztech…" at bounding box center [875, 386] width 1235 height 144
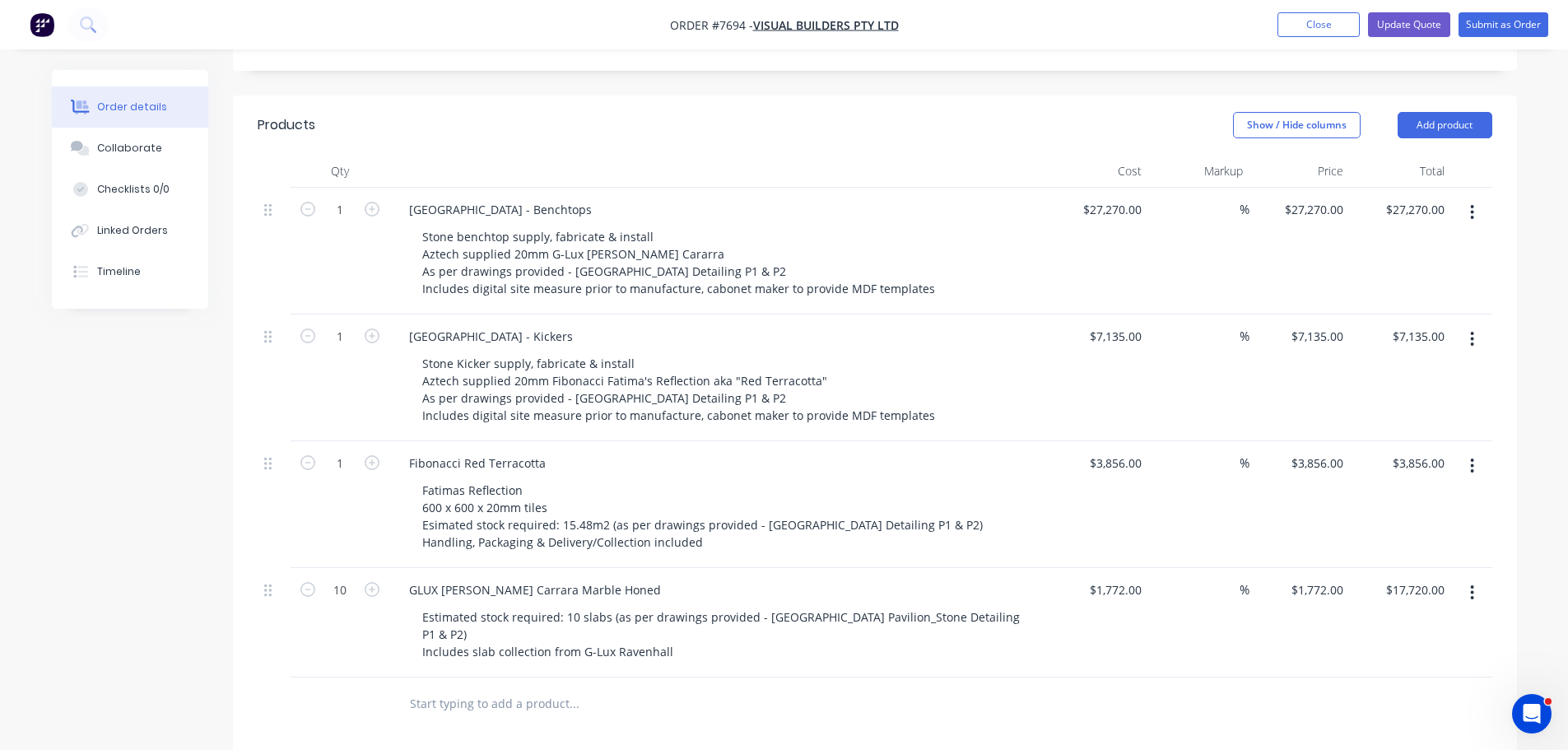
click at [874, 735] on div "Products Show / Hide columns Add product Qty Cost Markup Price Total 1 West Bea…" at bounding box center [875, 610] width 1284 height 1030
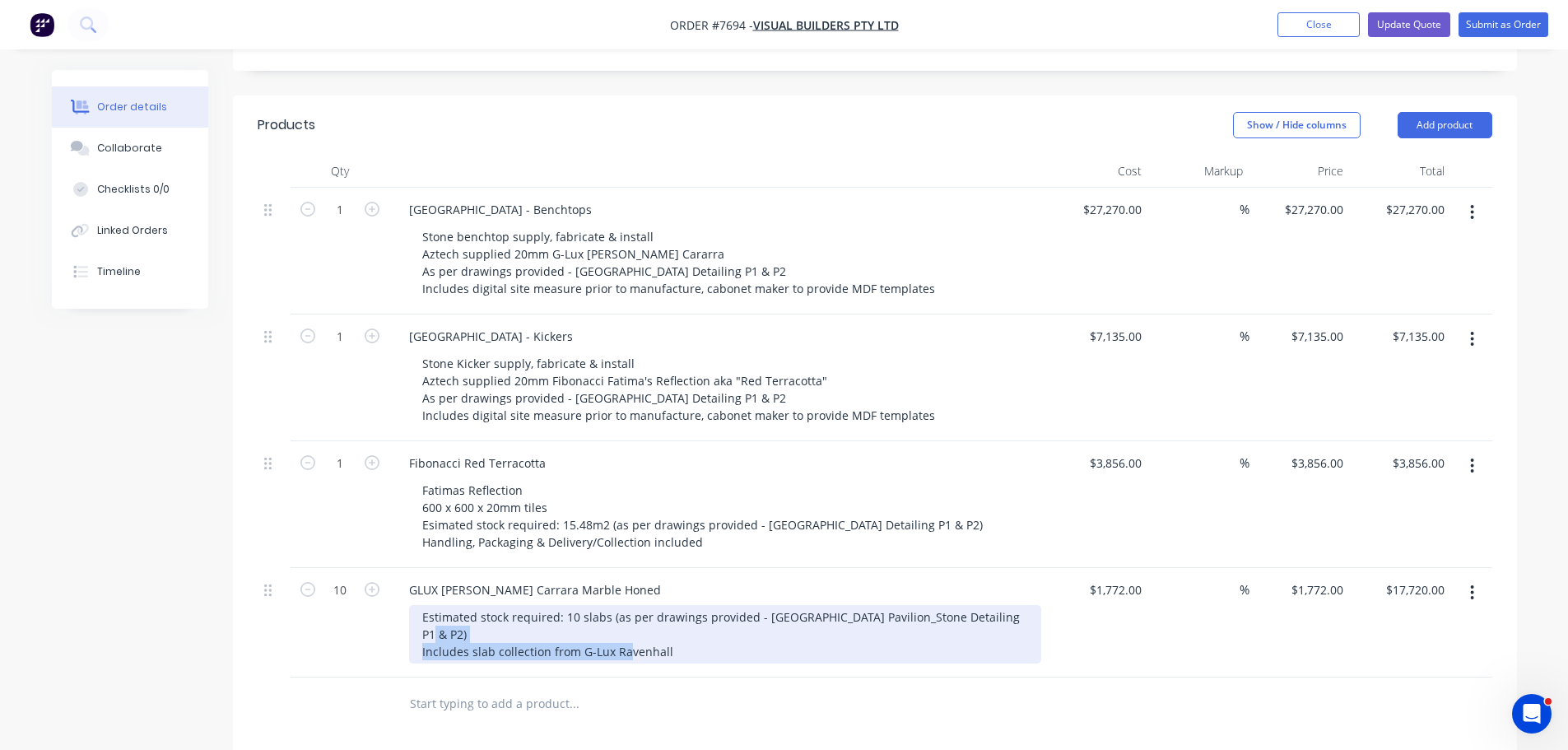
drag, startPoint x: 674, startPoint y: 611, endPoint x: 406, endPoint y: 609, distance: 268.0
click at [406, 609] on div "GLUX Bianco Carrara Marble Honed Estimated stock required: 10 slabs (as per dra…" at bounding box center [718, 622] width 658 height 109
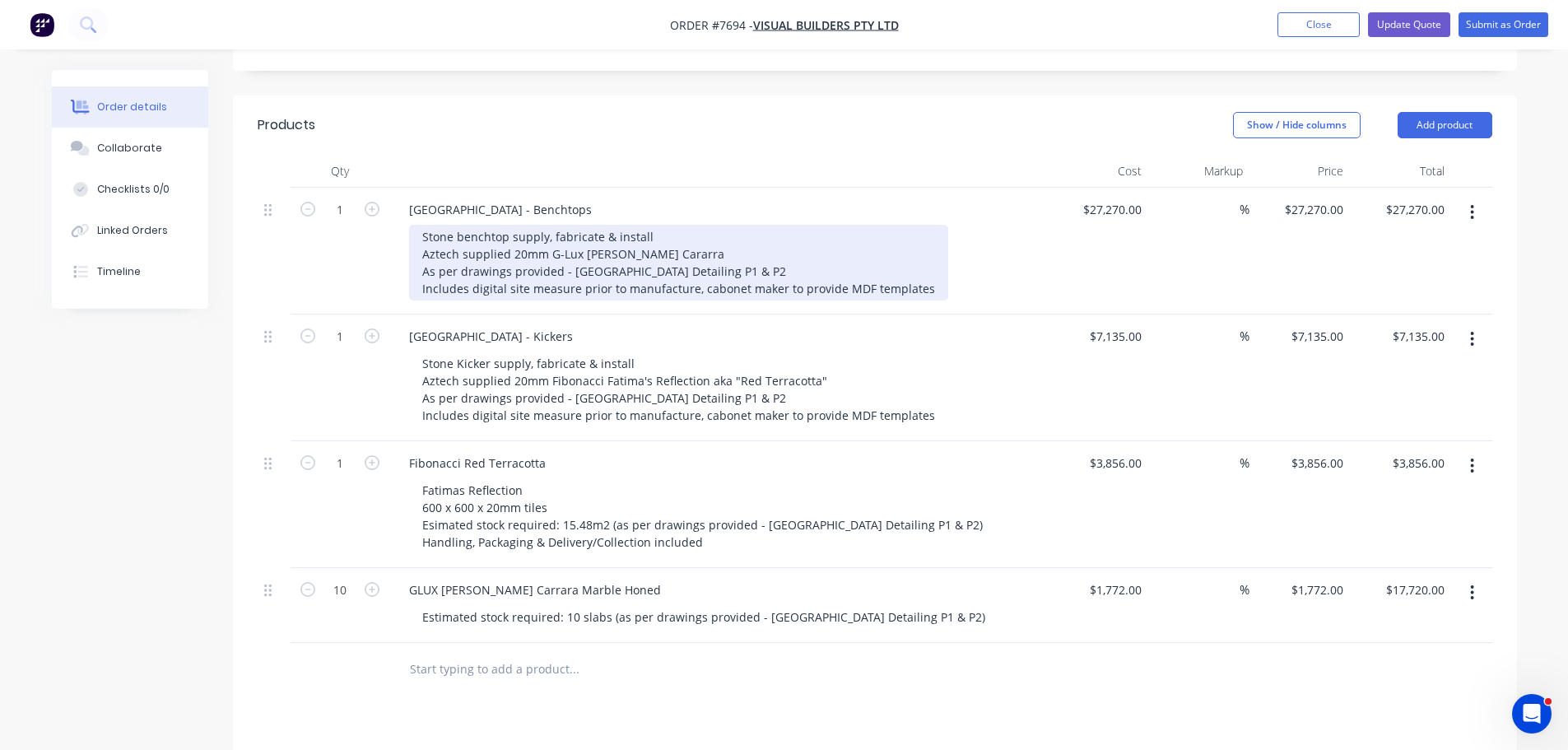
click at [918, 268] on div "Stone benchtop supply, fabricate & install Aztech supplied 20mm G-Lux Bianco Ca…" at bounding box center [678, 262] width 539 height 76
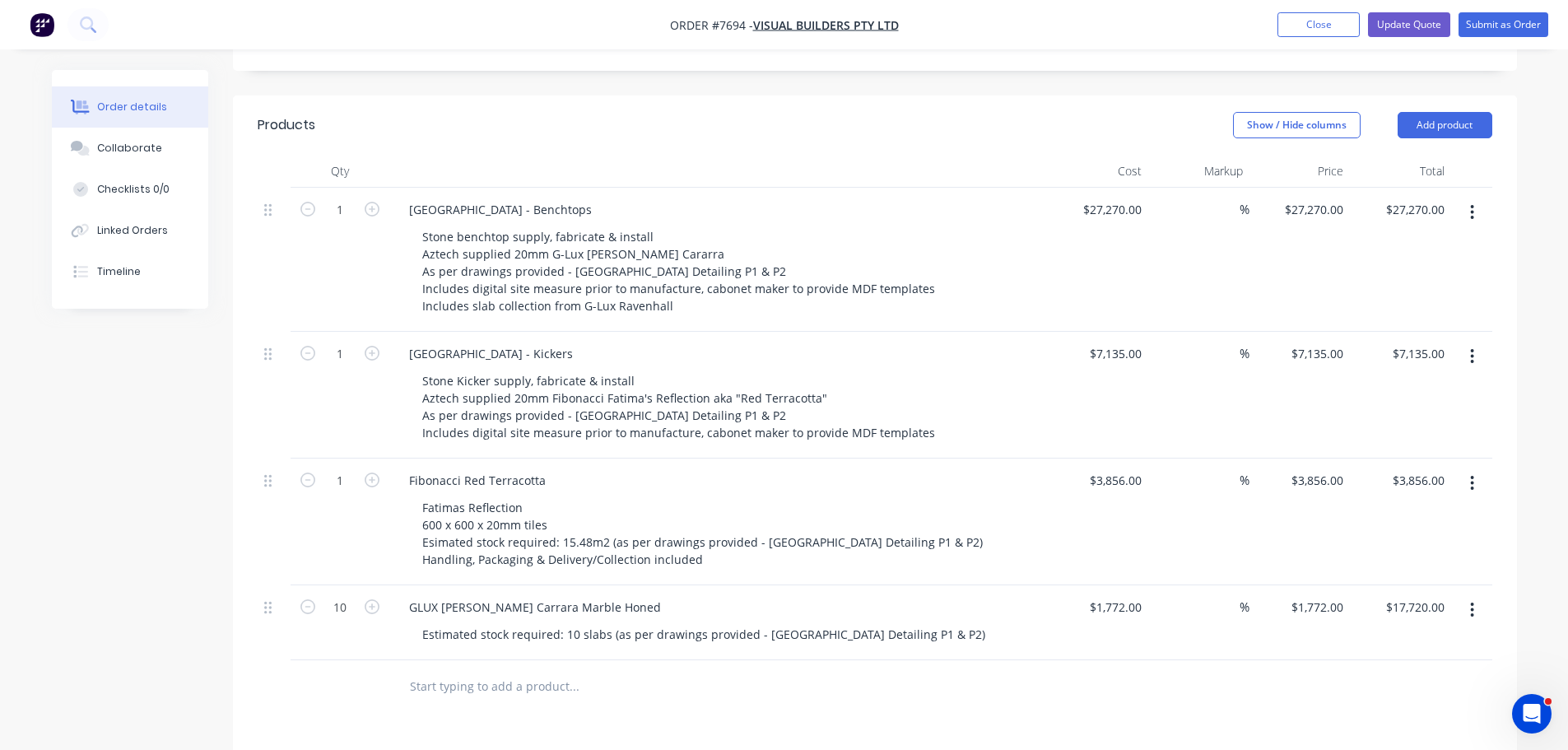
click at [199, 611] on div "Created by Warrick Created 26/08/25 Required 24/08/25 Assigned to Add team memb…" at bounding box center [784, 396] width 1465 height 1475
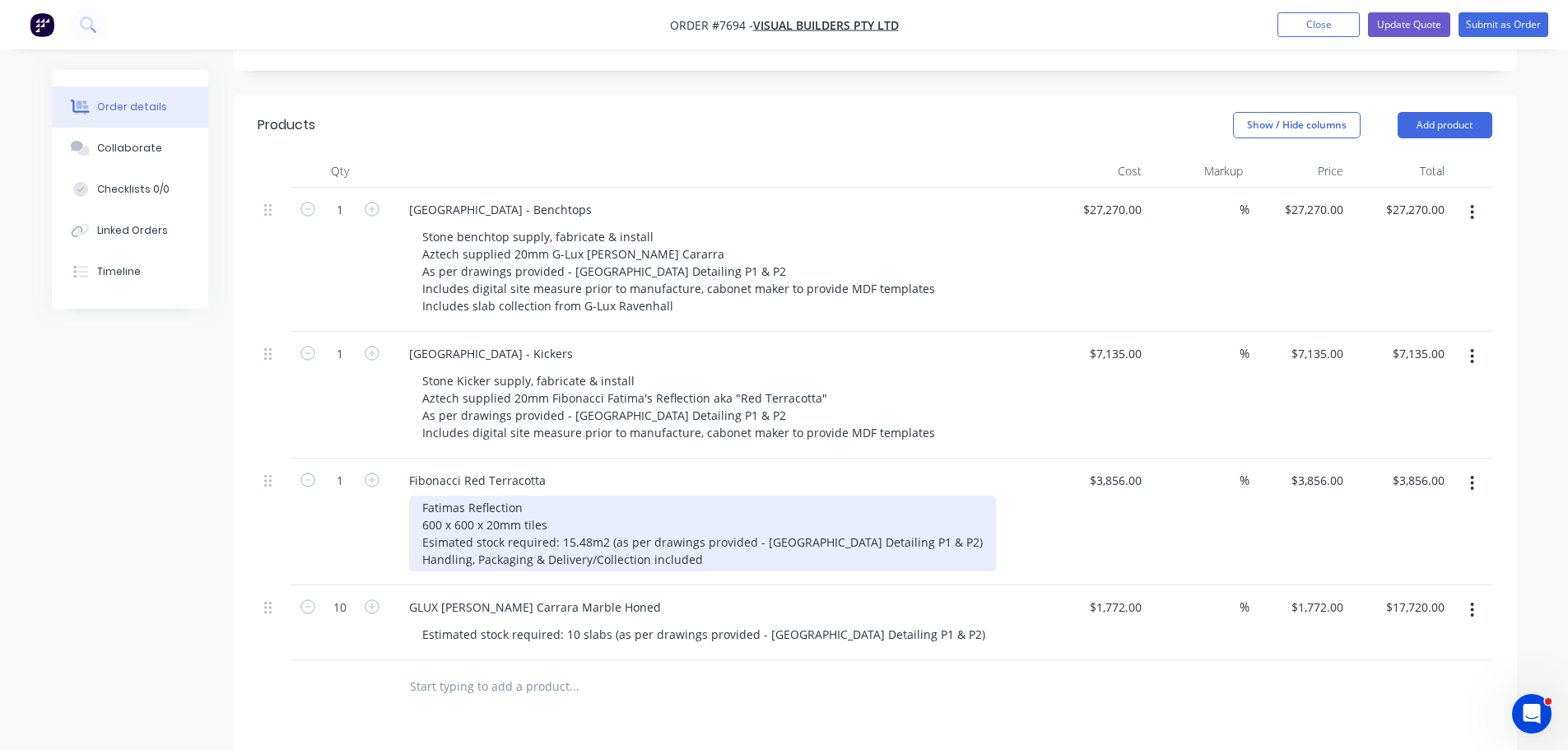
click at [516, 516] on div "Fatimas Reflection 600 x 600 x 20mm tiles Esimated stock required: 15.48m2 (as …" at bounding box center [702, 533] width 587 height 76
click at [423, 498] on div "Fatimas Reflection 600 x 600 x 20mm tiles Esimated stock required: 15.48m2 (as …" at bounding box center [702, 533] width 587 height 76
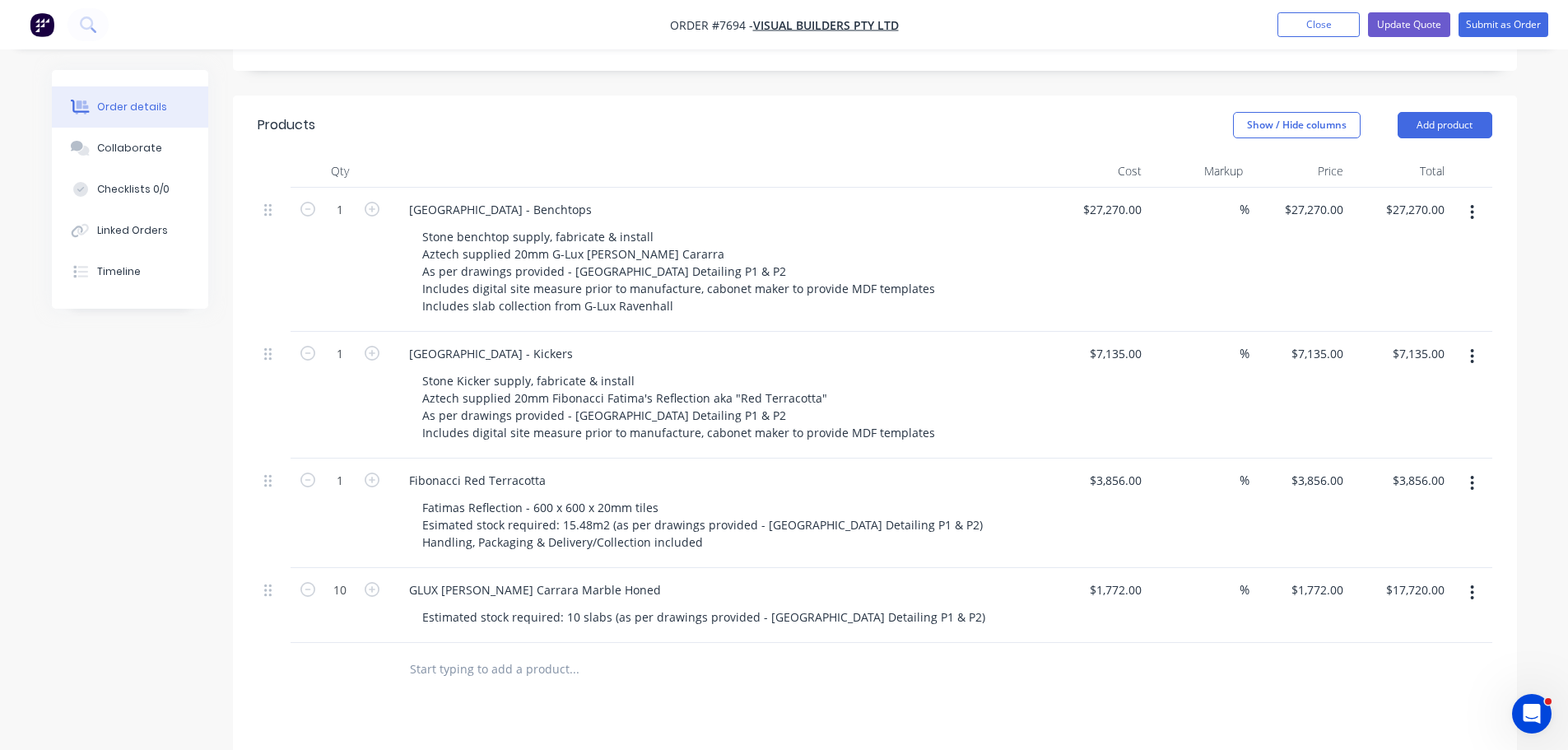
click at [131, 498] on div "Created by Warrick Created 26/08/25 Required 24/08/25 Assigned to Add team memb…" at bounding box center [784, 387] width 1465 height 1457
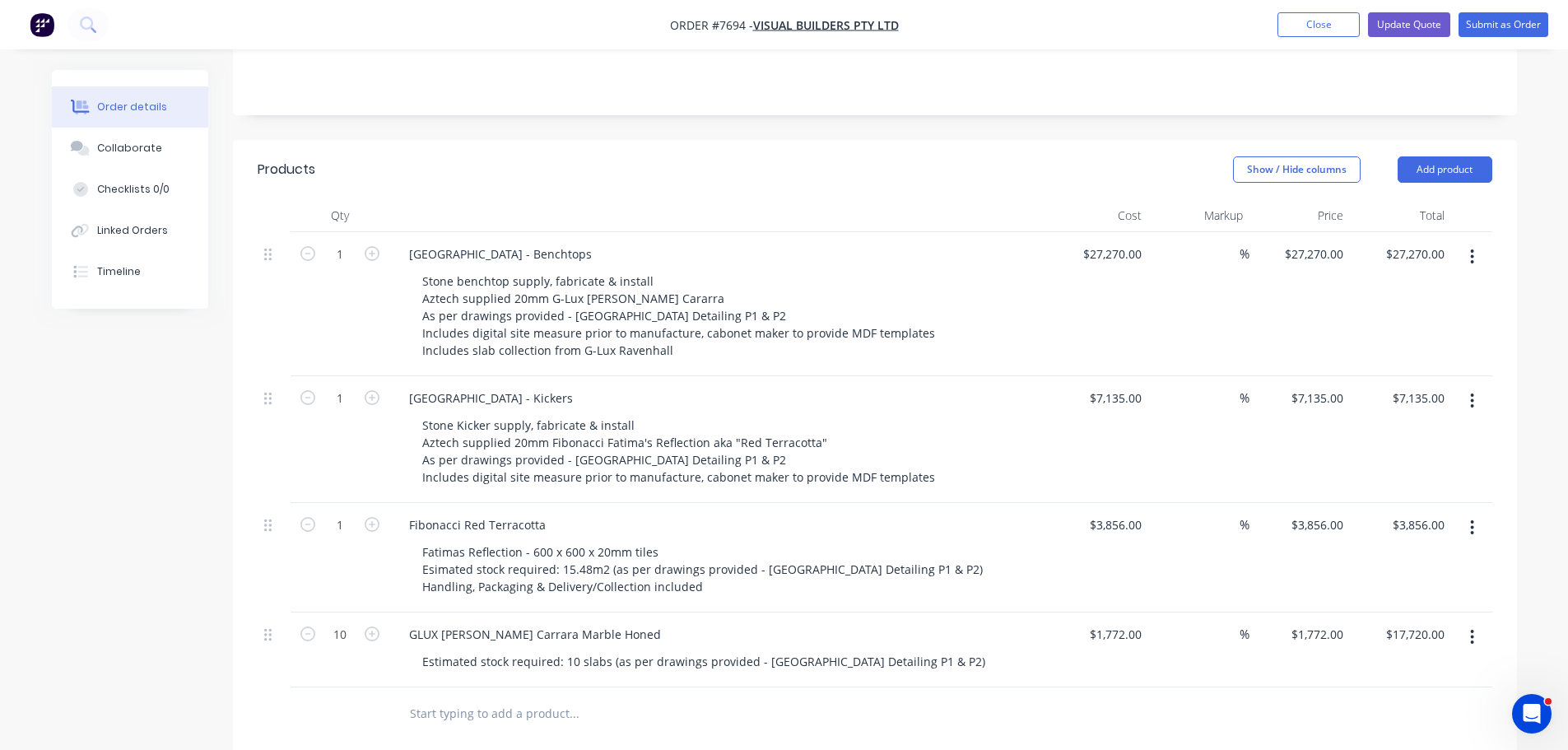
scroll to position [330, 0]
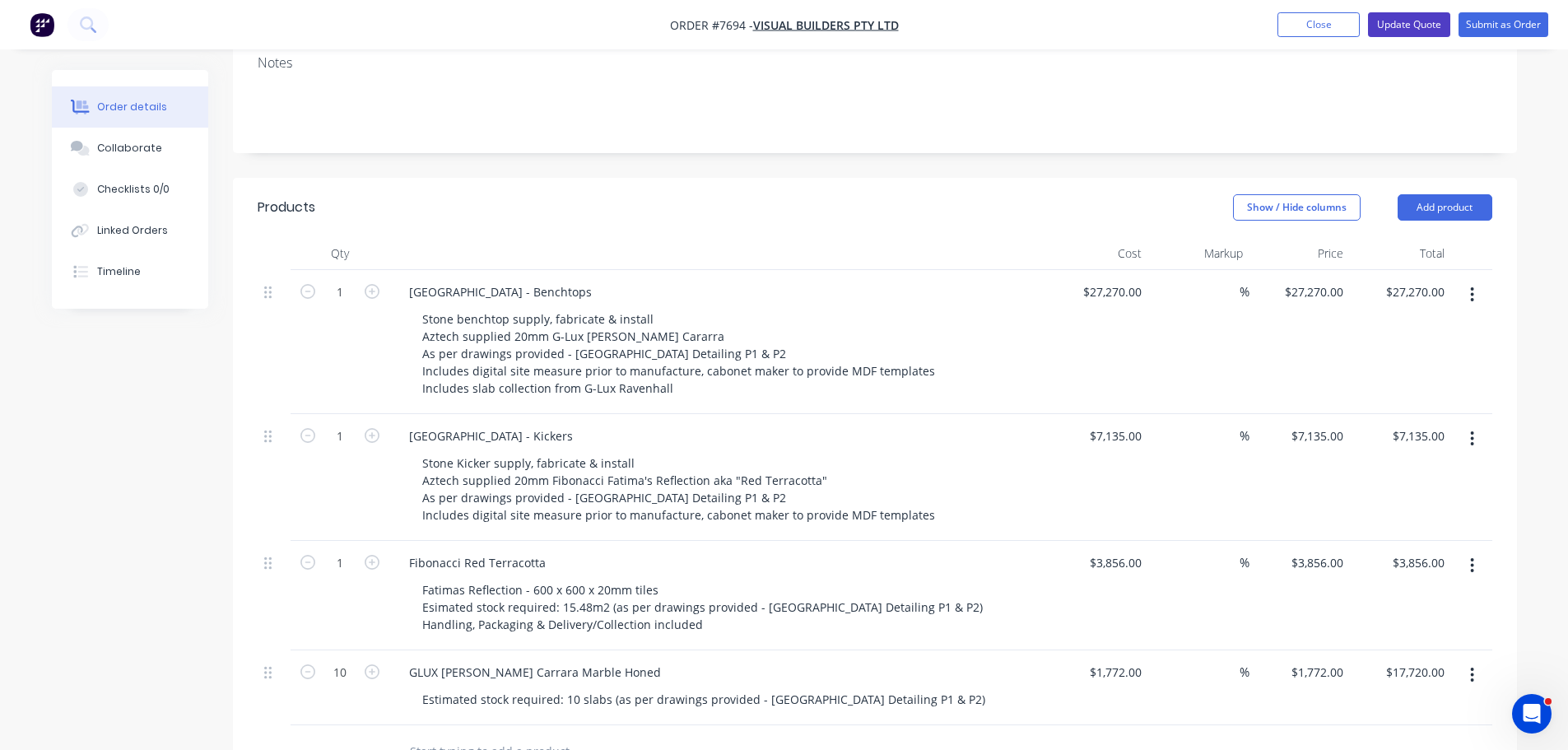
click at [1408, 24] on button "Update Quote" at bounding box center [1409, 25] width 83 height 25
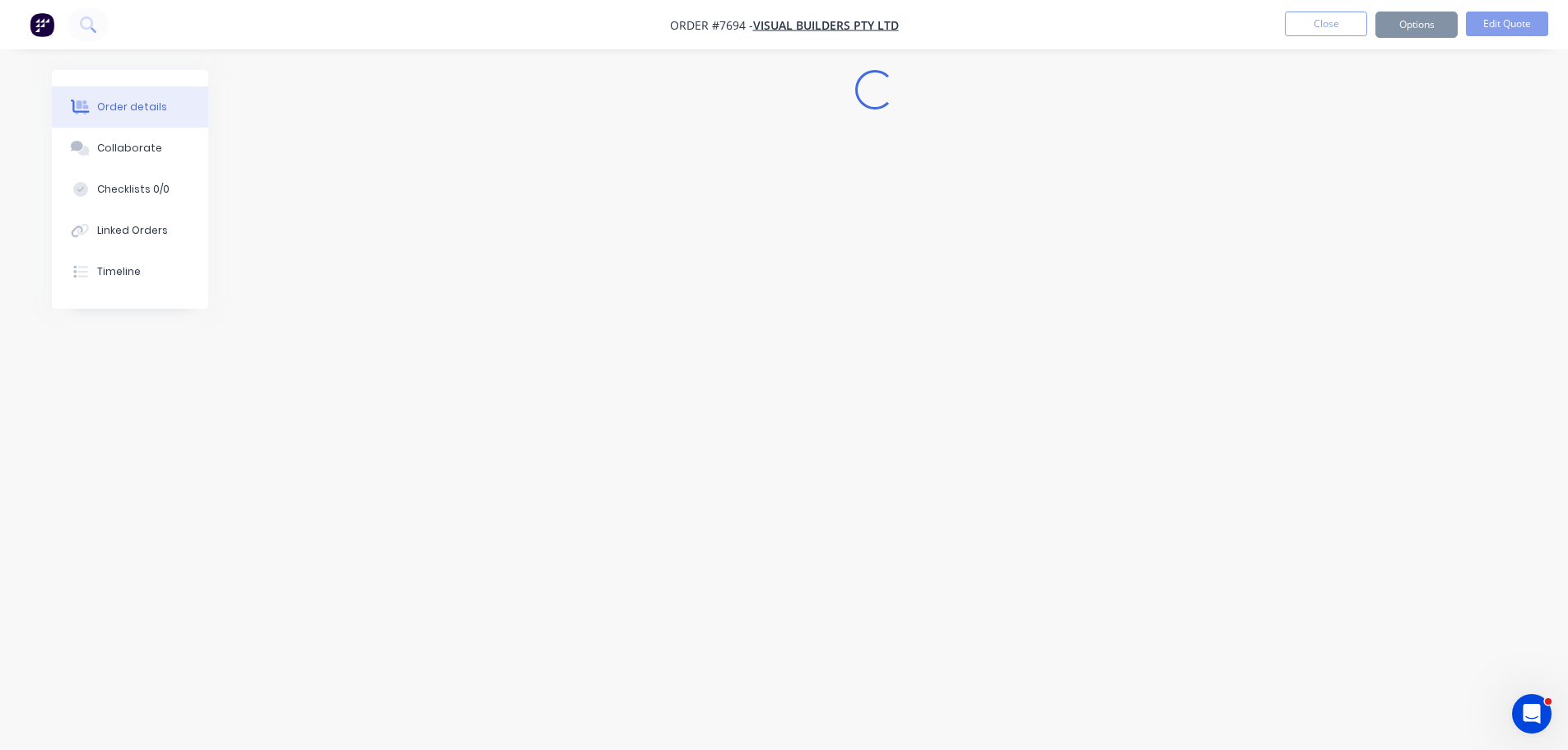
scroll to position [0, 0]
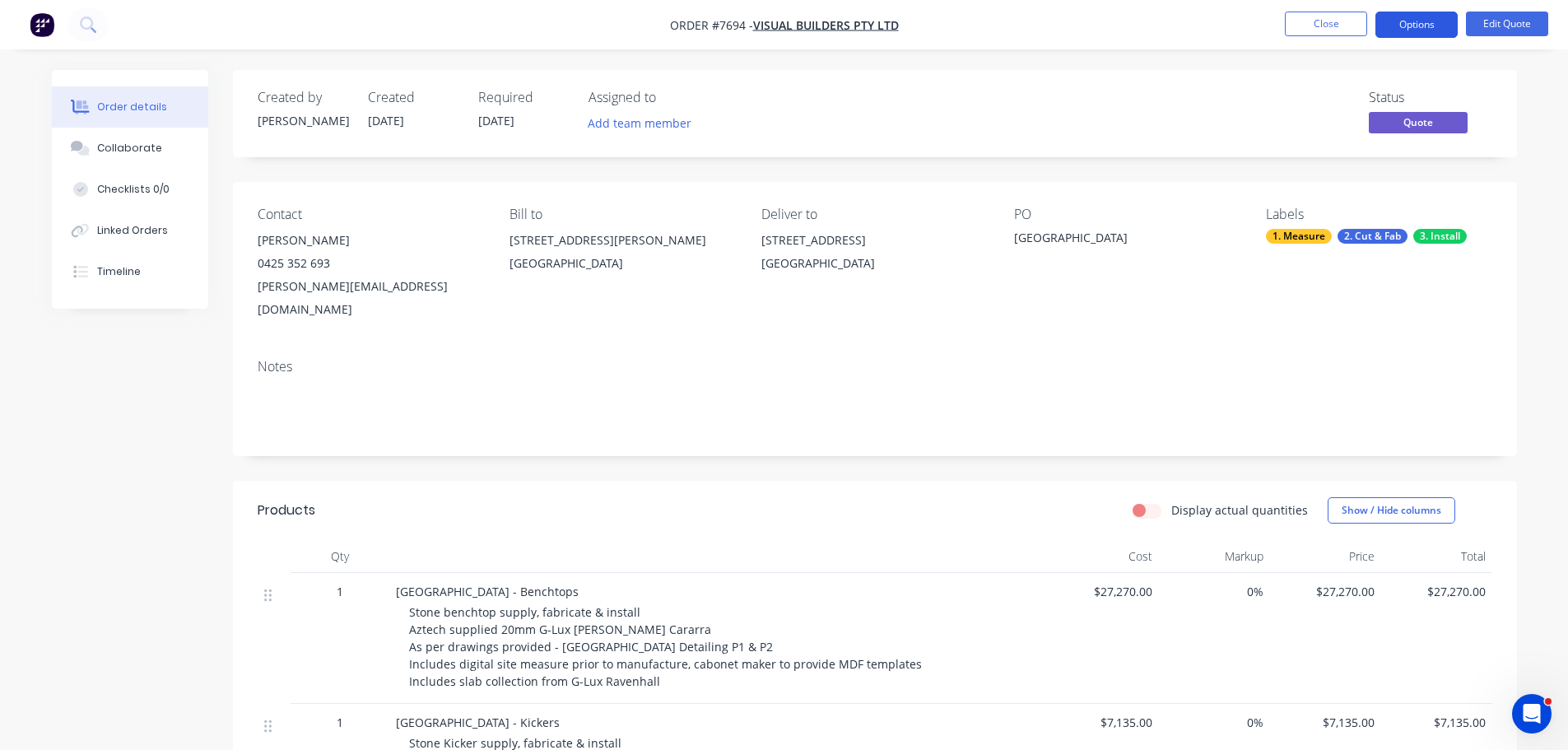
click at [1419, 23] on button "Options" at bounding box center [1416, 25] width 83 height 27
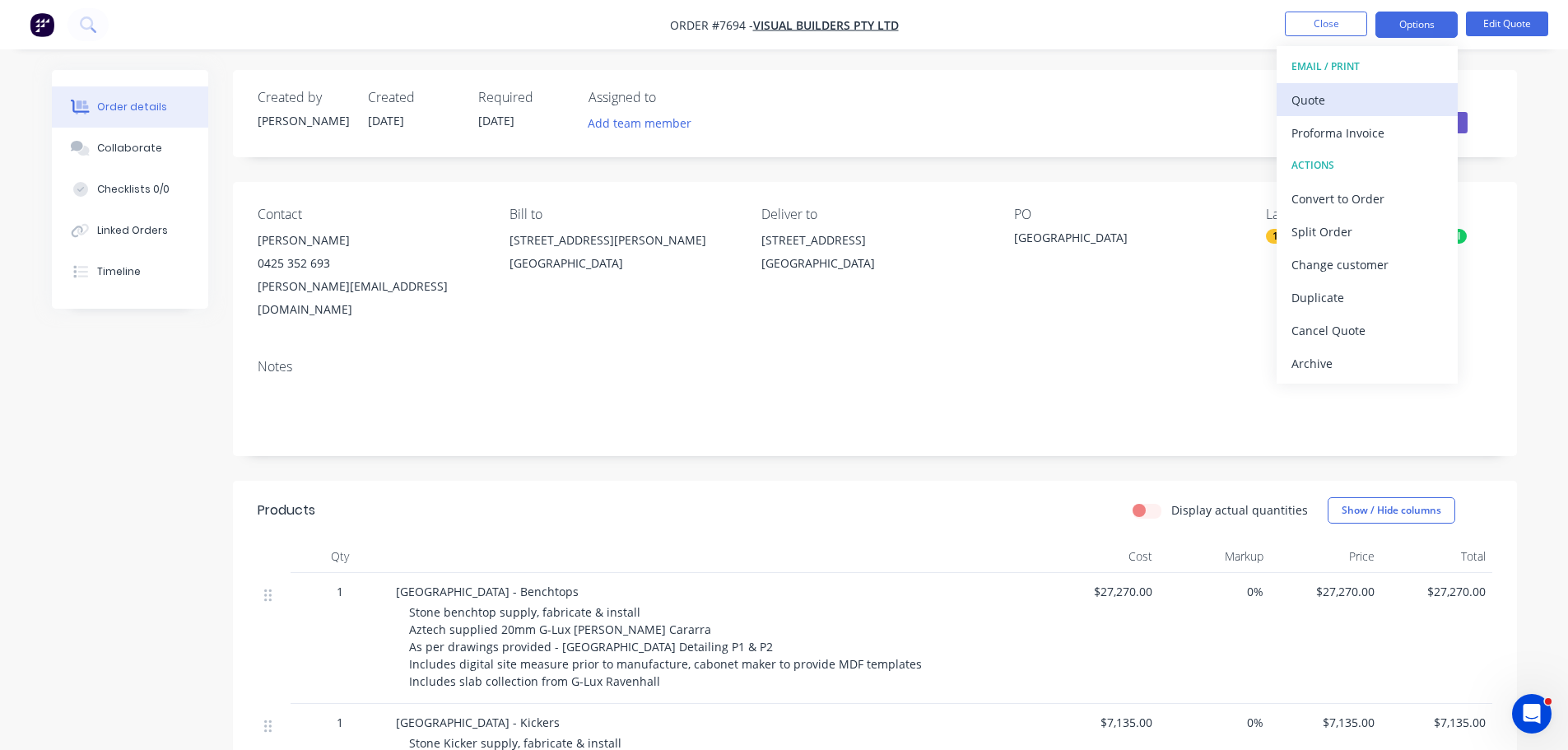
click at [1400, 99] on div "Quote" at bounding box center [1367, 100] width 151 height 24
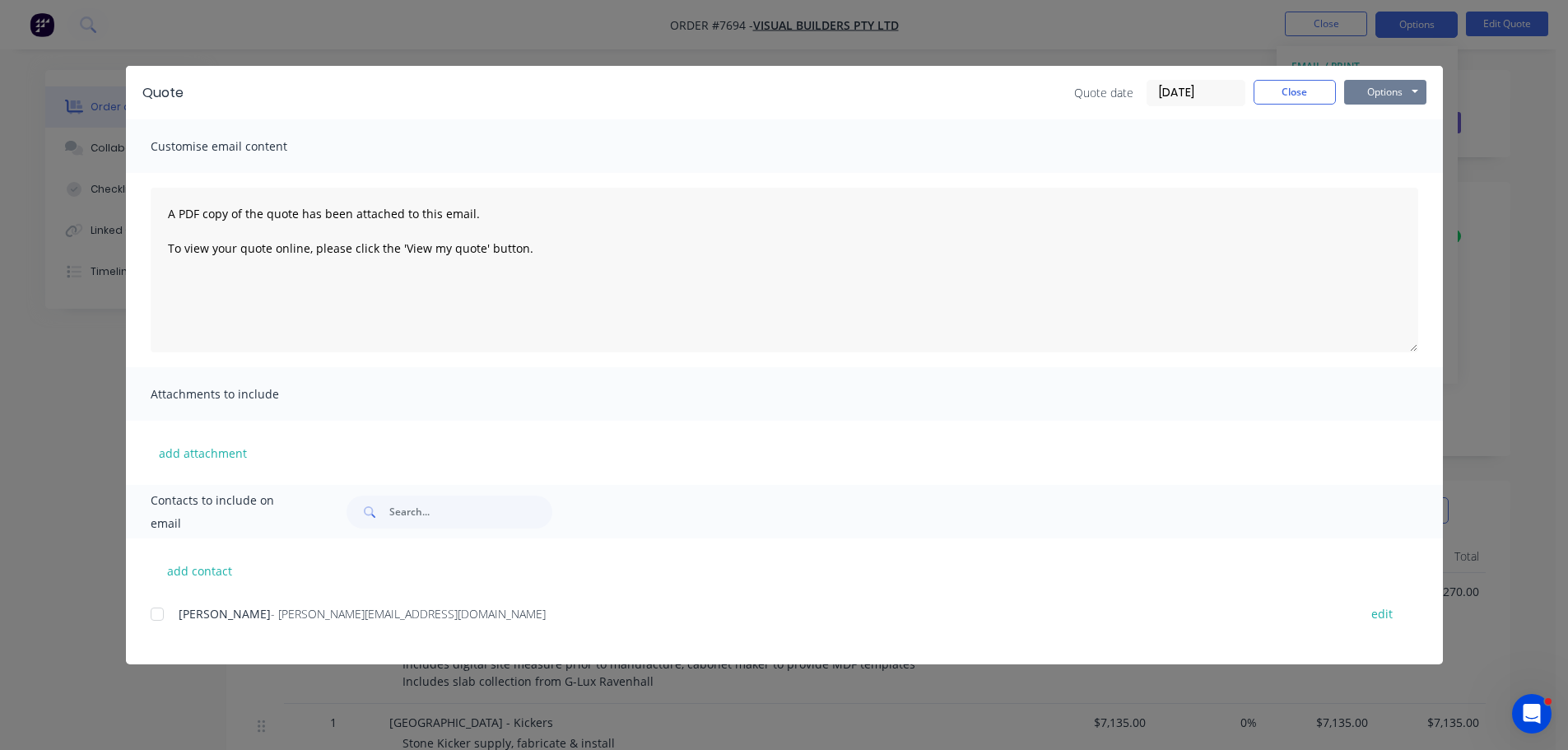
click at [1375, 101] on button "Options" at bounding box center [1385, 93] width 83 height 25
click at [1380, 119] on button "Preview" at bounding box center [1397, 121] width 105 height 28
click at [1275, 90] on button "Close" at bounding box center [1294, 93] width 83 height 25
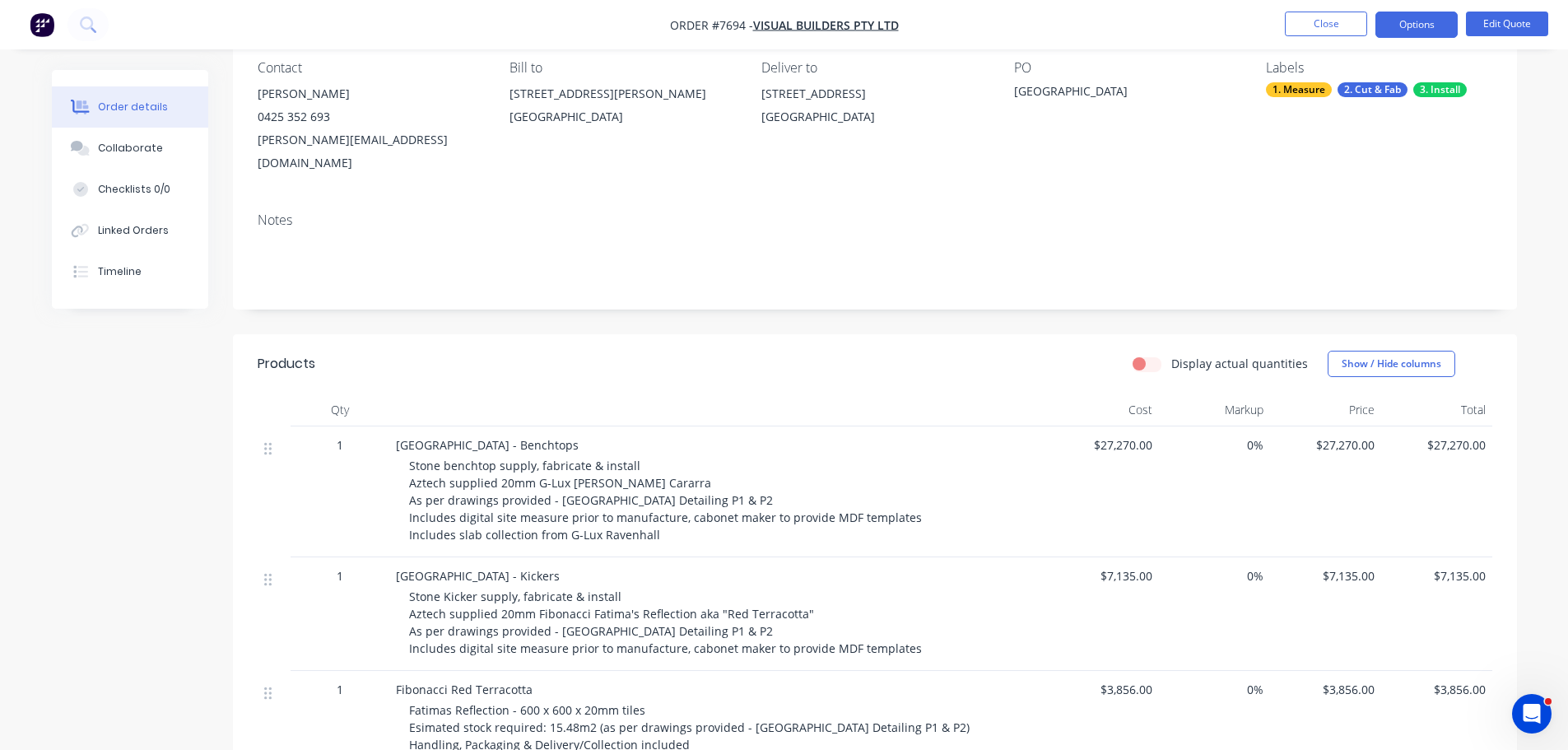
scroll to position [330, 0]
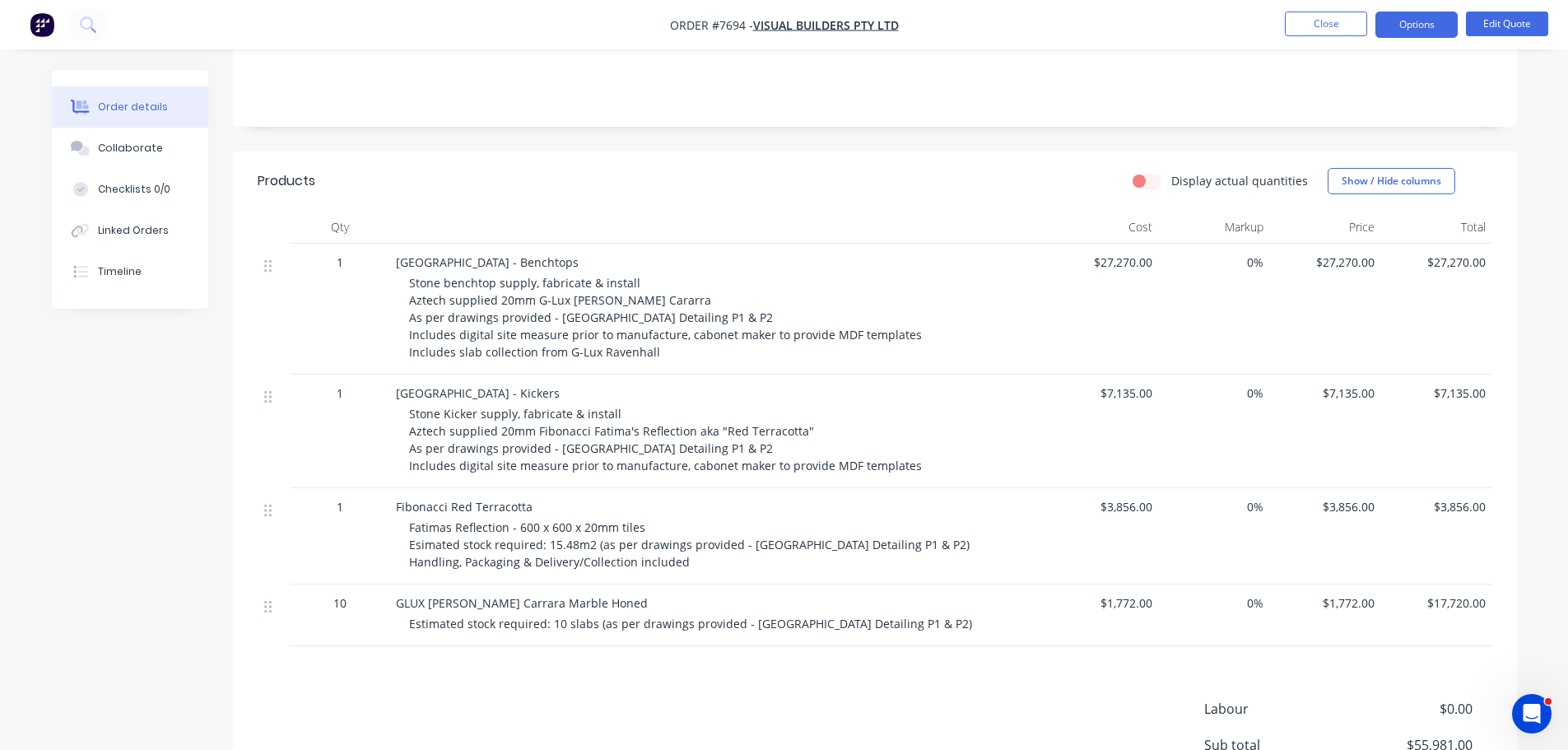
click at [615, 289] on span "Stone benchtop supply, fabricate & install Aztech supplied 20mm G-Lux Bianco Ca…" at bounding box center [665, 317] width 513 height 85
click at [1503, 28] on button "Edit Quote" at bounding box center [1507, 24] width 83 height 25
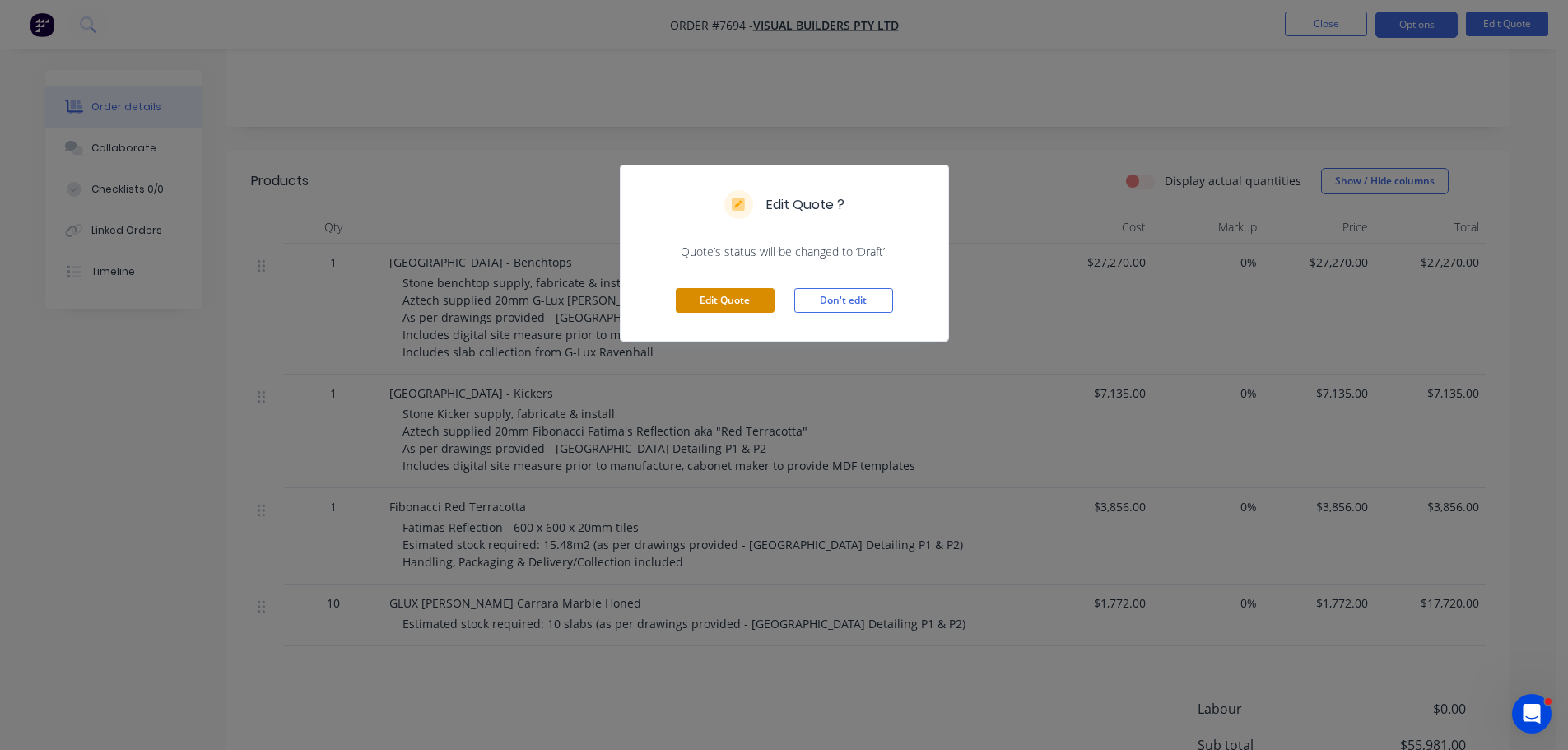
click at [718, 289] on button "Edit Quote" at bounding box center [725, 300] width 98 height 25
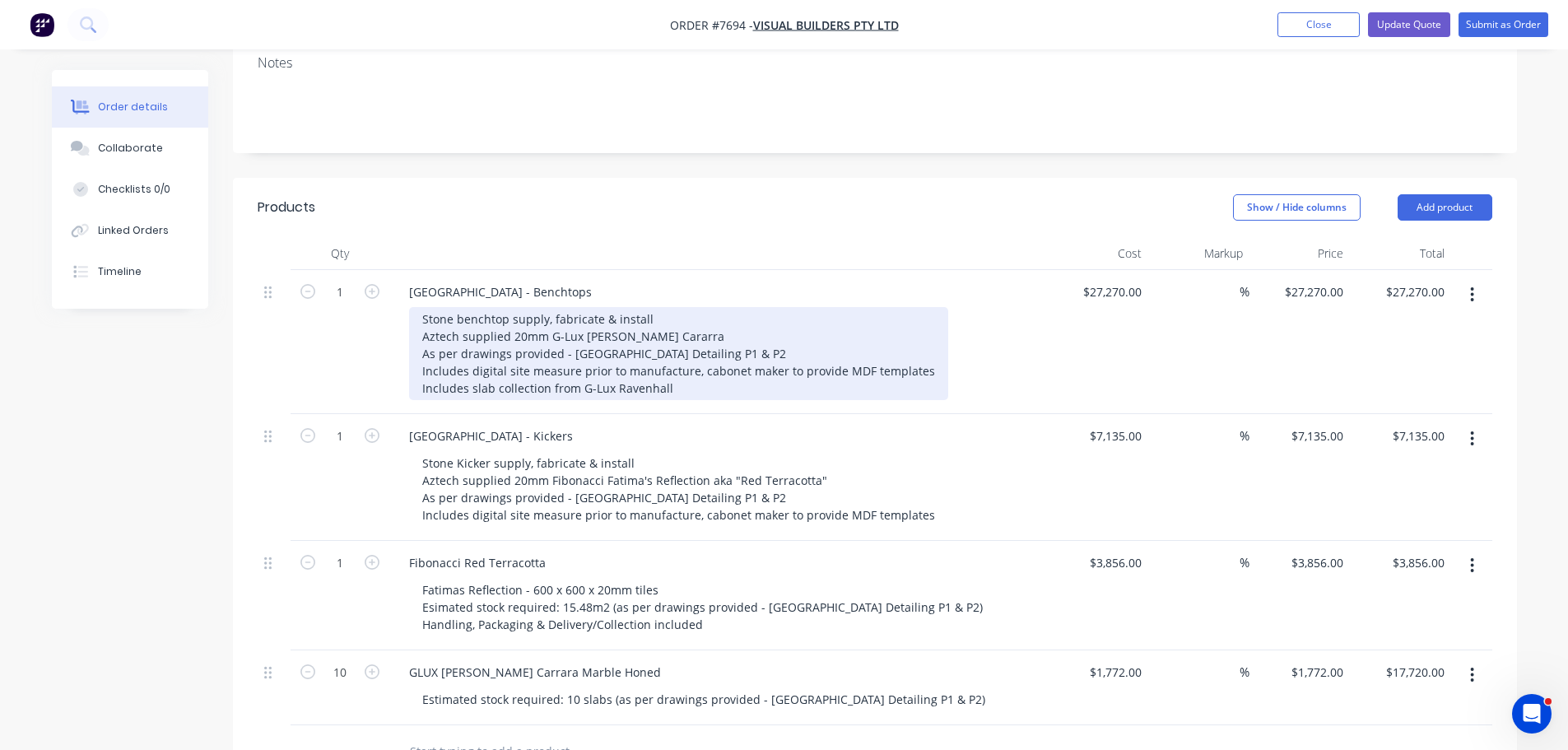
click at [590, 331] on div "Stone benchtop supply, fabricate & install Aztech supplied 20mm G-Lux Bianco Ca…" at bounding box center [678, 353] width 539 height 93
click at [823, 340] on div "Stone benchtop supply, fabricate & install Aztech supplied 20mm G-Lux Bianco Ca…" at bounding box center [678, 353] width 539 height 93
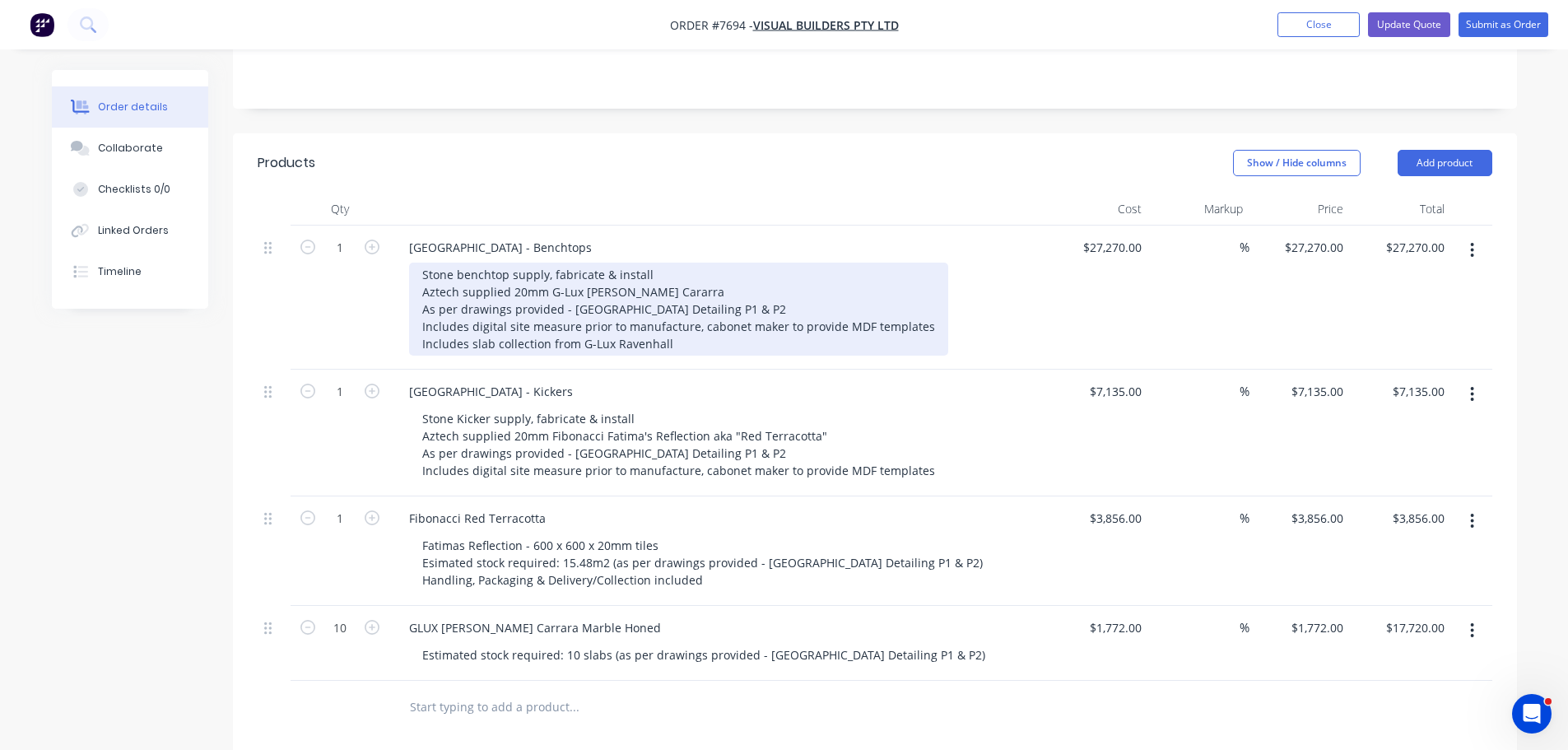
scroll to position [411, 0]
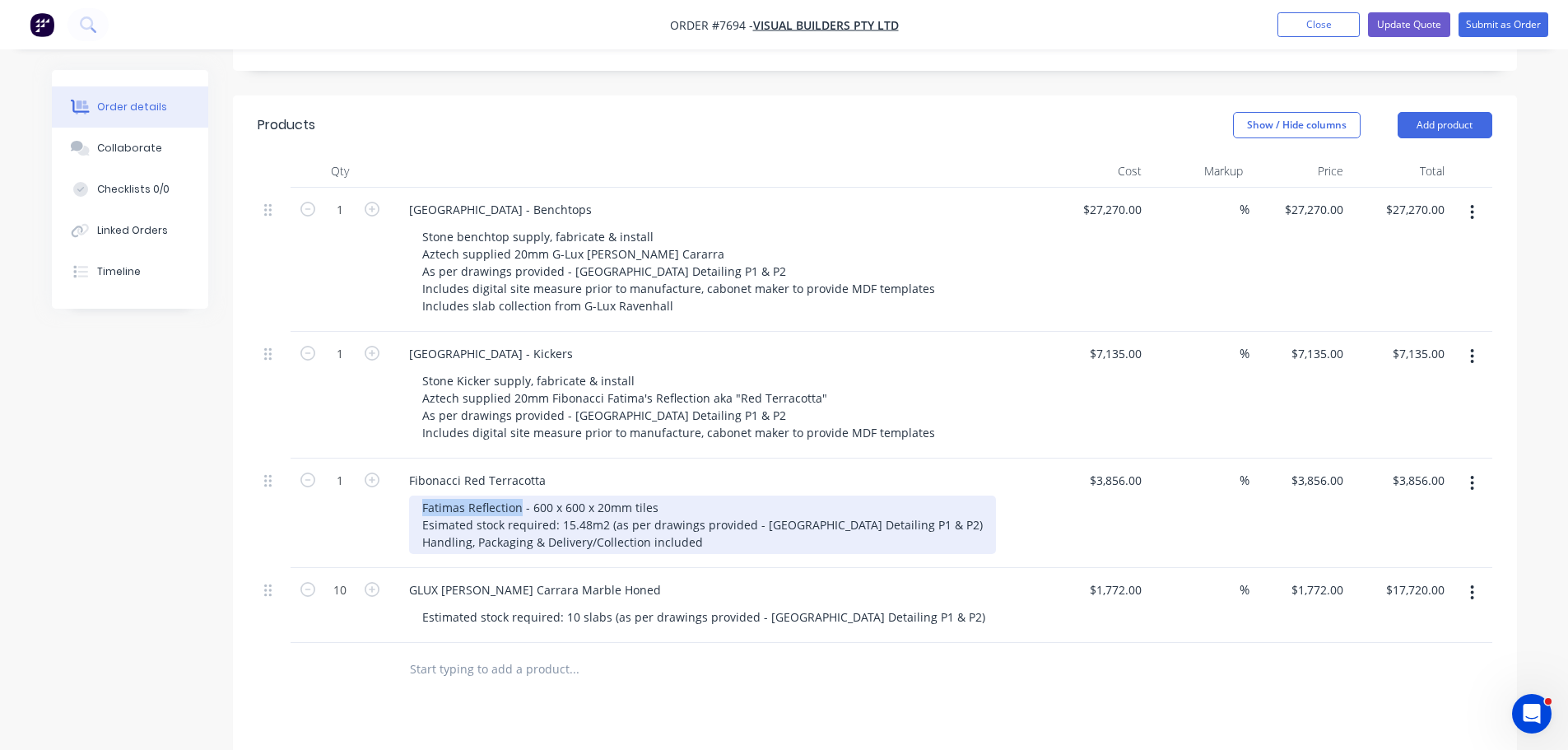
drag, startPoint x: 520, startPoint y: 489, endPoint x: 498, endPoint y: 472, distance: 27.8
click at [409, 496] on div "Fatimas Reflection - 600 x 600 x 20mm tiles Esimated stock required: 15.48m2 (a…" at bounding box center [702, 525] width 587 height 58
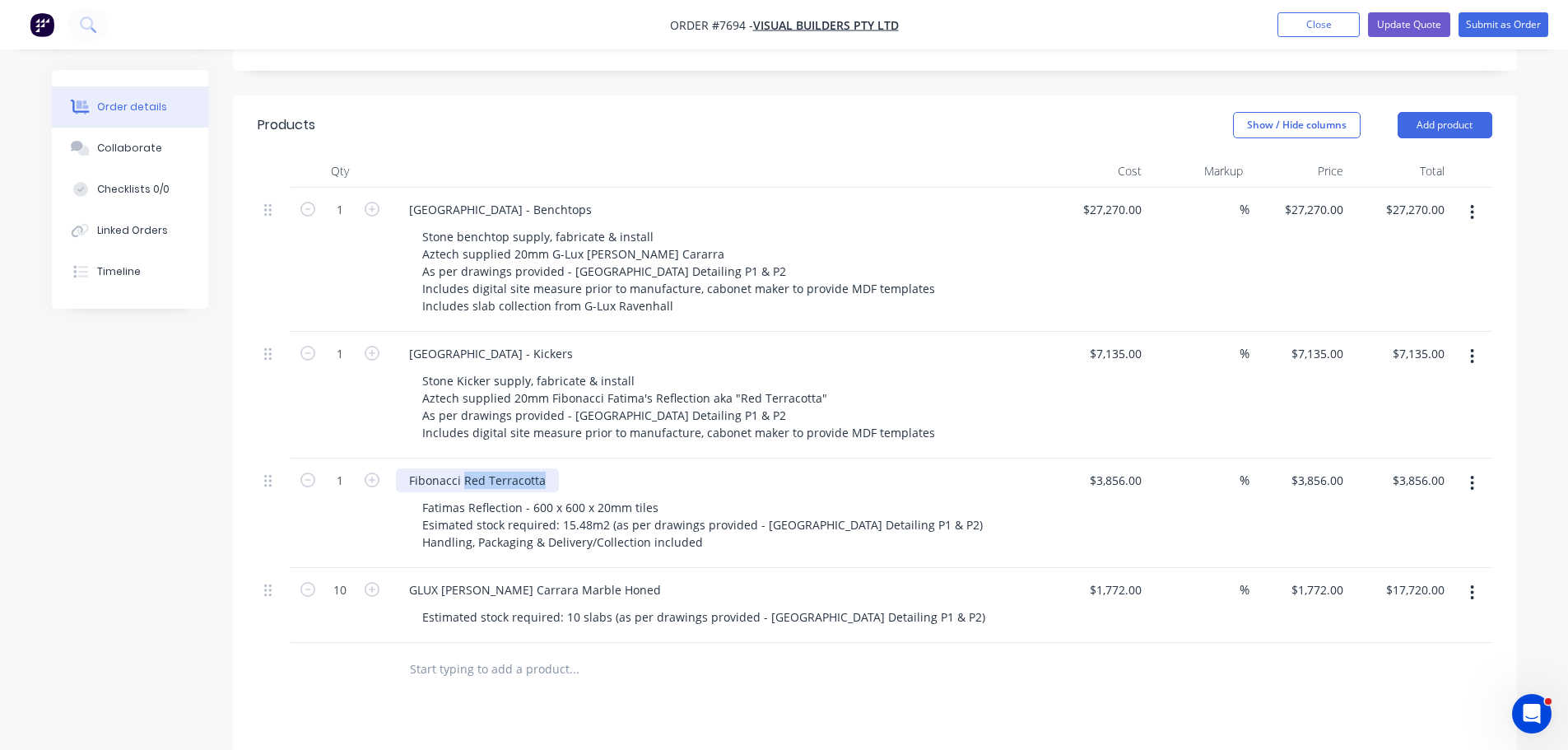
drag, startPoint x: 541, startPoint y: 455, endPoint x: 463, endPoint y: 461, distance: 78.2
click at [463, 468] on div "Fibonacci Red Terracotta" at bounding box center [476, 480] width 163 height 24
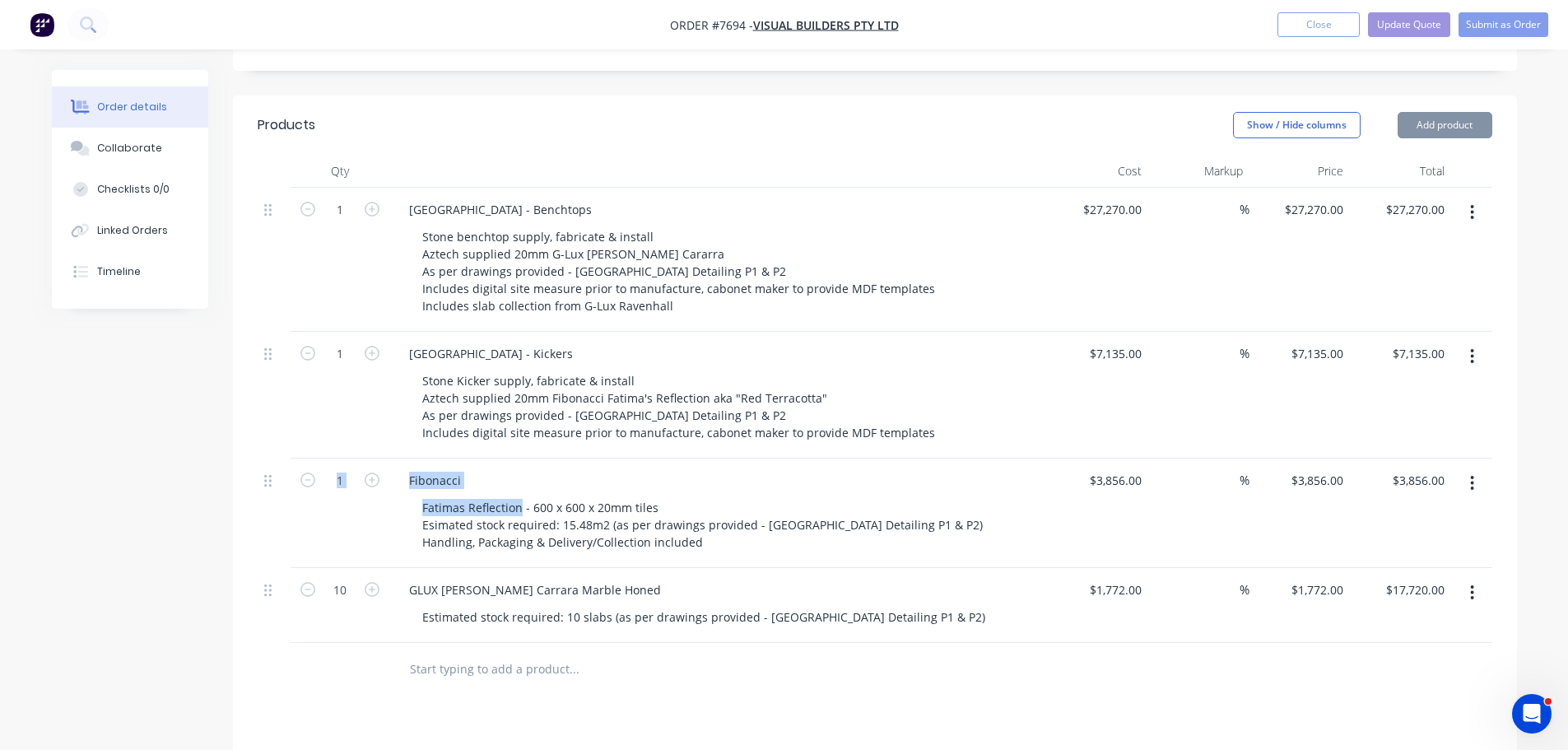
drag, startPoint x: 518, startPoint y: 485, endPoint x: 340, endPoint y: 485, distance: 178.0
click at [340, 485] on div "1 Fibonacci Fatimas Reflection - 600 x 600 x 20mm tiles Esimated stock required…" at bounding box center [875, 512] width 1235 height 109
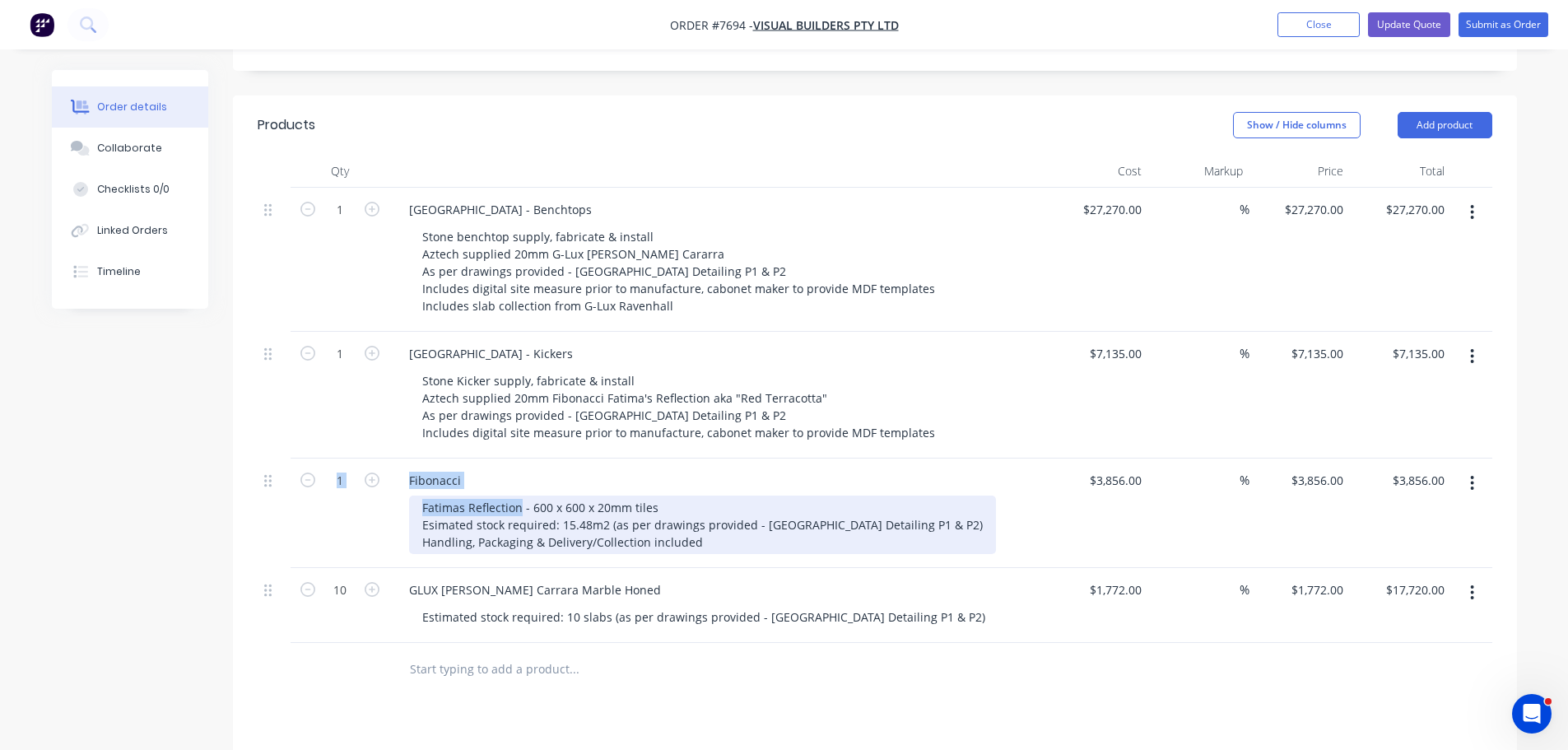
click at [431, 496] on div "Fatimas Reflection - 600 x 600 x 20mm tiles Esimated stock required: 15.48m2 (a…" at bounding box center [702, 525] width 587 height 58
drag, startPoint x: 521, startPoint y: 482, endPoint x: 425, endPoint y: 481, distance: 96.0
click at [380, 487] on div "1 Fibonacci Fatimas Reflection - 600 x 600 x 20mm tiles Esimated stock required…" at bounding box center [875, 512] width 1235 height 109
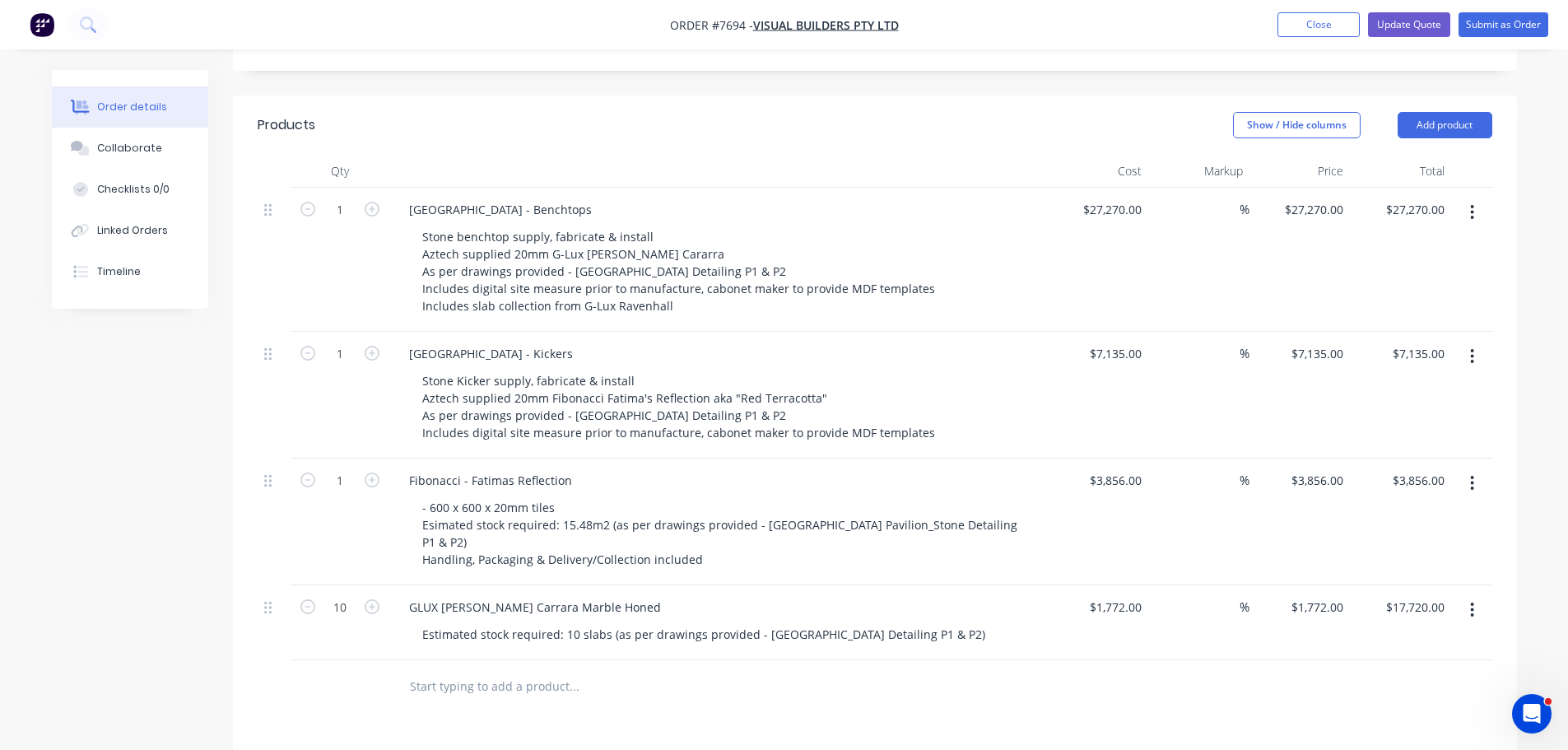
click at [582, 468] on div "Fibonacci - Fatimas Reflection" at bounding box center [718, 480] width 645 height 24
click at [576, 468] on div "Fibonacci - Fatimas Reflection" at bounding box center [490, 480] width 189 height 24
drag, startPoint x: 555, startPoint y: 488, endPoint x: 320, endPoint y: 469, distance: 235.8
click at [335, 472] on div "1 Fibonacci - Fatimas Reflection 600x600x20 - 600 x 600 x 20mm tiles Esimated s…" at bounding box center [875, 521] width 1235 height 127
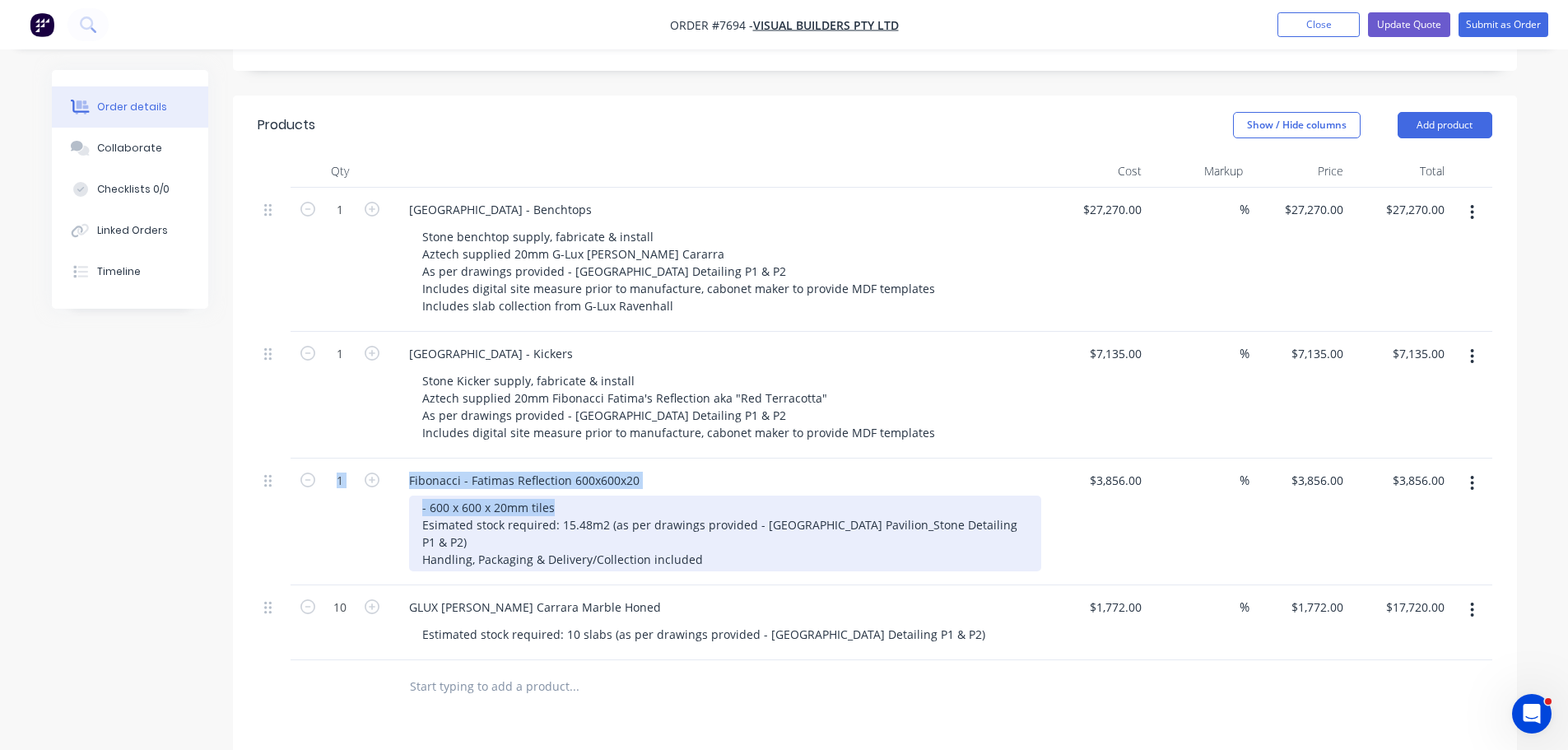
click at [561, 496] on div "- 600 x 600 x 20mm tiles Esimated stock required: 15.48m2 (as per drawings prov…" at bounding box center [725, 533] width 633 height 76
drag, startPoint x: 558, startPoint y: 487, endPoint x: 337, endPoint y: 497, distance: 221.2
click at [337, 497] on div "1 Fibonacci - Fatimas Reflection 600x600x20 - 600 x 600 x 20mm tiles Esimated s…" at bounding box center [875, 521] width 1235 height 127
click at [502, 496] on div "- 600 x 600 x 20mm tiles Esimated stock required: 15.48m2 (as per drawings prov…" at bounding box center [725, 533] width 633 height 76
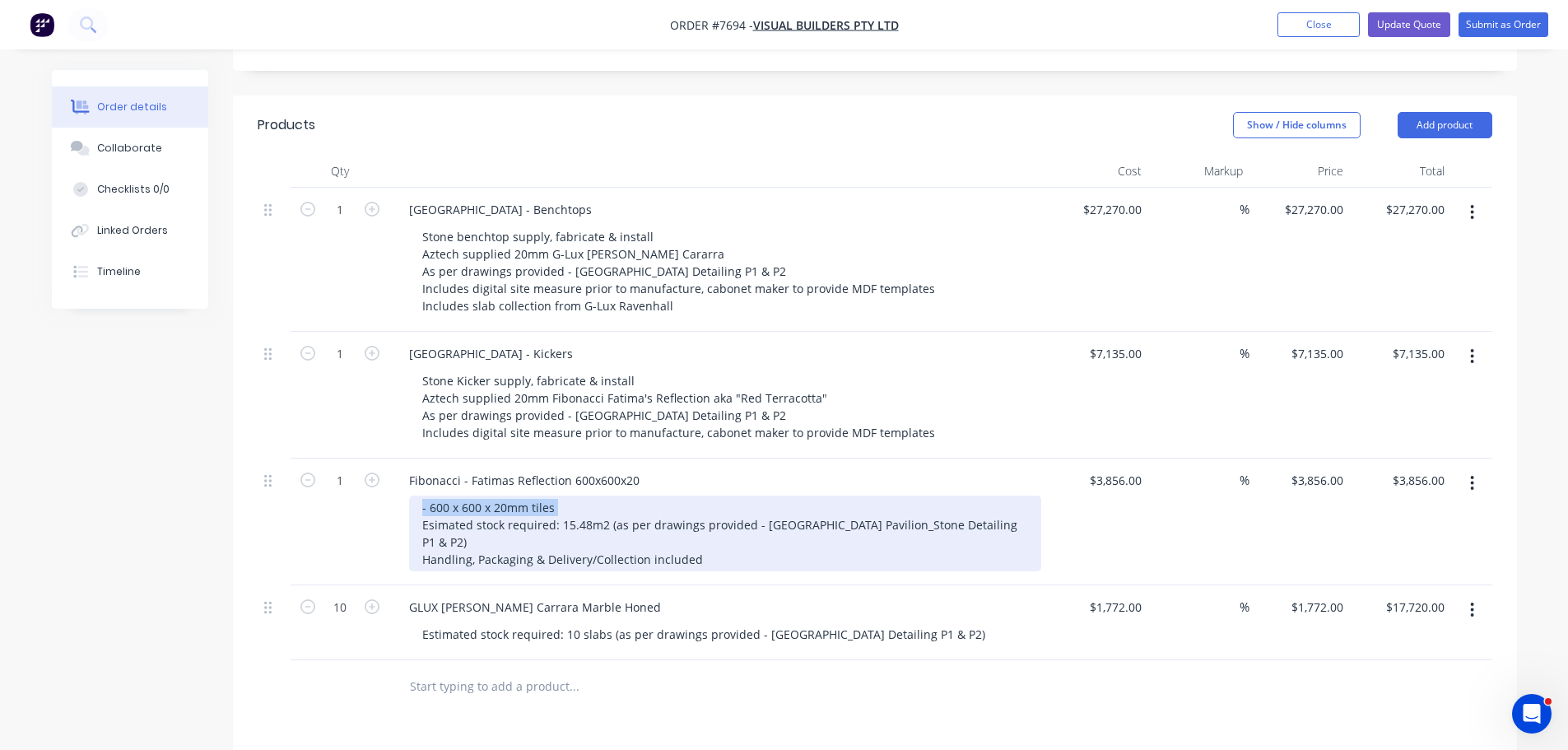
click at [502, 496] on div "- 600 x 600 x 20mm tiles Esimated stock required: 15.48m2 (as per drawings prov…" at bounding box center [725, 533] width 633 height 76
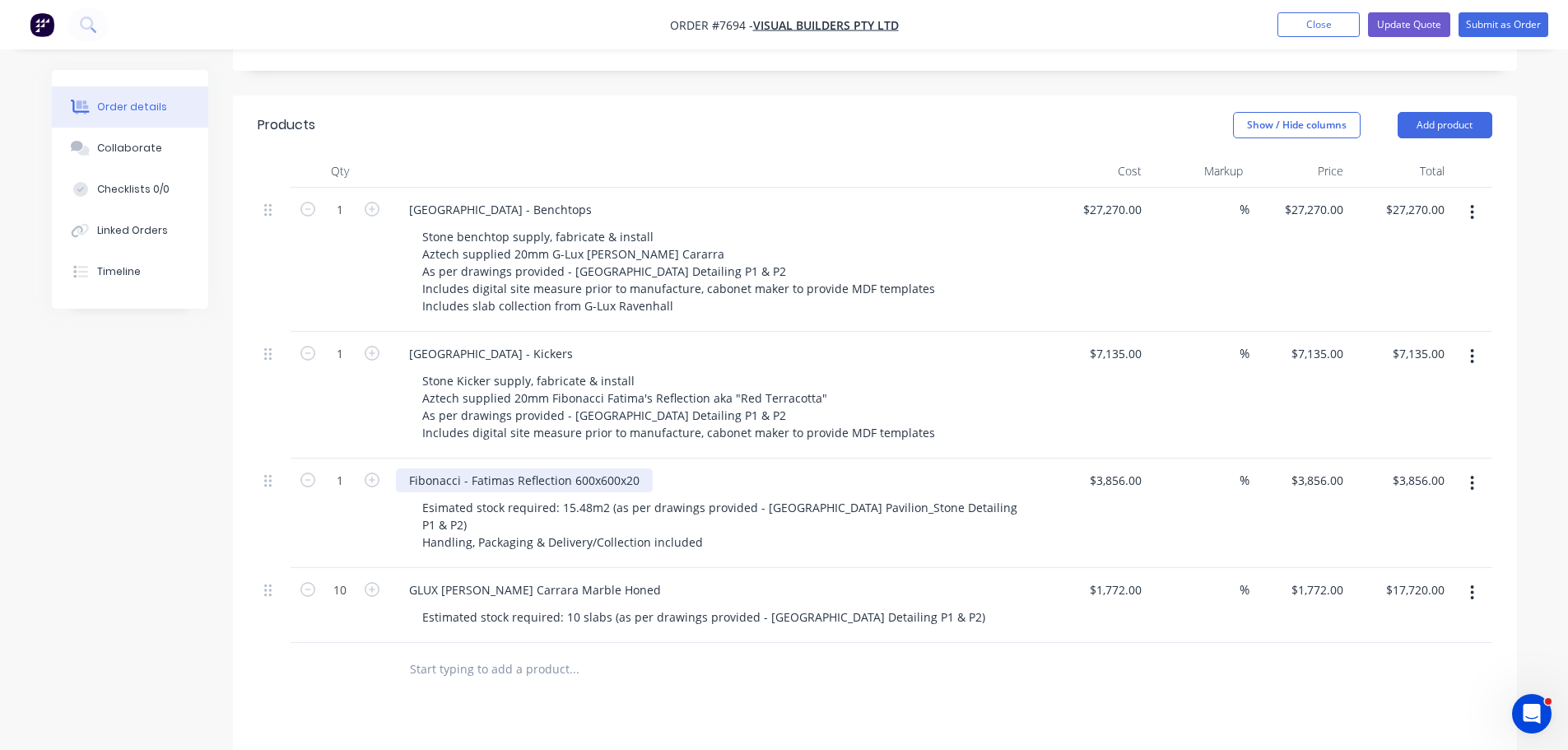
click at [636, 468] on div "Fibonacci - Fatimas Reflection 600x600x20" at bounding box center [524, 480] width 257 height 24
click at [623, 577] on div "GLUX [PERSON_NAME] Carrara Marble Honed" at bounding box center [718, 589] width 645 height 24
click at [613, 577] on div "GLUX [PERSON_NAME] Carrara Marble Honed" at bounding box center [534, 589] width 278 height 24
click at [760, 690] on div "Products Show / Hide columns Add product Qty Cost Markup Price Total 1 West Bea…" at bounding box center [875, 593] width 1284 height 996
click at [608, 577] on div "GLUX [PERSON_NAME] Carrara Marble Honed" at bounding box center [534, 589] width 278 height 24
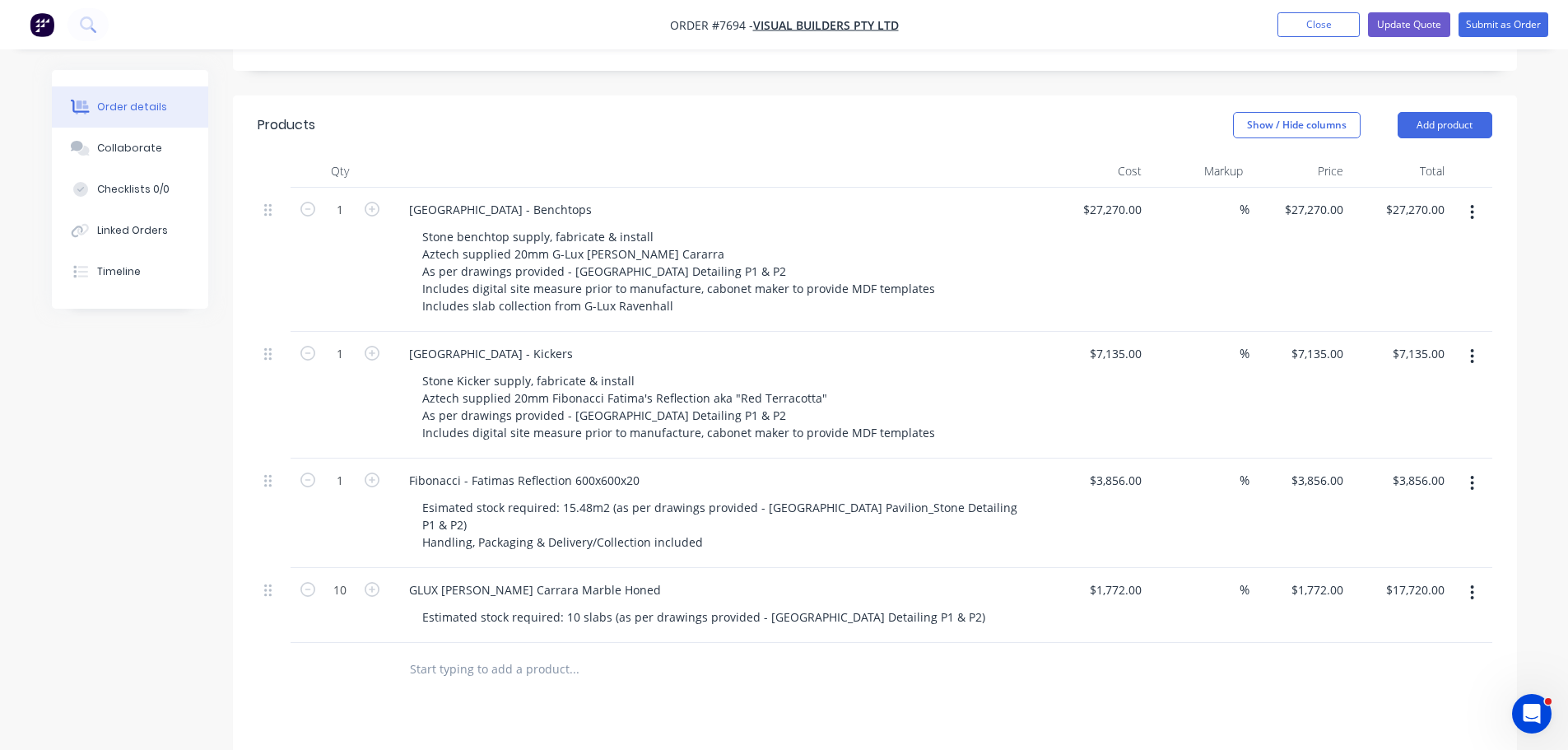
click at [754, 652] on div at bounding box center [643, 668] width 494 height 33
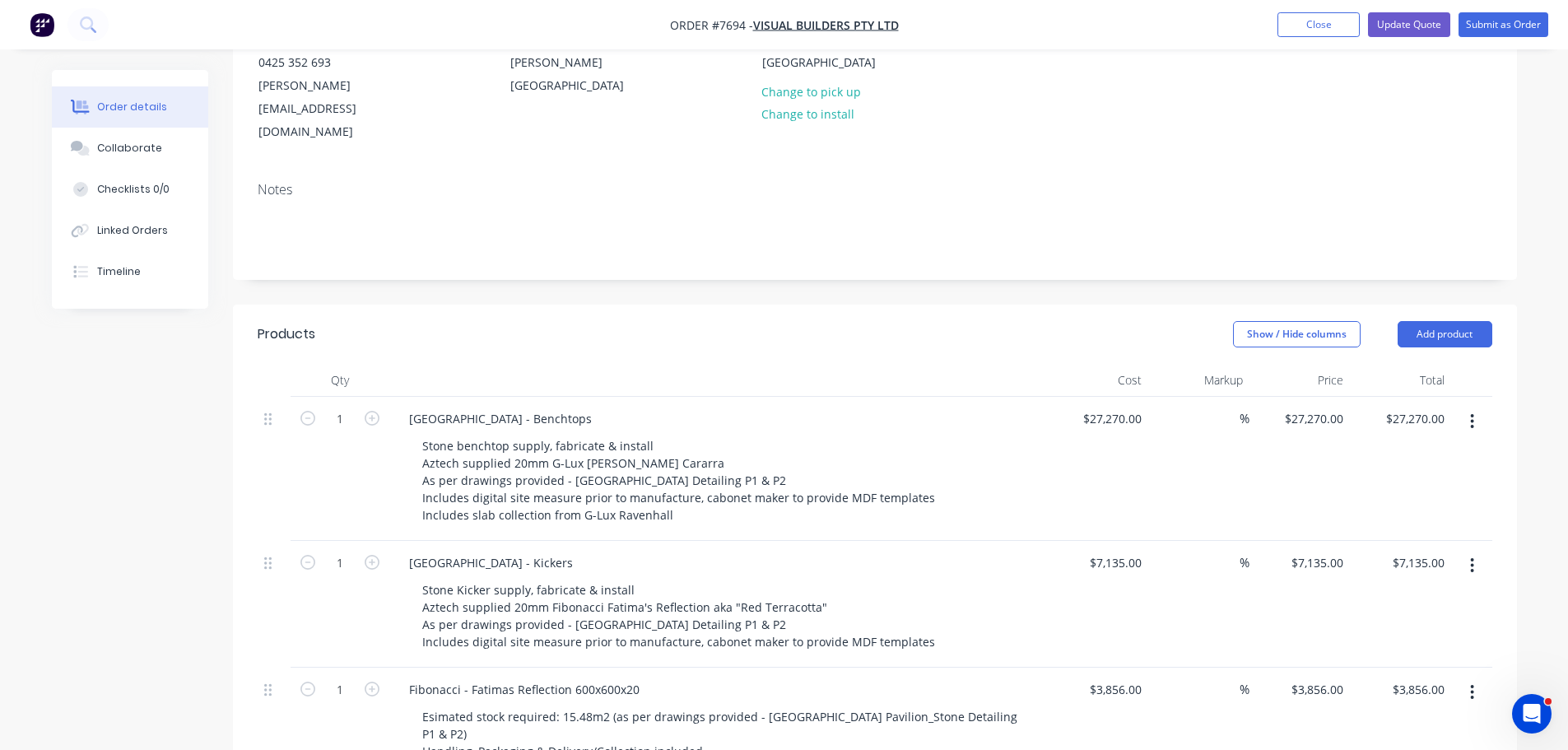
scroll to position [83, 0]
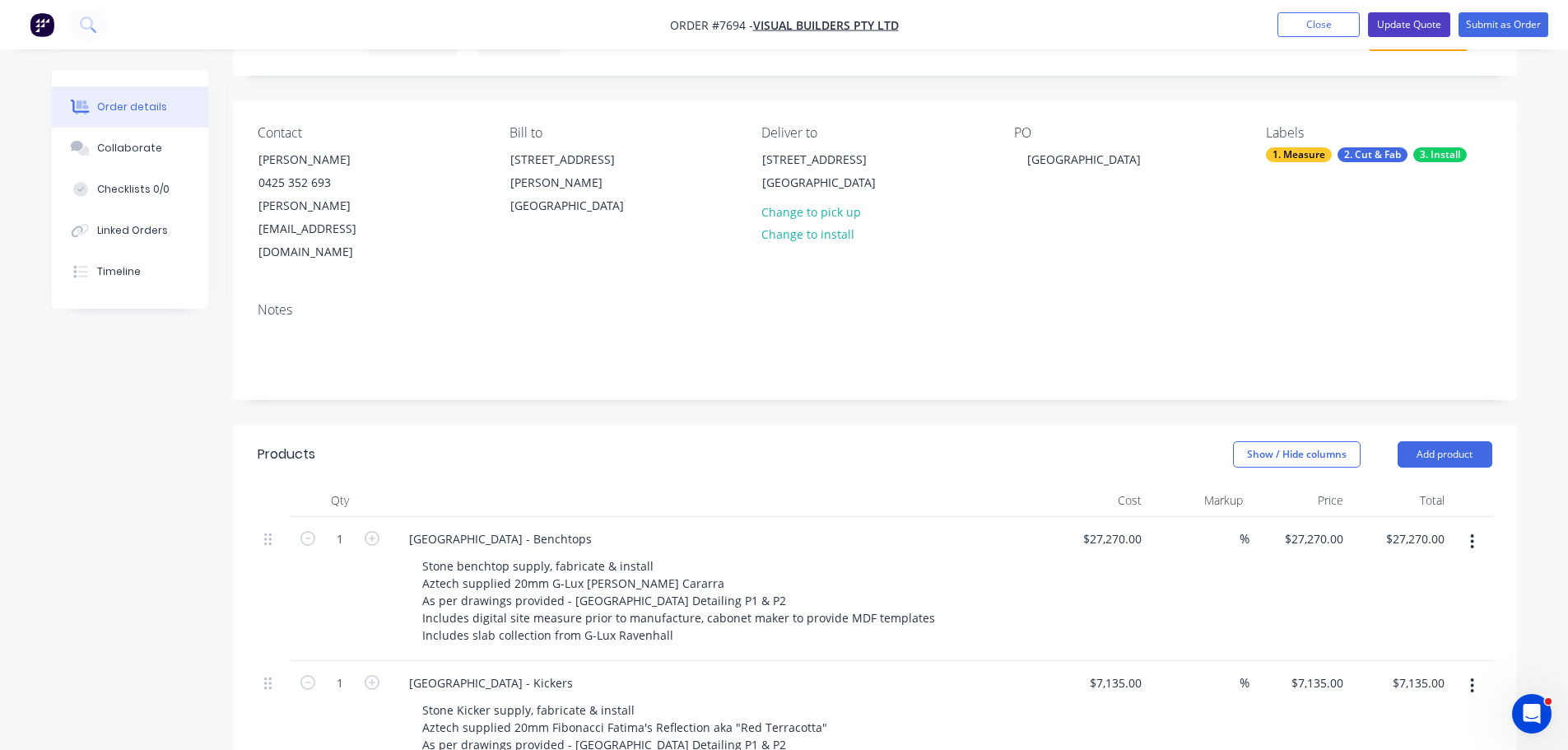
click at [1408, 28] on button "Update Quote" at bounding box center [1409, 25] width 83 height 25
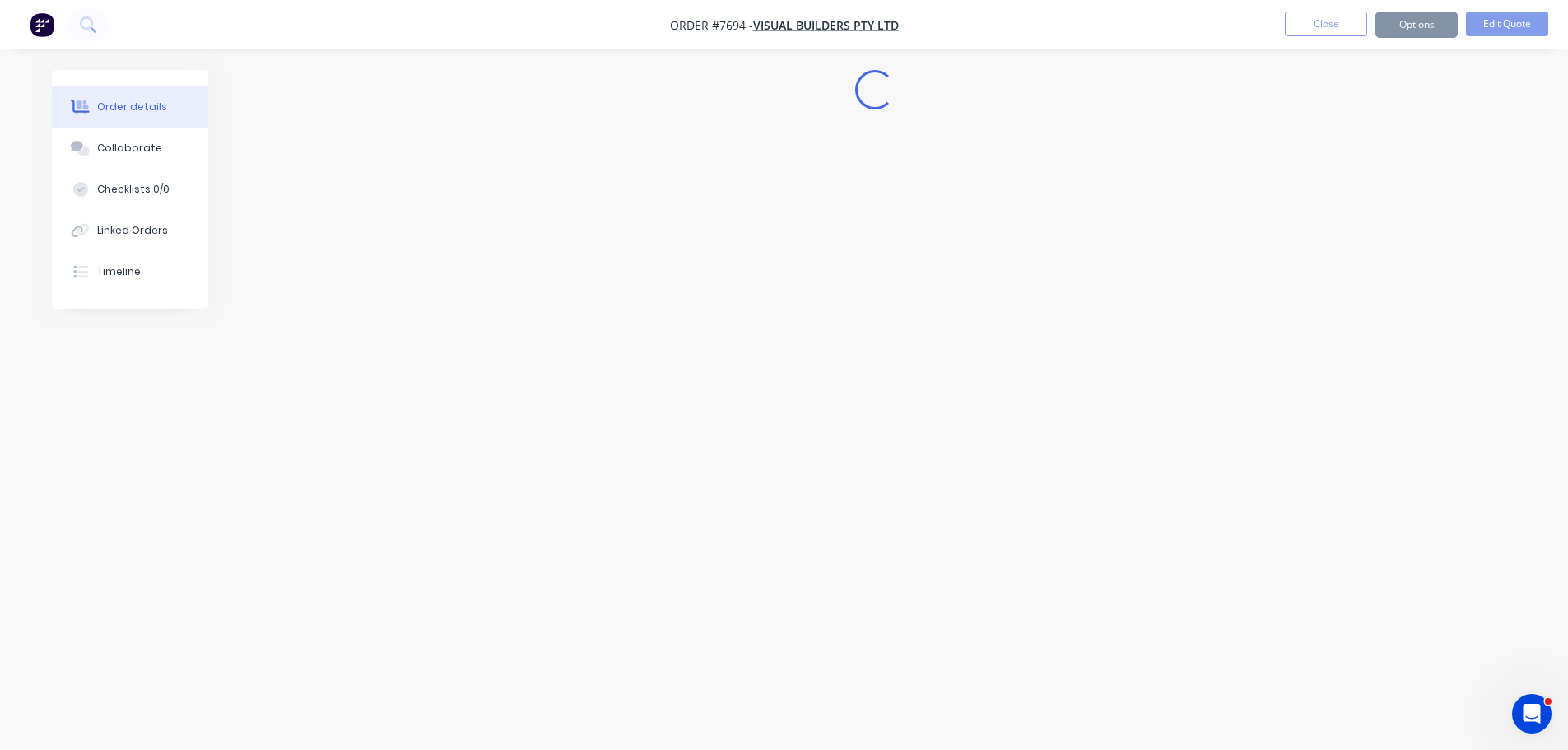
scroll to position [0, 0]
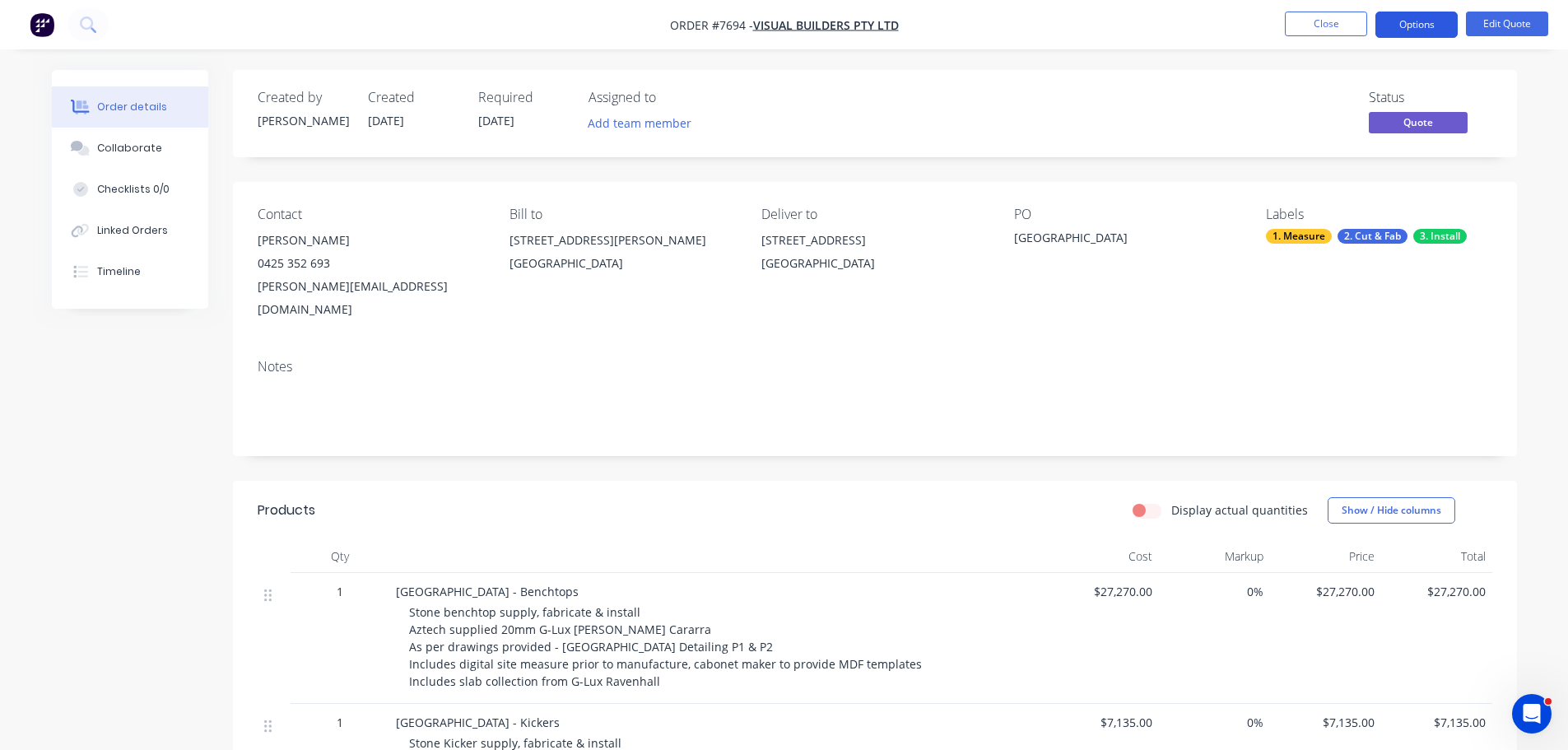
click at [1423, 32] on button "Options" at bounding box center [1416, 25] width 83 height 27
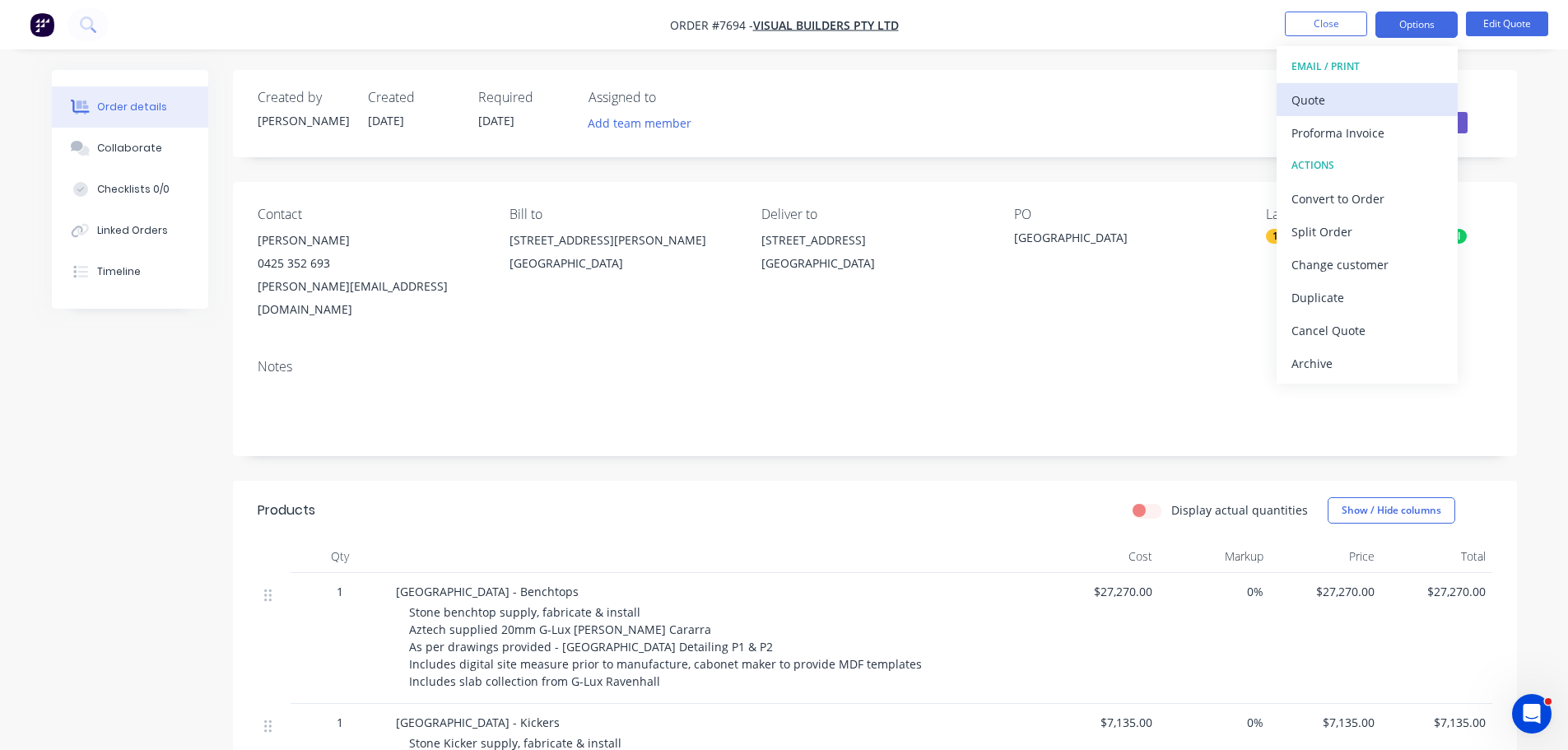
click at [1394, 103] on div "Quote" at bounding box center [1367, 100] width 151 height 24
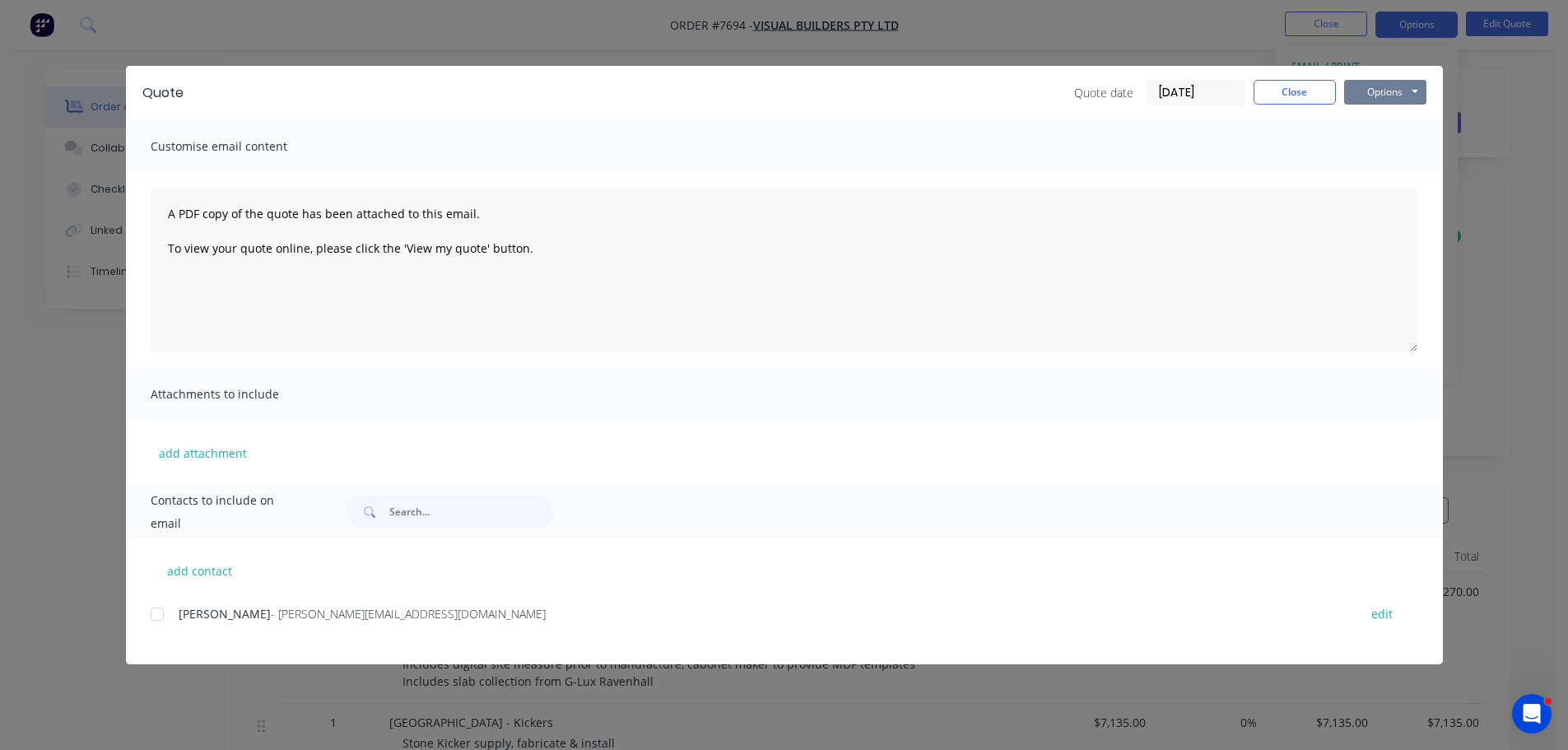
click at [1389, 86] on button "Options" at bounding box center [1385, 93] width 83 height 25
click at [1378, 143] on button "Print" at bounding box center [1397, 148] width 105 height 28
click at [1264, 87] on button "Close" at bounding box center [1294, 93] width 83 height 25
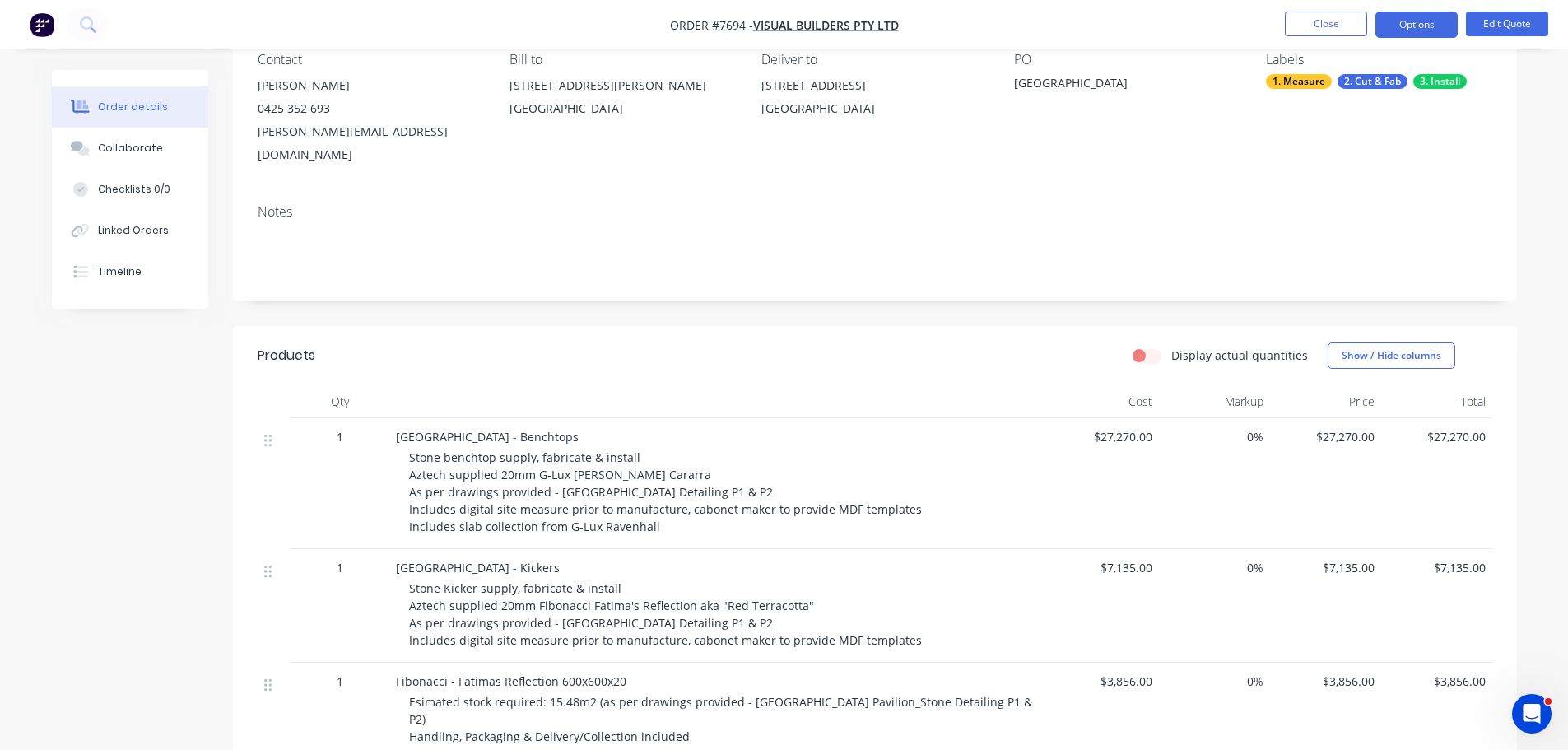
scroll to position [330, 0]
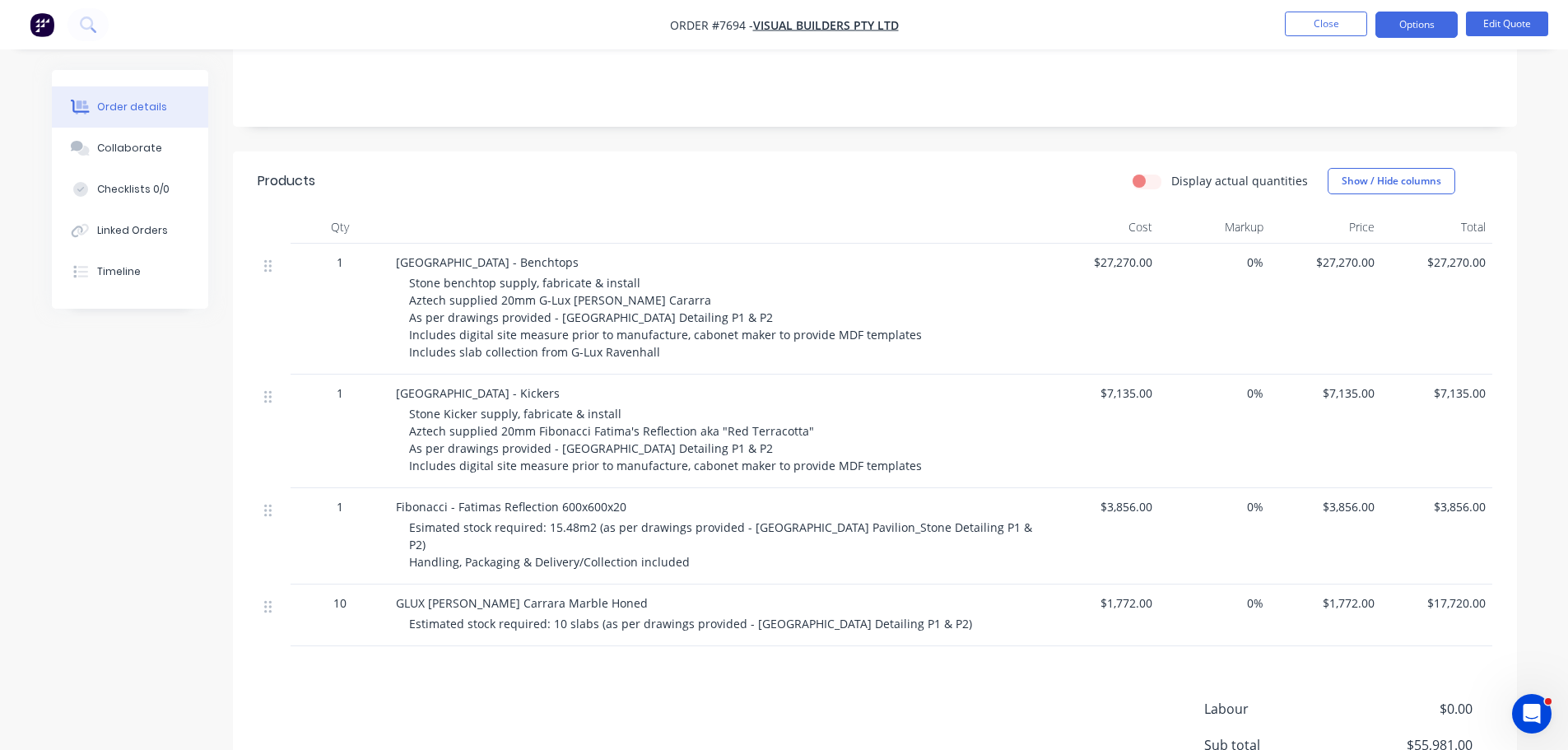
drag, startPoint x: 706, startPoint y: 313, endPoint x: 780, endPoint y: 318, distance: 74.2
click at [705, 315] on span "Stone benchtop supply, fabricate & install Aztech supplied 20mm G-Lux Bianco Ca…" at bounding box center [665, 317] width 513 height 85
click at [1524, 24] on button "Edit Quote" at bounding box center [1507, 24] width 83 height 25
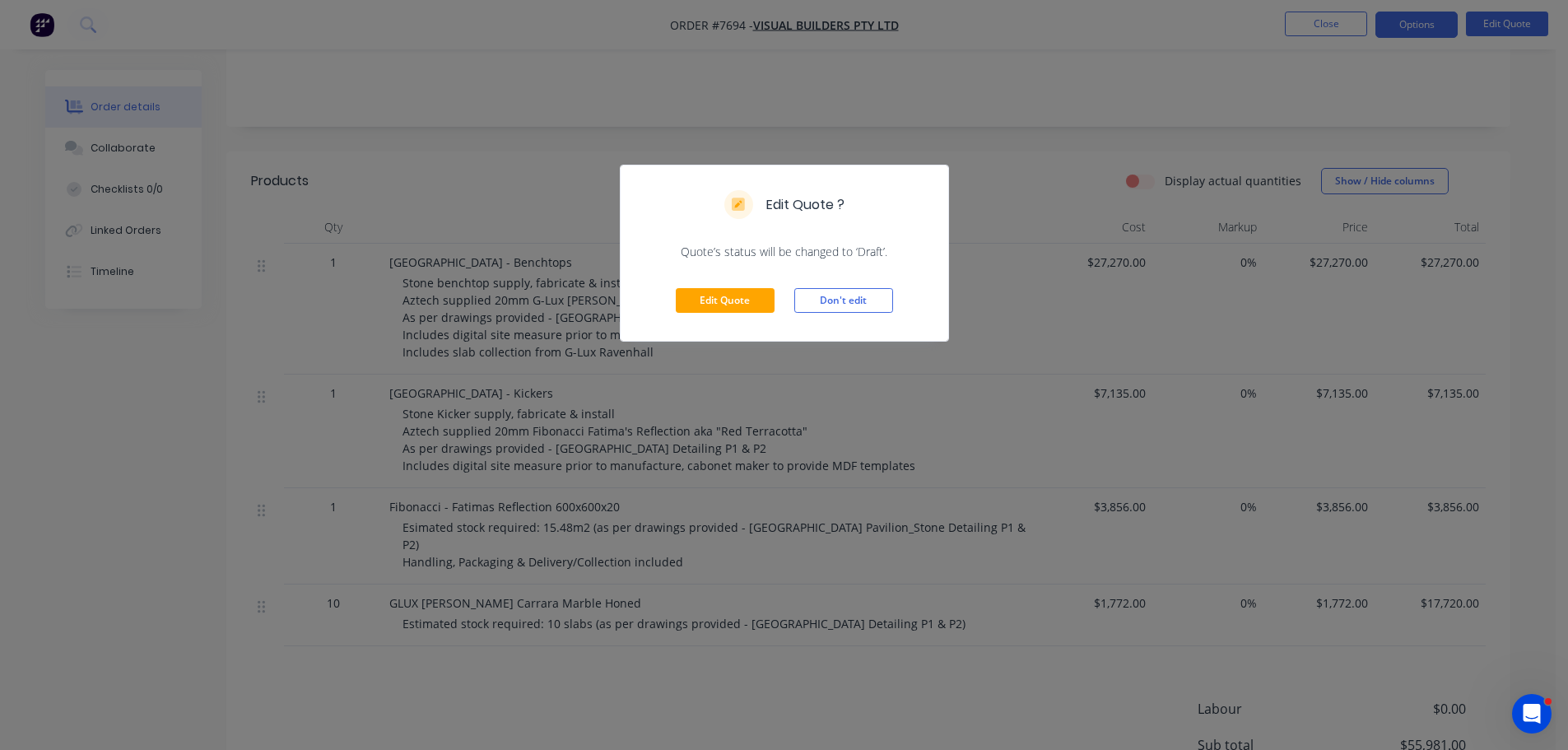
click at [699, 287] on div "Edit Quote Don't edit" at bounding box center [784, 300] width 328 height 81
click at [702, 293] on button "Edit Quote" at bounding box center [725, 300] width 98 height 25
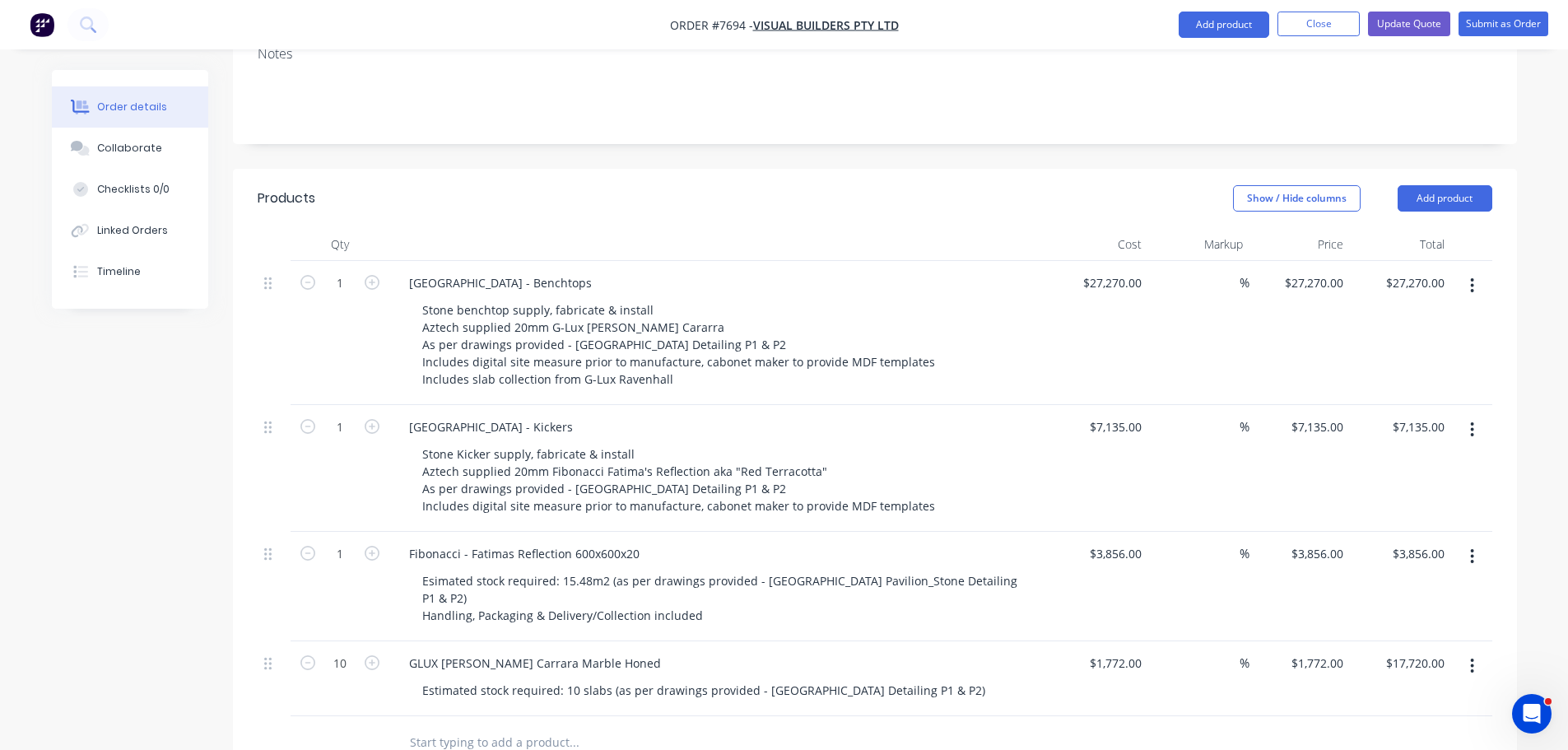
scroll to position [494, 0]
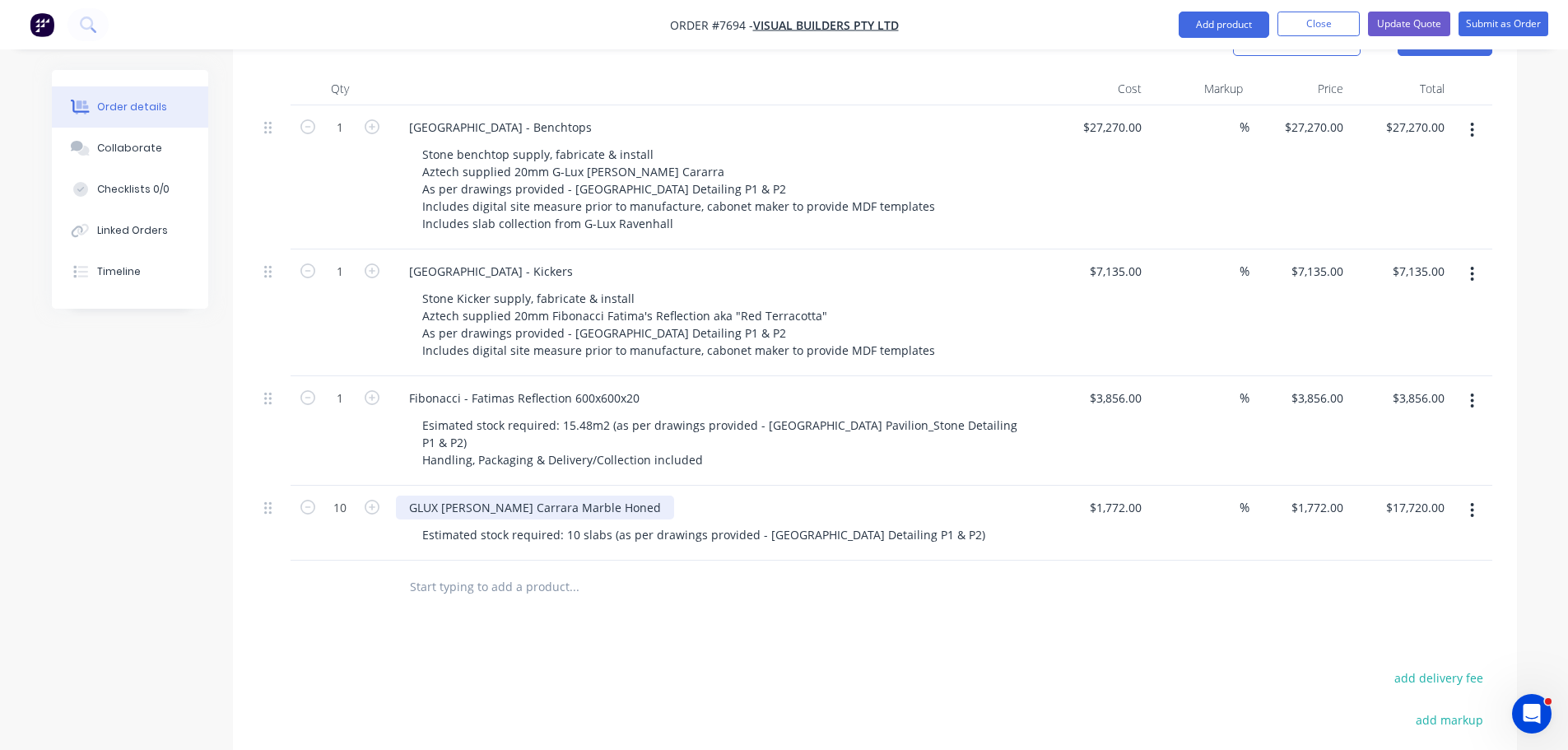
click at [407, 496] on div "GLUX [PERSON_NAME] Carrara Marble Honed" at bounding box center [534, 507] width 278 height 24
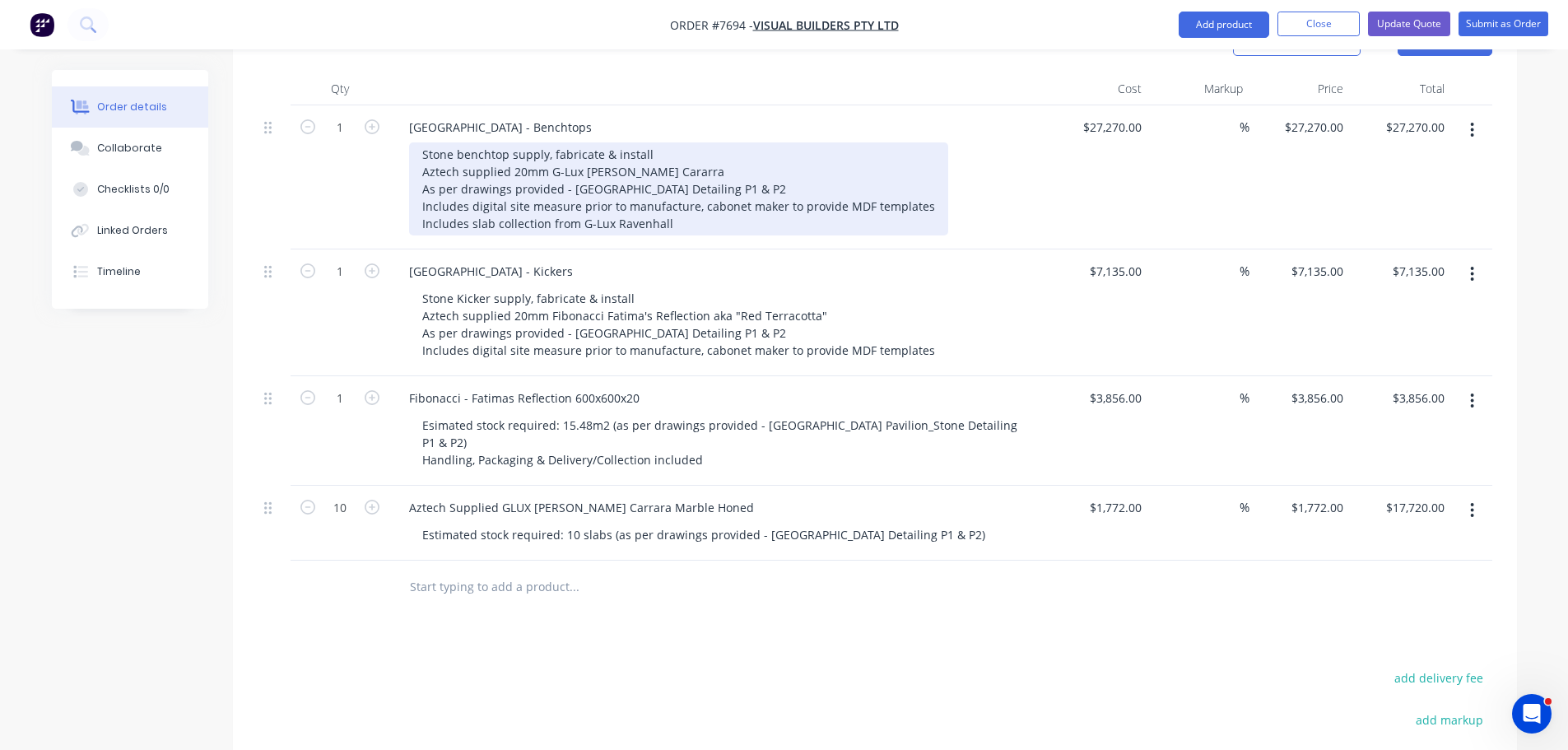
click at [687, 151] on div "Stone benchtop supply, fabricate & install Aztech supplied 20mm G-Lux Bianco Ca…" at bounding box center [678, 189] width 539 height 93
drag, startPoint x: 679, startPoint y: 193, endPoint x: 425, endPoint y: 202, distance: 254.2
click at [425, 202] on div "Stone benchtop supply, fabricate & install Aztech supplied 20mm G-Lux Bianco Ca…" at bounding box center [678, 189] width 539 height 93
drag, startPoint x: 502, startPoint y: 194, endPoint x: 390, endPoint y: 198, distance: 112.1
click at [395, 201] on div "West Beach Pavilion - Benchtops Stone benchtop supply, fabricate & install Azte…" at bounding box center [718, 177] width 658 height 144
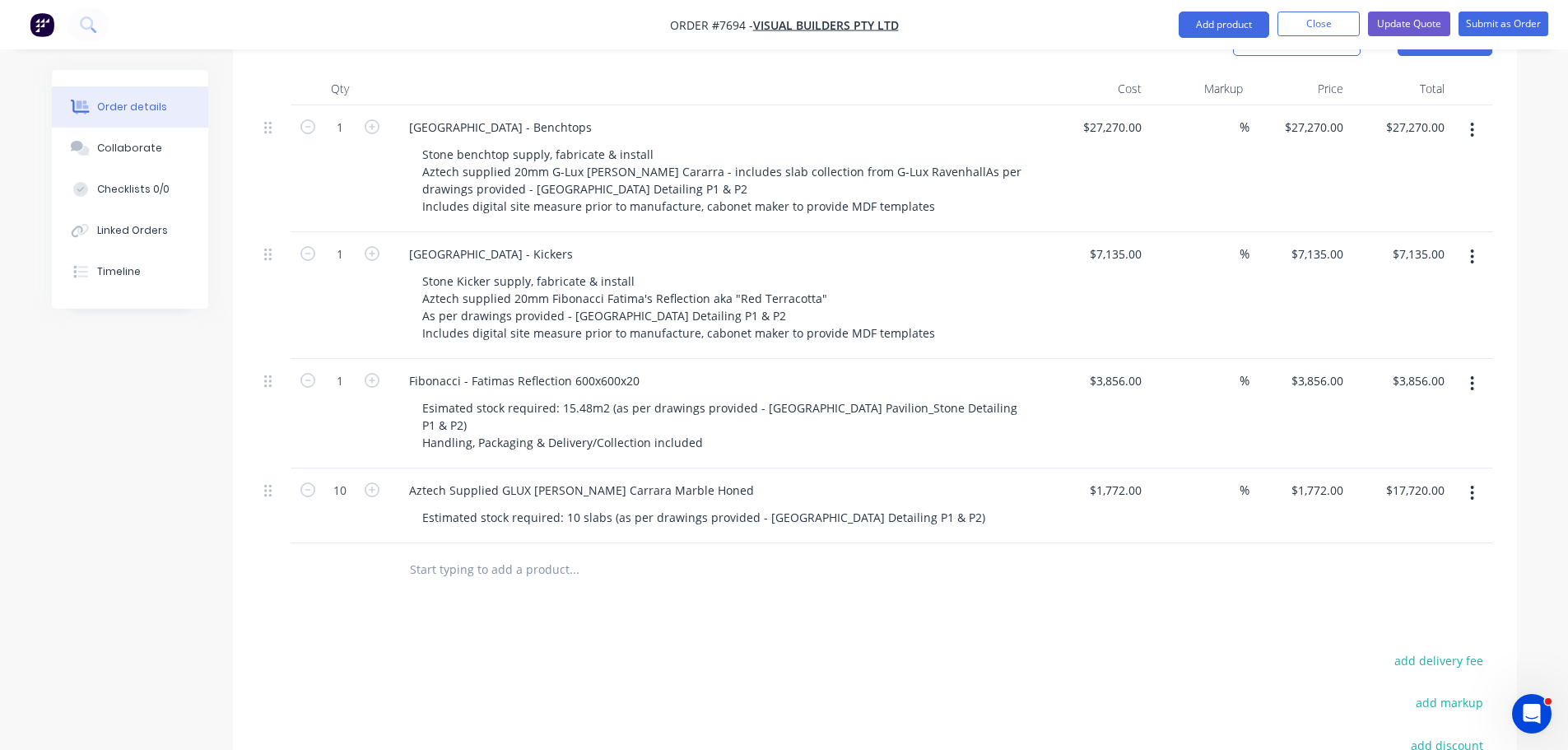
click at [154, 477] on div "Created by Warrick Created 26/08/25 Required 24/08/25 Assigned to Add team memb…" at bounding box center [784, 296] width 1465 height 1440
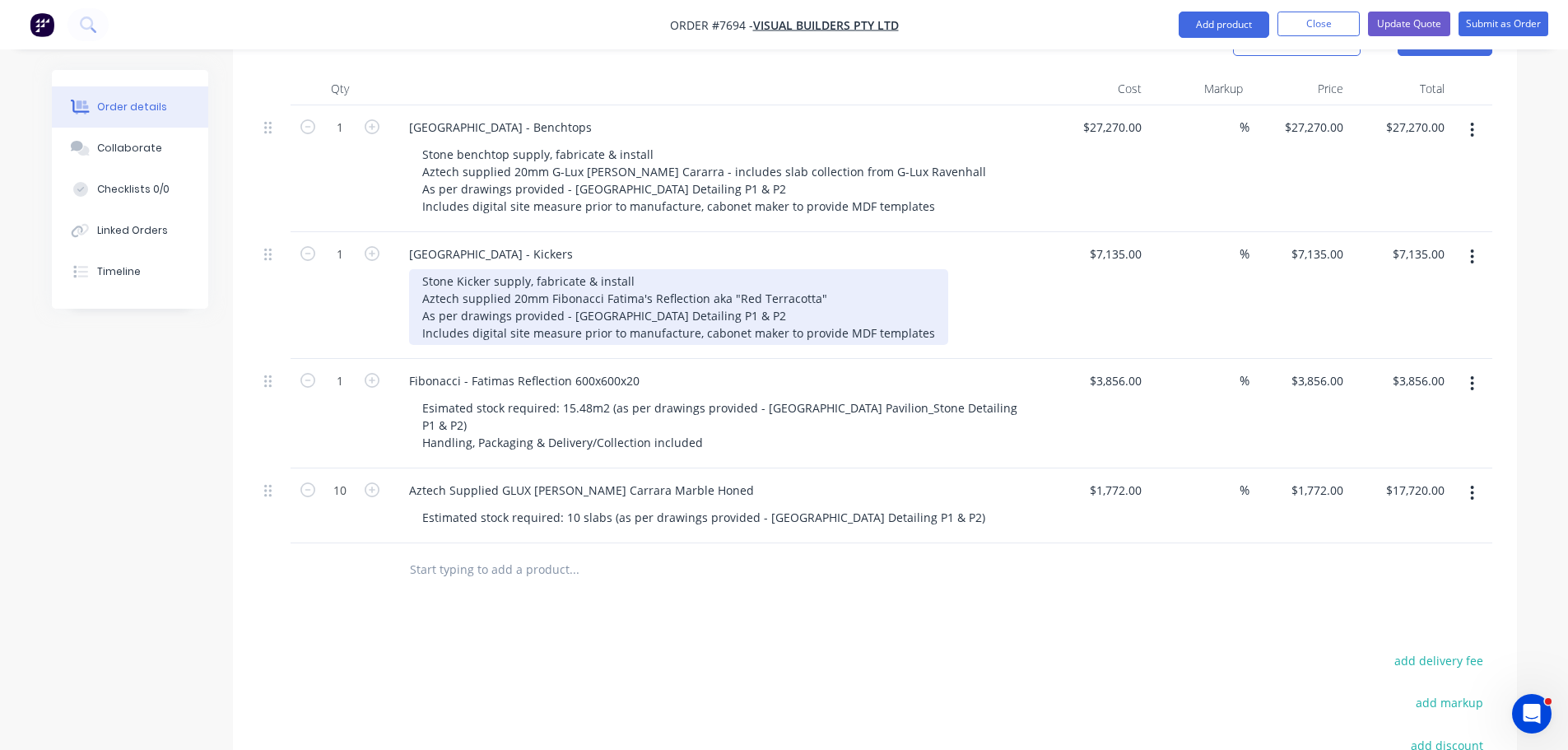
click at [628, 305] on div "Stone Kicker supply, fabricate & install Aztech supplied 20mm Fibonacci Fatima'…" at bounding box center [678, 307] width 539 height 76
click at [650, 269] on div "Stone Kicker supply, fabricate & install Aztech supplied 20mm Fibonacci Fatima'…" at bounding box center [678, 307] width 539 height 76
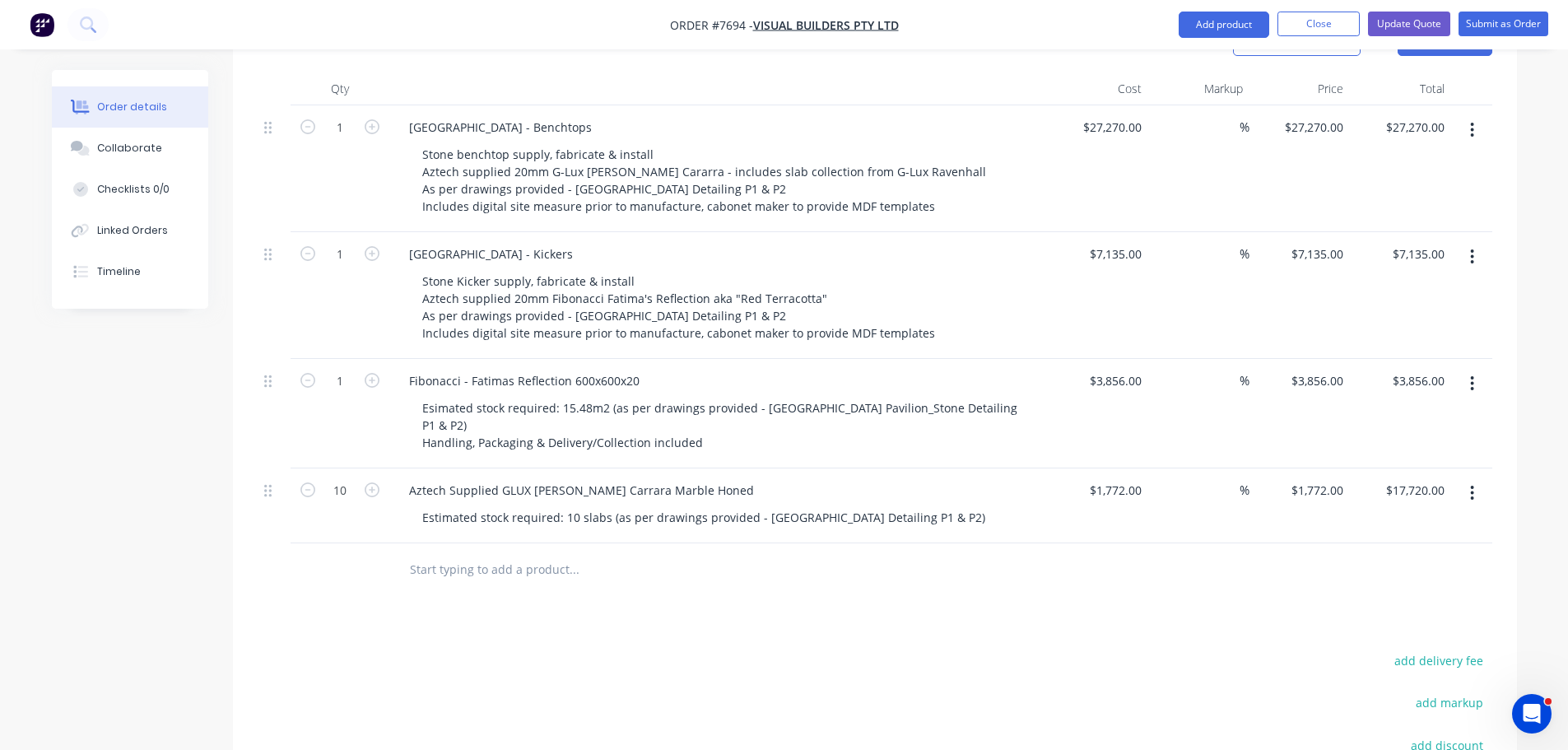
click at [184, 561] on div "Created by Warrick Created 26/08/25 Required 24/08/25 Assigned to Add team memb…" at bounding box center [784, 296] width 1465 height 1440
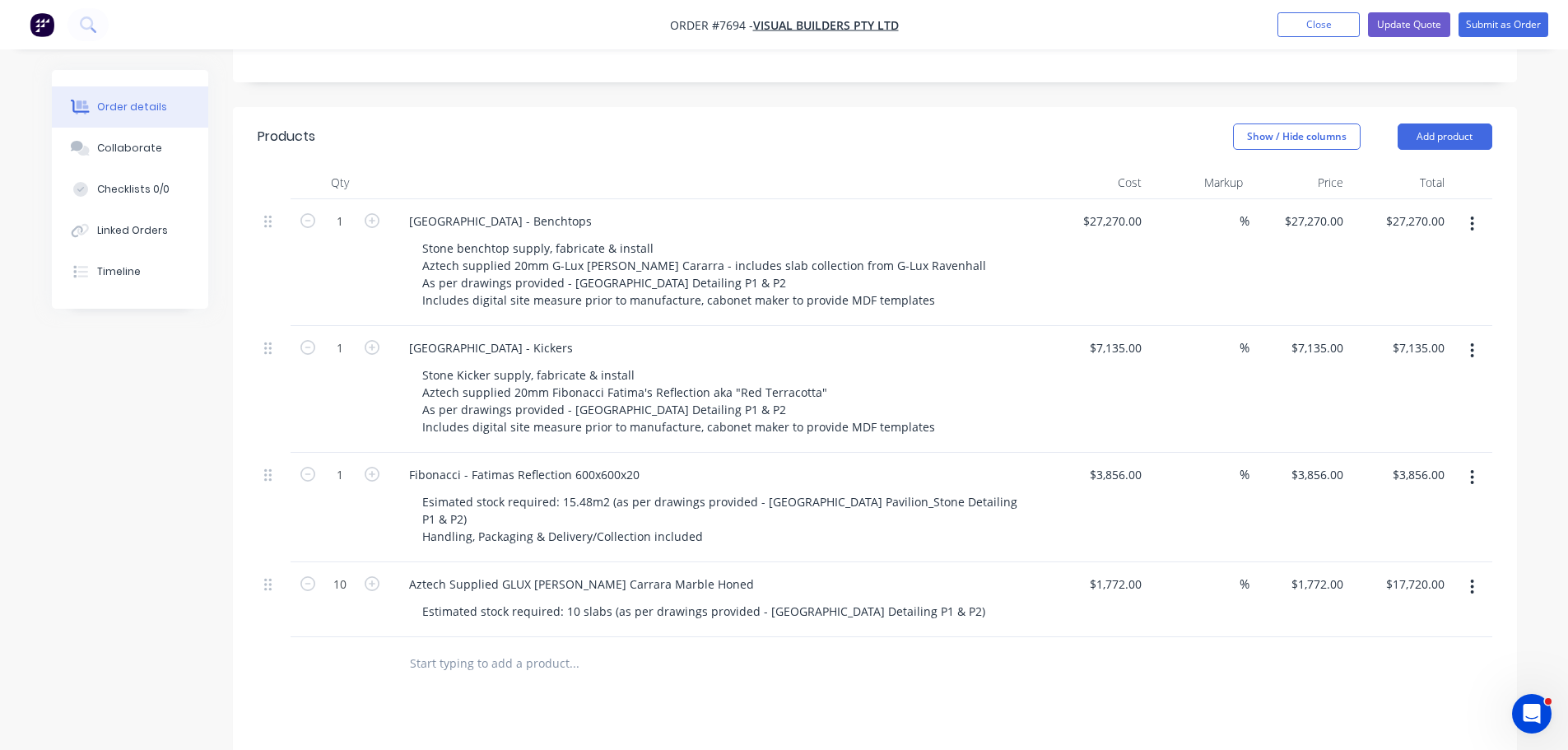
scroll to position [411, 0]
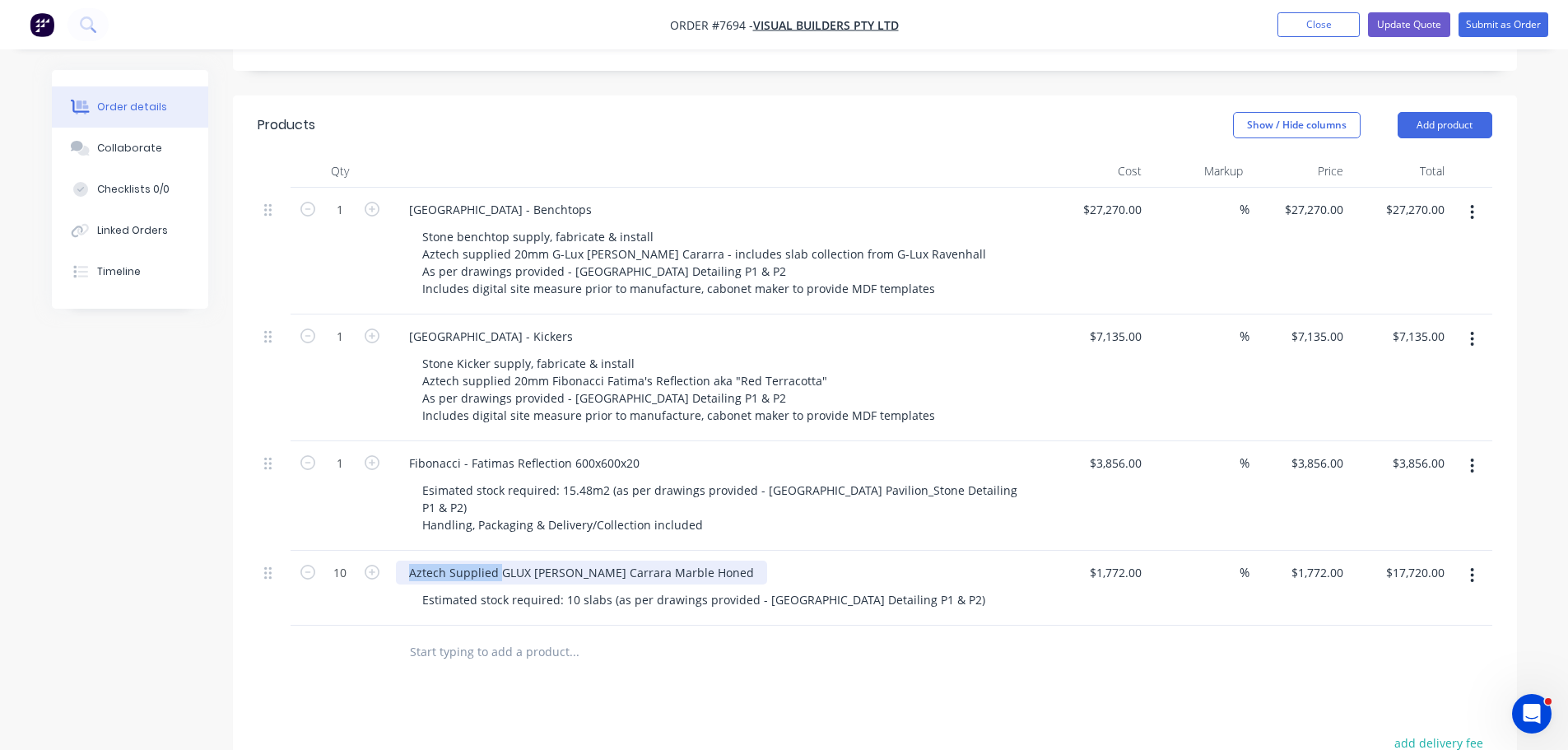
drag, startPoint x: 498, startPoint y: 535, endPoint x: 219, endPoint y: 513, distance: 279.9
click at [226, 517] on div "Created by Warrick Created 26/08/25 Required 24/08/25 Assigned to Add team memb…" at bounding box center [784, 379] width 1465 height 1440
click at [1396, 18] on button "Update Quote" at bounding box center [1409, 25] width 83 height 25
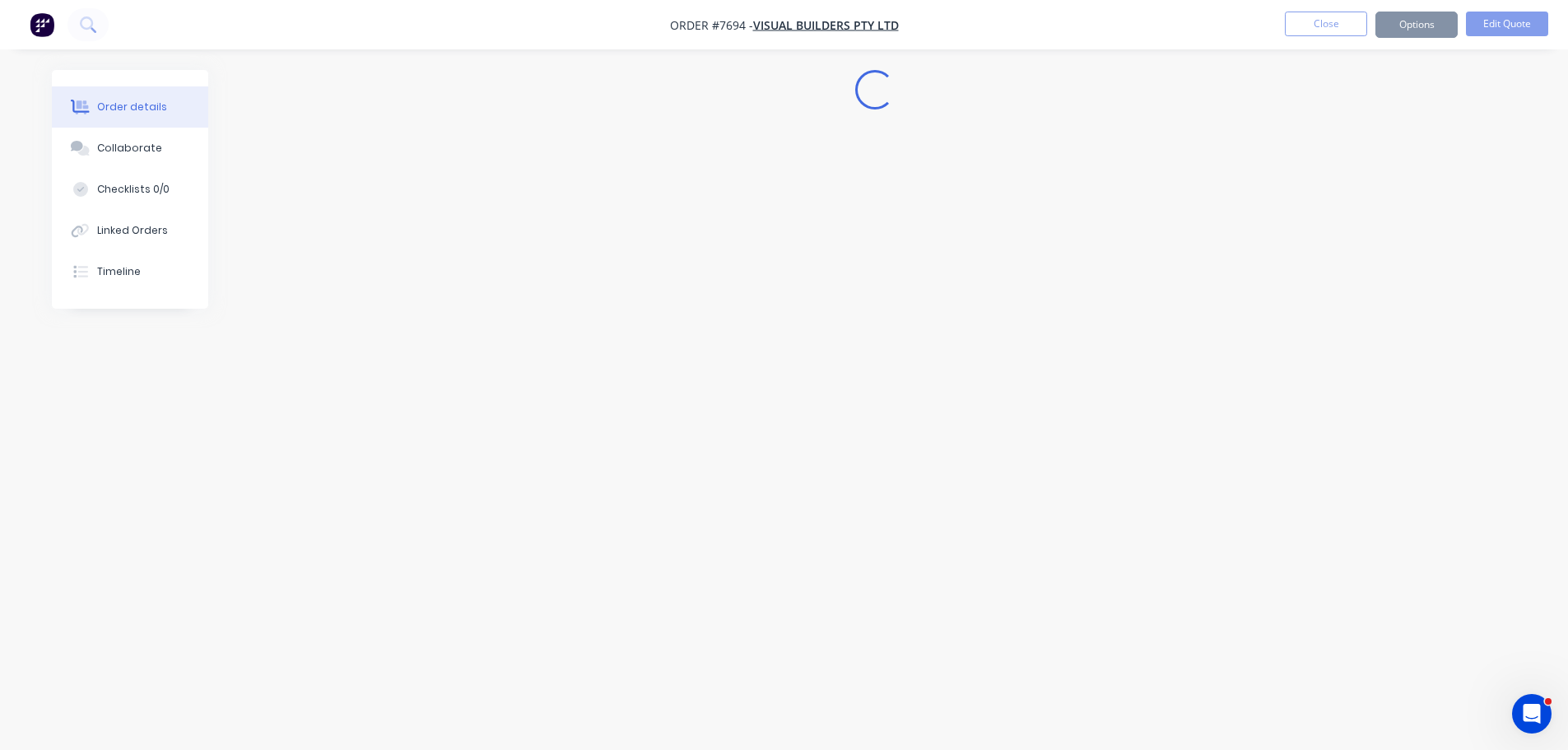
scroll to position [0, 0]
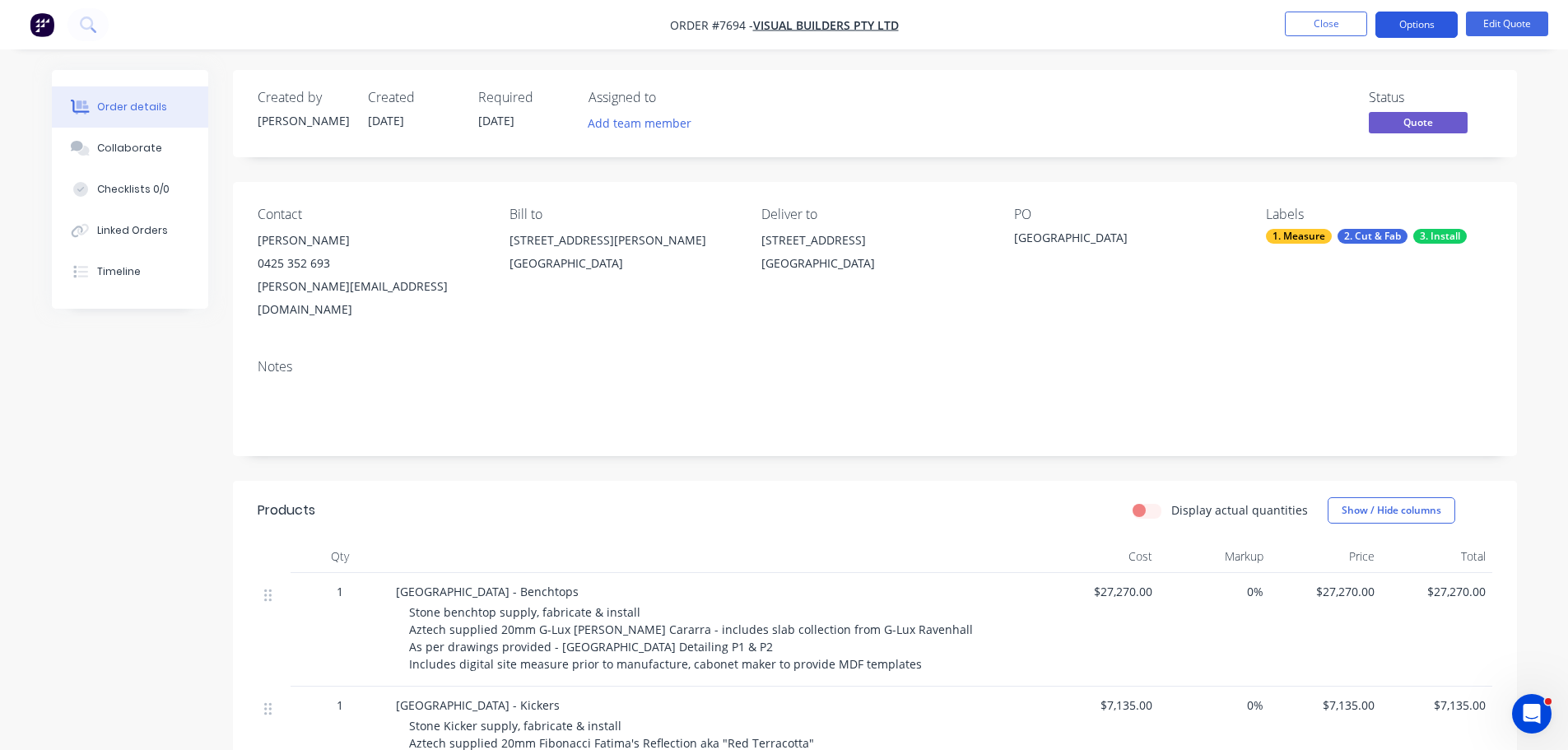
click at [1417, 29] on button "Options" at bounding box center [1416, 25] width 83 height 27
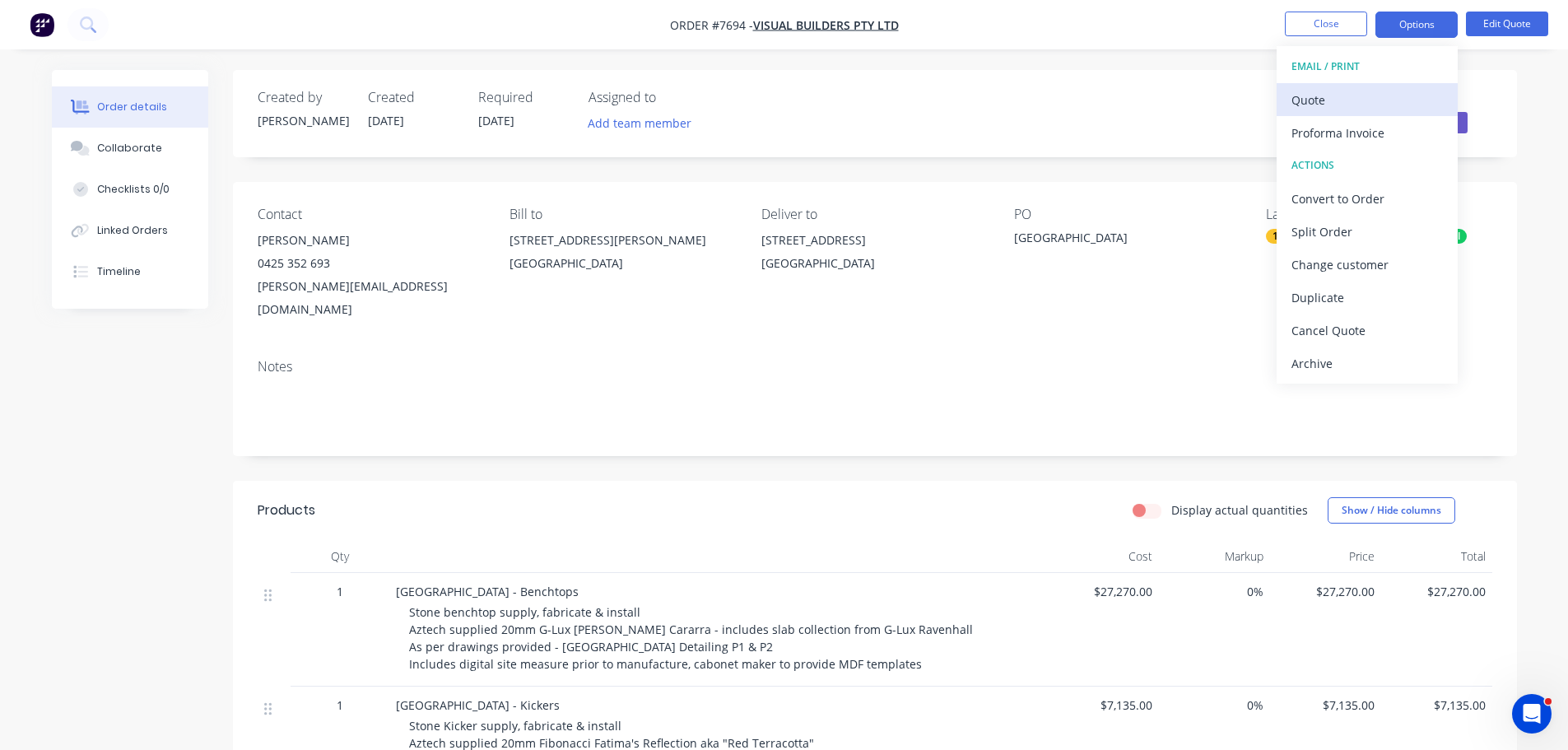
click at [1404, 93] on div "Quote" at bounding box center [1367, 100] width 151 height 24
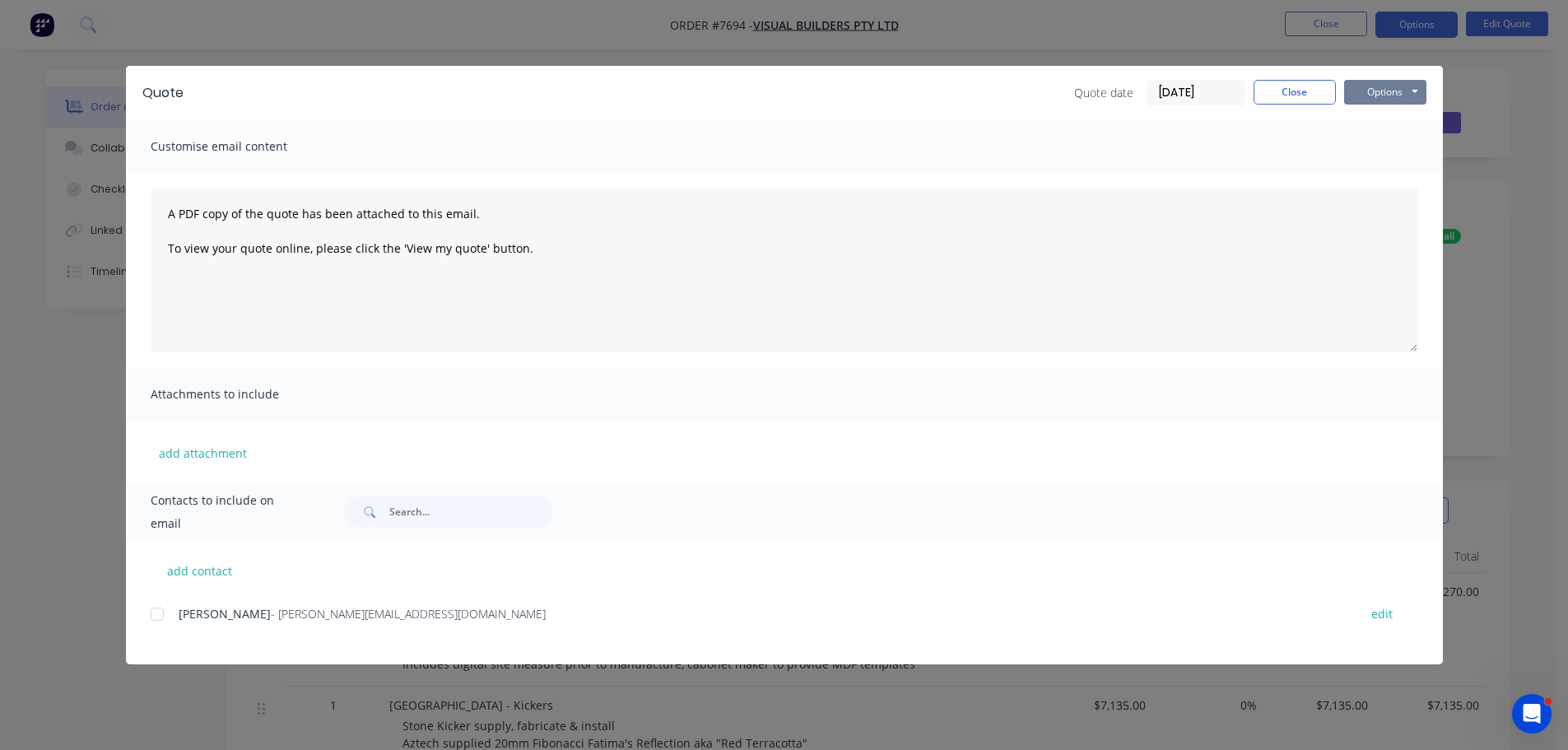
click at [1375, 89] on button "Options" at bounding box center [1385, 93] width 83 height 25
click at [1381, 156] on button "Print" at bounding box center [1397, 148] width 105 height 28
click at [1317, 102] on button "Close" at bounding box center [1294, 93] width 83 height 25
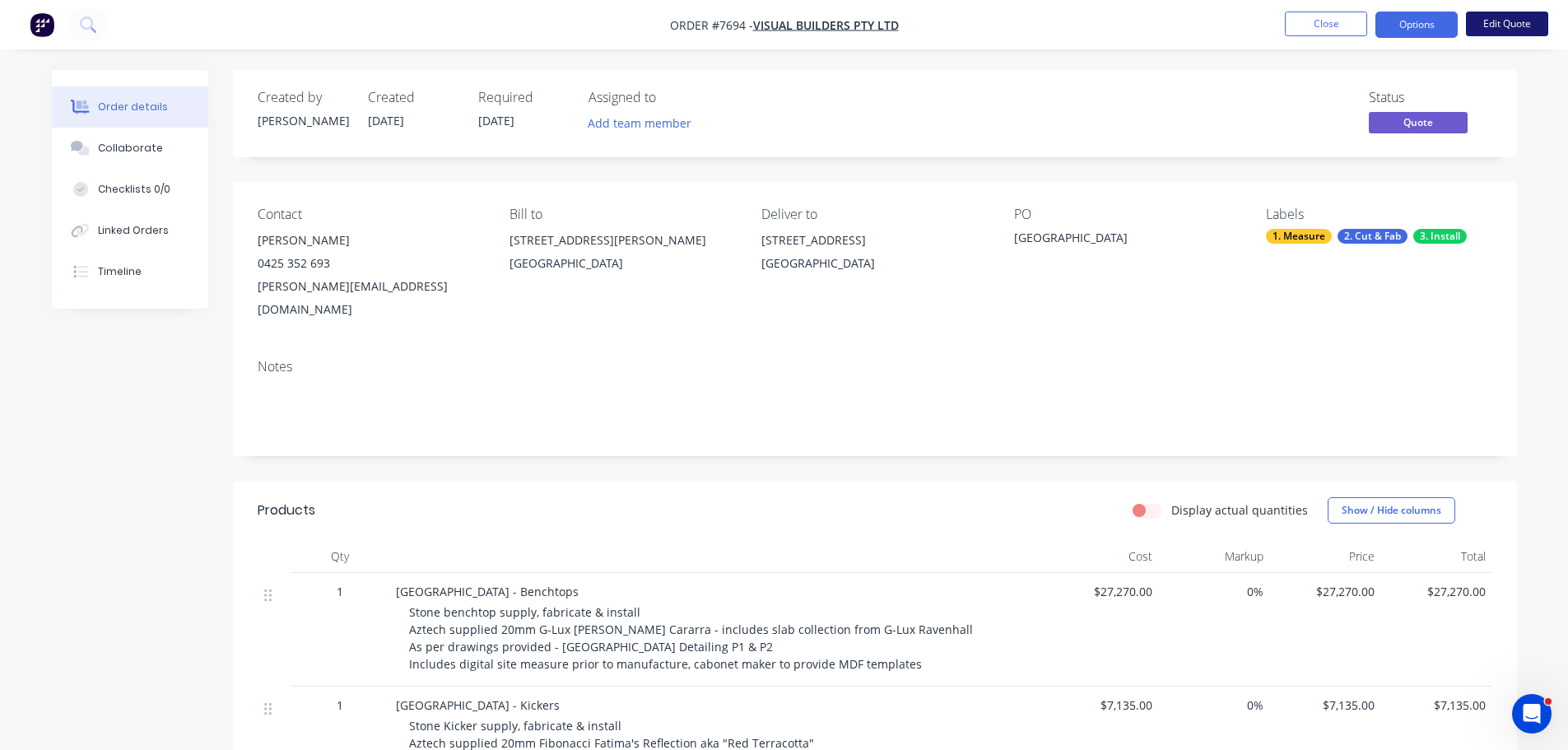
click at [1482, 27] on button "Edit Quote" at bounding box center [1507, 24] width 83 height 25
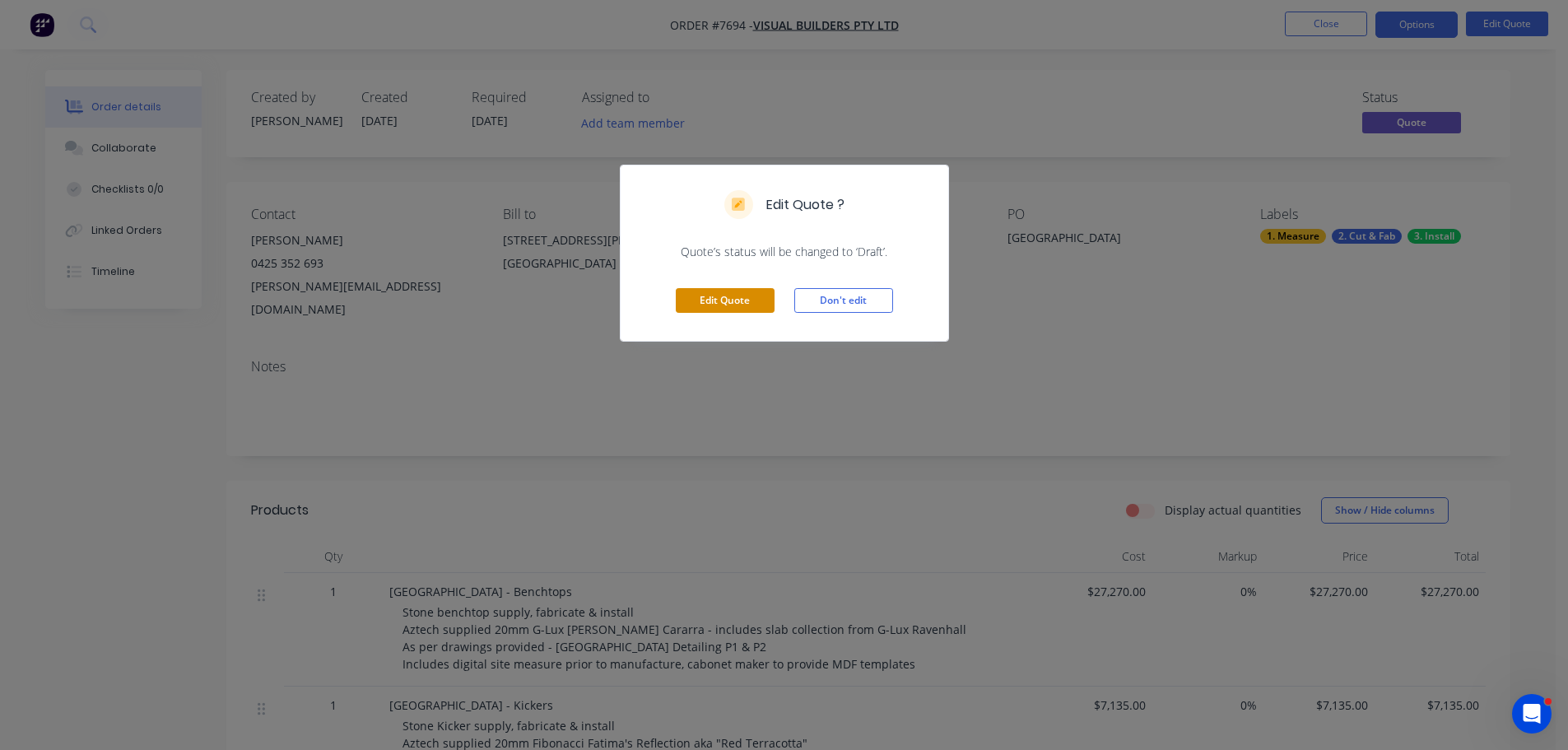
click at [729, 302] on button "Edit Quote" at bounding box center [725, 300] width 98 height 25
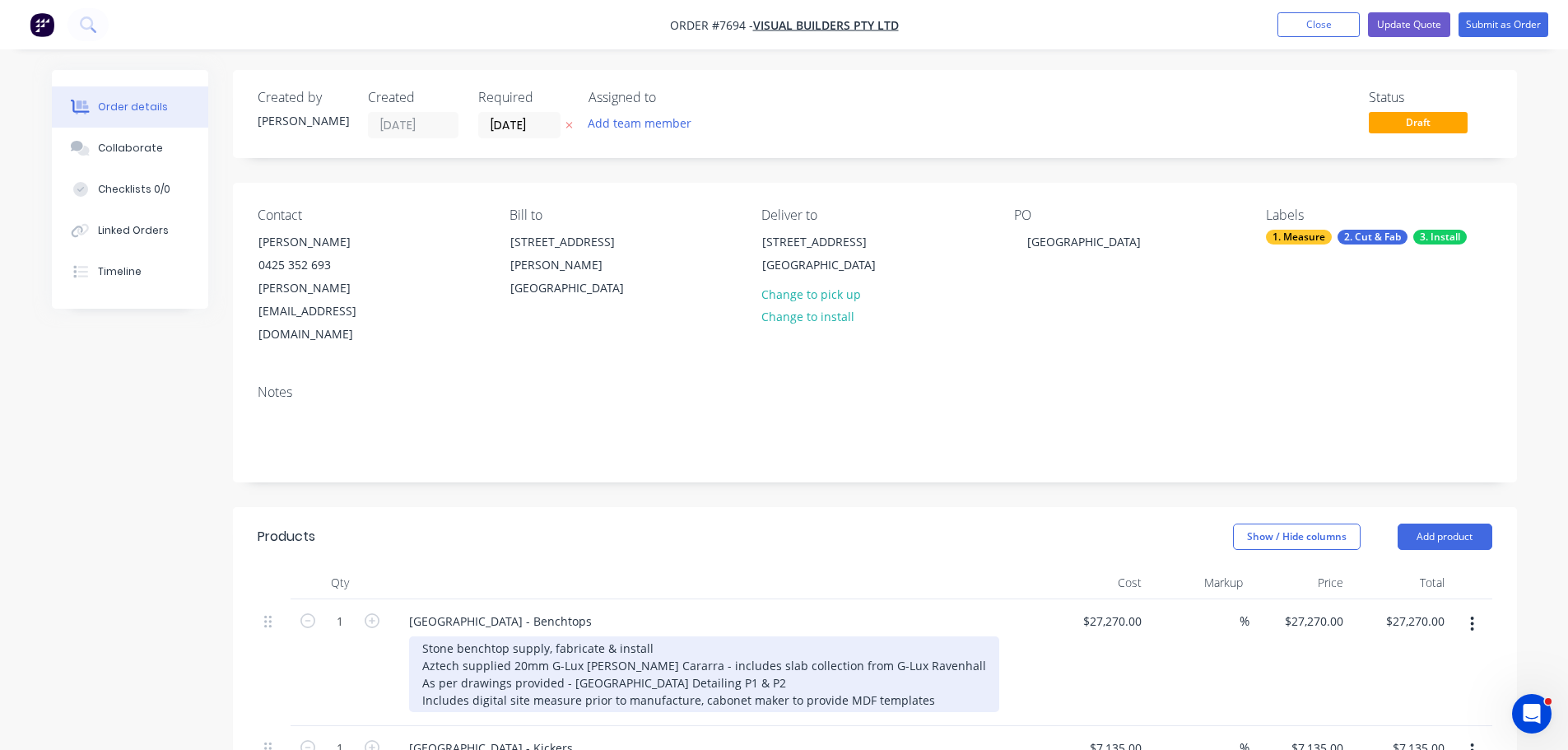
scroll to position [247, 0]
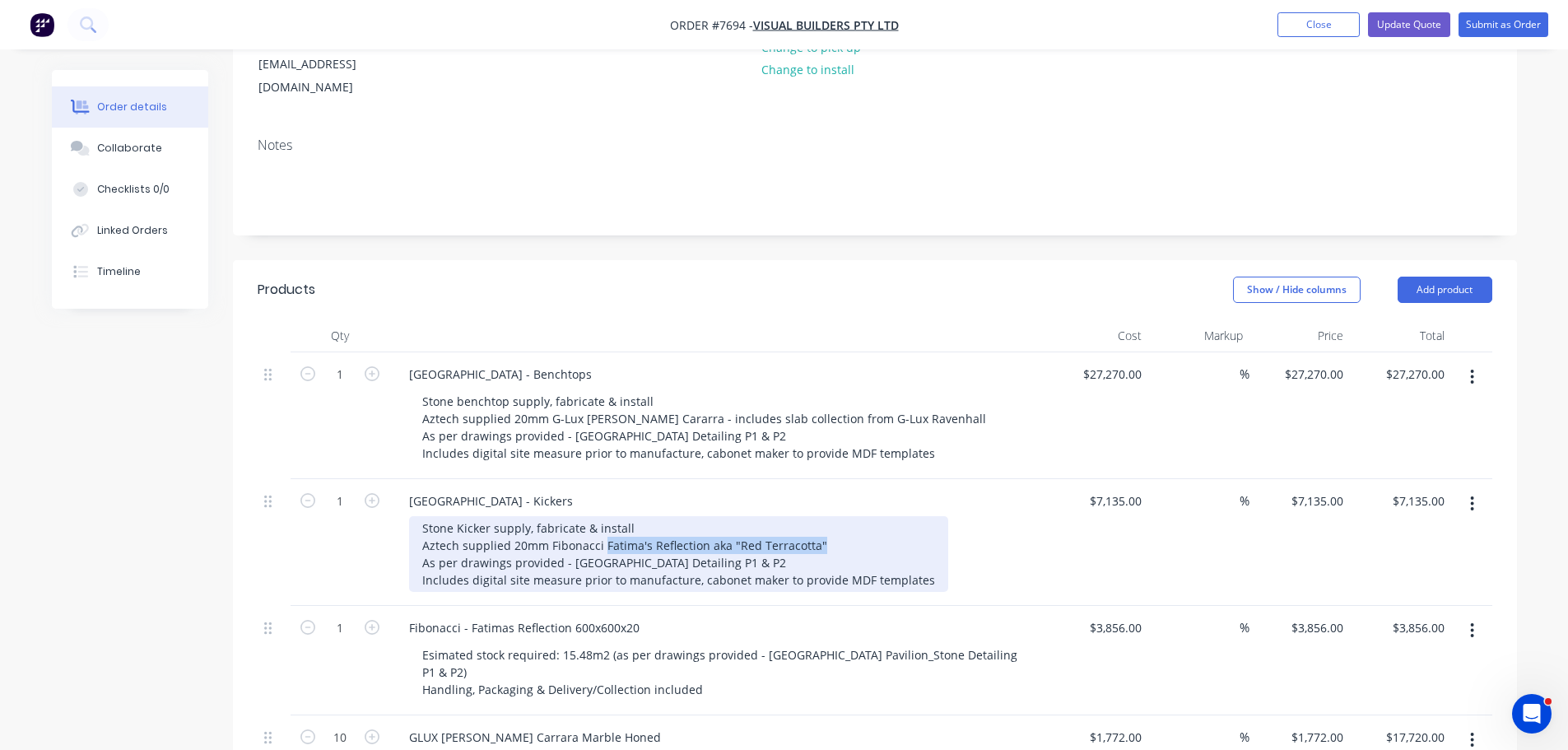
drag, startPoint x: 824, startPoint y: 522, endPoint x: 600, endPoint y: 523, distance: 224.0
click at [600, 523] on div "Stone Kicker supply, fabricate & install Aztech supplied 20mm Fibonacci Fatima'…" at bounding box center [678, 553] width 539 height 76
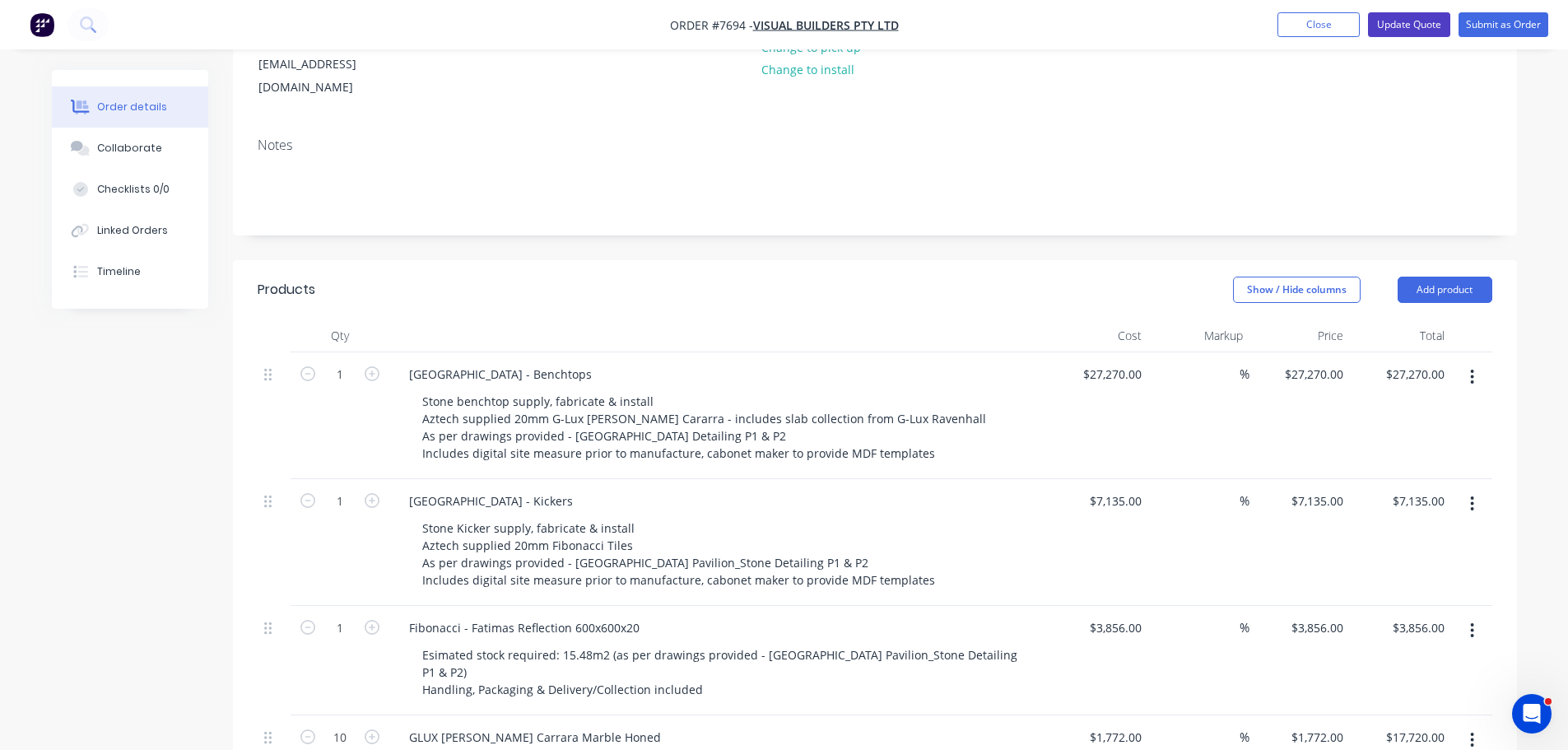
click at [1409, 26] on button "Update Quote" at bounding box center [1409, 25] width 83 height 25
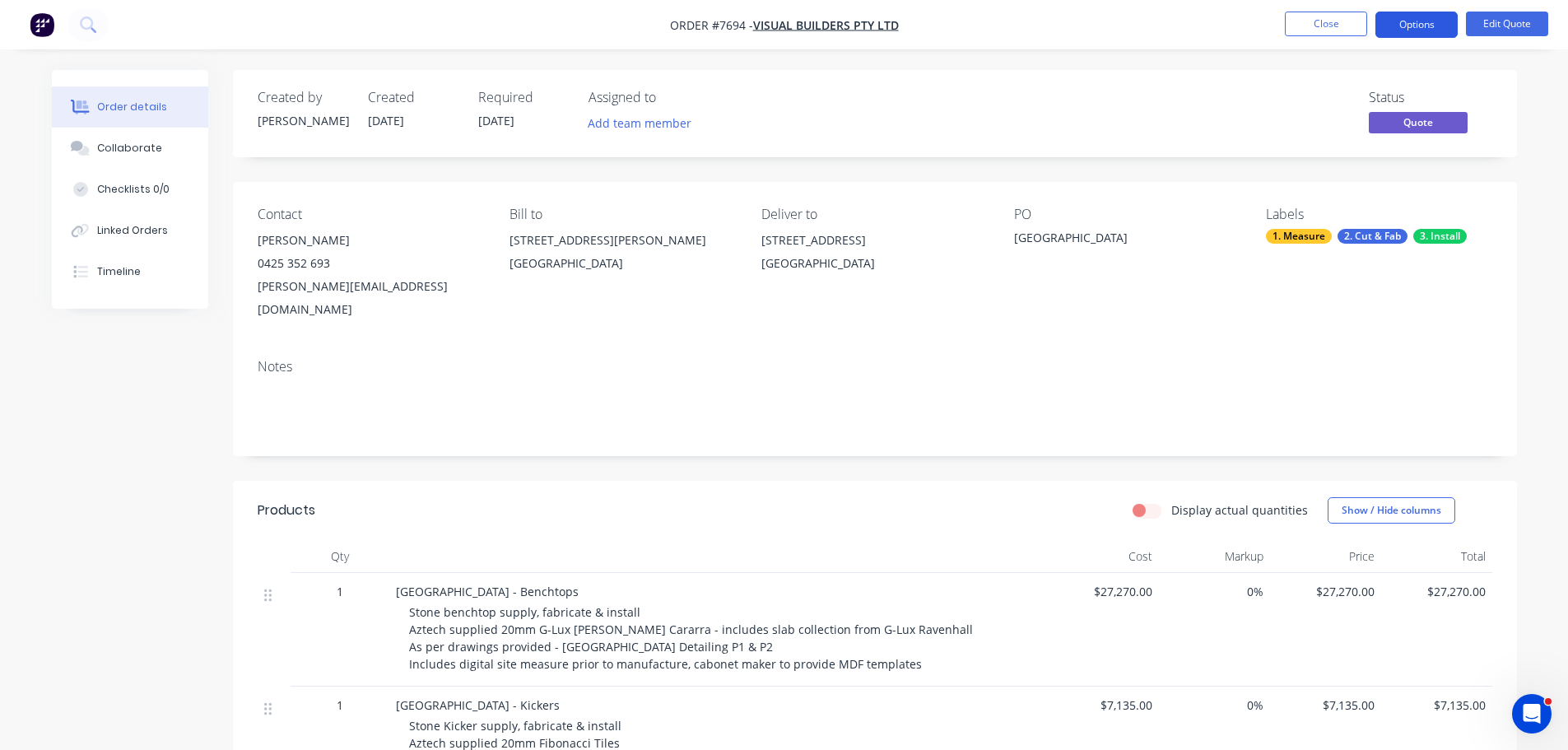
click at [1421, 34] on button "Options" at bounding box center [1416, 25] width 83 height 27
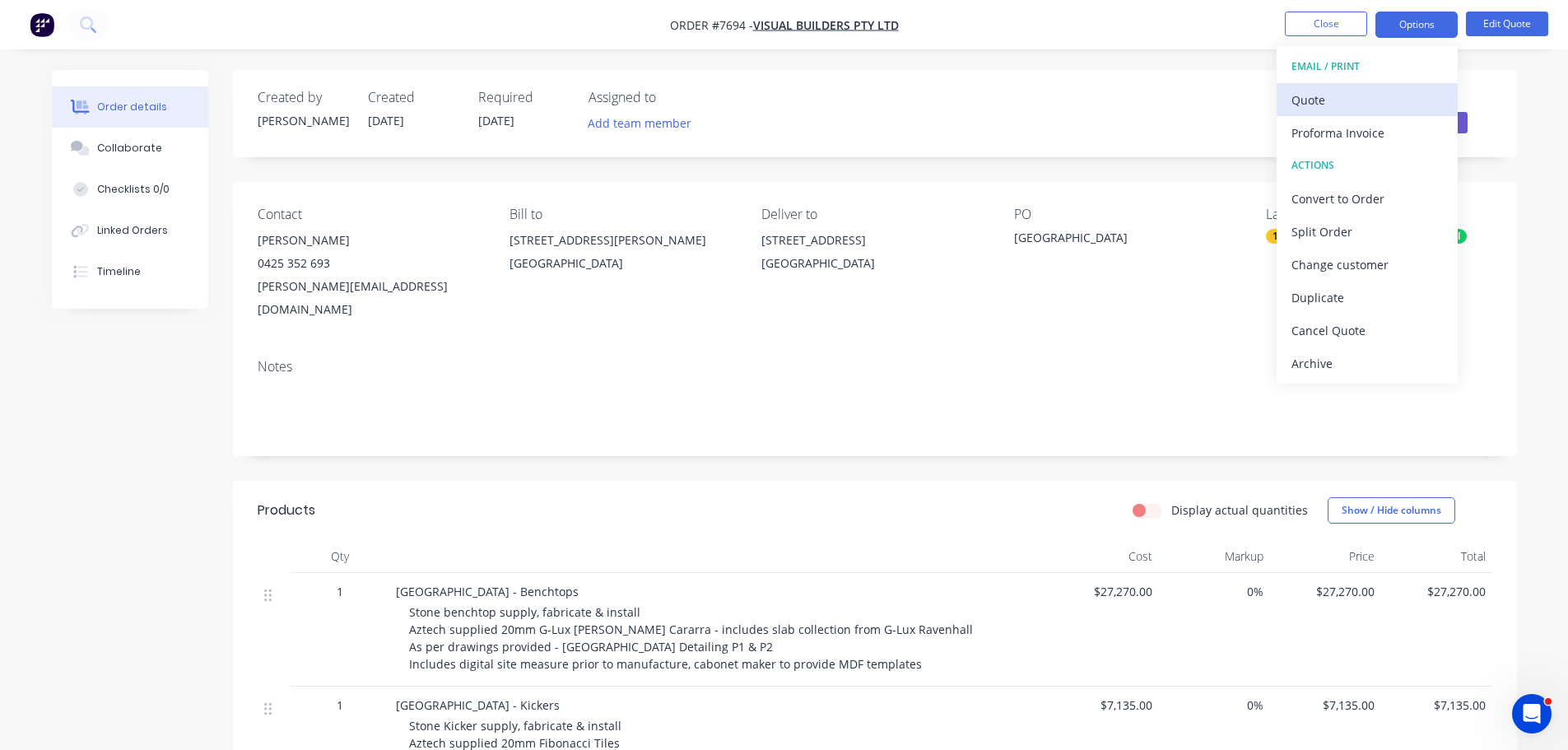
click at [1376, 91] on div "Quote" at bounding box center [1367, 100] width 151 height 24
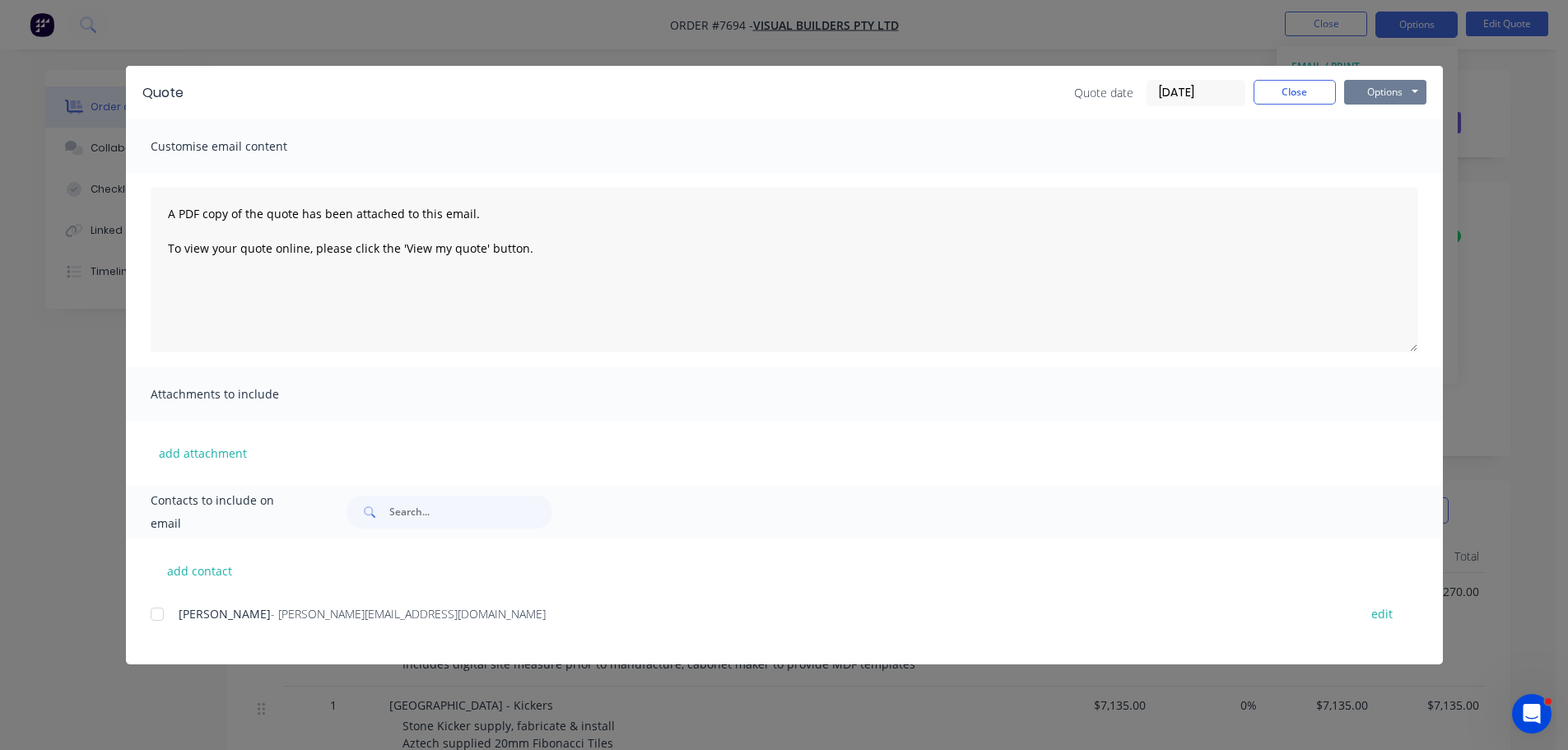
click at [1364, 93] on button "Options" at bounding box center [1385, 93] width 83 height 25
click at [1367, 154] on button "Print" at bounding box center [1397, 148] width 105 height 28
click at [1281, 92] on button "Close" at bounding box center [1294, 93] width 83 height 25
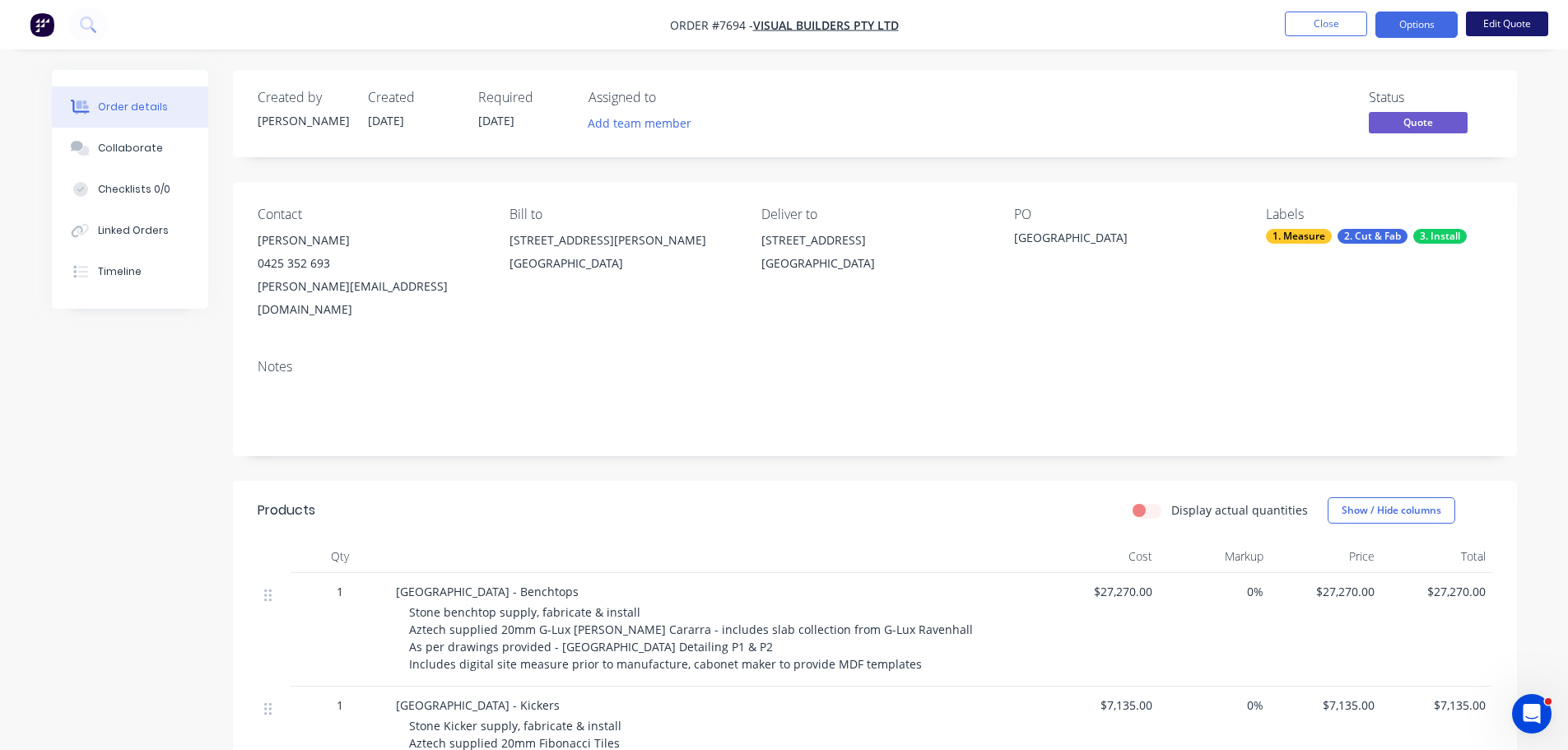
click at [1511, 26] on button "Edit Quote" at bounding box center [1507, 24] width 83 height 25
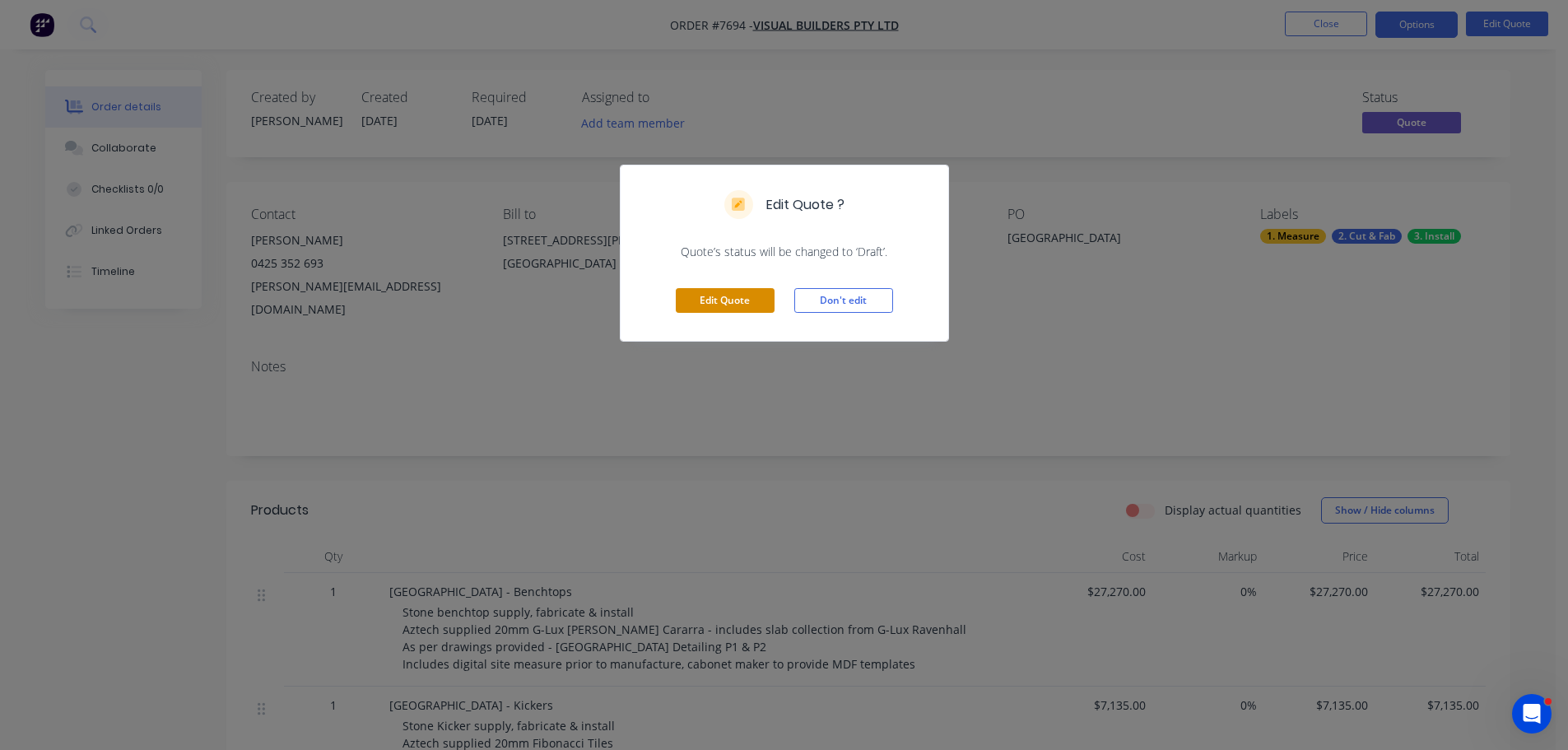
click at [714, 293] on button "Edit Quote" at bounding box center [725, 300] width 98 height 25
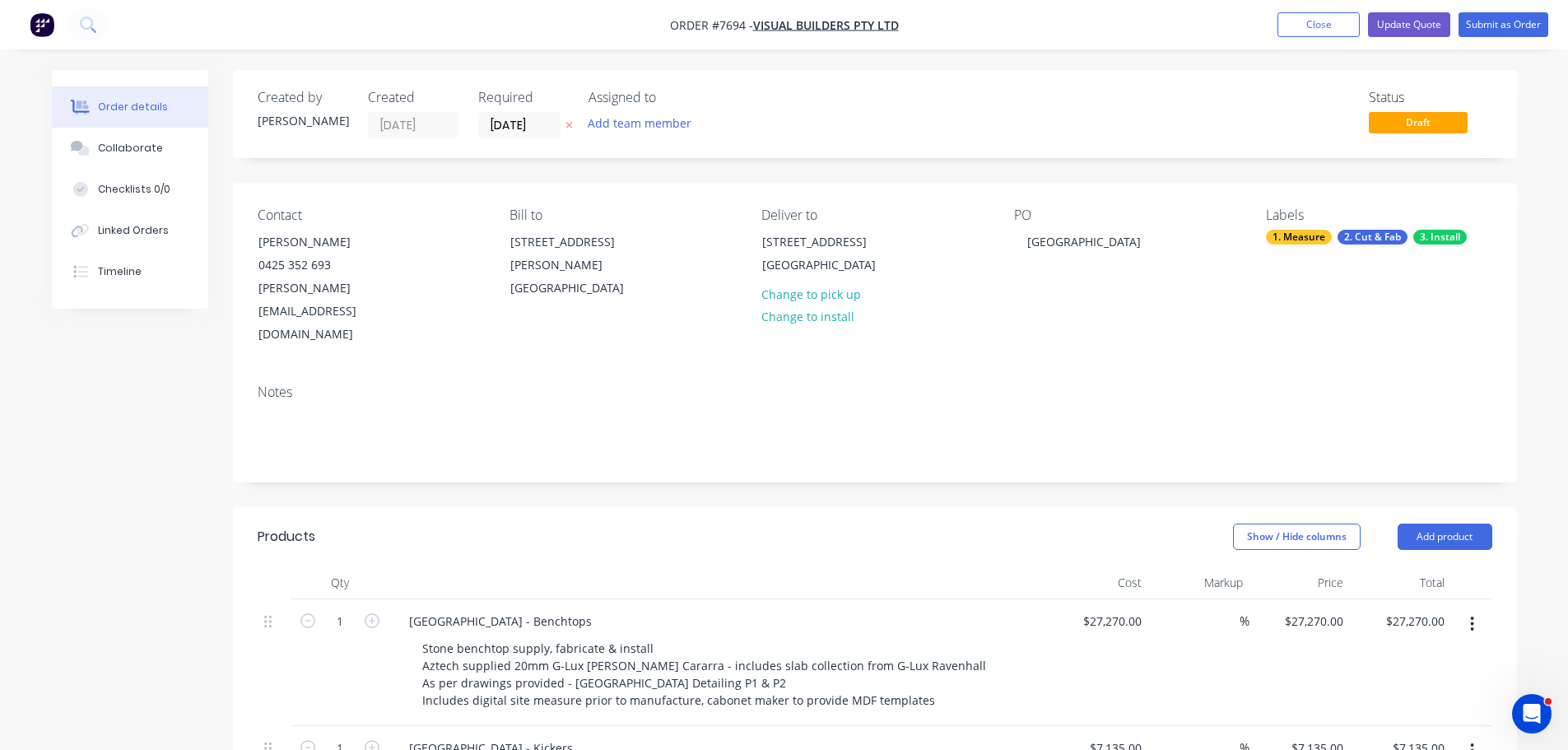
scroll to position [494, 0]
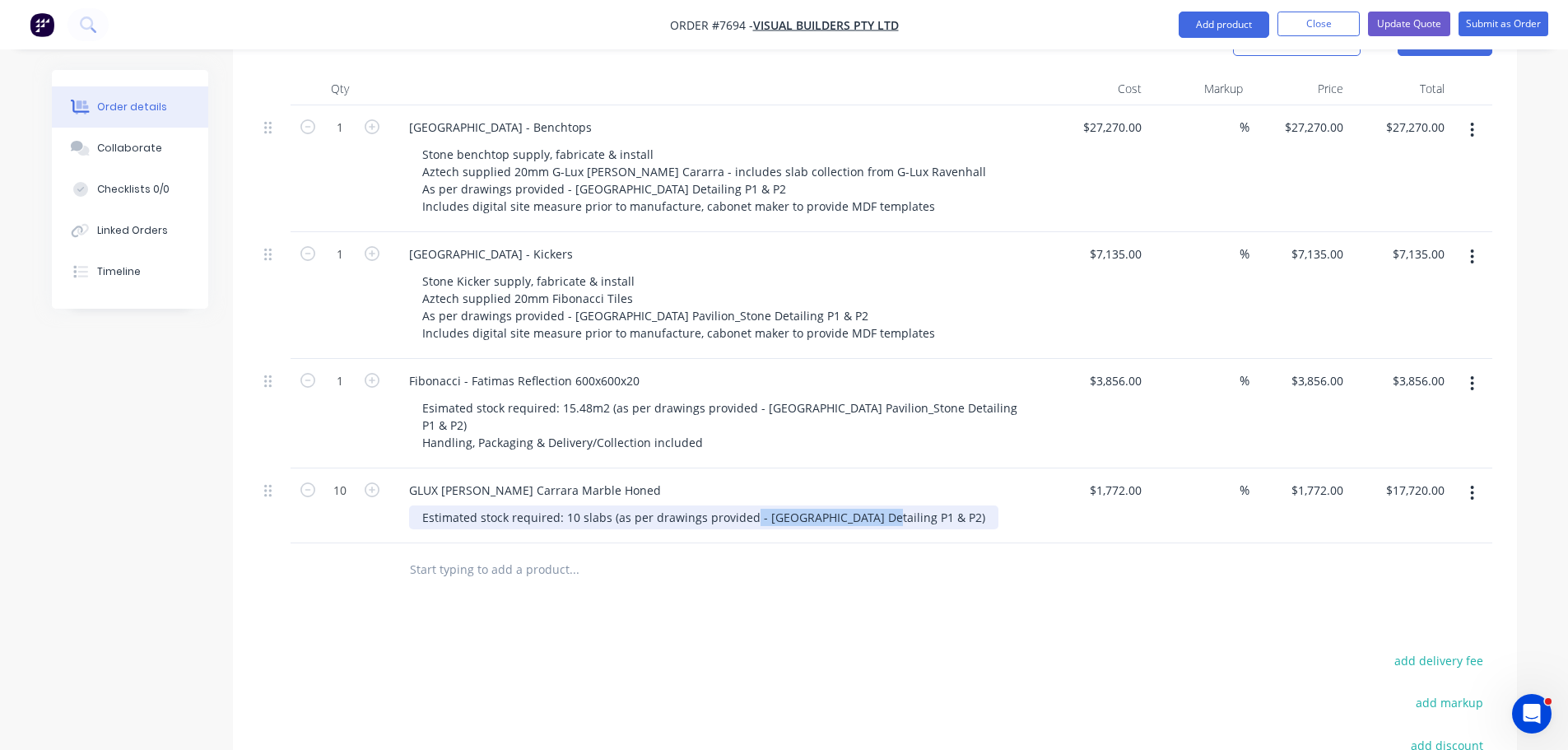
drag, startPoint x: 870, startPoint y: 477, endPoint x: 752, endPoint y: 479, distance: 118.0
click at [752, 506] on div "Estimated stock required: 10 slabs (as per drawings provided - West Beach Pavil…" at bounding box center [703, 517] width 589 height 24
drag, startPoint x: 1001, startPoint y: 476, endPoint x: 607, endPoint y: 484, distance: 394.1
click at [607, 506] on div "Estimated stock required: 10 slabs (as per drawings provided - West Beach Pavil…" at bounding box center [703, 517] width 589 height 24
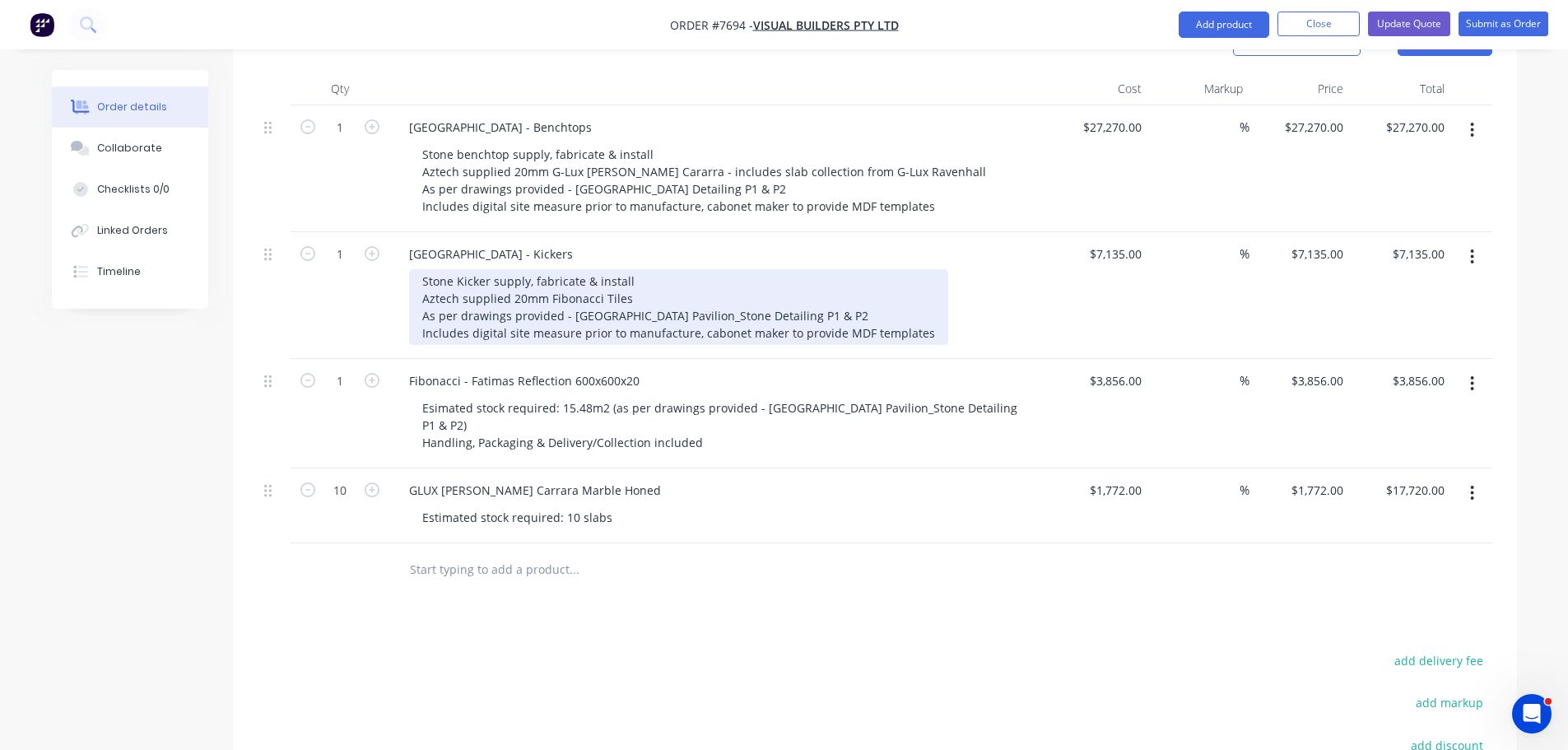
click at [815, 294] on div "Stone Kicker supply, fabricate & install Aztech supplied 20mm Fibonacci Tiles A…" at bounding box center [678, 307] width 539 height 76
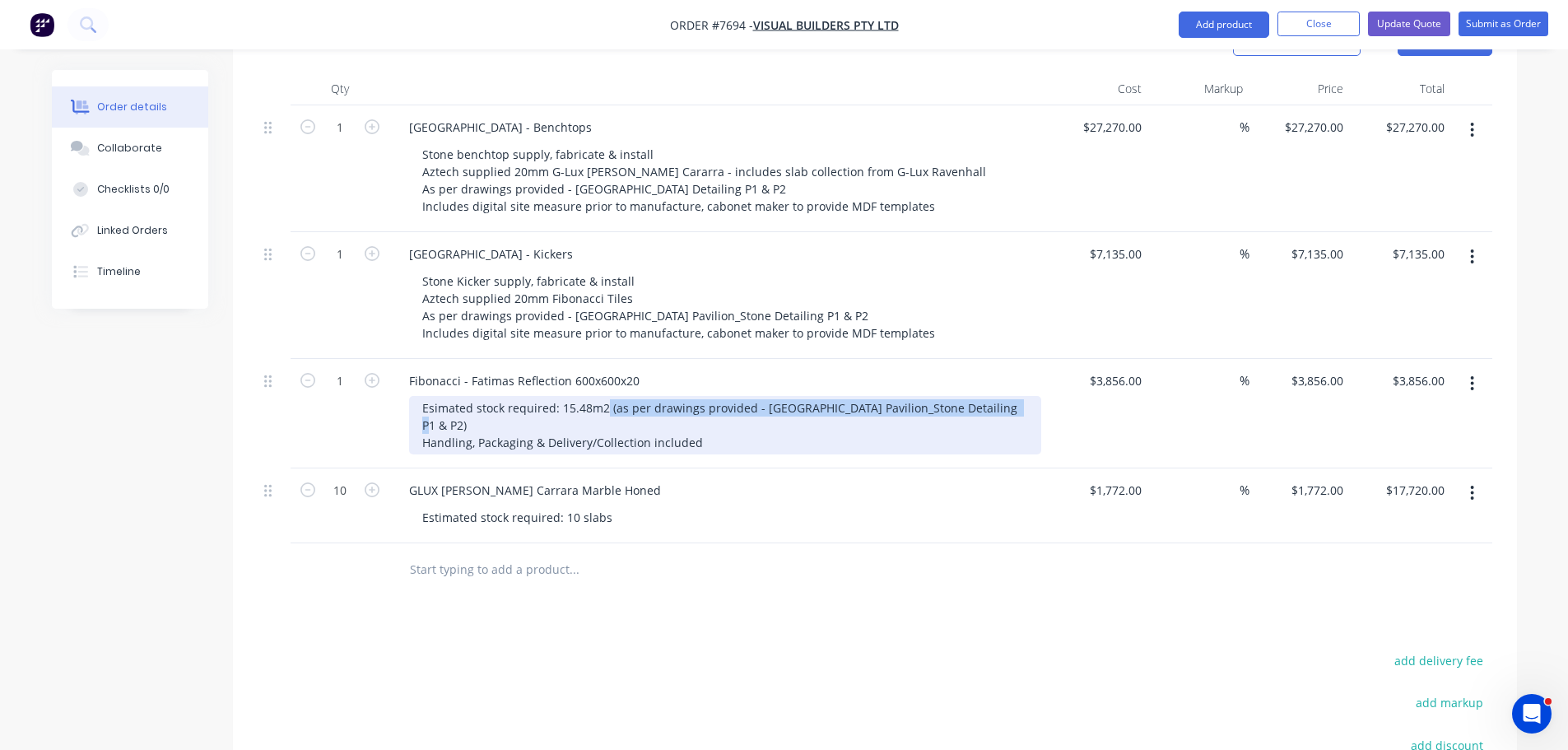
drag, startPoint x: 1005, startPoint y: 382, endPoint x: 602, endPoint y: 384, distance: 403.0
click at [602, 395] on div "Esimated stock required: 15.48m2 (as per drawings provided - West Beach Pavilio…" at bounding box center [725, 425] width 633 height 58
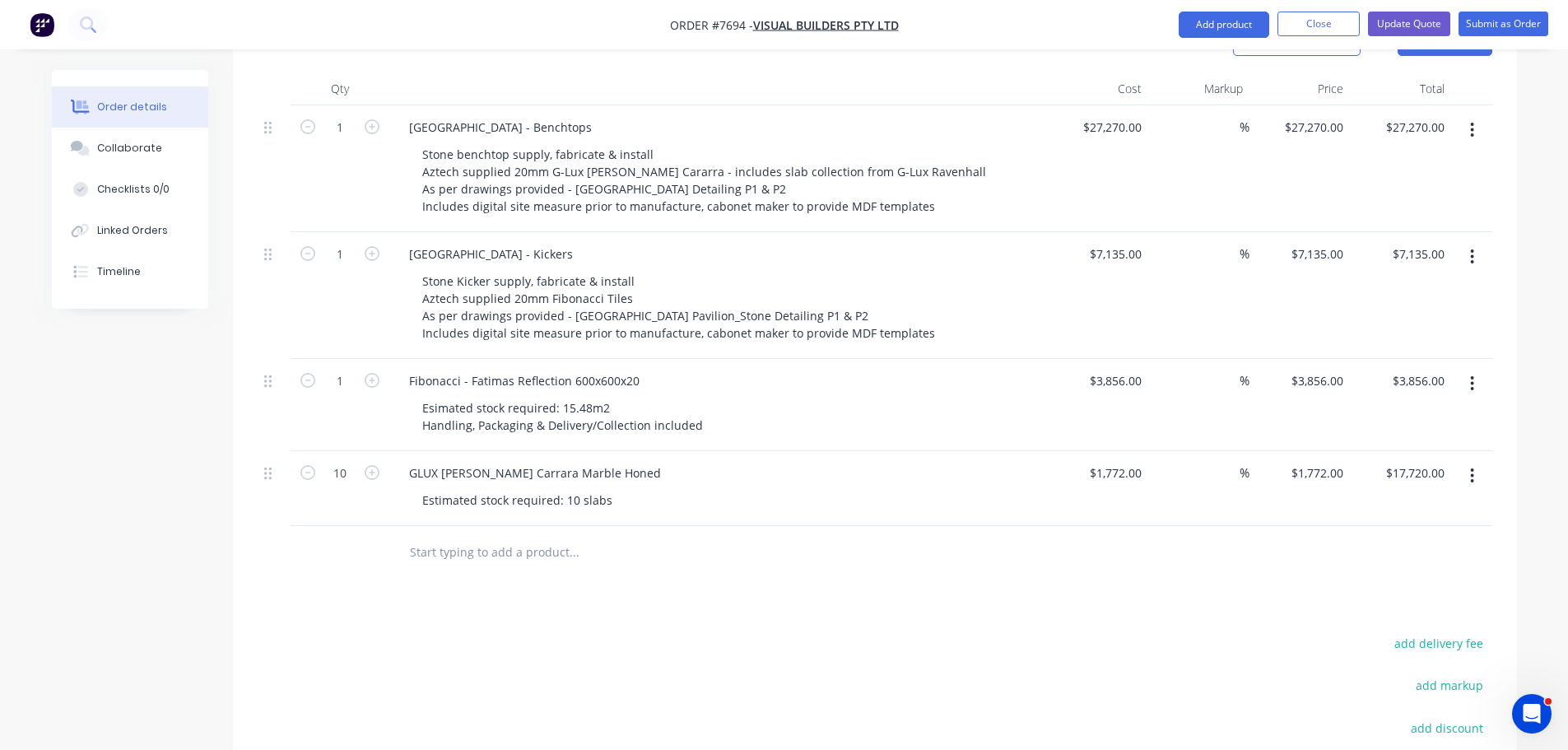
click at [744, 586] on div "Products Show / Hide columns Add product Qty Cost Markup Price Total 1 West Bea…" at bounding box center [875, 494] width 1284 height 961
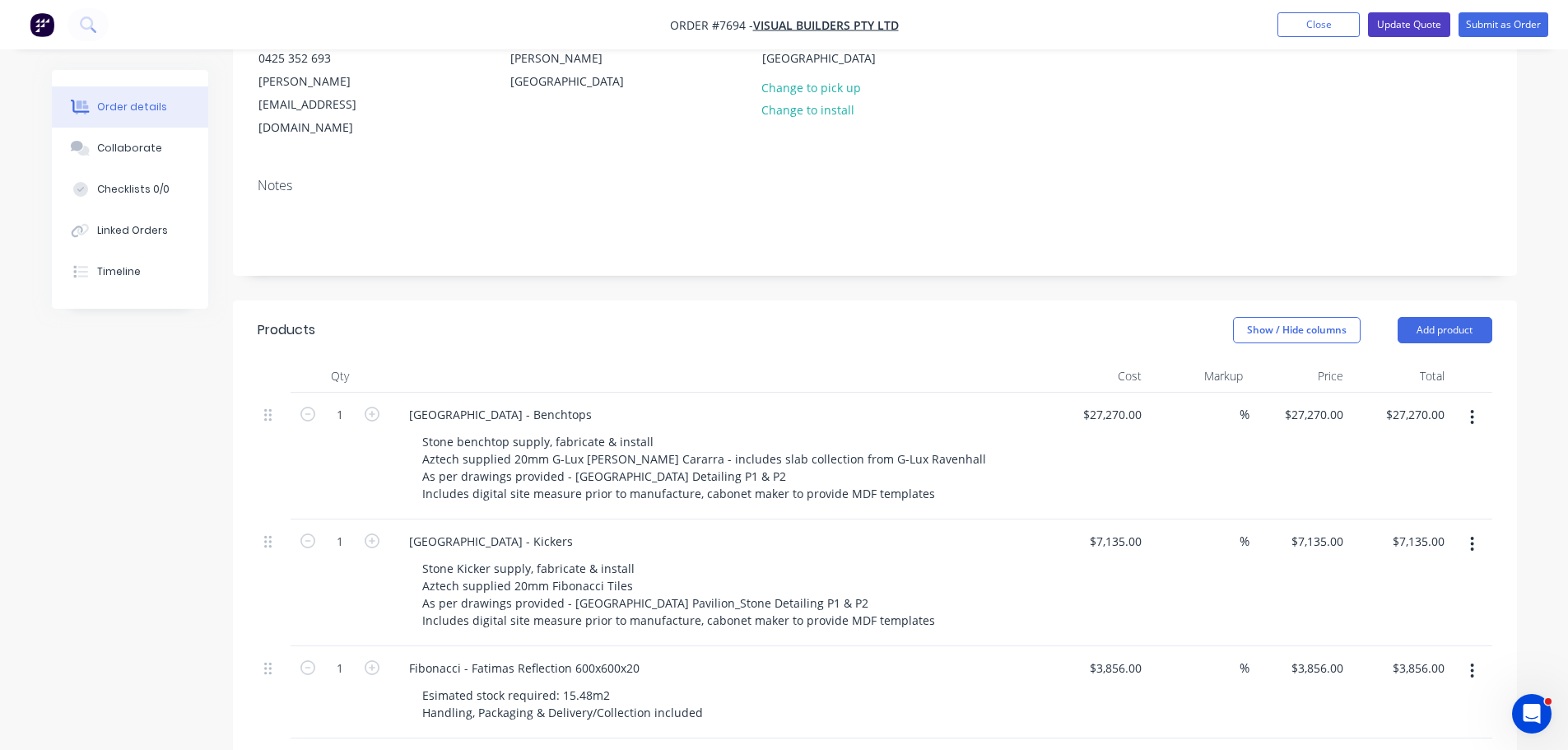
scroll to position [0, 0]
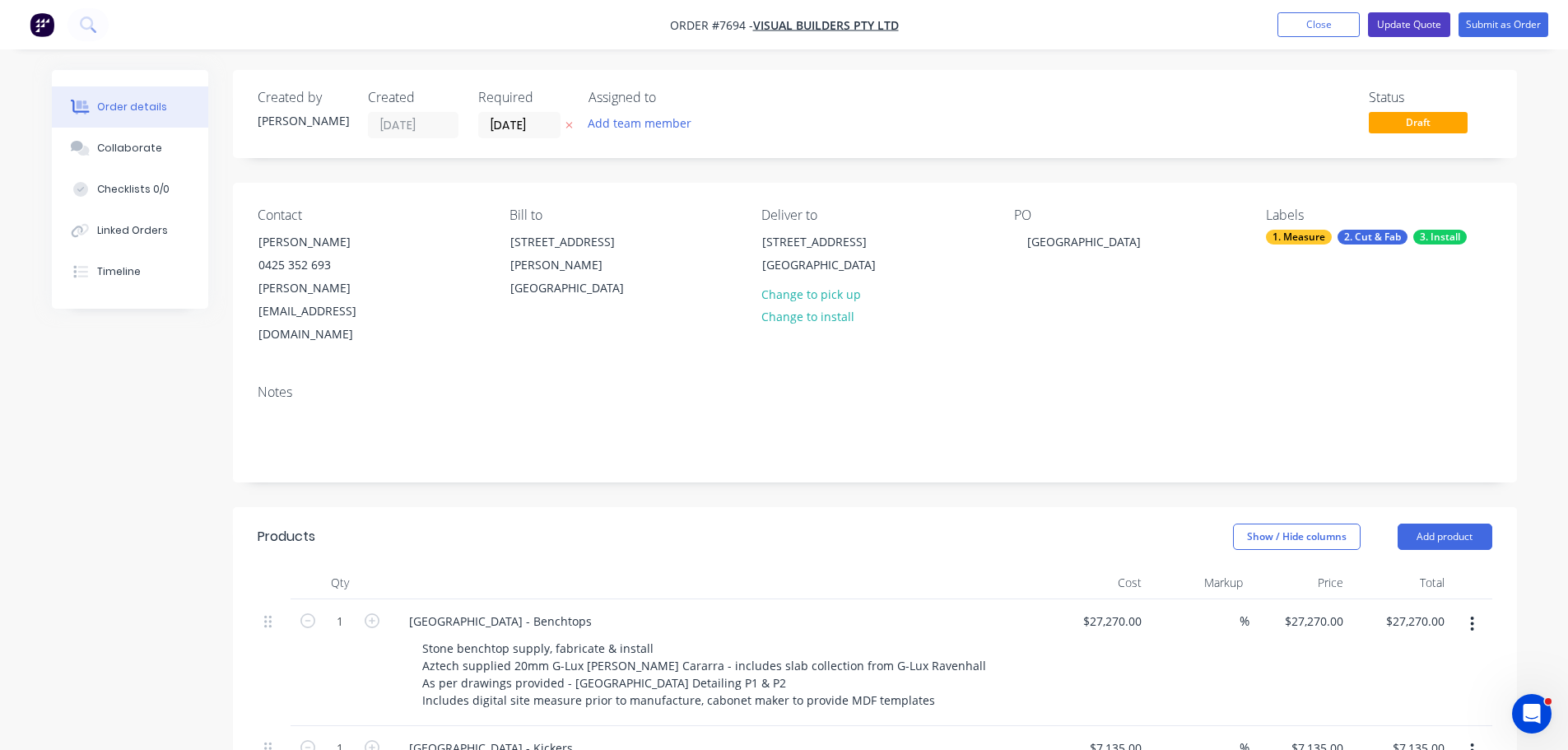
click at [1413, 22] on button "Update Quote" at bounding box center [1409, 25] width 83 height 25
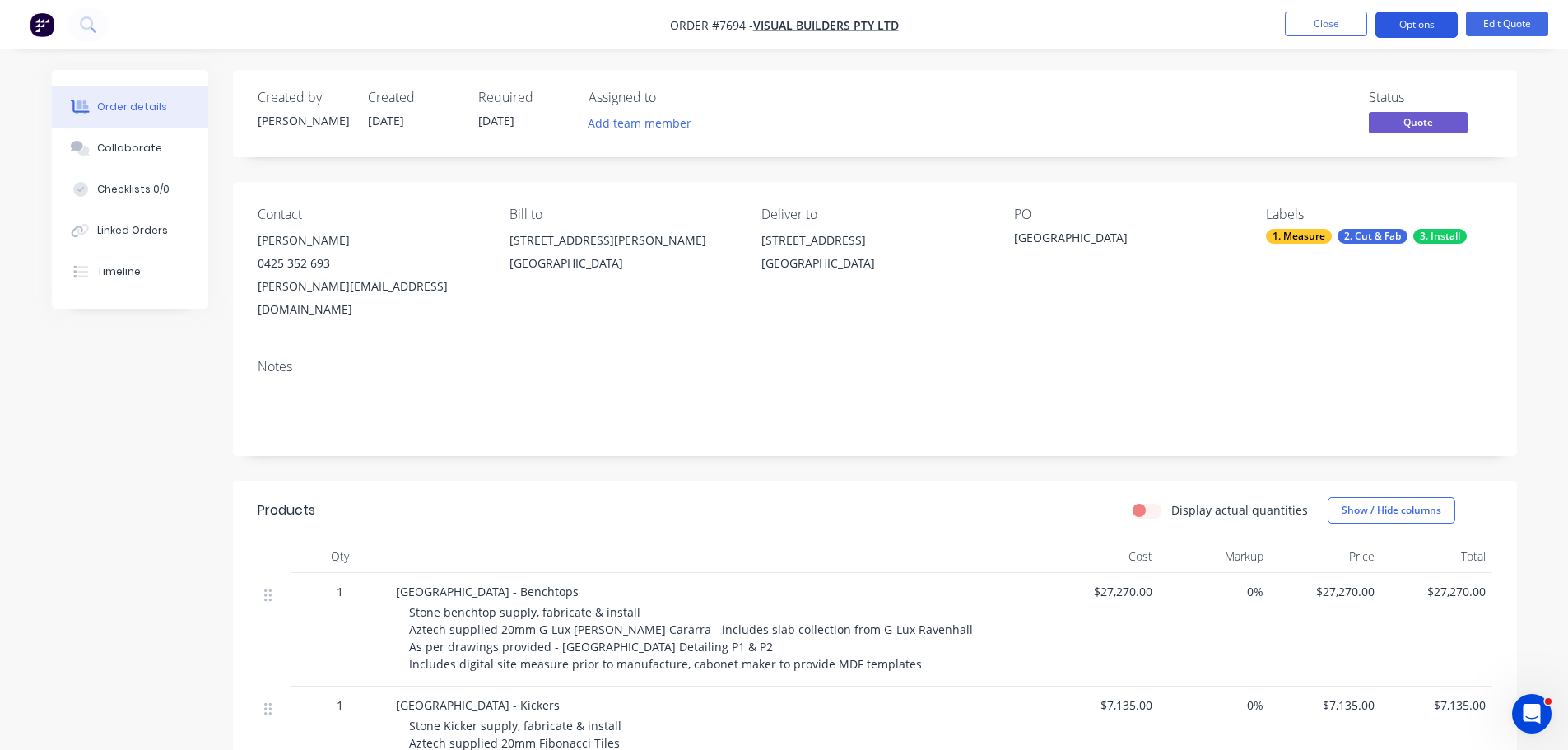
click at [1422, 32] on button "Options" at bounding box center [1416, 25] width 83 height 27
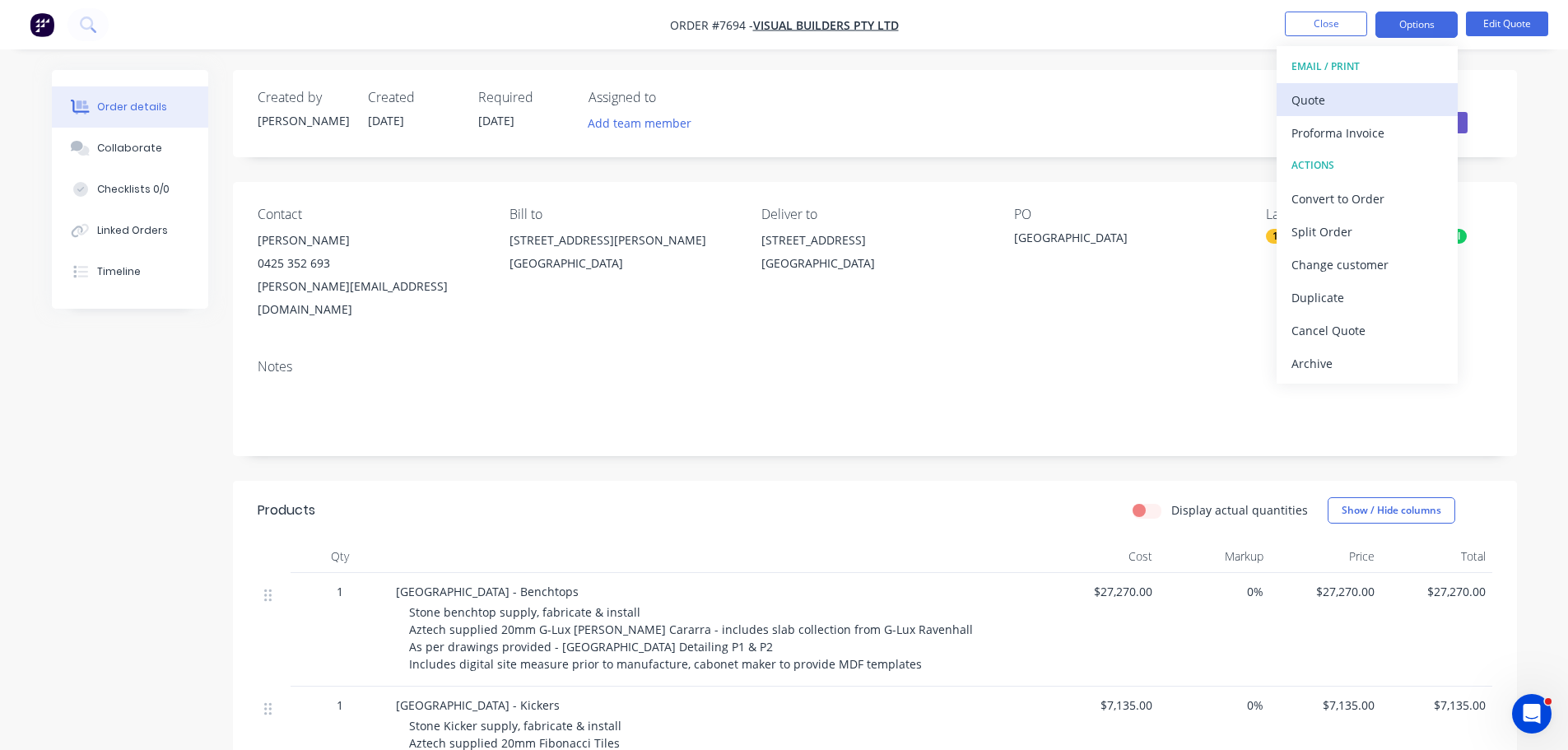
click at [1384, 106] on div "Quote" at bounding box center [1367, 100] width 151 height 24
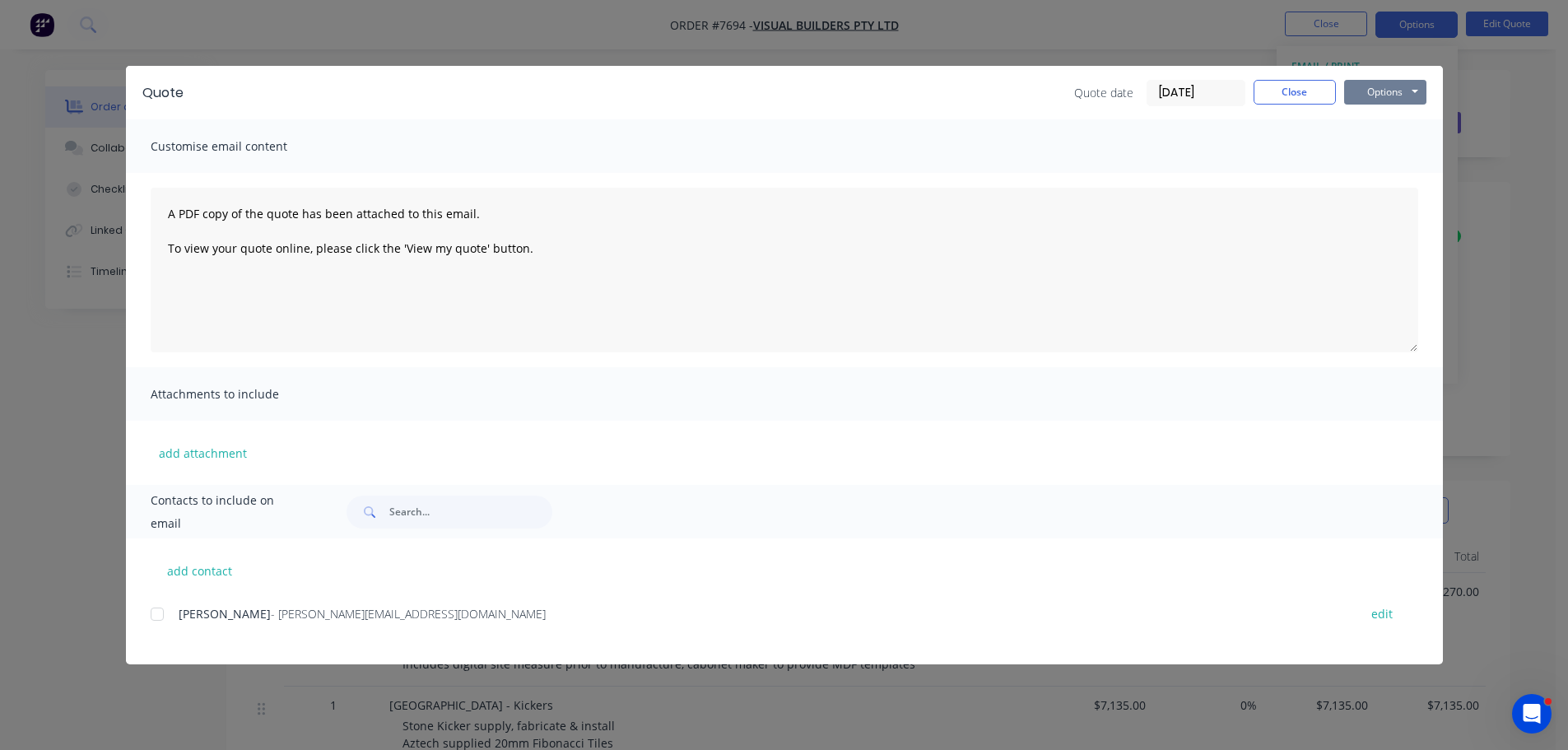
click at [1383, 88] on button "Options" at bounding box center [1385, 93] width 83 height 25
click at [1374, 140] on button "Print" at bounding box center [1397, 148] width 105 height 28
click at [1386, 95] on button "Options" at bounding box center [1385, 93] width 83 height 25
click at [1384, 119] on button "Preview" at bounding box center [1397, 121] width 105 height 28
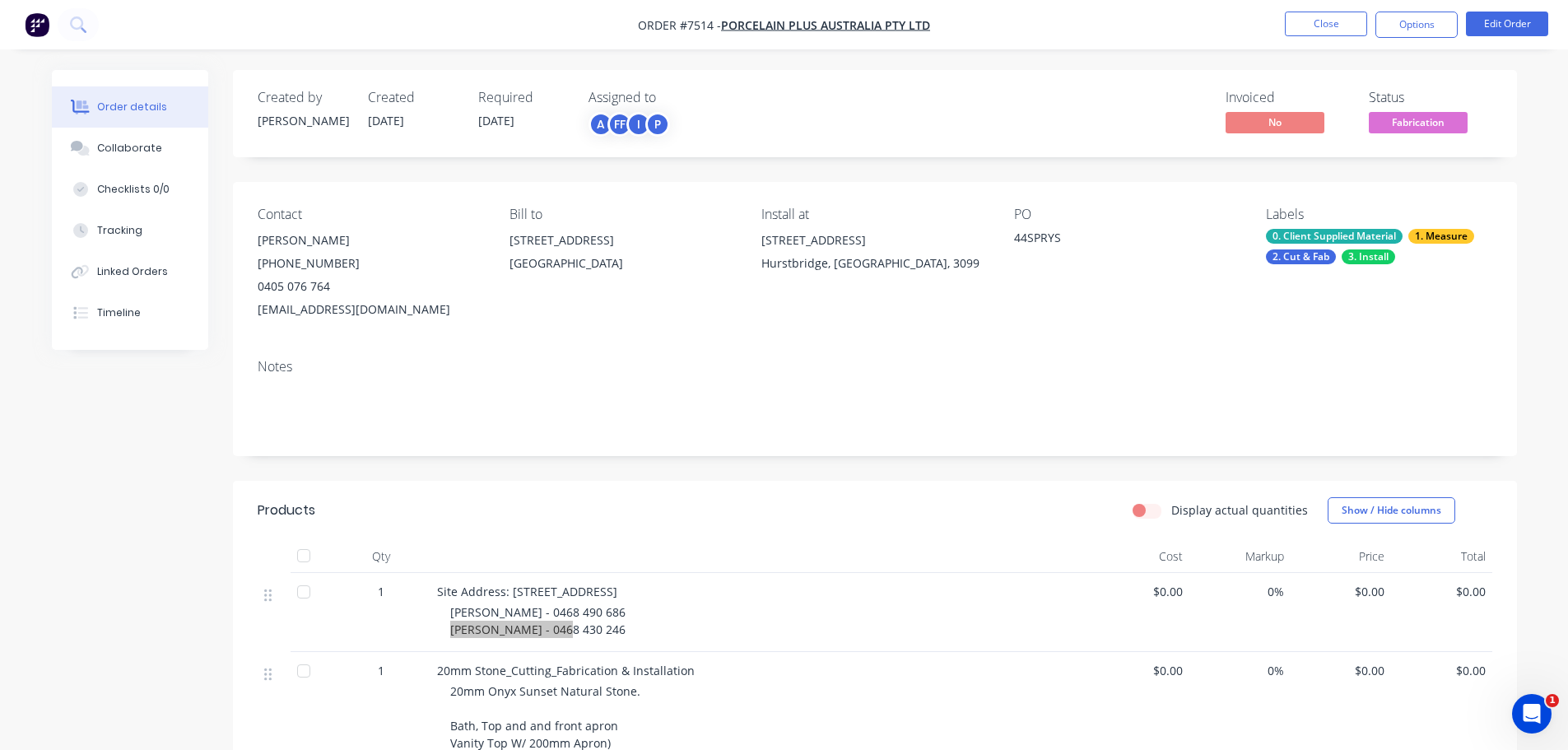
scroll to position [804, 0]
click at [1343, 20] on button "Close" at bounding box center [1326, 24] width 83 height 25
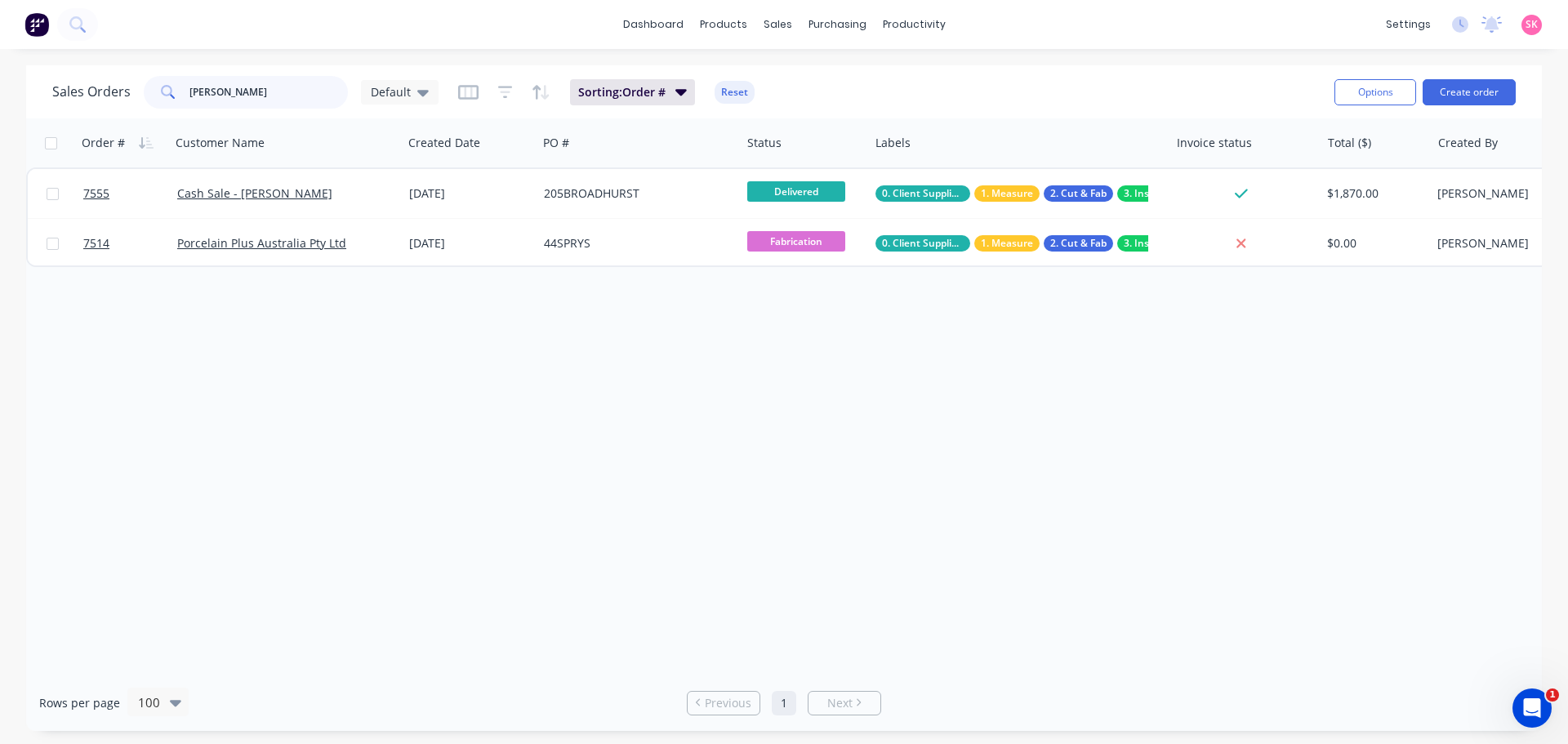
drag, startPoint x: 282, startPoint y: 94, endPoint x: 9, endPoint y: 74, distance: 273.7
click at [9, 74] on div "Sales Orders [PERSON_NAME] Default Sorting: Order # Reset Options Create order …" at bounding box center [784, 398] width 1568 height 665
type input "summit"
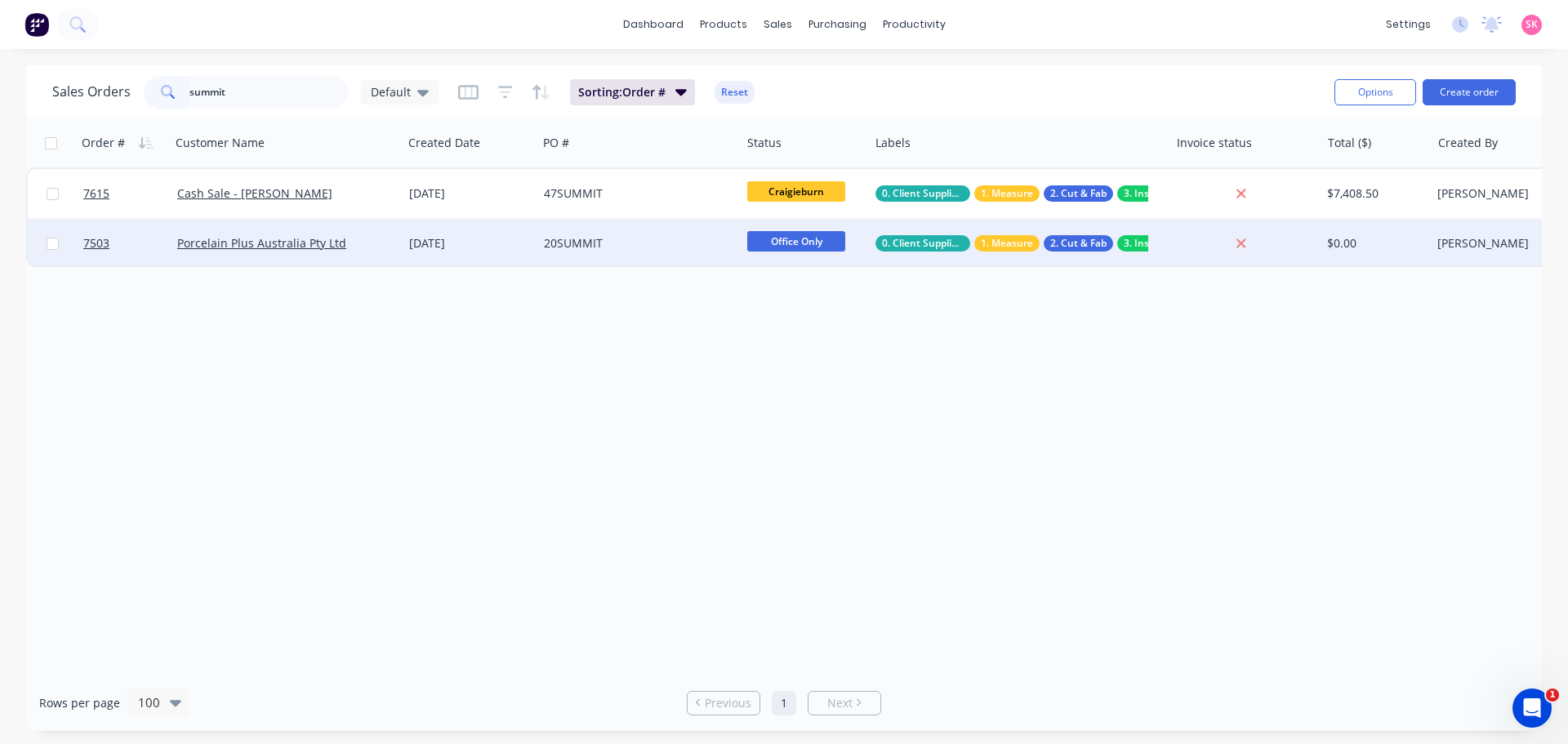
click at [453, 224] on div "[DATE]" at bounding box center [469, 242] width 135 height 49
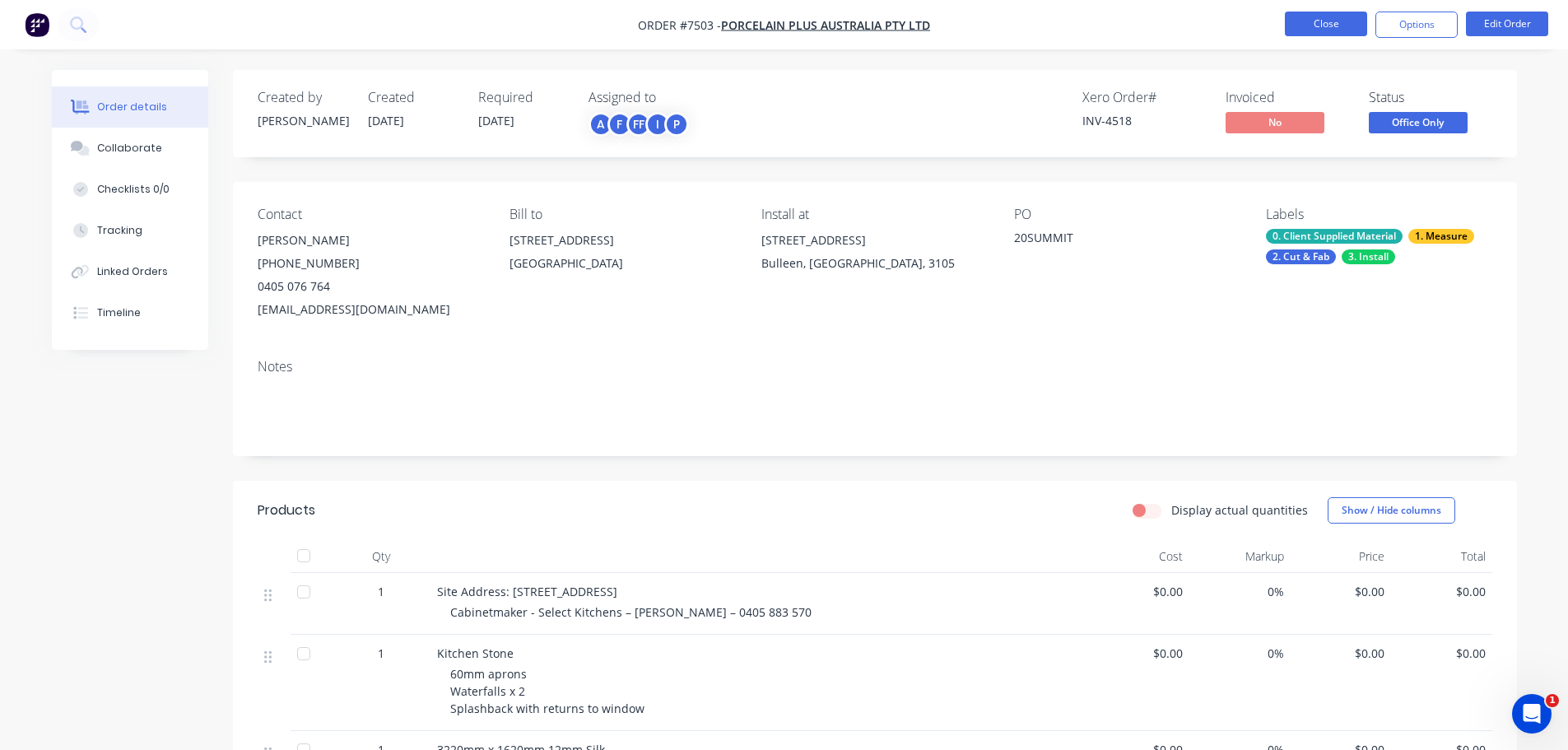
click at [1337, 40] on nav "Order #7503 - Porcelain Plus Australia Pty Ltd Close Options Edit Order" at bounding box center [784, 24] width 1568 height 49
click at [1336, 29] on button "Close" at bounding box center [1326, 24] width 83 height 25
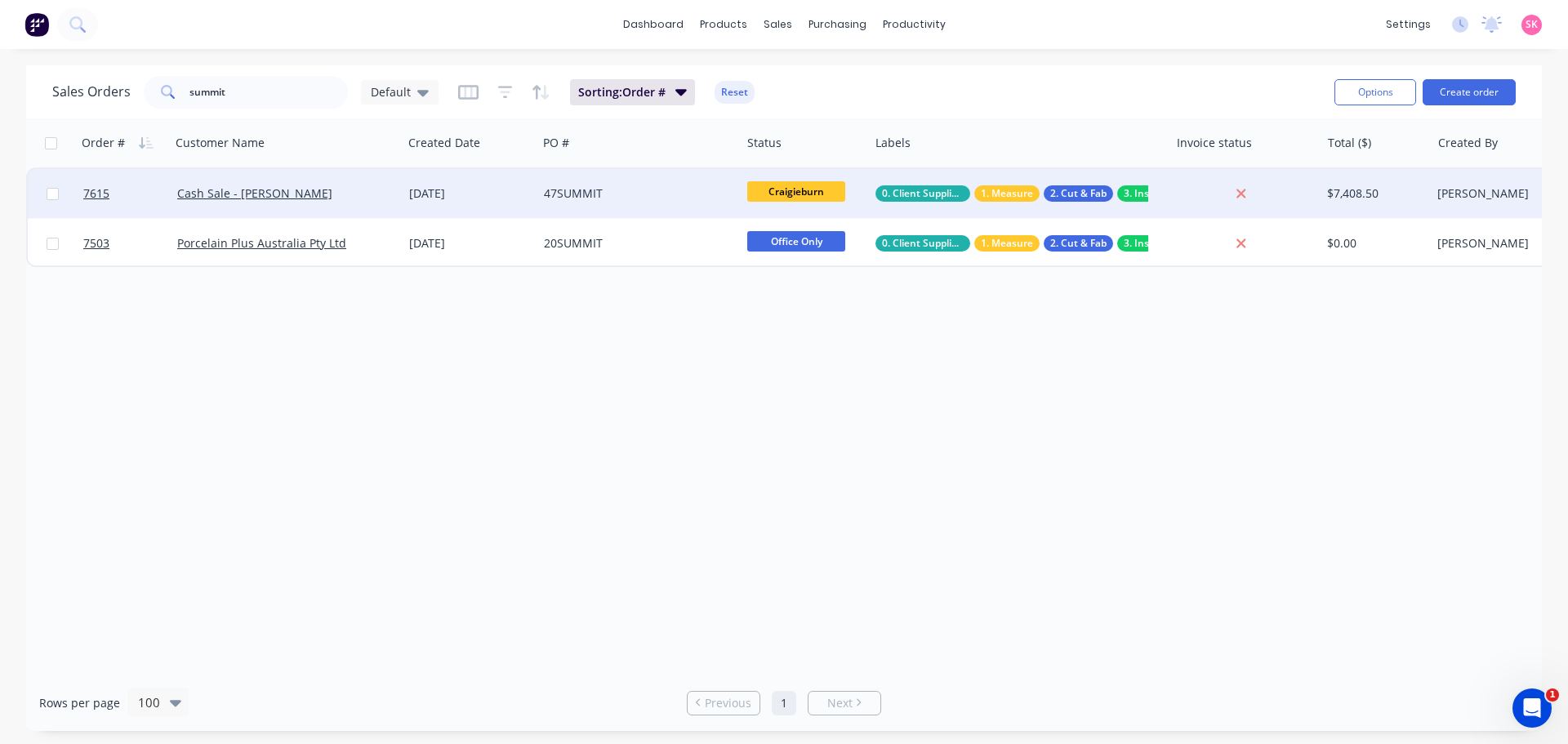
click at [417, 204] on div "[DATE]" at bounding box center [469, 193] width 135 height 49
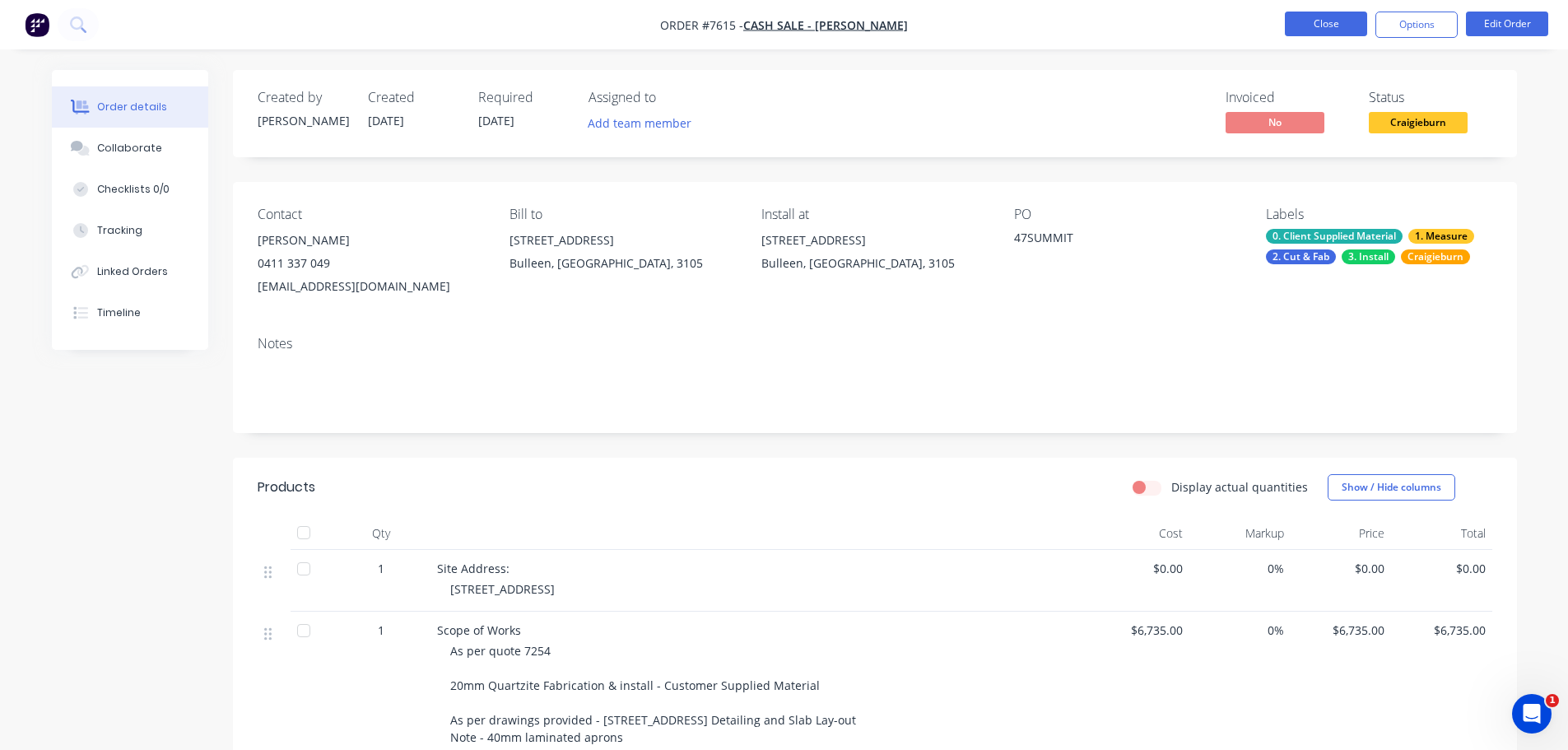
click at [1315, 33] on button "Close" at bounding box center [1326, 24] width 83 height 25
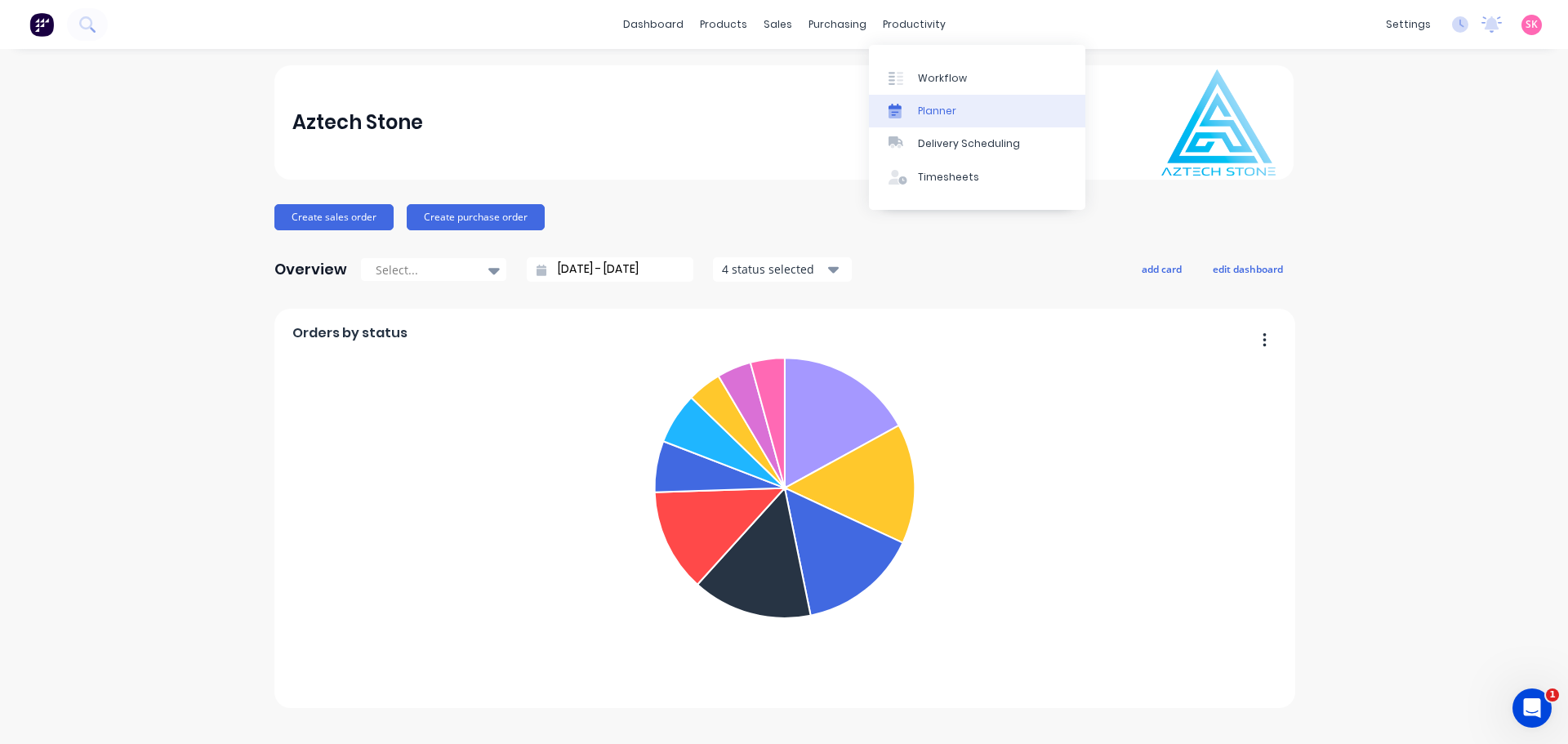
drag, startPoint x: 962, startPoint y: 105, endPoint x: 955, endPoint y: 117, distance: 13.9
click at [962, 105] on link "Planner" at bounding box center [977, 110] width 216 height 32
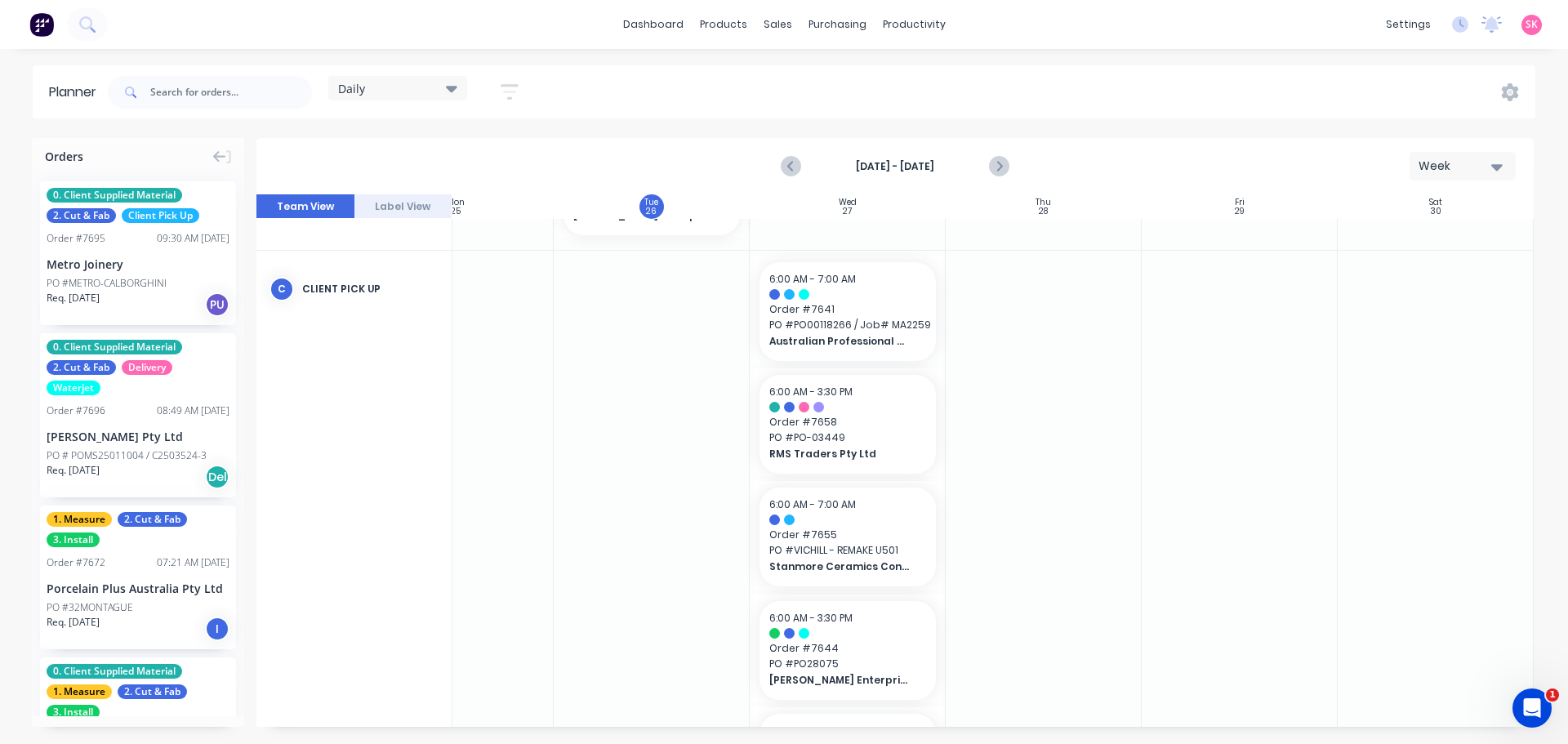
scroll to position [670, 297]
drag, startPoint x: 825, startPoint y: 428, endPoint x: 685, endPoint y: 377, distance: 149.0
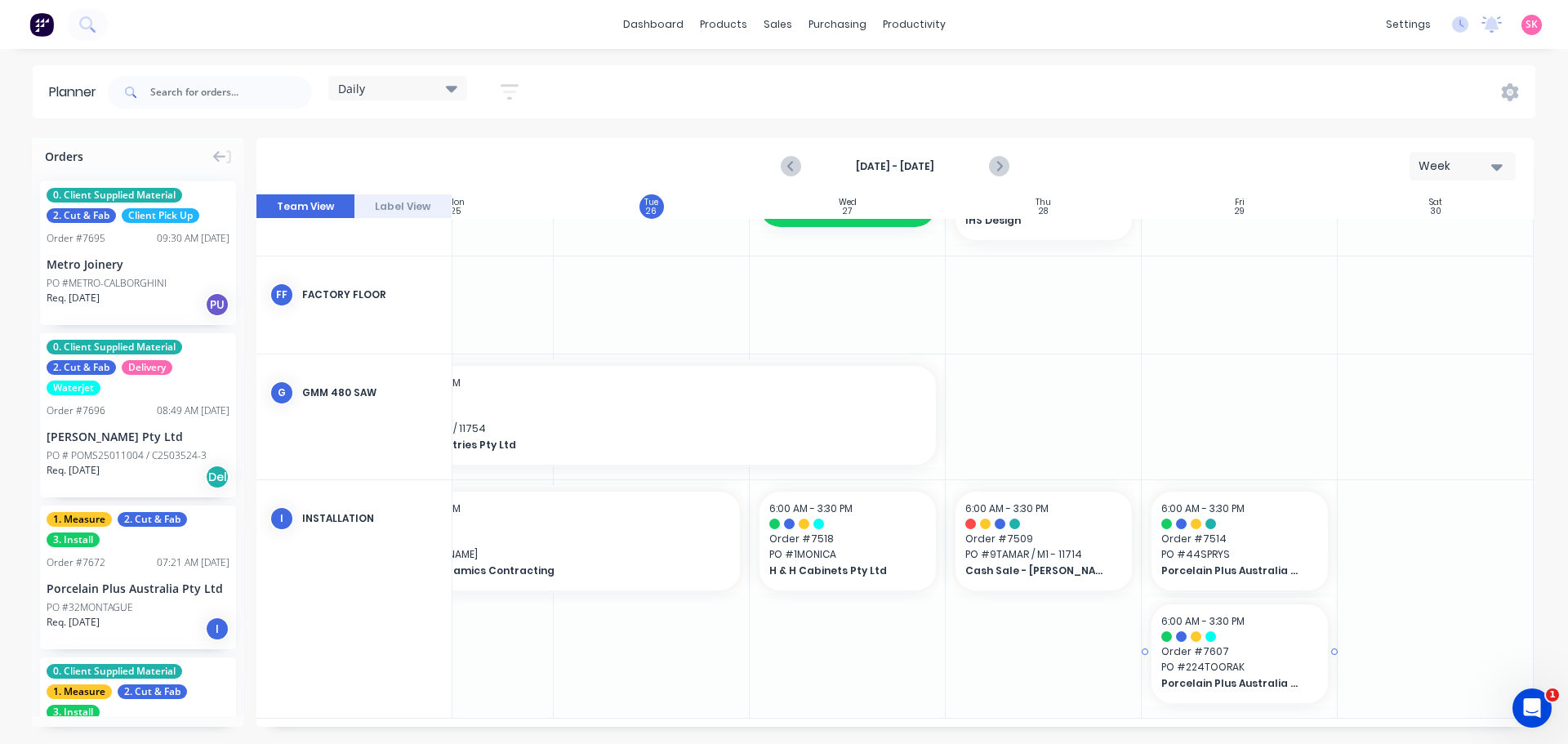
scroll to position [1610, 297]
click at [1517, 701] on div "Open Intercom Messenger" at bounding box center [1529, 705] width 54 height 54
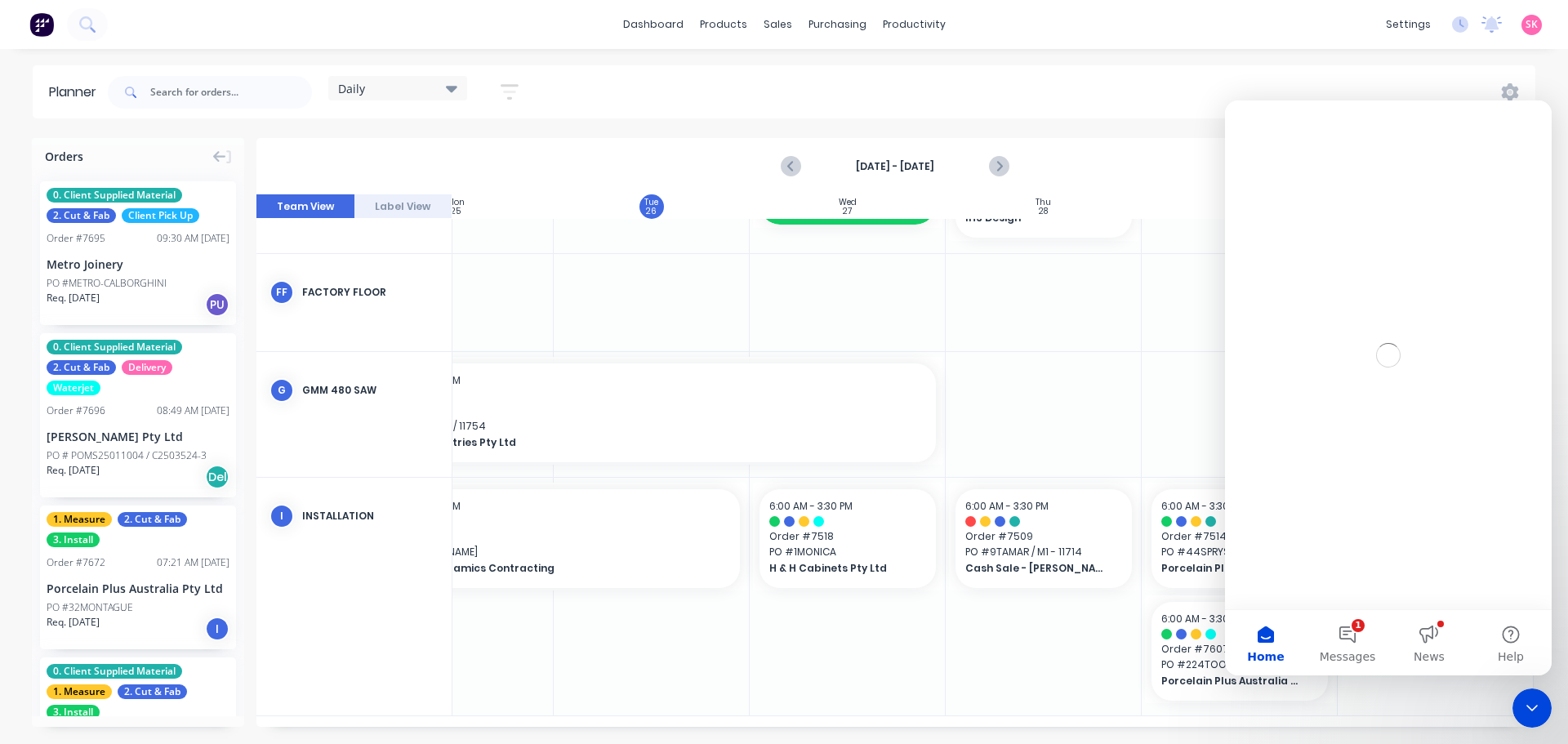
scroll to position [0, 0]
click at [1352, 650] on span "Messages" at bounding box center [1348, 656] width 56 height 12
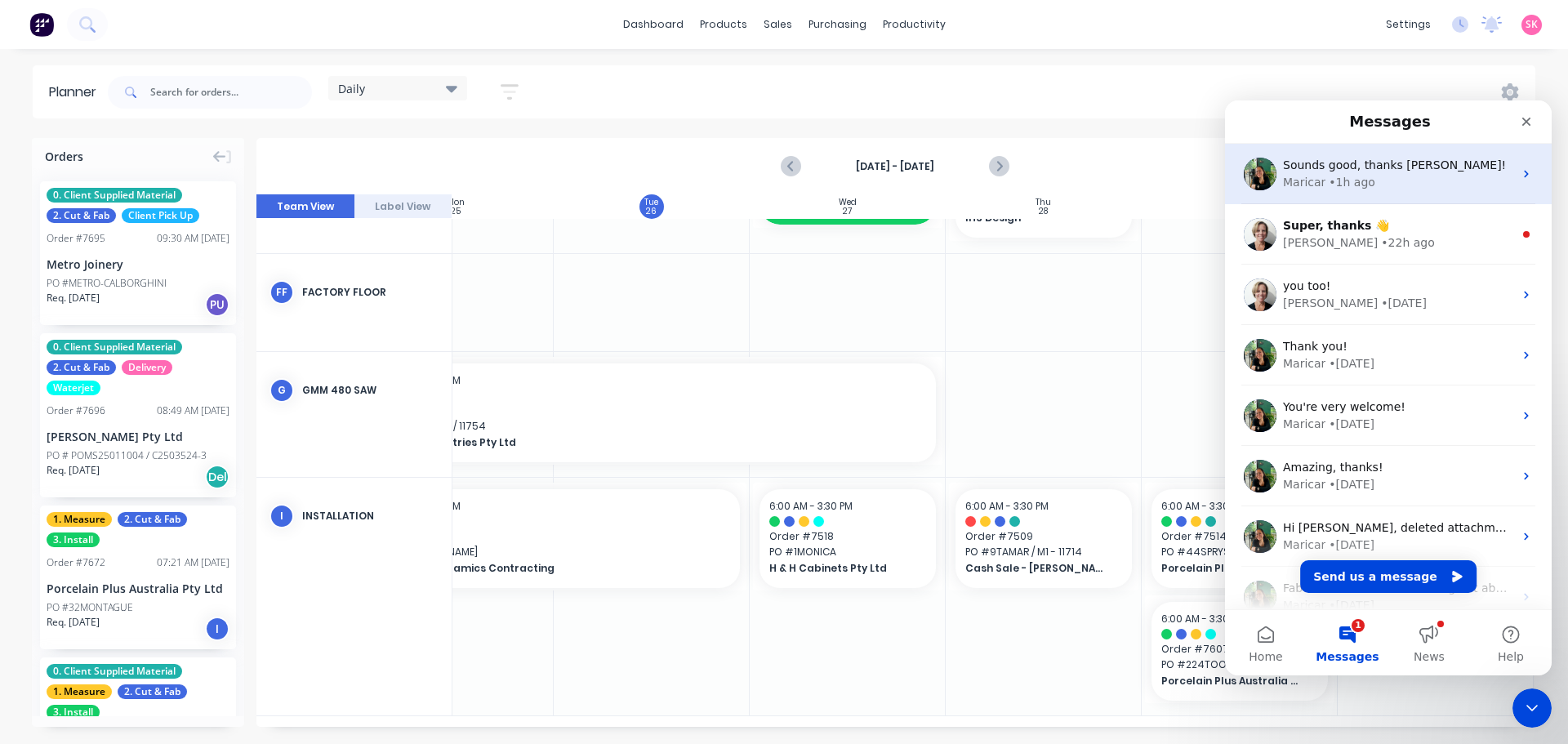
click at [1359, 185] on div "• 1h ago" at bounding box center [1352, 182] width 46 height 17
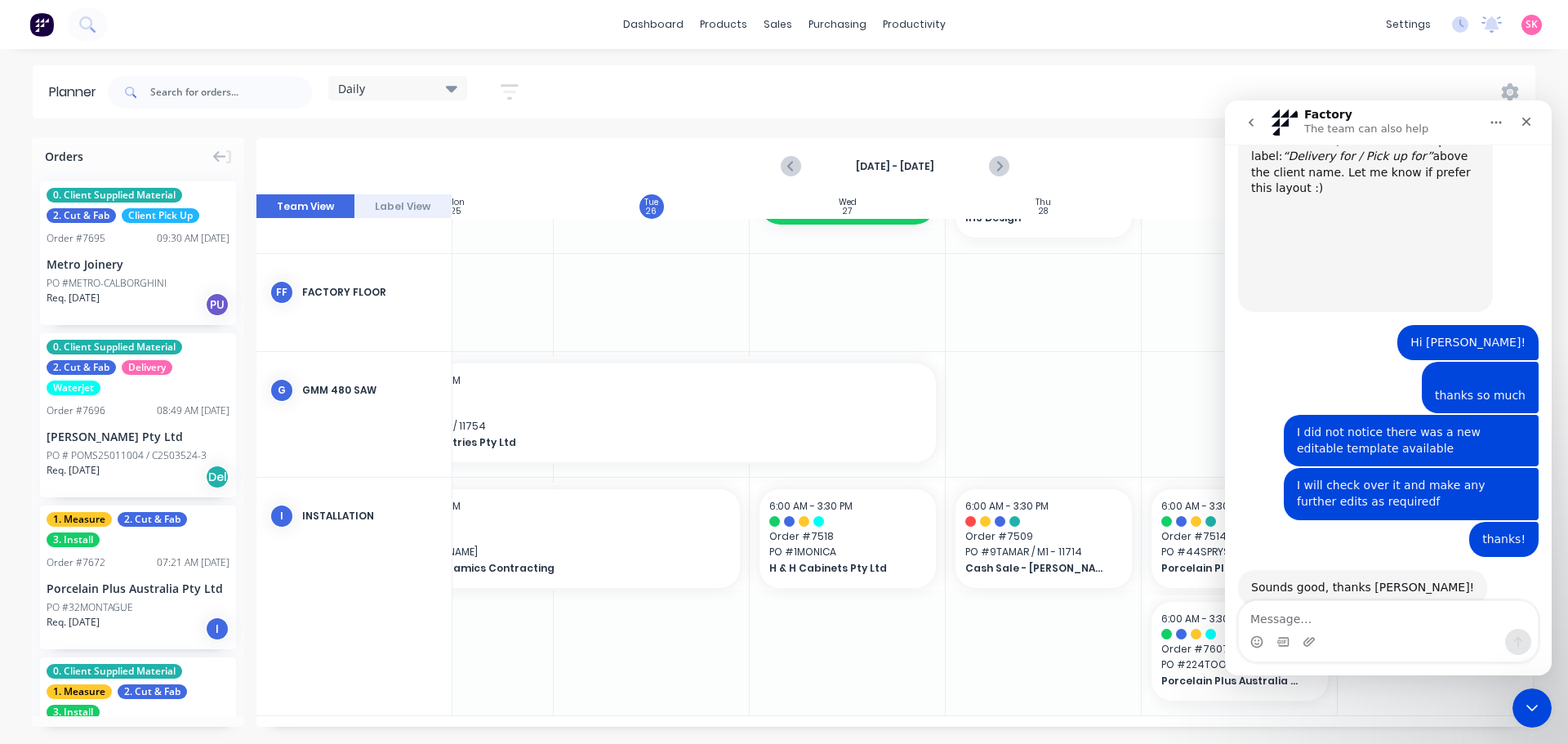
scroll to position [798, 0]
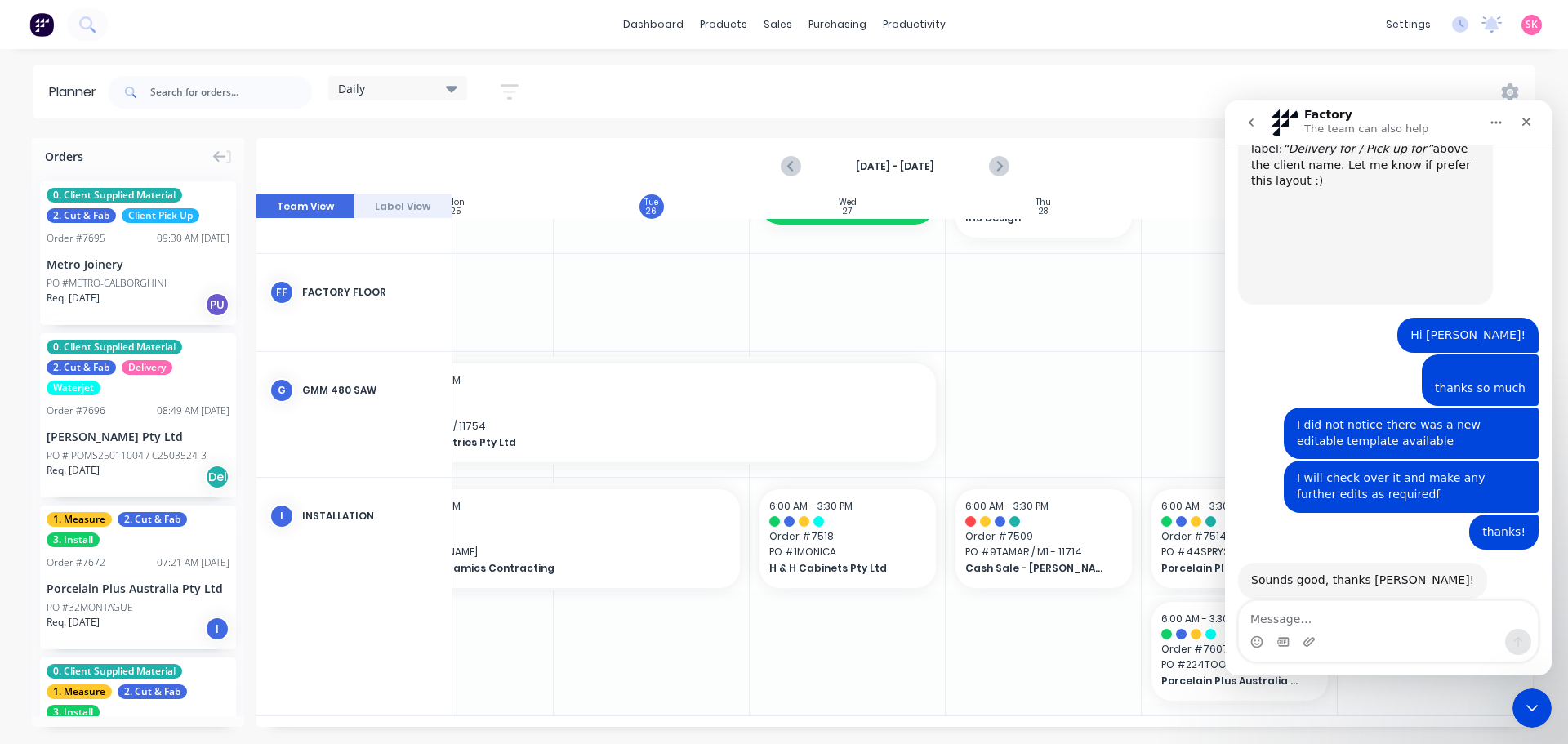
click at [1243, 124] on button "go back" at bounding box center [1250, 122] width 31 height 31
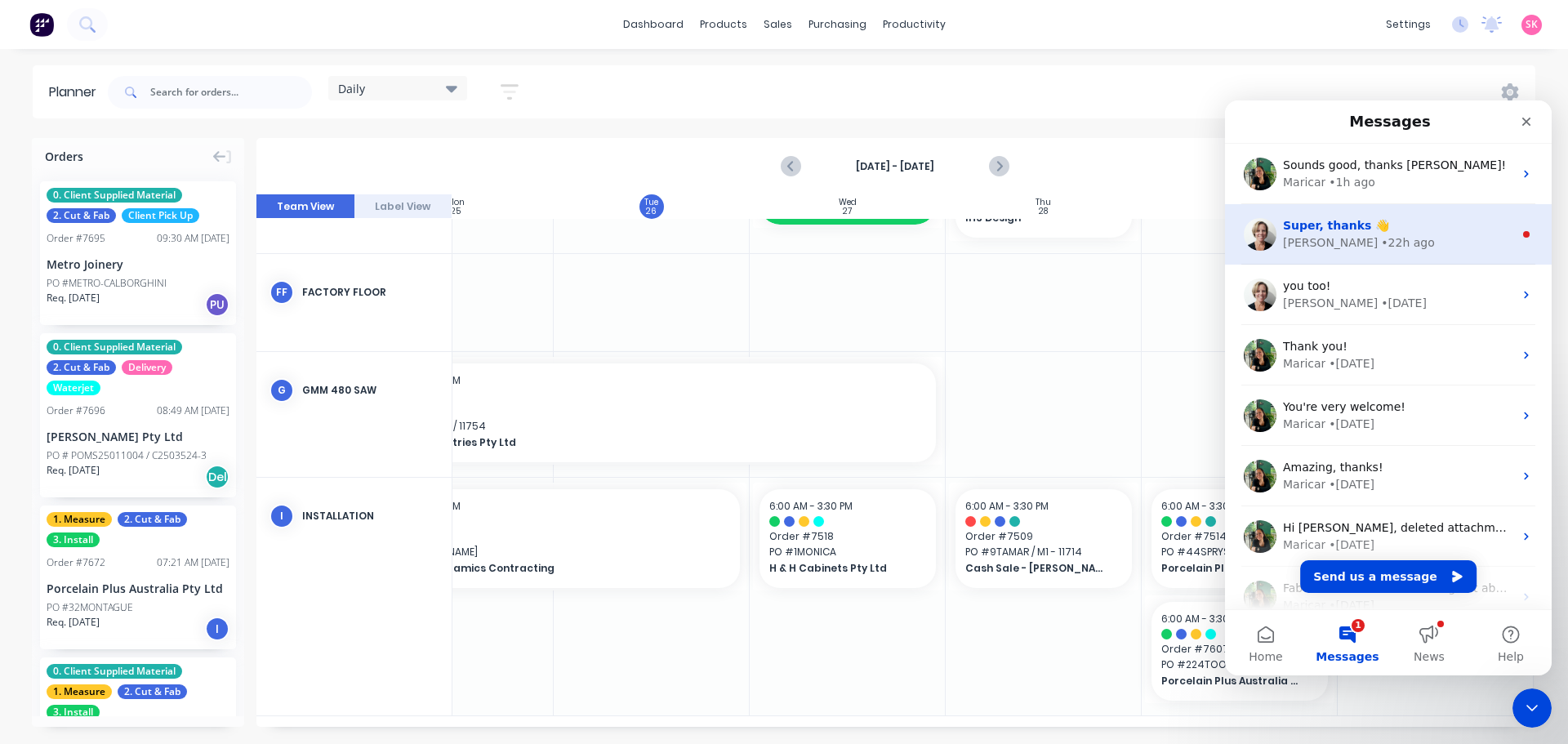
click at [1381, 235] on div "• 22h ago" at bounding box center [1407, 242] width 53 height 17
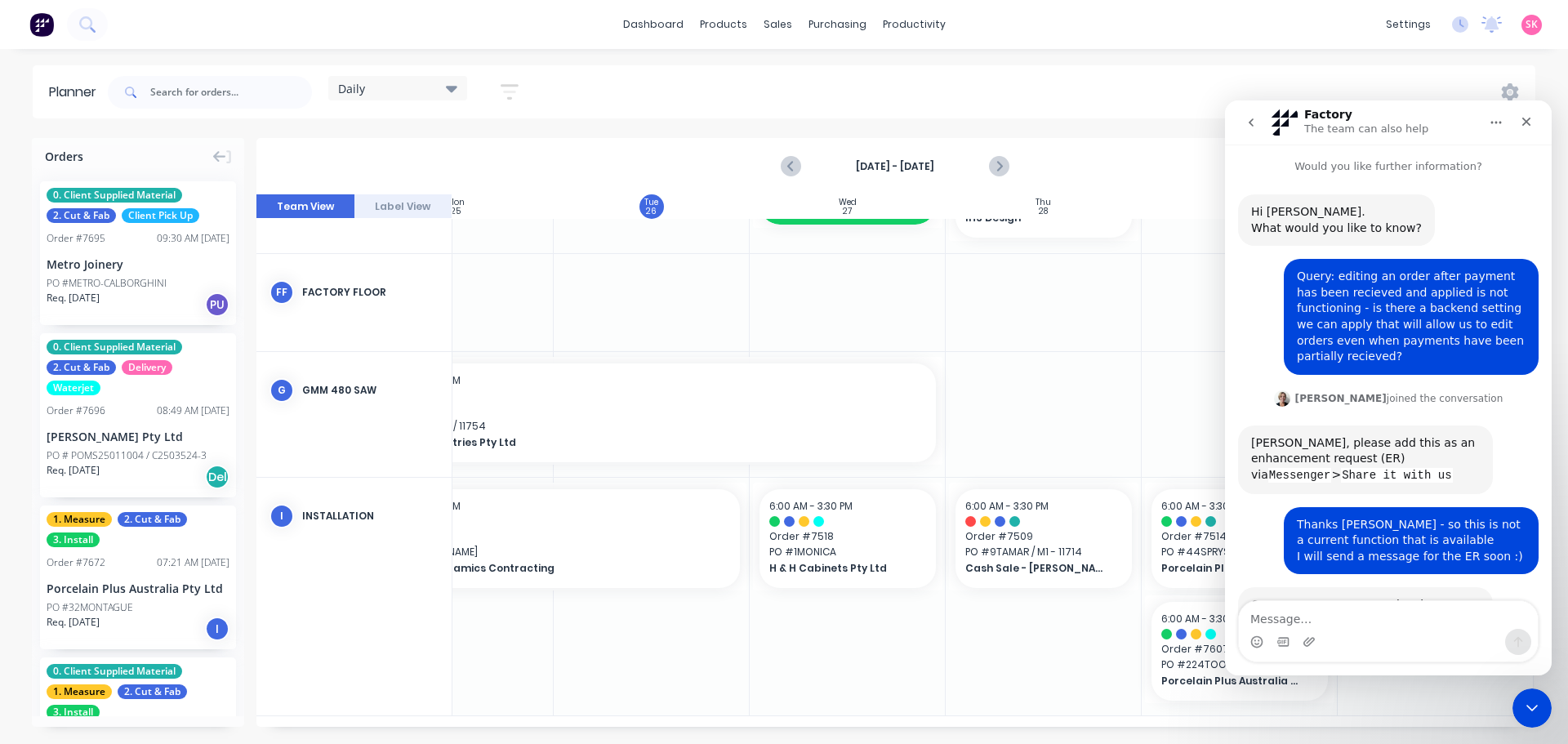
scroll to position [49, 0]
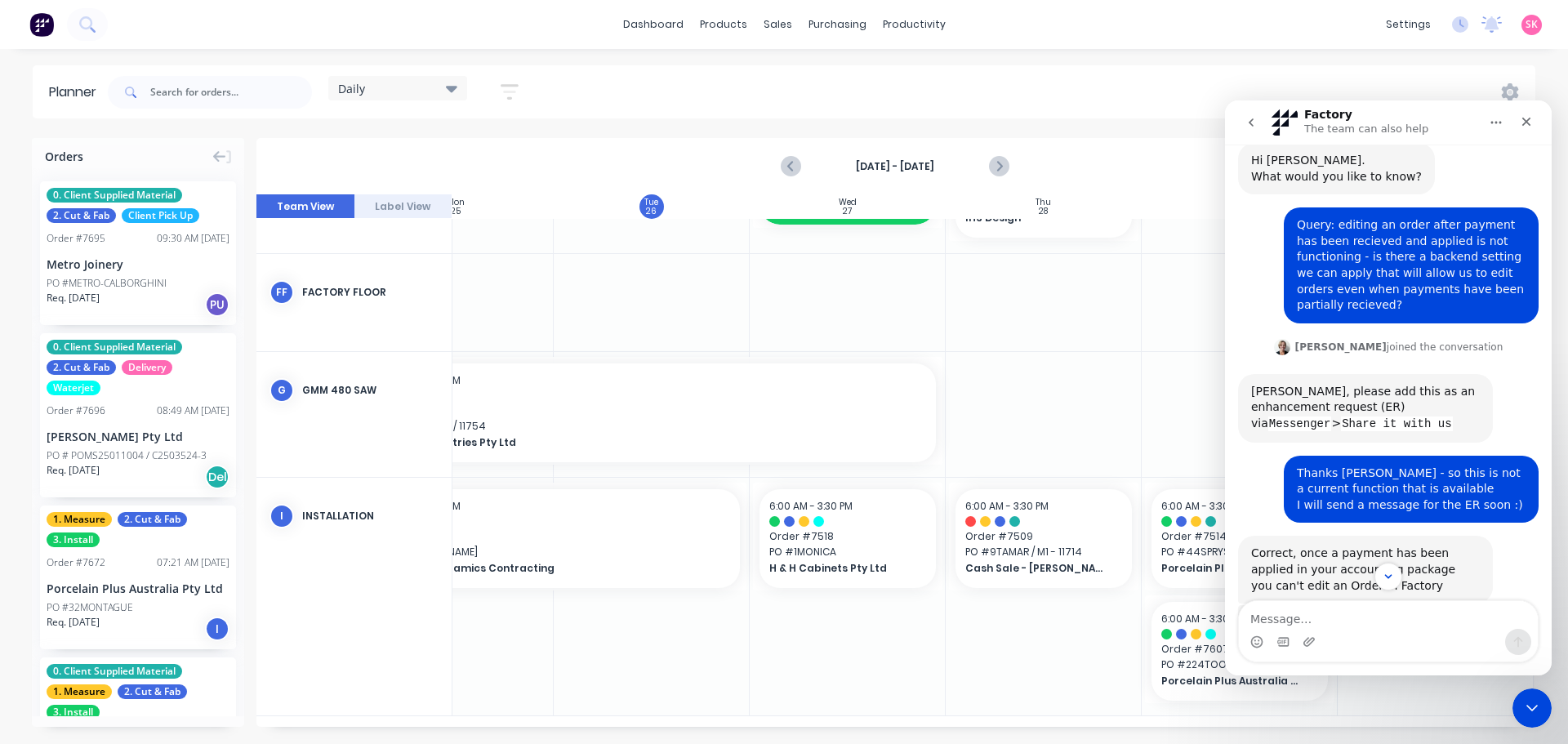
click at [1246, 133] on button "go back" at bounding box center [1250, 122] width 31 height 31
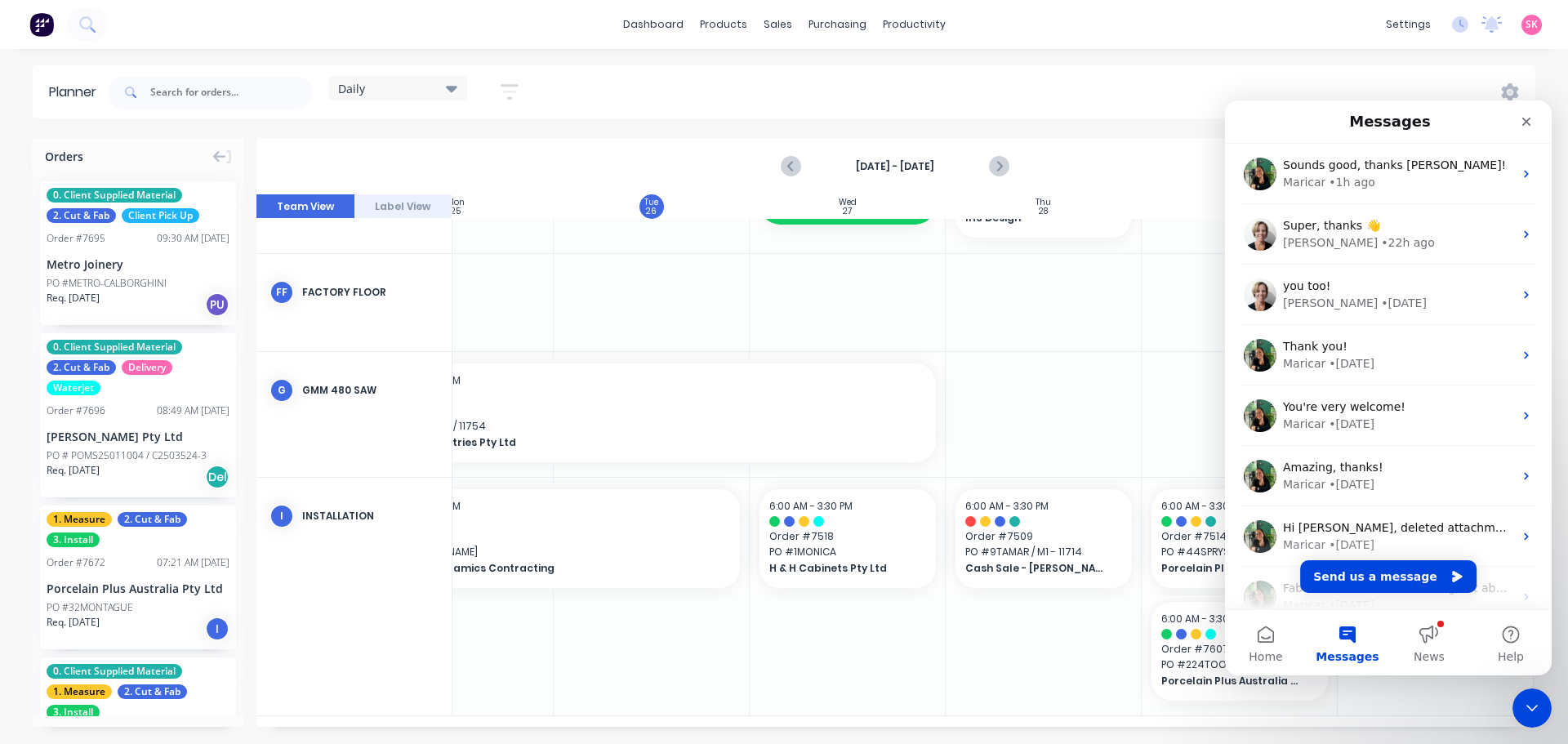
scroll to position [0, 0]
click at [1534, 122] on div "Close" at bounding box center [1527, 122] width 30 height 30
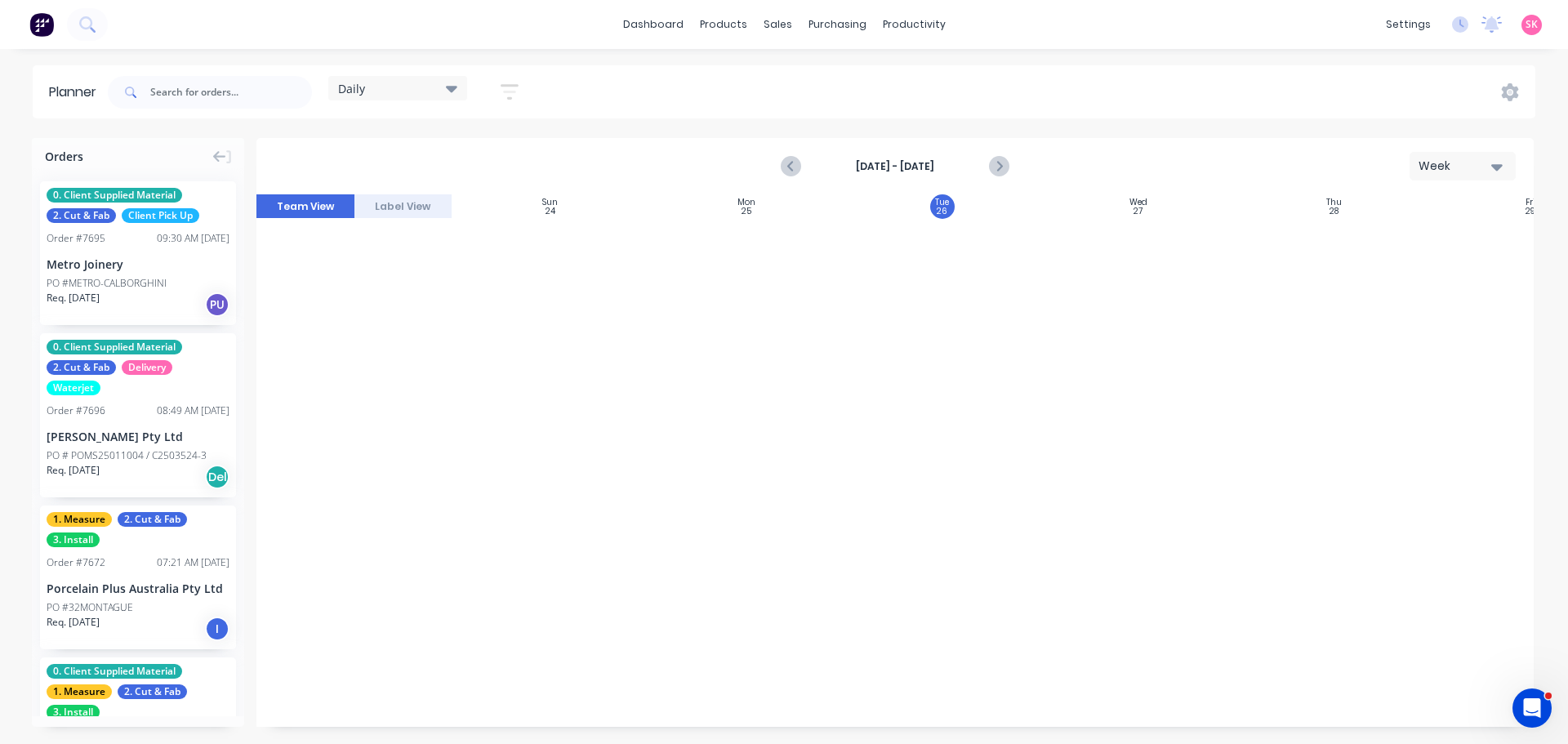
scroll to position [1610, 297]
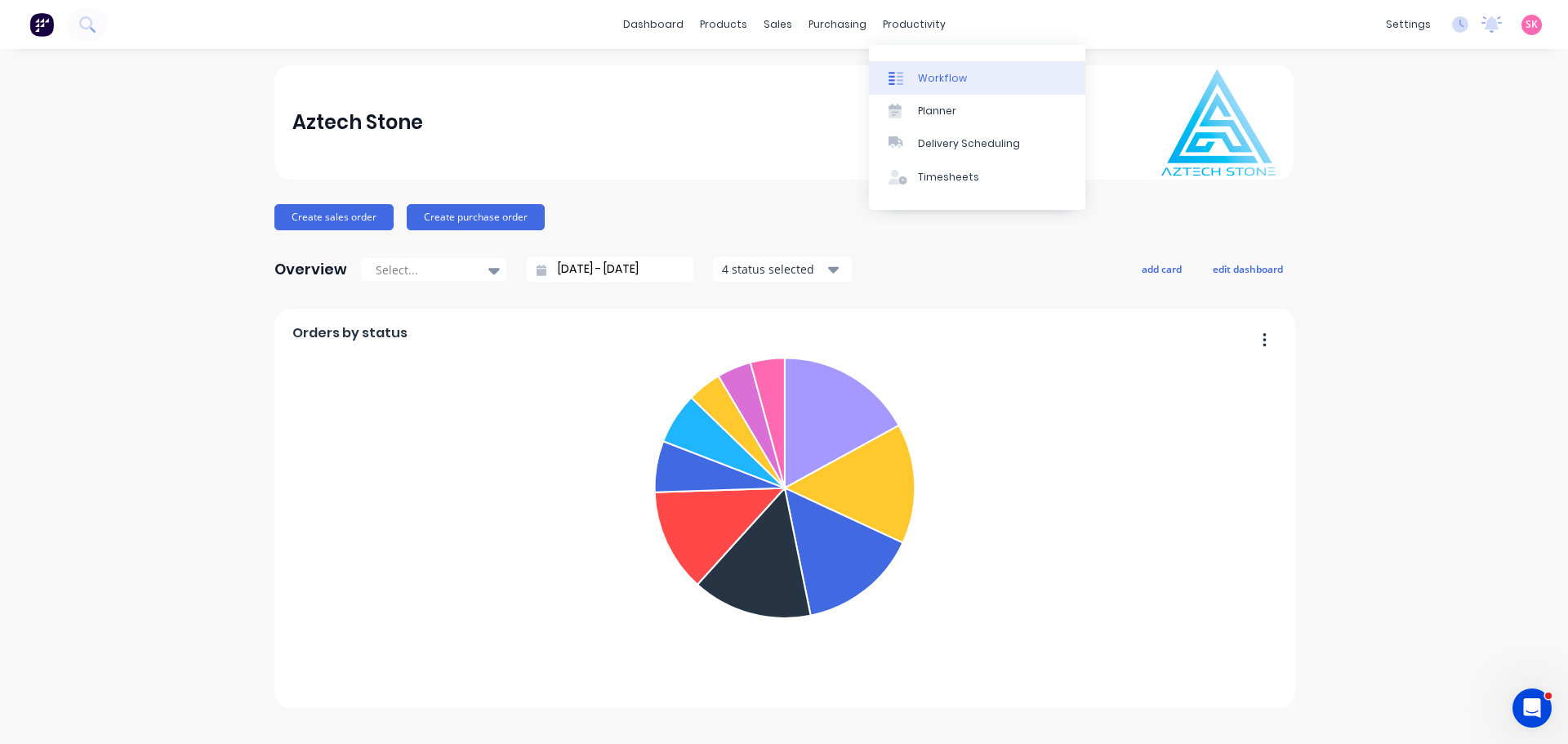
click at [910, 87] on link "Workflow" at bounding box center [977, 77] width 216 height 32
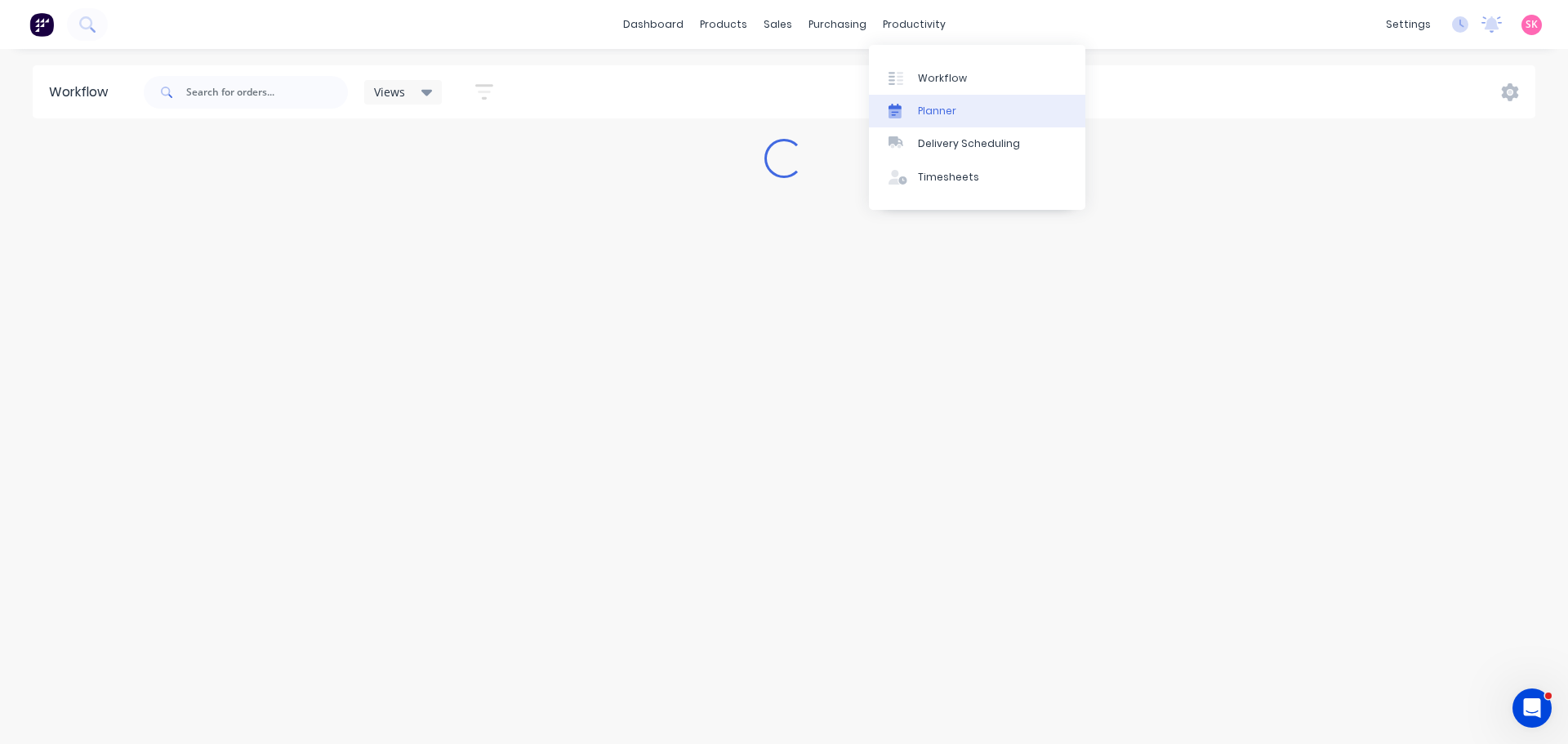
click at [923, 105] on div "Planner" at bounding box center [937, 111] width 38 height 15
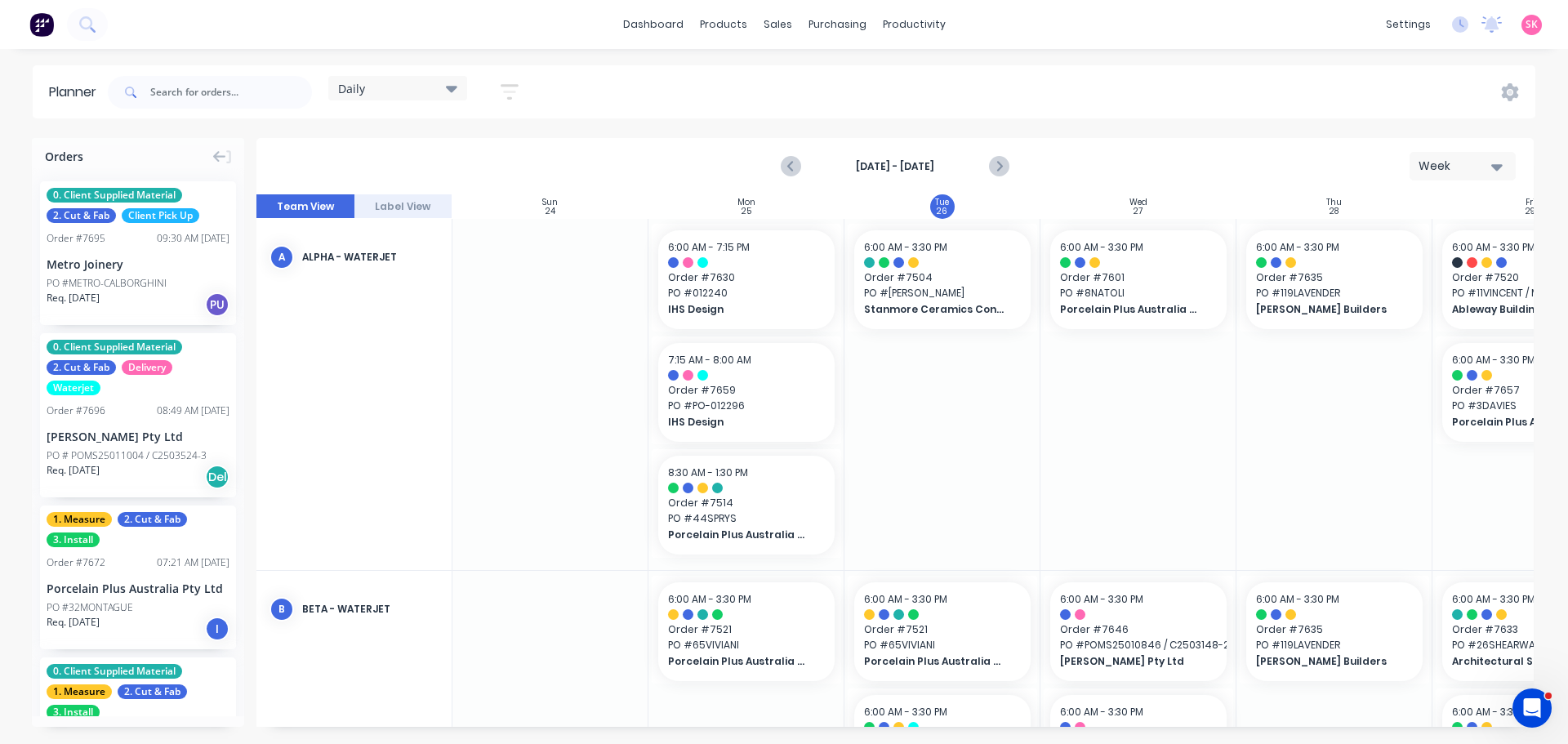
scroll to position [0, 1]
click at [993, 167] on icon "Next page" at bounding box center [998, 166] width 20 height 20
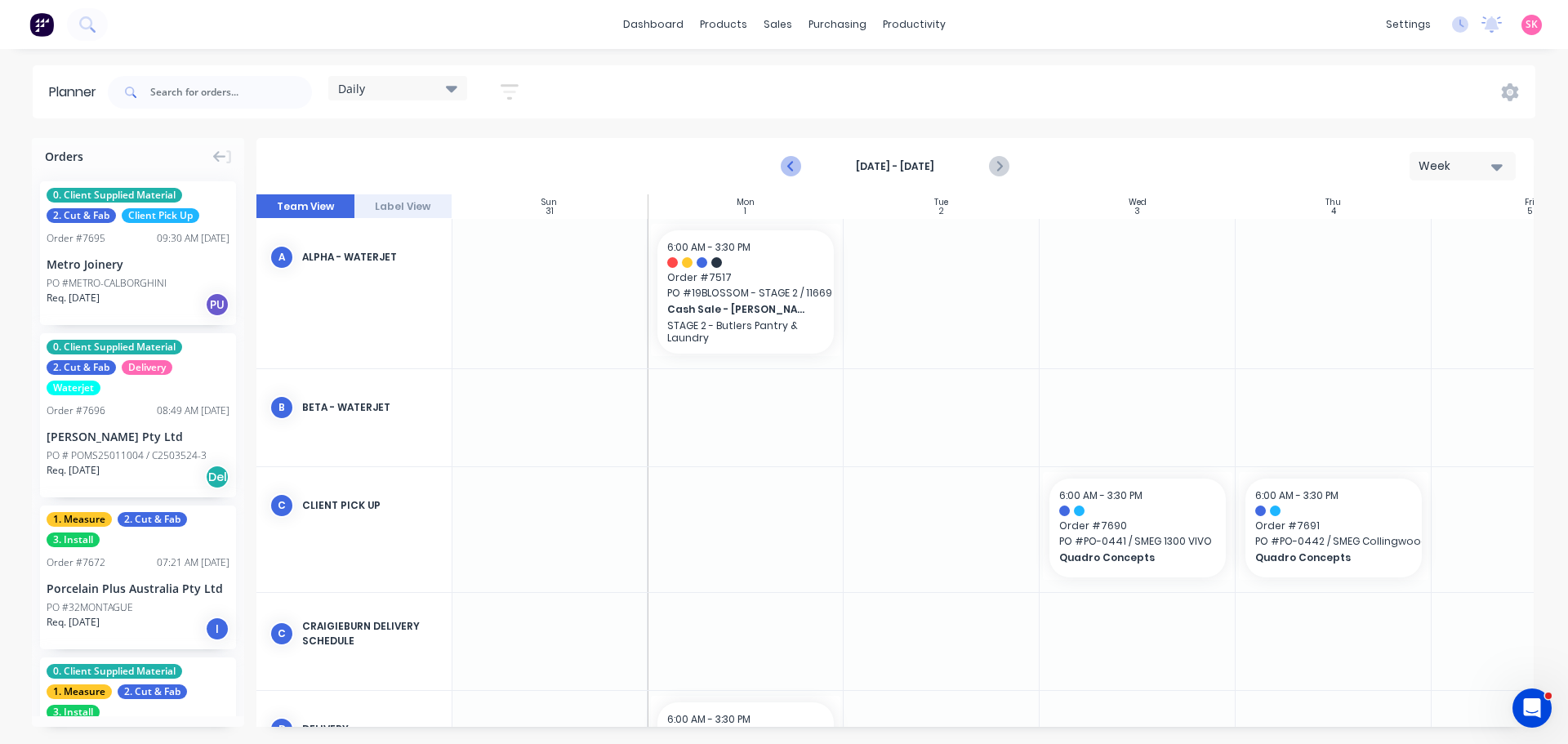
click at [786, 171] on icon "Previous page" at bounding box center [791, 166] width 20 height 20
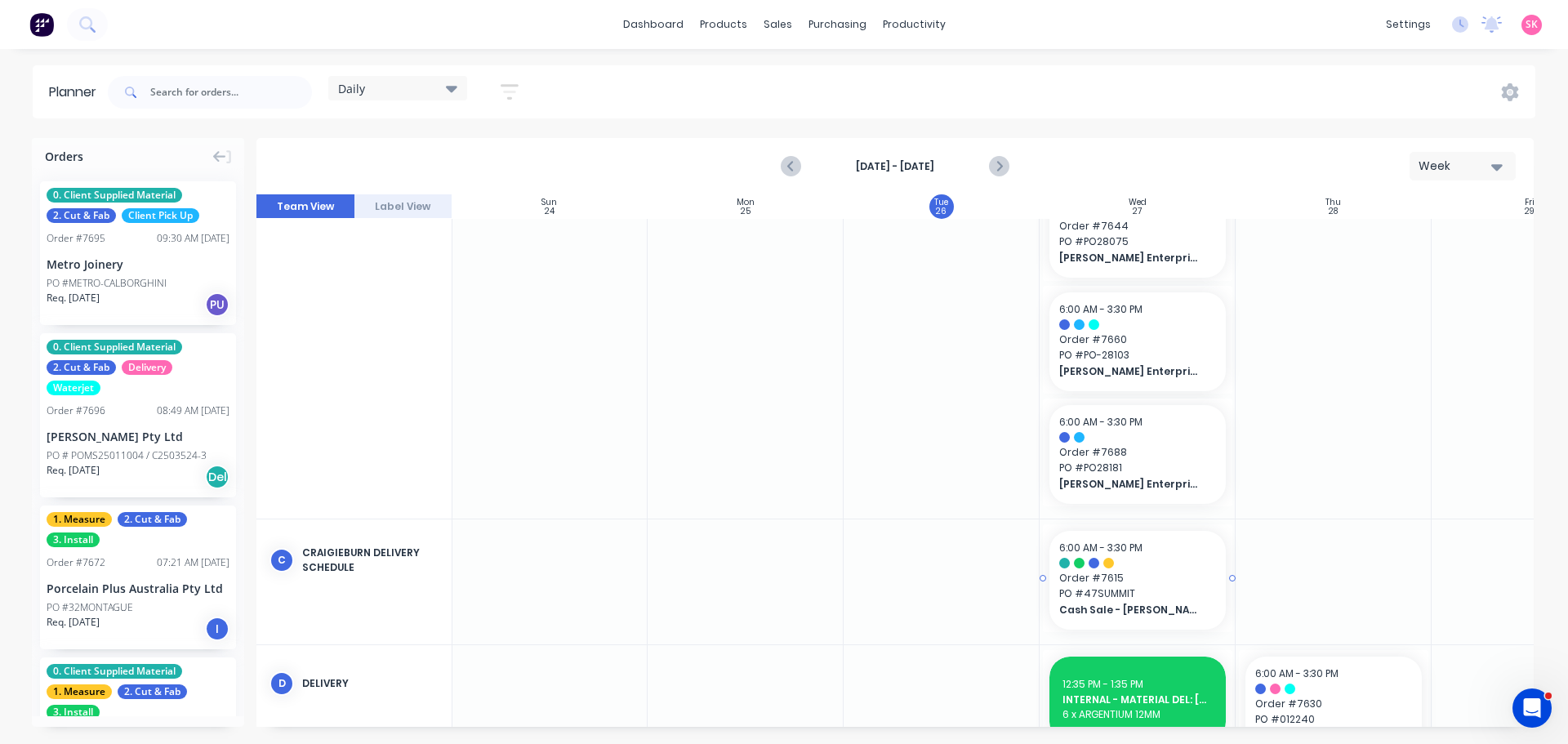
scroll to position [1388, 1]
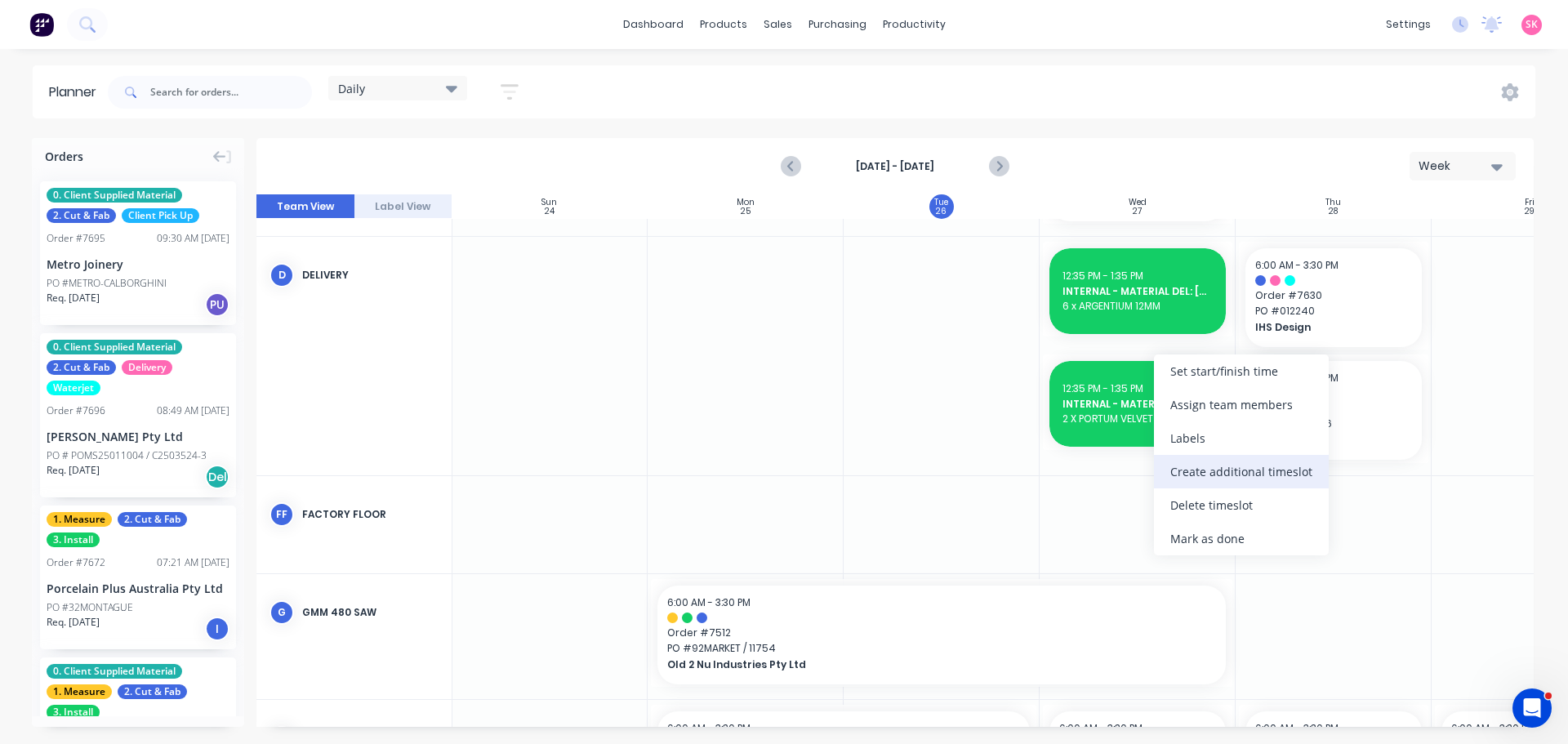
click at [1229, 476] on div "Create additional timeslot" at bounding box center [1241, 471] width 175 height 33
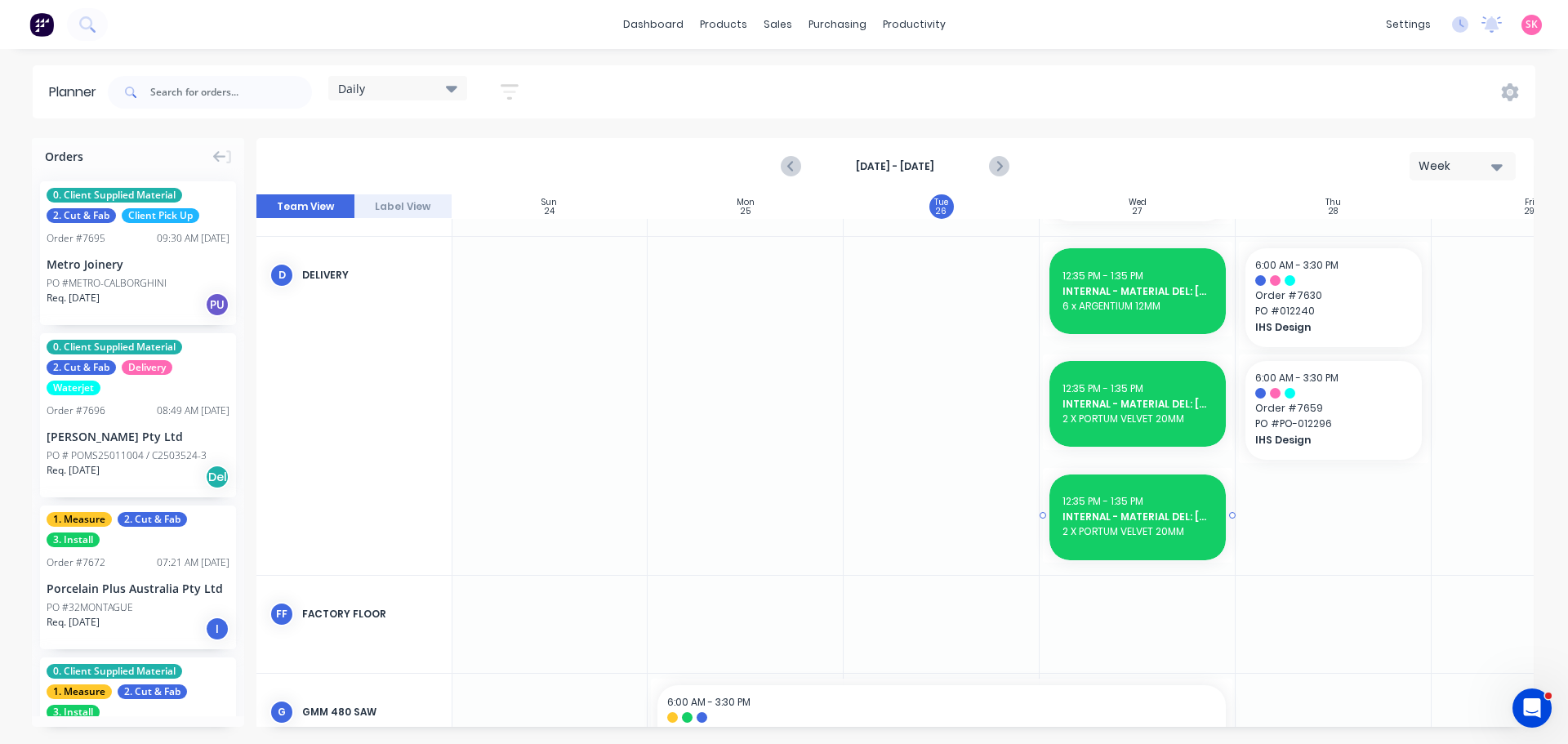
click at [1130, 490] on div "12:35 PM - 1:35 PM INTERNAL - MATERIAL DEL: [PERSON_NAME] 7696 2 X PORTUM VELVE…" at bounding box center [1138, 517] width 176 height 86
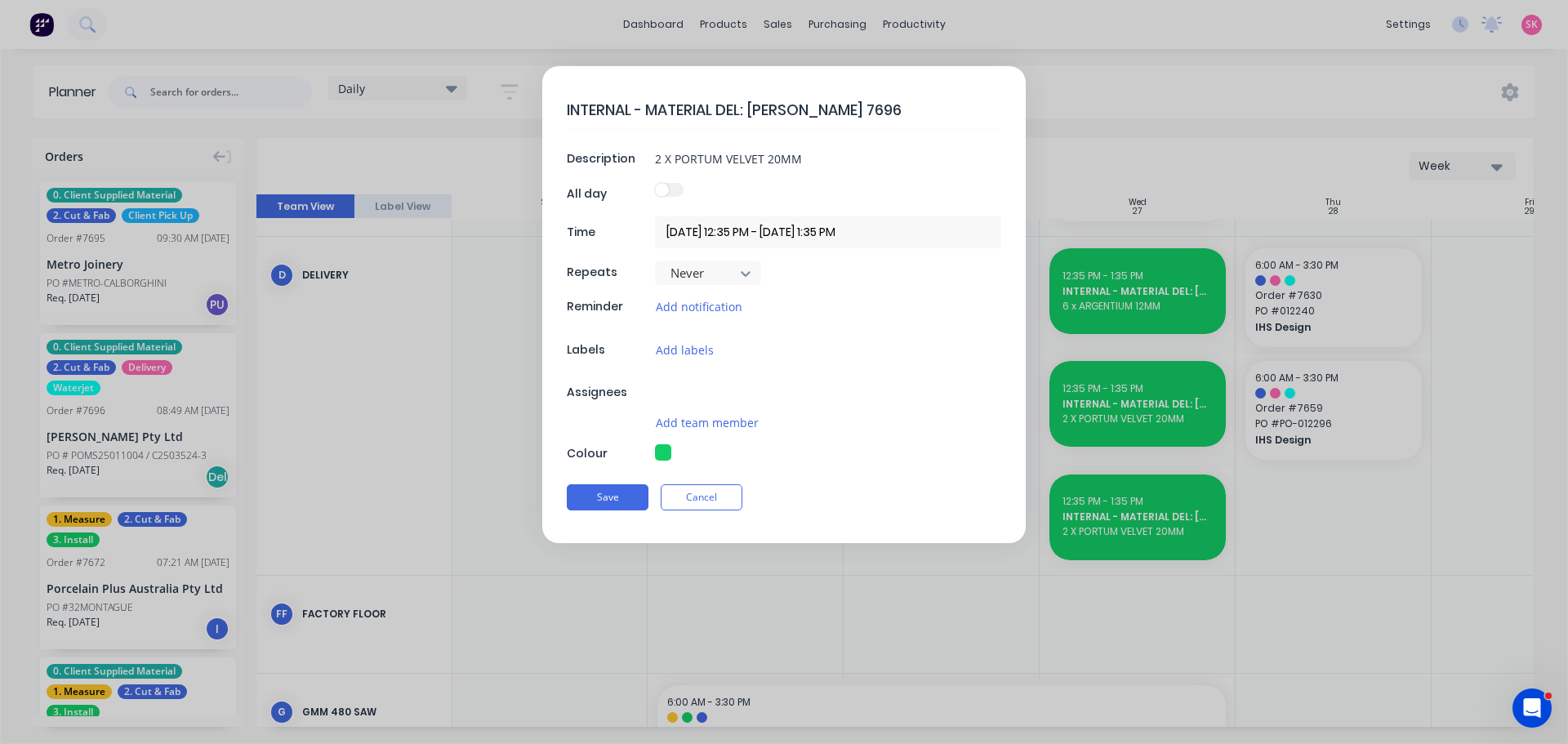
type textarea "x"
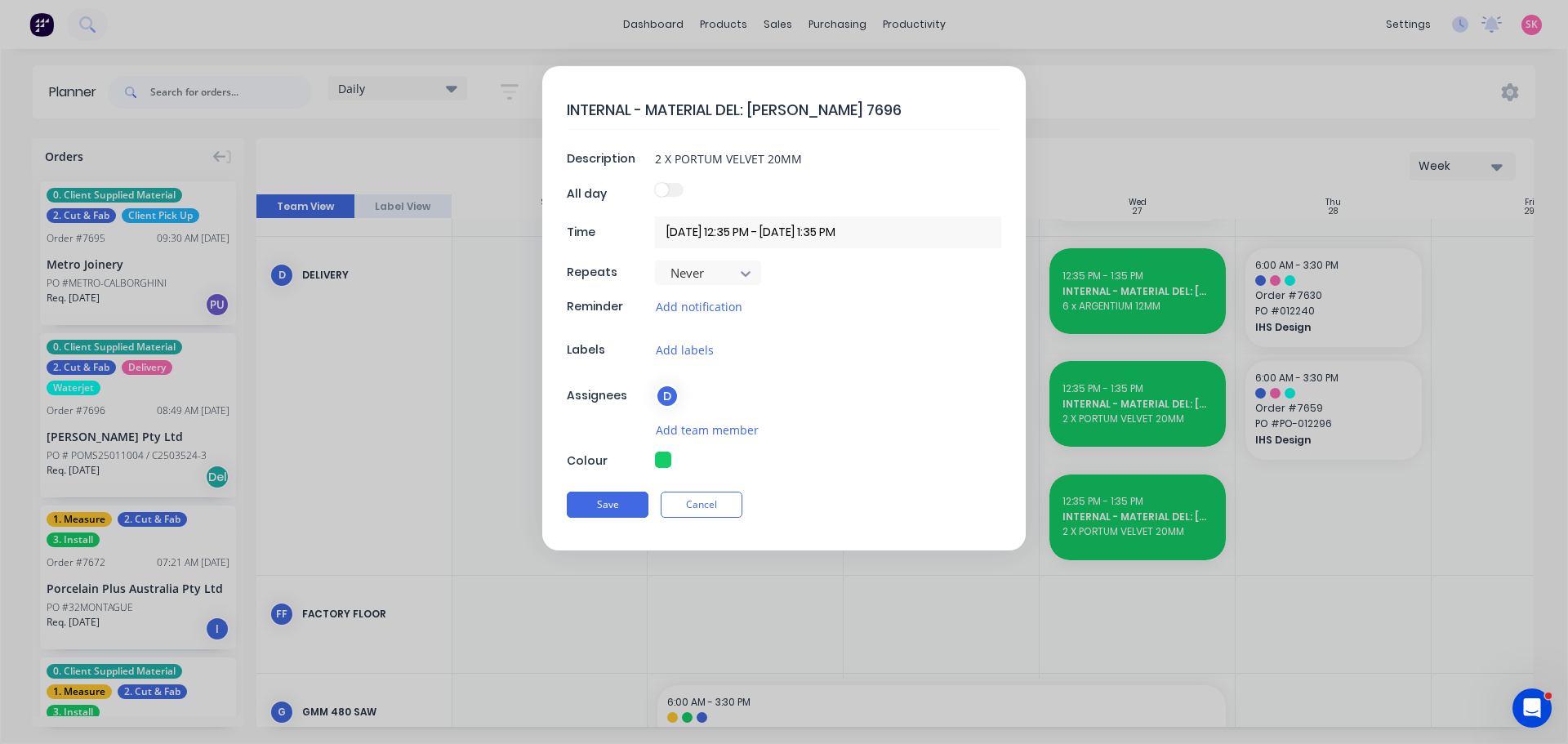
drag, startPoint x: 735, startPoint y: 116, endPoint x: 745, endPoint y: 113, distance: 10.4
click at [745, 113] on textarea "INTERNAL - MATERIAL DEL: [PERSON_NAME] 7696" at bounding box center [784, 109] width 435 height 38
type textarea "INTERNAL - MATERIAL DEL:"
type textarea "x"
type textarea "INTERNAL - MATERIAL DEL: l"
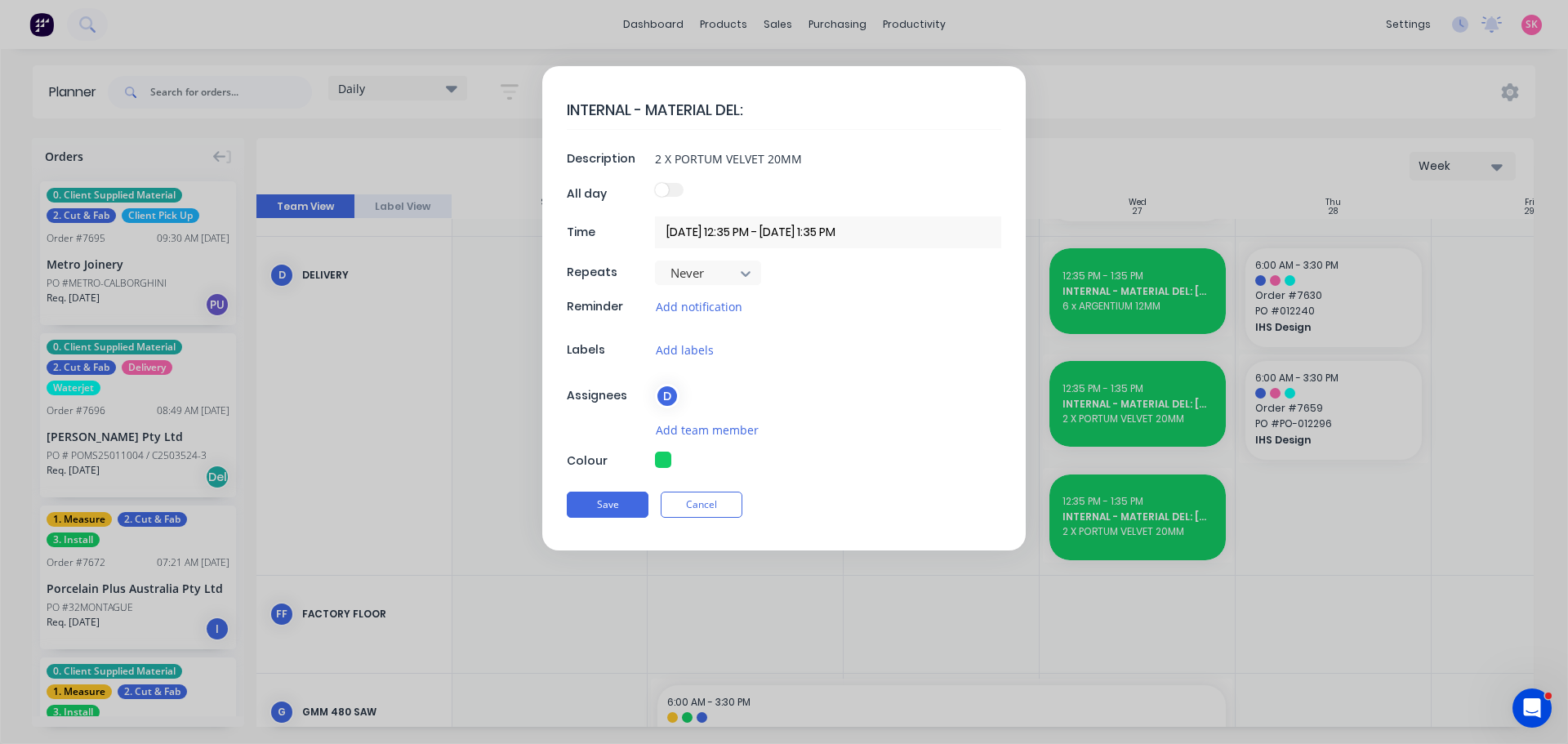
type textarea "x"
type textarea "INTERNAL - MATERIAL DEL: le"
type textarea "x"
type textarea "INTERNAL - MATERIAL DEL: leg"
type textarea "x"
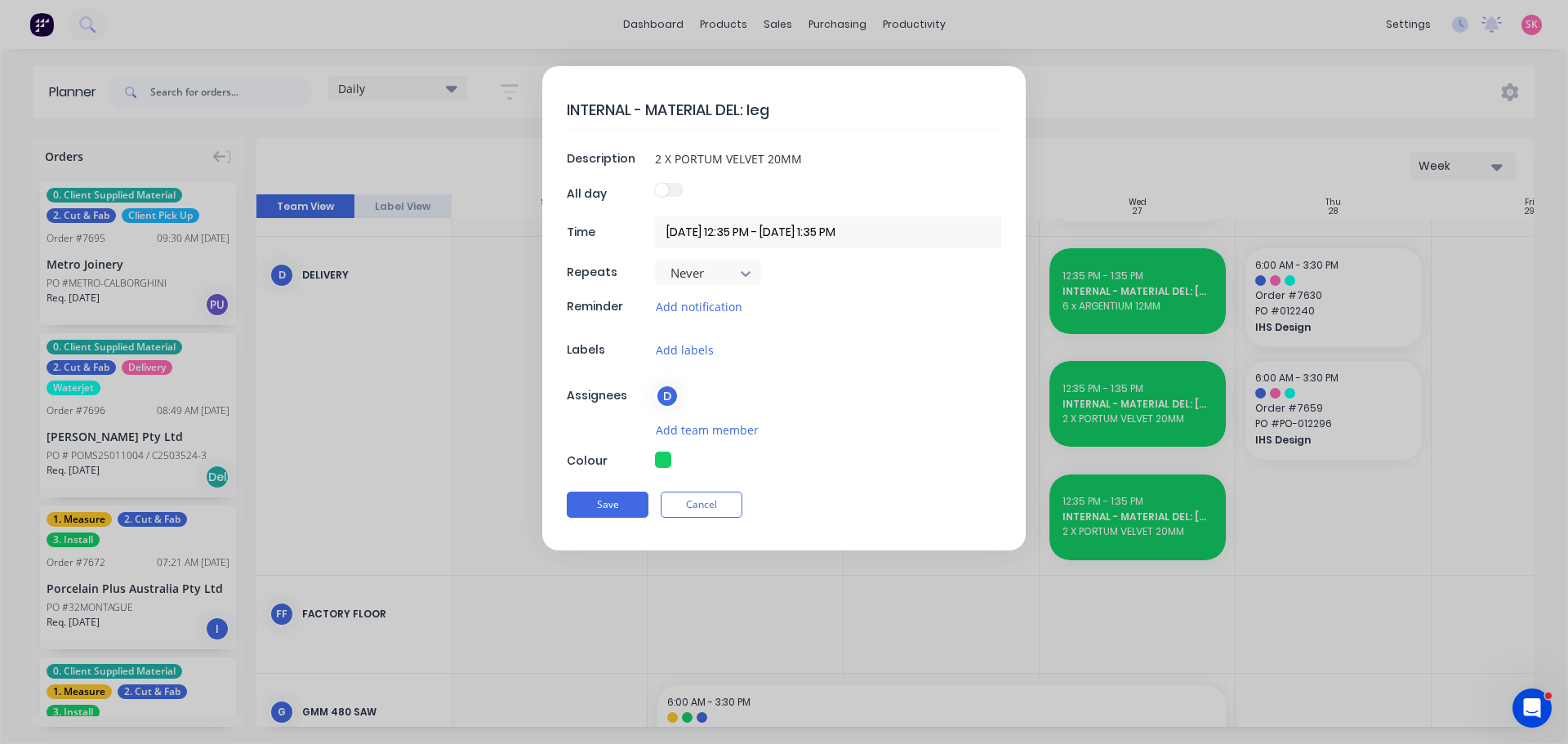
type textarea "INTERNAL - MATERIAL DEL: leg"
type textarea "x"
type textarea "INTERNAL - MATERIAL DEL: leg"
type textarea "x"
type textarea "INTERNAL - MATERIAL DEL: le"
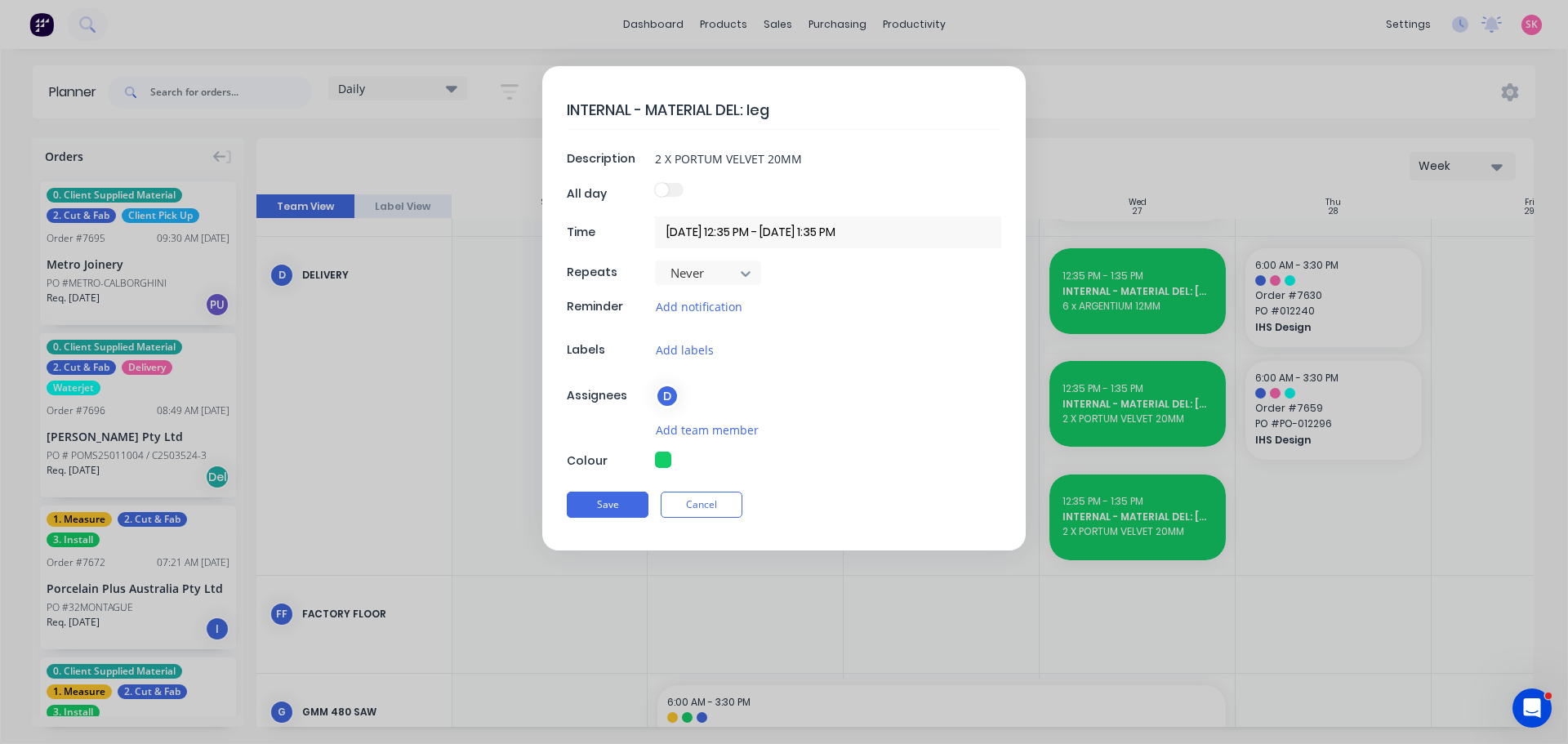
type textarea "x"
type textarea "INTERNAL - MATERIAL DEL: l"
type textarea "x"
type textarea "INTERNAL - MATERIAL DEL:"
type textarea "x"
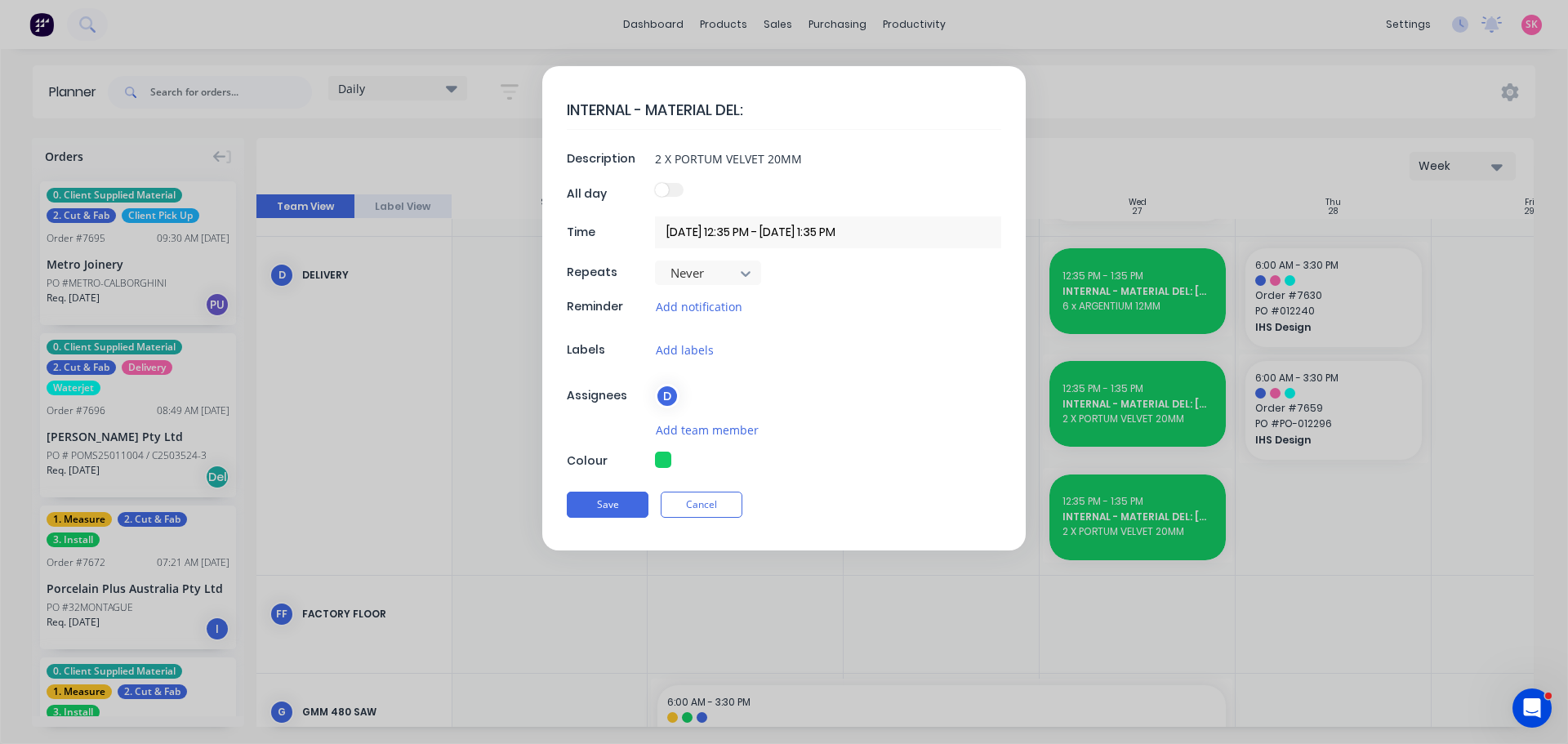
type textarea "INTERNAL - MATERIAL DEL: ;"
type textarea "x"
type textarea "INTERNAL - MATERIAL DEL: ;E"
type textarea "x"
type textarea "INTERNAL - MATERIAL DEL: ;EG"
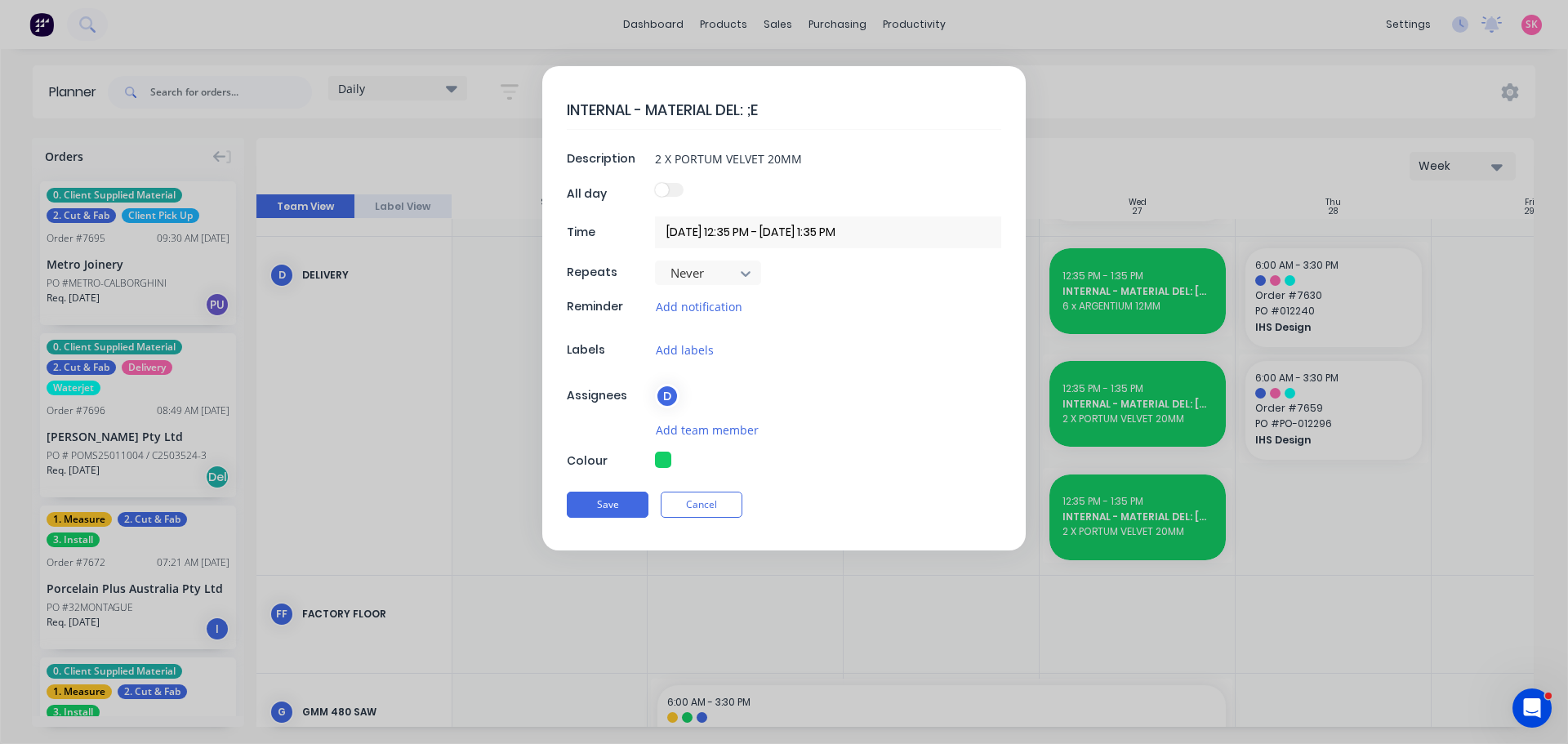
type textarea "x"
type textarea "INTERNAL - MATERIAL DEL: ;E"
type textarea "x"
type textarea "INTERNAL - MATERIAL DEL: ;"
type textarea "x"
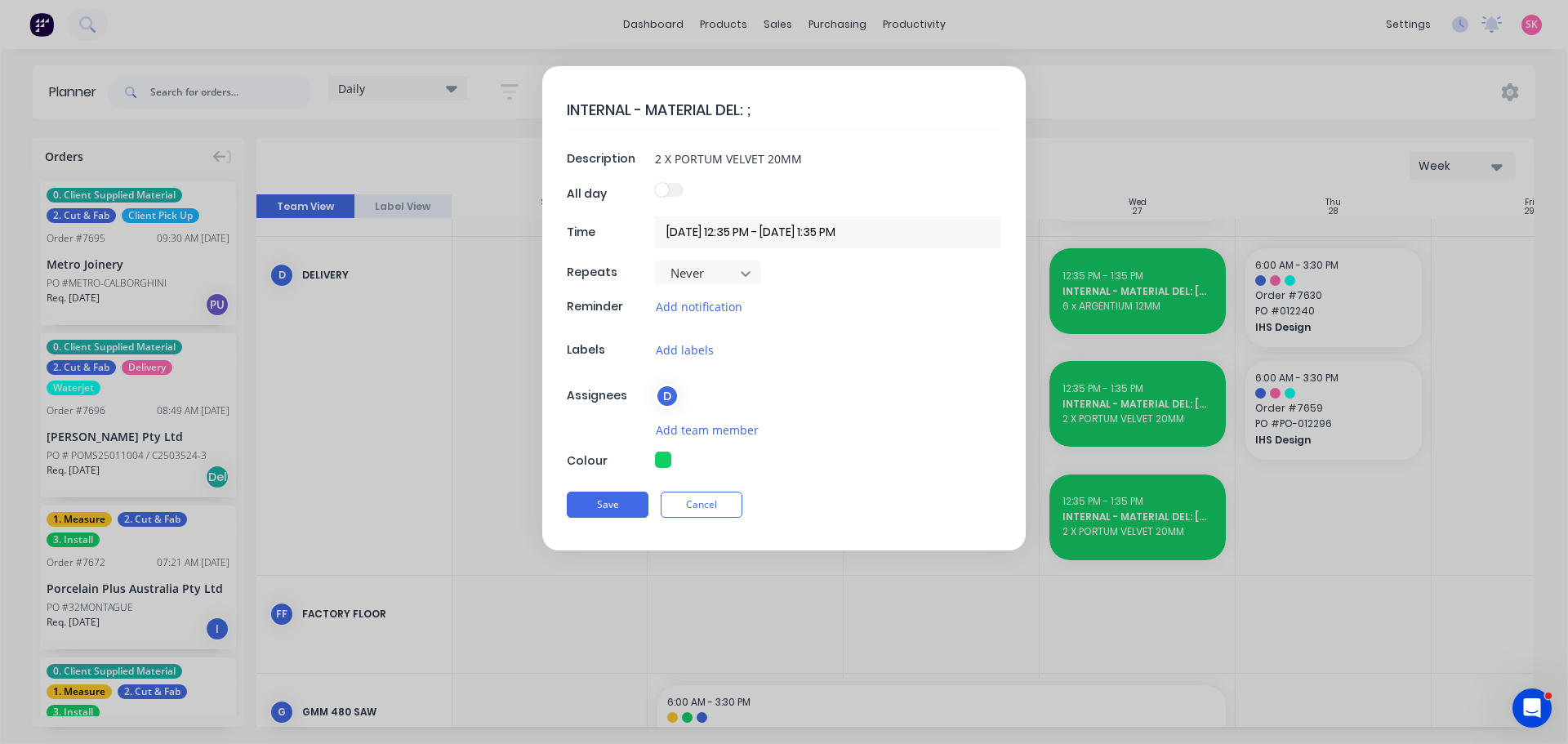
type textarea "INTERNAL - MATERIAL DEL:"
type textarea "x"
type textarea "INTERNAL - MATERIAL DEL: L"
type textarea "x"
type textarea "INTERNAL - MATERIAL DEL: LE"
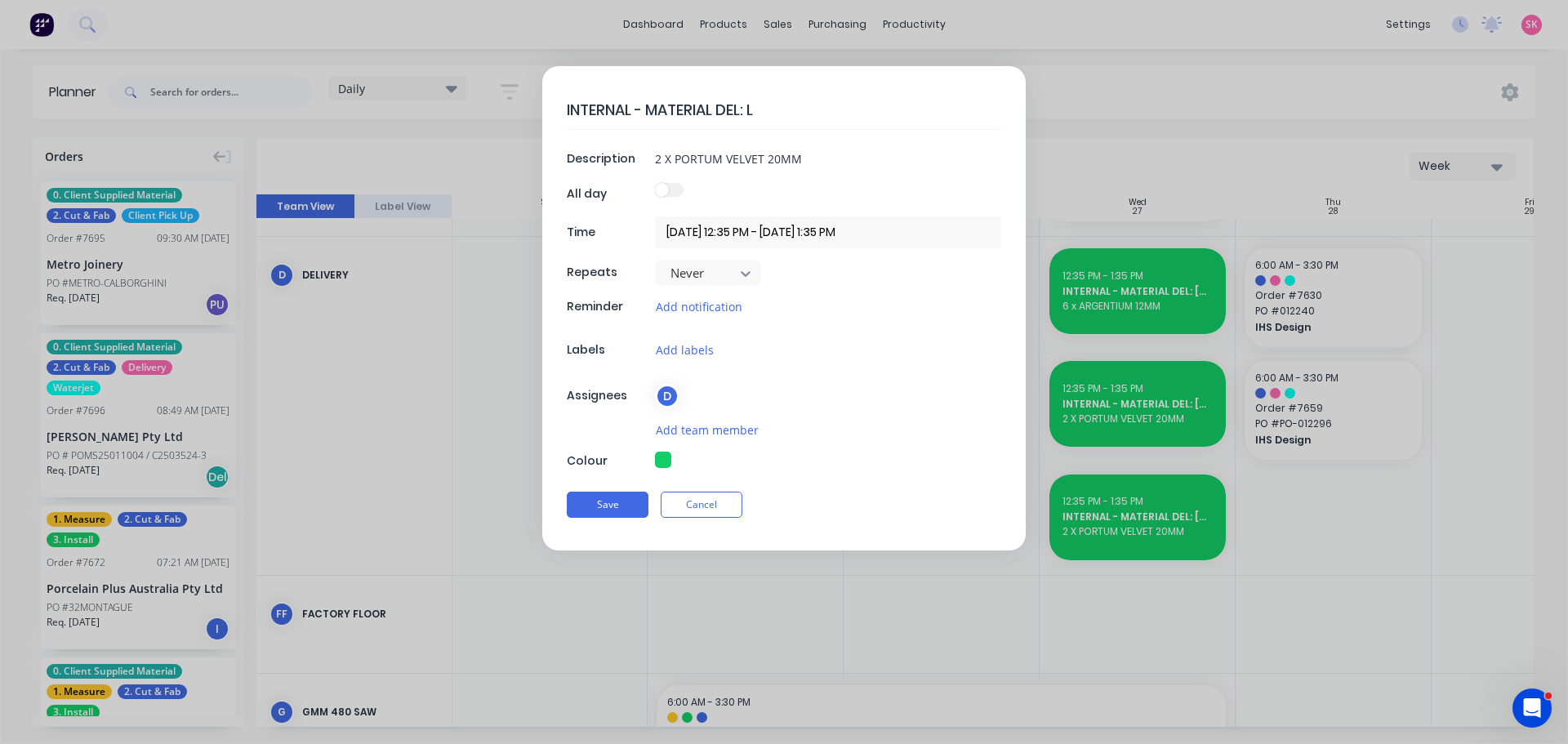
type textarea "x"
type textarea "INTERNAL - MATERIAL DEL: LEG"
type textarea "x"
type textarea "INTERNAL - MATERIAL DEL: LEG"
type textarea "x"
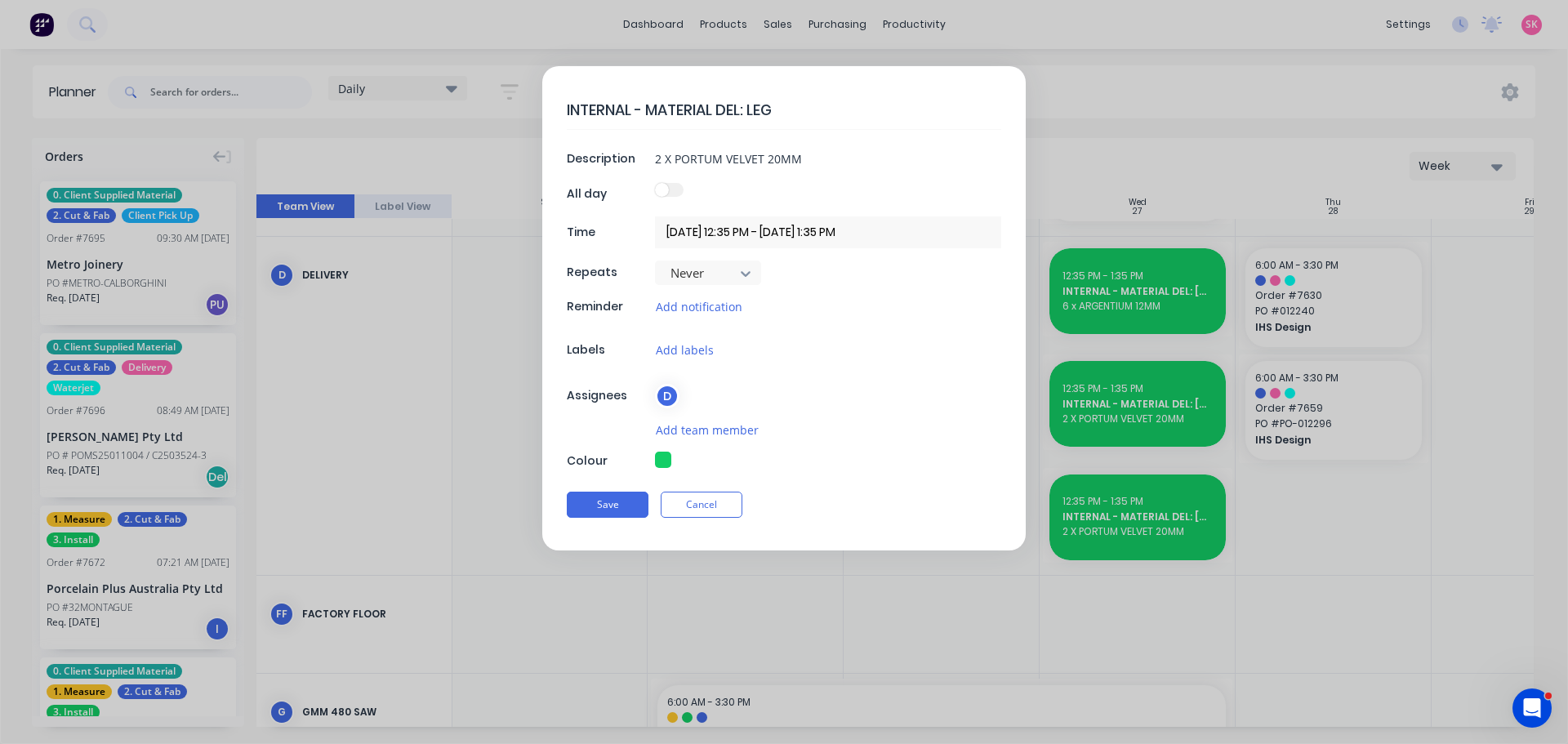
type textarea "INTERNAL - MATERIAL DEL: LEG 7"
type textarea "x"
type textarea "INTERNAL - MATERIAL DEL: LEG 76"
type textarea "x"
type textarea "INTERNAL - MATERIAL DEL: LEG 763"
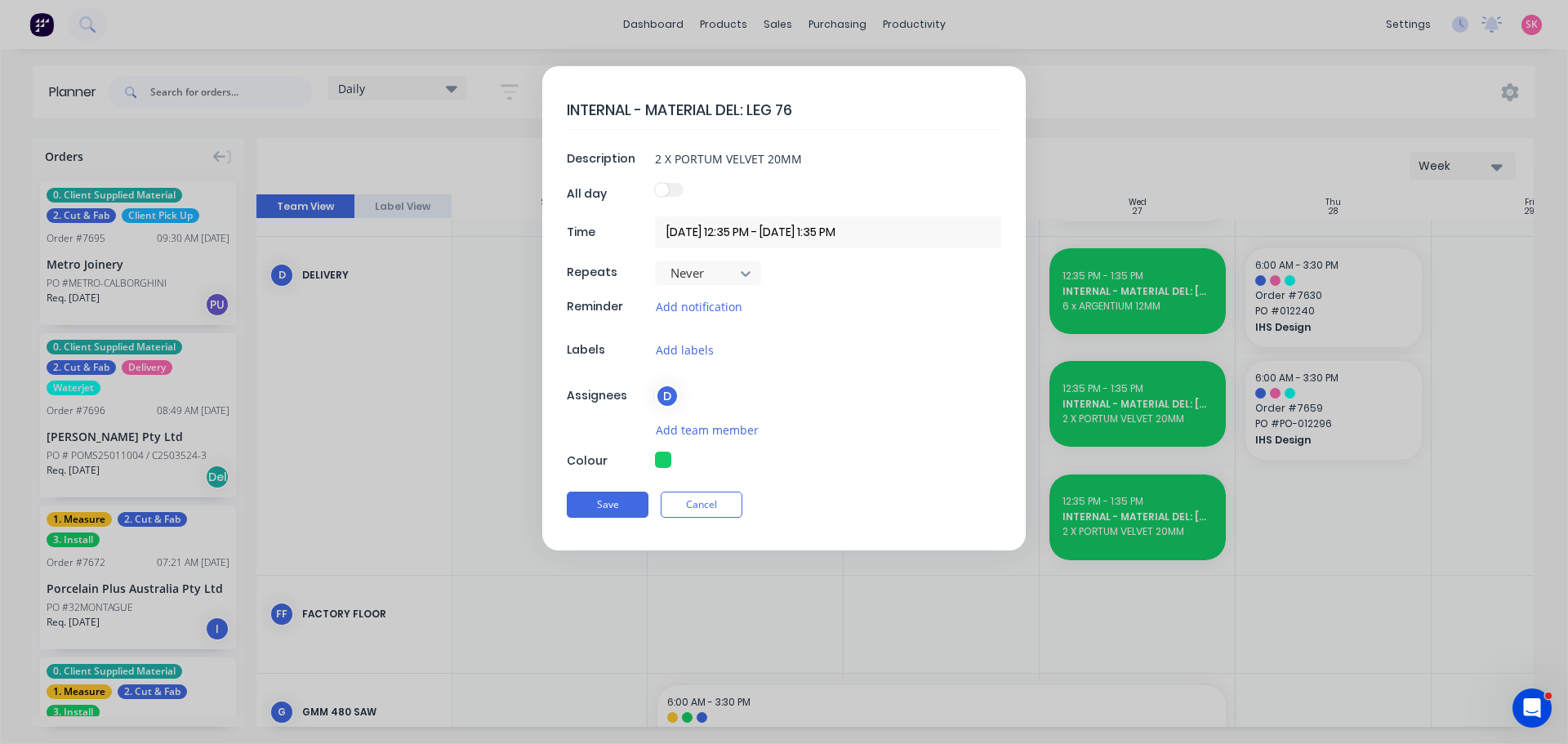
type textarea "x"
type textarea "INTERNAL - MATERIAL DEL: LEG 7639"
type textarea "x"
type textarea "INTERNAL - MATERIAL DEL: LEG 7639"
type textarea "x"
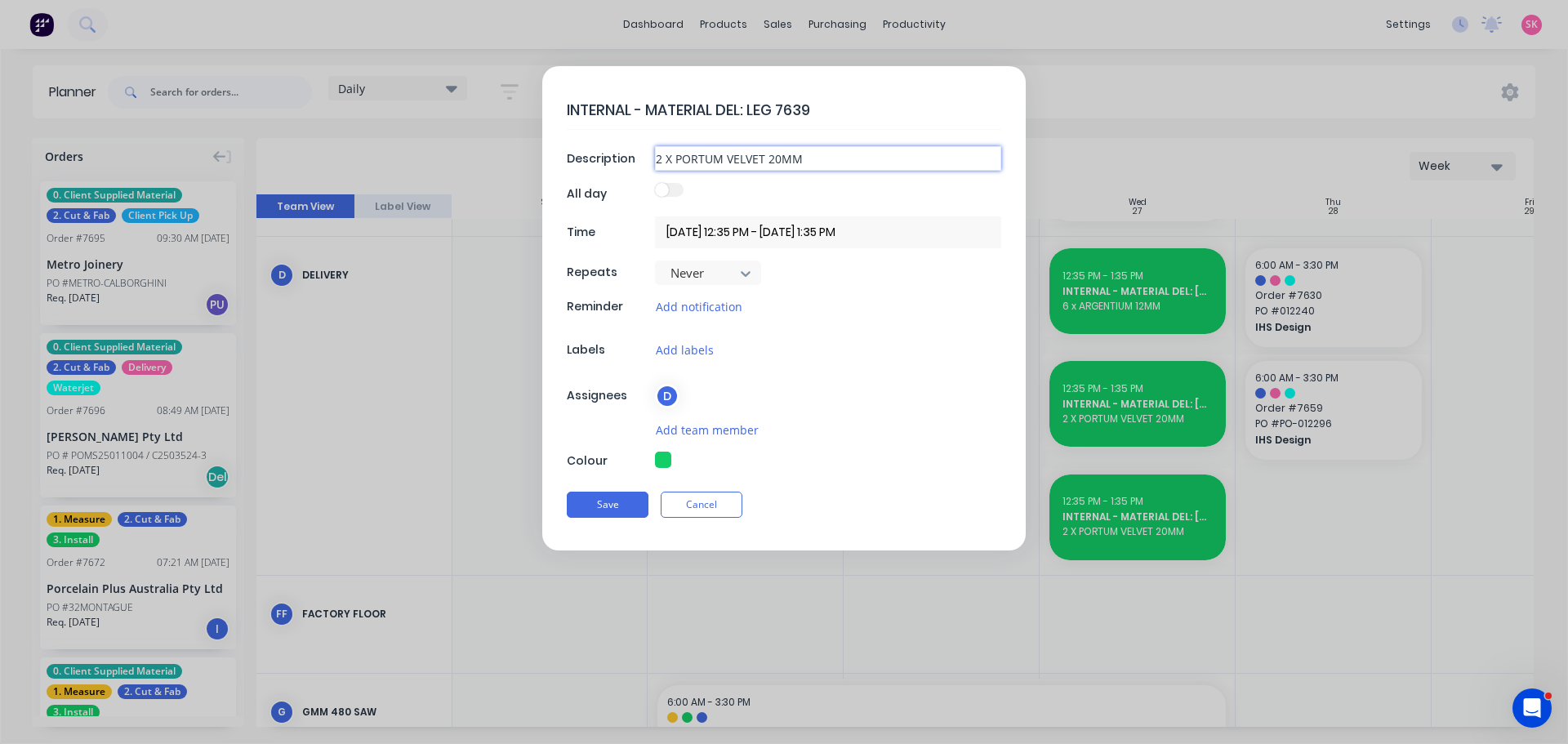
drag, startPoint x: 791, startPoint y: 156, endPoint x: 489, endPoint y: 157, distance: 302.0
click at [490, 157] on form "INTERNAL - MATERIAL DEL: LEG 7639 Description 2 X PORTUM VELVET 20MM All day Ti…" at bounding box center [784, 308] width 1533 height 484
type input "8"
type textarea "x"
type input "8"
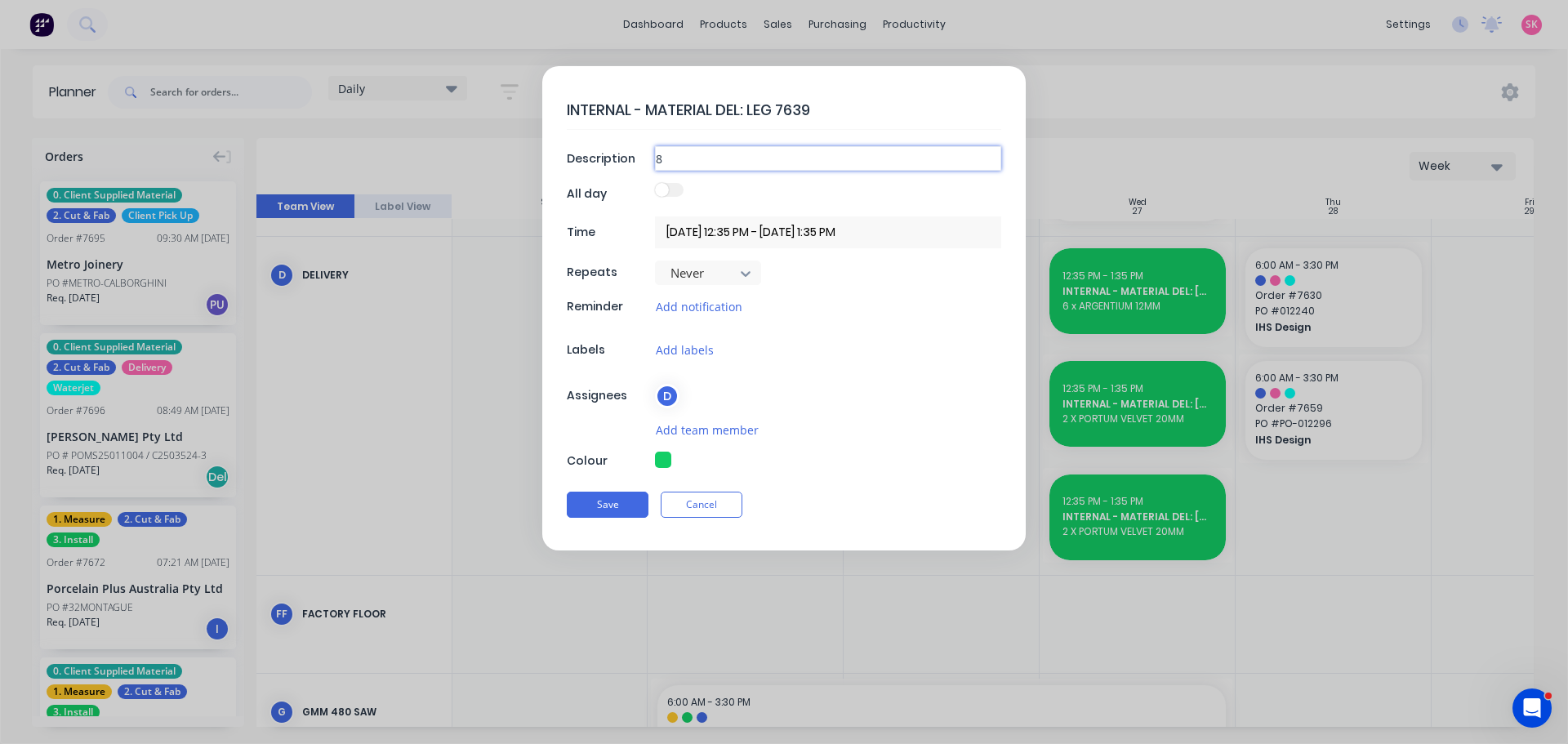
type textarea "x"
type input "8 Y"
type textarea "x"
type input "8 YD"
type textarea "x"
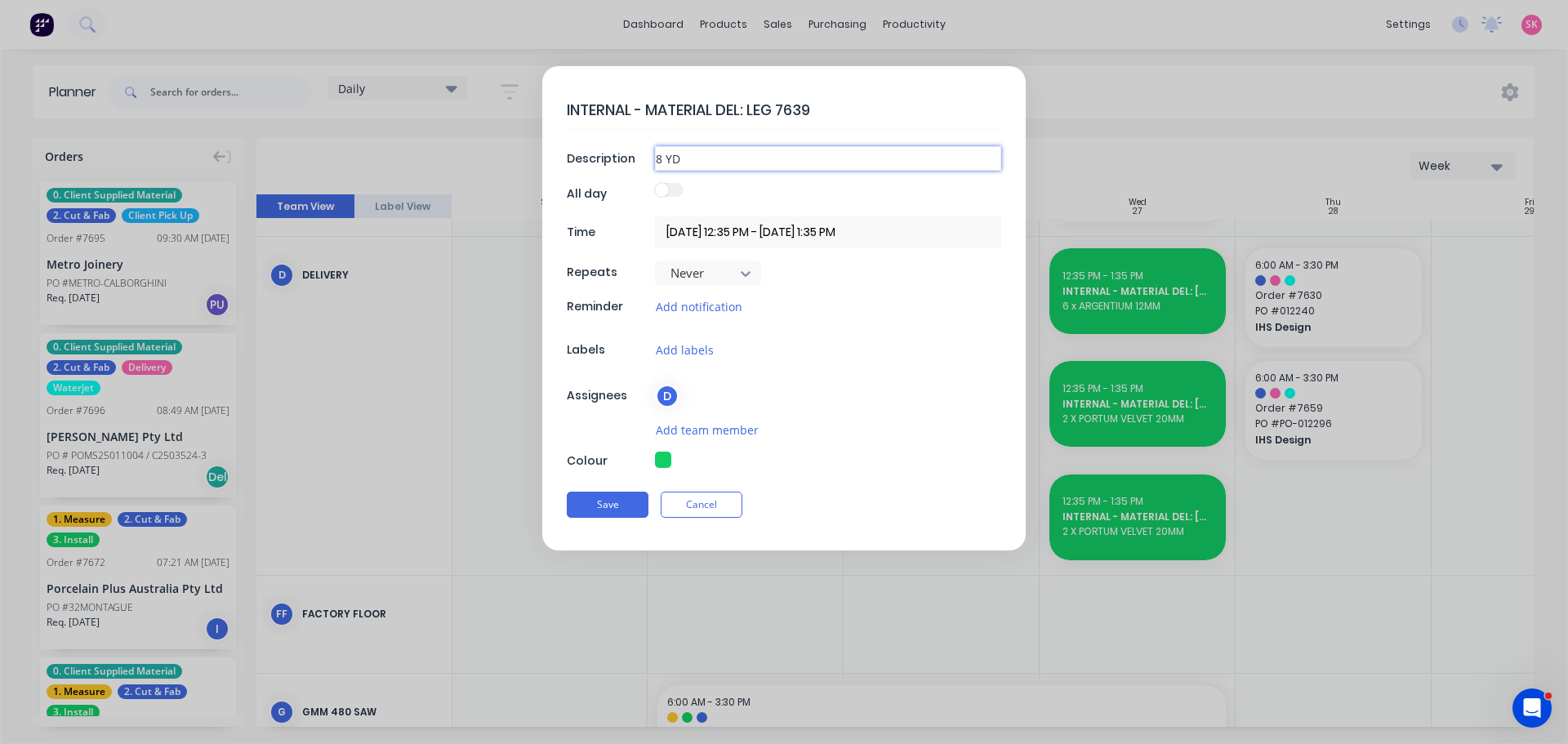
type input "8 YDL"
type textarea "x"
type input "8 YDL"
type textarea "x"
type input "8 YDL S"
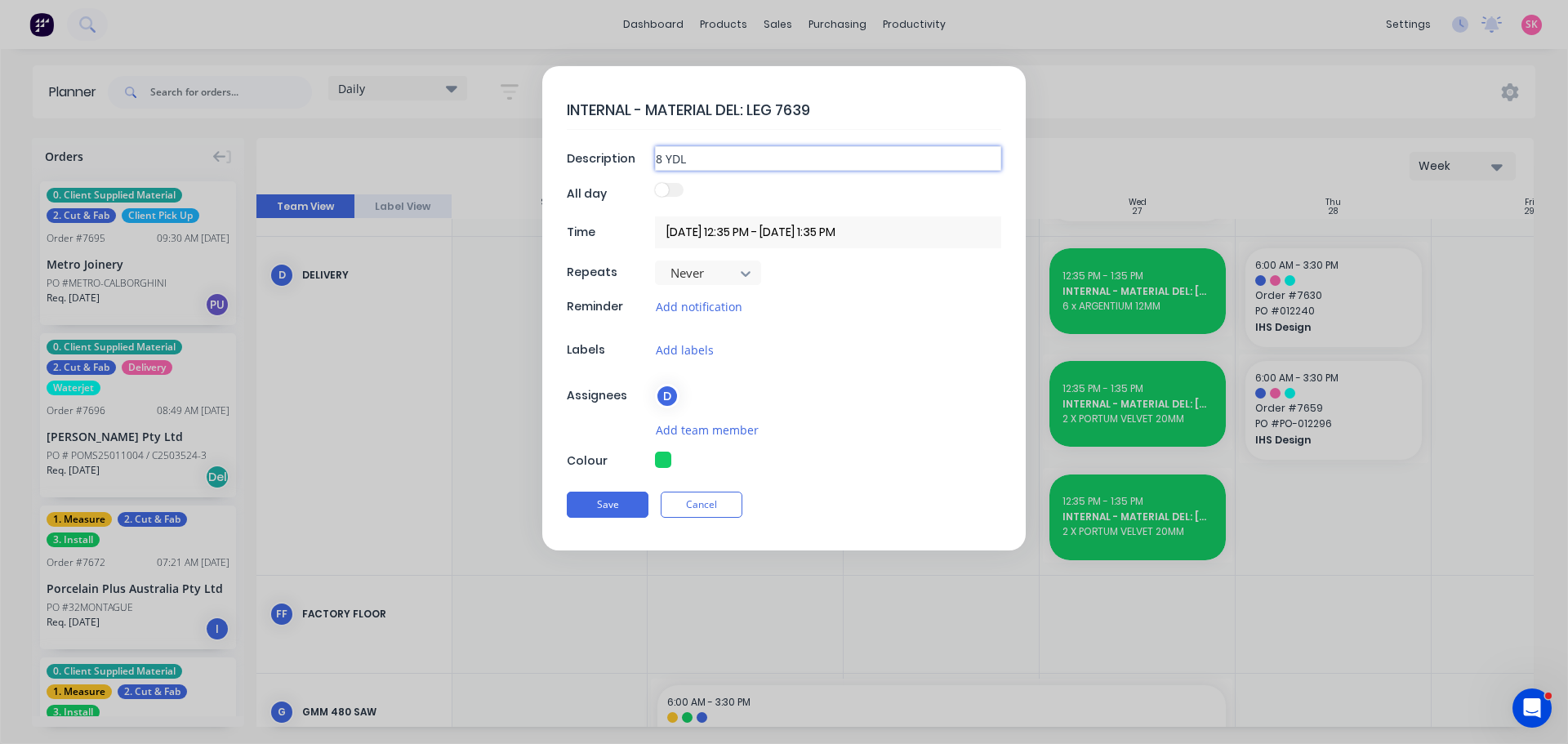
type textarea "x"
type input "8 YDL ST"
type textarea "x"
type input "8 YDL STA"
type textarea "x"
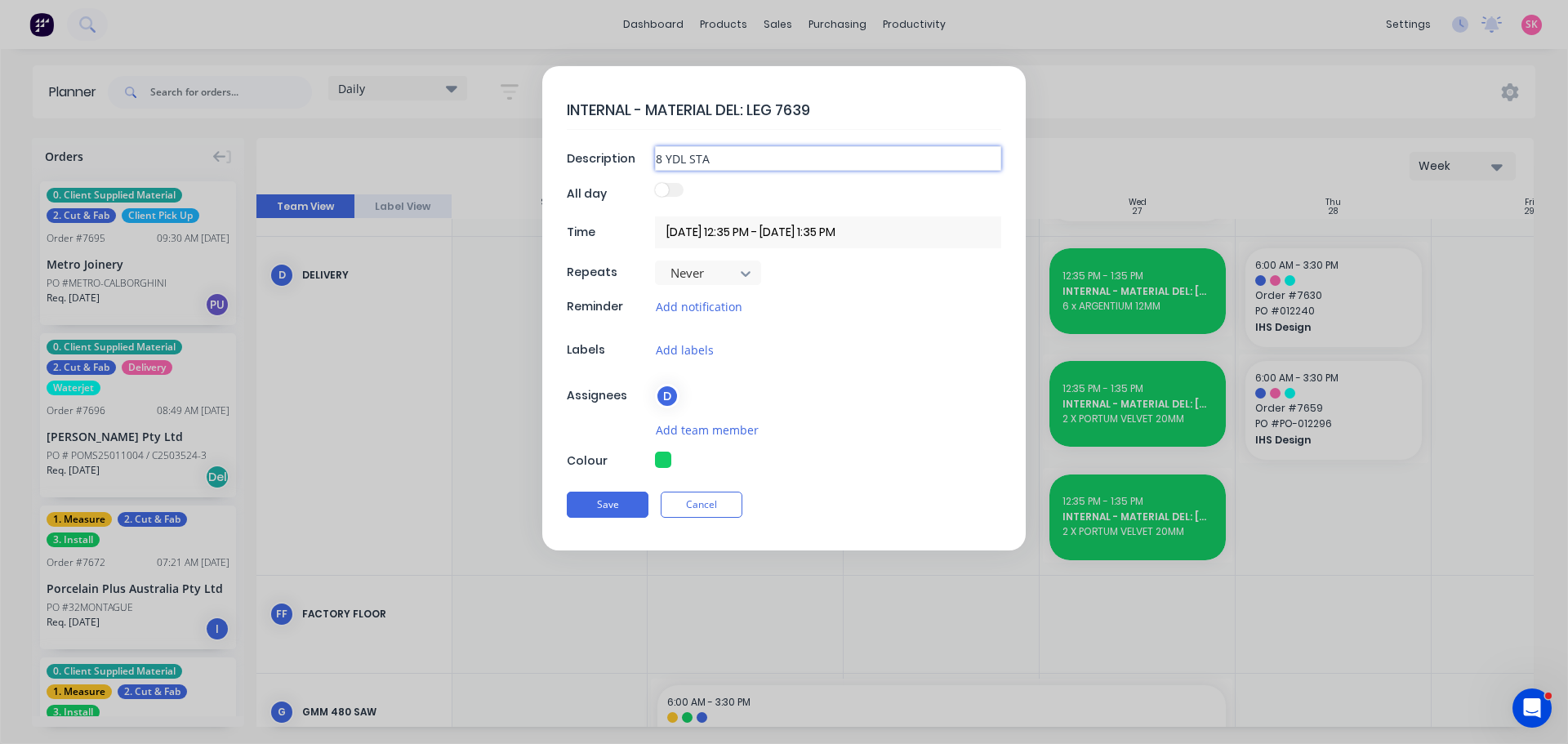
type input "8 YDL STAT"
type textarea "x"
type input "8 YDL STATU"
type textarea "x"
type input "8 YDL STATUA"
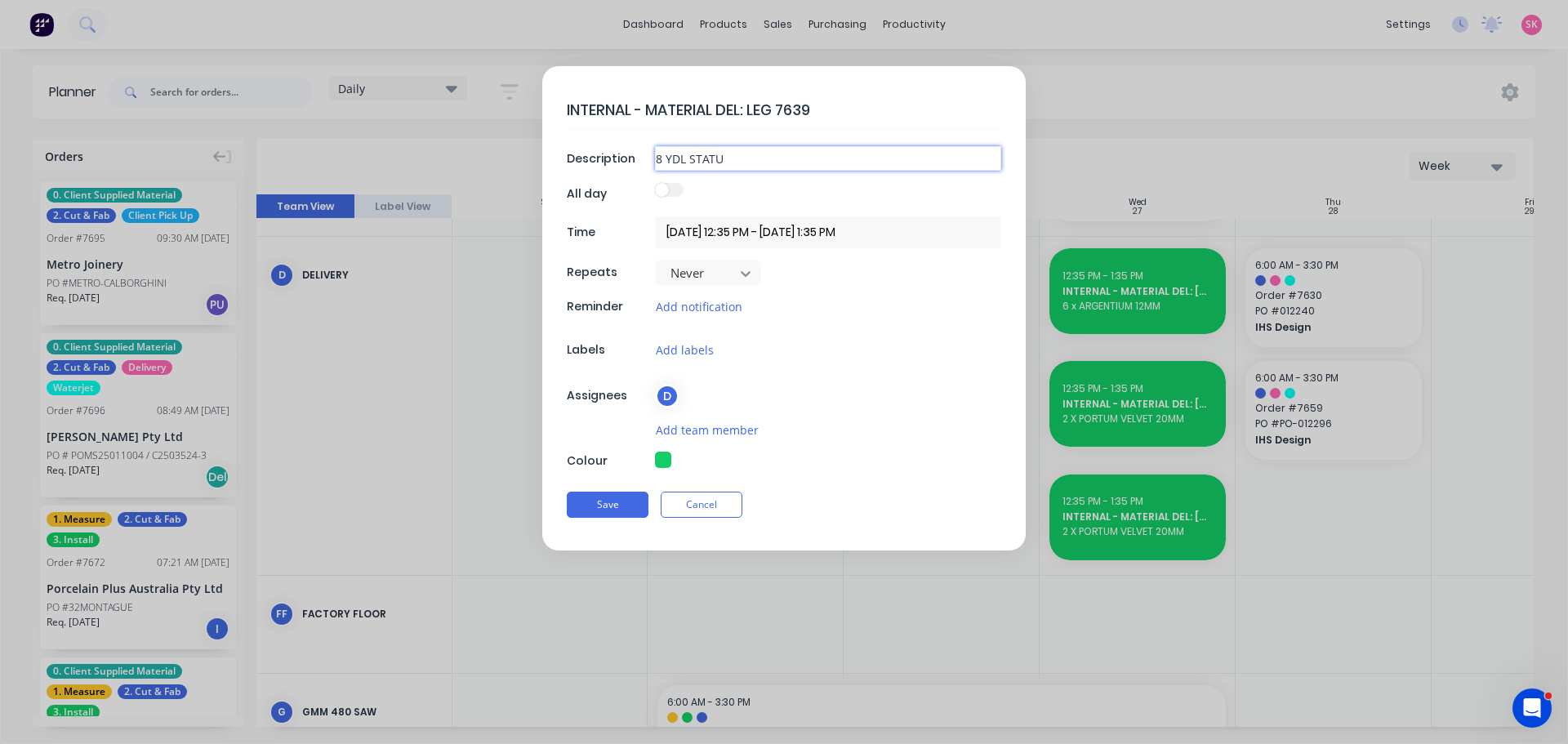
type textarea "x"
type input "8 YDL STATUAR"
type textarea "x"
type input "8 YDL STATUARI"
type textarea "x"
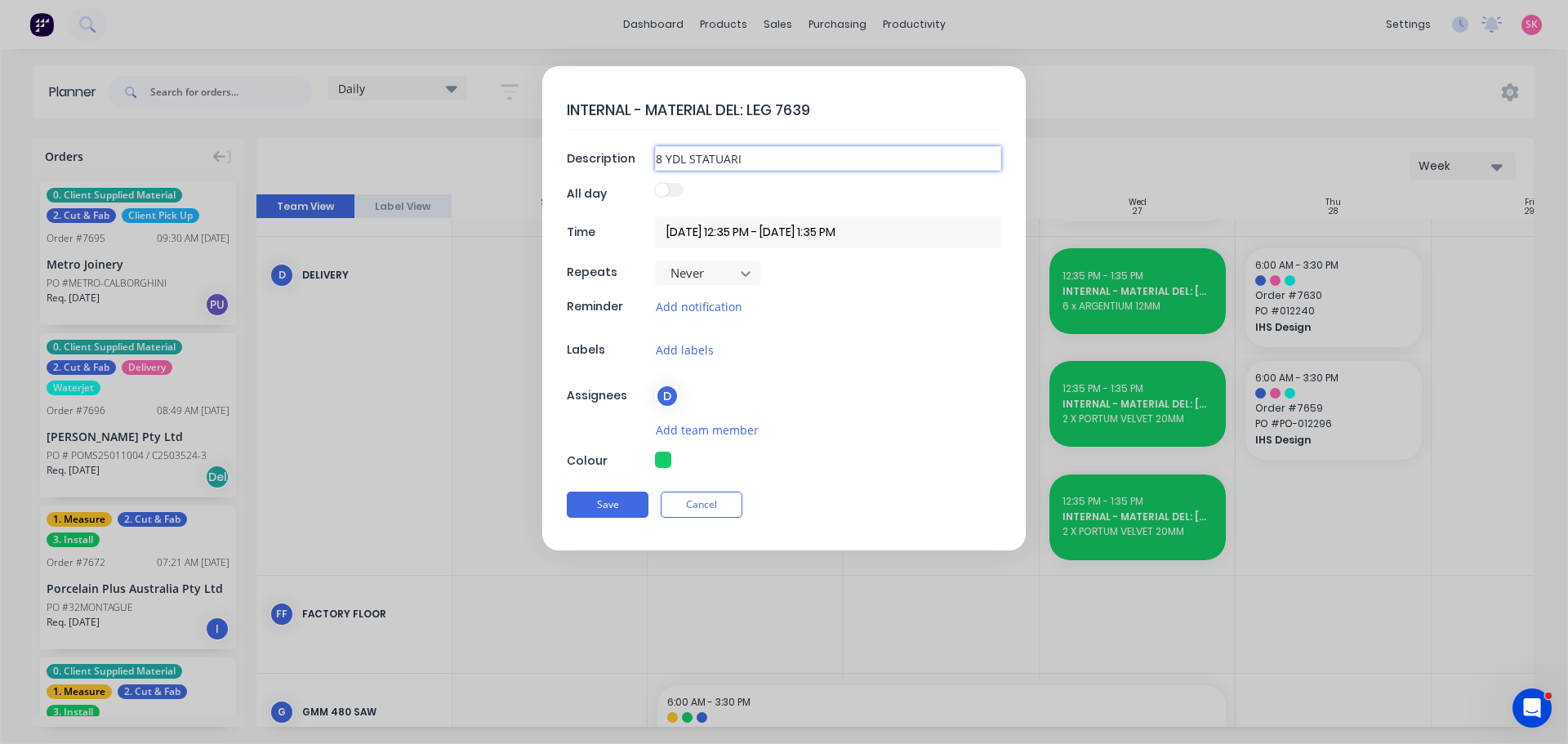
type input "8 YDL STATUARIO"
type textarea "x"
type input "8 YDL STATUARIO"
type textarea "x"
type input "8 YDL STATUARIO E"
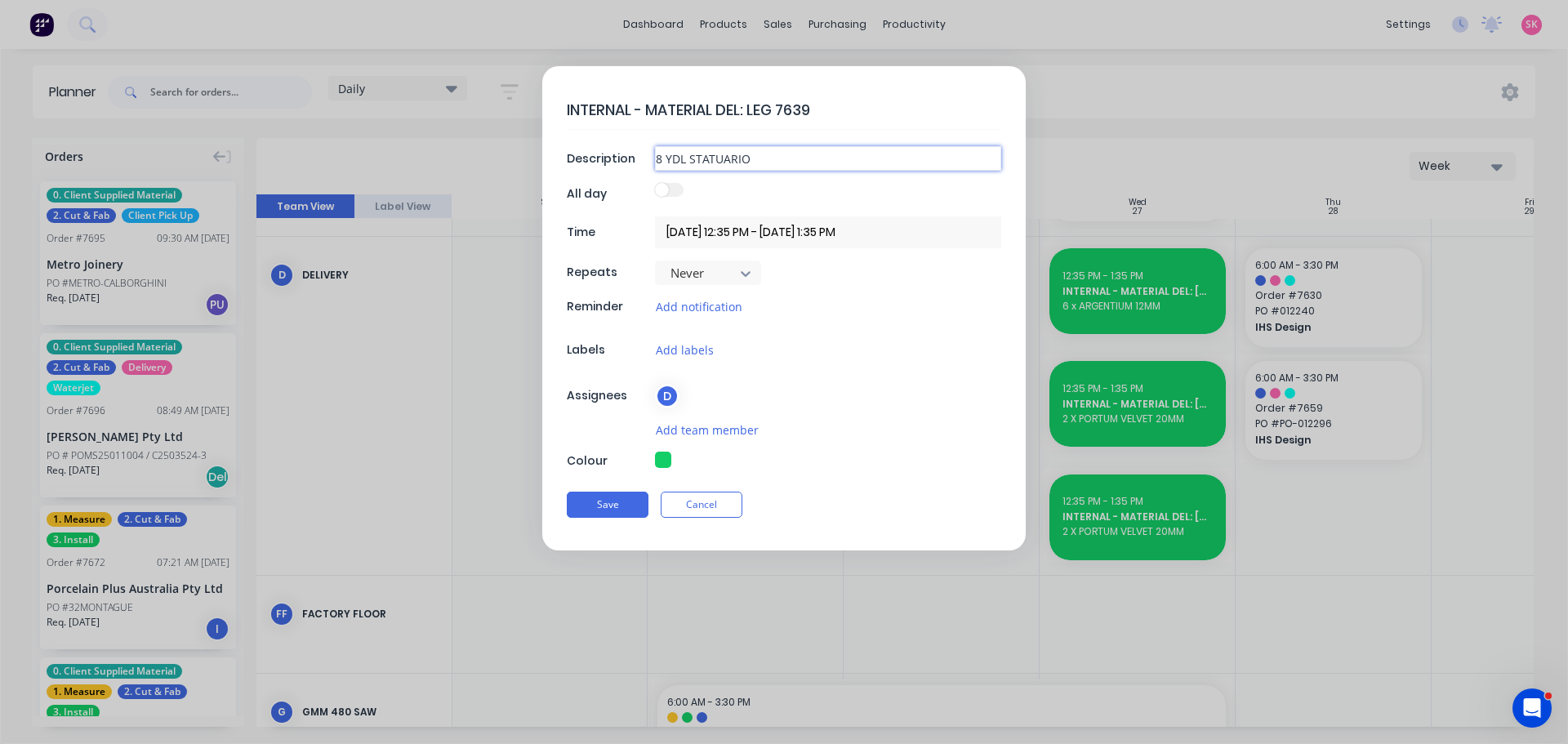
type textarea "x"
type input "8 YDL STATUARIO EN"
type textarea "x"
type input "8 YDL STATUARIO ENX"
type textarea "x"
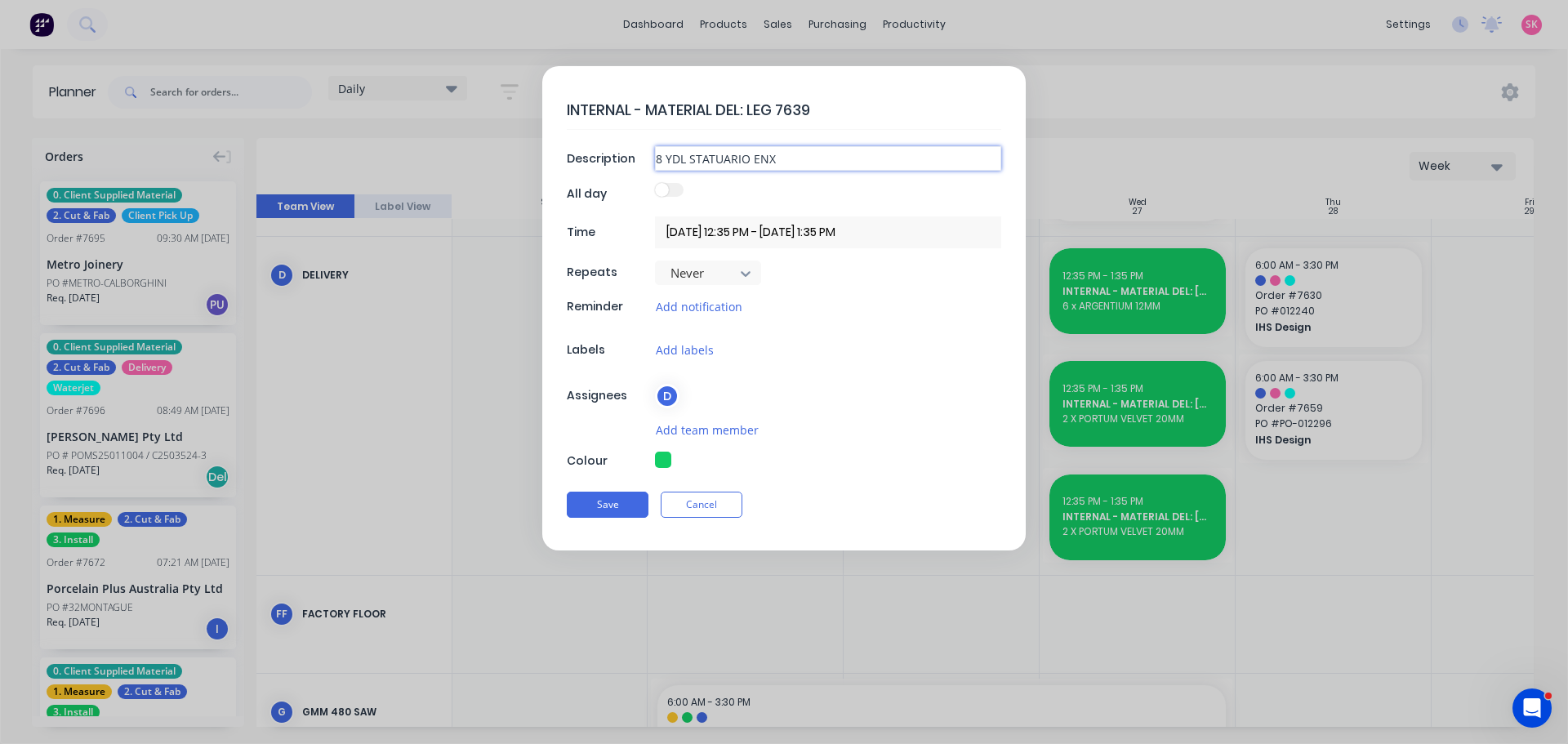
type input "8 YDL STATUARIO EN"
type textarea "x"
type input "8 YDL STATUARIO ENZ"
type textarea "x"
type input "8 YDL STATUARIO [PERSON_NAME]"
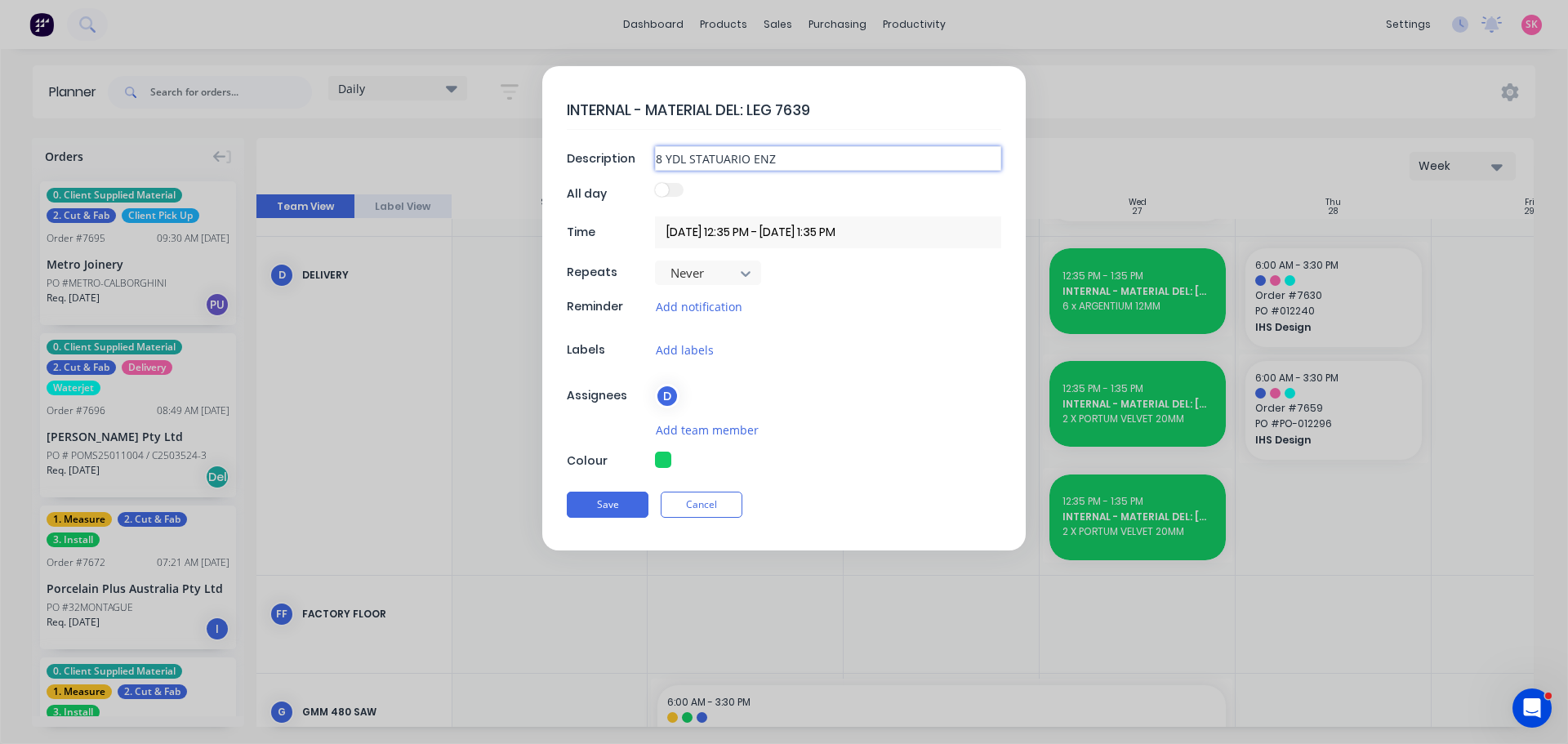
type textarea "x"
type input "8 YDL STATUARIO [PERSON_NAME]"
type textarea "x"
type input "8 YDL STATUARIO [PERSON_NAME]"
click at [587, 506] on button "Save" at bounding box center [608, 505] width 82 height 26
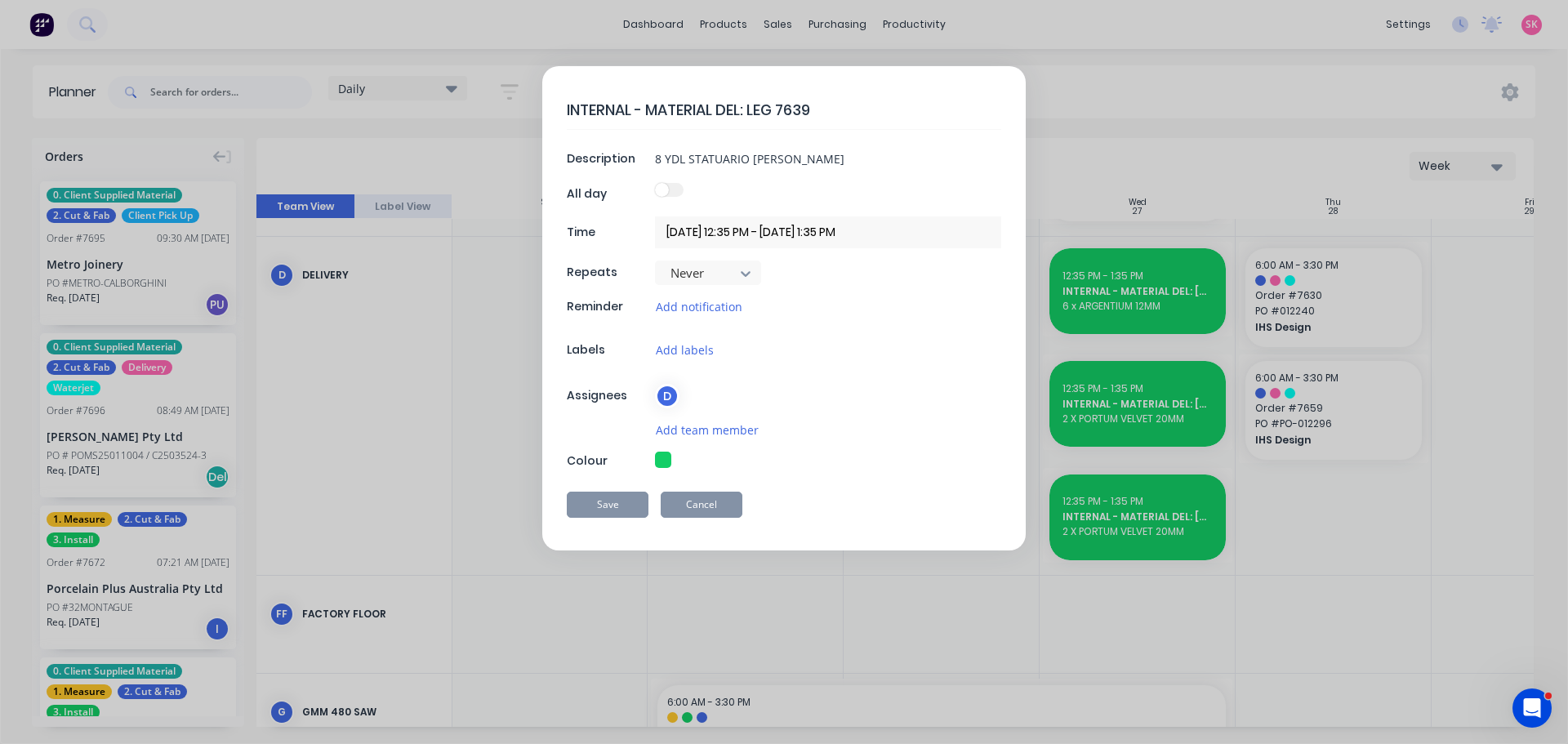
type textarea "x"
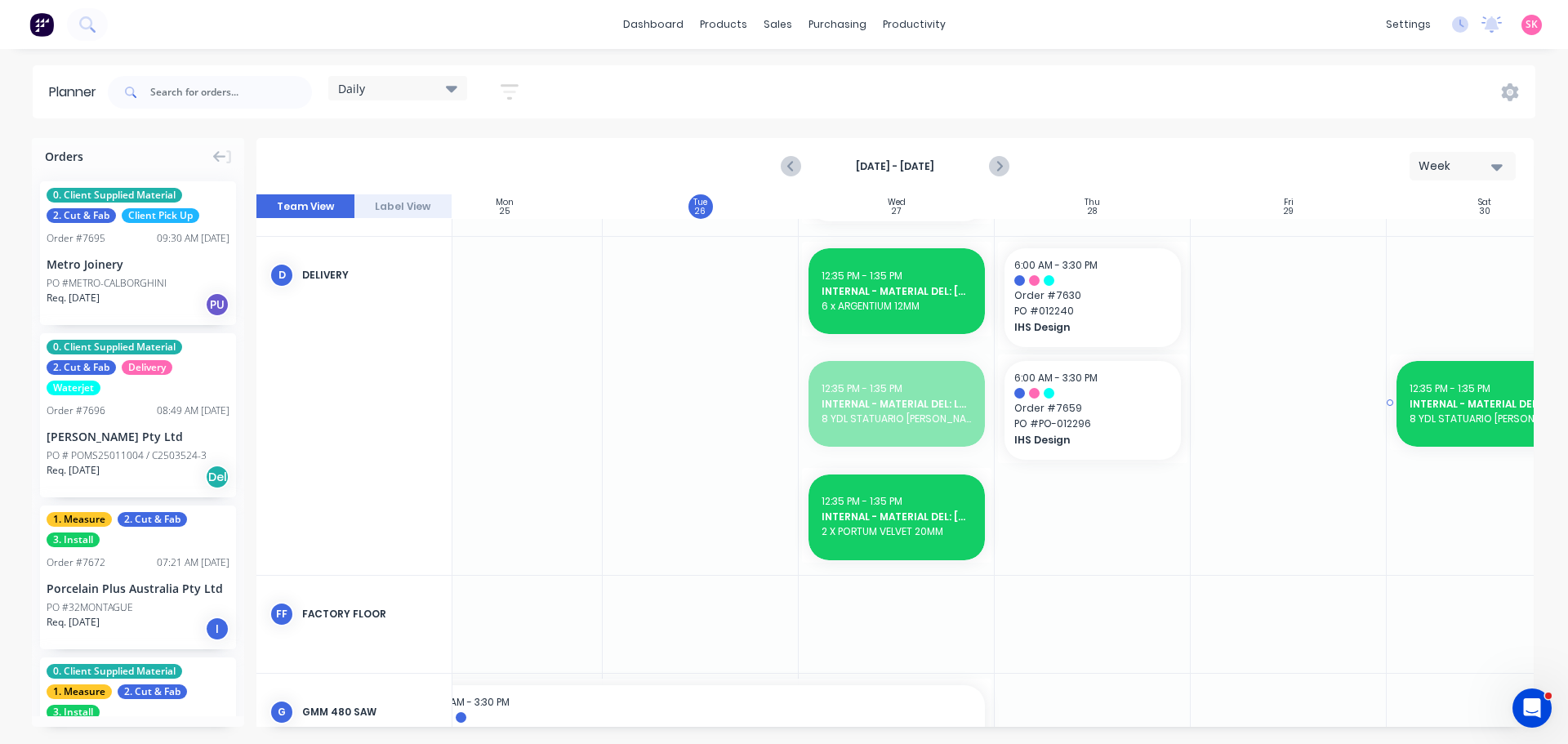
scroll to position [1388, 271]
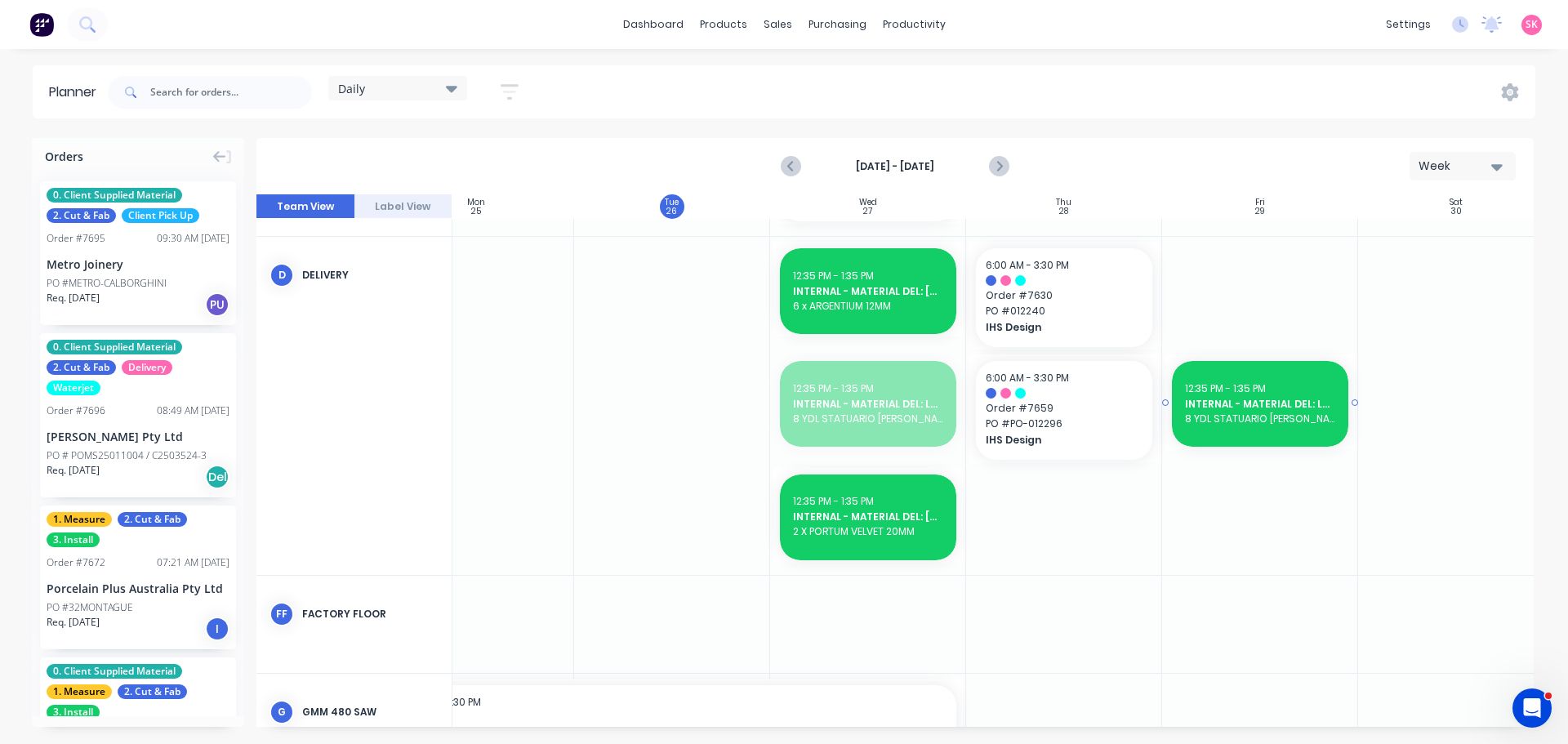
drag, startPoint x: 1112, startPoint y: 406, endPoint x: 1262, endPoint y: 273, distance: 200.5
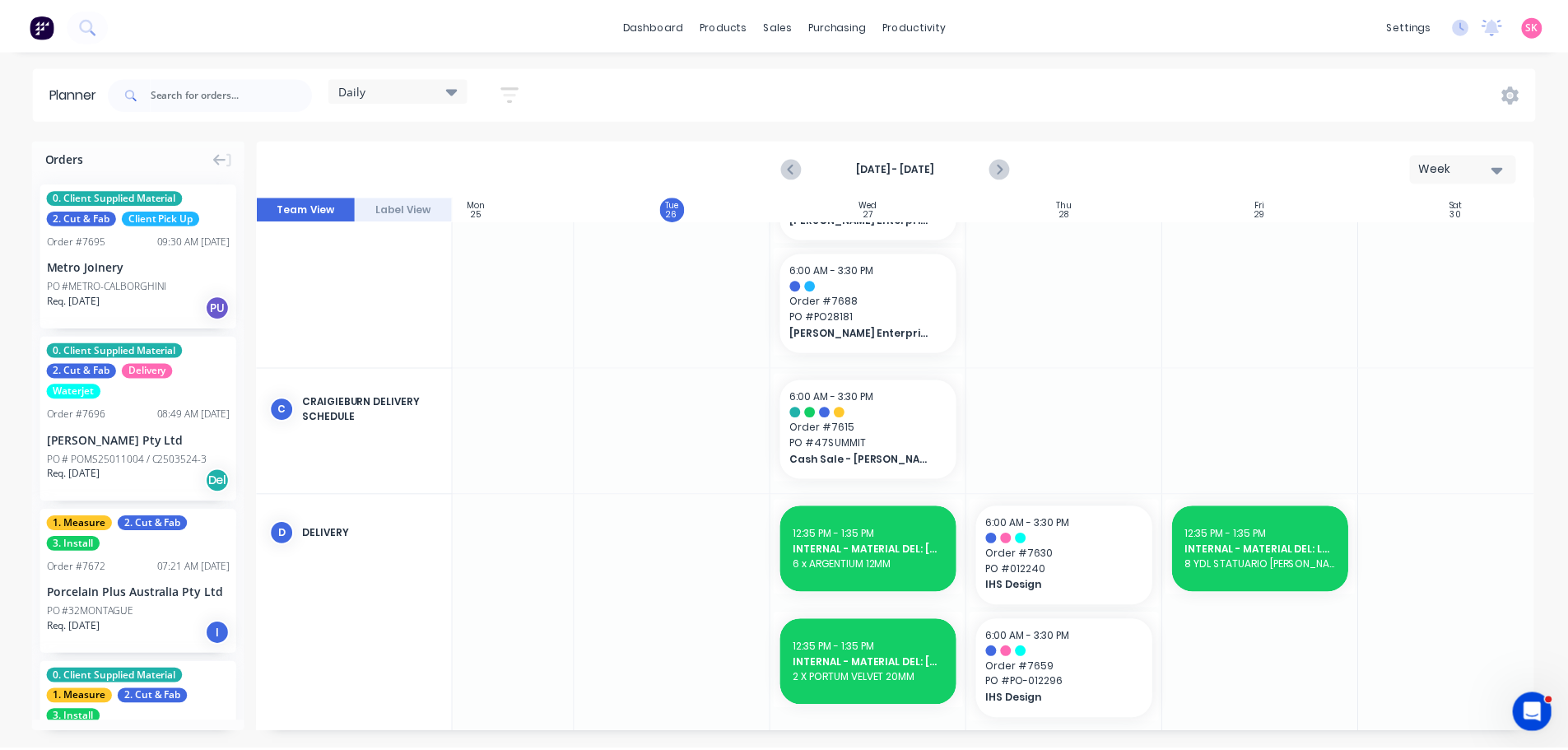
scroll to position [1316, 273]
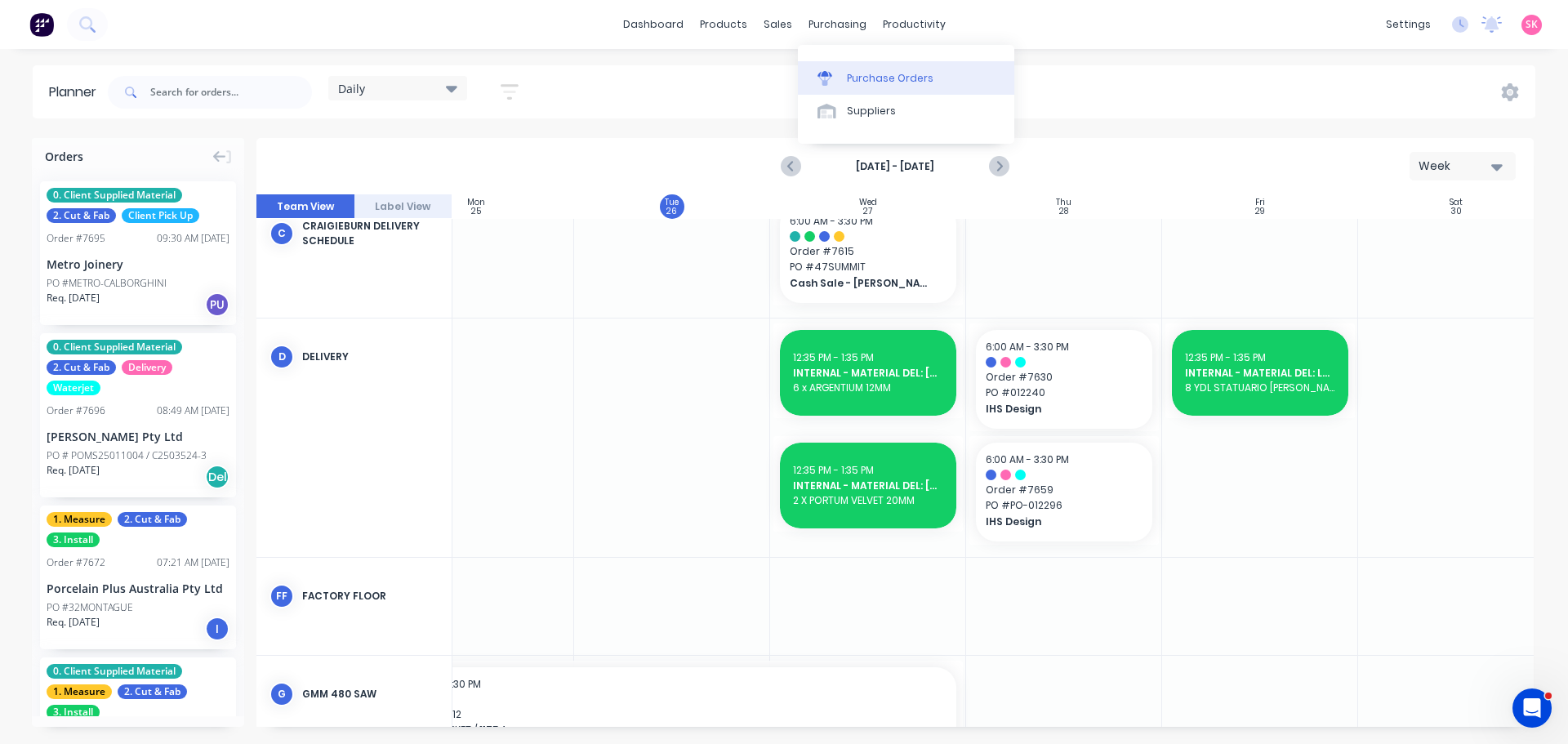
click at [852, 71] on div "Purchase Orders" at bounding box center [890, 79] width 87 height 15
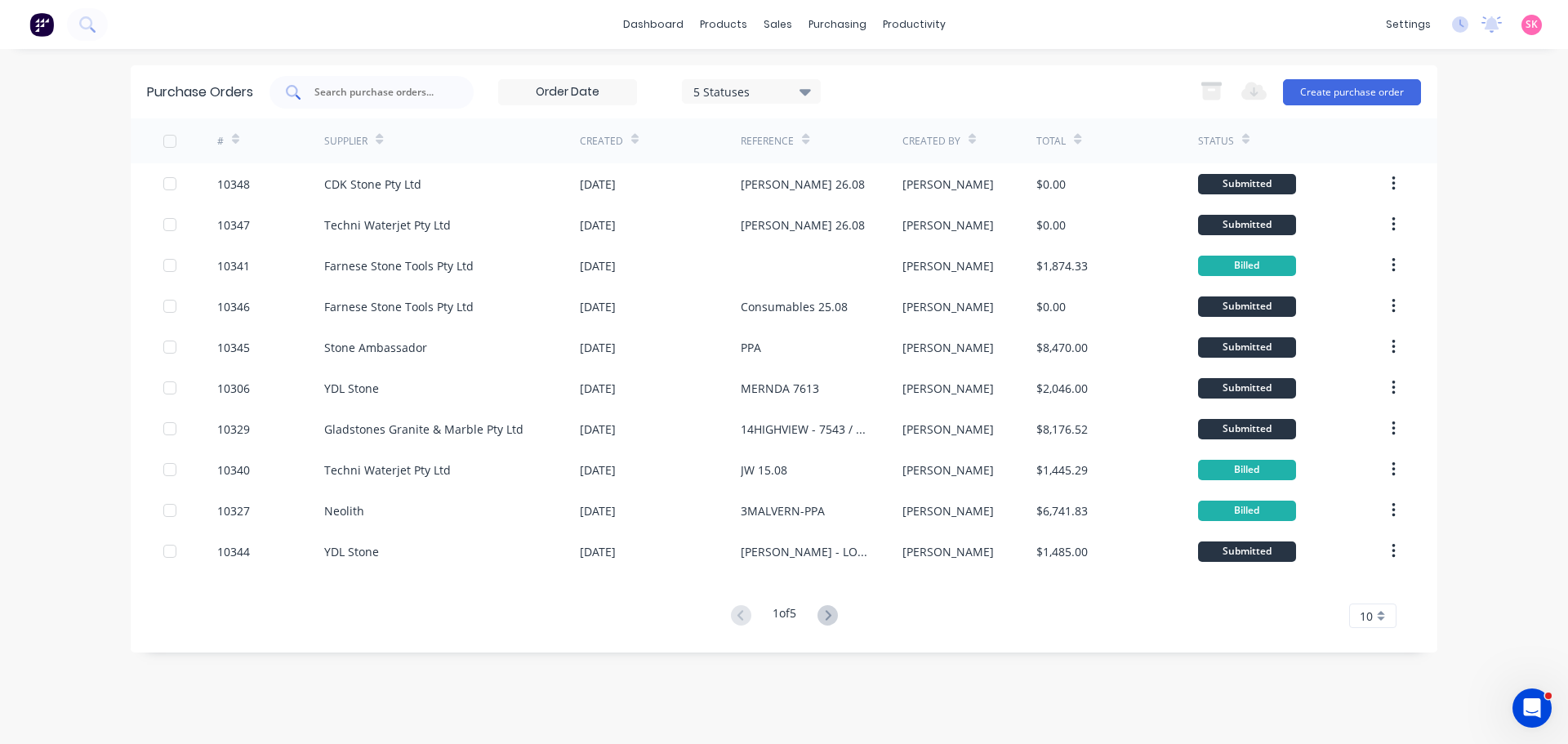
click at [369, 86] on input "text" at bounding box center [381, 93] width 136 height 17
type input "GLADSTONES"
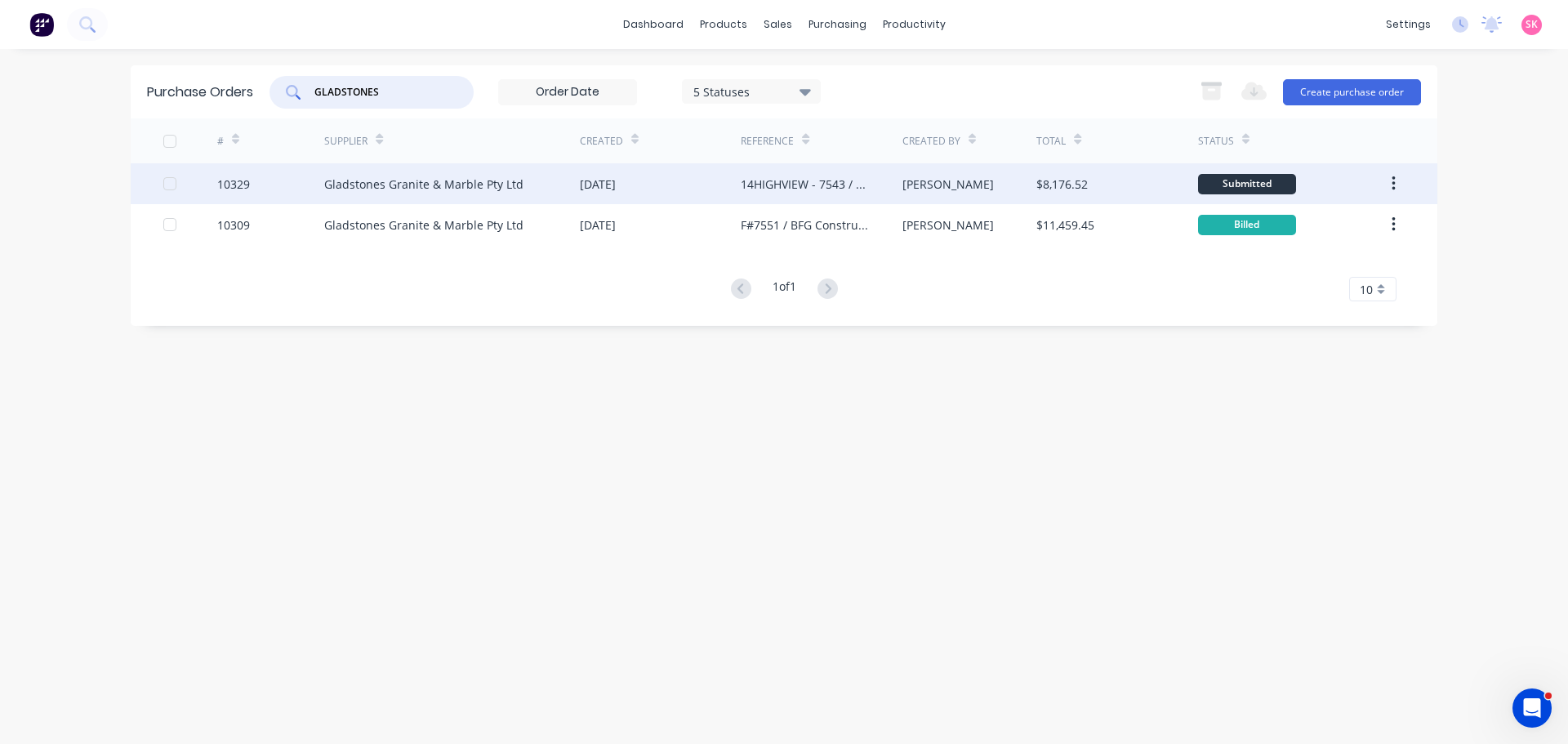
click at [793, 186] on div "14HIGHVIEW - 7543 / 7623 / 7624" at bounding box center [805, 184] width 128 height 17
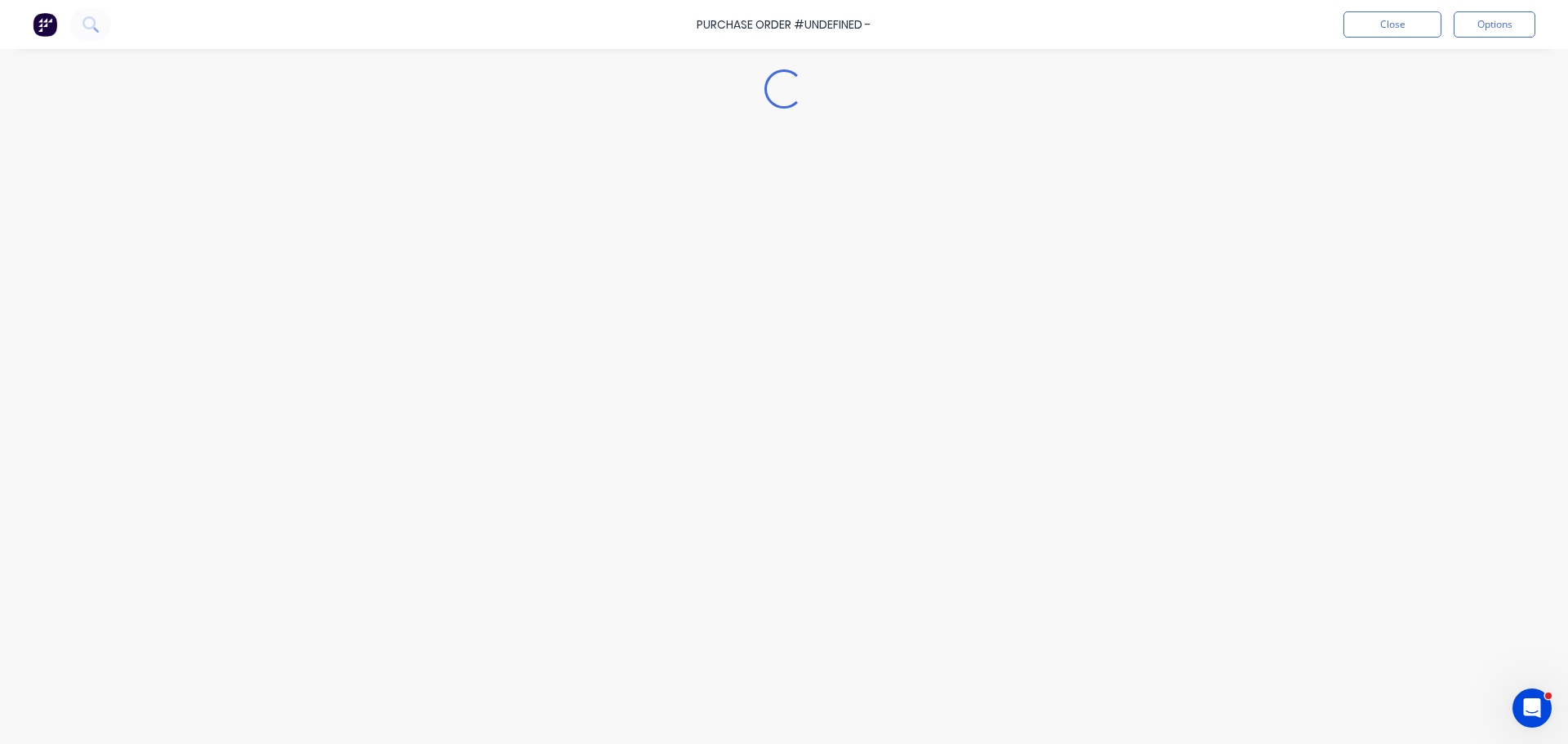
type textarea "x"
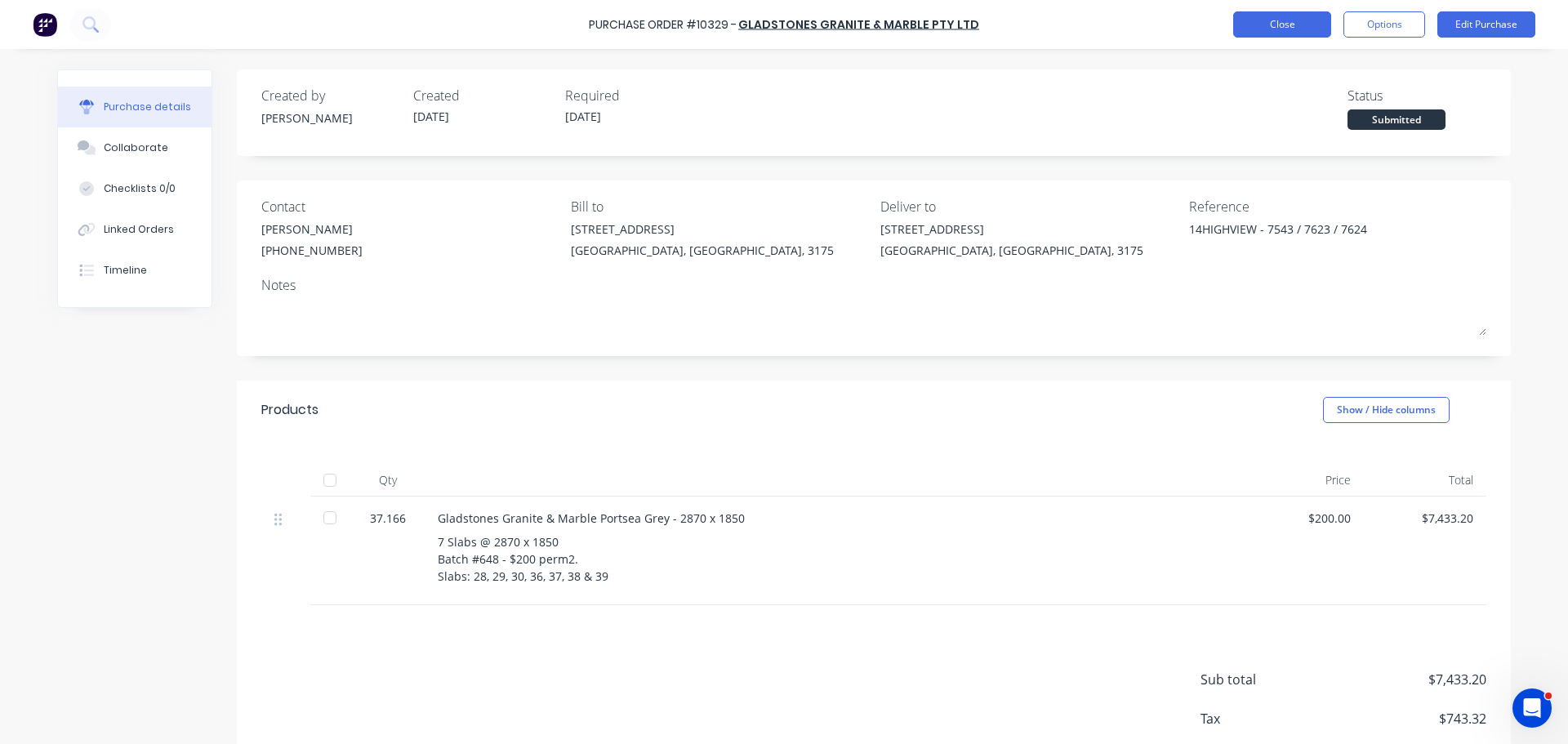
click at [1283, 26] on button "Close" at bounding box center [1282, 25] width 98 height 26
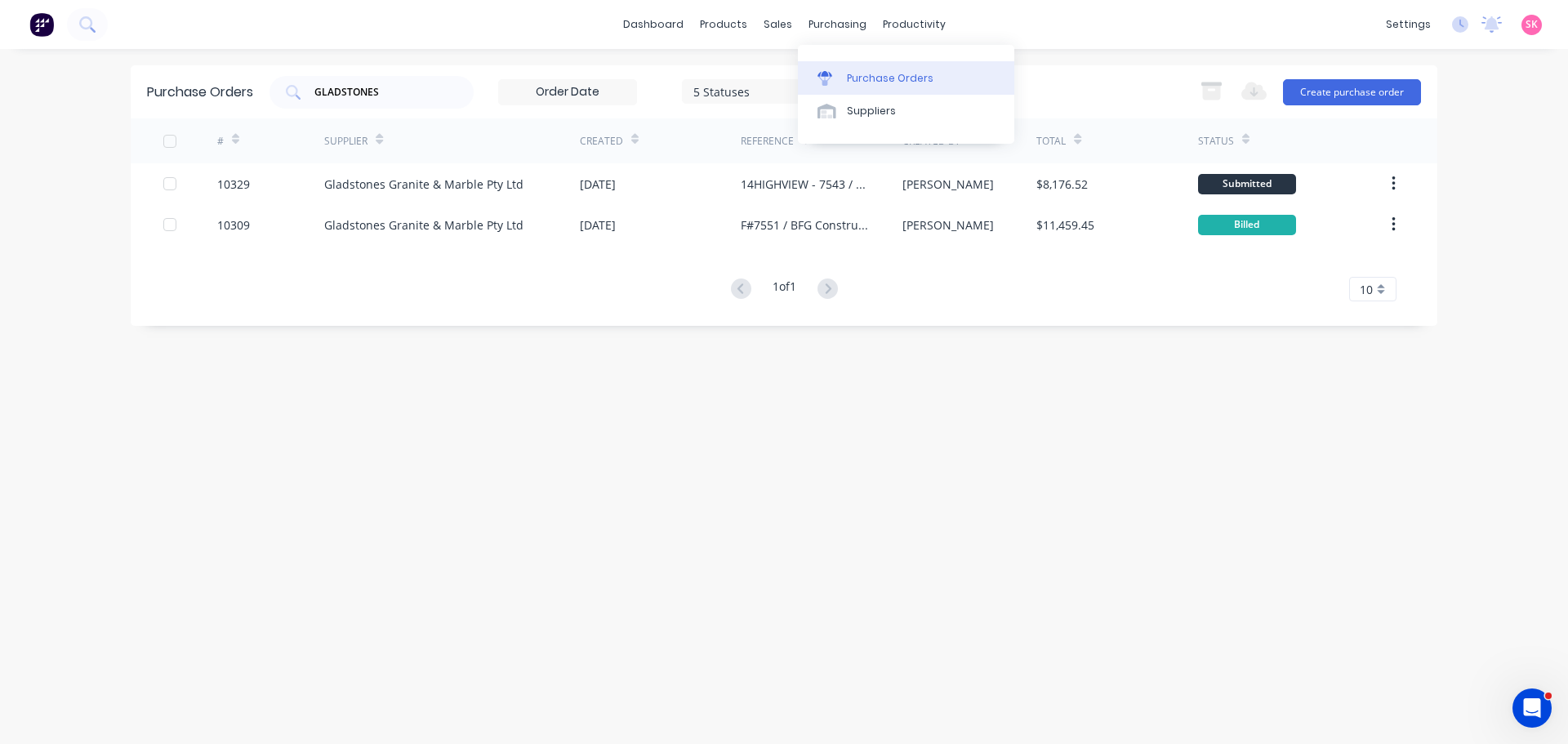
click at [807, 70] on link "Purchase Orders" at bounding box center [906, 77] width 216 height 32
click at [790, 74] on div at bounding box center [787, 79] width 25 height 15
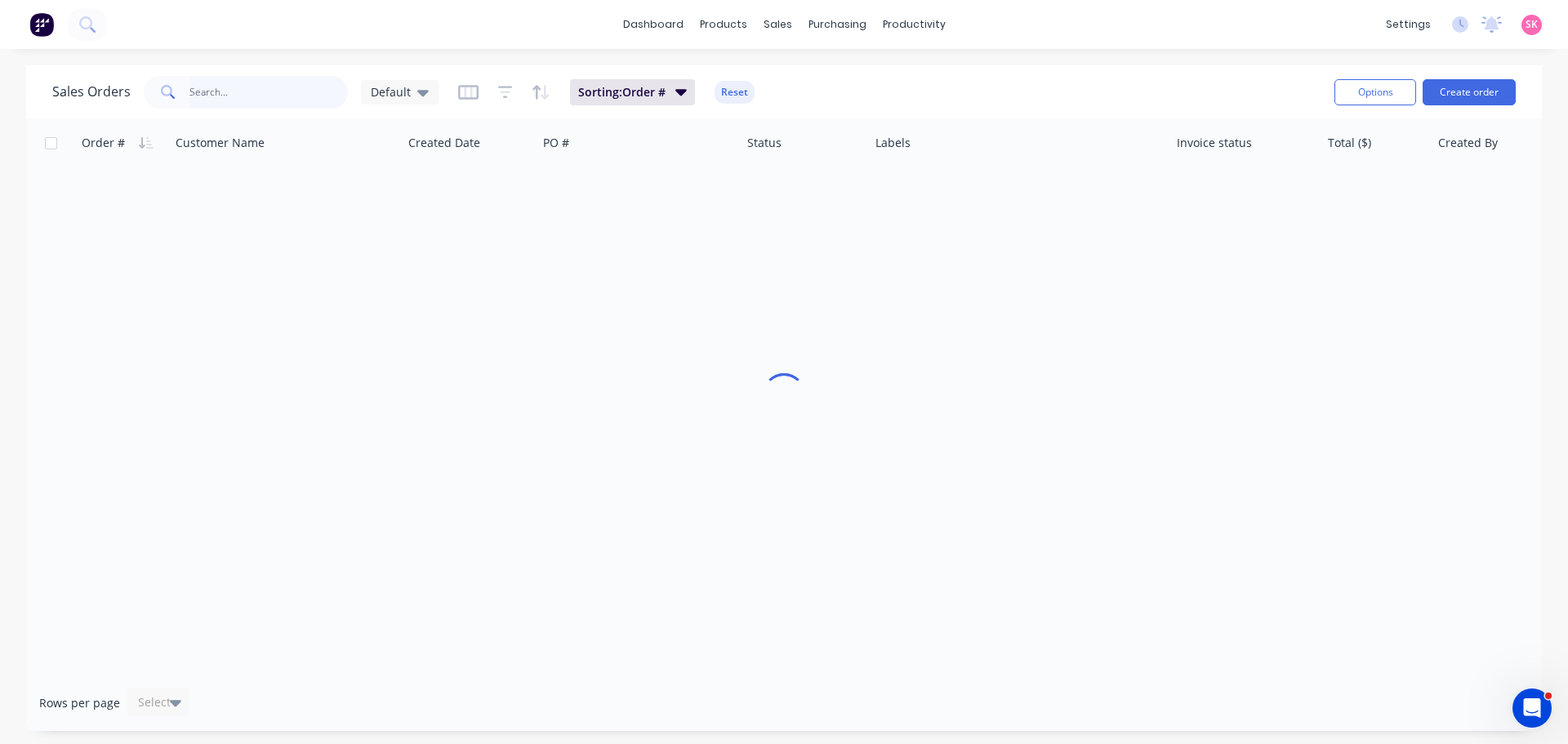
click at [281, 90] on input "text" at bounding box center [269, 92] width 159 height 32
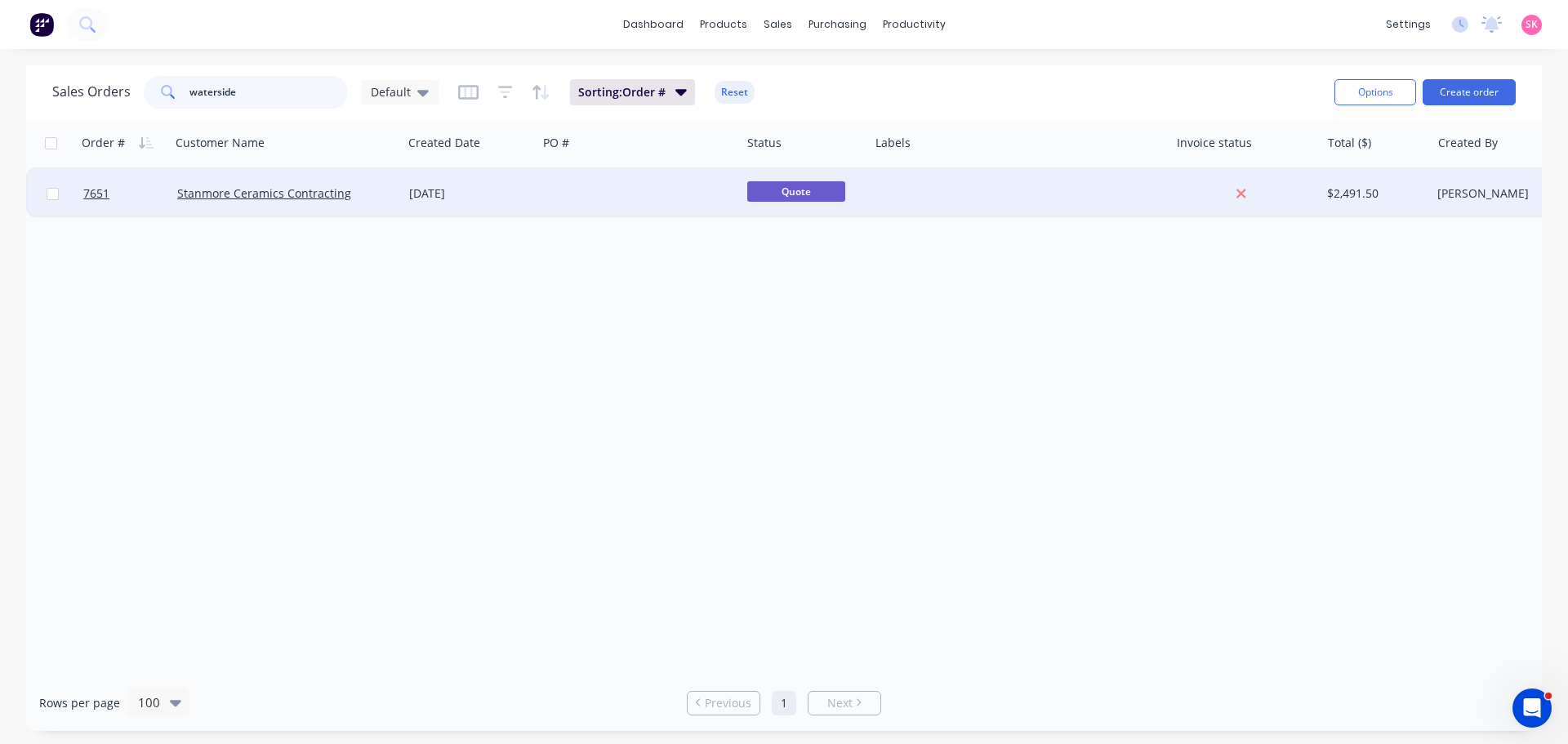
type input "waterside"
click at [518, 186] on div "[DATE]" at bounding box center [469, 194] width 122 height 17
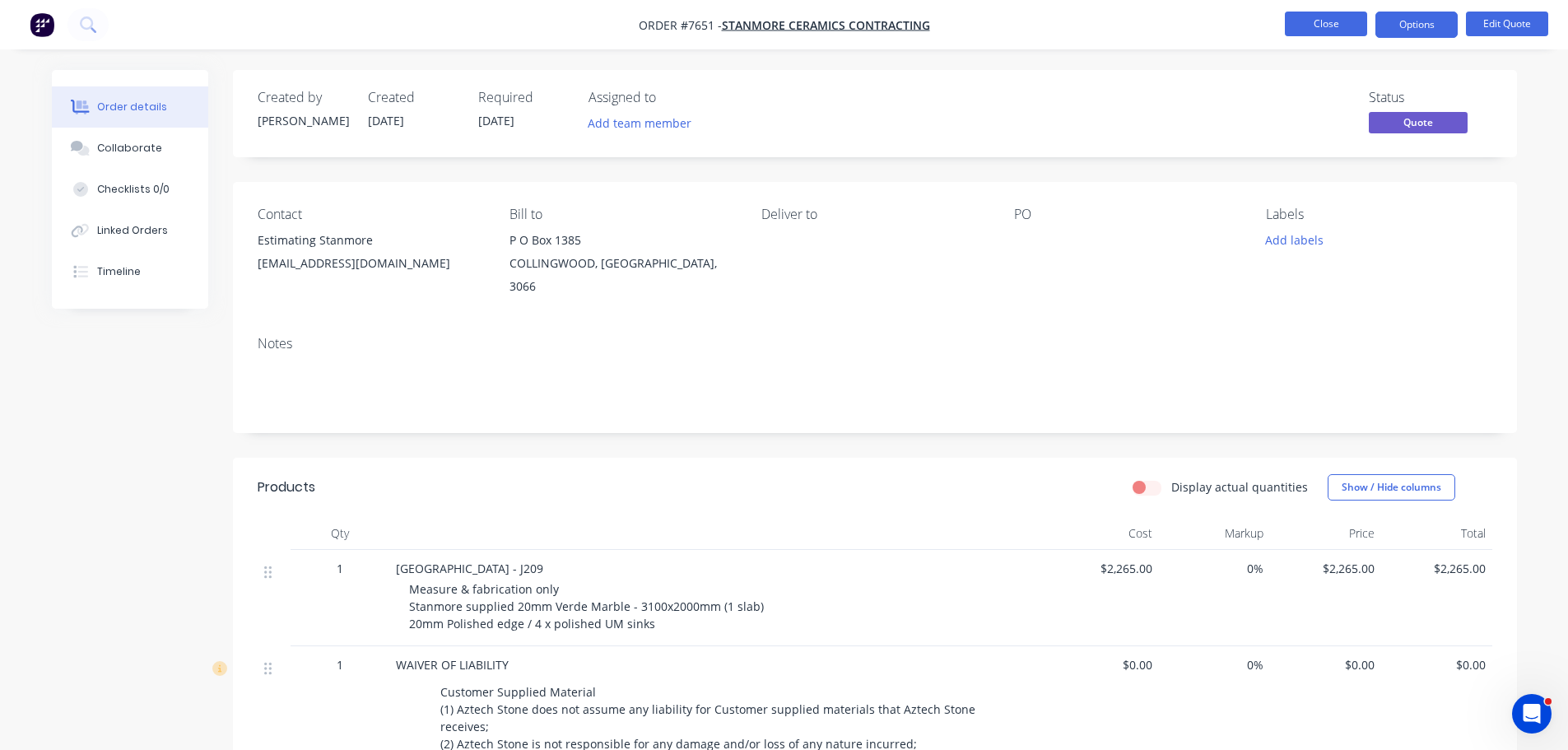
click at [1311, 22] on button "Close" at bounding box center [1326, 24] width 83 height 25
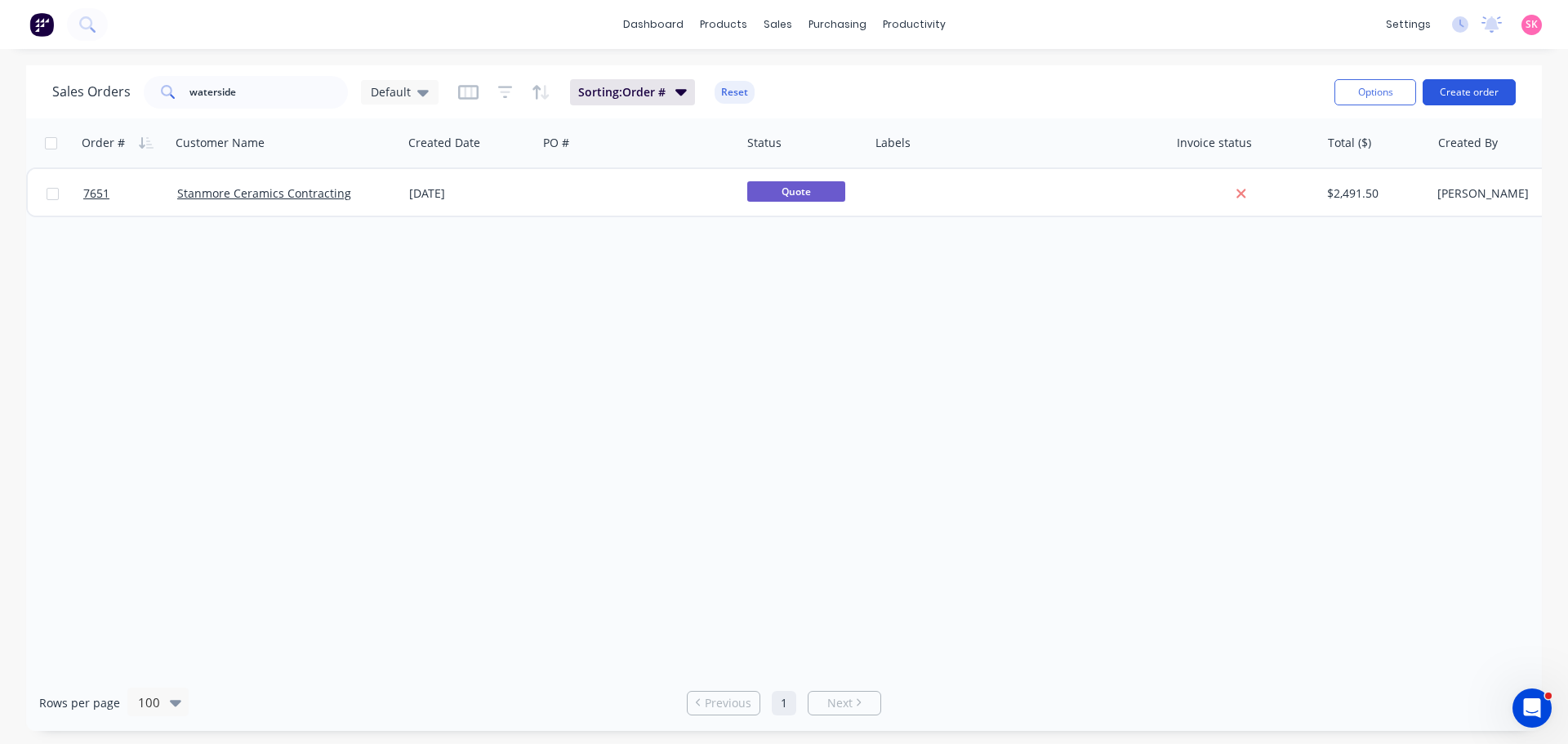
click at [1436, 94] on button "Create order" at bounding box center [1469, 93] width 93 height 26
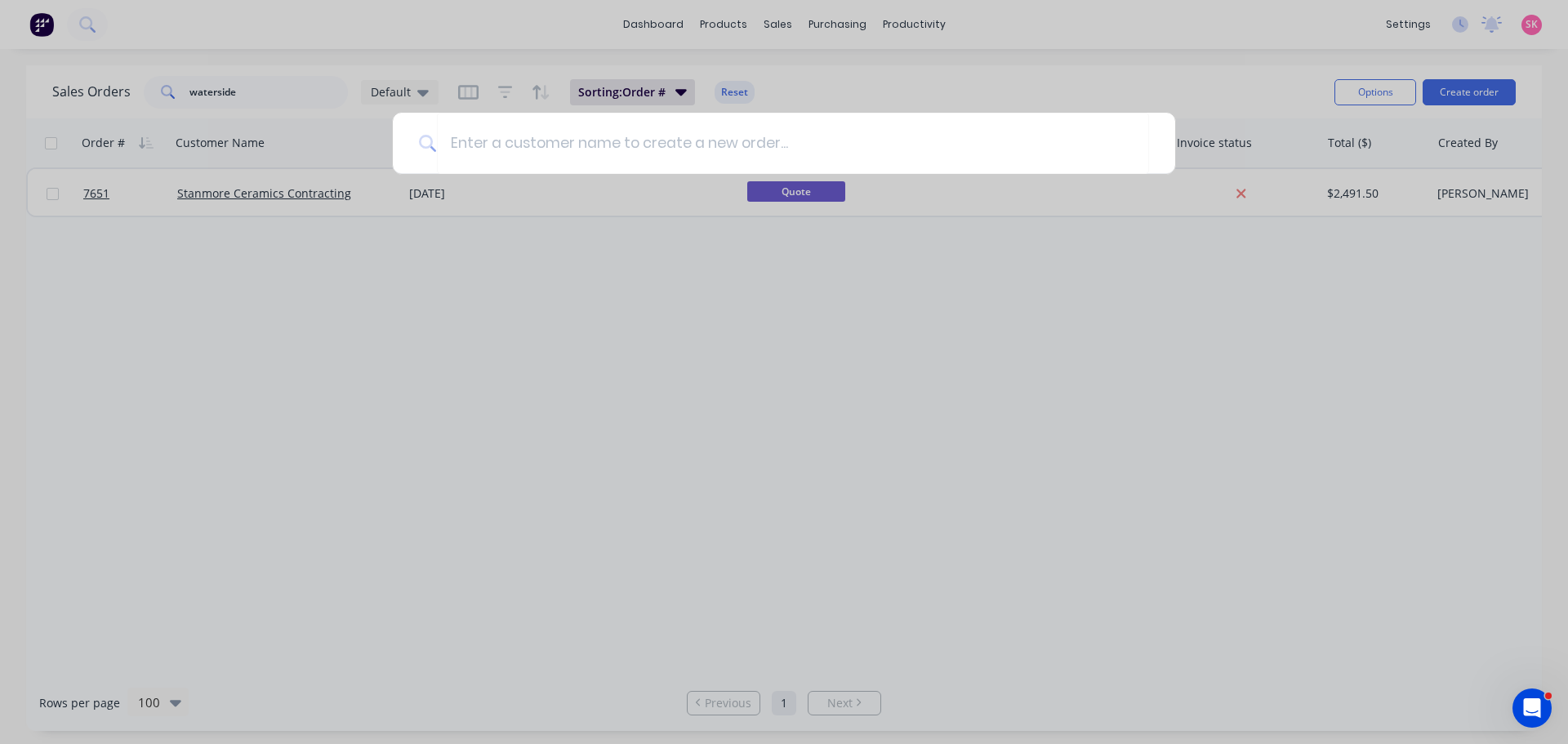
click at [1031, 288] on div at bounding box center [784, 372] width 1568 height 744
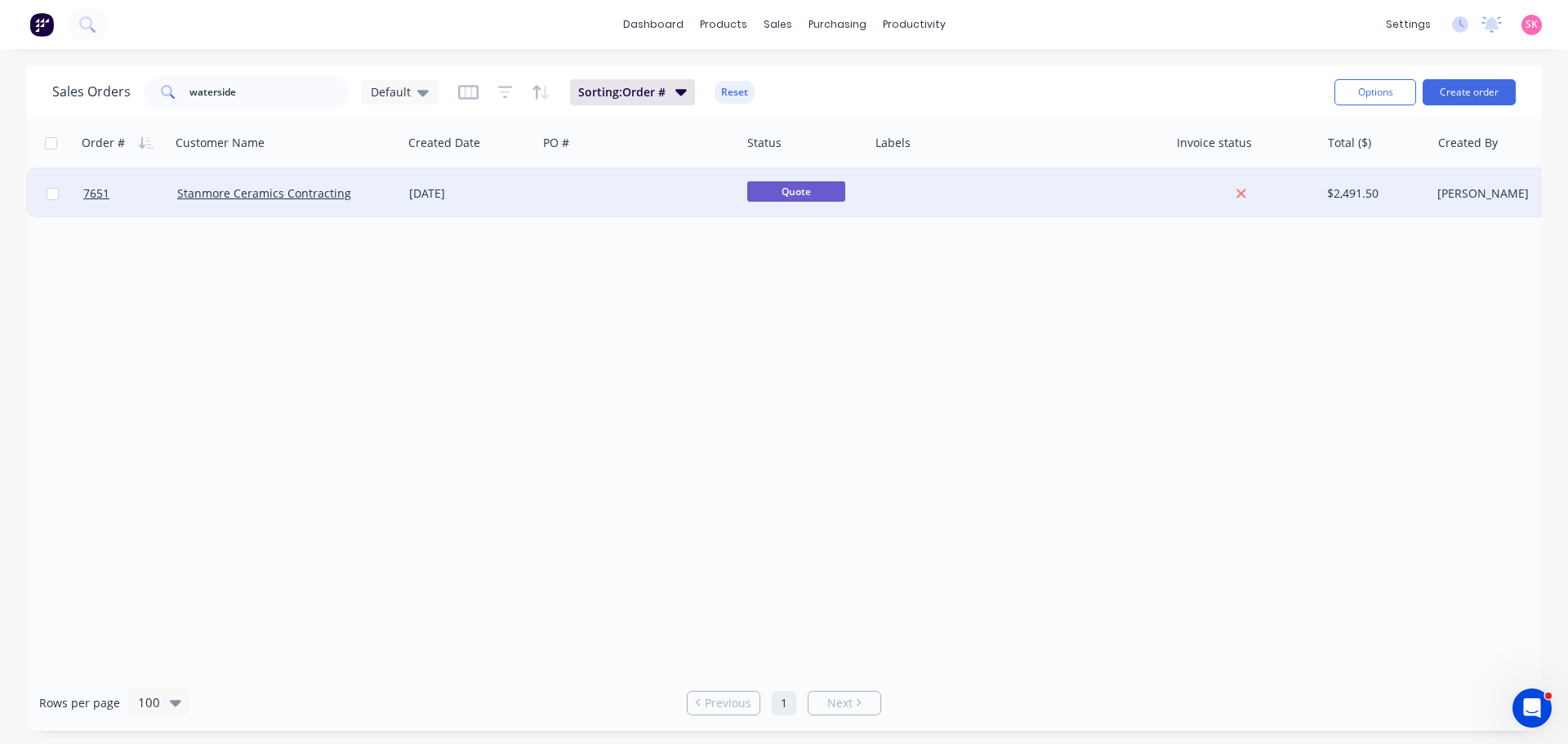
click at [654, 201] on div at bounding box center [639, 193] width 204 height 49
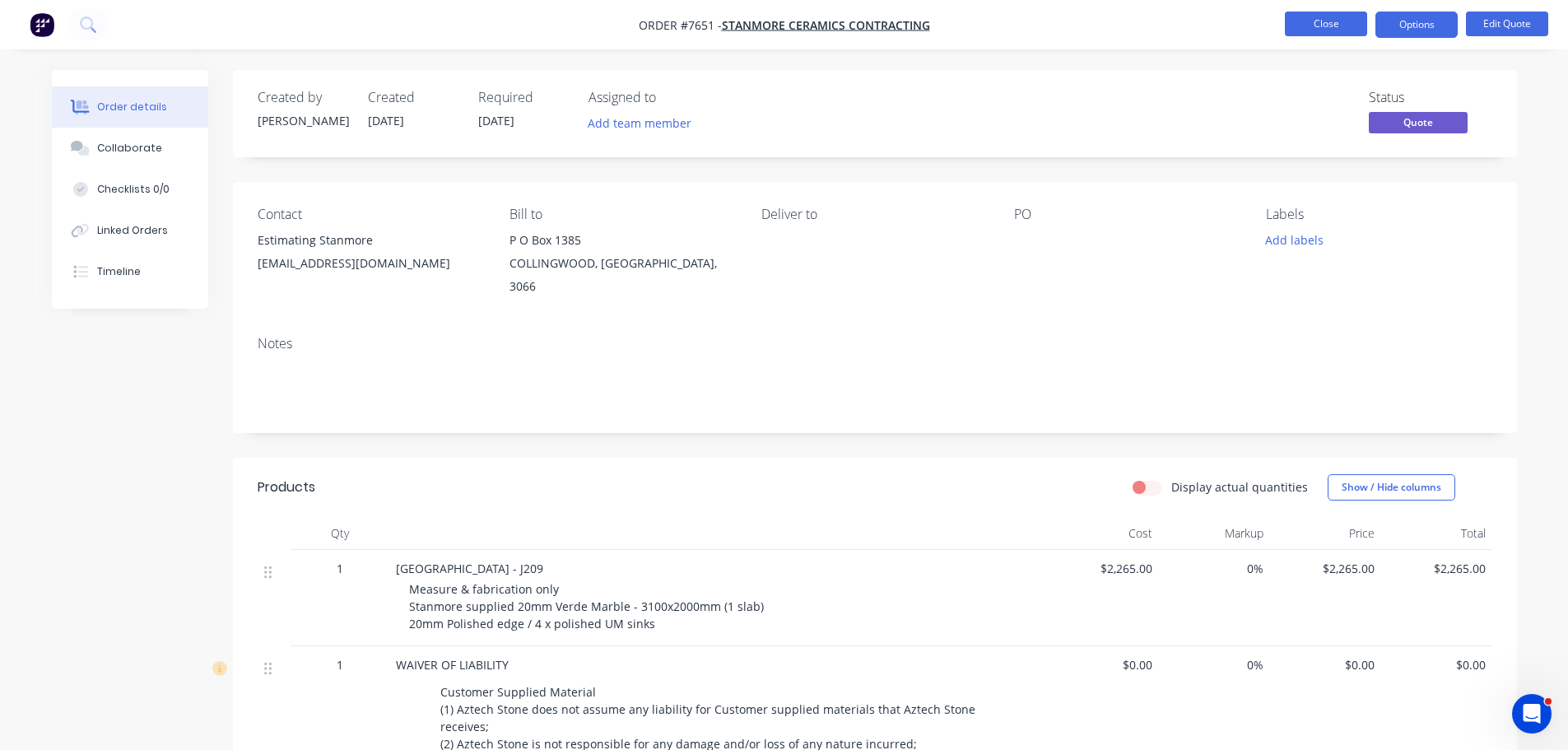
click at [1326, 26] on button "Close" at bounding box center [1326, 24] width 83 height 25
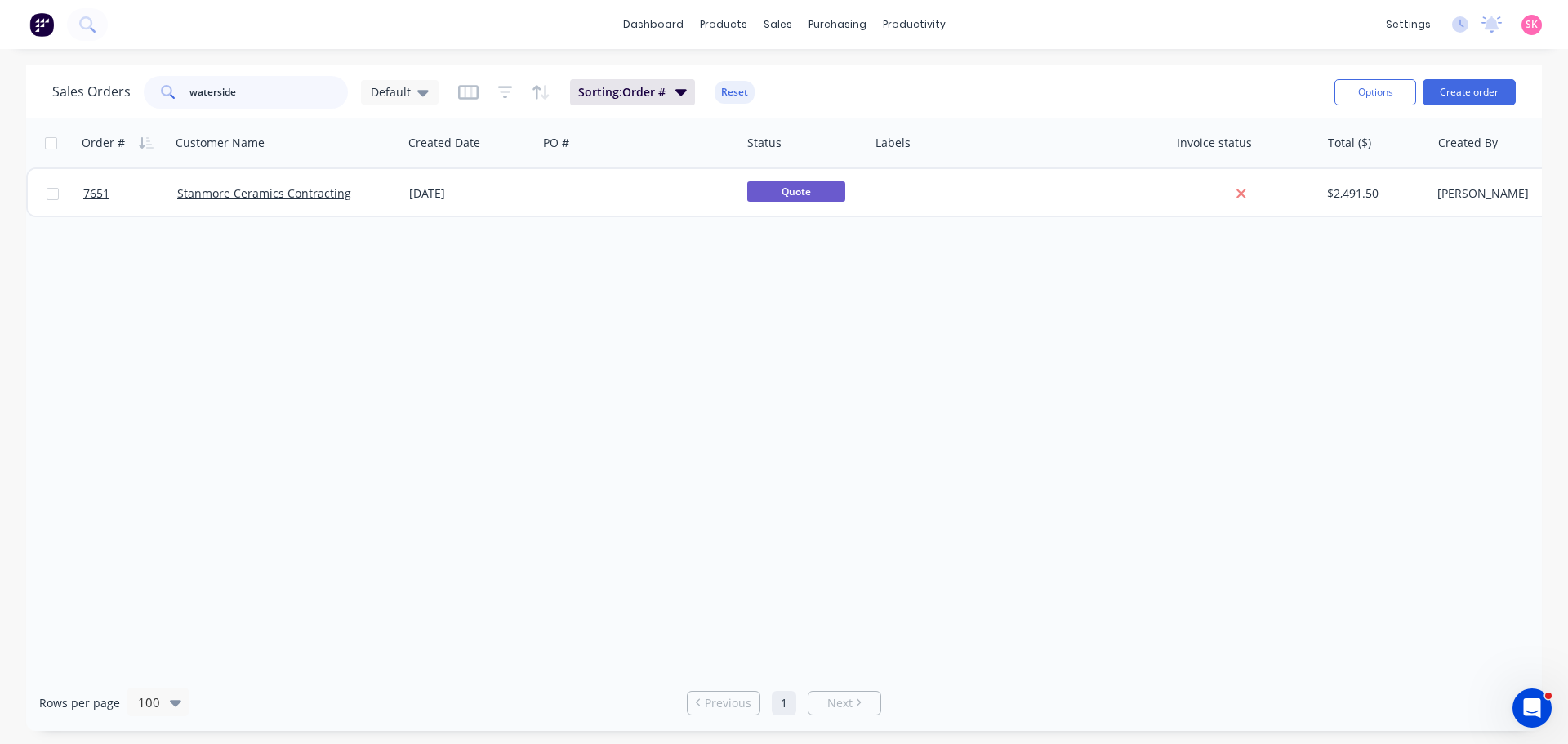
drag, startPoint x: 277, startPoint y: 87, endPoint x: -36, endPoint y: 127, distance: 315.5
click at [0, 127] on html "dashboard products sales purchasing productivity dashboard products Product Cat…" at bounding box center [784, 372] width 1568 height 744
drag, startPoint x: 252, startPoint y: 108, endPoint x: 38, endPoint y: 105, distance: 214.0
click at [38, 105] on div "Sales Orders waterside Default Sorting: Order # Reset Options Create order" at bounding box center [784, 92] width 1516 height 53
drag, startPoint x: 293, startPoint y: 85, endPoint x: 19, endPoint y: 84, distance: 274.0
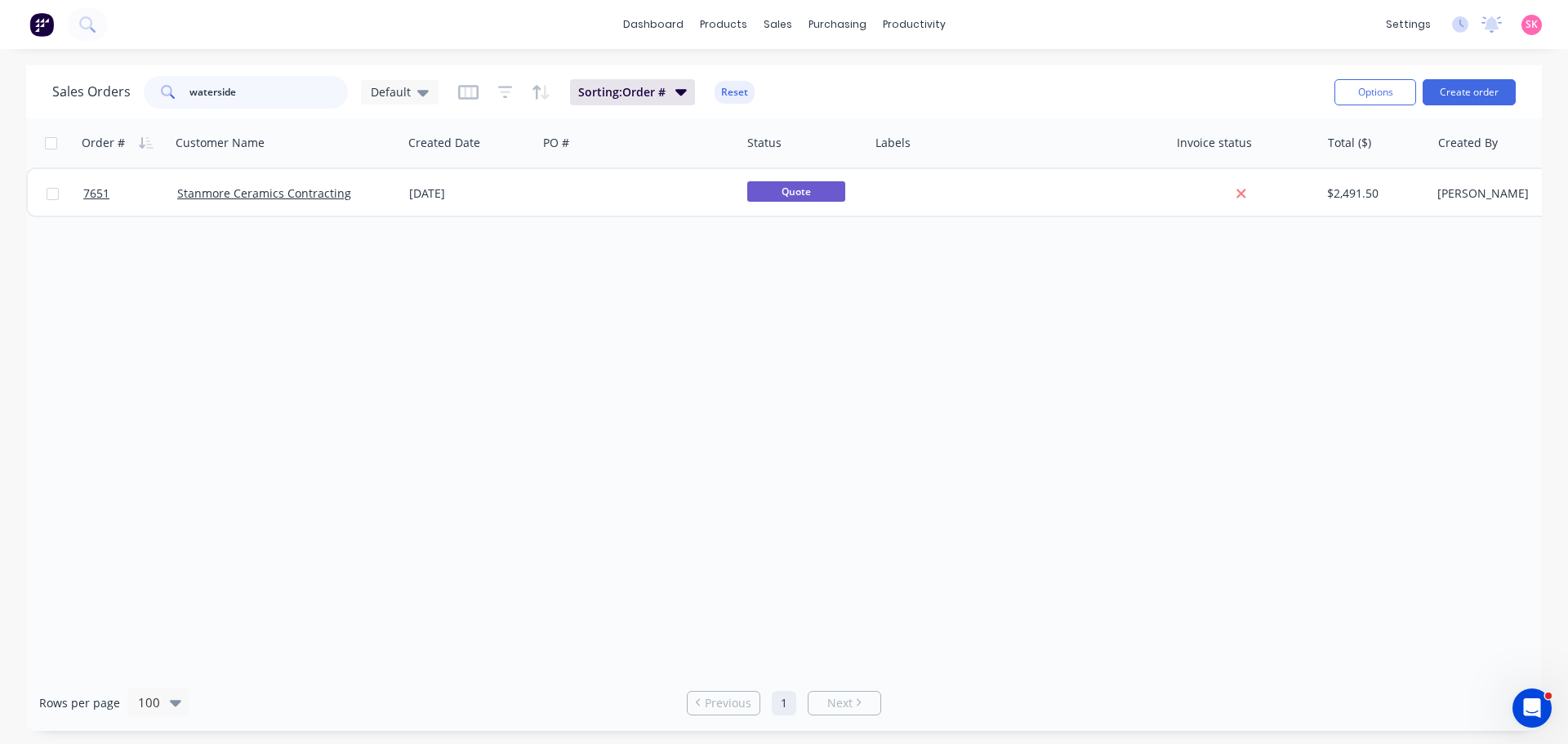
click at [22, 84] on div "Sales Orders waterside Default Sorting: Order # Reset Options Create order Orde…" at bounding box center [784, 398] width 1568 height 665
type input "lavender"
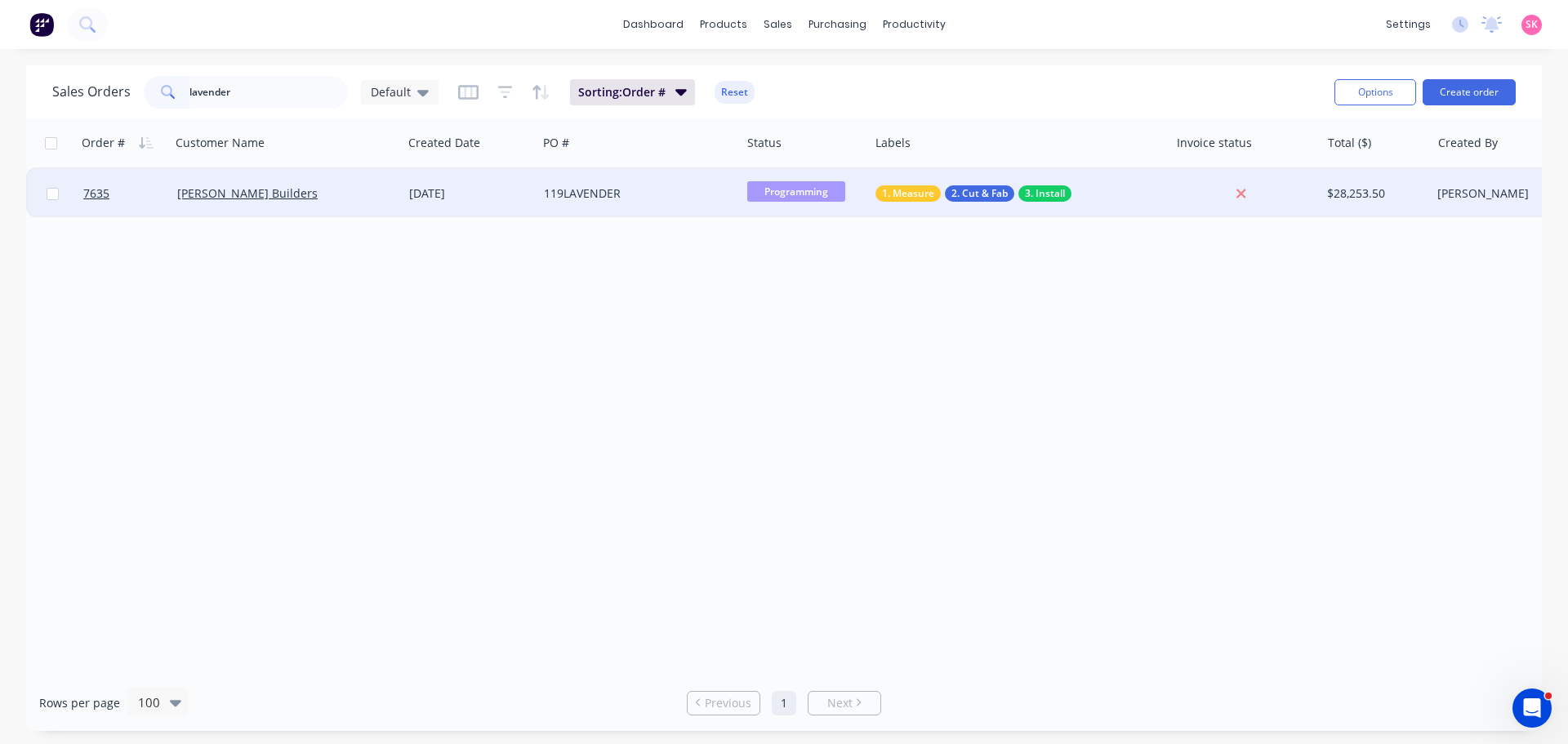
click at [542, 196] on div "119LAVENDER" at bounding box center [639, 193] width 204 height 49
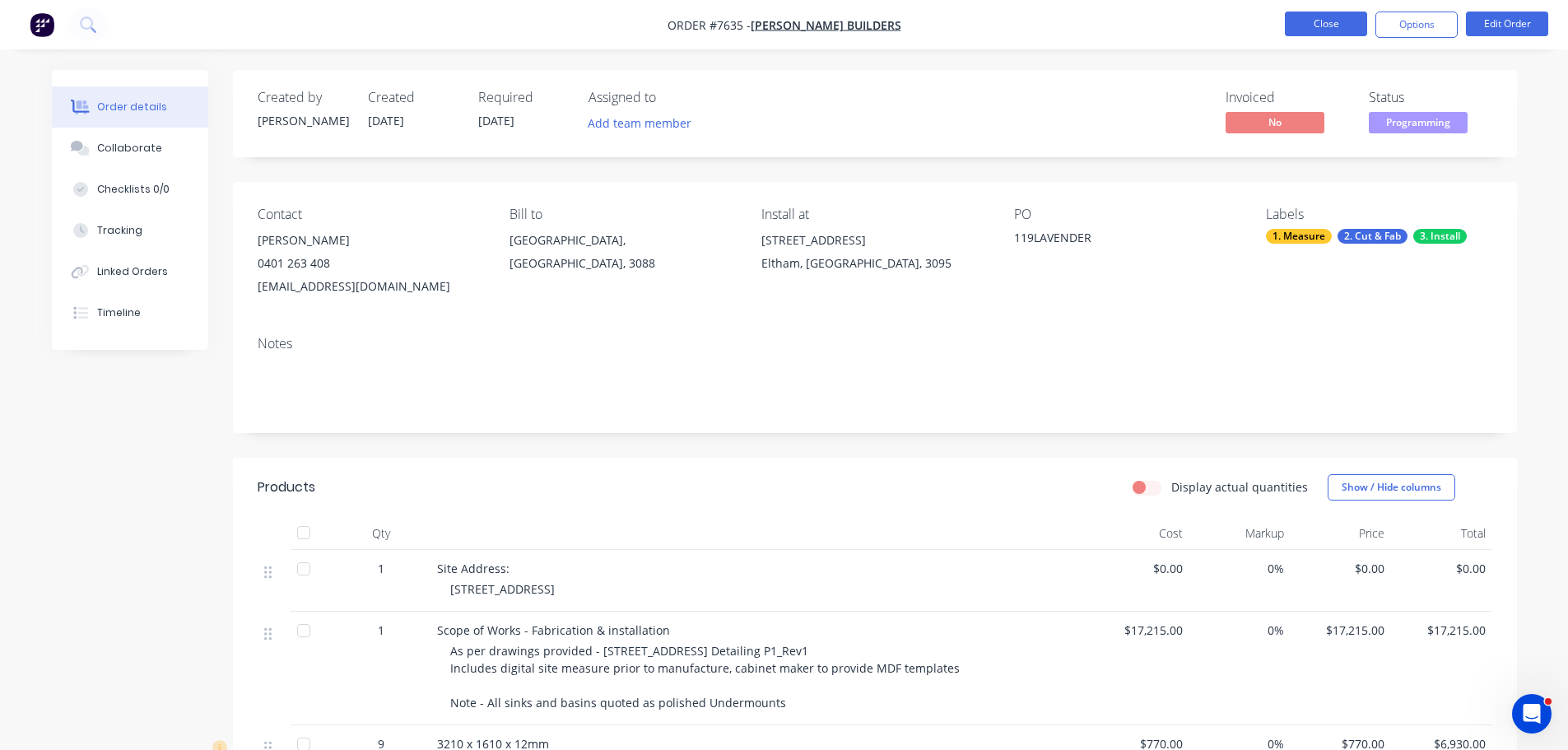
click at [1317, 18] on button "Close" at bounding box center [1326, 24] width 83 height 25
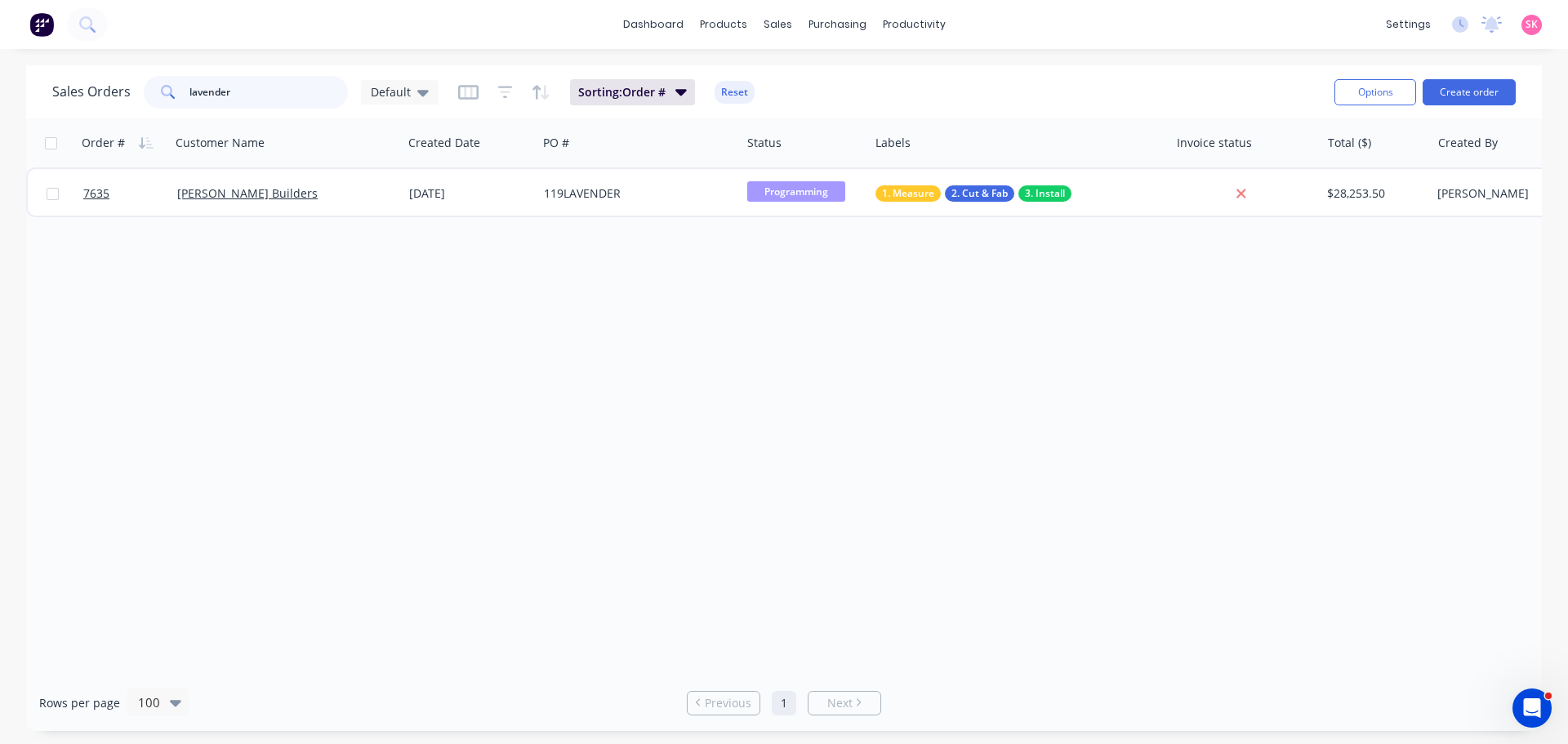
drag, startPoint x: 272, startPoint y: 104, endPoint x: 3, endPoint y: 84, distance: 269.7
click at [82, 104] on div "Sales Orders lavender Default" at bounding box center [245, 92] width 387 height 32
type input "7597"
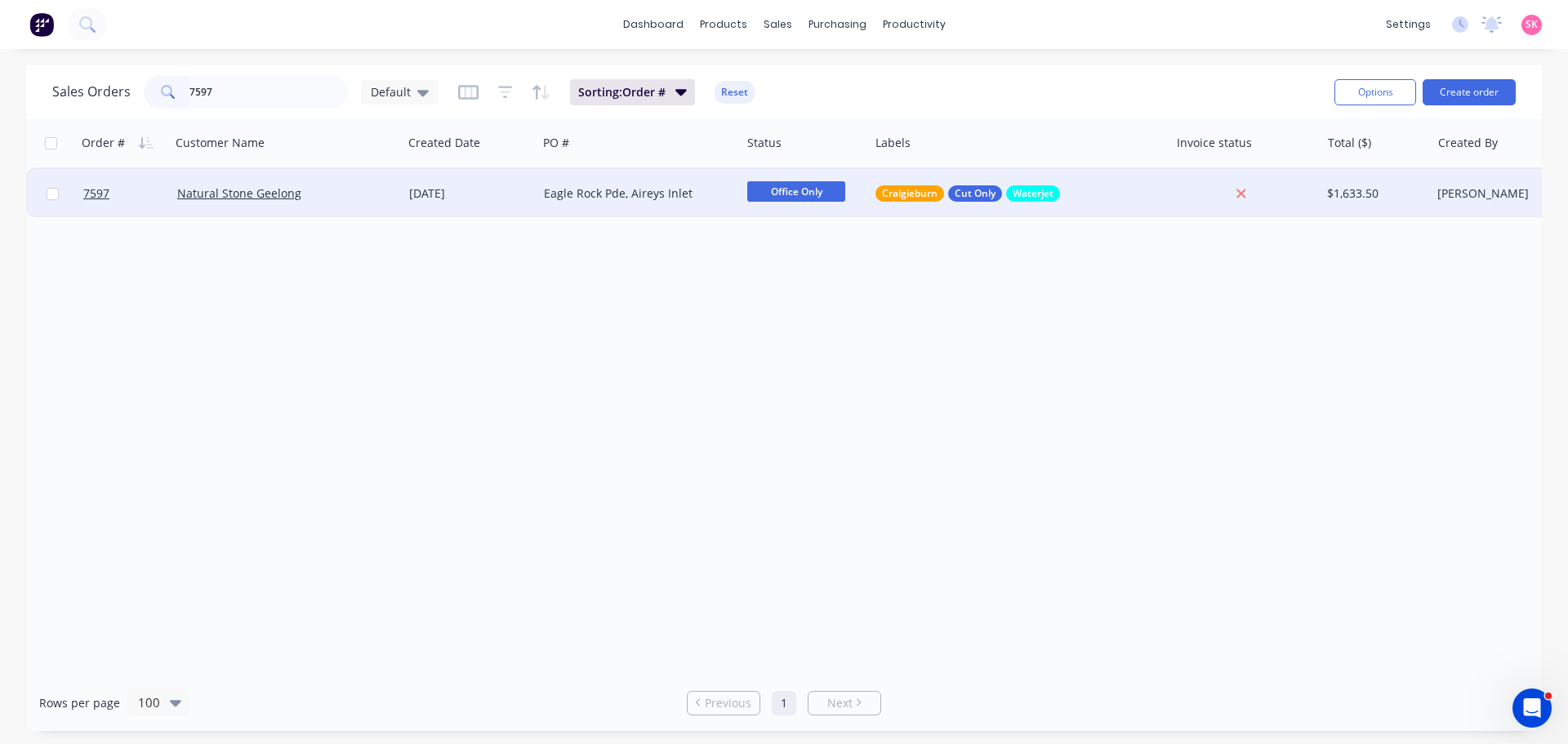
click at [615, 183] on div "Eagle Rock Pde, Aireys Inlet" at bounding box center [639, 193] width 204 height 49
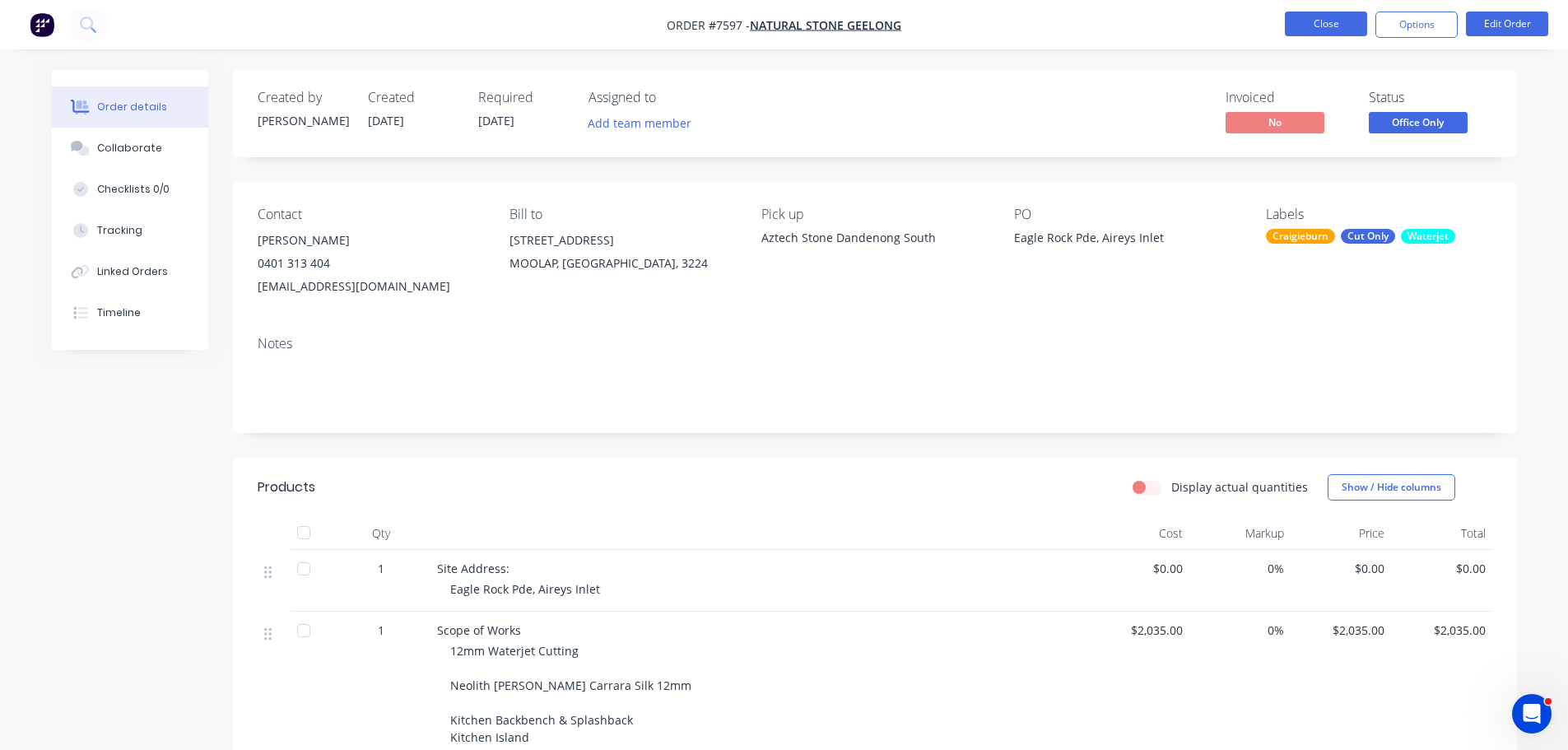
click at [1299, 21] on button "Close" at bounding box center [1326, 24] width 83 height 25
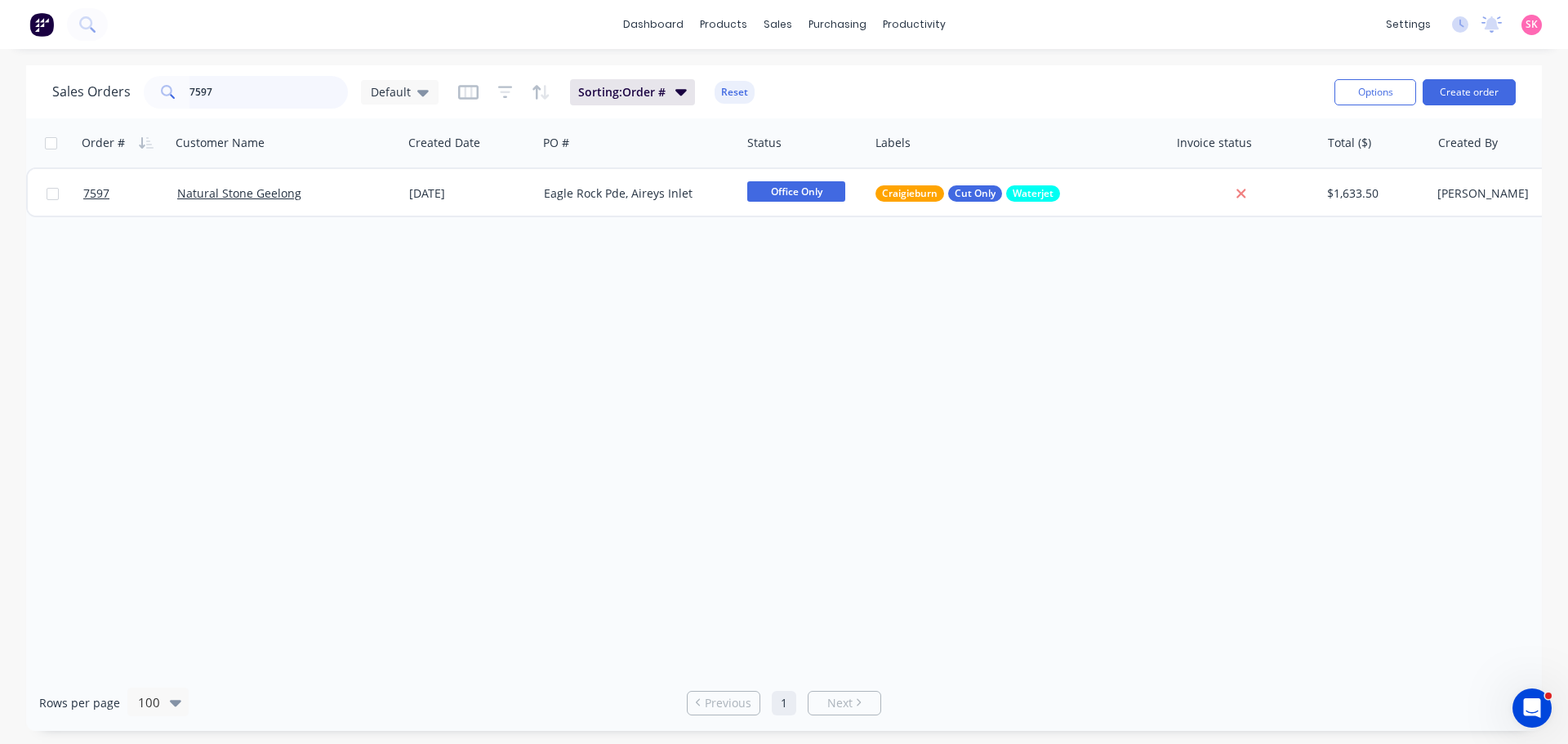
click at [89, 102] on div "Sales Orders 7597 Default" at bounding box center [245, 92] width 387 height 32
type input "7694"
click at [428, 194] on div "[DATE]" at bounding box center [469, 194] width 122 height 17
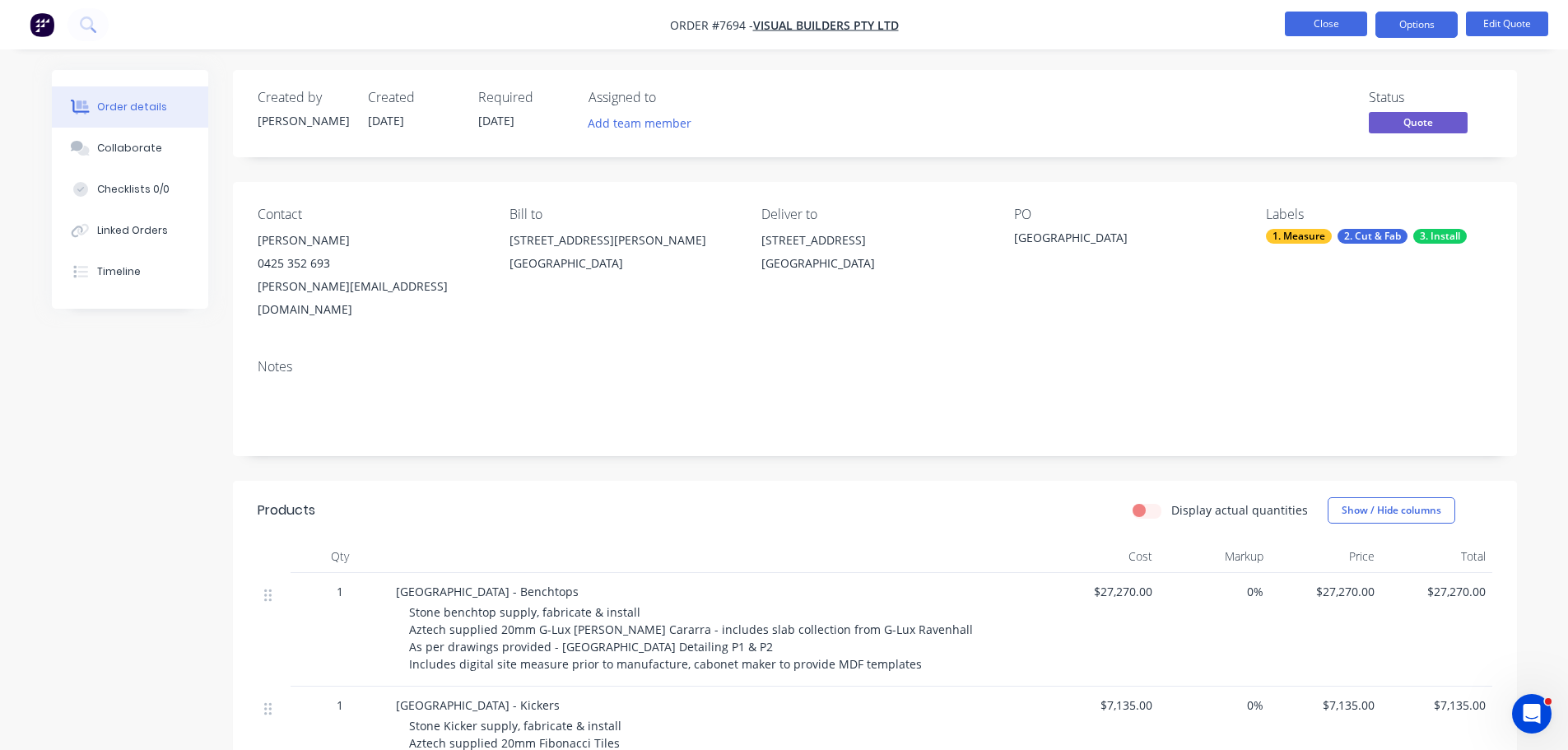
click at [1303, 17] on button "Close" at bounding box center [1326, 24] width 83 height 25
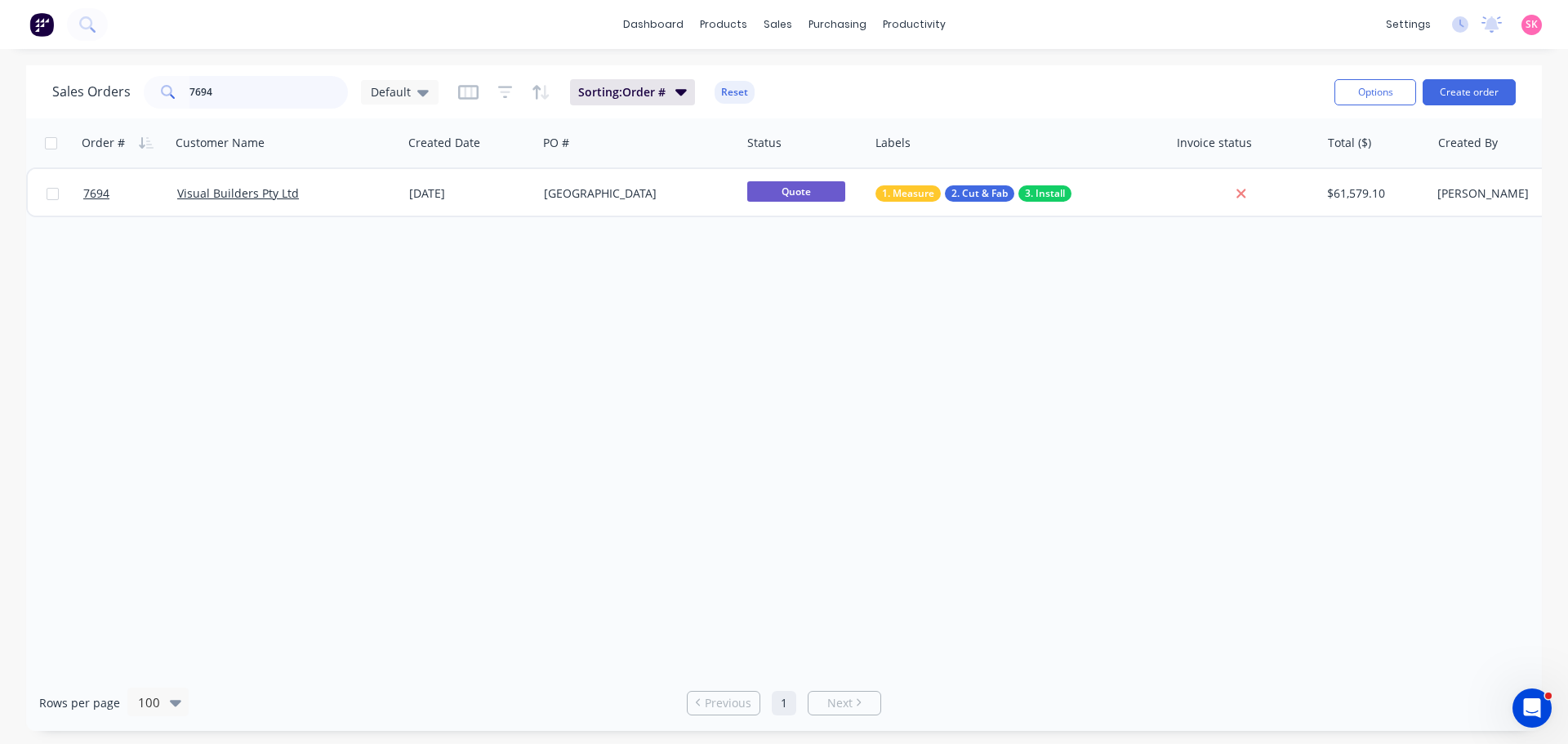
drag, startPoint x: 249, startPoint y: 89, endPoint x: 34, endPoint y: 81, distance: 215.1
click at [36, 81] on div "Sales Orders 7694 Default Sorting: Order # Reset Options Create order" at bounding box center [784, 92] width 1516 height 53
type input "waterside"
click at [949, 218] on div "Order # Customer Name Created Date PO # Status Labels Invoice status Total ($) …" at bounding box center [784, 396] width 1516 height 556
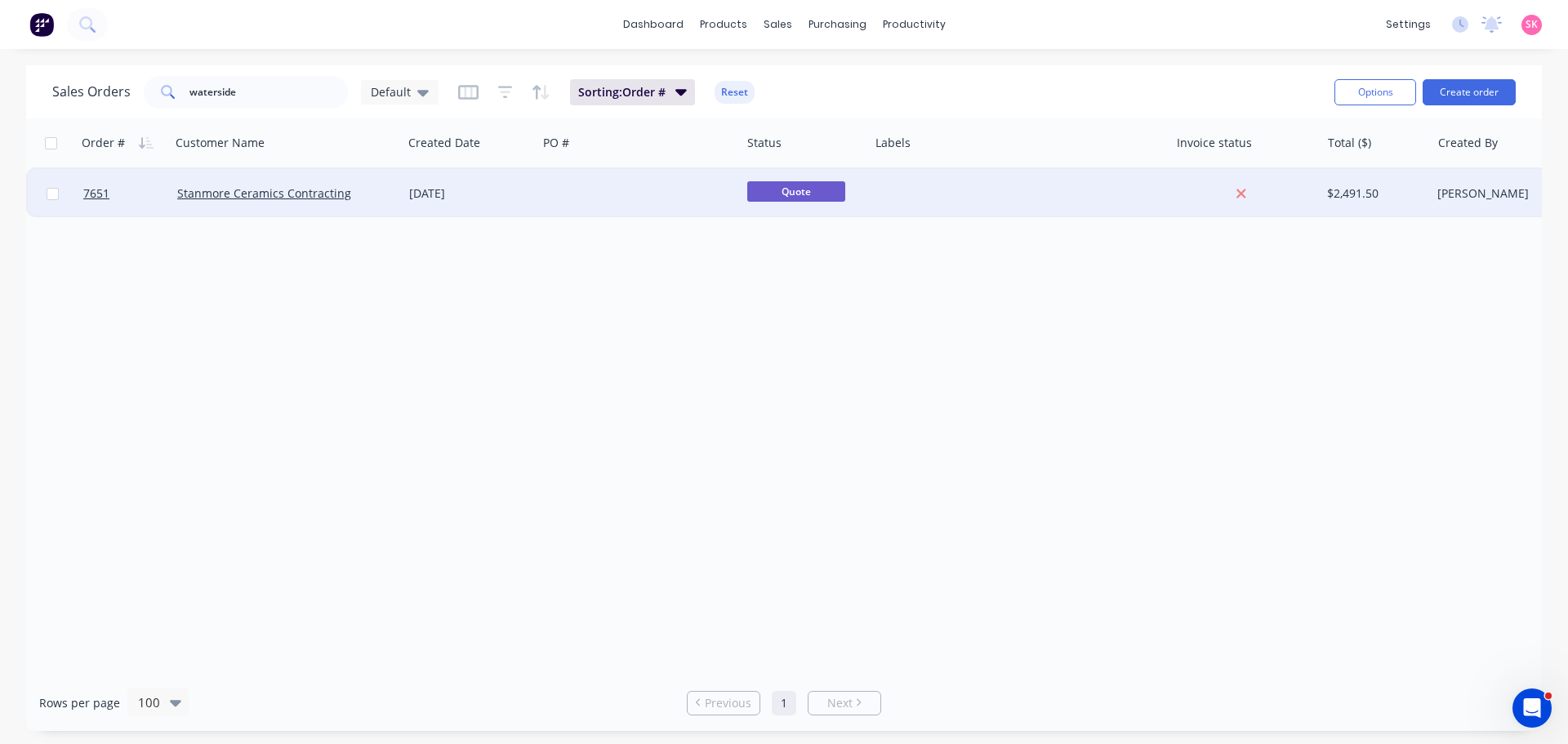
click at [1021, 194] on div at bounding box center [1019, 193] width 301 height 49
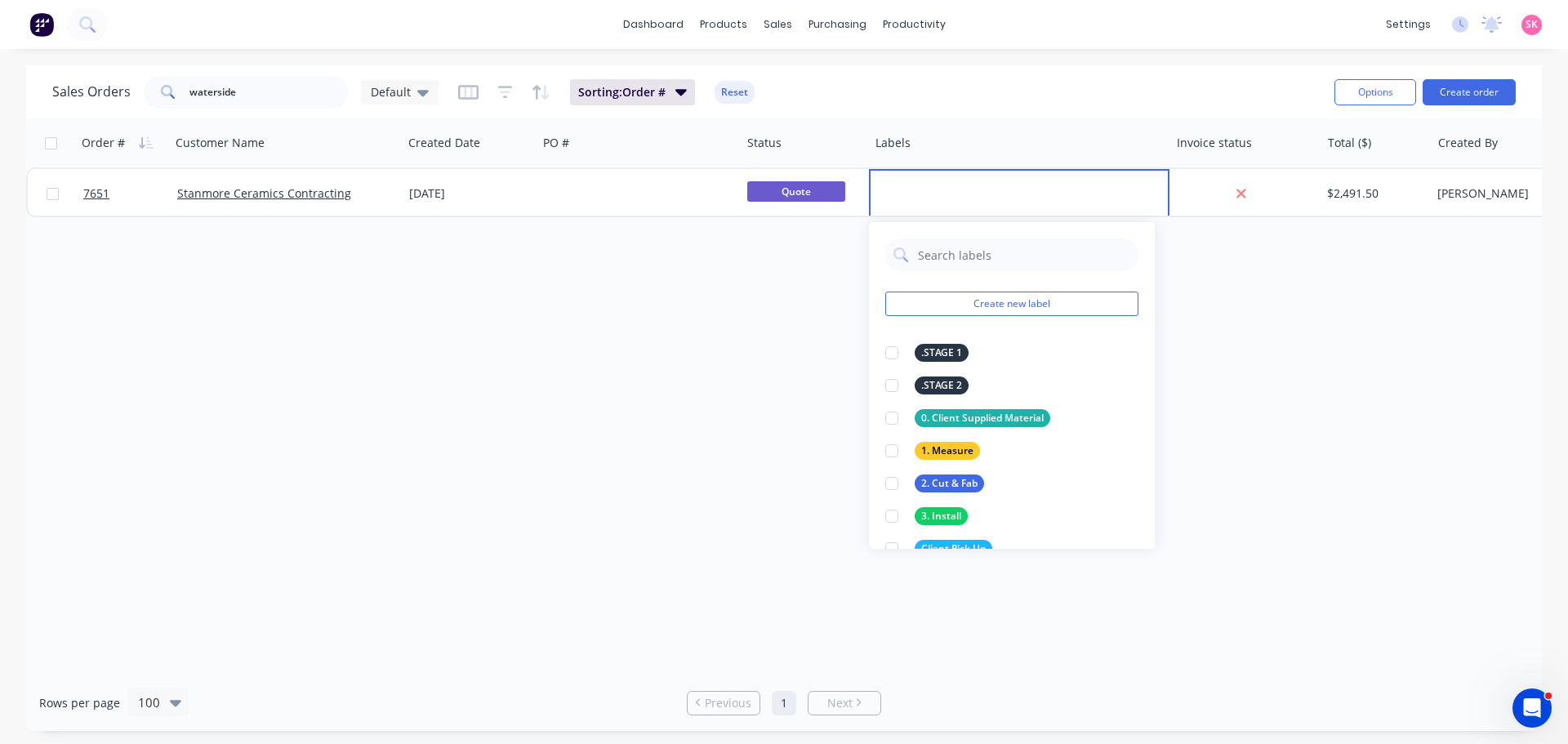
click at [604, 330] on div "Order # Customer Name Created Date PO # Status Labels Invoice status Total ($) …" at bounding box center [784, 396] width 1516 height 556
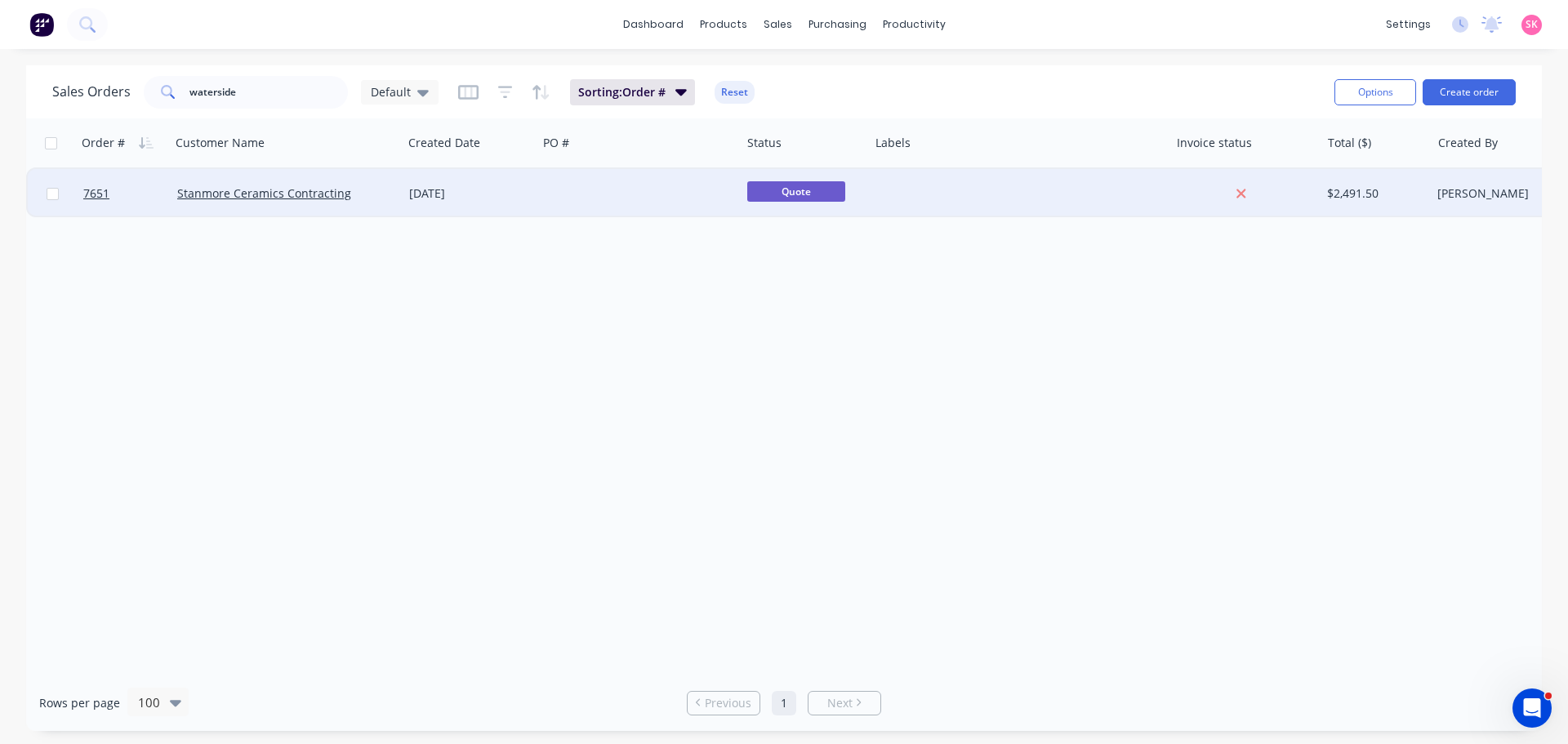
click at [551, 184] on div at bounding box center [639, 193] width 204 height 49
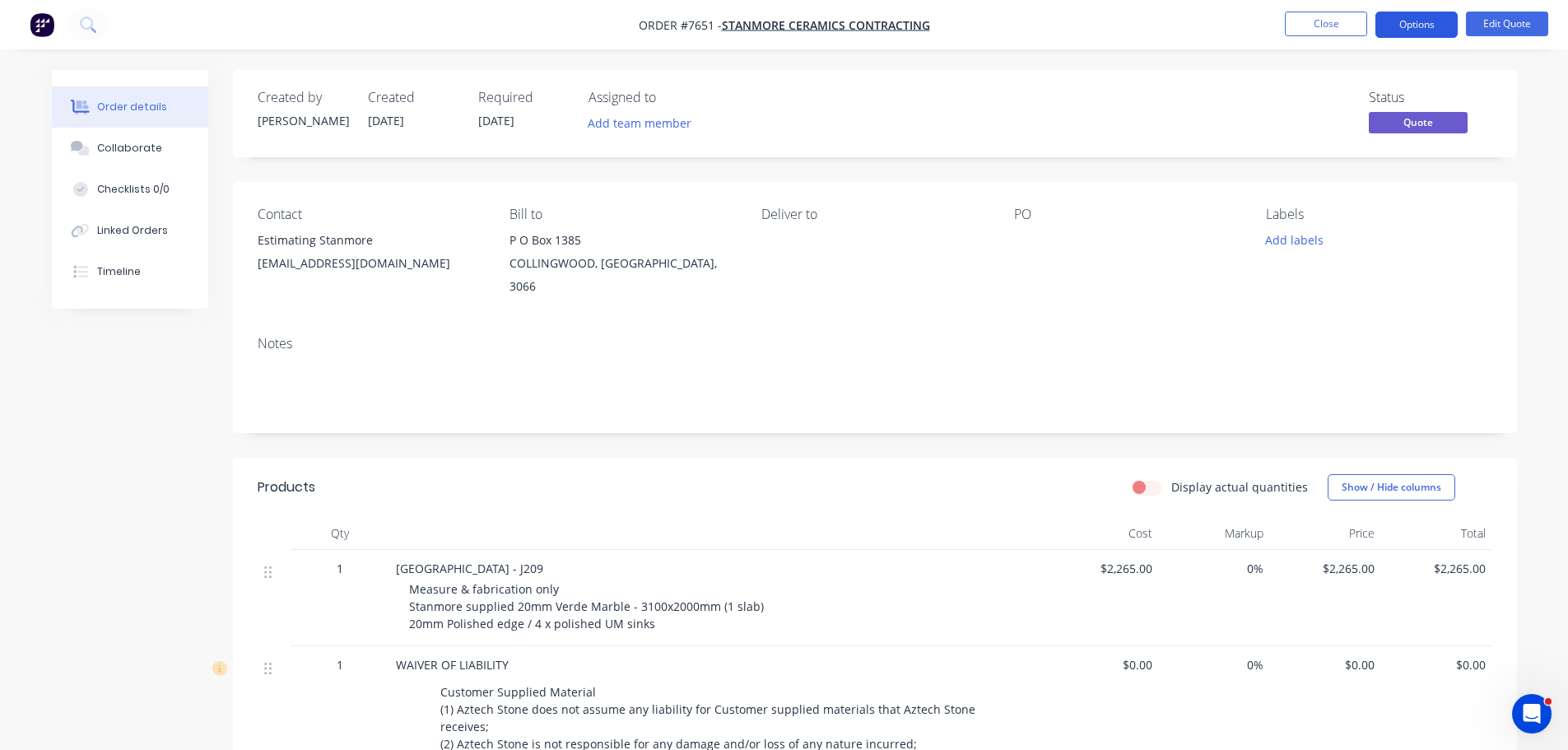
click at [1390, 15] on button "Options" at bounding box center [1416, 25] width 83 height 27
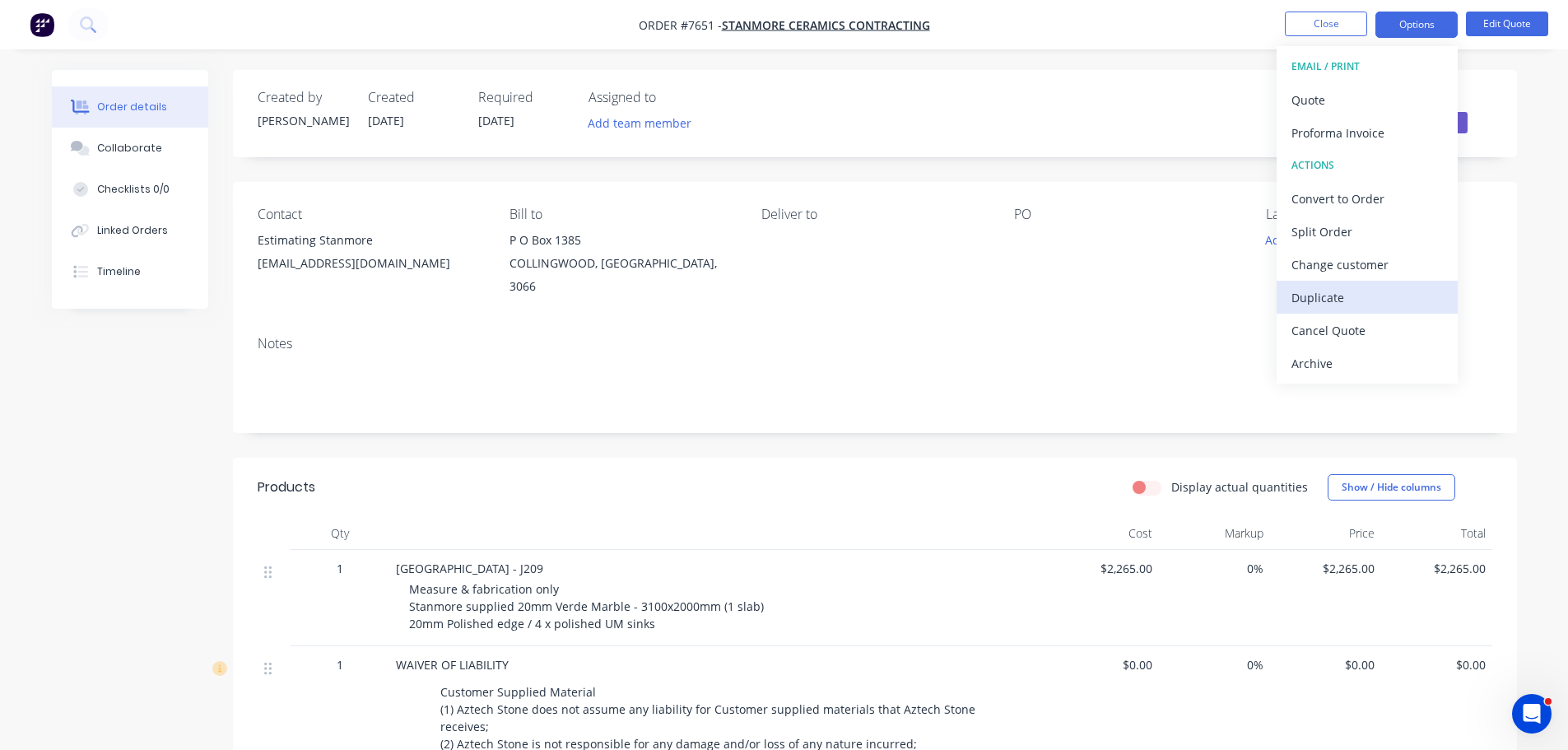
click at [1356, 307] on div "Duplicate" at bounding box center [1367, 297] width 151 height 24
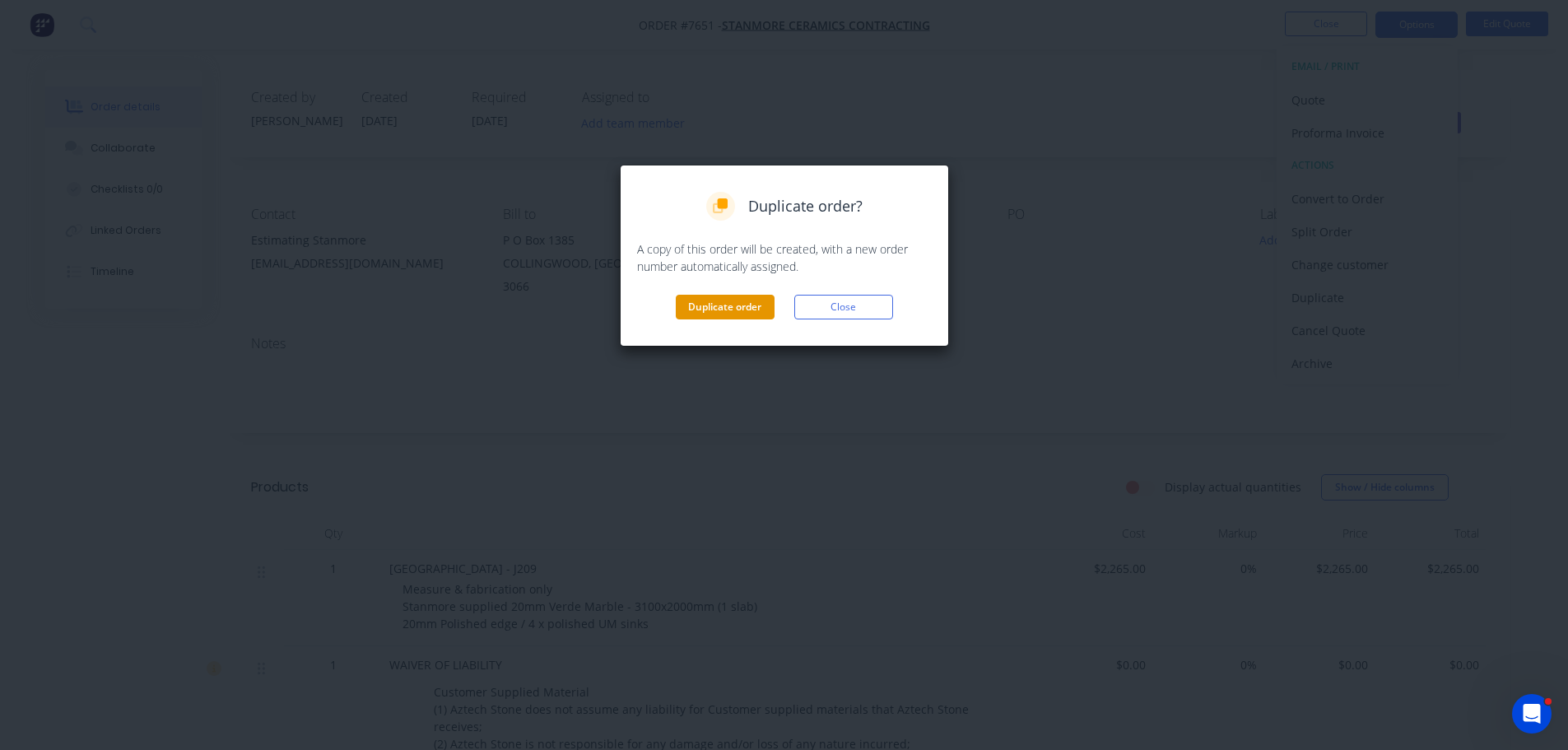
click at [743, 310] on button "Duplicate order" at bounding box center [725, 307] width 98 height 25
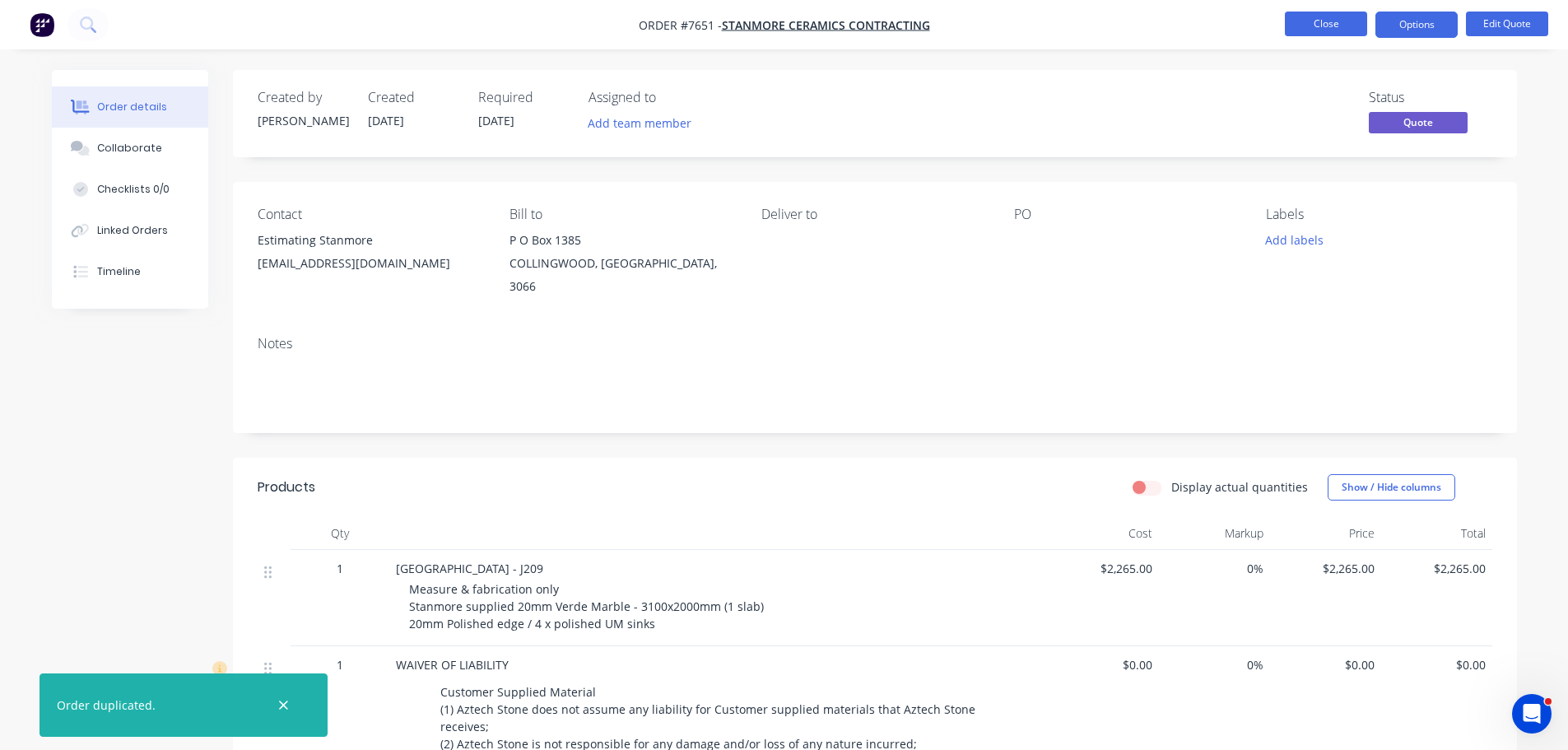
click at [1330, 23] on button "Close" at bounding box center [1326, 24] width 83 height 25
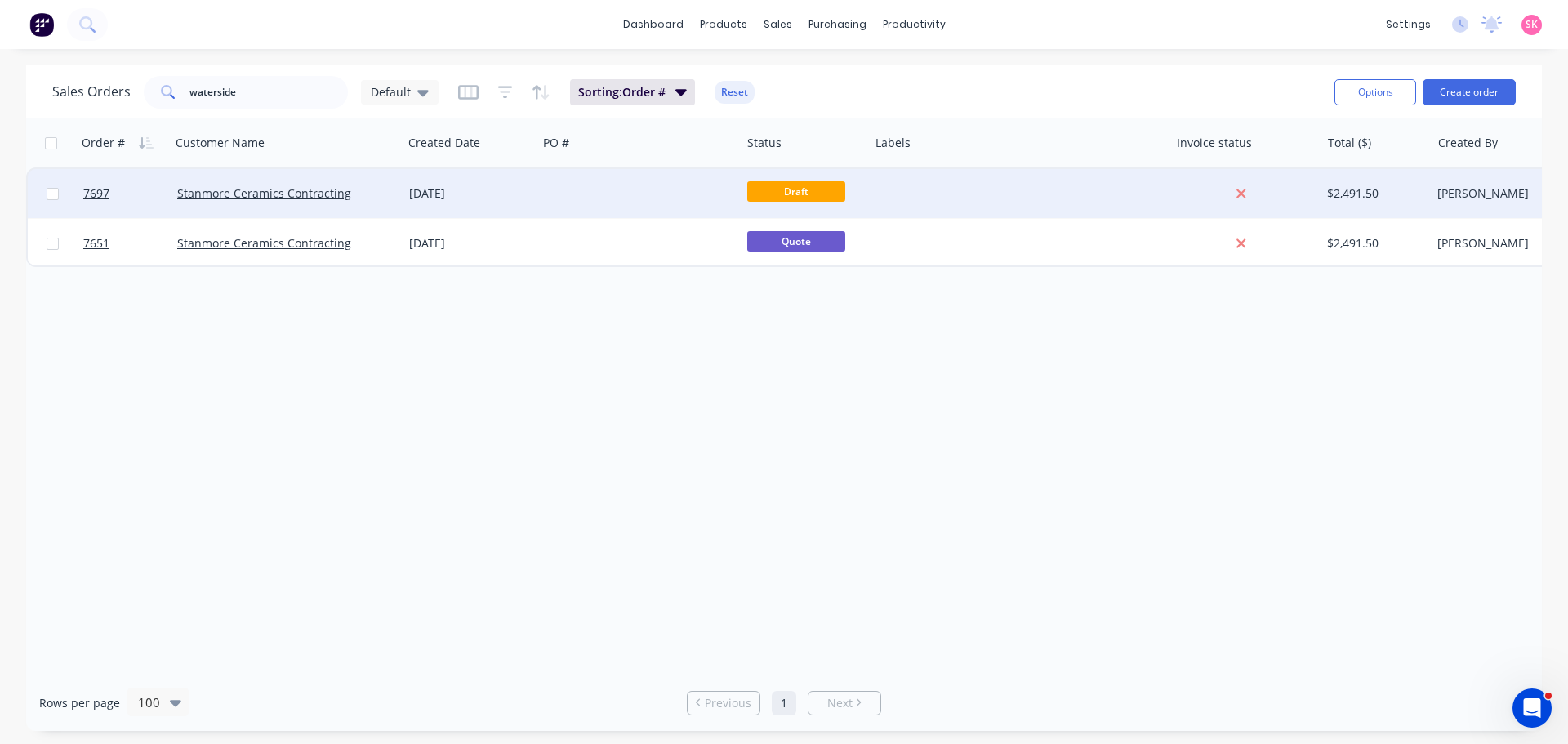
click at [483, 195] on div "[DATE]" at bounding box center [469, 194] width 122 height 17
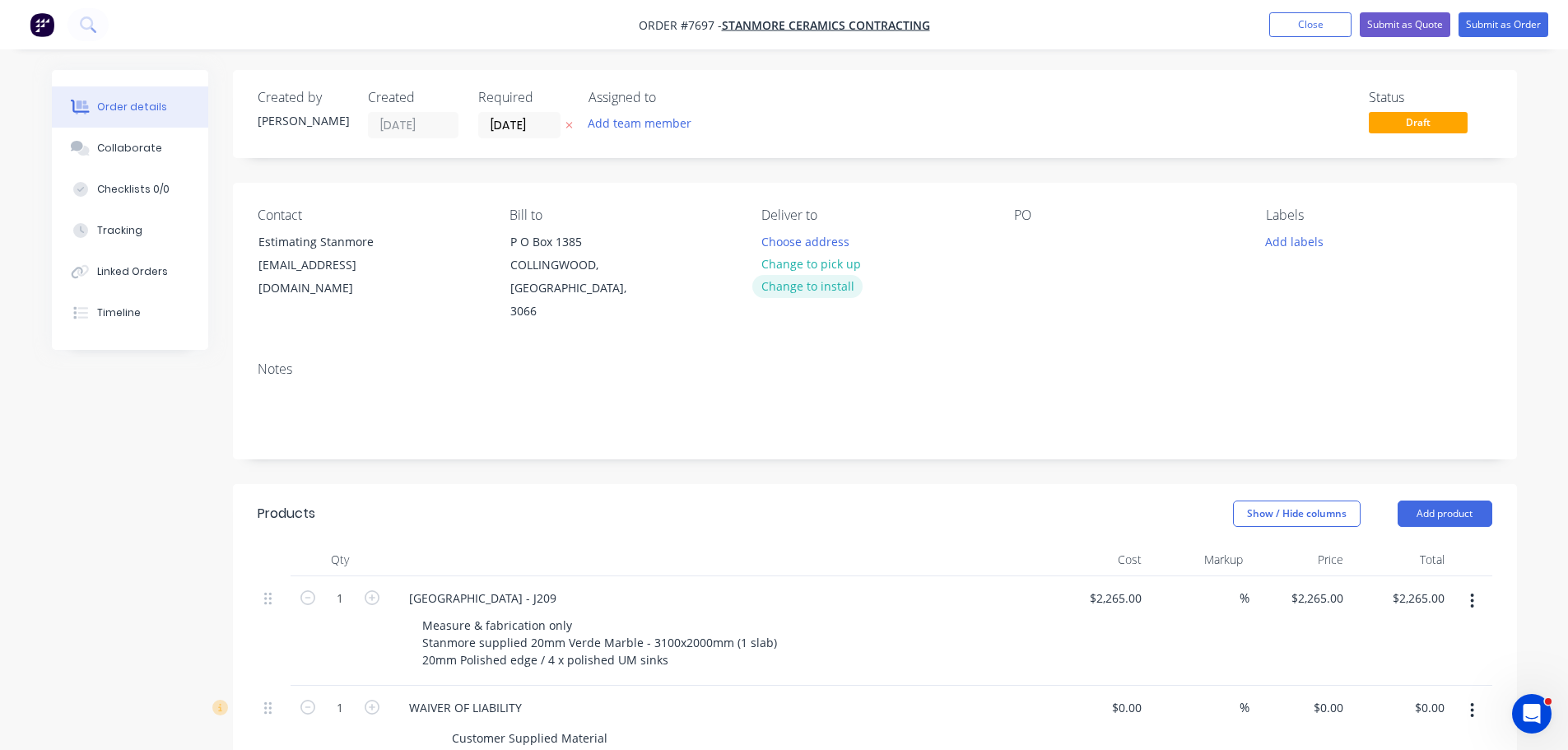
click at [813, 287] on button "Change to install" at bounding box center [808, 285] width 110 height 23
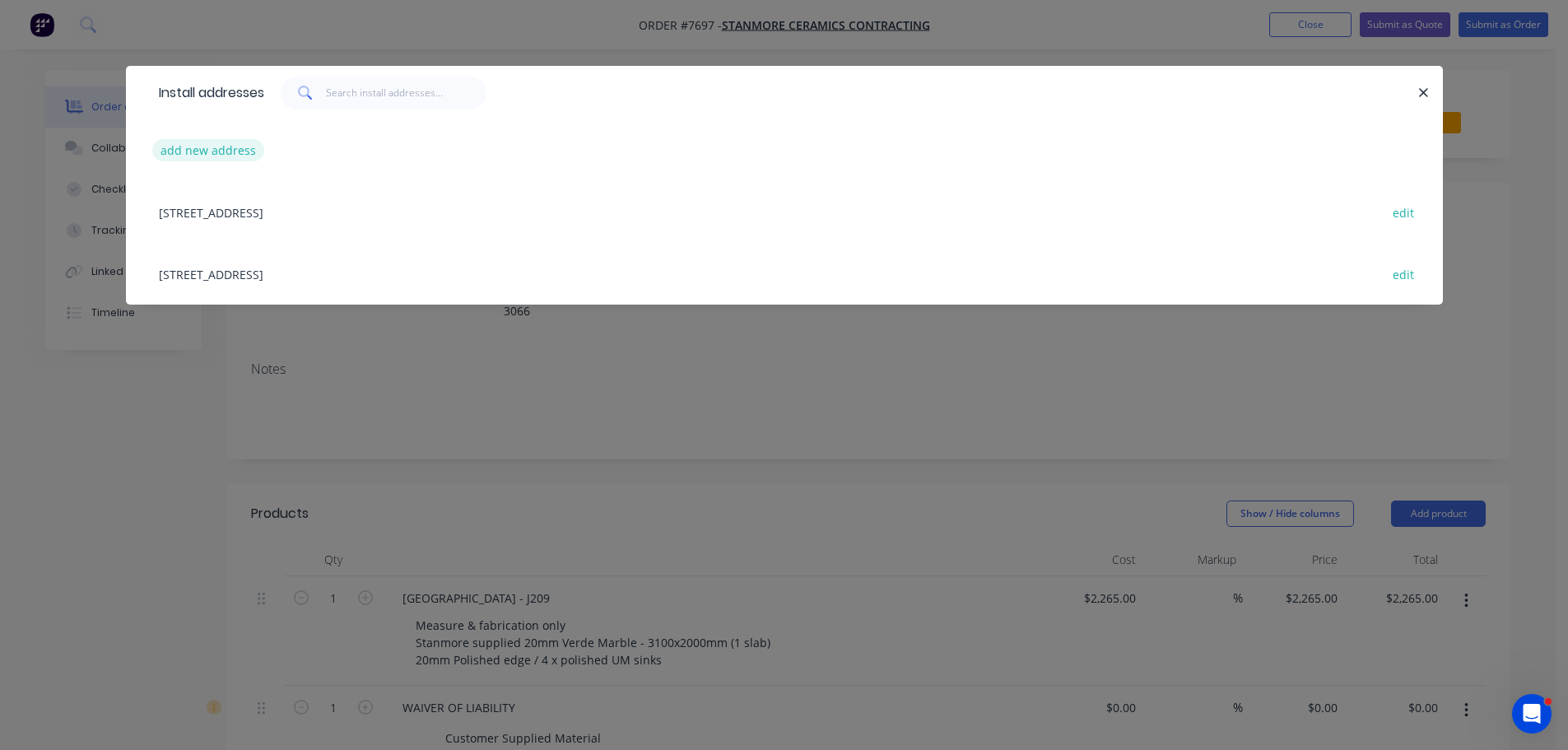
click at [234, 139] on button "add new address" at bounding box center [208, 150] width 113 height 23
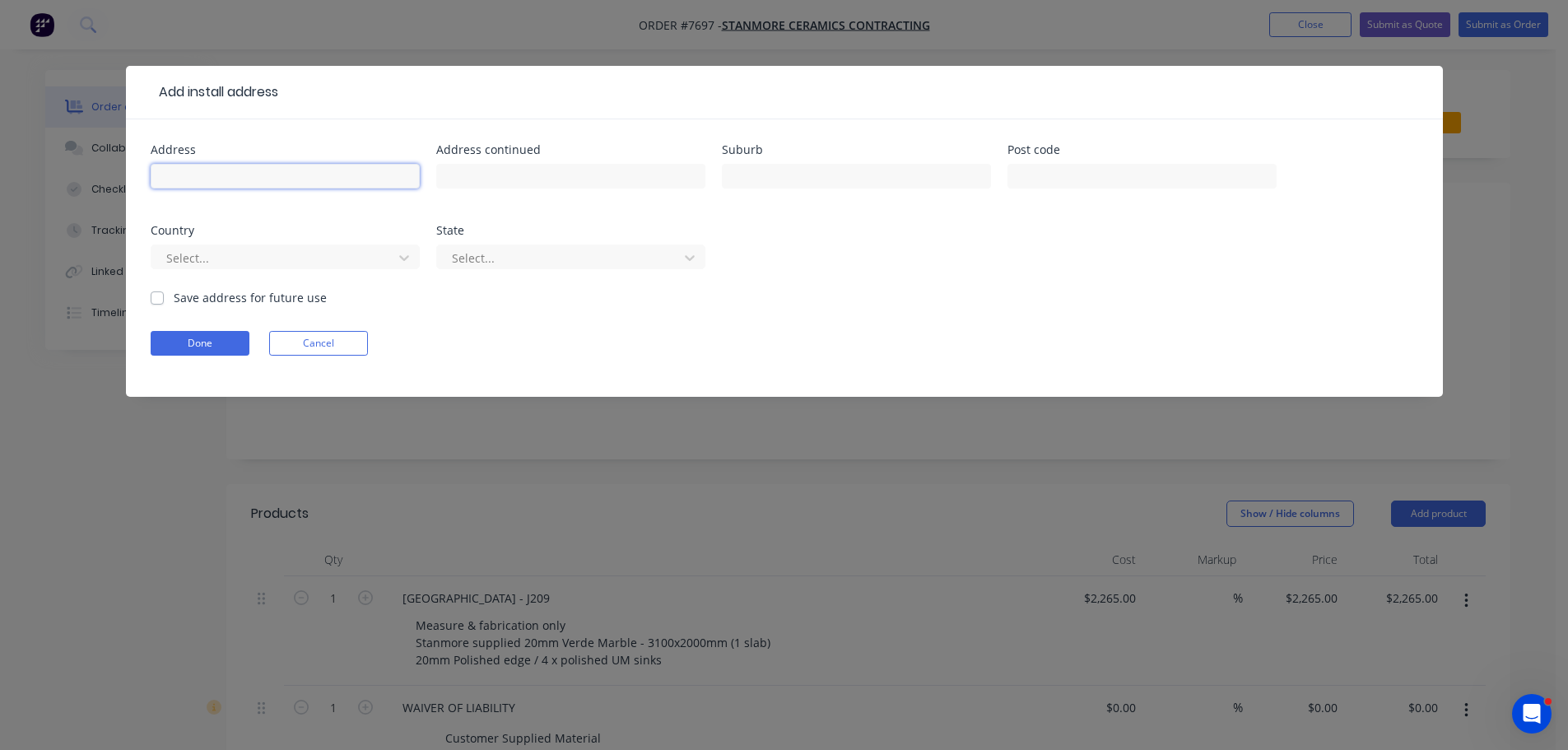
click at [225, 176] on input "text" at bounding box center [285, 176] width 270 height 25
click at [212, 175] on input "text" at bounding box center [285, 176] width 270 height 25
type input "508-514 Flinders Street"
drag, startPoint x: 819, startPoint y: 177, endPoint x: 693, endPoint y: 224, distance: 134.5
click at [693, 224] on div "Address 508-514 Flinders Street Address continued Suburb Melourne Post code Cou…" at bounding box center [784, 217] width 1268 height 145
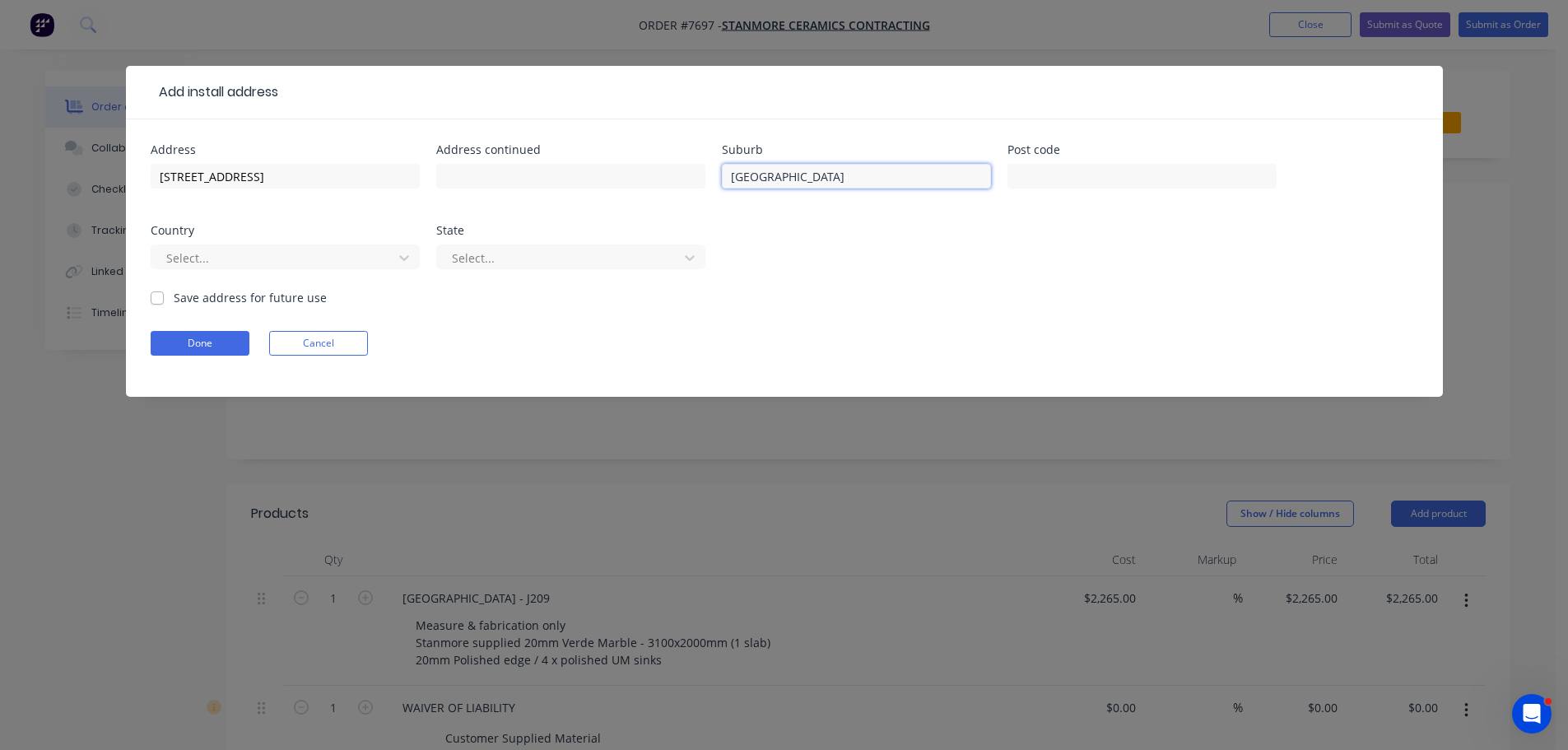
type input "Melbourne"
type input "3000"
click at [267, 273] on div "Select..." at bounding box center [285, 264] width 270 height 48
click at [270, 261] on div at bounding box center [274, 258] width 219 height 21
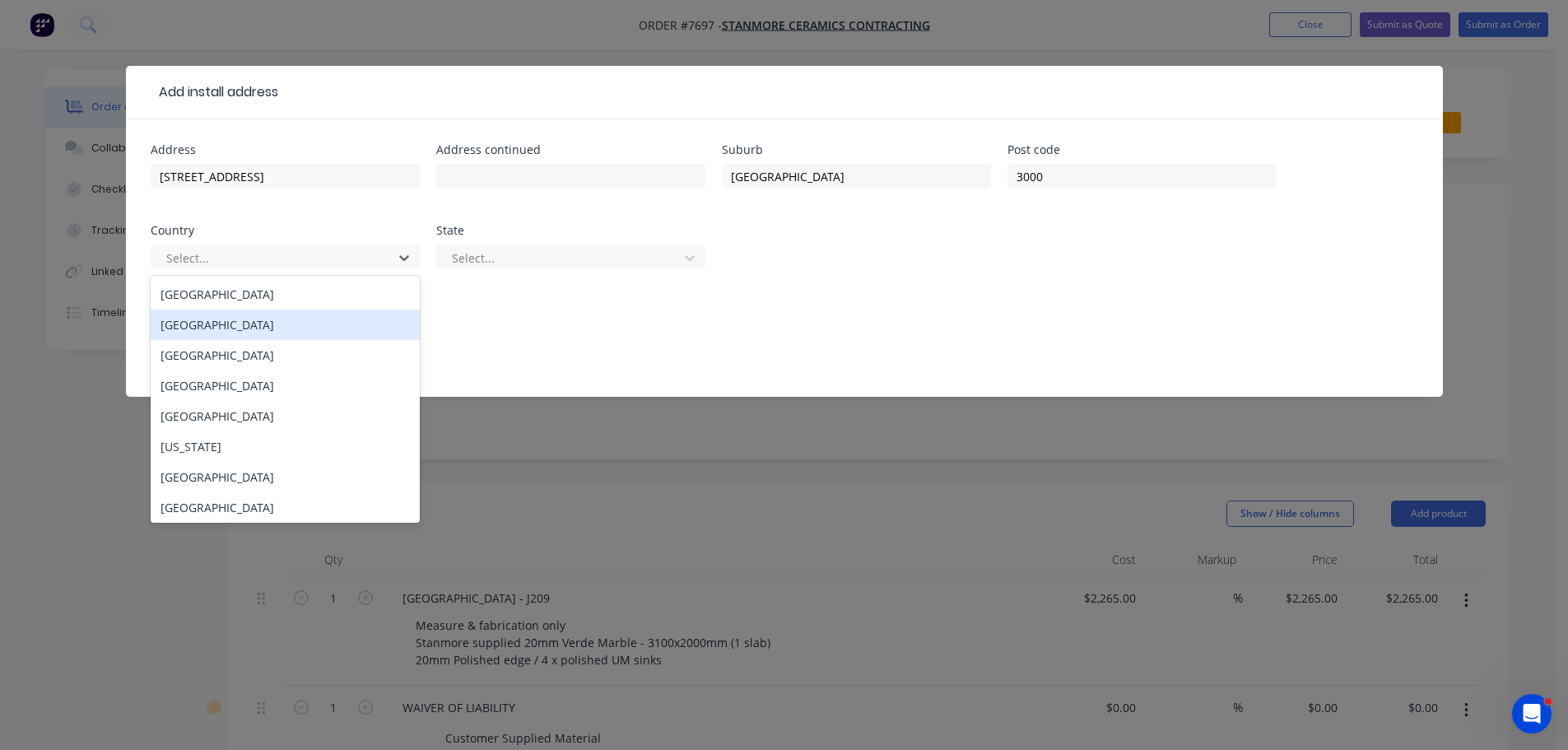
click at [285, 295] on div "Australia" at bounding box center [285, 294] width 270 height 30
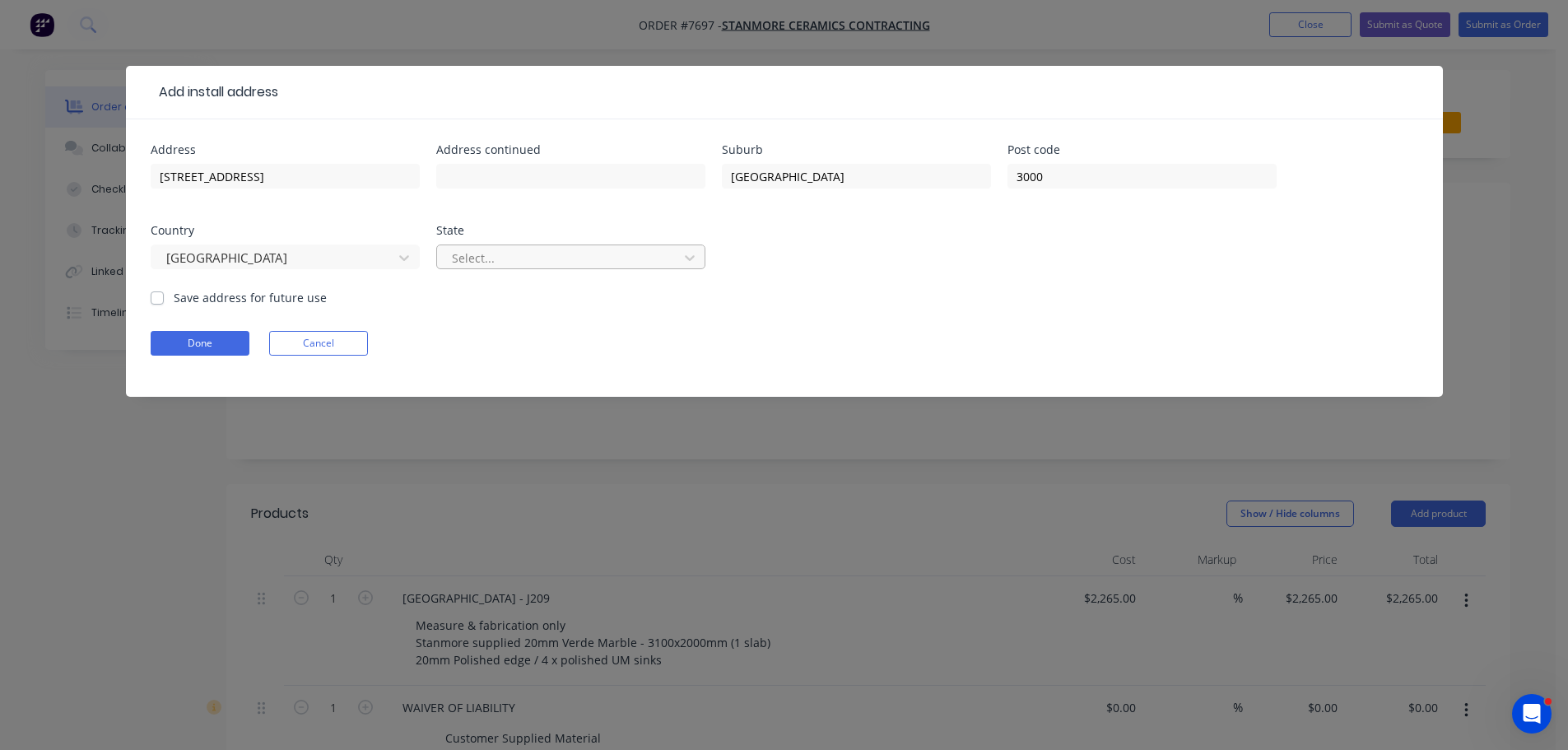
click at [514, 248] on div at bounding box center [560, 258] width 219 height 21
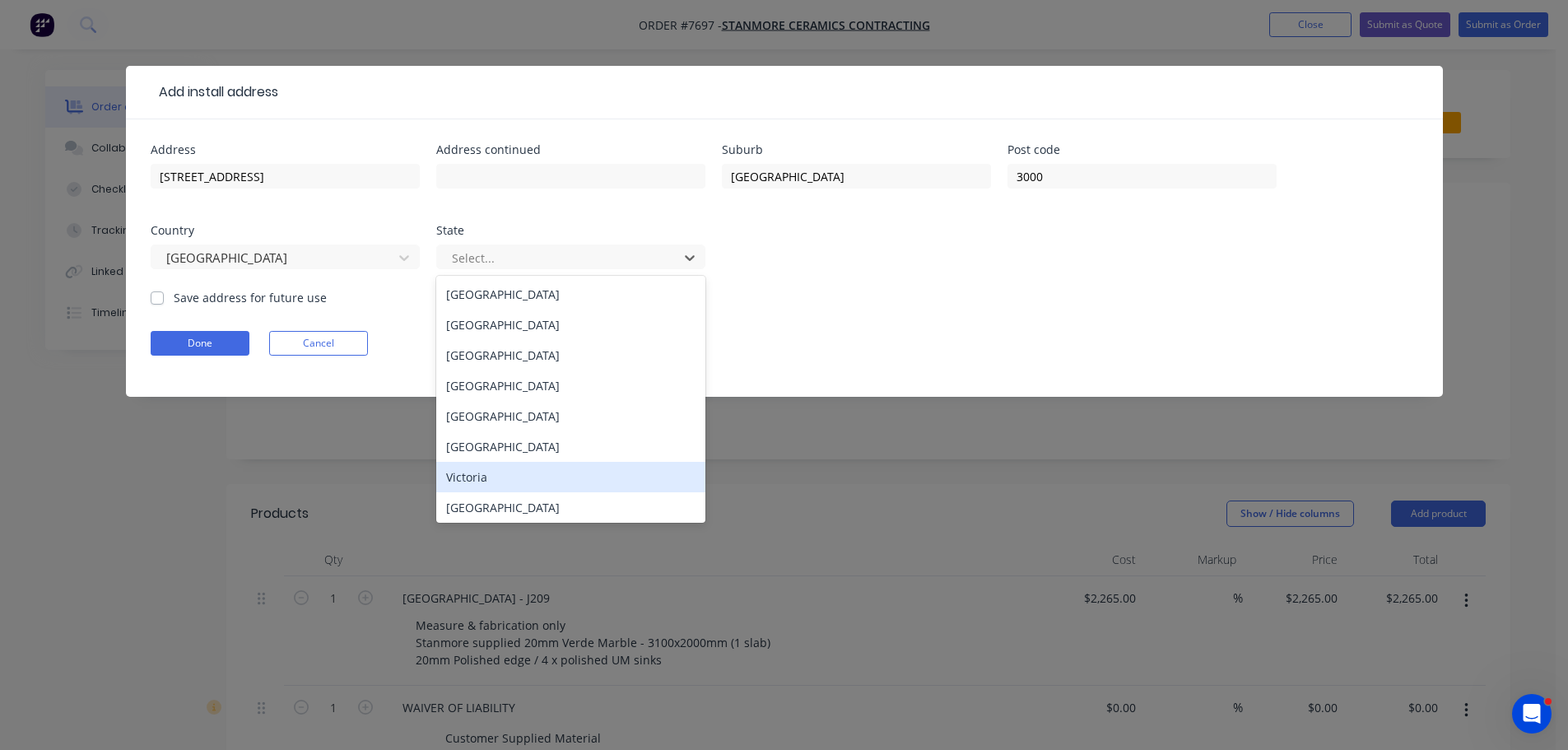
click at [530, 476] on div "Victoria" at bounding box center [571, 476] width 270 height 30
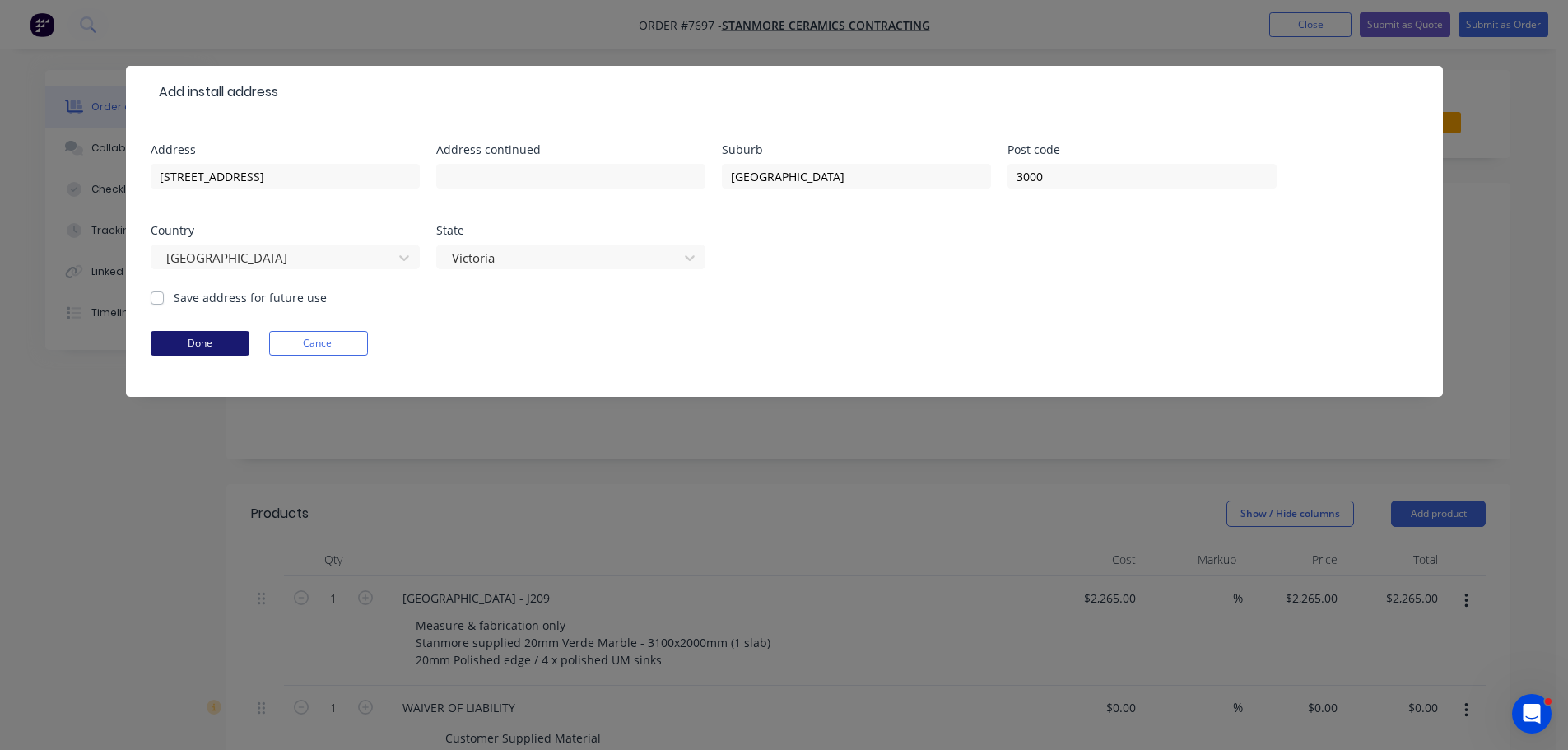
click at [202, 349] on button "Done" at bounding box center [200, 344] width 98 height 25
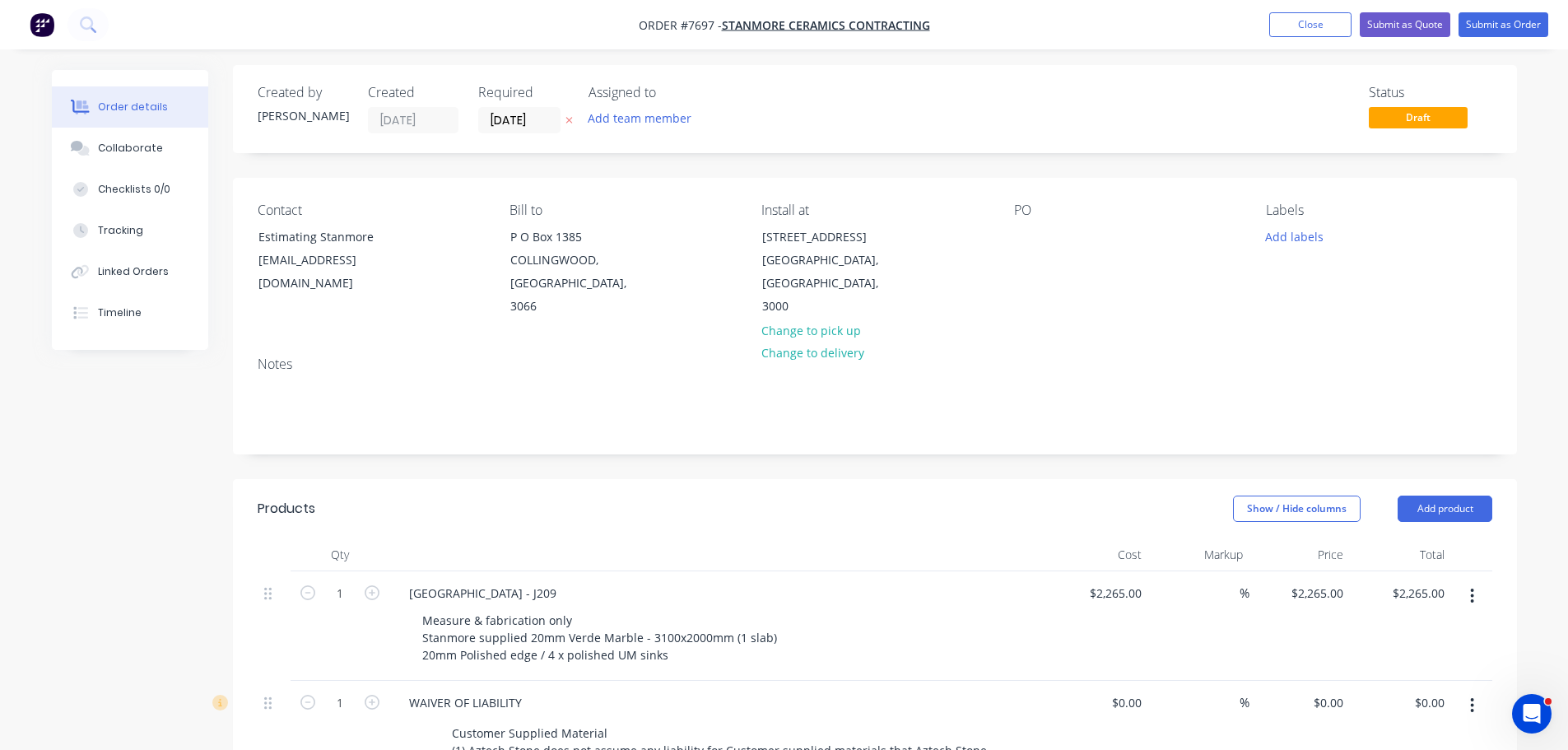
scroll to position [164, 0]
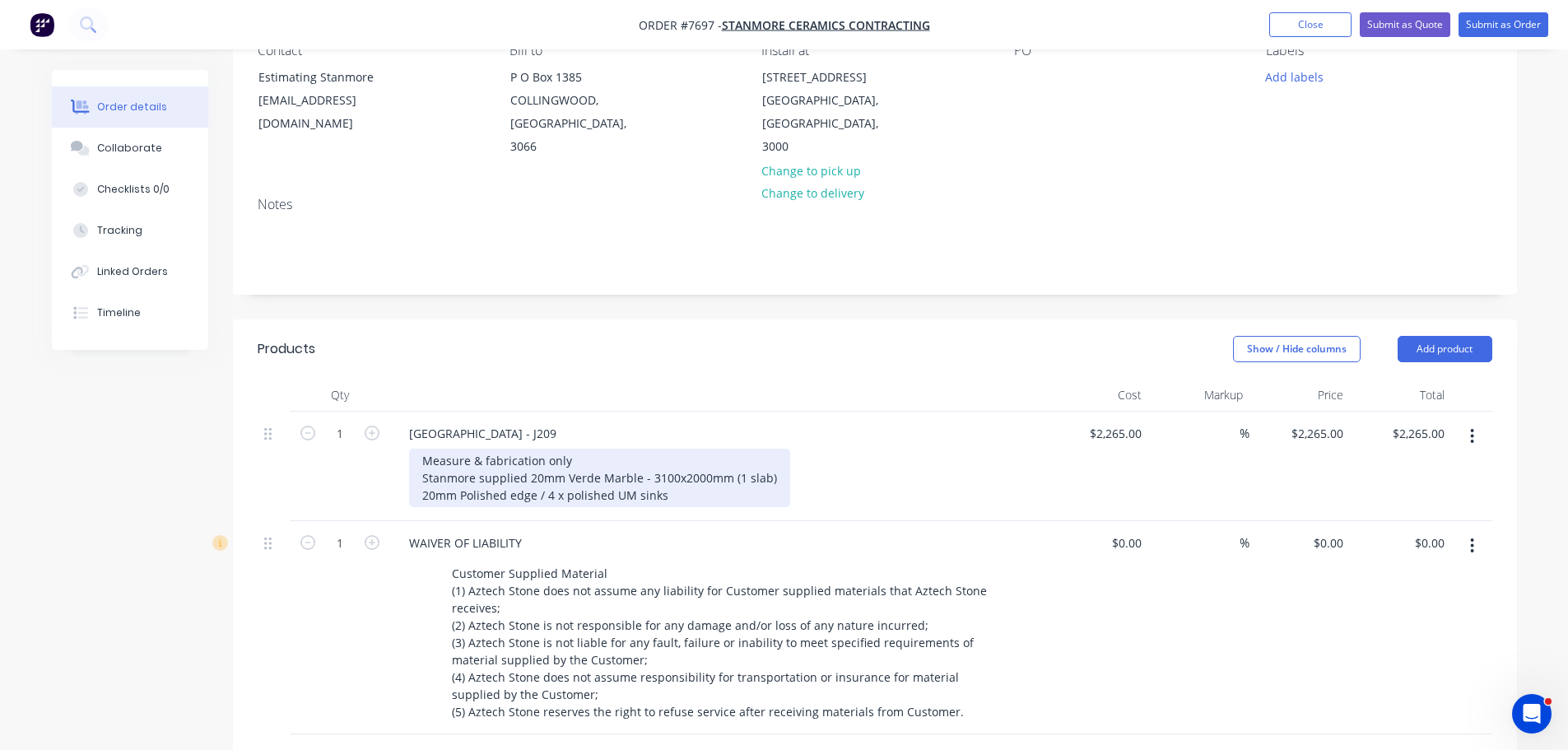
click at [665, 468] on div "Measure & fabrication only Stanmore supplied 20mm Verde Marble - 3100x2000mm (1…" at bounding box center [599, 478] width 381 height 58
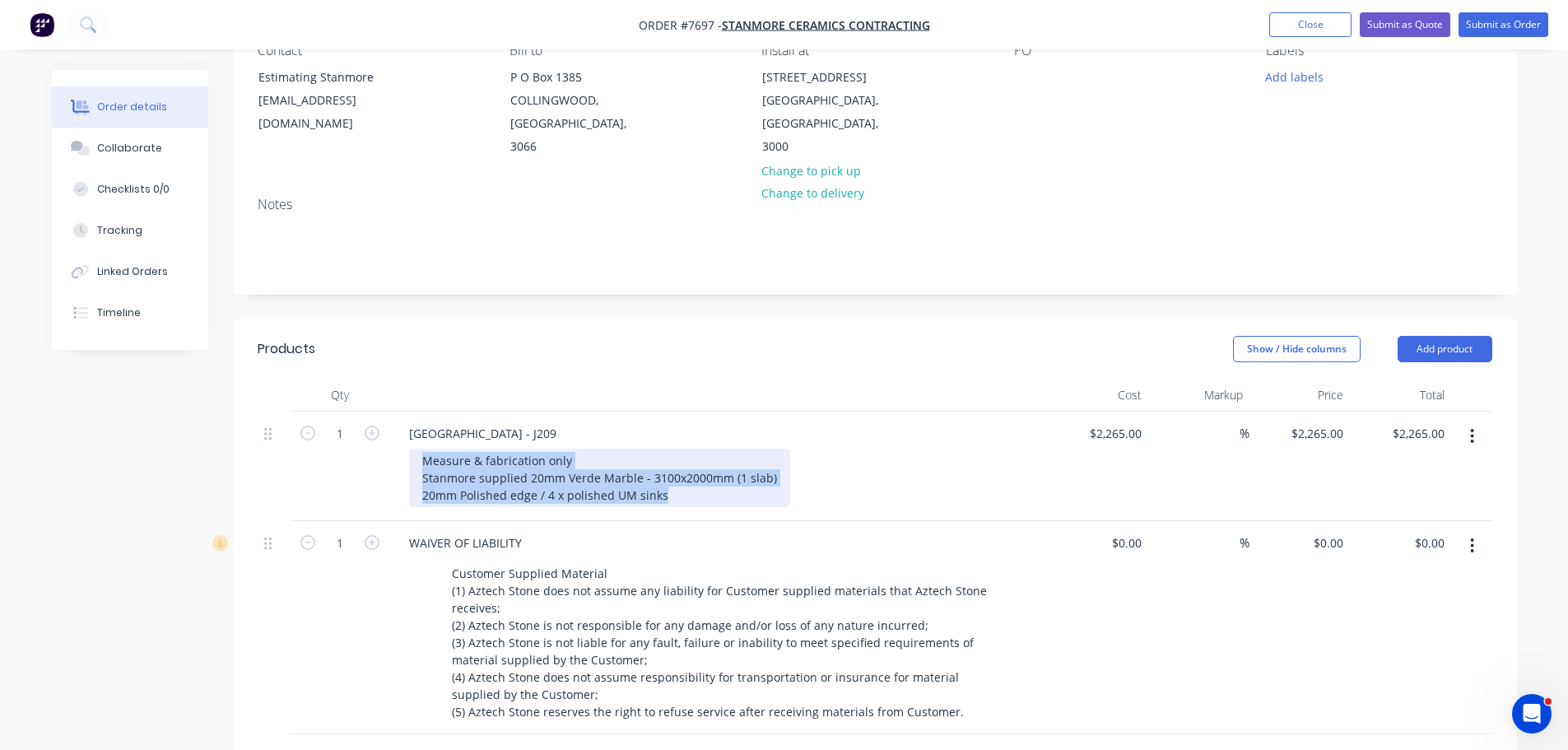
drag, startPoint x: 582, startPoint y: 456, endPoint x: 289, endPoint y: 408, distance: 296.9
click at [289, 411] on div "1 Waterside Hotel - J209 Measure & fabrication only Stanmore supplied 20mm Verd…" at bounding box center [875, 466] width 1235 height 109
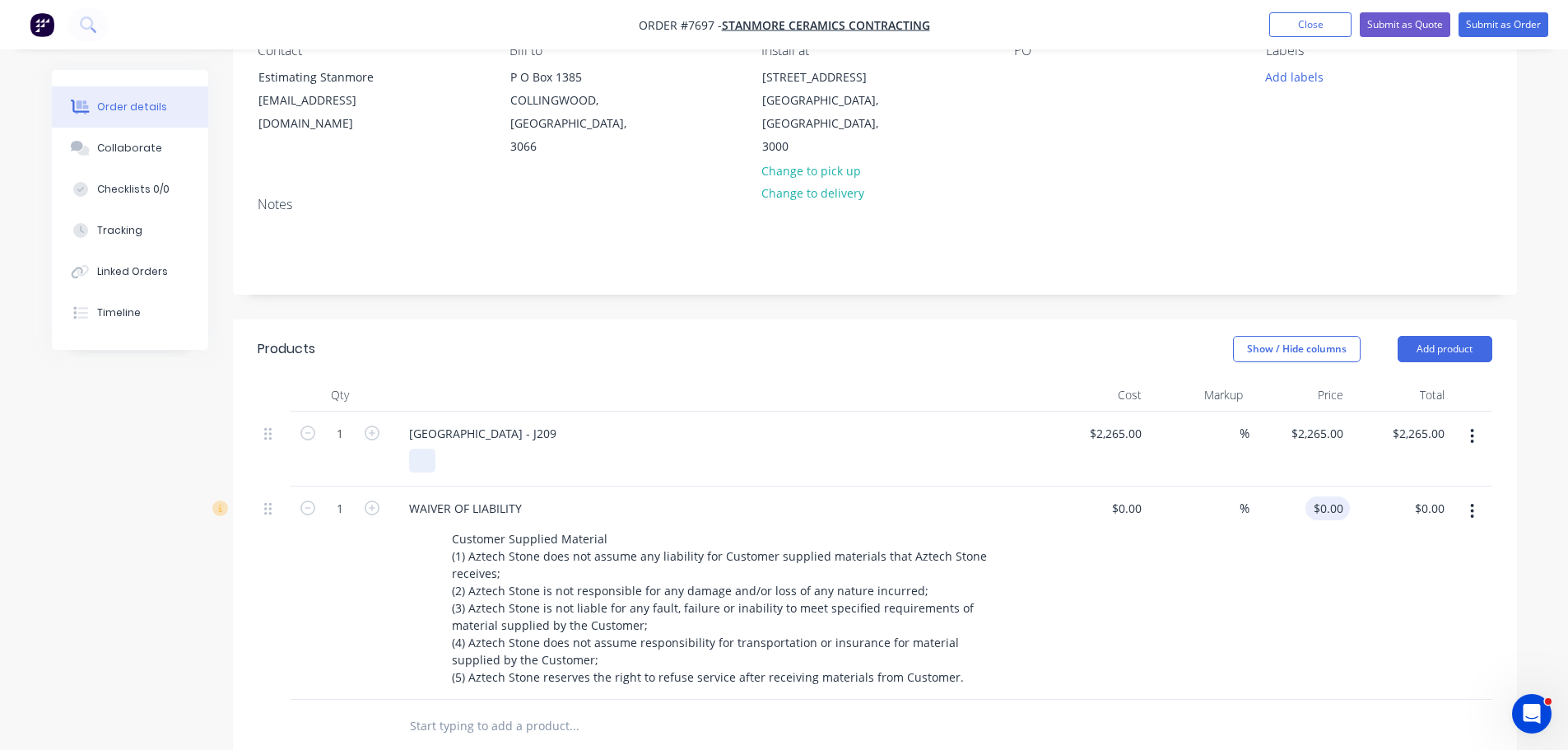
scroll to position [247, 0]
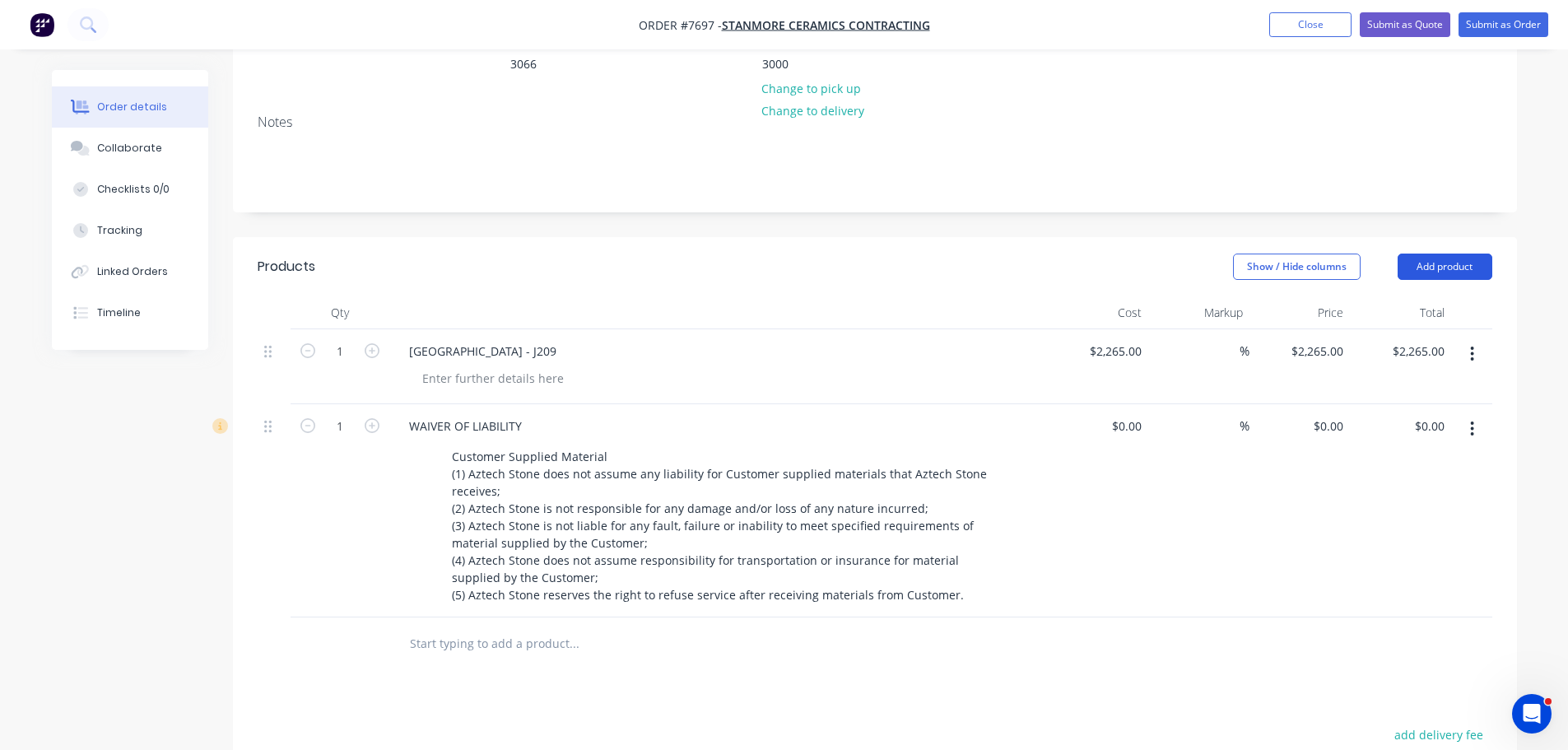
click at [1449, 254] on button "Add product" at bounding box center [1444, 267] width 94 height 27
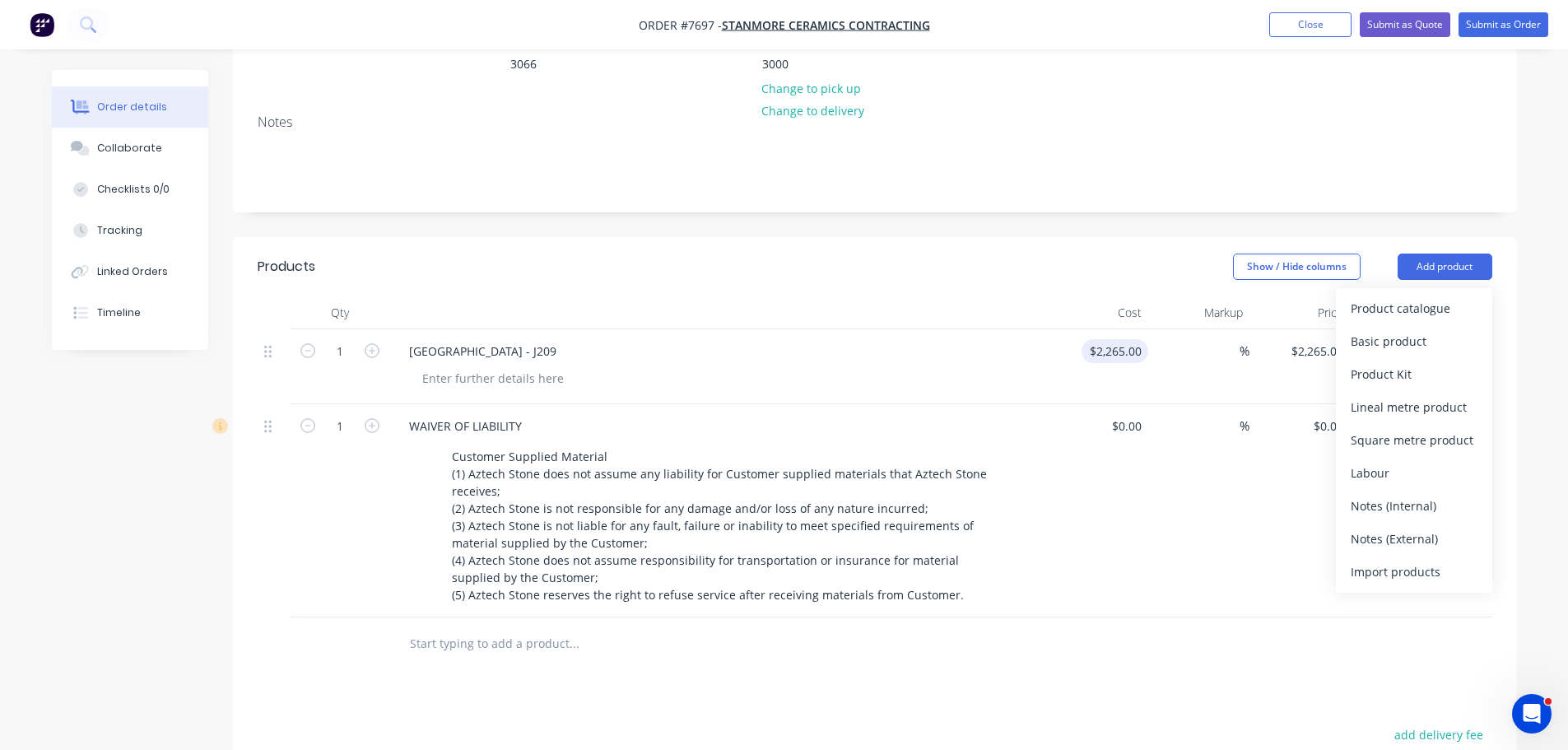
click at [1155, 330] on div "%" at bounding box center [1198, 367] width 101 height 75
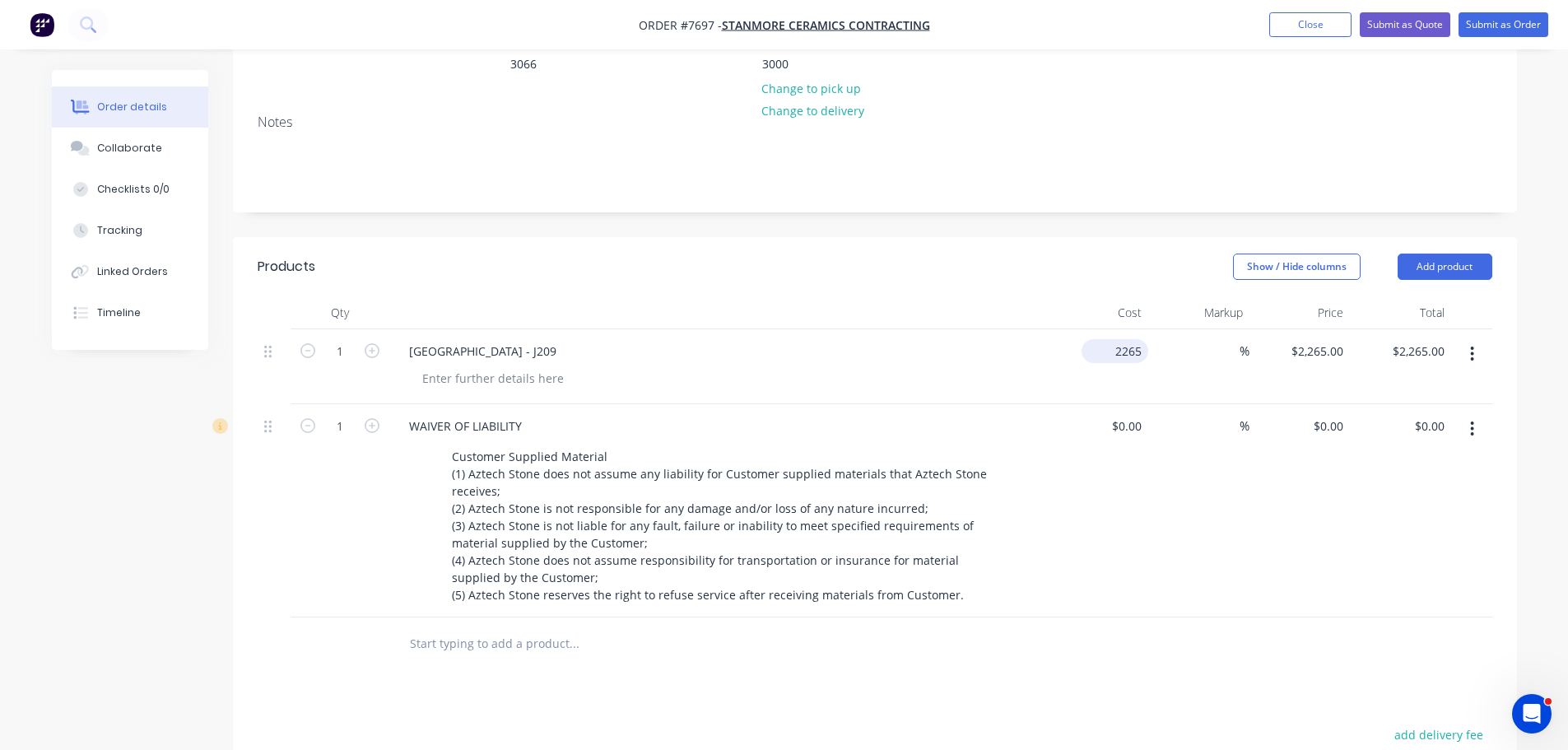
click at [1124, 339] on input "2265" at bounding box center [1118, 350] width 60 height 24
type input "$0.00"
type input "0"
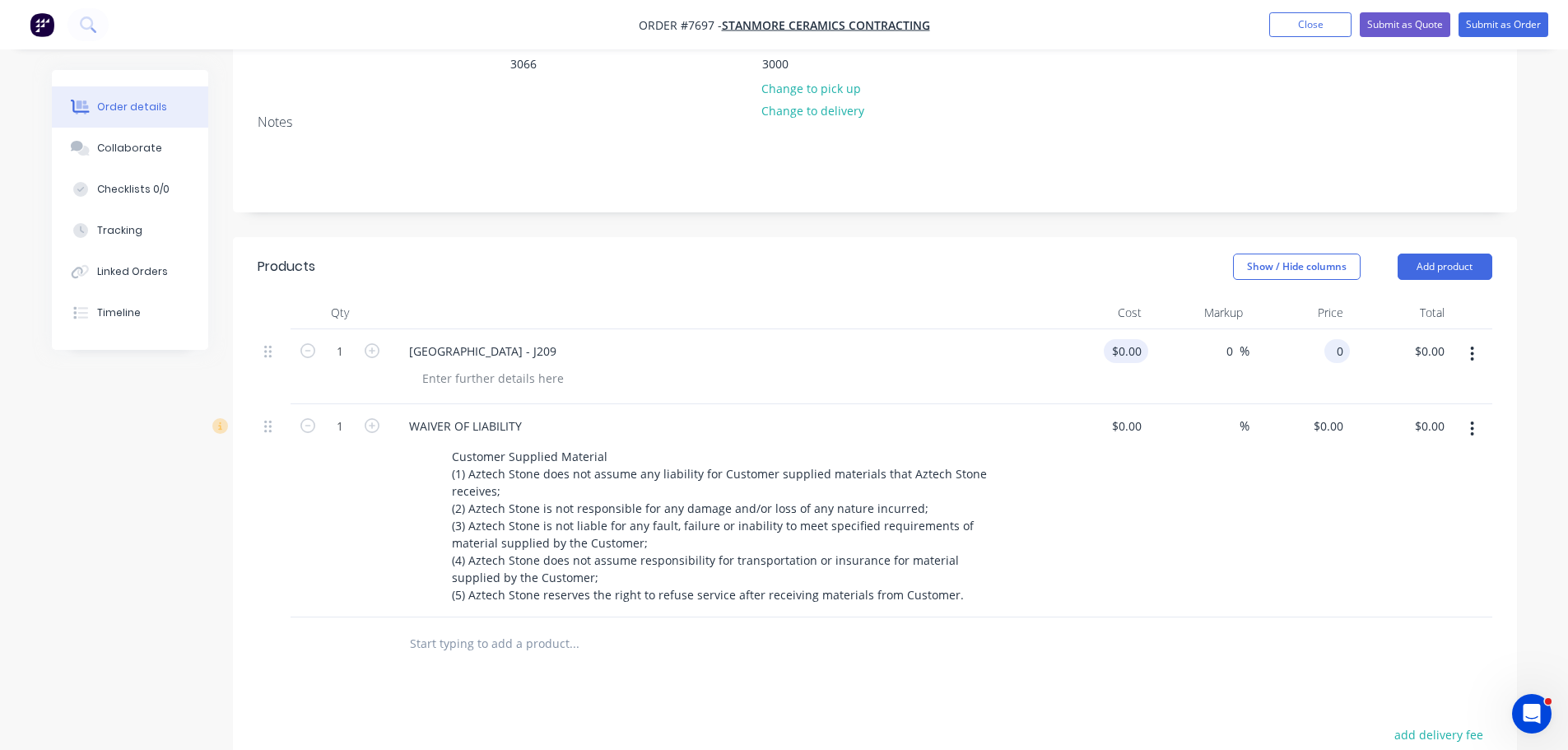
type input "$0.00"
click at [96, 128] on button "Collaborate" at bounding box center [129, 148] width 156 height 41
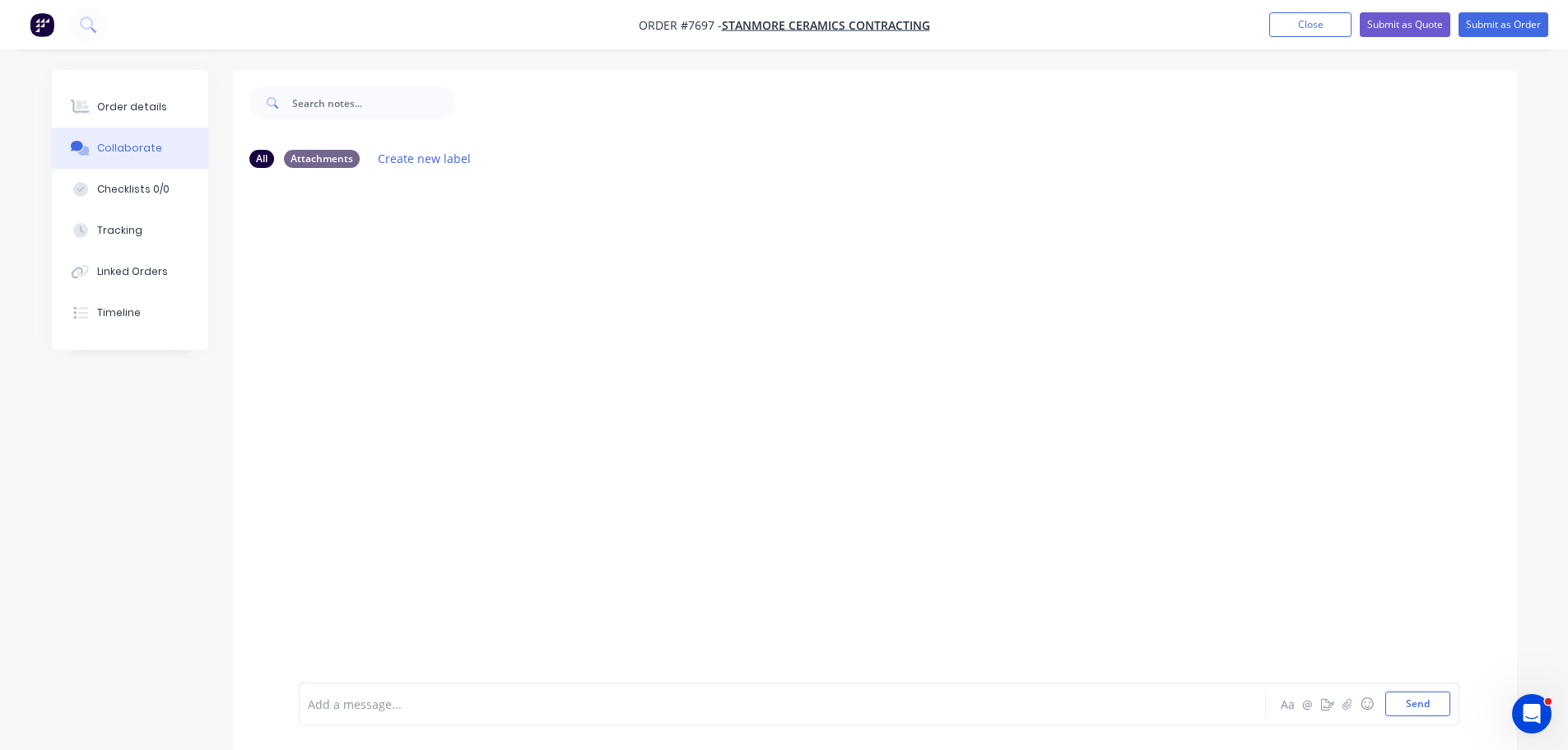
click at [379, 692] on div "Add a message..." at bounding box center [736, 704] width 857 height 25
click at [1283, 25] on button "Close" at bounding box center [1310, 25] width 83 height 25
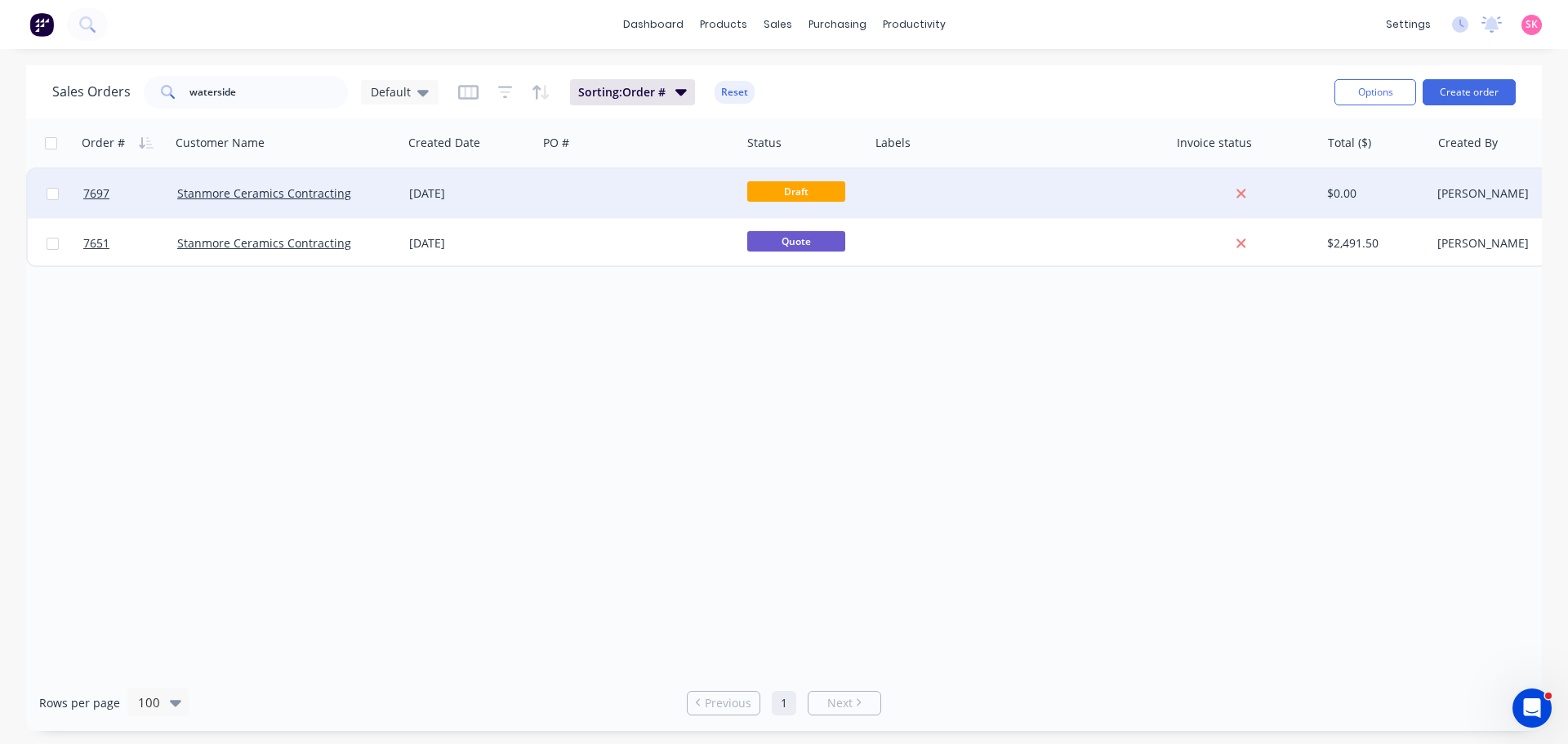
click at [445, 188] on div "[DATE]" at bounding box center [469, 194] width 122 height 17
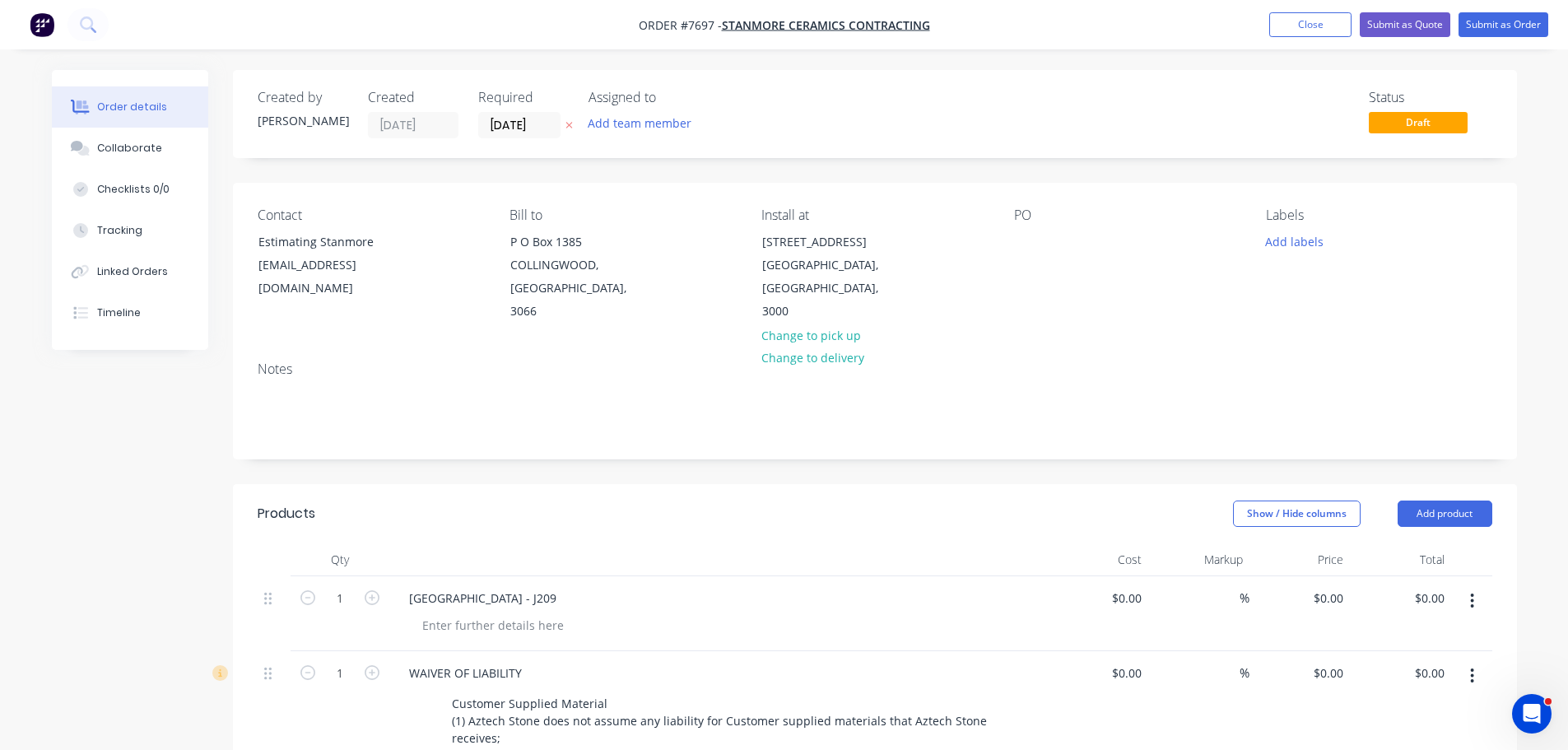
click at [995, 249] on div "Contact Estimating Stanmore estimating@stanmor.com.au Bill to P O Box 1385 COLL…" at bounding box center [875, 265] width 1284 height 165
click at [1030, 239] on div at bounding box center [1027, 241] width 27 height 24
click at [1297, 231] on button "Add labels" at bounding box center [1294, 240] width 76 height 23
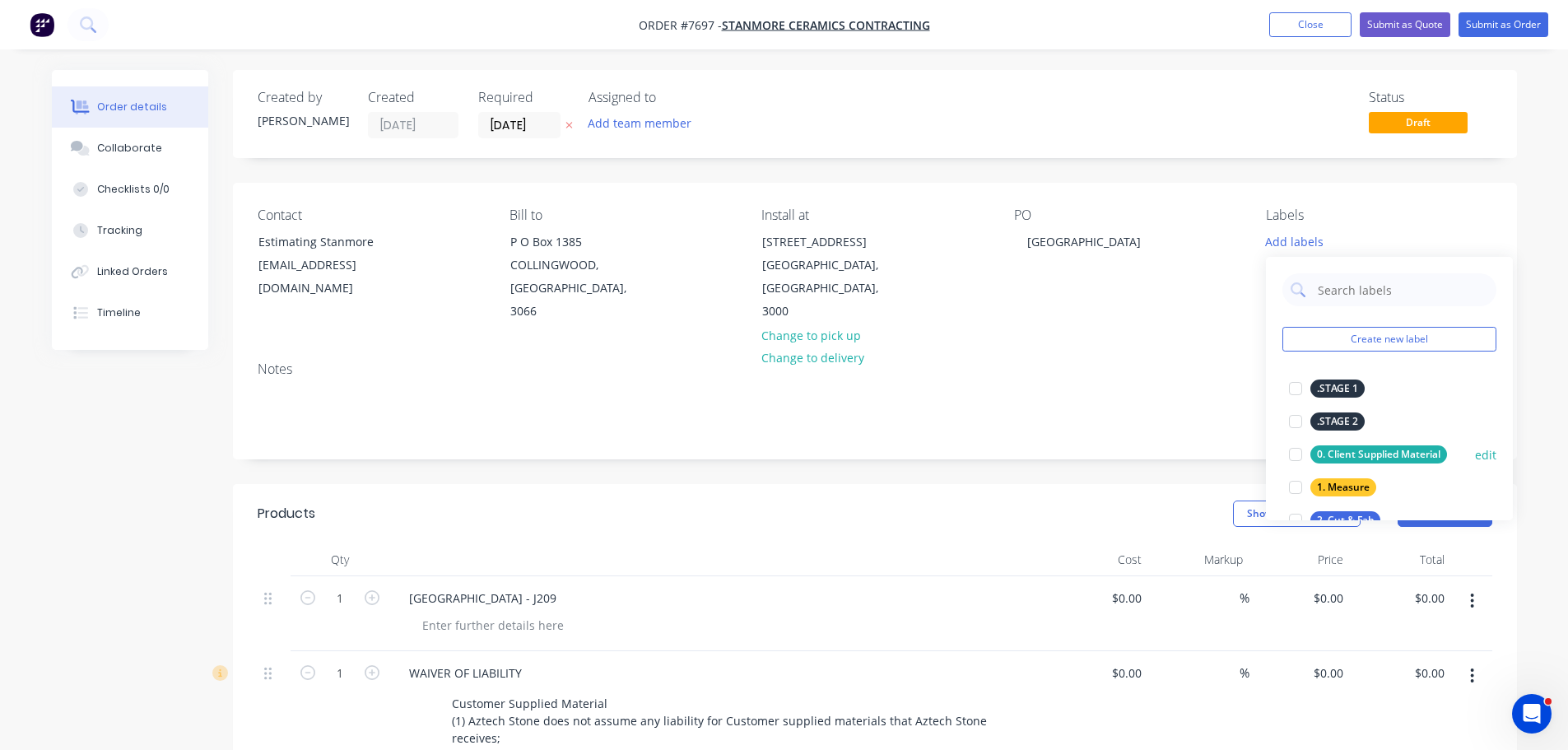
click at [1302, 459] on div at bounding box center [1295, 454] width 33 height 33
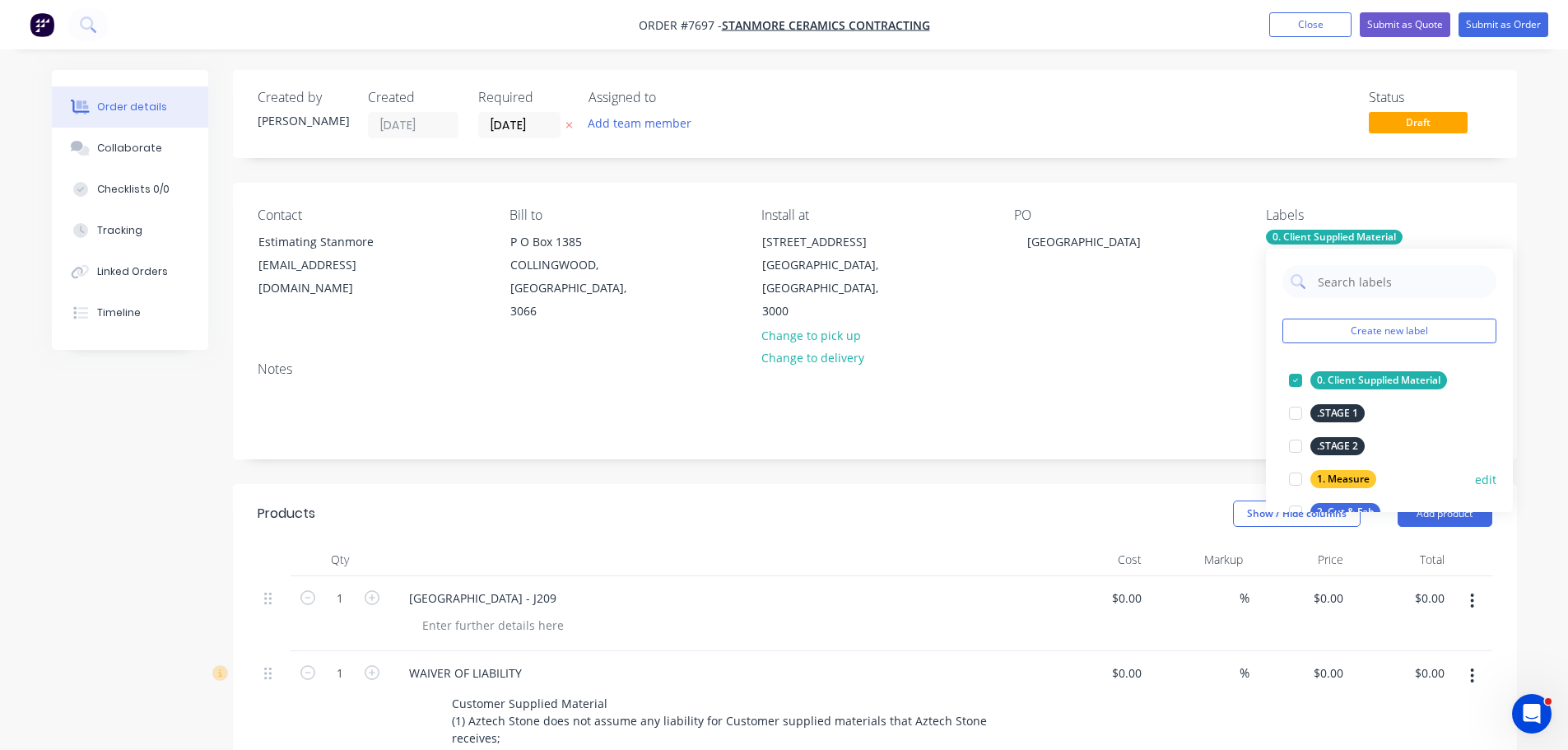
scroll to position [83, 0]
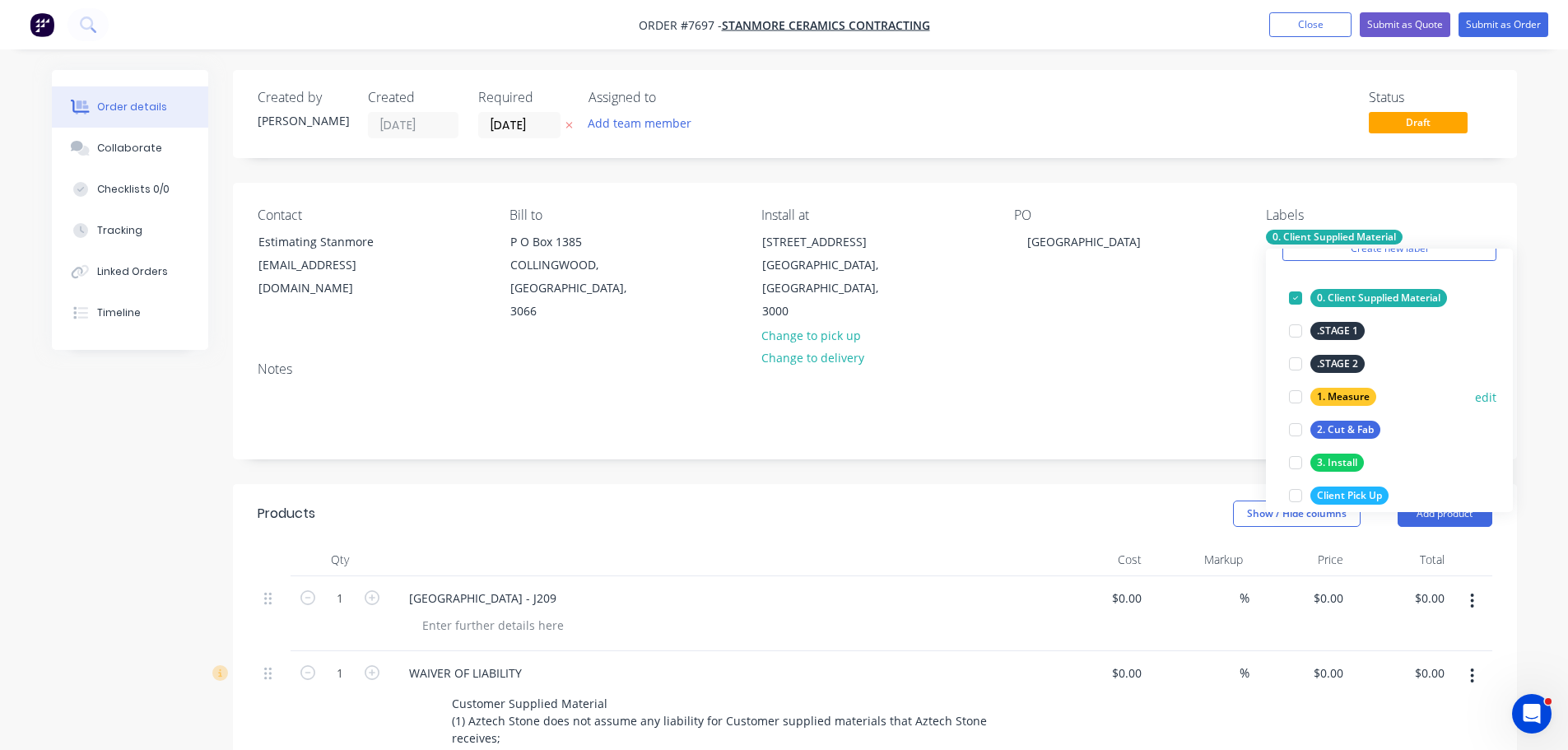
click at [1297, 401] on div at bounding box center [1295, 396] width 33 height 33
click at [1298, 432] on div at bounding box center [1295, 429] width 33 height 33
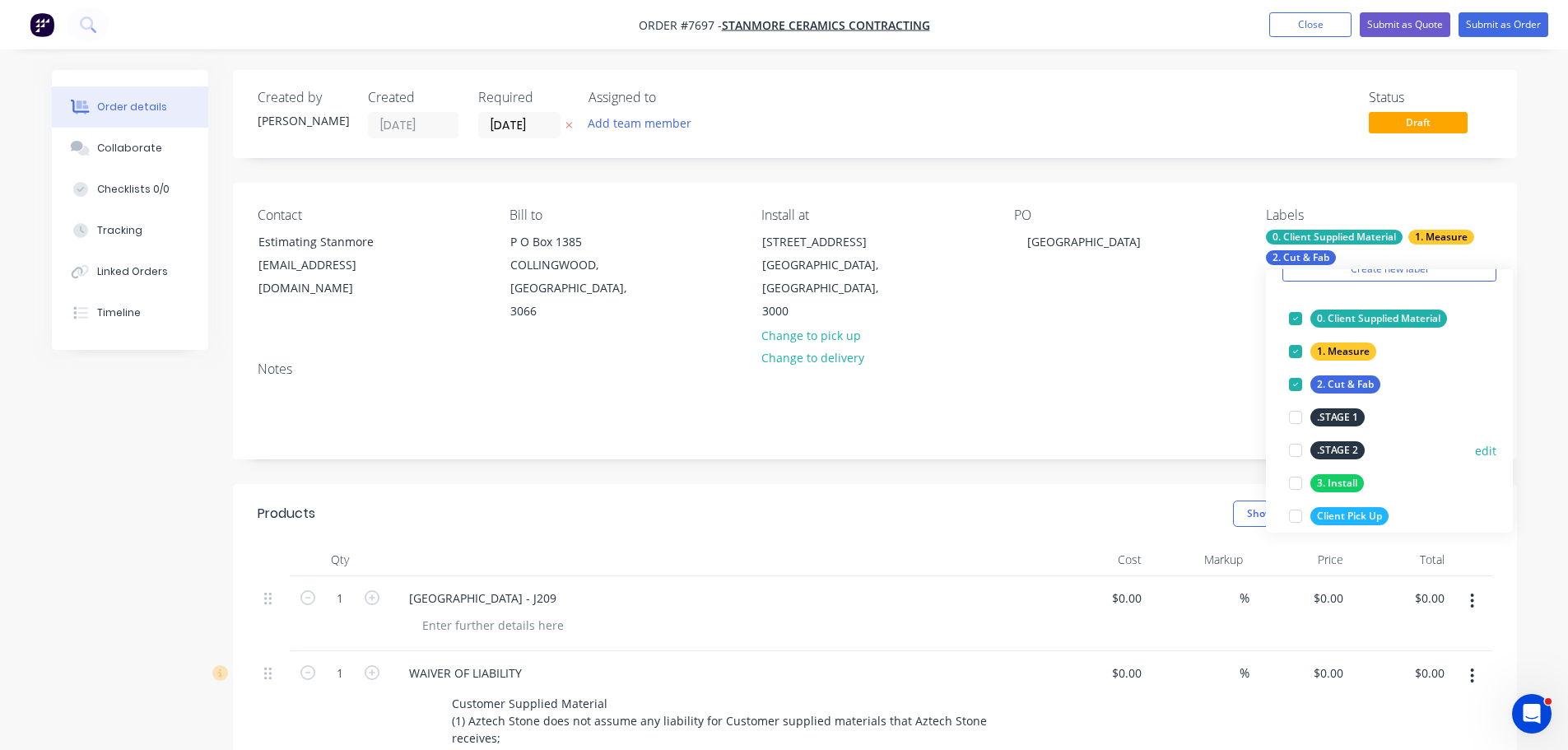
click at [1288, 466] on div at bounding box center [1295, 450] width 33 height 33
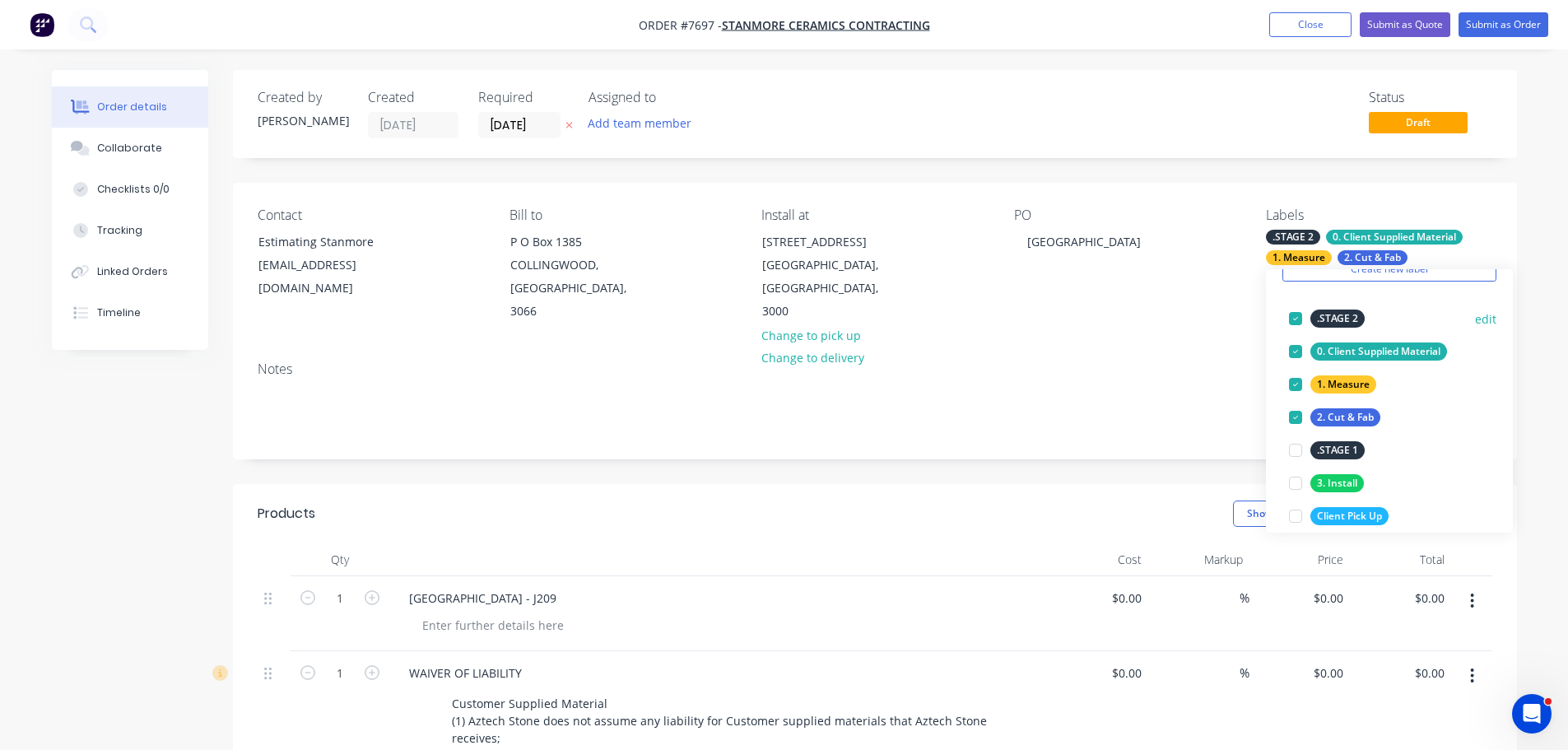
drag, startPoint x: 1291, startPoint y: 313, endPoint x: 1298, endPoint y: 368, distance: 55.4
click at [1292, 313] on div at bounding box center [1295, 318] width 33 height 33
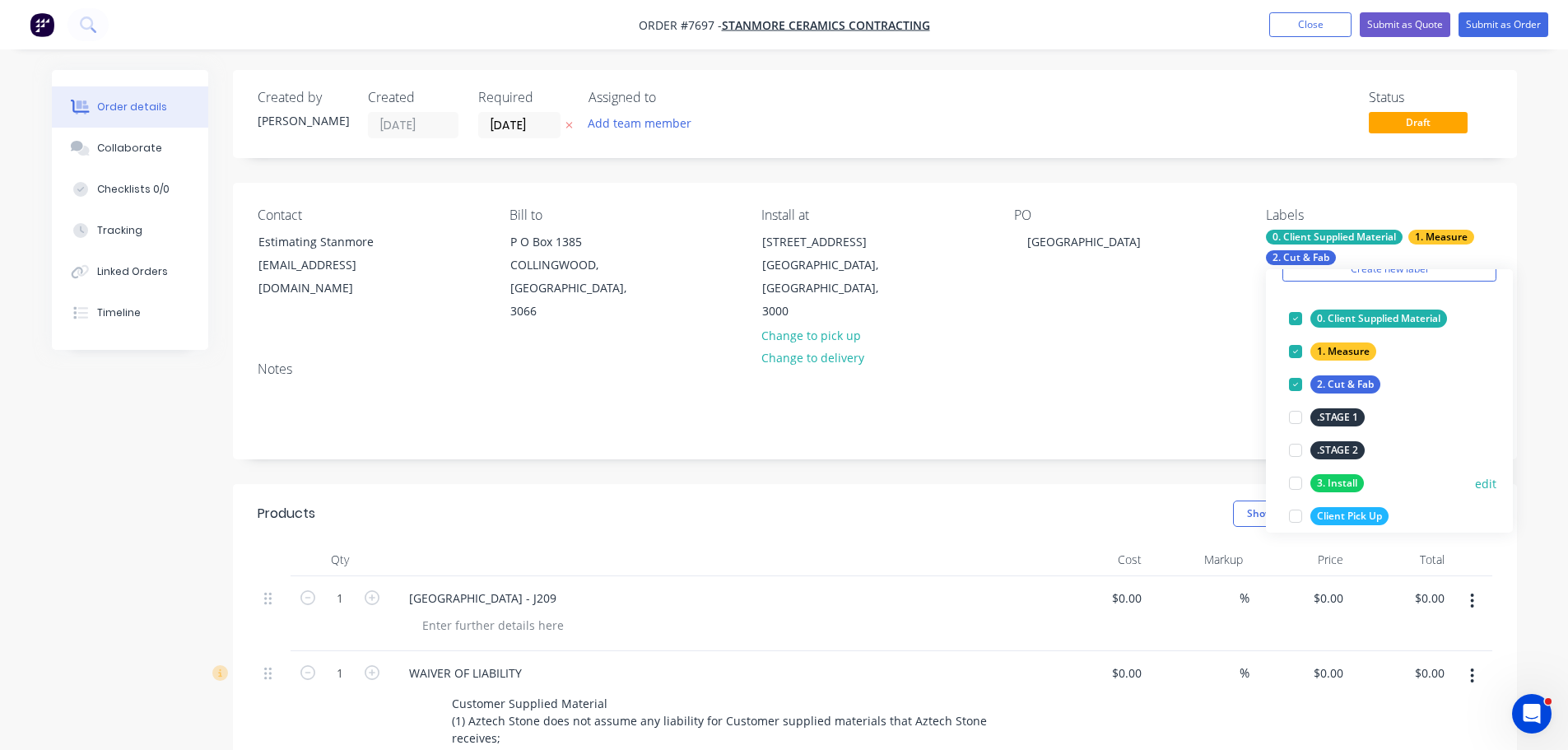
click at [1298, 482] on div at bounding box center [1295, 482] width 33 height 33
click at [1093, 501] on div "Show / Hide columns Add product" at bounding box center [1005, 514] width 972 height 27
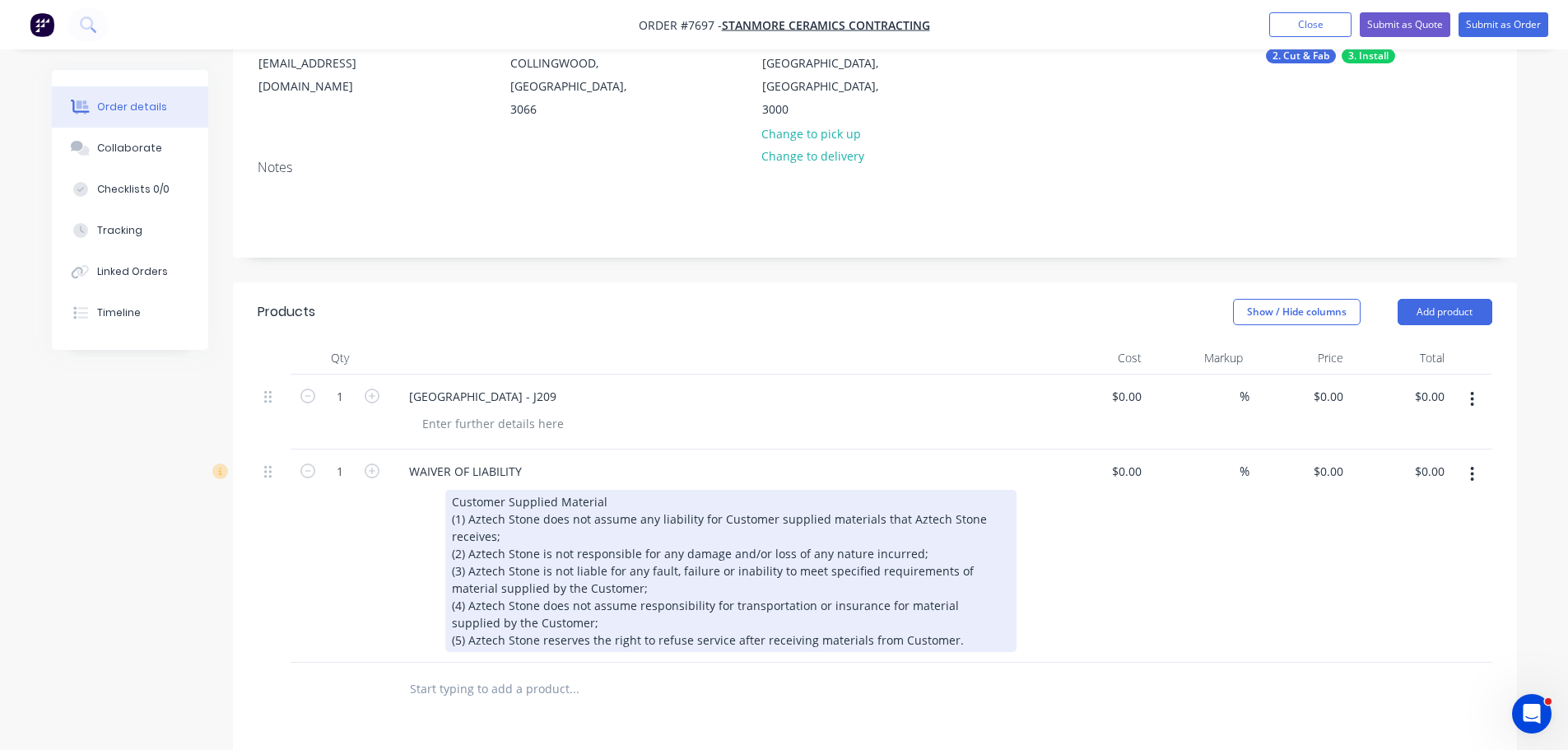
scroll to position [330, 0]
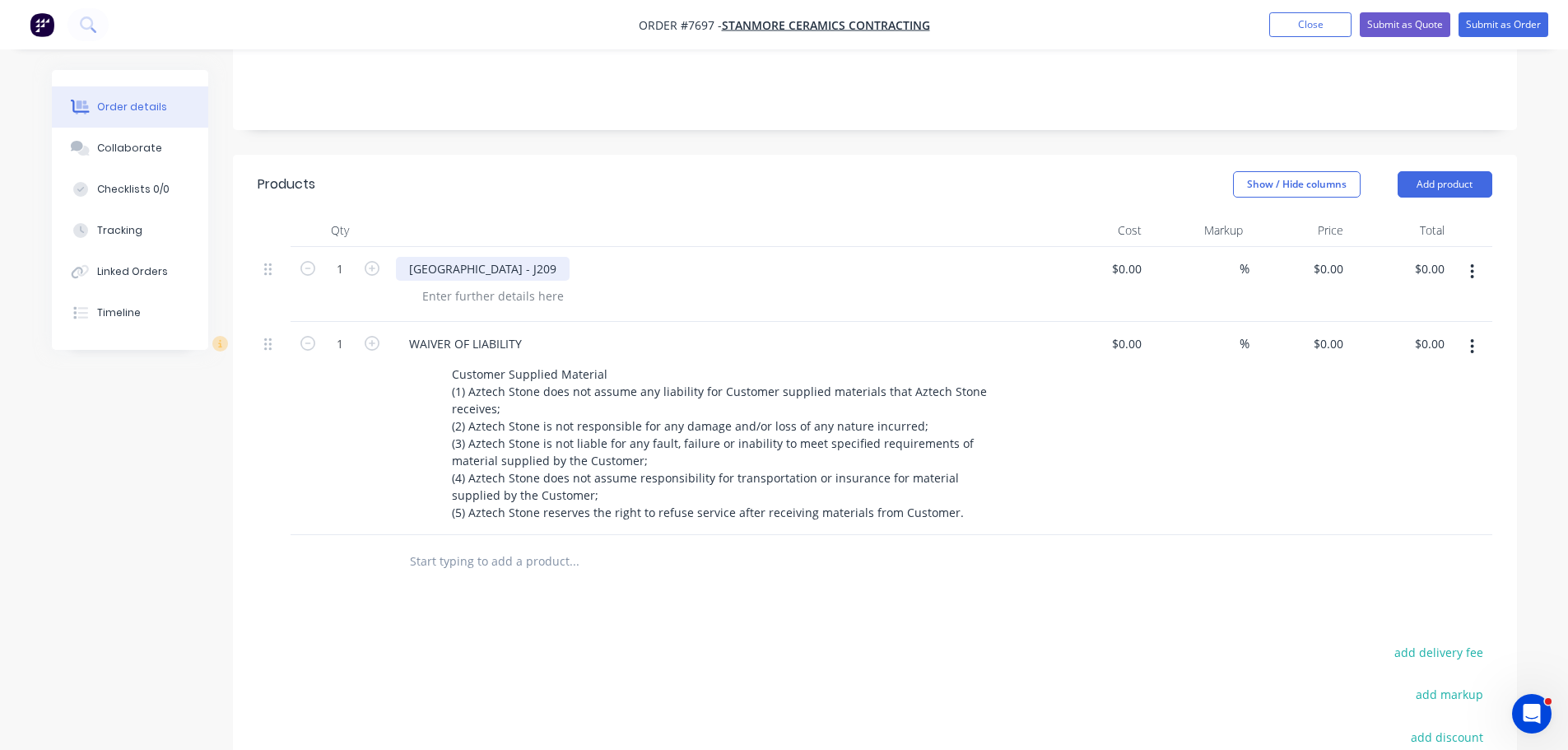
click at [480, 257] on div "Waterside Hotel - J209" at bounding box center [482, 269] width 174 height 24
click at [1473, 264] on icon "button" at bounding box center [1473, 272] width 3 height 15
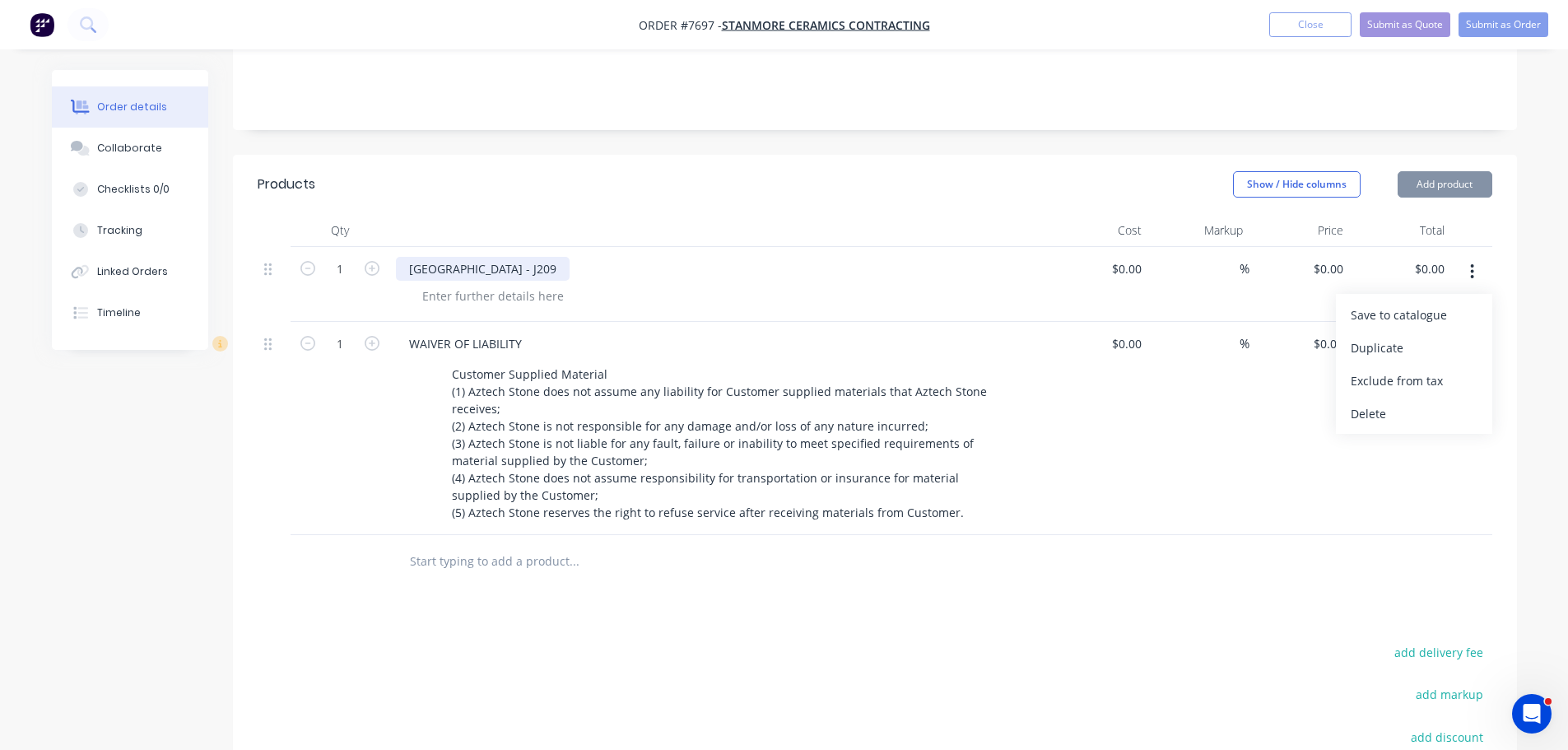
click at [508, 257] on div "Waterside Hotel - J209" at bounding box center [482, 269] width 174 height 24
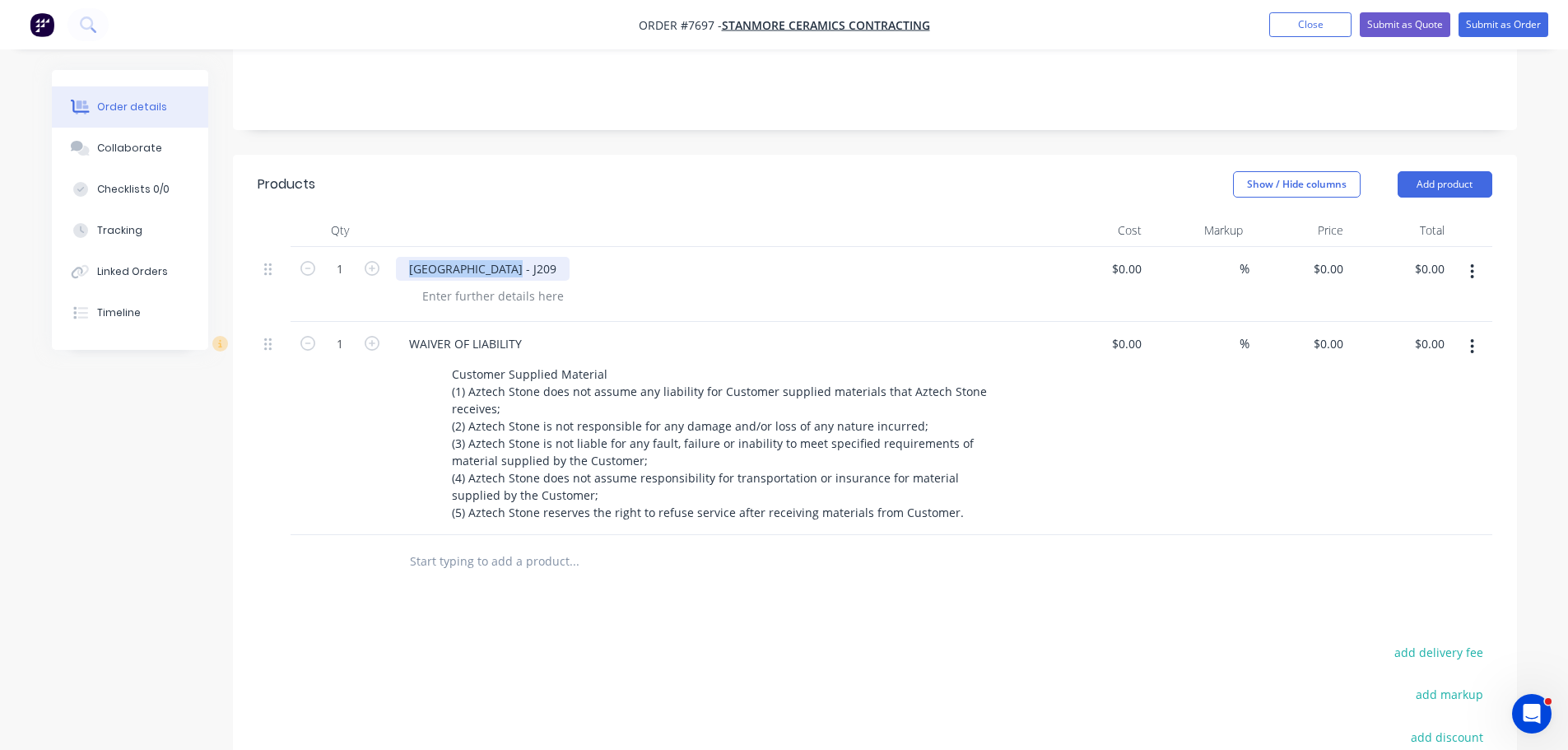
drag, startPoint x: 501, startPoint y: 241, endPoint x: -115, endPoint y: 241, distance: 616.0
click at [0, 241] on html "Order #7697 - Stanmore Ceramics Contracting Add product Close Submit as Quote S…" at bounding box center [784, 339] width 1568 height 1337
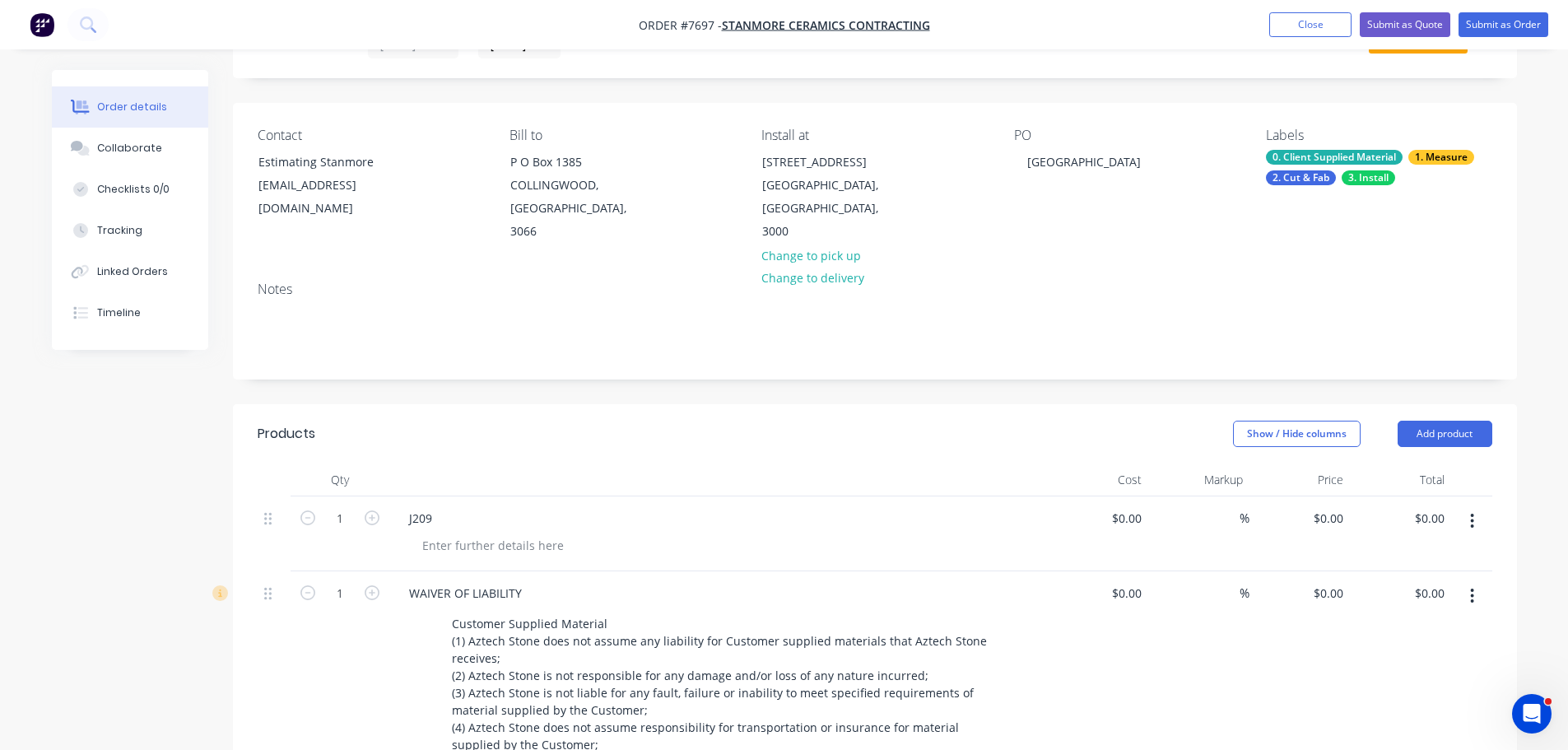
scroll to position [0, 0]
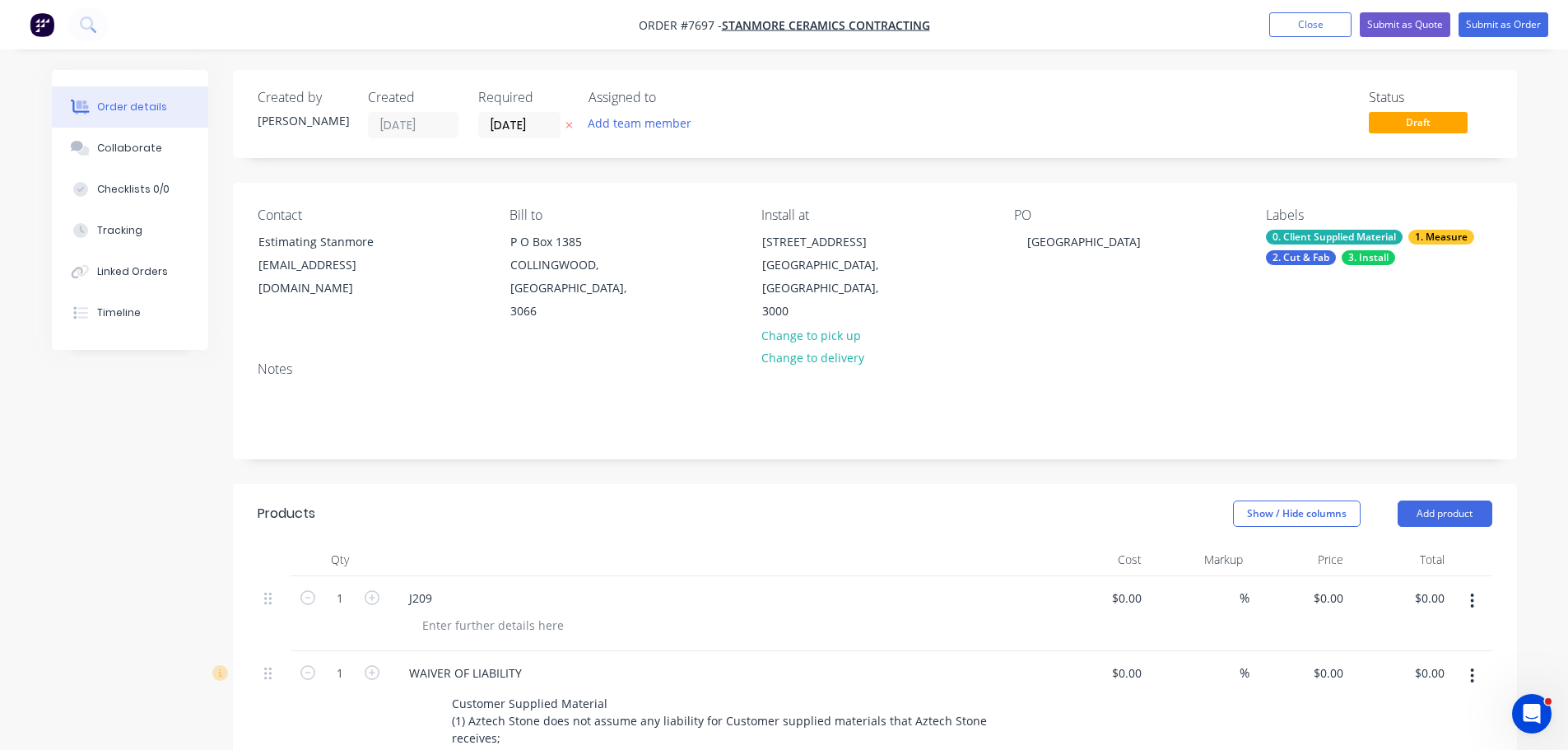
click at [1158, 247] on div "PO WATERSIDE HOTEL" at bounding box center [1127, 265] width 225 height 116
click at [1137, 239] on div "WATERSIDE HOTEL" at bounding box center [1084, 241] width 140 height 24
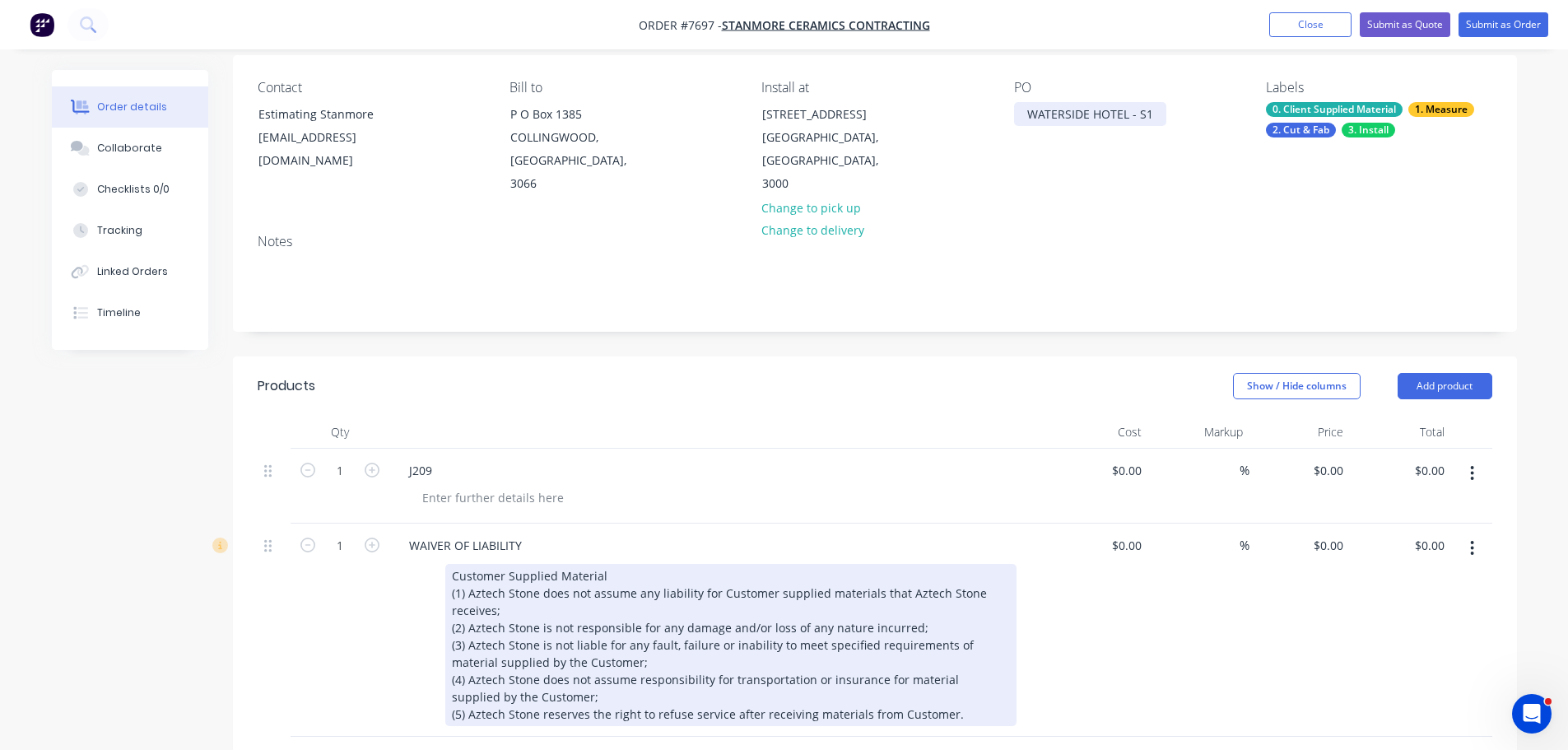
scroll to position [247, 0]
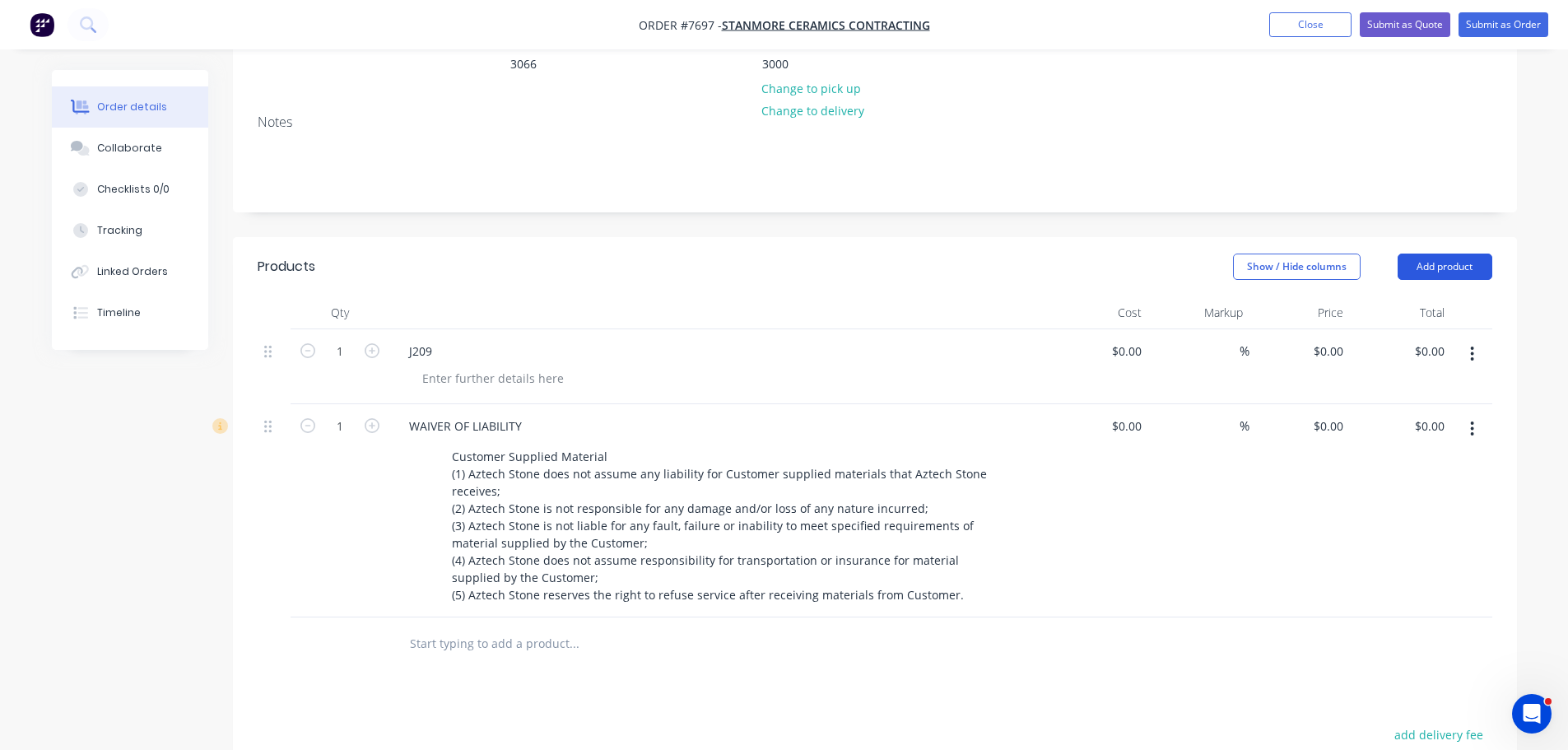
click at [1431, 254] on button "Add product" at bounding box center [1444, 267] width 94 height 27
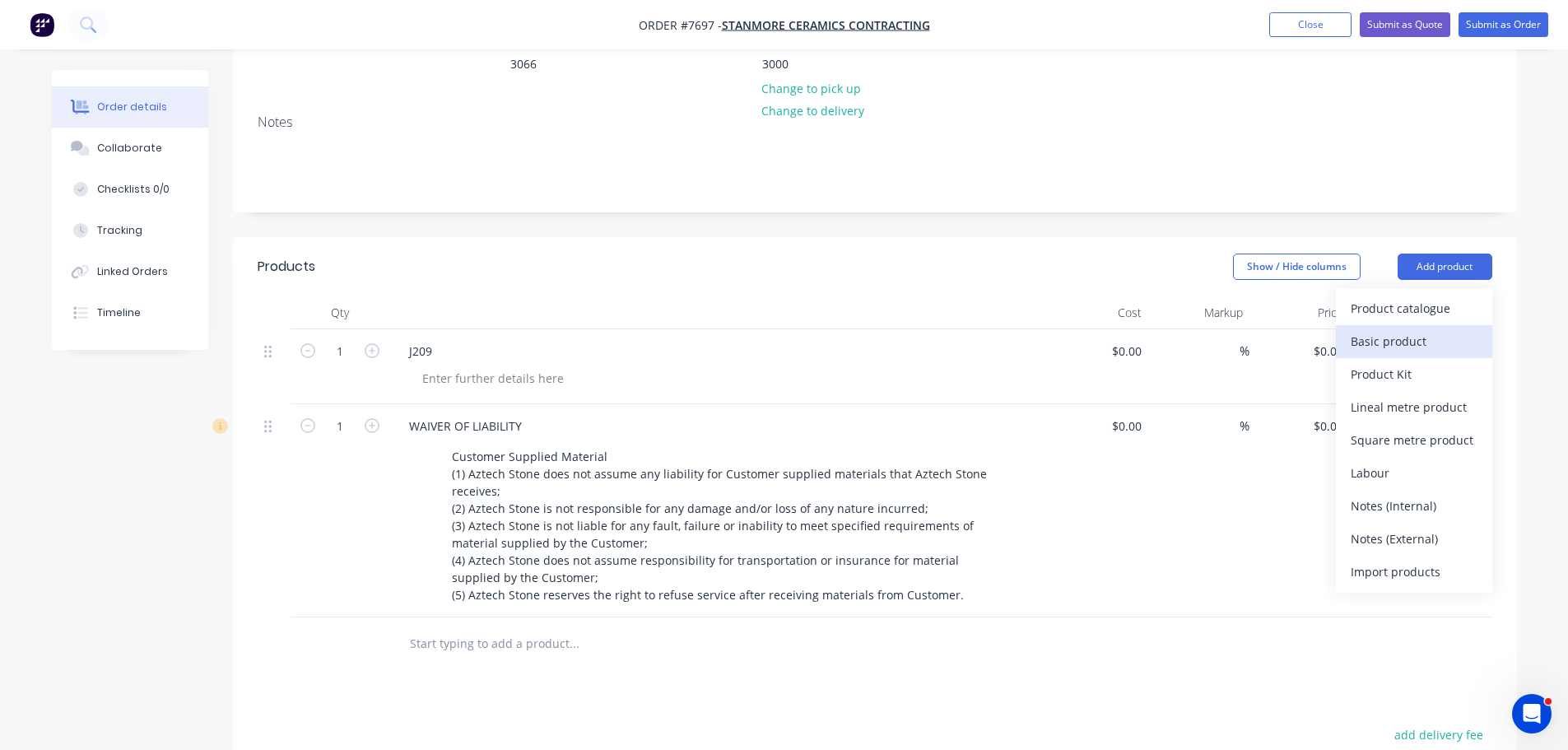
click at [1406, 330] on div "Basic product" at bounding box center [1414, 341] width 127 height 24
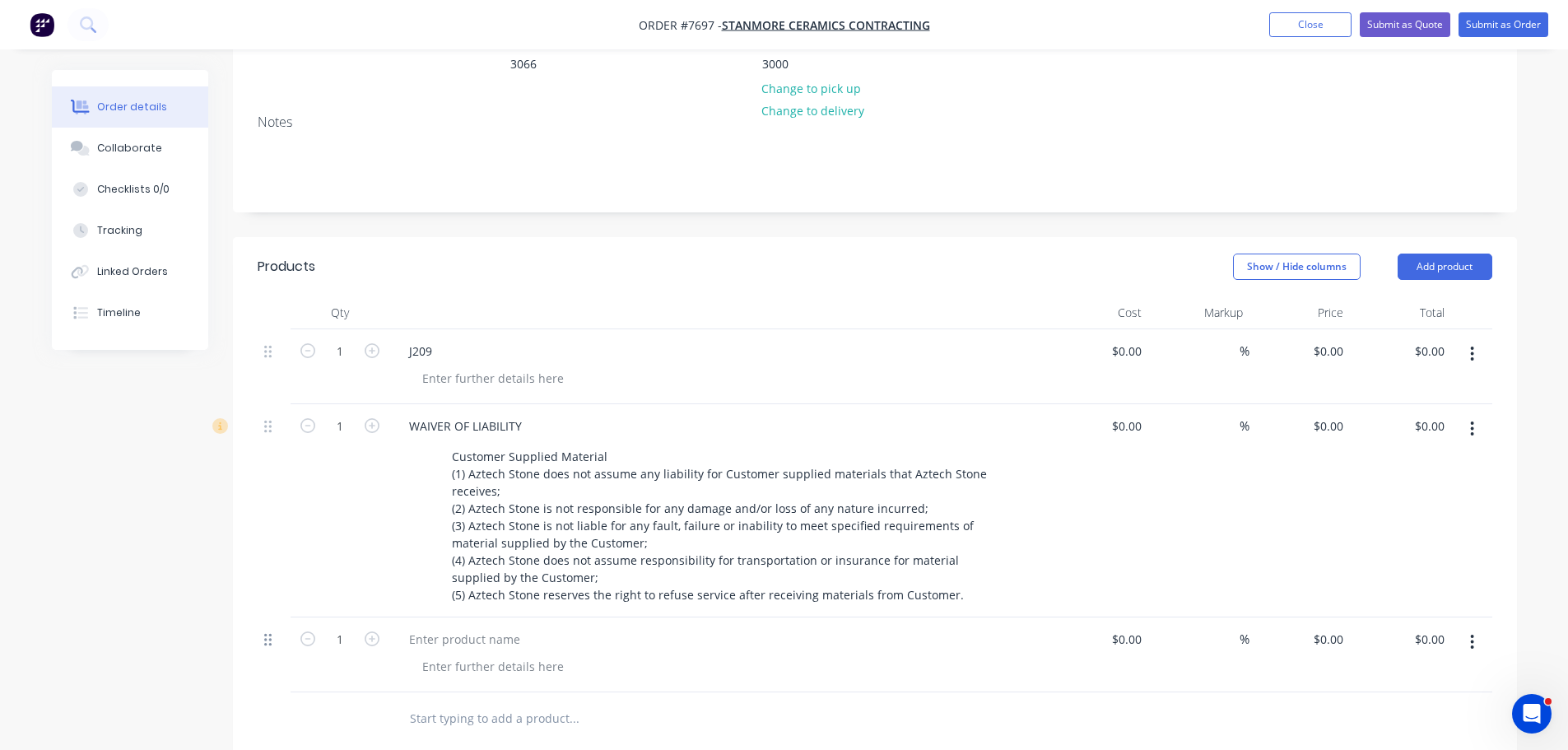
drag, startPoint x: 263, startPoint y: 622, endPoint x: 267, endPoint y: 614, distance: 8.9
click at [267, 617] on div at bounding box center [274, 655] width 33 height 75
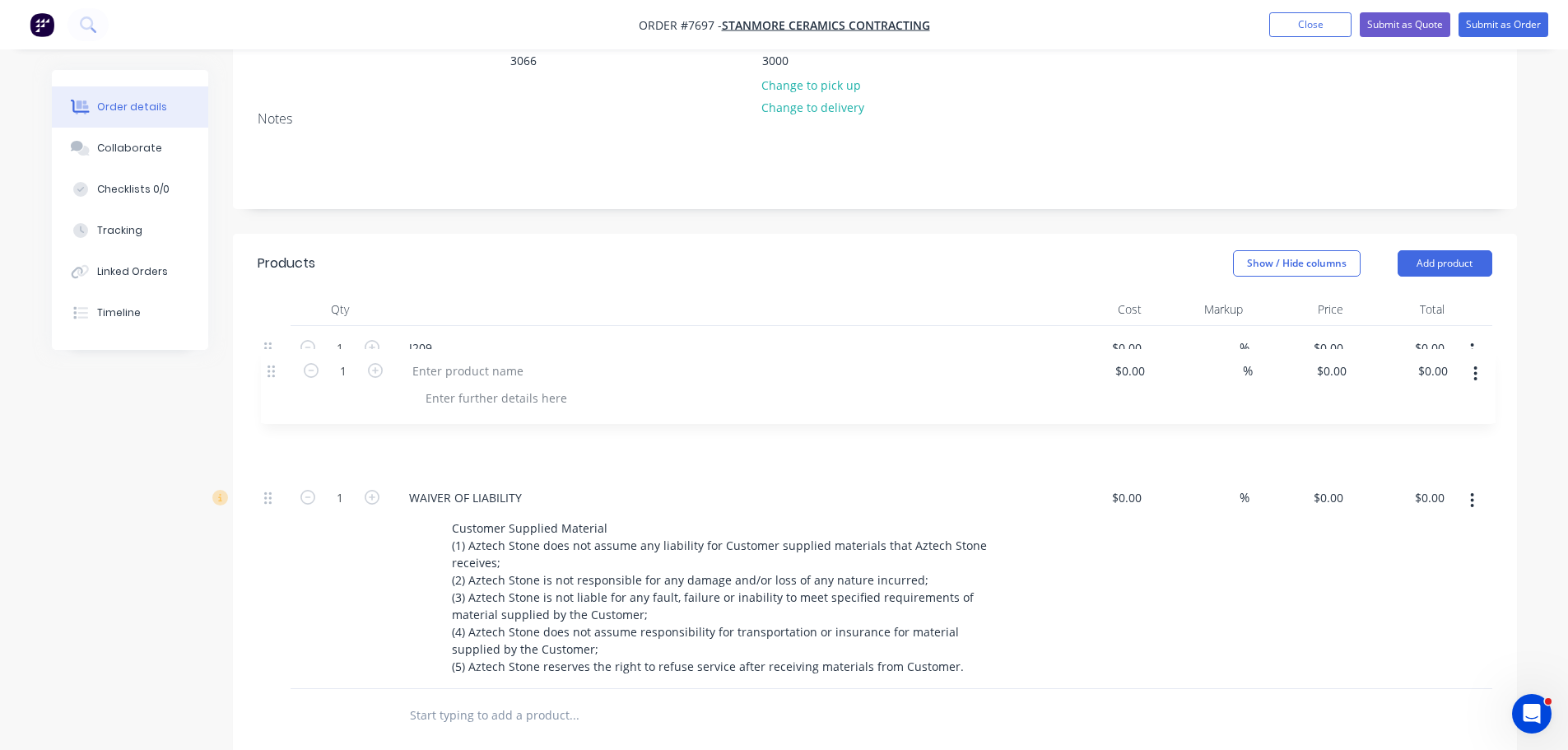
drag, startPoint x: 269, startPoint y: 614, endPoint x: 273, endPoint y: 327, distance: 287.0
click at [273, 327] on div "1 J209 $0.00 $0.00 % $0.00 $0.00 $0.00 $0.00 1 WAIVER OF LIABILITY Customer Sup…" at bounding box center [875, 507] width 1235 height 363
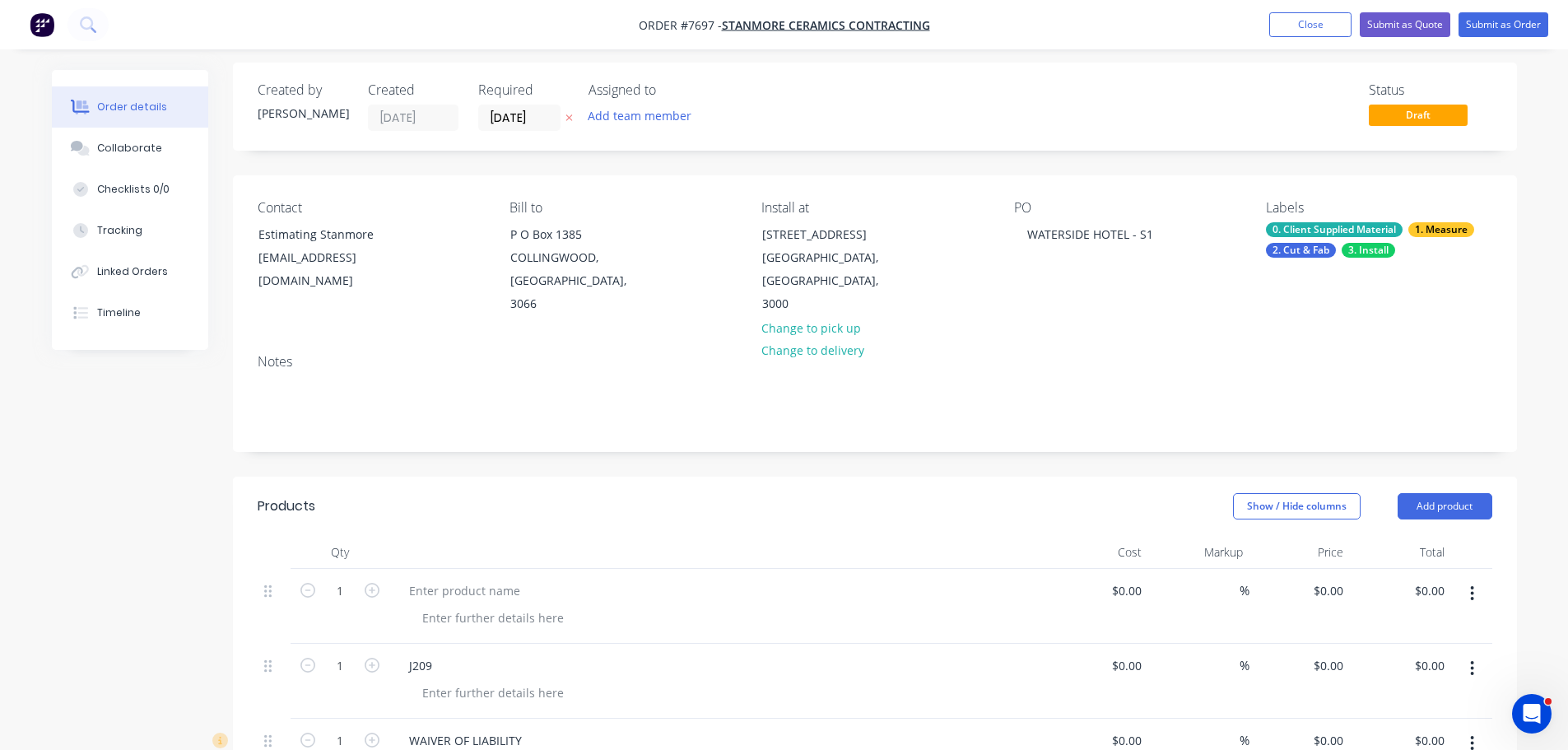
scroll to position [3, 0]
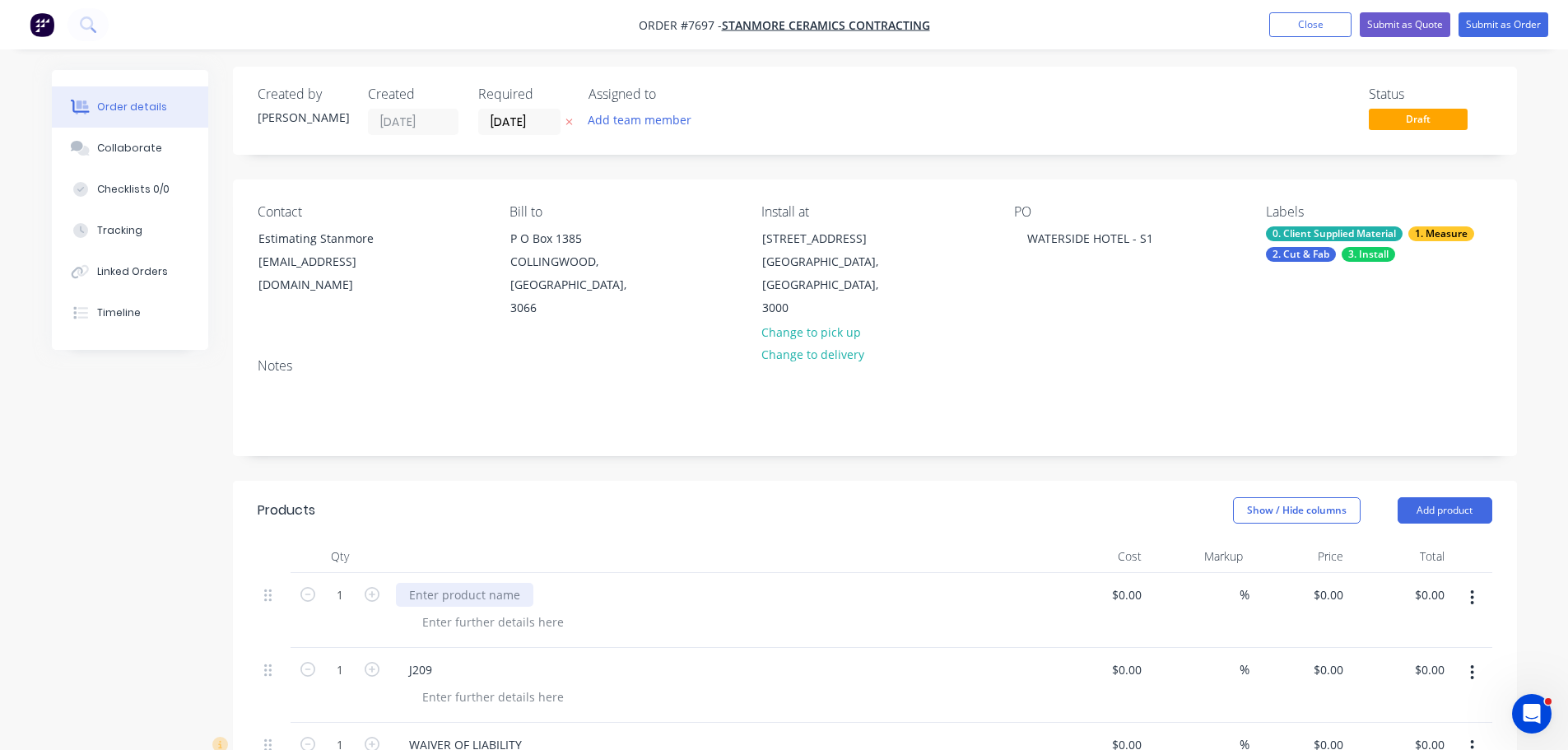
click at [454, 582] on div at bounding box center [464, 594] width 138 height 24
click at [456, 610] on div at bounding box center [492, 622] width 168 height 24
click at [464, 610] on div at bounding box center [492, 622] width 168 height 24
click at [437, 675] on div "J209" at bounding box center [420, 687] width 49 height 24
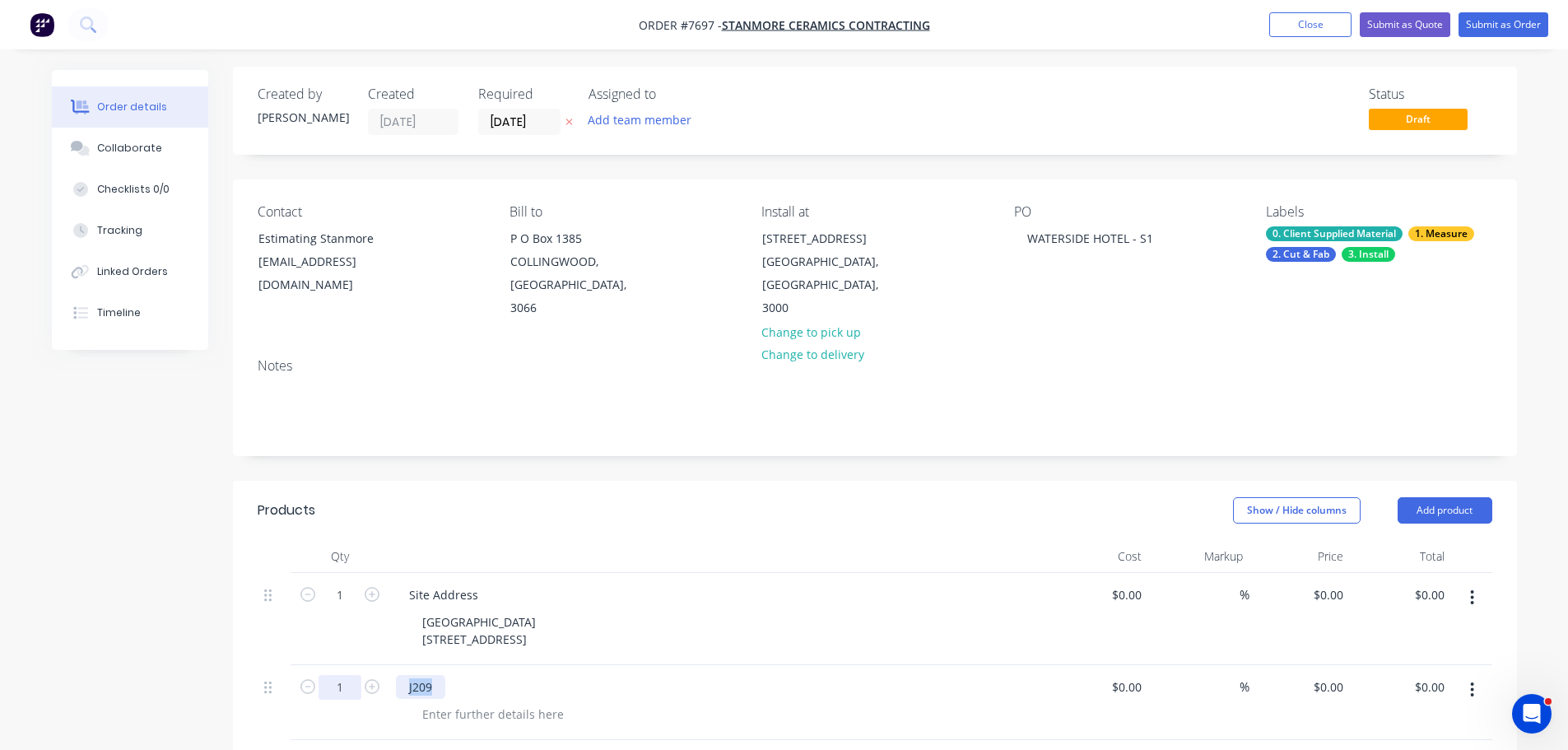
drag, startPoint x: 350, startPoint y: 662, endPoint x: 320, endPoint y: 662, distance: 30.0
click at [325, 665] on div "1 J209 $0.00 $0.00 % $0.00 $0.00 $0.00 $0.00" at bounding box center [875, 702] width 1235 height 75
click at [453, 702] on div at bounding box center [492, 713] width 168 height 24
click at [886, 540] on div at bounding box center [718, 556] width 658 height 33
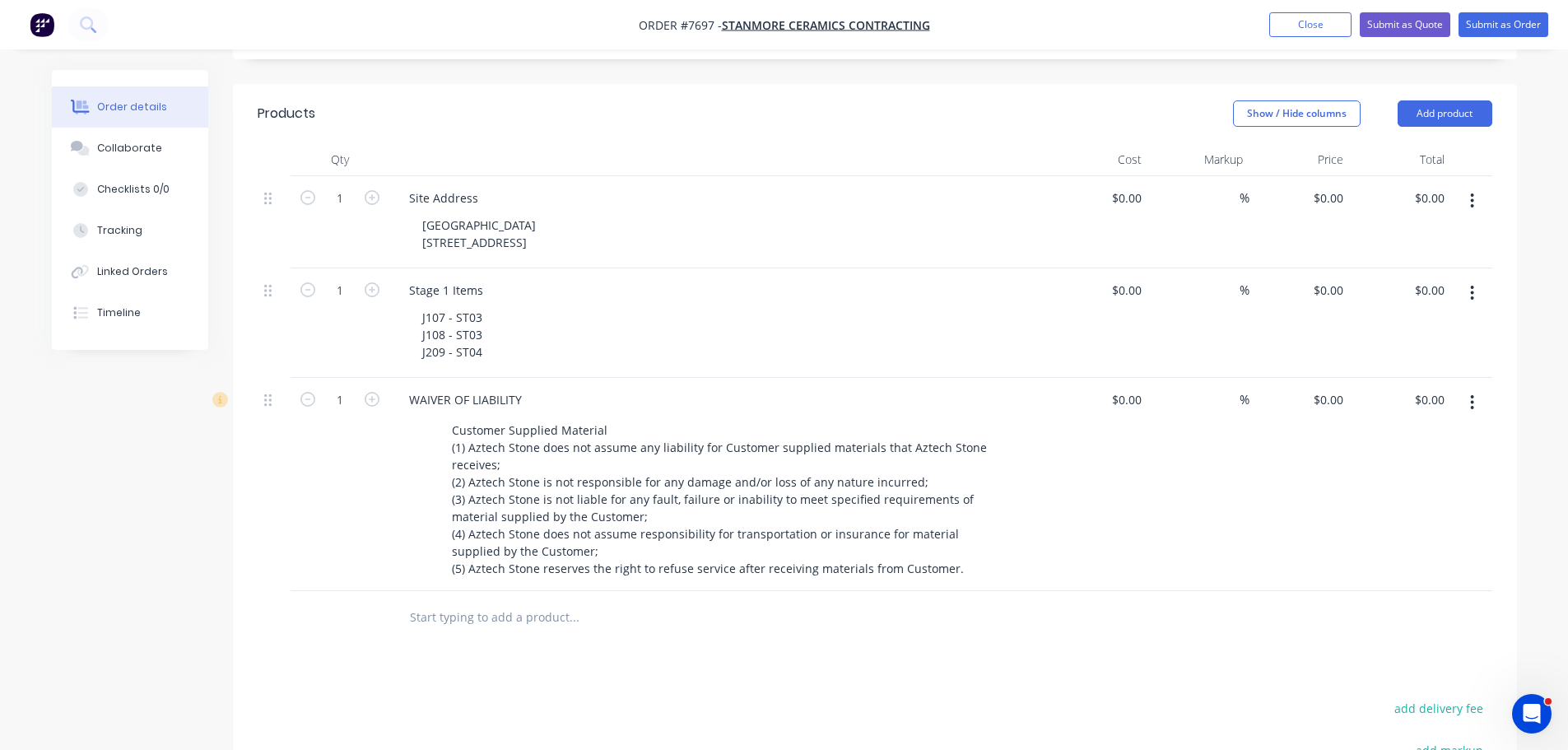
scroll to position [415, 0]
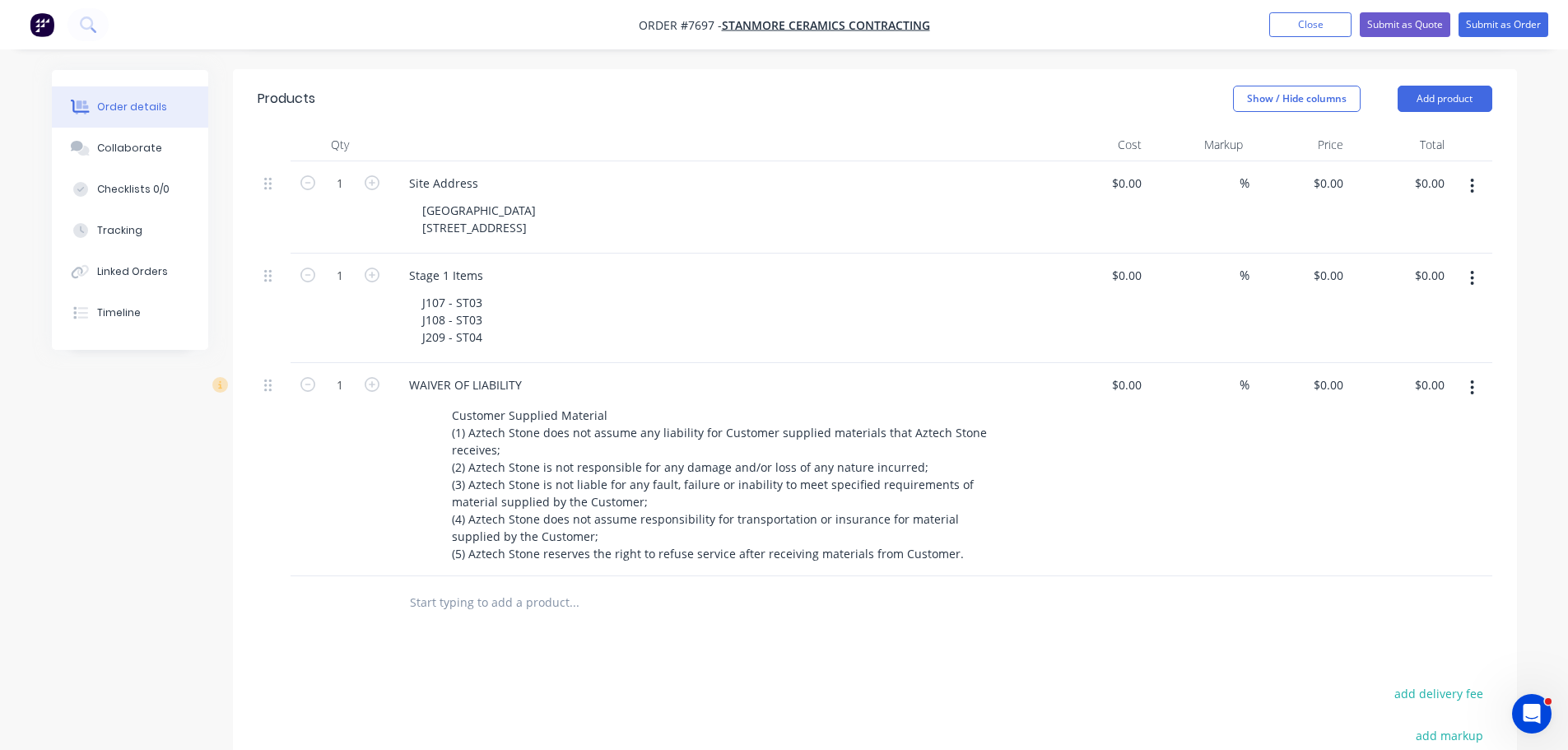
click at [544, 586] on input "text" at bounding box center [573, 602] width 330 height 33
click at [506, 290] on div "J107 - ST03 J108 - ST03 J209 - ST04" at bounding box center [725, 320] width 633 height 58
click at [489, 290] on div "J107 - ST03 J108 - ST03 J209 - ST04" at bounding box center [454, 320] width 90 height 58
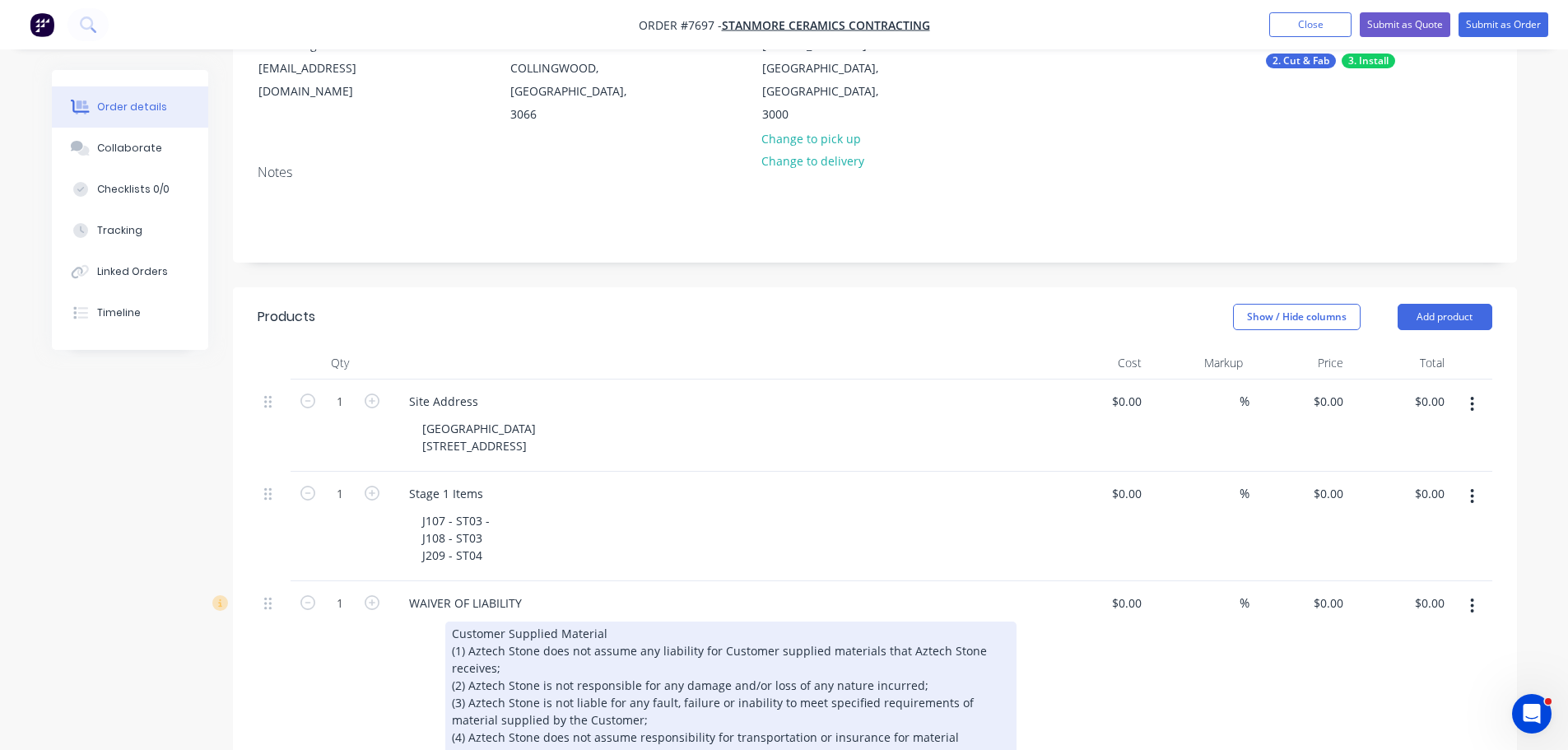
scroll to position [247, 0]
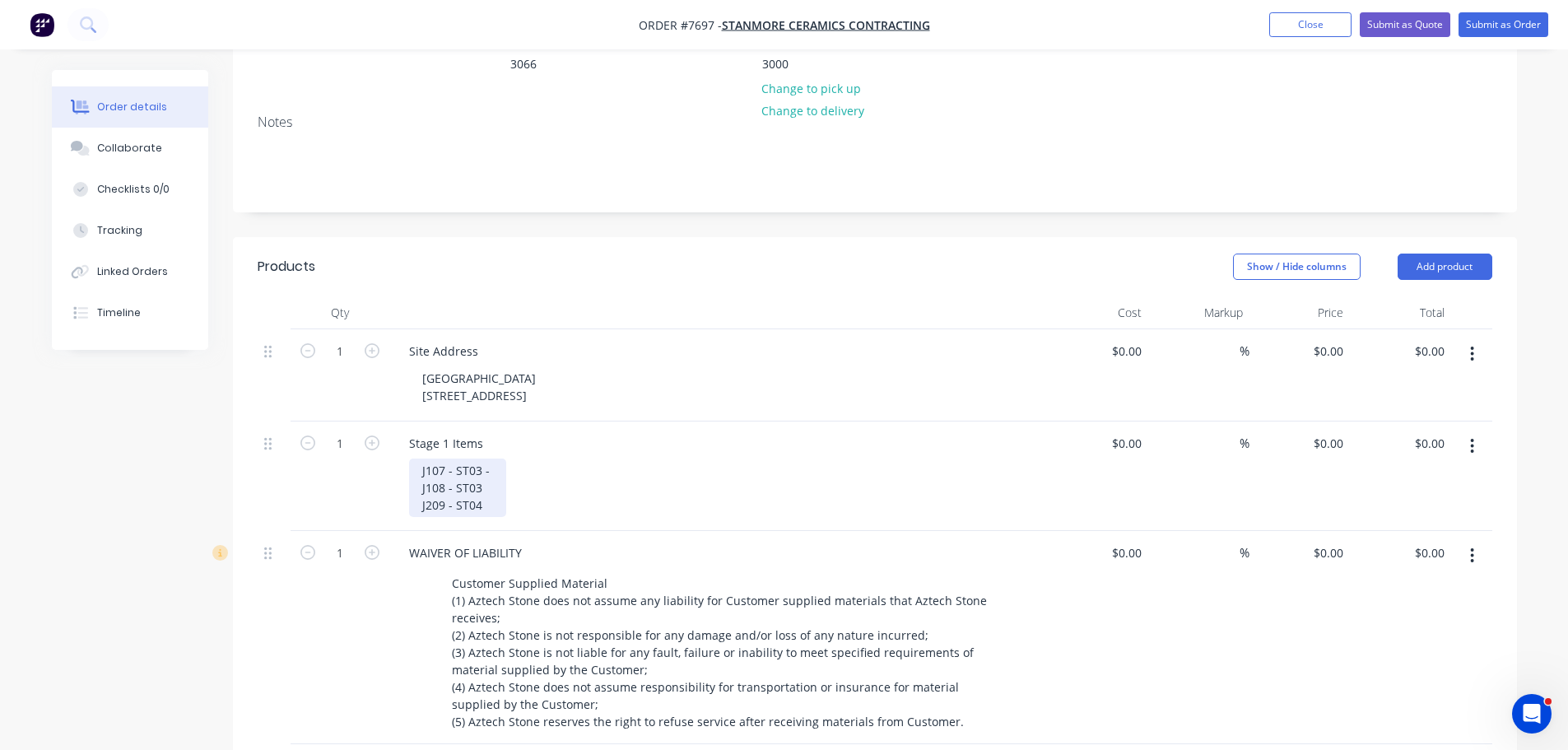
click at [495, 458] on div "J107 - ST03 - J108 - ST03 J209 - ST04" at bounding box center [457, 487] width 97 height 58
drag, startPoint x: 646, startPoint y: 451, endPoint x: 492, endPoint y: 451, distance: 154.0
click at [490, 458] on div "J107 - ST03 - GLUX Ocean Wave Honed (2) J108 - ST03 J209 - ST04" at bounding box center [537, 487] width 257 height 58
click at [608, 458] on div "ST03: GLUX Ocean Wave Honed (2) J107 - ST03 - J108 - ST03 J209 - ST04" at bounding box center [553, 487] width 290 height 58
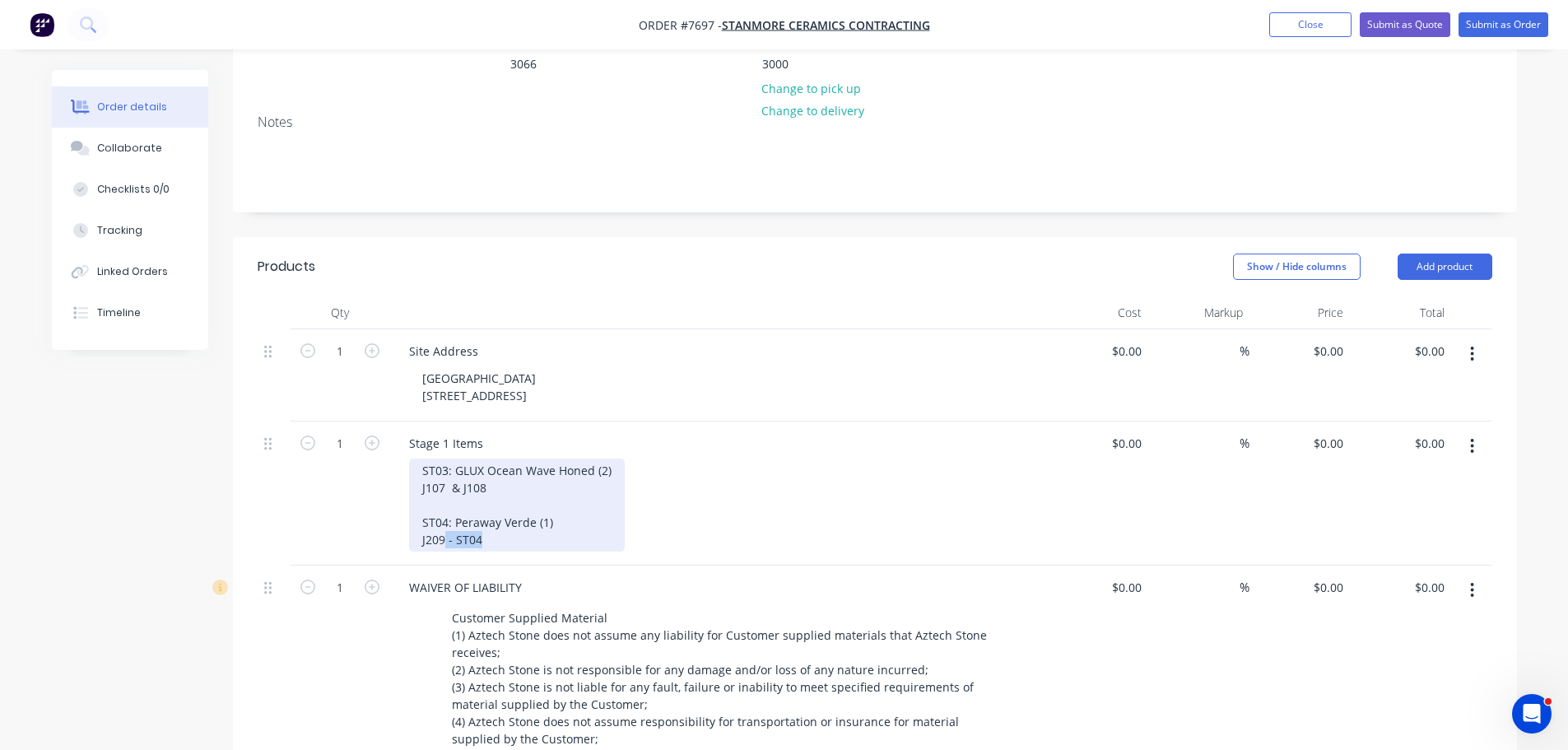
drag, startPoint x: 481, startPoint y: 521, endPoint x: 444, endPoint y: 526, distance: 37.3
click at [444, 526] on div "ST03: GLUX Ocean Wave Honed (2) J107 & J108 ST04: Peraway Verde (1) J209 - ST04" at bounding box center [517, 504] width 215 height 93
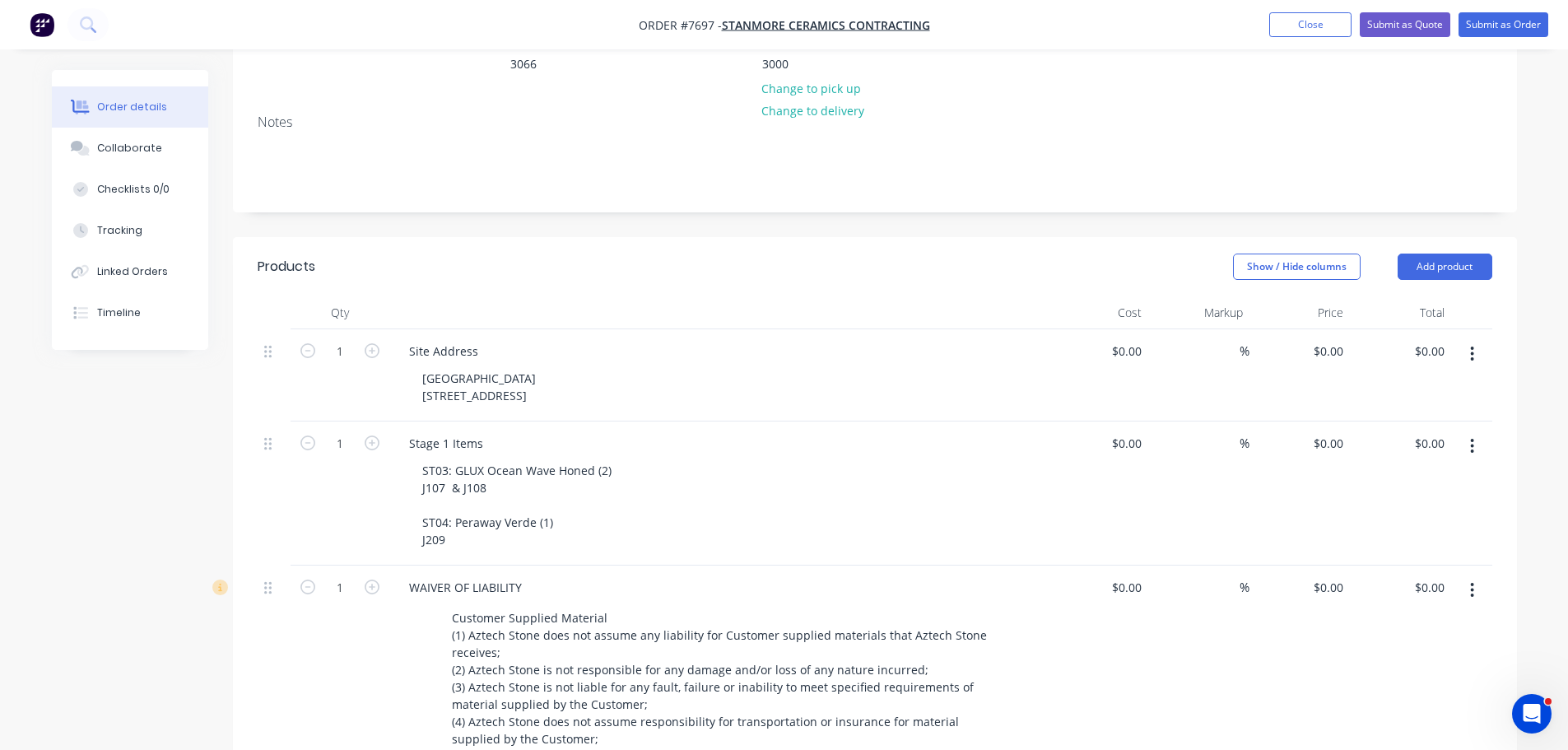
click at [1460, 575] on button "button" at bounding box center [1472, 590] width 38 height 30
click at [1395, 715] on button "Delete" at bounding box center [1414, 731] width 156 height 33
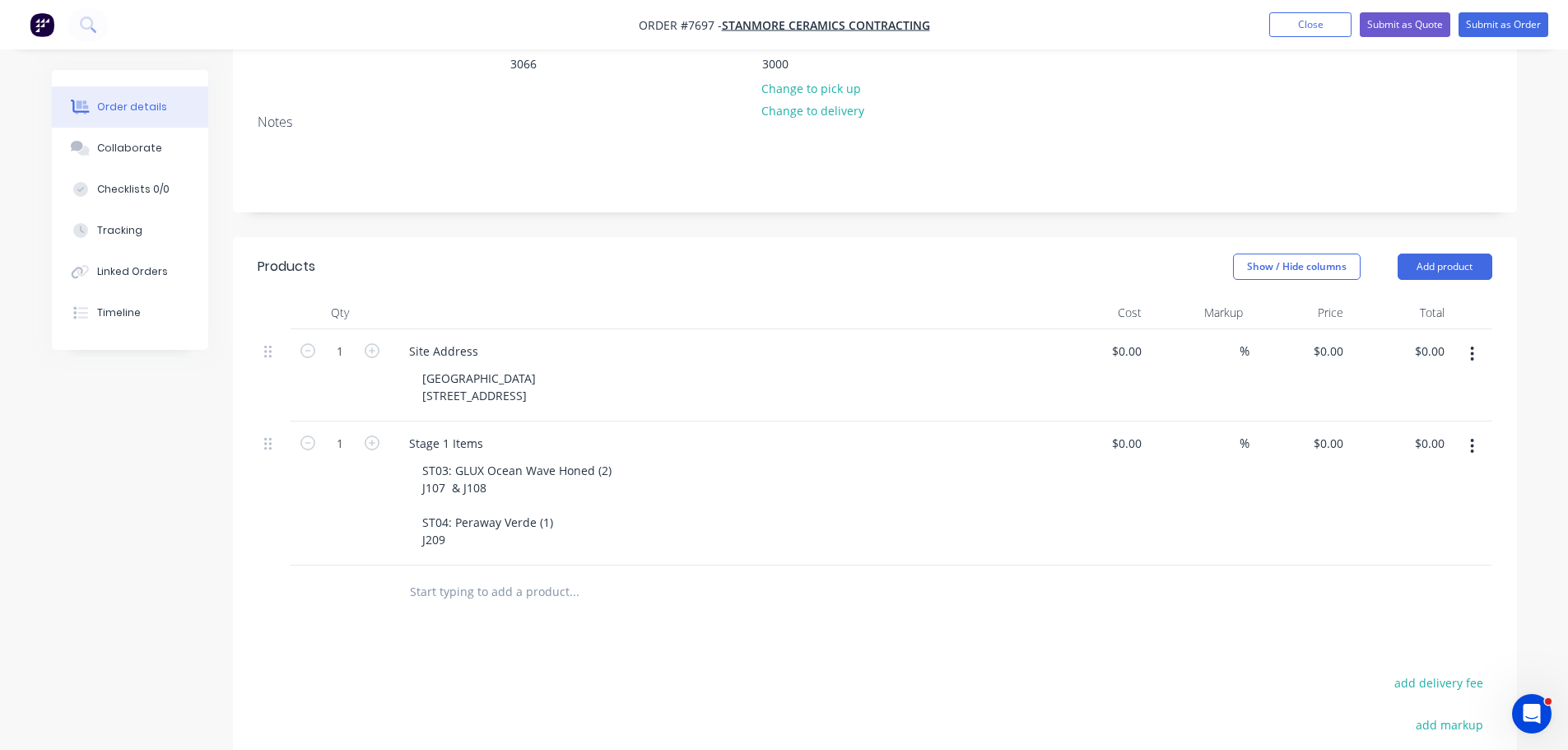
click at [245, 580] on div "Qty Cost Markup Price Total 1 Site Address Waterside Hotel 508-514 Flinders Str…" at bounding box center [875, 457] width 1284 height 323
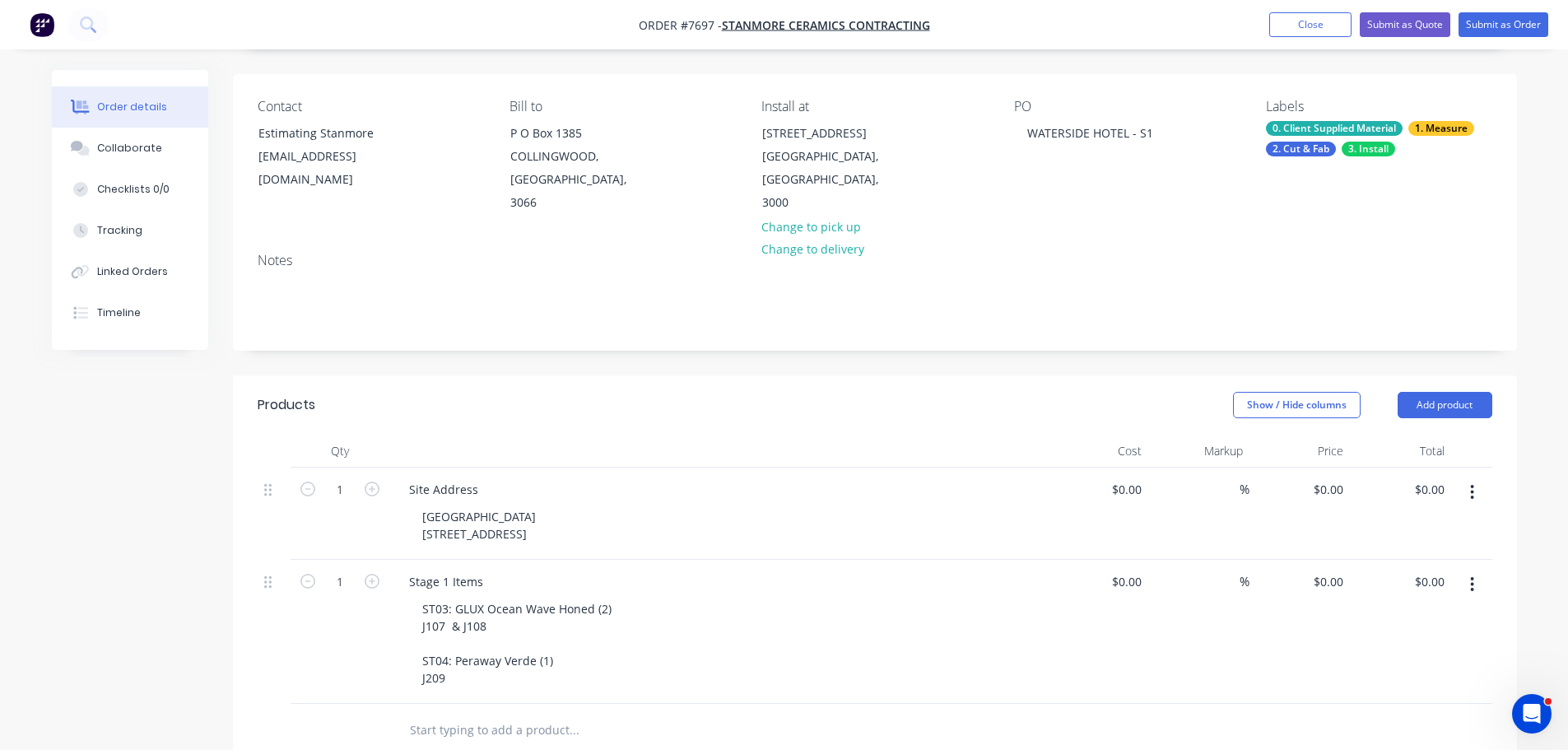
scroll to position [0, 0]
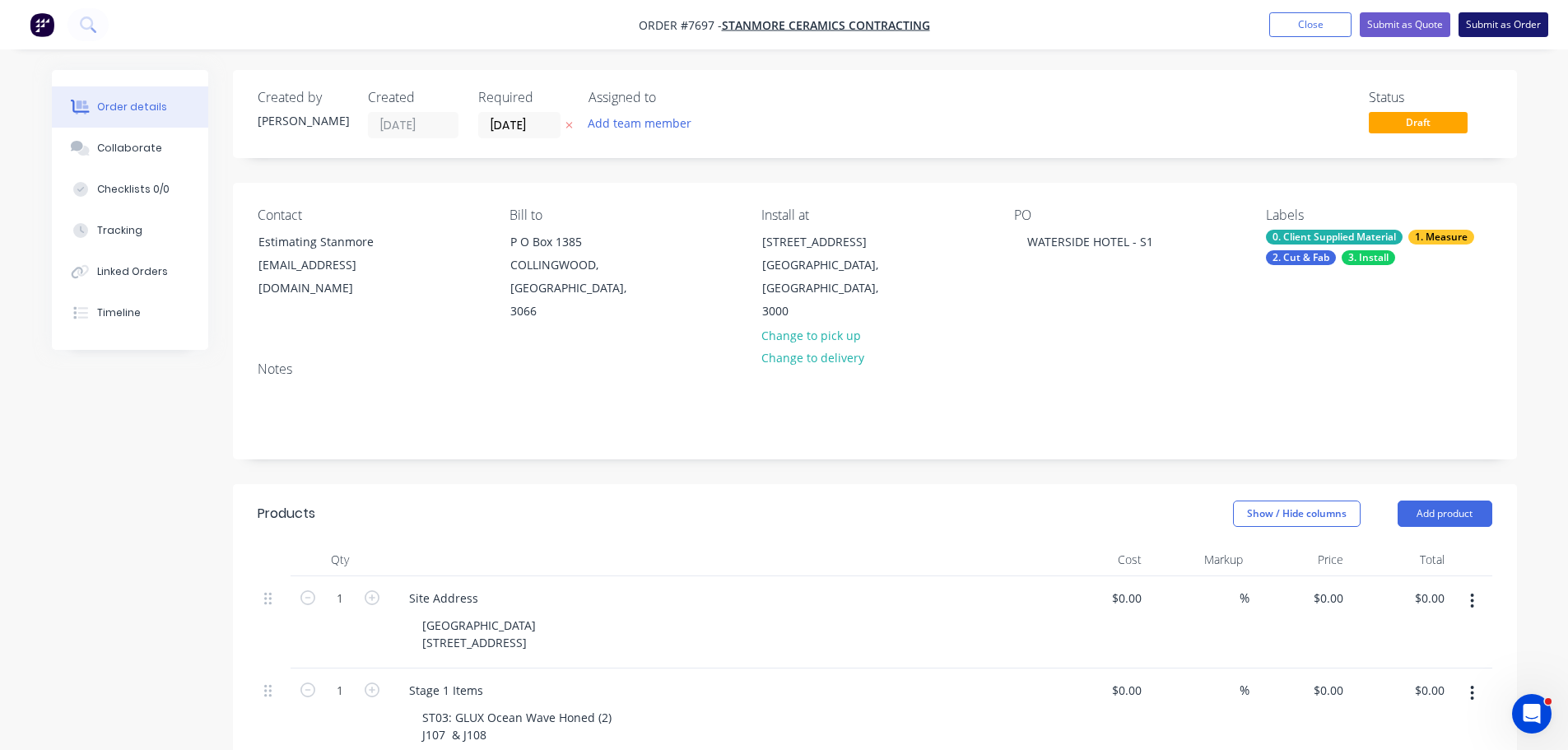
click at [1490, 28] on button "Submit as Order" at bounding box center [1504, 25] width 90 height 25
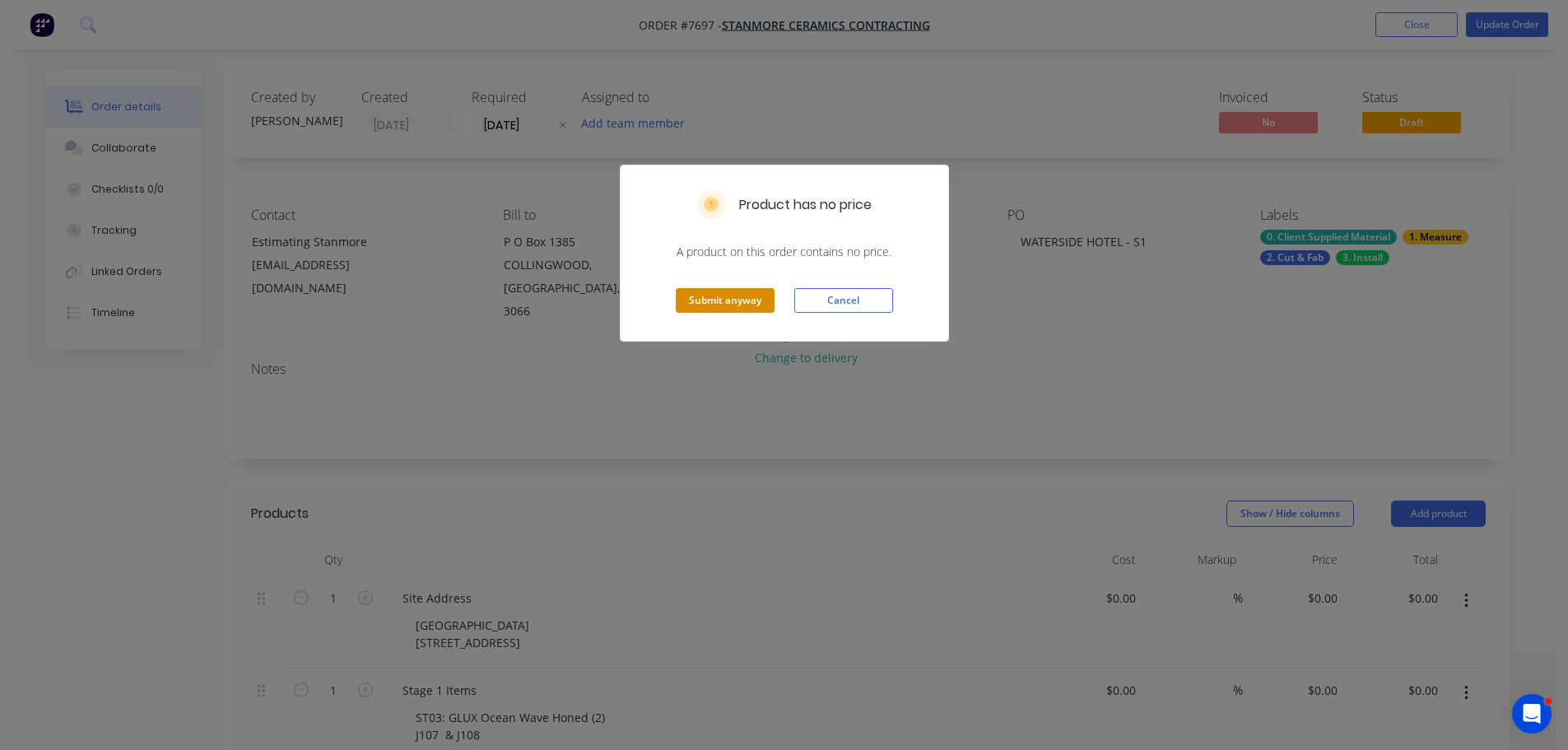
click at [747, 298] on button "Submit anyway" at bounding box center [725, 300] width 98 height 25
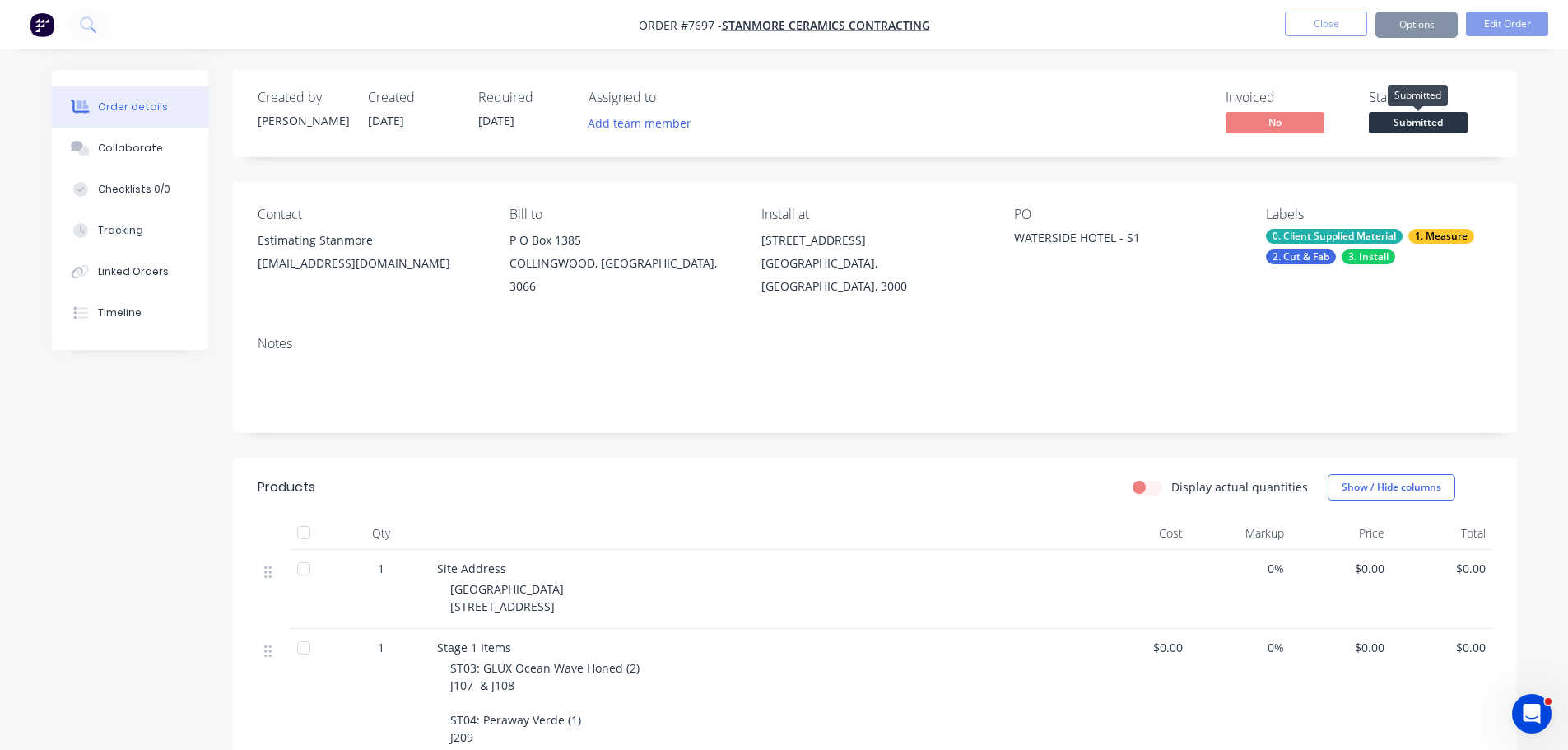
click at [1406, 125] on span "Submitted" at bounding box center [1418, 122] width 98 height 21
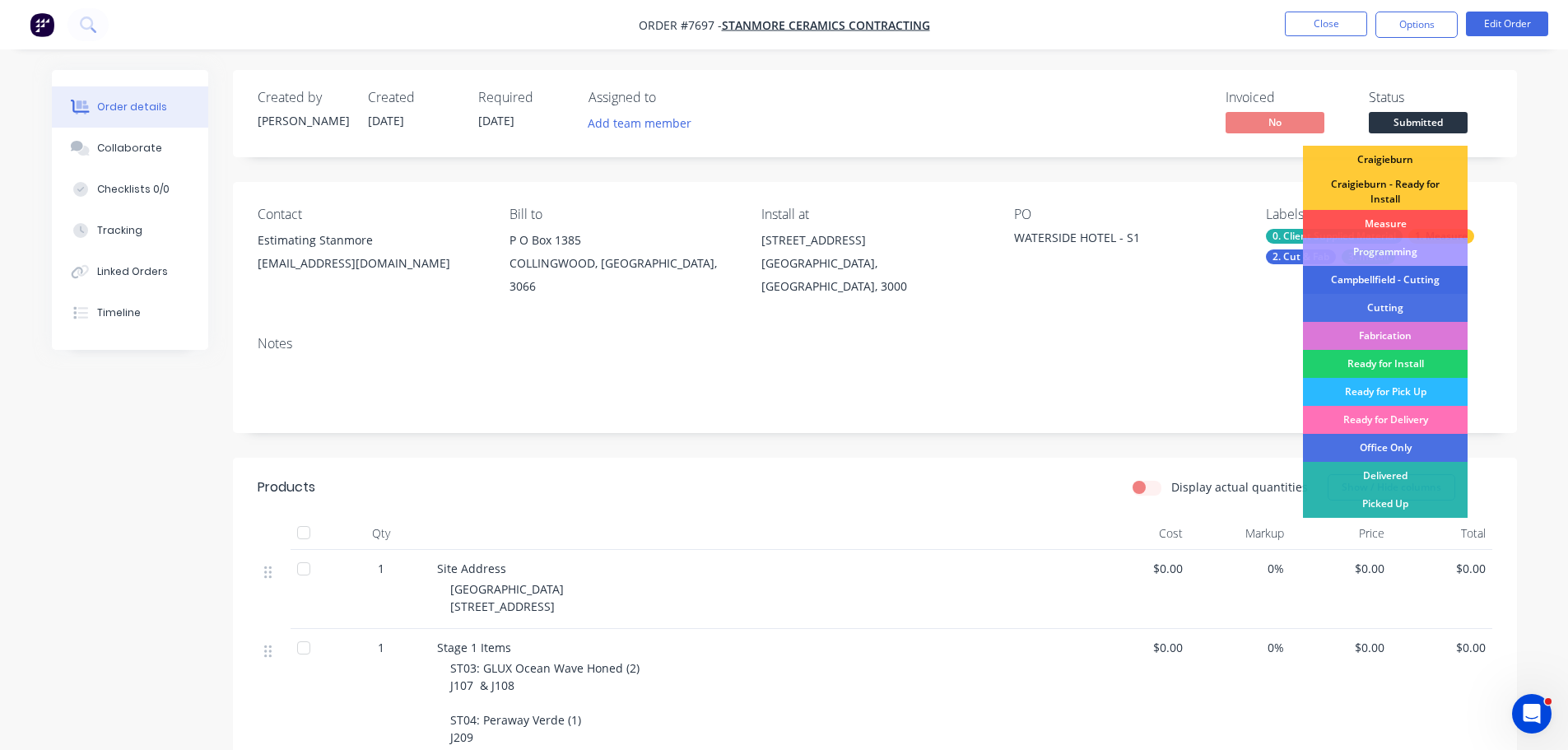
click at [1401, 275] on div "Campbellfield - Cutting" at bounding box center [1384, 280] width 164 height 28
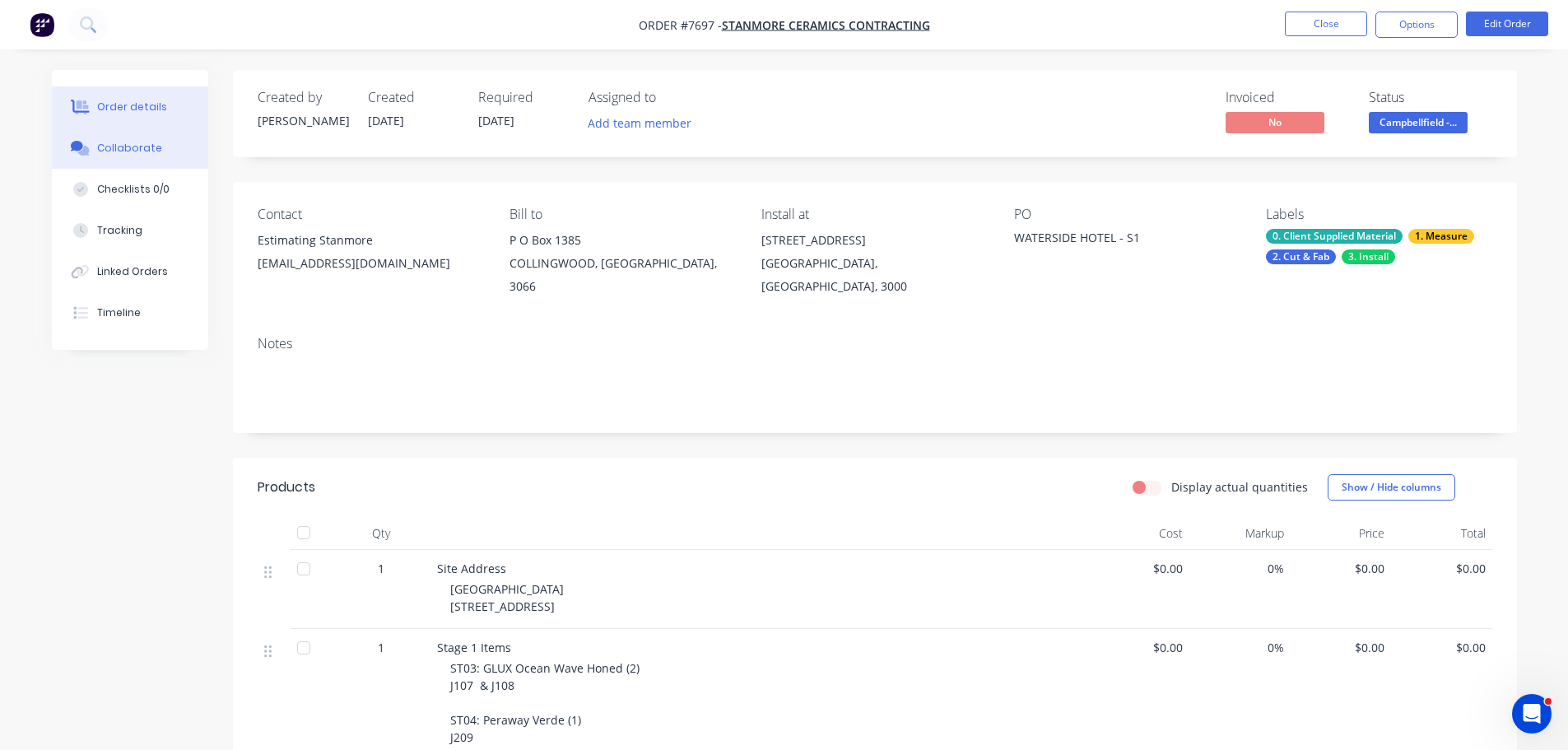
click at [157, 144] on button "Collaborate" at bounding box center [129, 148] width 156 height 41
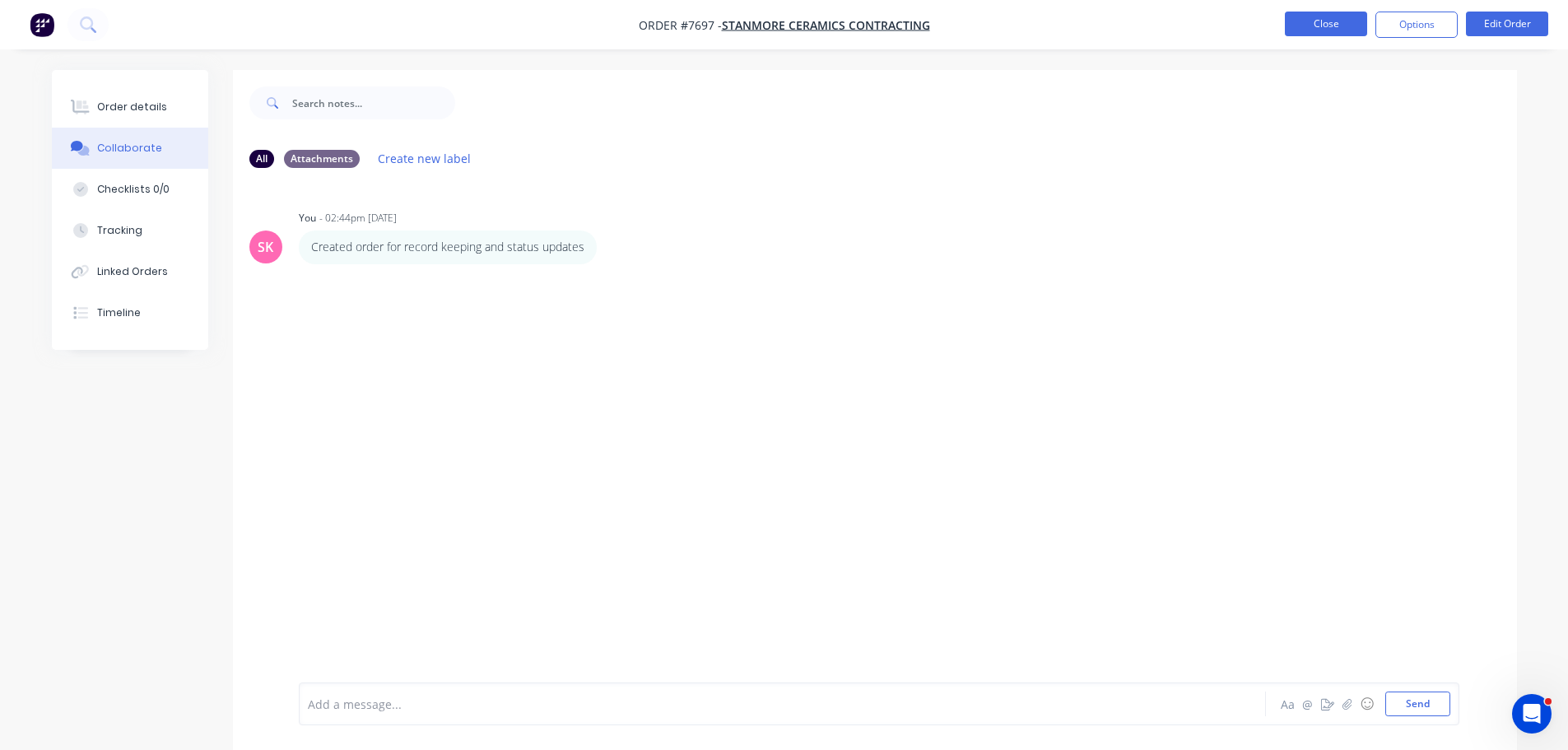
click at [1357, 20] on button "Close" at bounding box center [1326, 24] width 83 height 25
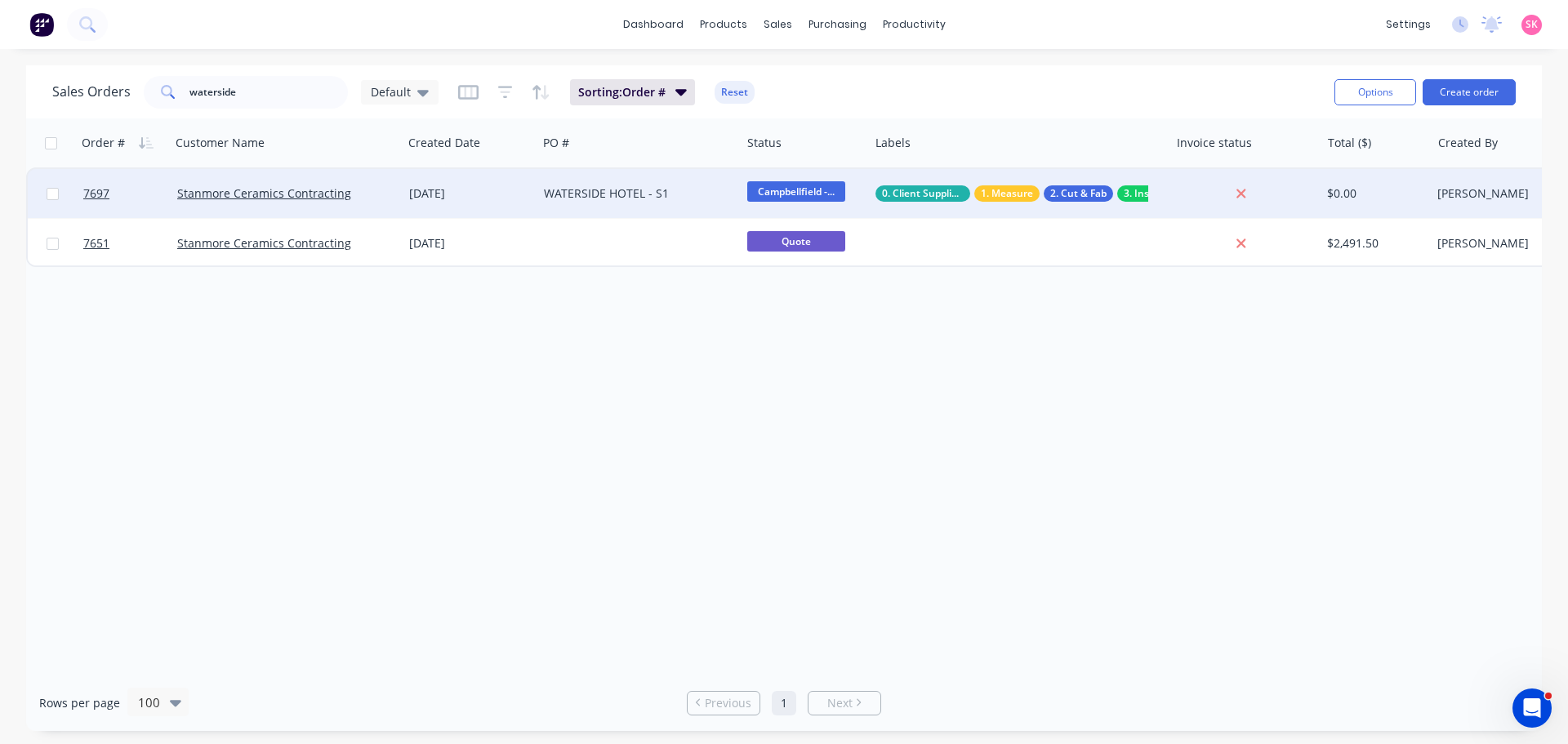
click at [568, 207] on div "WATERSIDE HOTEL - S1" at bounding box center [639, 193] width 204 height 49
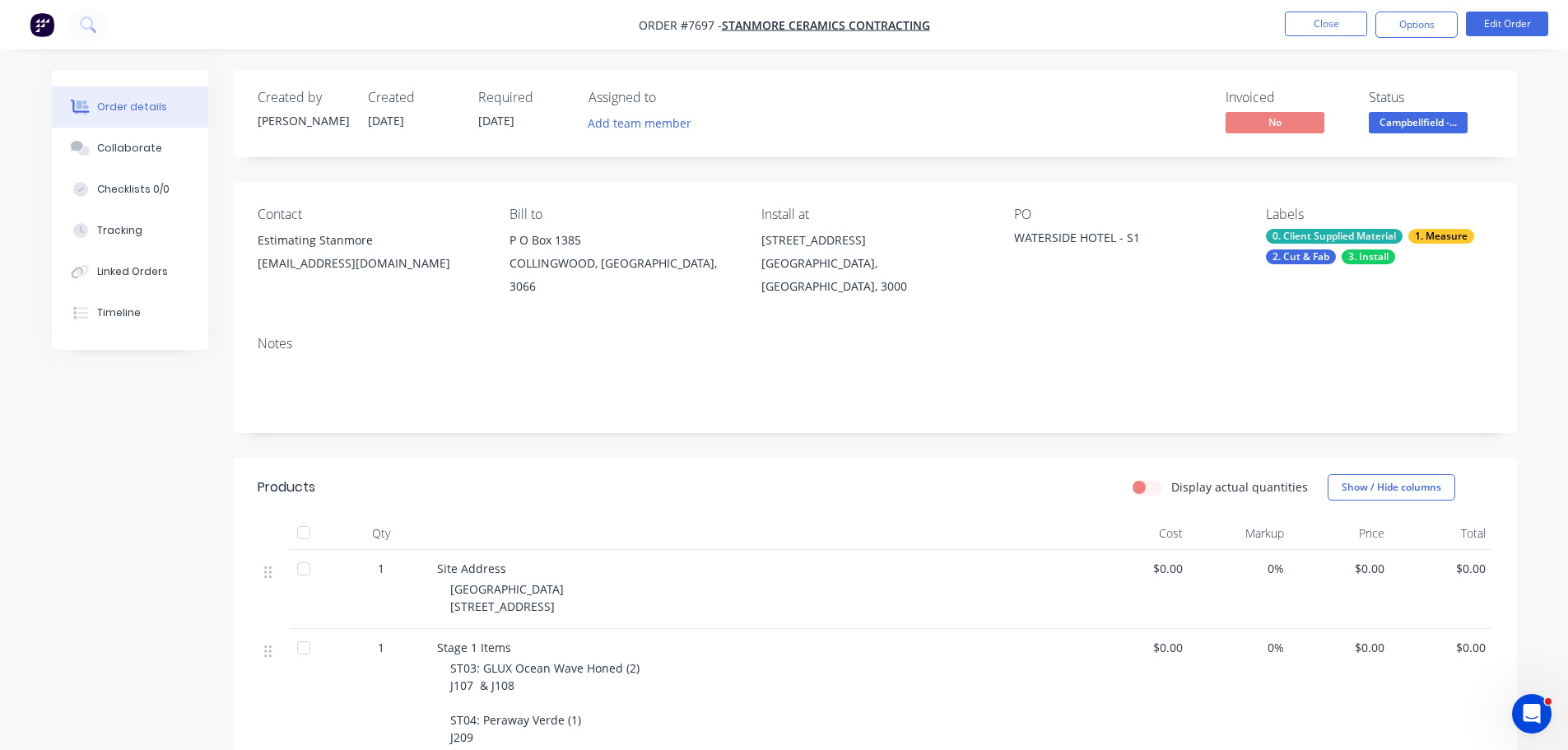
drag, startPoint x: 135, startPoint y: 153, endPoint x: 214, endPoint y: 206, distance: 95.1
click at [136, 152] on div "Collaborate" at bounding box center [129, 148] width 65 height 15
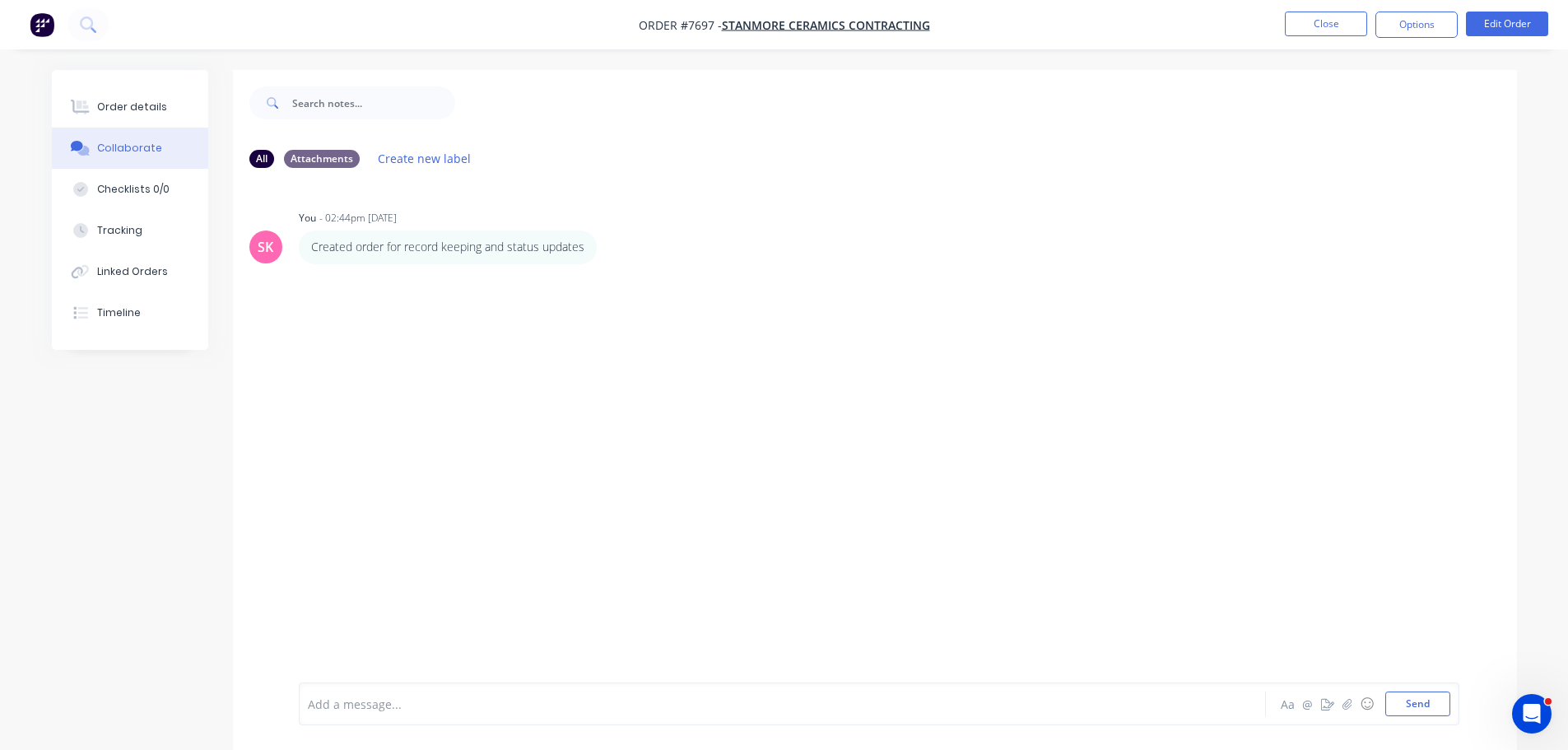
click at [410, 691] on div "Add a message... Aa @ ☺ Send" at bounding box center [879, 703] width 1161 height 43
click at [401, 705] on div at bounding box center [737, 704] width 856 height 18
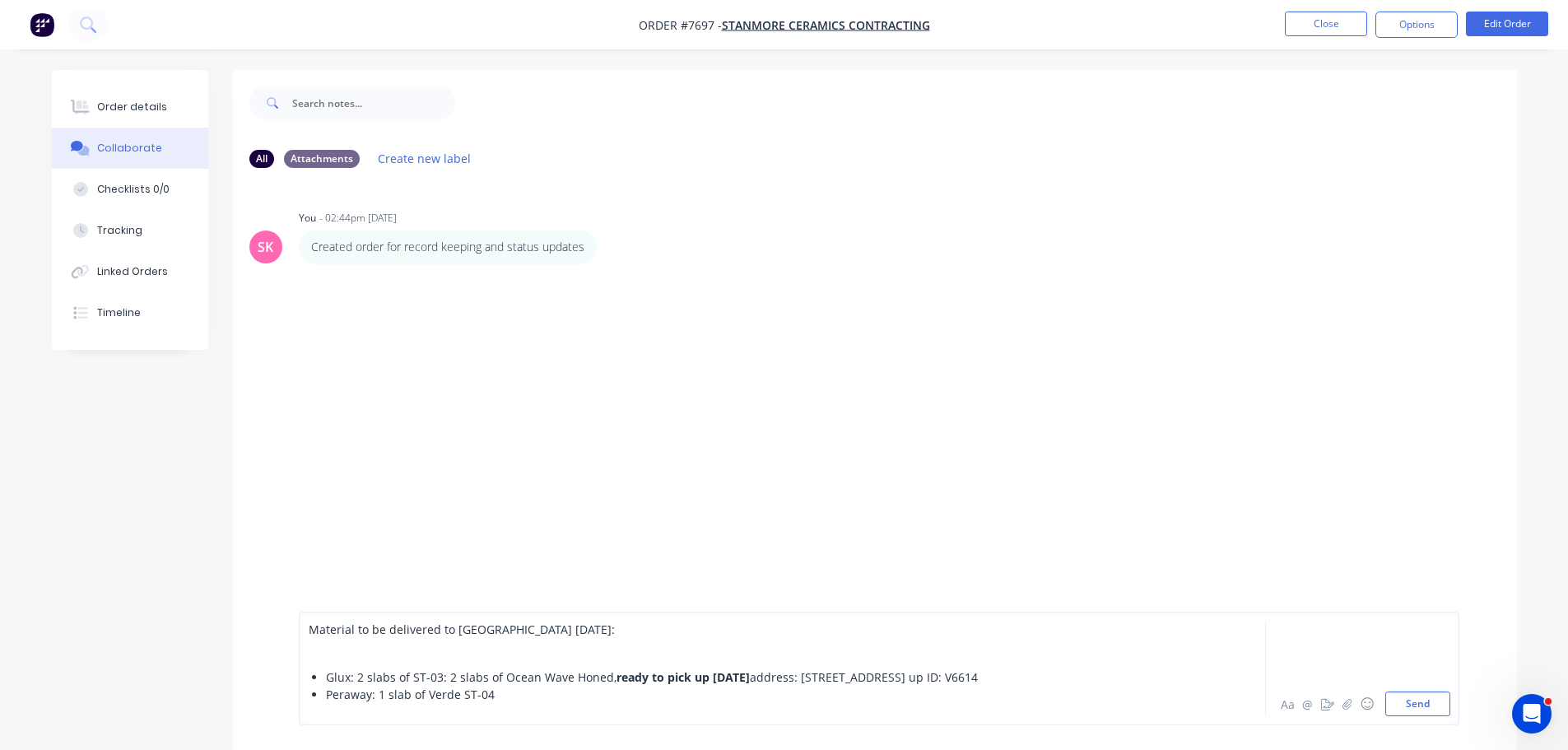
drag, startPoint x: 627, startPoint y: 665, endPoint x: 604, endPoint y: 637, distance: 36.2
click at [604, 668] on div "Glux: 2 slabs of ST-03: 2 slabs of Ocean Wave Honed, ready to pick up on Wednes…" at bounding box center [745, 677] width 839 height 18
drag, startPoint x: 500, startPoint y: 690, endPoint x: 464, endPoint y: 691, distance: 36.0
click at [464, 691] on div "Peraway: 1 slab of Verde ST-04" at bounding box center [745, 694] width 839 height 18
click at [526, 697] on div "Peraway: 1 slab of Verde ST-04" at bounding box center [745, 694] width 839 height 18
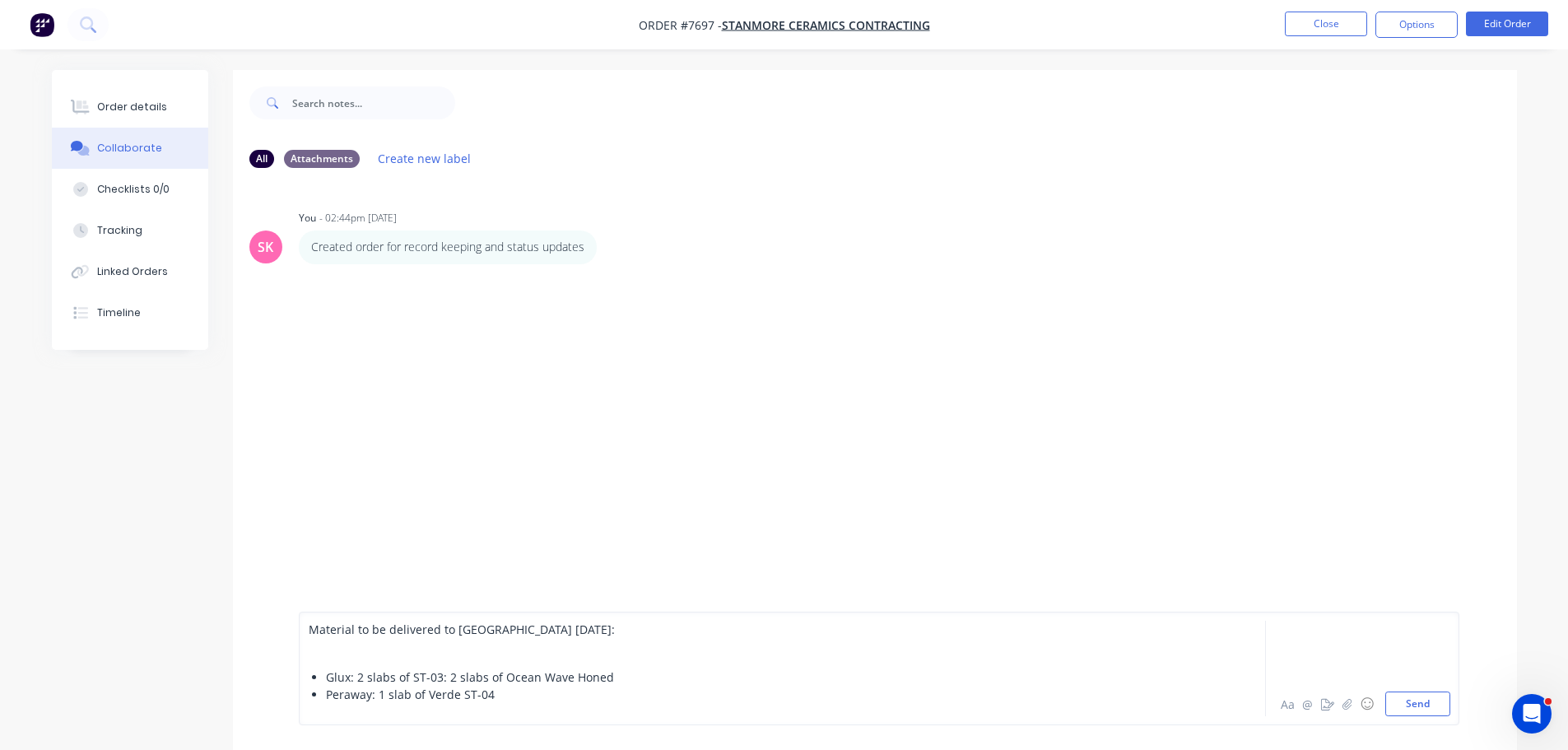
click at [597, 693] on div "Peraway: 1 slab of Verde ST-04" at bounding box center [745, 694] width 839 height 18
click at [611, 679] on div "Glux: 2 slabs of ST-03: 2 slabs of Ocean Wave Honed" at bounding box center [745, 677] width 839 height 18
drag, startPoint x: 507, startPoint y: 701, endPoint x: 456, endPoint y: 702, distance: 51.0
click at [456, 702] on div "Peraway: 1 slab of Verde ST-04" at bounding box center [745, 694] width 839 height 18
drag, startPoint x: 442, startPoint y: 662, endPoint x: 411, endPoint y: 662, distance: 31.0
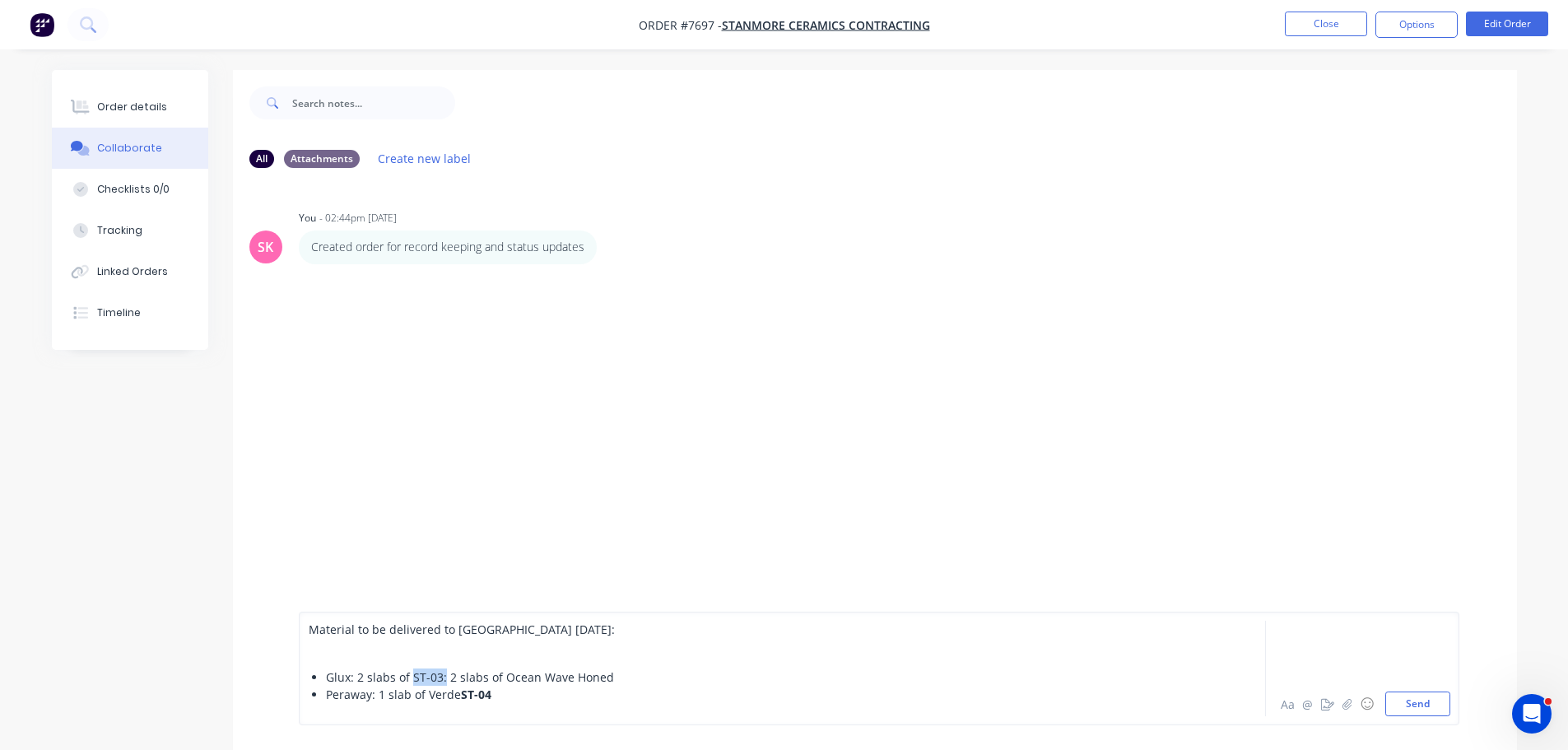
click at [411, 669] on span "Glux: 2 slabs of ST-03: 2 slabs of Ocean Wave Honed" at bounding box center [470, 677] width 288 height 16
click at [557, 696] on div "Peraway: 1 slab of Verde ST-04" at bounding box center [745, 694] width 839 height 18
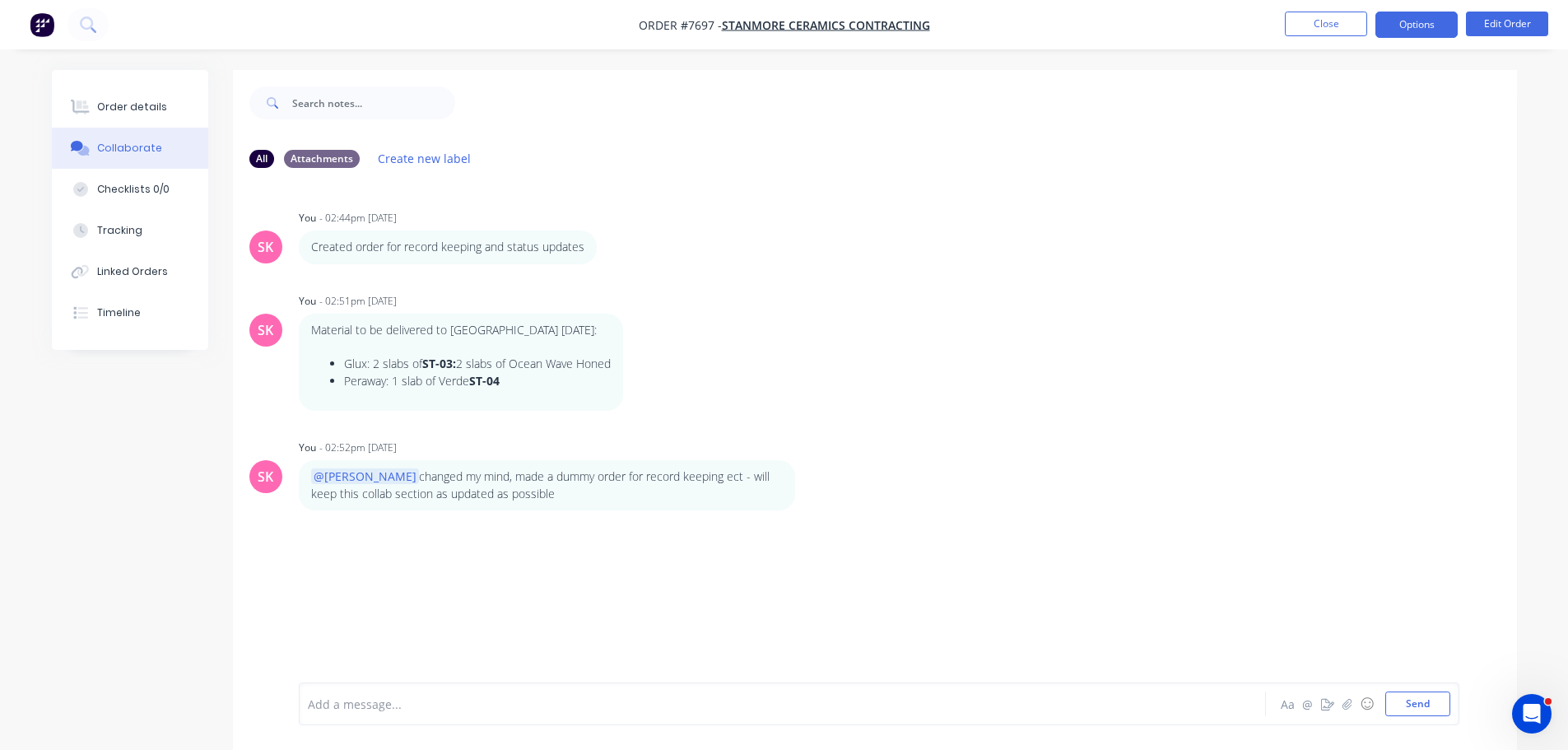
click at [1443, 27] on button "Options" at bounding box center [1416, 25] width 83 height 27
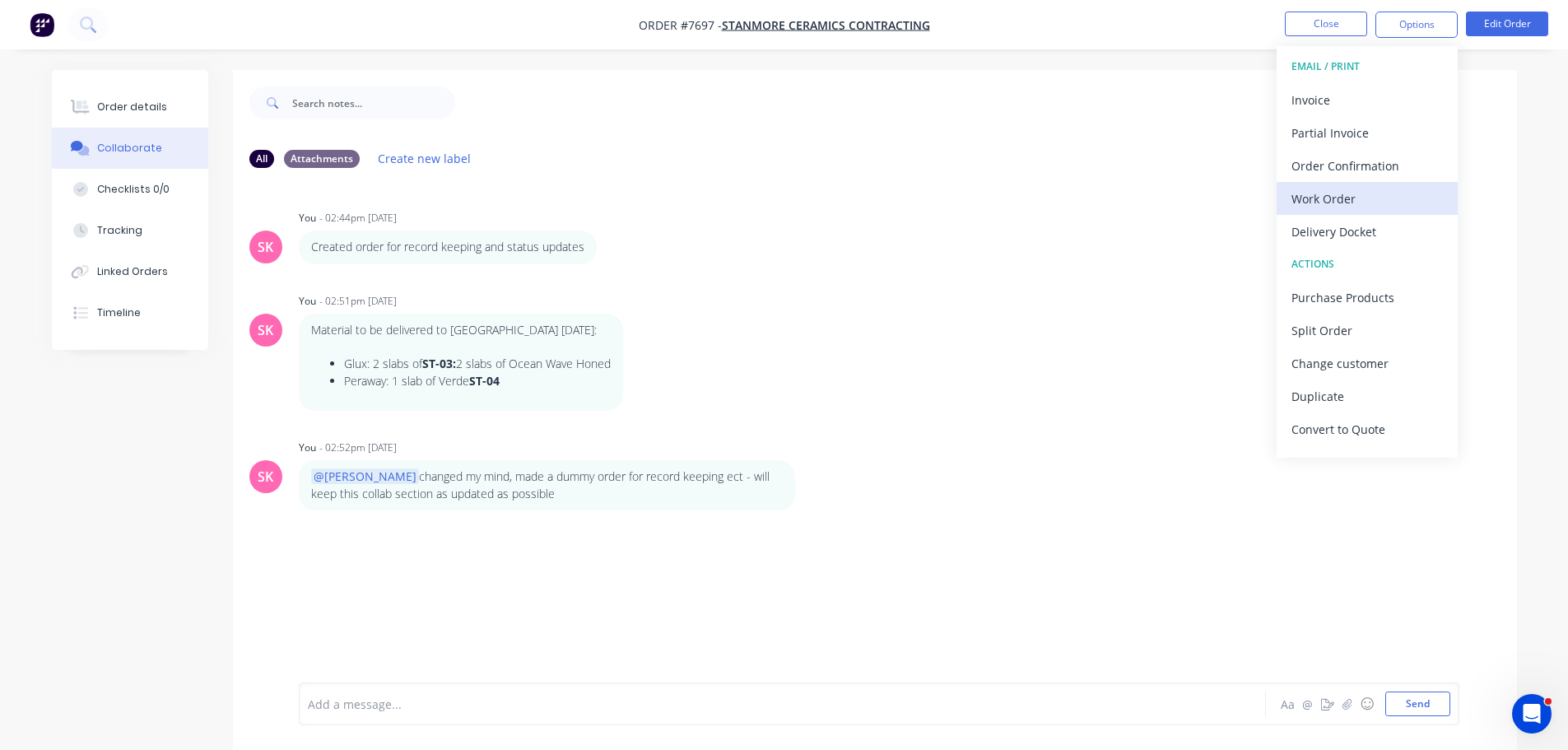
click at [1383, 192] on div "Work Order" at bounding box center [1367, 199] width 151 height 24
click at [1374, 188] on div "Custom" at bounding box center [1367, 199] width 151 height 24
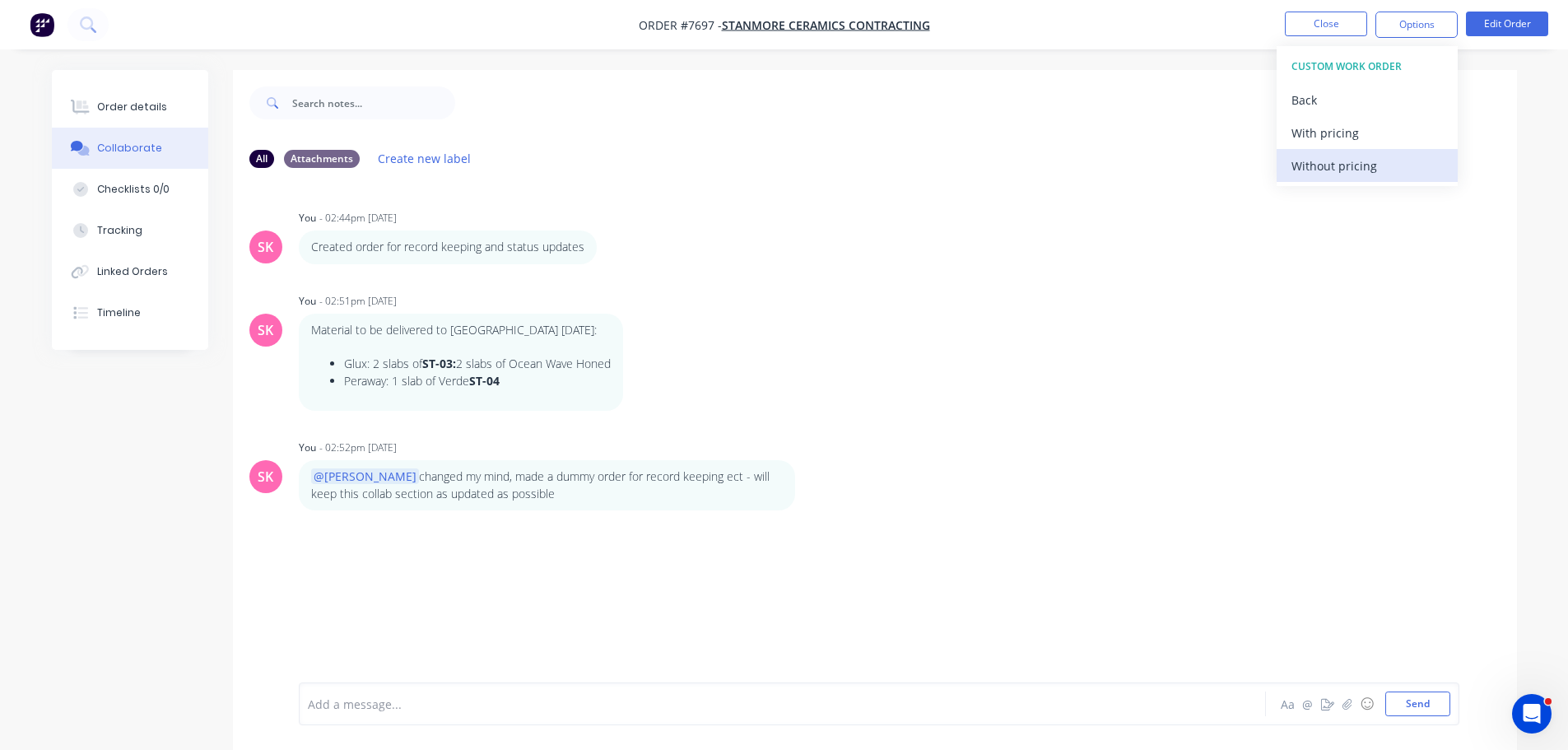
click at [1365, 154] on div "Without pricing" at bounding box center [1367, 165] width 151 height 24
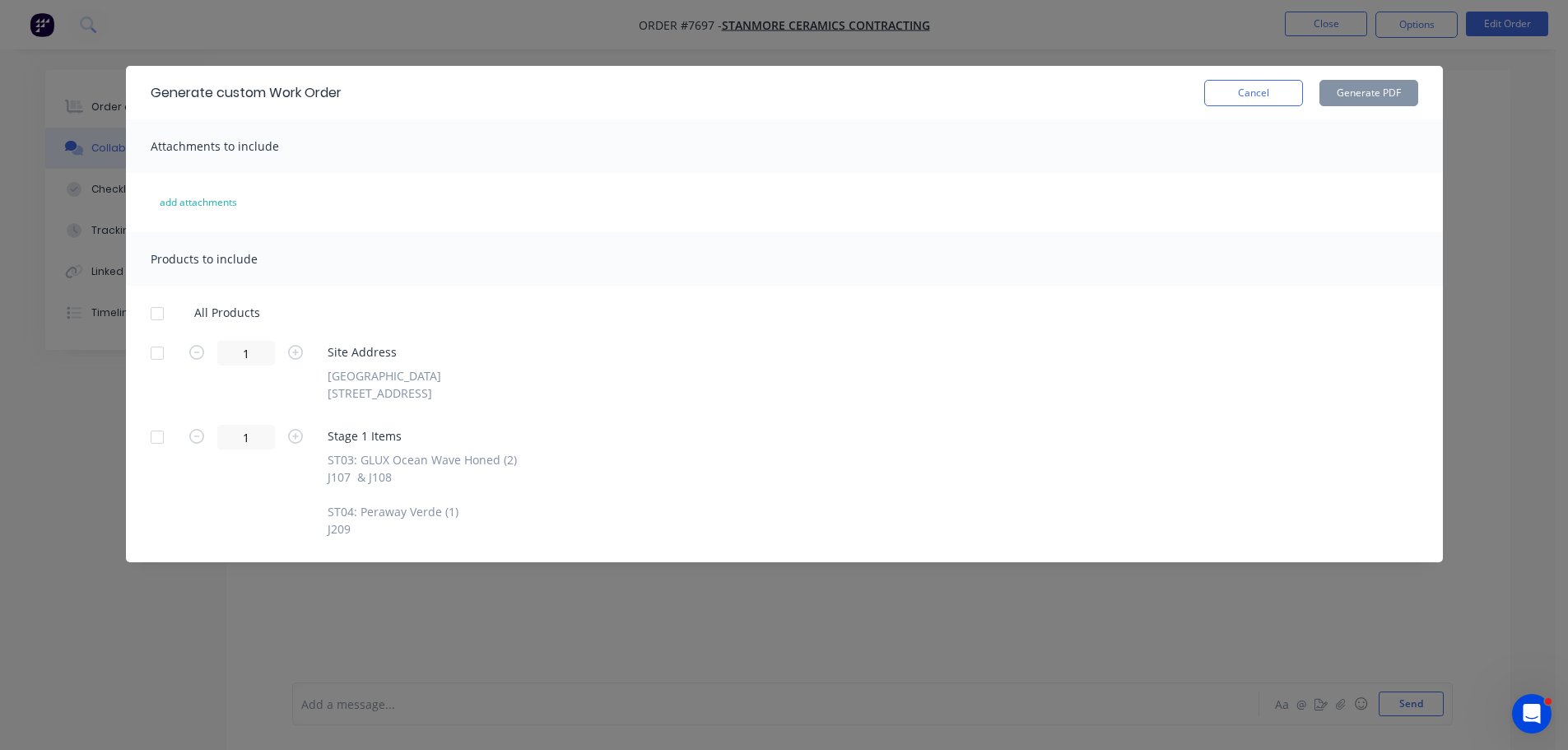
click at [168, 302] on div at bounding box center [157, 313] width 33 height 33
click at [1381, 93] on button "Generate PDF" at bounding box center [1369, 93] width 98 height 27
click at [1219, 96] on button "Cancel" at bounding box center [1253, 93] width 98 height 27
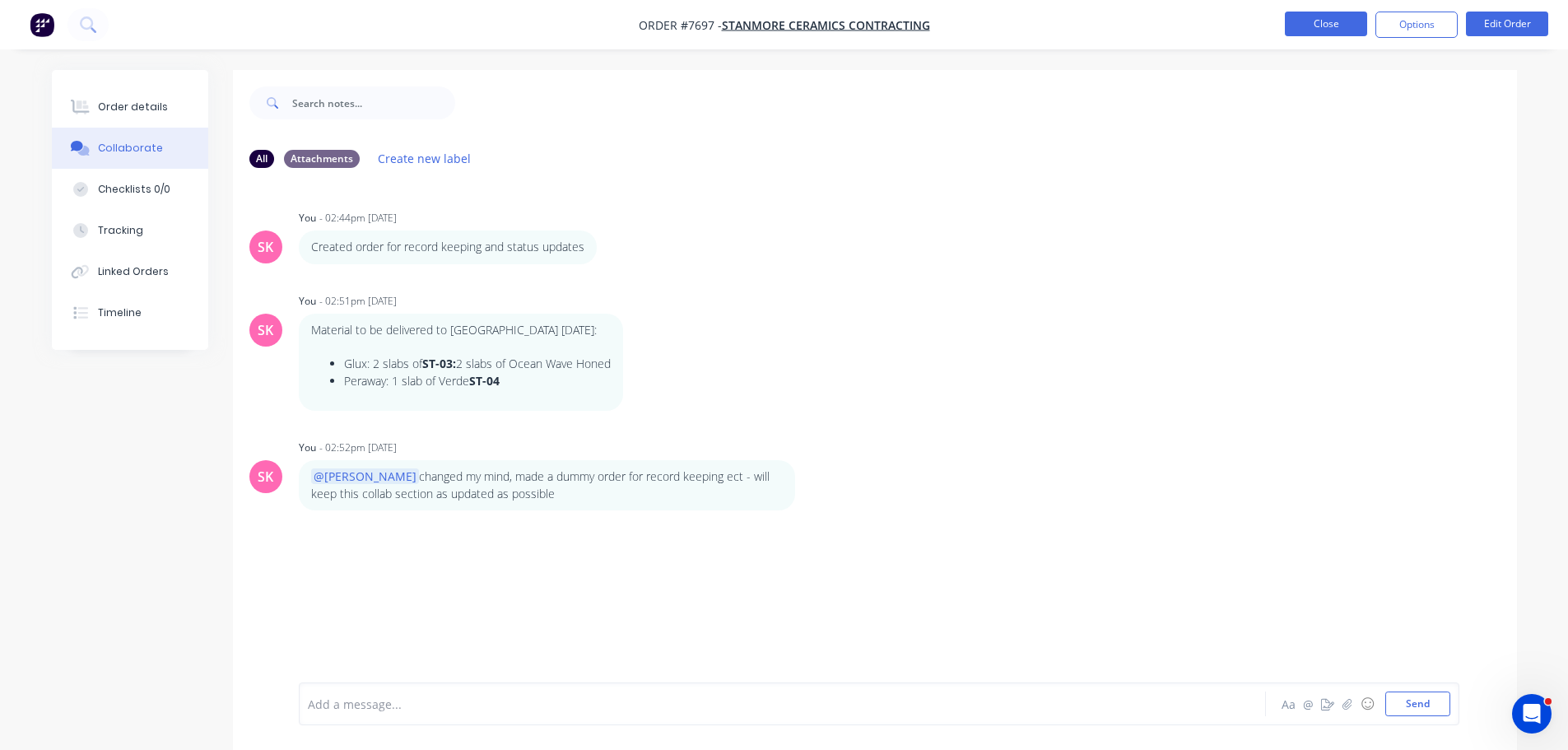
click at [1318, 32] on button "Close" at bounding box center [1326, 24] width 83 height 25
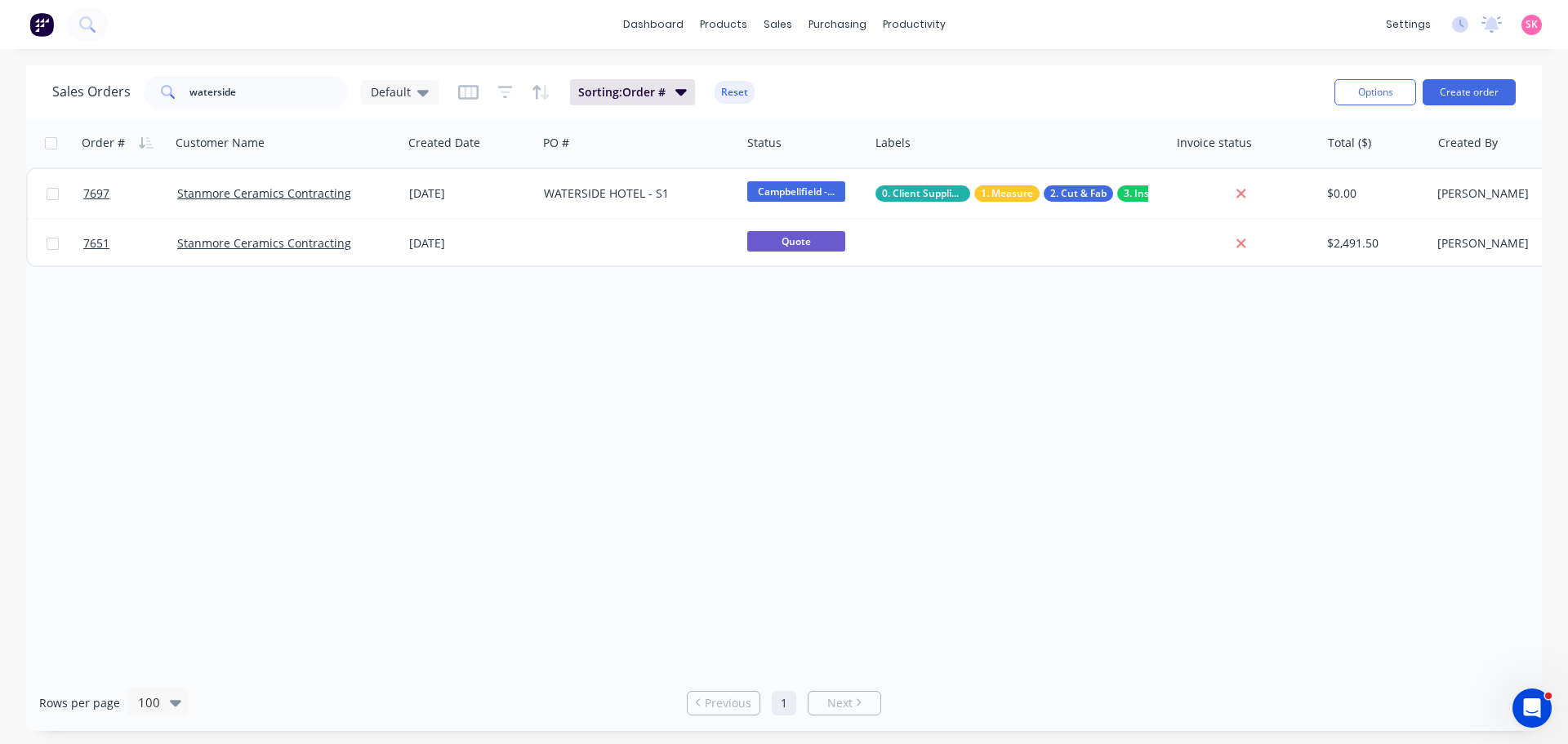
click at [575, 319] on div "Order # Customer Name Created Date PO # Status Labels Invoice status Total ($) …" at bounding box center [784, 396] width 1516 height 556
click at [421, 352] on div "Order # Customer Name Created Date PO # Status Labels Invoice status Total ($) …" at bounding box center [784, 396] width 1516 height 556
click at [620, 343] on div "Order # Customer Name Created Date PO # Status Labels Invoice status Total ($) …" at bounding box center [784, 396] width 1516 height 556
drag, startPoint x: 280, startPoint y: 96, endPoint x: -2, endPoint y: 96, distance: 282.0
click at [0, 96] on html "dashboard products sales purchasing productivity dashboard products Product Cat…" at bounding box center [784, 372] width 1568 height 744
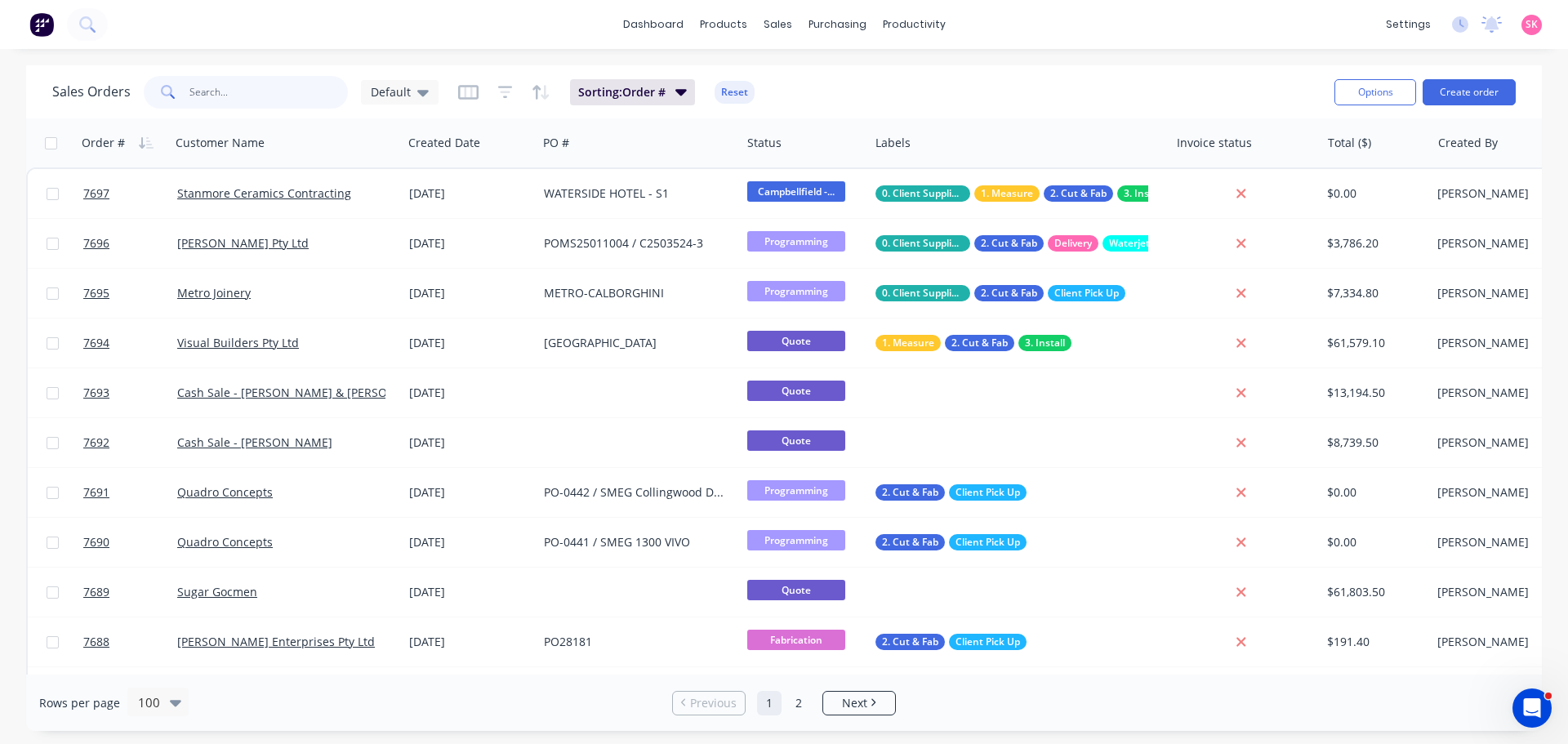
click at [258, 84] on input "text" at bounding box center [269, 92] width 159 height 32
type input "111BOUR"
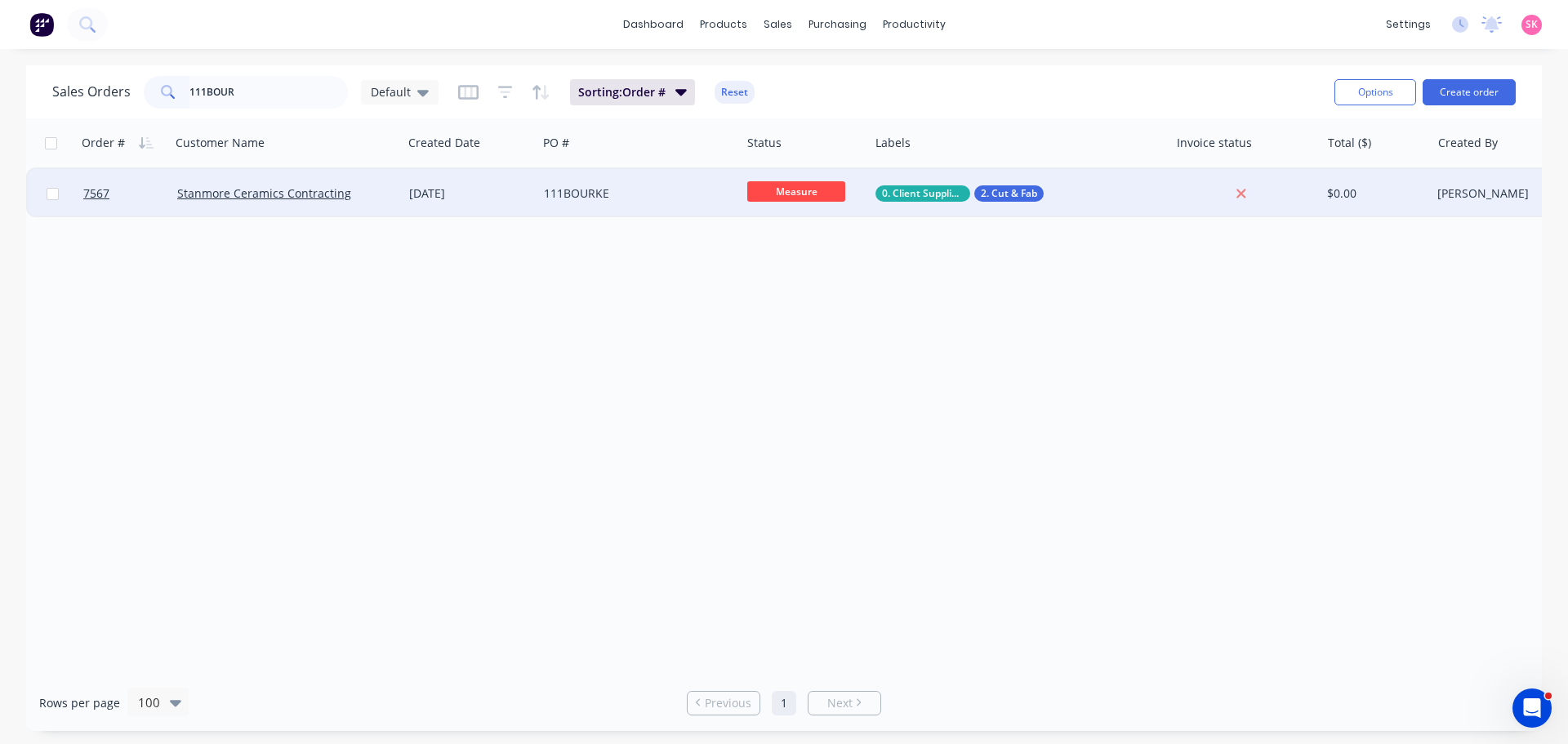
click at [652, 205] on div "111BOURKE" at bounding box center [639, 193] width 204 height 49
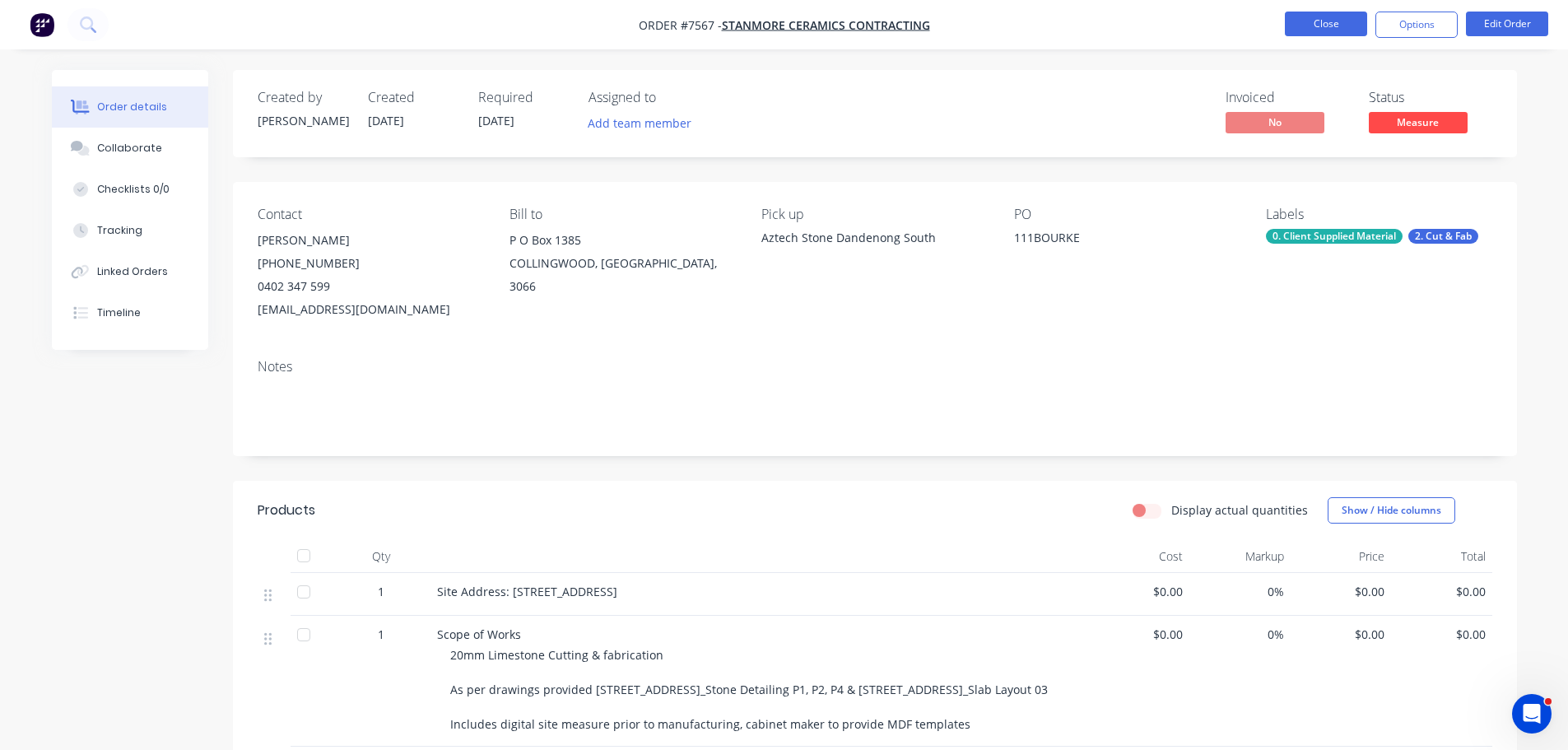
click at [1343, 35] on button "Close" at bounding box center [1326, 24] width 83 height 25
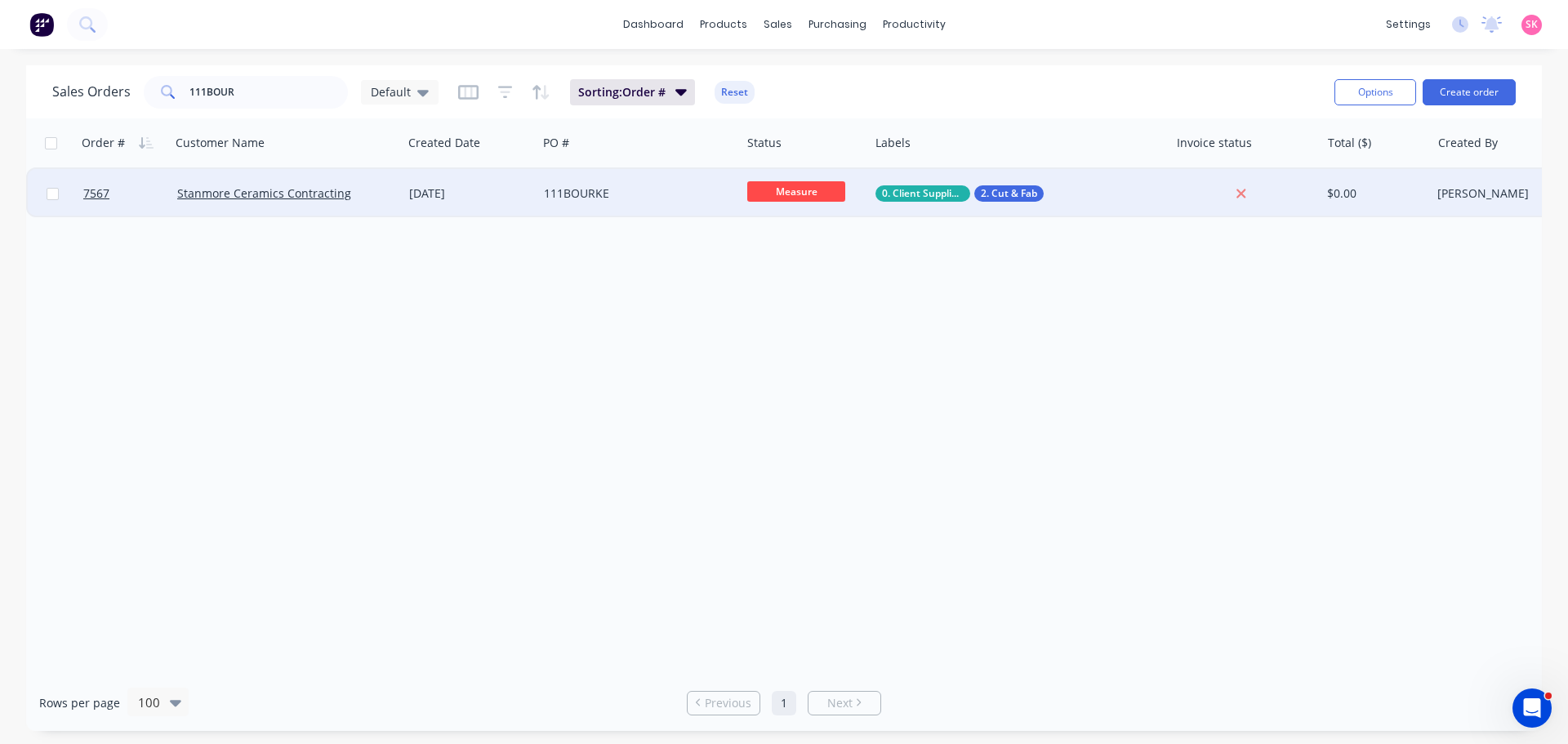
click at [772, 190] on span "Measure" at bounding box center [796, 191] width 98 height 21
click at [522, 375] on div "Order # Customer Name Created Date PO # Status Labels Invoice status Total ($) …" at bounding box center [784, 396] width 1516 height 556
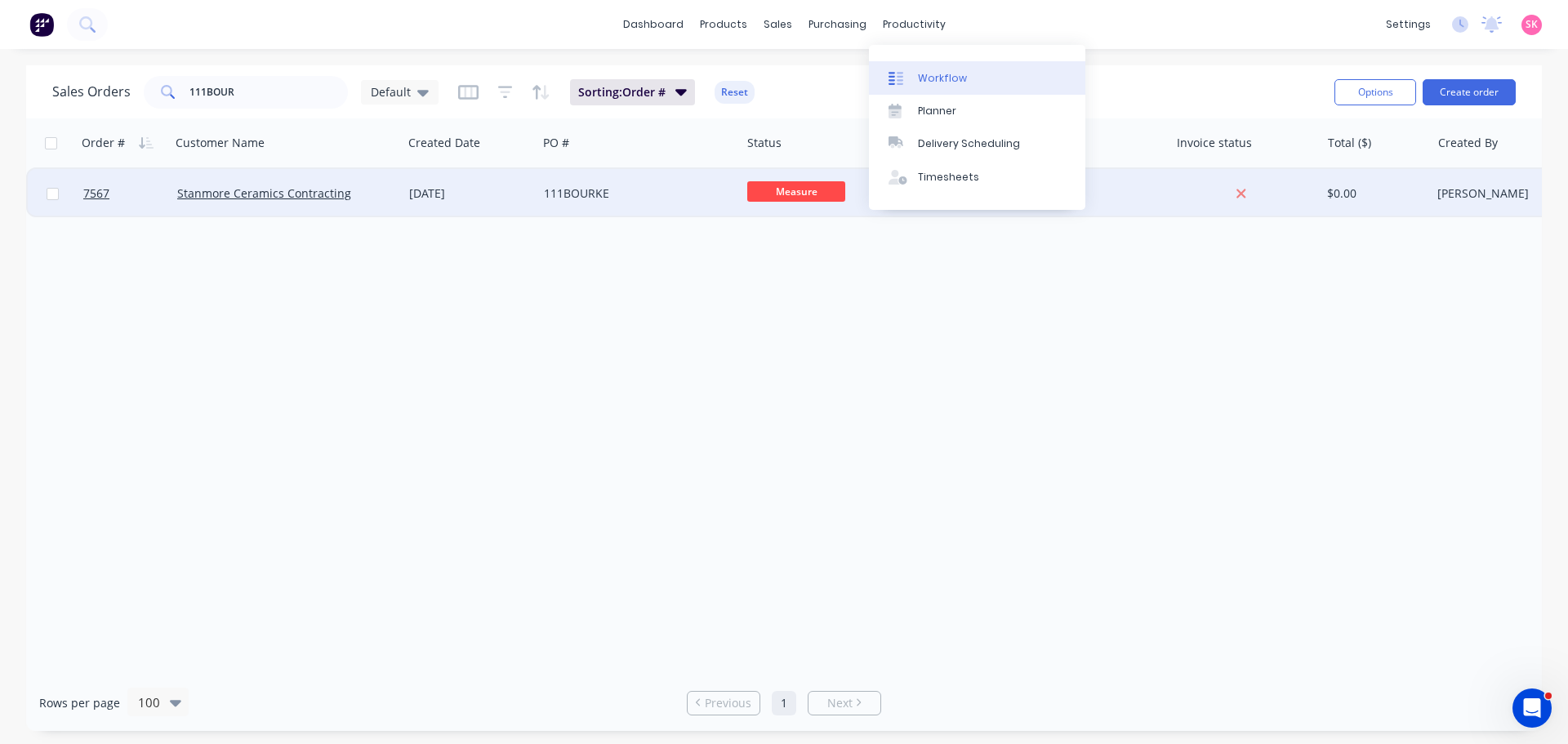
click at [927, 89] on link "Workflow" at bounding box center [977, 77] width 216 height 32
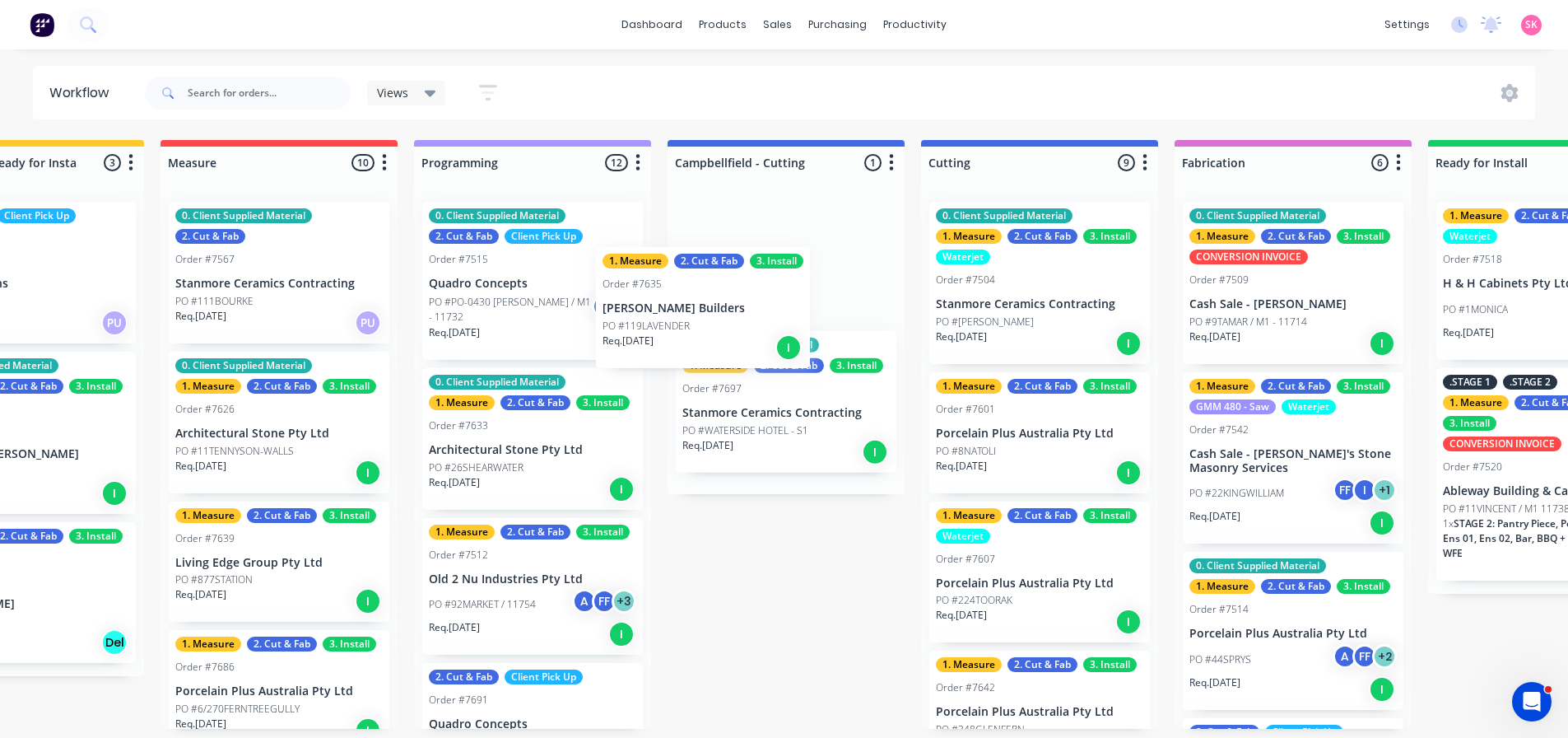
drag, startPoint x: 539, startPoint y: 431, endPoint x: 716, endPoint y: 303, distance: 218.4
click at [716, 303] on div "Submitted 16 Status colour #273444 hex #273444 Save Cancel Summaries Total orde…" at bounding box center [1083, 434] width 3461 height 589
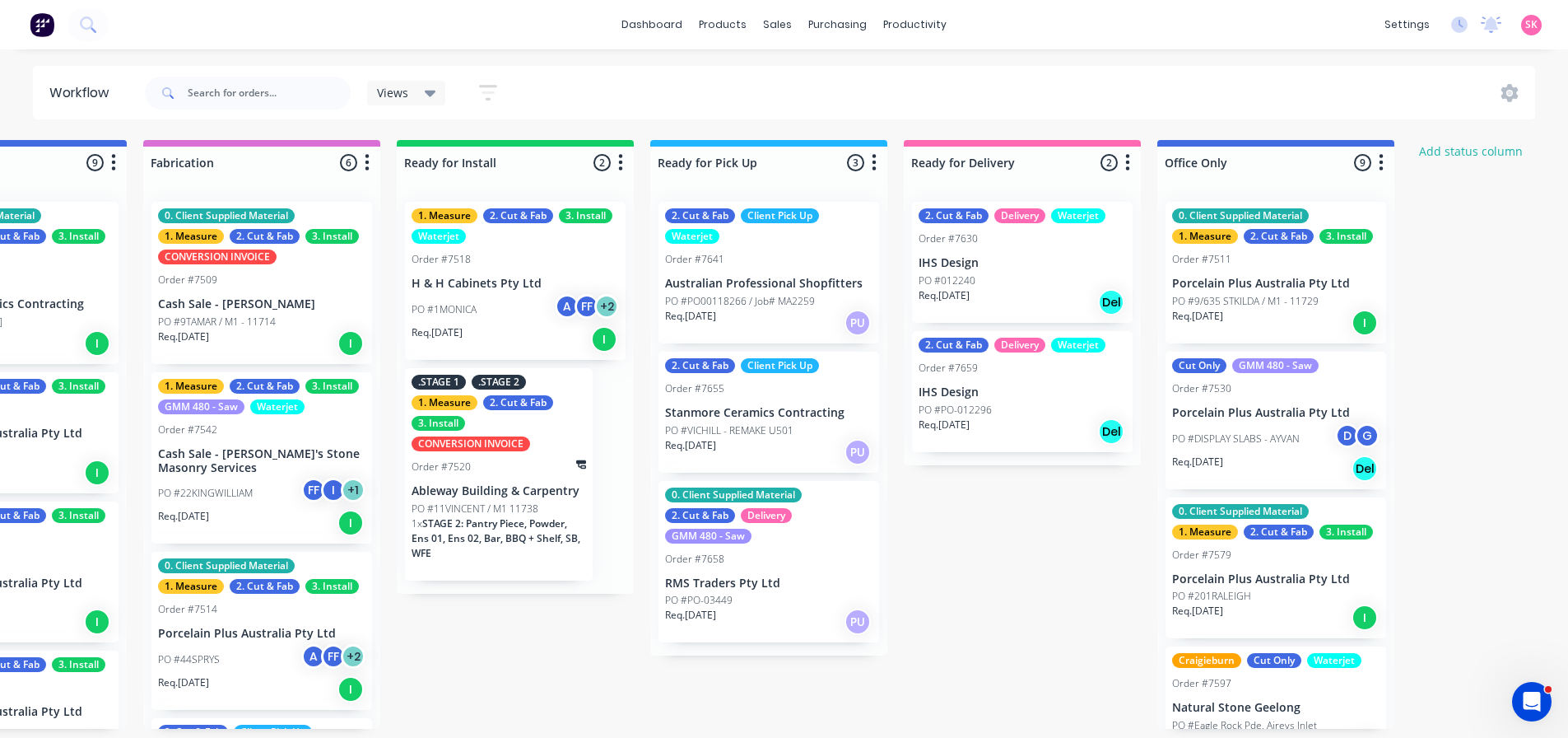
scroll to position [0, 1893]
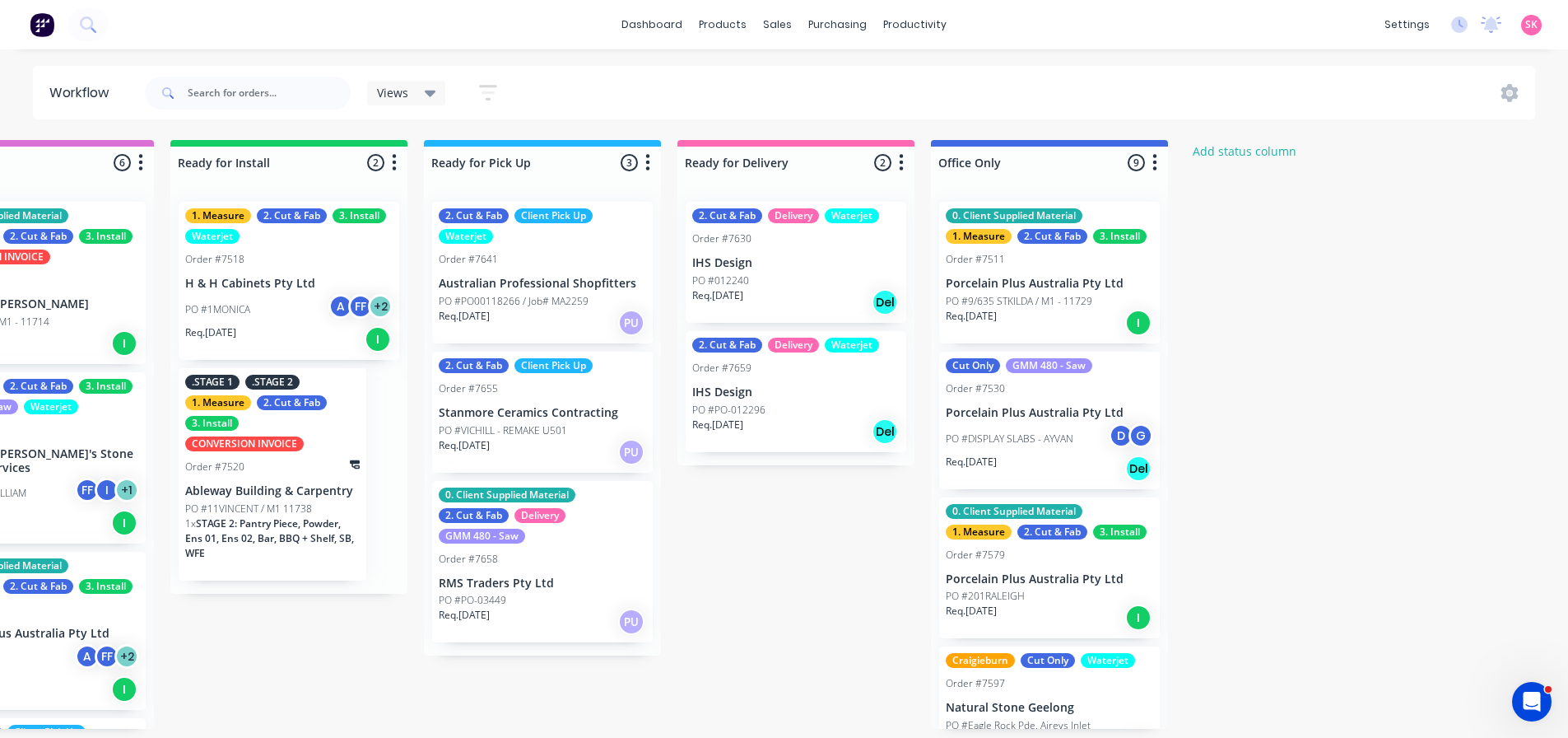
click at [547, 574] on div "0. Client Supplied Material 2. Cut & Fab Delivery GMM 480 - Saw Order #7658 RMS…" at bounding box center [542, 562] width 220 height 162
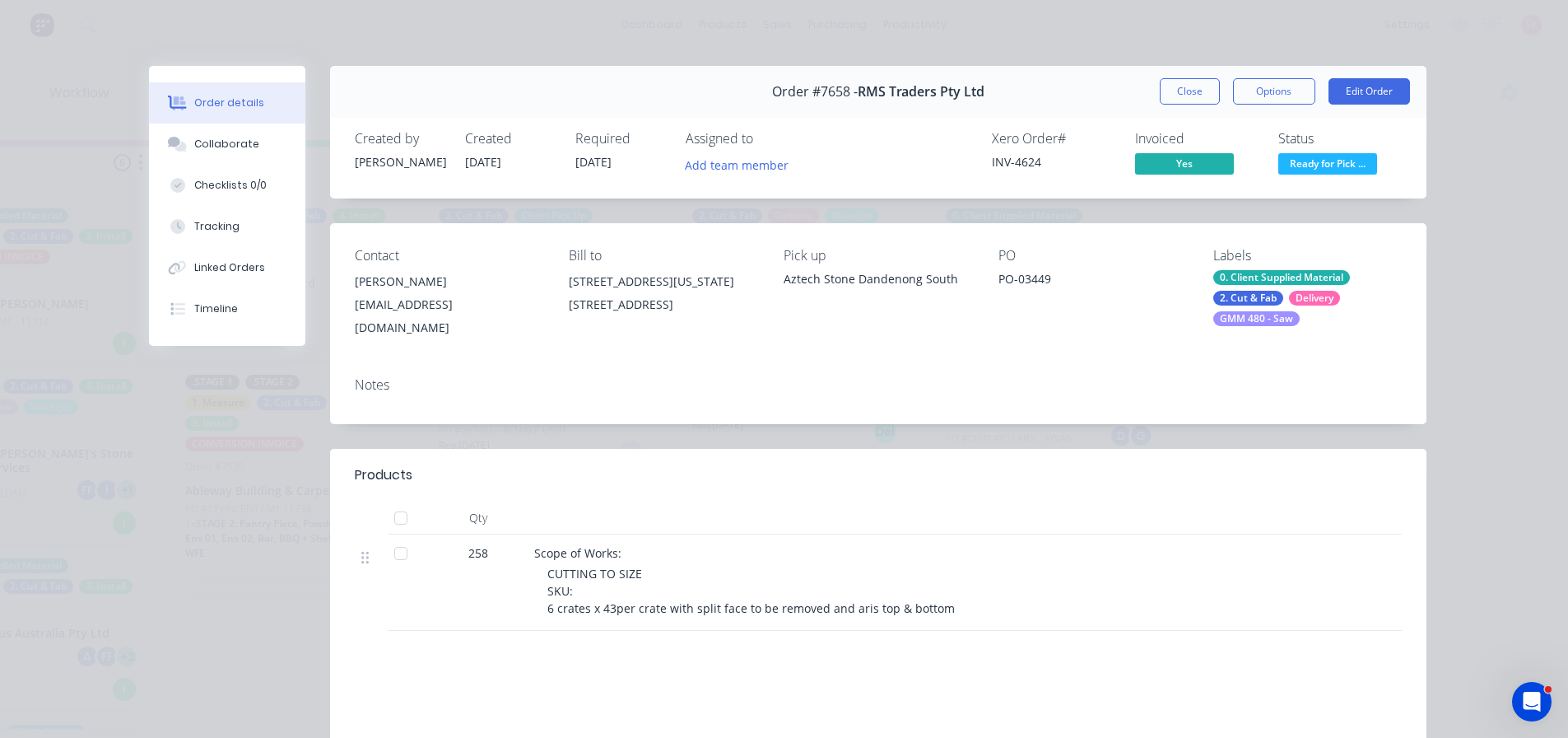
click at [1344, 169] on span "Ready for Pick ..." at bounding box center [1328, 163] width 98 height 21
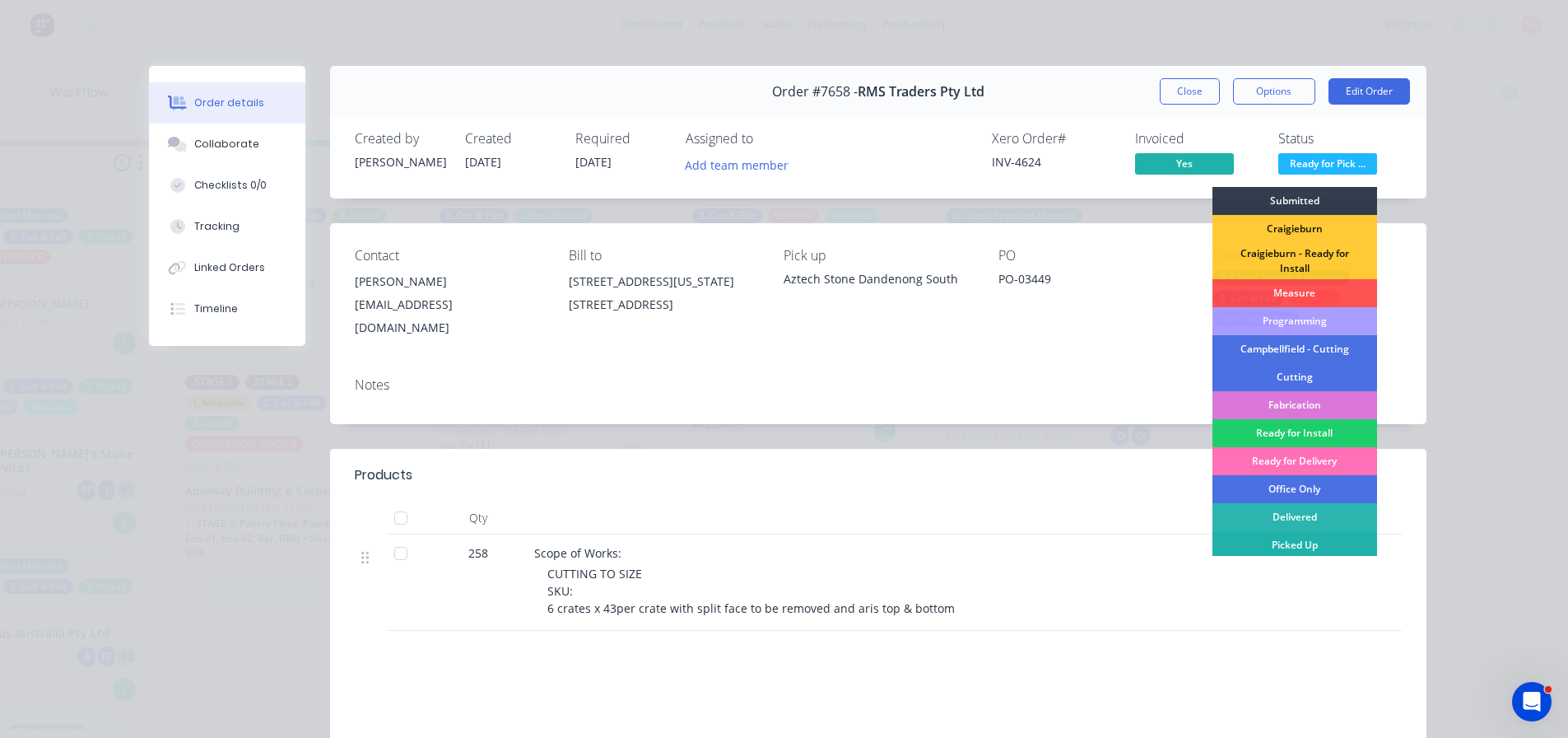
click at [1310, 535] on div "Picked Up" at bounding box center [1294, 545] width 164 height 28
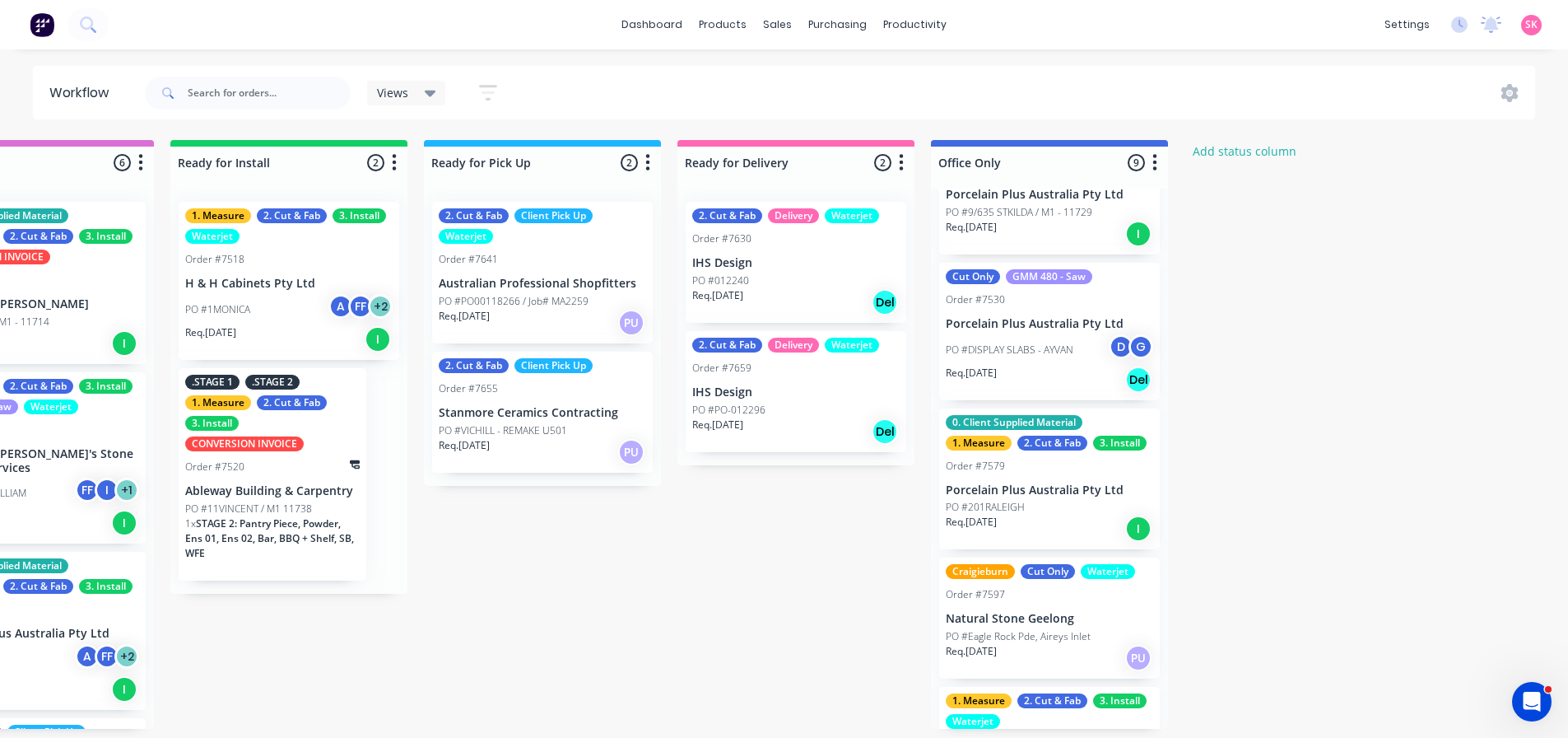
scroll to position [0, 0]
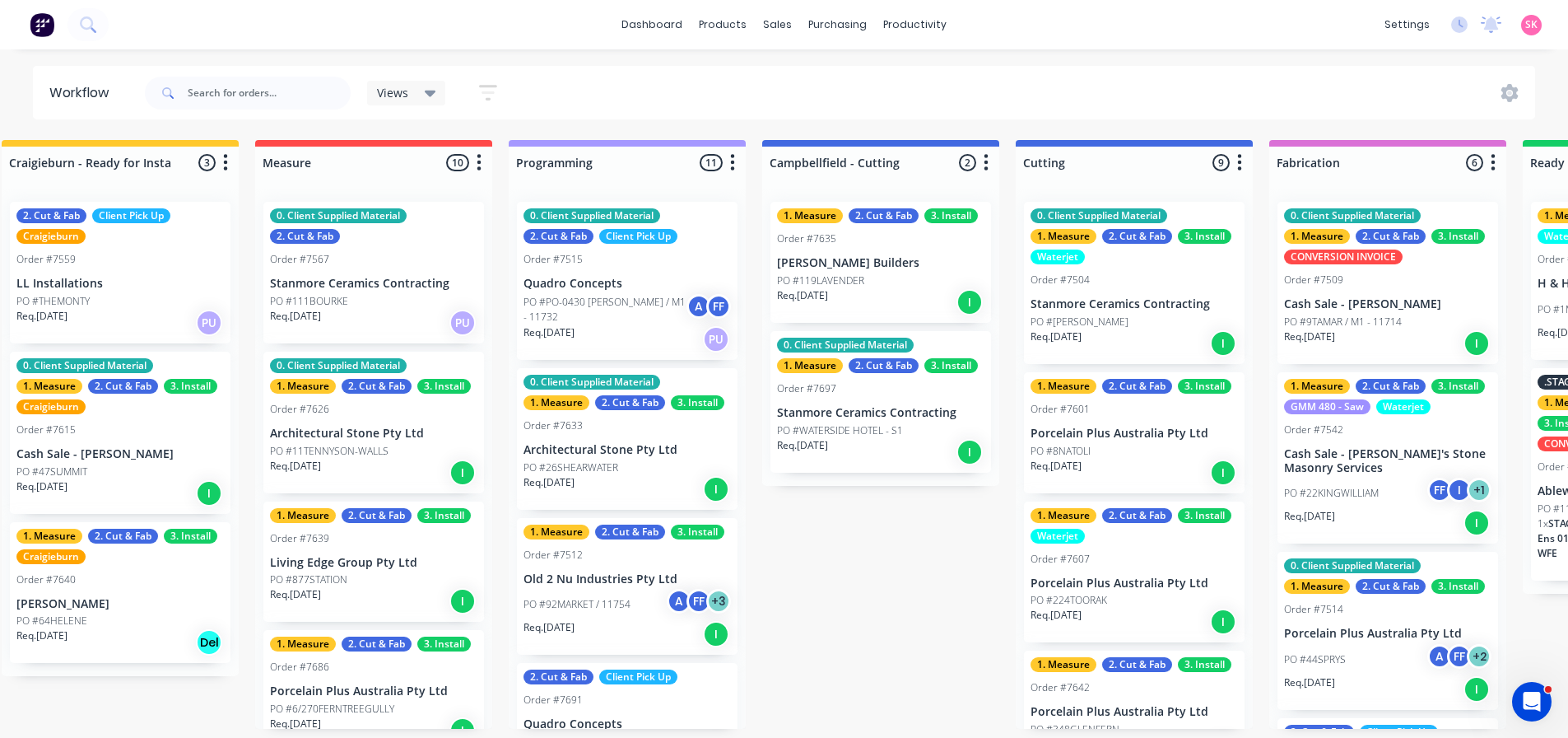
scroll to position [0, 33]
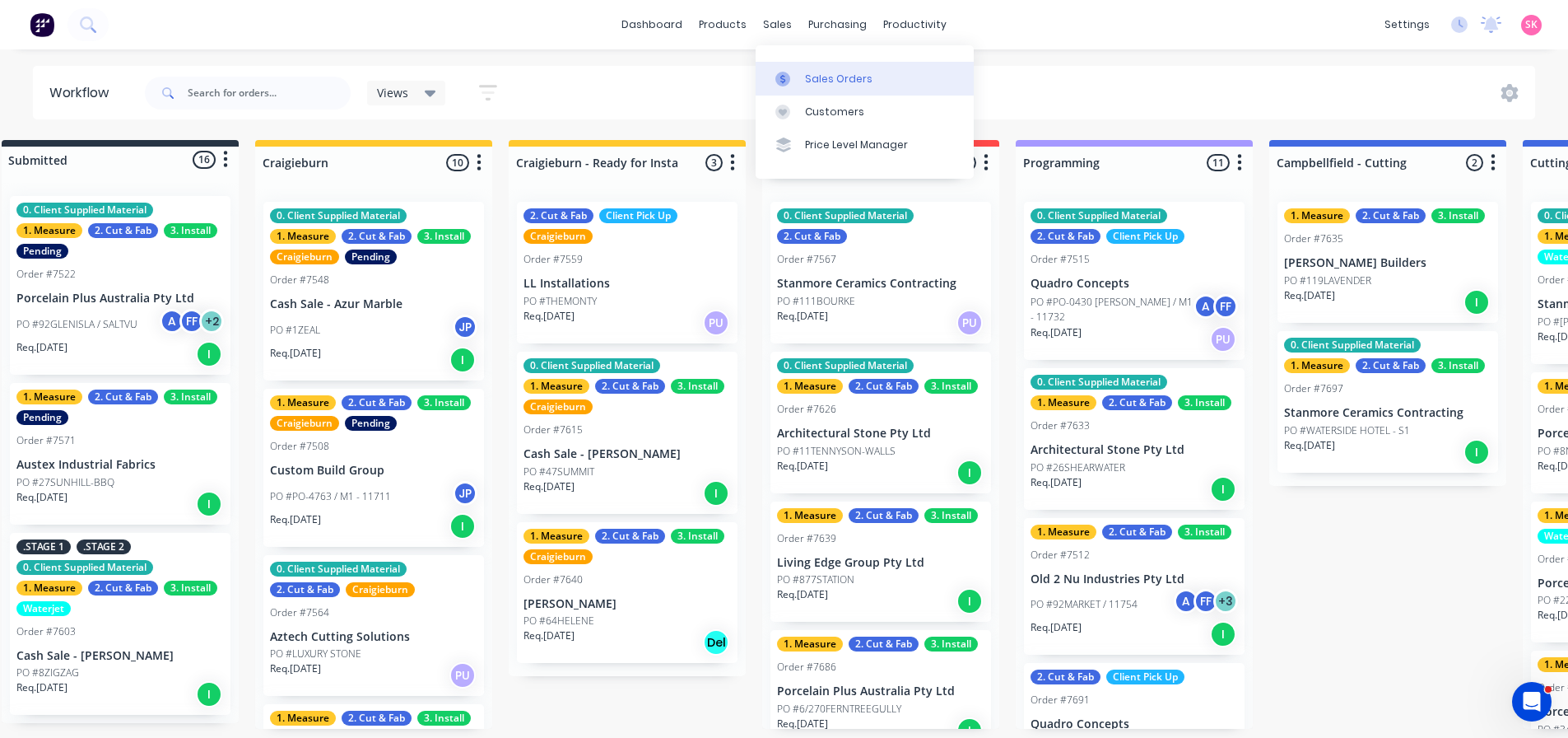
click at [795, 74] on div at bounding box center [788, 79] width 25 height 15
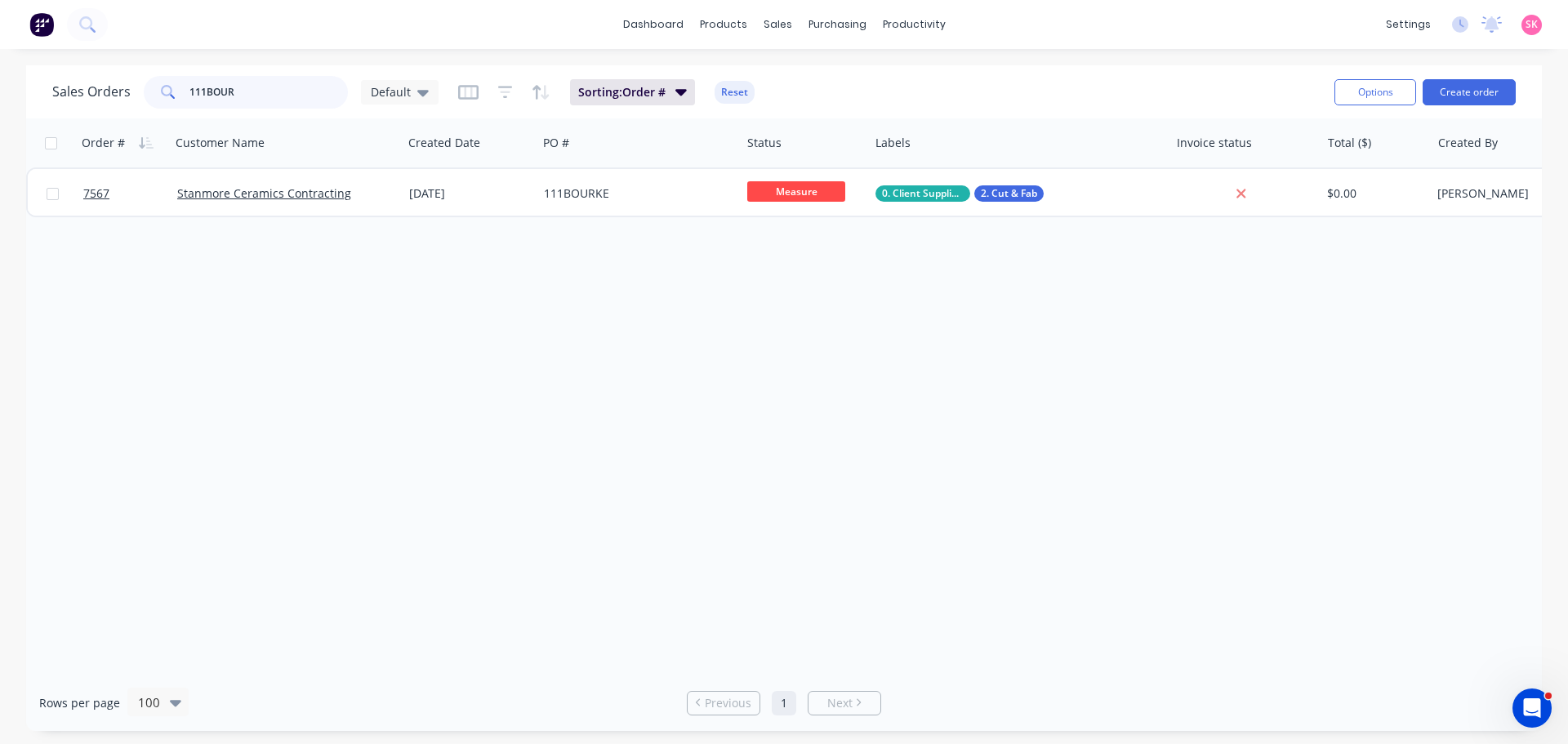
click at [242, 95] on input "111BOUR" at bounding box center [269, 92] width 159 height 32
drag, startPoint x: 206, startPoint y: 102, endPoint x: 154, endPoint y: 113, distance: 53.2
click at [154, 113] on div "Sales Orders 111BOUR Default Sorting: Order # Reset Options Create order" at bounding box center [784, 92] width 1516 height 53
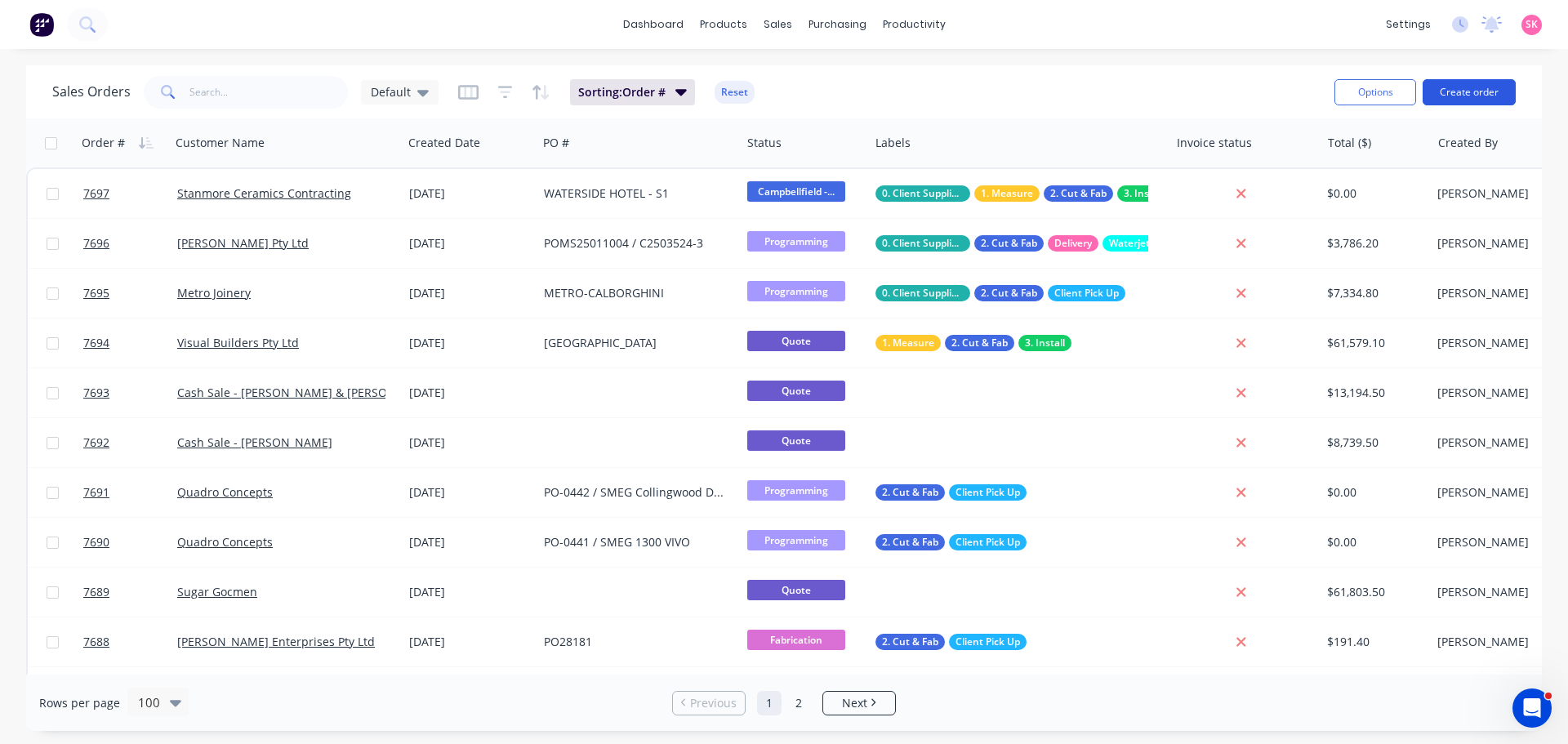
click at [1500, 99] on button "Create order" at bounding box center [1469, 93] width 93 height 26
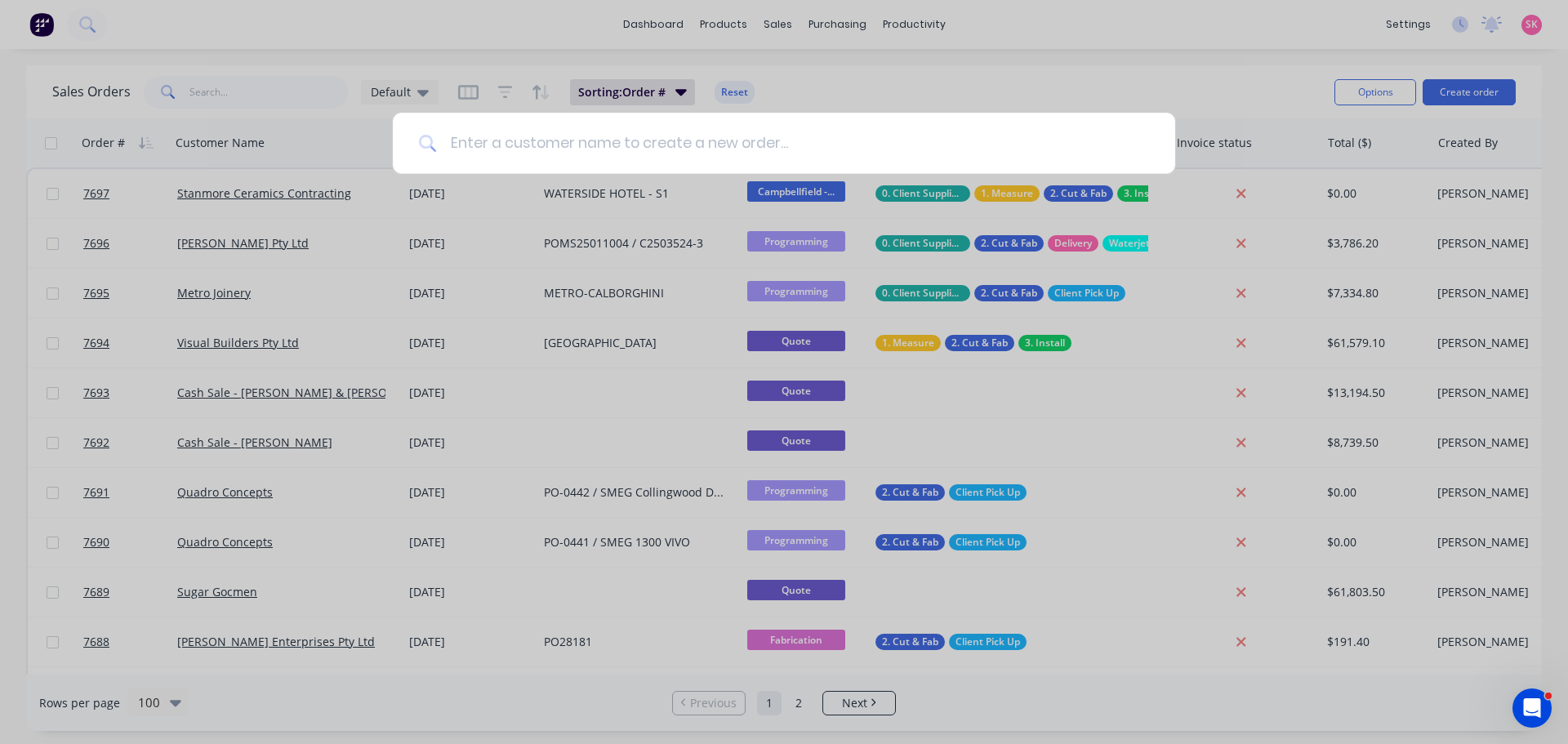
click at [690, 147] on input at bounding box center [793, 143] width 712 height 61
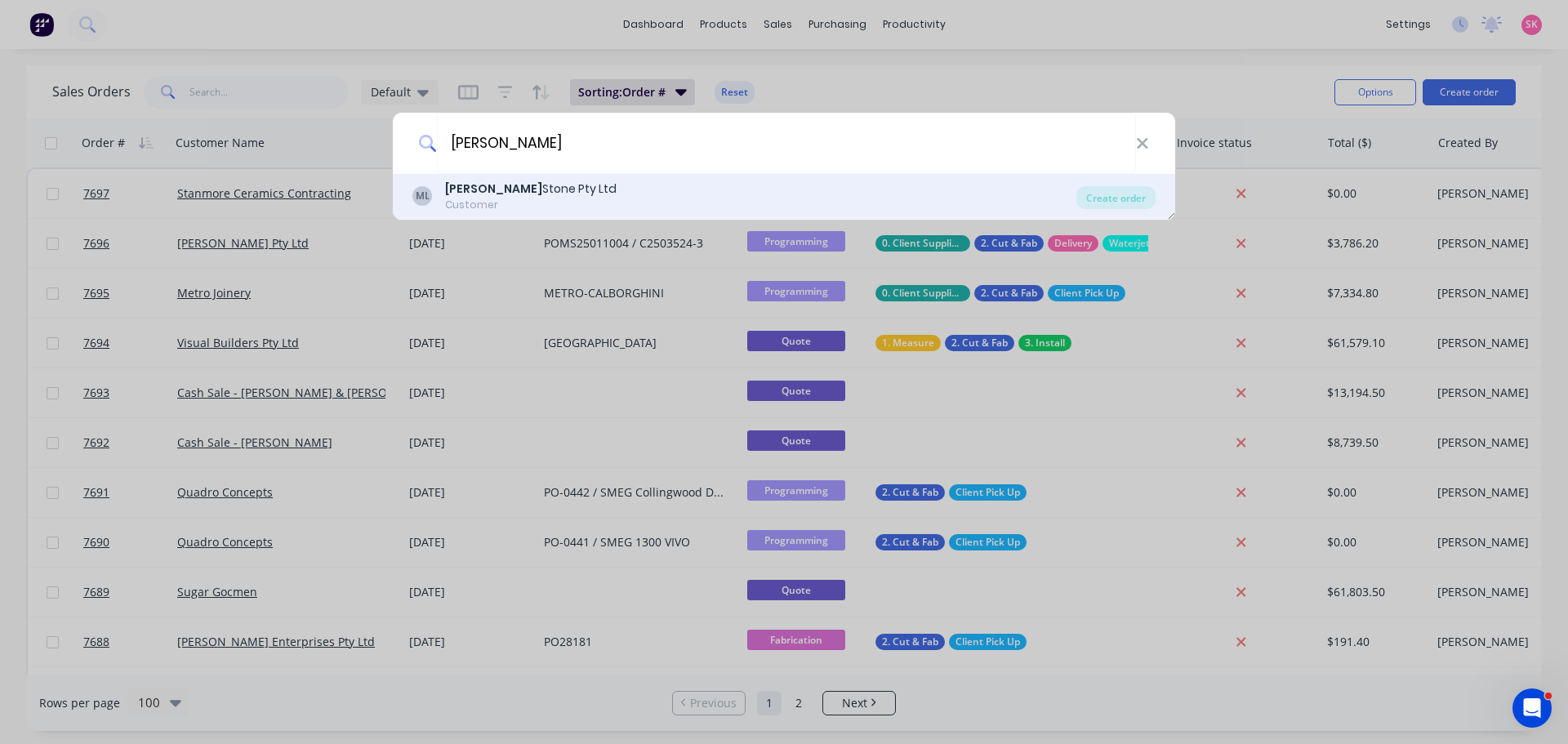
type input "marbut"
click at [647, 187] on div "ML Marbut Stone Pty Ltd Customer" at bounding box center [744, 196] width 664 height 31
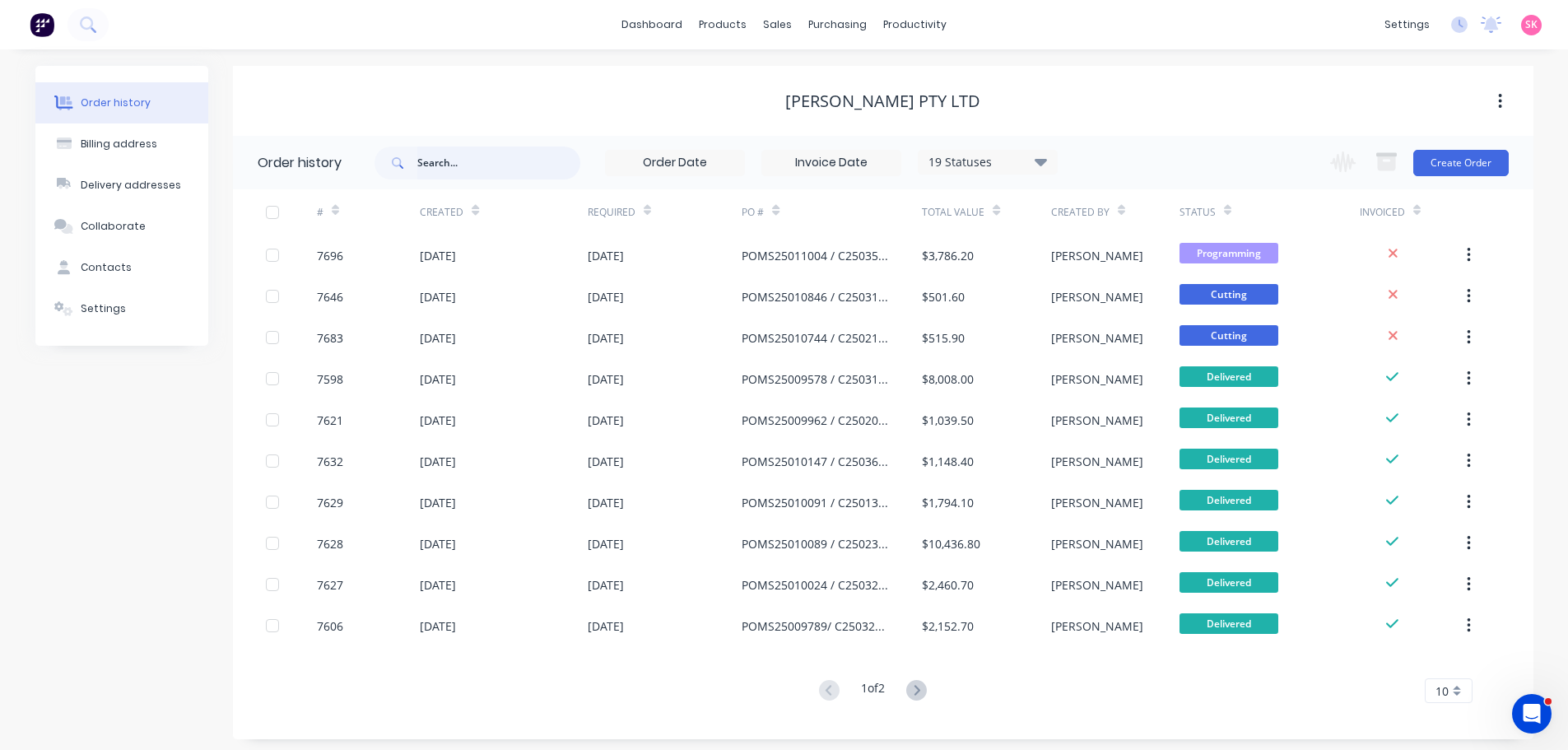
click at [486, 166] on input "text" at bounding box center [498, 163] width 163 height 33
click at [1464, 153] on button "Create Order" at bounding box center [1461, 164] width 95 height 27
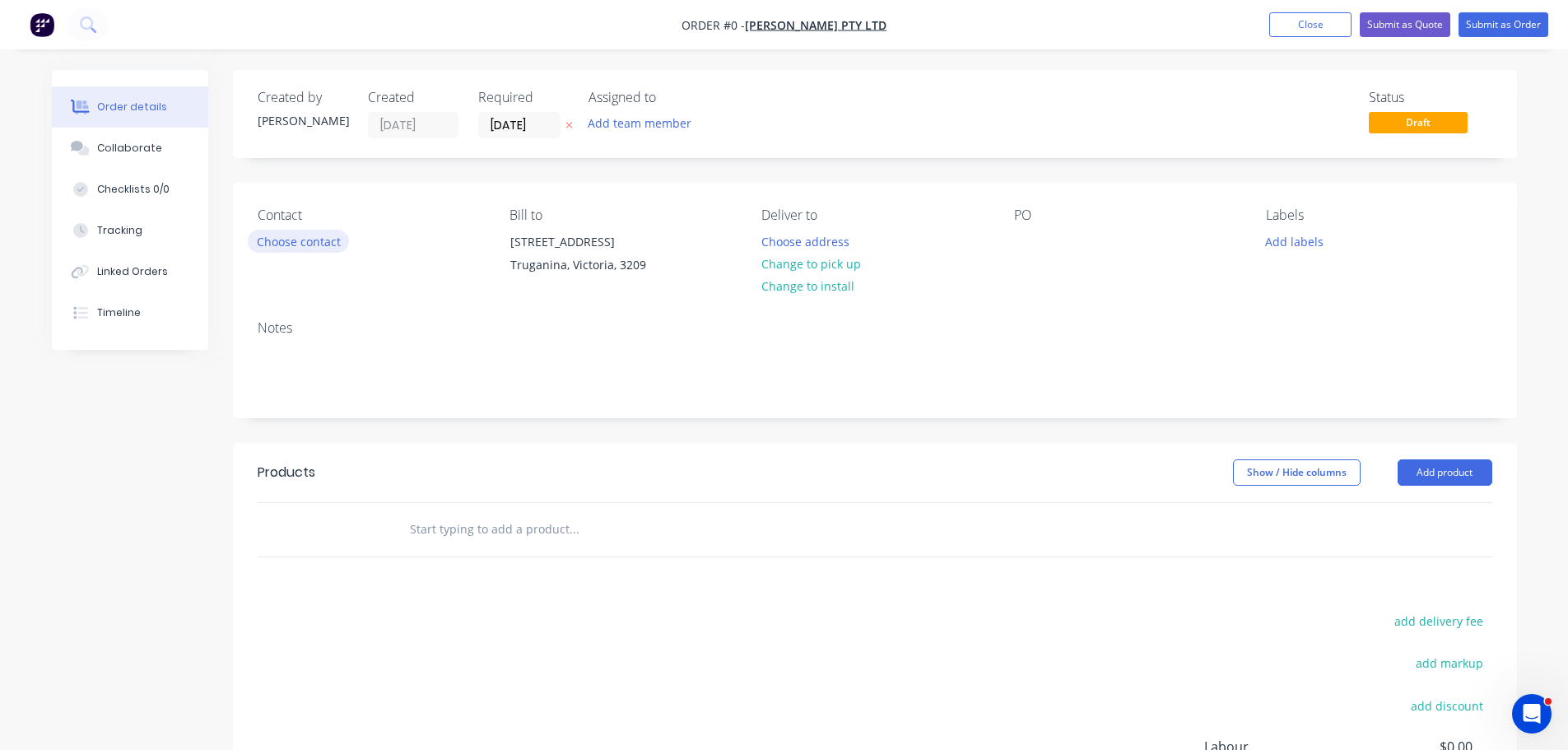
click at [295, 244] on button "Choose contact" at bounding box center [298, 240] width 101 height 23
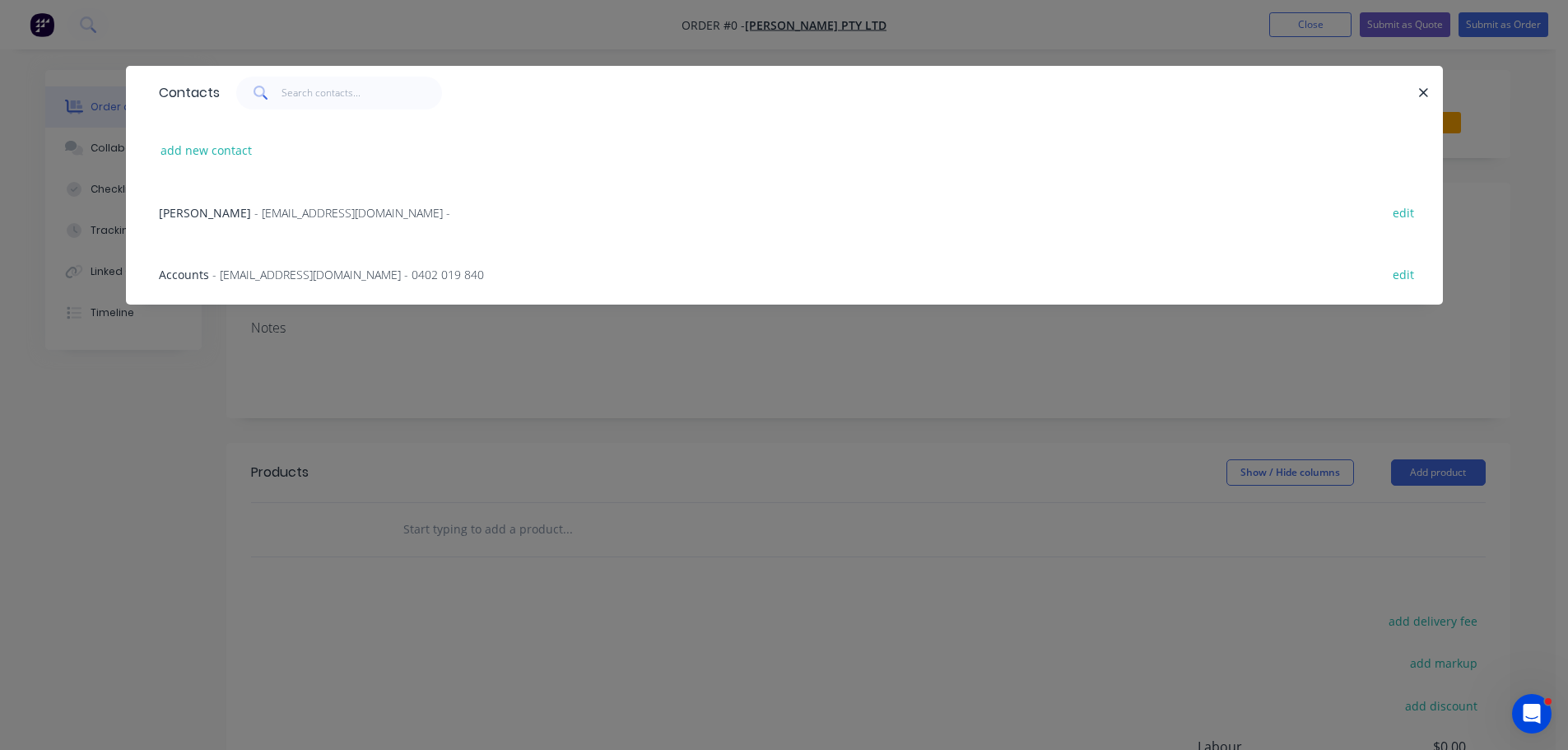
click at [316, 213] on span "- purchasing@anmargroup.com.au -" at bounding box center [352, 213] width 196 height 16
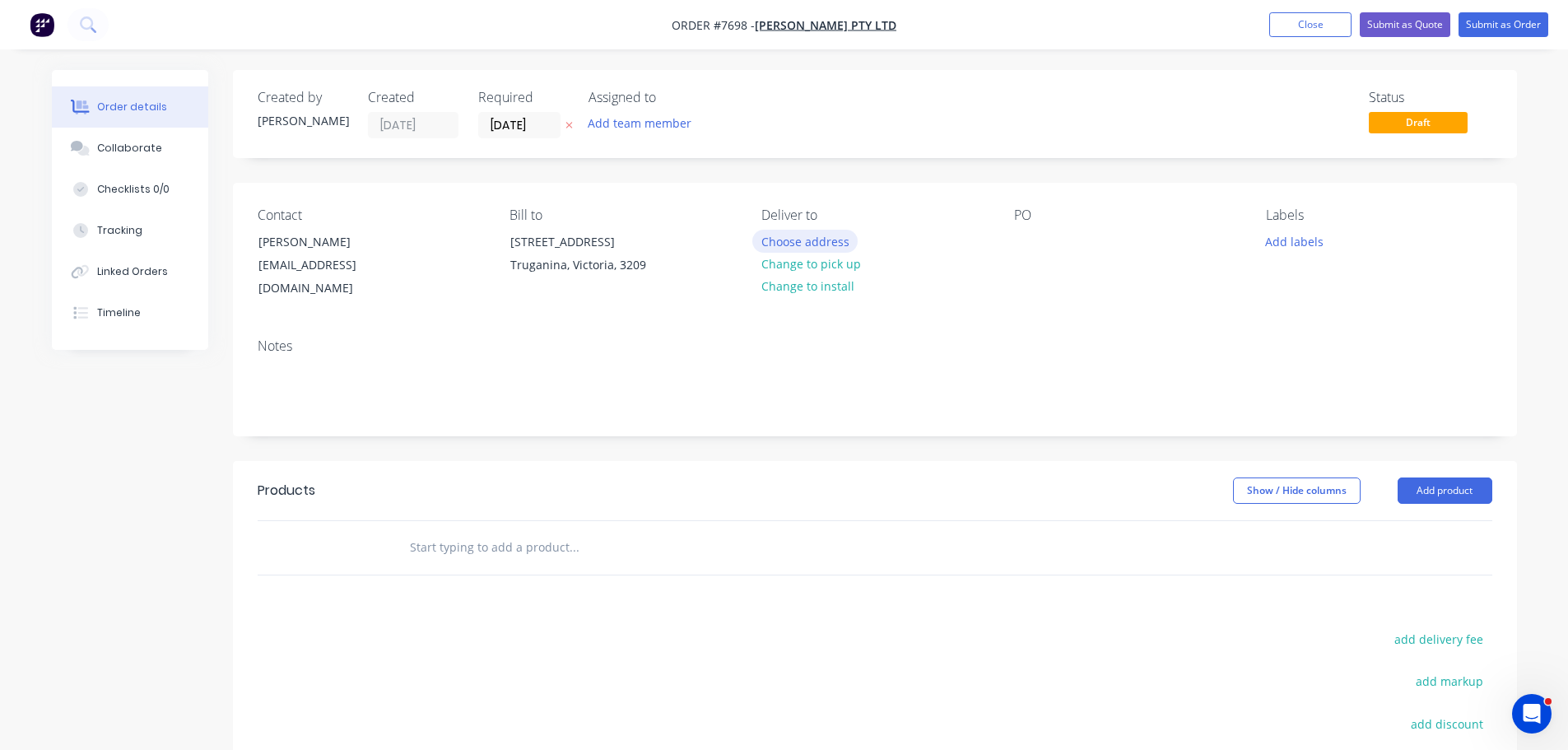
click at [819, 244] on button "Choose address" at bounding box center [805, 240] width 105 height 23
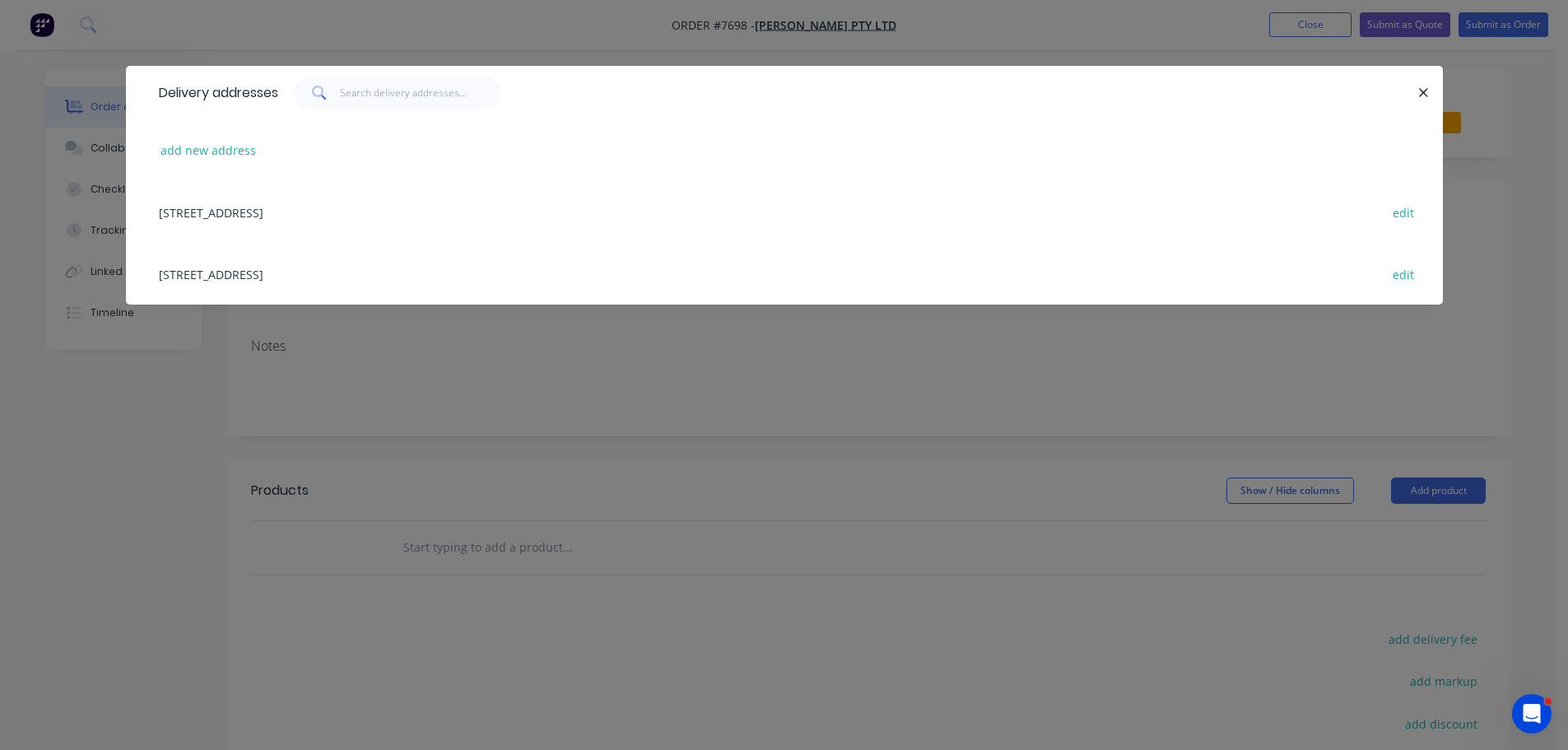
click at [303, 269] on div "122-126 National Blvd, Campbellfield, Victoria, Australia, 3061 edit" at bounding box center [784, 274] width 1268 height 62
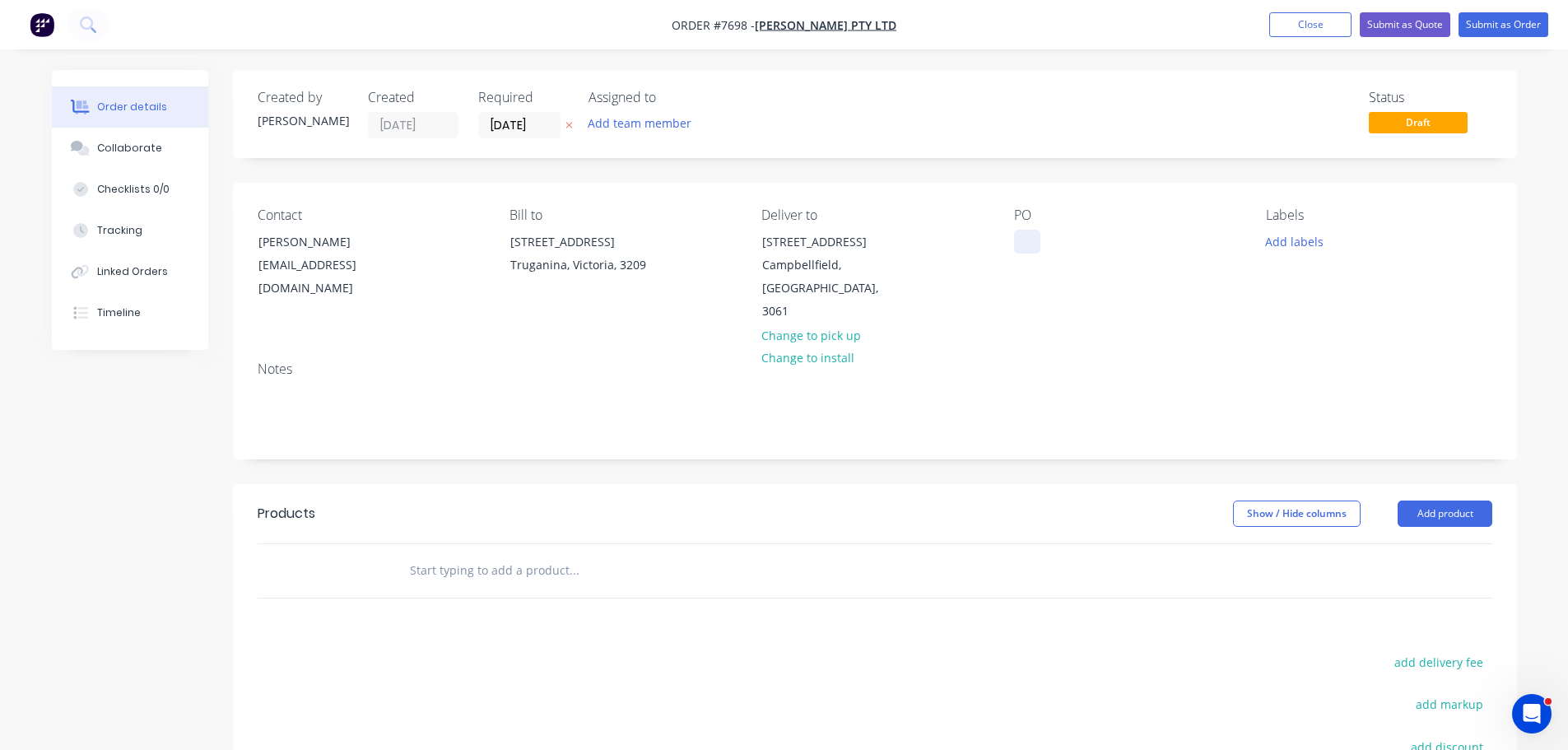
click at [1027, 250] on div at bounding box center [1027, 241] width 27 height 24
click at [1278, 248] on button "Add labels" at bounding box center [1294, 240] width 76 height 23
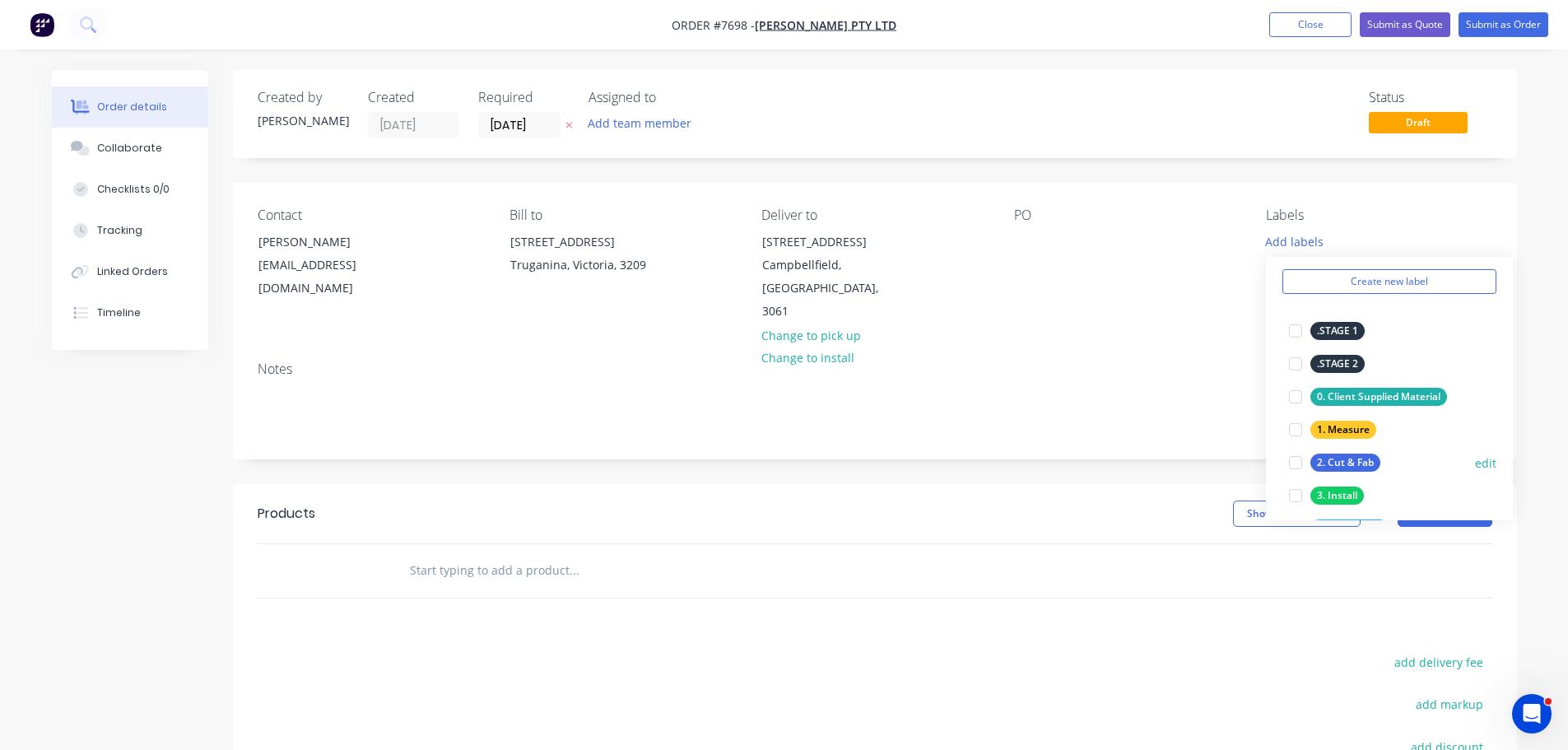
scroll to position [83, 0]
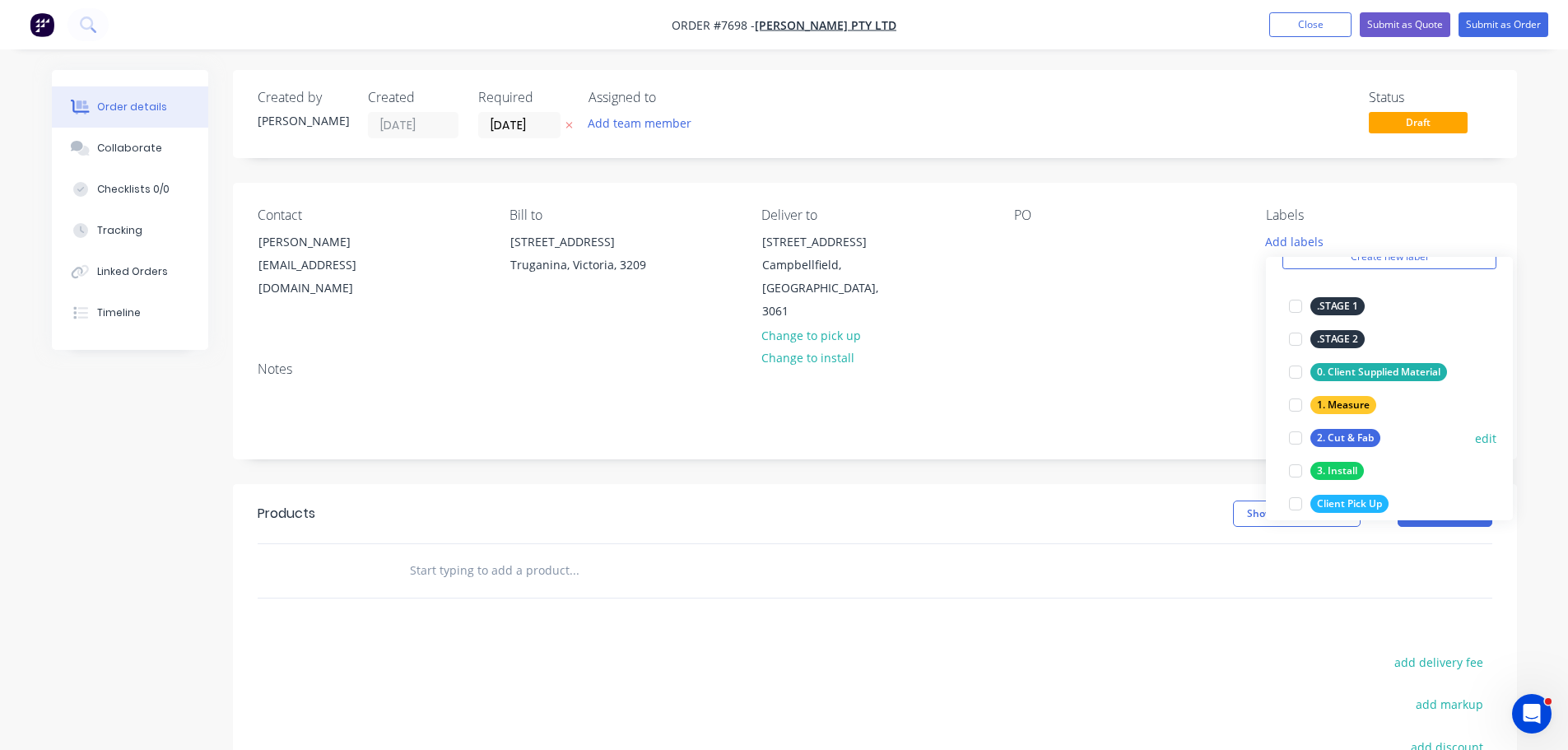
click at [1295, 434] on div at bounding box center [1295, 437] width 33 height 33
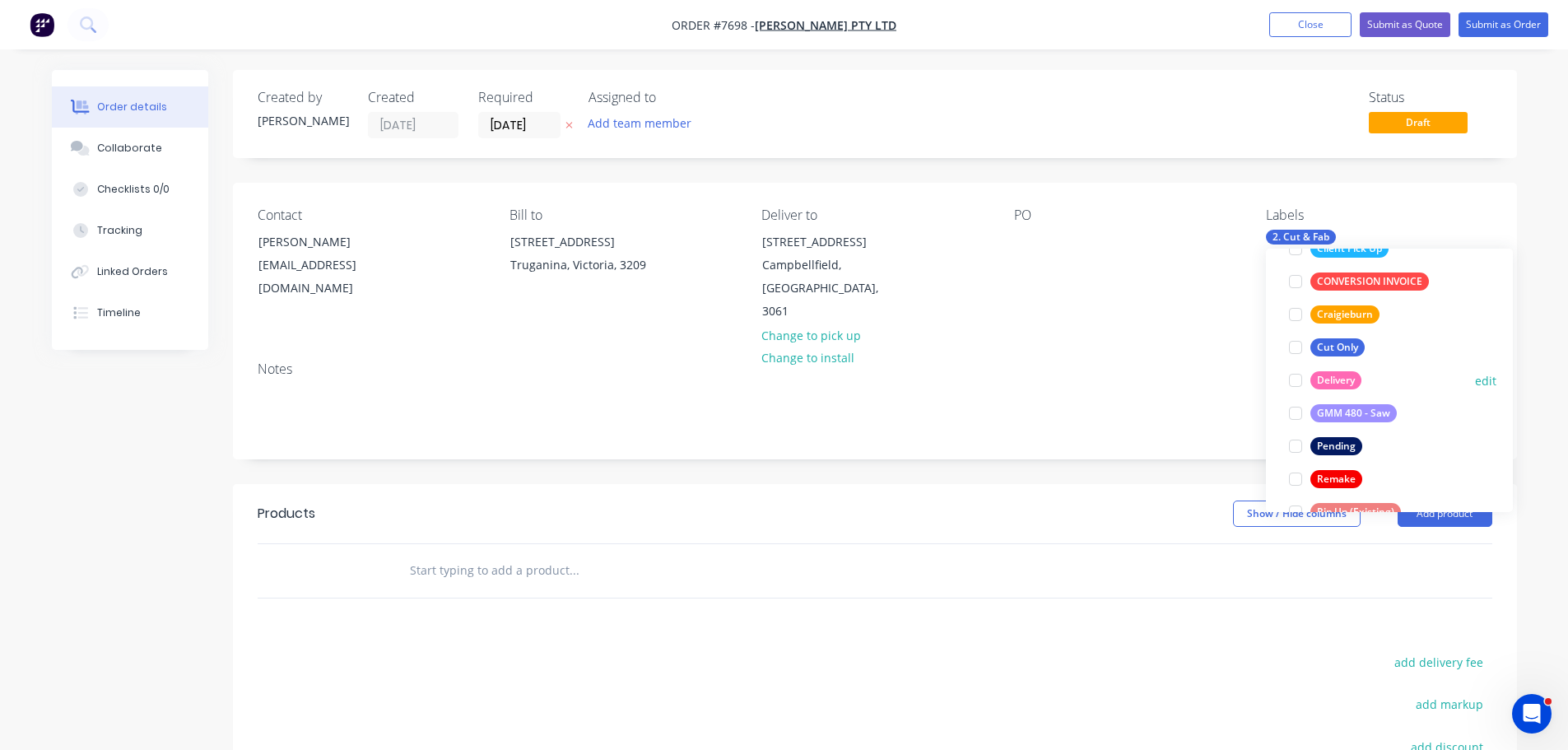
click at [1298, 385] on div at bounding box center [1295, 380] width 33 height 33
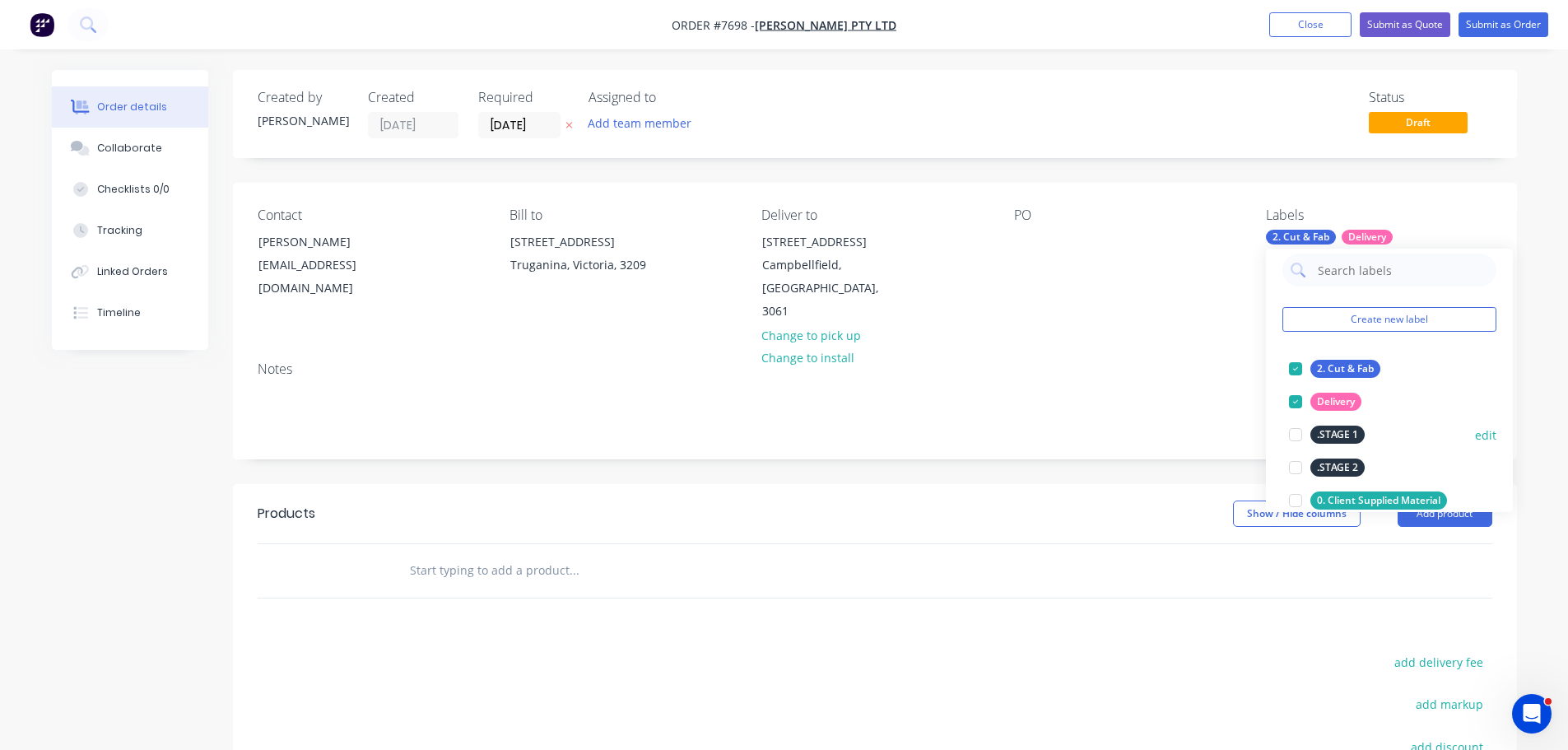
scroll to position [0, 0]
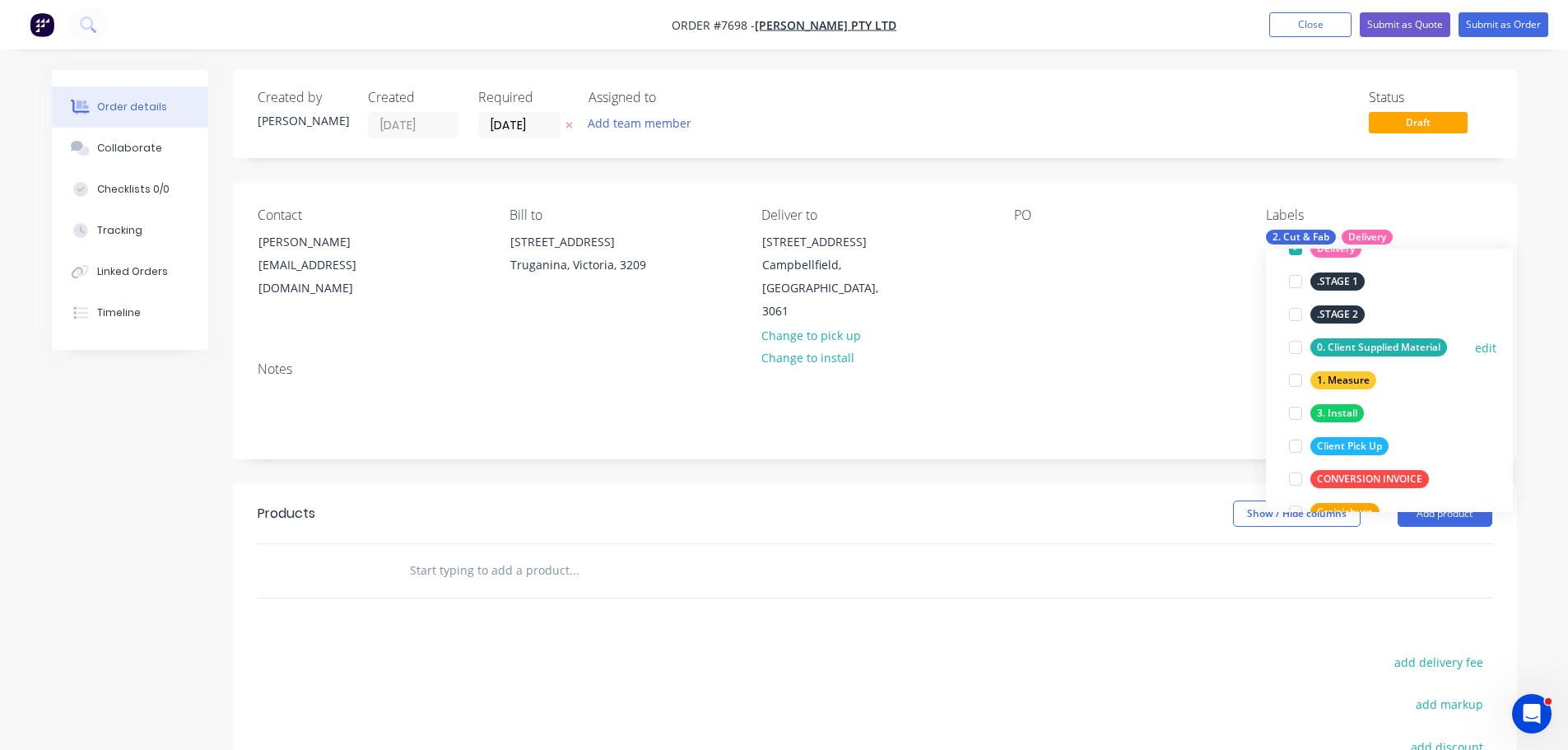
click at [1294, 347] on div at bounding box center [1295, 347] width 33 height 33
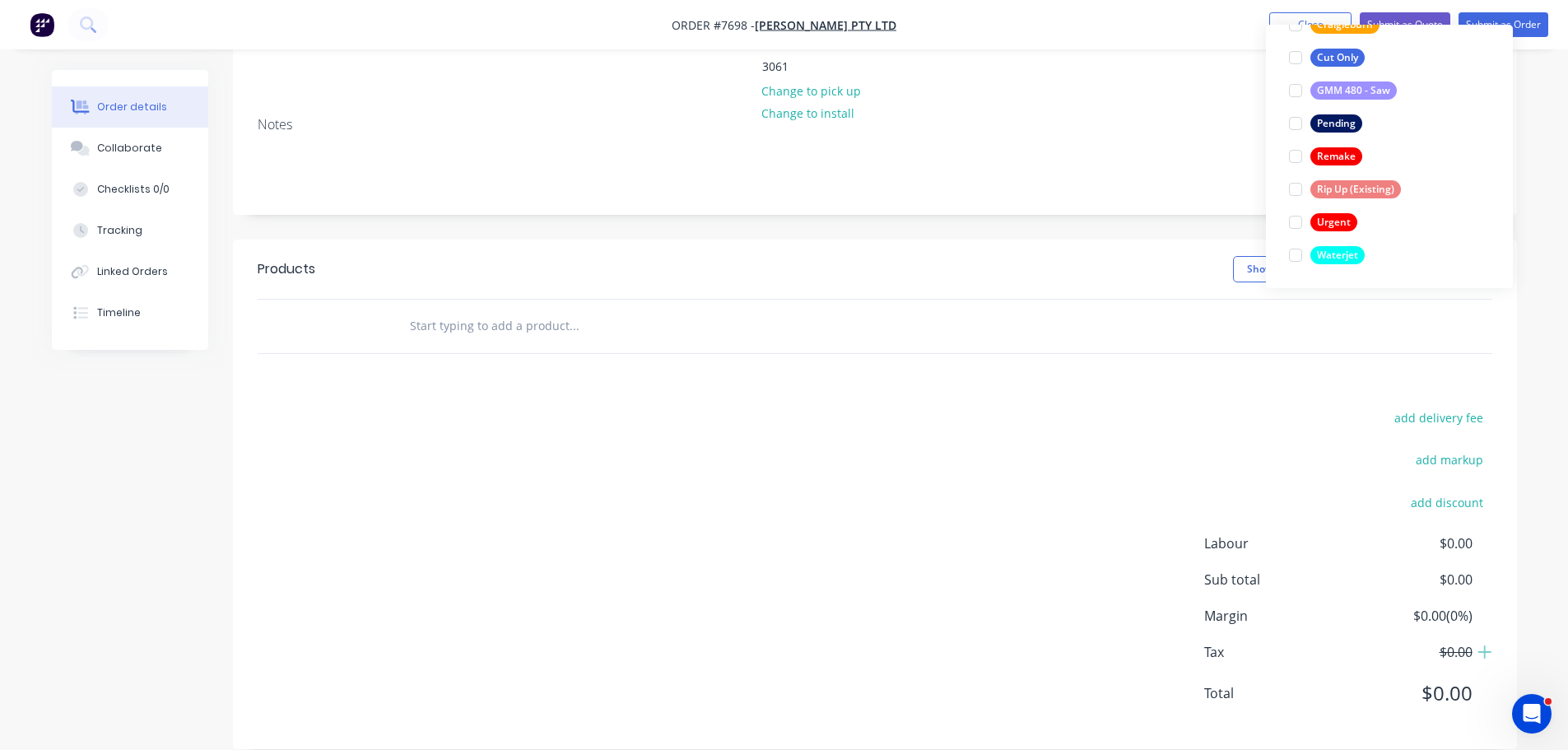
scroll to position [245, 0]
click at [1294, 249] on div at bounding box center [1295, 254] width 33 height 33
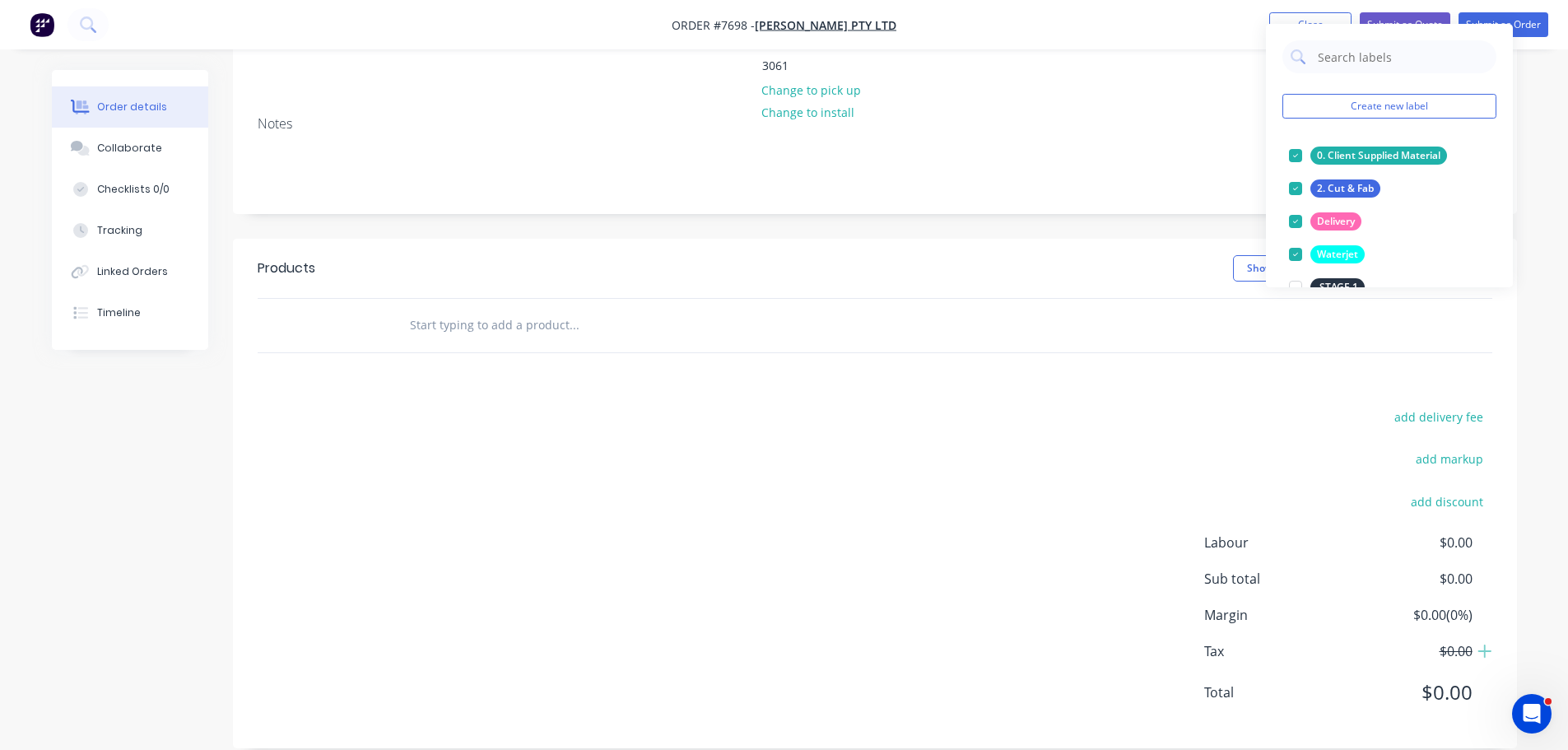
click at [561, 316] on input "text" at bounding box center [573, 325] width 330 height 33
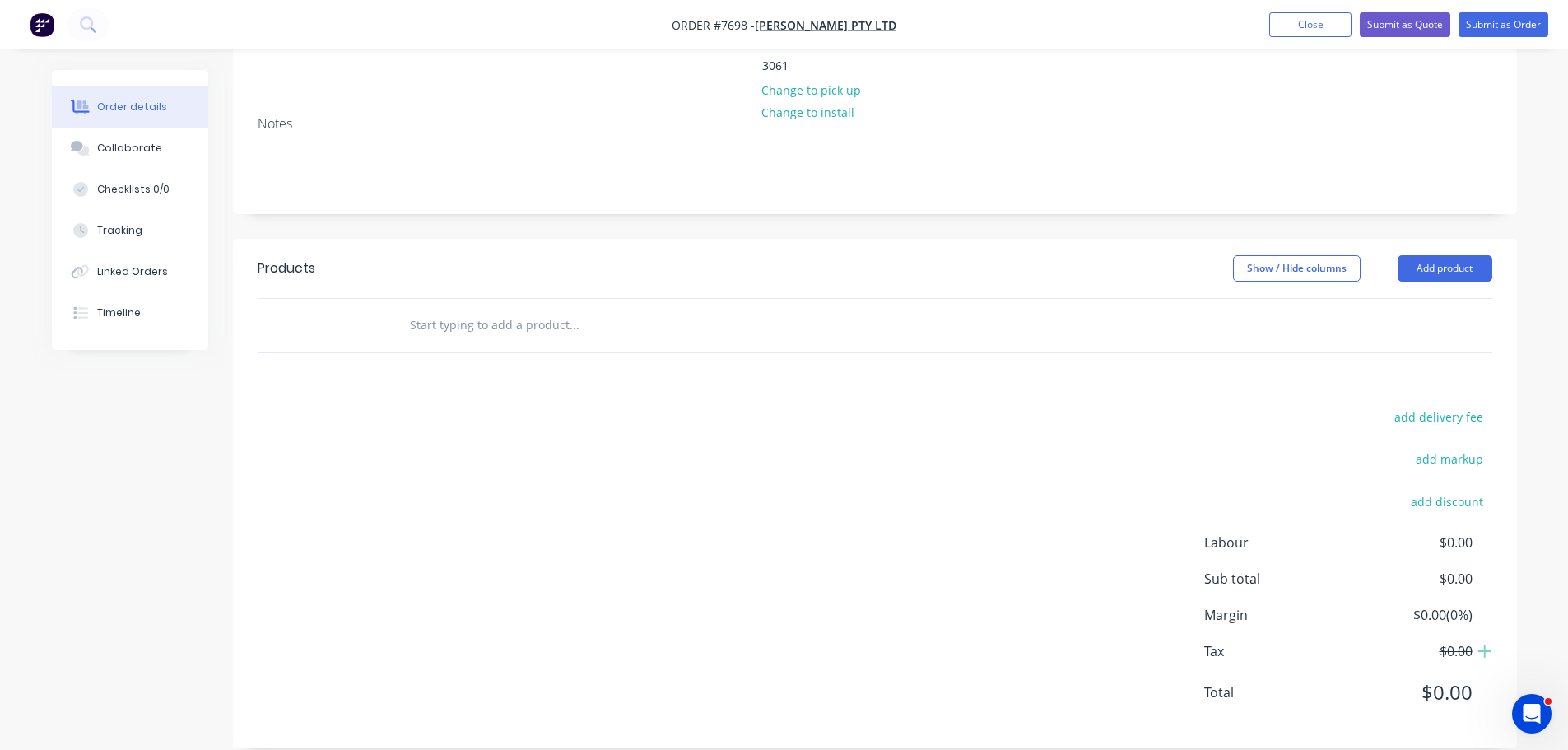
click at [471, 309] on input "text" at bounding box center [573, 325] width 330 height 33
paste input "C2501303-4"
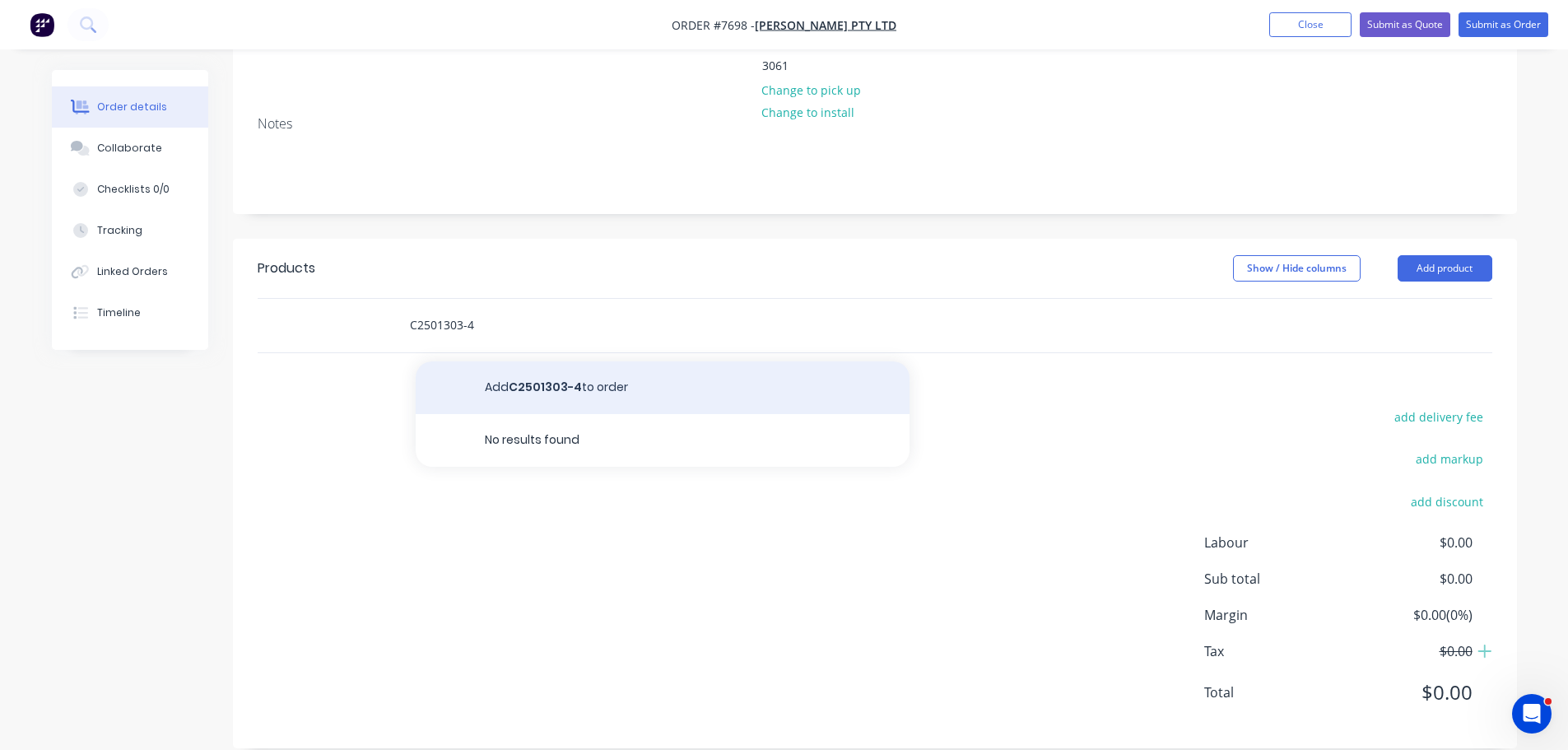
type input "C2501303-4"
click at [517, 361] on button "Add C2501303-4 to order" at bounding box center [663, 387] width 494 height 53
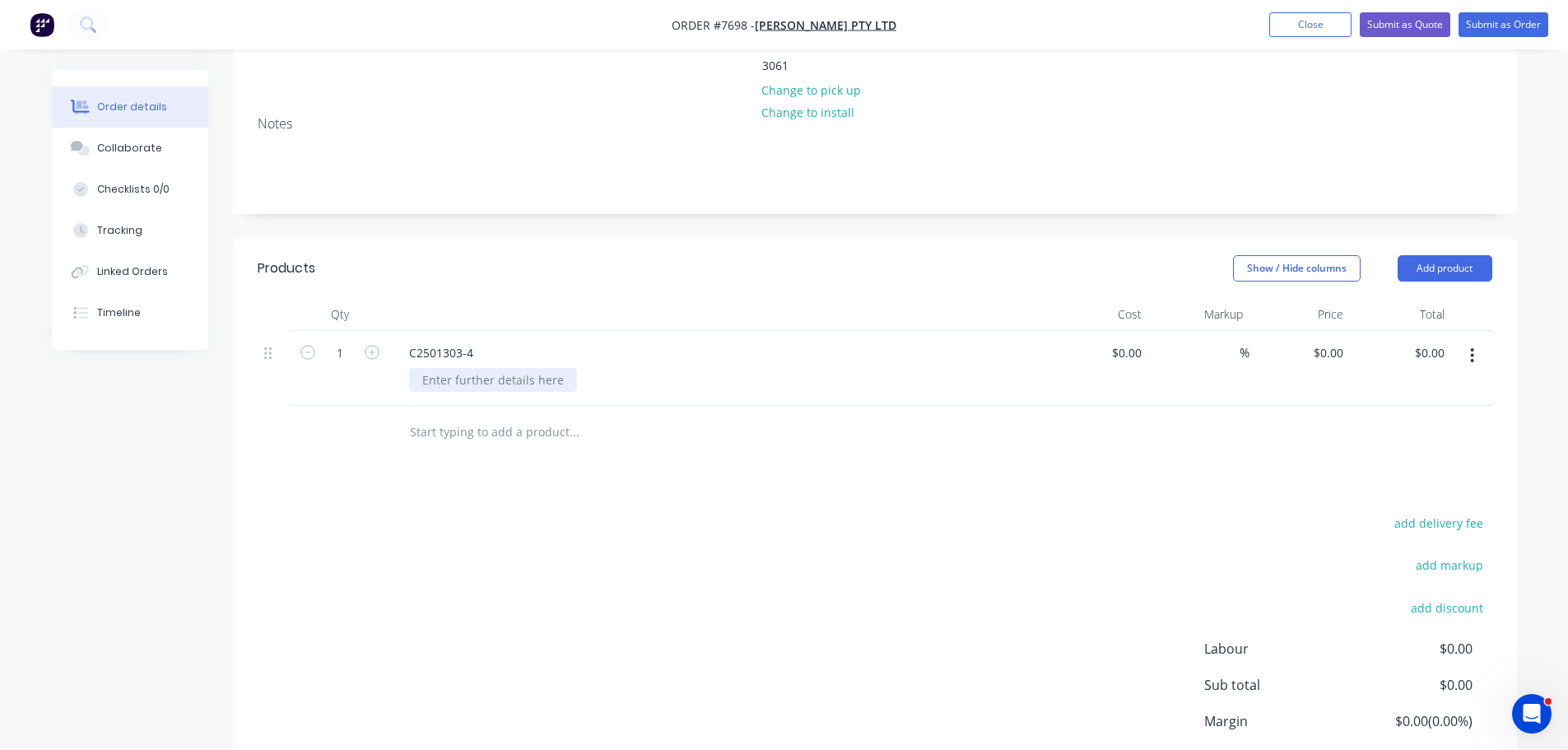
click at [503, 368] on div at bounding box center [492, 380] width 168 height 24
click at [156, 133] on button "Collaborate" at bounding box center [129, 148] width 156 height 41
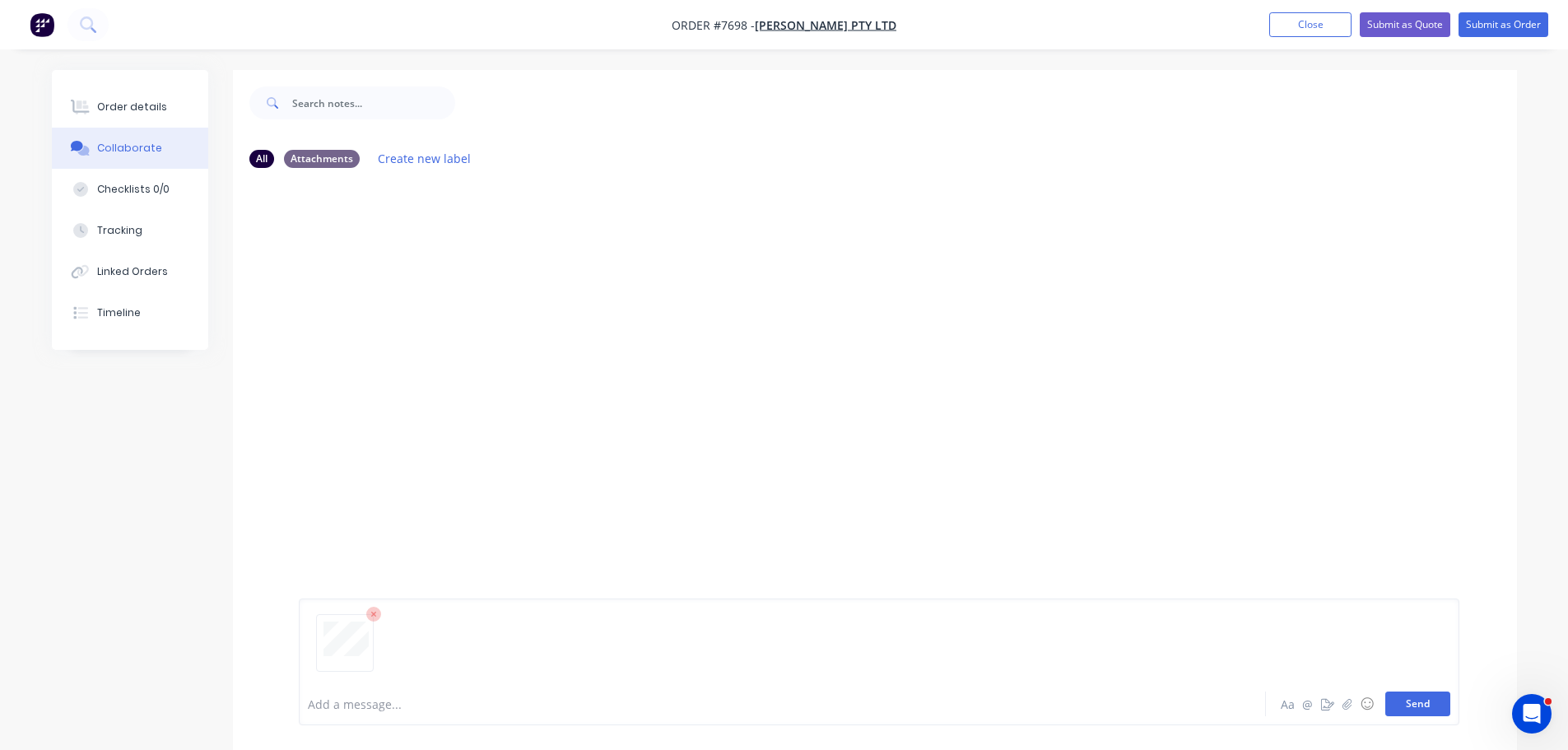
click at [1415, 702] on button "Send" at bounding box center [1418, 704] width 65 height 25
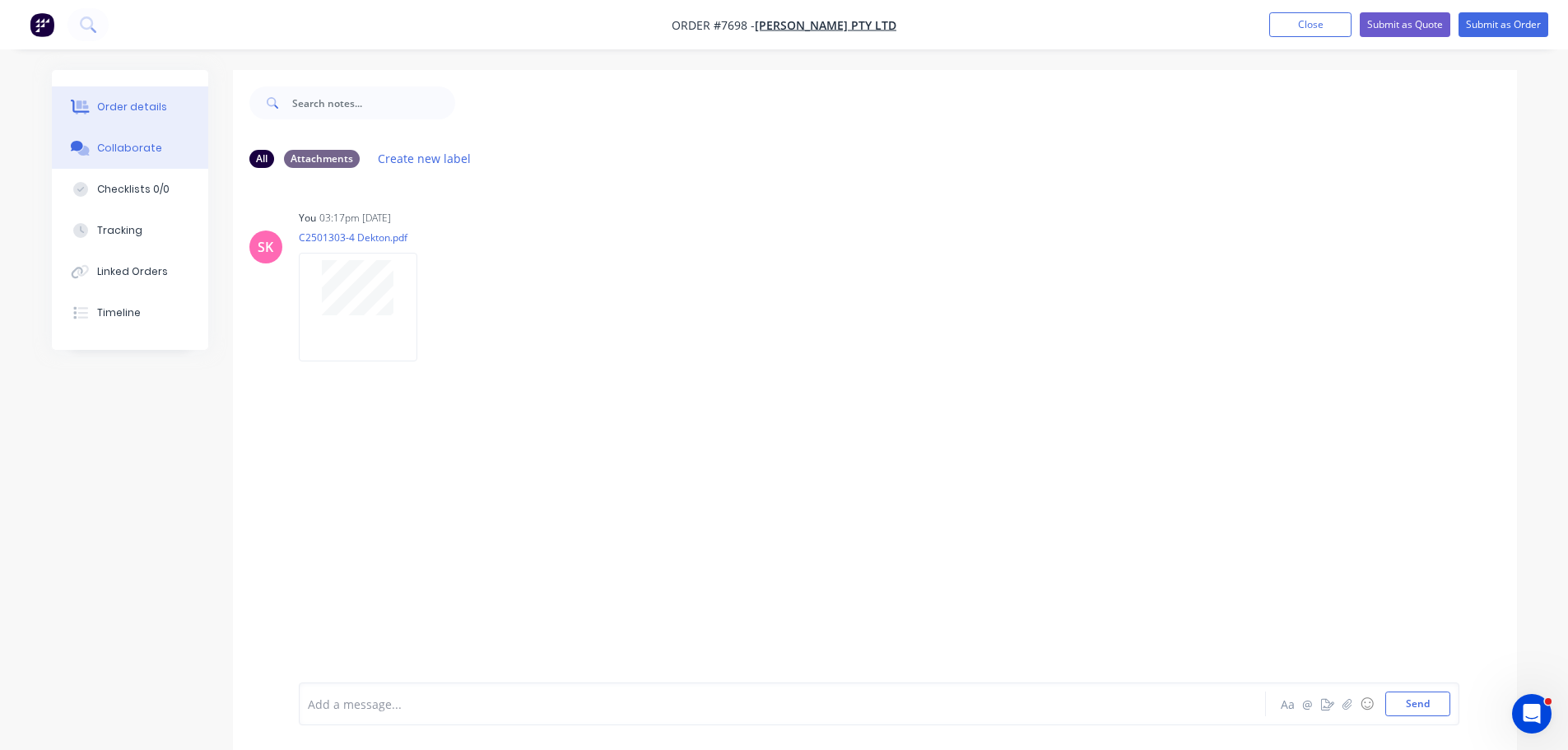
click at [162, 104] on button "Order details" at bounding box center [129, 107] width 156 height 41
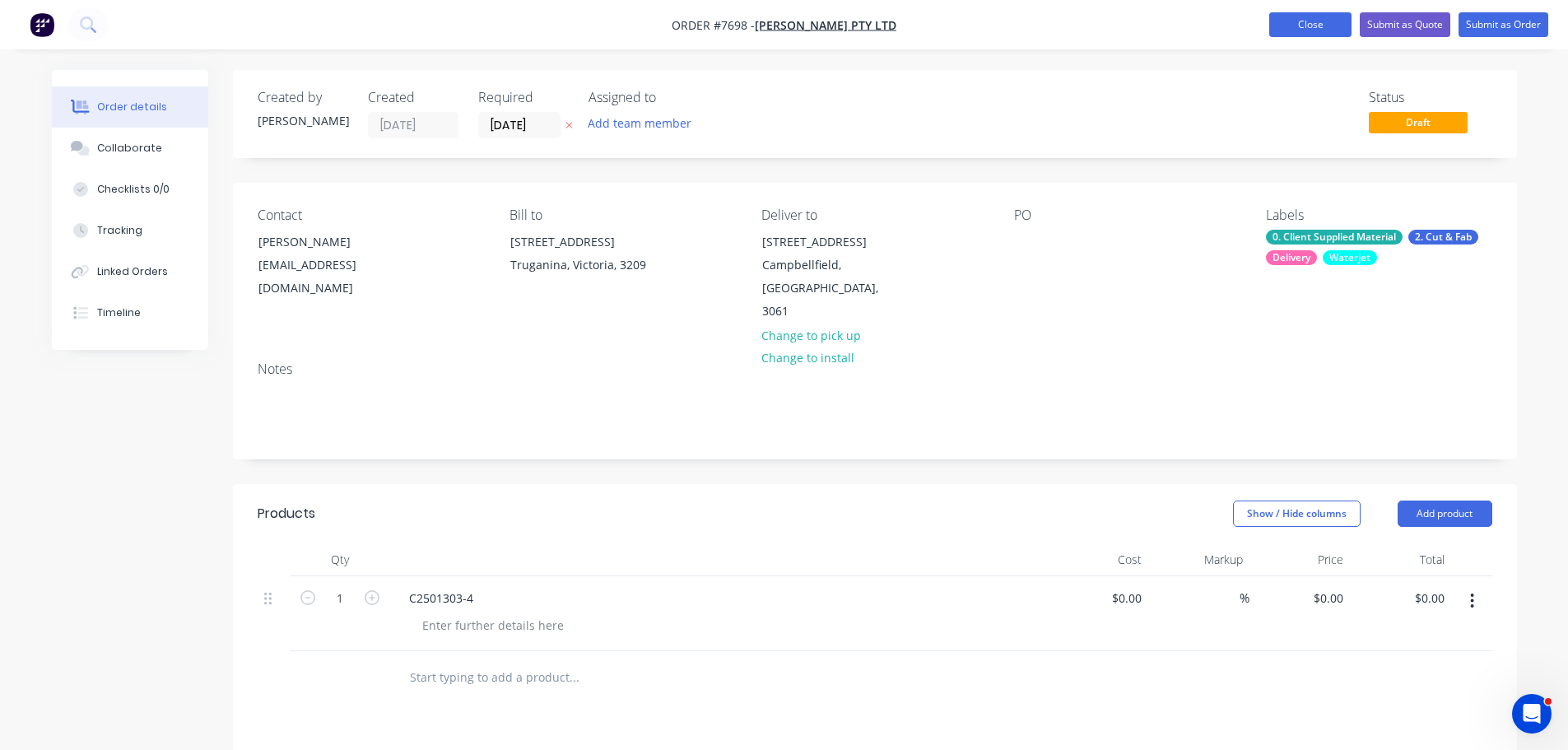
click at [1324, 25] on button "Close" at bounding box center [1310, 25] width 83 height 25
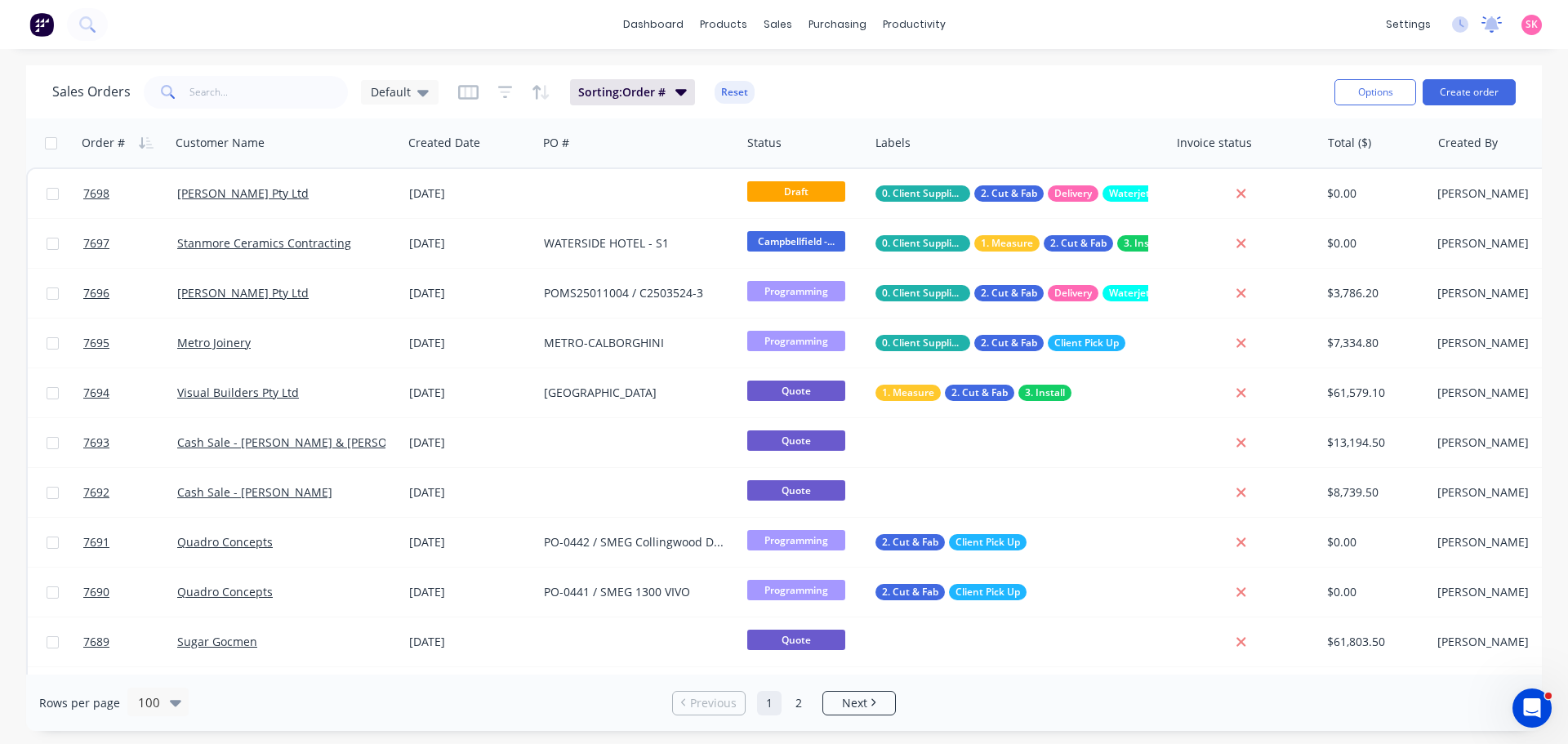
click at [1489, 29] on icon at bounding box center [1492, 23] width 15 height 13
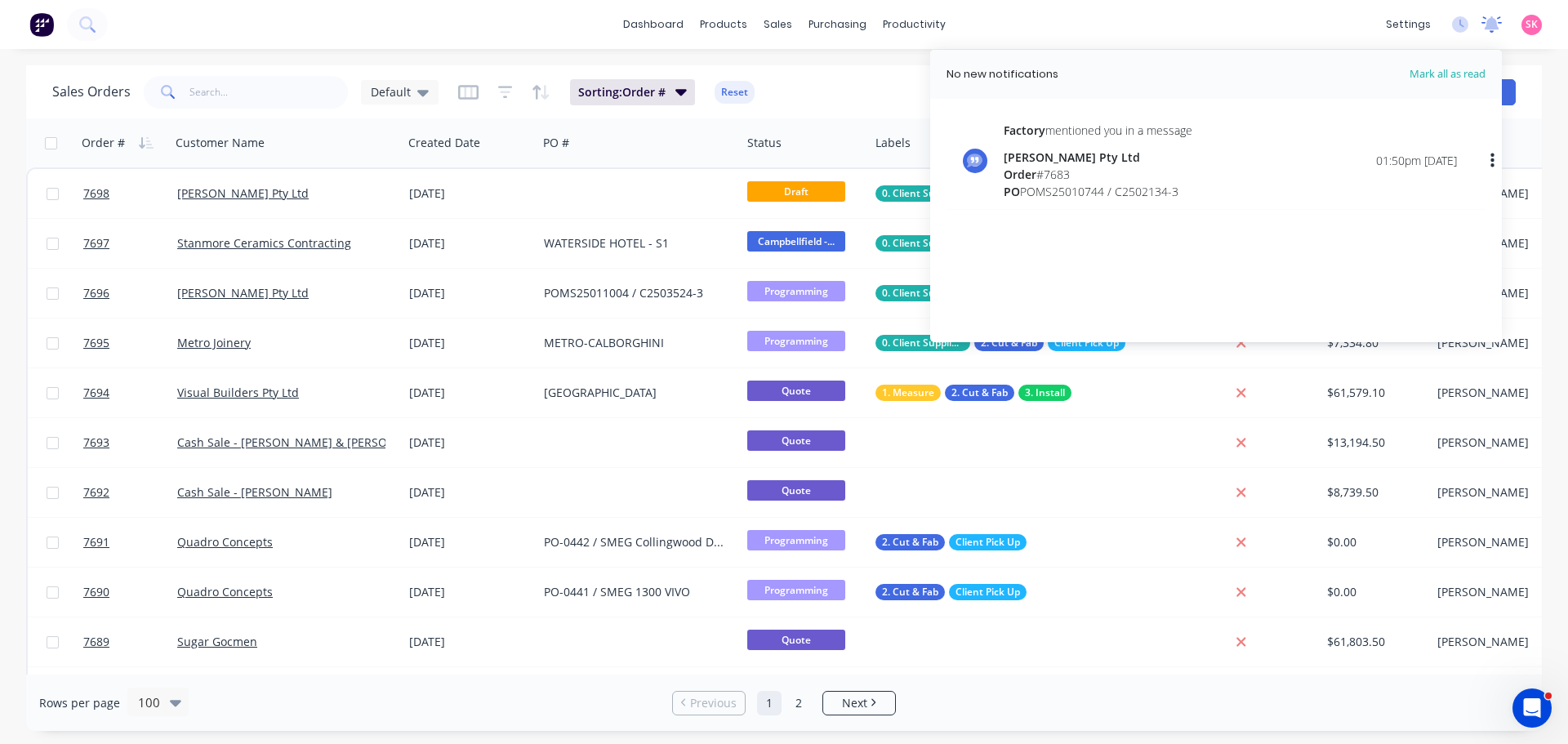
click at [1489, 29] on icon at bounding box center [1492, 23] width 15 height 13
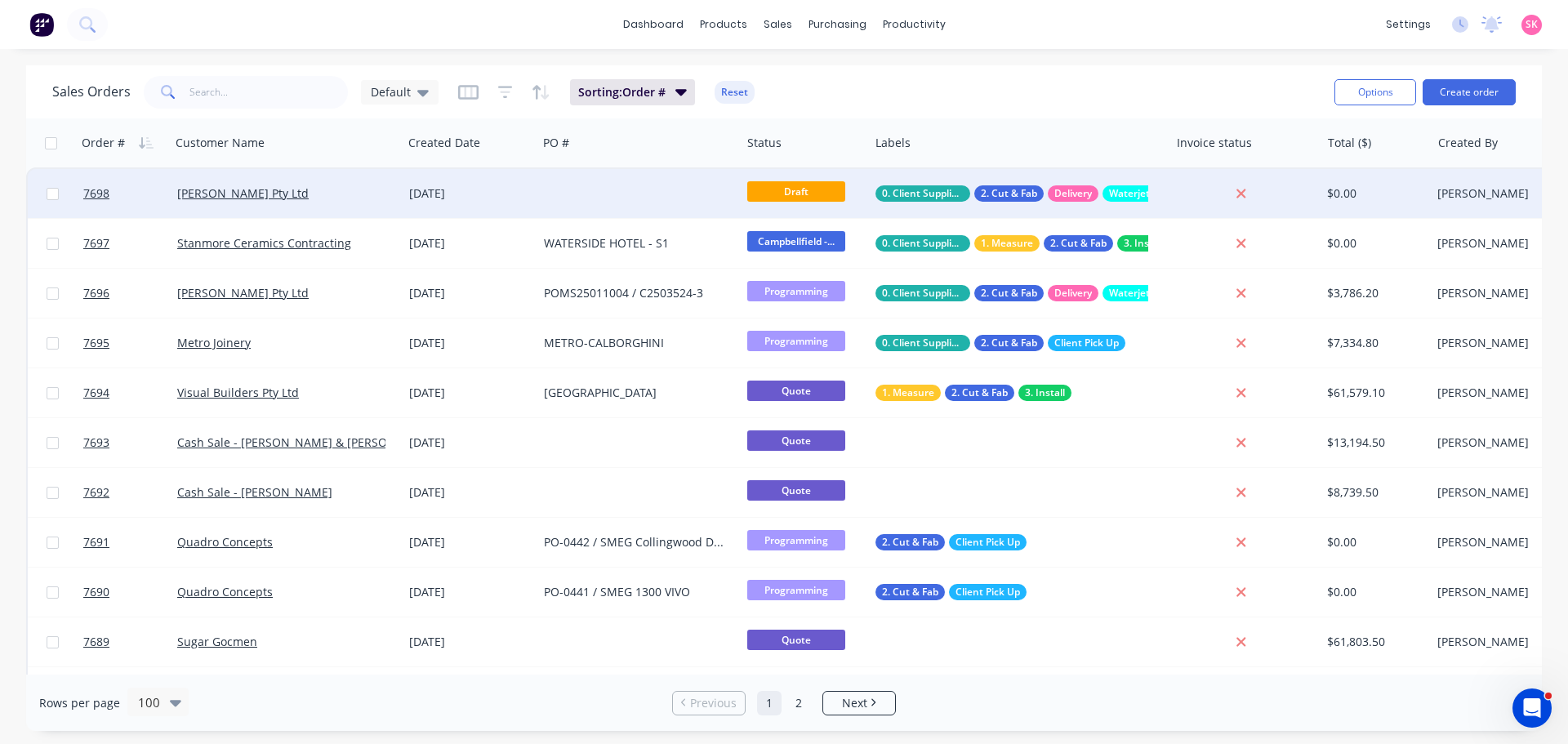
click at [536, 204] on div "[DATE]" at bounding box center [469, 193] width 135 height 49
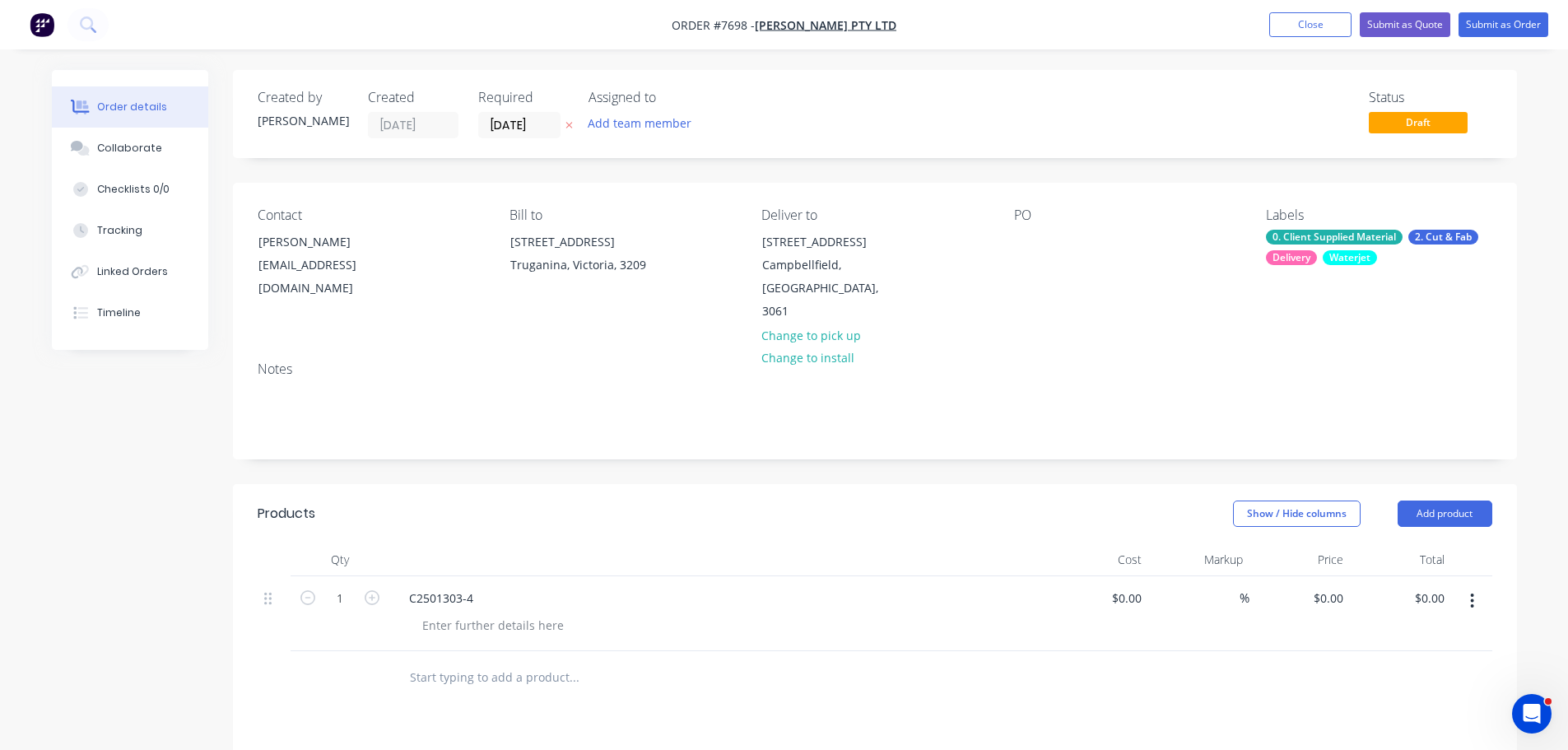
click at [1009, 237] on div "Contact Trinh Tran purchasing@anmargroup.com.au Bill to 14 Felstead Drive Truga…" at bounding box center [875, 265] width 1284 height 165
click at [1036, 252] on div at bounding box center [1027, 241] width 27 height 24
click at [1041, 239] on div "PO" at bounding box center [1127, 265] width 225 height 116
click at [1026, 239] on div at bounding box center [1027, 241] width 27 height 24
paste div
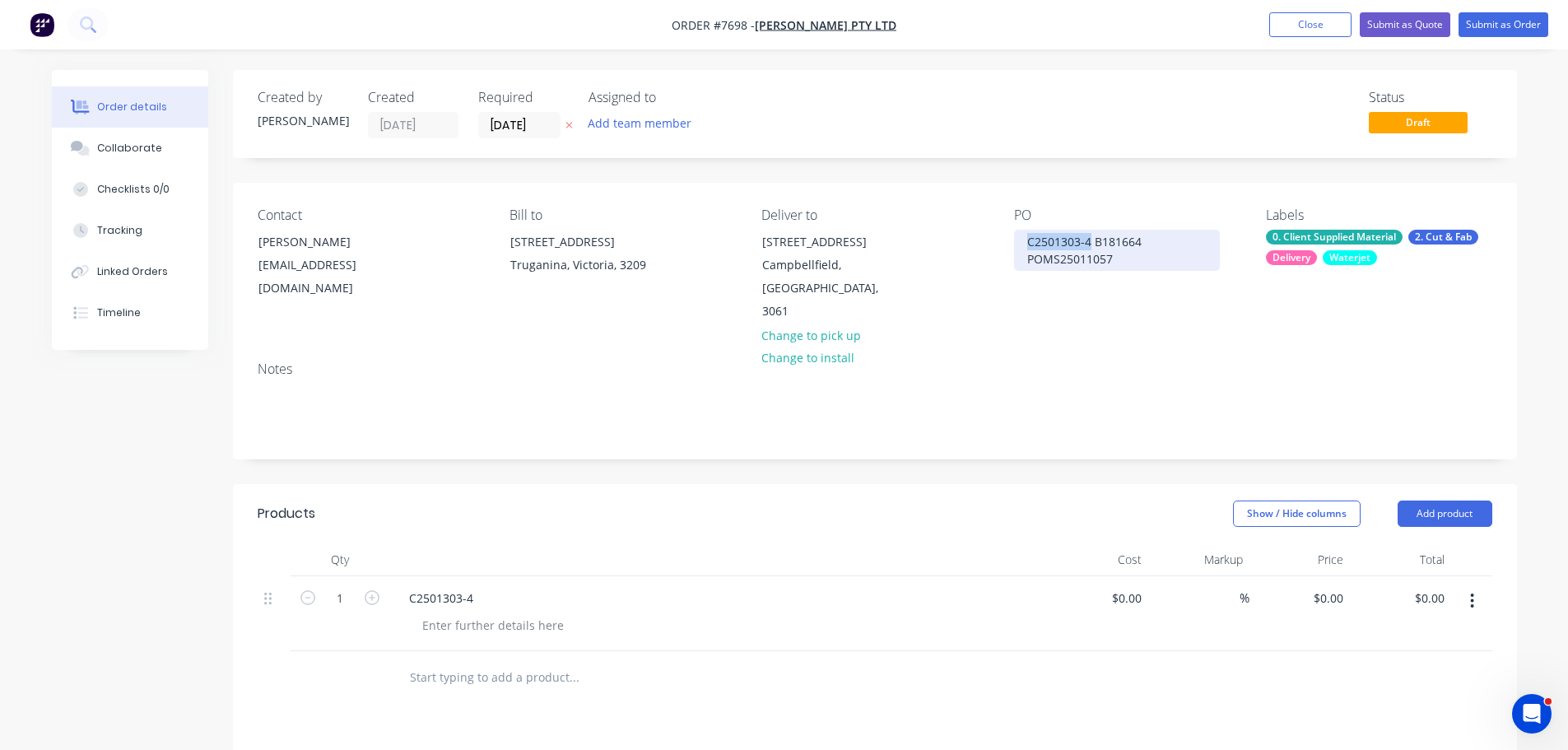
drag, startPoint x: 1092, startPoint y: 243, endPoint x: 992, endPoint y: 244, distance: 100.0
click at [992, 244] on div "Contact Trinh Tran purchasing@anmargroup.com.au Bill to 14 Felstead Drive Truga…" at bounding box center [875, 265] width 1284 height 165
drag, startPoint x: 1083, startPoint y: 242, endPoint x: 766, endPoint y: 250, distance: 317.1
click at [847, 249] on div "Contact Trinh Tran purchasing@anmargroup.com.au Bill to 14 Felstead Drive Truga…" at bounding box center [875, 265] width 1284 height 165
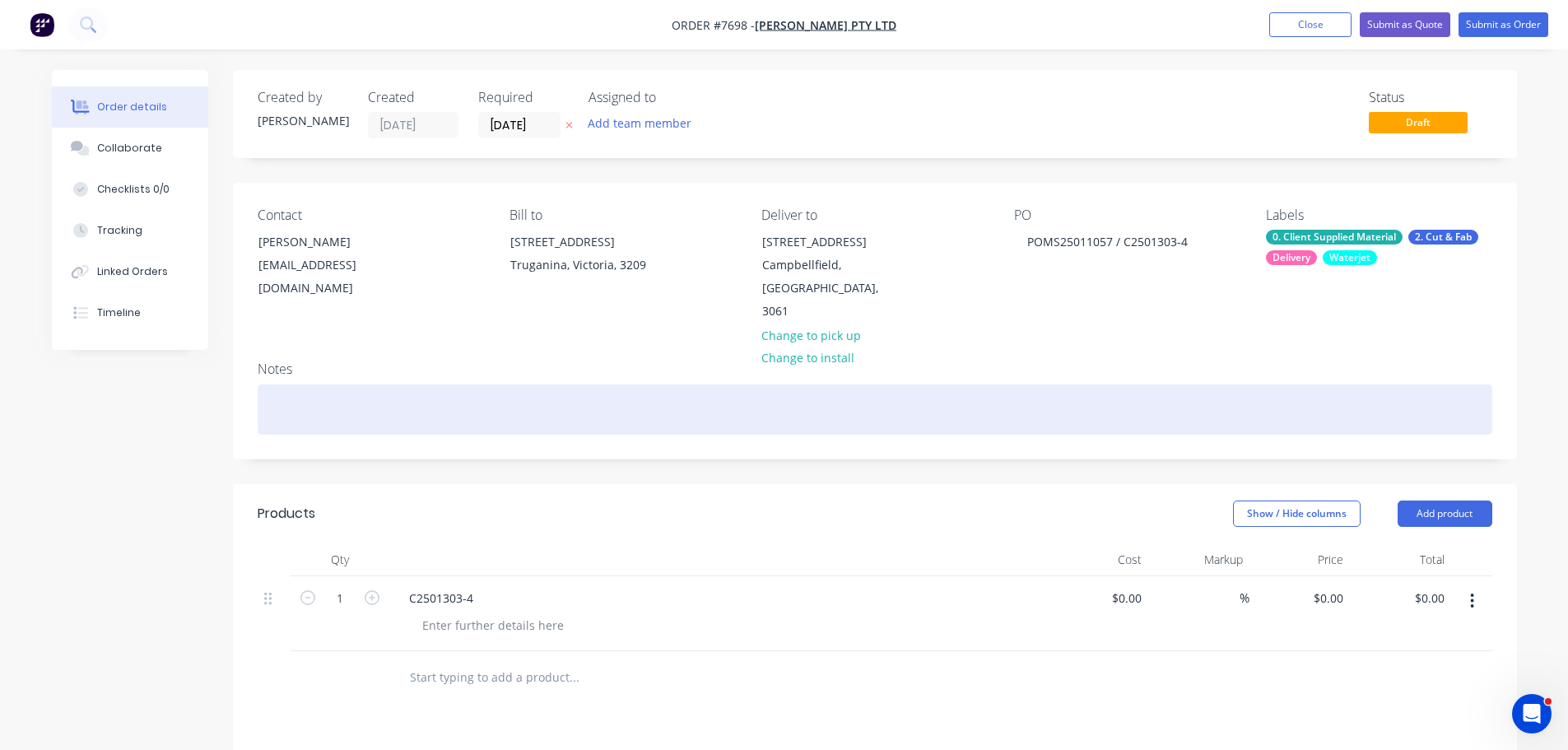
click at [782, 395] on div at bounding box center [875, 410] width 1235 height 50
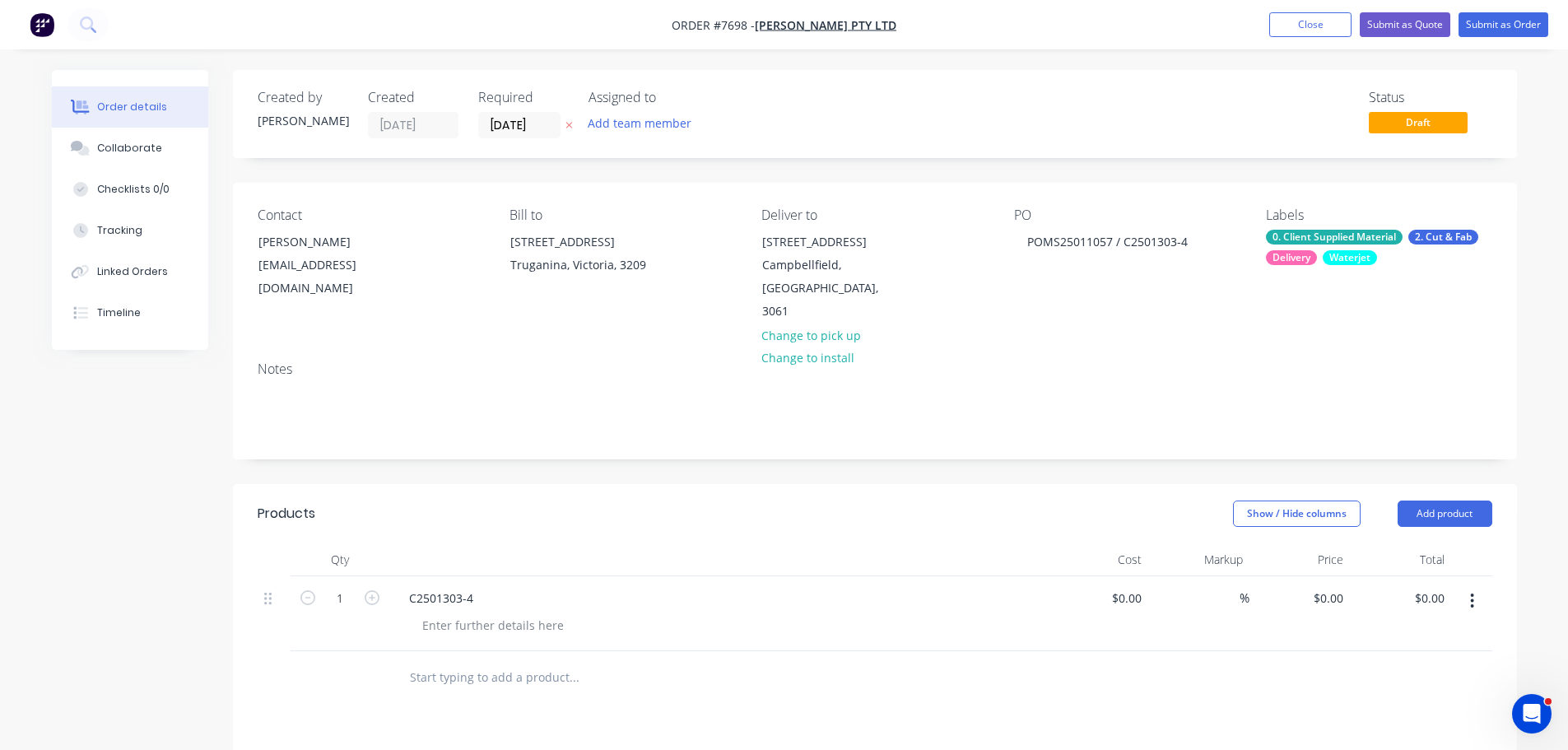
click at [563, 501] on div "Show / Hide columns Add product" at bounding box center [1005, 514] width 972 height 27
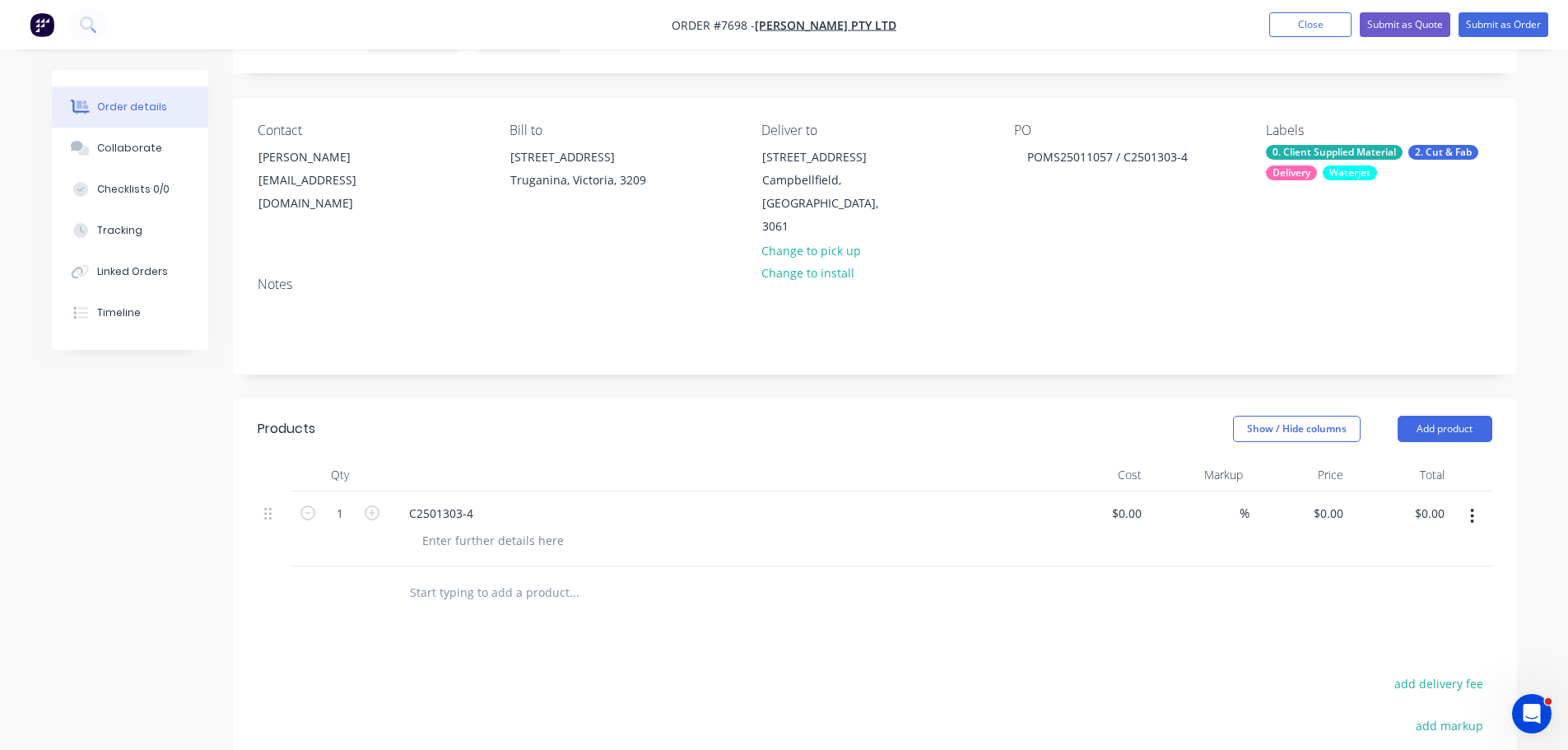
scroll to position [164, 0]
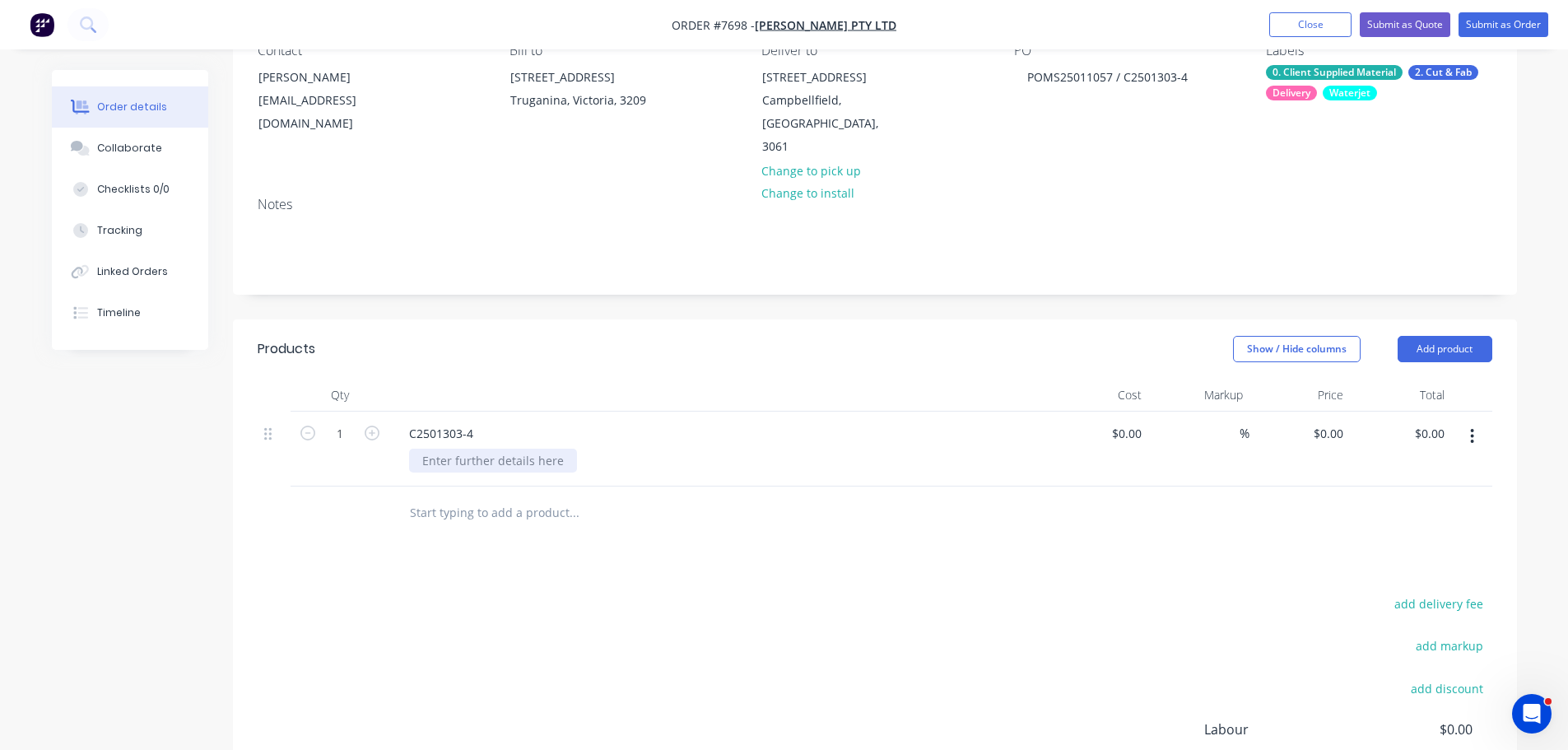
click at [504, 449] on div at bounding box center [492, 461] width 168 height 24
click at [497, 496] on input "text" at bounding box center [573, 512] width 330 height 33
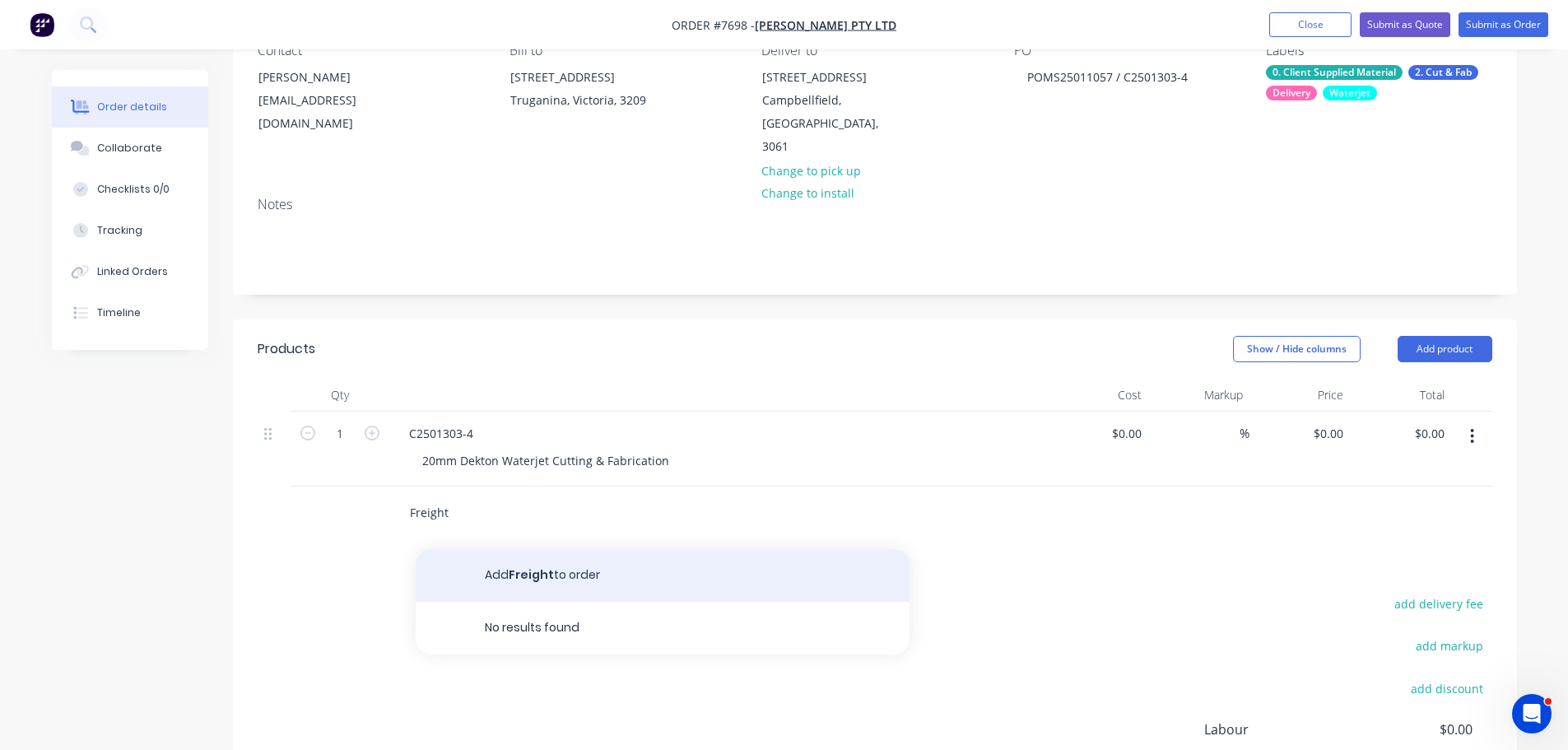
type input "Freight"
click at [507, 551] on button "Add Freight to order" at bounding box center [663, 575] width 494 height 53
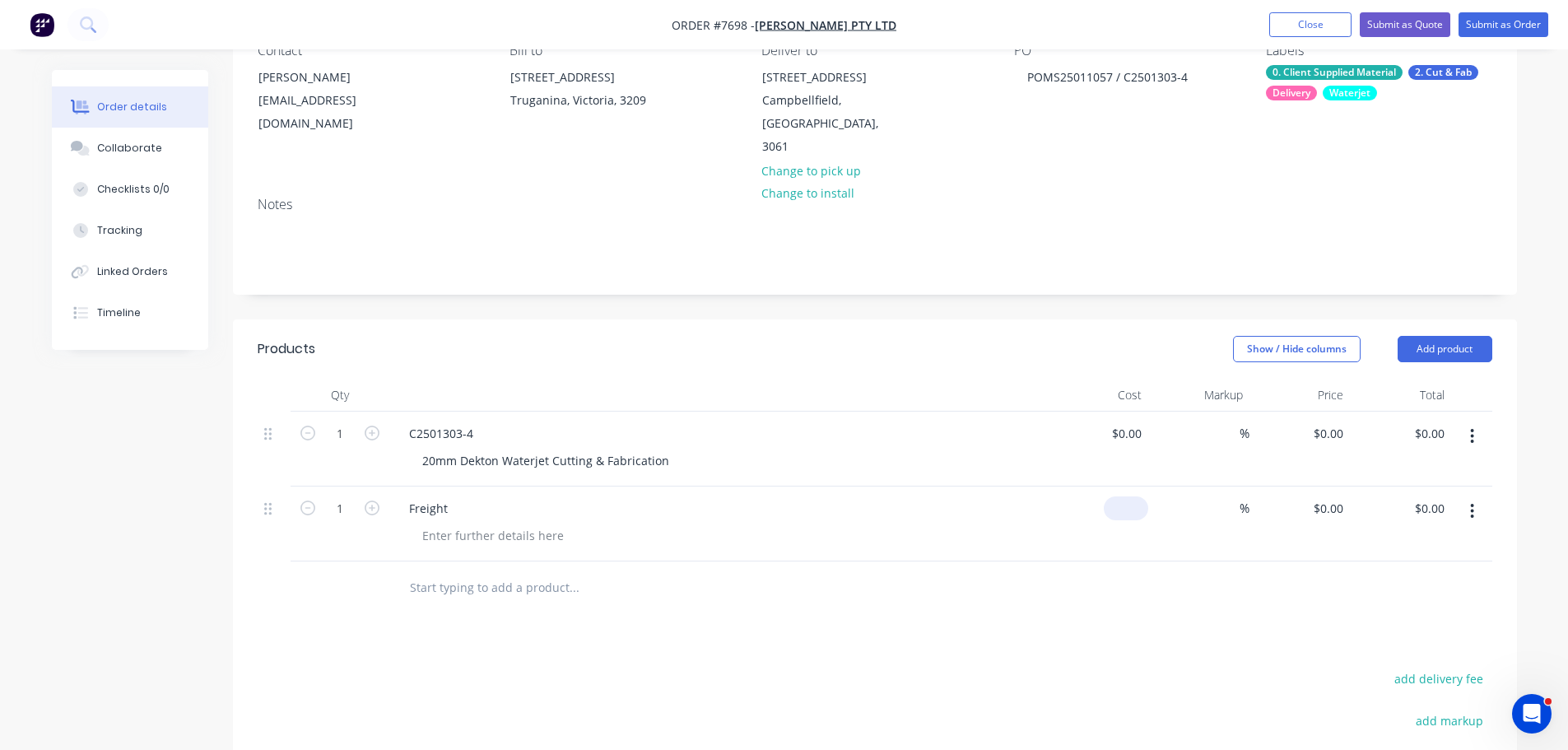
click at [1123, 496] on div "$0.00" at bounding box center [1126, 508] width 44 height 24
type input "$65.00"
click at [665, 449] on div "20mm Dekton Waterjet Cutting & Fabrication" at bounding box center [545, 461] width 273 height 24
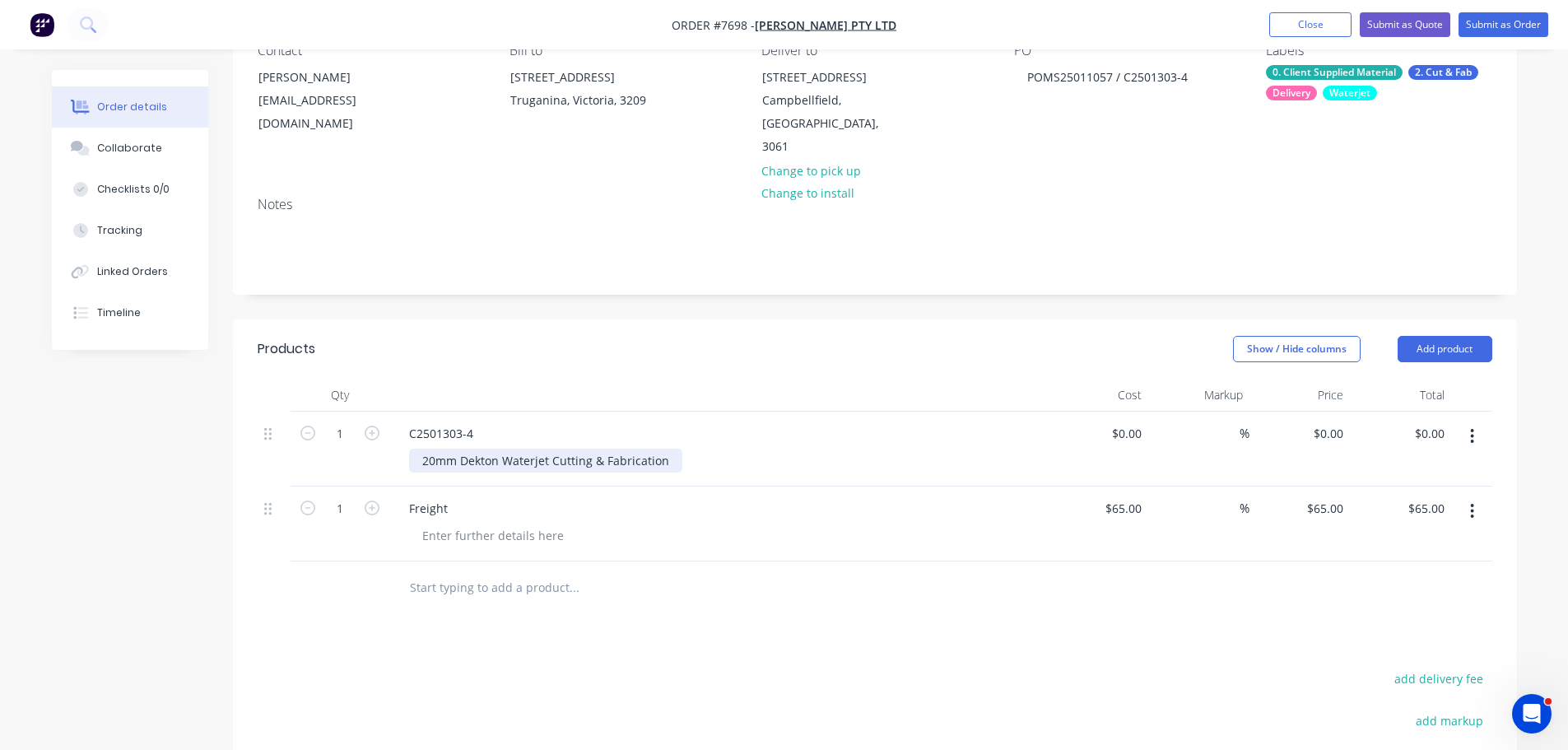
click at [664, 449] on div "20mm Dekton Waterjet Cutting & Fabrication" at bounding box center [545, 461] width 273 height 24
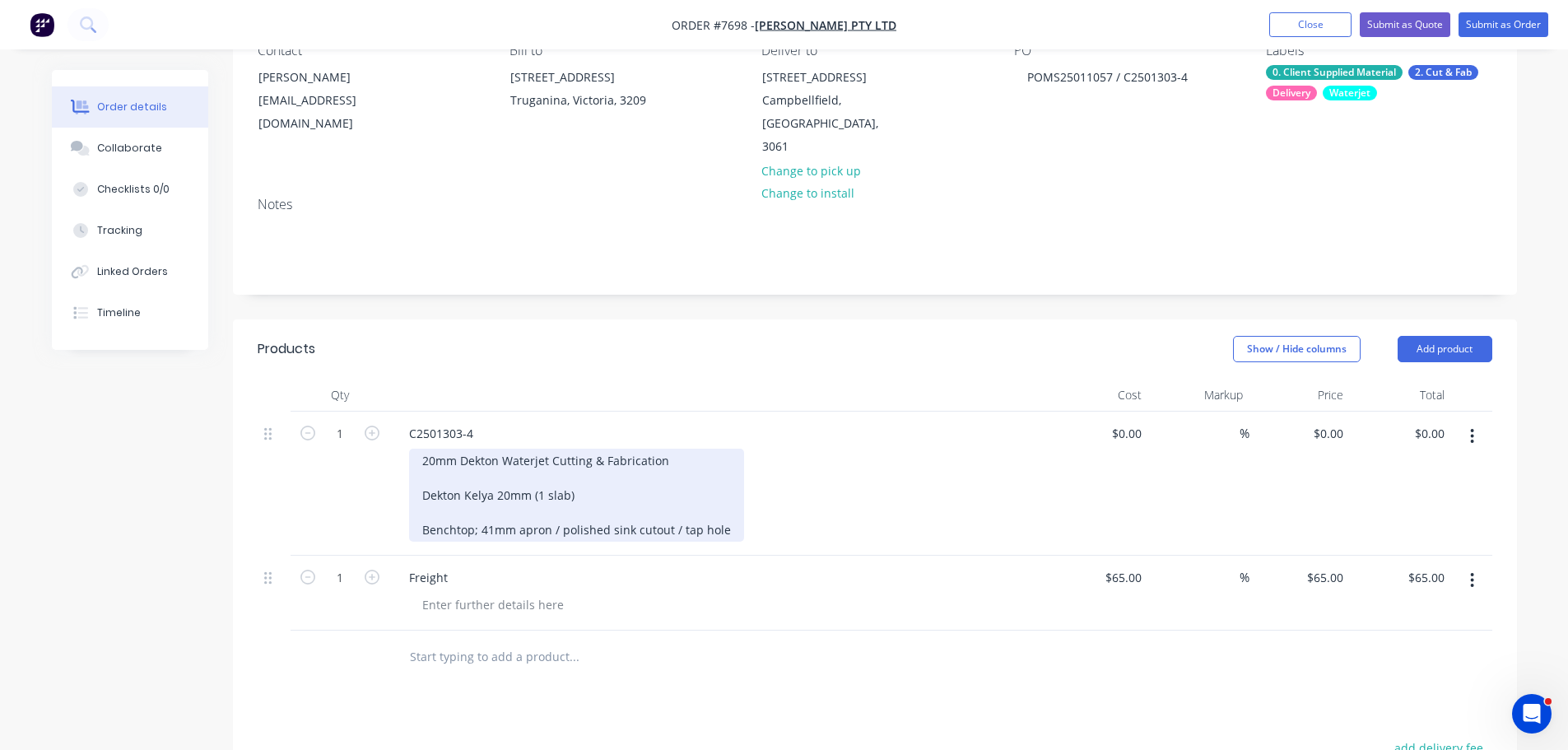
drag, startPoint x: 580, startPoint y: 476, endPoint x: 558, endPoint y: 471, distance: 22.6
click at [578, 475] on div "20mm Dekton Waterjet Cutting & Fabrication Dekton Kelya 20mm (1 slab) Benchtop;…" at bounding box center [576, 495] width 335 height 93
click at [532, 471] on div "20mm Dekton Waterjet Cutting & Fabrication Dekton Kelya 20mm (1 slab) Benchtop;…" at bounding box center [576, 495] width 335 height 93
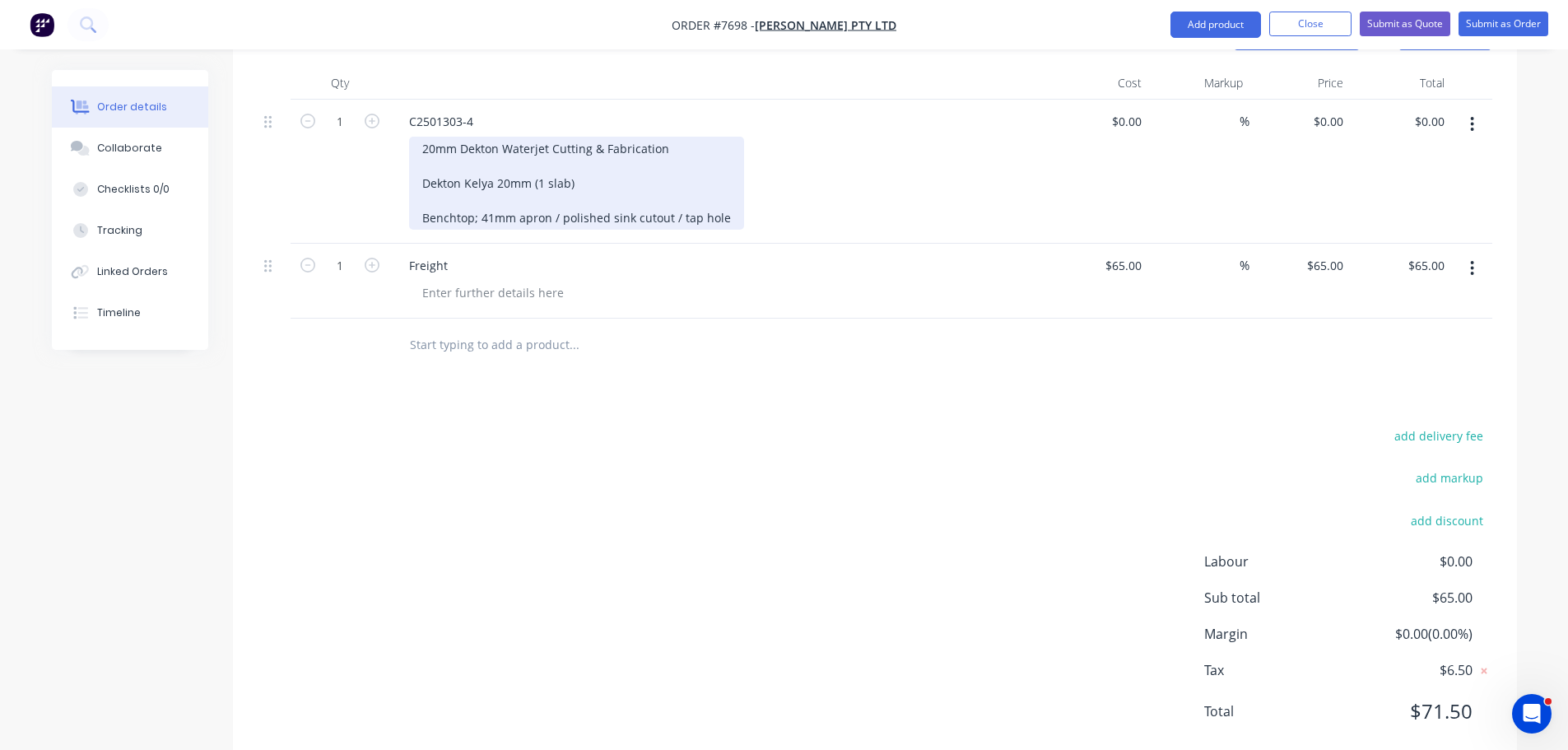
scroll to position [496, 0]
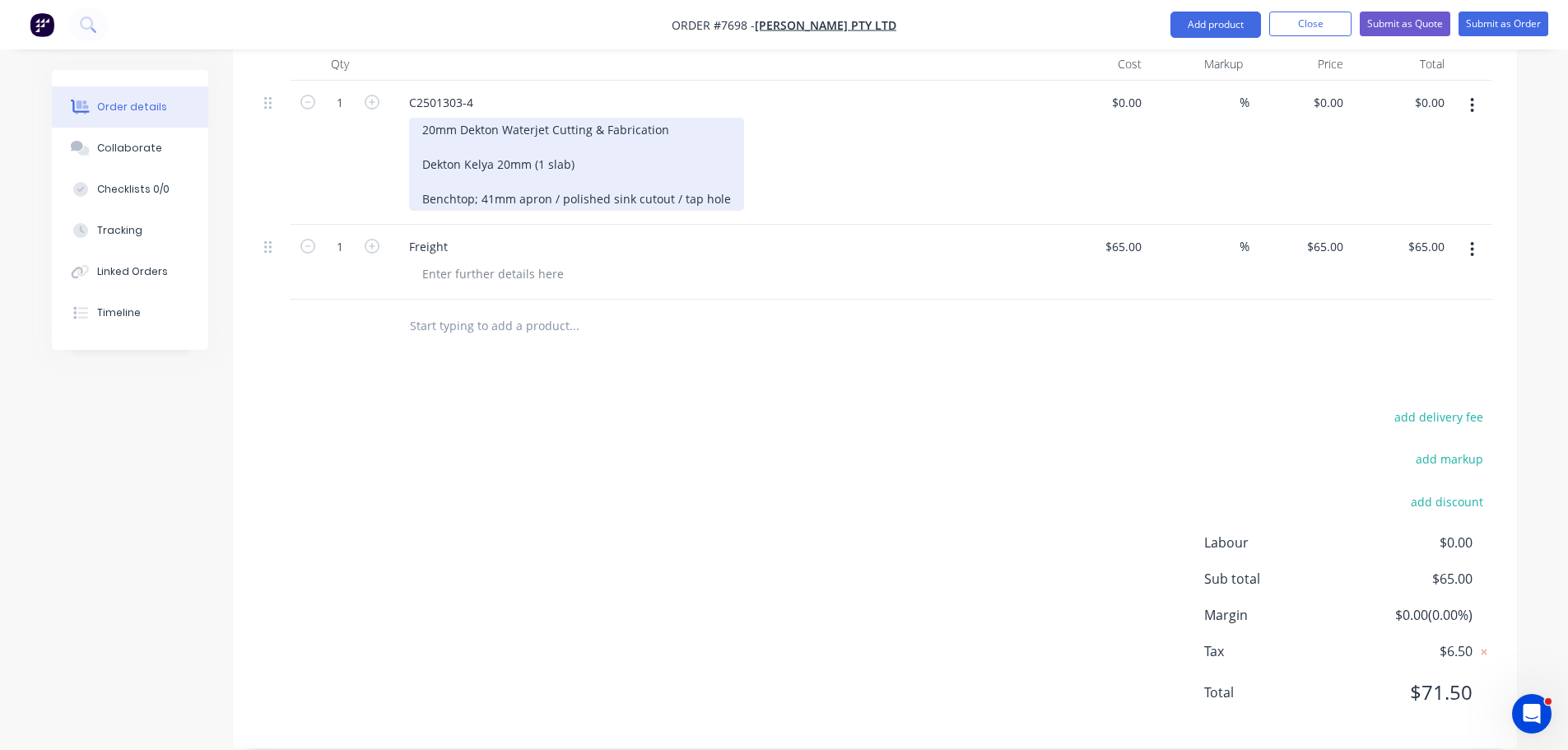
click at [527, 155] on div "20mm Dekton Waterjet Cutting & Fabrication Dekton Kelya 20mm (1 slab) Benchtop;…" at bounding box center [576, 164] width 335 height 93
click at [533, 144] on div "20mm Dekton Waterjet Cutting & Fabrication Dekton Kelya 20mm (1 slab) Benchtop;…" at bounding box center [576, 164] width 335 height 93
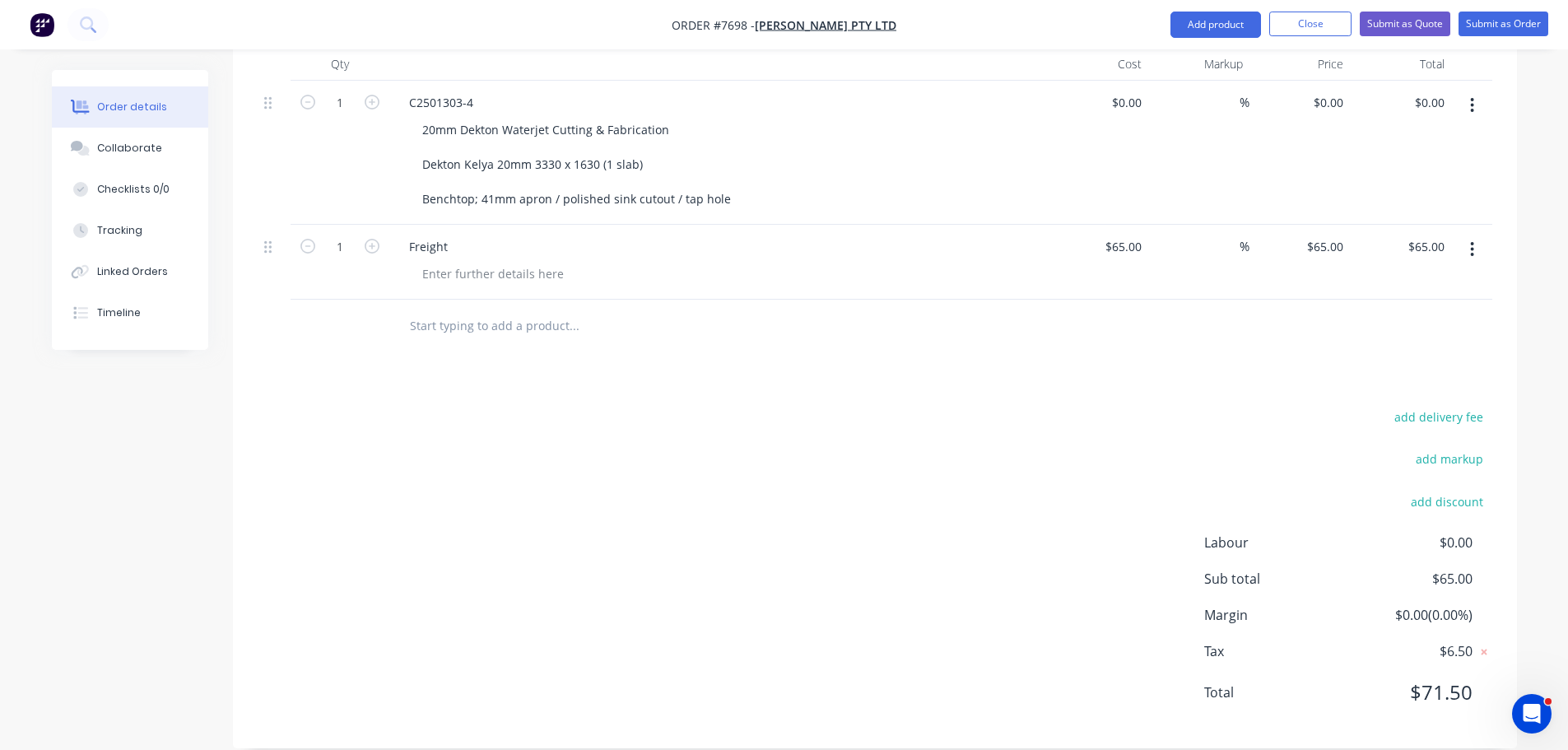
click at [575, 437] on div "add delivery fee add markup add discount Labour $0.00 Sub total $65.00 Margin $…" at bounding box center [875, 564] width 1235 height 318
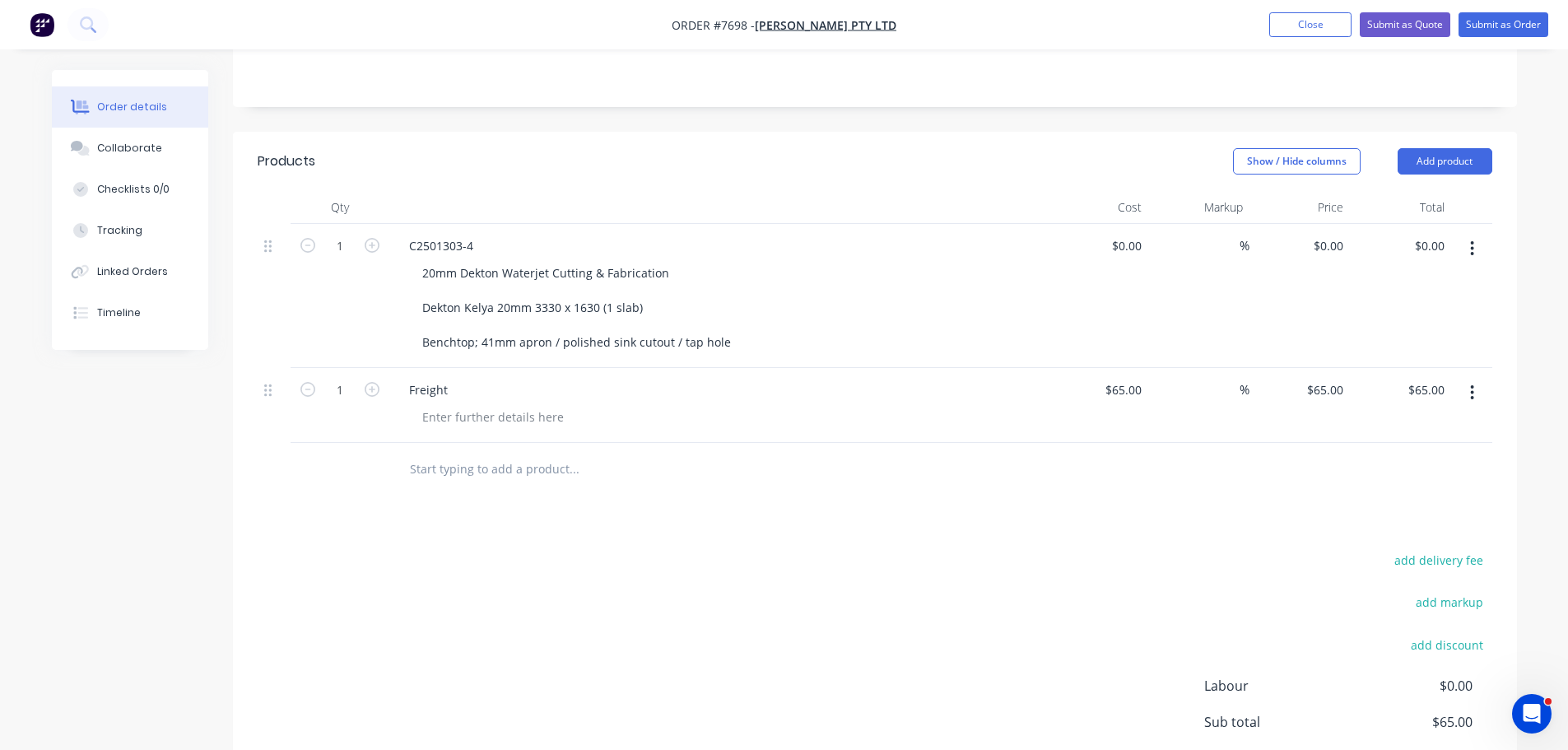
scroll to position [84, 0]
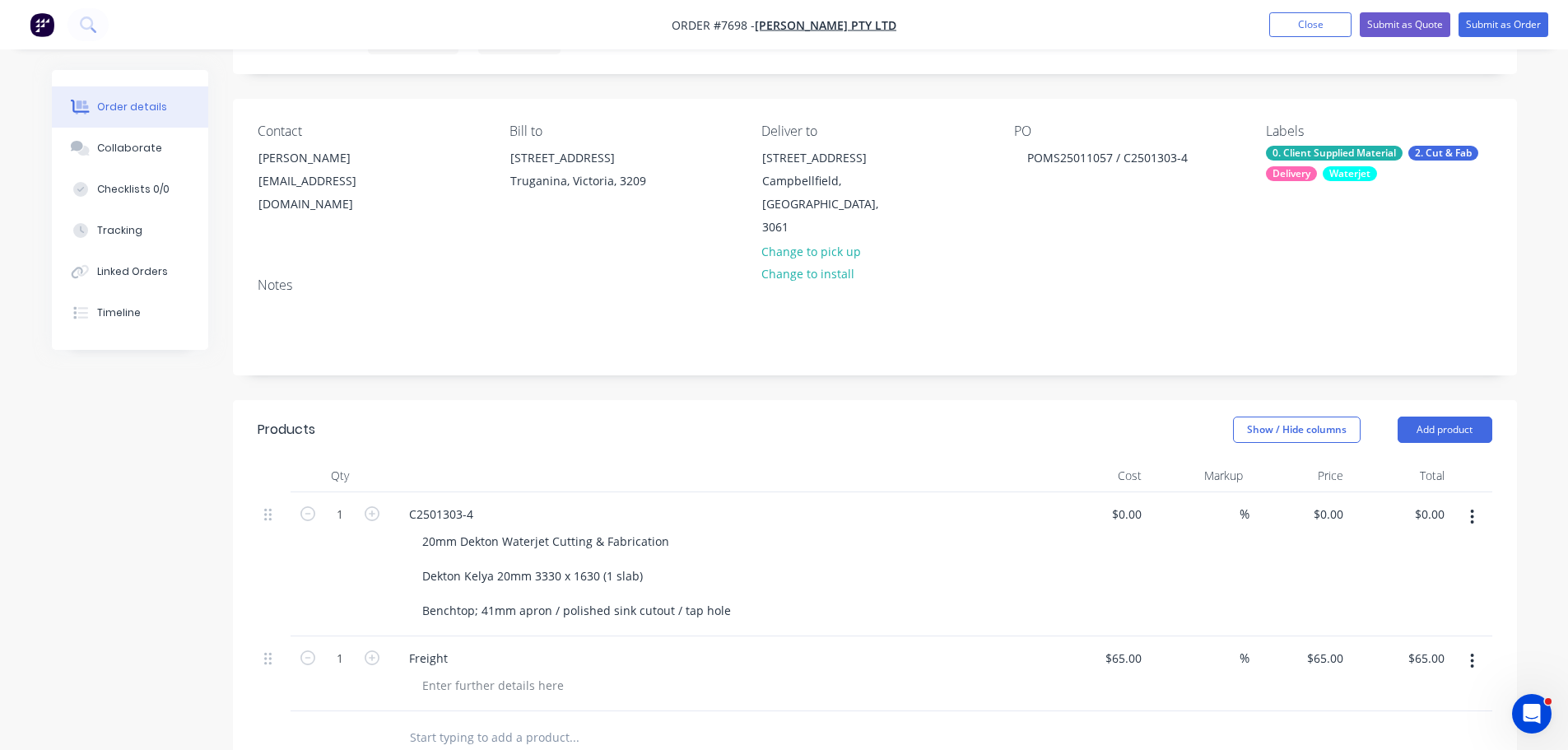
click at [1128, 492] on div "$0.00 $0.00" at bounding box center [1098, 564] width 101 height 144
click at [1126, 502] on div "0 $0.00" at bounding box center [1126, 514] width 44 height 24
type input "$1,015.00"
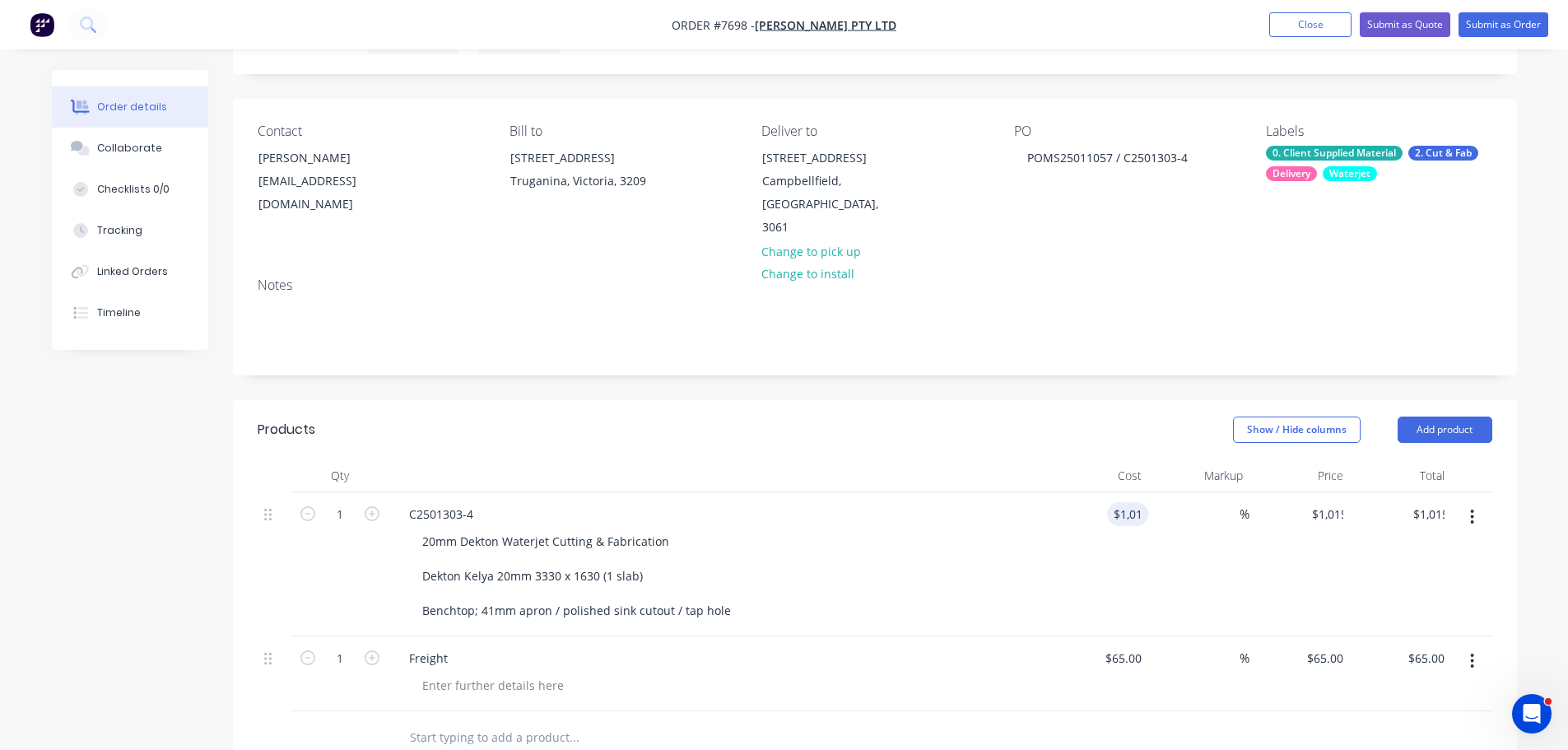
click at [990, 435] on header "Products Show / Hide columns Add product" at bounding box center [875, 429] width 1284 height 59
click at [1475, 29] on button "Submit as Order" at bounding box center [1504, 25] width 90 height 25
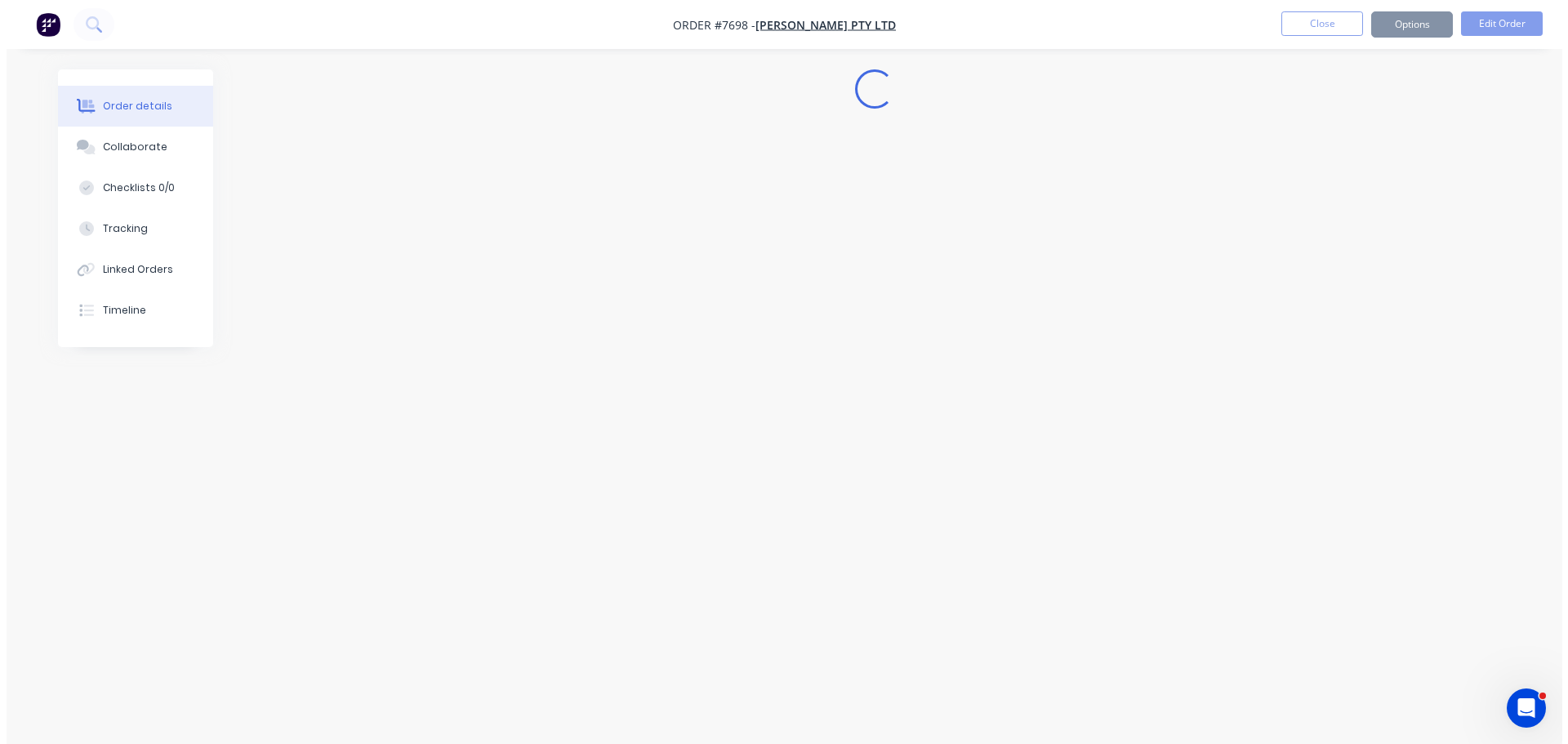
scroll to position [0, 0]
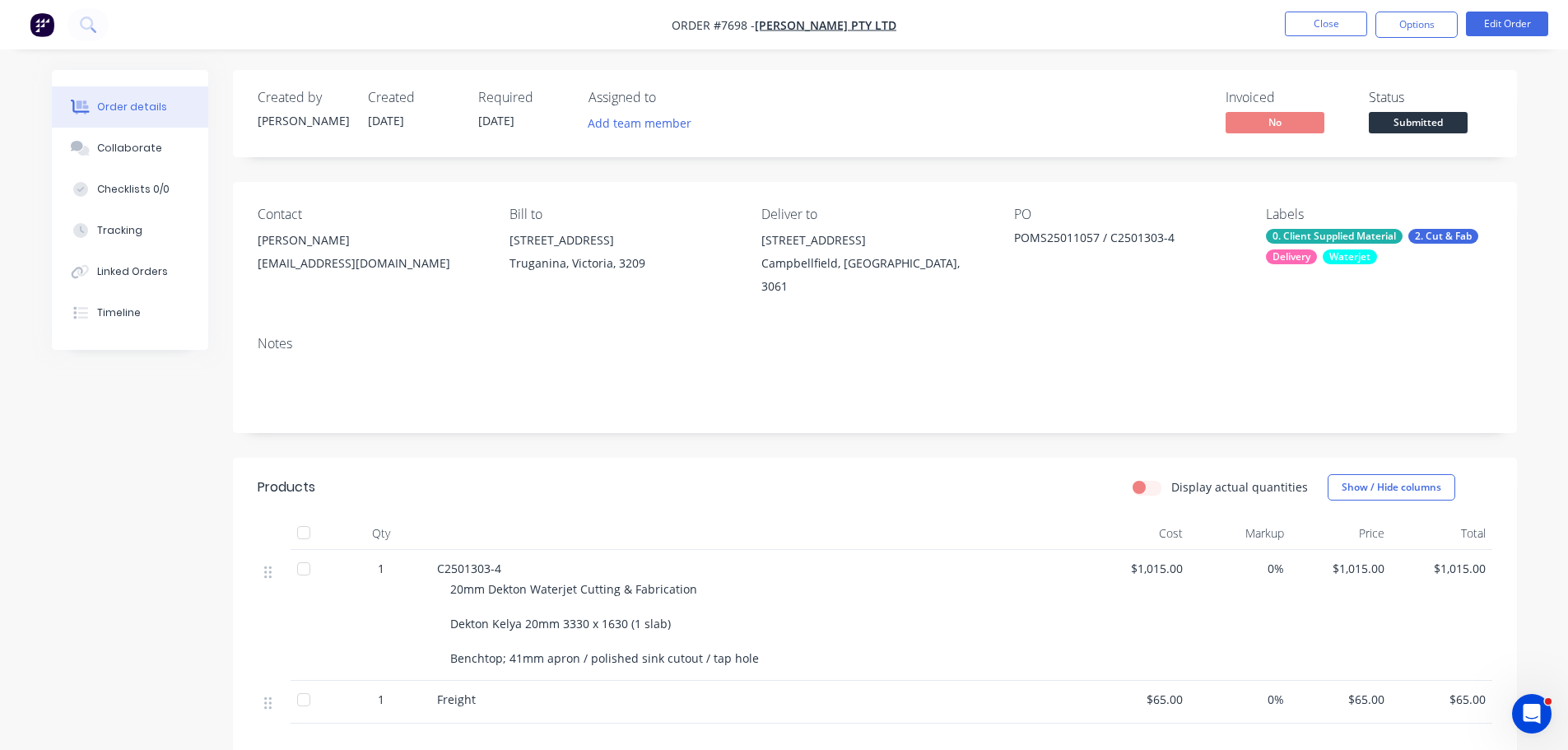
click at [1425, 110] on div "Status Submitted" at bounding box center [1430, 113] width 124 height 48
click at [1424, 123] on span "Submitted" at bounding box center [1418, 122] width 98 height 21
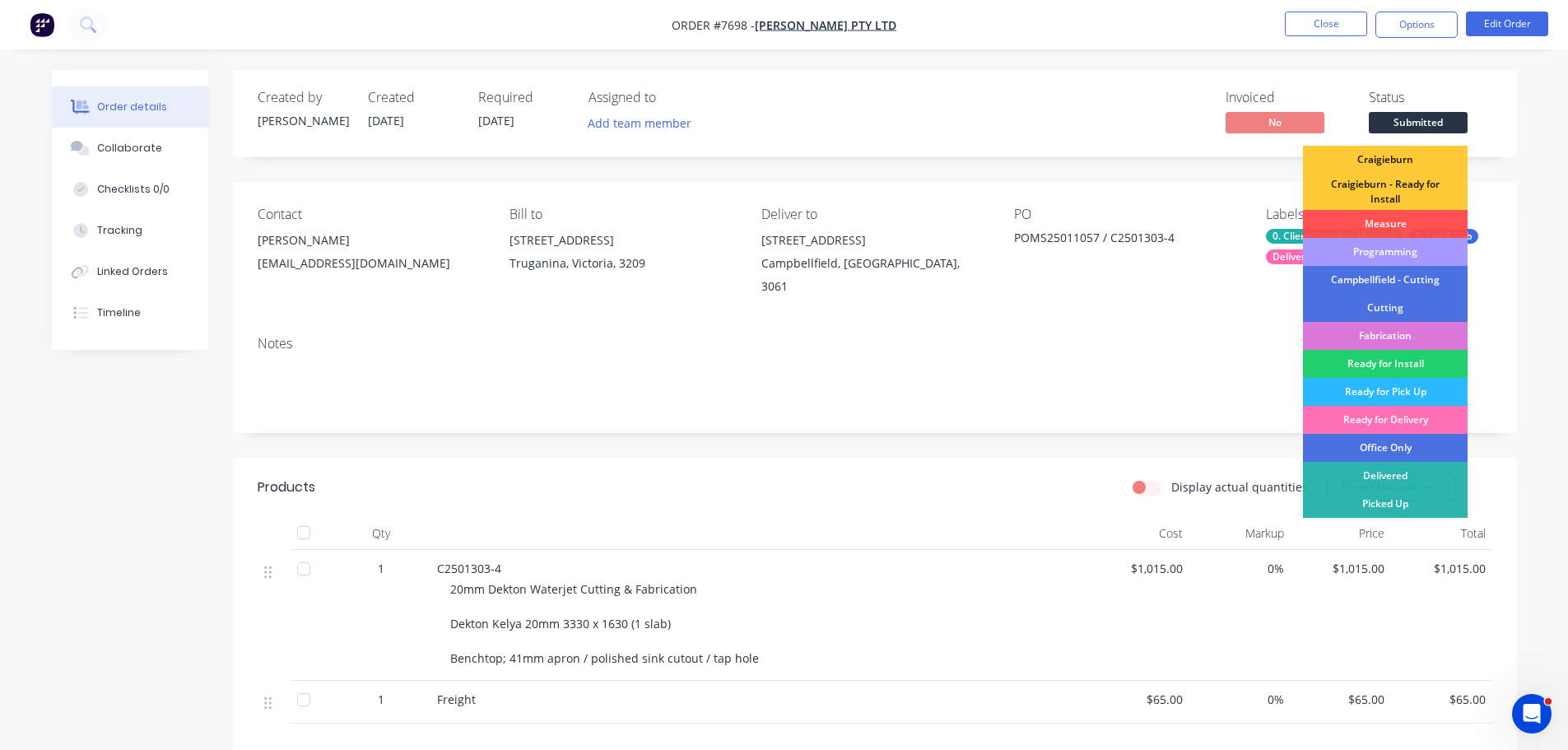
click at [1400, 256] on div "Programming" at bounding box center [1384, 252] width 164 height 28
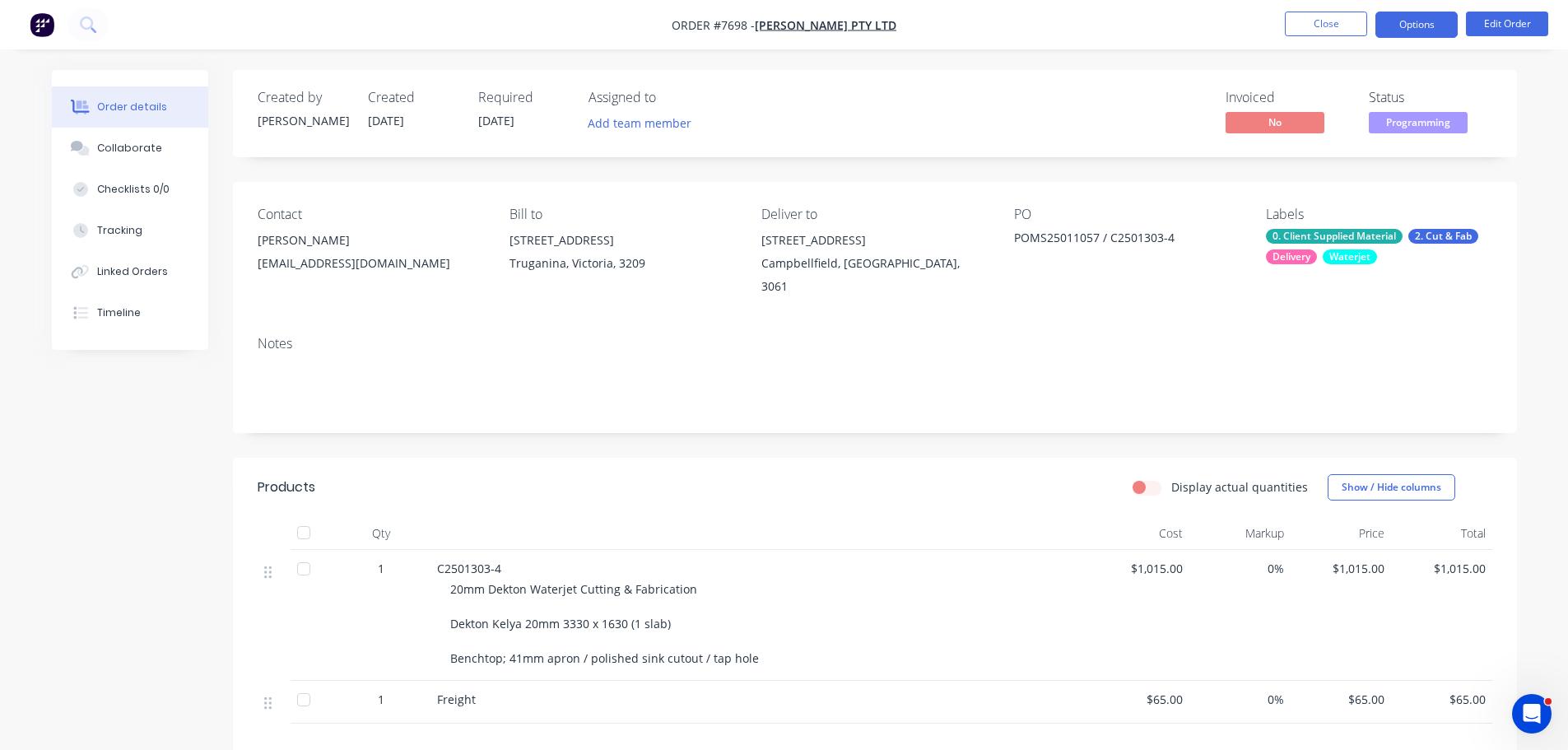
click at [1420, 16] on button "Options" at bounding box center [1416, 25] width 83 height 27
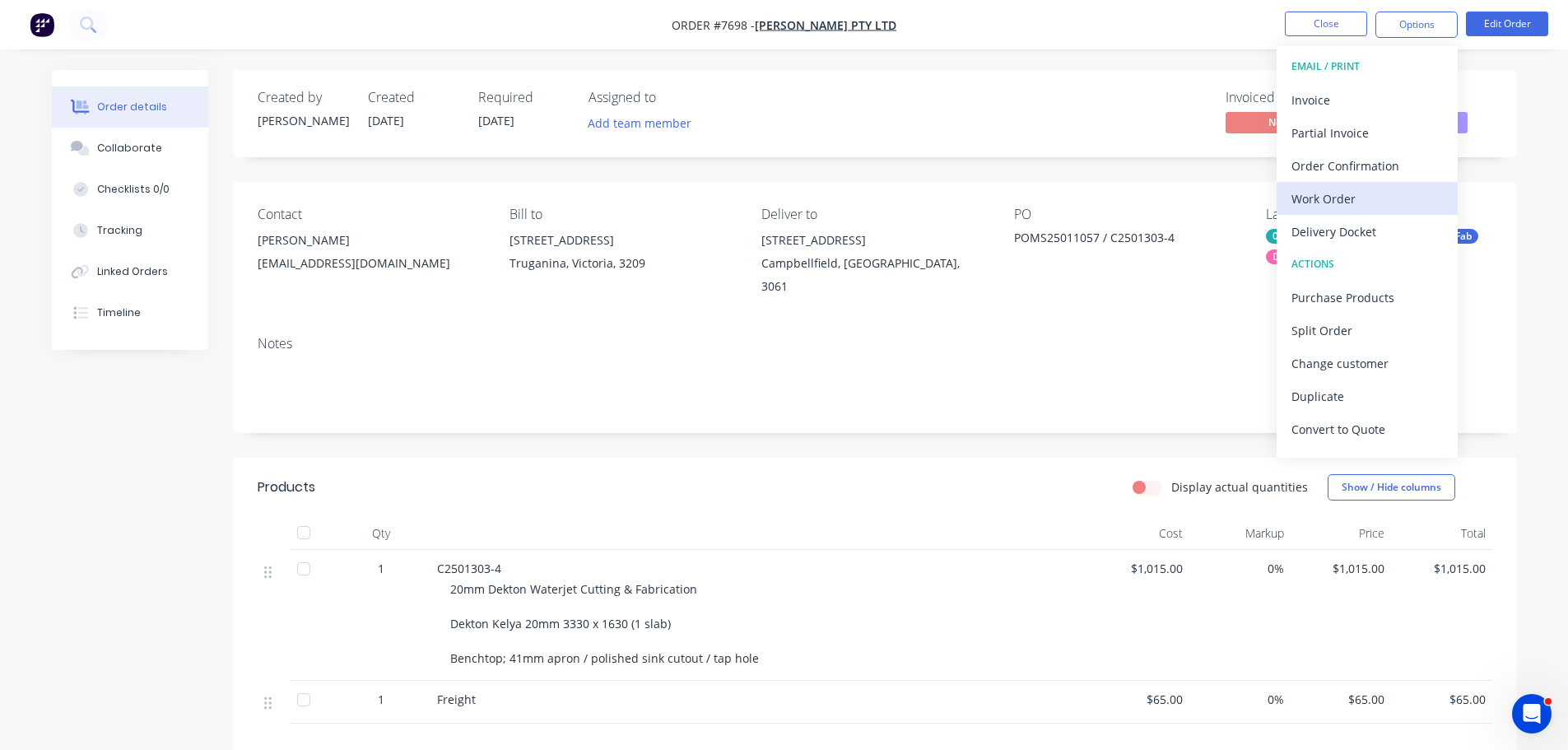
click at [1361, 196] on div "Work Order" at bounding box center [1367, 199] width 151 height 24
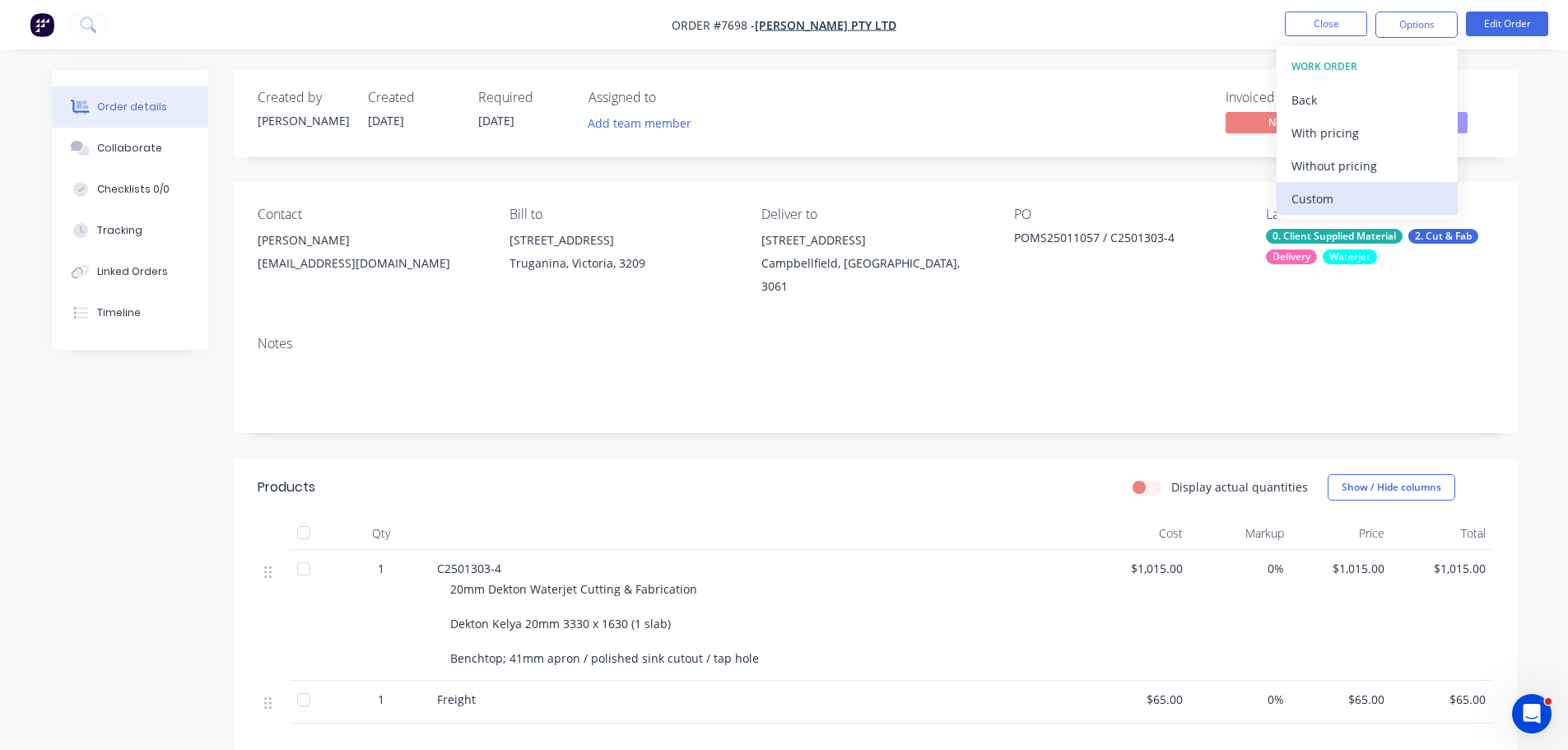
click at [1363, 193] on div "Custom" at bounding box center [1367, 199] width 151 height 24
click at [1366, 168] on div "Without pricing" at bounding box center [1367, 165] width 151 height 24
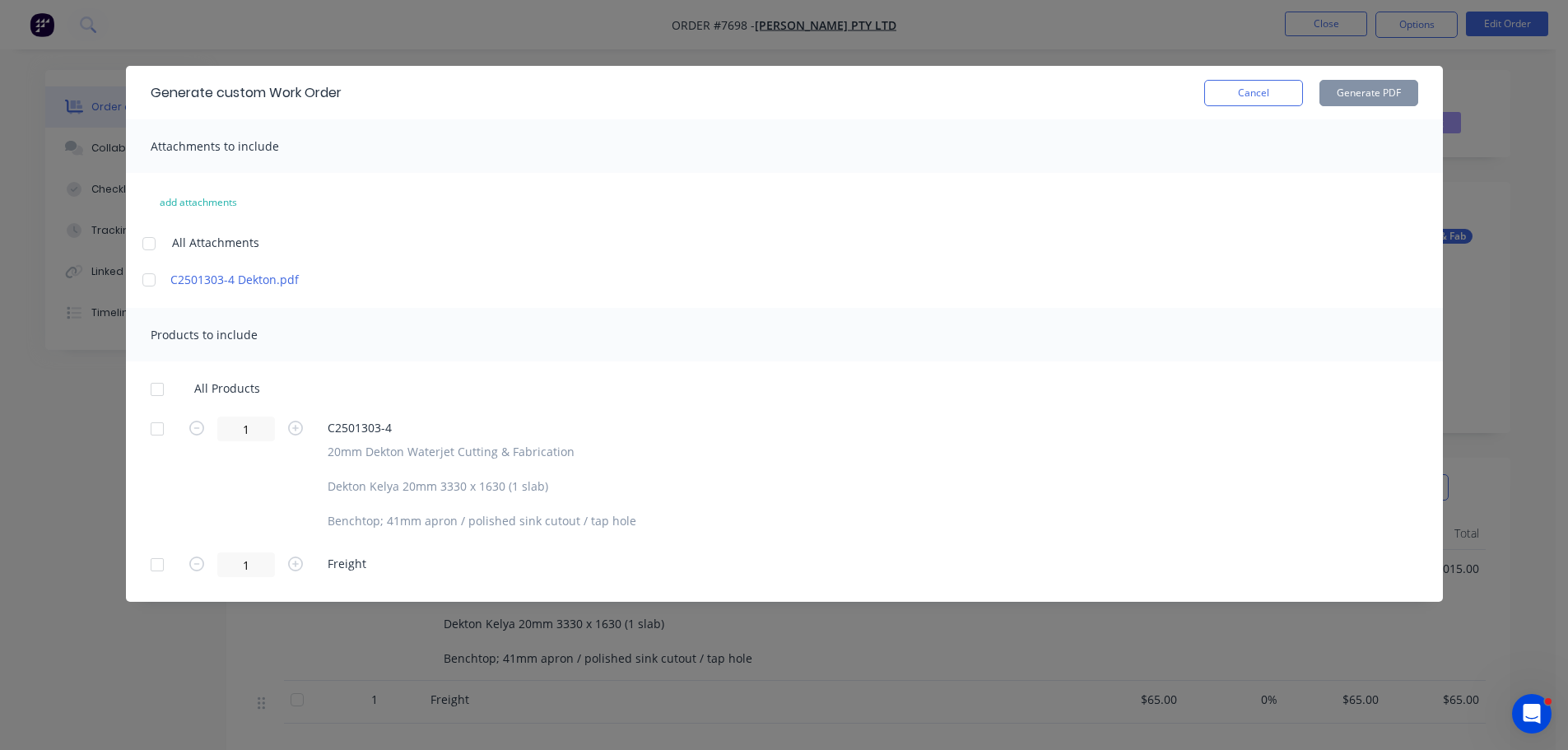
click at [151, 422] on div at bounding box center [157, 428] width 33 height 33
click at [1349, 99] on button "Generate PDF" at bounding box center [1369, 93] width 98 height 27
click at [1285, 97] on button "Cancel" at bounding box center [1253, 93] width 98 height 27
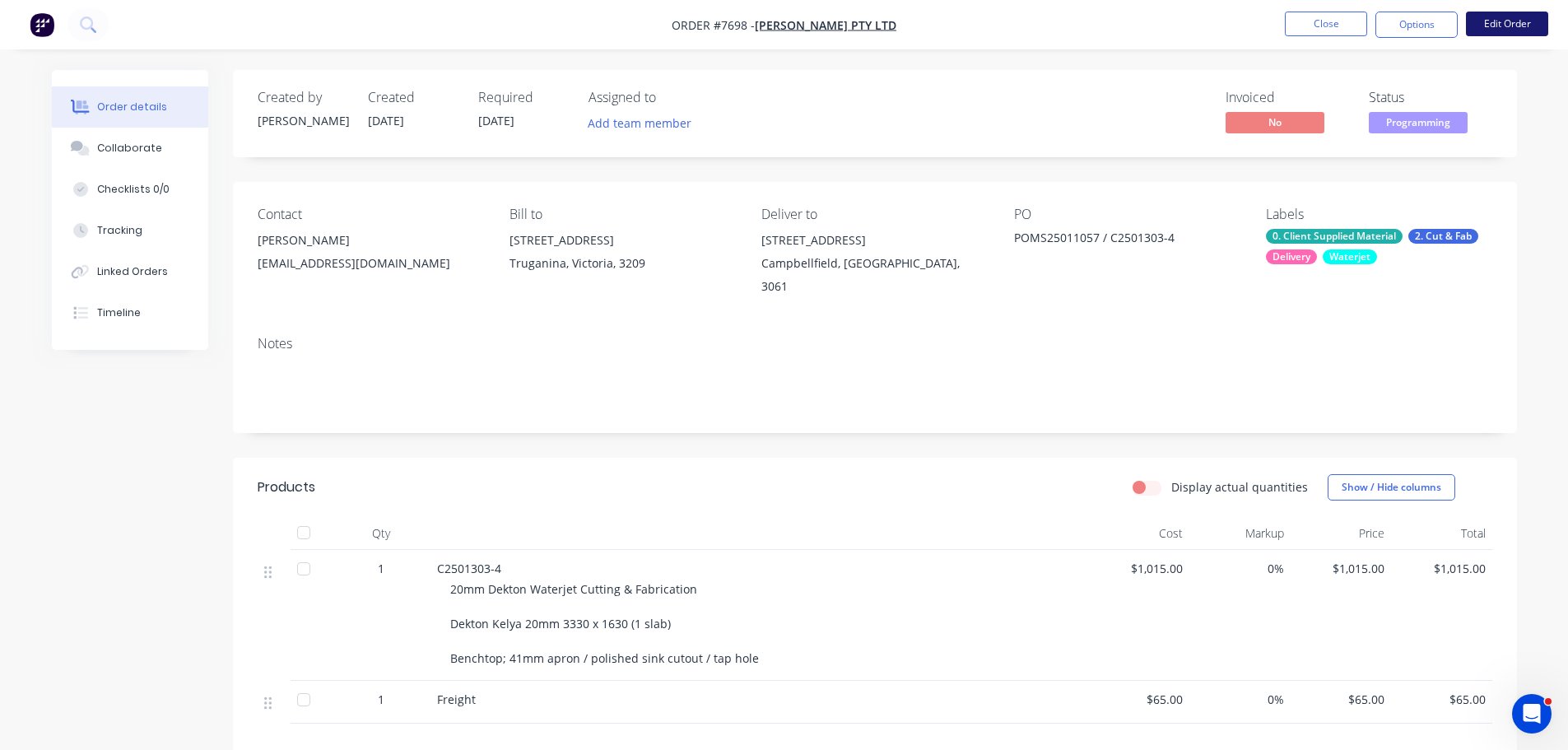
click at [1523, 23] on button "Edit Order" at bounding box center [1507, 24] width 83 height 25
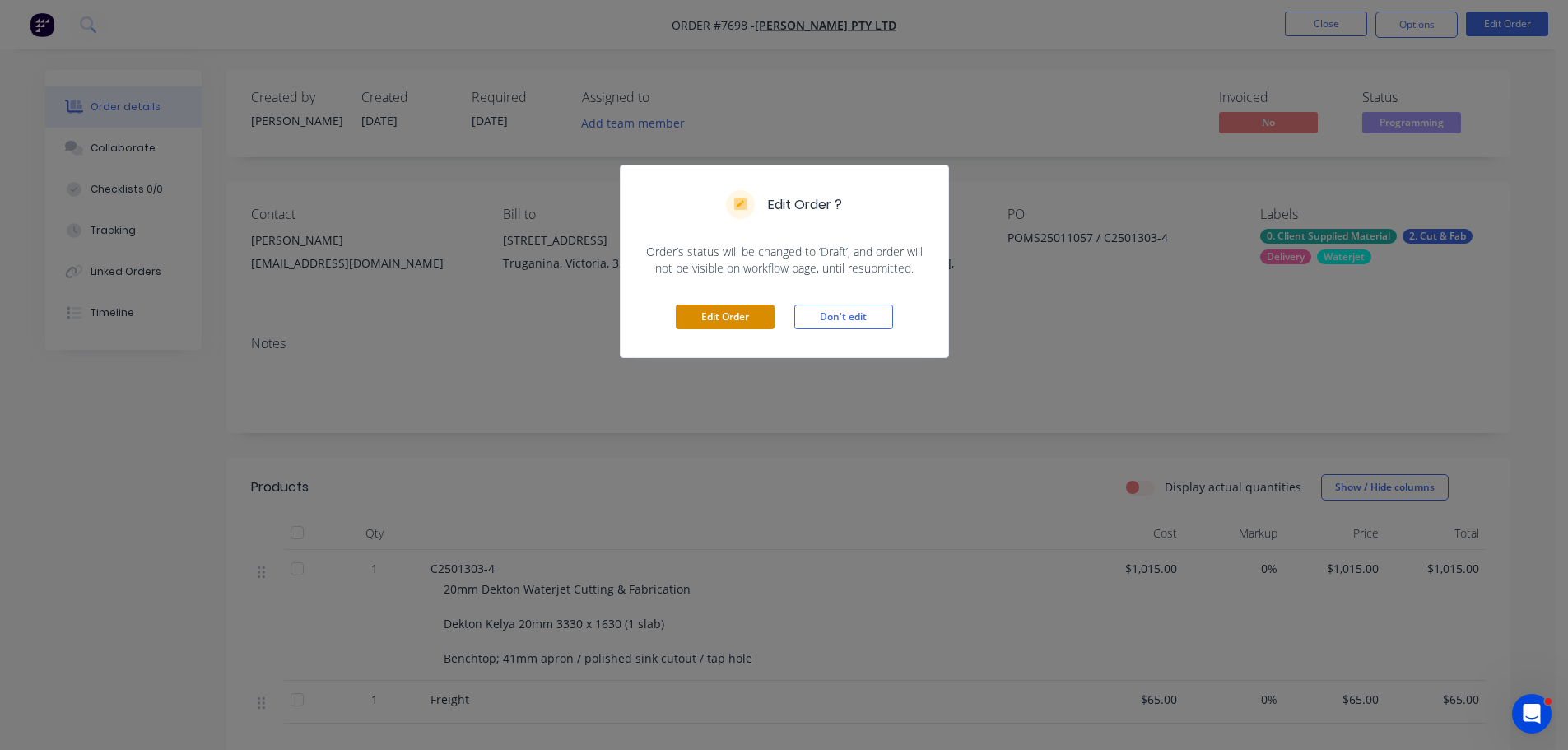
click at [692, 315] on button "Edit Order" at bounding box center [725, 317] width 98 height 25
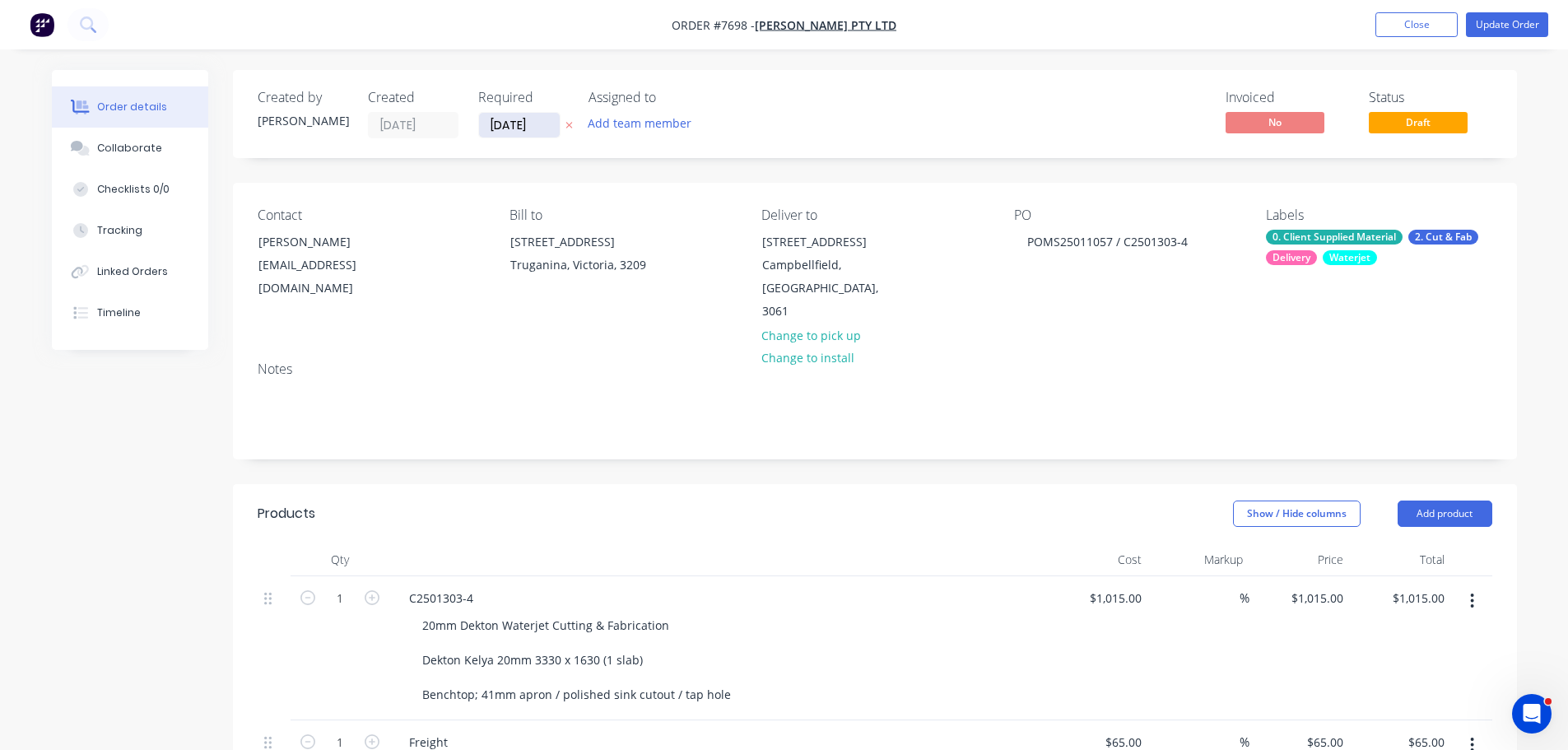
click at [521, 131] on input "[DATE]" at bounding box center [519, 125] width 81 height 25
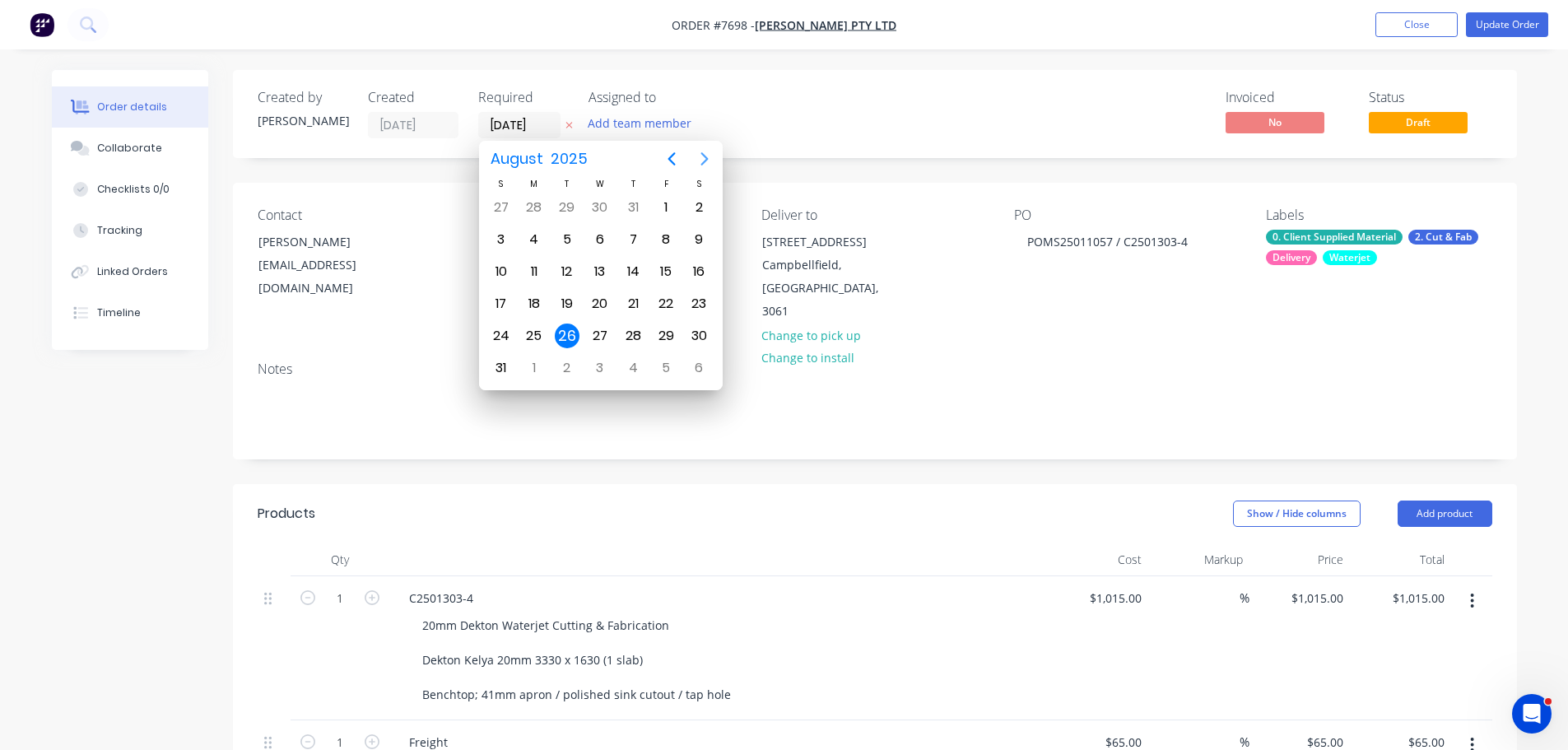
click at [711, 160] on icon "Next page" at bounding box center [705, 159] width 20 height 20
click at [542, 244] on div "8" at bounding box center [534, 239] width 25 height 25
type input "08/09/25"
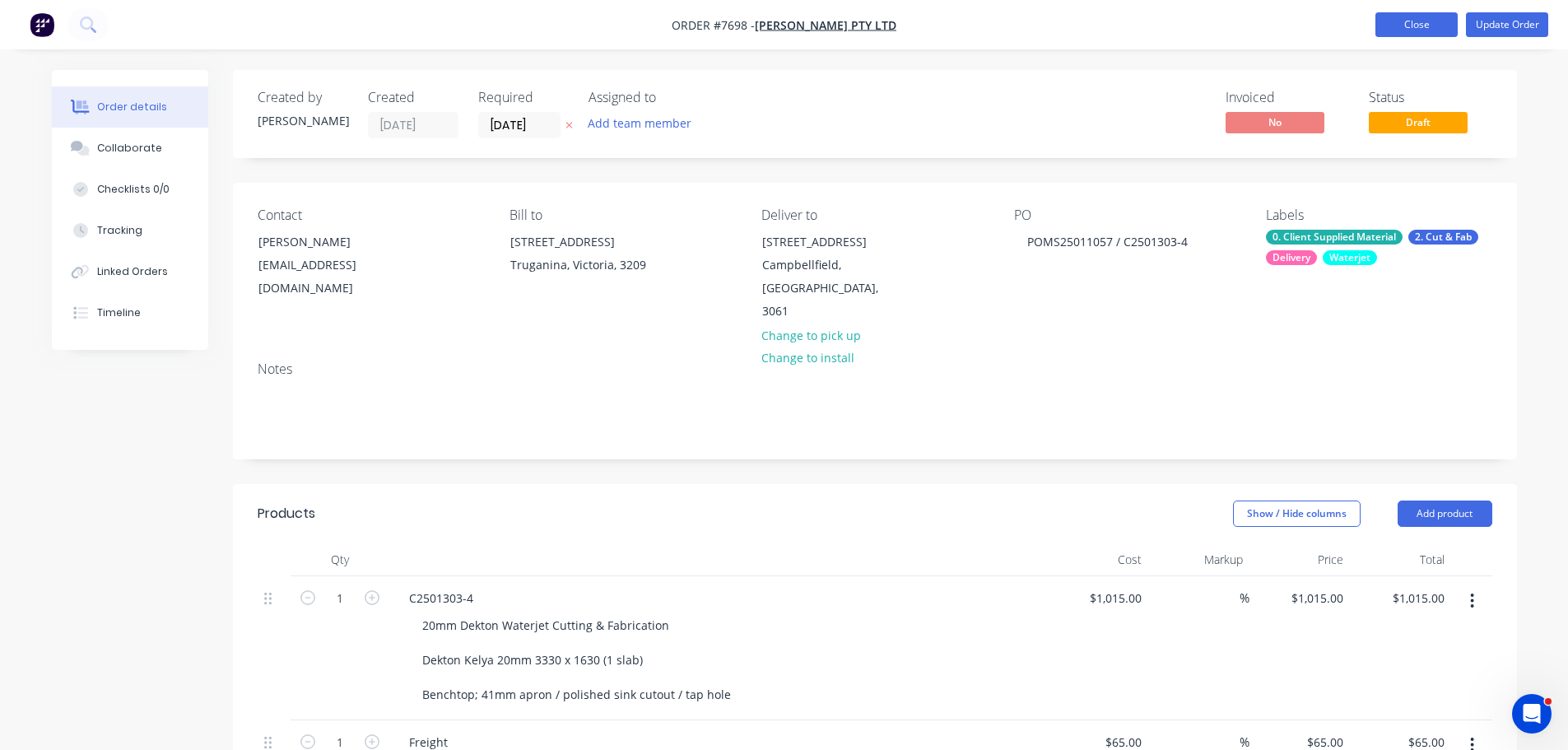
click at [1432, 21] on button "Close" at bounding box center [1416, 25] width 83 height 25
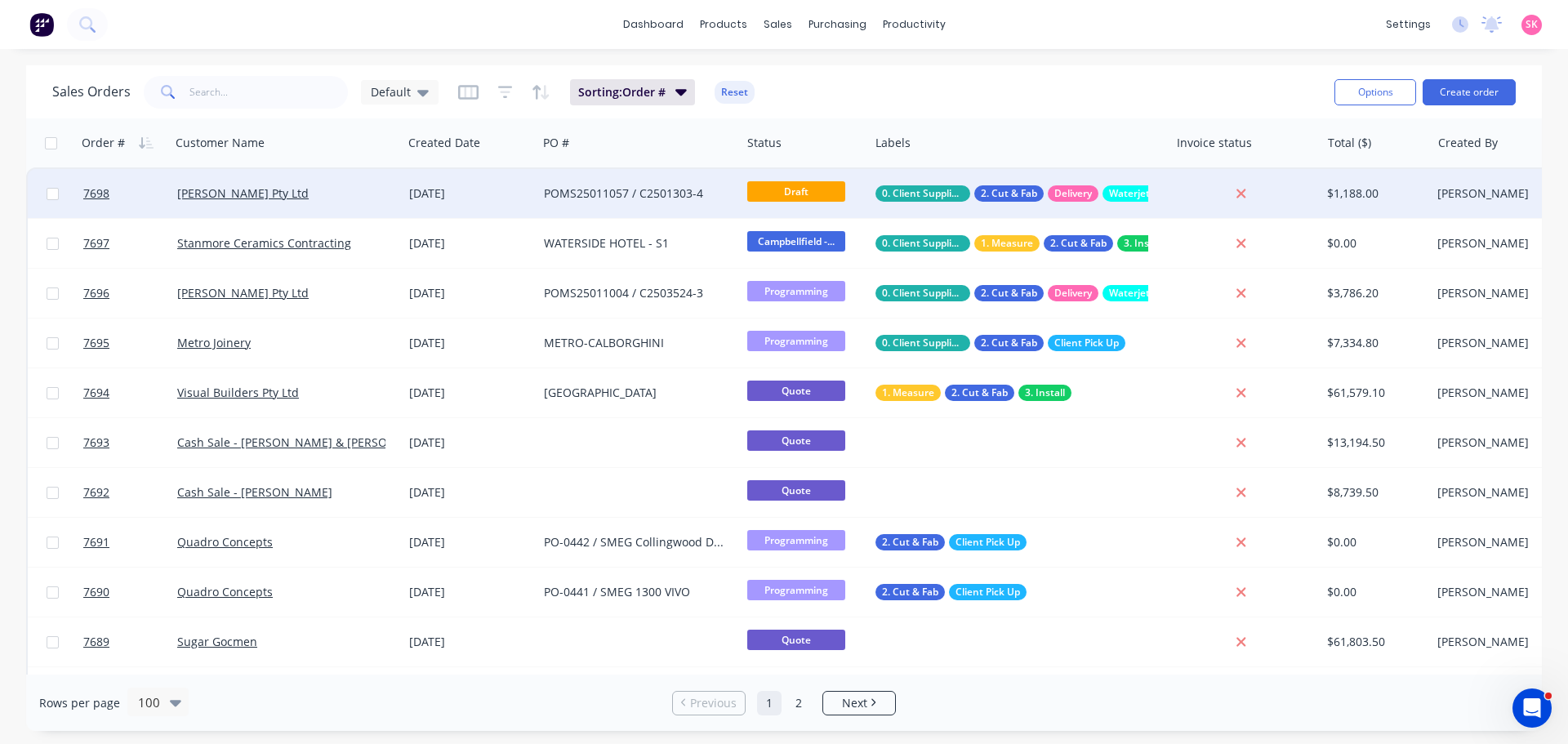
click at [600, 207] on div "POMS25011057 / C2501303-4" at bounding box center [639, 193] width 204 height 49
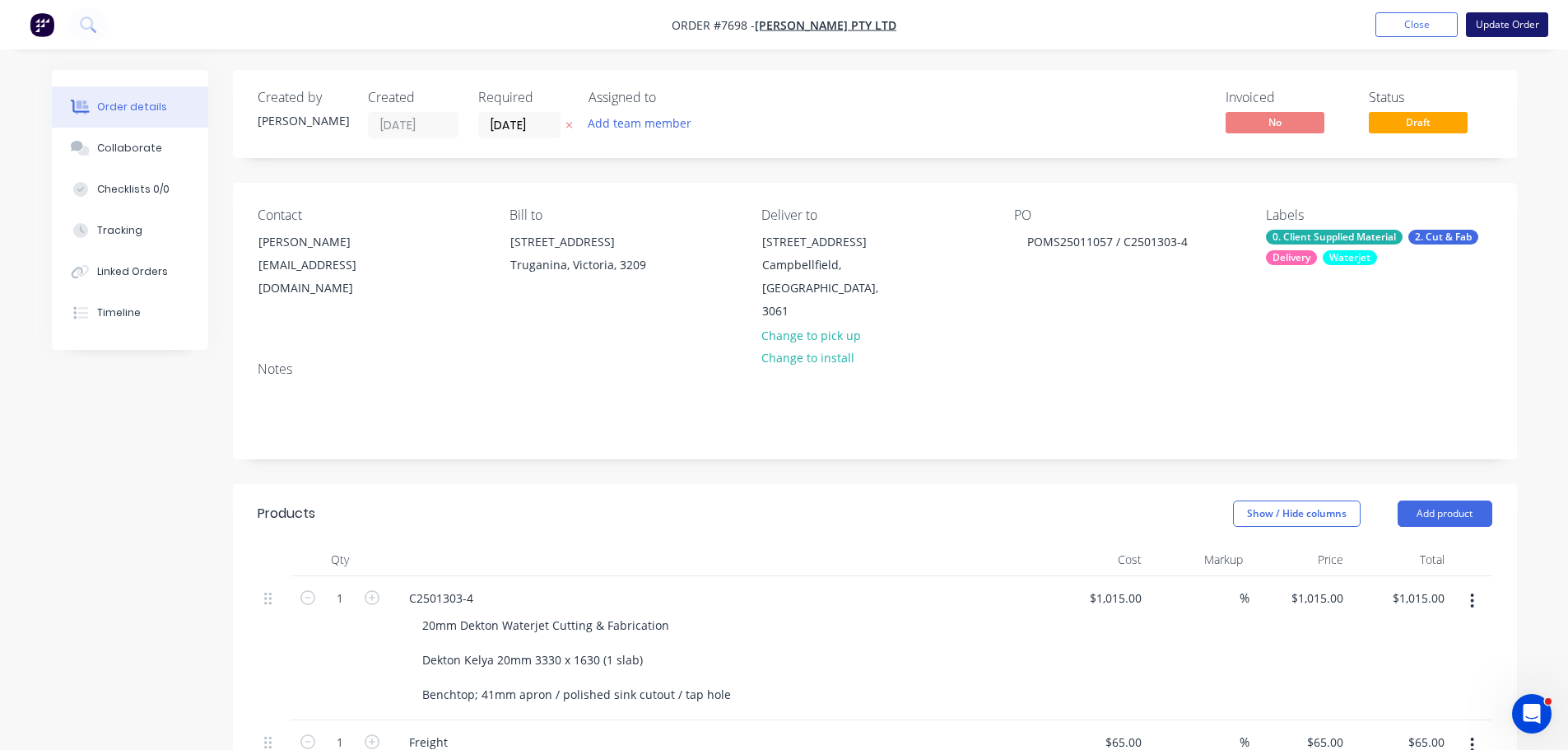
click at [1516, 28] on button "Update Order" at bounding box center [1507, 25] width 83 height 25
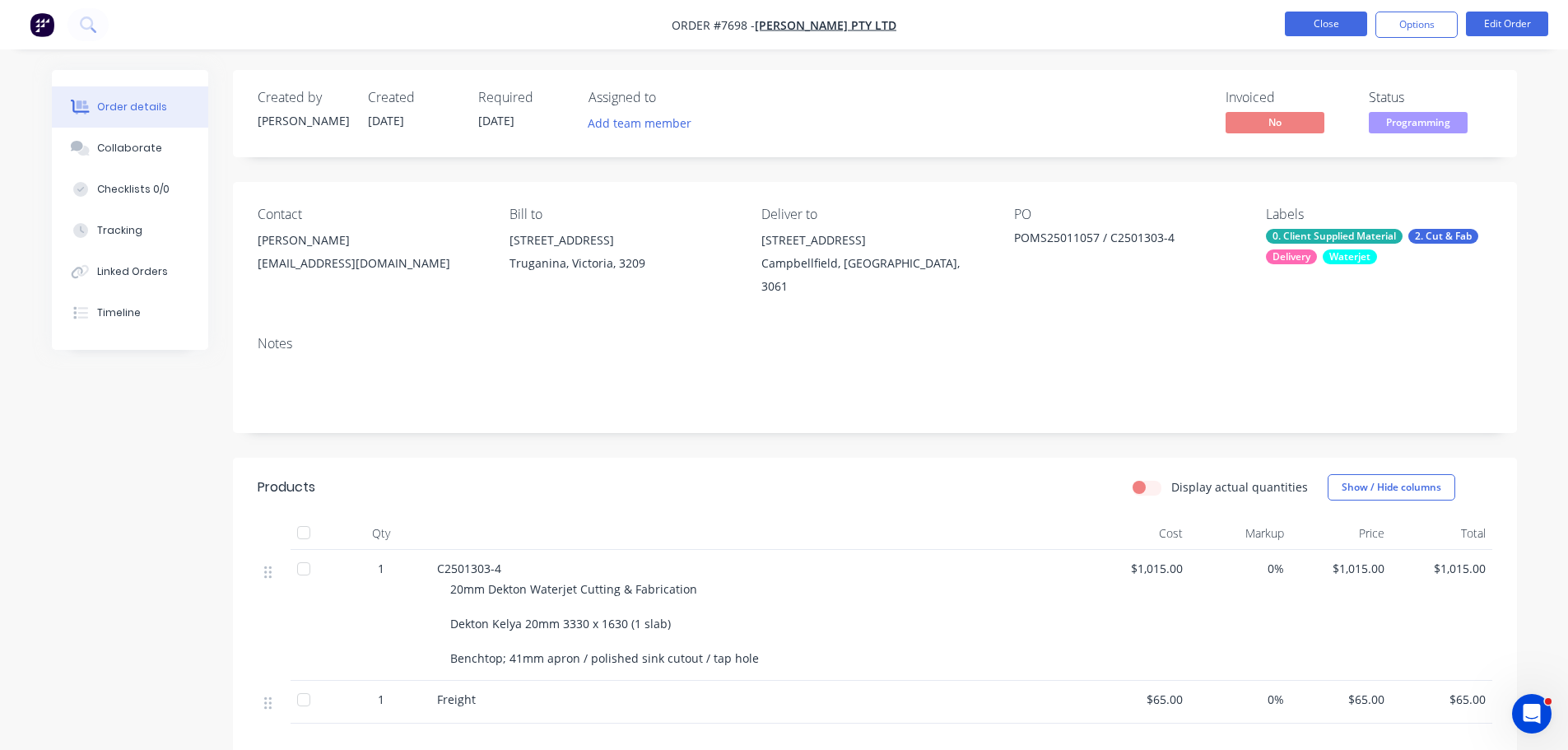
click at [1323, 29] on button "Close" at bounding box center [1326, 24] width 83 height 25
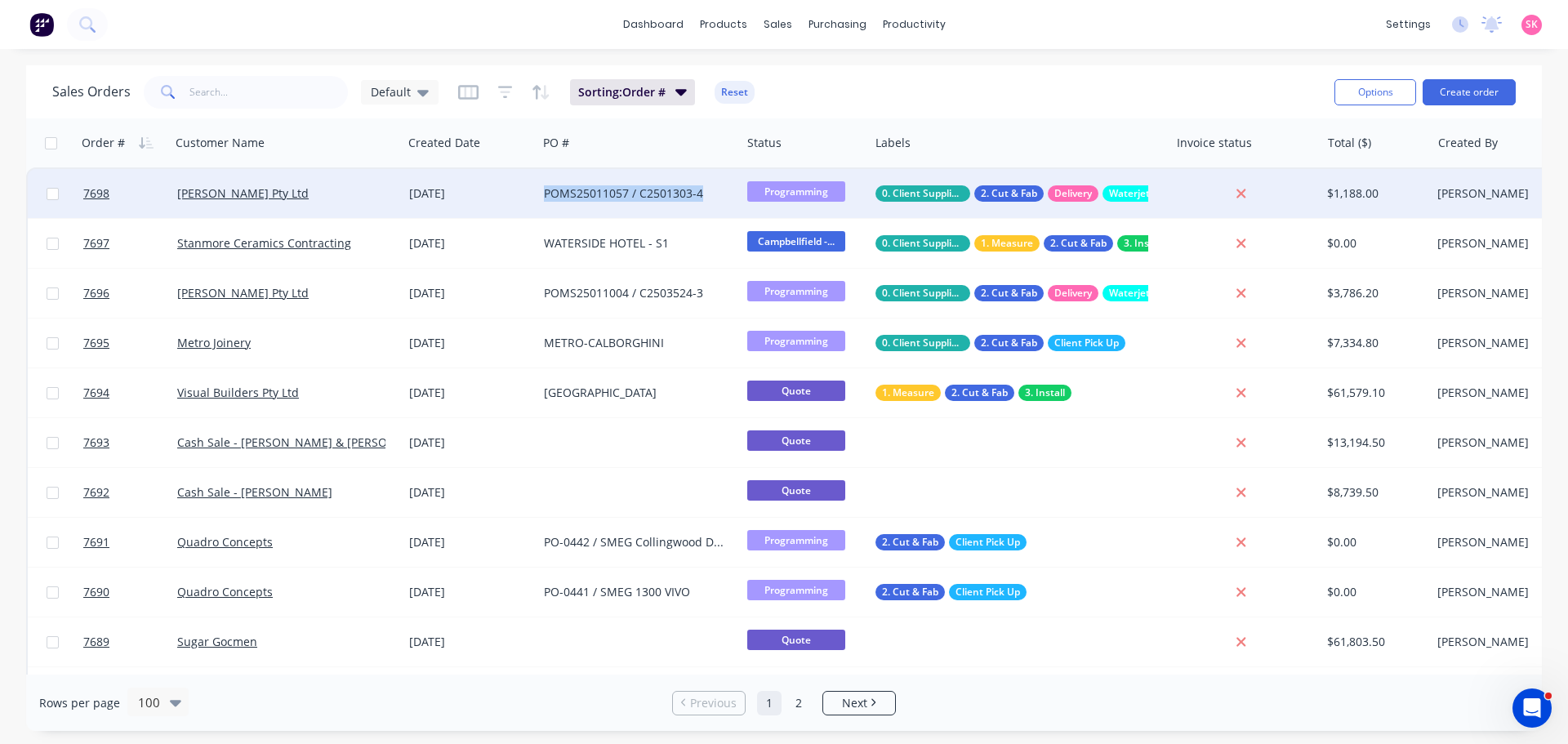
drag, startPoint x: 705, startPoint y: 199, endPoint x: 541, endPoint y: 189, distance: 164.3
click at [541, 189] on div "POMS25011057 / C2501303-4" at bounding box center [639, 193] width 204 height 49
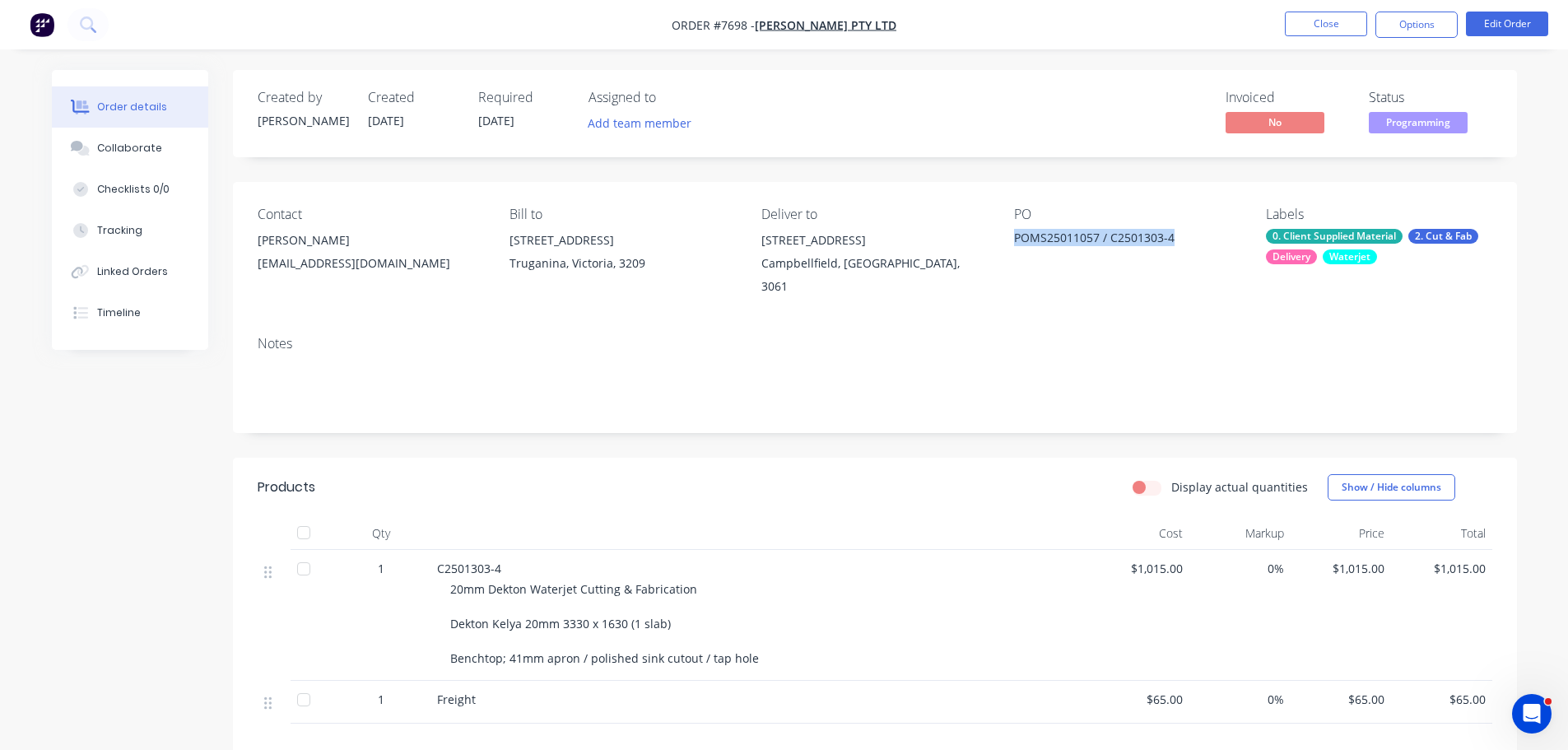
drag, startPoint x: 1137, startPoint y: 240, endPoint x: 1007, endPoint y: 241, distance: 130.0
click at [1007, 241] on div "Contact Trinh Tran purchasing@anmargroup.com.au Bill to 14 Felstead Drive Truga…" at bounding box center [875, 252] width 1284 height 141
copy div "POMS25011057 / C2501303-4"
click at [1316, 26] on button "Close" at bounding box center [1326, 24] width 83 height 25
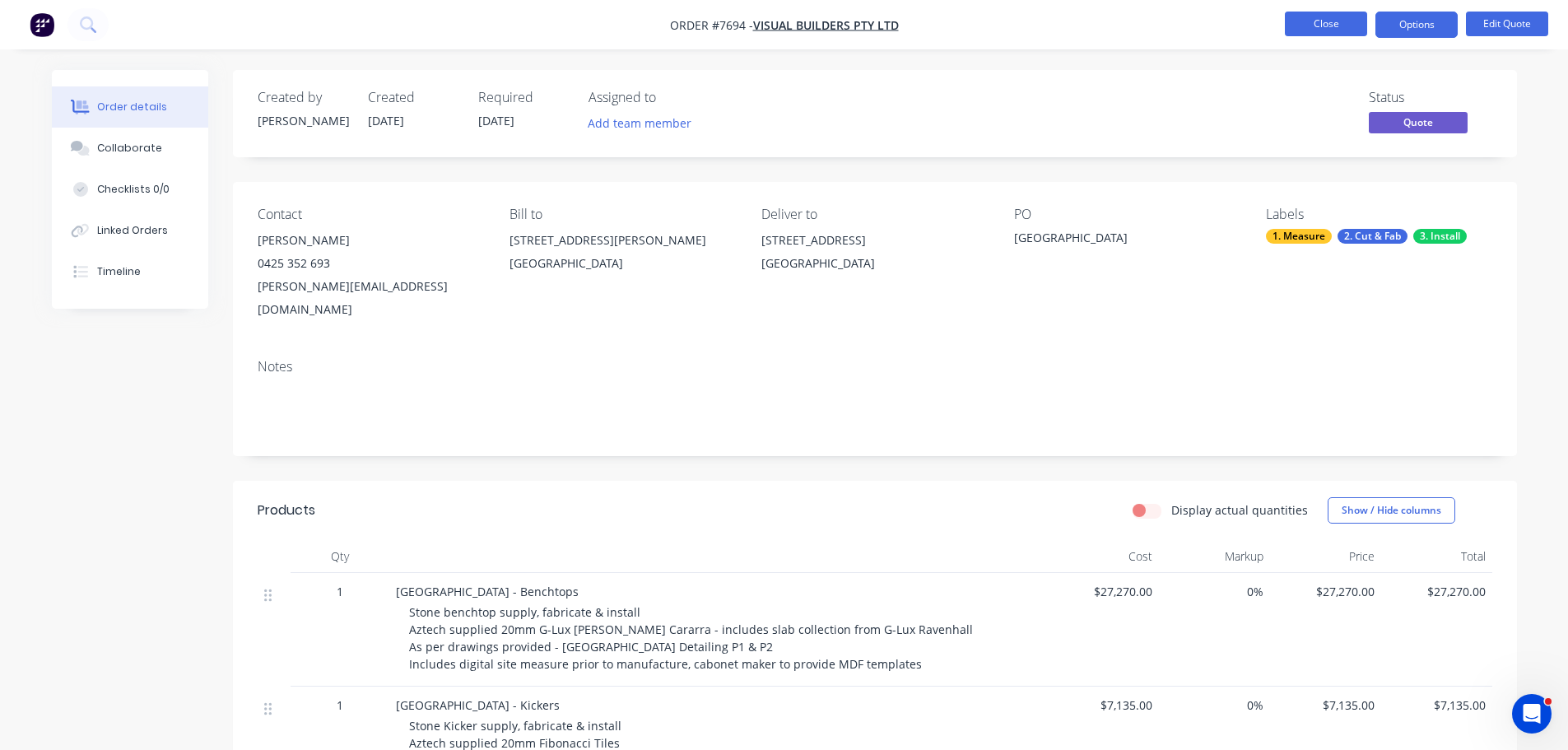
click at [1329, 35] on button "Close" at bounding box center [1326, 24] width 83 height 25
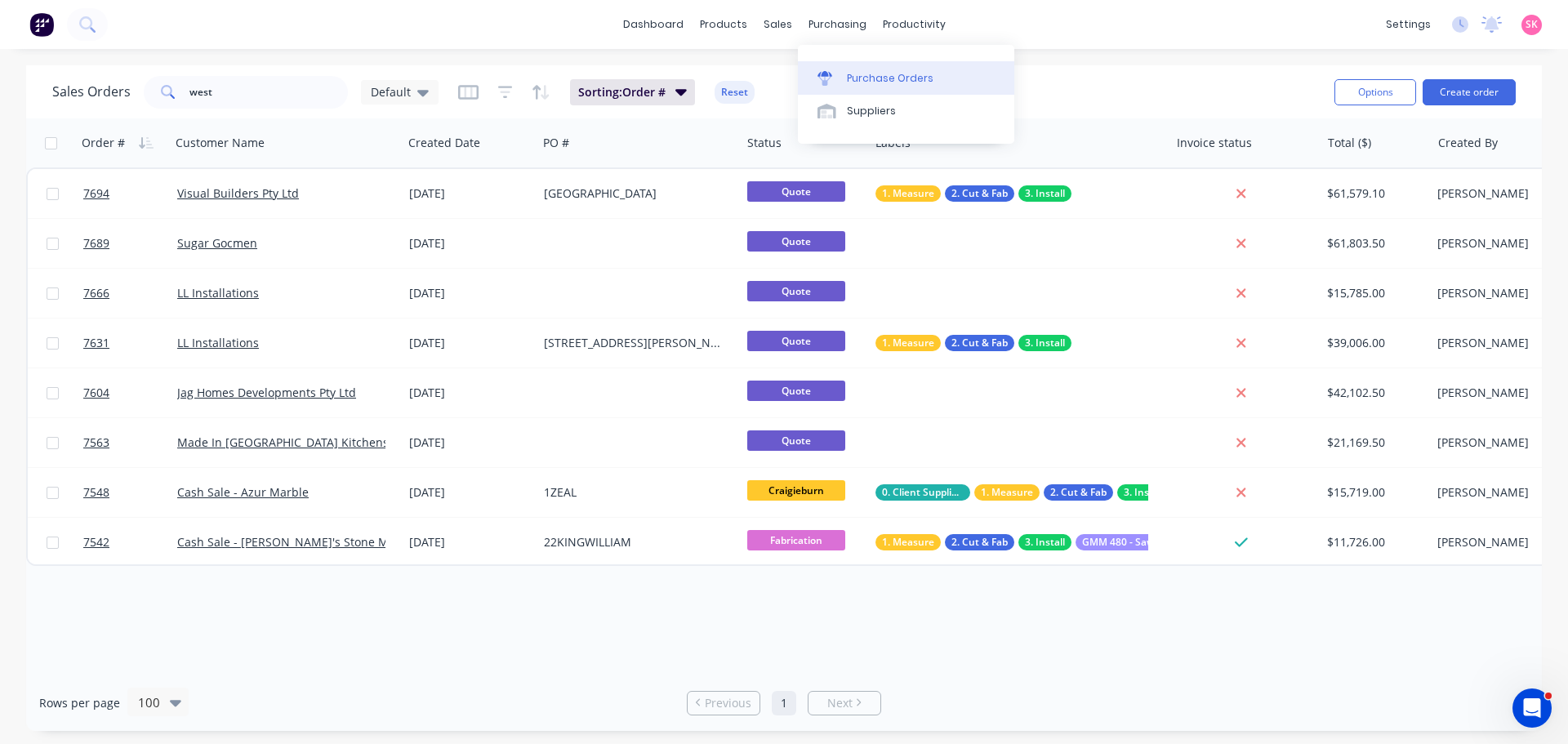
click at [855, 81] on div "Purchase Orders" at bounding box center [890, 79] width 87 height 15
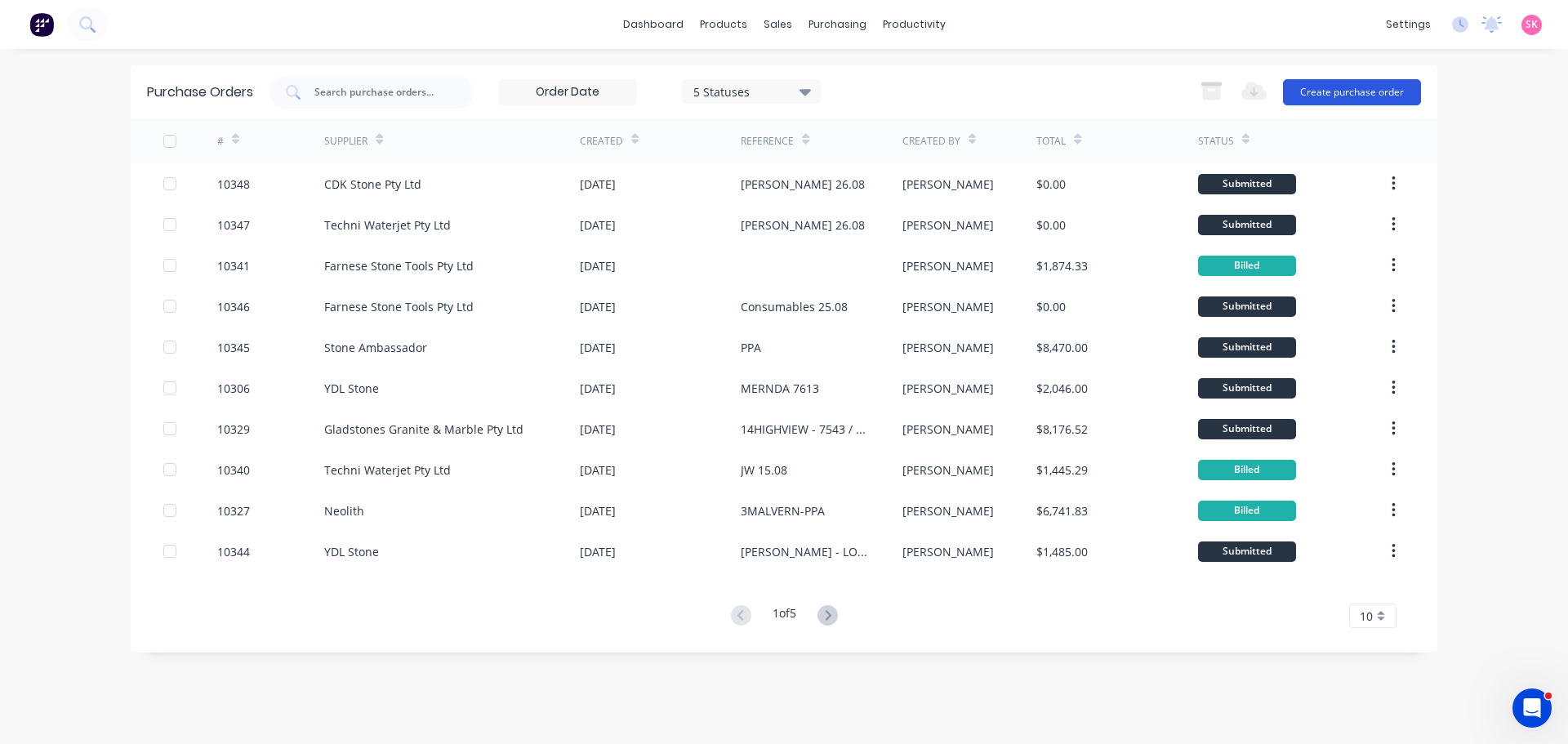
click at [1341, 92] on button "Create purchase order" at bounding box center [1352, 93] width 138 height 26
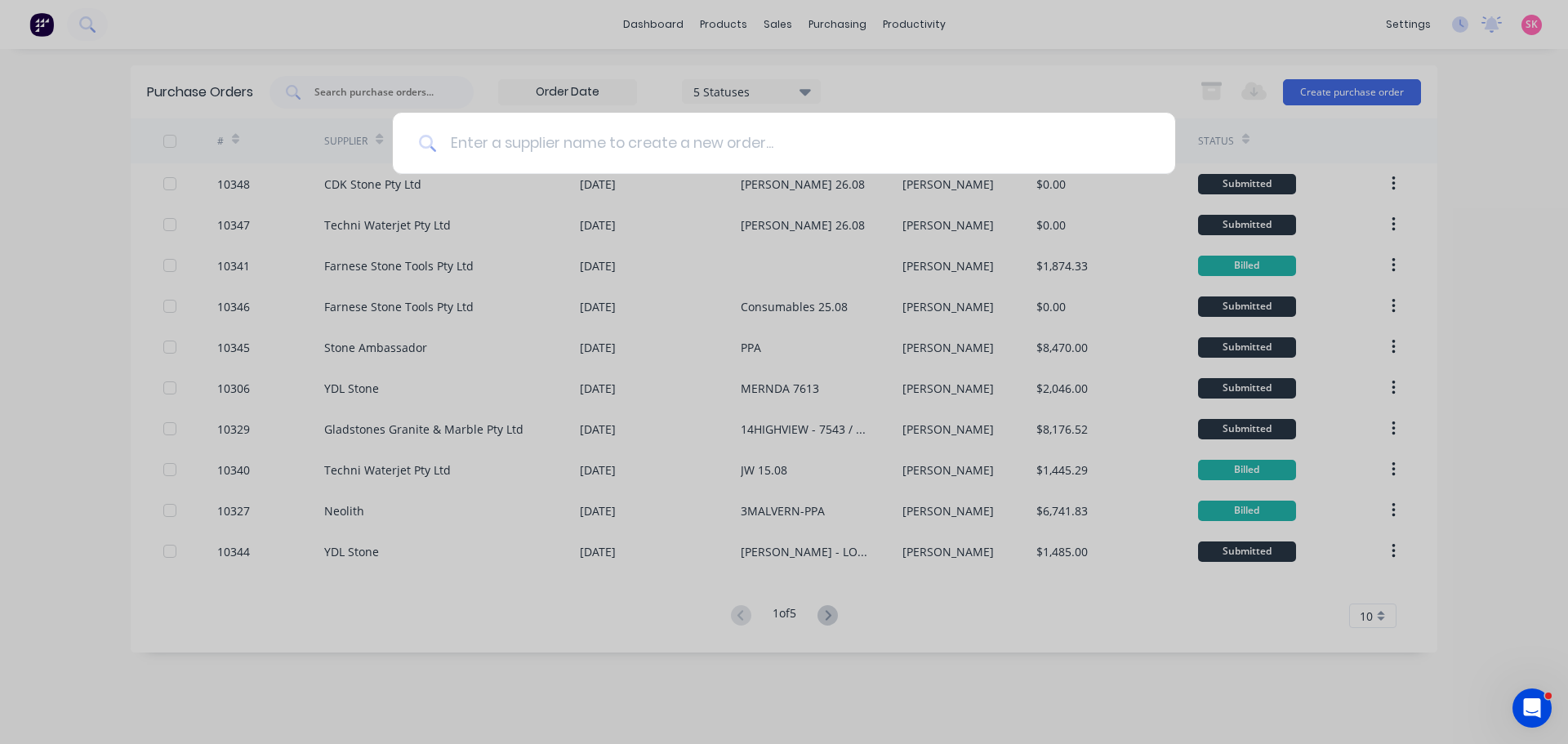
click at [581, 161] on input at bounding box center [793, 143] width 712 height 61
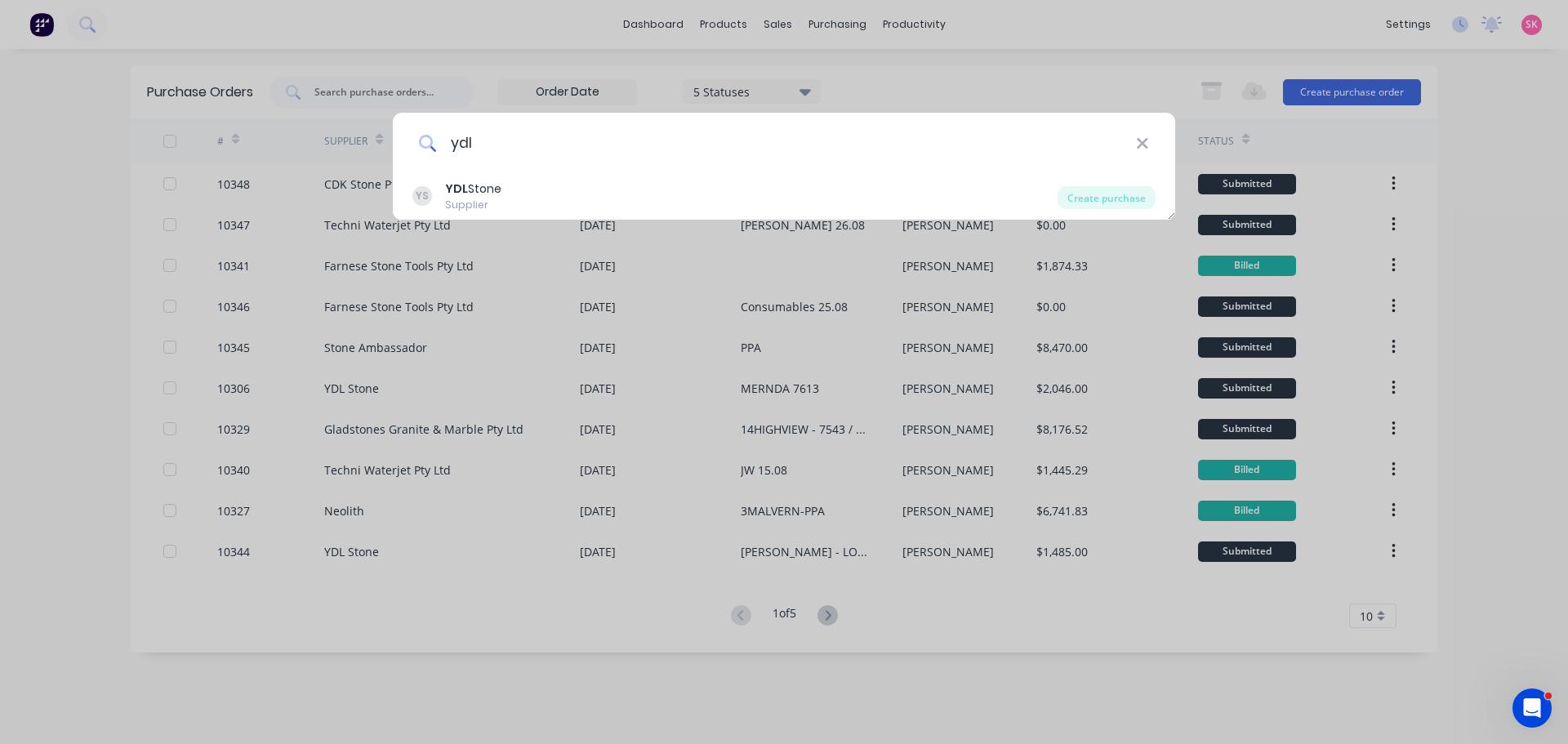
type input "ydl"
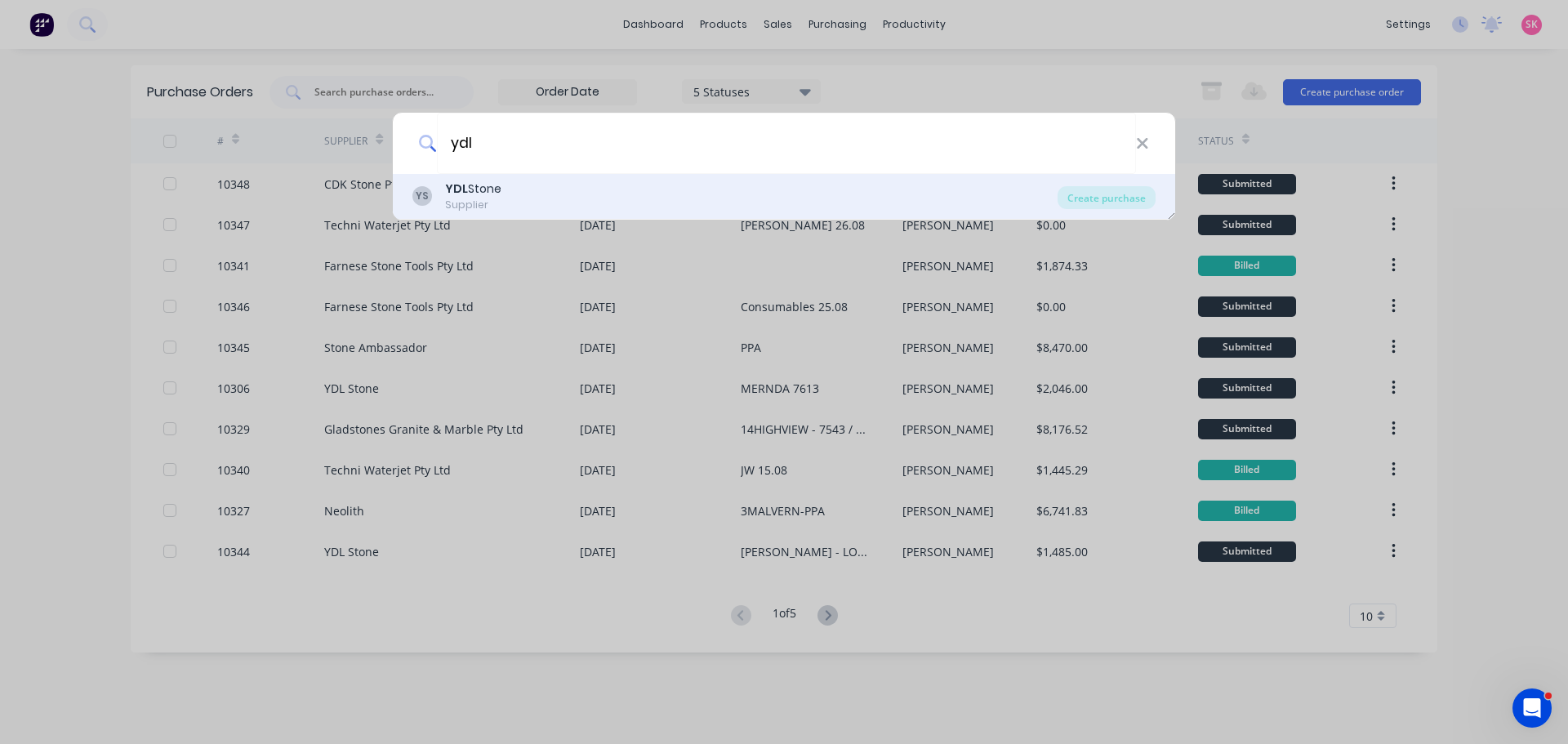
click at [565, 185] on div "YS YDL Stone Supplier" at bounding box center [734, 196] width 645 height 31
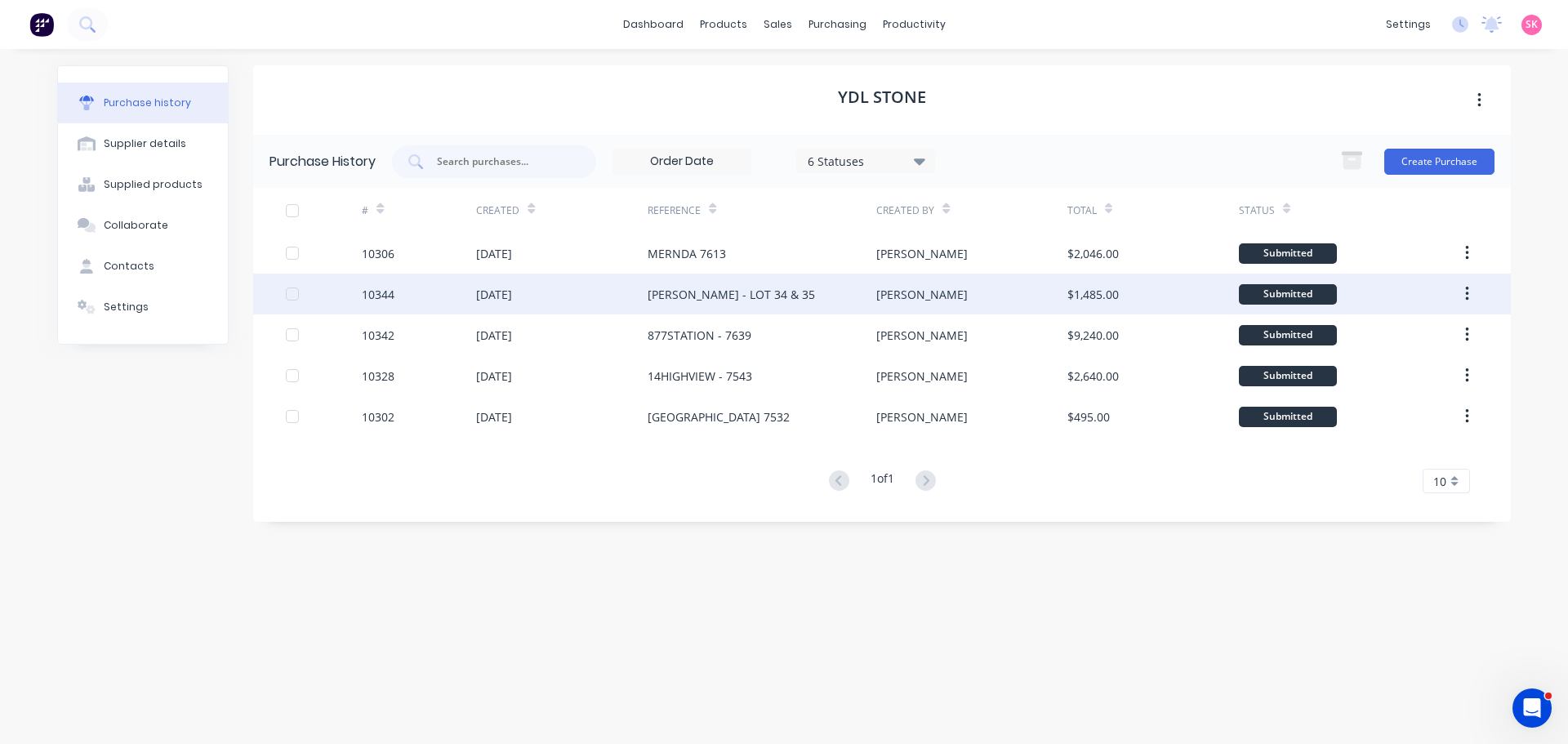
click at [783, 301] on div "[PERSON_NAME] - LOT 34 & 35" at bounding box center [762, 293] width 228 height 41
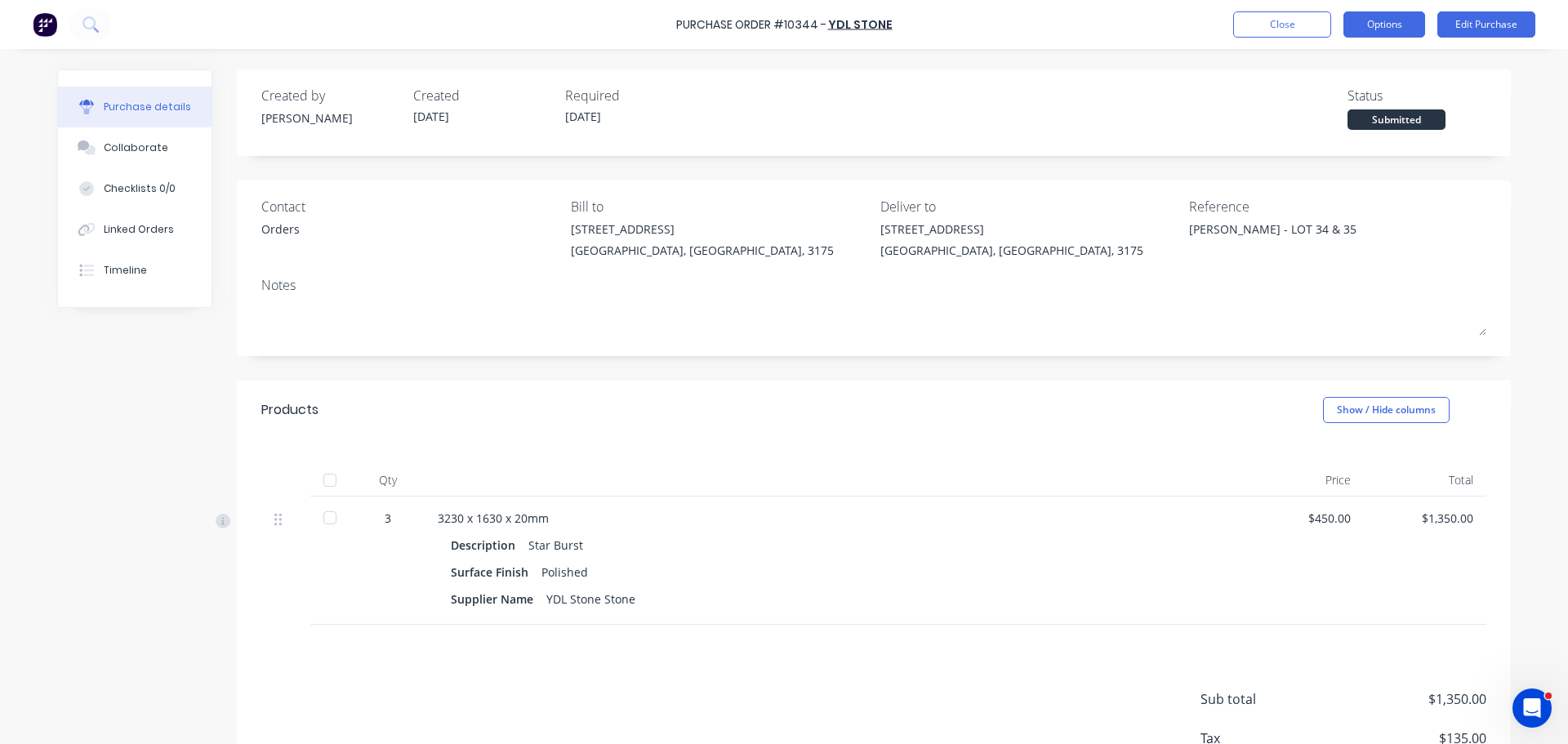
click at [1397, 22] on button "Options" at bounding box center [1384, 25] width 82 height 26
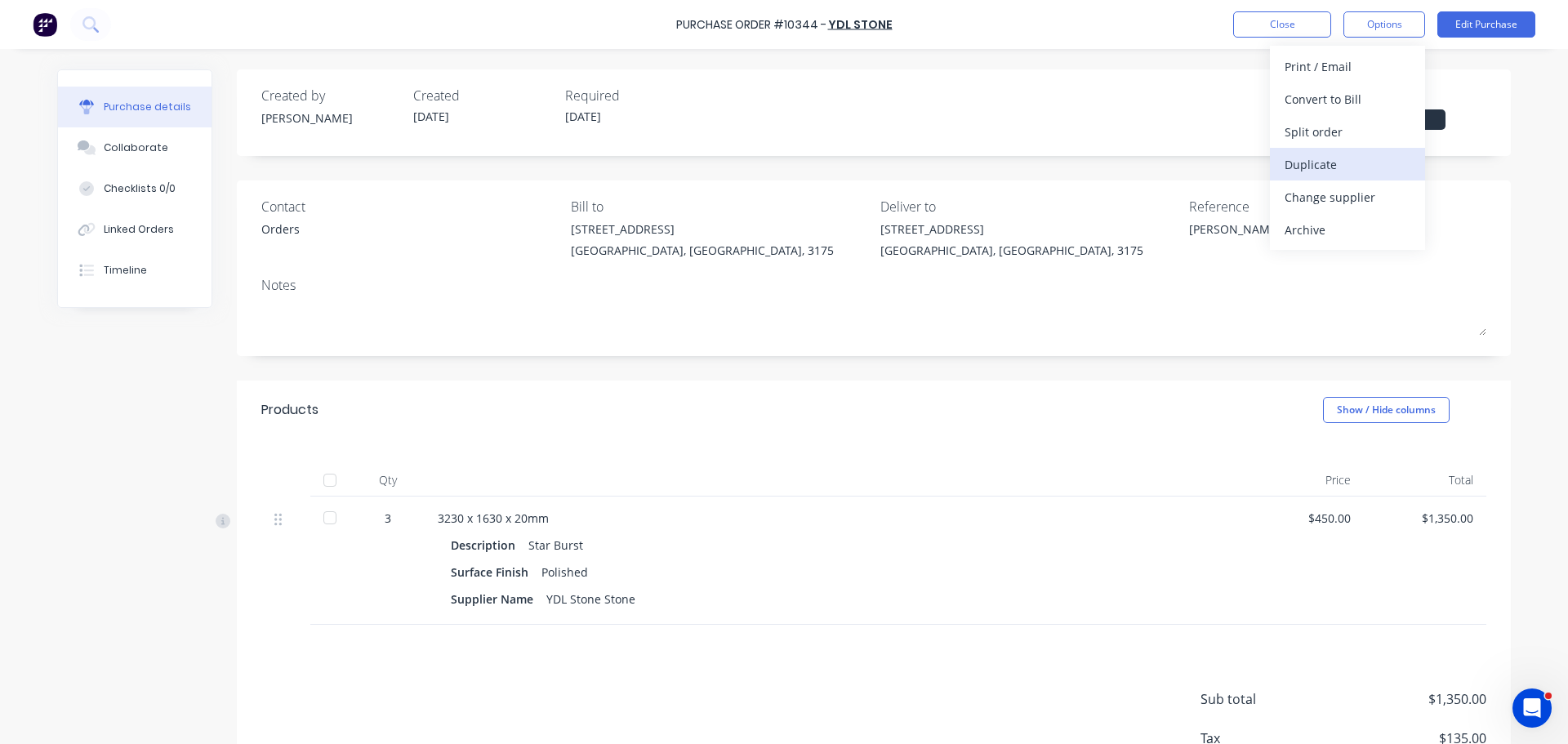
click at [1345, 172] on div "Duplicate" at bounding box center [1348, 164] width 126 height 24
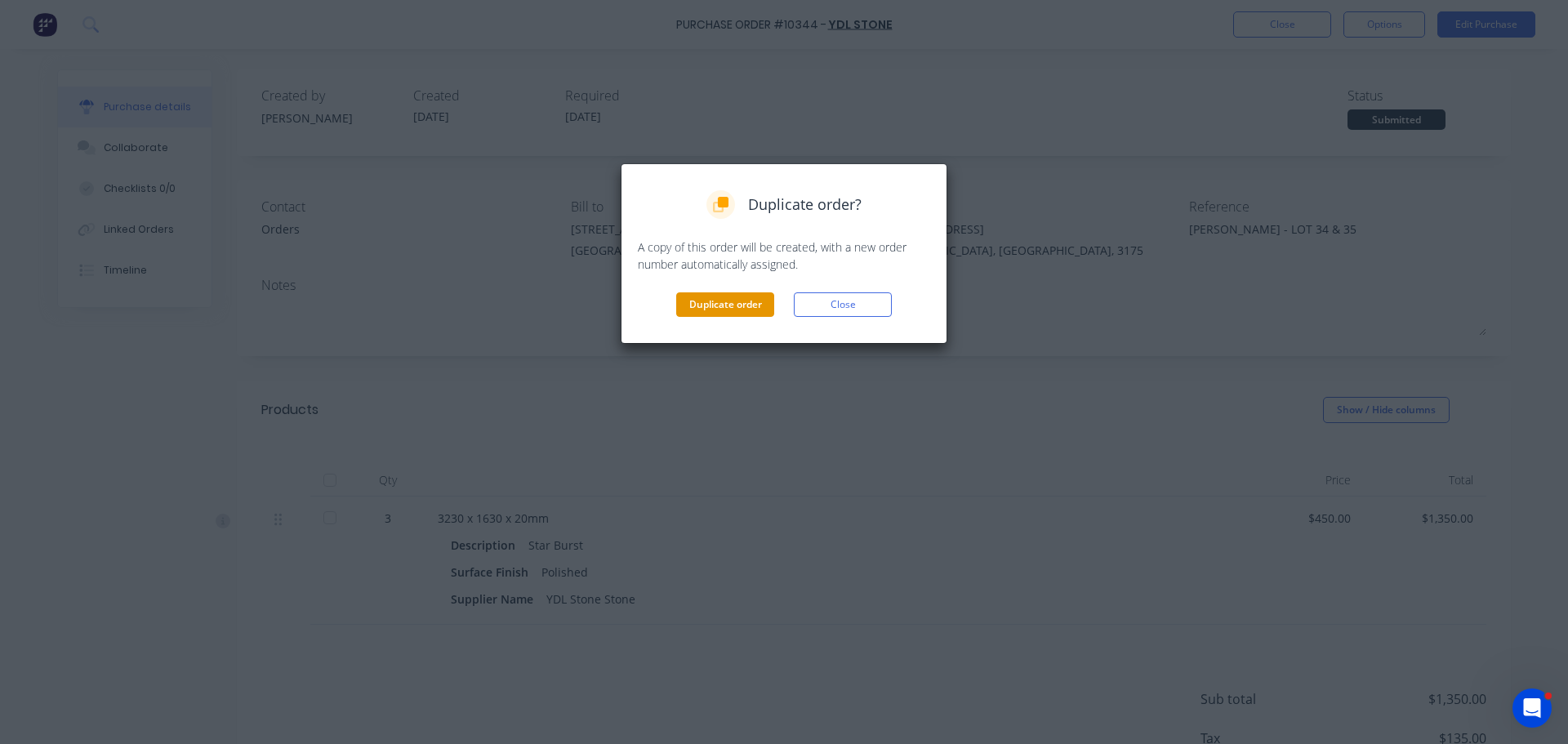
click at [707, 309] on button "Duplicate order" at bounding box center [725, 305] width 98 height 25
type textarea "x"
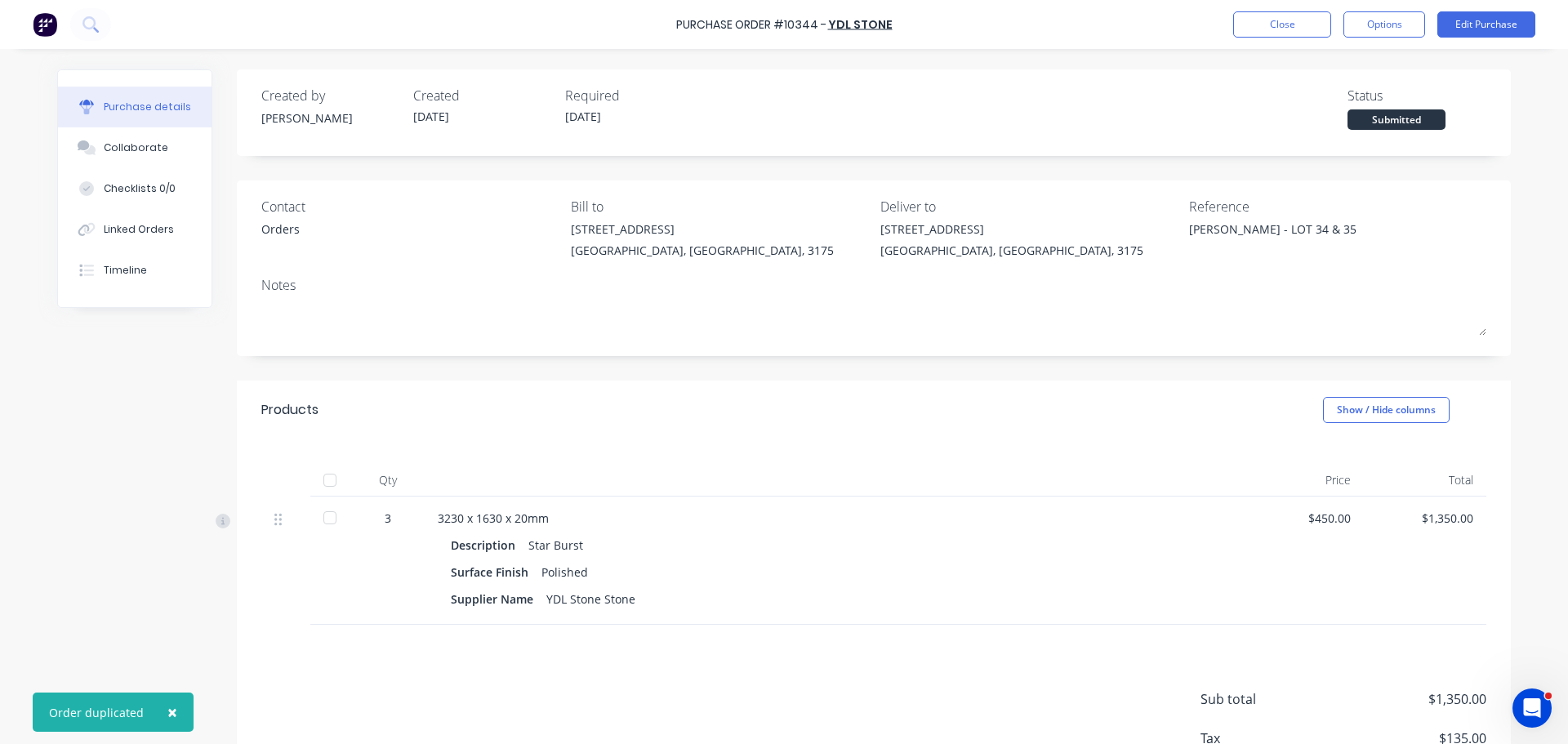
click at [389, 518] on div "3" at bounding box center [387, 518] width 47 height 17
click at [384, 520] on div "3" at bounding box center [387, 518] width 47 height 17
click at [1308, 28] on button "Close" at bounding box center [1282, 25] width 98 height 26
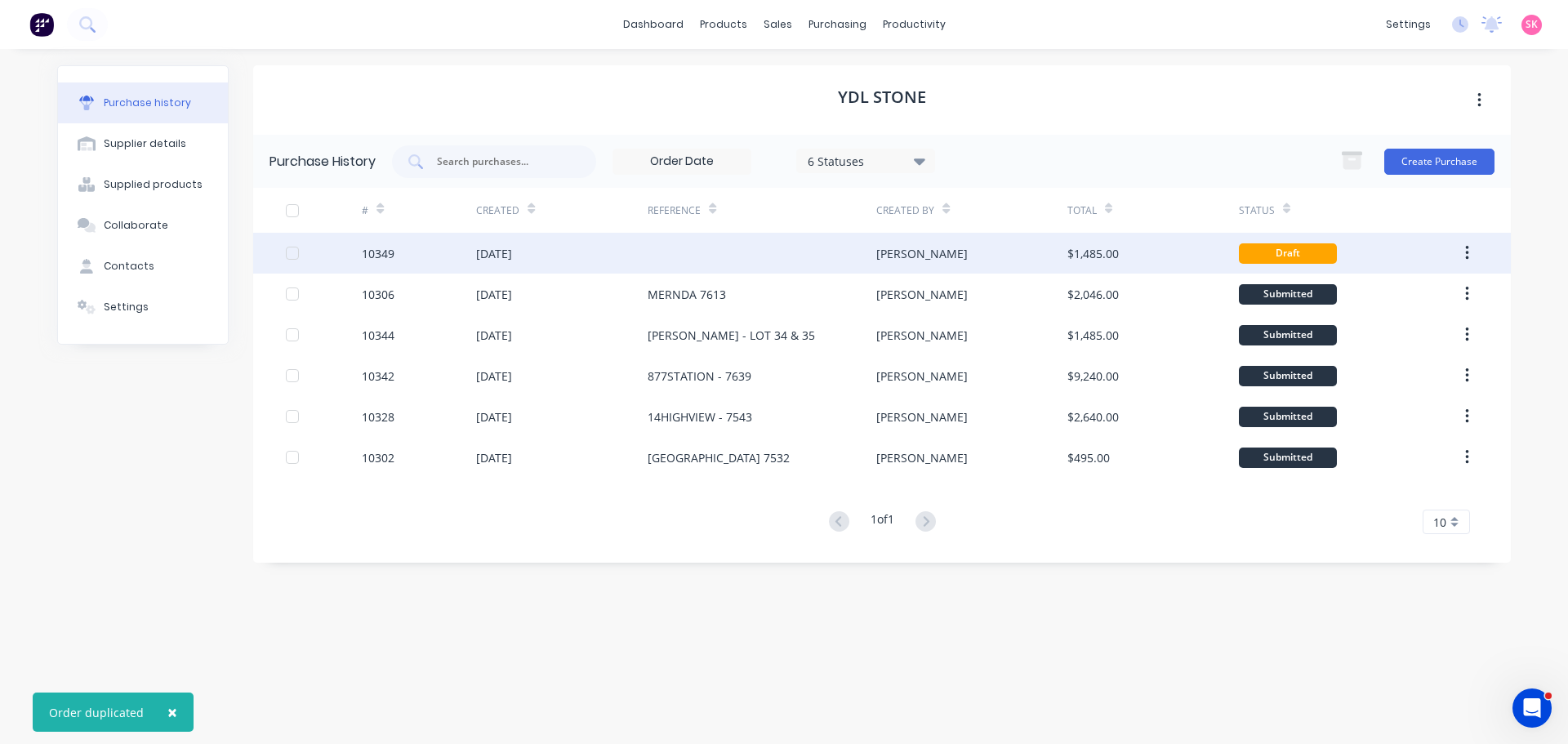
click at [600, 254] on div "[DATE]" at bounding box center [561, 252] width 171 height 41
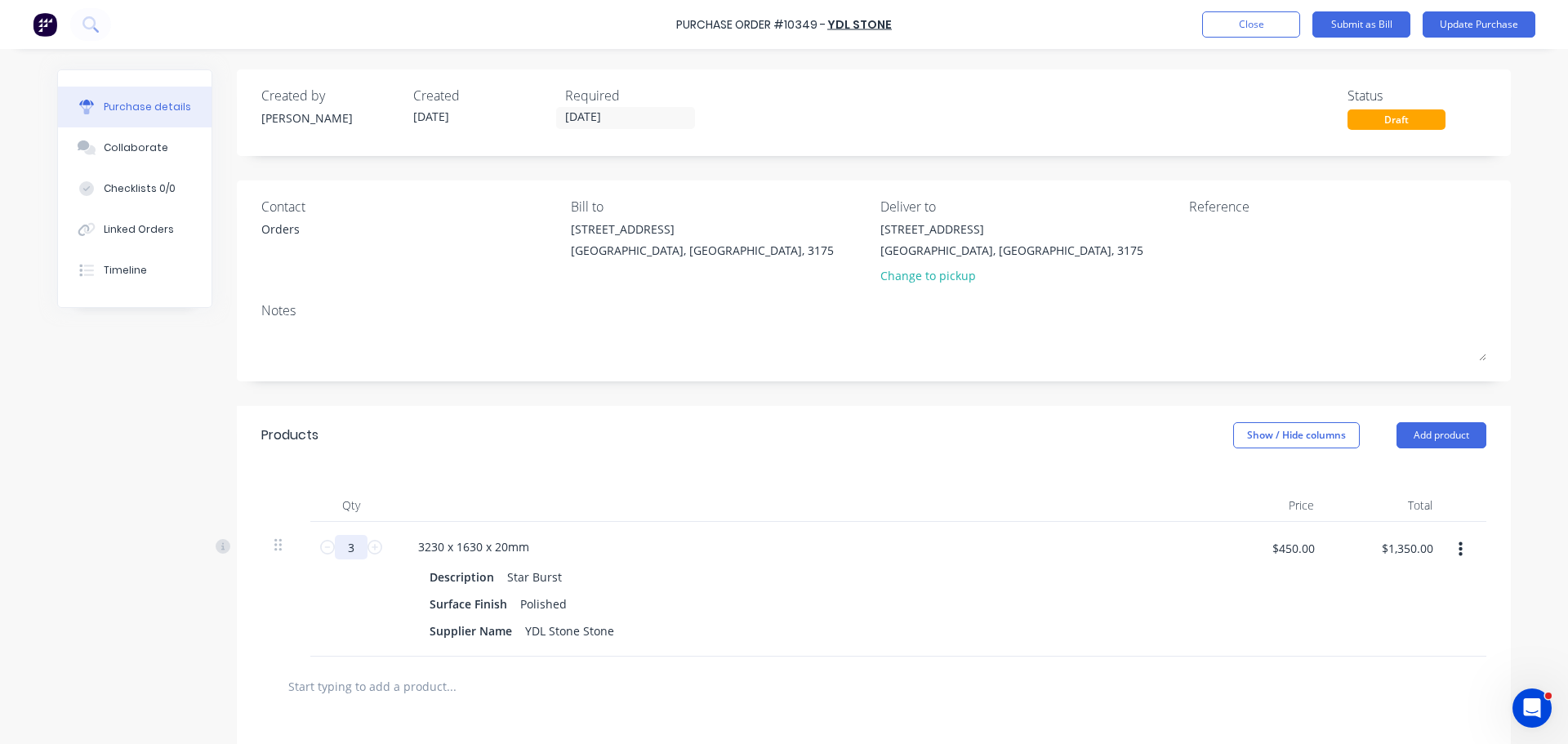
drag, startPoint x: 329, startPoint y: 554, endPoint x: 318, endPoint y: 550, distance: 11.7
click at [328, 554] on div "3 3" at bounding box center [351, 547] width 55 height 25
click at [320, 550] on icon at bounding box center [328, 547] width 15 height 15
type input "2"
type input "$900.00"
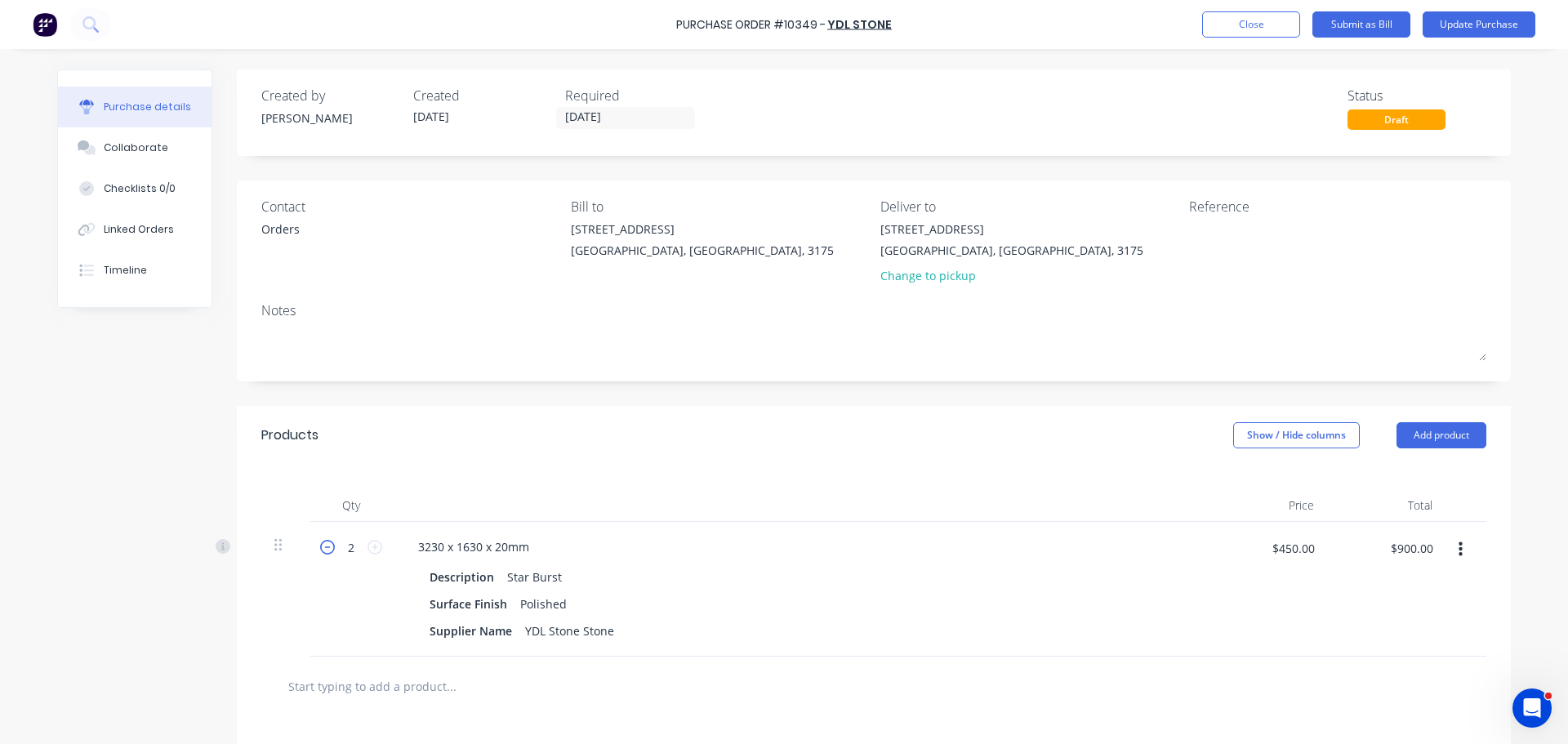
click at [320, 550] on icon at bounding box center [328, 547] width 15 height 15
type input "1"
type input "$450.00"
click at [977, 434] on div "Products Show / Hide columns Add product" at bounding box center [873, 434] width 1274 height 59
click at [1212, 238] on textarea at bounding box center [1291, 238] width 204 height 36
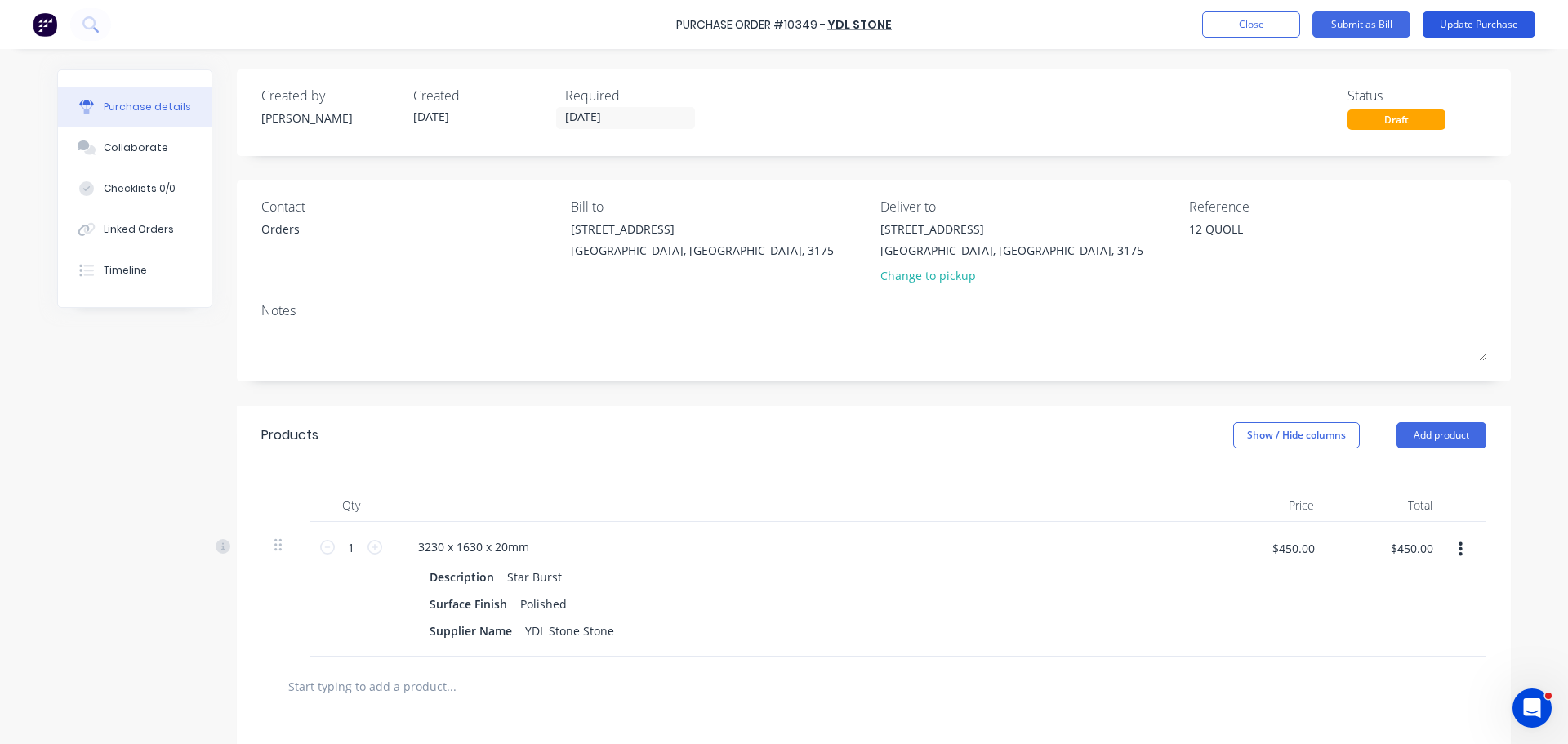
type textarea "12 QUOLL"
type textarea "x"
type textarea "12 QUOLL"
click at [1464, 30] on button "Update Purchase" at bounding box center [1479, 25] width 113 height 26
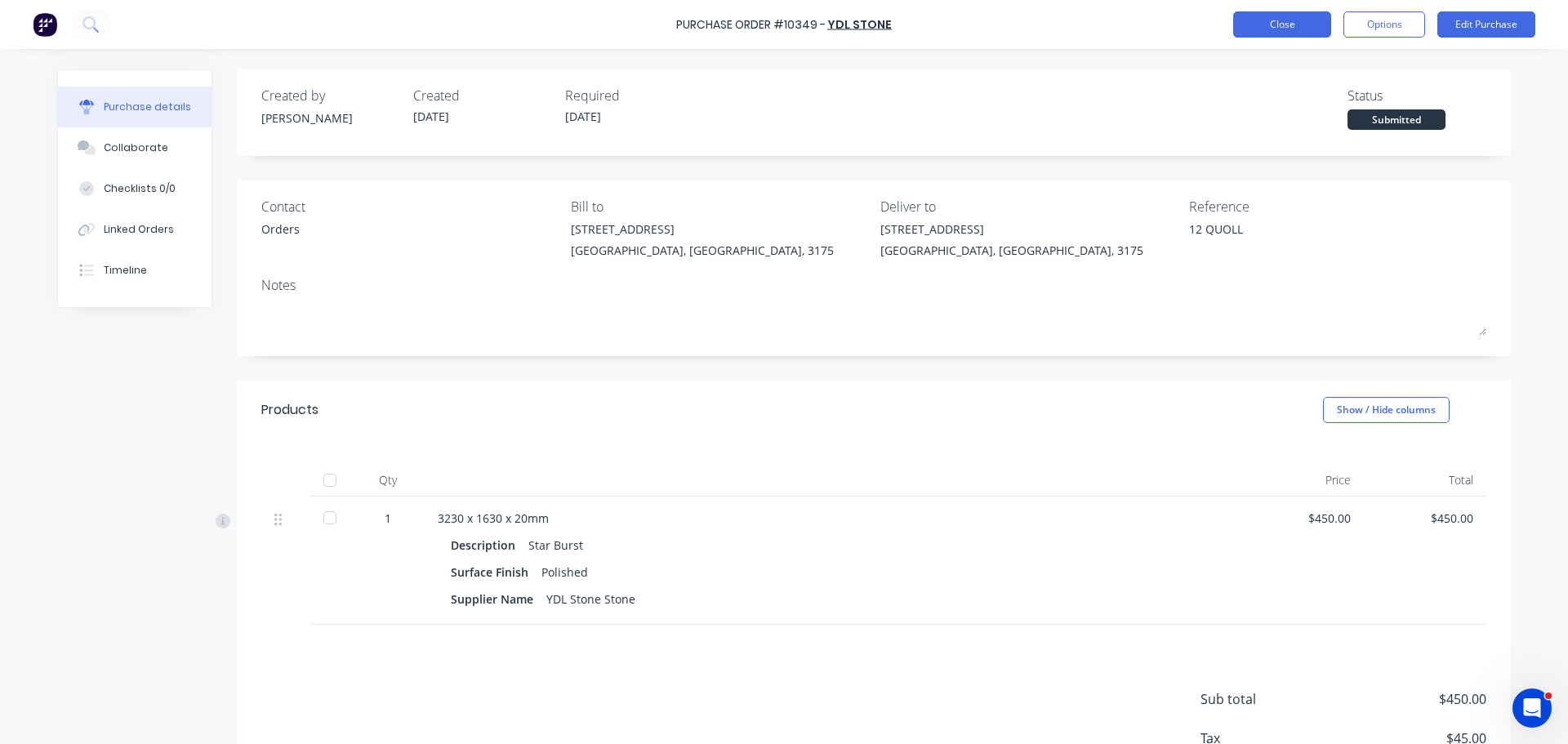
click at [1311, 19] on button "Close" at bounding box center [1282, 25] width 98 height 26
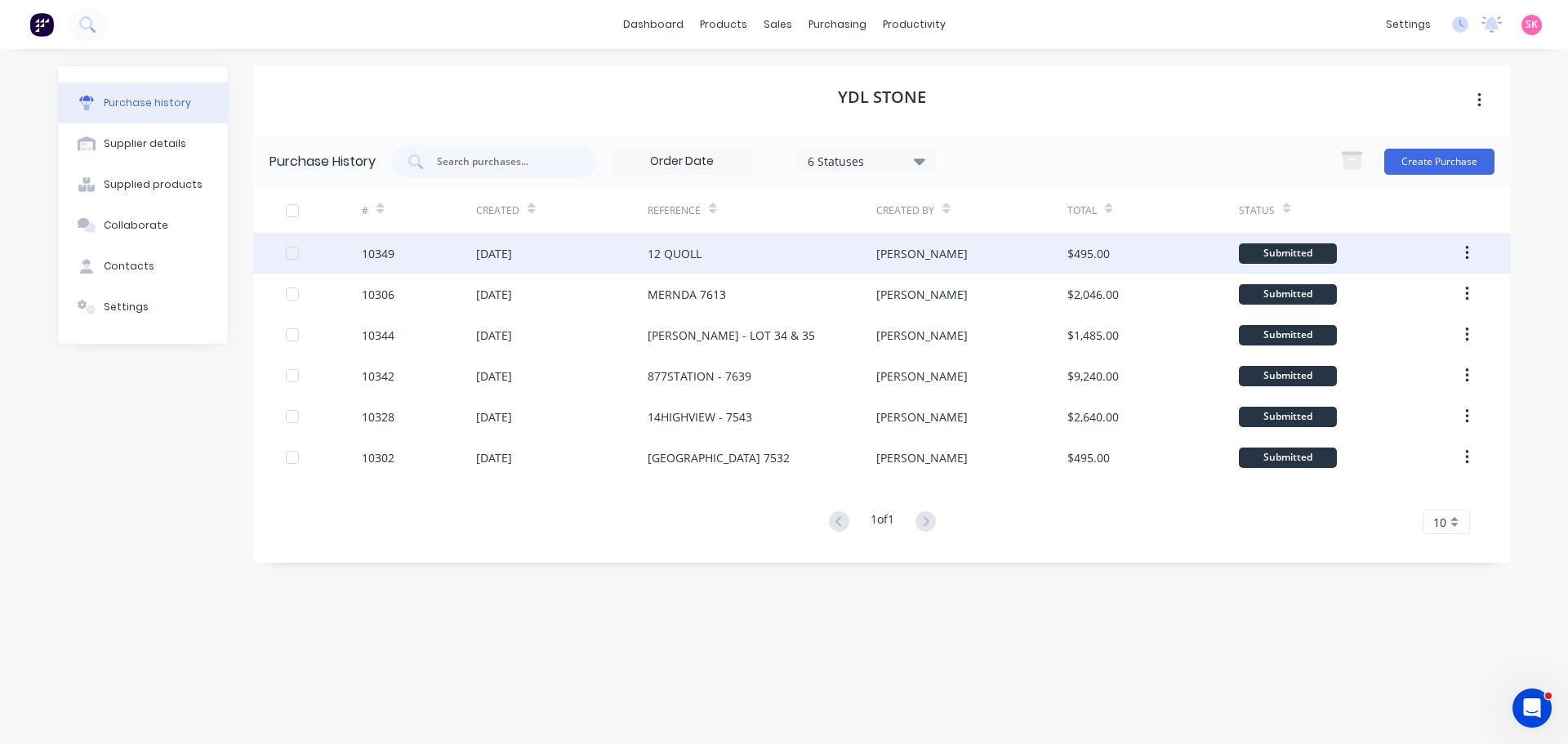
click at [758, 258] on div "12 QUOLL" at bounding box center [762, 252] width 228 height 41
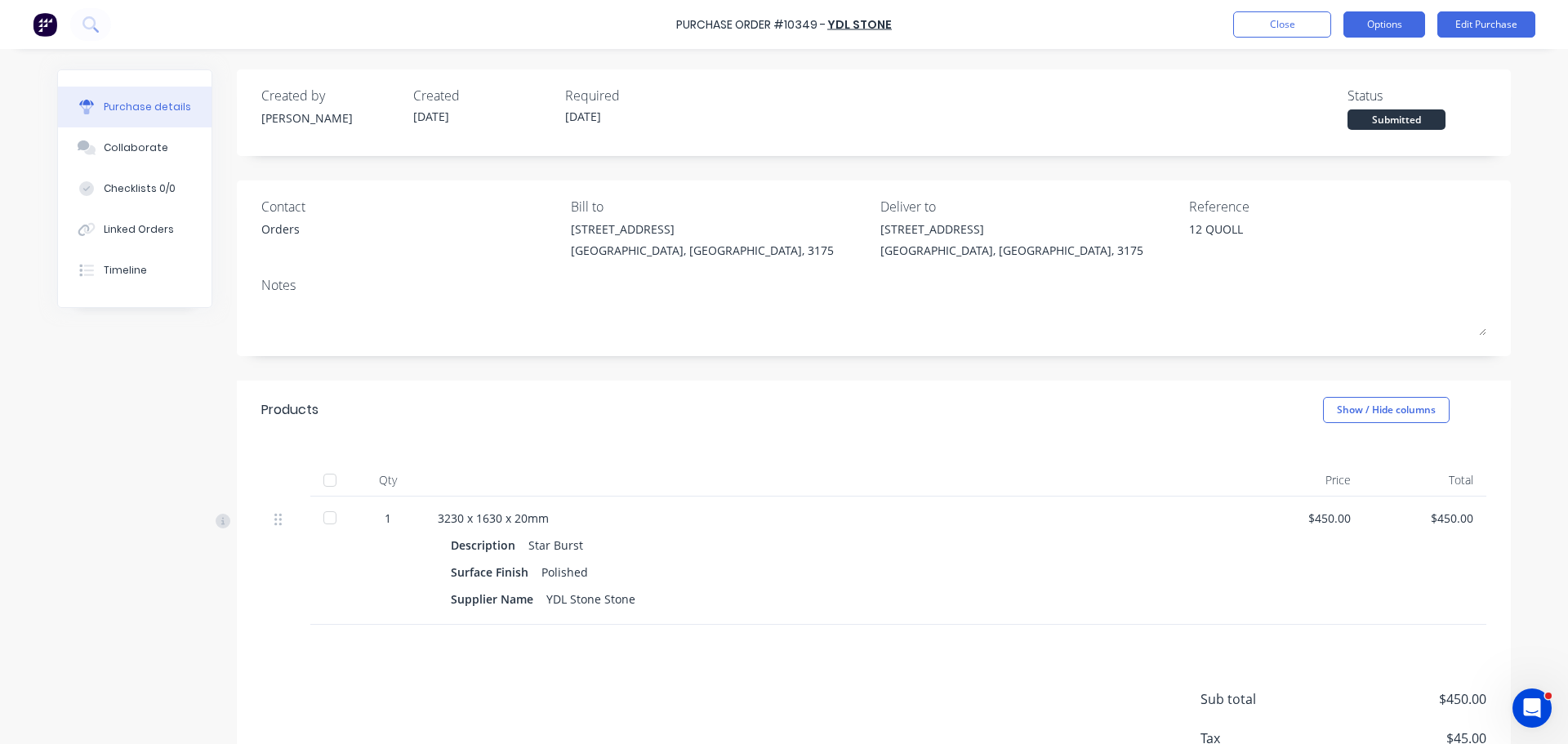
click at [1381, 30] on button "Options" at bounding box center [1384, 25] width 82 height 26
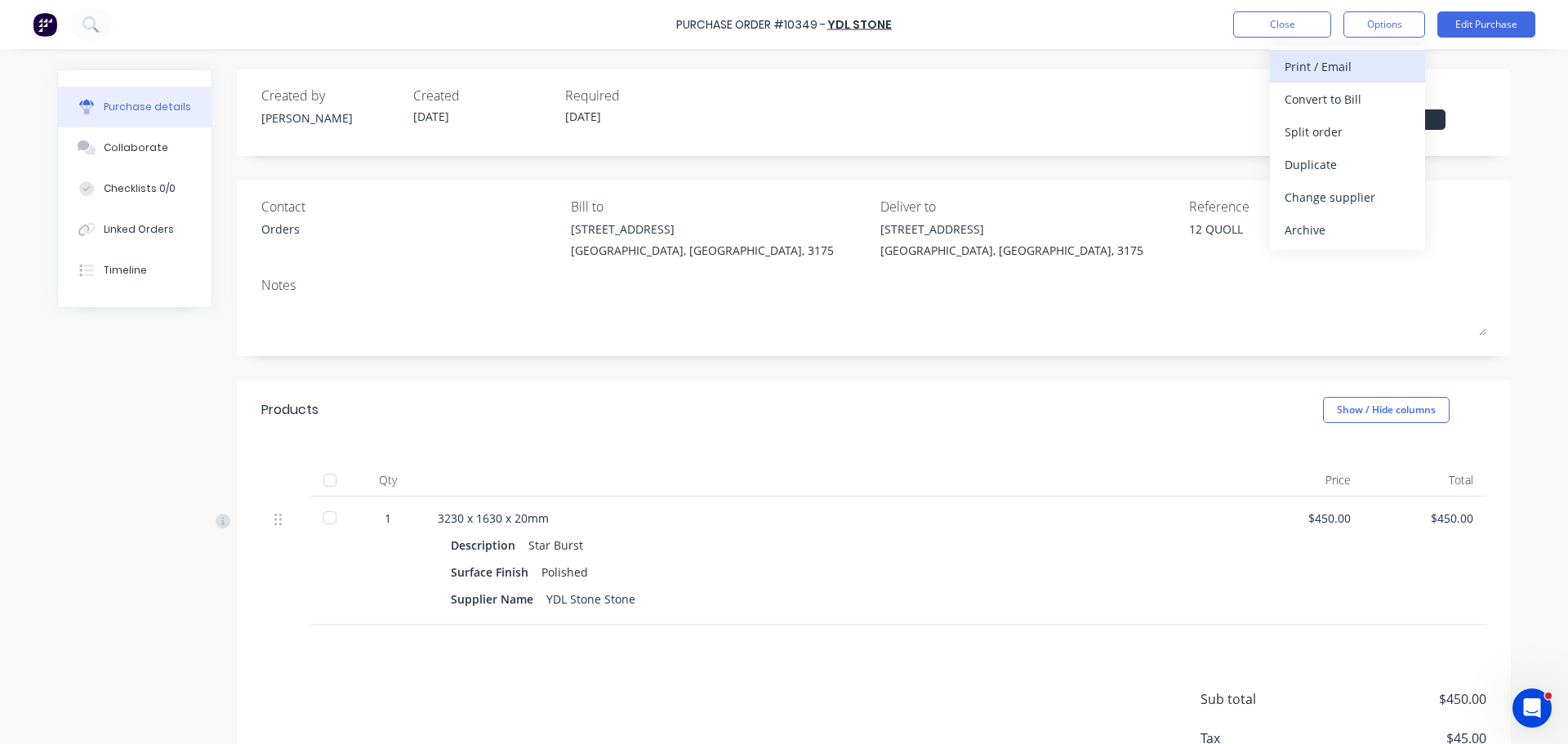
click at [1364, 72] on div "Print / Email" at bounding box center [1348, 66] width 126 height 24
click at [1349, 69] on div "Back" at bounding box center [1348, 66] width 126 height 24
click at [1350, 68] on div "Print / Email" at bounding box center [1348, 66] width 126 height 24
click at [1347, 98] on div "With pricing" at bounding box center [1348, 99] width 126 height 24
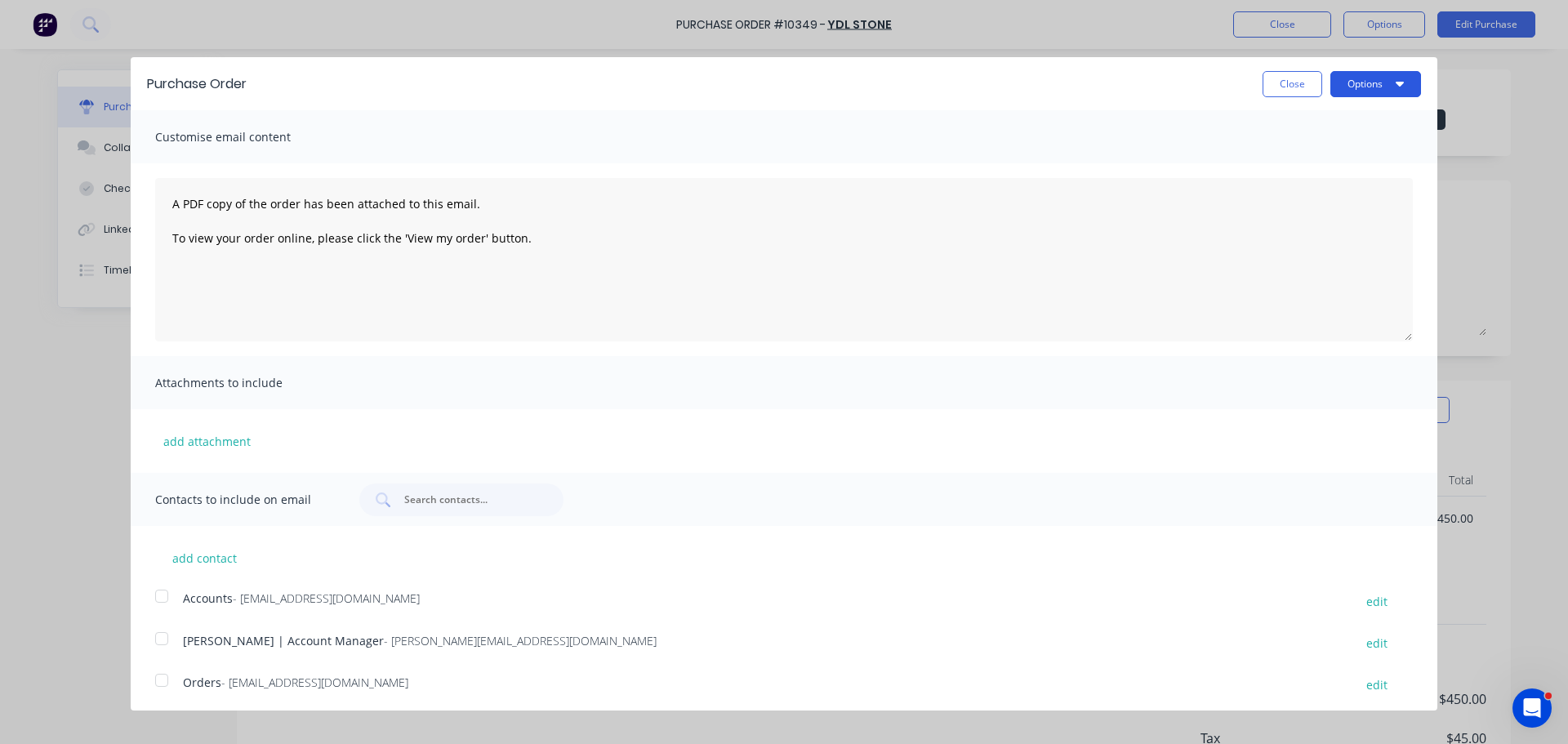
click at [1347, 85] on button "Options" at bounding box center [1375, 84] width 90 height 26
click at [1341, 115] on div "Print" at bounding box center [1344, 125] width 126 height 24
click at [1273, 85] on button "Close" at bounding box center [1292, 84] width 60 height 26
type textarea "x"
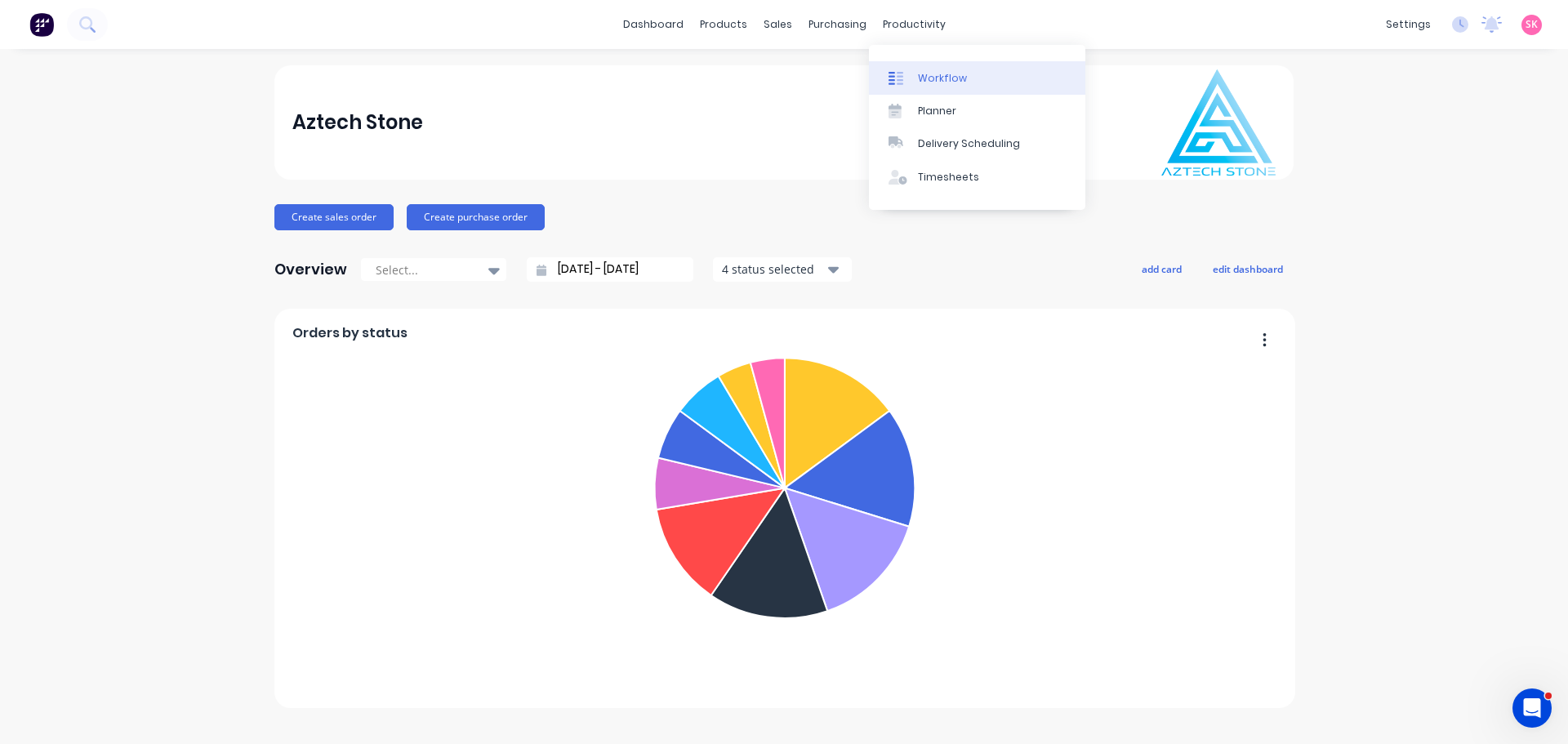
click at [928, 73] on div "Workflow" at bounding box center [942, 79] width 49 height 15
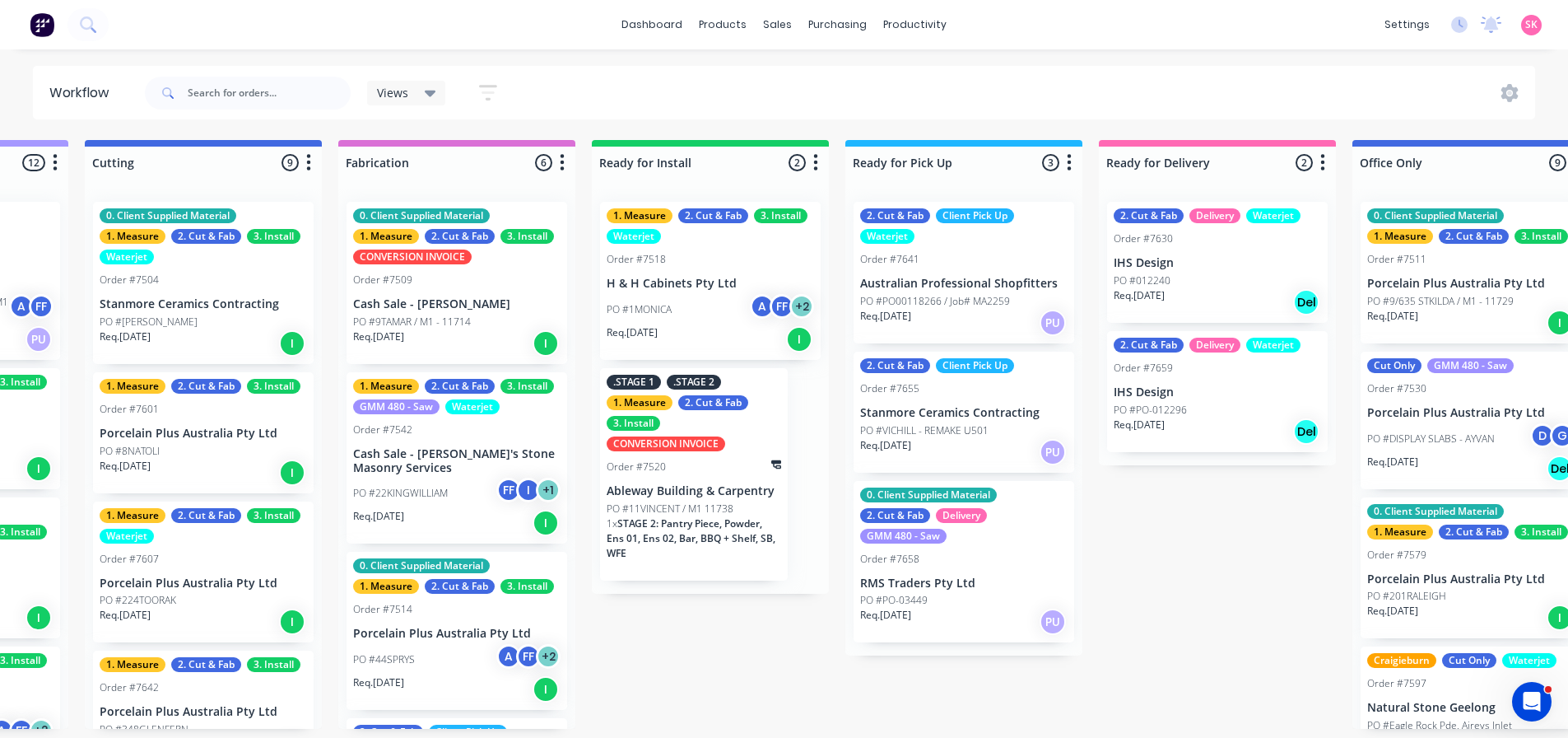
scroll to position [0, 1655]
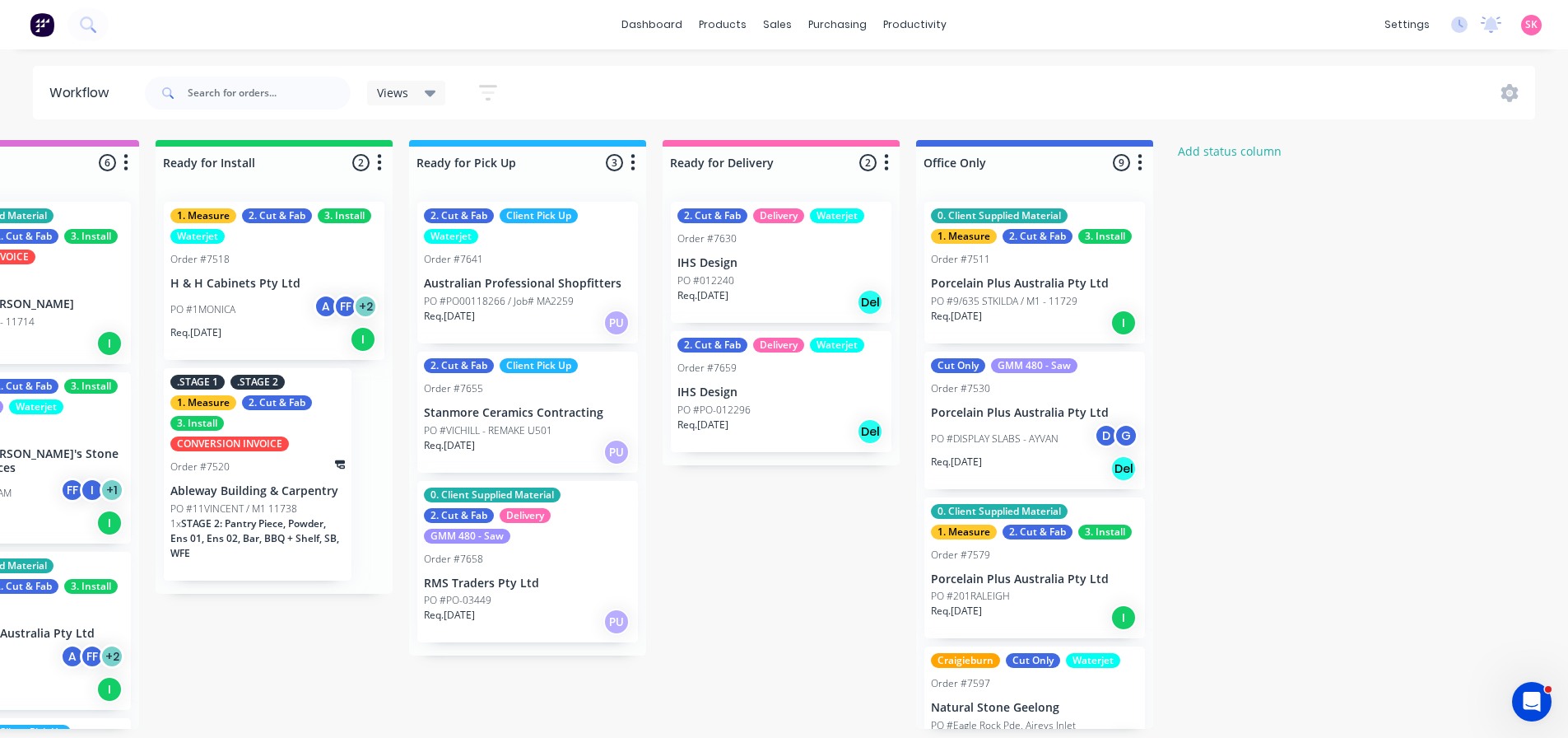
click at [1497, 97] on div at bounding box center [1513, 94] width 43 height 18
click at [1514, 91] on icon at bounding box center [1510, 94] width 18 height 18
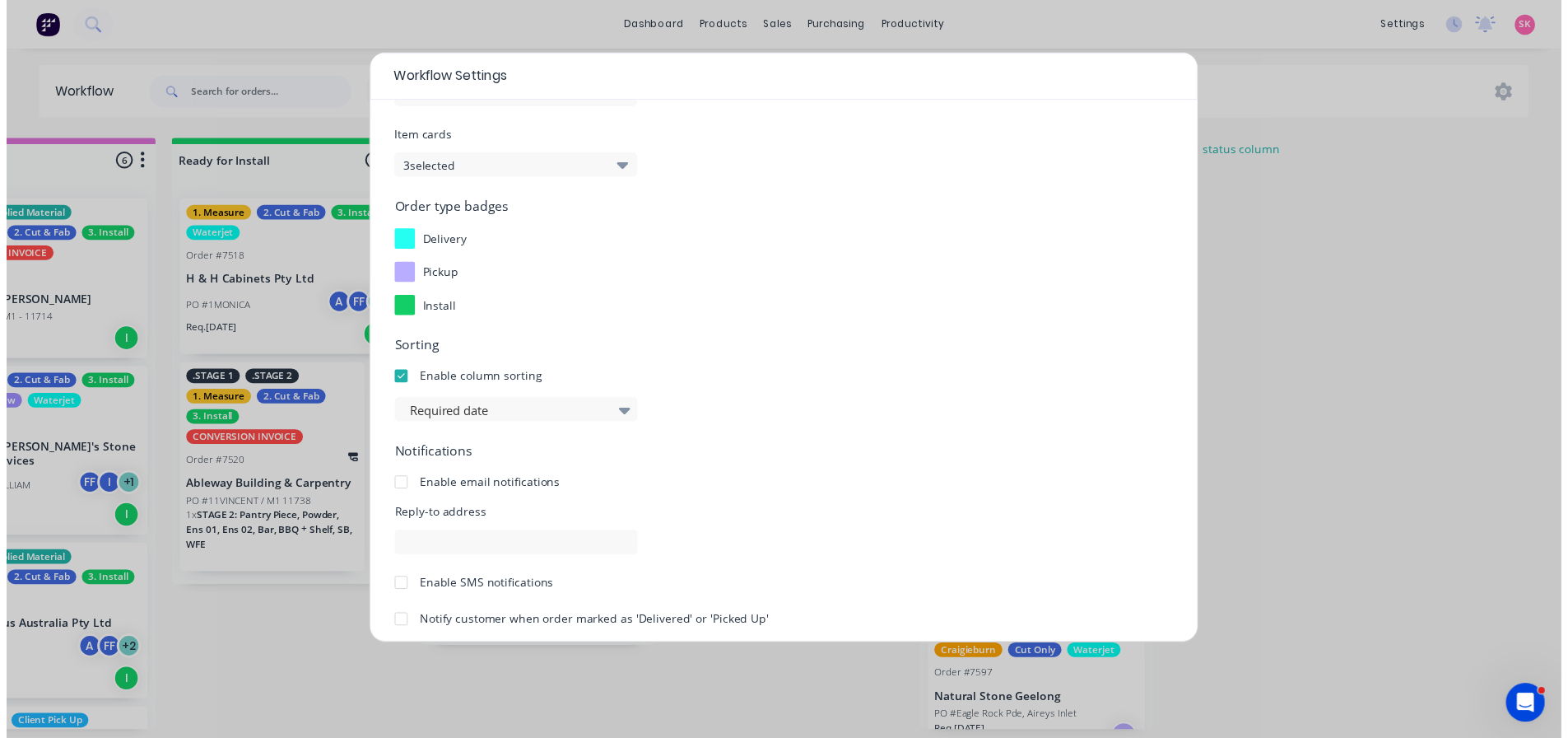
scroll to position [177, 0]
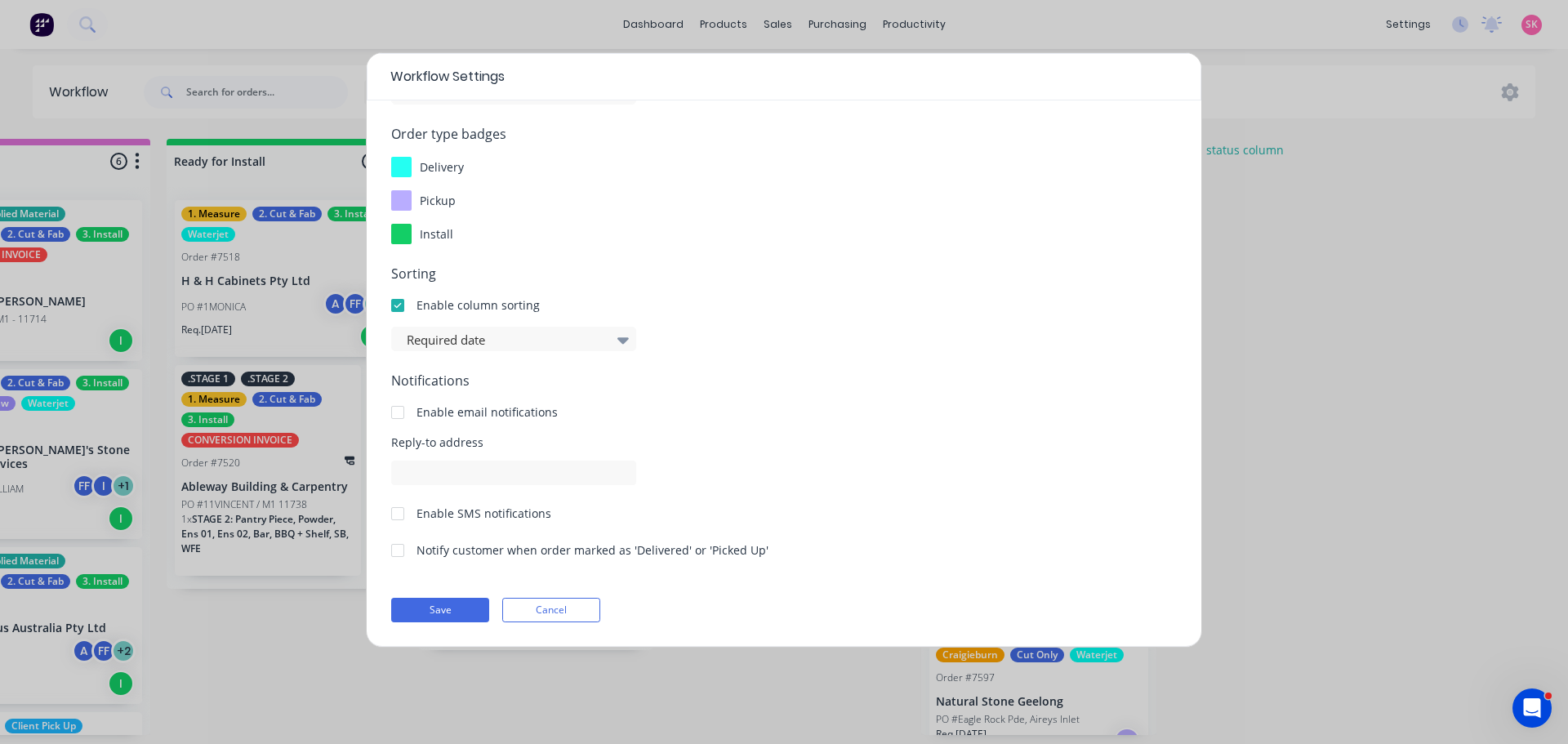
click at [556, 600] on button "Cancel" at bounding box center [551, 610] width 98 height 25
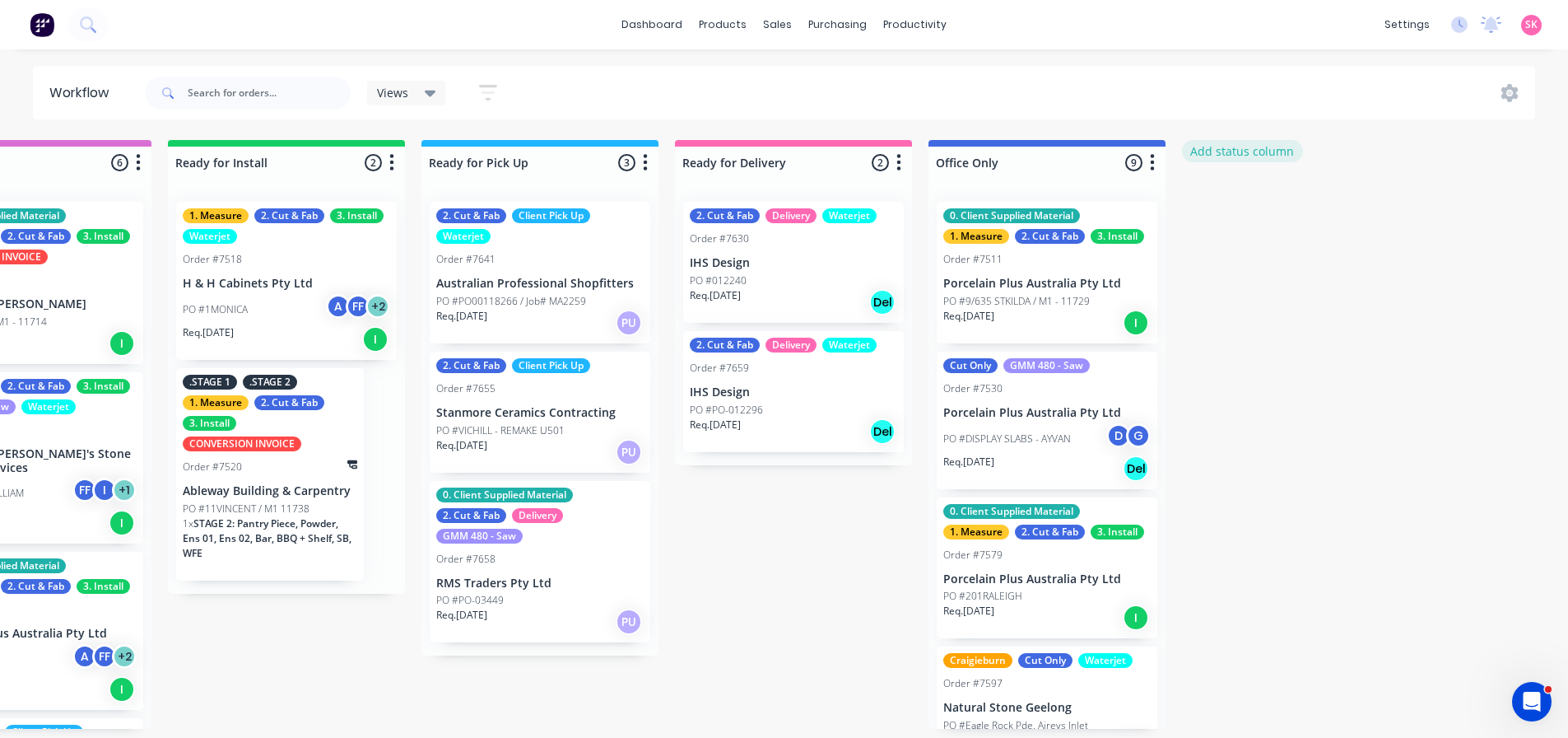
click at [1243, 143] on button "Add status column" at bounding box center [1242, 151] width 121 height 23
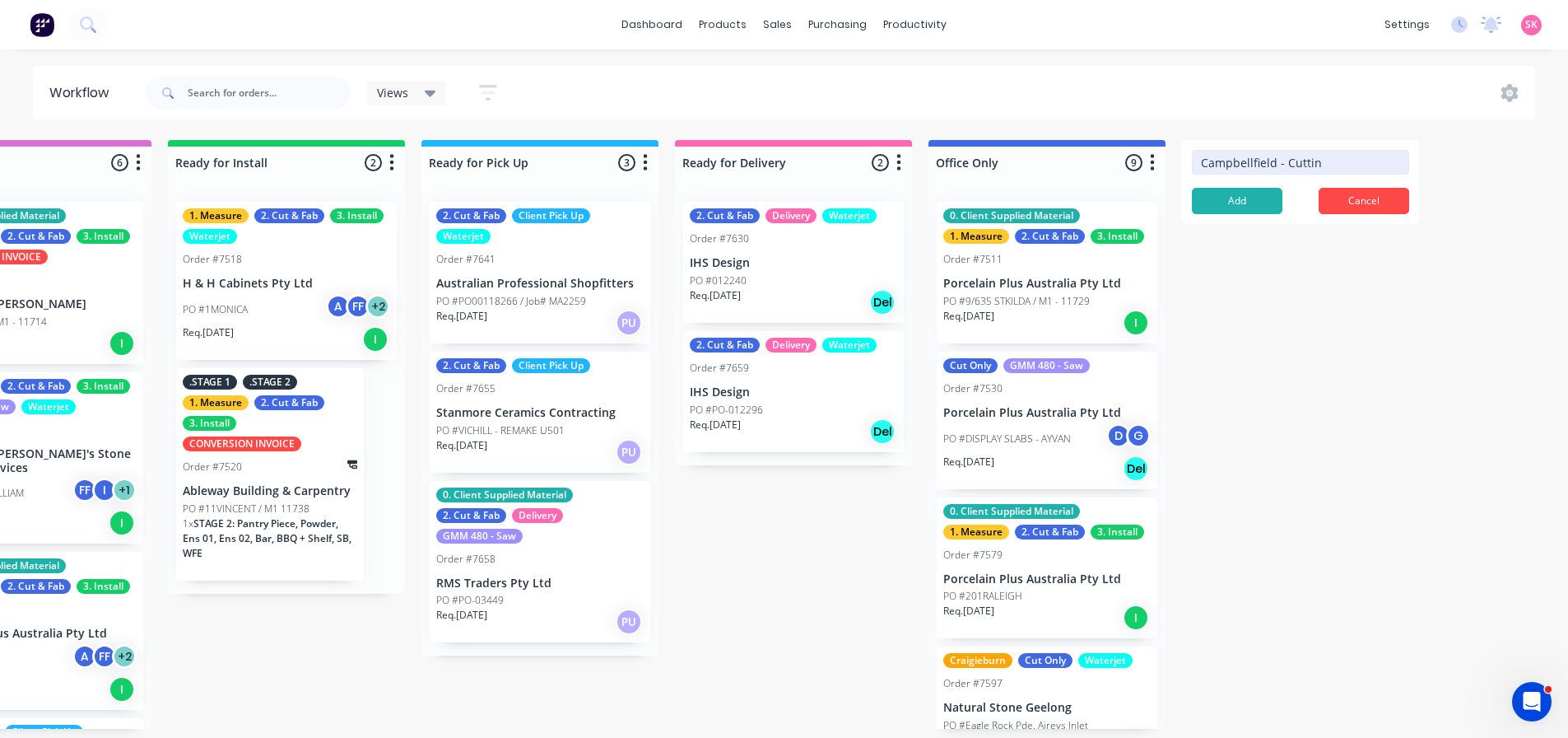
type input "Campbellfield - Cutting"
click button "Add" at bounding box center [1237, 201] width 91 height 27
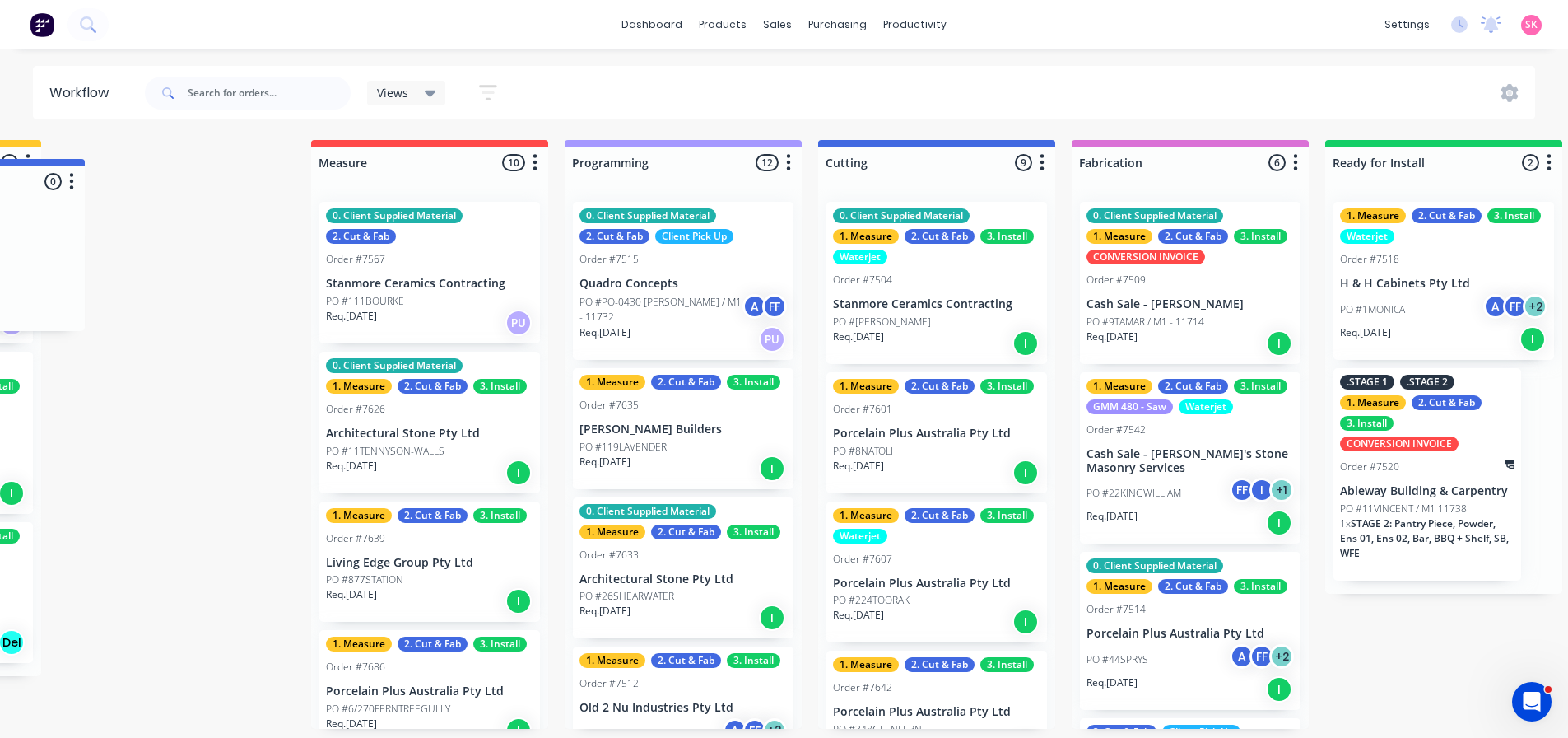
scroll to position [0, 682]
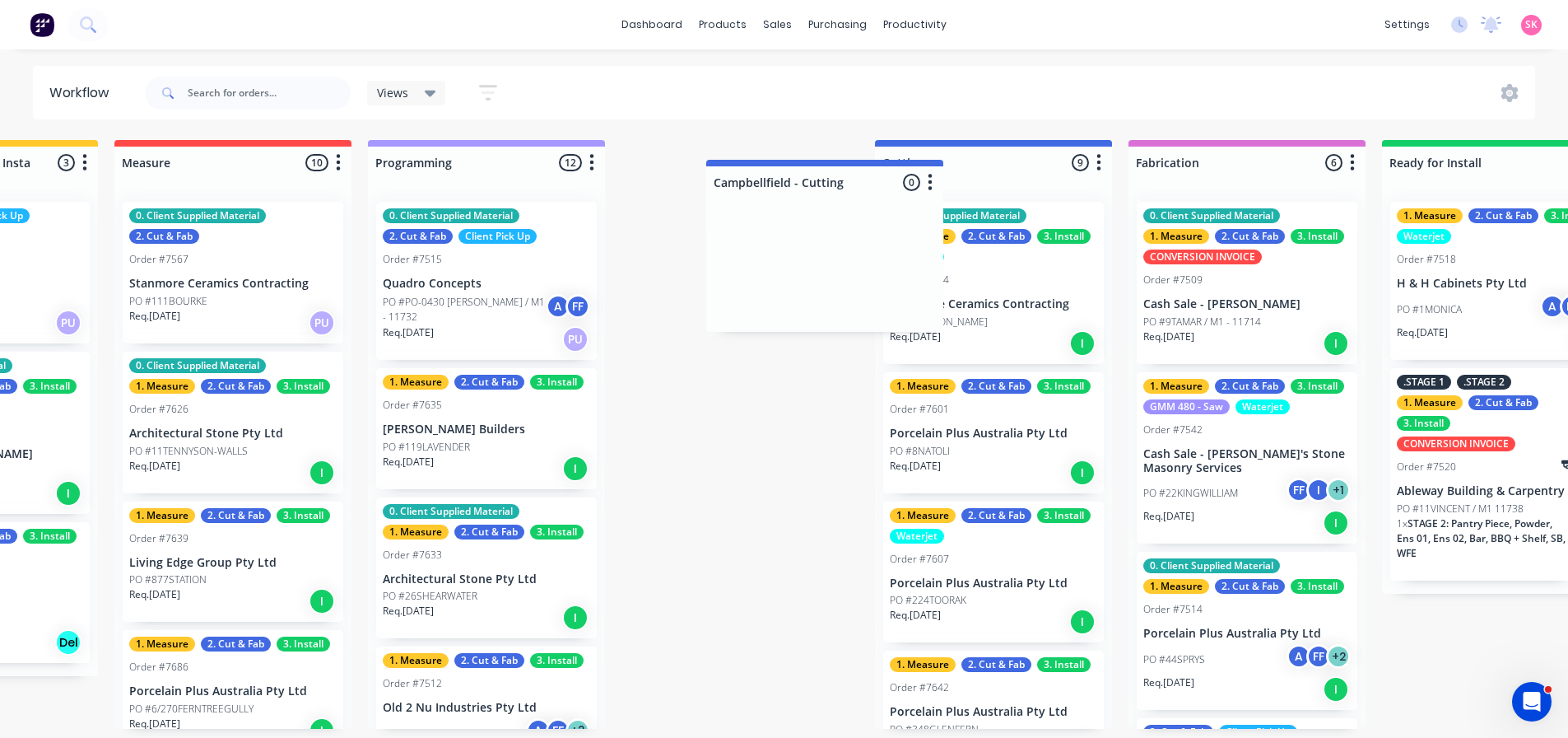
drag, startPoint x: 1323, startPoint y: 165, endPoint x: 809, endPoint y: 189, distance: 514.6
click at [808, 189] on div "Submitted 16 Status colour #273444 hex #273444 Save Cancel Summaries Total orde…" at bounding box center [1036, 434] width 3461 height 589
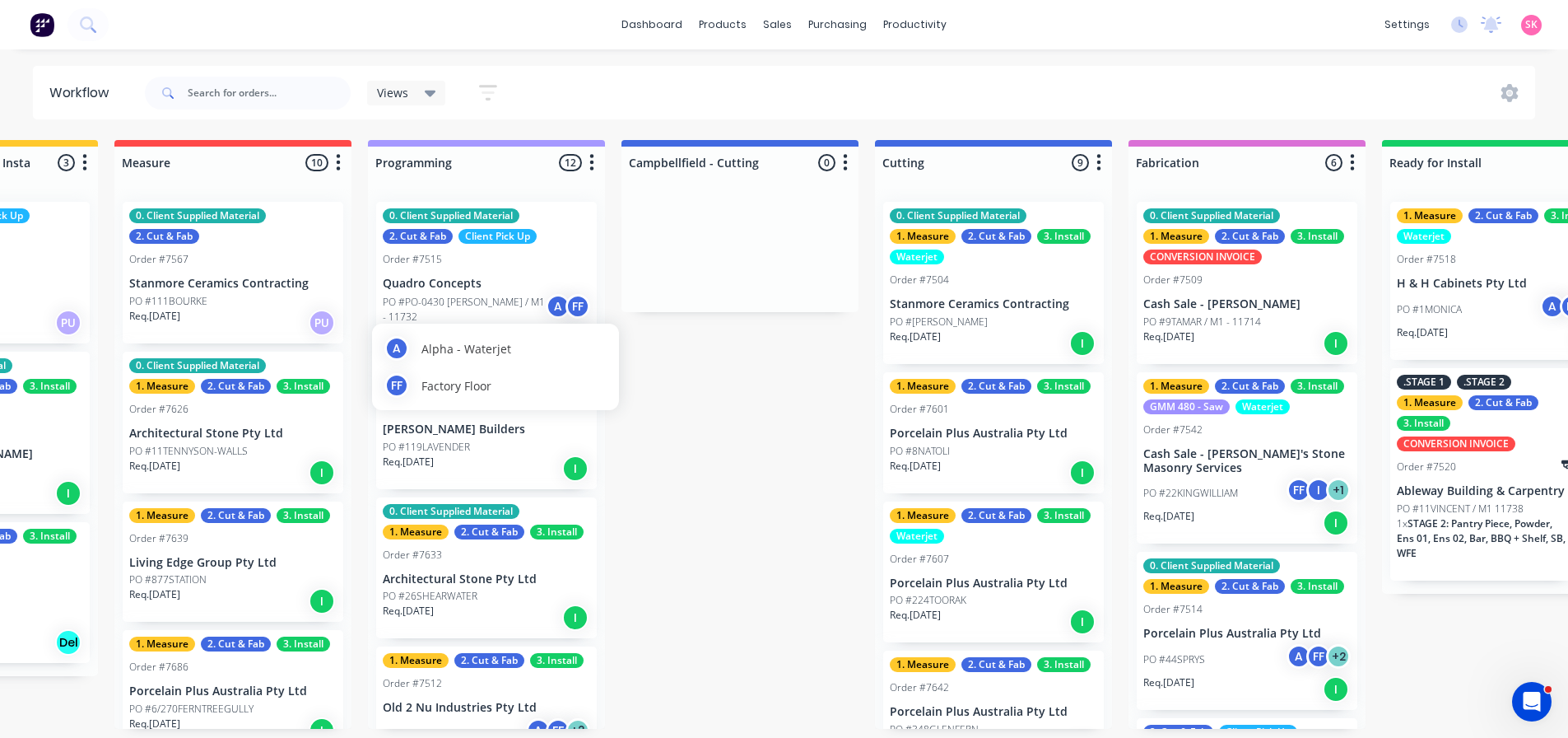
scroll to position [3, 682]
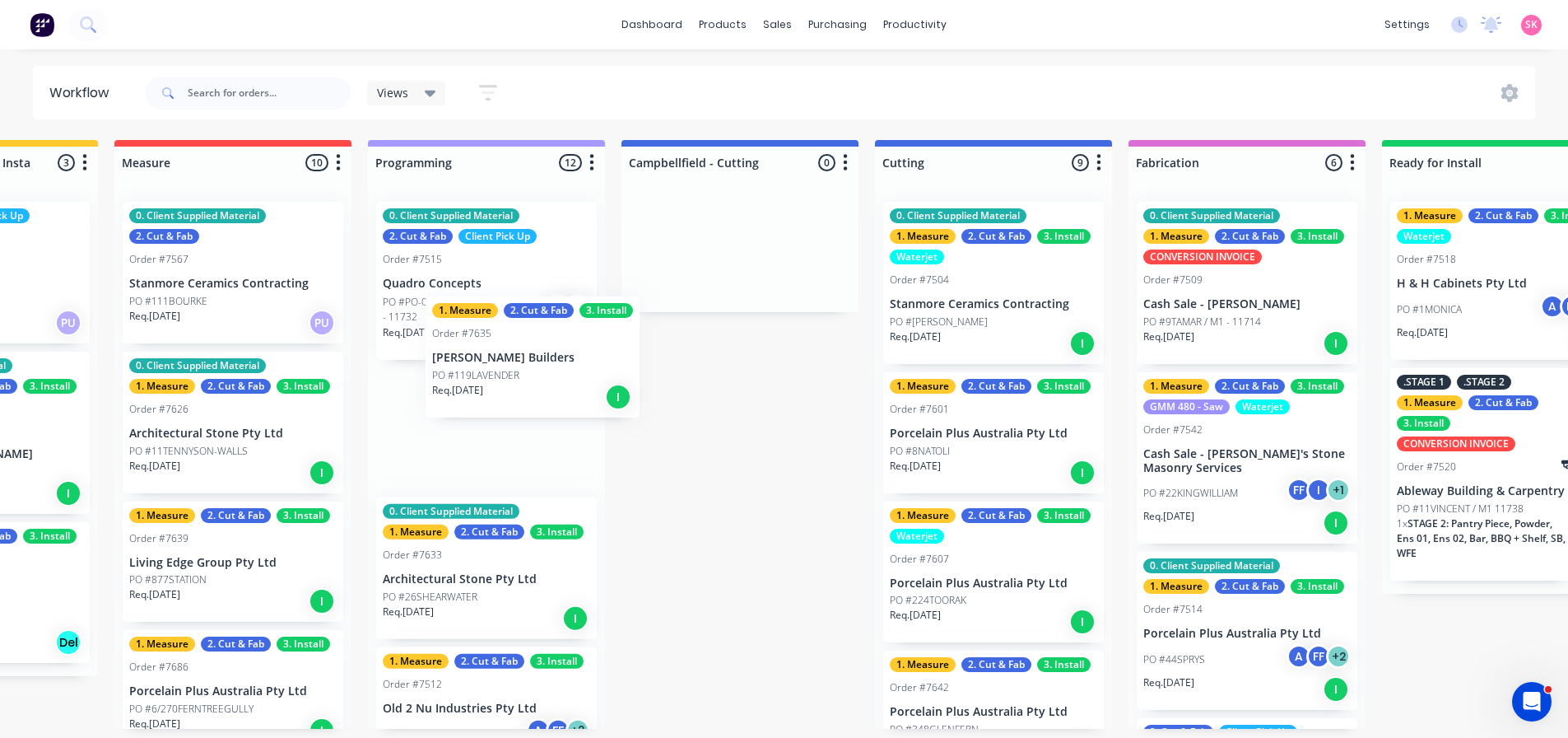
drag, startPoint x: 539, startPoint y: 385, endPoint x: 489, endPoint y: 417, distance: 59.4
click at [489, 417] on div "0. Client Supplied Material 2. Cut & Fab Client Pick Up Order #7515 Quadro Conc…" at bounding box center [487, 458] width 237 height 540
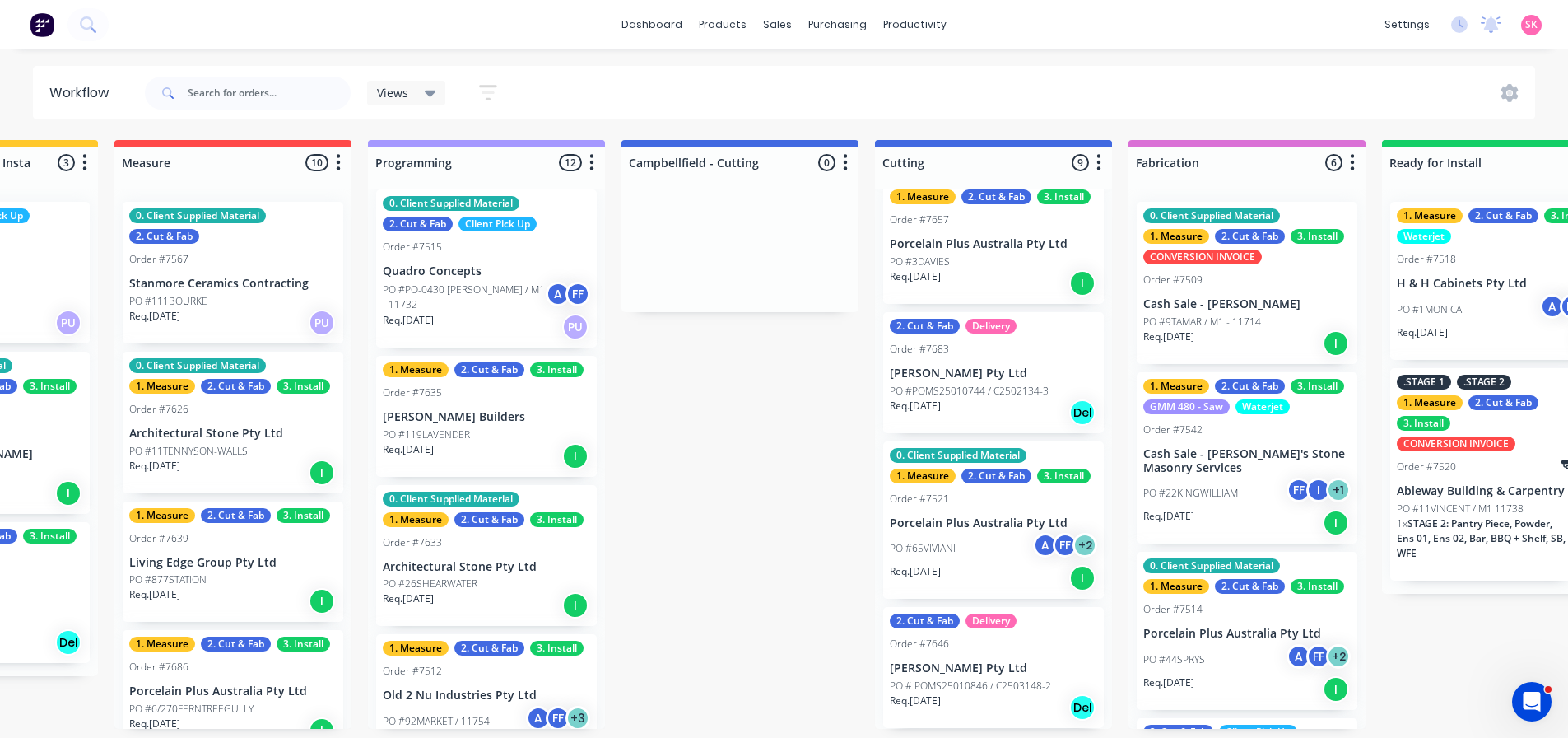
scroll to position [0, 0]
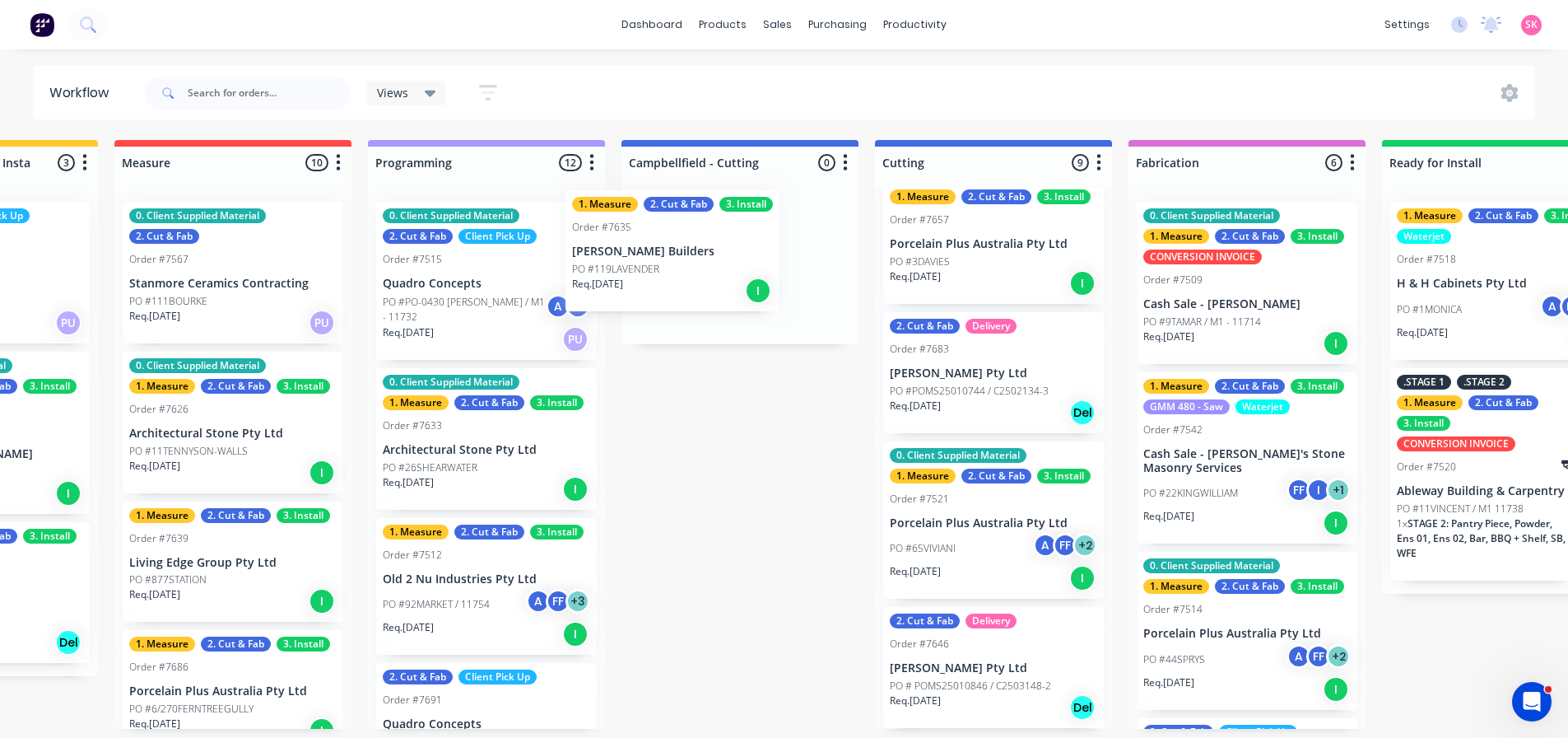
drag, startPoint x: 642, startPoint y: 290, endPoint x: 672, endPoint y: 259, distance: 43.1
click at [671, 259] on div "Submitted 16 Status colour #273444 hex #273444 Save Cancel Summaries Total orde…" at bounding box center [1036, 434] width 3461 height 589
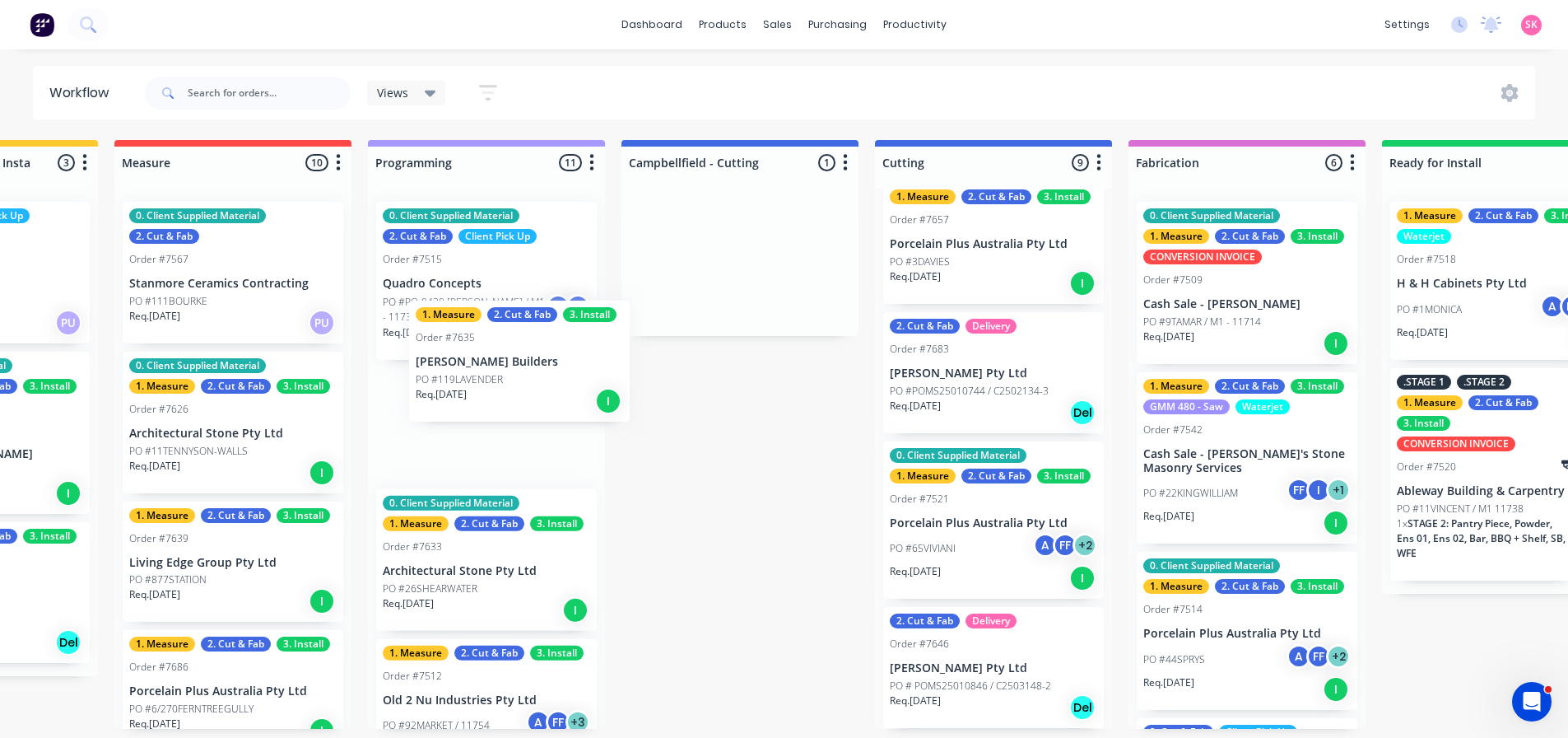
click at [496, 372] on div "Submitted 16 Status colour #273444 hex #273444 Save Cancel Summaries Total orde…" at bounding box center [1036, 434] width 3461 height 589
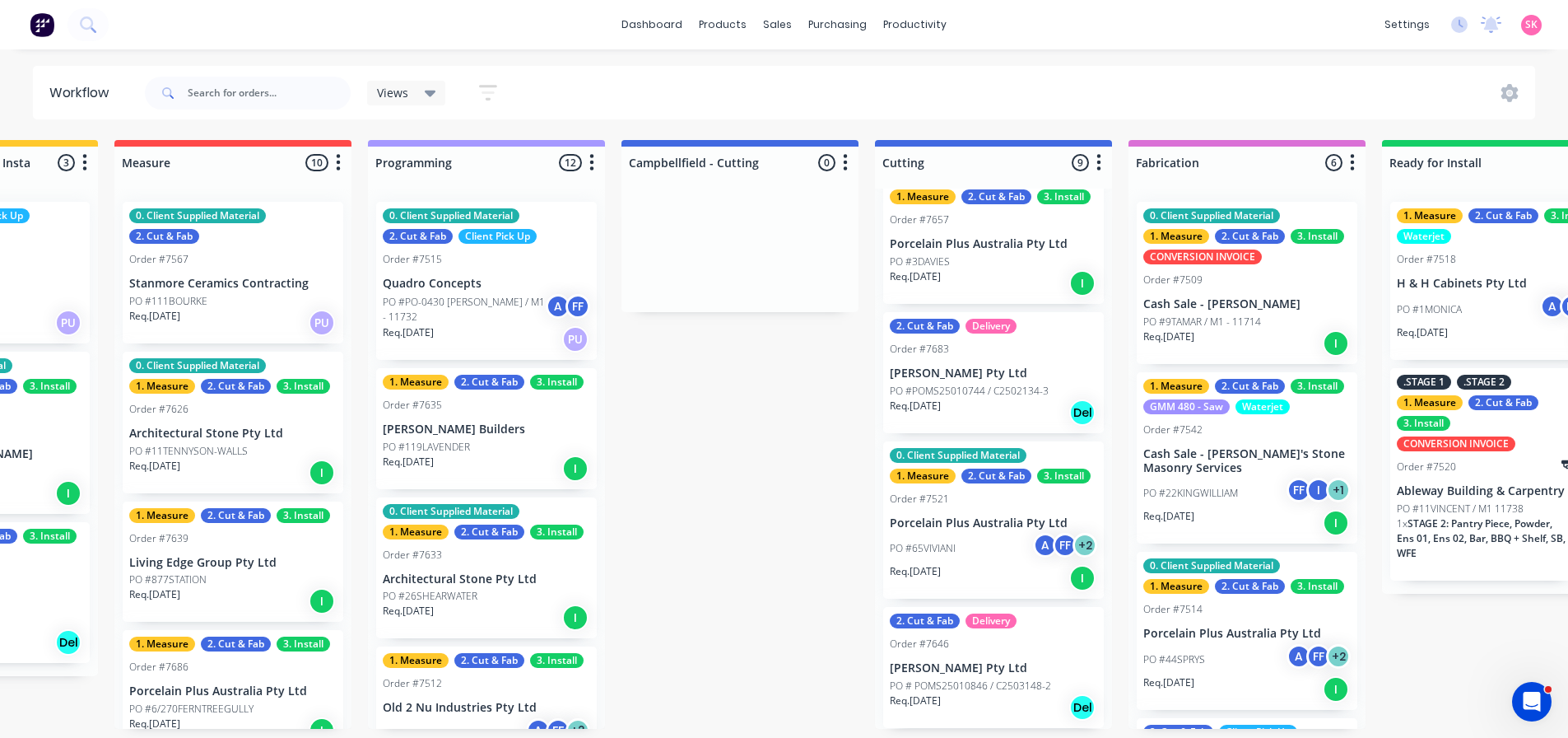
click at [855, 157] on button "button" at bounding box center [845, 163] width 20 height 20
click at [781, 200] on button "Status colour" at bounding box center [773, 198] width 164 height 28
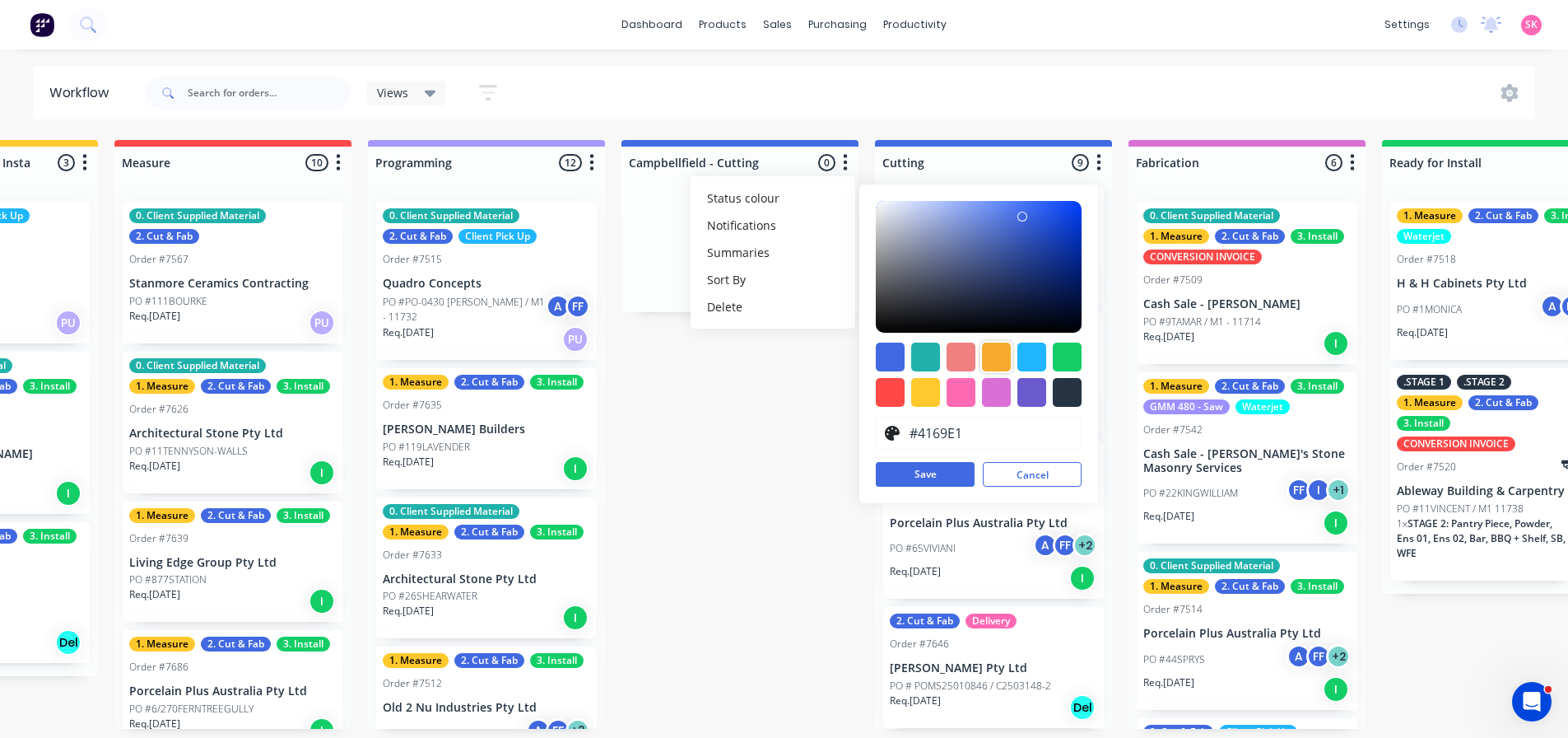
click at [999, 353] on div at bounding box center [996, 356] width 29 height 29
type input "#F6AB2F"
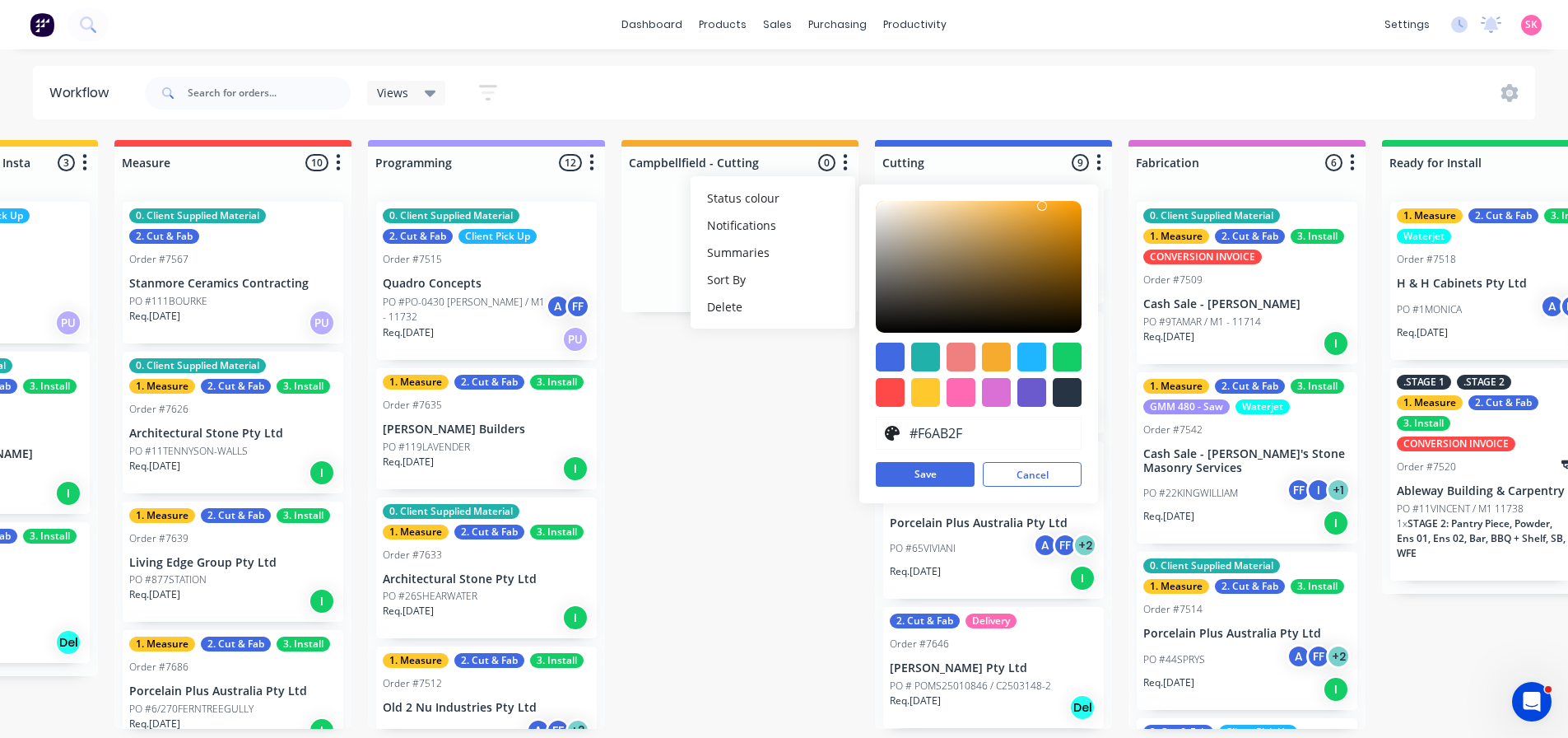
click at [633, 421] on div "Submitted 16 Status colour #273444 hex #273444 Save Cancel Summaries Total orde…" at bounding box center [1036, 434] width 3461 height 589
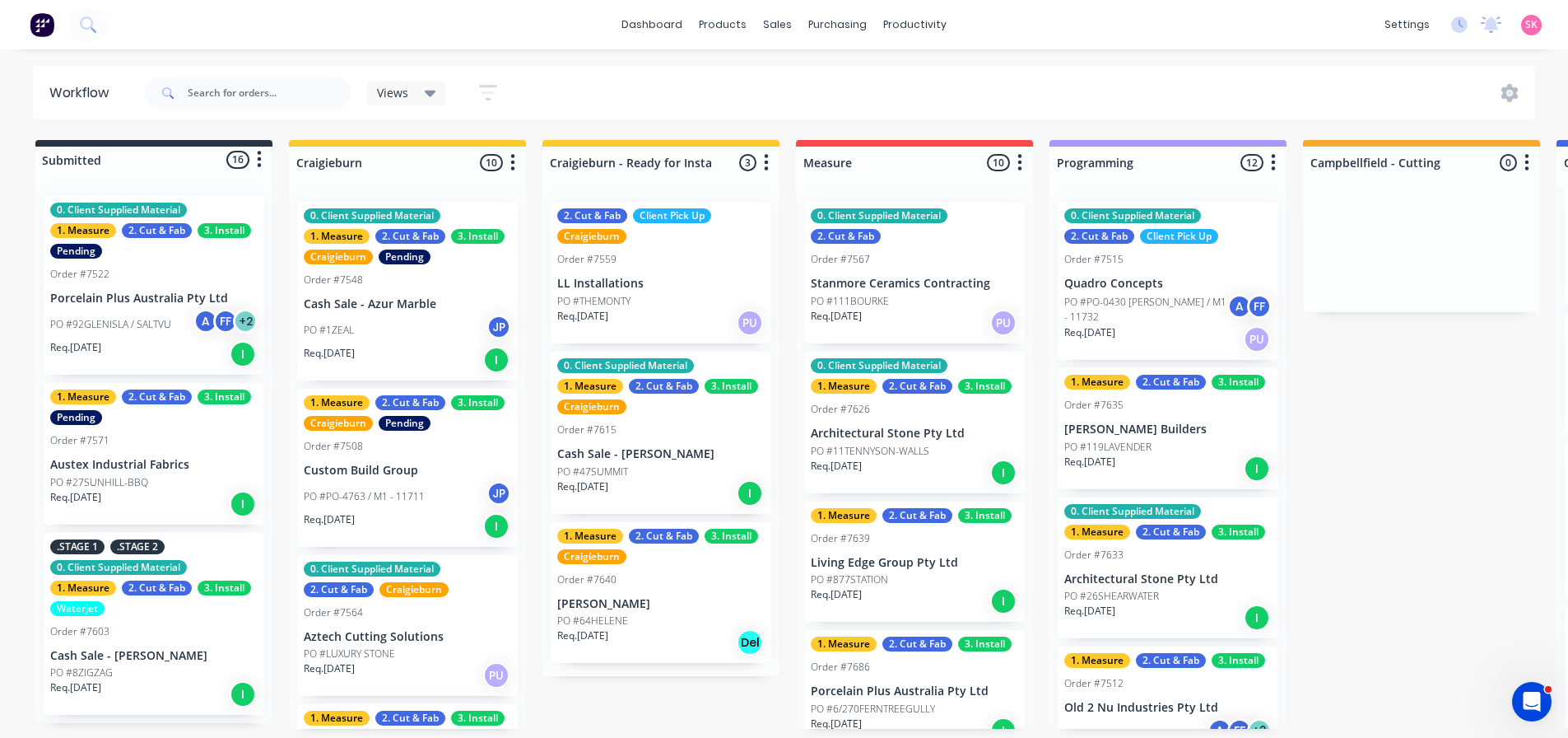
scroll to position [3, 663]
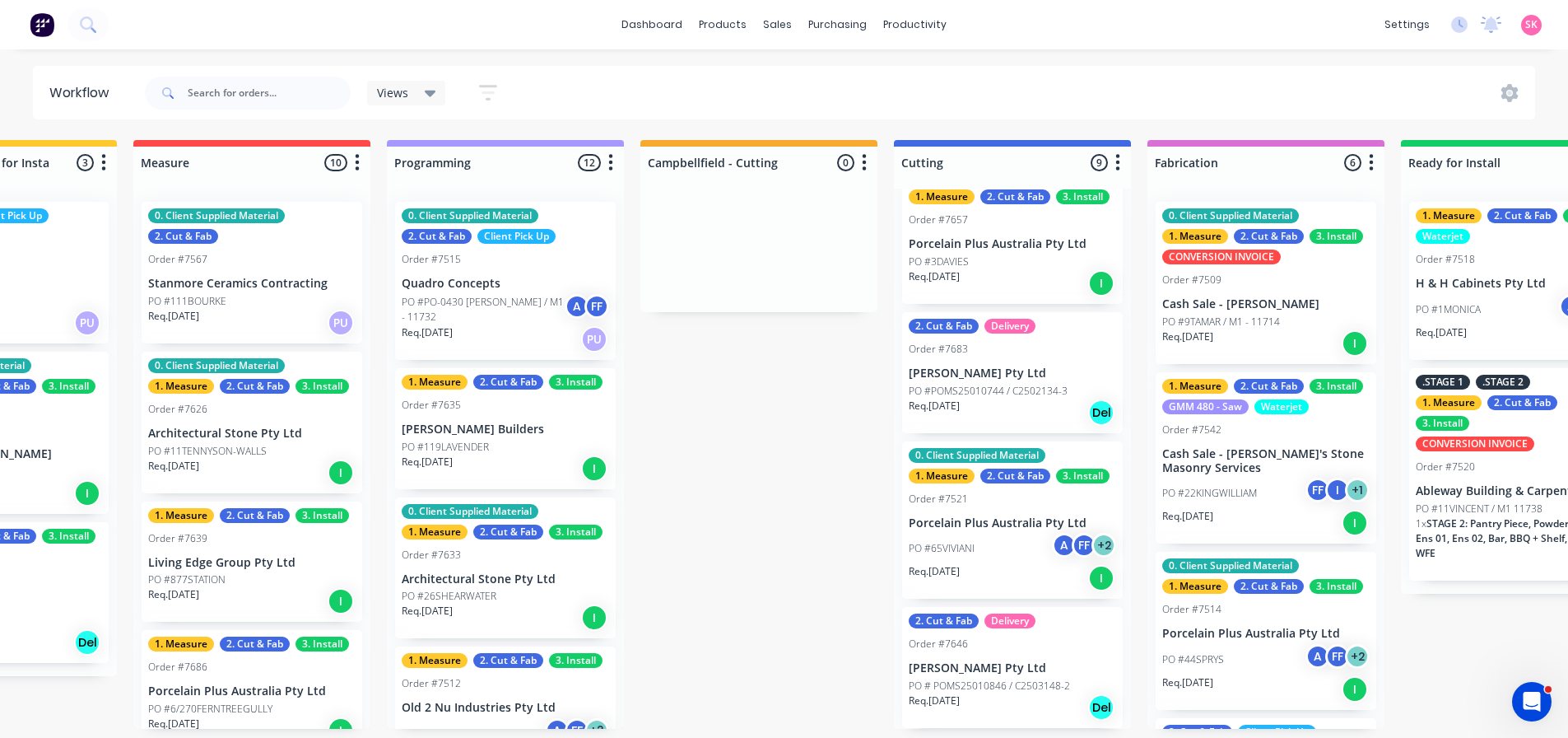
click at [866, 155] on icon "button" at bounding box center [865, 162] width 5 height 21
click at [847, 200] on button "Status colour" at bounding box center [791, 198] width 164 height 28
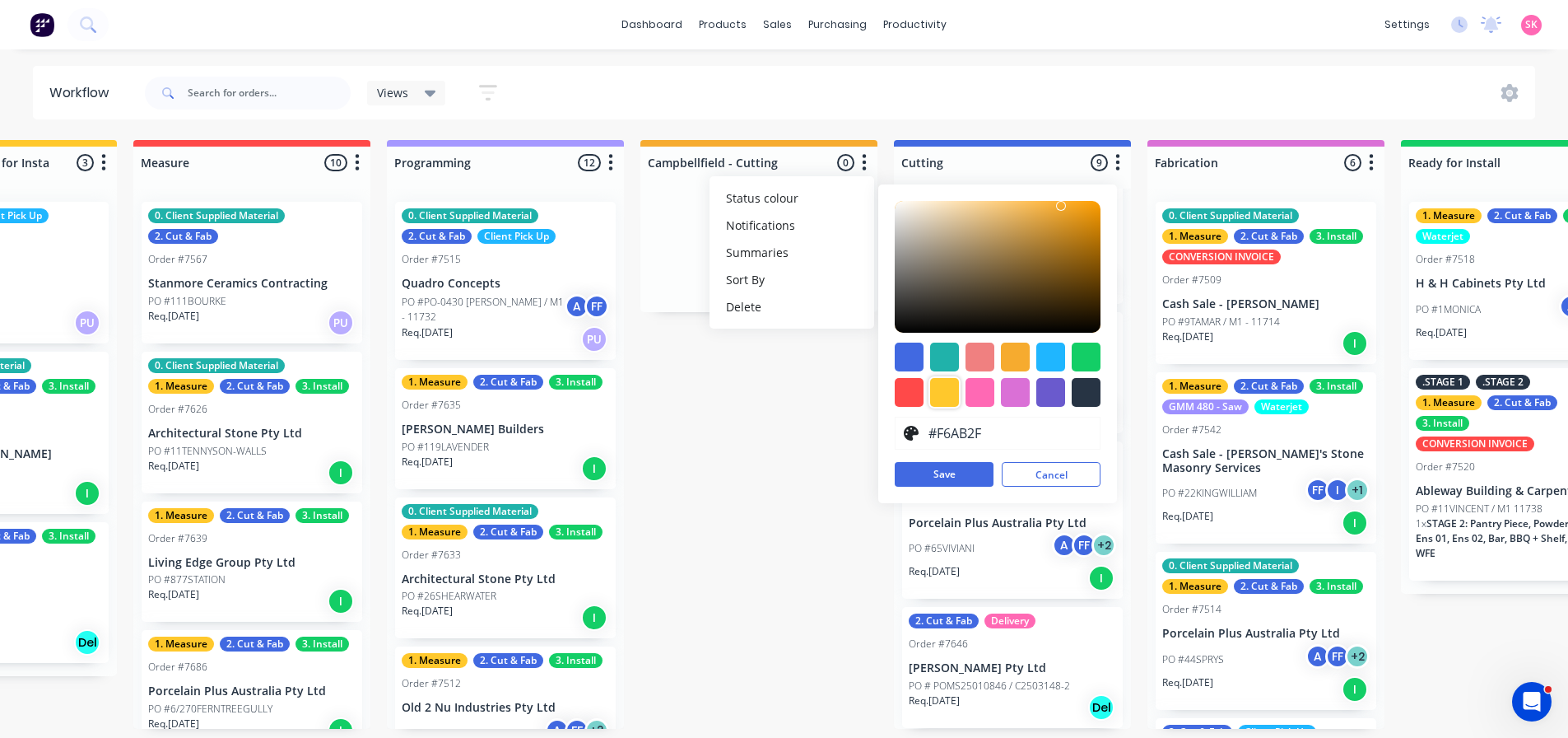
click at [940, 383] on div at bounding box center [945, 392] width 29 height 29
type input "#FFC82C"
click at [807, 492] on div "Submitted 16 Status colour #273444 hex #273444 Save Cancel Summaries Total orde…" at bounding box center [1056, 434] width 3461 height 589
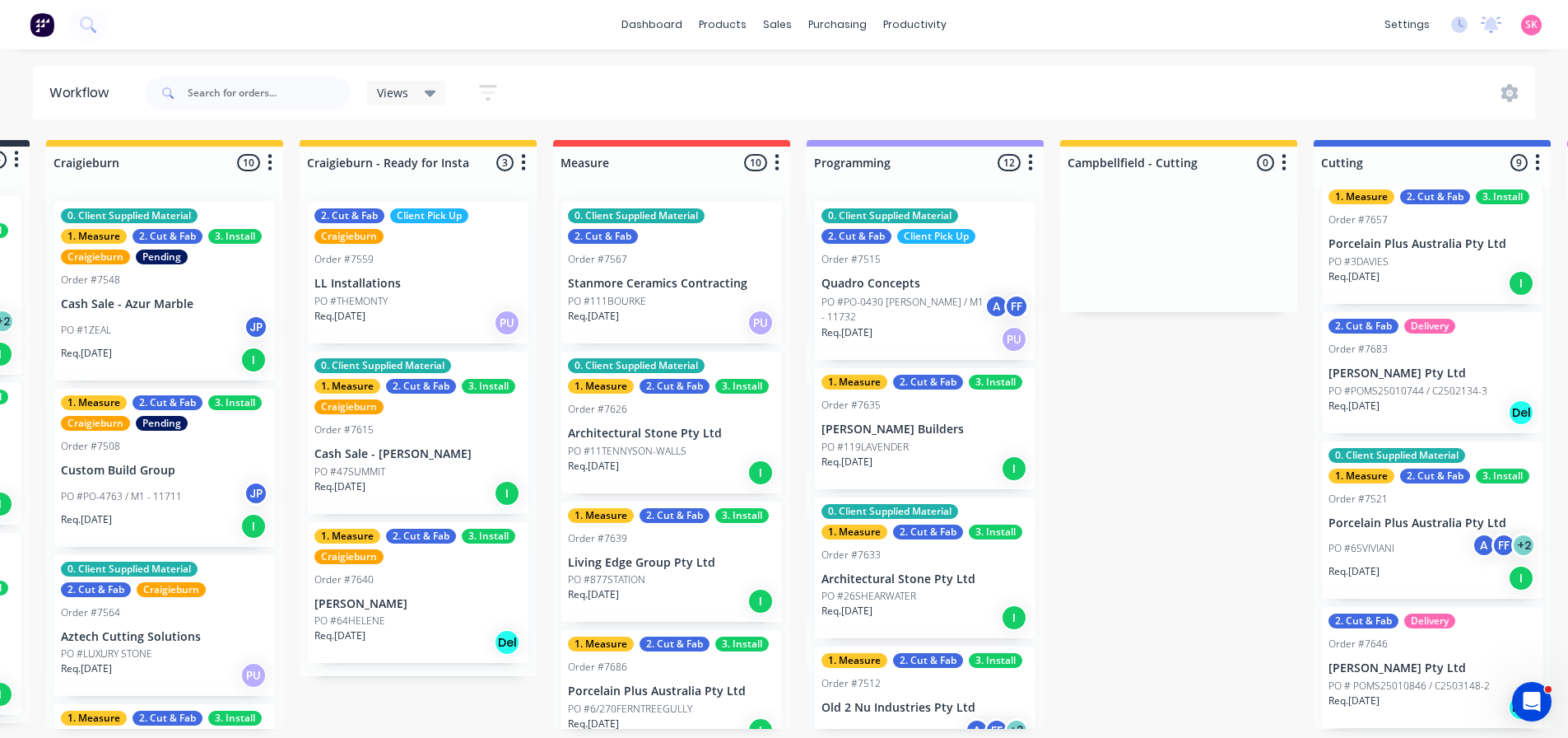
scroll to position [3, 0]
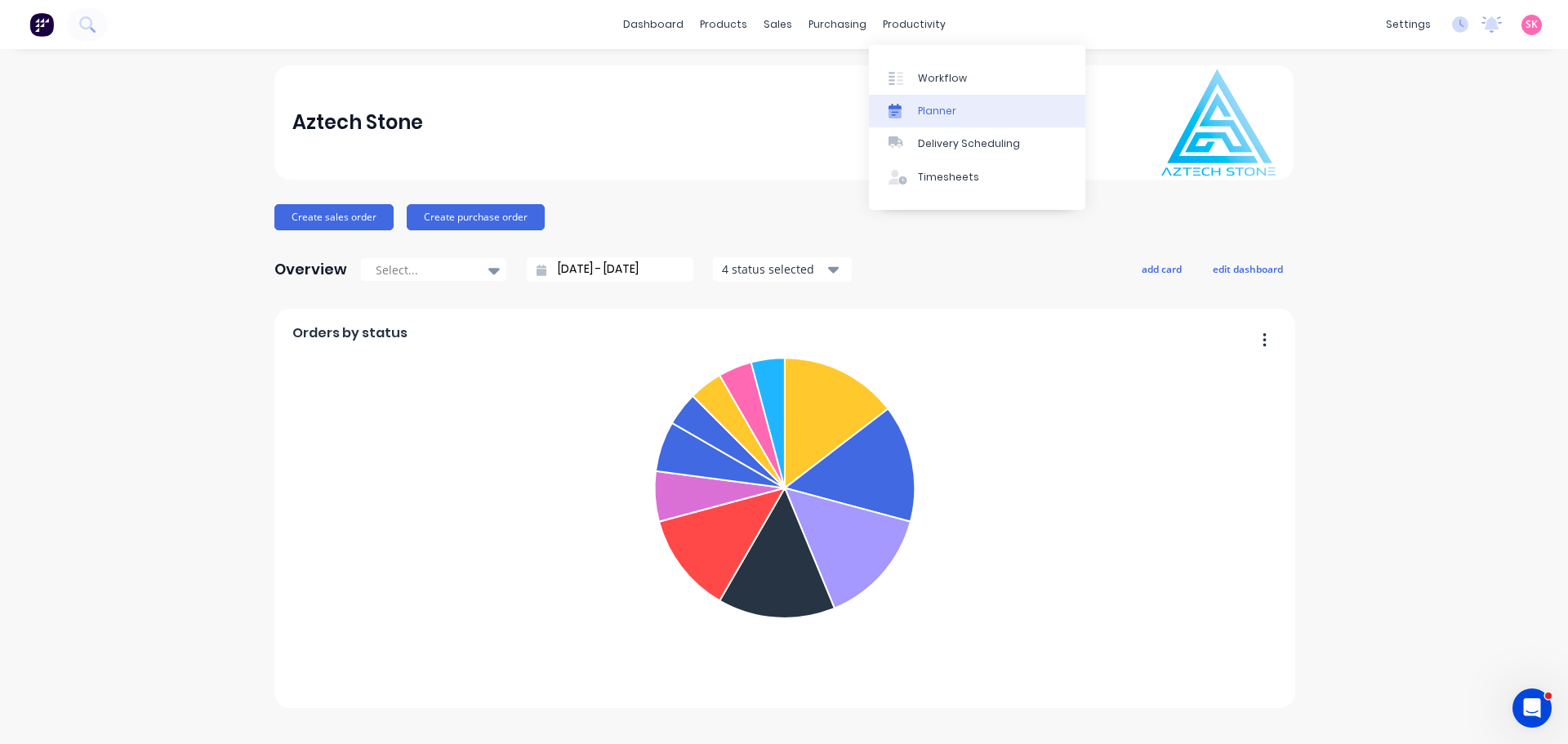
click at [844, 118] on link "Planner" at bounding box center [977, 110] width 216 height 32
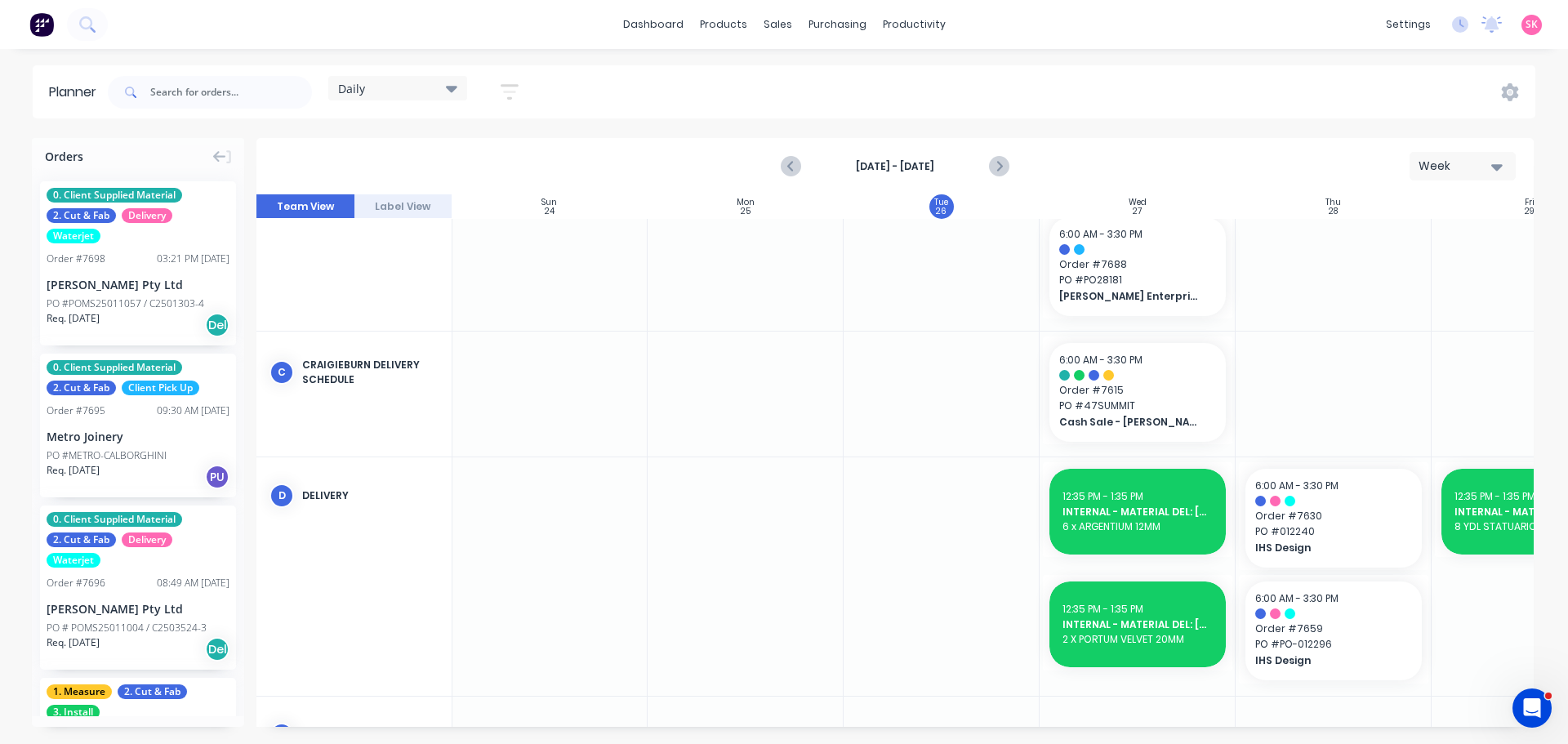
scroll to position [1388, 1]
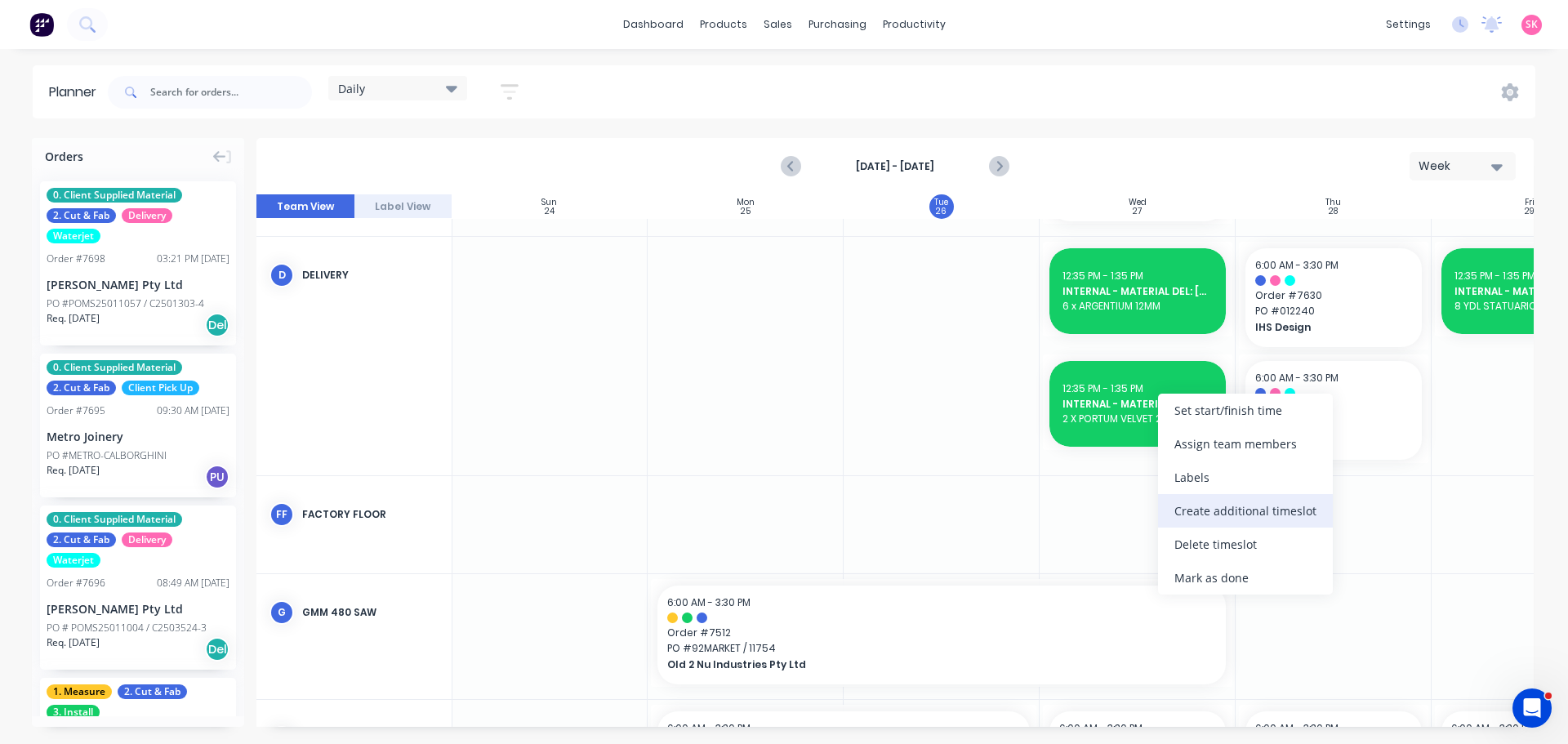
click at [844, 505] on div "Create additional timeslot" at bounding box center [1245, 511] width 175 height 33
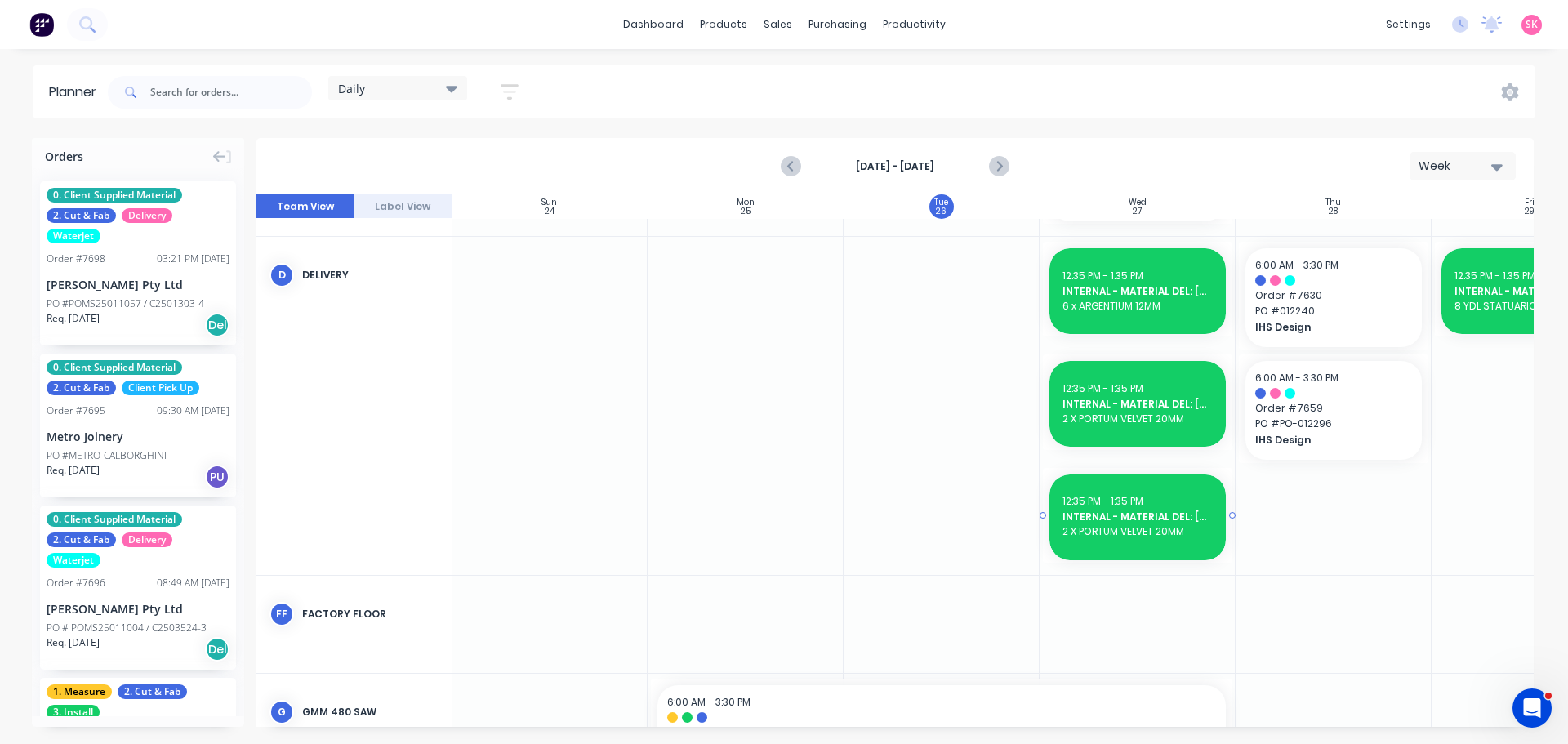
click at [844, 536] on span "2 X PORTUM VELVET 20MM" at bounding box center [1137, 531] width 150 height 15
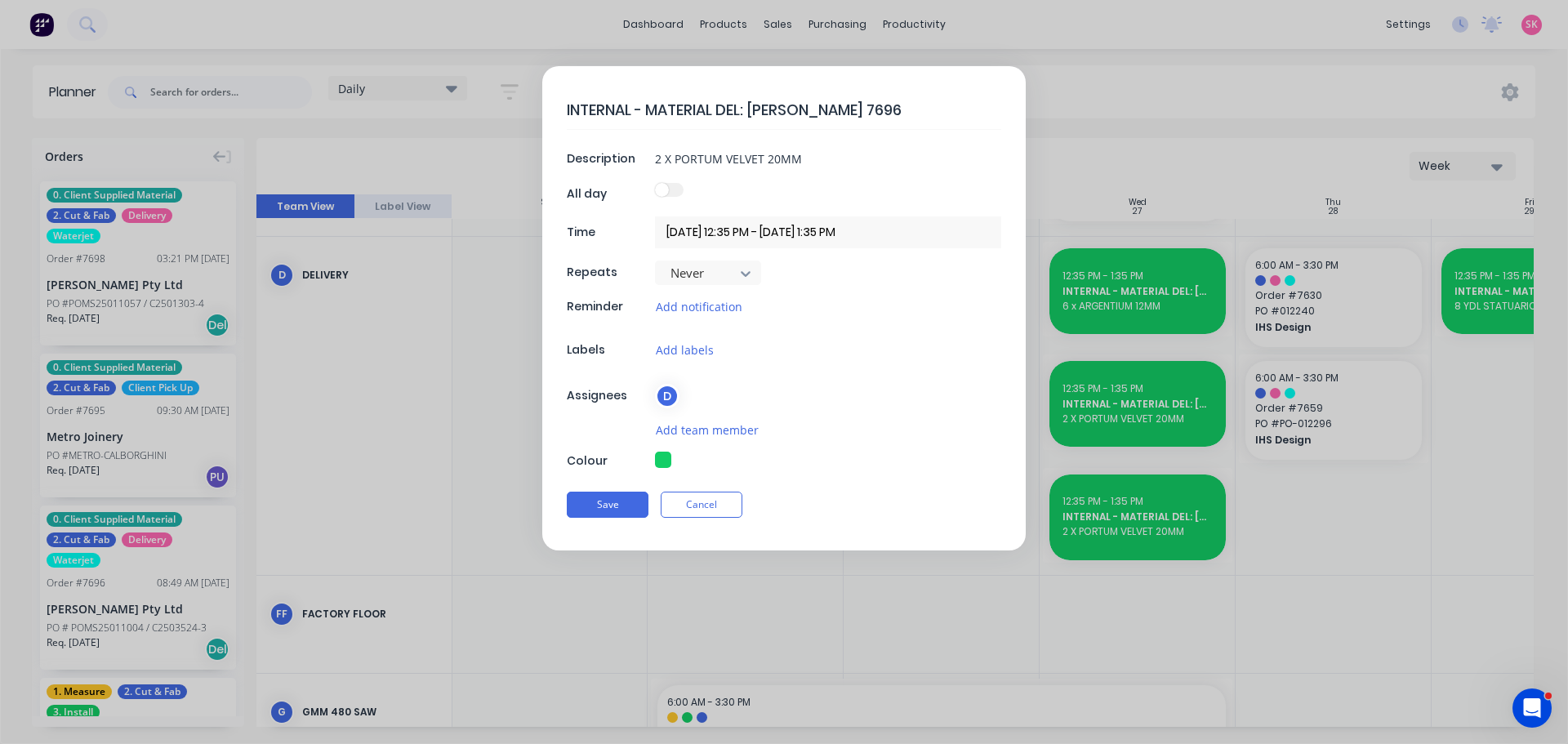
type textarea "x"
drag, startPoint x: 818, startPoint y: 166, endPoint x: 448, endPoint y: 151, distance: 370.3
click at [464, 154] on form "INTERNAL - MATERIAL DEL: [PERSON_NAME] 7696 Description 2 X PORTUM VELVET 20MM …" at bounding box center [784, 308] width 1533 height 484
type input "1"
type textarea "x"
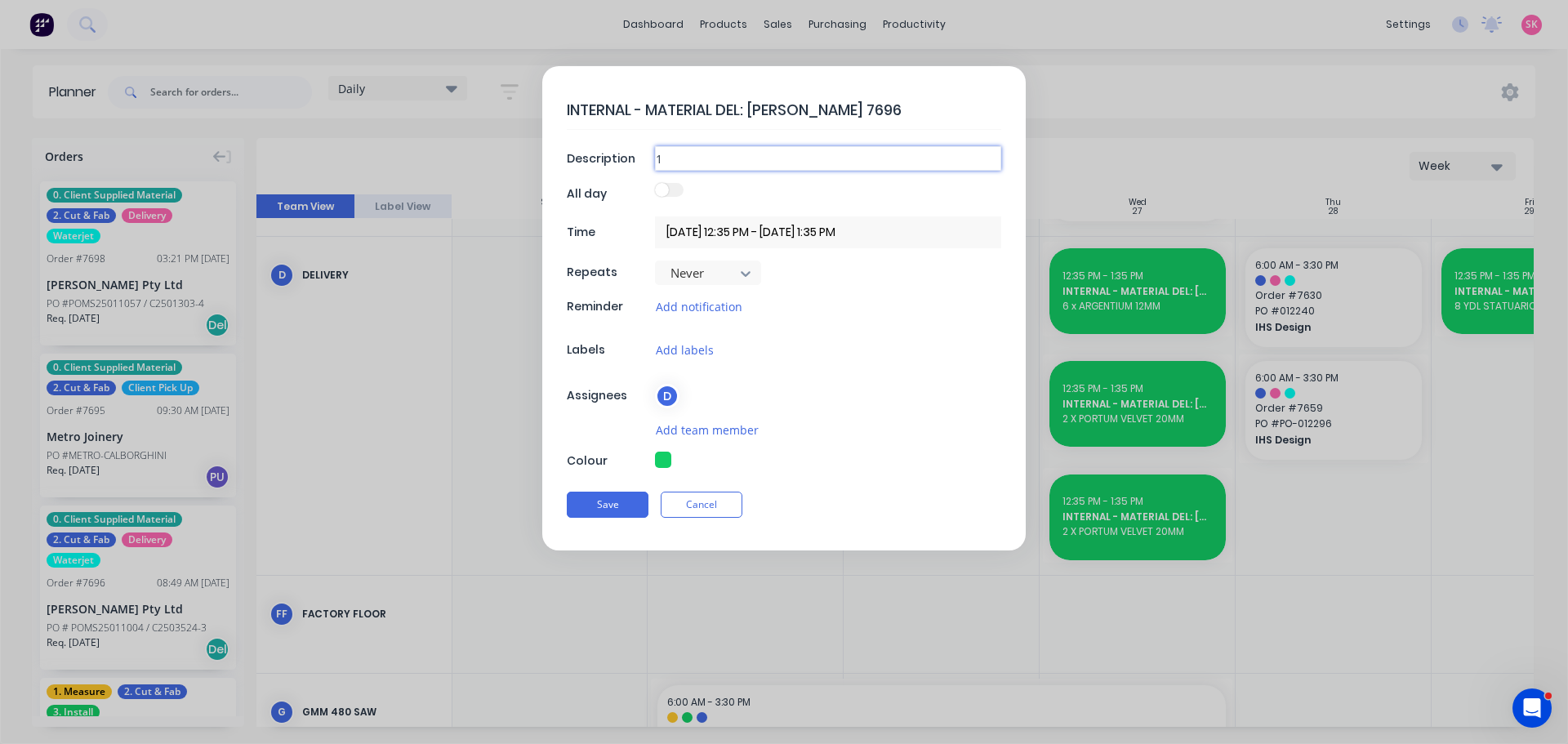
type input "1"
type textarea "x"
type input "1 x"
type textarea "x"
type input "1 x"
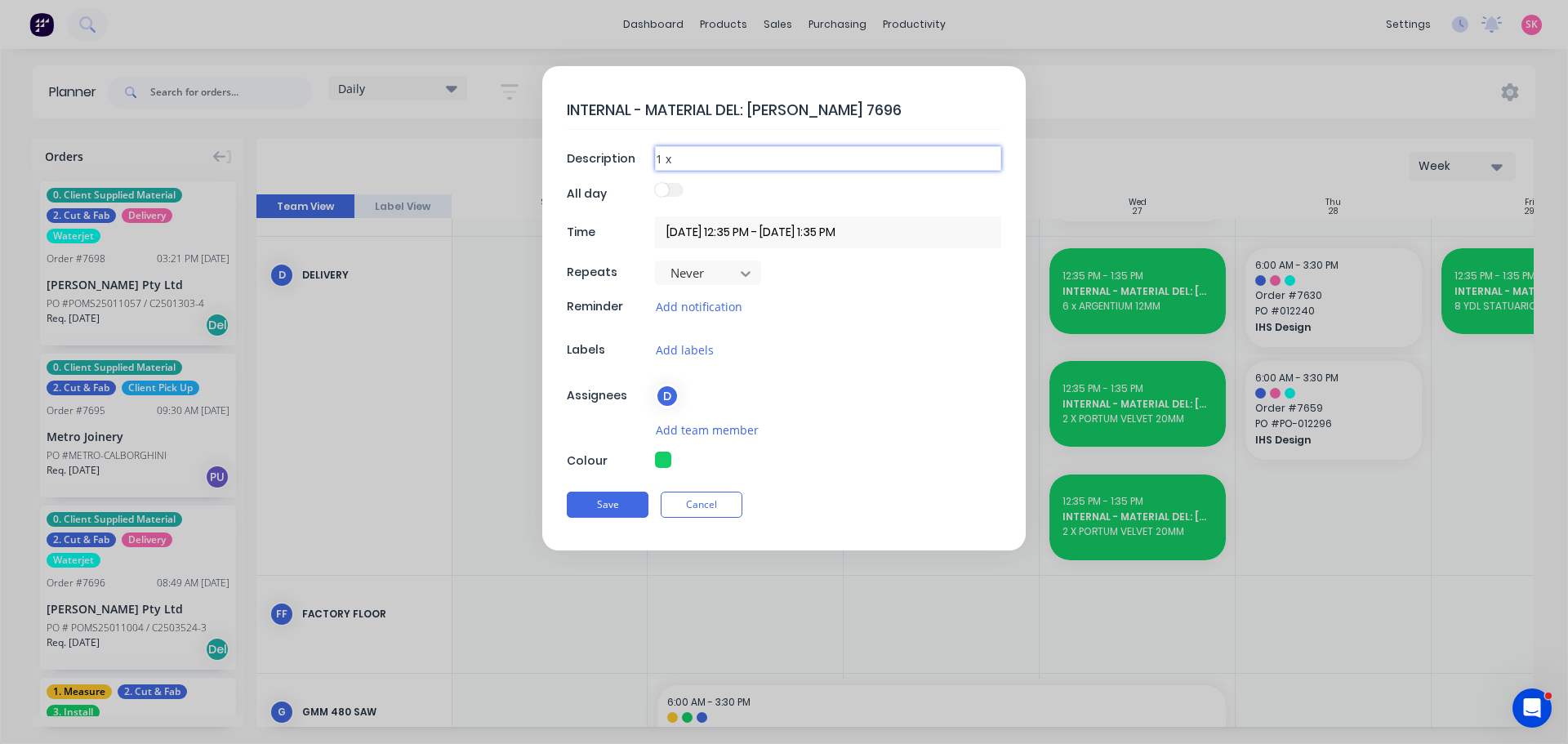
type textarea "x"
type input "1 x k"
type textarea "x"
type input "1 x ke"
type textarea "x"
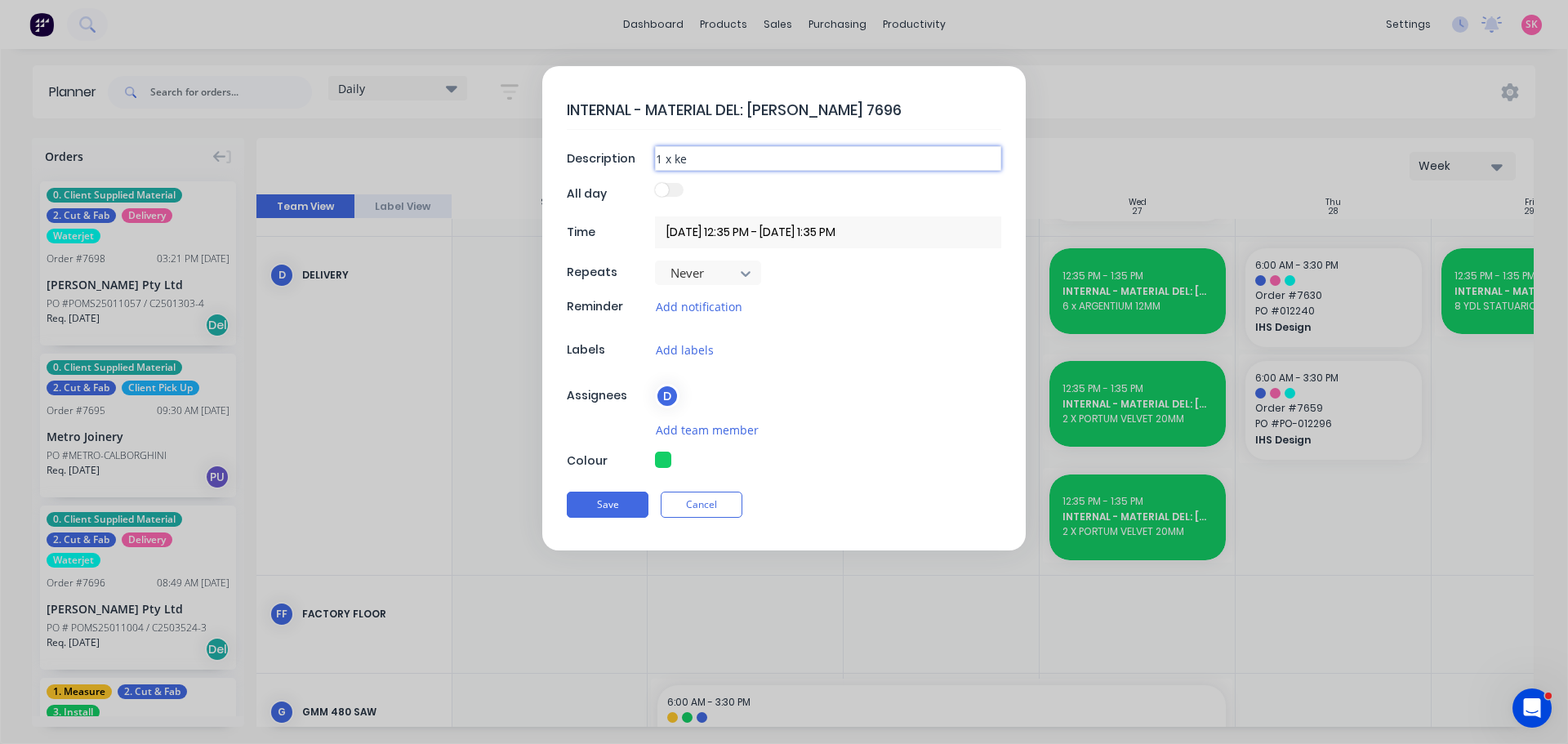
type input "1 x k"
type textarea "x"
type input "1 x"
type textarea "x"
type input "1 x D"
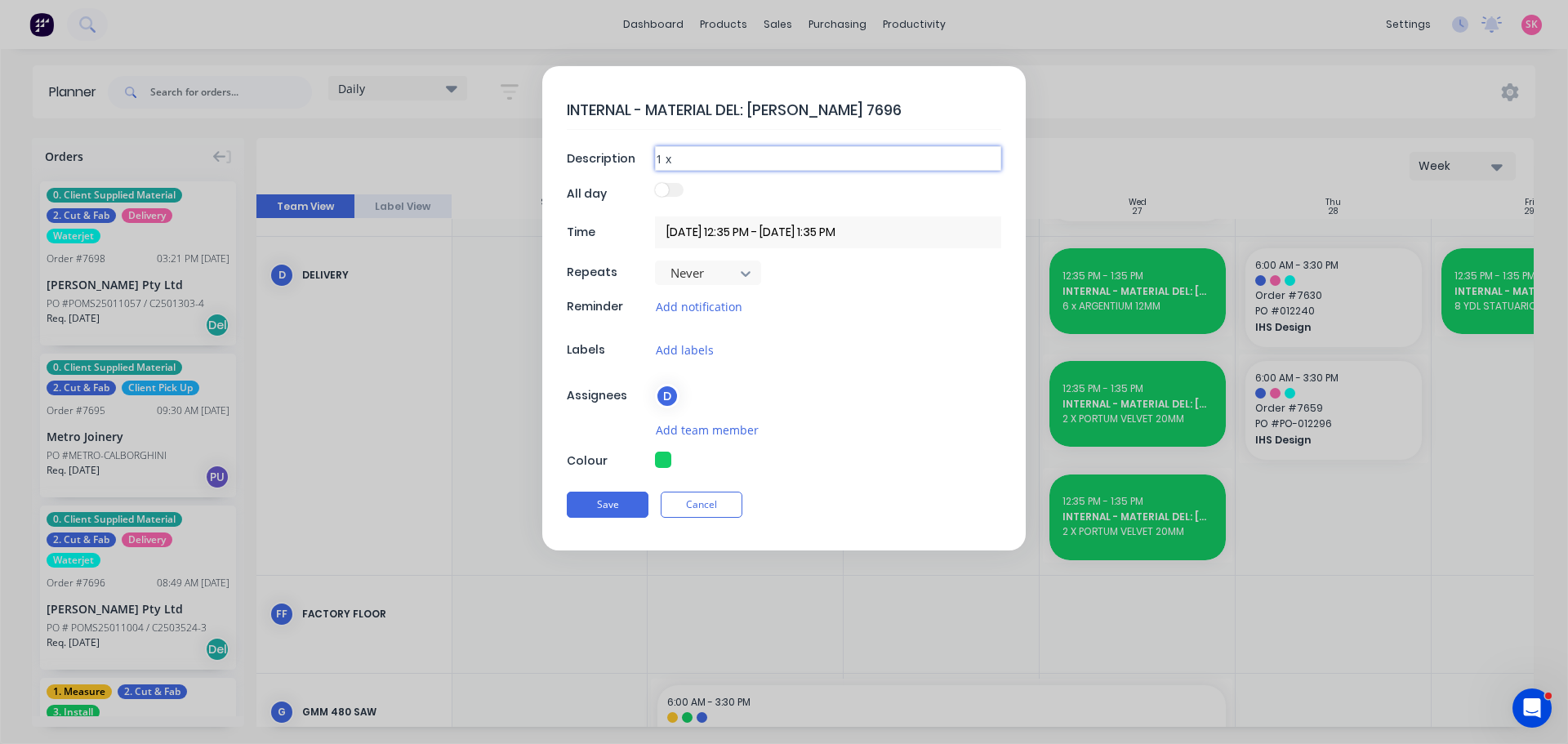
type textarea "x"
type input "1 x DE"
type textarea "x"
type input "1 x DEK"
type textarea "x"
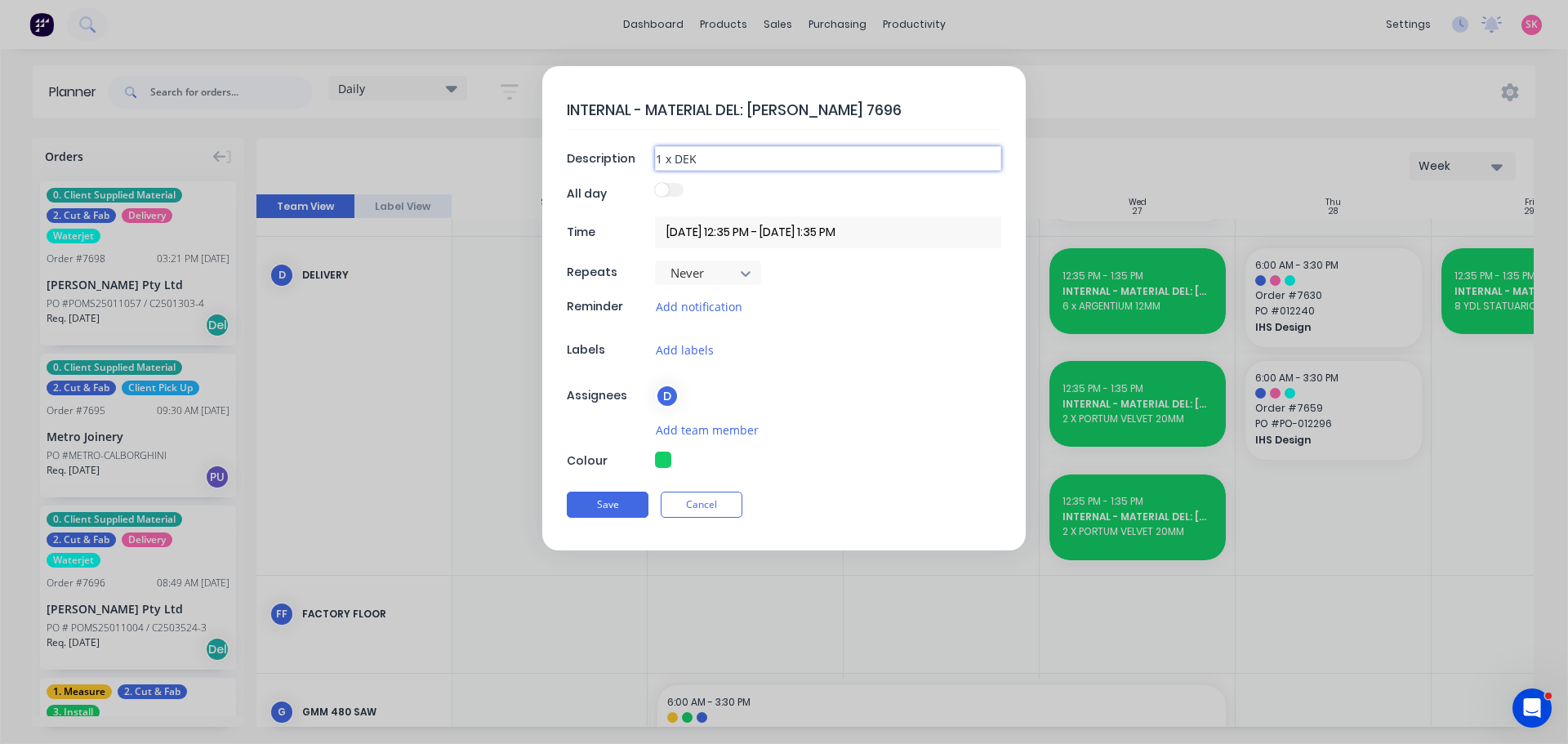
type input "1 x DEKT"
type textarea "x"
type input "1 x DEKTO"
type textarea "x"
type input "1 x DEKTON"
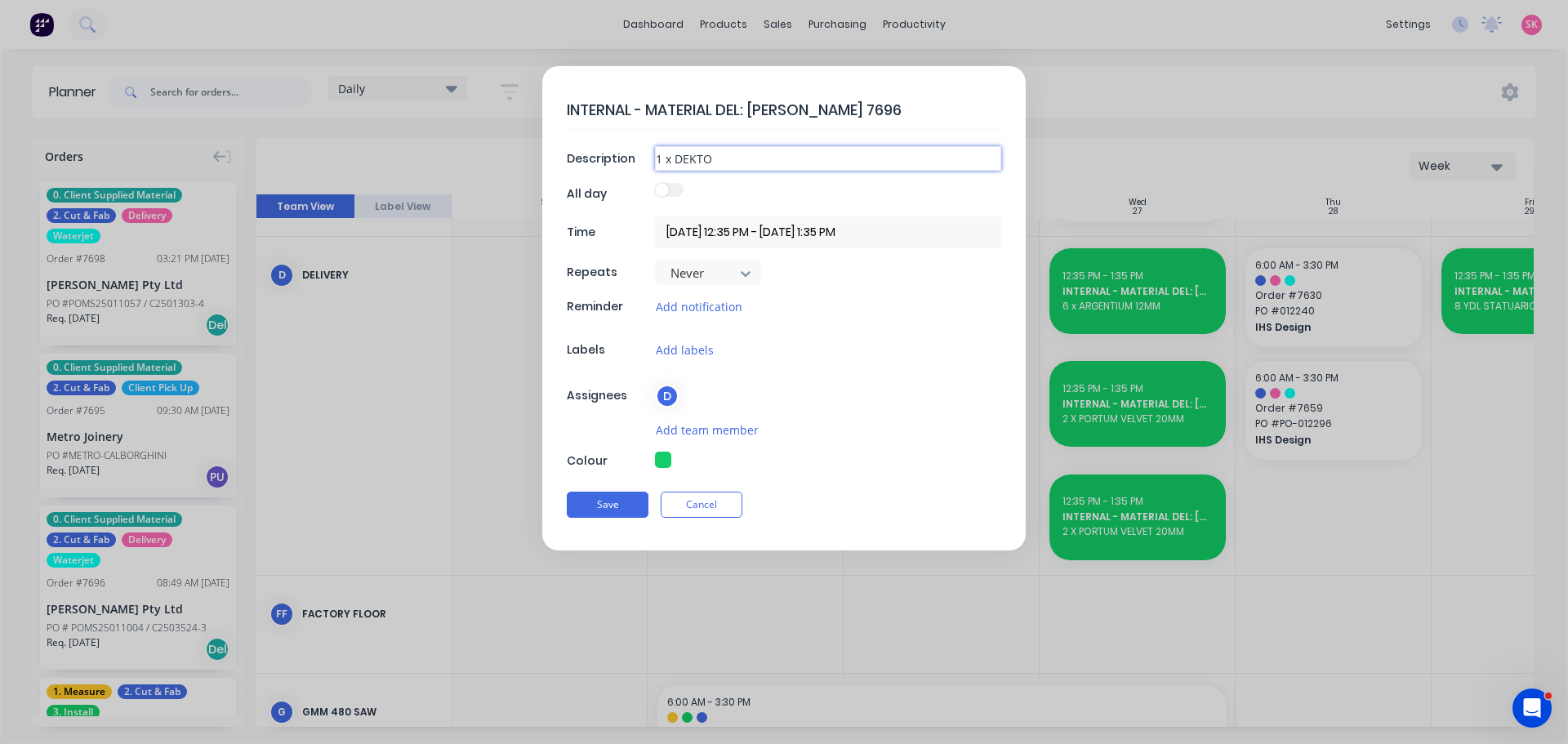
type textarea "x"
type input "1 x DEKTON"
type textarea "x"
type input "1 x DEKTON K"
type textarea "x"
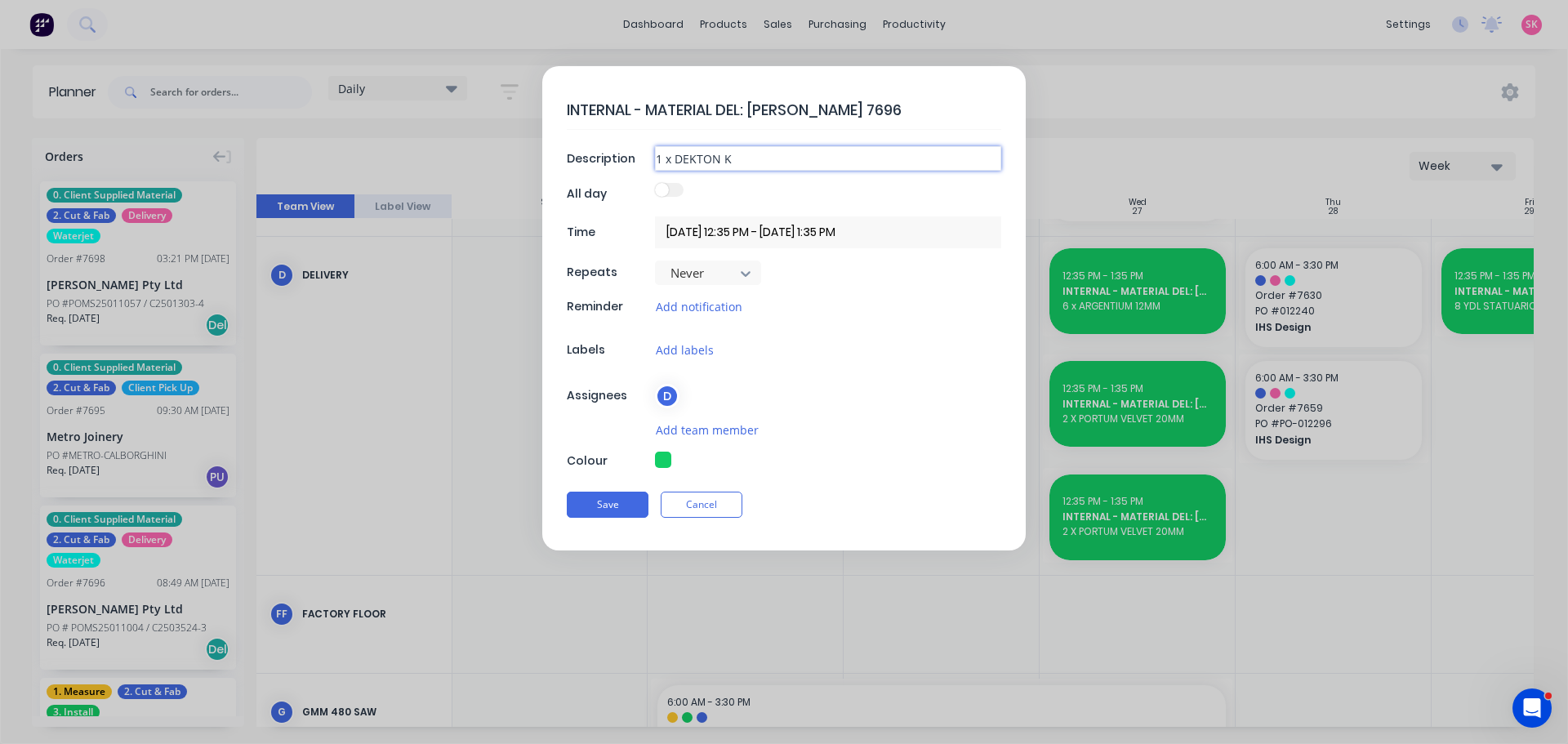
type input "1 x DEKTON KE"
type textarea "x"
type input "1 x DEKTON KEL"
type textarea "x"
type input "1 x DEKTON KELY"
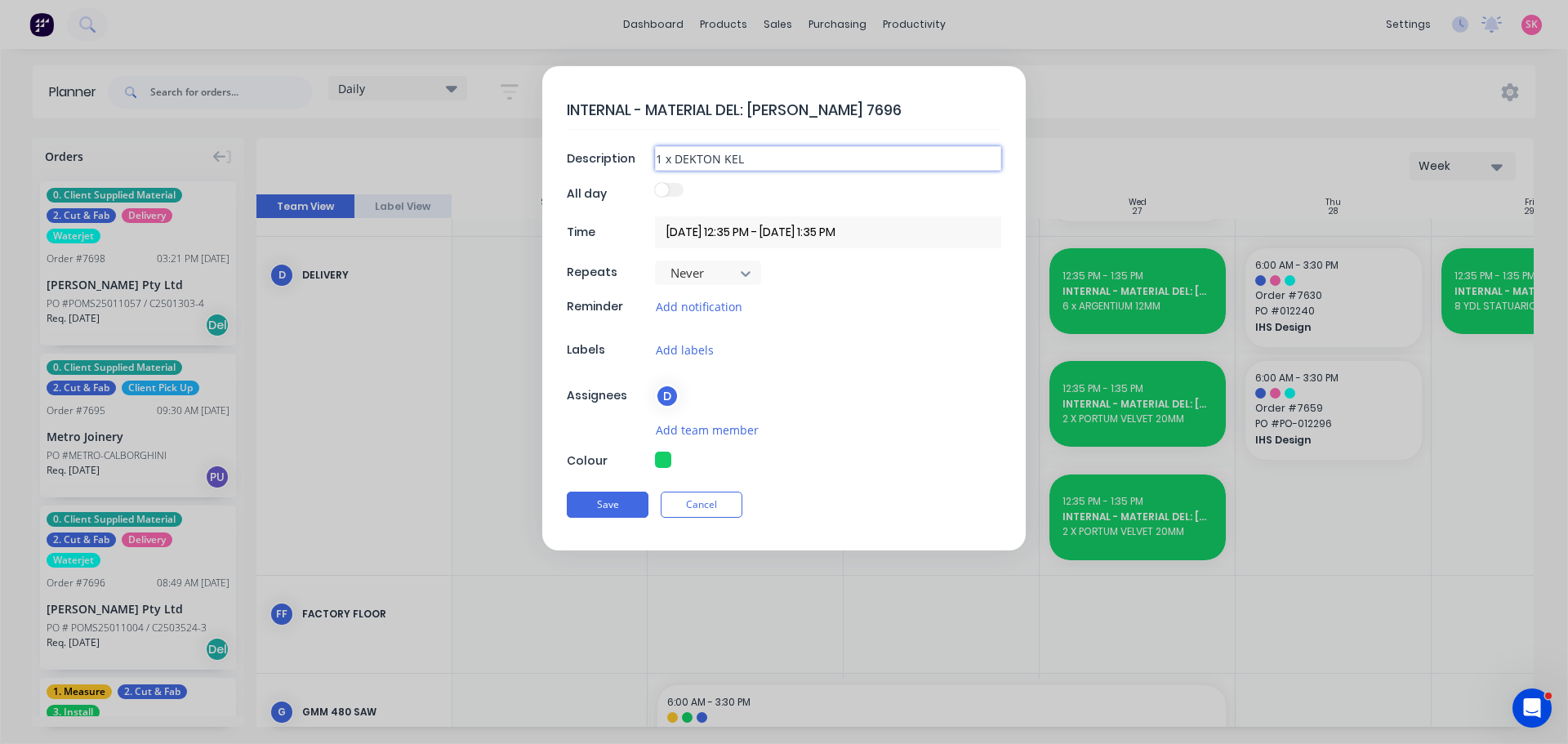
type textarea "x"
type input "1 x DEKTON KELYA"
type textarea "x"
type input "1 x DEKTON KELYA"
type textarea "x"
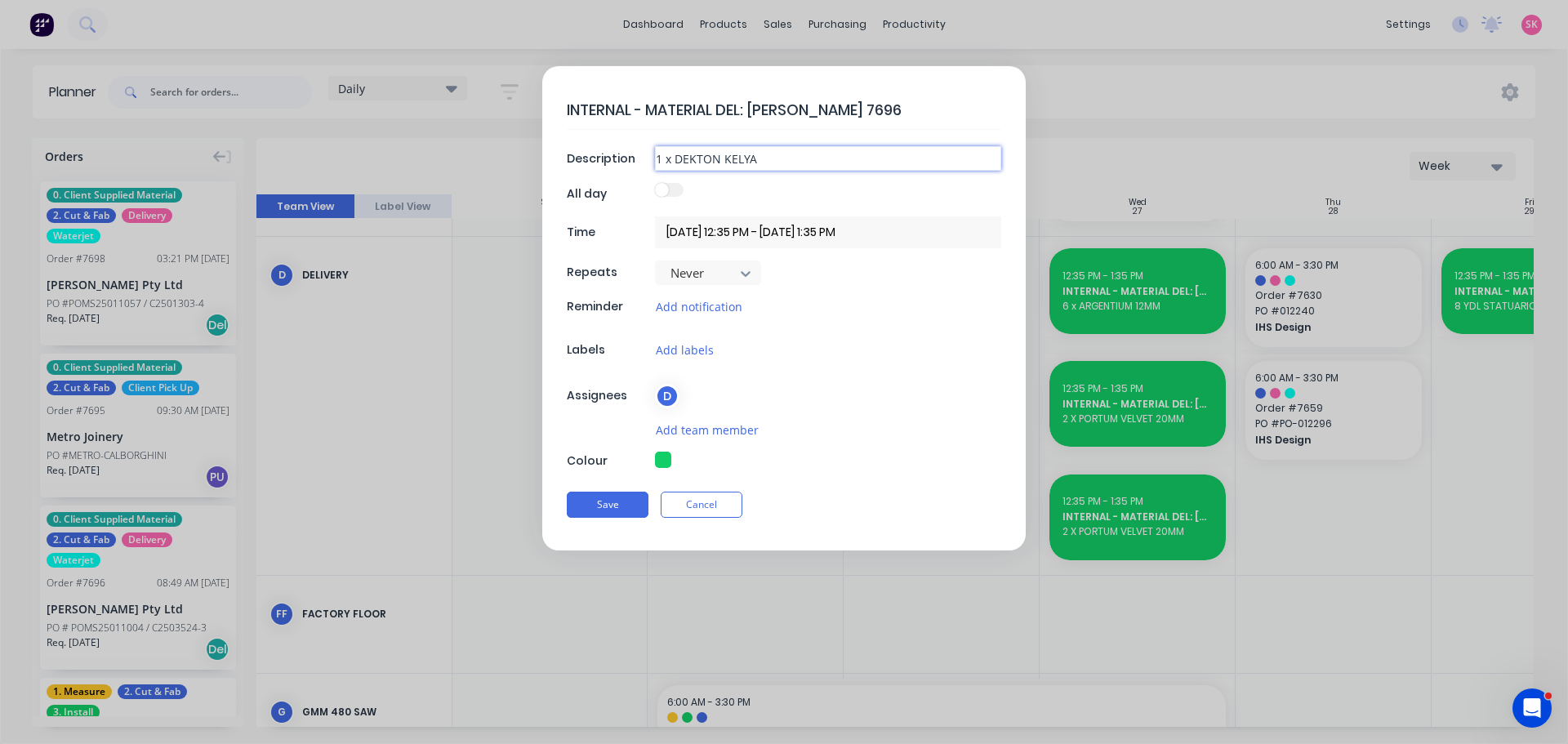
type input "1 x DEKTON KELYA 2"
type textarea "x"
type input "1 x DEKTON KELYA 20"
type textarea "x"
type input "1 x DEKTON KELYA 20M"
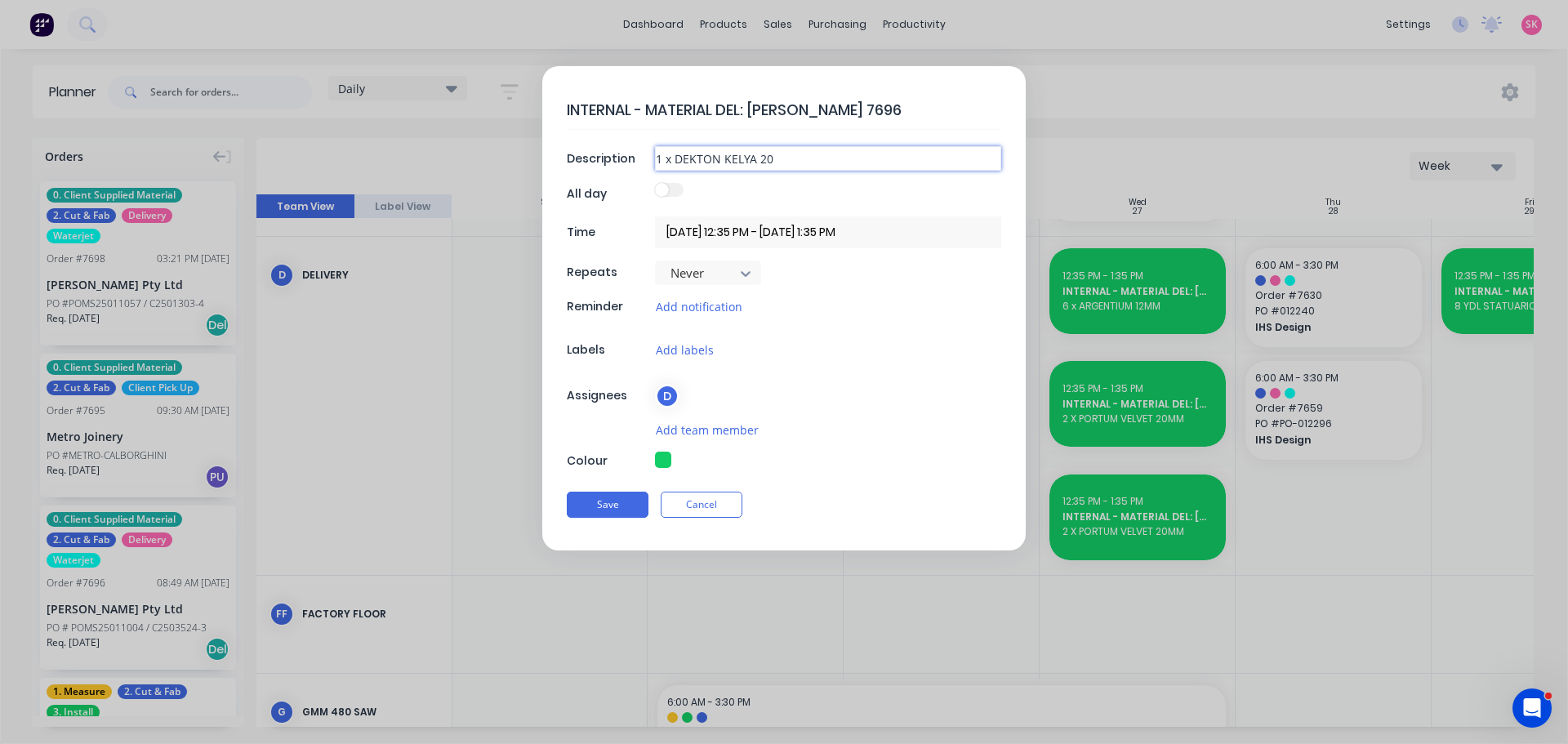
type textarea "x"
type input "1 x DEKTON KELYA 20MM"
type textarea "x"
type input "1 x DEKTON KELYA 20MM"
type textarea "x"
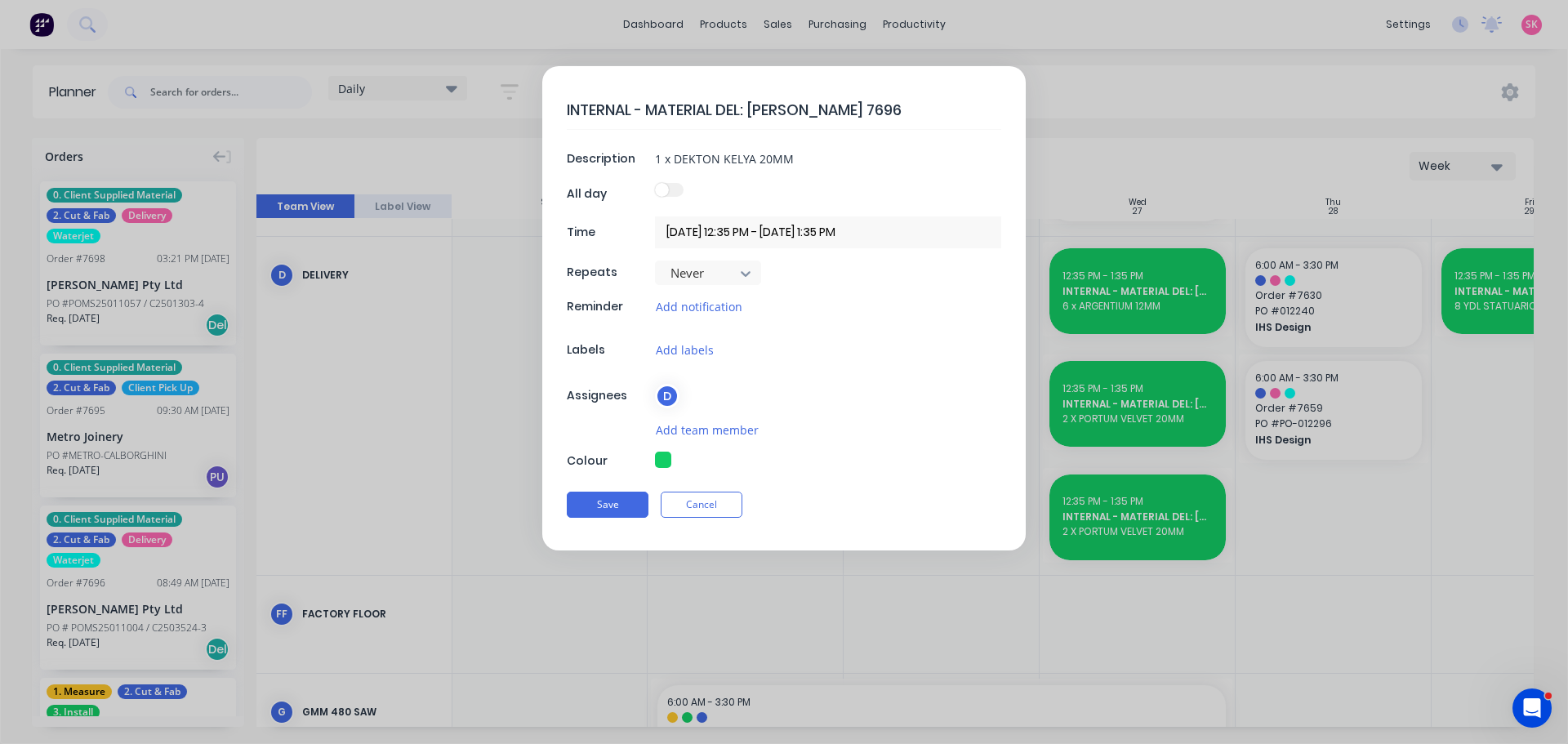
click at [844, 104] on textarea "INTERNAL - MATERIAL DEL: [PERSON_NAME] 7696" at bounding box center [784, 109] width 435 height 38
type textarea "INTERNAL - MATERIAL DEL: [PERSON_NAME] 769"
type textarea "x"
type textarea "INTERNAL - MATERIAL DEL: [PERSON_NAME] 7698"
type textarea "x"
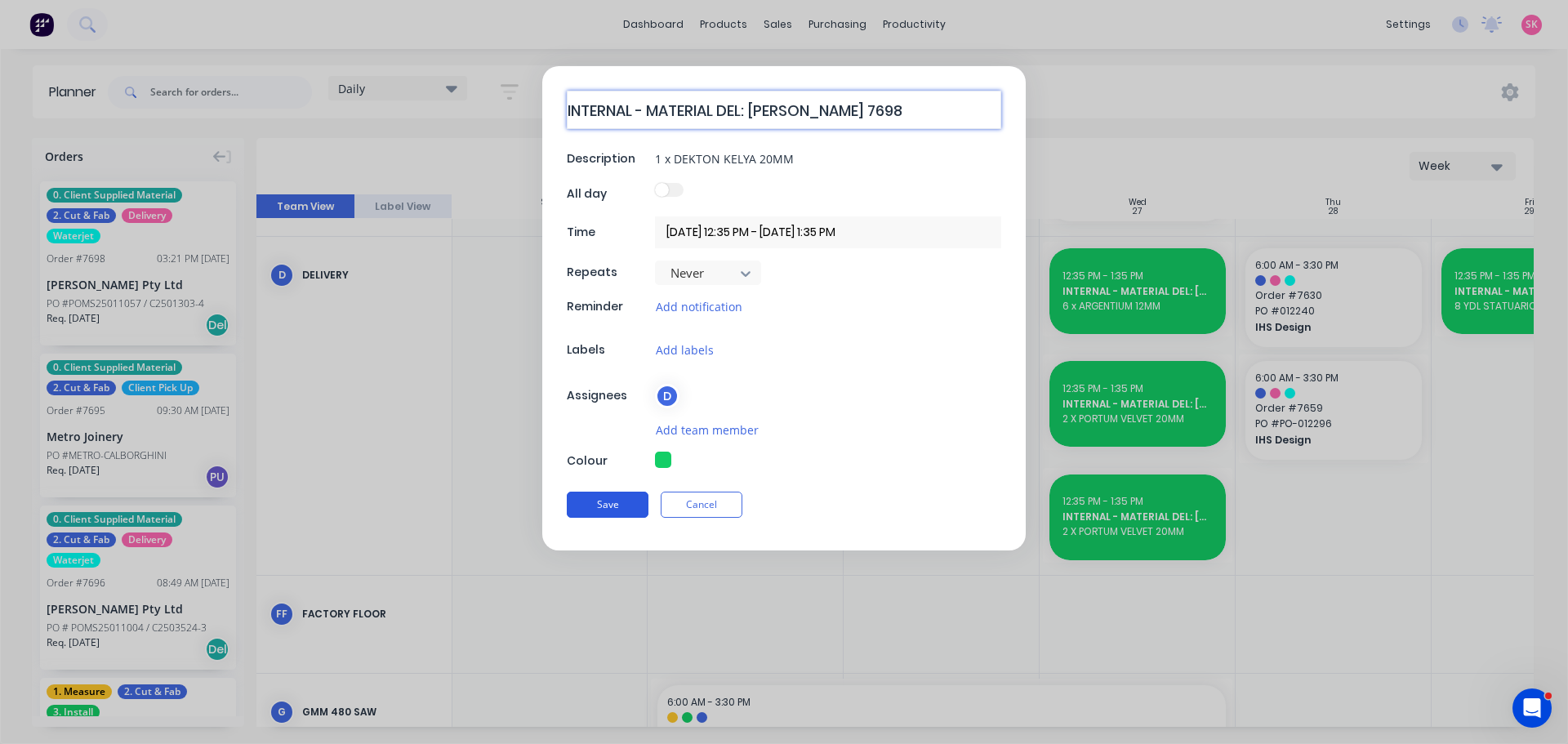
type textarea "INTERNAL - MATERIAL DEL: [PERSON_NAME] 7698"
click at [598, 500] on button "Save" at bounding box center [608, 505] width 82 height 26
type textarea "x"
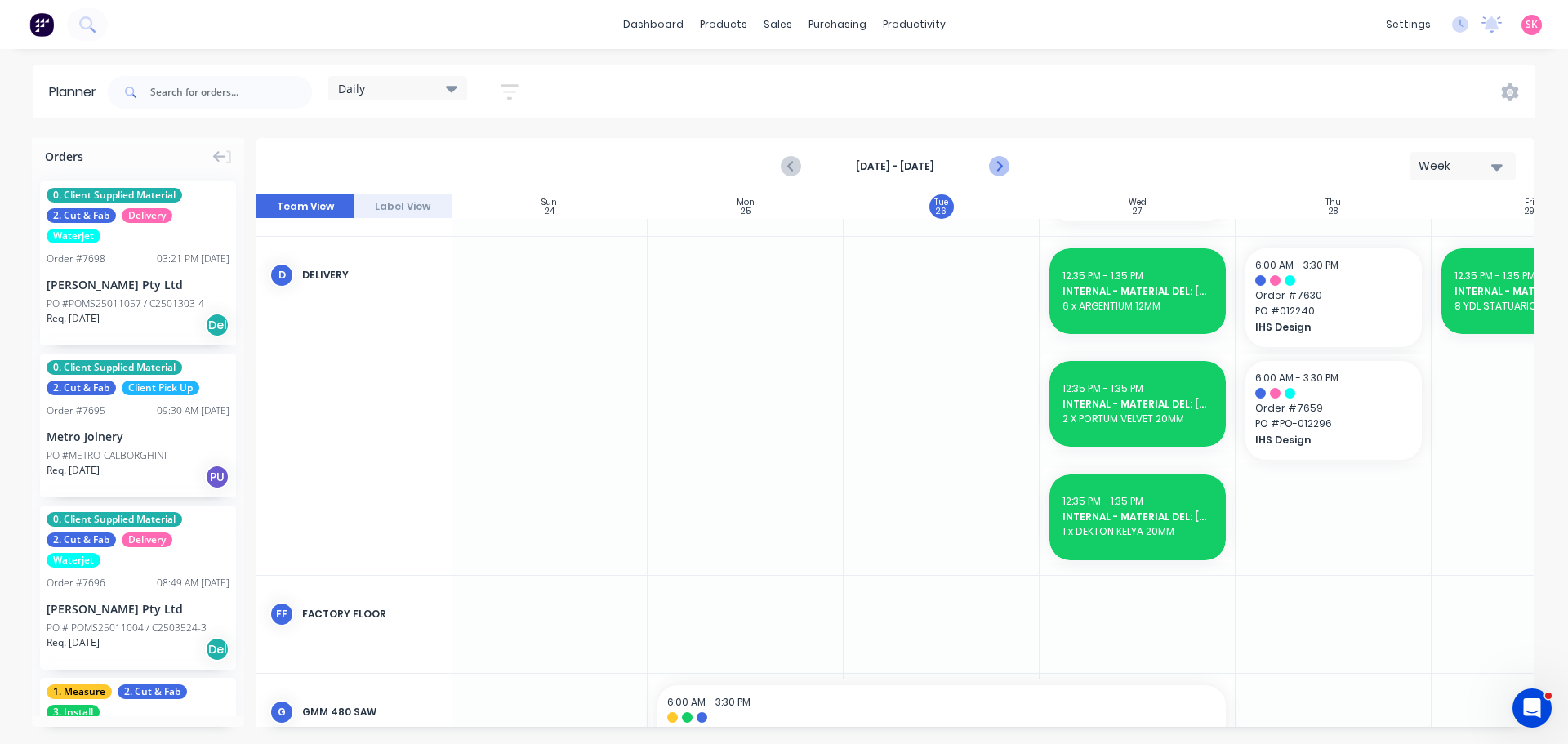
click at [844, 164] on icon "Next page" at bounding box center [998, 166] width 7 height 13
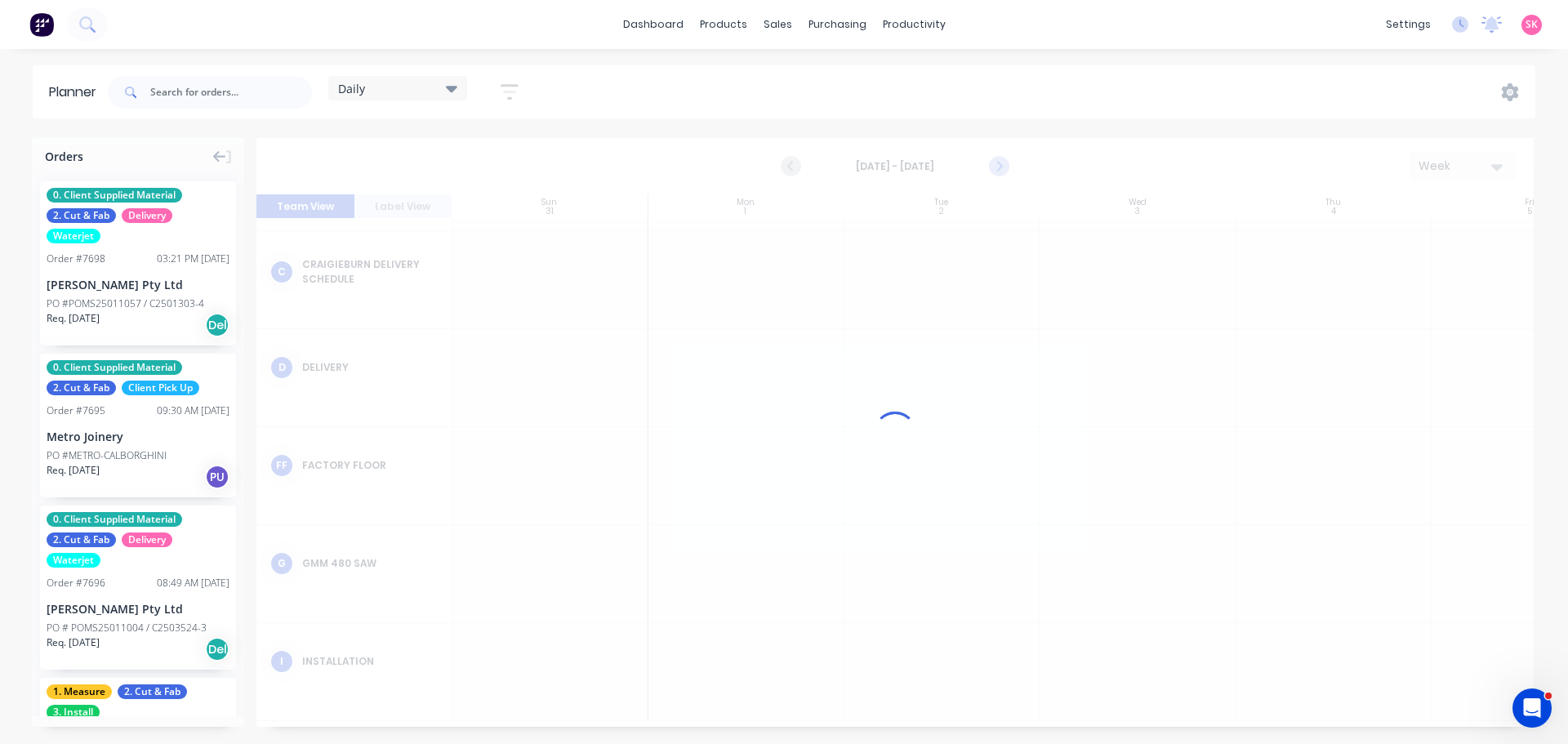
click at [844, 164] on div at bounding box center [895, 432] width 1277 height 588
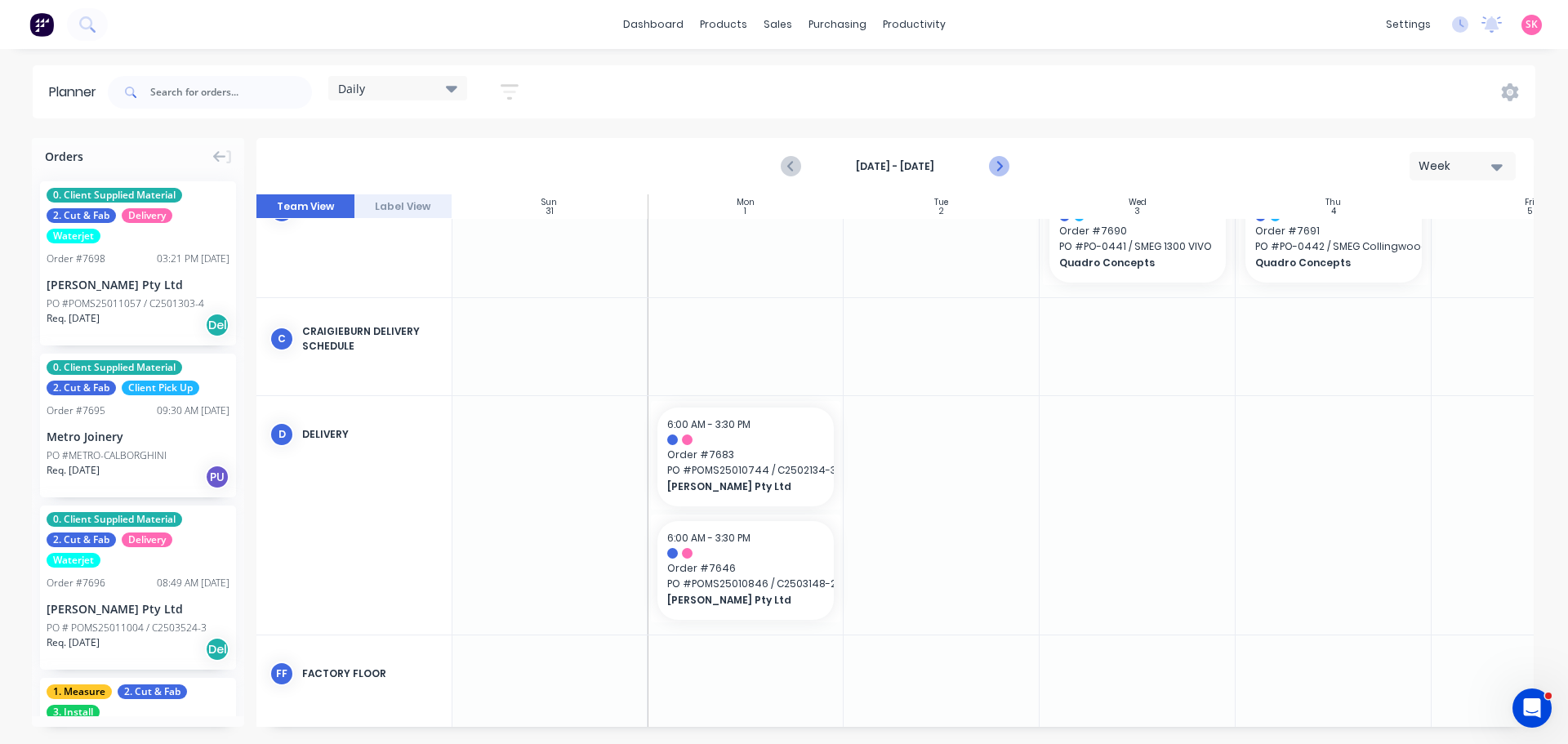
click at [844, 165] on icon "Next page" at bounding box center [998, 166] width 7 height 13
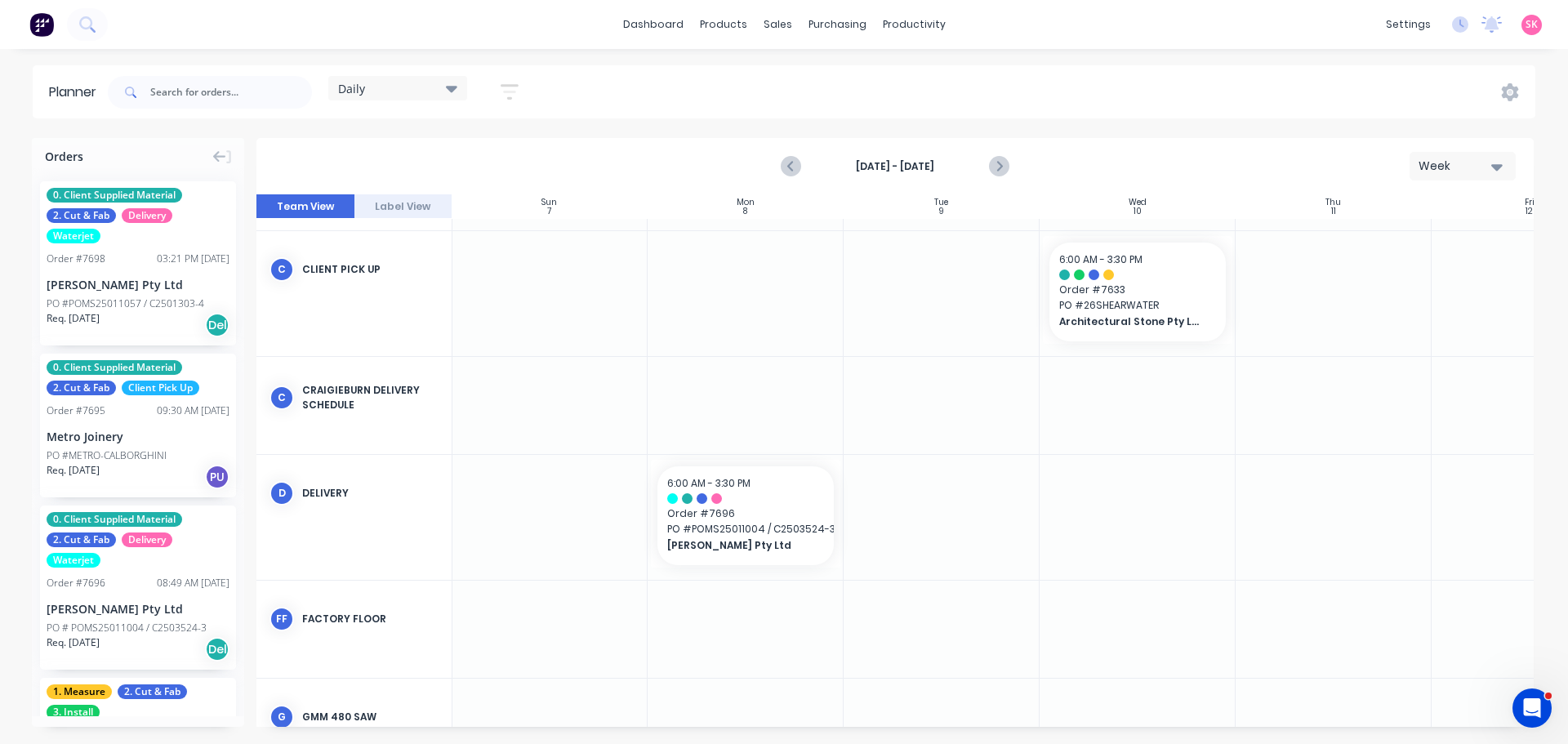
scroll to position [242, 1]
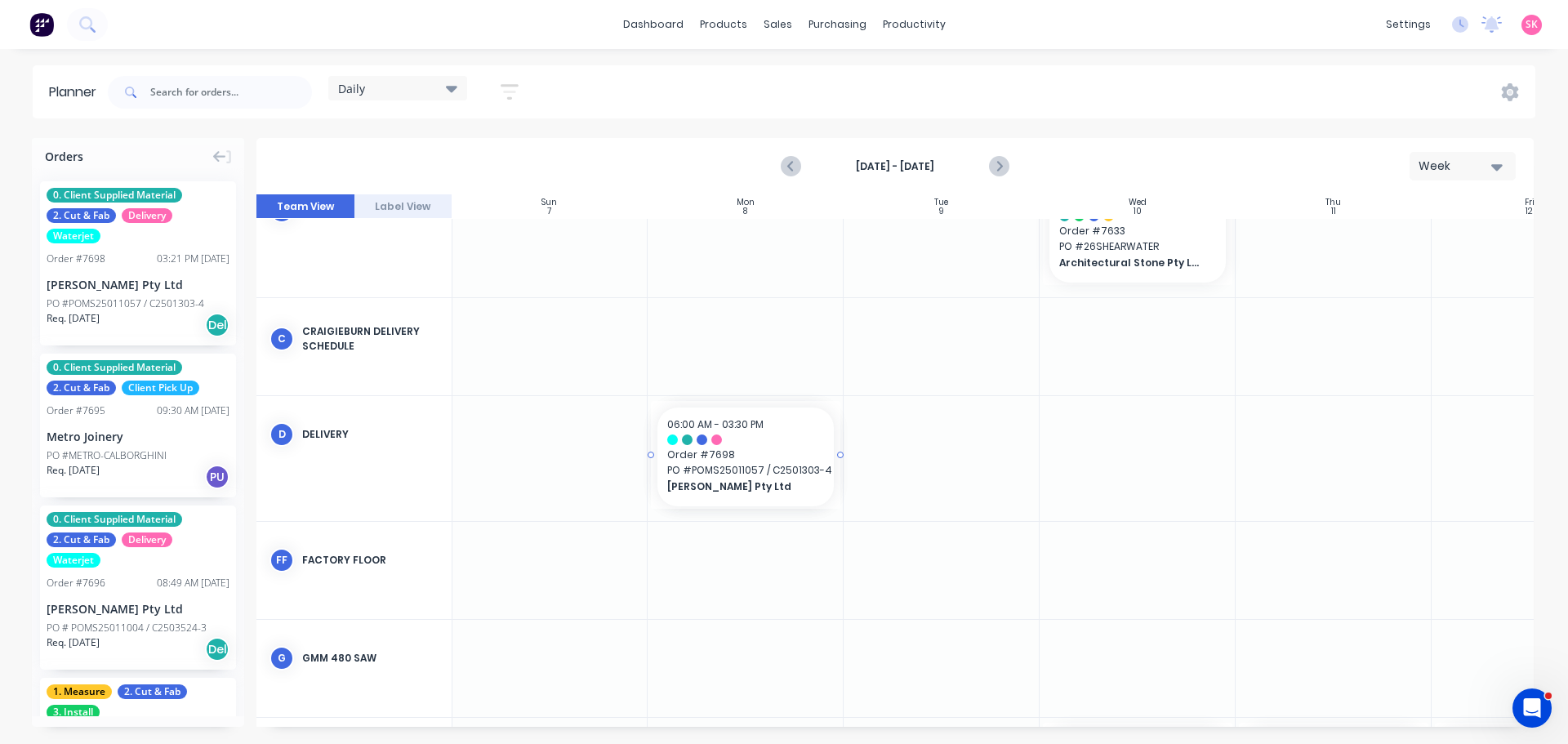
drag, startPoint x: 108, startPoint y: 297, endPoint x: 719, endPoint y: 497, distance: 642.9
